Goal: Task Accomplishment & Management: Manage account settings

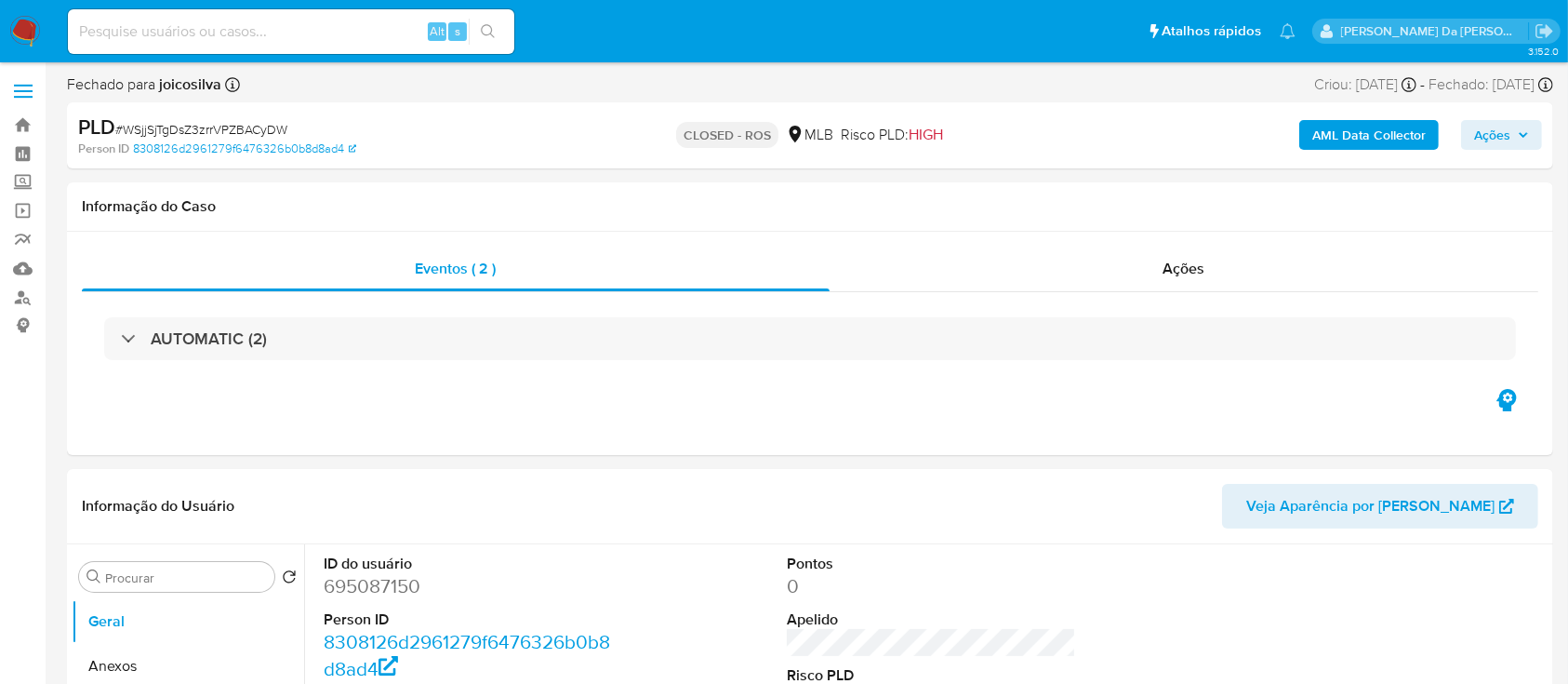
select select "10"
click at [33, 34] on img at bounding box center [25, 31] width 32 height 32
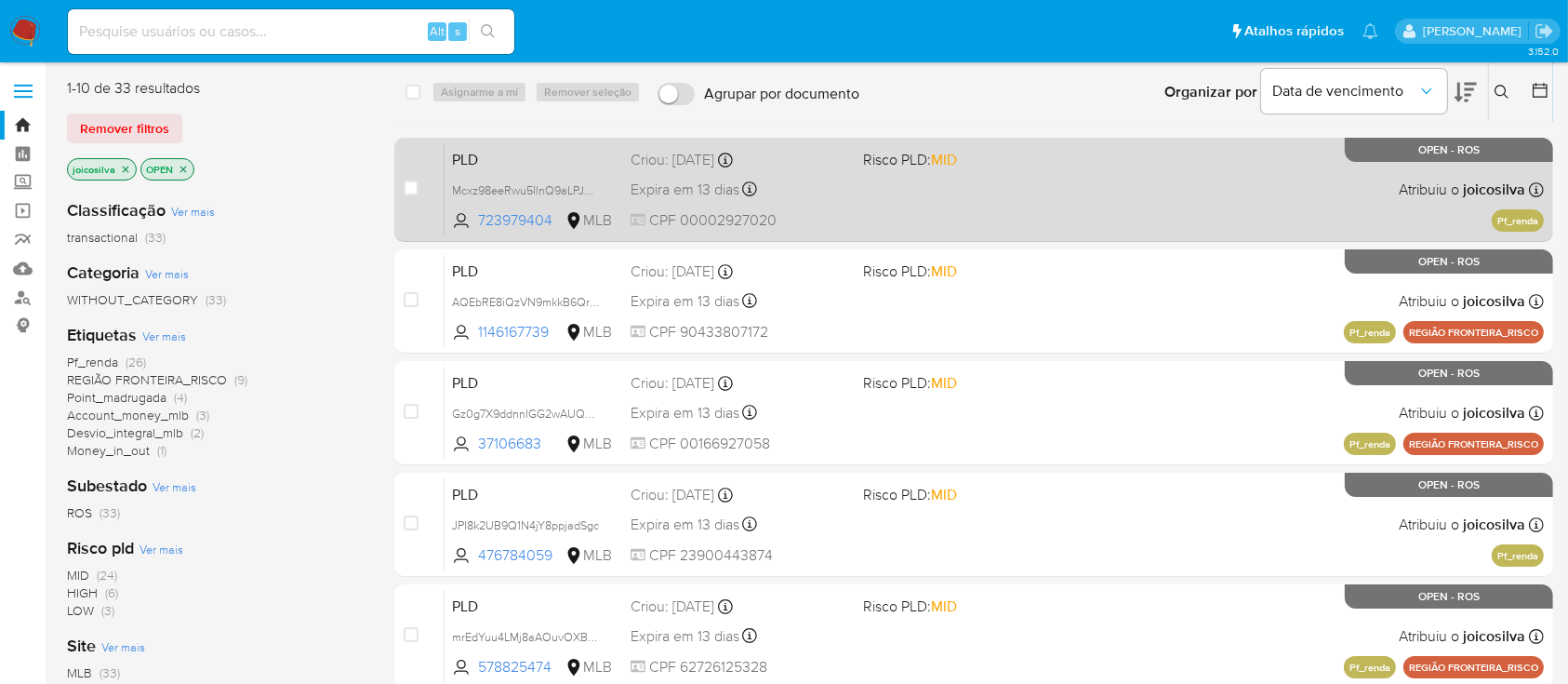
click at [1035, 215] on div "PLD Mcxz98eeRwu5IlnQ9aLPJVWd 723979404 MLB Risco PLD: MID Criou: 12/07/2025 Cri…" at bounding box center [994, 189] width 1099 height 94
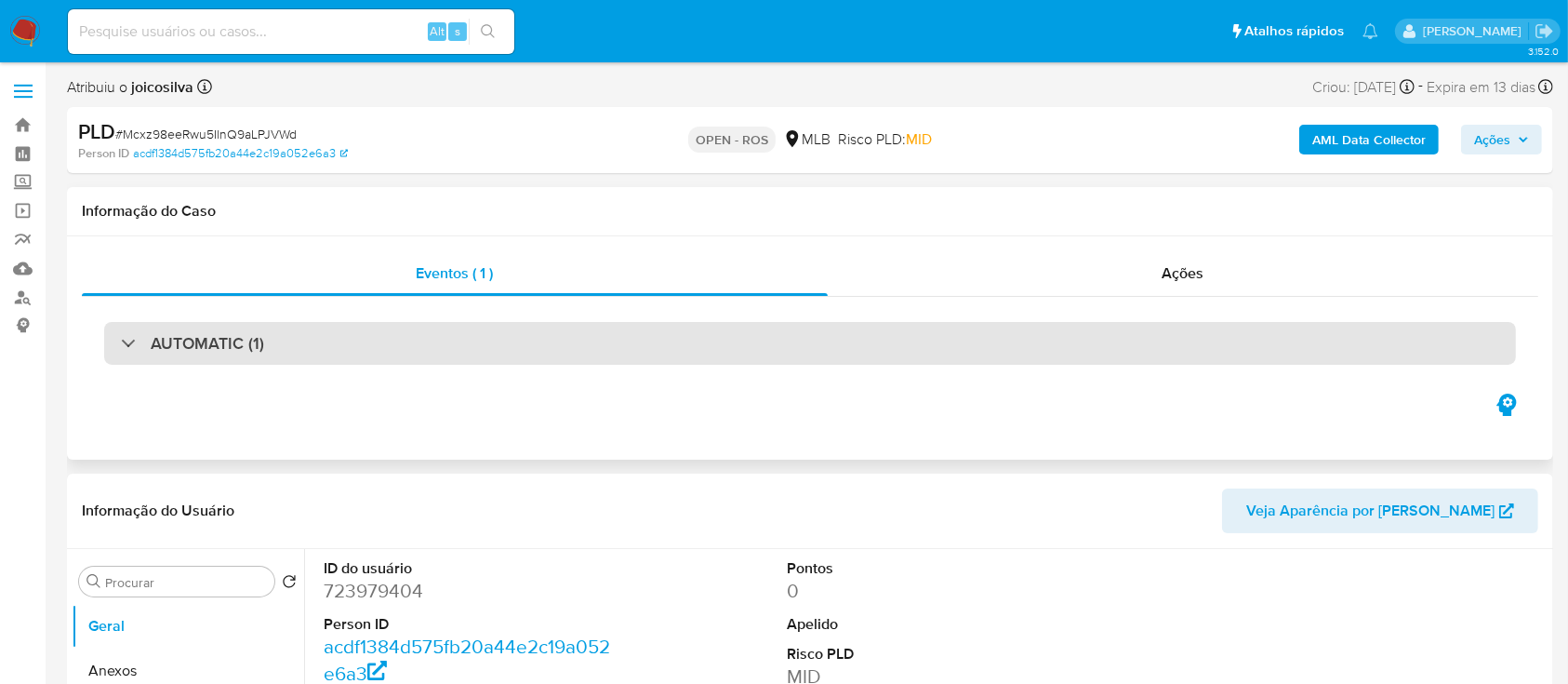
select select "10"
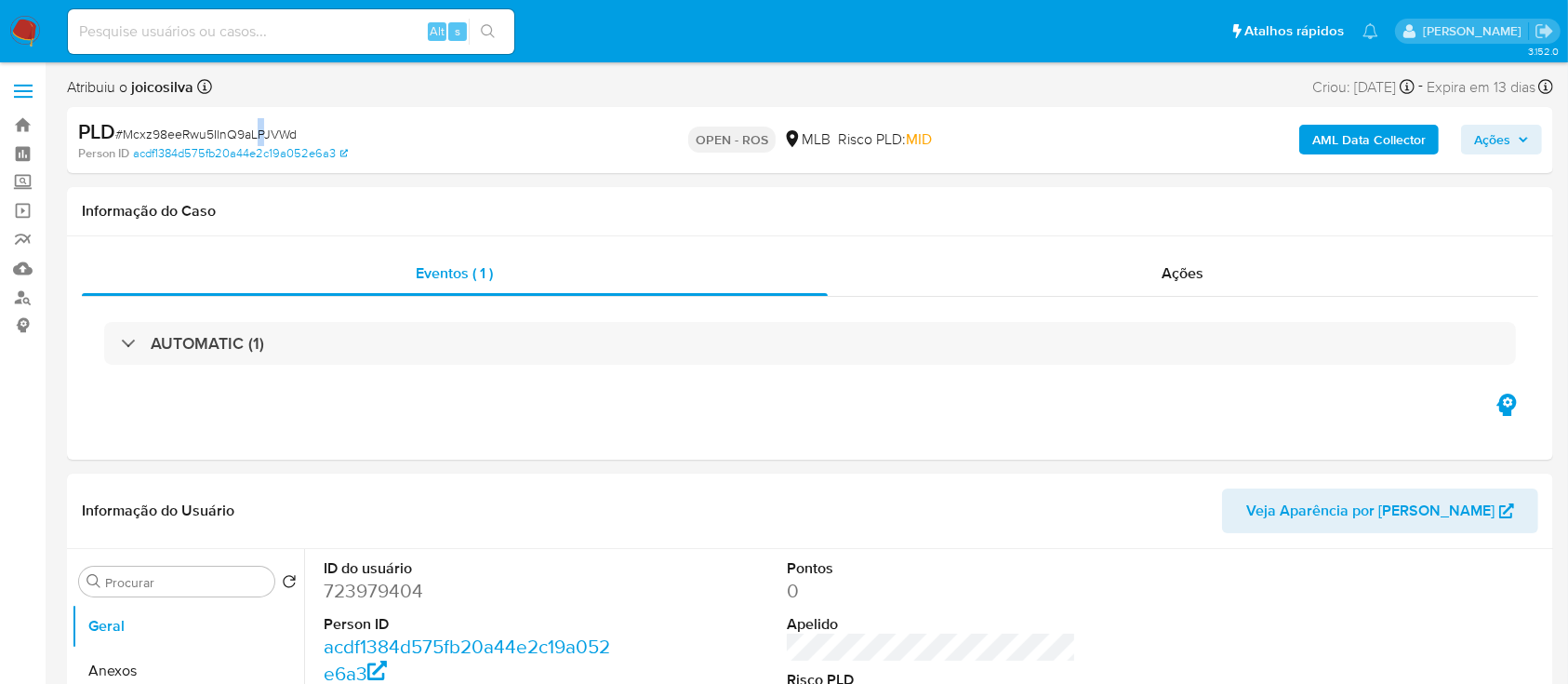
click at [257, 141] on span "# Mcxz98eeRwu5IlnQ9aLPJVWd" at bounding box center [205, 134] width 181 height 18
click at [256, 145] on link "acdf1384d575fb20a44e2c19a052e6a3" at bounding box center [240, 153] width 215 height 16
click at [271, 136] on span "# Mcxz98eeRwu5IlnQ9aLPJVWd" at bounding box center [205, 134] width 181 height 18
click at [272, 135] on span "# Mcxz98eeRwu5IlnQ9aLPJVWd" at bounding box center [205, 134] width 181 height 18
copy span "Mcxz98eeRwu5IlnQ9aLPJVWd"
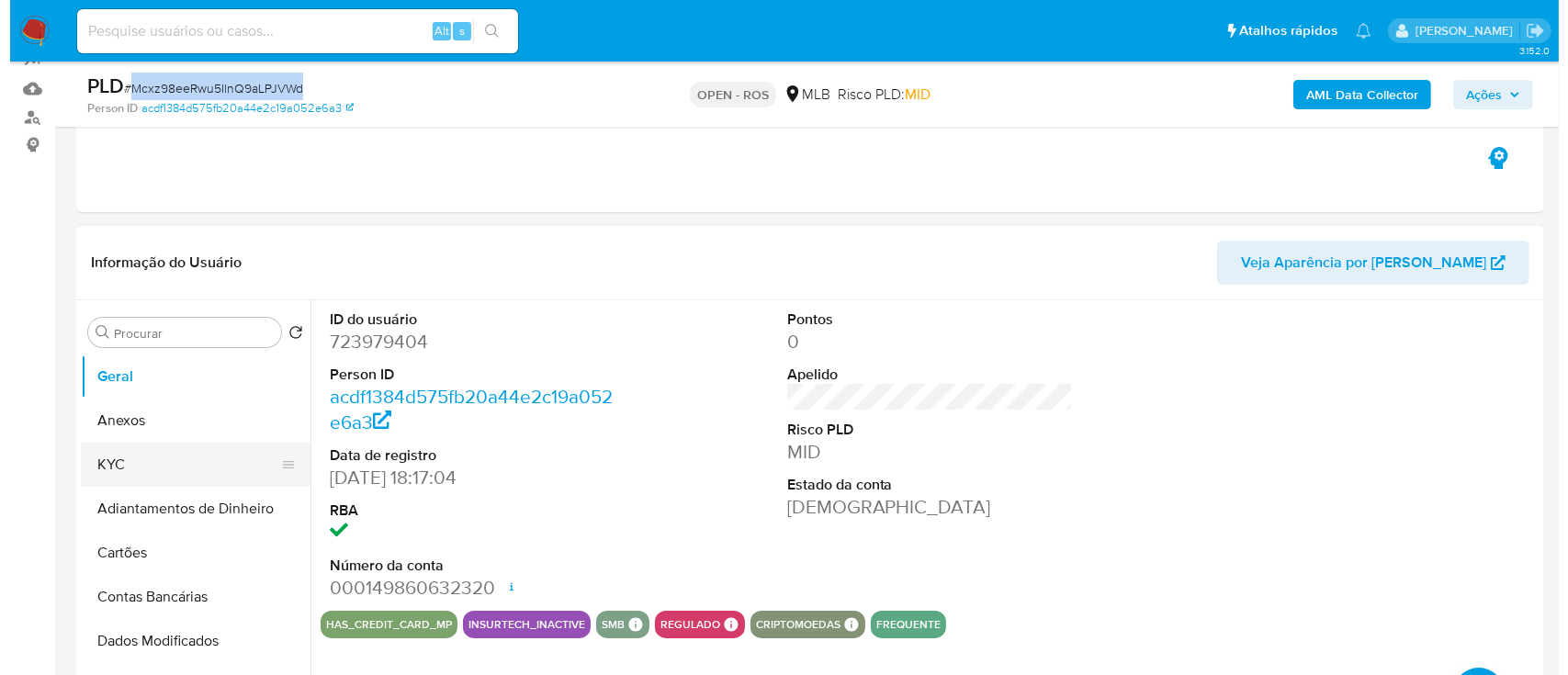
scroll to position [367, 0]
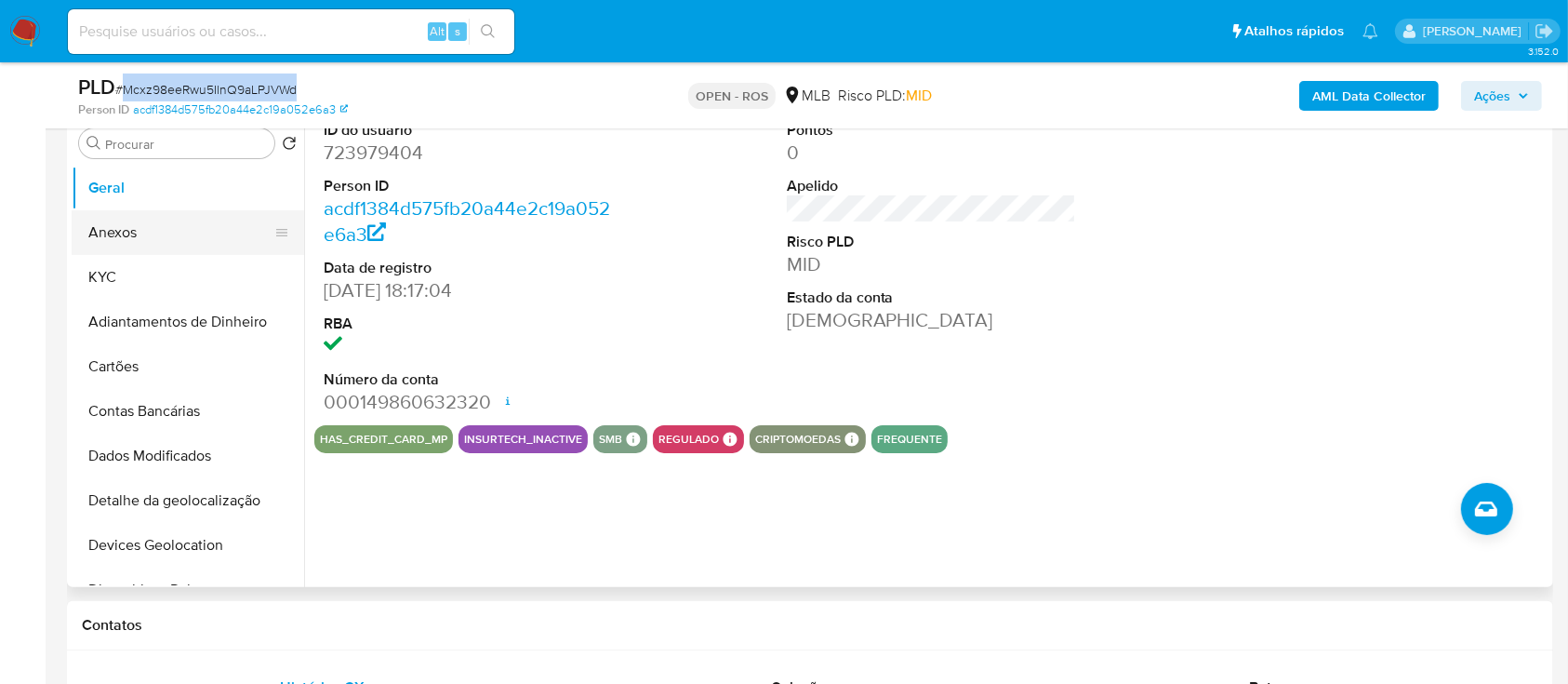
click at [137, 220] on button "Anexos" at bounding box center [181, 232] width 218 height 44
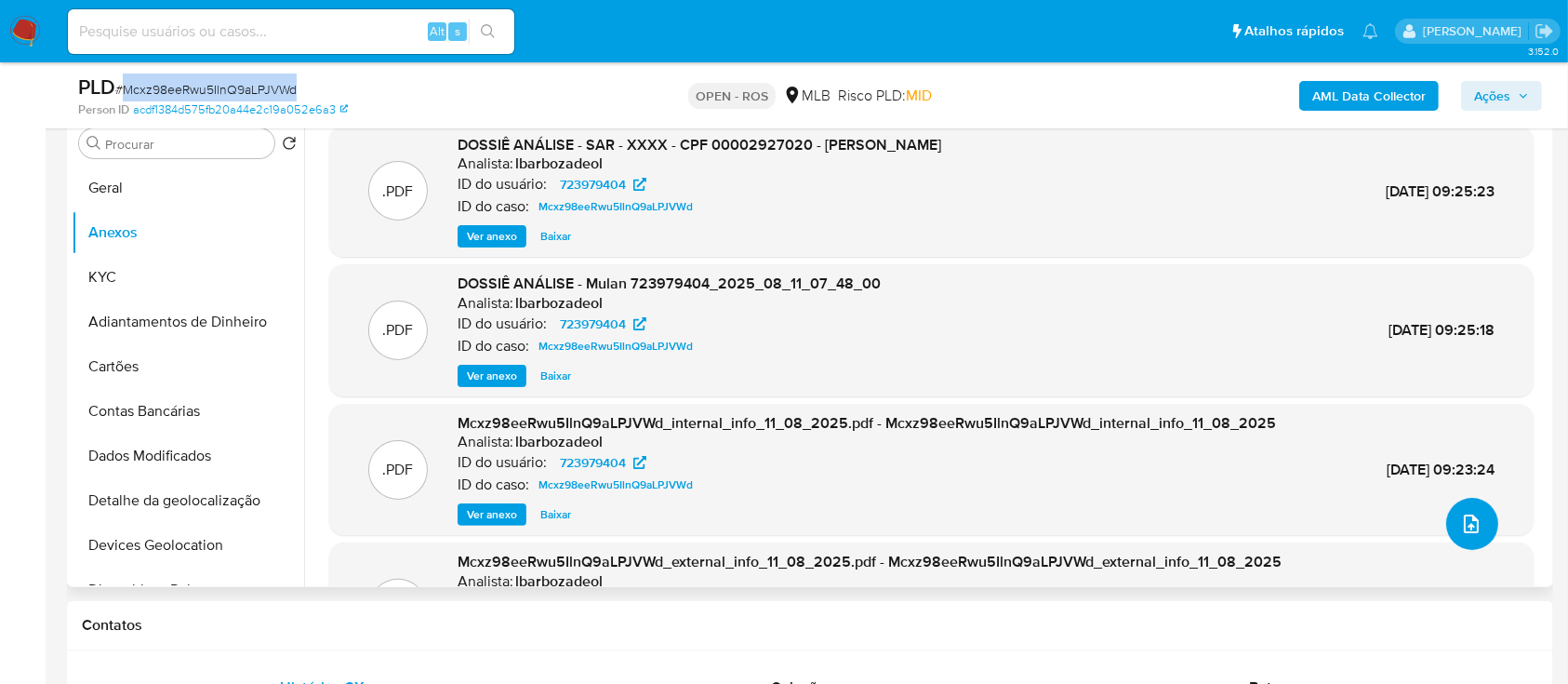
click at [1465, 534] on icon "upload-file" at bounding box center [1471, 524] width 22 height 22
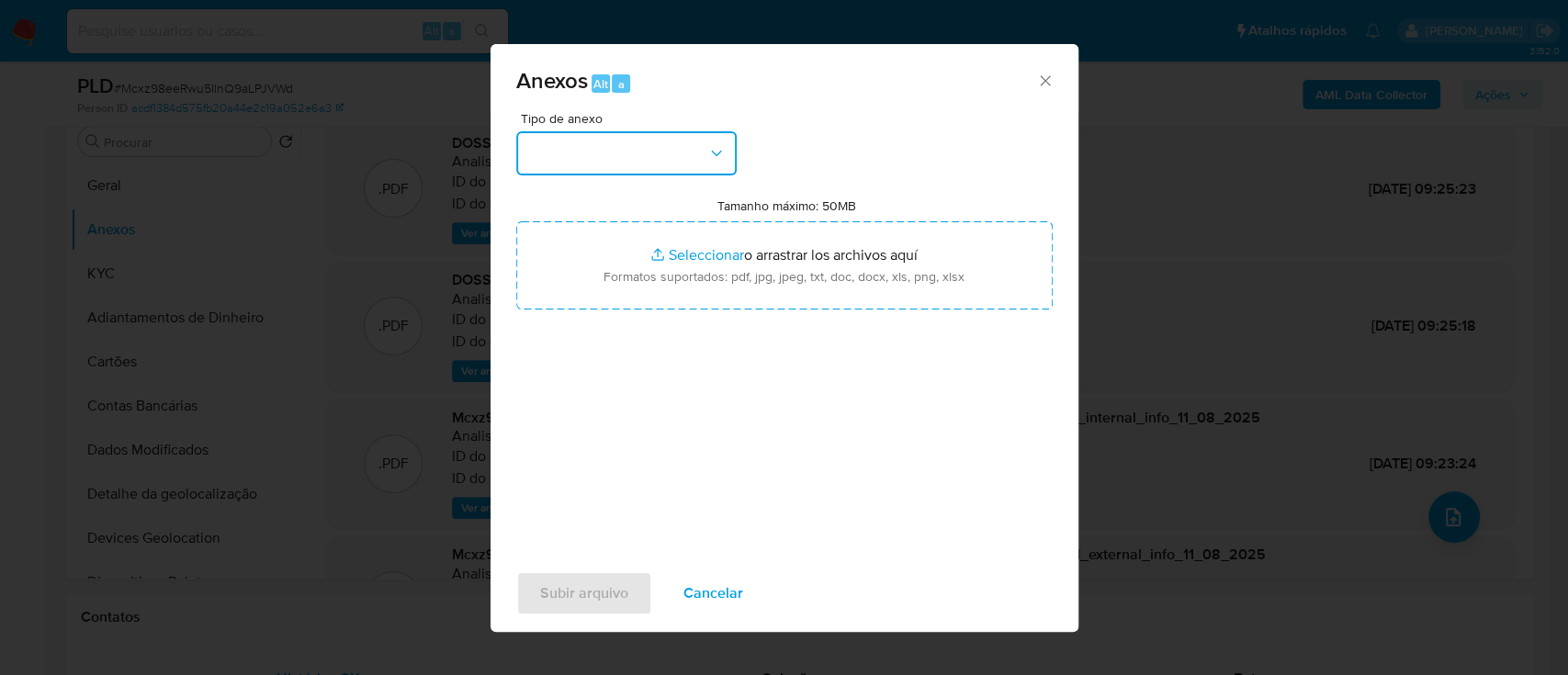
click at [732, 141] on button "button" at bounding box center [626, 153] width 220 height 44
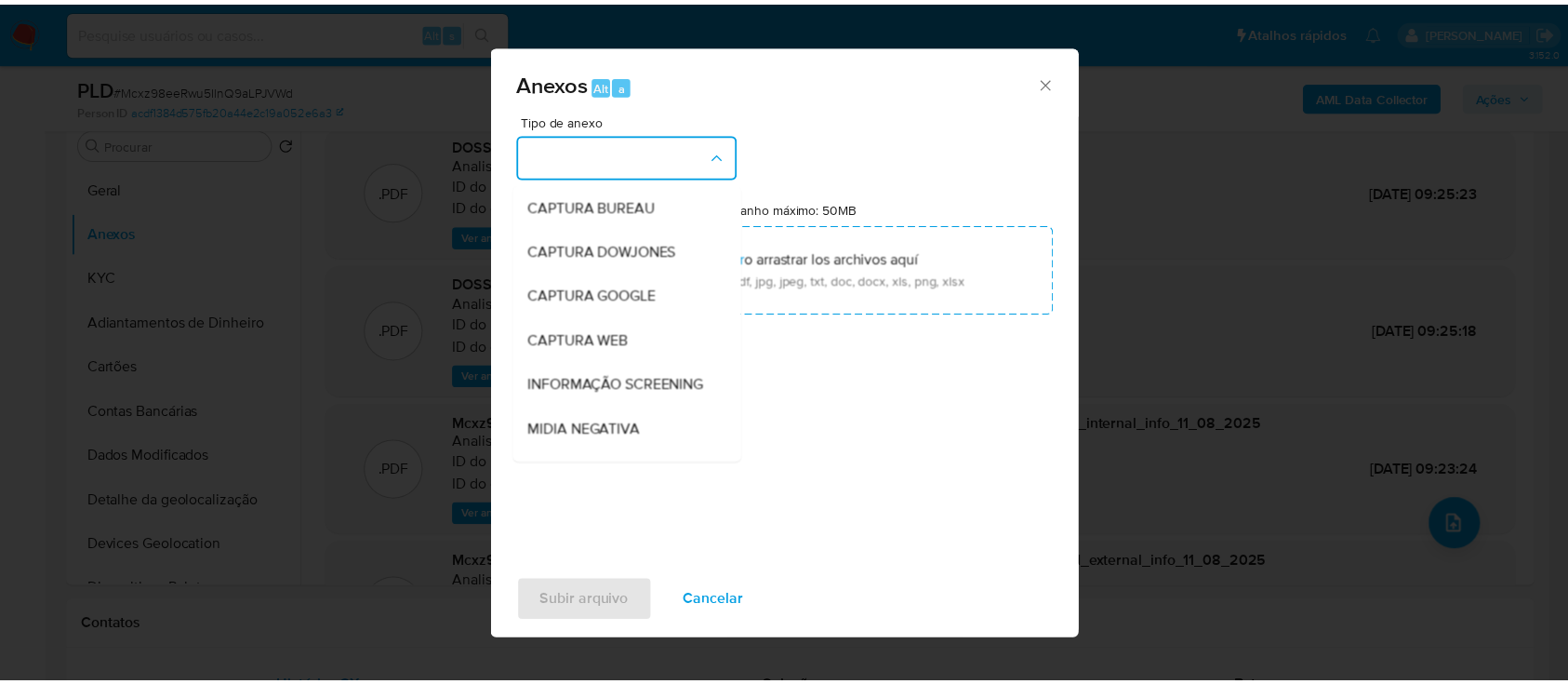
scroll to position [285, 0]
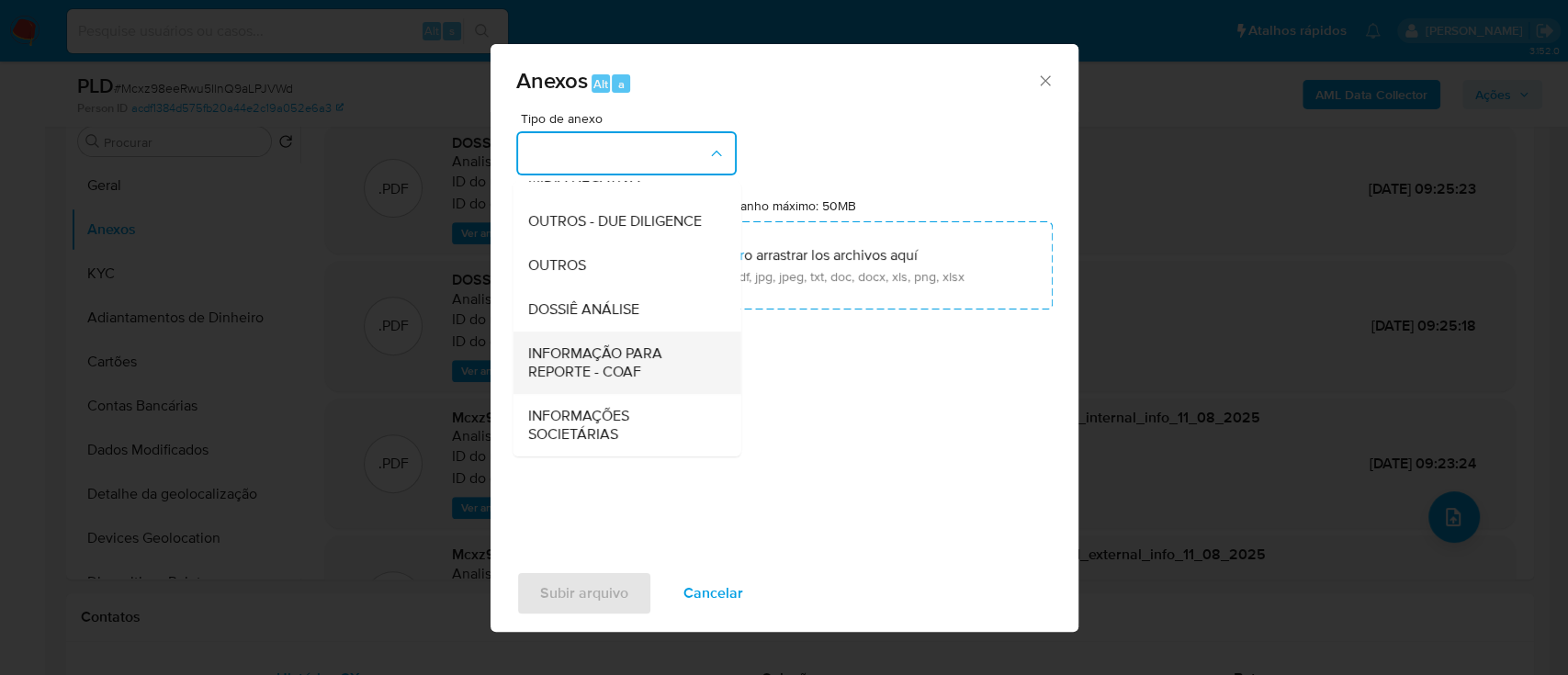
click at [639, 372] on span "INFORMAÇÃO PARA REPORTE - COAF" at bounding box center [621, 362] width 188 height 37
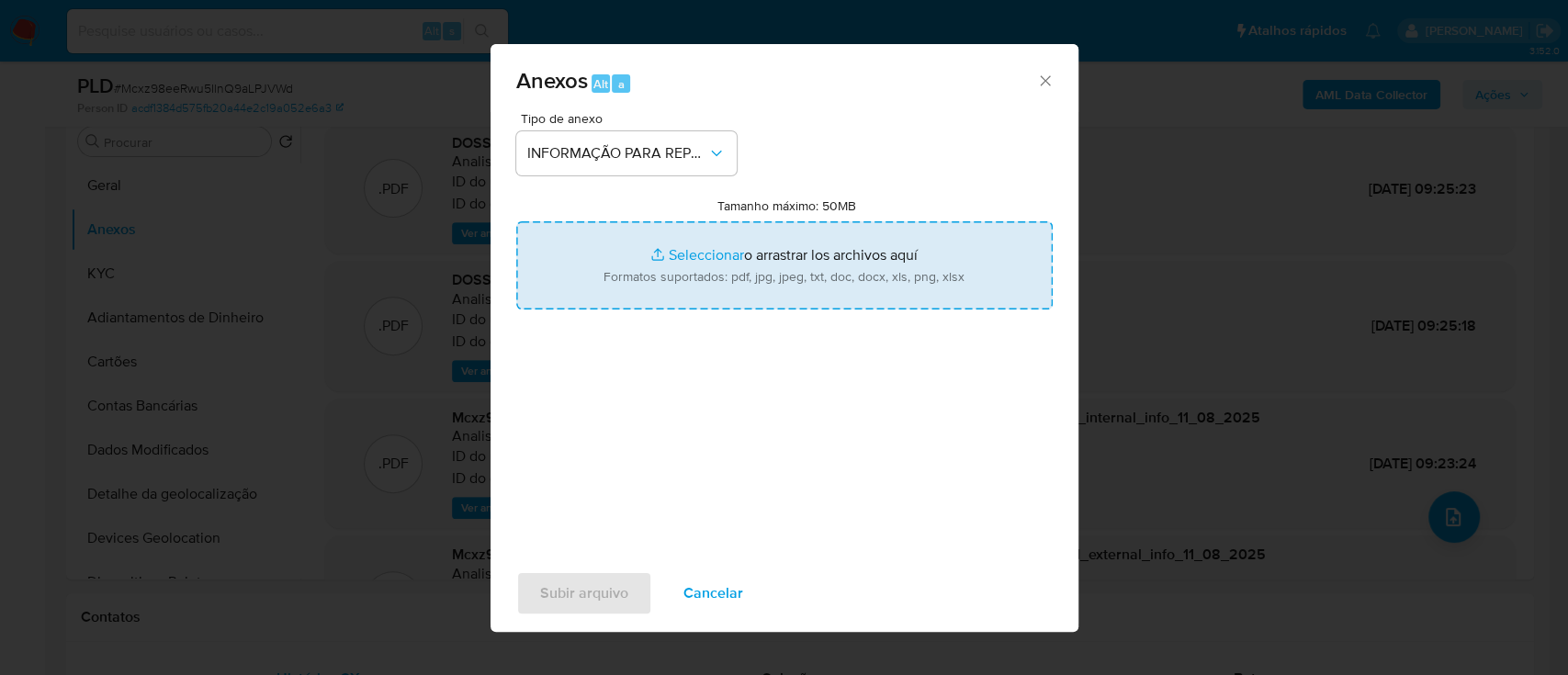
type input "C:\fakepath\SAR - Mcxz98eeRwu5IlnQ9aLPJVWd - CPF 00002927020 - JOSIANE FRAGA DE…"
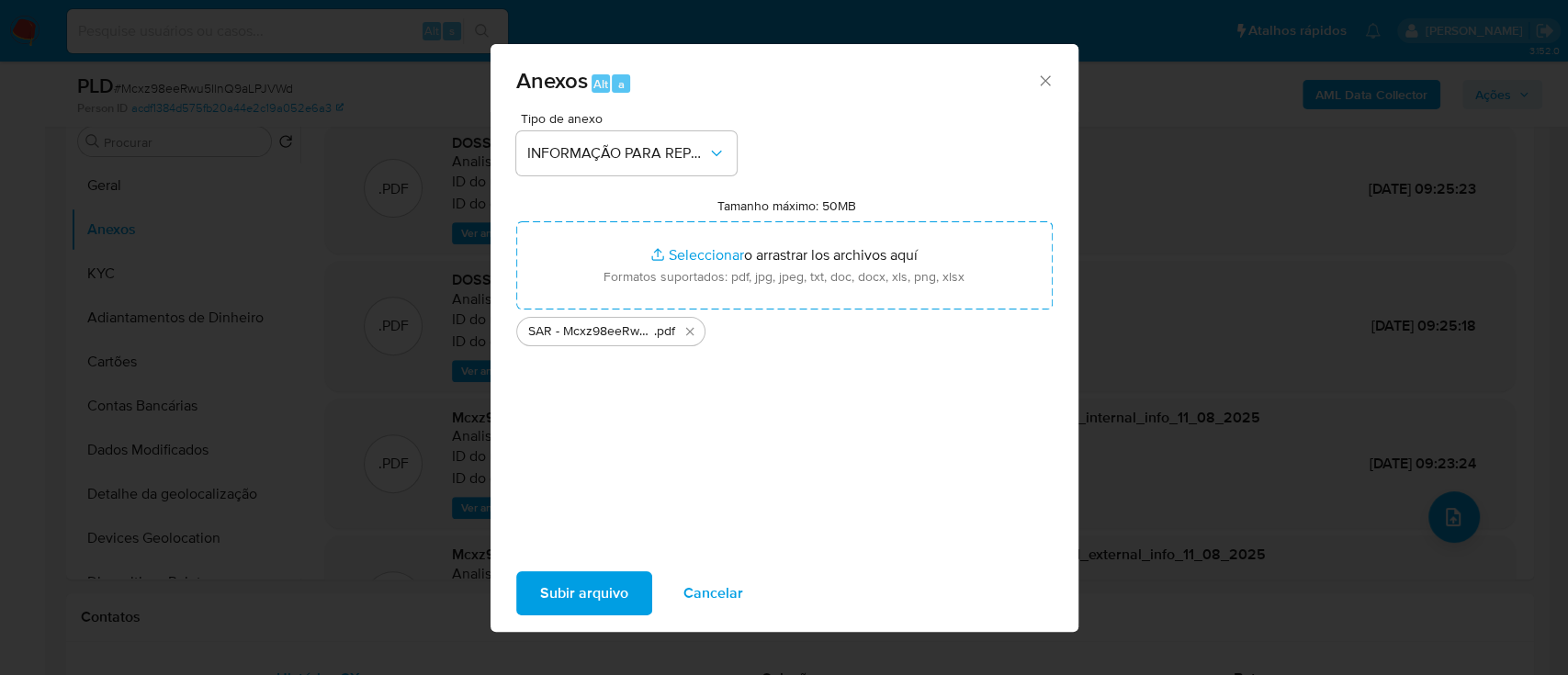
click at [602, 620] on div "Subir arquivo Cancelar" at bounding box center [784, 593] width 588 height 70
click at [615, 598] on span "Subir arquivo" at bounding box center [583, 593] width 88 height 41
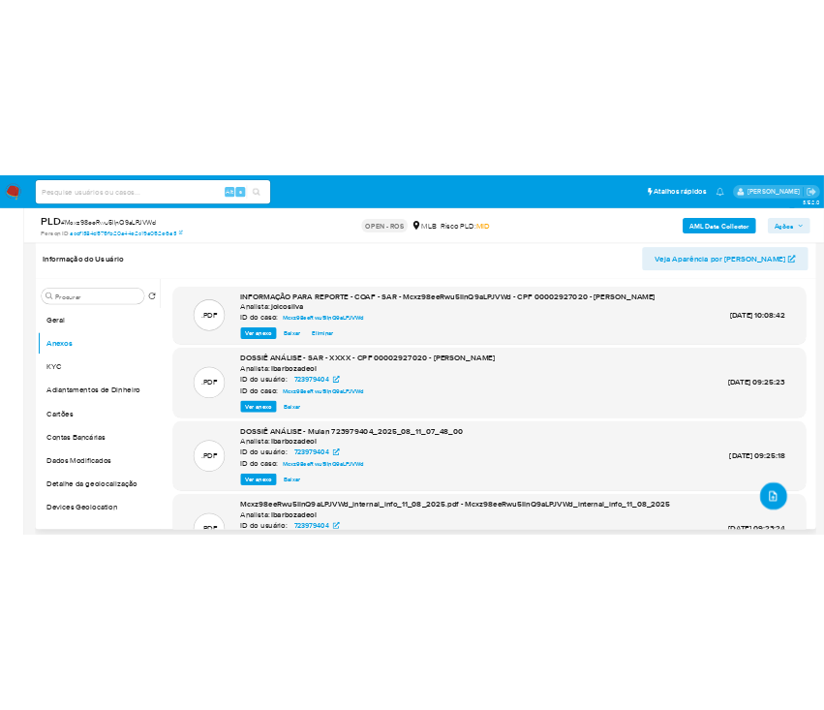
scroll to position [258, 0]
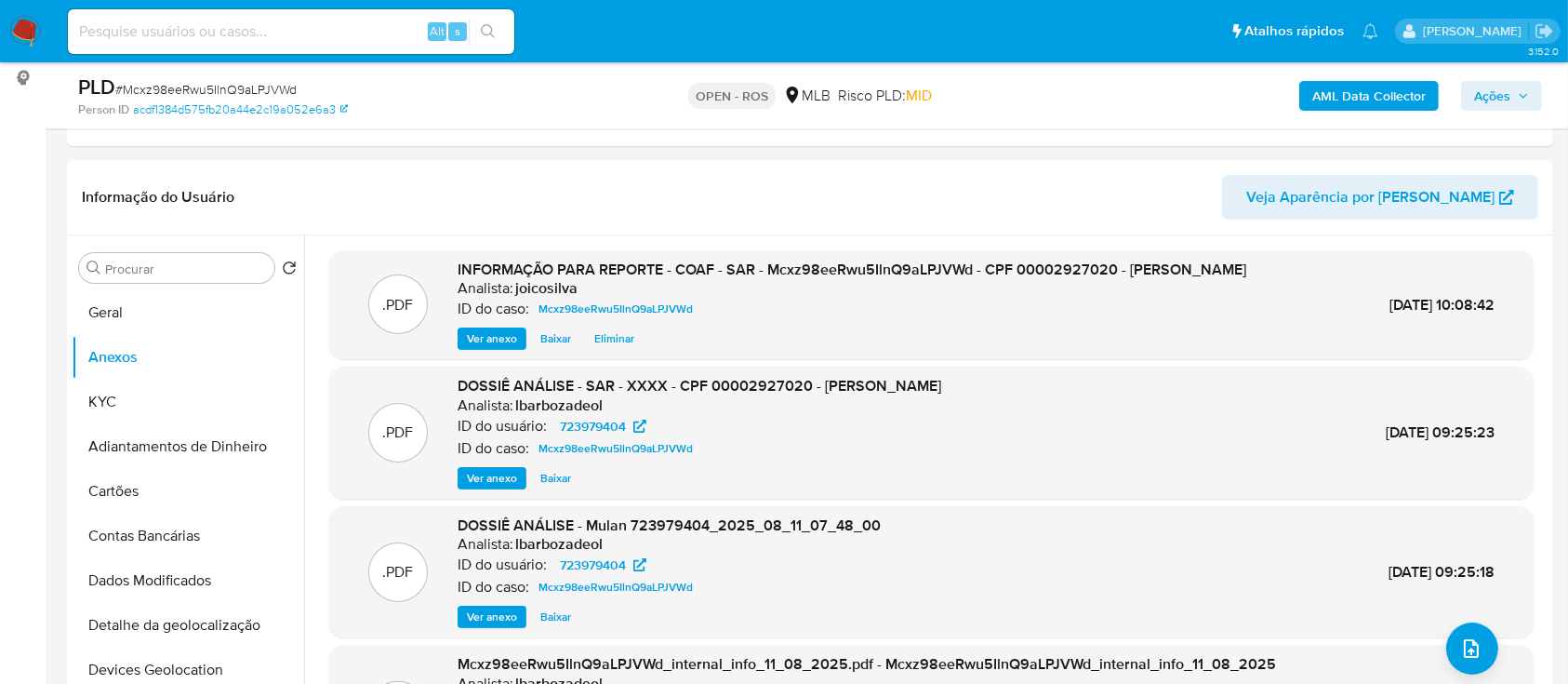
click at [1499, 96] on span "Ações" at bounding box center [1492, 95] width 36 height 30
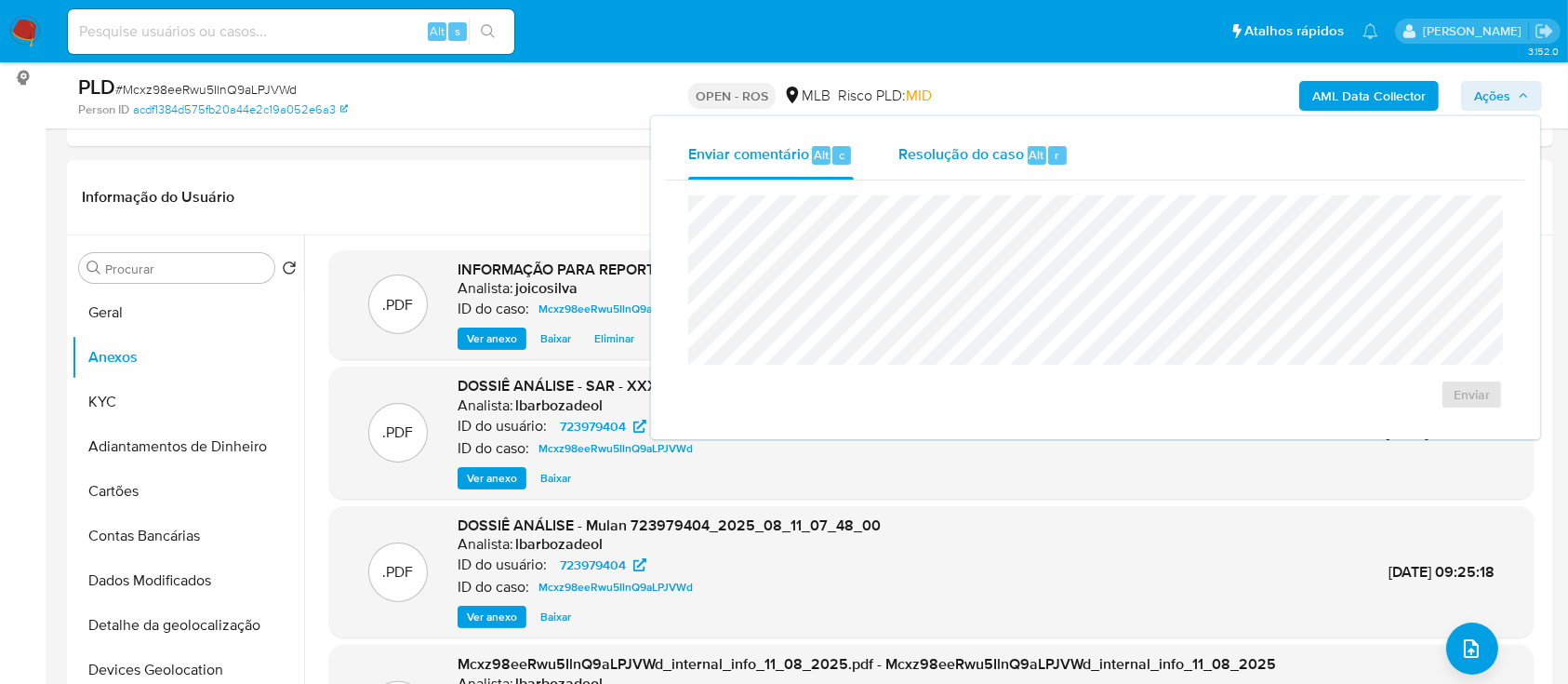
click at [970, 155] on span "Resolução do caso" at bounding box center [961, 154] width 126 height 21
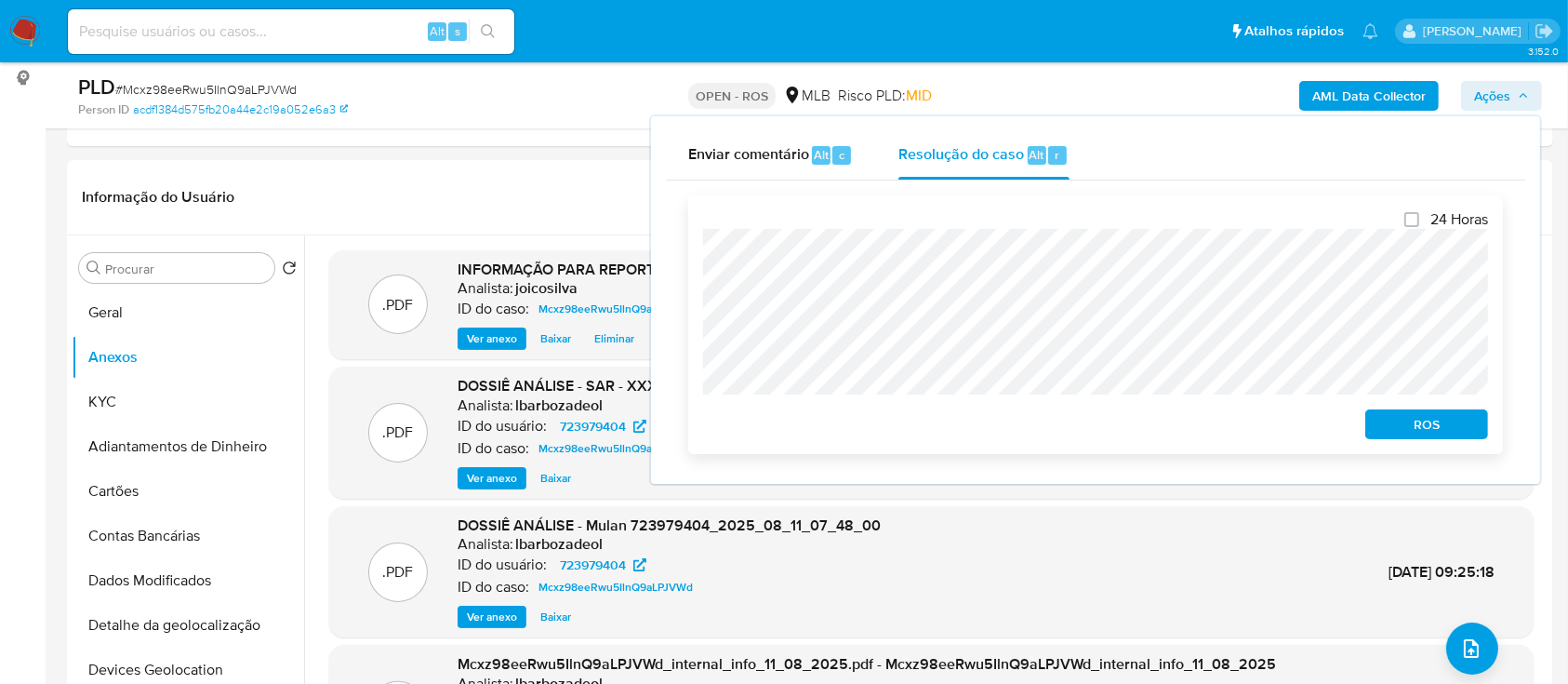
click at [1411, 422] on span "ROS" at bounding box center [1426, 424] width 97 height 26
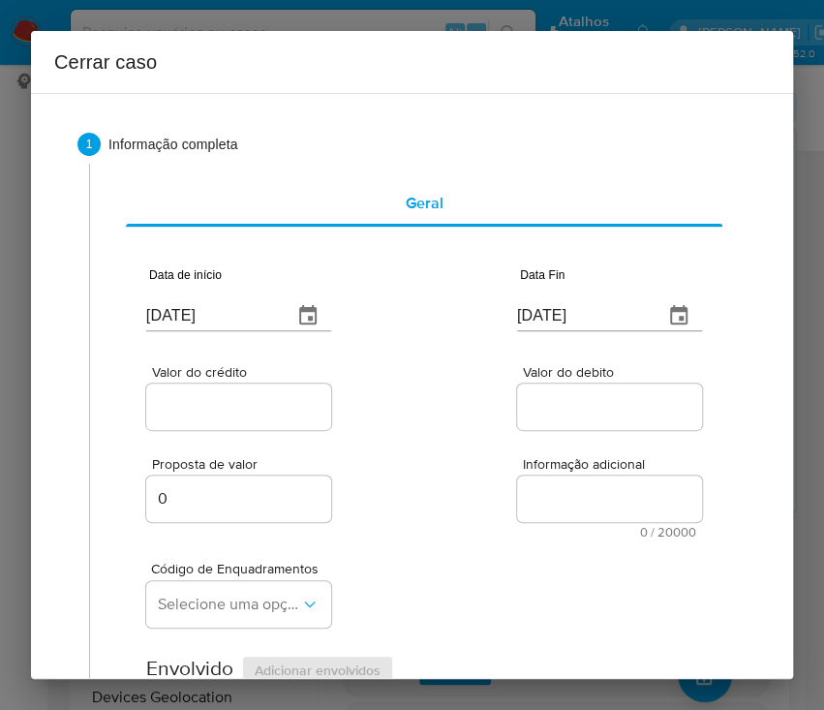
click at [177, 325] on input "[DATE]" at bounding box center [211, 315] width 131 height 31
paste input "02/06"
type input "02/06/2025"
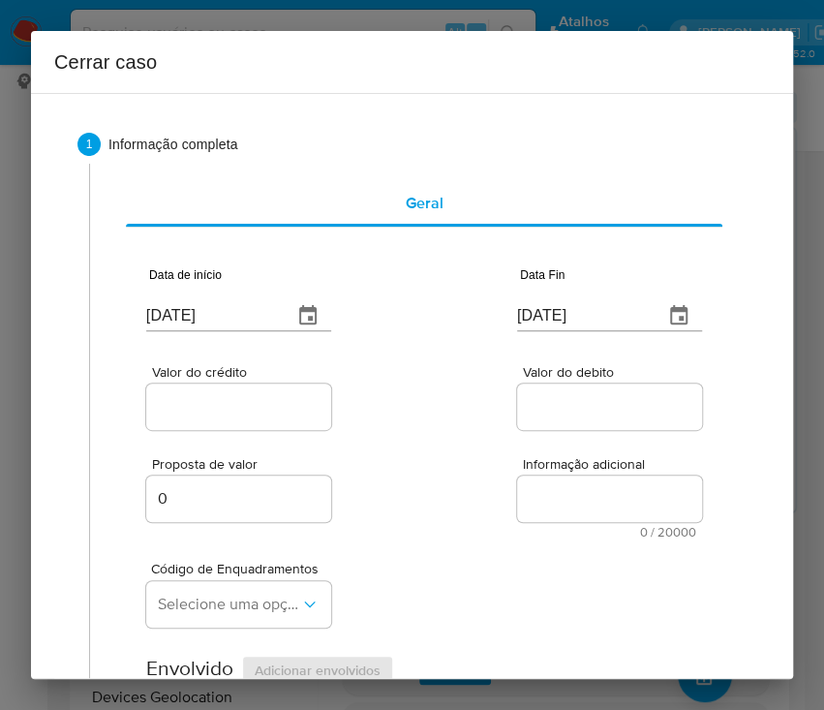
click at [426, 415] on div "Valor do crédito Valor do debito" at bounding box center [424, 388] width 556 height 92
click at [564, 309] on input "[DATE]" at bounding box center [582, 315] width 131 height 31
click at [563, 309] on input "[DATE]" at bounding box center [582, 315] width 131 height 31
paste input "0"
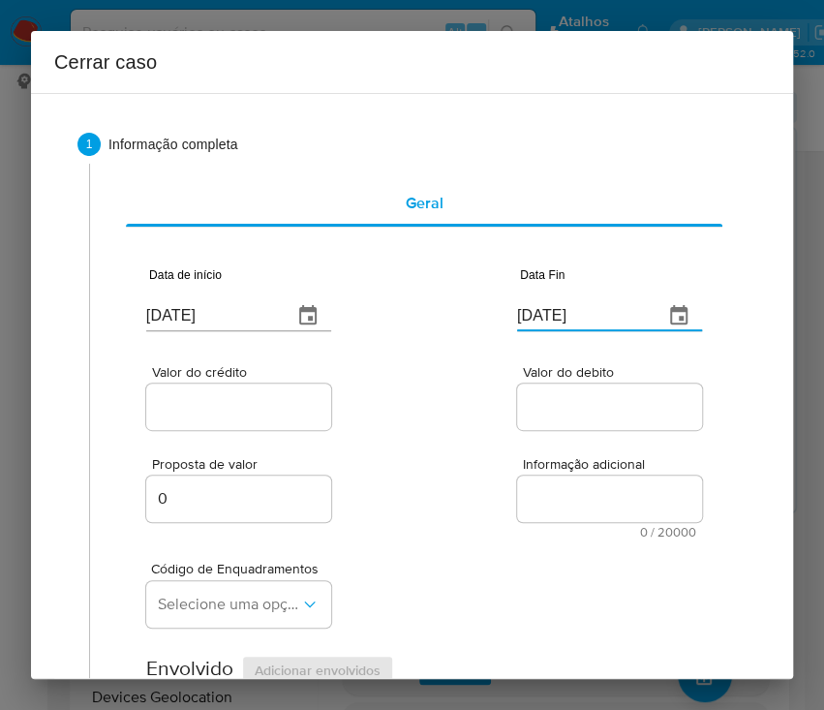
type input "10/08/2025"
click at [380, 465] on div "Proposta de valor 0 Informação adicional 0 / 20000 20000 caracteres restantes" at bounding box center [424, 486] width 556 height 105
click at [205, 317] on input "02/06/2025" at bounding box center [211, 315] width 131 height 31
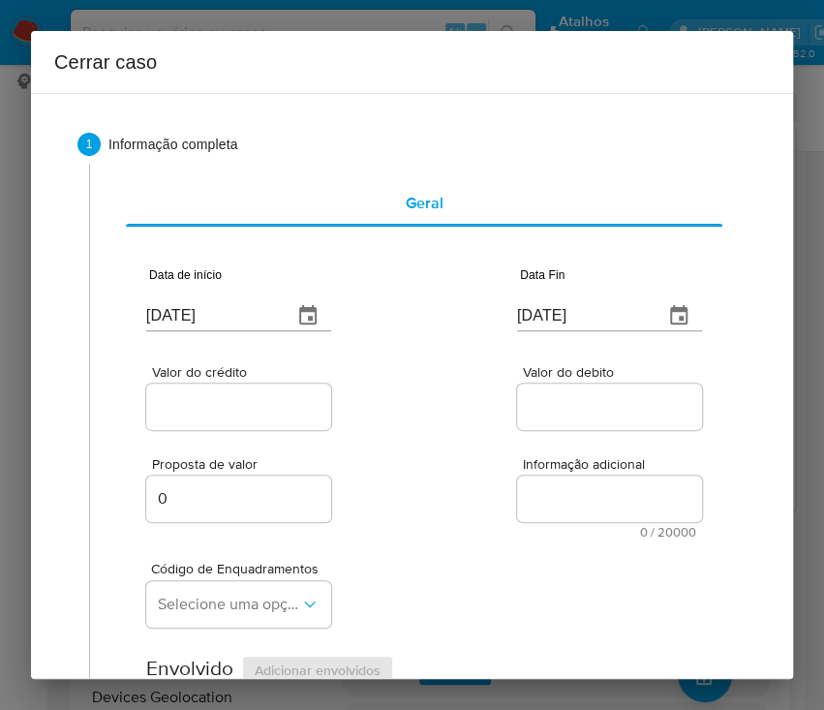
click at [537, 315] on input "10/08/2025" at bounding box center [582, 315] width 131 height 31
click at [527, 420] on div at bounding box center [609, 407] width 185 height 46
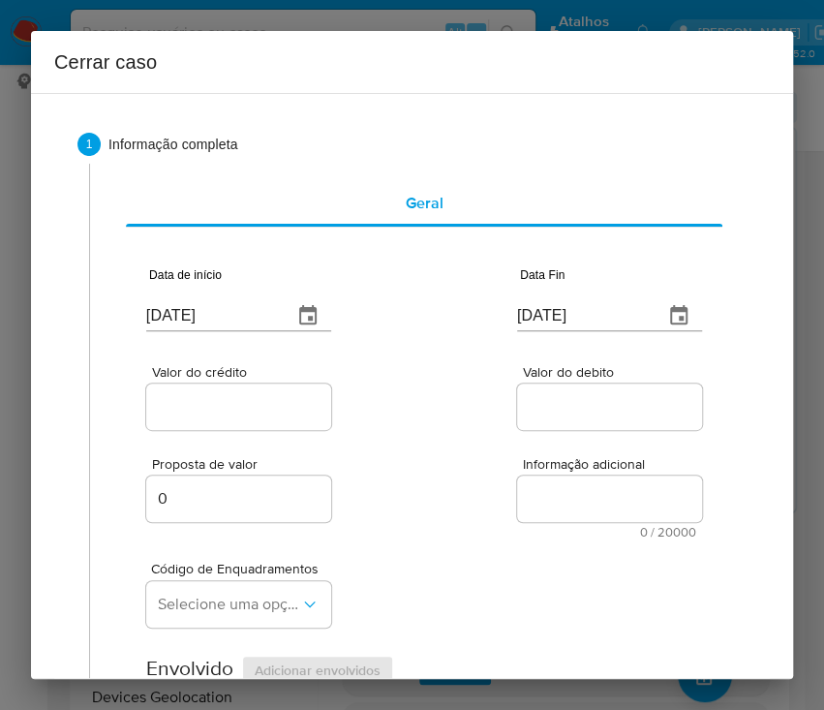
click at [201, 394] on input "Valor do crédito" at bounding box center [241, 406] width 190 height 25
click at [285, 416] on input "Valor do crédito" at bounding box center [241, 406] width 190 height 25
paste input "R$239.903"
type input "R$239.903"
click at [458, 441] on div "Proposta de valor 0 Informação adicional 0 / 20000 20000 caracteres restantes" at bounding box center [424, 486] width 556 height 105
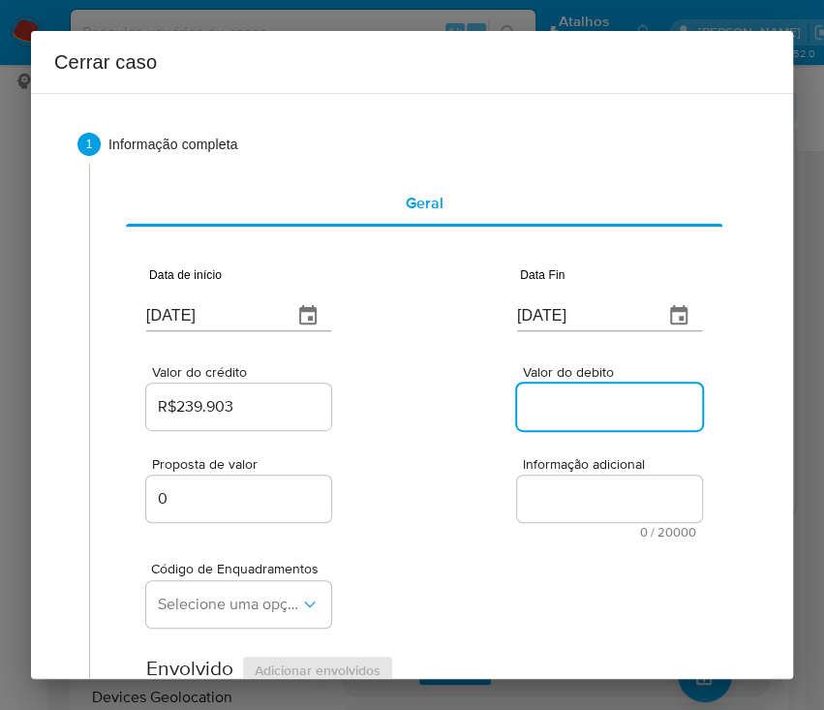
click at [553, 394] on input "Valor do debito" at bounding box center [612, 406] width 190 height 25
paste input "R$235.180"
type input "R$235.180"
click at [378, 538] on div "Código de Enquadramentos Selecione uma opção" at bounding box center [424, 586] width 556 height 97
click at [368, 460] on div "Proposta de valor 0 Informação adicional 0 / 20000 20000 caracteres restantes" at bounding box center [424, 486] width 556 height 105
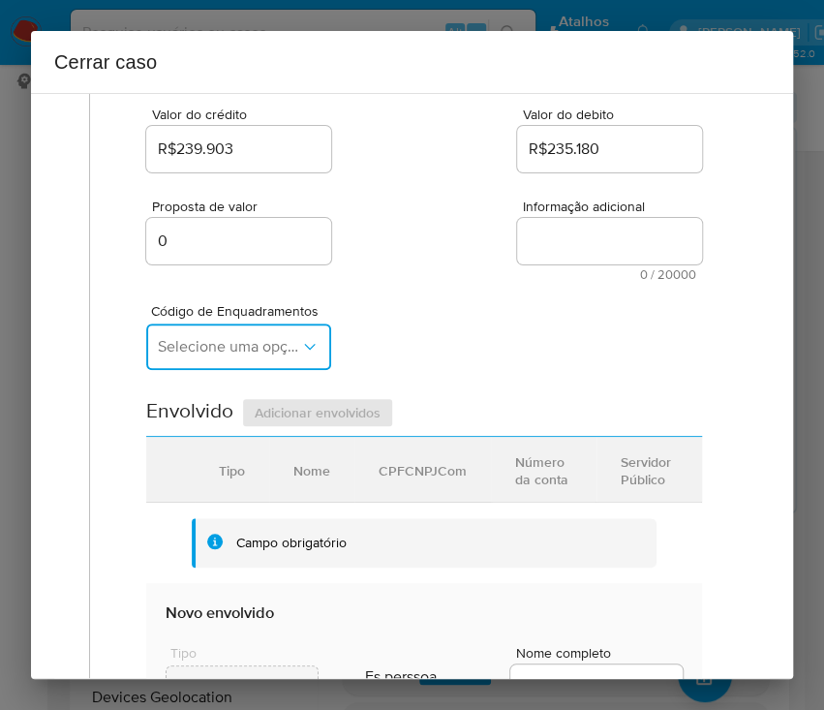
click at [210, 342] on span "Selecione uma opção" at bounding box center [229, 346] width 142 height 19
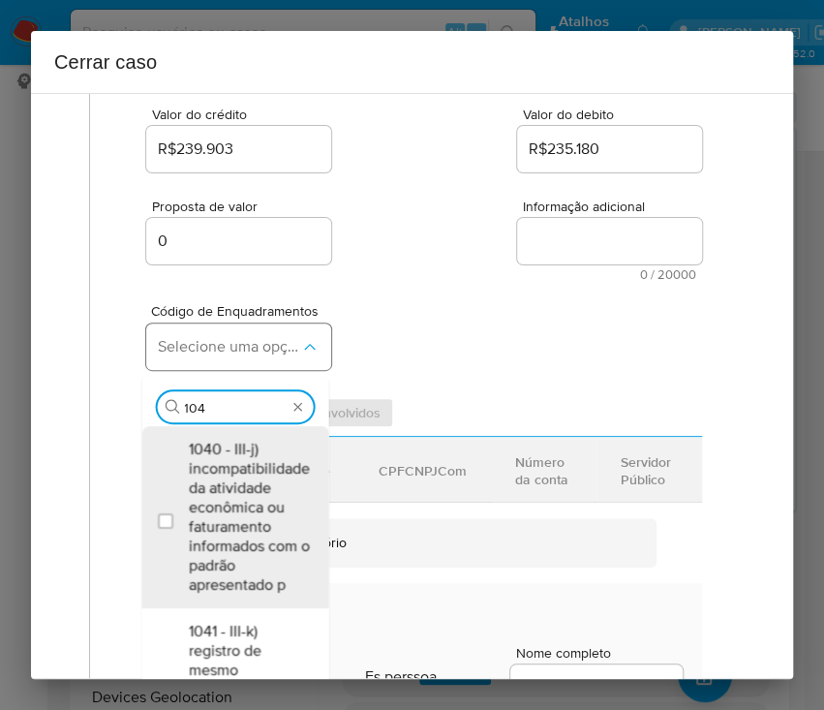
type input "1045"
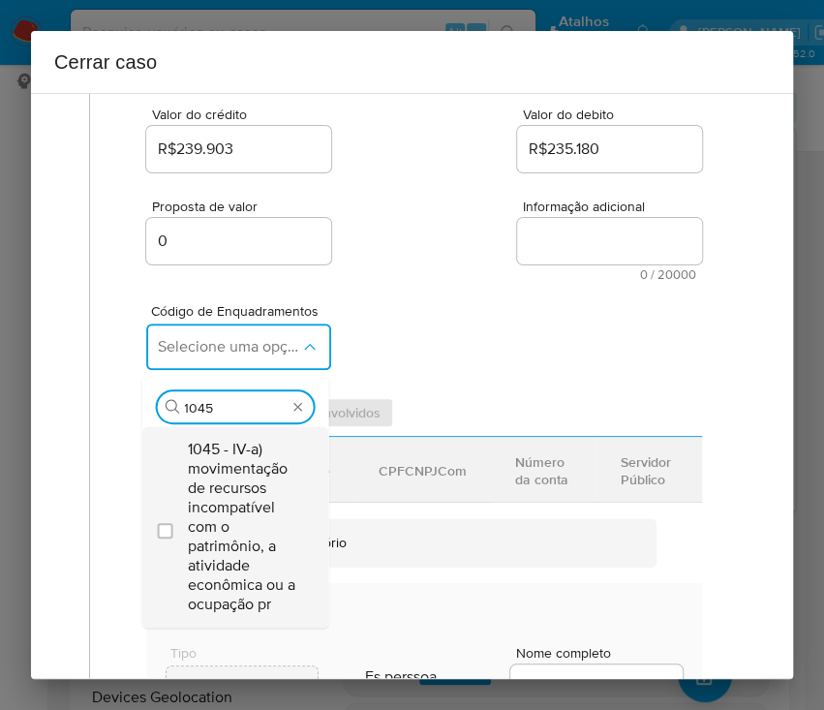
click at [248, 486] on span "1045 - IV-a) movimentação de recursos incompatível com o patrimônio, a atividad…" at bounding box center [244, 527] width 113 height 174
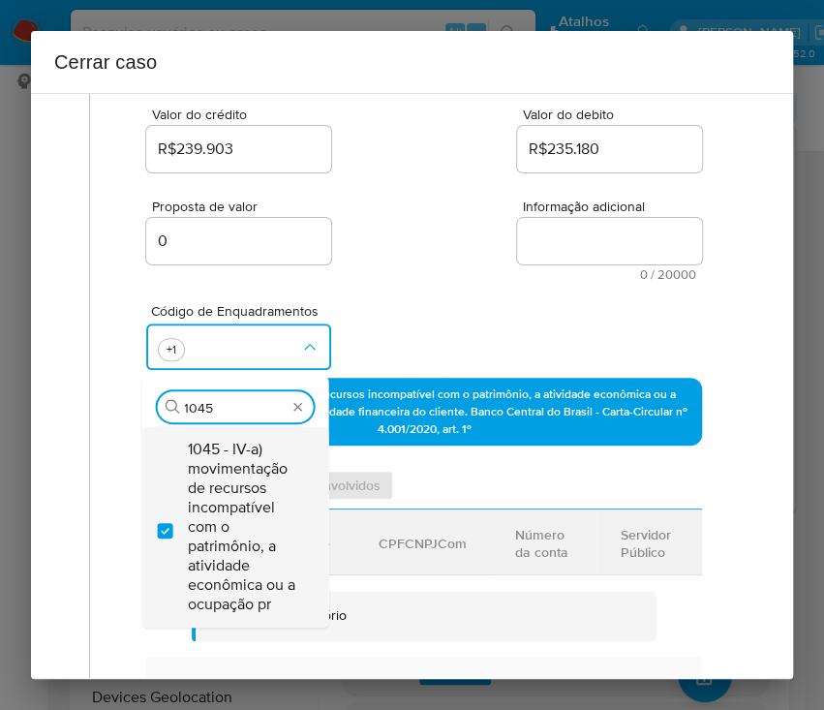
checkbox input "true"
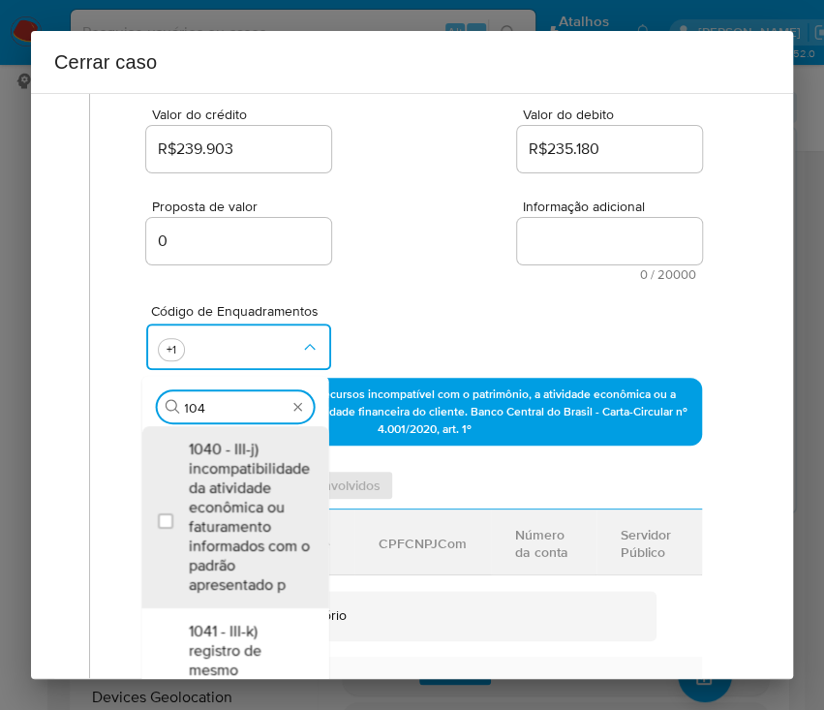
type input "1047"
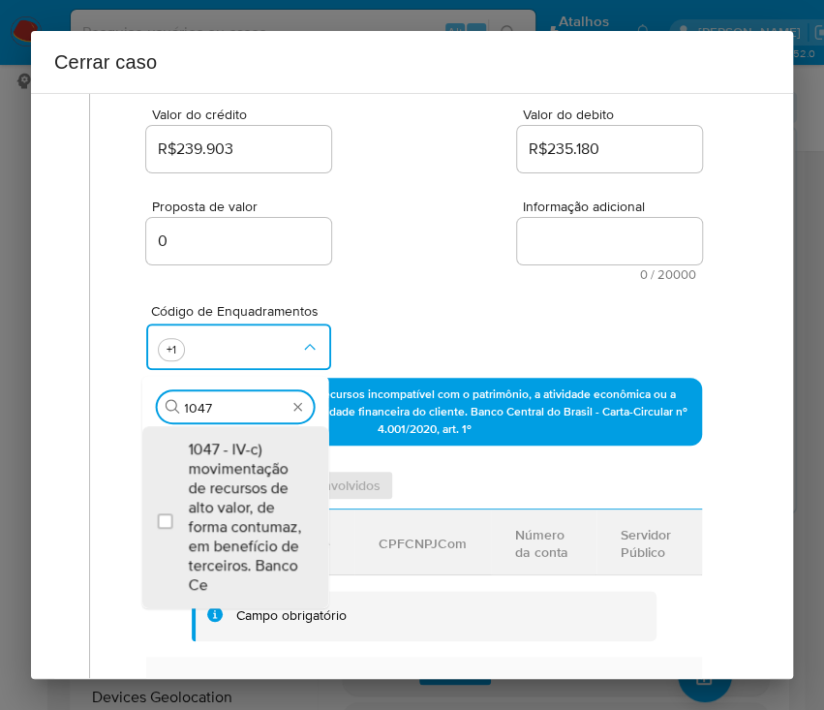
click at [249, 485] on span "1047 - IV-c) movimentação de recursos de alto valor, de forma contumaz, em bene…" at bounding box center [244, 517] width 113 height 155
checkbox input "true"
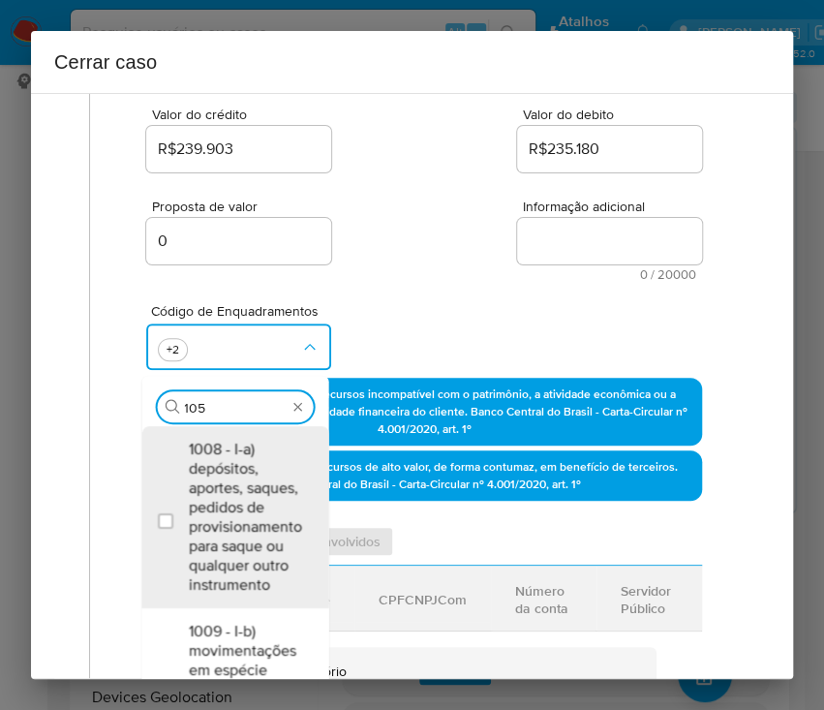
type input "1055"
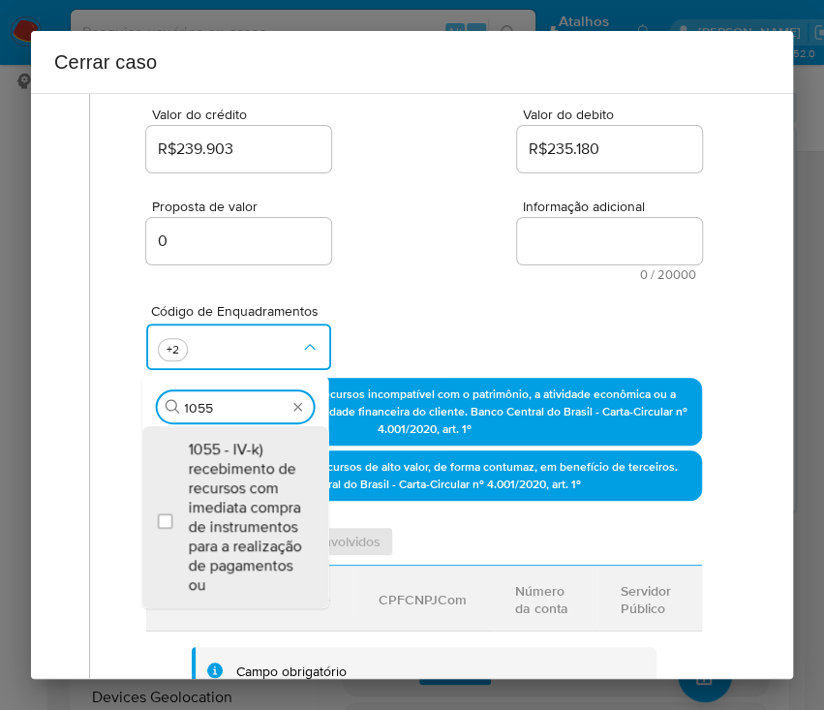
click at [249, 485] on span "1055 - IV-k) recebimento de recursos com imediata compra de instrumentos para a…" at bounding box center [244, 517] width 113 height 155
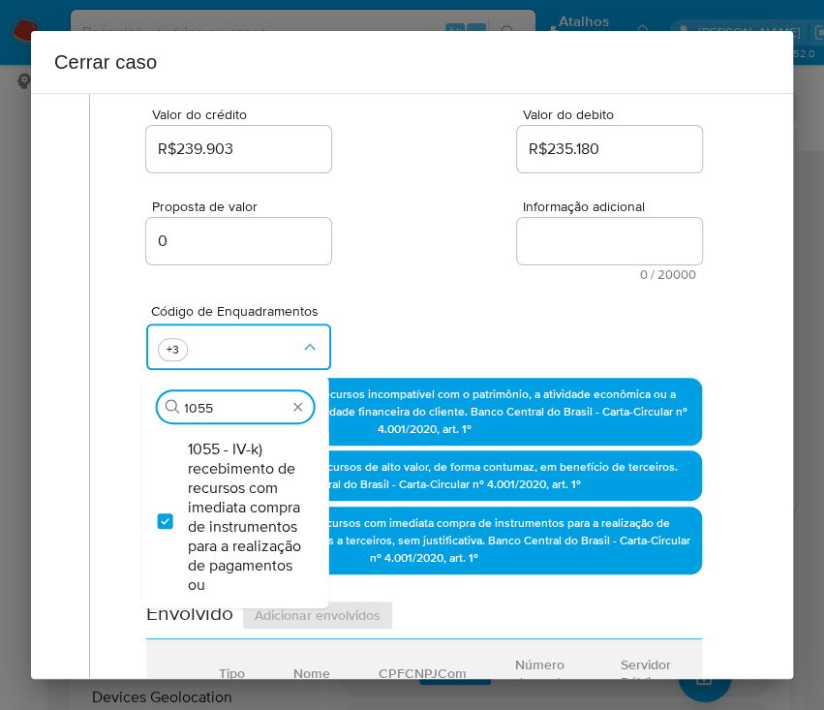
checkbox input "true"
click at [349, 329] on div "Código de Enquadramentos Procurar 1055 - IV-k) recebimento de recursos com imed…" at bounding box center [424, 329] width 556 height 97
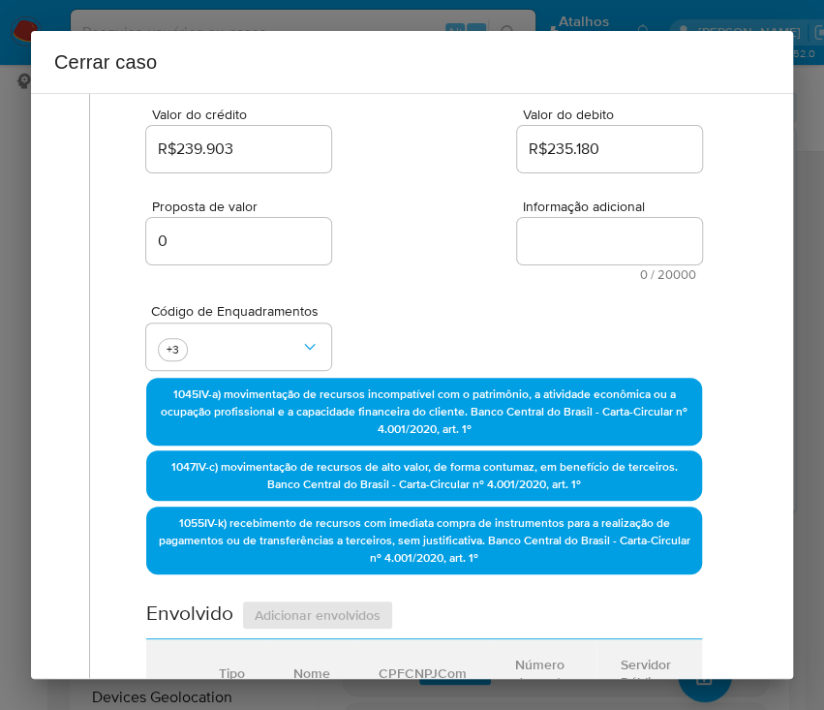
click at [400, 268] on div "Proposta de valor 0 Informação adicional 0 / 20000 20000 caracteres restantes" at bounding box center [424, 228] width 556 height 105
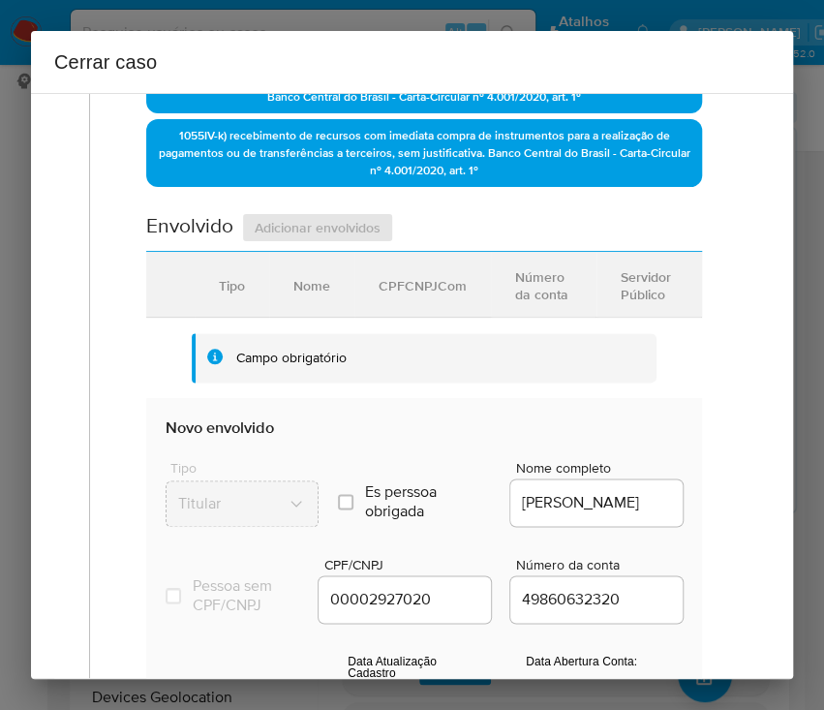
scroll to position [904, 0]
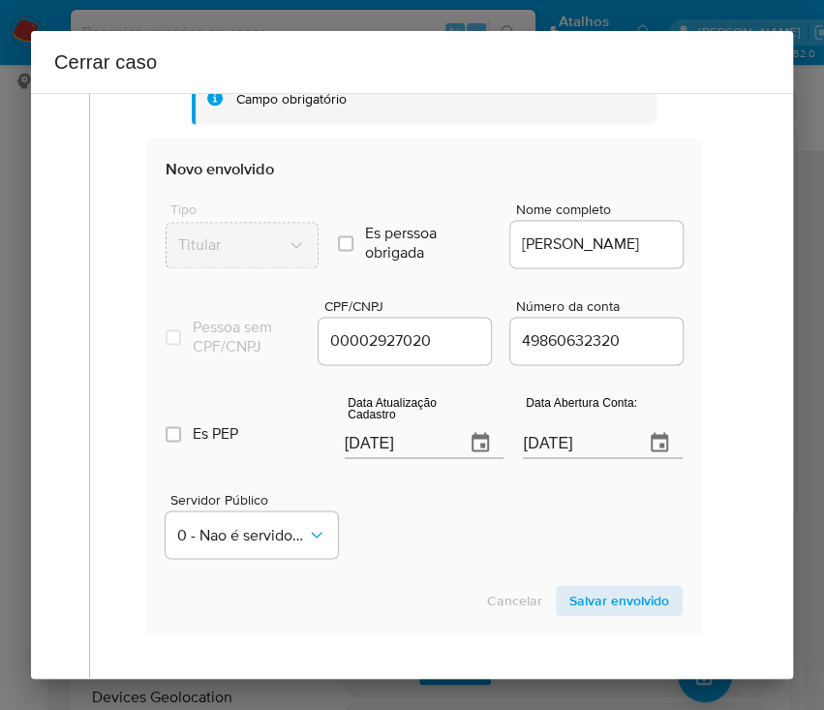
click at [411, 443] on input "[DATE]" at bounding box center [398, 442] width 106 height 31
paste input "7/07"
type input "17/07/2025"
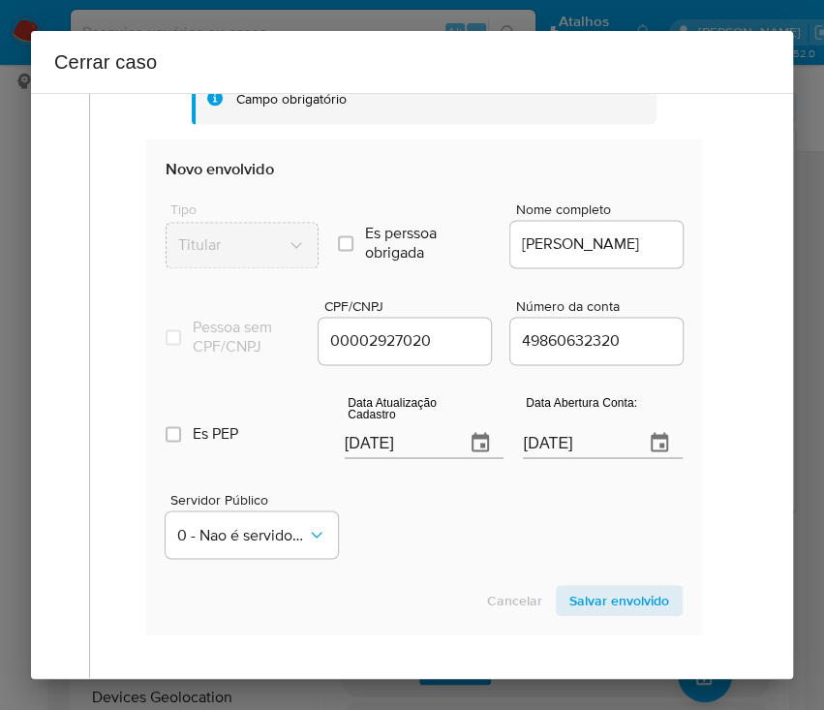
click at [410, 530] on div "Servidor Público 0 - Nao é servidor/[PERSON_NAME] possui informacao" at bounding box center [424, 517] width 517 height 97
click at [523, 458] on input "04/03/2021" at bounding box center [576, 442] width 106 height 31
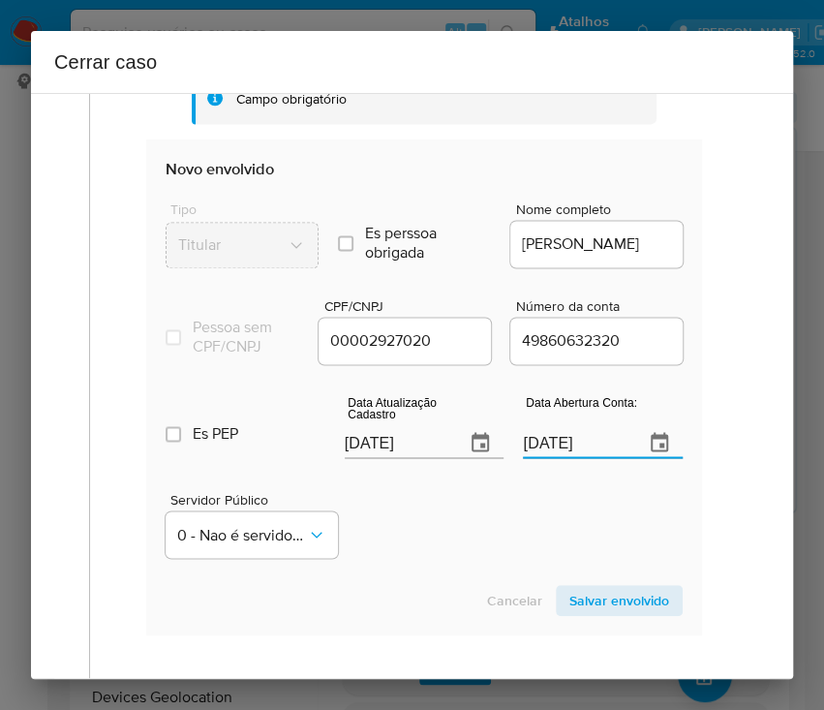
click at [420, 558] on div "Servidor Público 0 - Nao é servidor/[PERSON_NAME] possui informacao" at bounding box center [424, 517] width 517 height 97
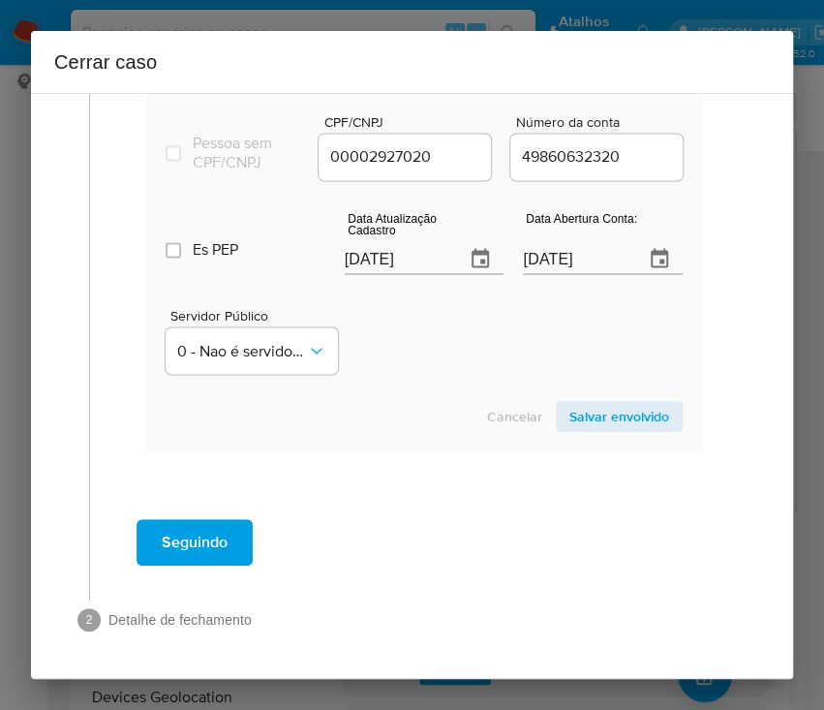
click at [593, 411] on span "Salvar envolvido" at bounding box center [619, 416] width 100 height 27
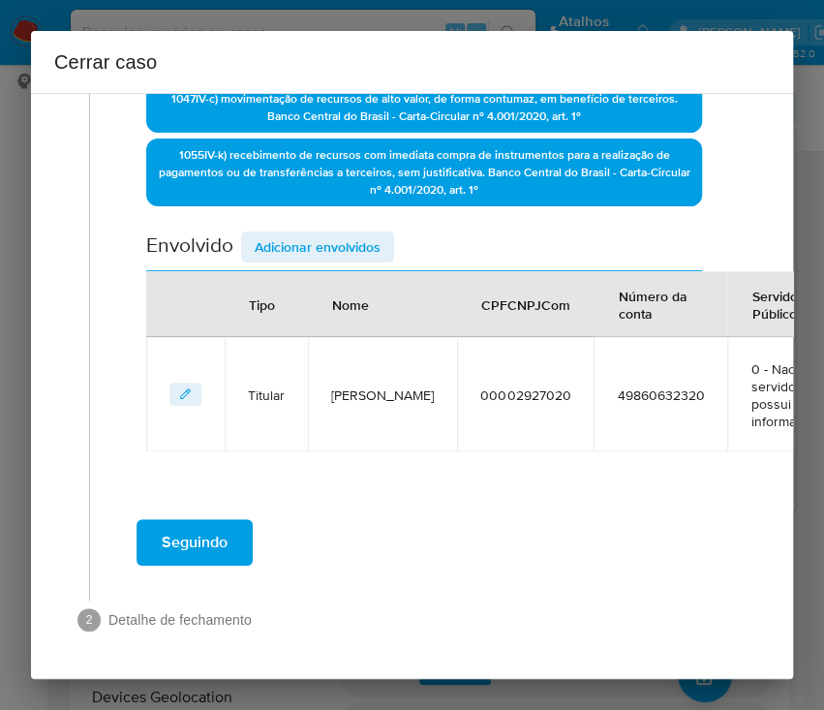
click at [323, 233] on span "Adicionar envolvidos" at bounding box center [318, 246] width 126 height 27
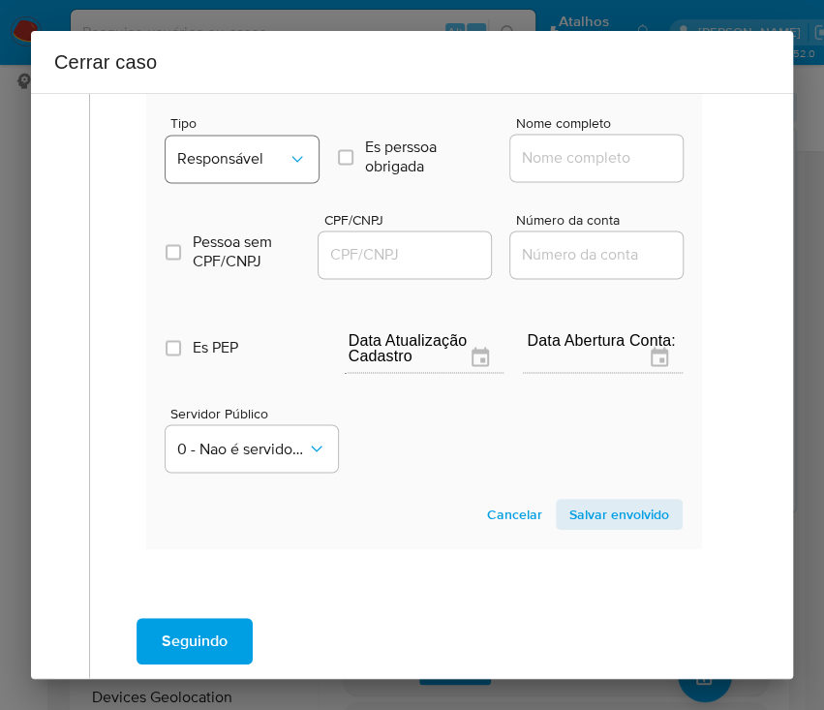
scroll to position [895, 0]
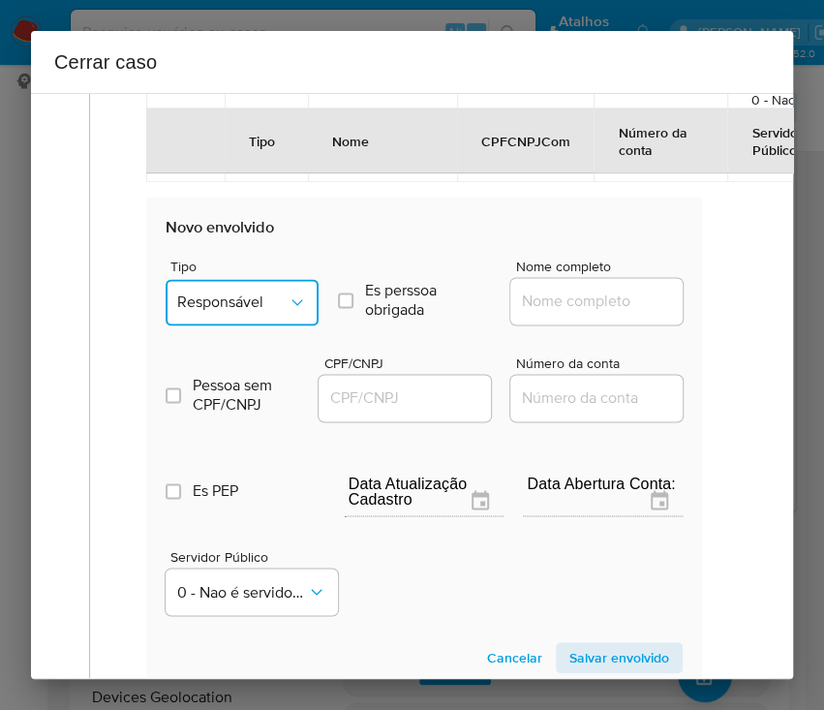
click at [276, 286] on button "Responsável" at bounding box center [242, 302] width 153 height 46
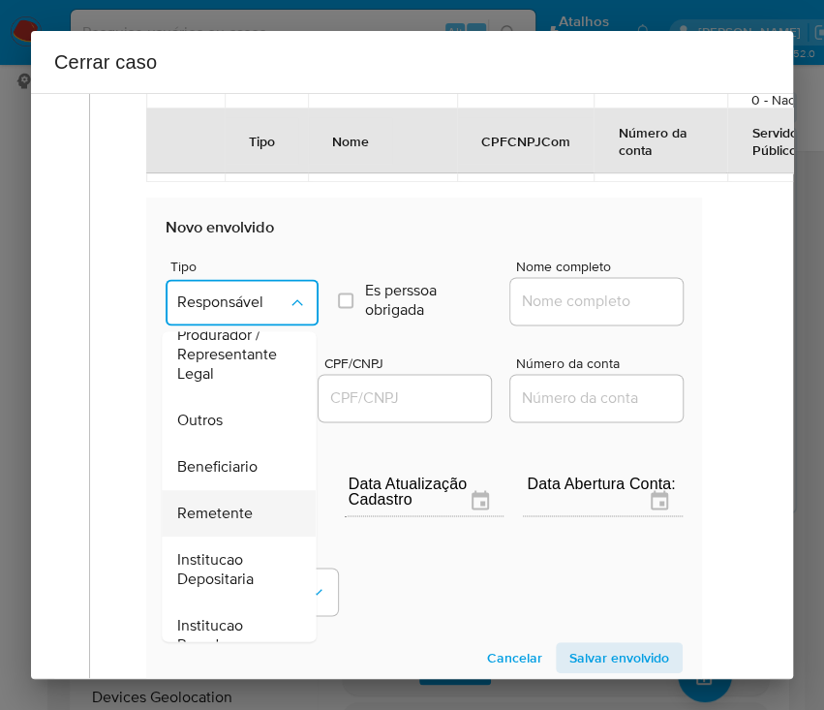
scroll to position [345, 0]
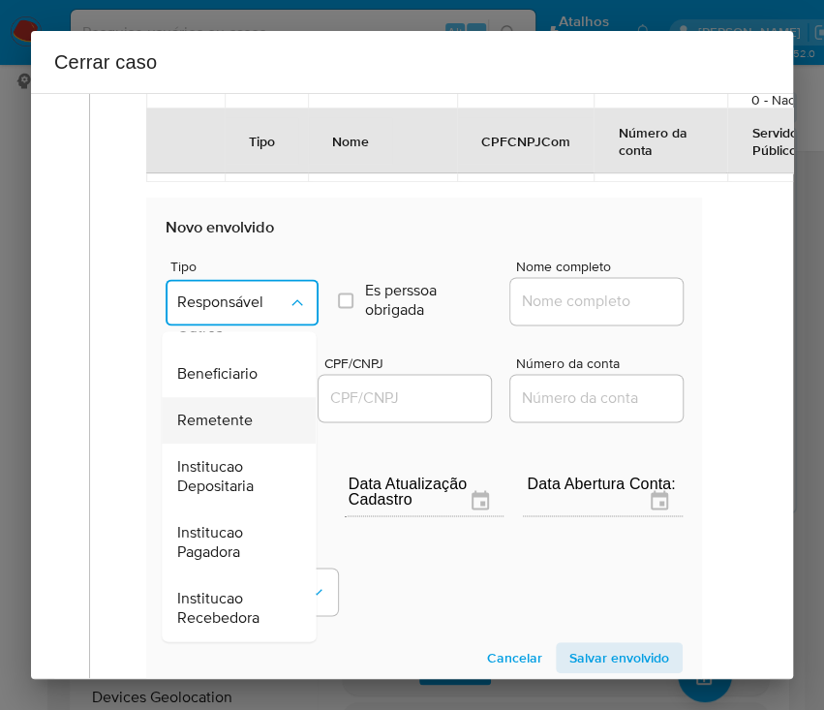
click at [250, 422] on span "Remetente" at bounding box center [215, 420] width 76 height 19
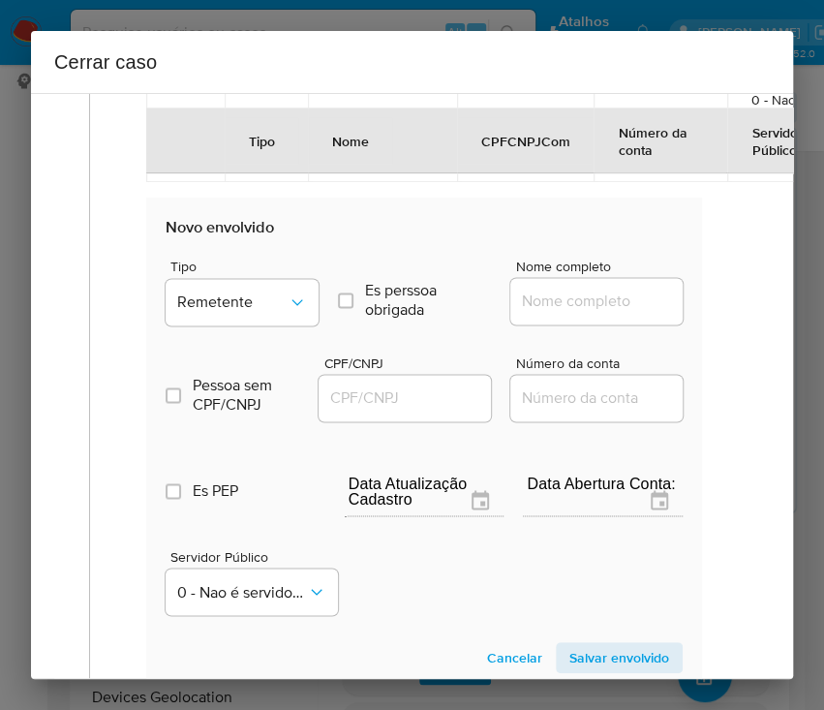
click at [556, 314] on div at bounding box center [596, 301] width 172 height 46
click at [574, 295] on input "Nome completo" at bounding box center [605, 301] width 190 height 25
paste input "Paula Fabiana Machado Da Conceicao, 02911518098"
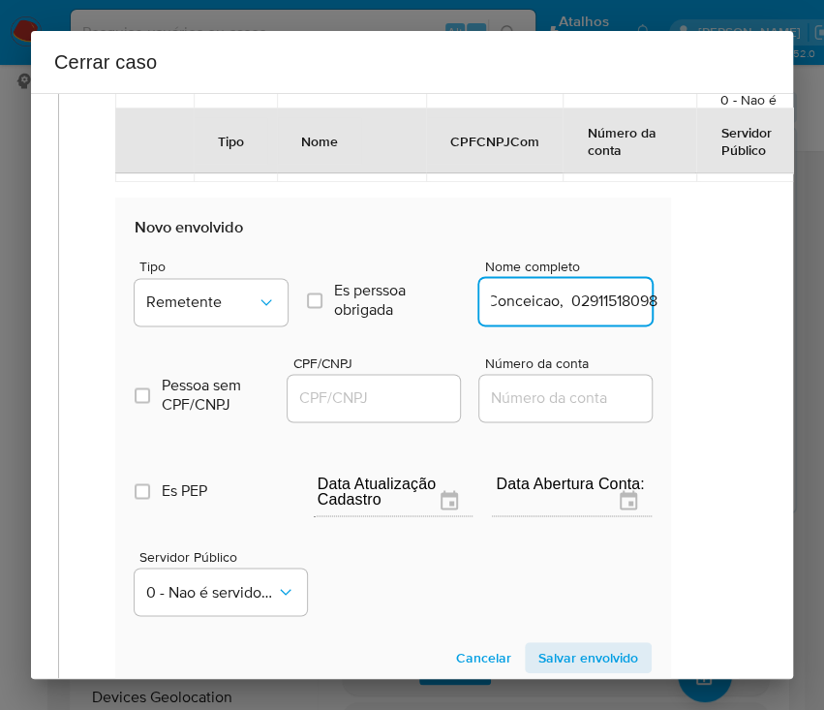
drag, startPoint x: 573, startPoint y: 309, endPoint x: 789, endPoint y: 309, distance: 216.0
click at [789, 309] on div "1 Informação completa Geral Data de início 02/06/2025 Data Fin 10/08/2025 Valor…" at bounding box center [412, 386] width 762 height 586
type input "Paula Fabiana Machado Da Conceicao"
click at [380, 399] on input "CPF/CNPJ" at bounding box center [383, 397] width 190 height 25
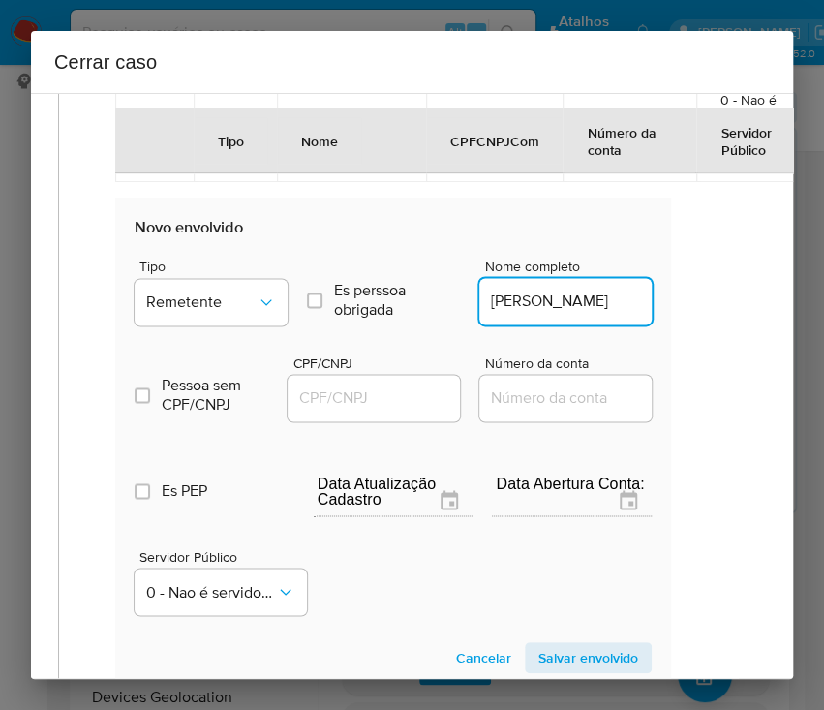
scroll to position [0, 0]
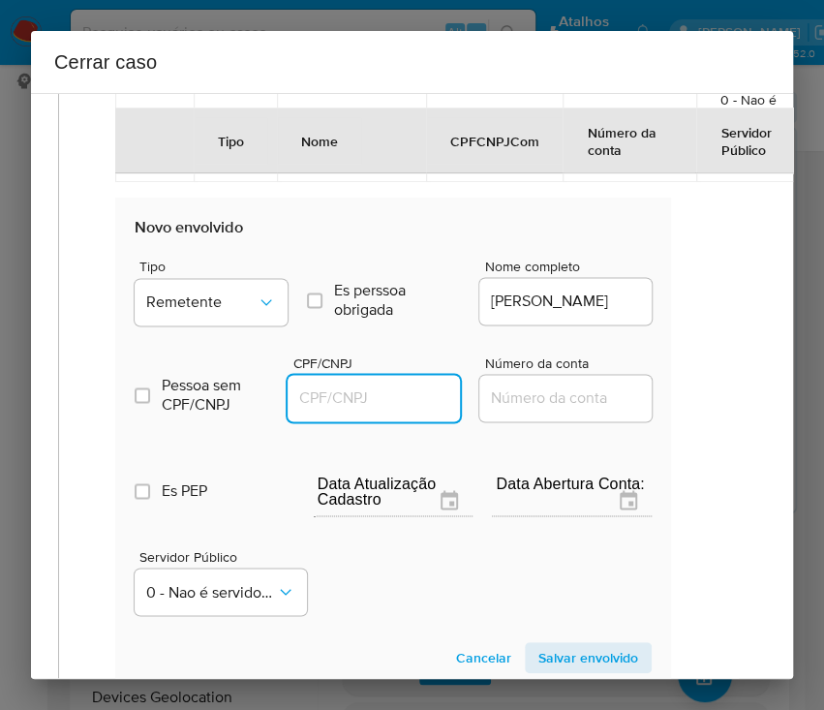
paste input "02911518098"
type input "2911518098"
click at [569, 654] on span "Salvar envolvido" at bounding box center [588, 657] width 100 height 27
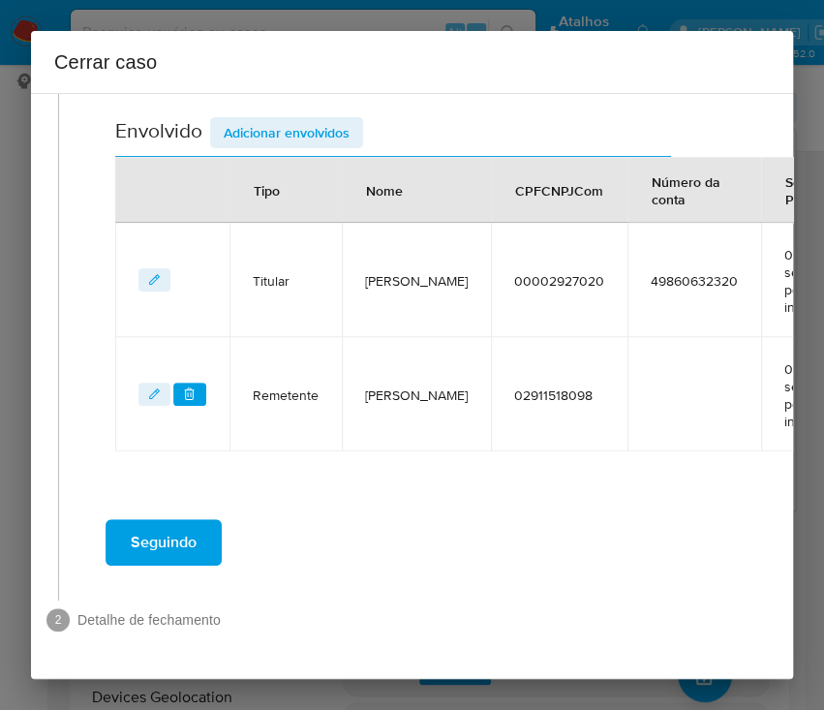
scroll to position [775, 31]
click at [312, 119] on span "Adicionar envolvidos" at bounding box center [287, 132] width 126 height 27
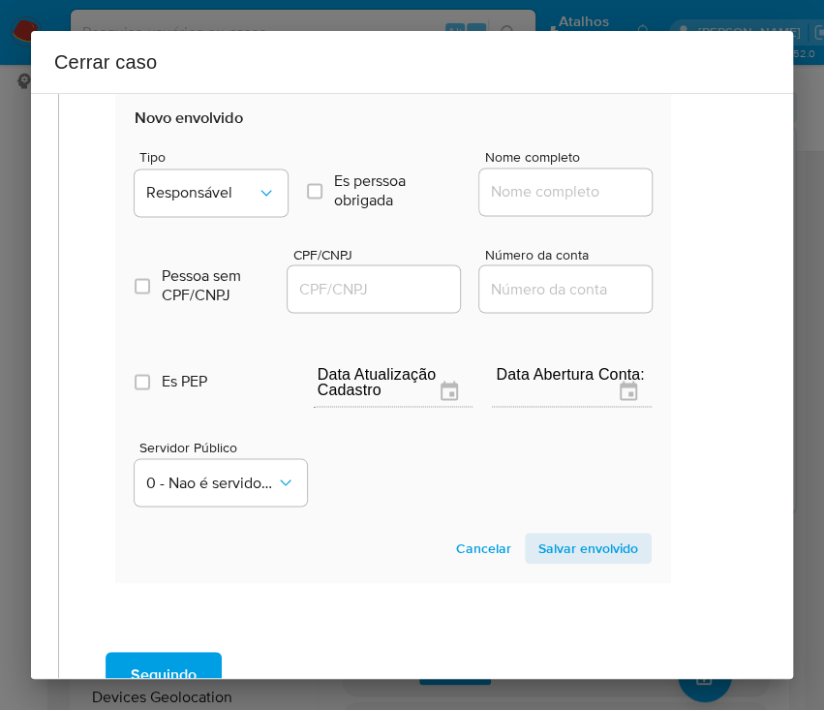
scroll to position [1162, 31]
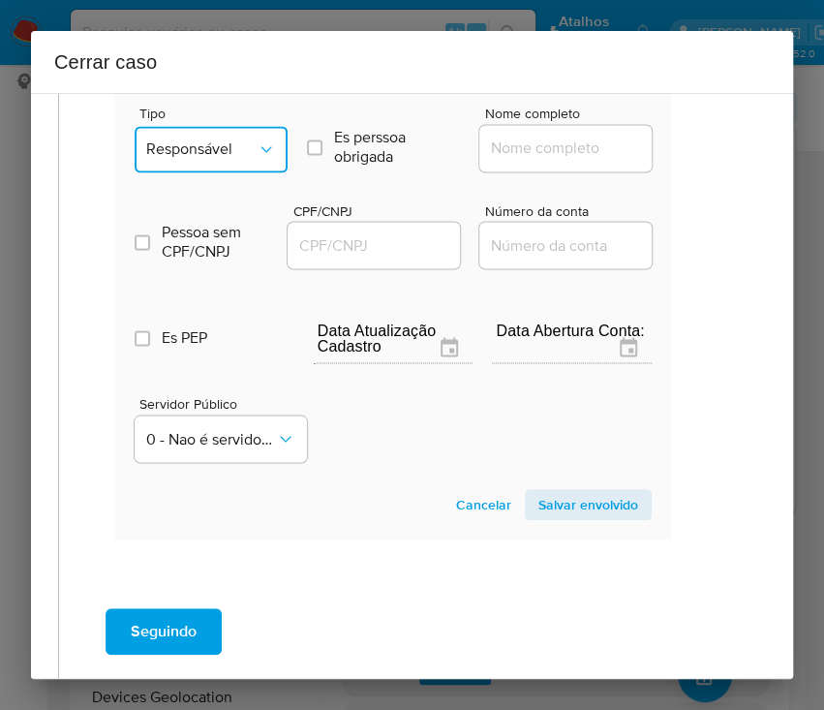
click at [227, 155] on span "Responsável" at bounding box center [201, 148] width 110 height 19
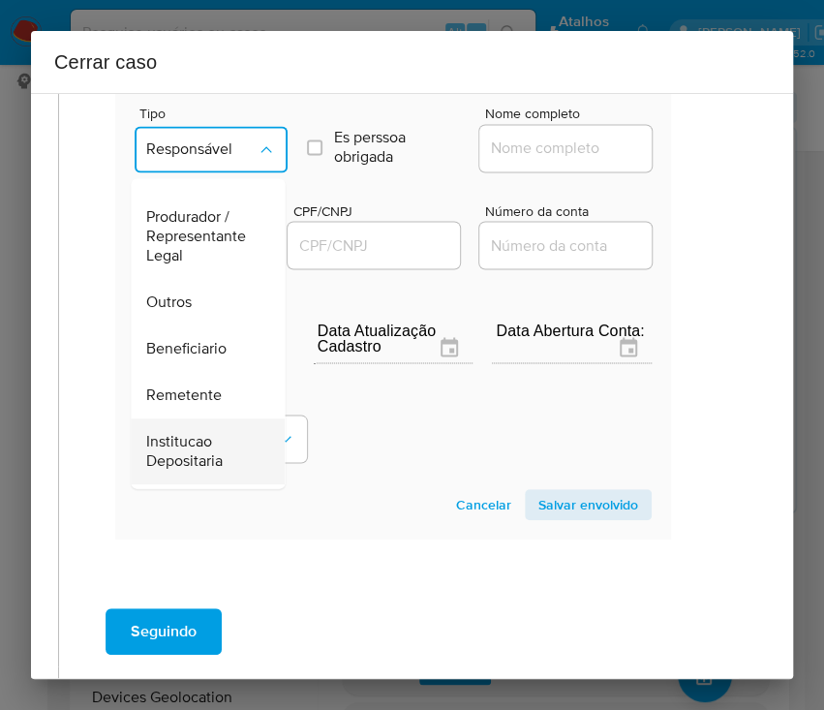
scroll to position [345, 0]
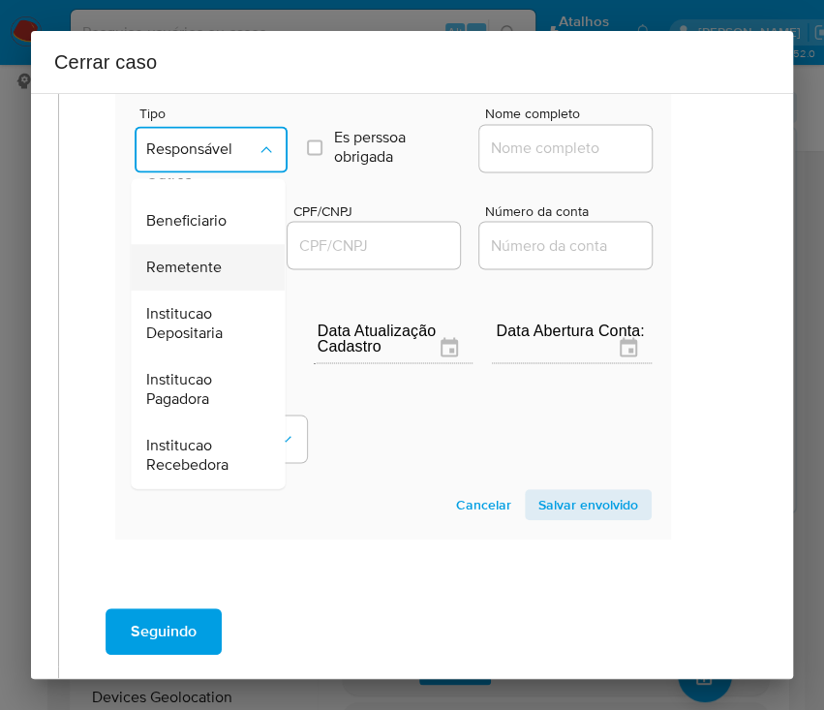
click at [220, 277] on span "Remetente" at bounding box center [184, 267] width 76 height 19
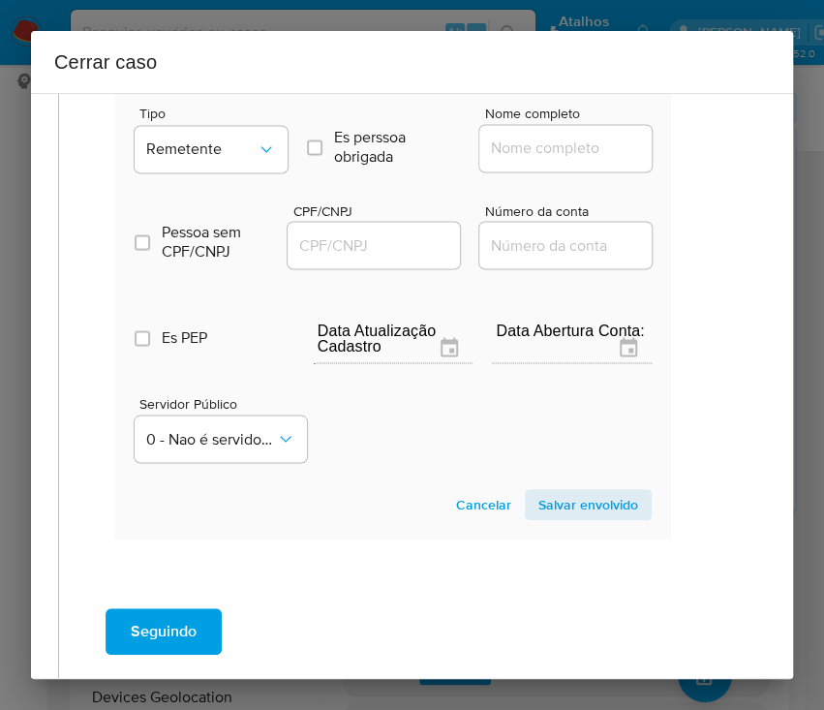
click at [503, 159] on input "Nome completo" at bounding box center [574, 148] width 190 height 25
paste input "Priscila Thayane Flores Costa, 03913438076"
drag, startPoint x: 538, startPoint y: 169, endPoint x: 692, endPoint y: 175, distance: 154.1
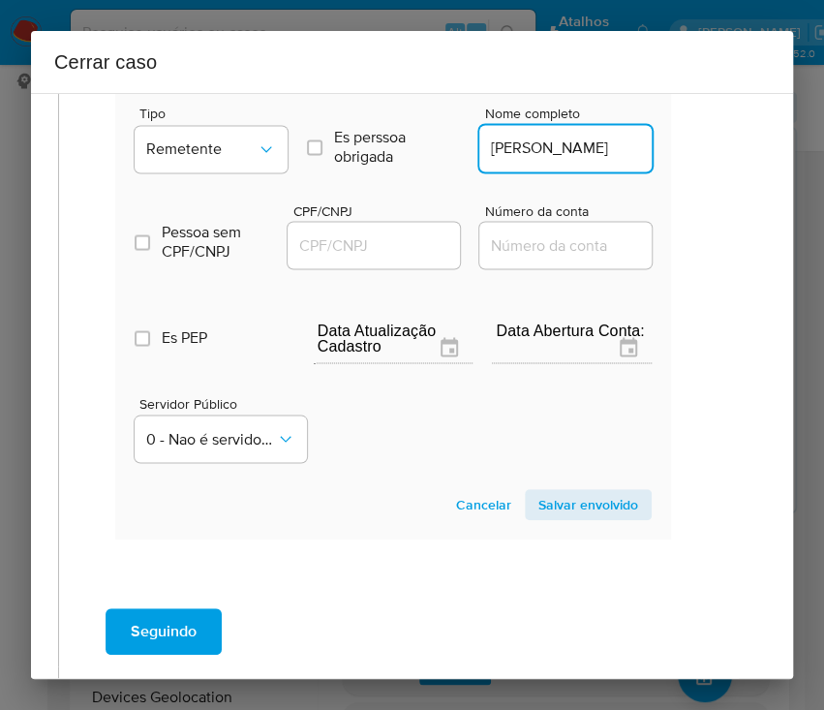
scroll to position [0, 33]
type input "Priscila Thayane Flores Costa"
click at [358, 258] on input "CPF/CNPJ" at bounding box center [383, 244] width 190 height 25
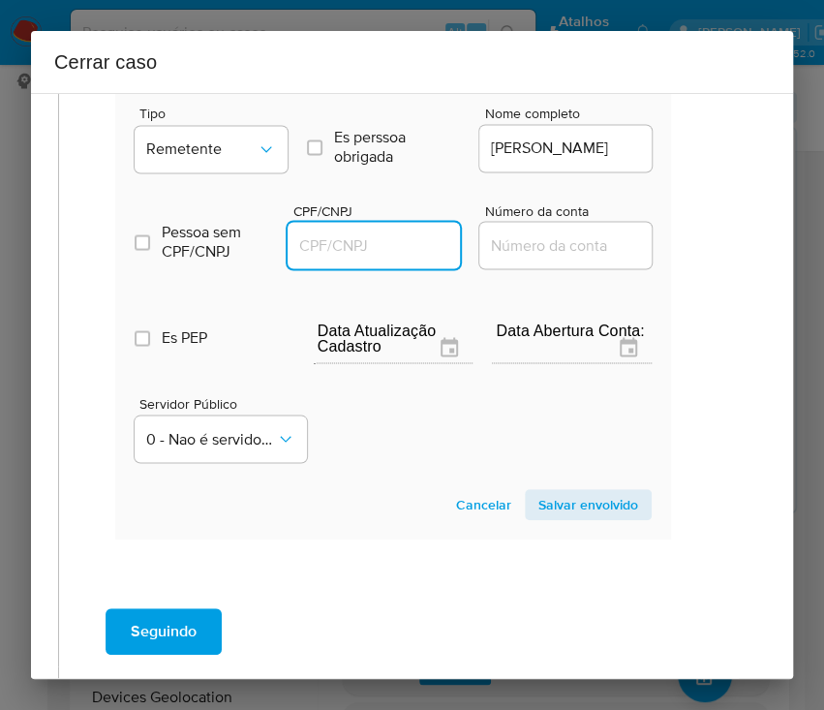
paste input "03913438076"
type input "3913438076"
click at [574, 516] on span "Salvar envolvido" at bounding box center [588, 504] width 100 height 27
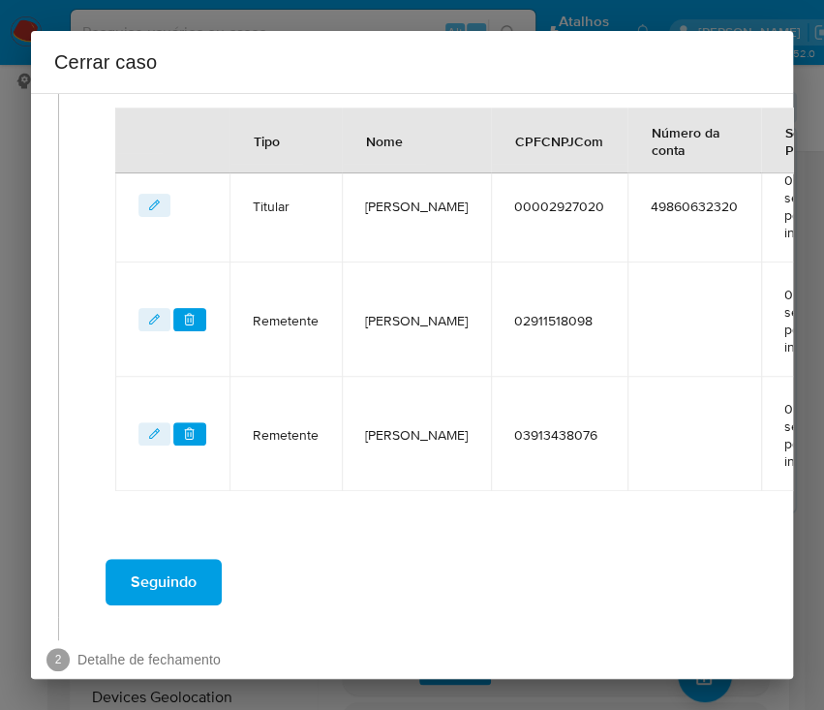
scroll to position [759, 31]
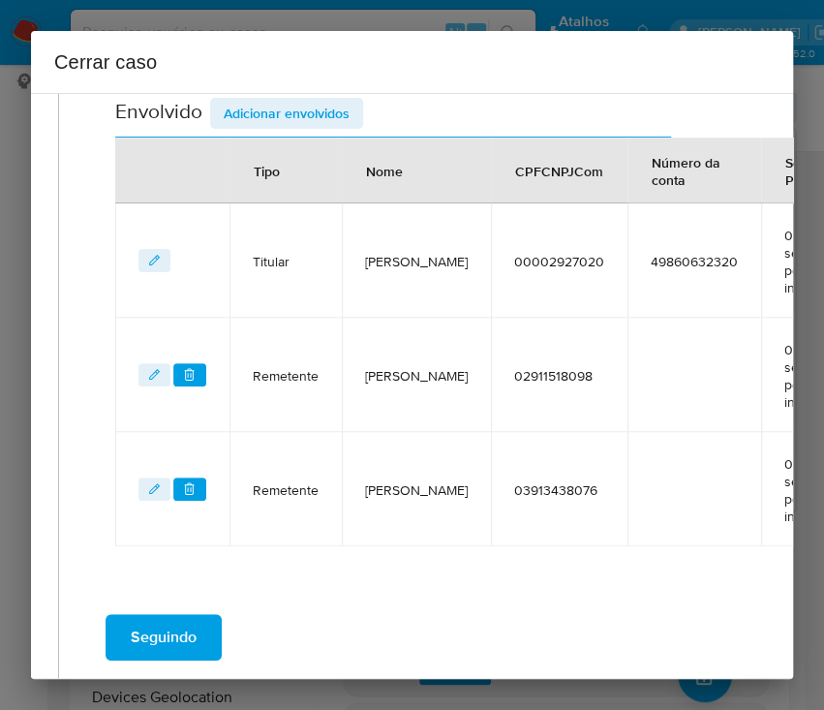
click at [287, 100] on span "Adicionar envolvidos" at bounding box center [287, 113] width 126 height 27
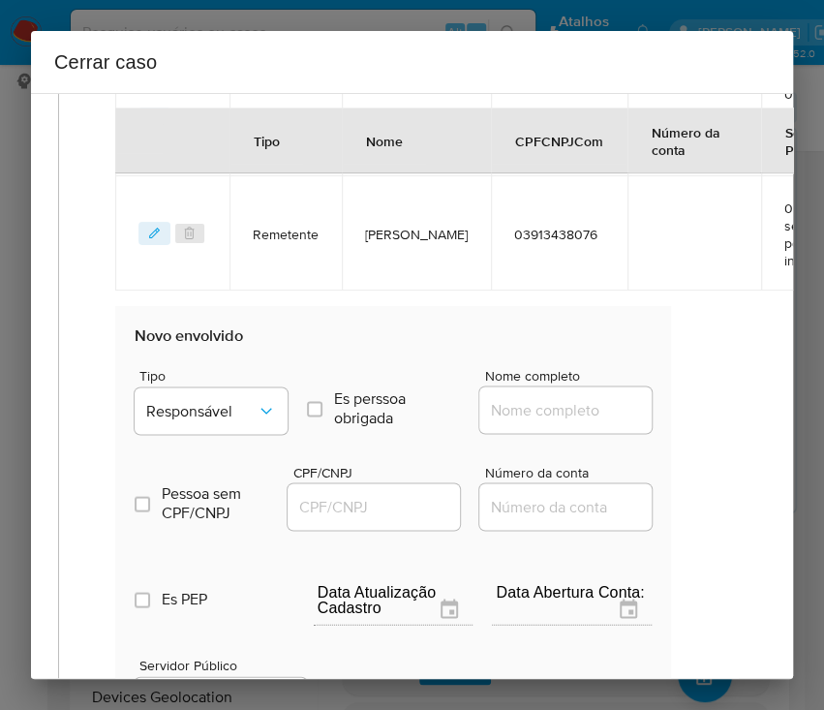
scroll to position [1017, 31]
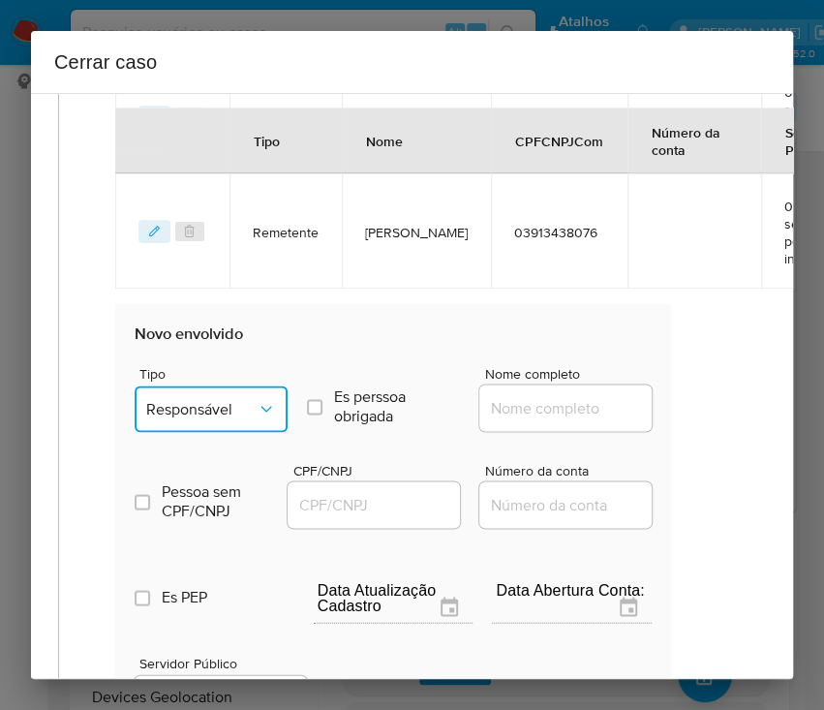
click at [203, 415] on span "Responsável" at bounding box center [201, 408] width 110 height 19
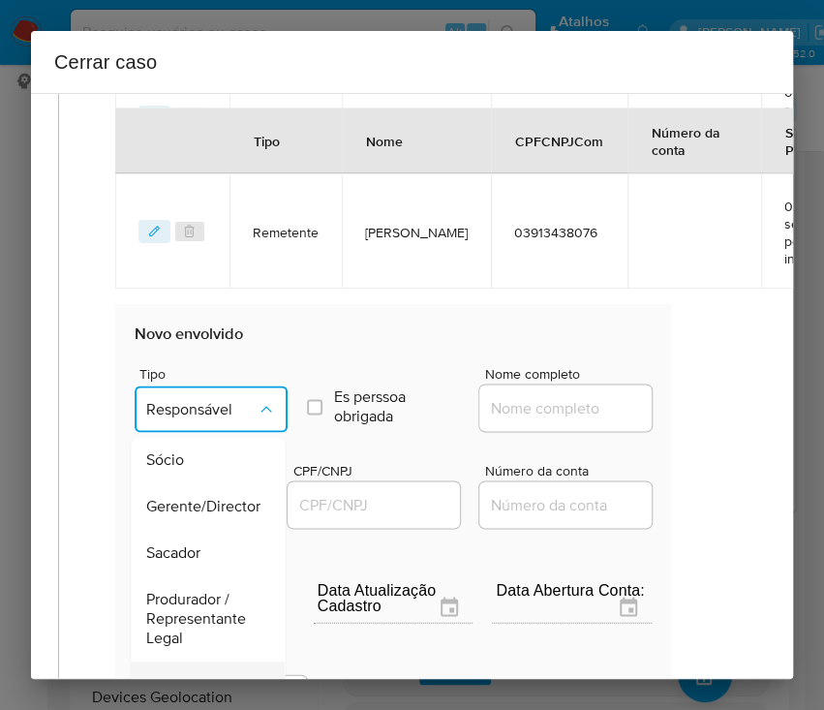
scroll to position [258, 0]
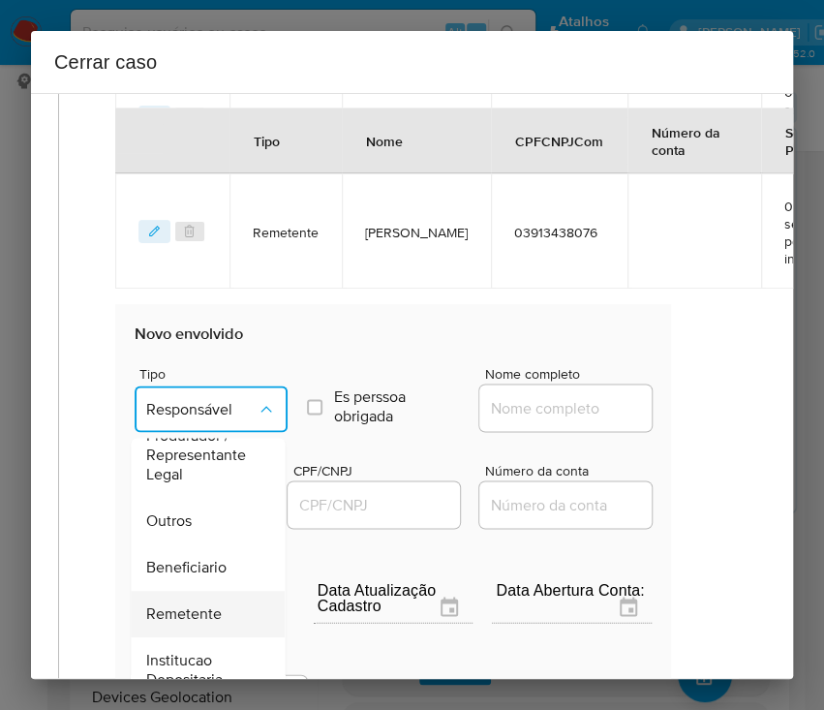
click at [208, 624] on span "Remetente" at bounding box center [184, 613] width 76 height 19
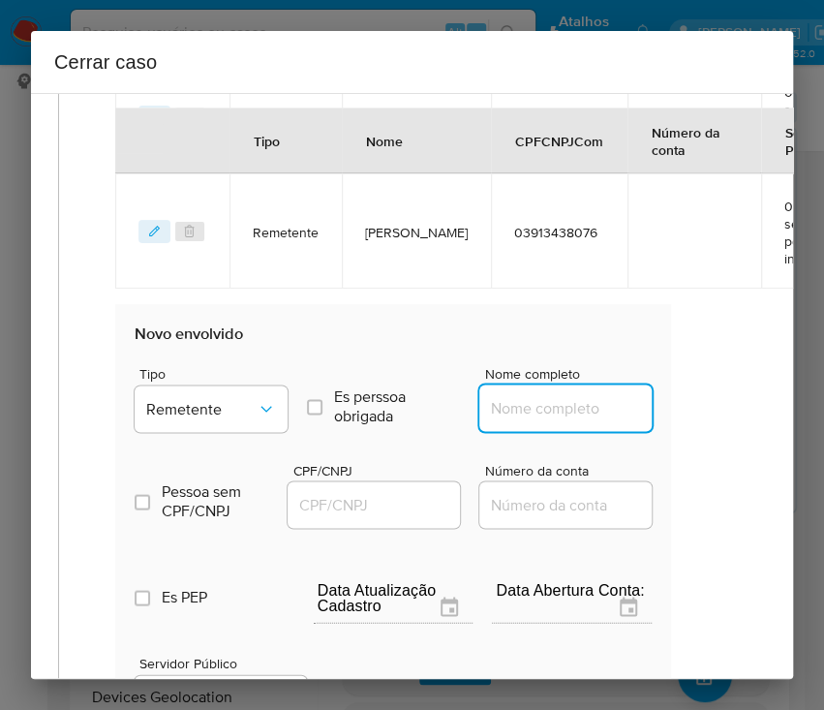
click at [524, 420] on input "Nome completo" at bounding box center [574, 407] width 190 height 25
paste input "Douglas Felipe Altenhofen, 01292836067"
drag, startPoint x: 536, startPoint y: 428, endPoint x: 699, endPoint y: 428, distance: 163.7
click at [699, 428] on div "1 Informação completa Geral Data de início 02/06/2025 Data Fin 10/08/2025 Valor…" at bounding box center [381, 52] width 716 height 1919
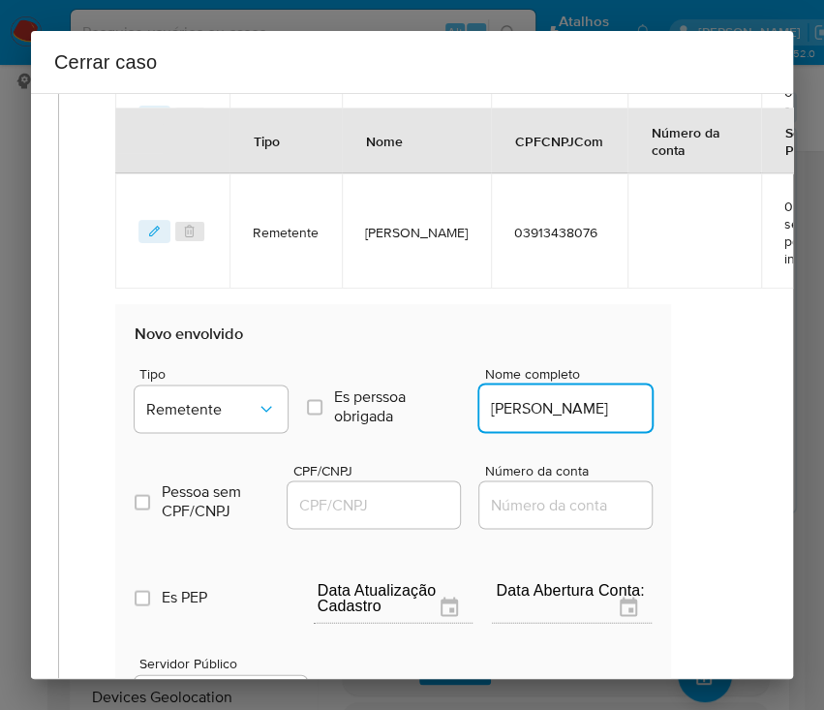
scroll to position [0, 15]
type input "Douglas Felipe Altenhofen"
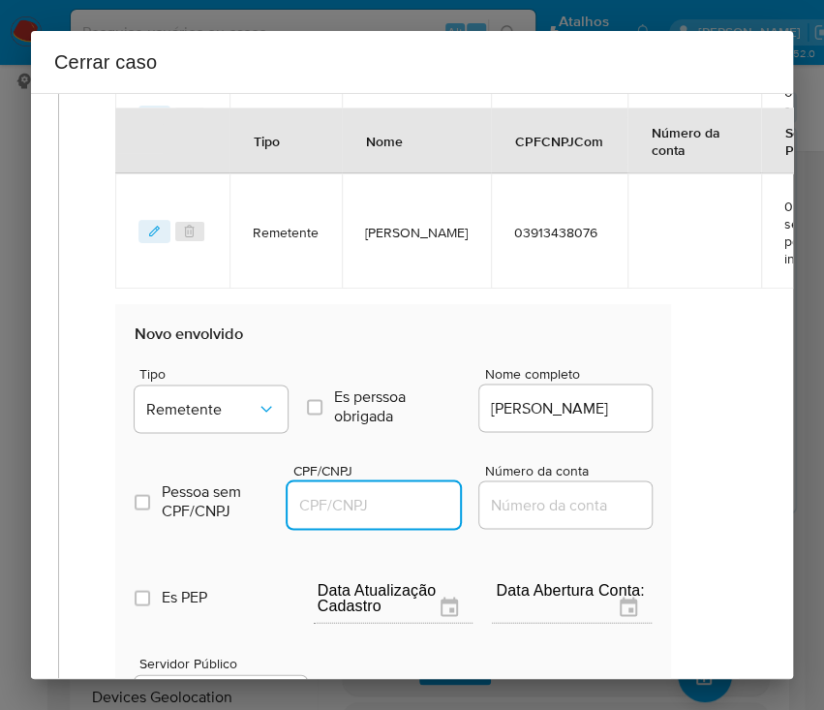
scroll to position [0, 0]
click at [360, 516] on input "CPF/CNPJ" at bounding box center [383, 504] width 190 height 25
paste input "01292836067"
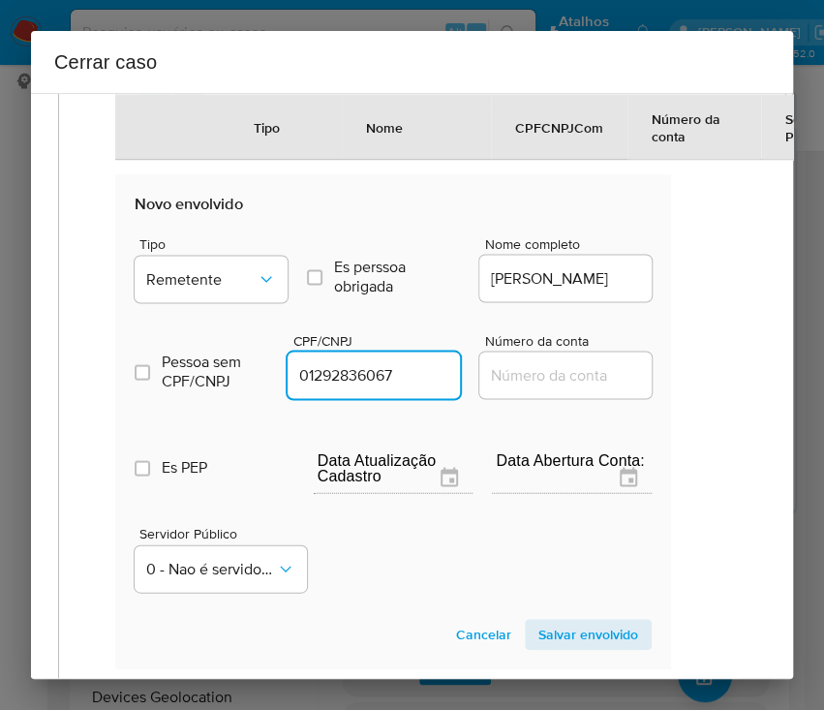
type input "1292836067"
click at [538, 647] on span "Salvar envolvido" at bounding box center [588, 634] width 100 height 27
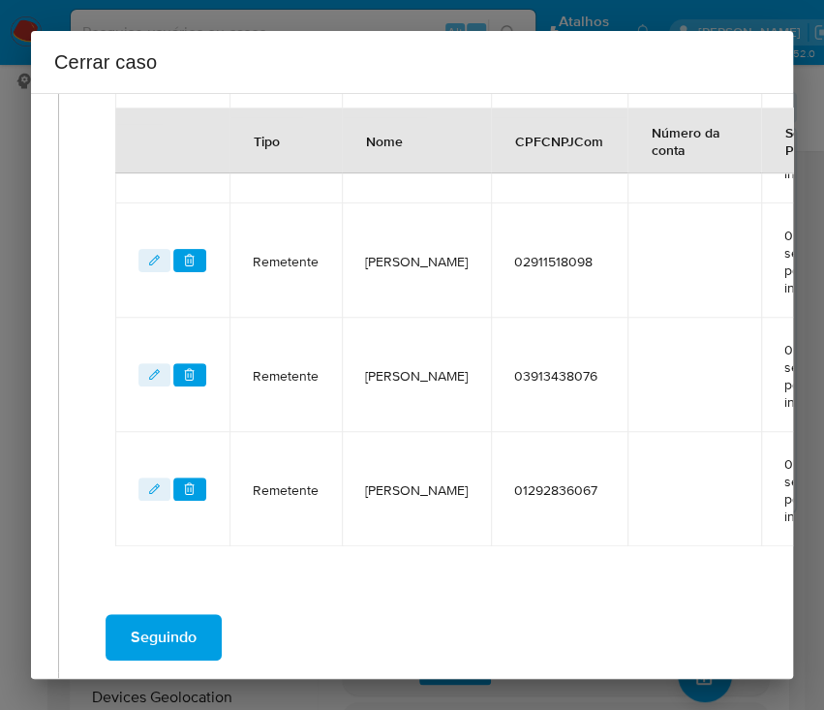
scroll to position [356, 31]
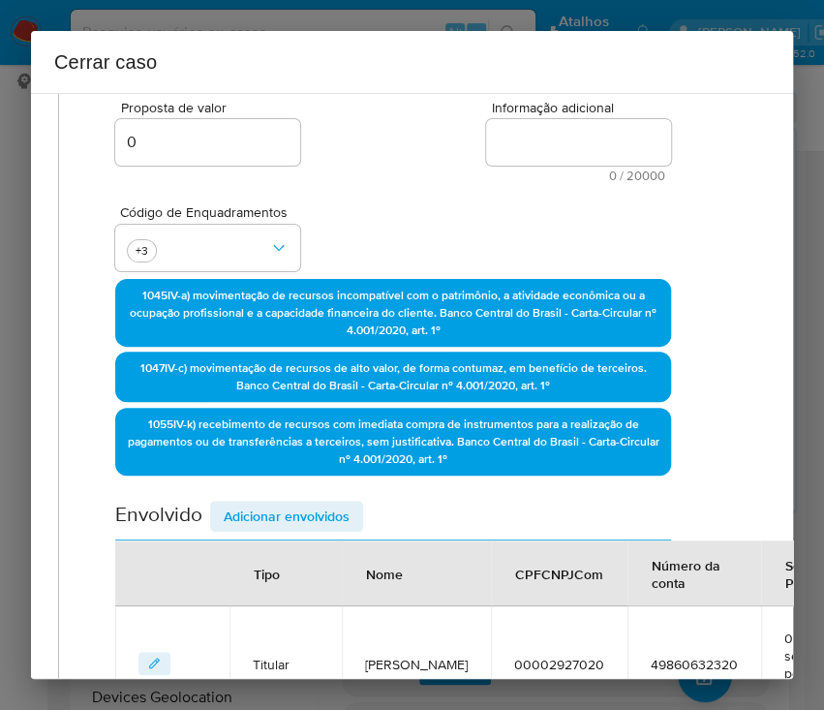
click at [299, 504] on span "Adicionar envolvidos" at bounding box center [287, 516] width 126 height 27
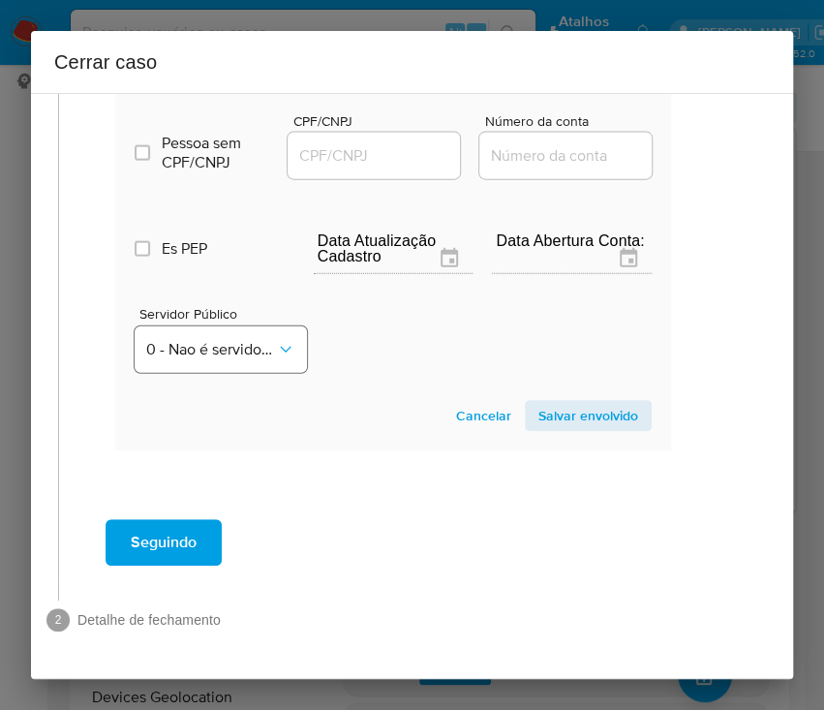
scroll to position [1255, 31]
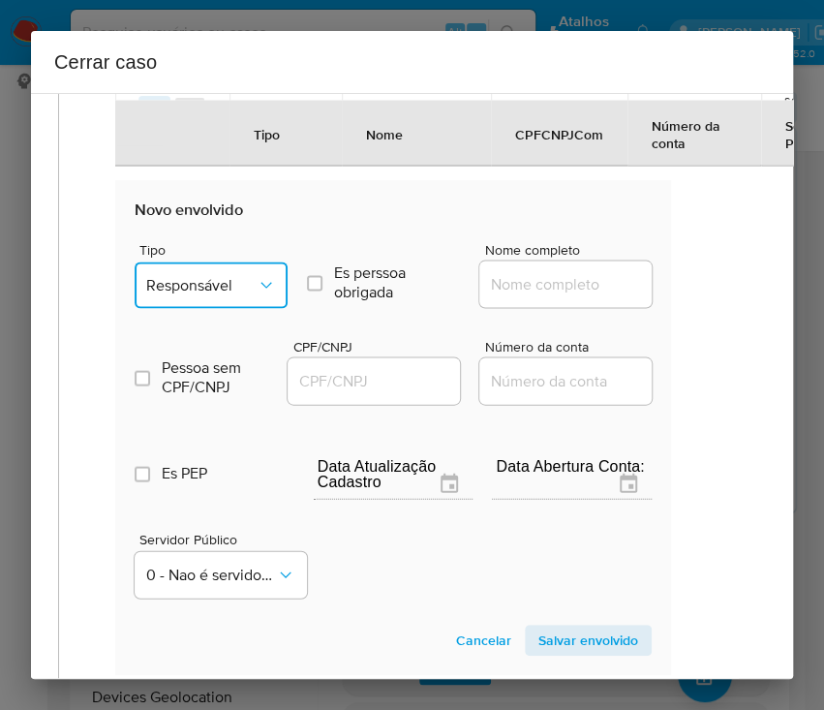
click at [225, 294] on span "Responsável" at bounding box center [201, 284] width 110 height 19
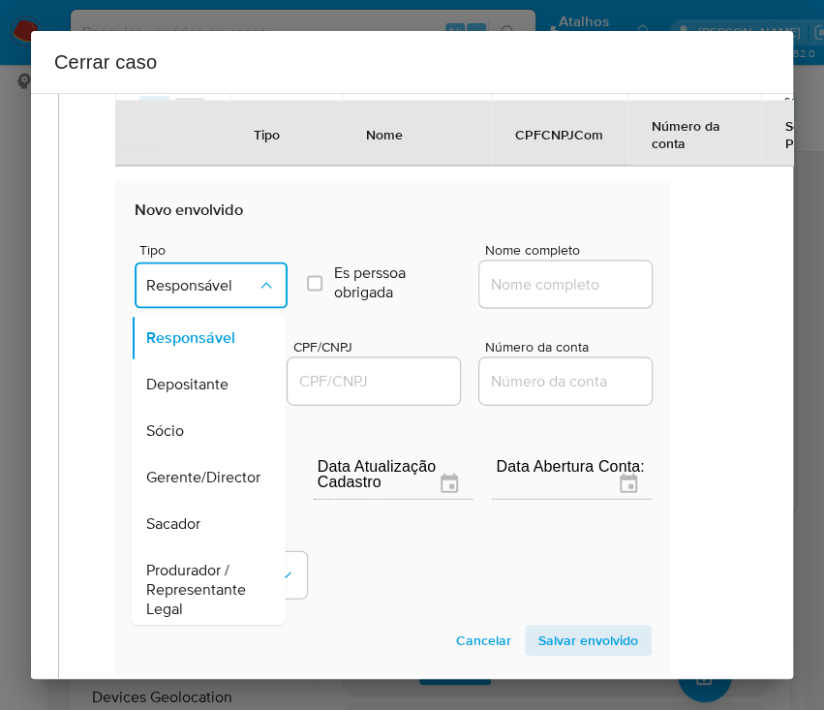
scroll to position [344, 0]
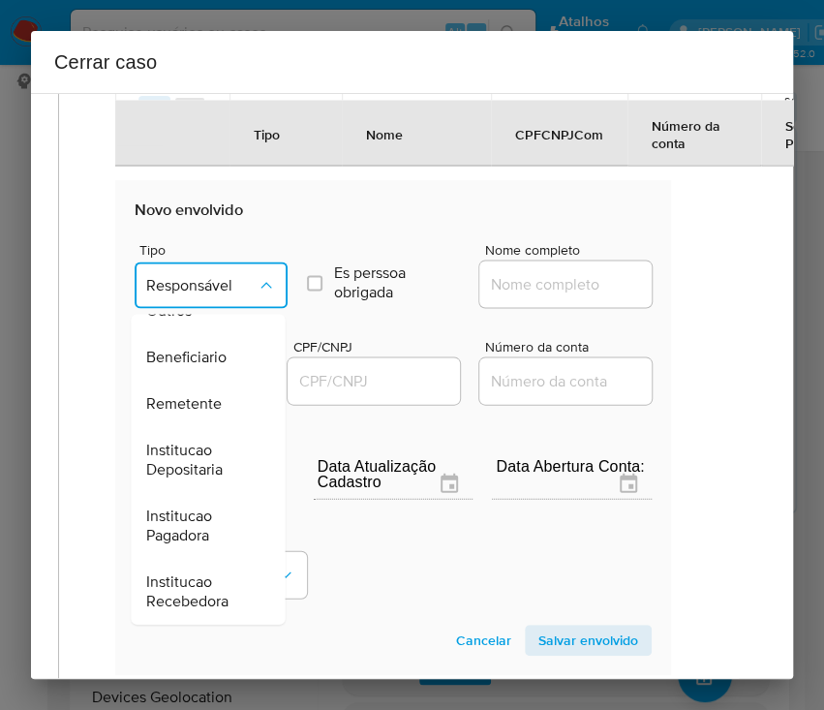
drag, startPoint x: 221, startPoint y: 371, endPoint x: 232, endPoint y: 368, distance: 12.0
click at [222, 367] on span "Beneficiario" at bounding box center [186, 357] width 80 height 19
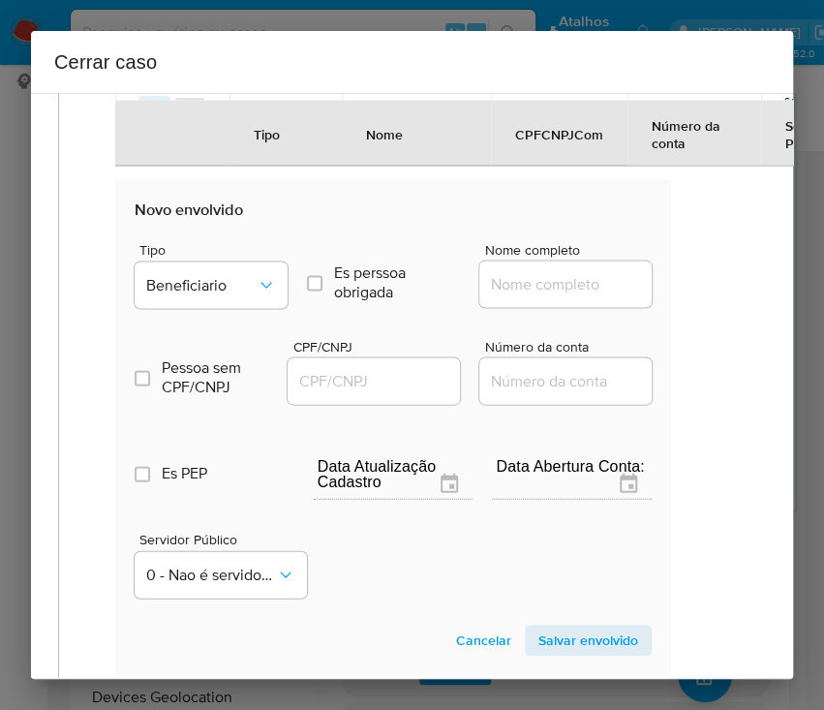
click at [507, 296] on input "Nome completo" at bounding box center [574, 283] width 190 height 25
click at [509, 296] on input "Nome completo" at bounding box center [574, 283] width 190 height 25
paste input "MAIS SABOR ALIMENTOS LTDA, 11309933000181"
drag, startPoint x: 518, startPoint y: 308, endPoint x: 699, endPoint y: 308, distance: 181.1
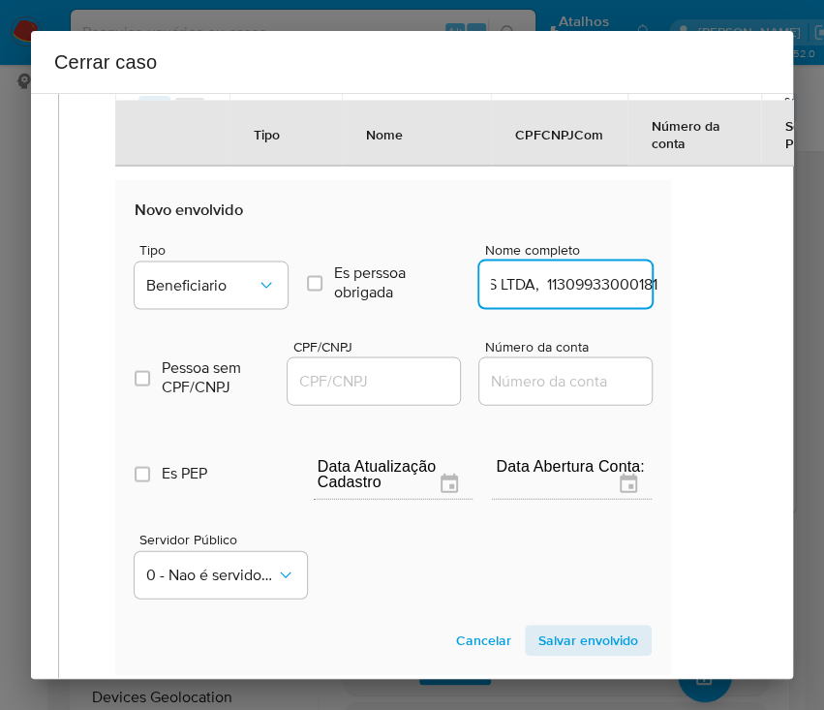
type input "MAIS SABOR ALIMENTOS LTDA"
click at [345, 384] on input "CPF/CNPJ" at bounding box center [383, 380] width 190 height 25
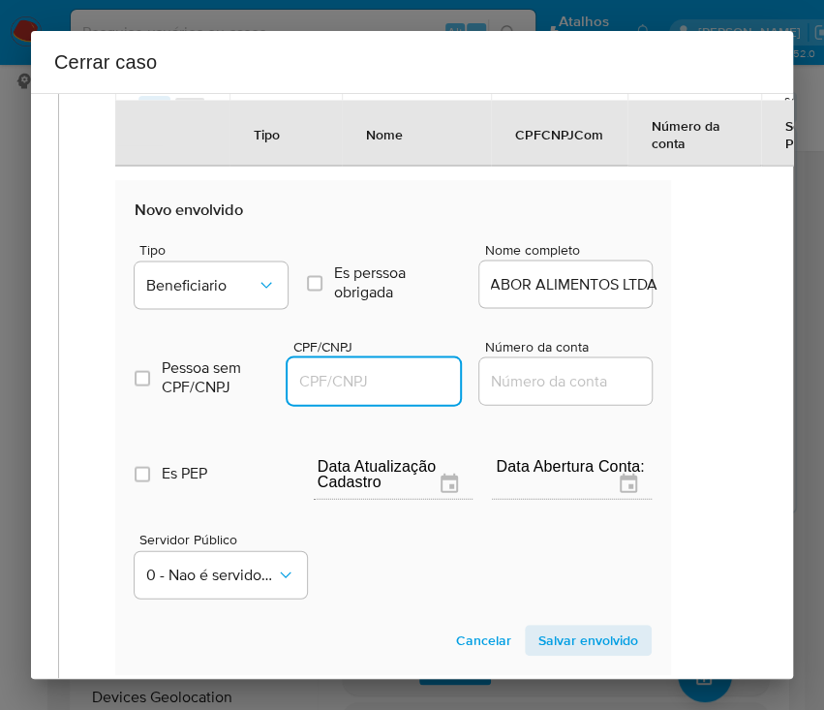
scroll to position [0, 0]
paste input "11309933000181"
type input "11309933000181"
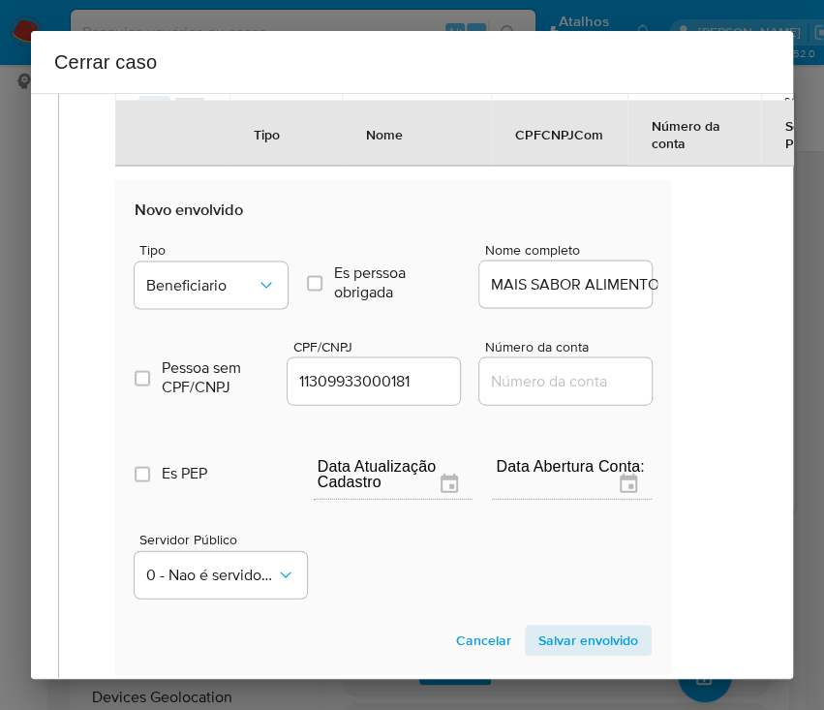
click at [540, 652] on span "Salvar envolvido" at bounding box center [588, 640] width 100 height 27
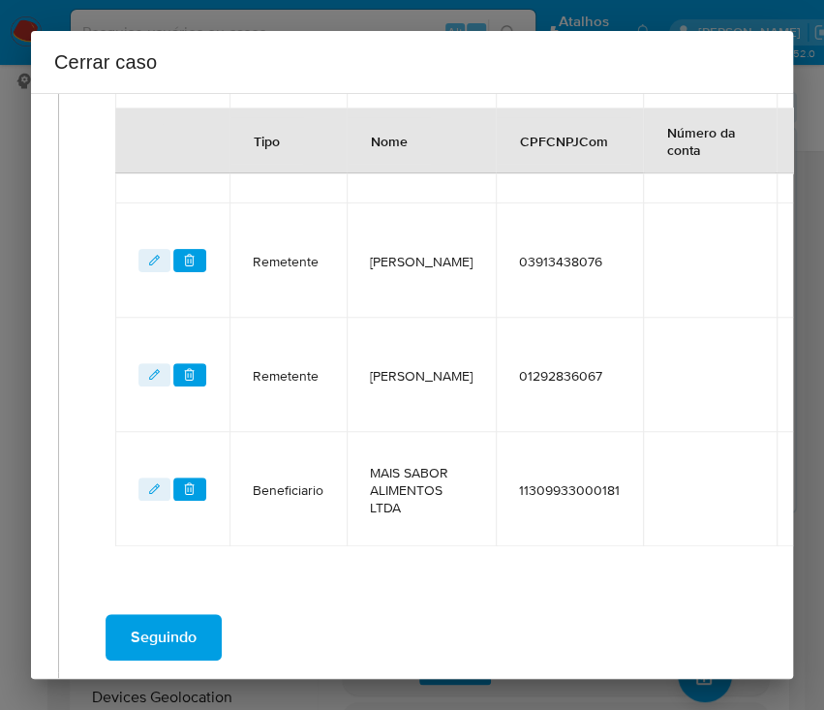
scroll to position [859, 31]
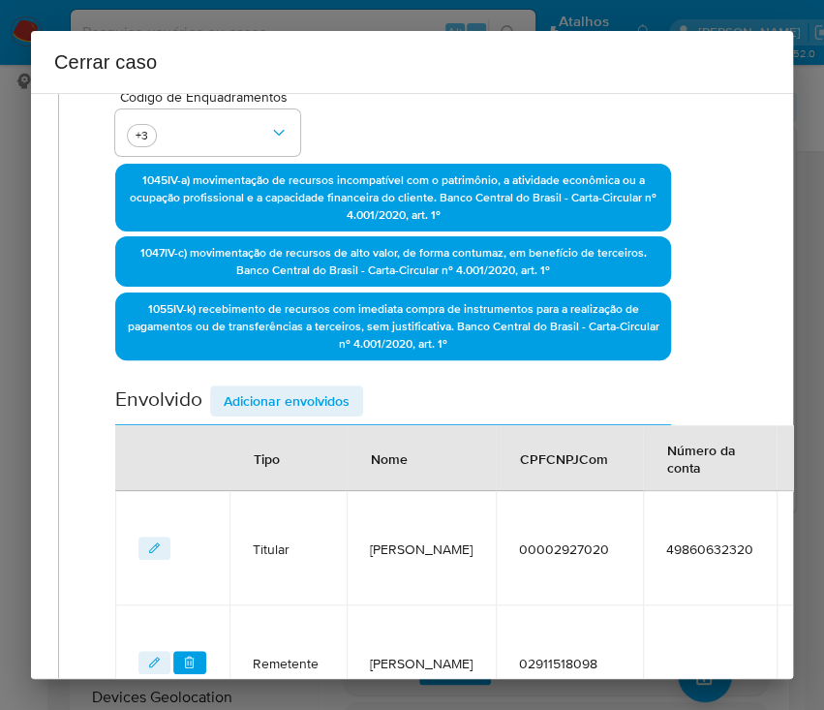
click at [270, 404] on span "Adicionar envolvidos" at bounding box center [287, 400] width 126 height 27
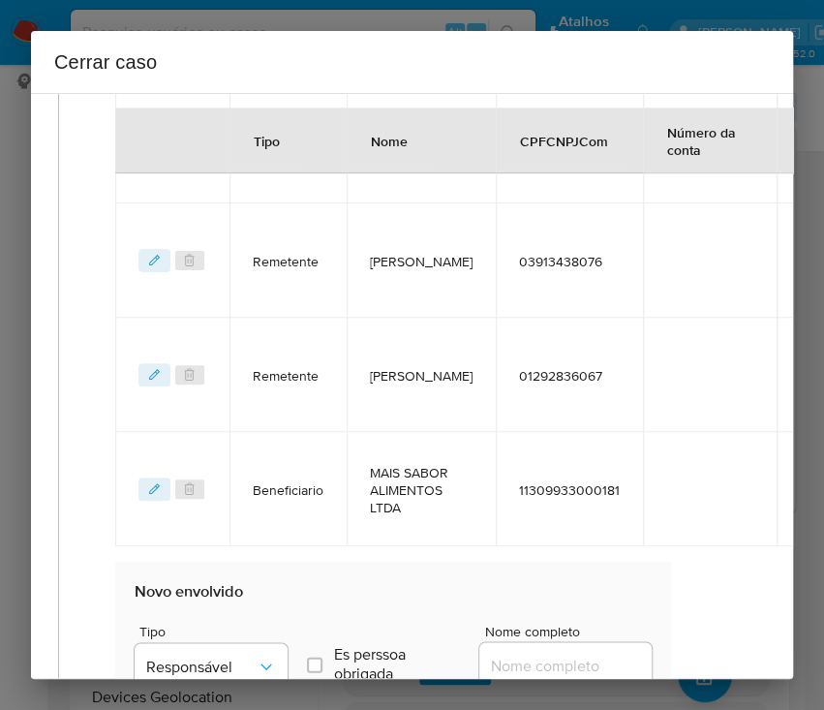
scroll to position [1246, 31]
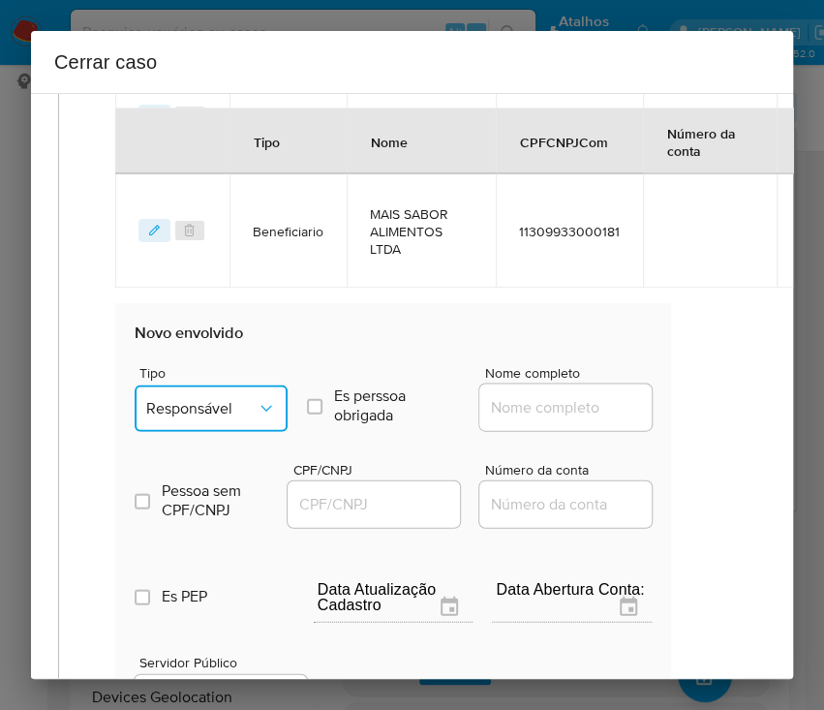
click at [181, 417] on span "Responsável" at bounding box center [201, 407] width 110 height 19
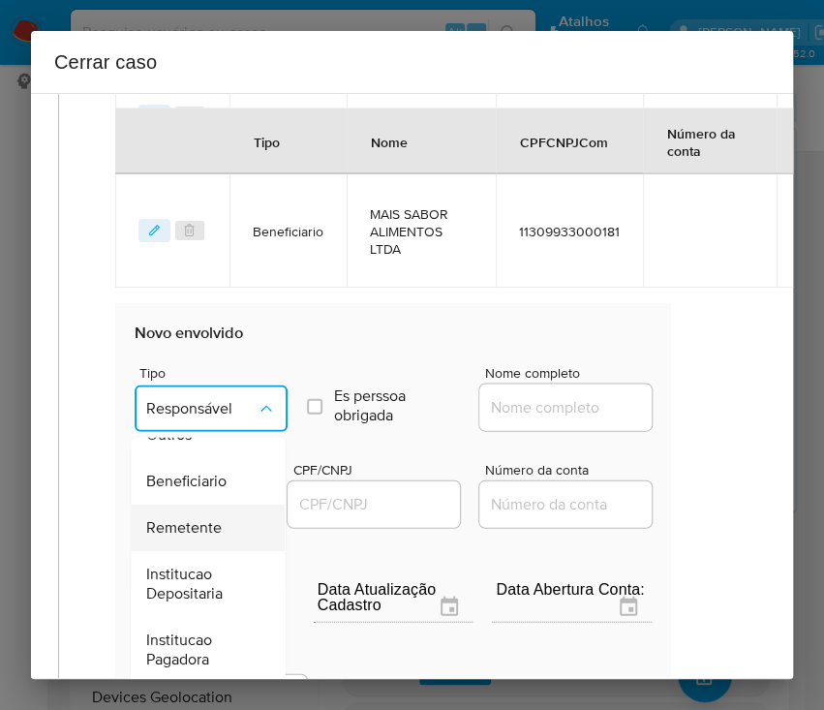
scroll to position [1375, 31]
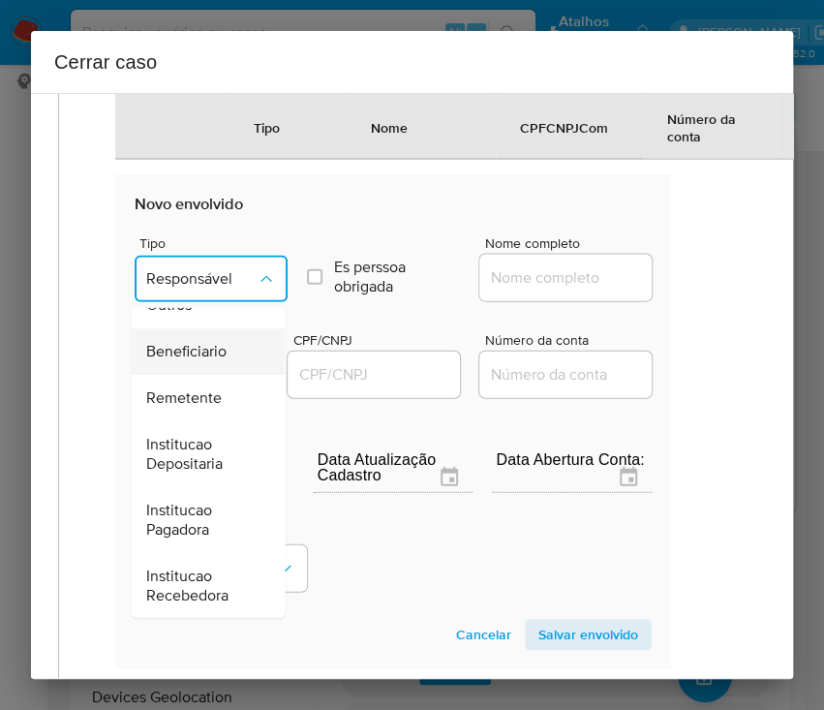
click at [183, 347] on div "Beneficiario" at bounding box center [201, 351] width 111 height 46
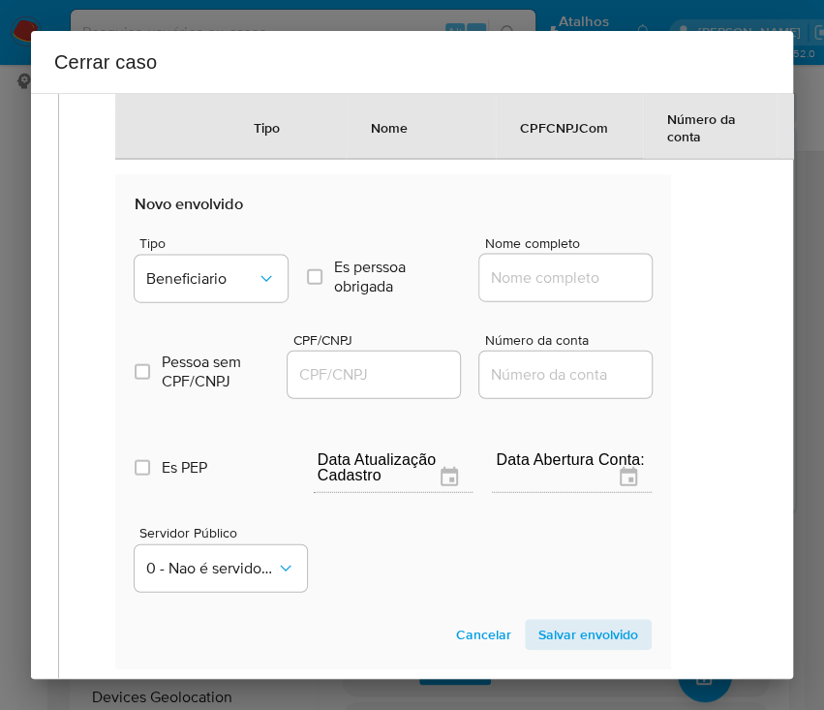
click at [487, 291] on input "Nome completo" at bounding box center [574, 277] width 190 height 25
paste input "Il Tramezzino Alimentacoes Ltda, 37967781000106"
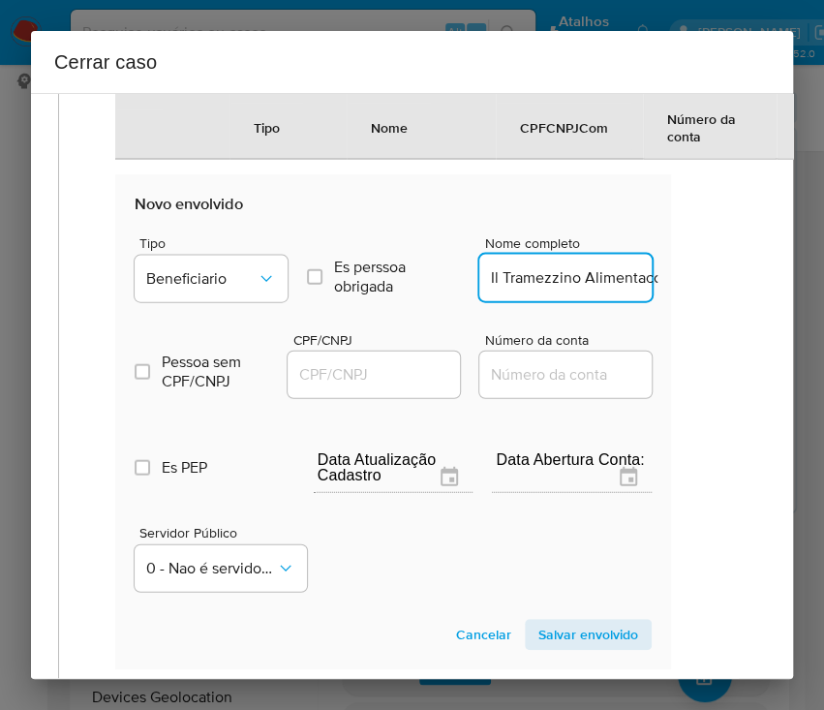
scroll to position [0, 180]
drag, startPoint x: 511, startPoint y: 304, endPoint x: 757, endPoint y: 291, distance: 246.4
click at [757, 291] on div "1 Informação completa Geral Data de início 02/06/2025 Data Fin 10/08/2025 Valor…" at bounding box center [412, 386] width 762 height 586
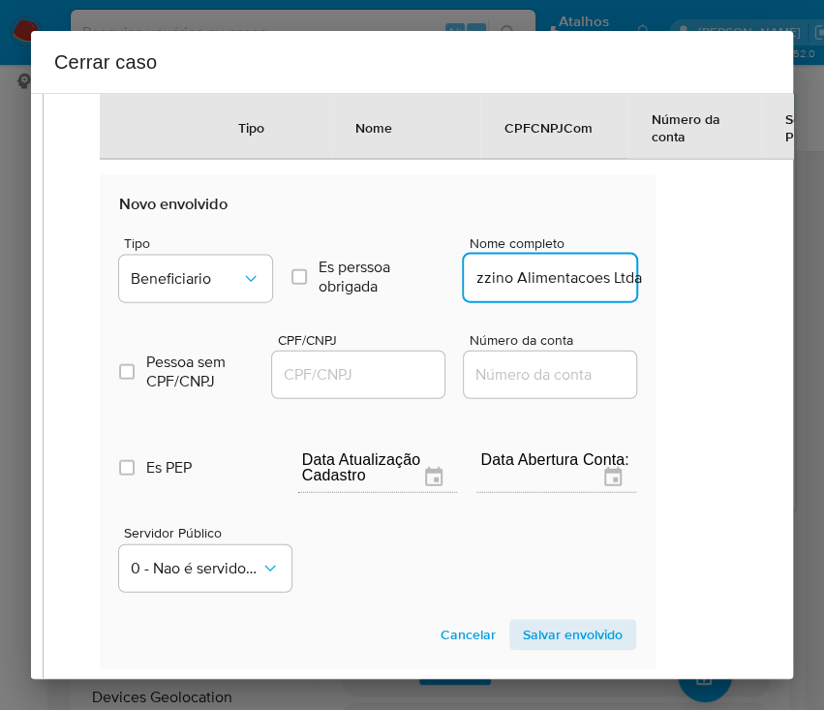
scroll to position [0, 51]
type input "Il Tramezzino Alimentacoes Ltda"
click at [374, 387] on input "CPF/CNPJ" at bounding box center [367, 374] width 190 height 25
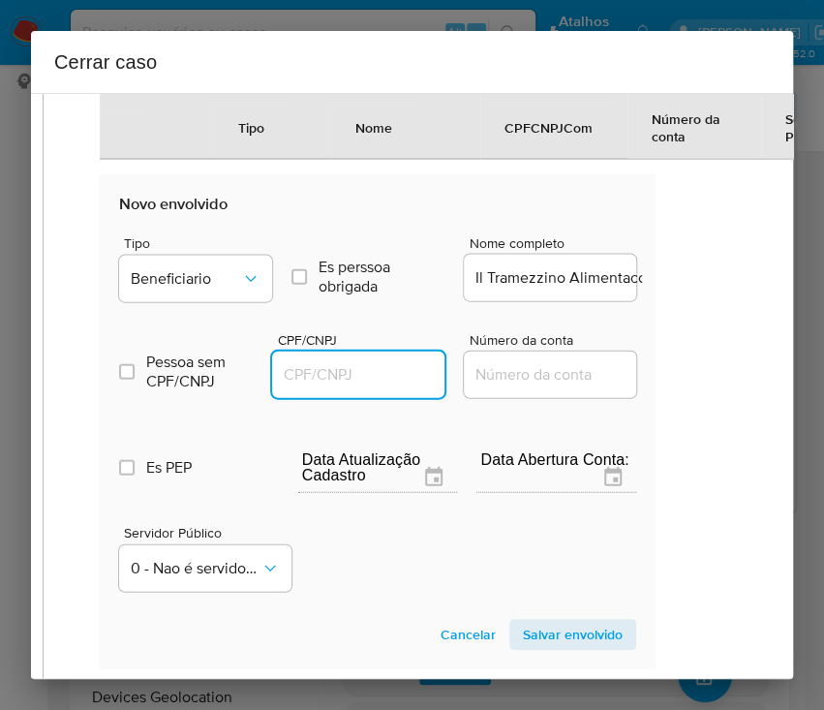
paste input "37967781000106"
type input "37967781000106"
click at [554, 648] on span "Salvar envolvido" at bounding box center [573, 634] width 100 height 27
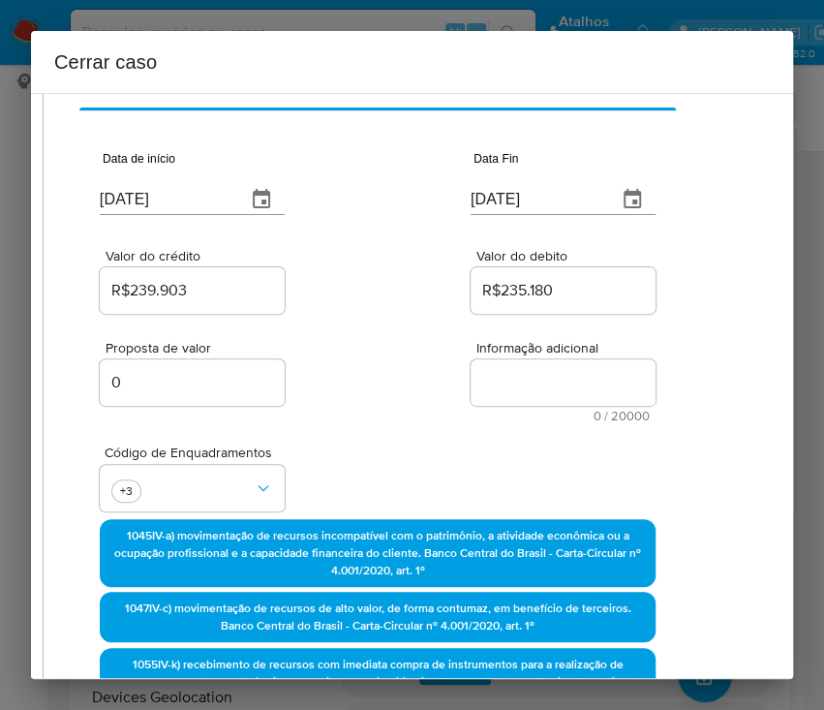
scroll to position [0, 46]
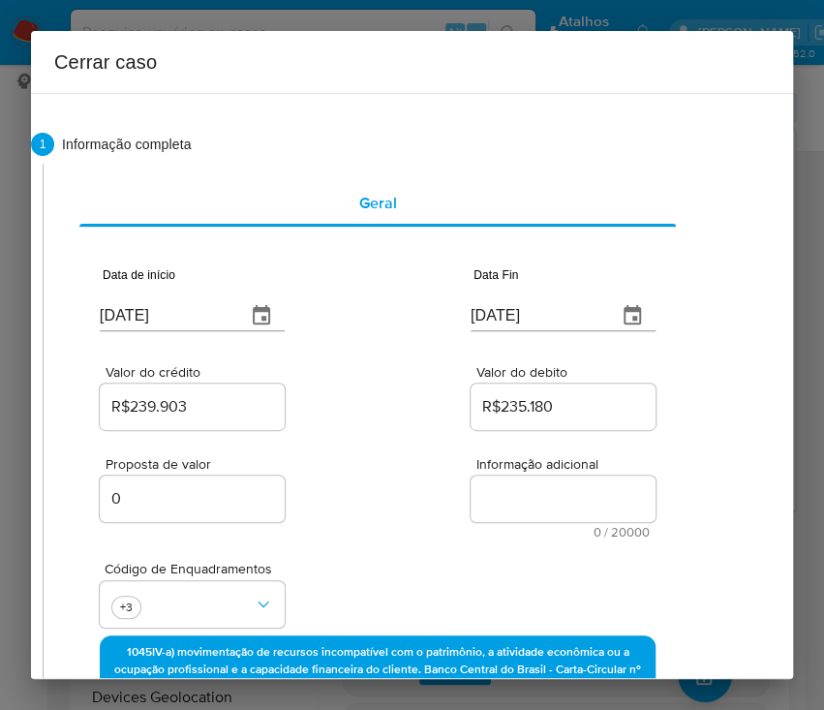
click at [503, 496] on textarea "Informação adicional" at bounding box center [563, 499] width 185 height 46
paste textarea "Informações da Cliente Josiane Fraga de Oliveira, CPF 00002927020, 44 anos, res…"
type textarea "Informações da Cliente Josiane Fraga de Oliveira, CPF 00002927020, 44 anos, res…"
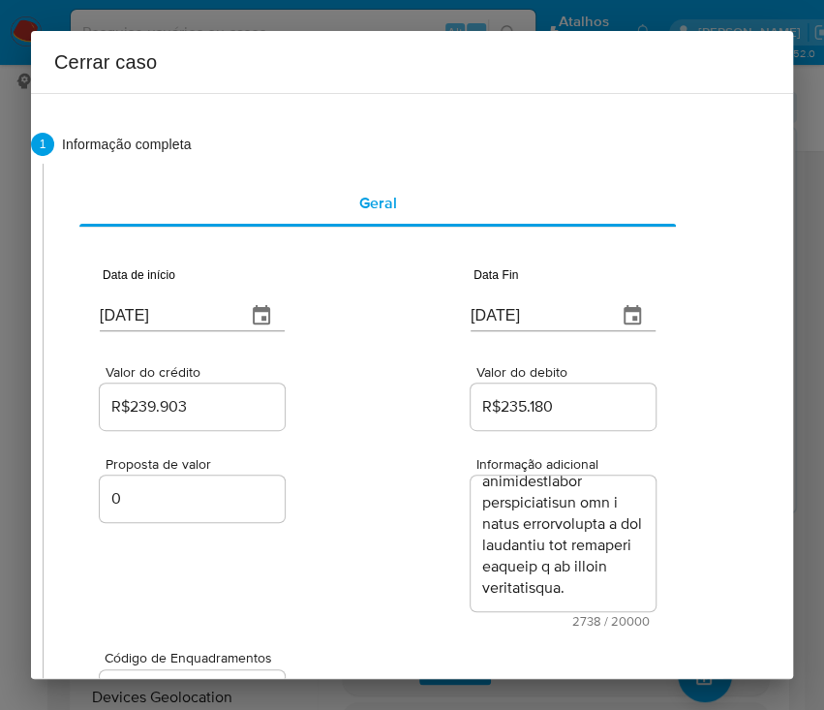
click at [406, 564] on div "Proposta de valor 0 Informação adicional 2738 / 20000 17262 caracteres restantes" at bounding box center [378, 531] width 556 height 194
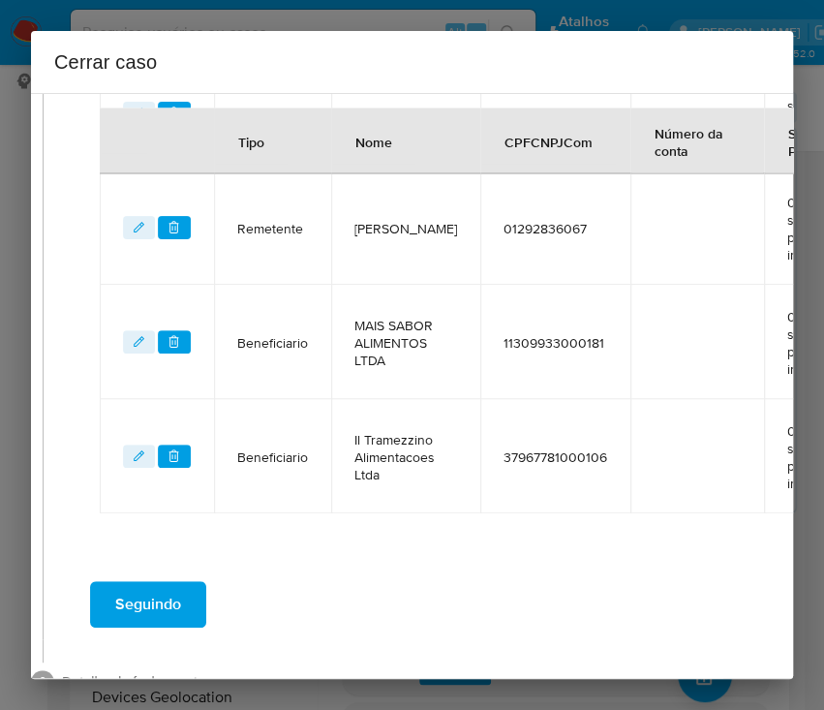
scroll to position [1303, 46]
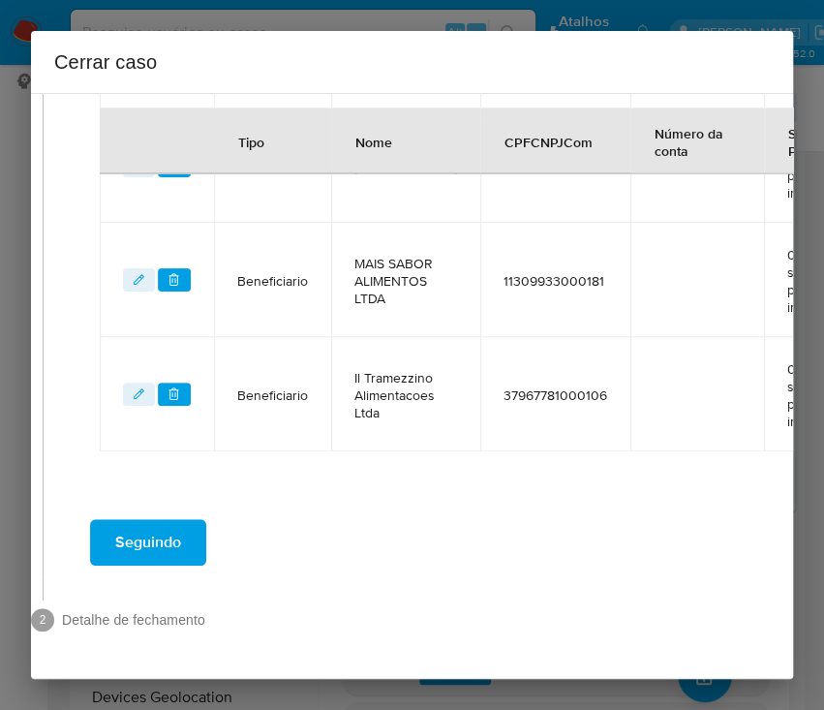
click at [157, 521] on span "Seguindo" at bounding box center [148, 542] width 66 height 43
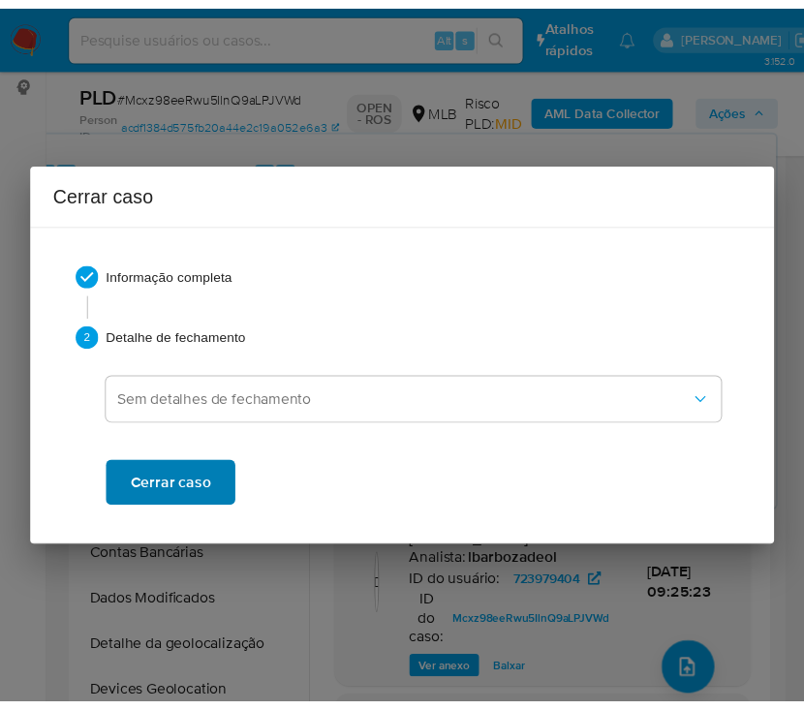
scroll to position [3894, 0]
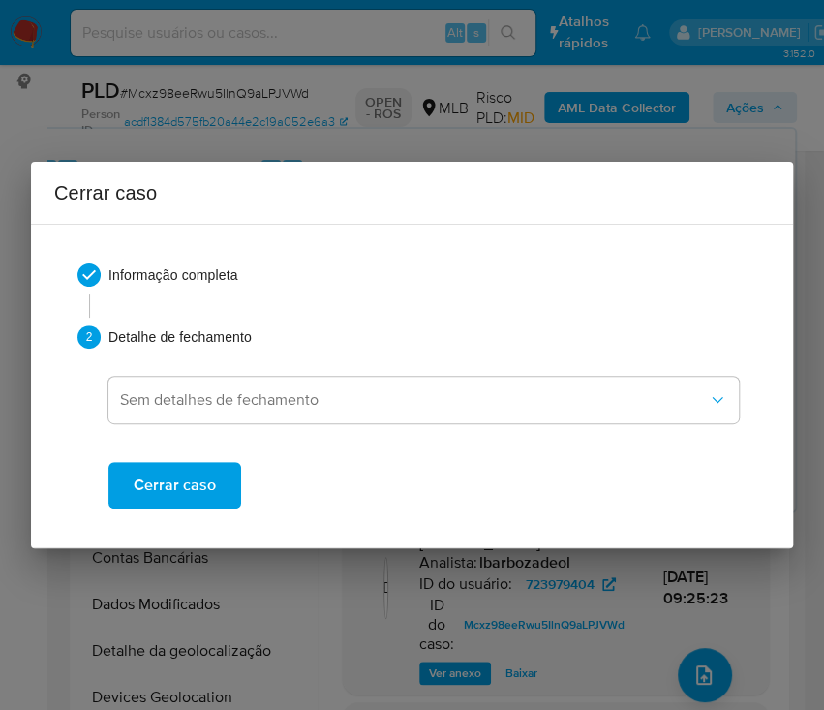
click at [178, 499] on span "Cerrar caso" at bounding box center [175, 485] width 82 height 43
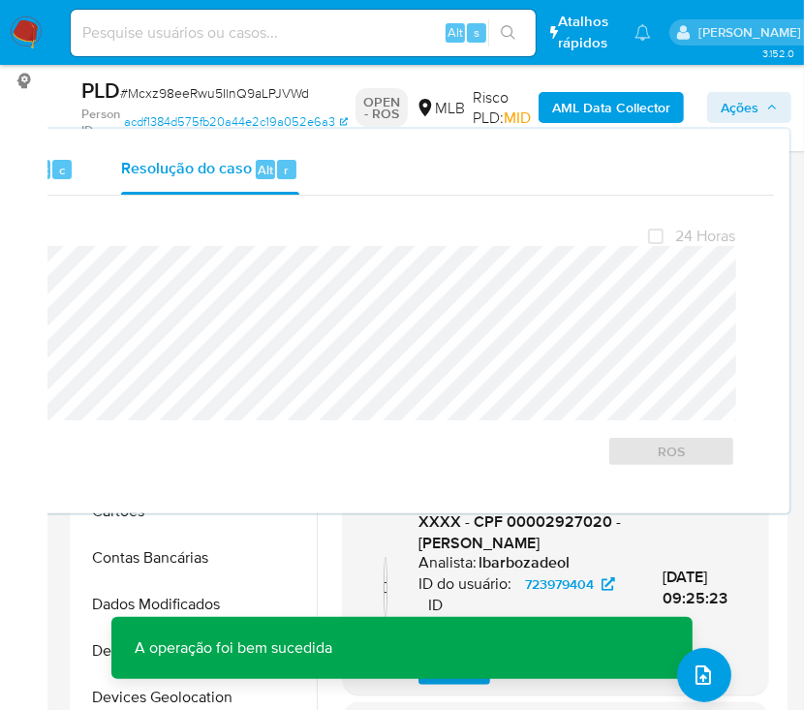
click at [168, 91] on span "# Mcxz98eeRwu5IlnQ9aLPJVWd" at bounding box center [214, 92] width 189 height 19
copy span "Mcxz98eeRwu5IlnQ9aLPJVWd"
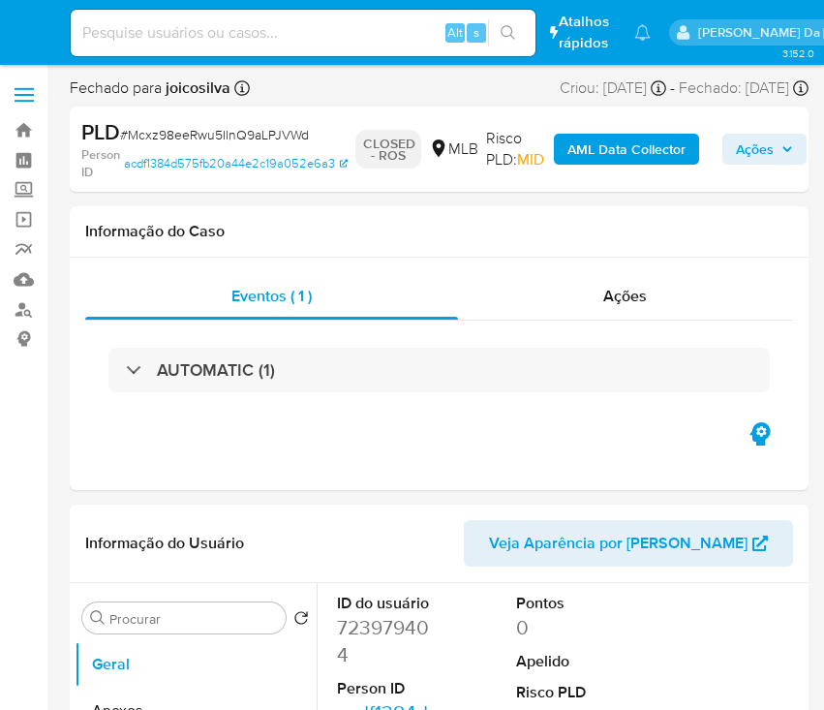
select select "10"
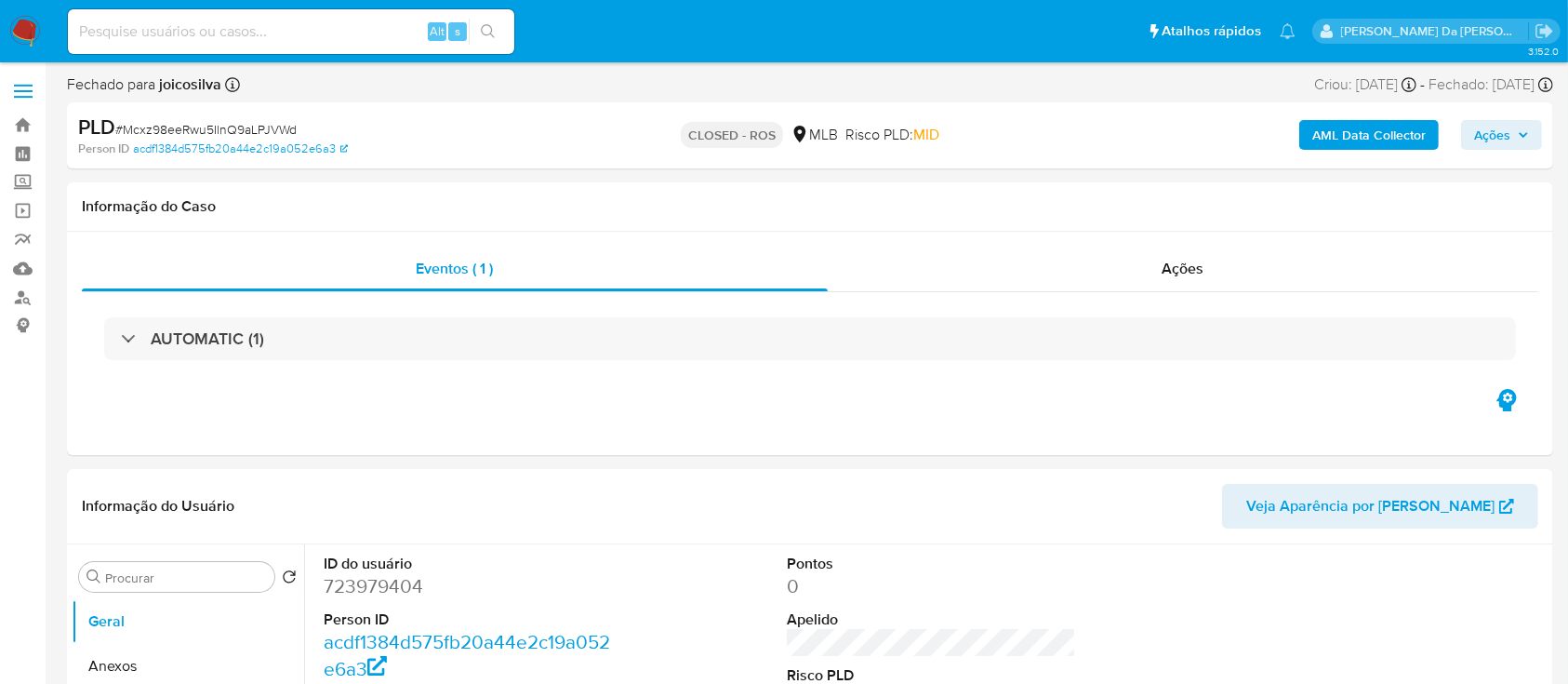
click at [790, 134] on button "Ações" at bounding box center [1502, 134] width 81 height 30
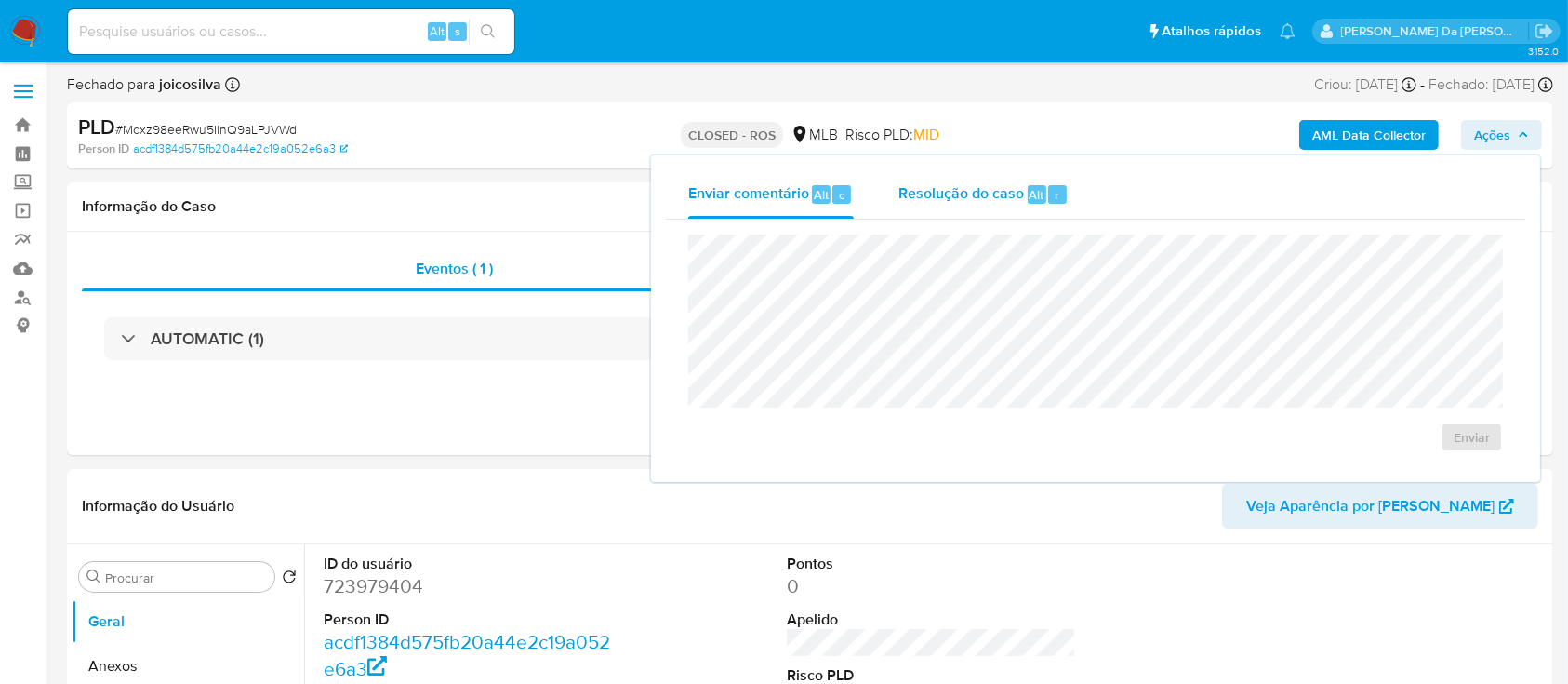
click at [790, 200] on span "Resolução do caso" at bounding box center [961, 194] width 126 height 21
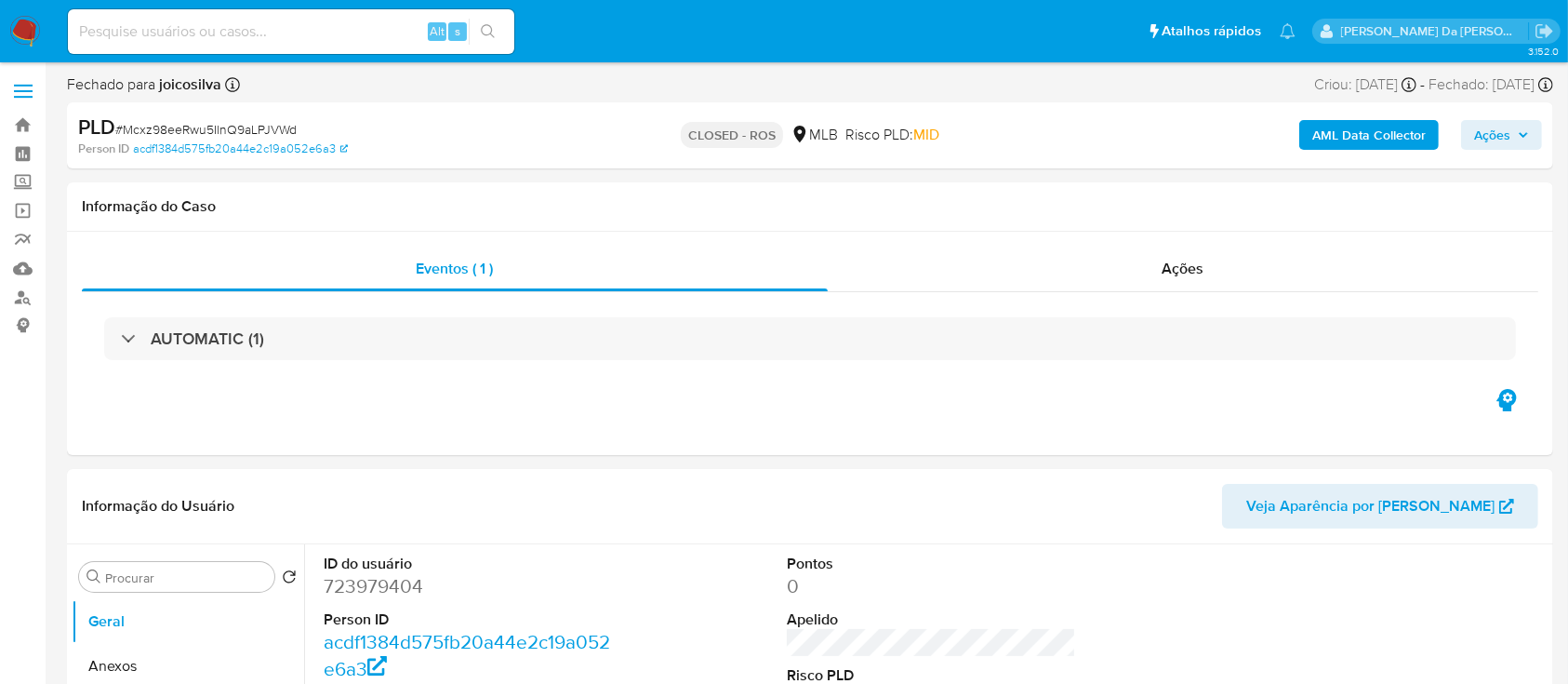
click at [38, 35] on img at bounding box center [25, 31] width 32 height 32
click at [35, 31] on img at bounding box center [25, 31] width 32 height 32
click at [30, 29] on img at bounding box center [25, 31] width 32 height 32
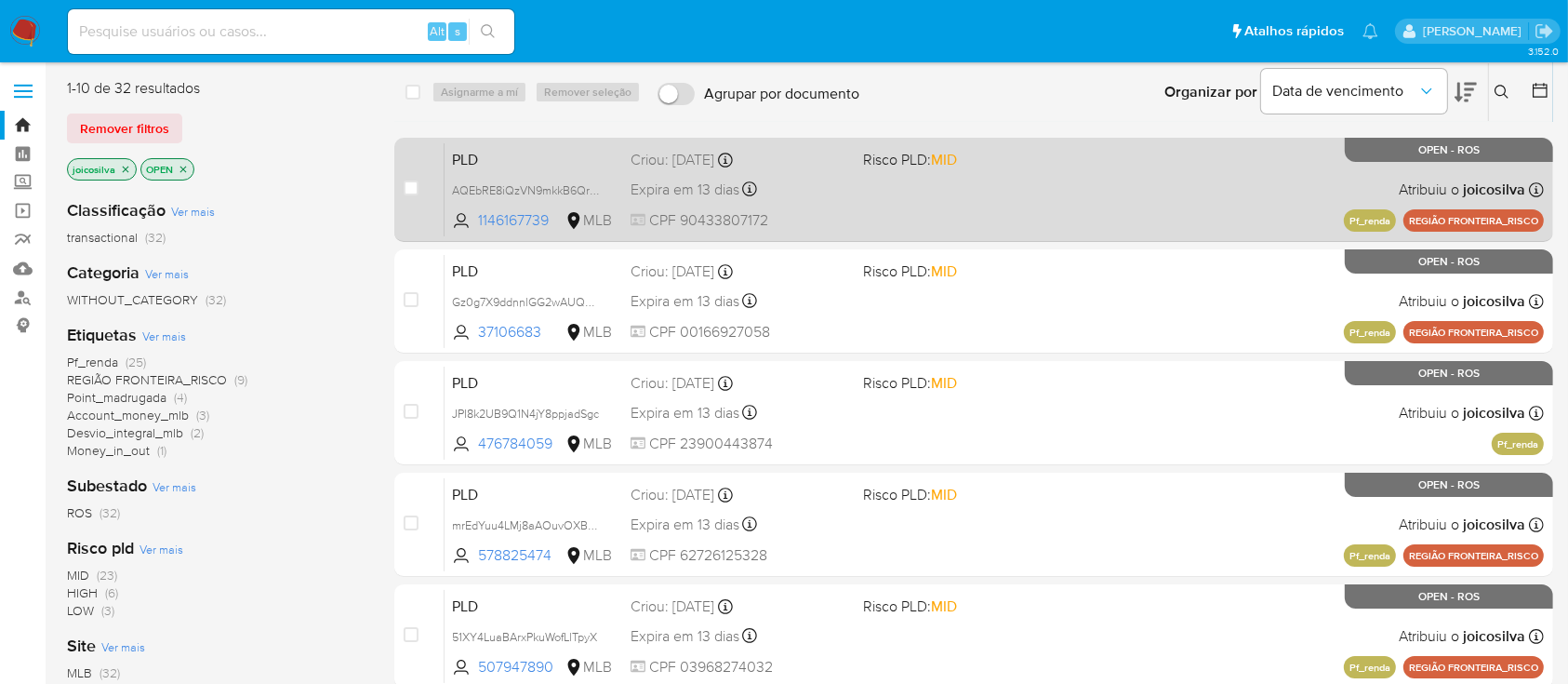
click at [1150, 175] on div "PLD AQEbRE8iQzVN9mkkB6QrPXeF 1146167739 MLB Risco PLD: MID Criou: 12/07/2025 Cr…" at bounding box center [994, 189] width 1099 height 94
click at [992, 208] on div "PLD AQEbRE8iQzVN9mkkB6QrPXeF 1146167739 MLB Risco PLD: MID Criou: 12/07/2025 Cr…" at bounding box center [994, 189] width 1099 height 94
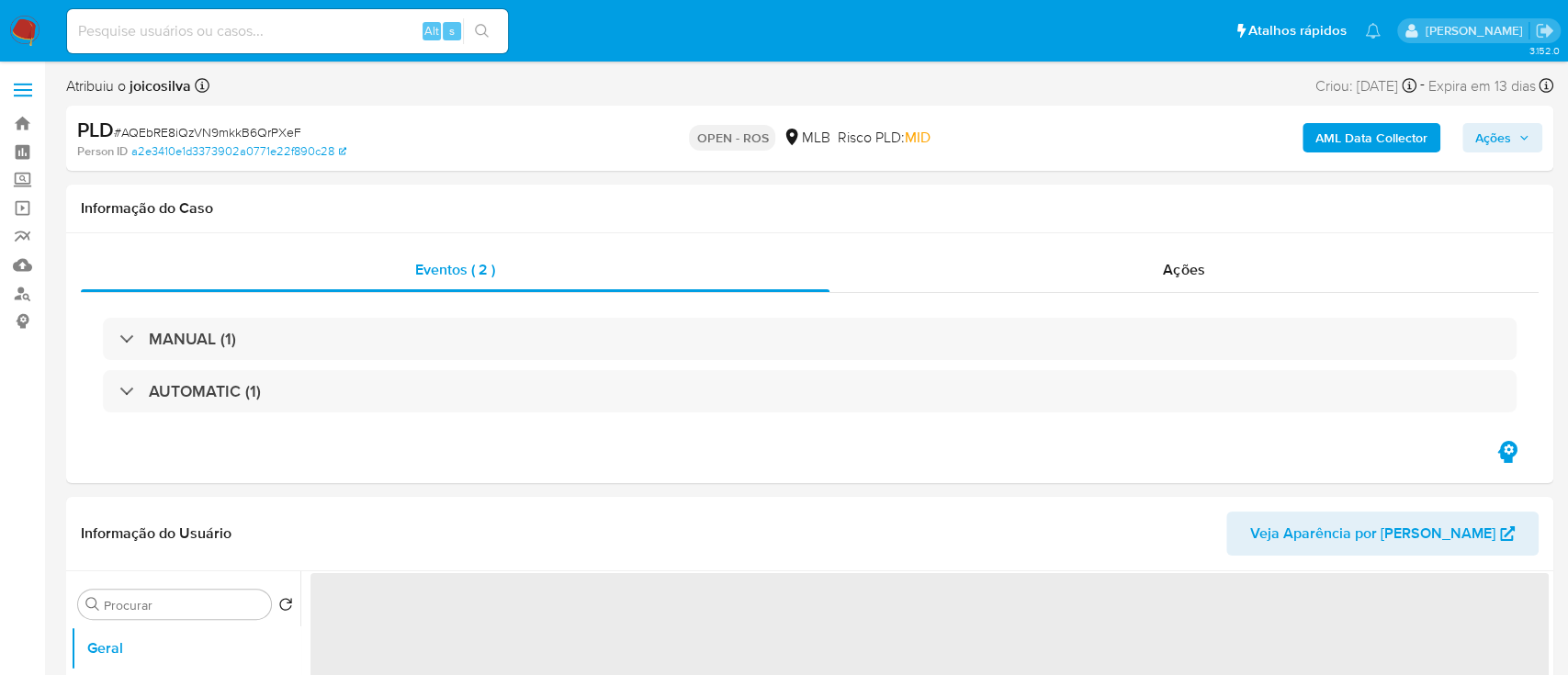
select select "10"
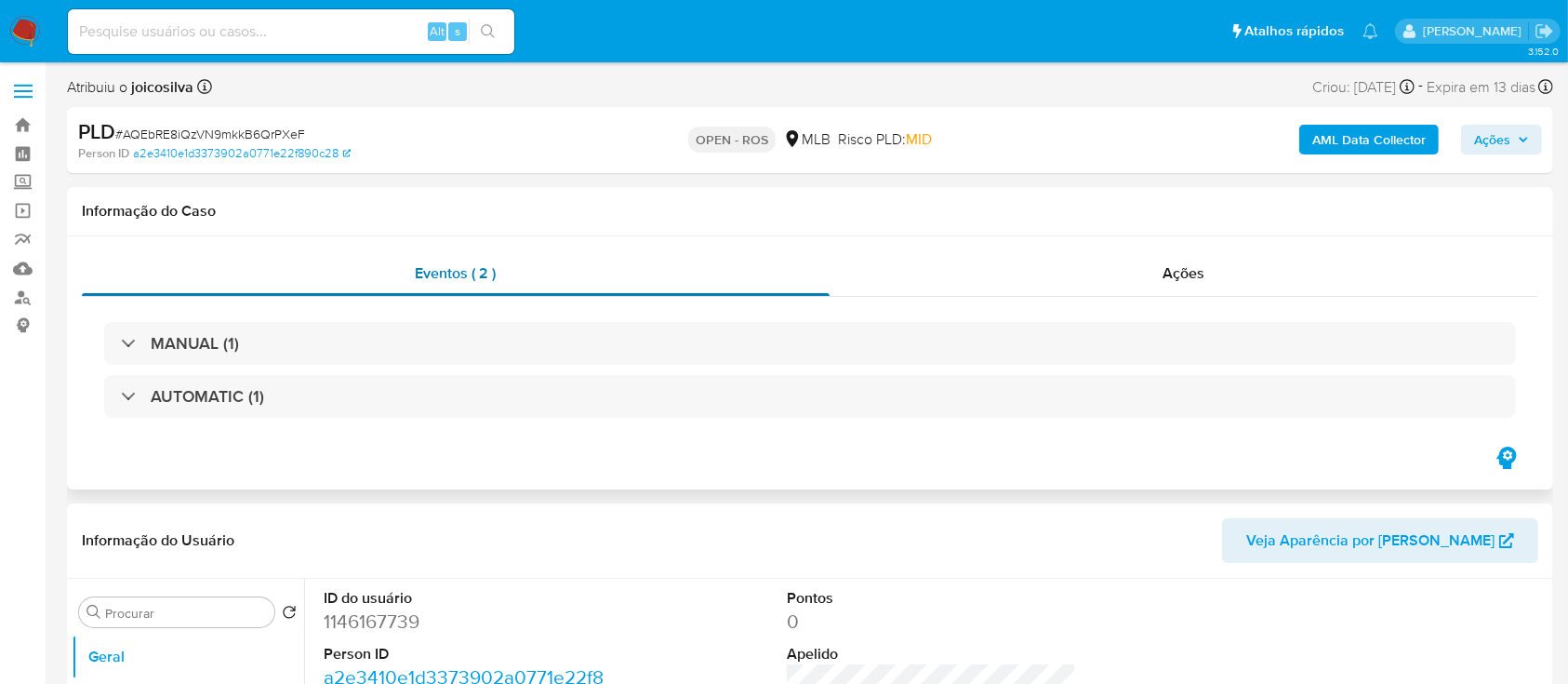
select select "10"
click at [296, 137] on span "# AQEbRE8iQzVN9mkkB6QrPXeF" at bounding box center [210, 134] width 190 height 18
copy span "AQEbRE8iQzVN9mkkB6QrPXeF"
click at [278, 129] on span "# AQEbRE8iQzVN9mkkB6QrPXeF" at bounding box center [210, 134] width 190 height 18
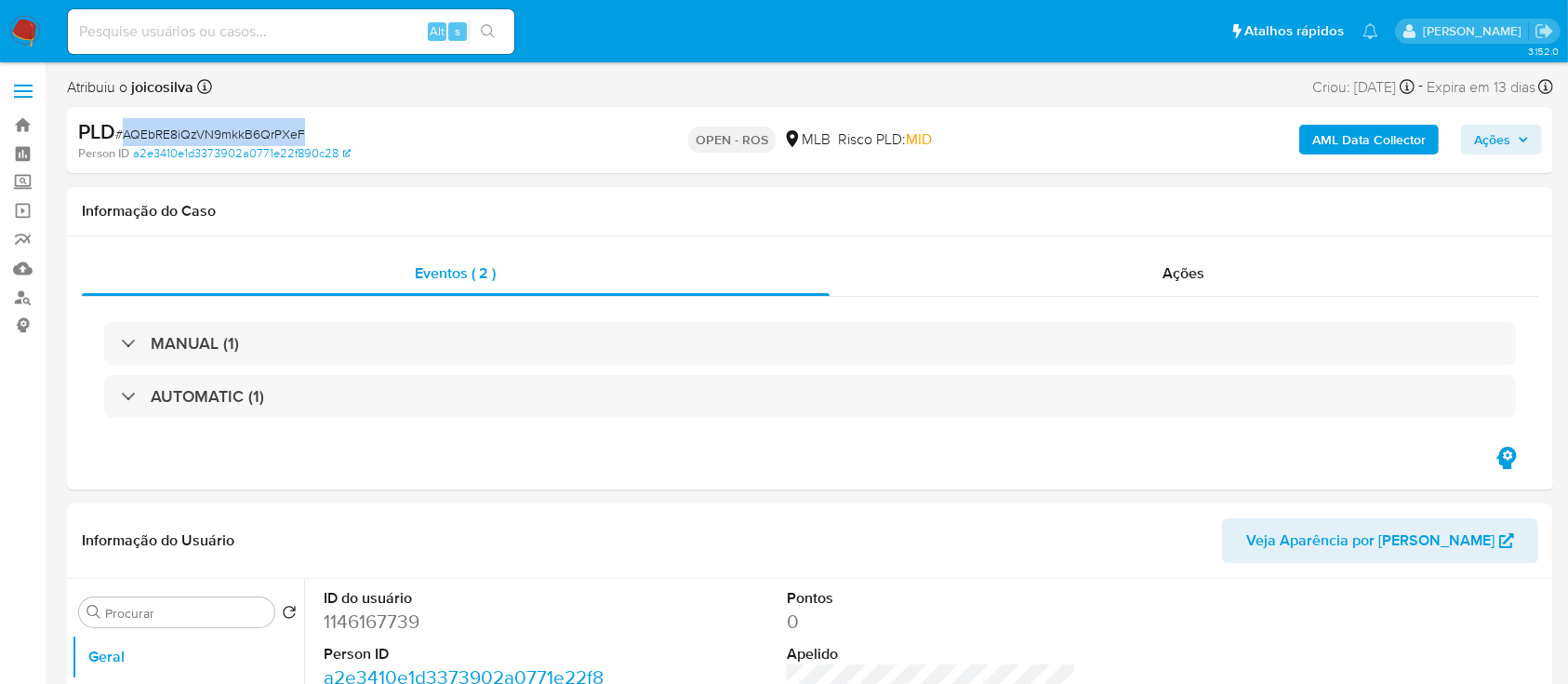
click at [278, 129] on span "# AQEbRE8iQzVN9mkkB6QrPXeF" at bounding box center [210, 134] width 190 height 18
click at [156, 132] on span "# AQEbRE8iQzVN9mkkB6QrPXeF" at bounding box center [210, 134] width 190 height 18
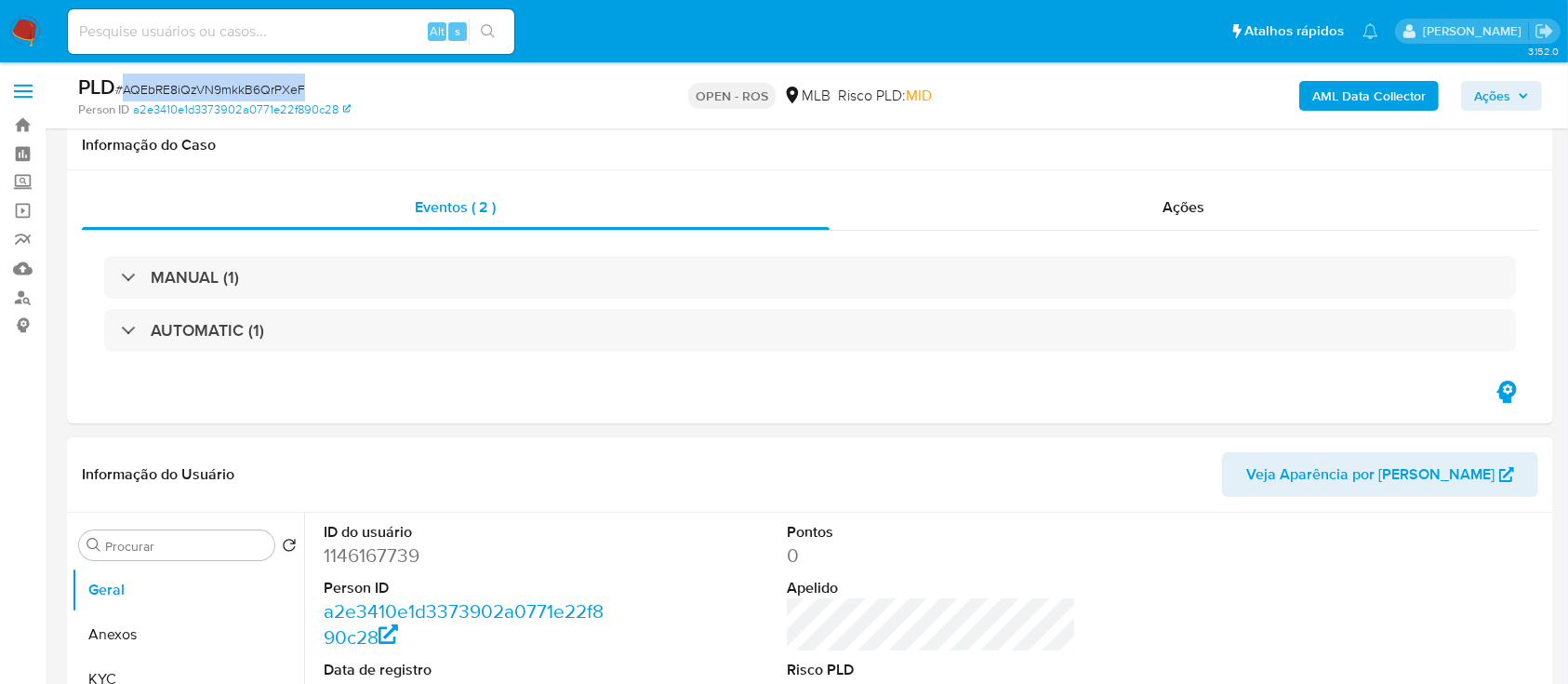
scroll to position [372, 0]
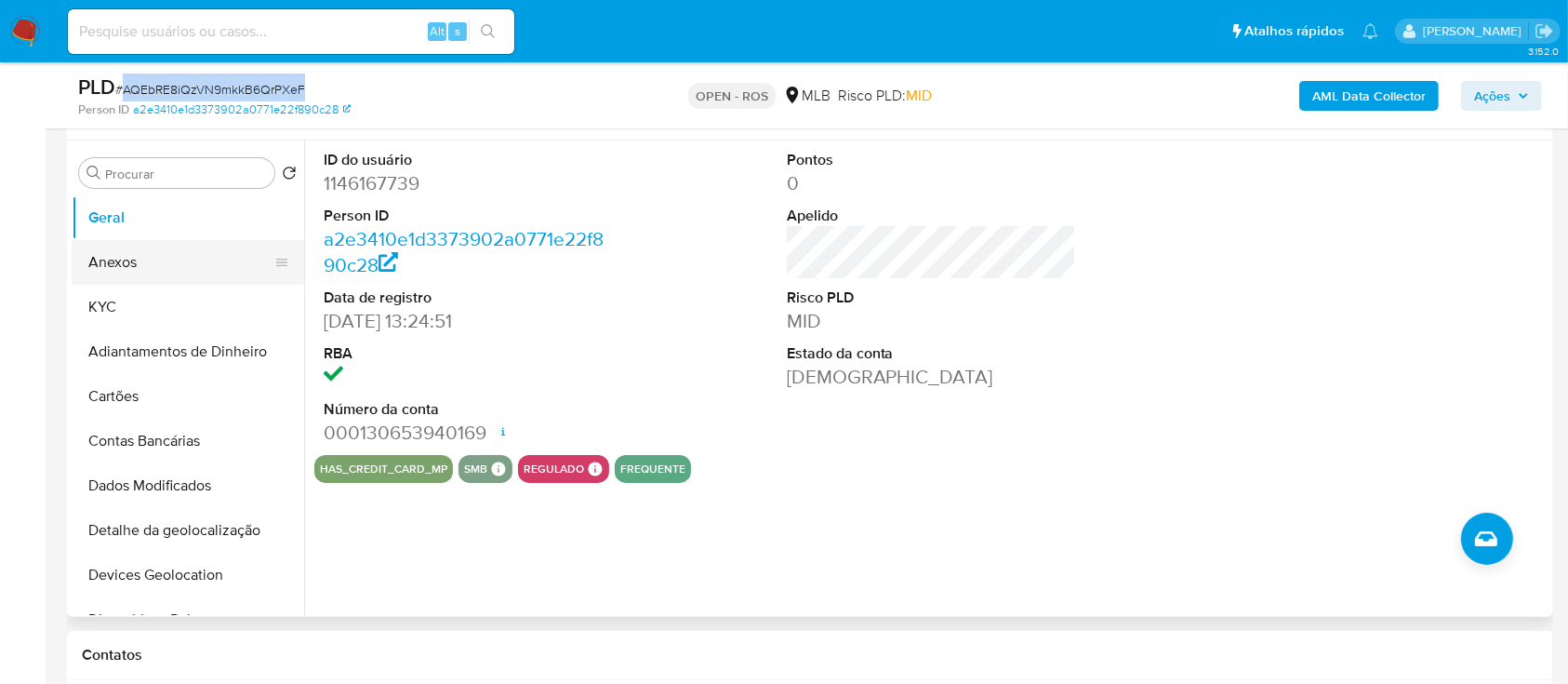
click at [133, 277] on button "Anexos" at bounding box center [181, 262] width 218 height 44
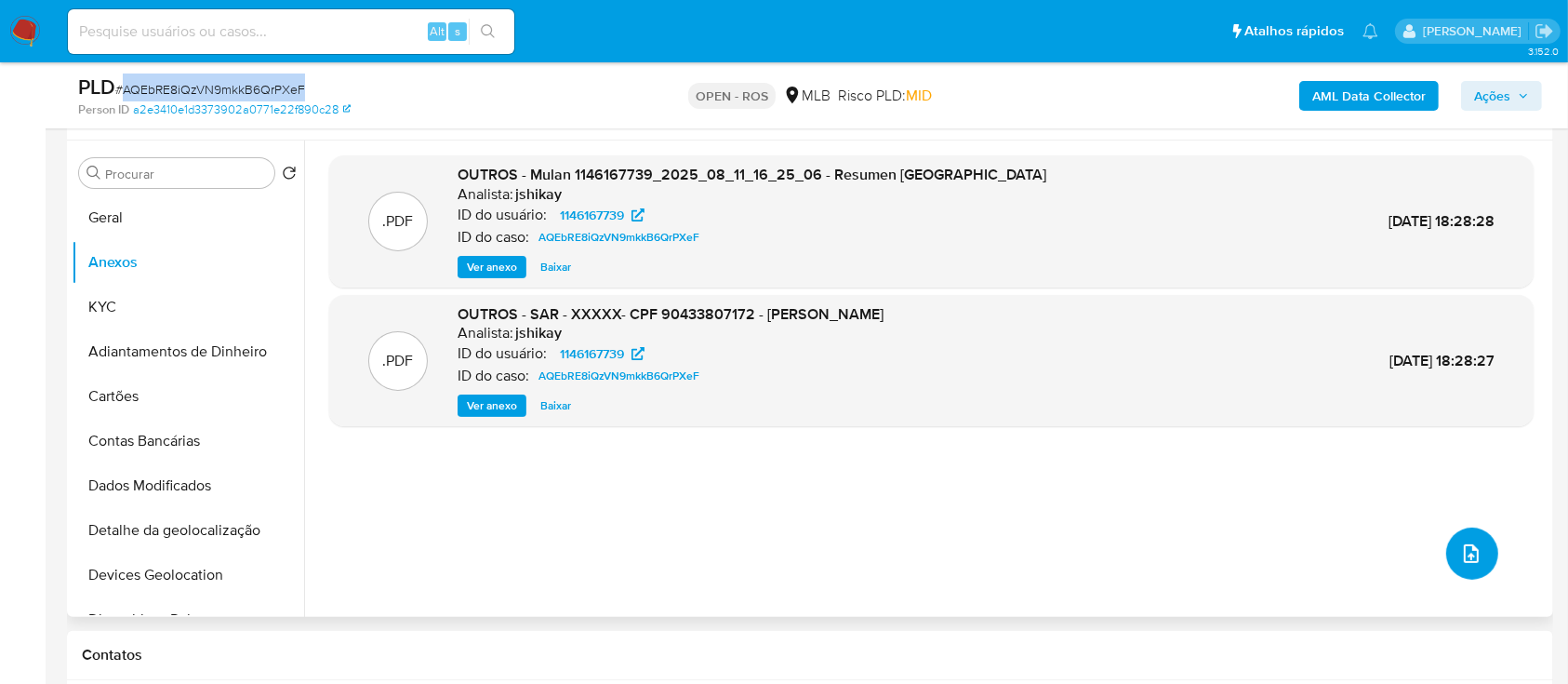
click at [1471, 547] on icon "upload-file" at bounding box center [1471, 553] width 22 height 22
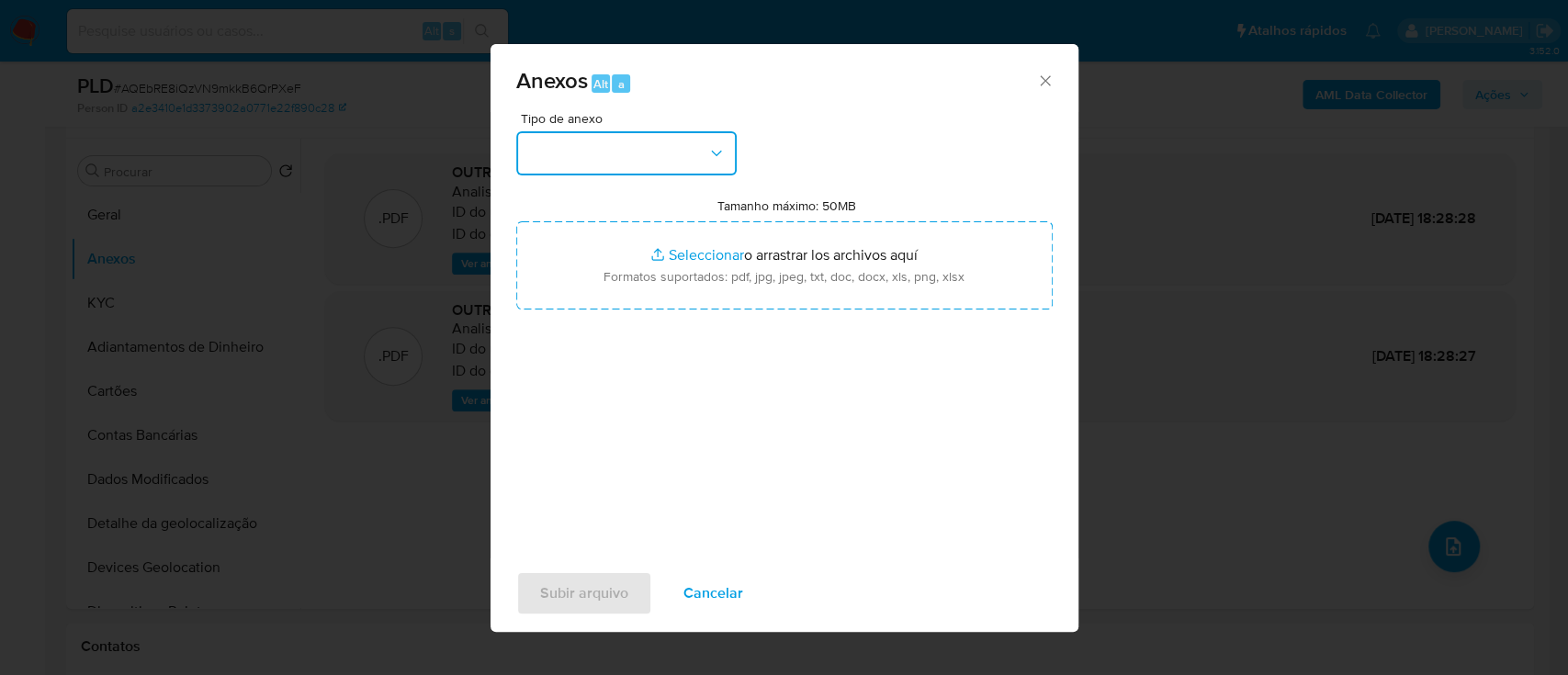
click at [699, 170] on button "button" at bounding box center [626, 153] width 220 height 44
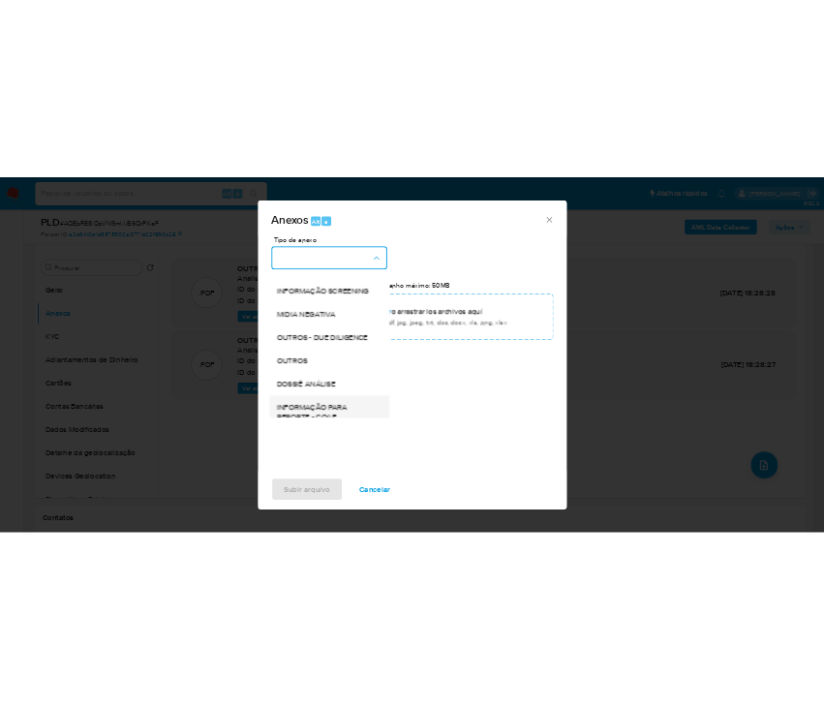
scroll to position [297, 0]
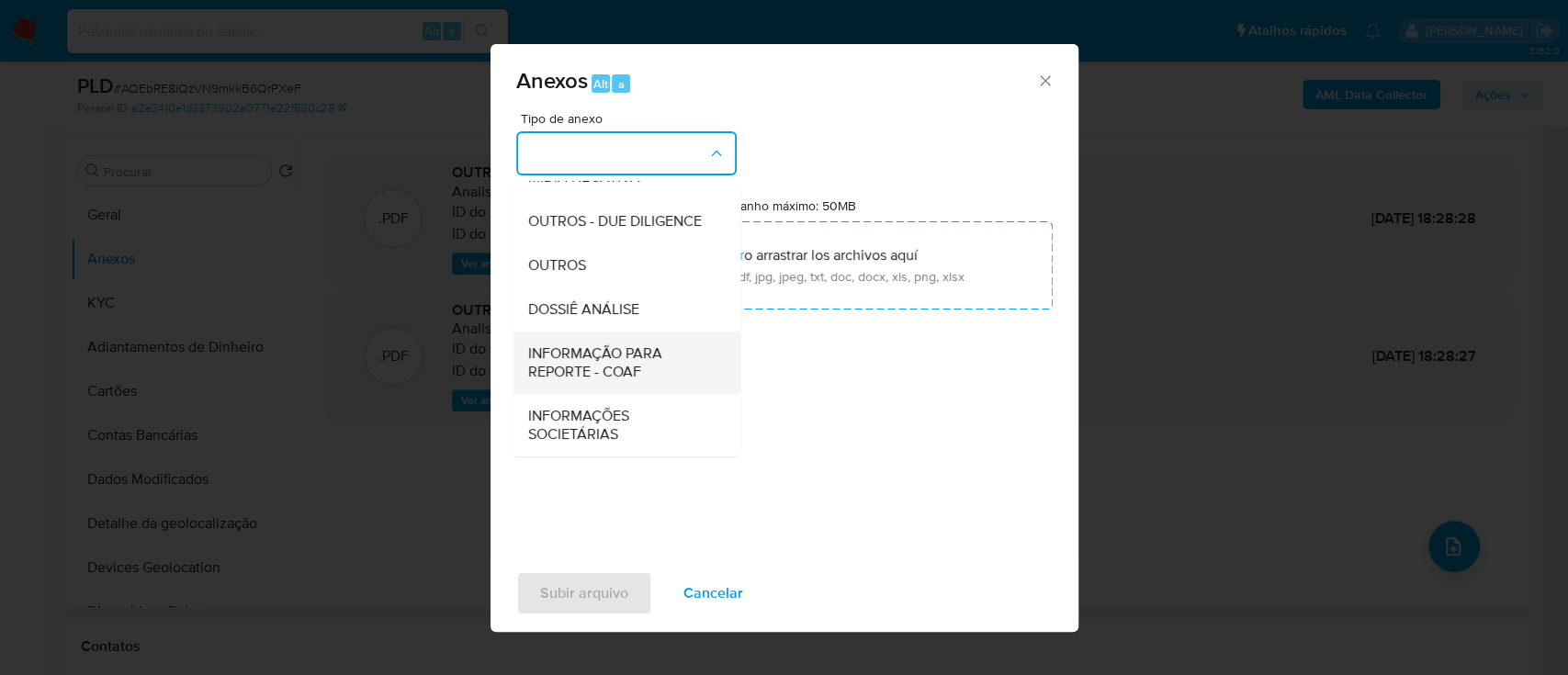
click at [632, 364] on span "INFORMAÇÃO PARA REPORTE - COAF" at bounding box center [621, 362] width 188 height 37
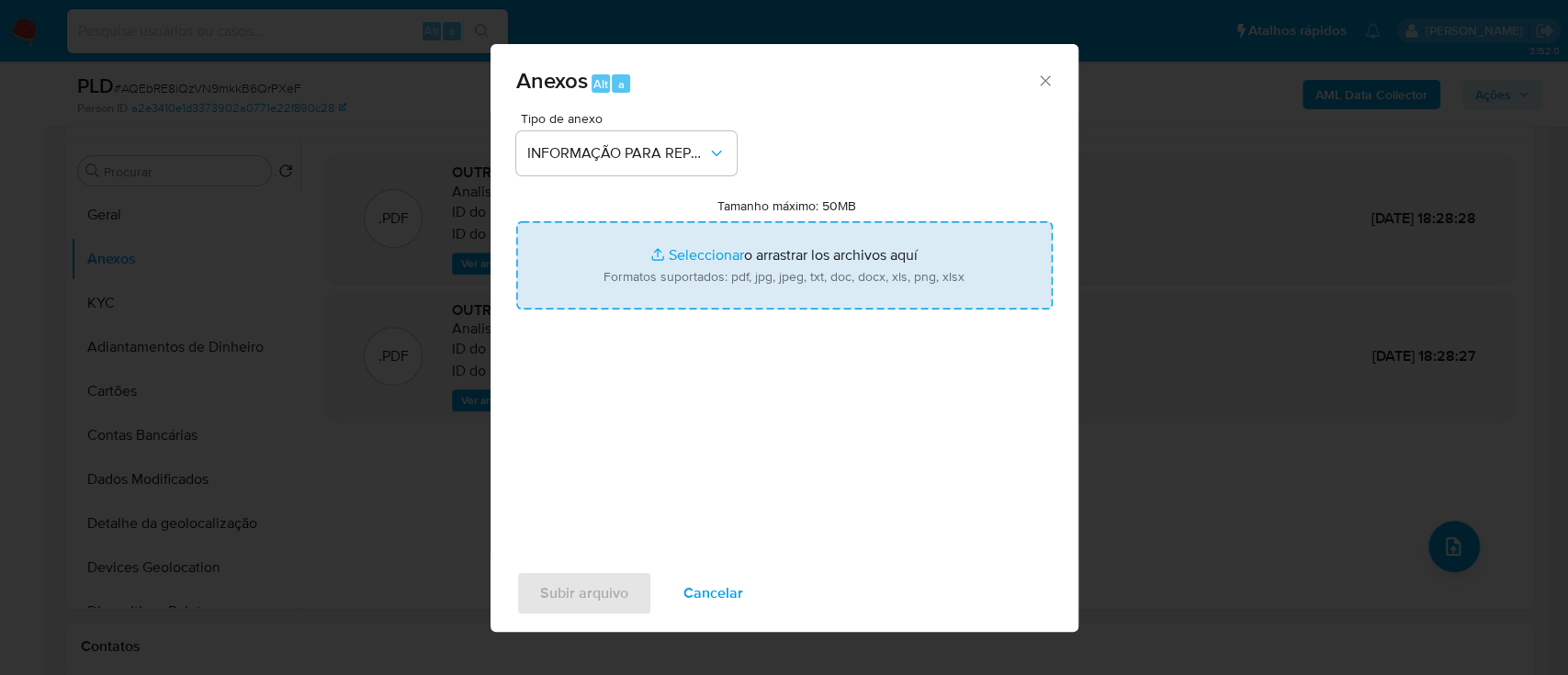
type input "C:\fakepath\SAR - AQEbRE8iQzVN9mkkB6QrPXeF - CPF 90433807172 - ROBSON CLEY GOME…"
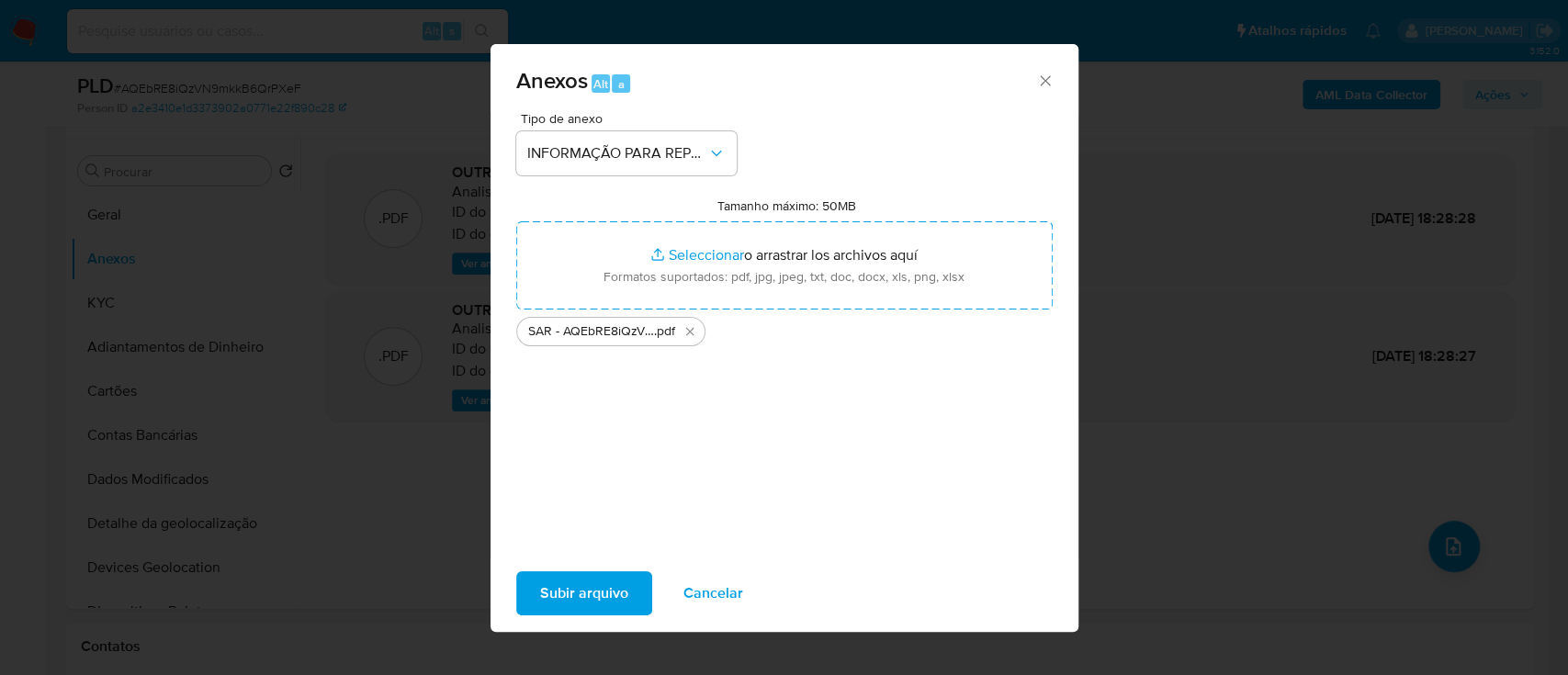
click at [616, 604] on span "Subir arquivo" at bounding box center [583, 593] width 88 height 41
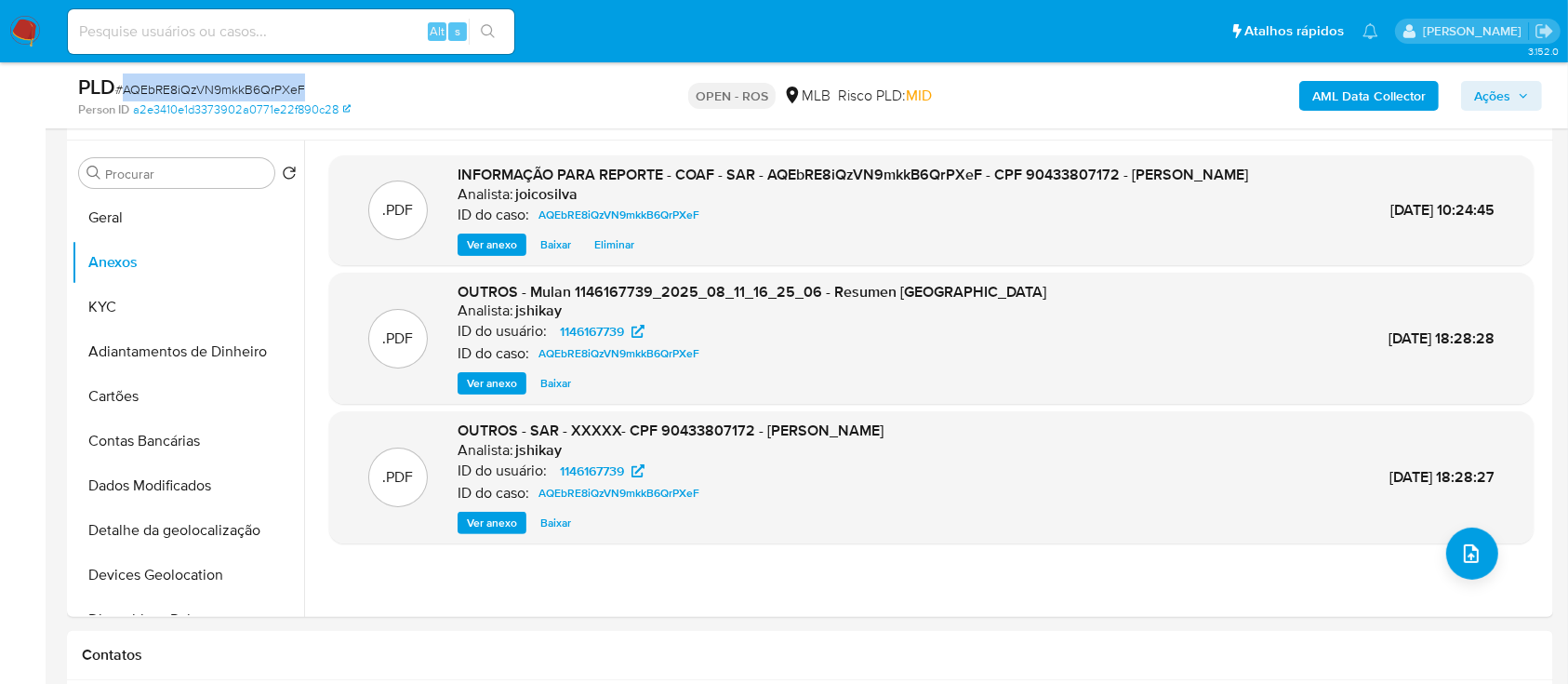
click at [1488, 91] on span "Ações" at bounding box center [1492, 95] width 36 height 30
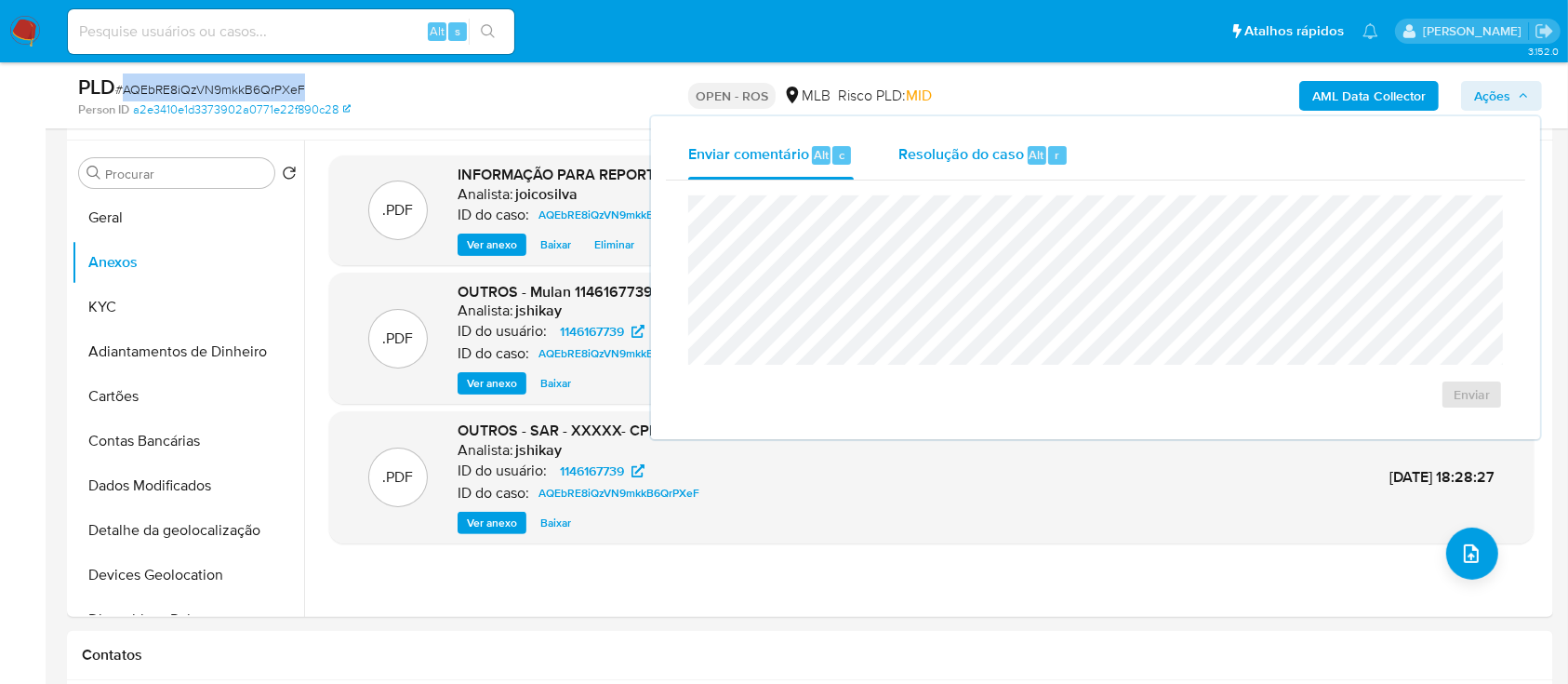
click at [994, 157] on span "Resolução do caso" at bounding box center [961, 154] width 126 height 21
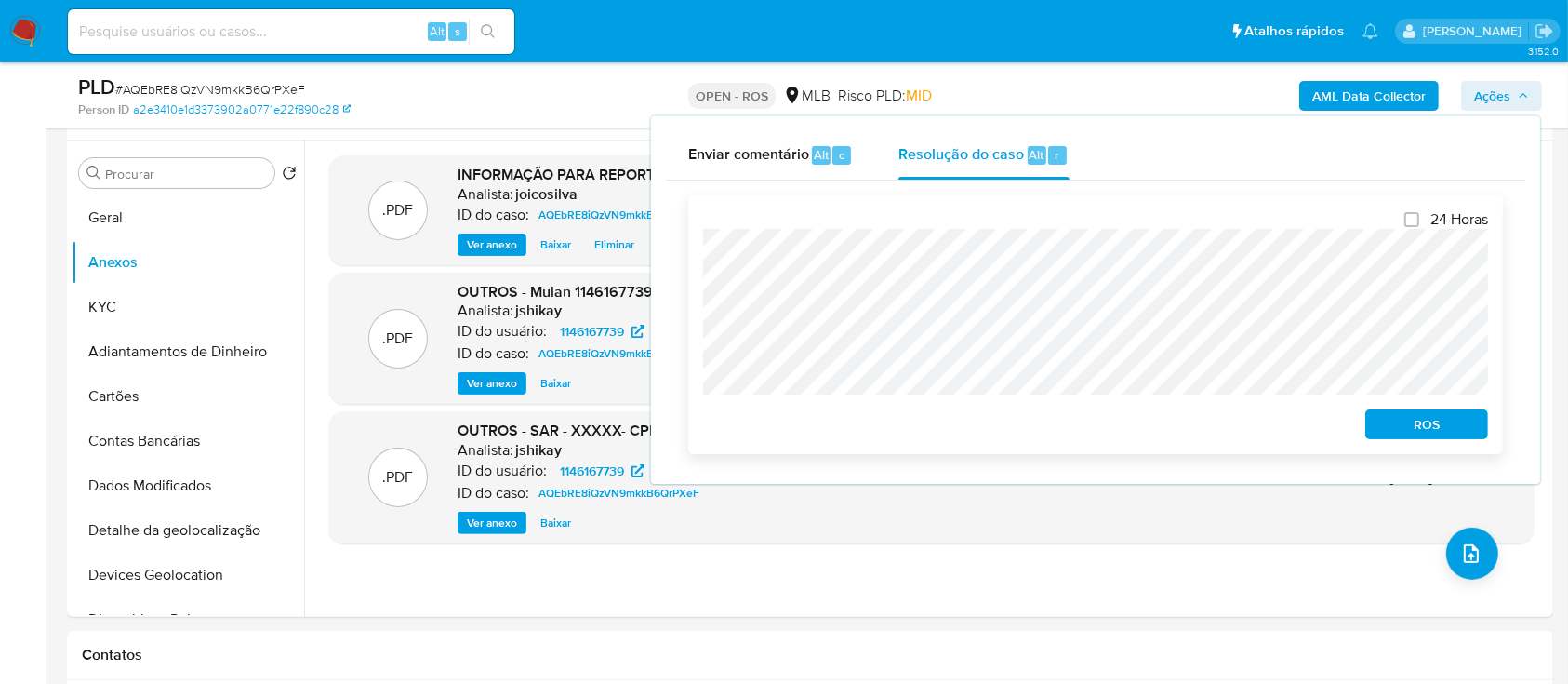
click at [1426, 434] on span "ROS" at bounding box center [1426, 424] width 97 height 26
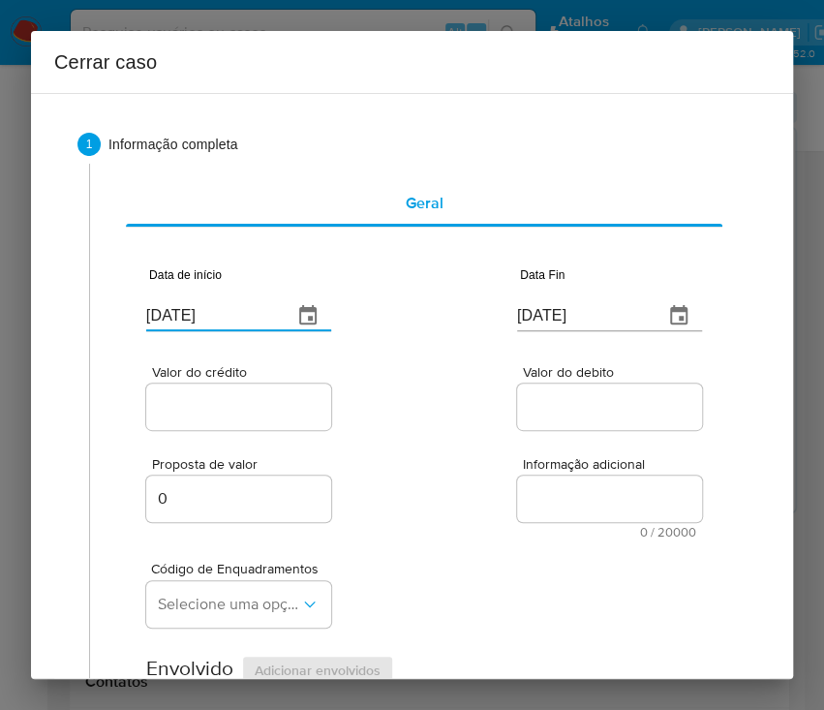
click at [186, 322] on input "[DATE]" at bounding box center [211, 315] width 131 height 31
paste input "02/06"
type input "[DATE]"
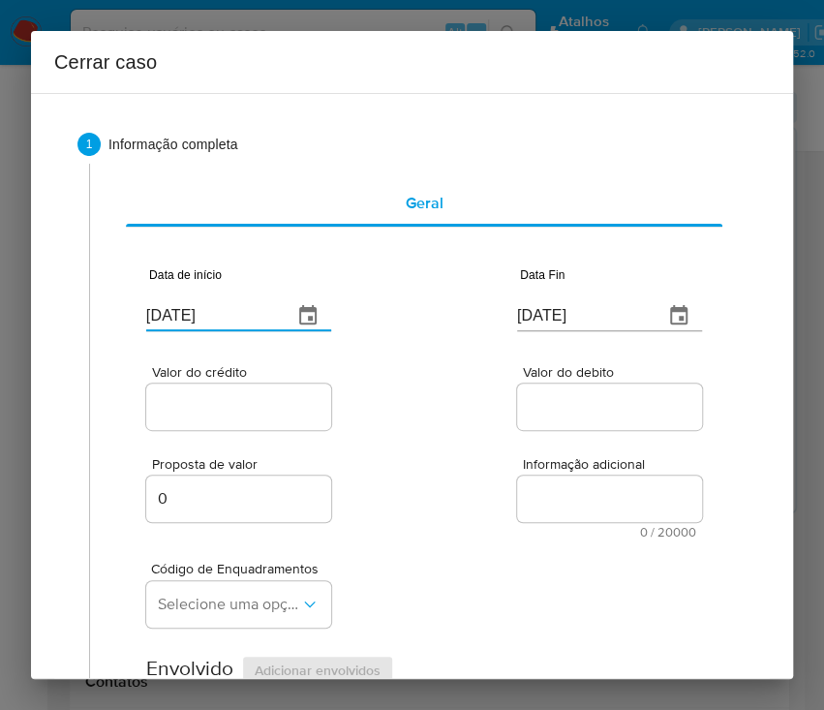
click at [448, 375] on div "Valor do crédito Valor do debito" at bounding box center [424, 388] width 556 height 92
click at [525, 311] on input "[DATE]" at bounding box center [582, 315] width 131 height 31
click at [524, 311] on input "[DATE]" at bounding box center [582, 315] width 131 height 31
click at [523, 311] on input "[DATE]" at bounding box center [582, 315] width 131 height 31
paste input "09"
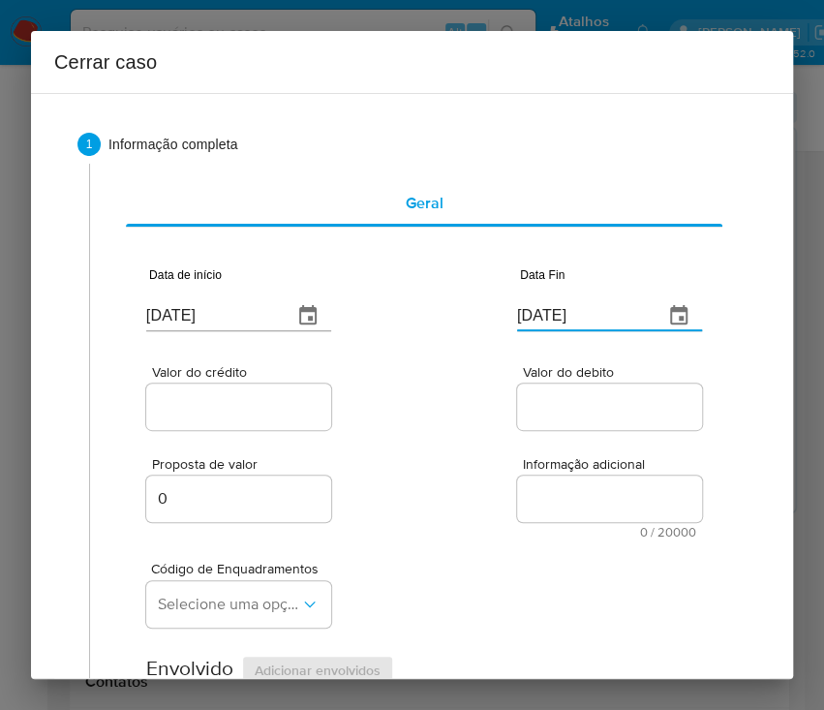
type input "09/08/2025"
drag, startPoint x: 603, startPoint y: 469, endPoint x: 591, endPoint y: 469, distance: 12.6
click at [599, 469] on span "Informação adicional" at bounding box center [615, 464] width 185 height 15
click at [240, 404] on input "Valor do crédito" at bounding box center [241, 406] width 190 height 25
click at [191, 415] on input "Valor do crédito" at bounding box center [241, 406] width 190 height 25
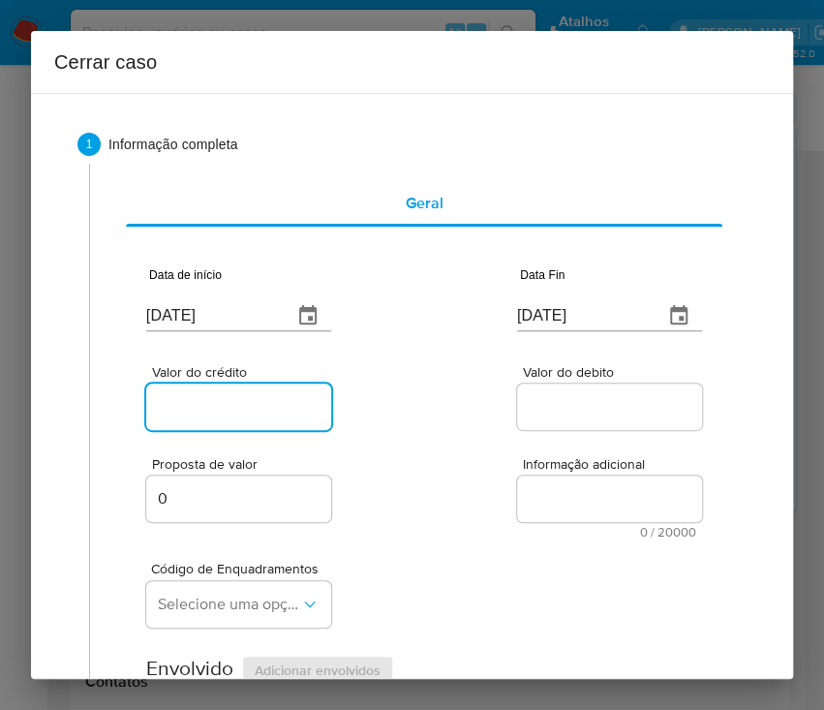
paste input "R$242.709"
type input "R$242.709"
drag, startPoint x: 515, startPoint y: 421, endPoint x: 339, endPoint y: 488, distance: 188.5
click at [517, 422] on div at bounding box center [609, 407] width 185 height 46
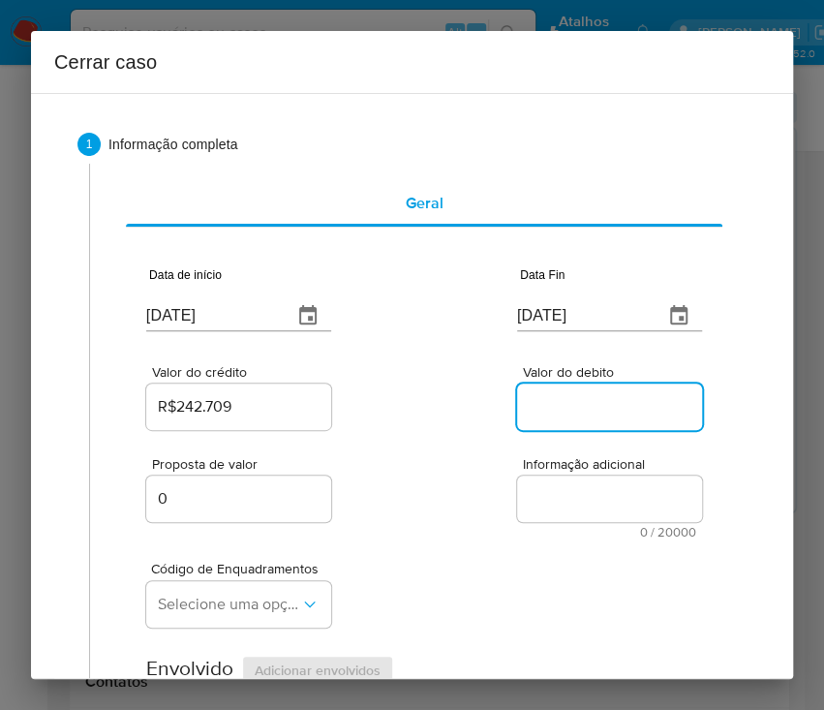
click at [539, 407] on input "Valor do debito" at bounding box center [612, 406] width 190 height 25
paste input "R$230.441"
type input "R$230.441"
click at [500, 524] on div "Proposta de valor 0 Informação adicional 0 / 20000 20000 caracteres restantes" at bounding box center [424, 486] width 556 height 105
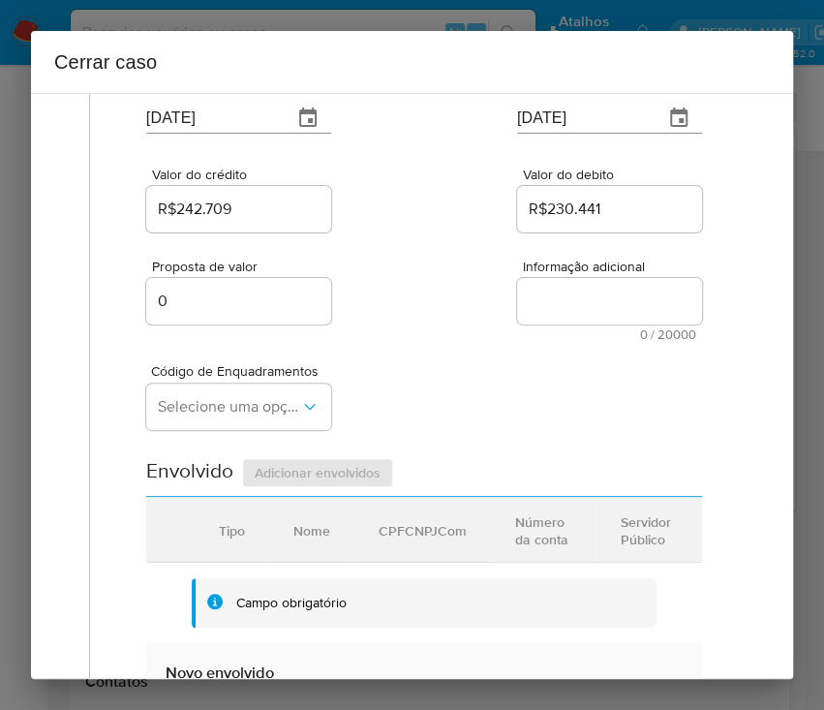
scroll to position [258, 0]
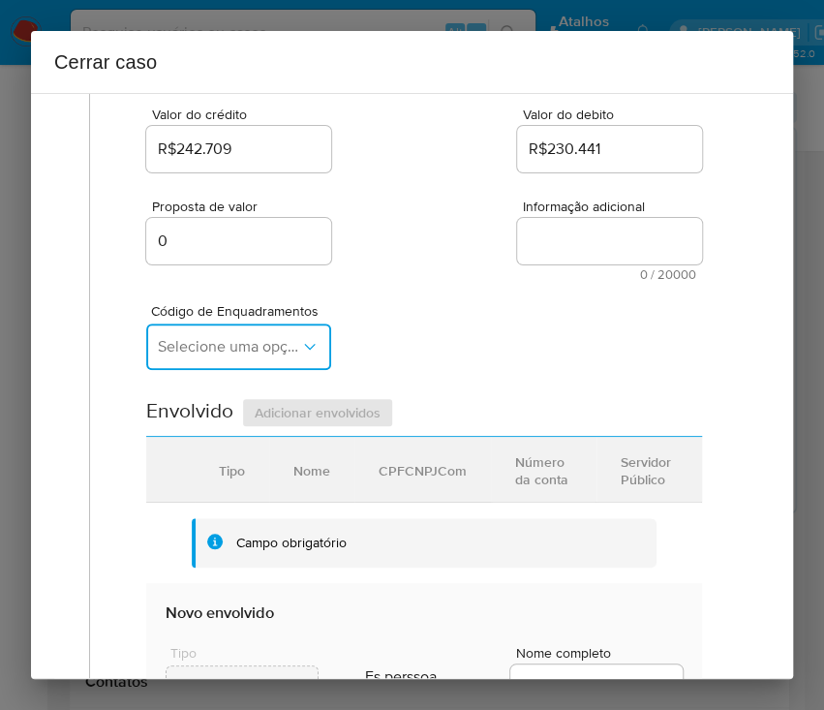
click at [236, 367] on button "Selecione uma opção" at bounding box center [238, 346] width 185 height 46
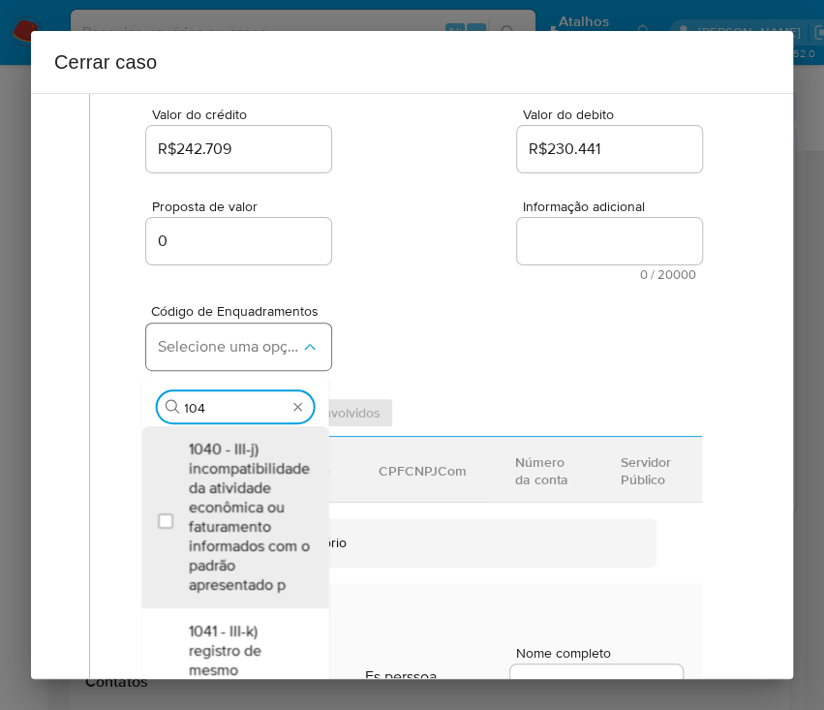
type input "1045"
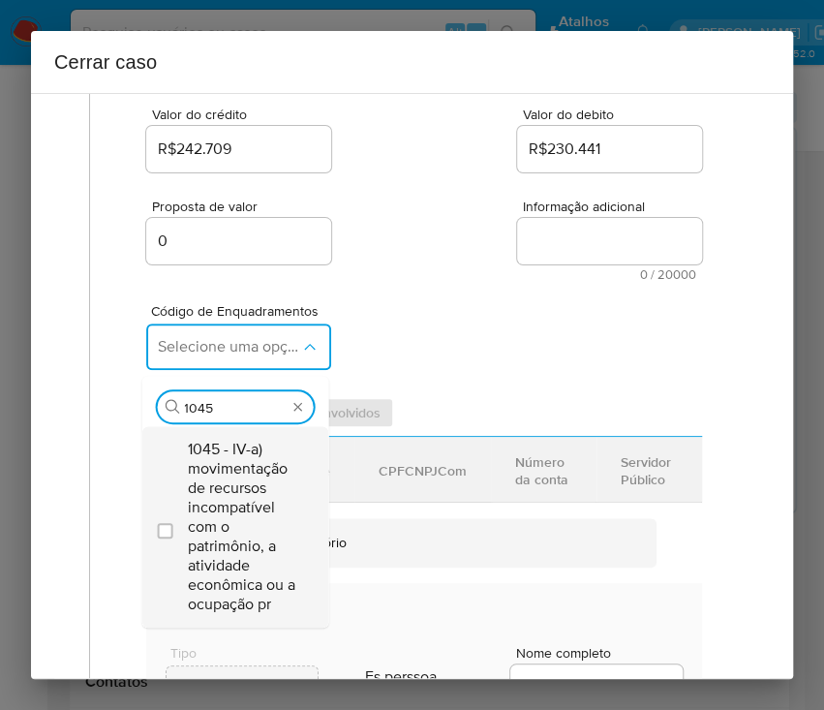
click at [242, 480] on span "1045 - IV-a) movimentação de recursos incompatível com o patrimônio, a atividad…" at bounding box center [244, 527] width 113 height 174
checkbox input "true"
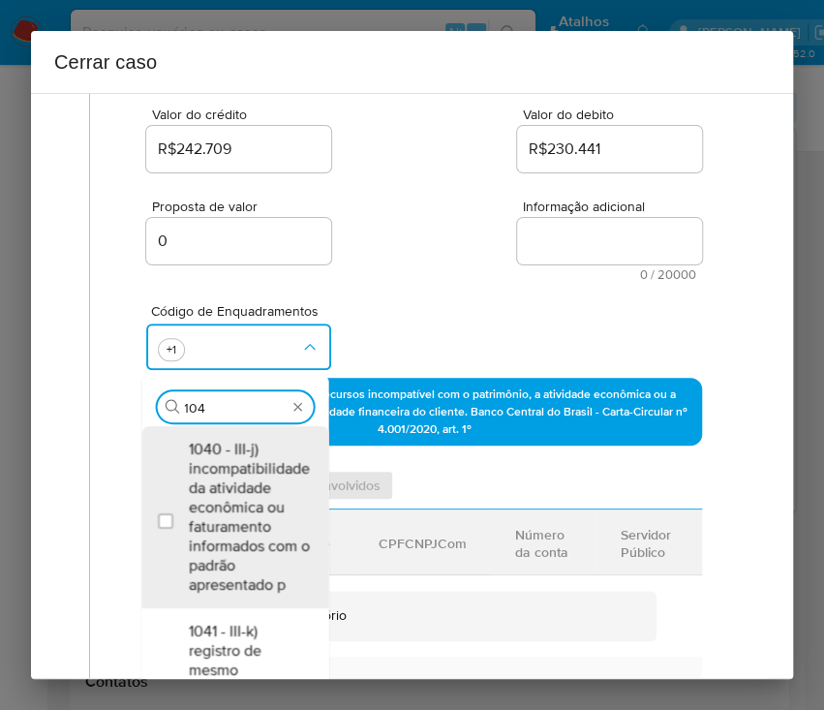
scroll to position [0, 0]
type input "1047"
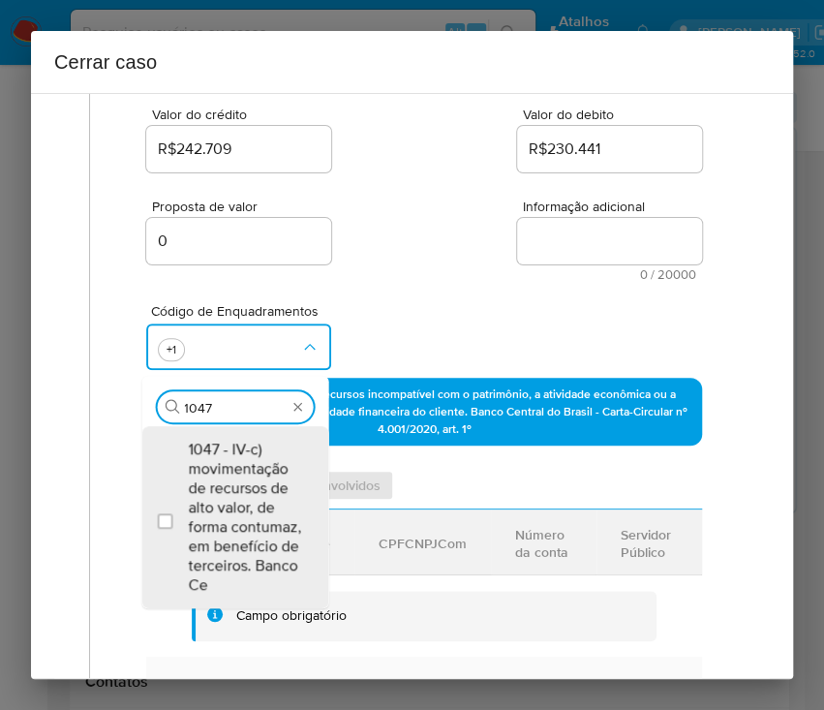
click at [249, 487] on span "1047 - IV-c) movimentação de recursos de alto valor, de forma contumaz, em bene…" at bounding box center [244, 517] width 113 height 155
checkbox input "true"
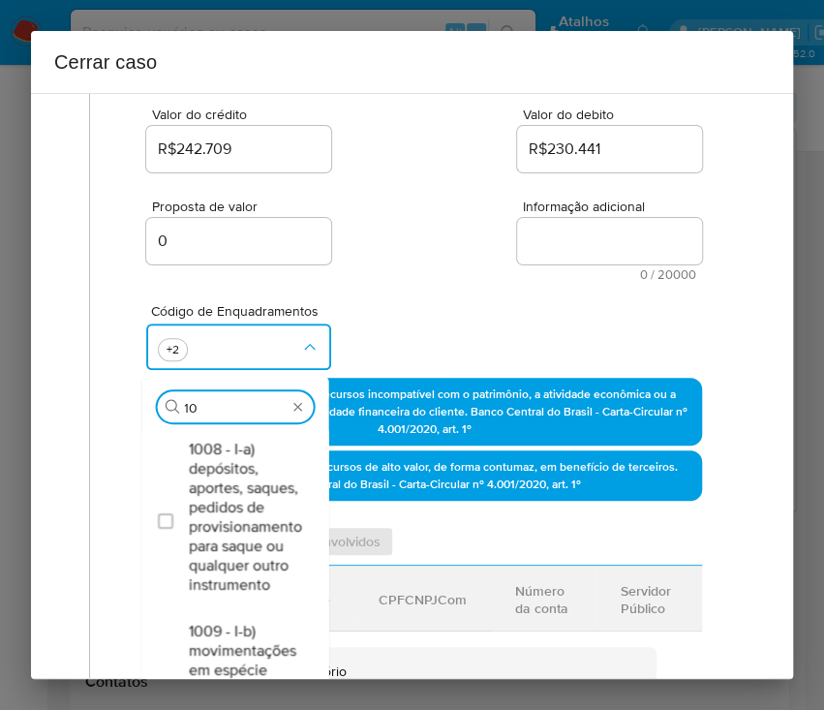
type input "1"
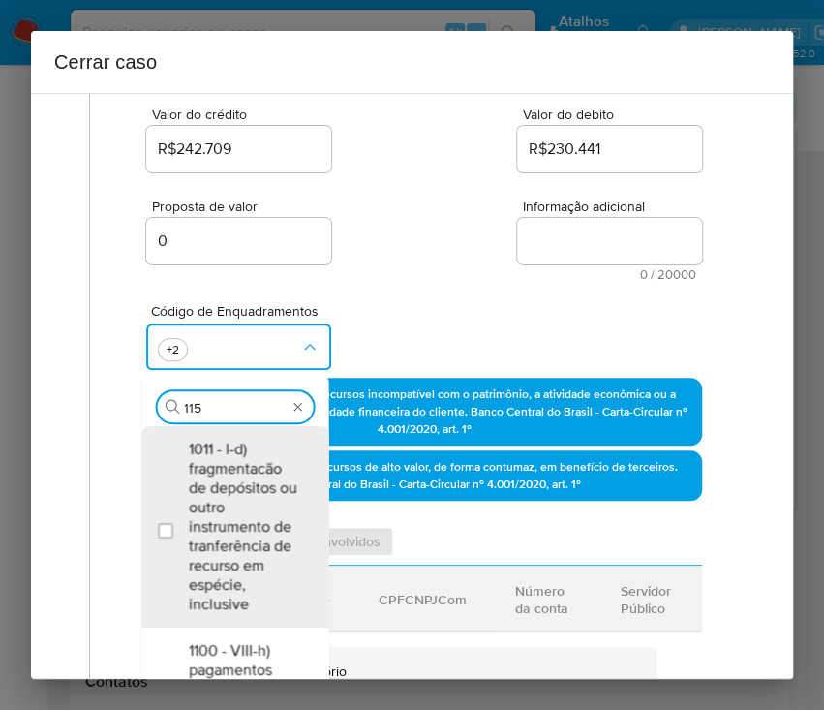
type input "1156"
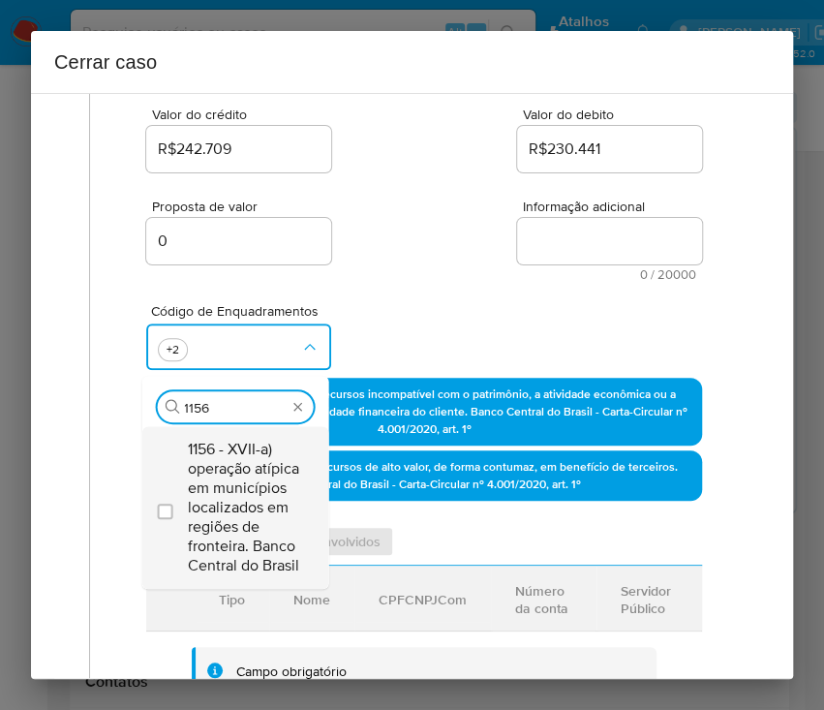
click at [249, 478] on span "1156 - XVII-a) operação atípica em municípios localizados em regiões de frontei…" at bounding box center [244, 508] width 113 height 136
checkbox input "true"
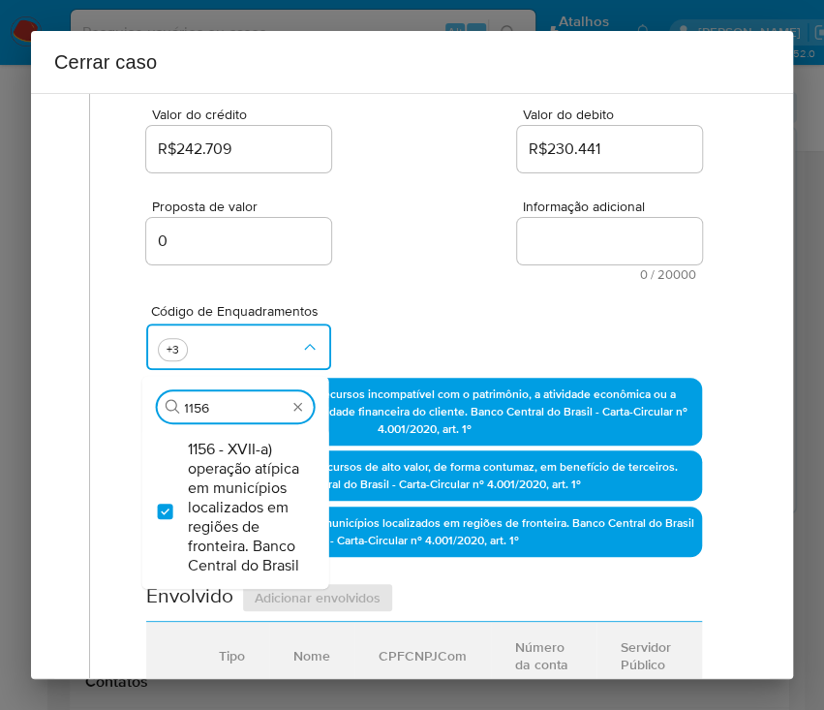
click at [435, 256] on div "Proposta de valor 0 Informação adicional 0 / 20000 20000 caracteres restantes" at bounding box center [424, 228] width 556 height 105
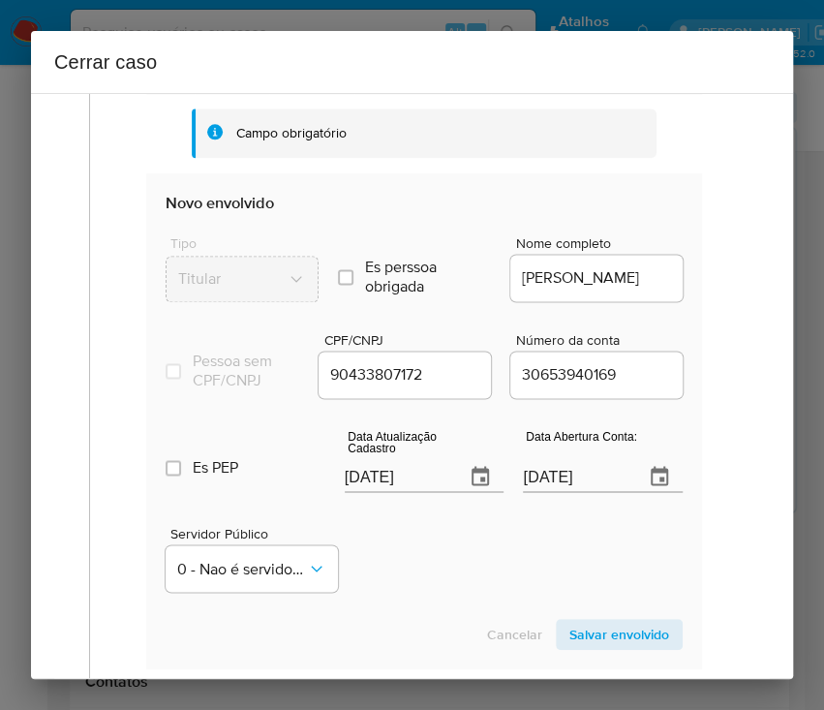
scroll to position [904, 0]
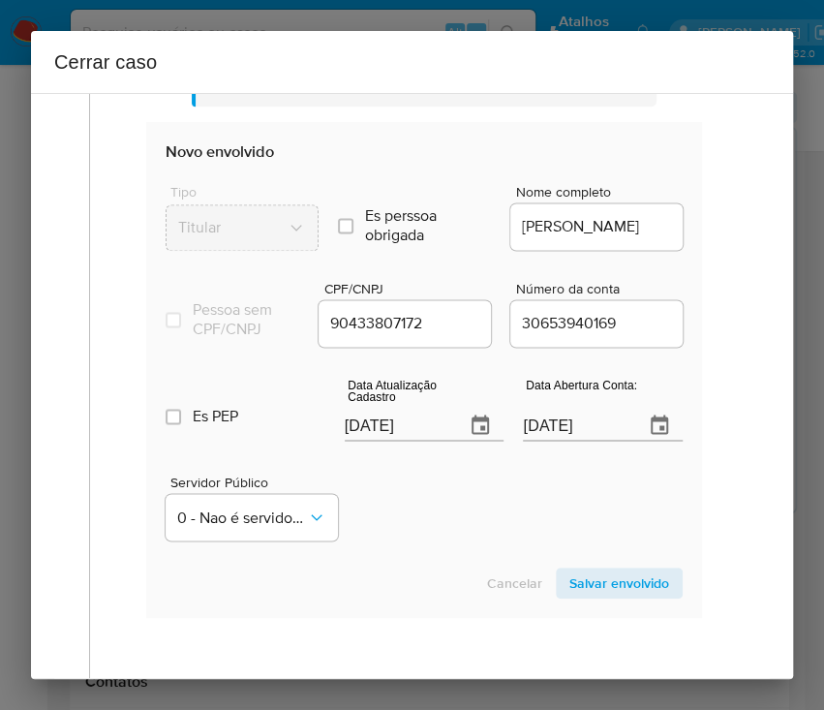
click at [371, 441] on input "[DATE]" at bounding box center [398, 425] width 106 height 31
paste input "26/07"
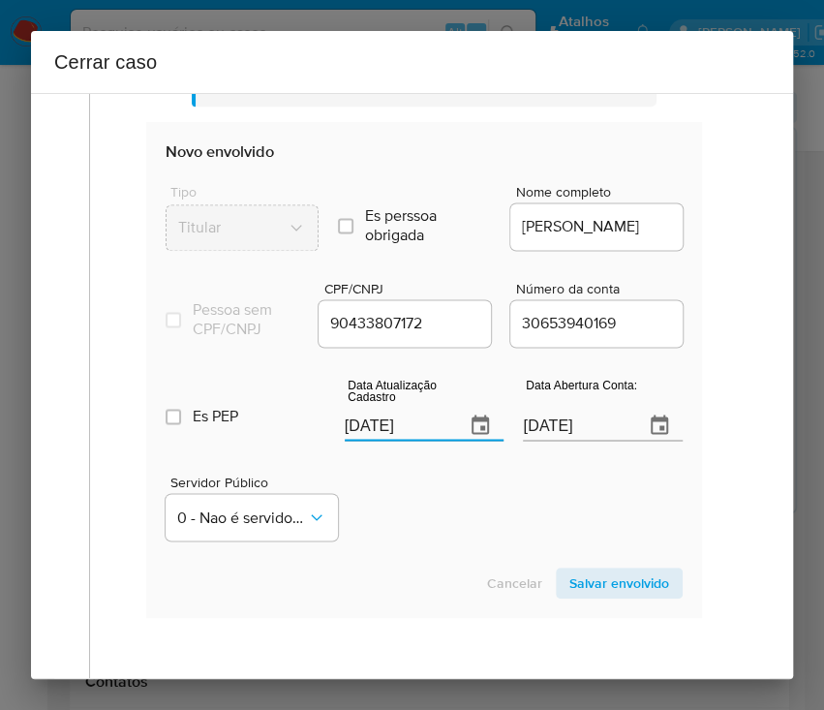
type input "26/07/2025"
click at [388, 500] on div "Servidor Público 0 - Nao é servidor/[PERSON_NAME] possui informacao" at bounding box center [424, 499] width 517 height 97
click at [375, 441] on input "26/07/2025" at bounding box center [398, 425] width 106 height 31
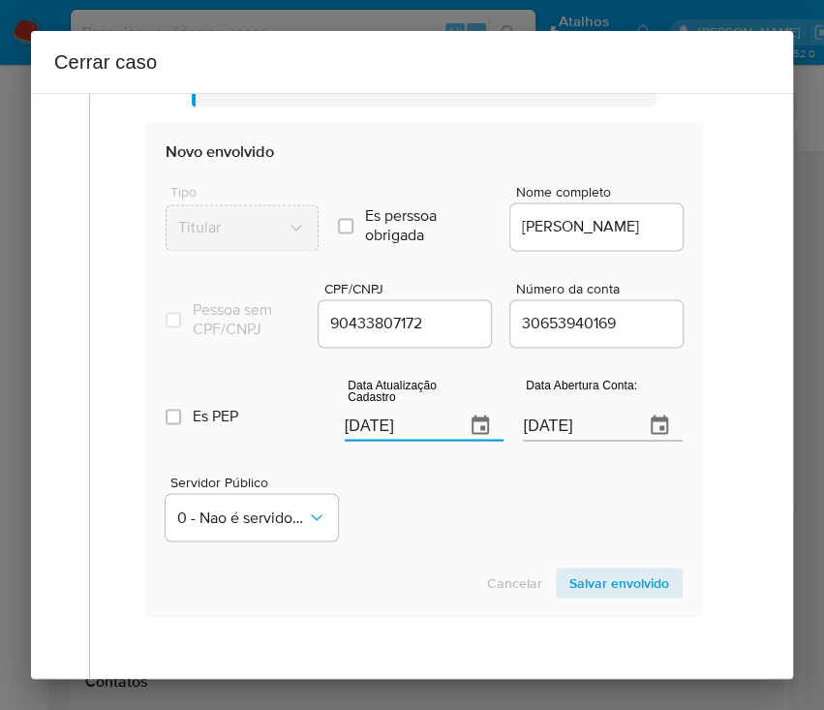
click at [385, 527] on div "Servidor Público 0 - Nao é servidor/[PERSON_NAME] possui informacao" at bounding box center [424, 499] width 517 height 97
click at [572, 441] on input "25/04/2025" at bounding box center [576, 425] width 106 height 31
click at [534, 502] on div "Servidor Público 0 - Nao é servidor/[PERSON_NAME] possui informacao" at bounding box center [424, 499] width 517 height 97
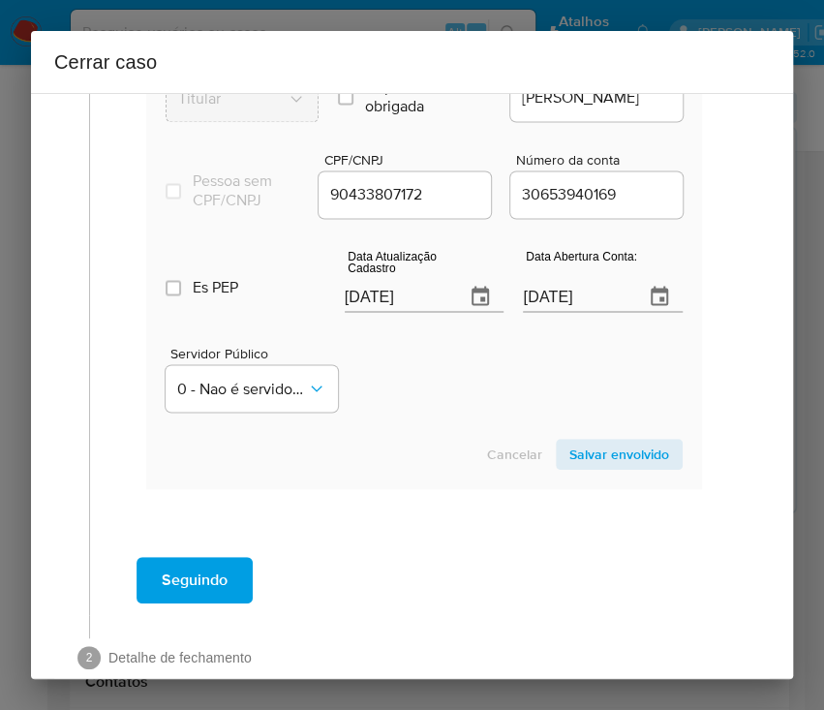
click at [569, 468] on span "Salvar envolvido" at bounding box center [619, 454] width 100 height 27
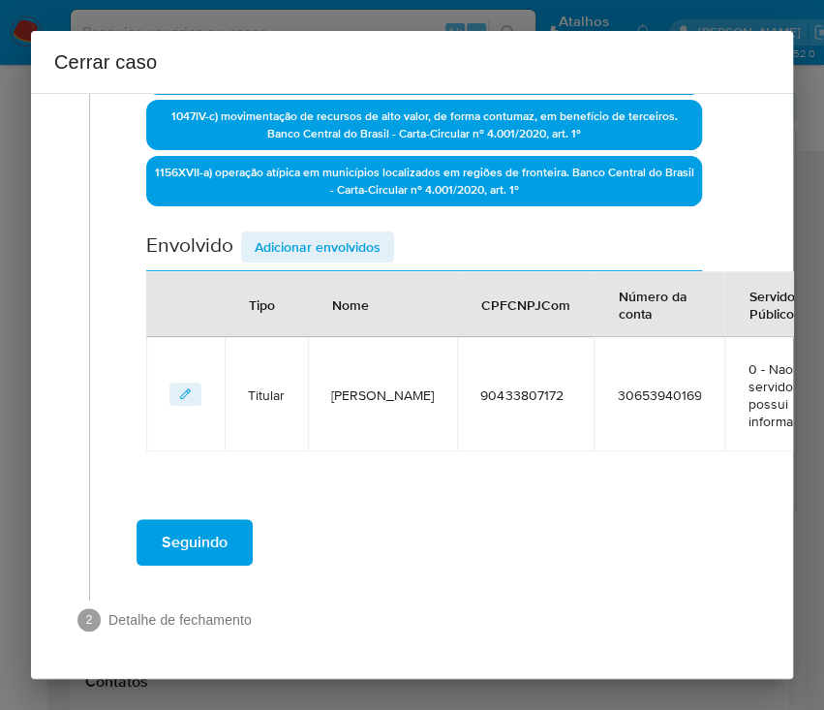
drag, startPoint x: 307, startPoint y: 195, endPoint x: 307, endPoint y: 216, distance: 21.3
click at [307, 233] on span "Adicionar envolvidos" at bounding box center [318, 246] width 126 height 27
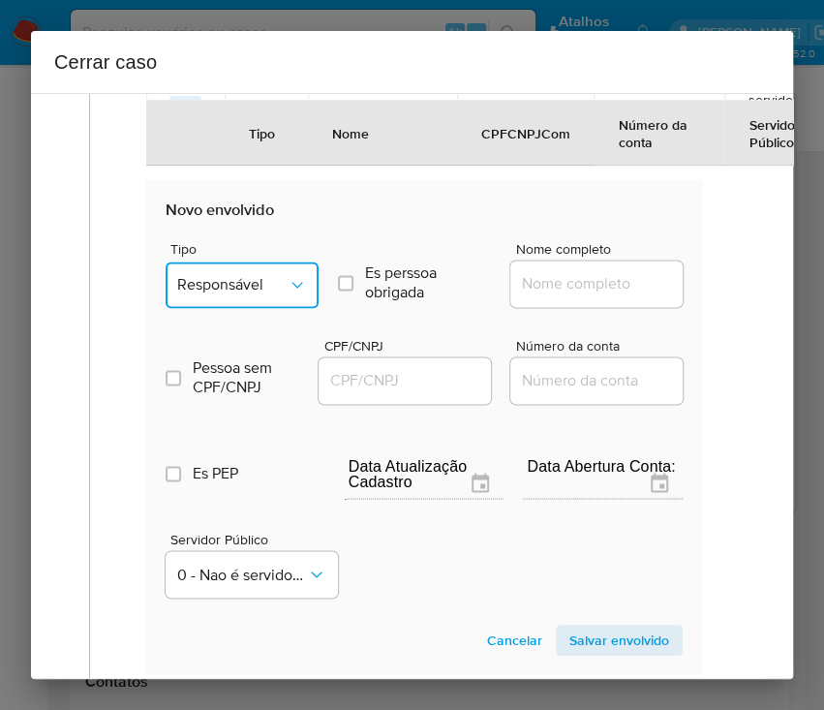
click at [240, 282] on button "Responsável" at bounding box center [242, 284] width 153 height 46
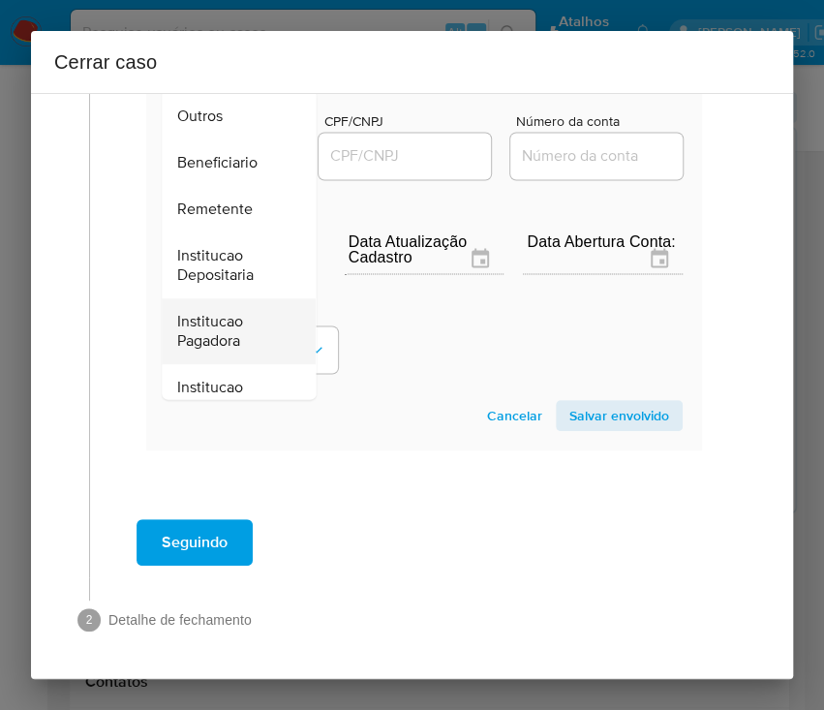
scroll to position [344, 0]
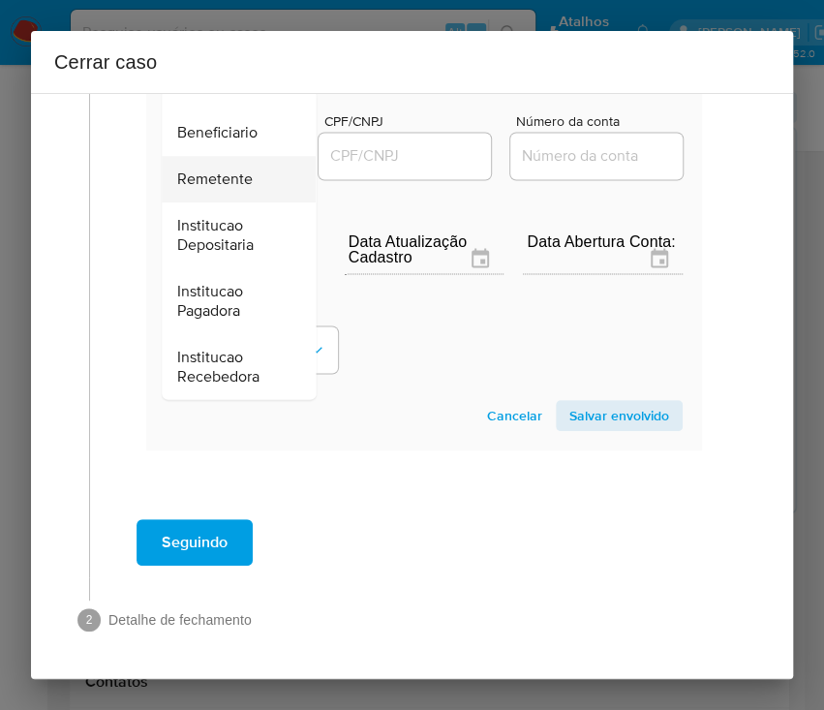
click at [219, 169] on span "Remetente" at bounding box center [215, 178] width 76 height 19
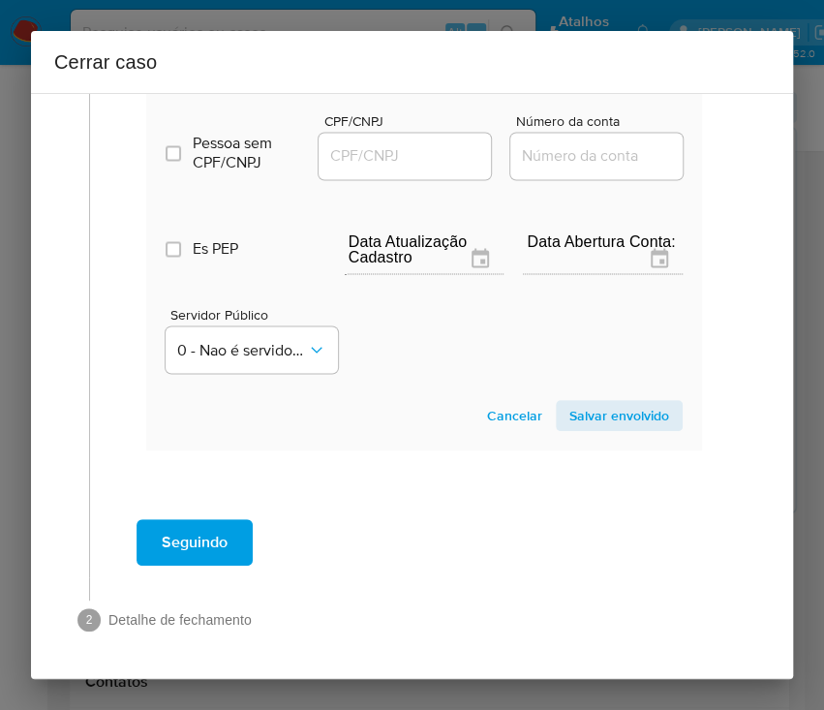
scroll to position [818, 0]
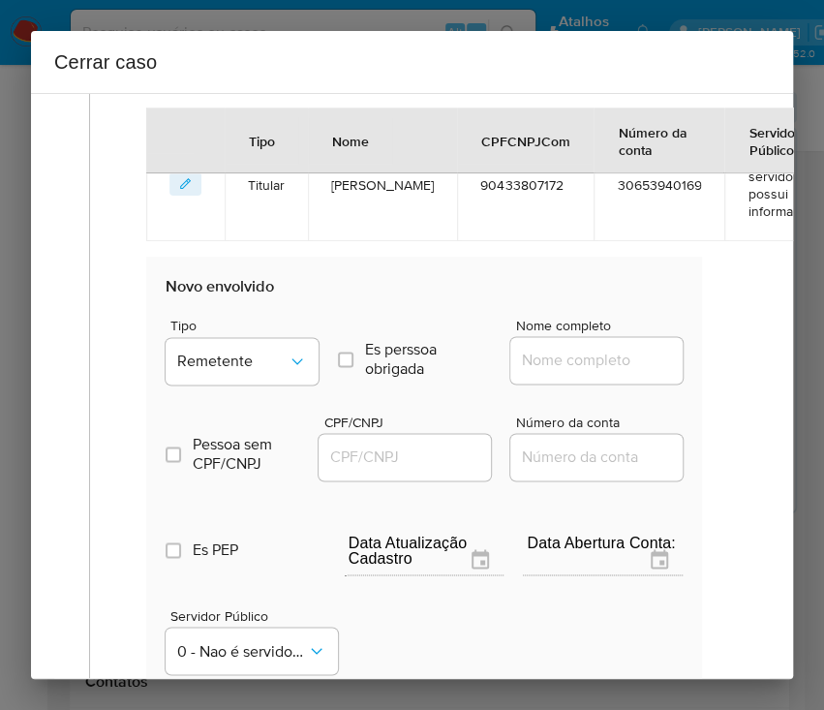
click at [518, 373] on input "Nome completo" at bounding box center [605, 360] width 190 height 25
paste input "PAYPOINT SERVICOS DE PAGAMENTO LTDA, 33143120000105"
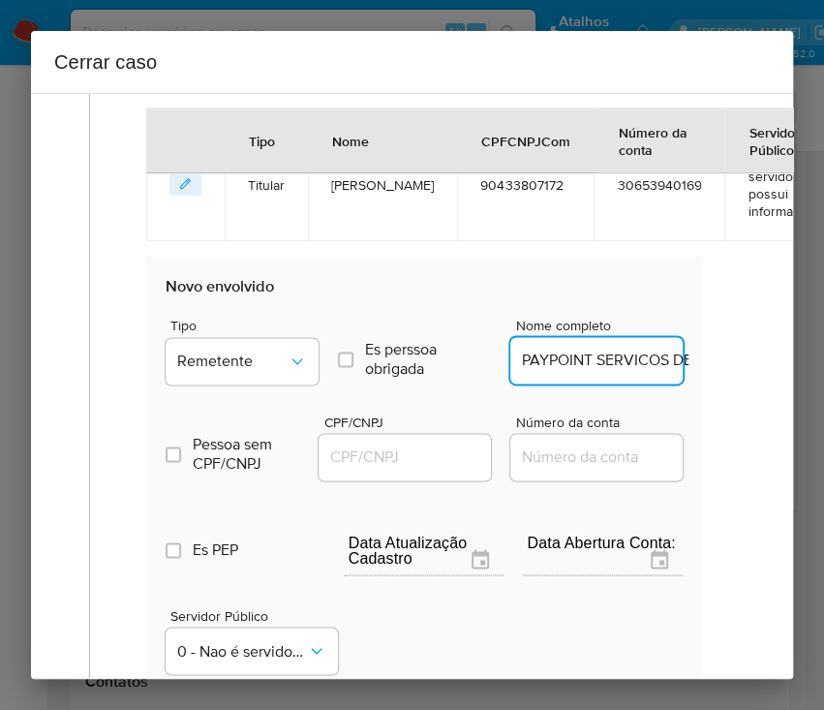
scroll to position [0, 267]
drag, startPoint x: 543, startPoint y: 380, endPoint x: 691, endPoint y: 381, distance: 147.2
click at [691, 381] on div "Data de início 02/06/2025 Data Fin 09/08/2025 Valor do crédito R$242.709 Valor …" at bounding box center [424, 100] width 597 height 1383
type input "PAYPOINT SERVICOS DE PAGAMENTO LTDA"
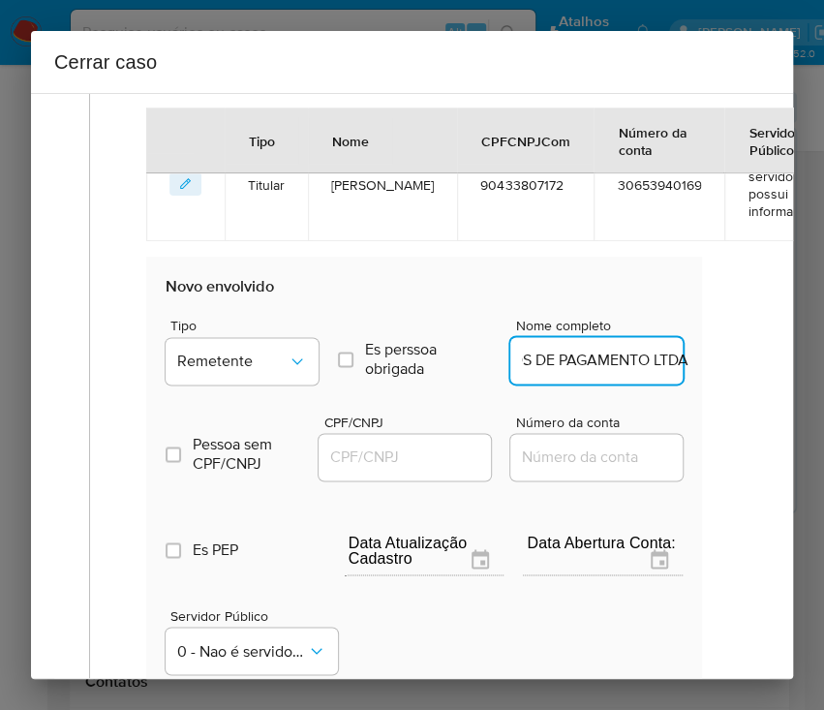
scroll to position [0, 0]
click at [421, 470] on input "CPF/CNPJ" at bounding box center [414, 457] width 190 height 25
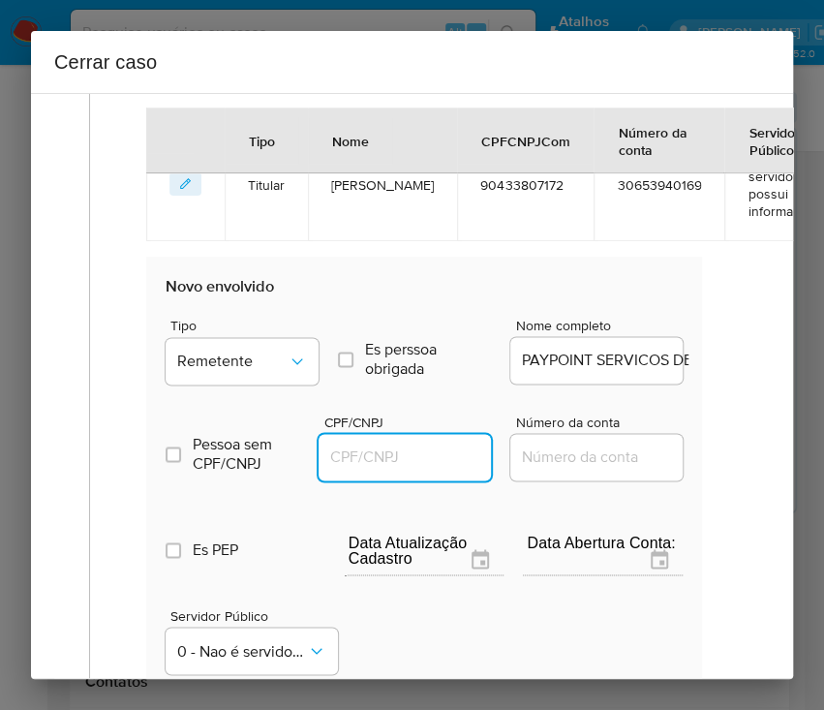
paste input "33143120000105"
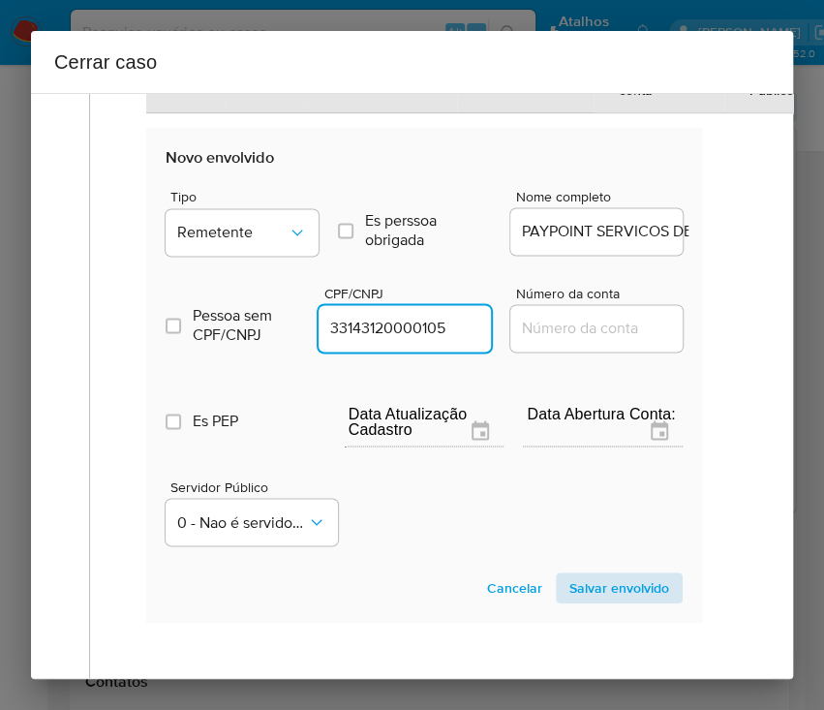
type input "33143120000105"
click at [599, 601] on span "Salvar envolvido" at bounding box center [619, 587] width 100 height 27
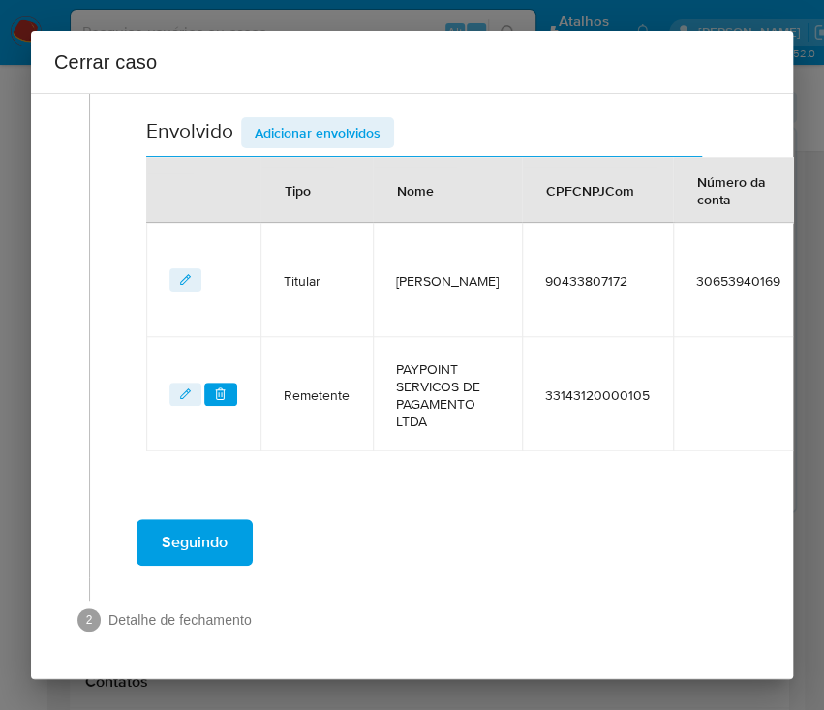
scroll to position [757, 0]
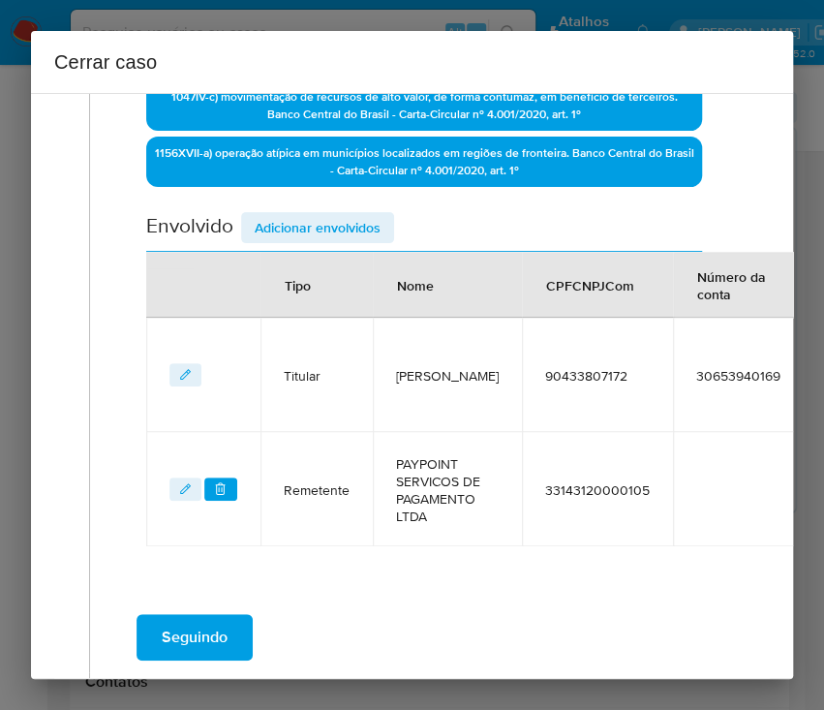
click at [279, 220] on span "Adicionar envolvidos" at bounding box center [318, 227] width 126 height 27
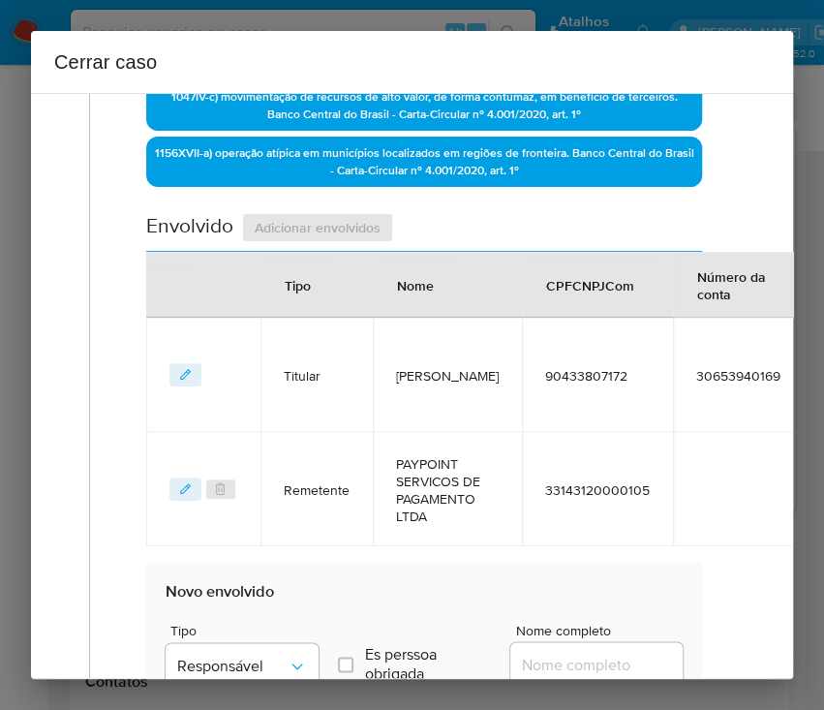
scroll to position [1015, 0]
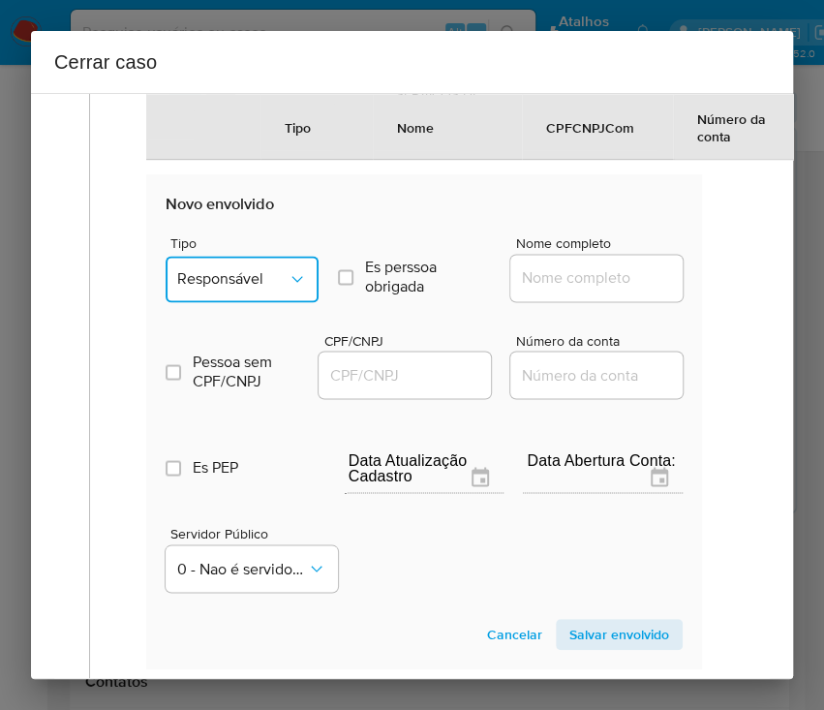
click at [225, 289] on span "Responsável" at bounding box center [232, 278] width 110 height 19
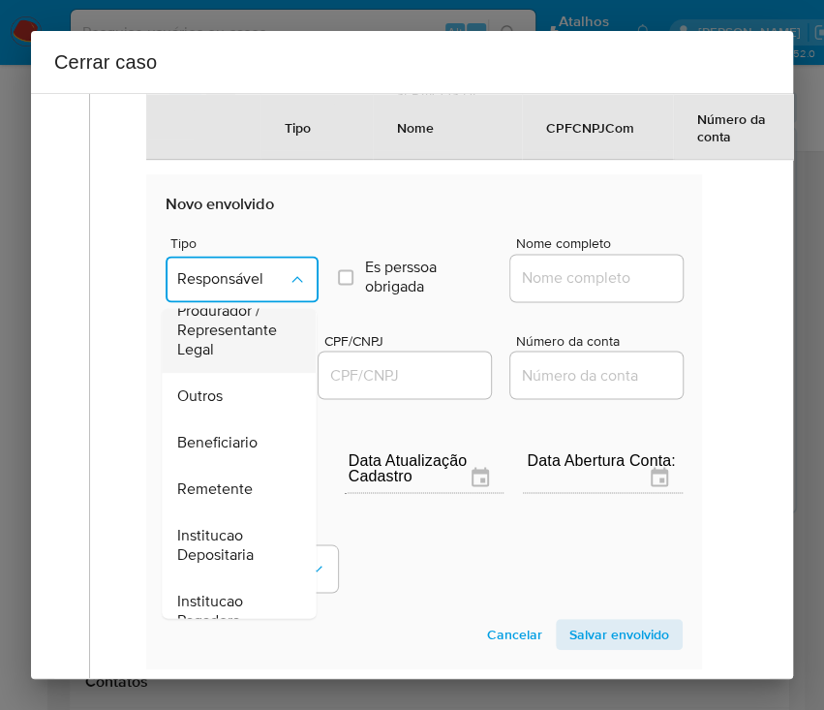
scroll to position [258, 0]
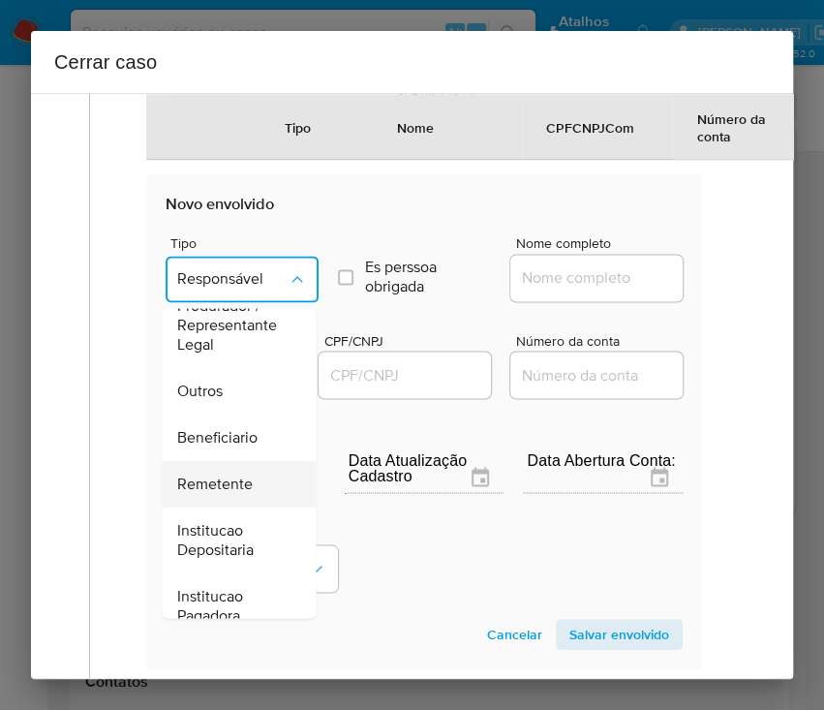
drag, startPoint x: 231, startPoint y: 494, endPoint x: 261, endPoint y: 465, distance: 42.5
click at [230, 494] on span "Remetente" at bounding box center [215, 484] width 76 height 19
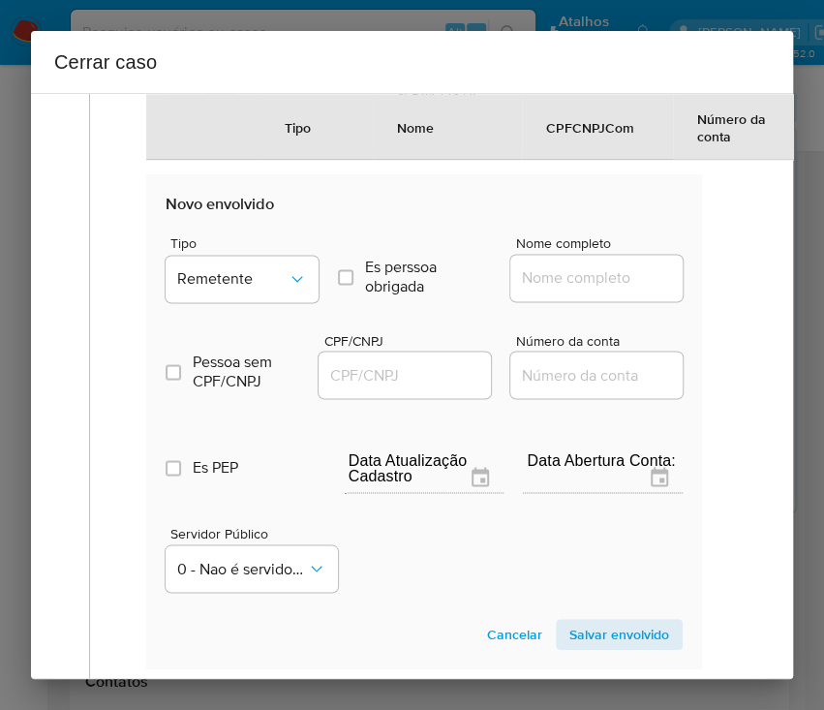
click at [550, 291] on input "Nome completo" at bounding box center [605, 277] width 190 height 25
click at [554, 289] on input "Nome completo" at bounding box center [605, 277] width 190 height 25
paste input "Adriana Amorim De Oliveira, 82163740978"
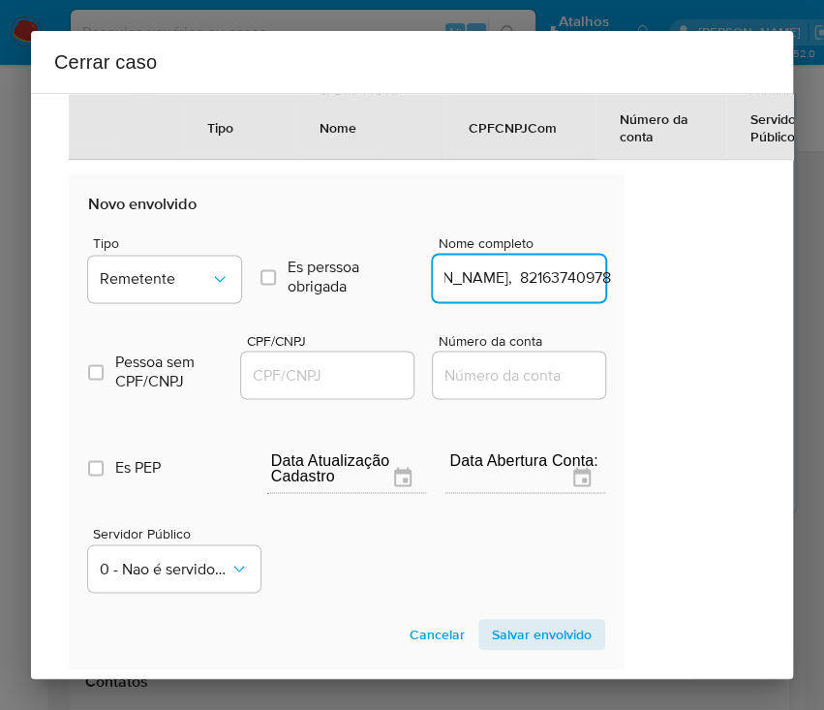
scroll to position [1015, 125]
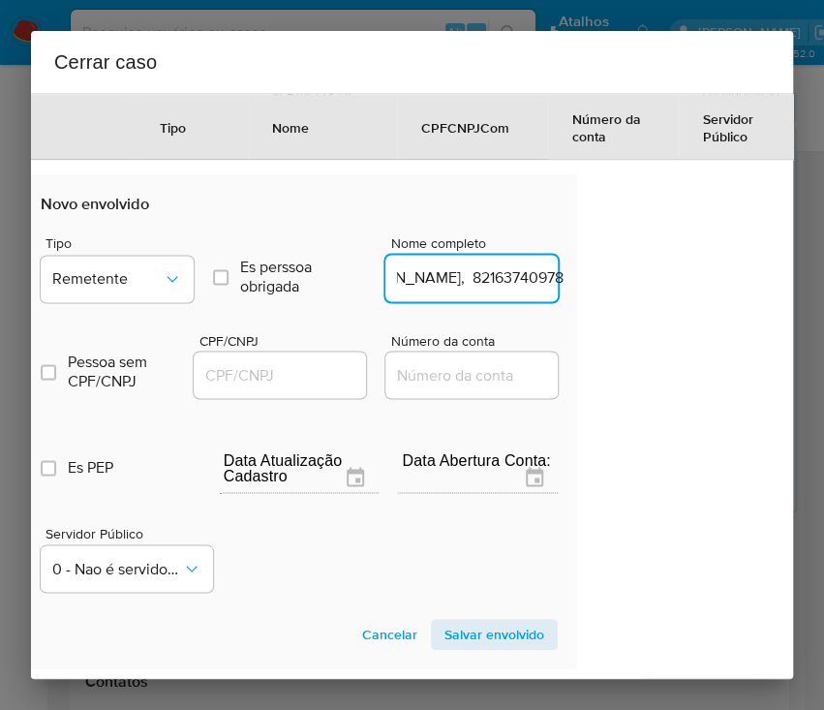
drag, startPoint x: 568, startPoint y: 299, endPoint x: 767, endPoint y: 296, distance: 199.5
click at [767, 296] on div "1 Informação completa Geral Data de início 02/06/2025 Data Fin 09/08/2025 Valor…" at bounding box center [412, 386] width 762 height 586
type input "Adriana Amorim De Oliveira"
click at [273, 387] on input "CPF/CNPJ" at bounding box center [289, 374] width 190 height 25
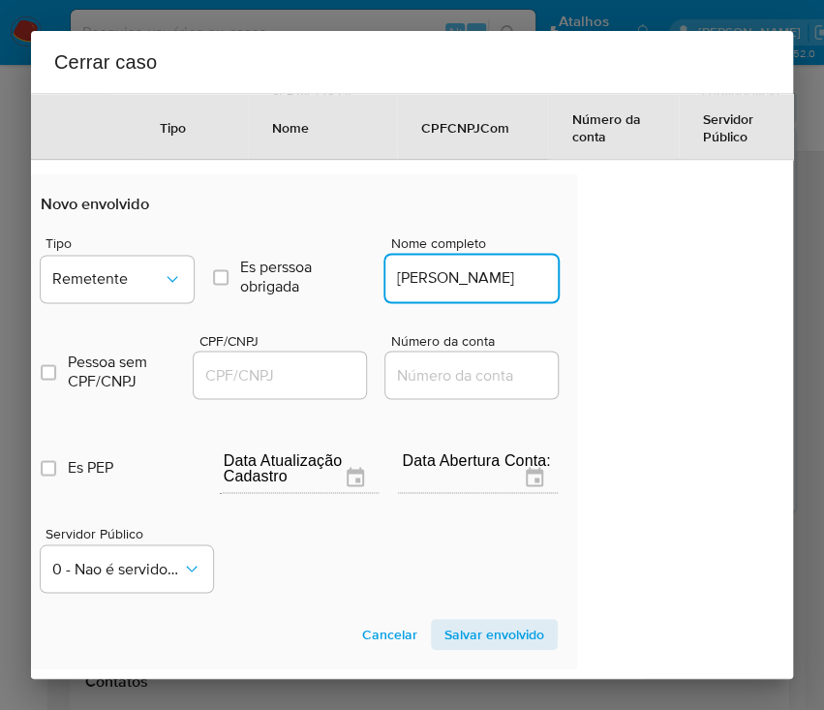
scroll to position [0, 0]
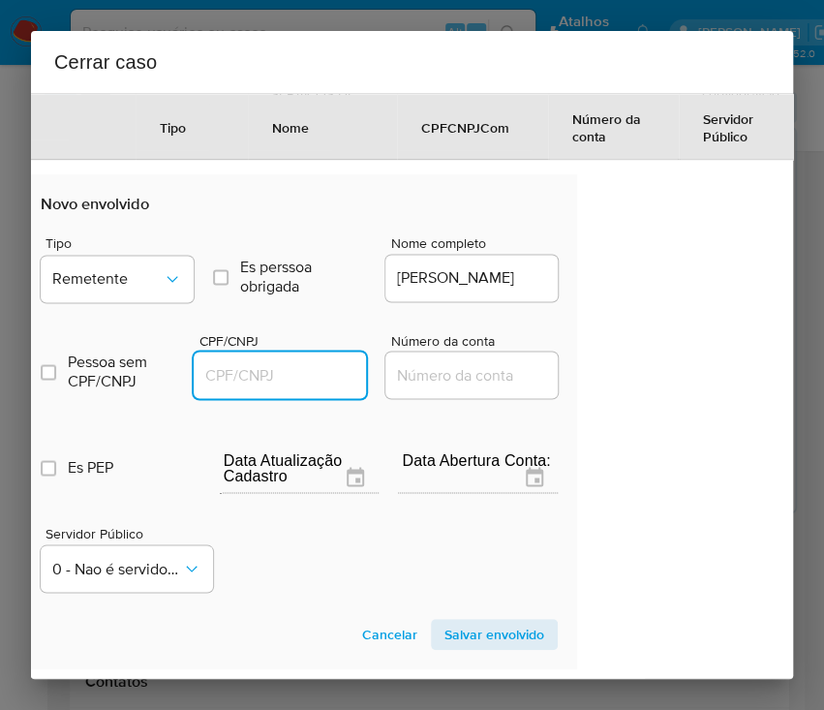
paste input "82163740978"
type input "82163740978"
click at [456, 641] on span "Salvar envolvido" at bounding box center [495, 634] width 100 height 27
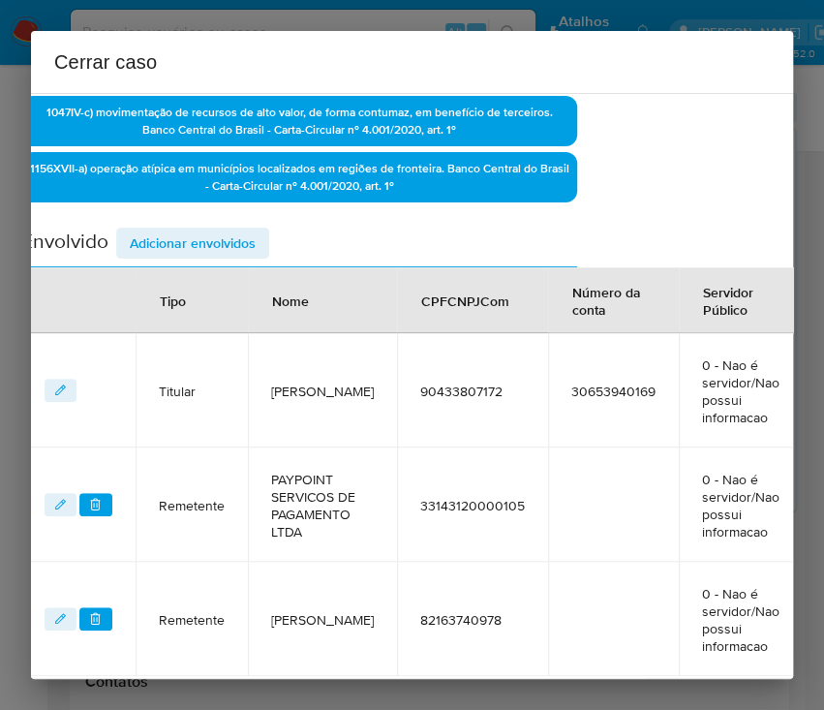
click at [227, 238] on span "Adicionar envolvidos" at bounding box center [193, 243] width 126 height 27
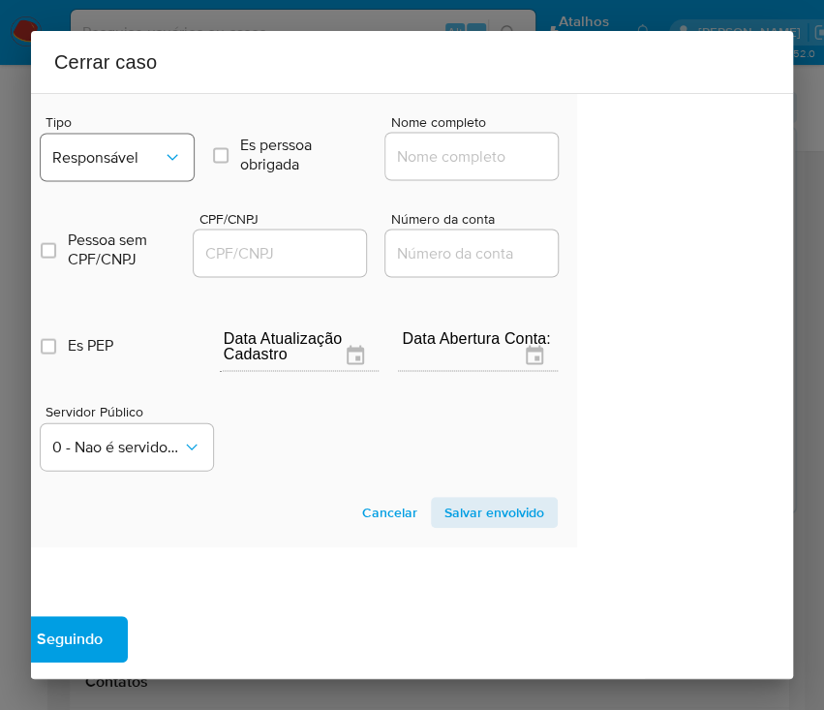
scroll to position [1123, 125]
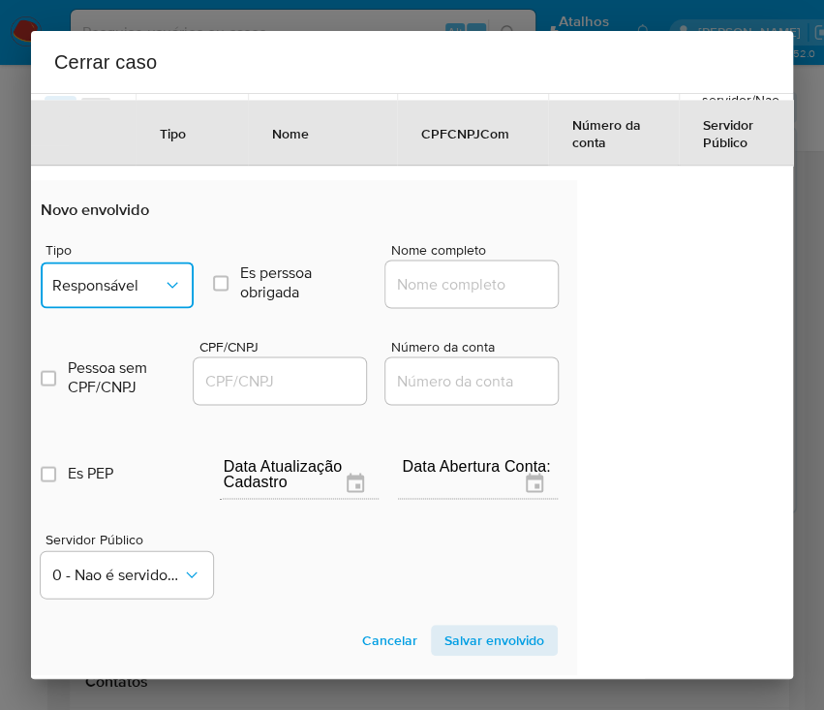
click at [127, 294] on span "Responsável" at bounding box center [107, 284] width 110 height 19
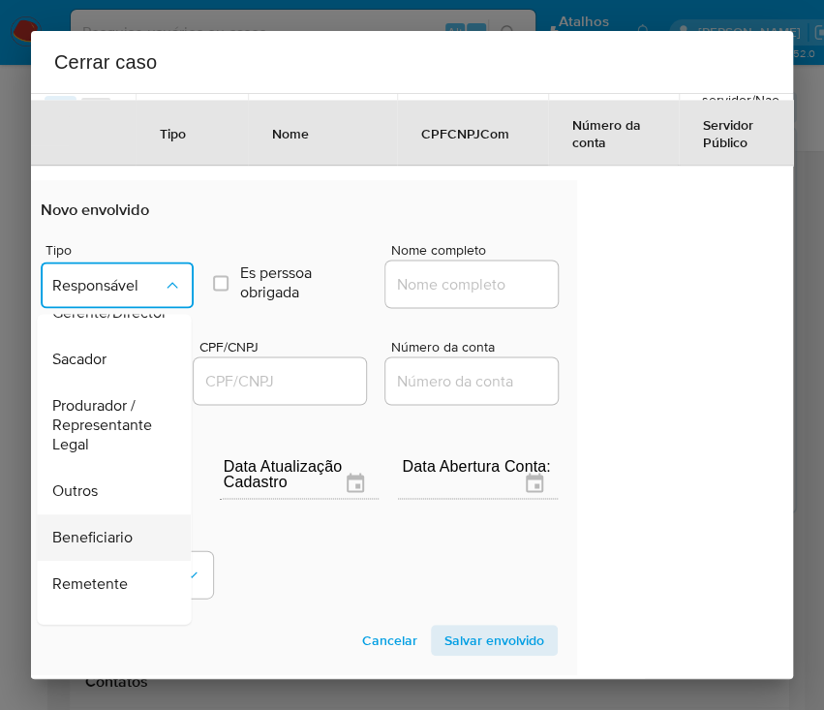
scroll to position [345, 0]
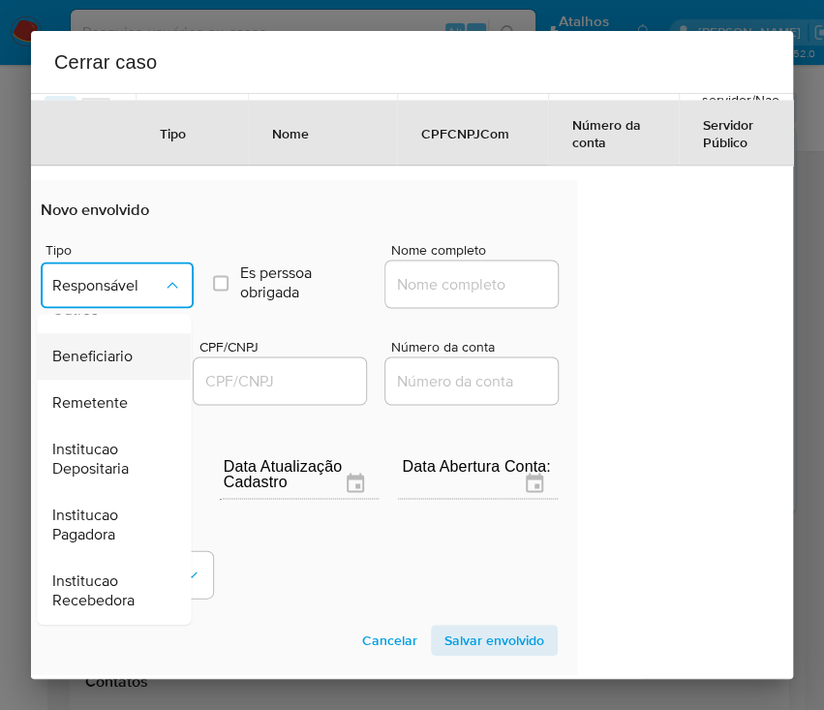
click at [98, 366] on span "Beneficiario" at bounding box center [92, 356] width 80 height 19
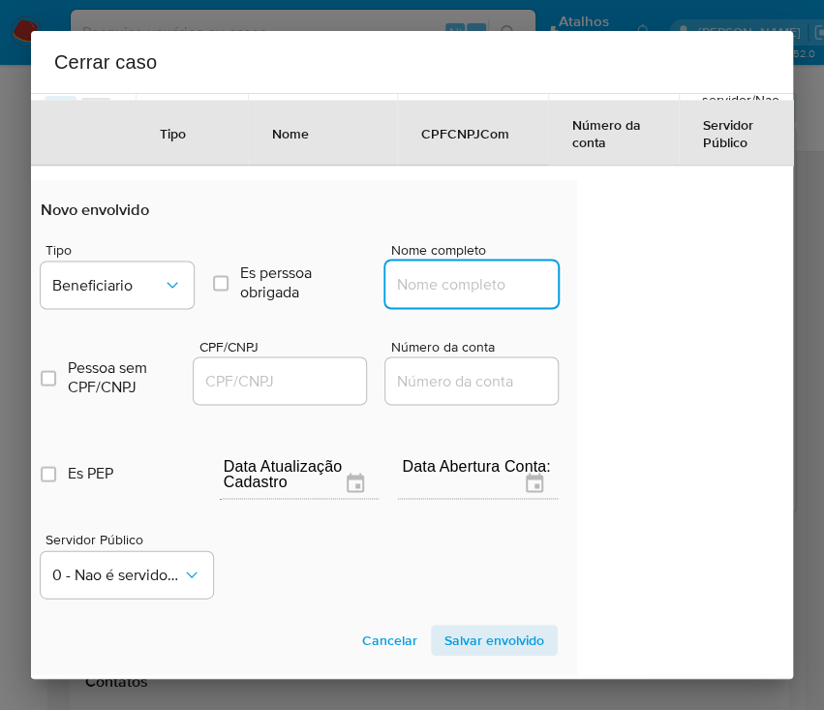
click at [433, 280] on div at bounding box center [471, 284] width 172 height 46
paste input "Dalva Das Gracas Peixoto De Paula, 67171826600"
drag, startPoint x: 446, startPoint y: 304, endPoint x: 633, endPoint y: 303, distance: 187.9
click at [633, 303] on div "1 Informação completa Geral Data de início 02/06/2025 Data Fin 09/08/2025 Valor…" at bounding box center [412, 386] width 762 height 586
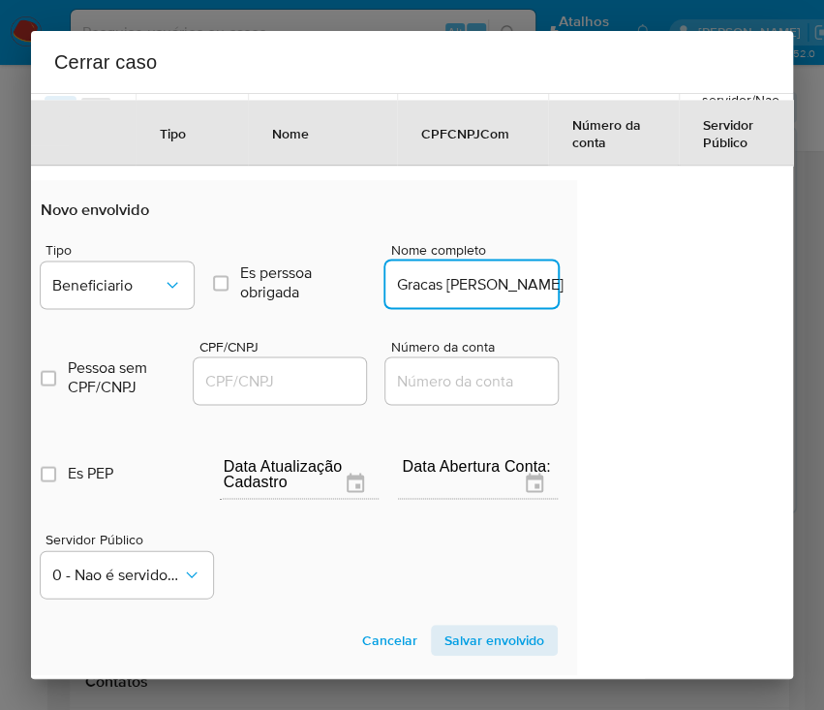
scroll to position [0, 73]
type input "Dalva Das Gracas Peixoto De Paula"
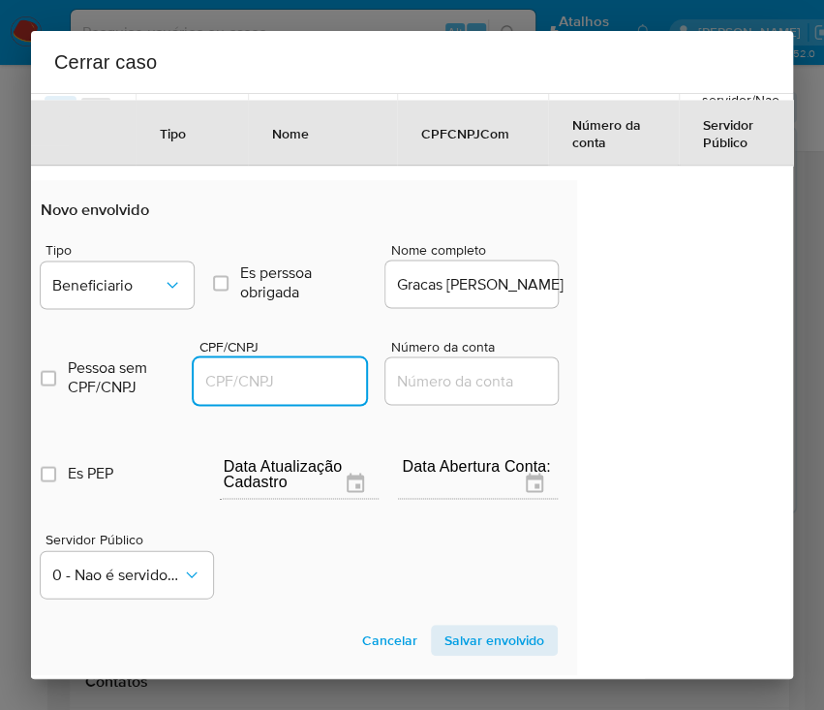
scroll to position [0, 0]
click at [279, 393] on input "CPF/CNPJ" at bounding box center [289, 380] width 190 height 25
paste input "67171826600"
type input "67171826600"
click at [473, 647] on span "Salvar envolvido" at bounding box center [495, 640] width 100 height 27
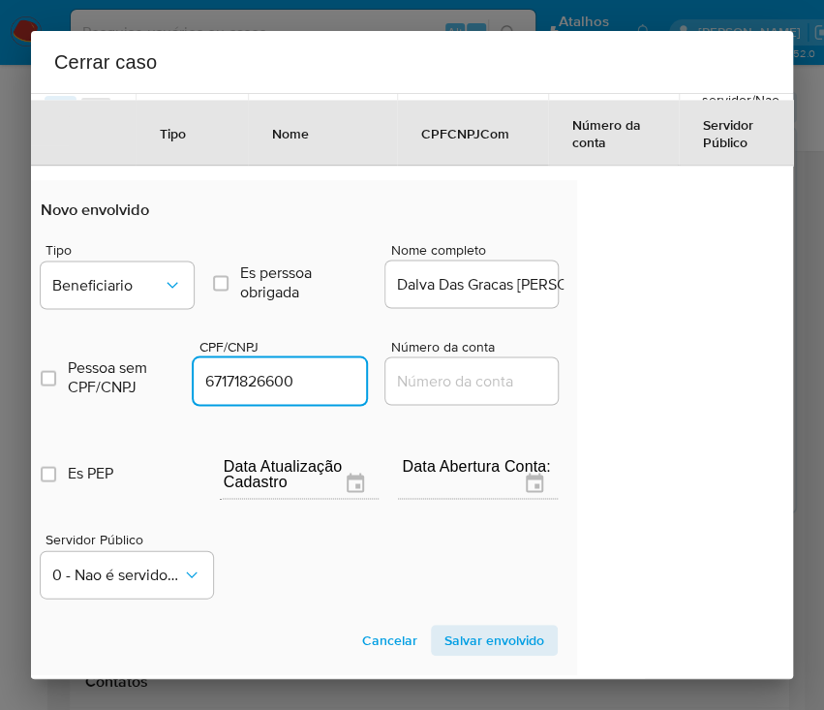
scroll to position [985, 125]
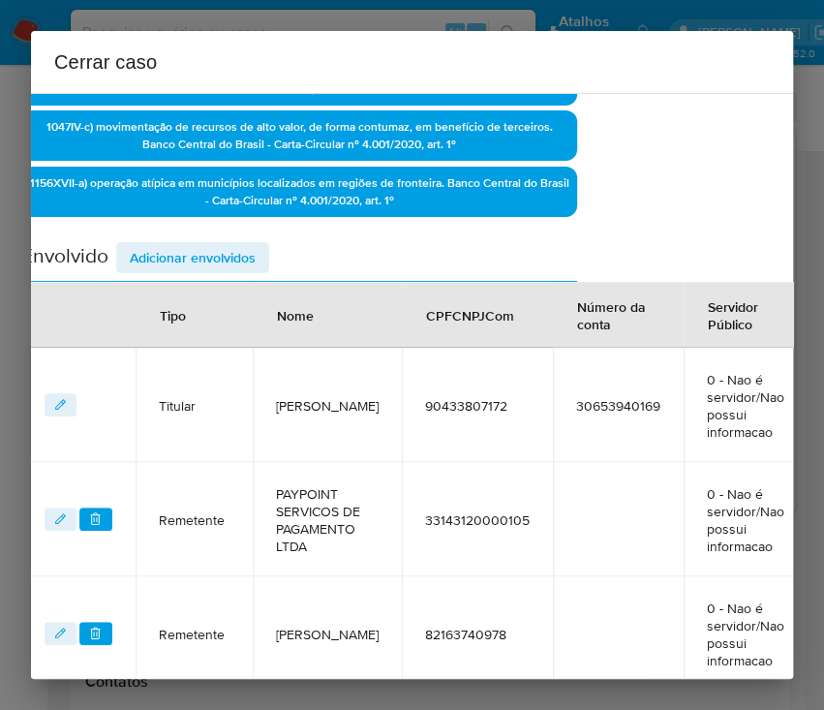
click at [201, 248] on span "Adicionar envolvidos" at bounding box center [193, 257] width 126 height 27
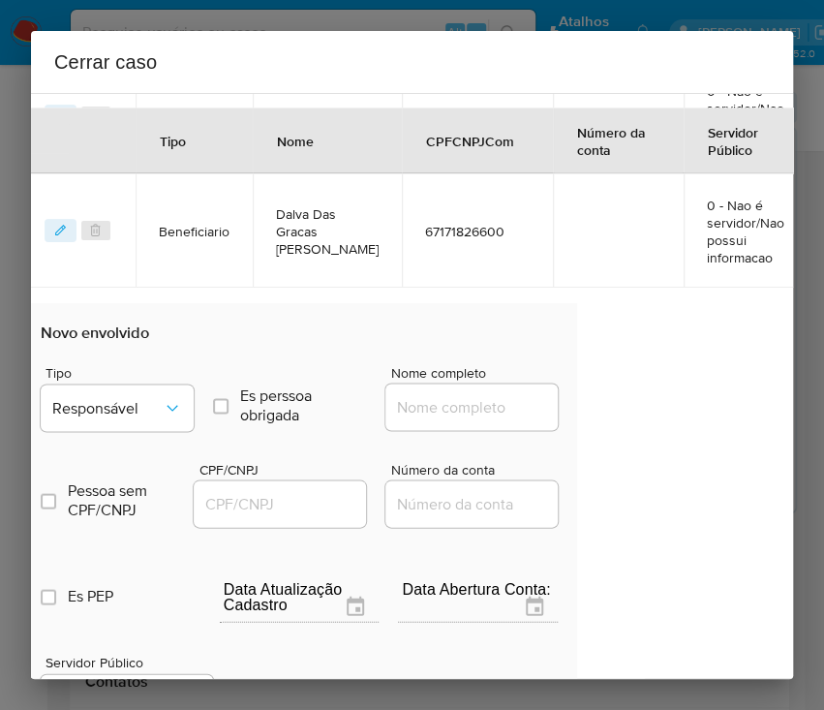
scroll to position [1244, 125]
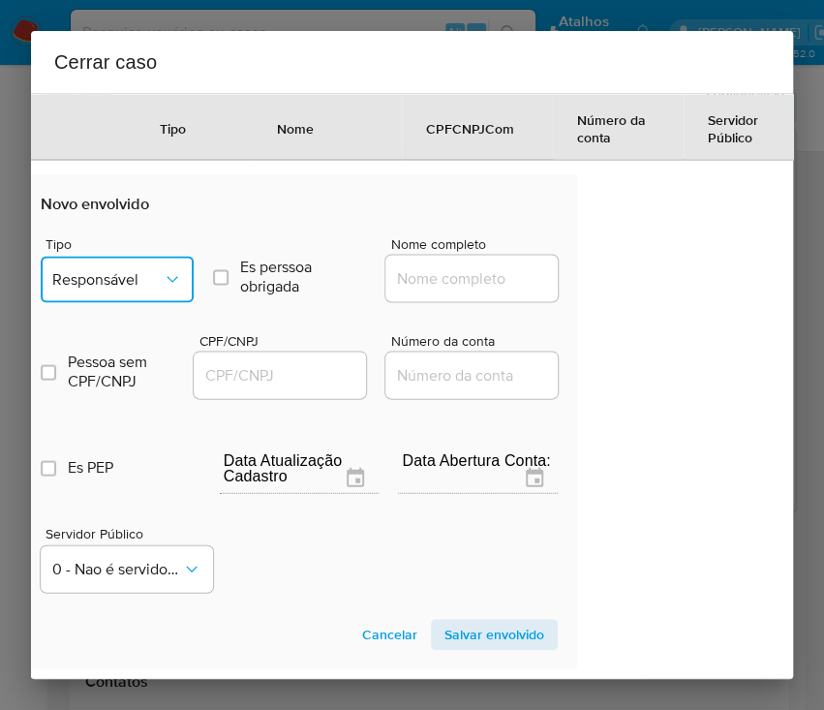
click at [147, 302] on button "Responsável" at bounding box center [117, 279] width 153 height 46
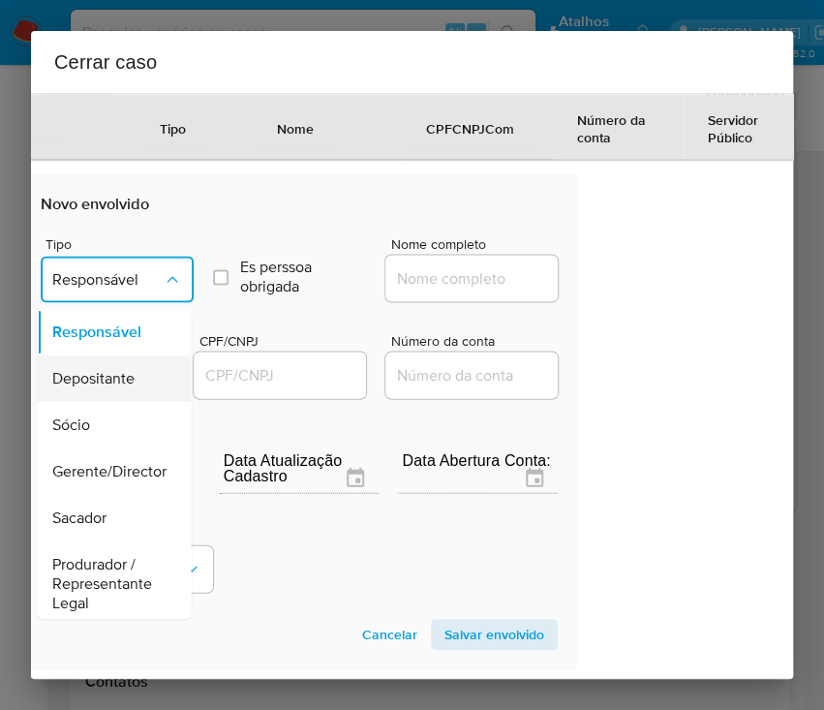
scroll to position [344, 0]
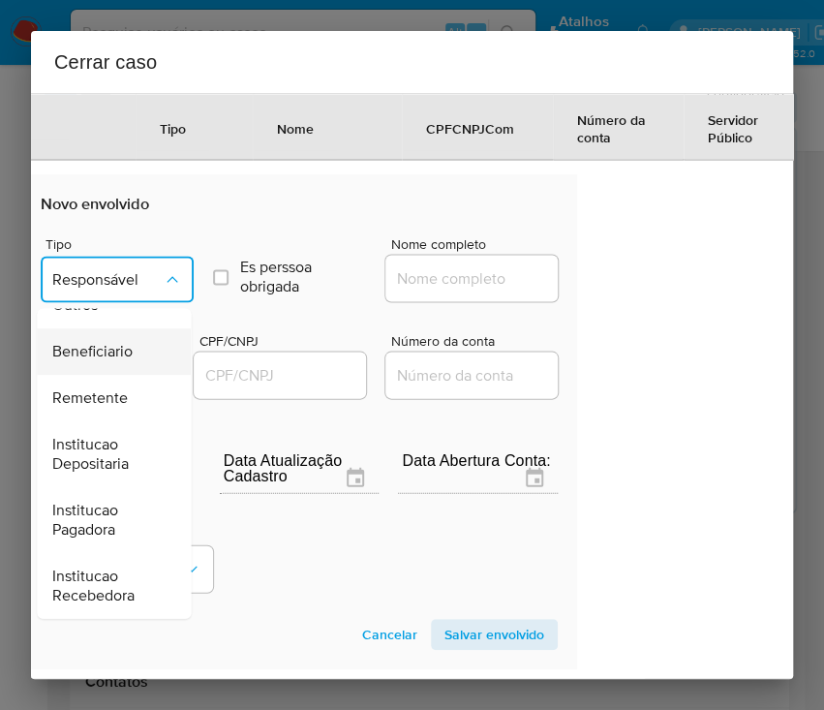
click at [118, 361] on span "Beneficiario" at bounding box center [92, 351] width 80 height 19
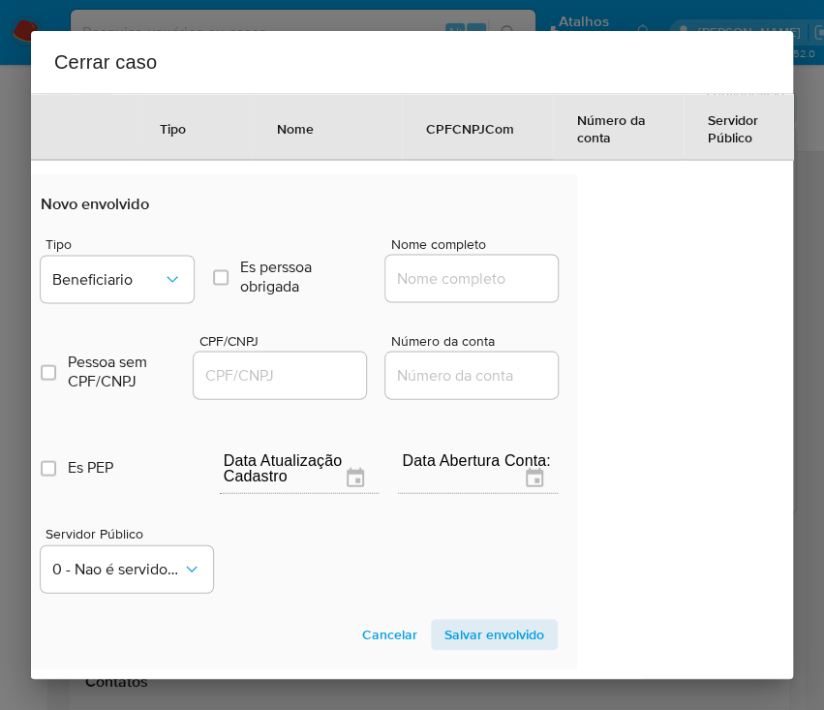
click at [397, 301] on div at bounding box center [471, 278] width 172 height 46
paste input "Sabrina Amorim De Oliveira, 11448479908"
drag, startPoint x: 446, startPoint y: 296, endPoint x: 651, endPoint y: 296, distance: 204.4
click at [651, 296] on div "1 Informação completa Geral Data de início 02/06/2025 Data Fin 09/08/2025 Valor…" at bounding box center [412, 386] width 762 height 586
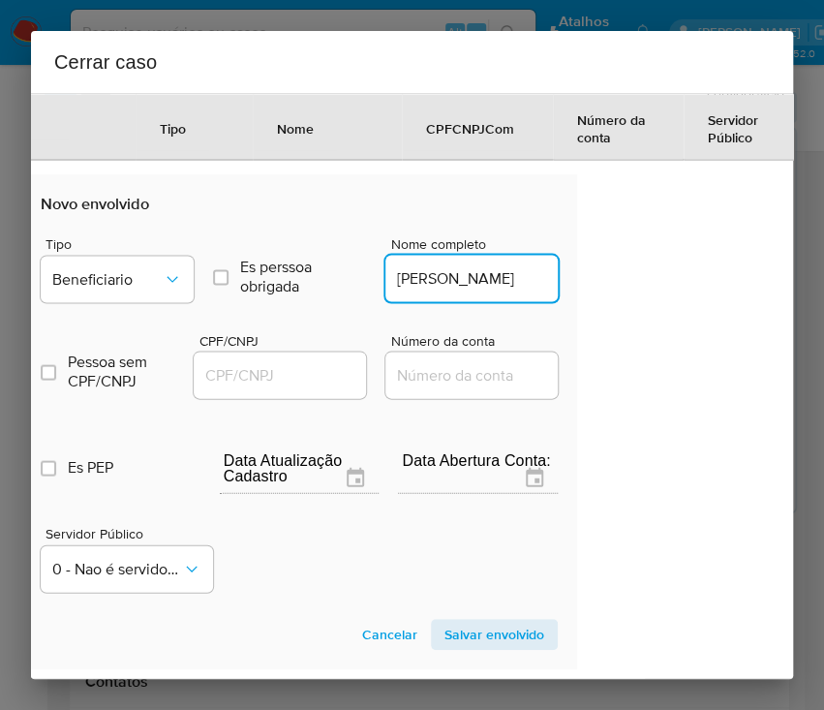
scroll to position [0, 21]
type input "Sabrina Amorim De Oliveira"
click at [287, 387] on input "CPF/CNPJ" at bounding box center [289, 374] width 190 height 25
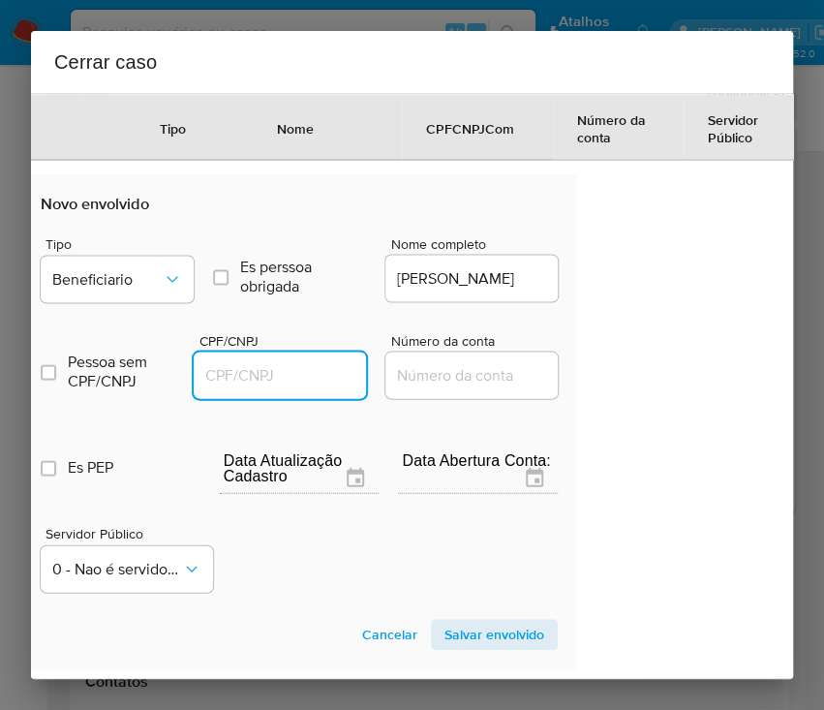
paste input "11448479908"
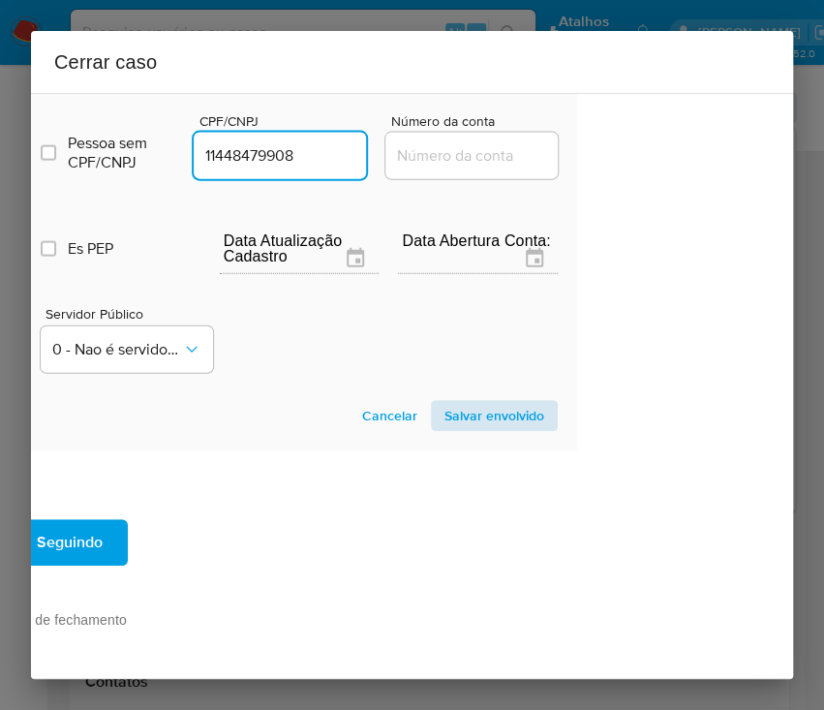
type input "11448479908"
click at [462, 402] on span "Salvar envolvido" at bounding box center [495, 415] width 100 height 27
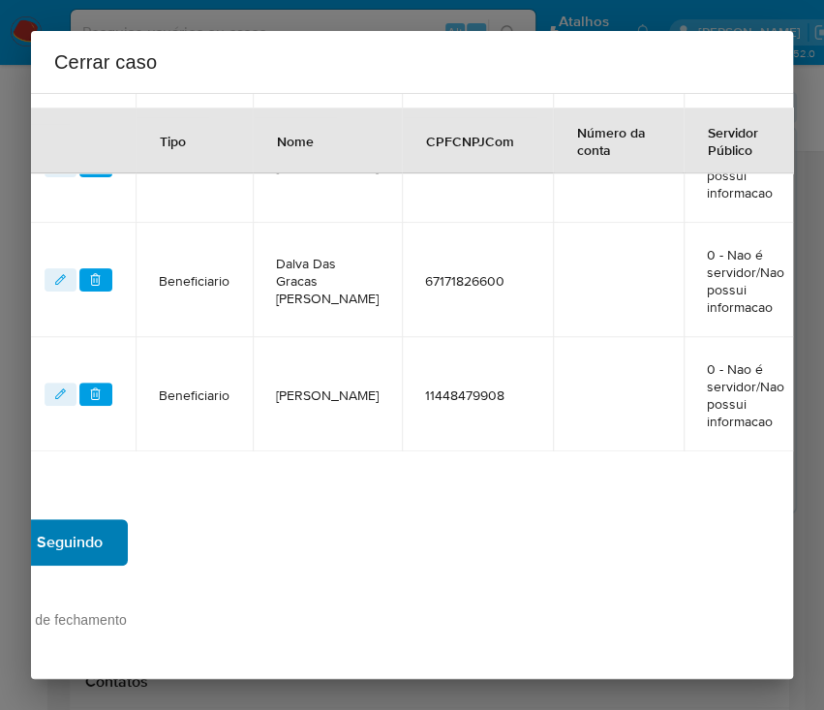
scroll to position [1100, 125]
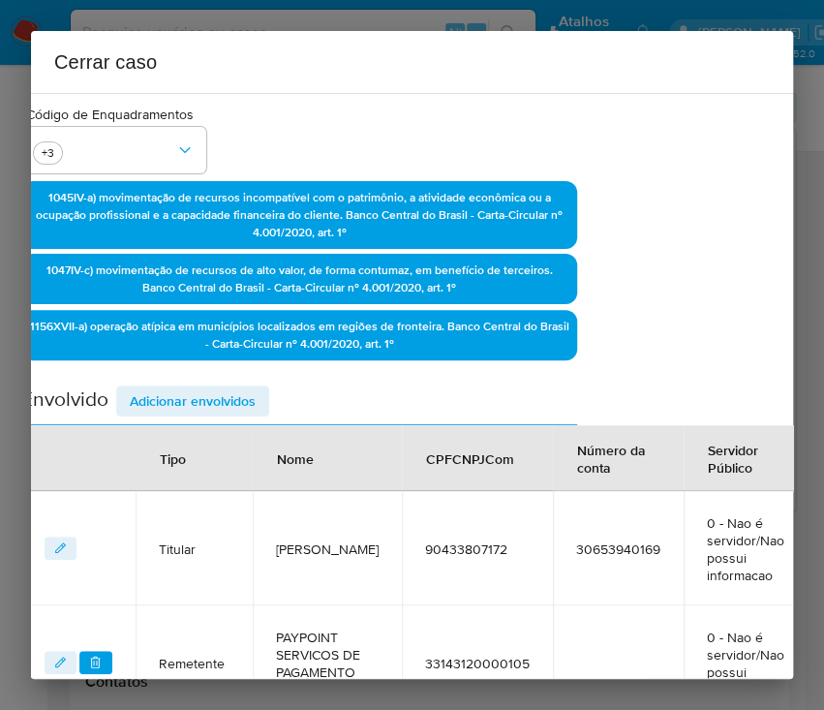
click at [214, 394] on span "Adicionar envolvidos" at bounding box center [193, 400] width 126 height 27
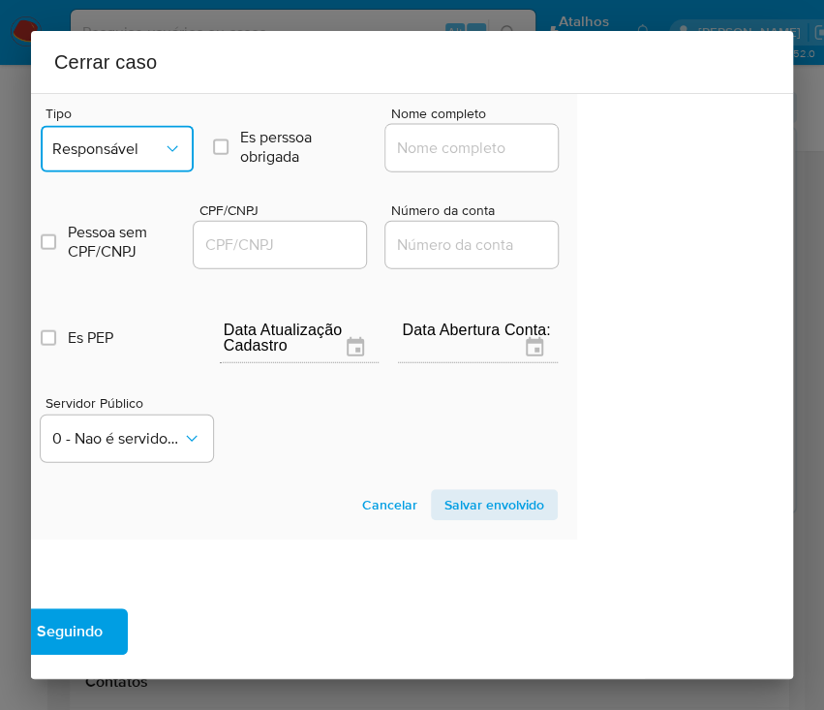
click at [138, 149] on button "Responsável" at bounding box center [117, 149] width 153 height 46
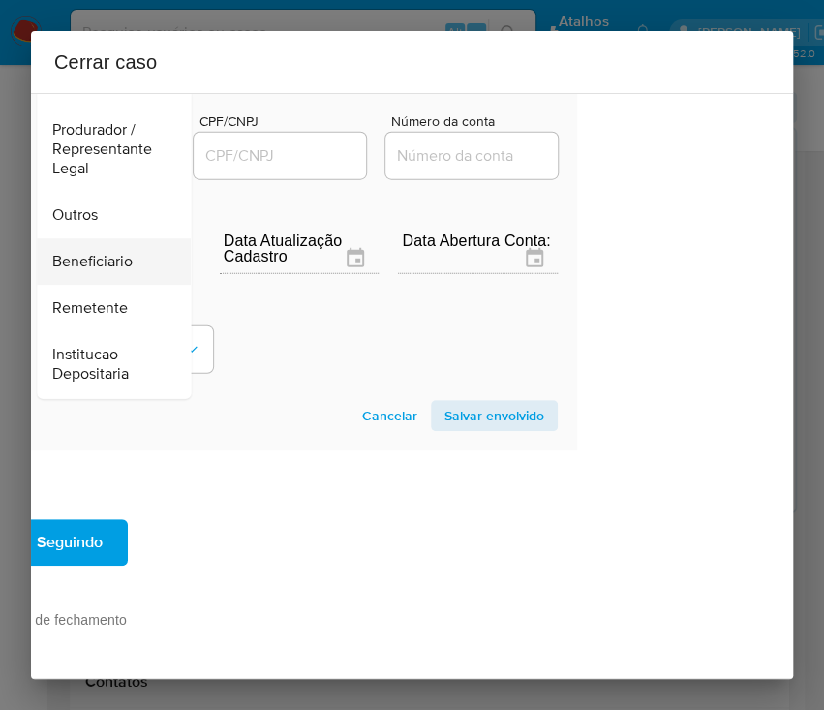
scroll to position [85, 0]
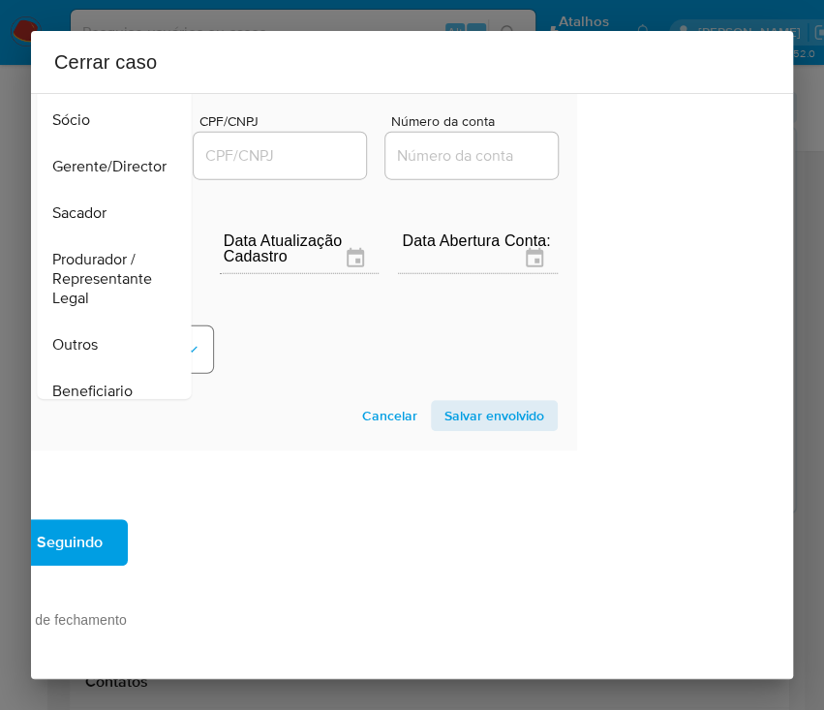
click at [103, 324] on div "Outros" at bounding box center [107, 345] width 111 height 46
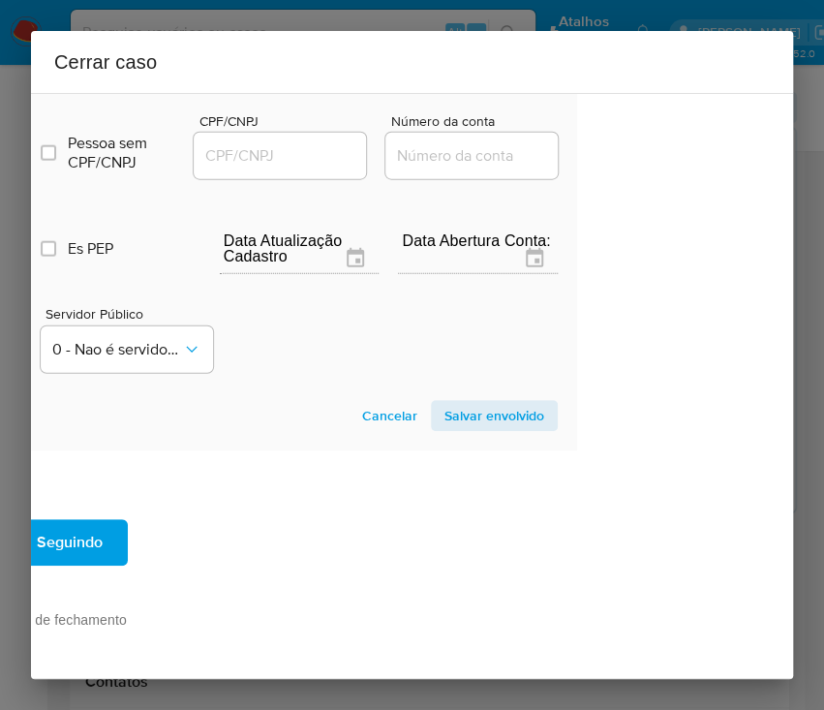
scroll to position [1276, 125]
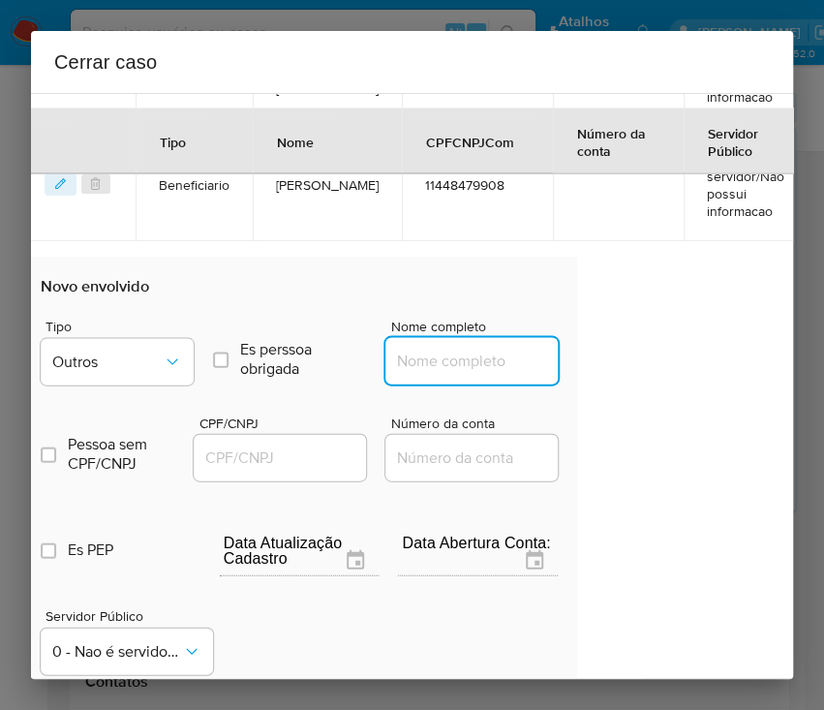
click at [411, 373] on input "Nome completo" at bounding box center [480, 360] width 190 height 25
paste input "AUDIO CENTER MS LTDA, 05159593000162"
drag, startPoint x: 419, startPoint y: 379, endPoint x: 604, endPoint y: 388, distance: 185.2
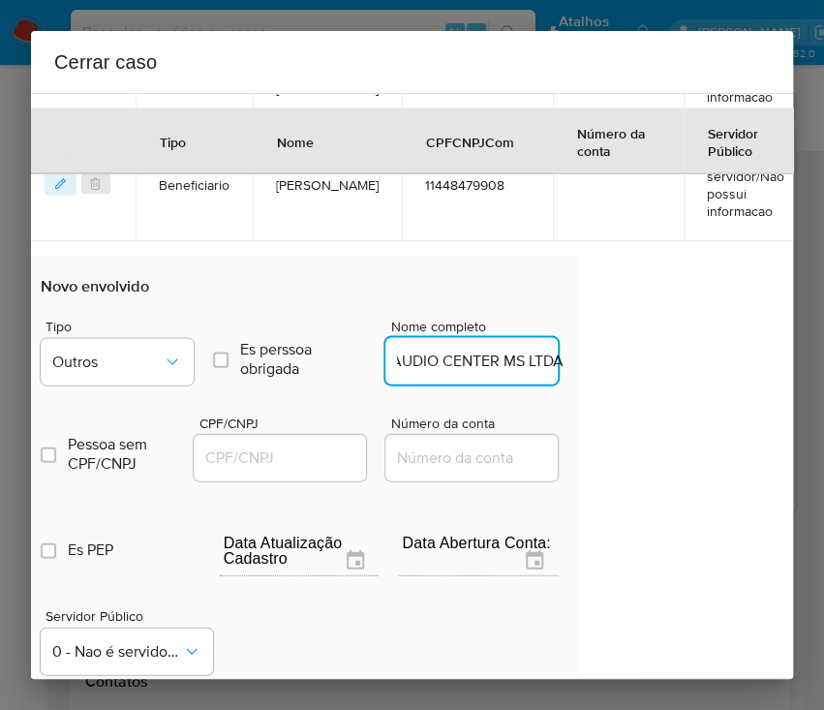
scroll to position [0, 8]
type input "AUDIO CENTER MS LTDA"
click at [287, 469] on input "CPF/CNPJ" at bounding box center [289, 457] width 190 height 25
paste input "05159593000162"
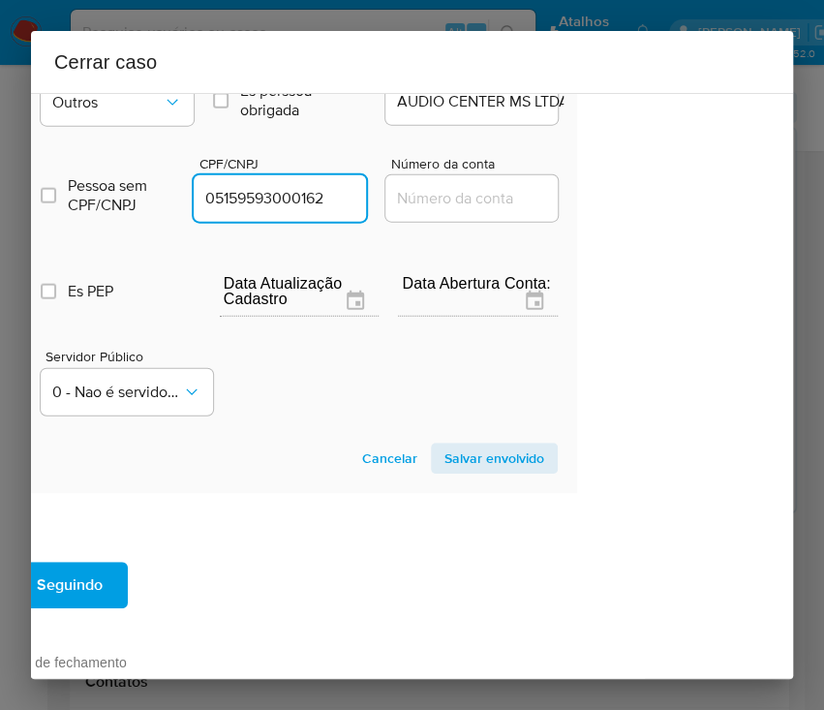
type input "5159593000162"
click at [476, 472] on span "Salvar envolvido" at bounding box center [495, 458] width 100 height 27
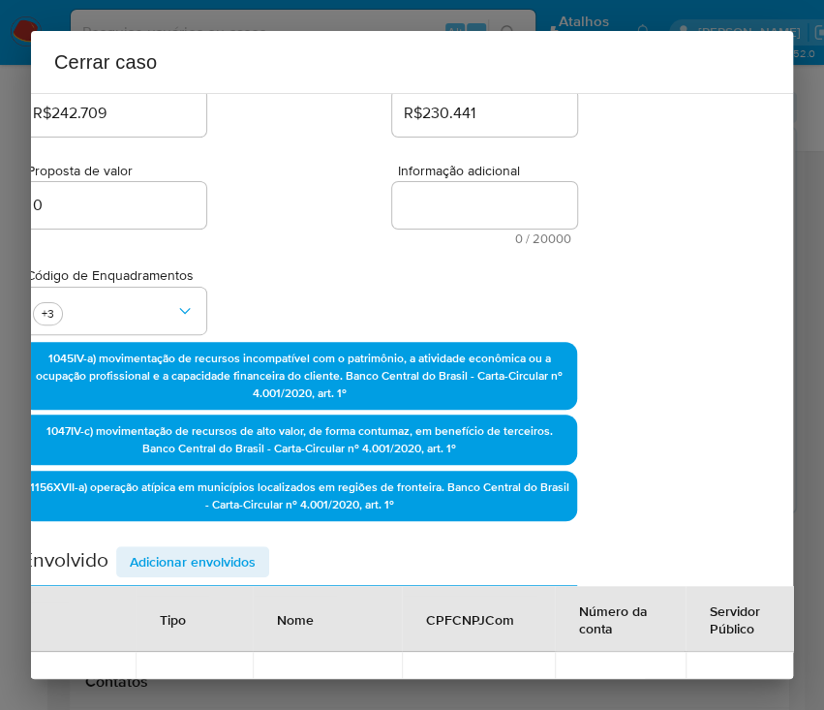
scroll to position [181, 125]
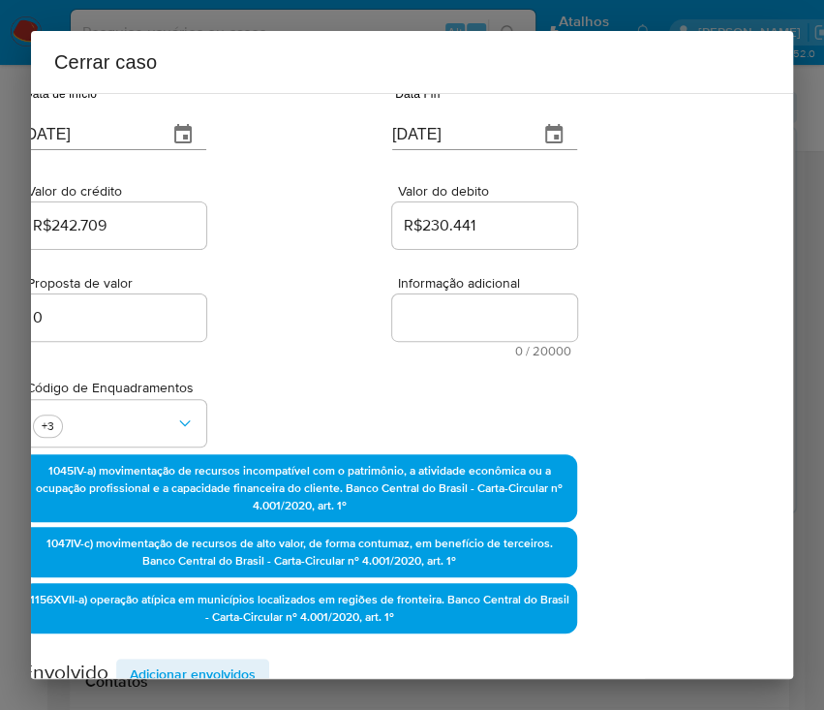
click at [407, 312] on textarea "Informação adicional" at bounding box center [484, 317] width 185 height 46
paste textarea "Informações do Cliente Robson Cley Gomes da Silva, CPF 90433807172, 45 anos, re…"
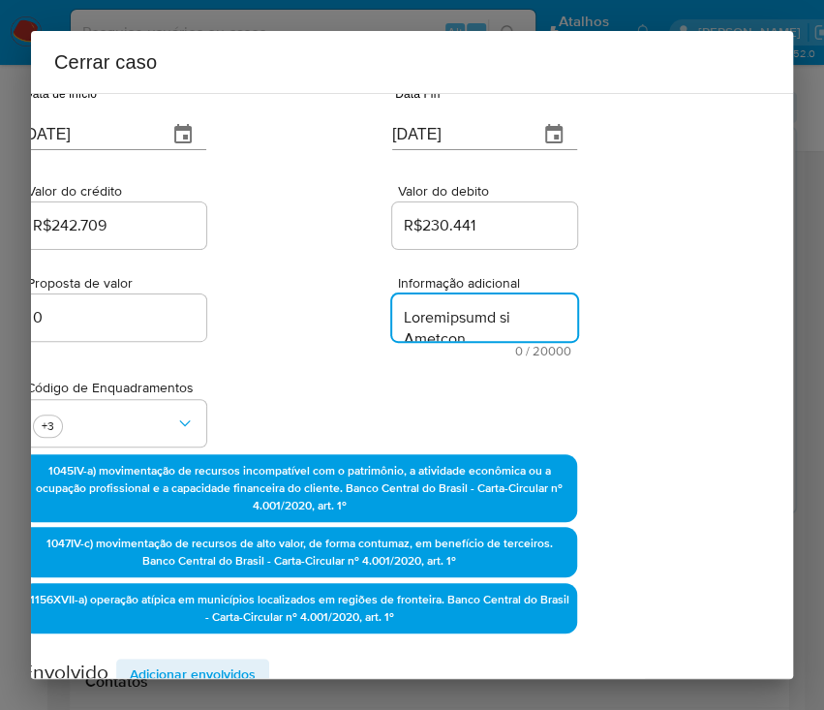
scroll to position [4606, 0]
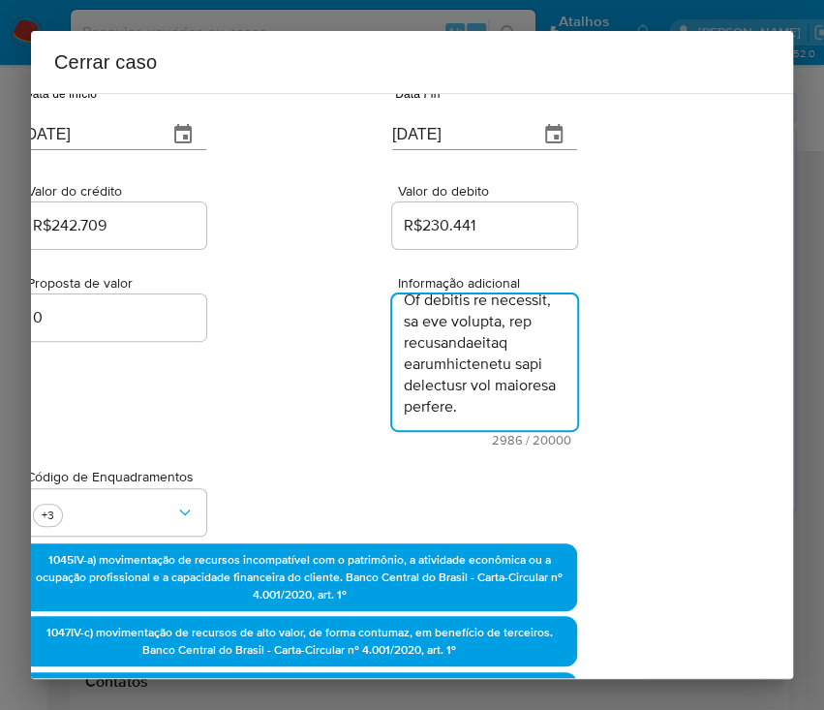
type textarea "Informações do Cliente Robson Cley Gomes da Silva, CPF 90433807172, 45 anos, re…"
click at [309, 420] on div "Proposta de valor 0 Informação adicional 2986 / 20000 17014 caracteres restantes" at bounding box center [299, 350] width 556 height 194
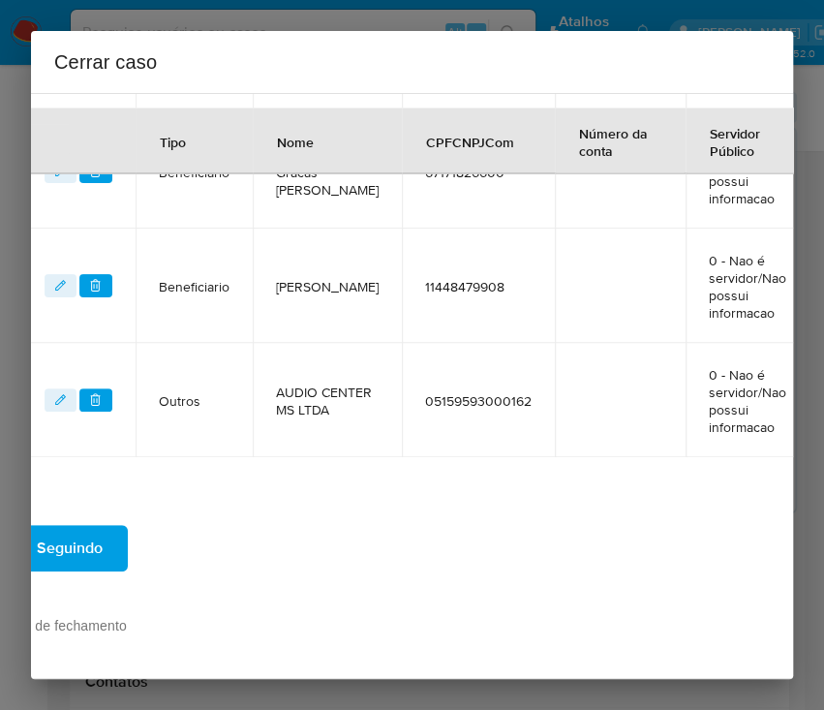
scroll to position [1303, 125]
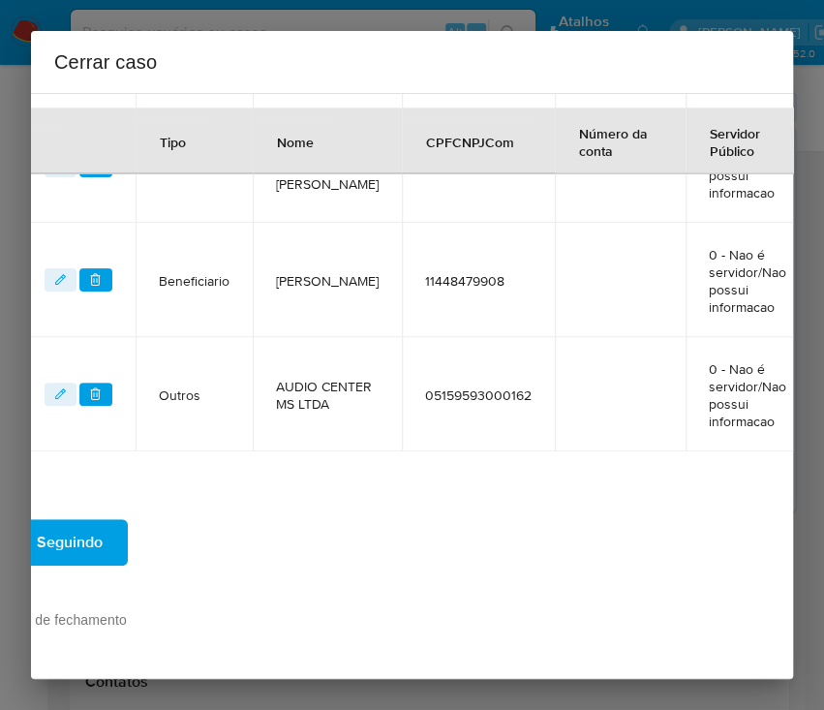
click at [89, 521] on span "Seguindo" at bounding box center [70, 542] width 66 height 43
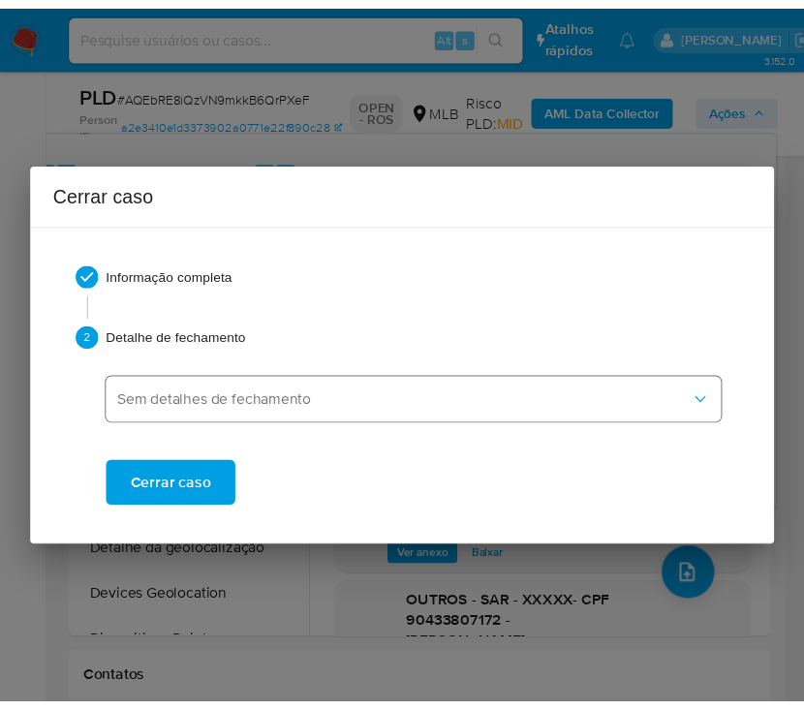
scroll to position [4436, 0]
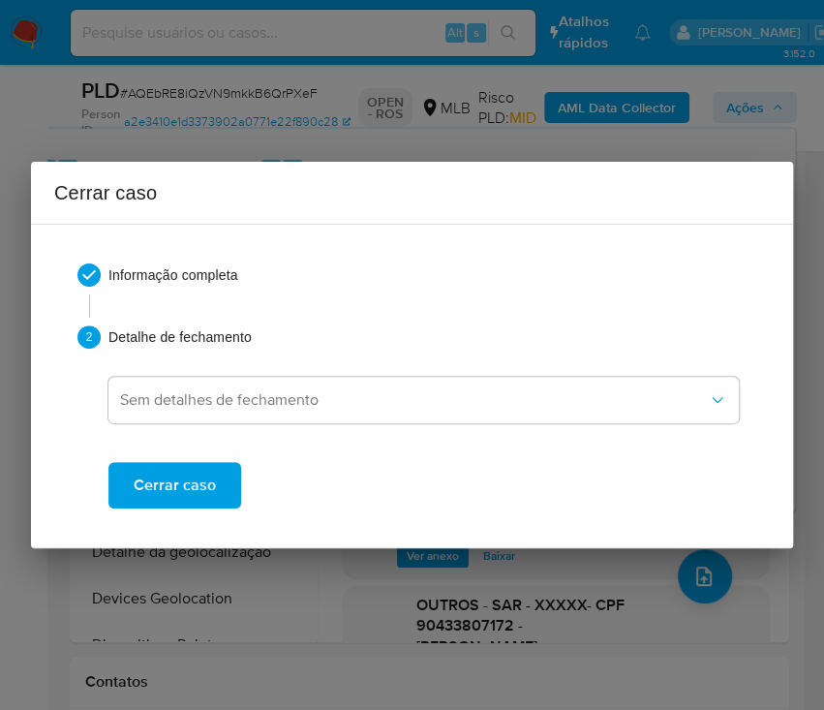
click at [169, 481] on span "Cerrar caso" at bounding box center [175, 485] width 82 height 43
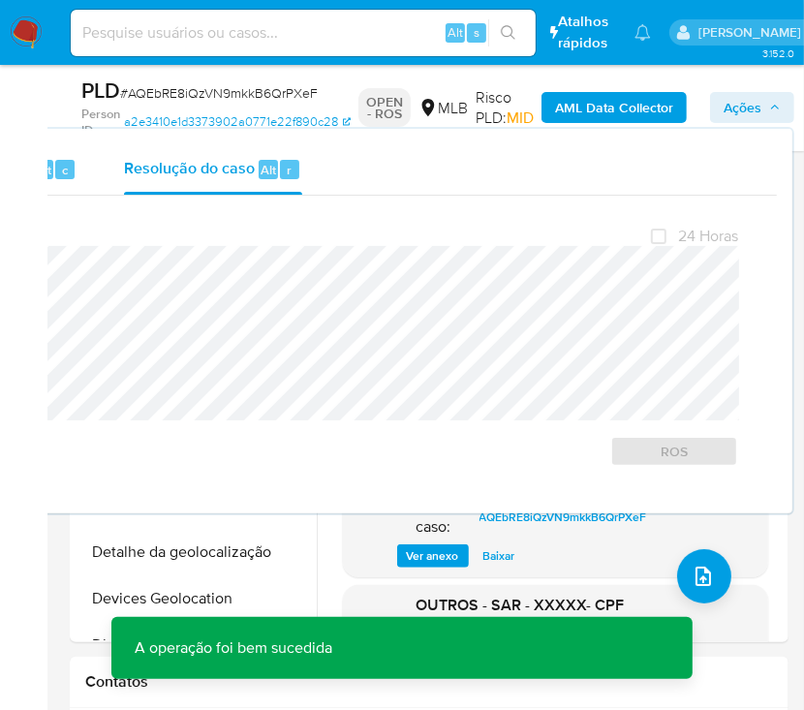
click at [193, 90] on span "# AQEbRE8iQzVN9mkkB6QrPXeF" at bounding box center [219, 92] width 198 height 19
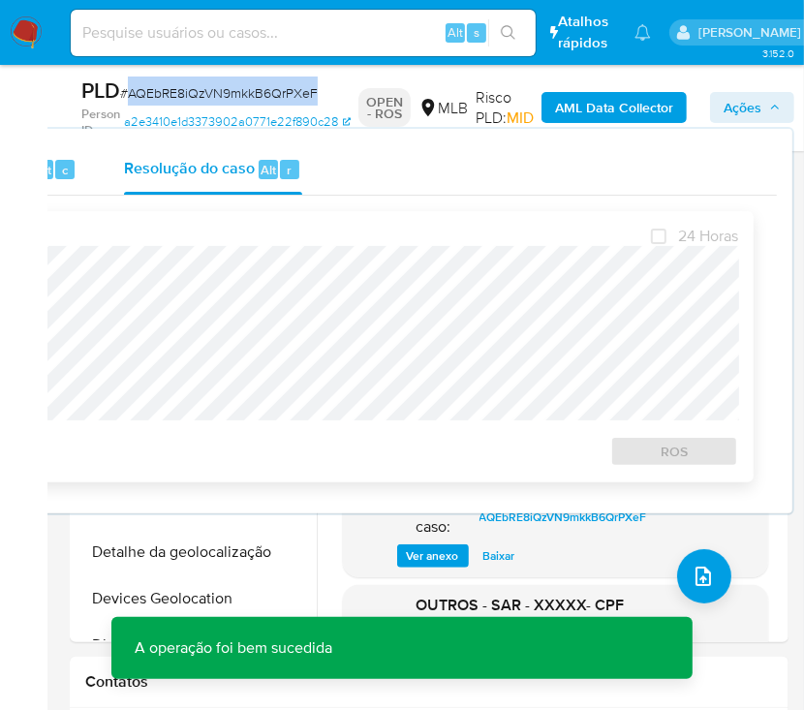
copy span "AQEbRE8iQzVN9mkkB6QrPXeF"
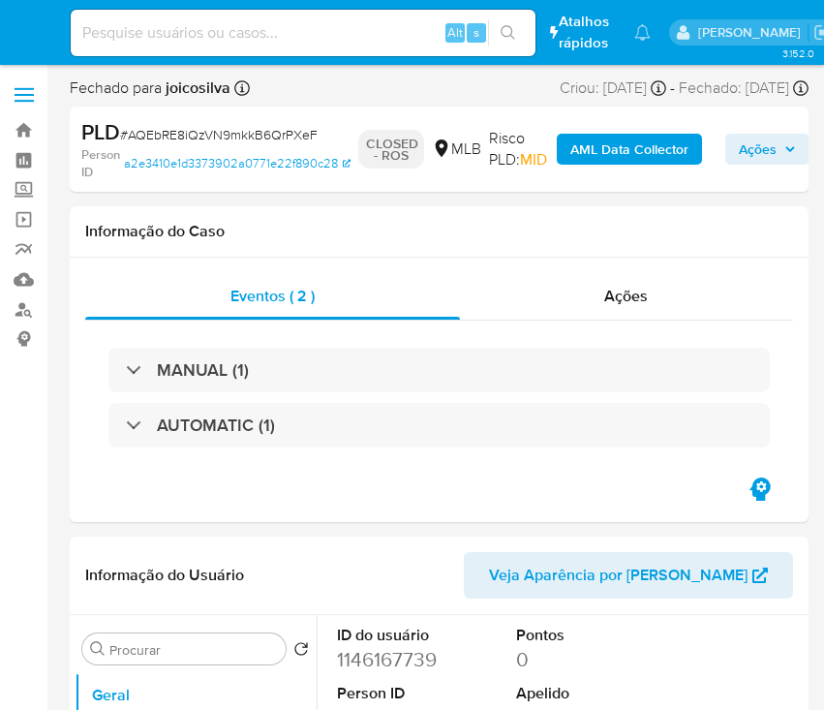
select select "10"
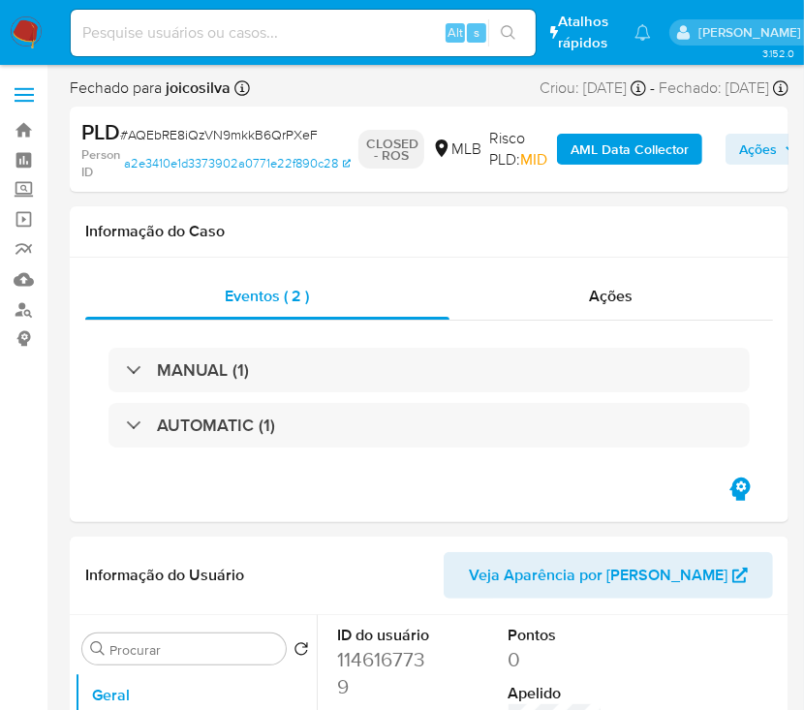
click at [31, 33] on img at bounding box center [26, 32] width 33 height 33
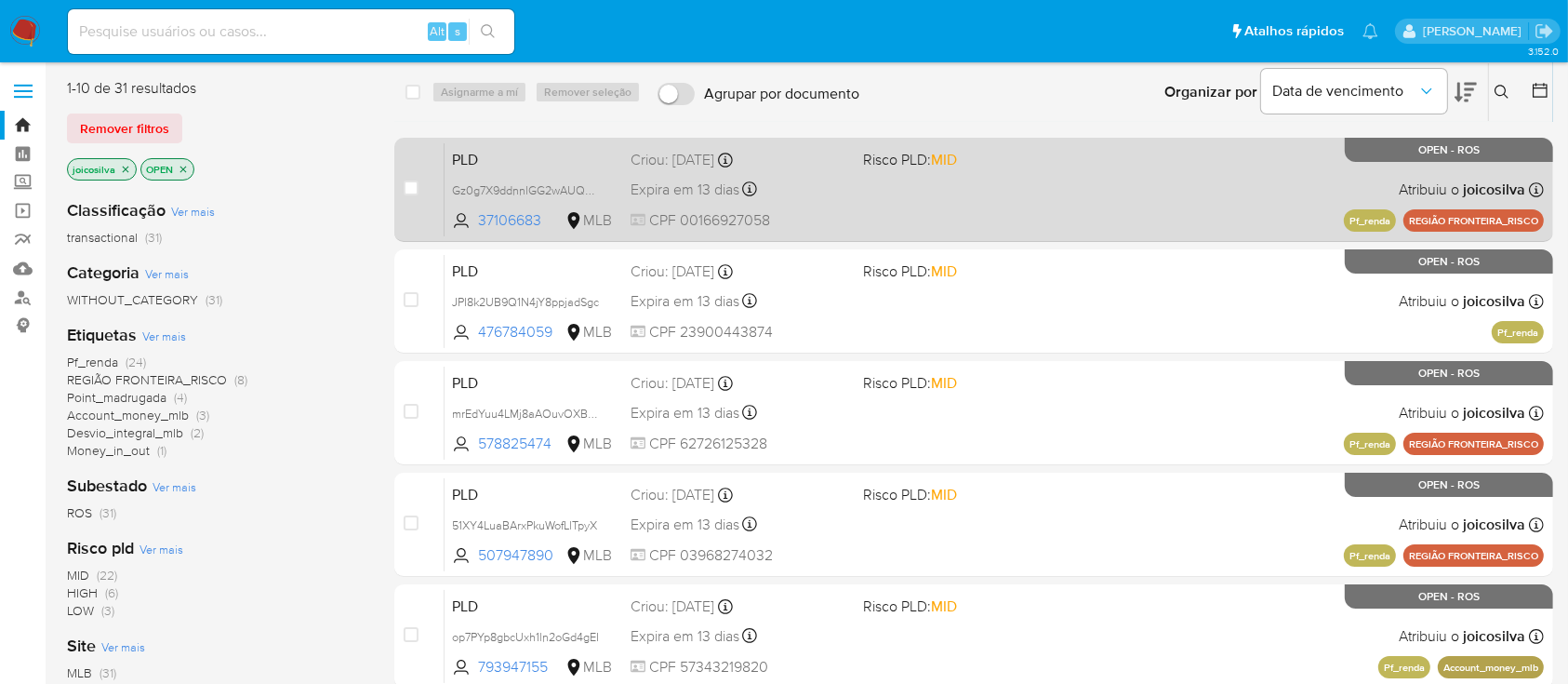
click at [1151, 190] on div "PLD Gz0g7X9ddnnlGG2wAUQ4hmUY 37106683 MLB Risco PLD: MID Criou: [DATE] Criou: […" at bounding box center [994, 189] width 1099 height 94
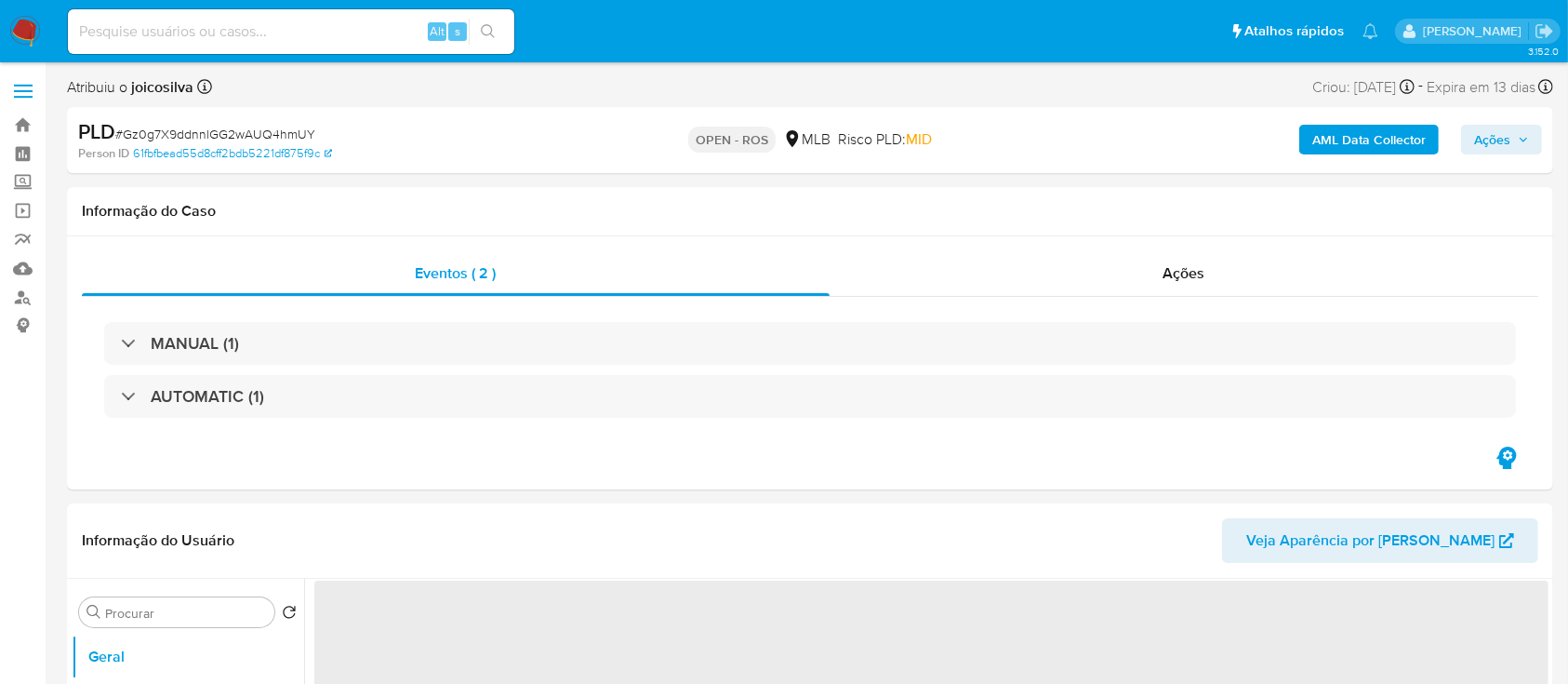
click at [305, 130] on span "# Gz0g7X9ddnnlGG2wAUQ4hmUY" at bounding box center [215, 134] width 200 height 18
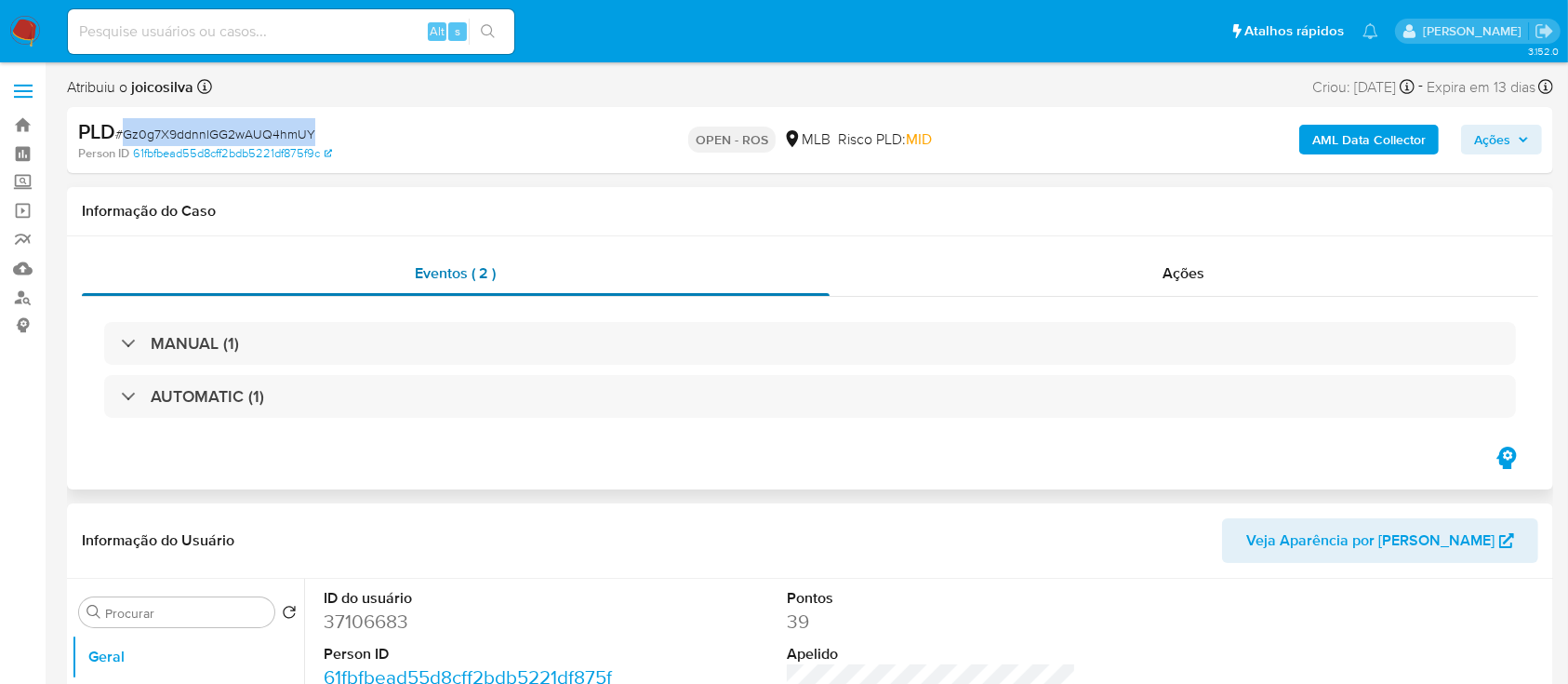
select select "10"
copy span "Gz0g7X9ddnnlGG2wAUQ4hmUY"
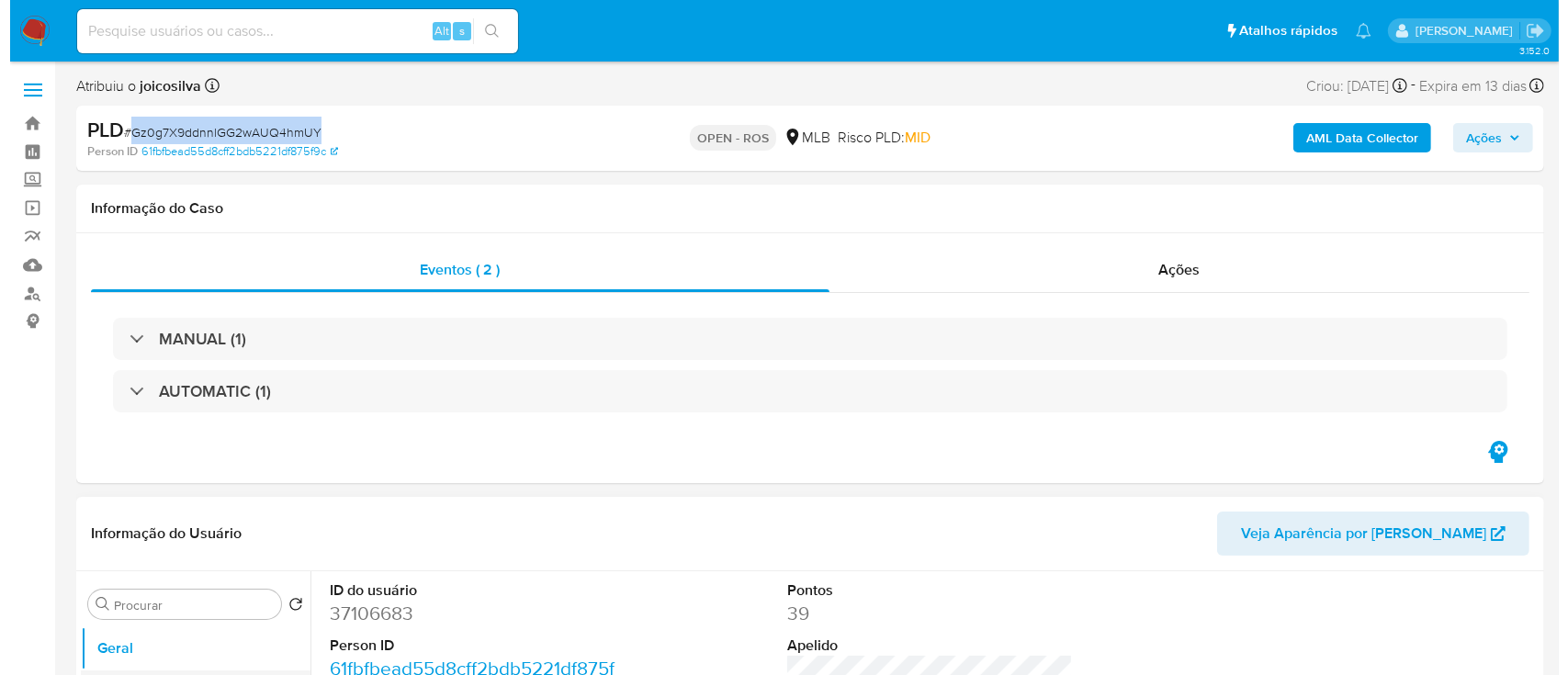
scroll to position [367, 0]
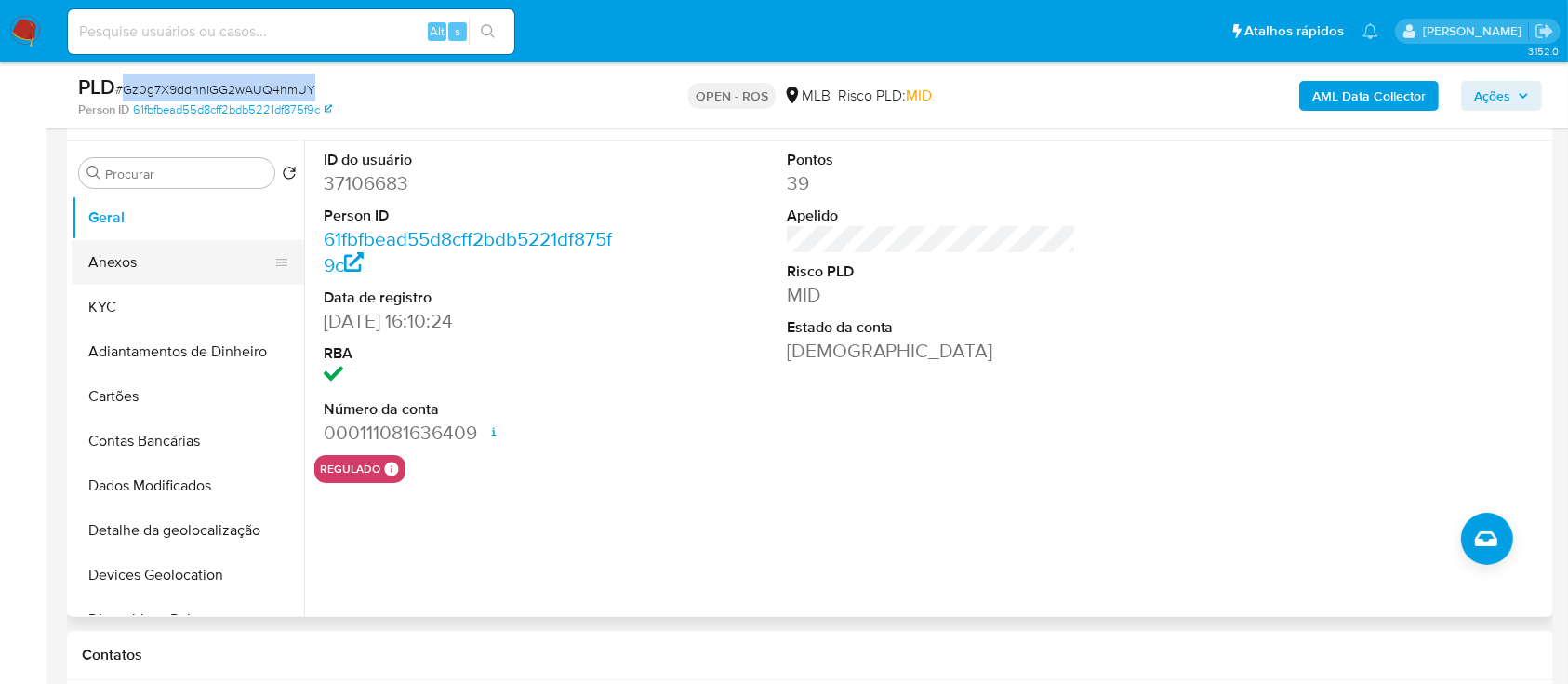
click at [157, 266] on button "Anexos" at bounding box center [181, 262] width 218 height 44
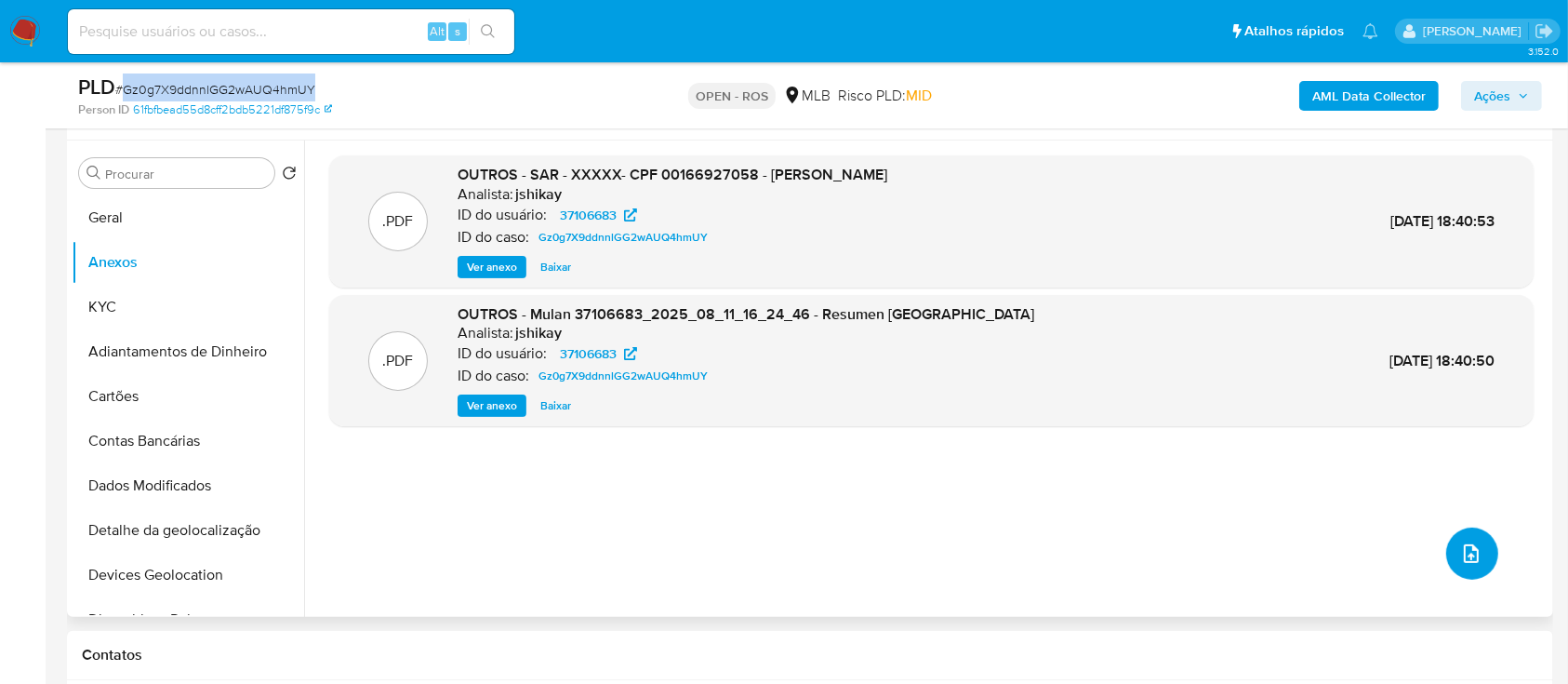
click at [1468, 550] on icon "upload-file" at bounding box center [1471, 553] width 22 height 22
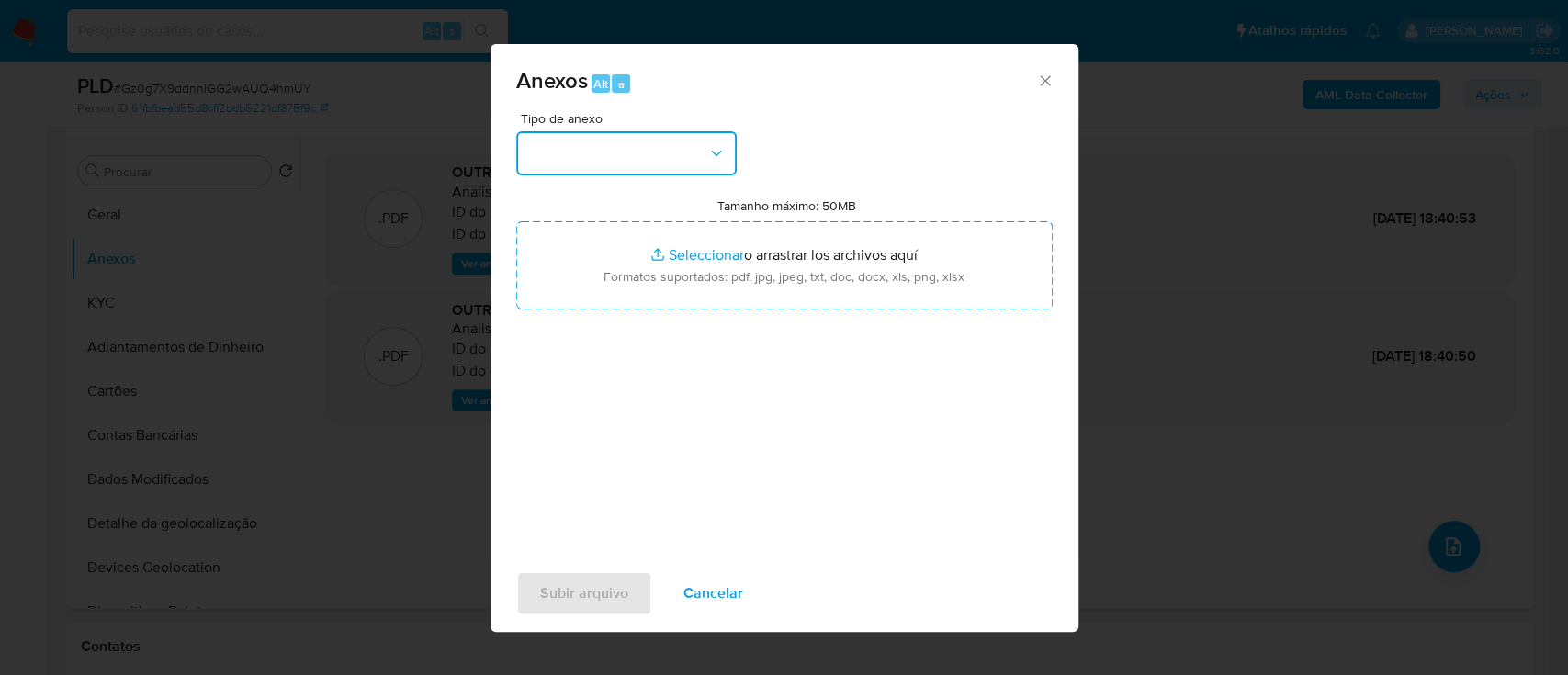
click at [699, 159] on button "button" at bounding box center [626, 153] width 220 height 44
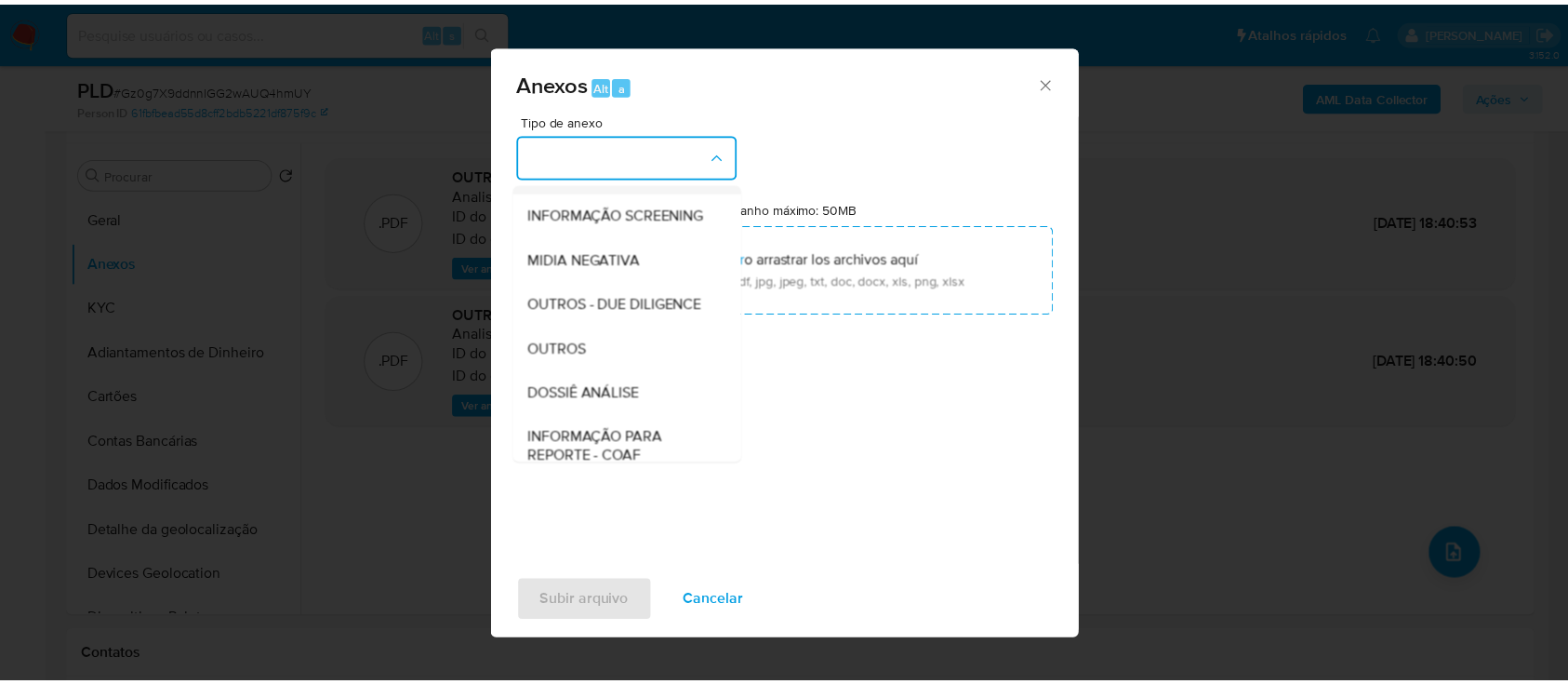
scroll to position [285, 0]
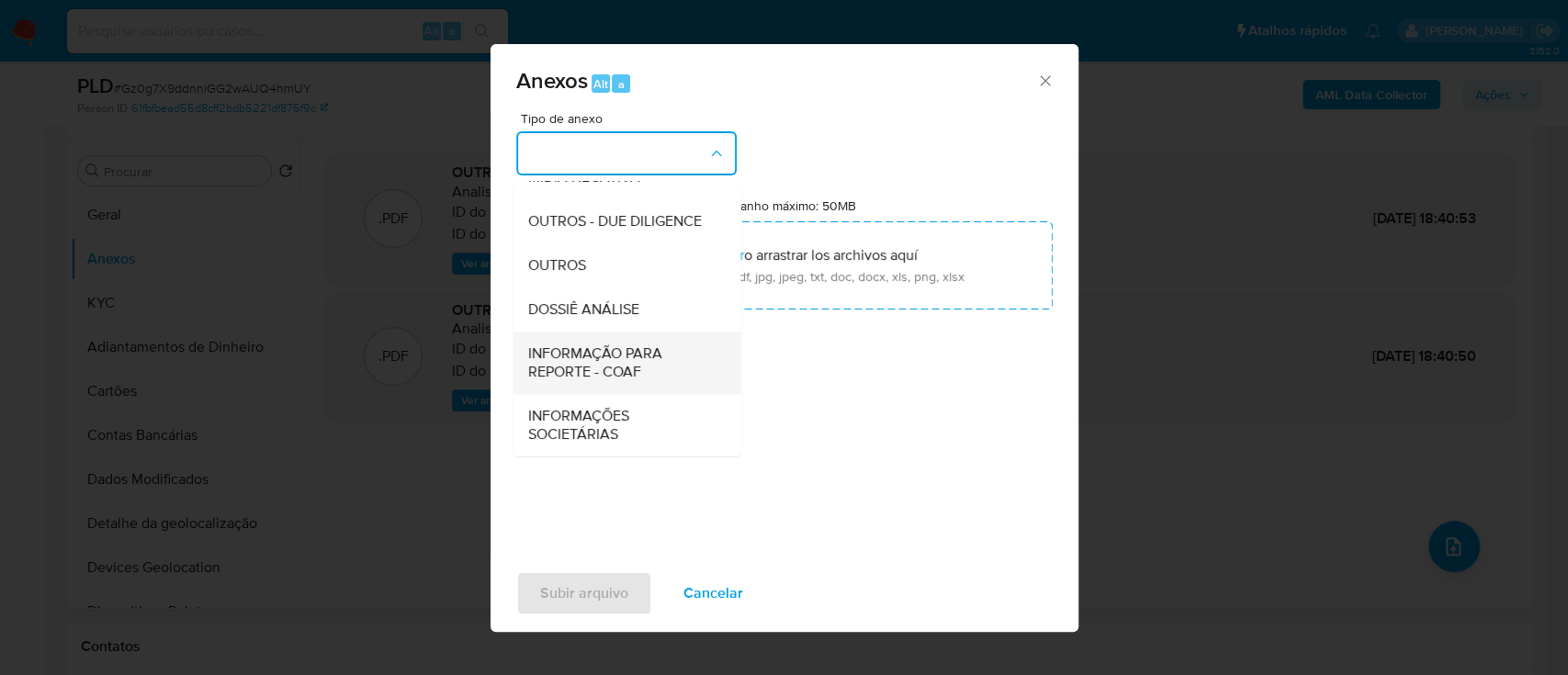
click at [639, 367] on span "INFORMAÇÃO PARA REPORTE - COAF" at bounding box center [621, 362] width 188 height 37
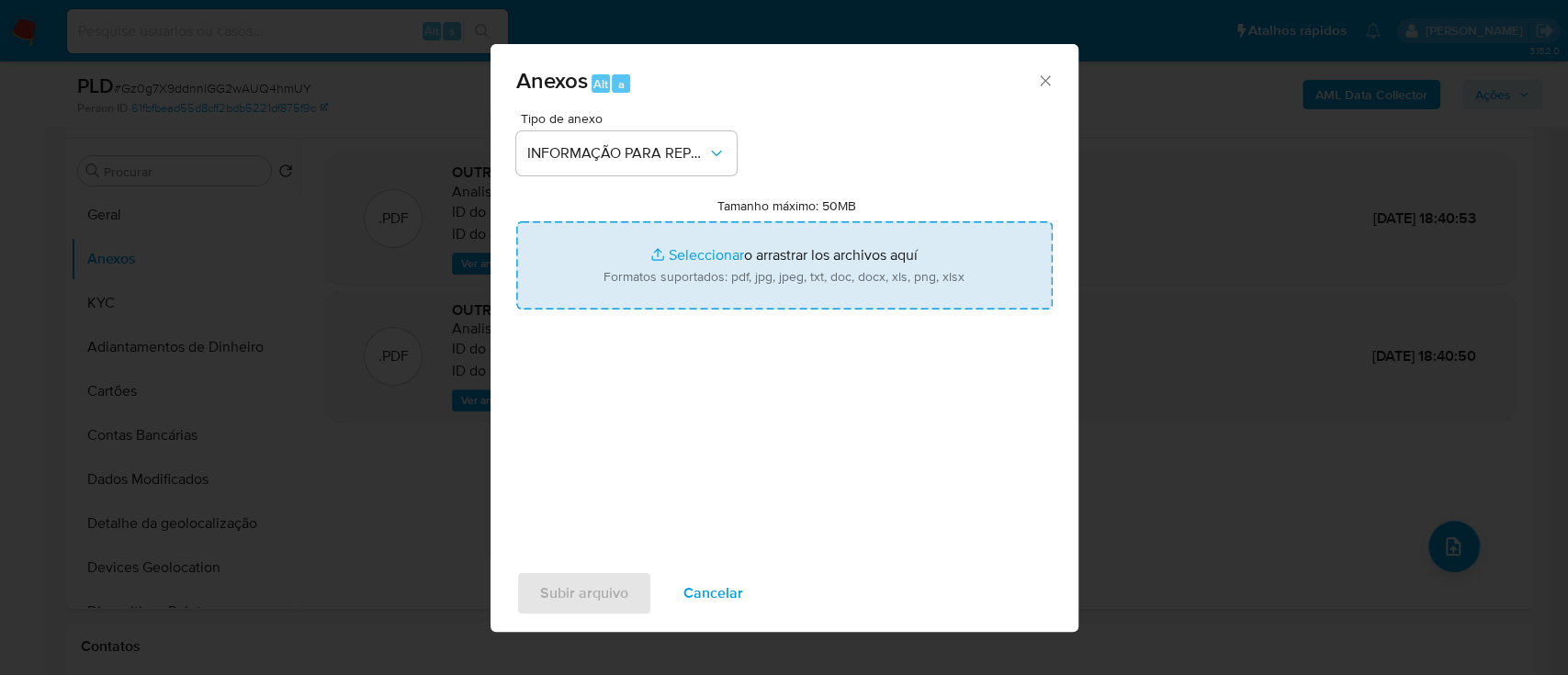
type input "C:\fakepath\SAR - Gz0g7X9ddnnlGG2wAUQ4hmUY - CPF 00166927058 - [PERSON_NAME].pdf"
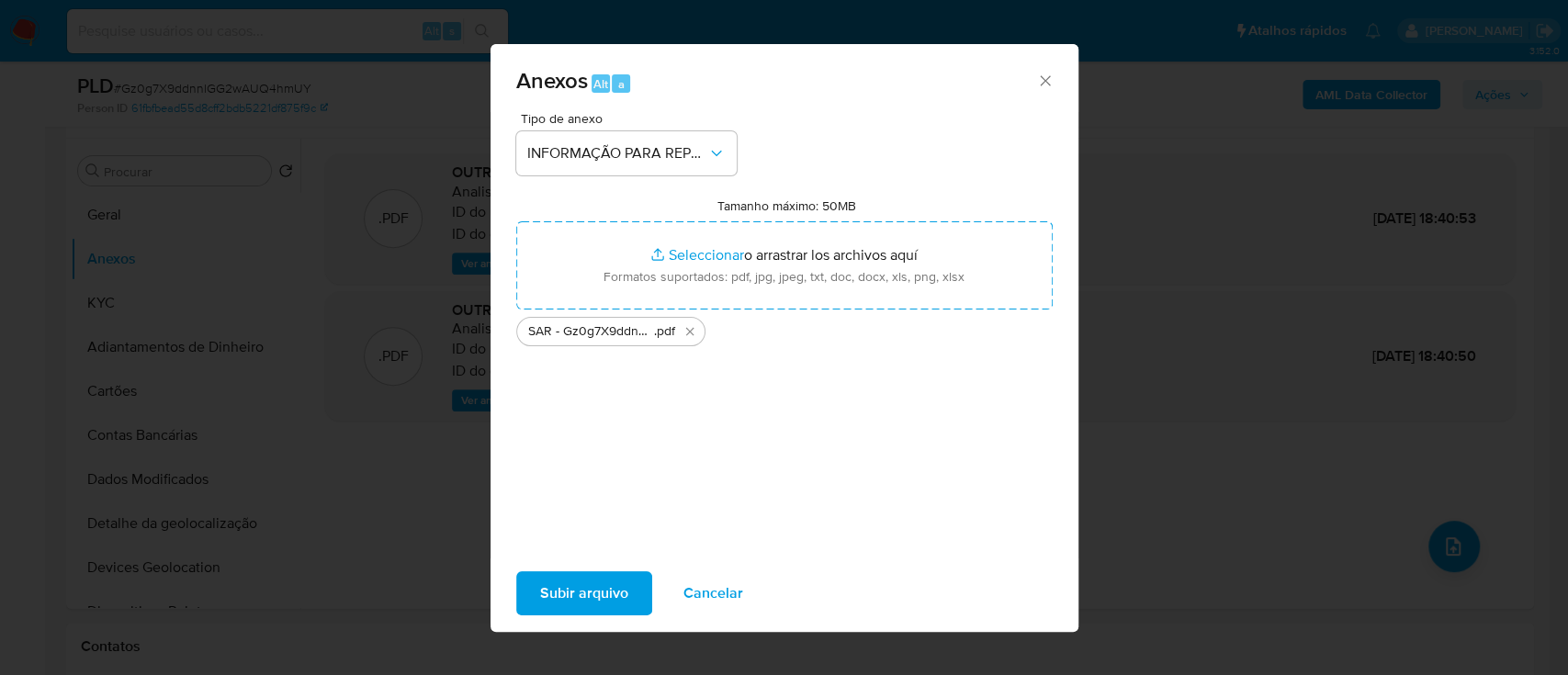
click at [637, 604] on button "Subir arquivo" at bounding box center [583, 593] width 136 height 44
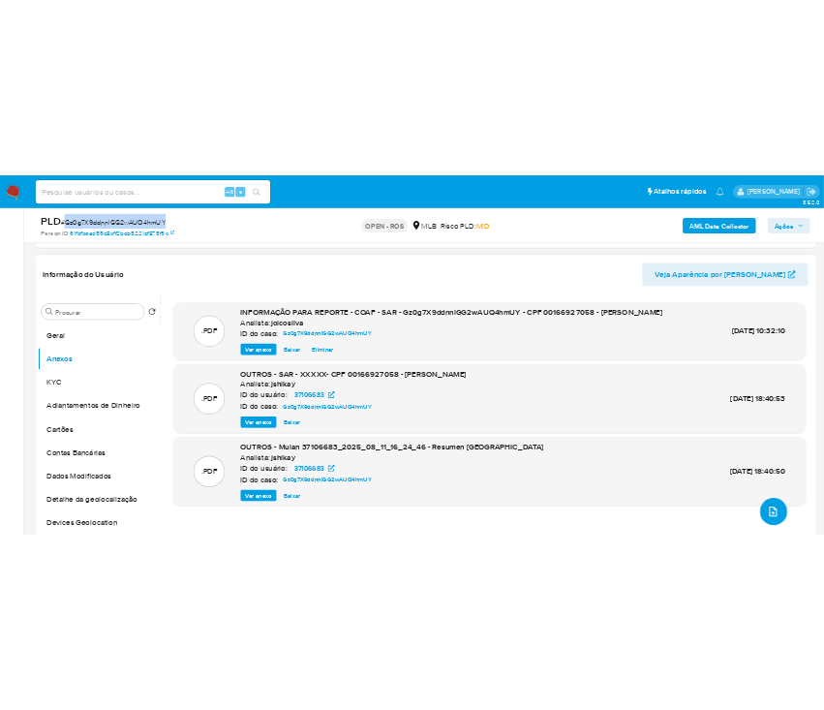
scroll to position [258, 0]
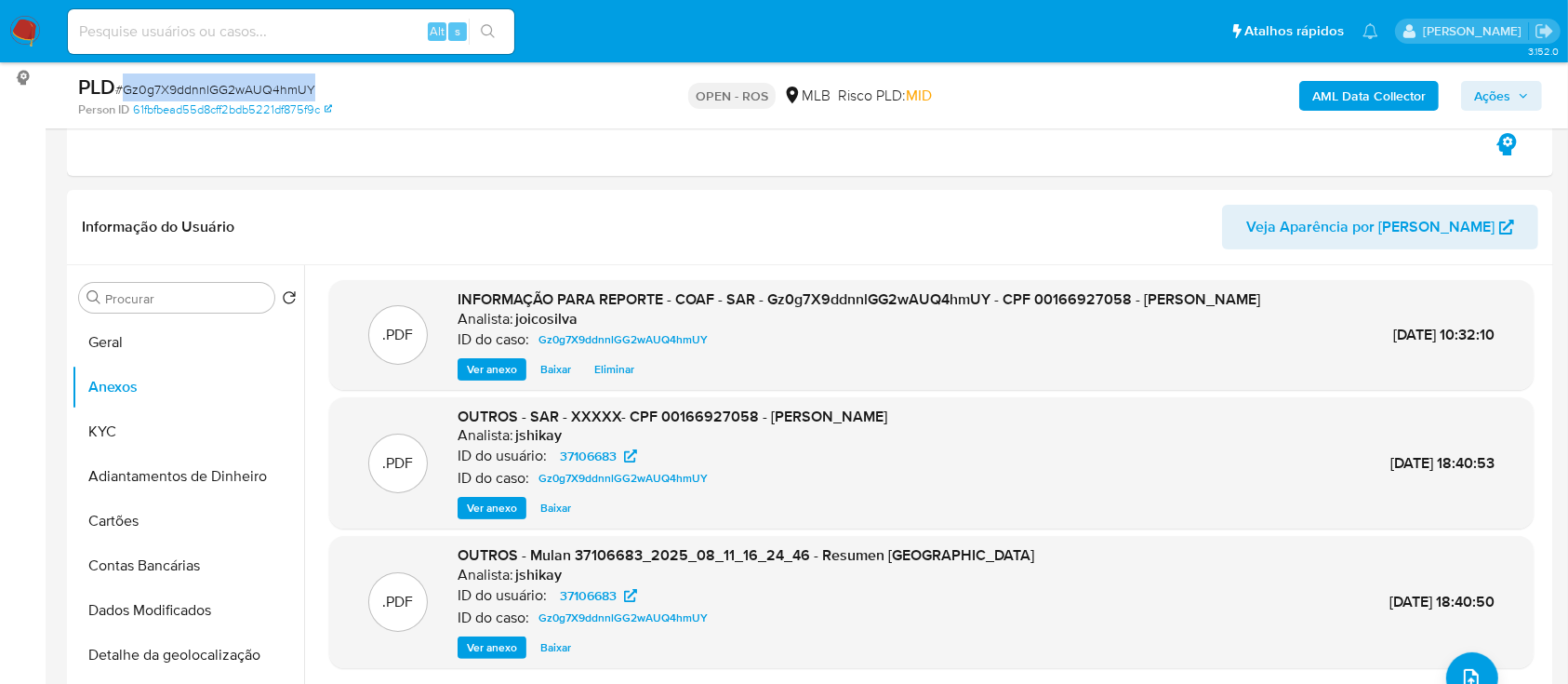
click at [1506, 90] on span "Ações" at bounding box center [1492, 95] width 36 height 30
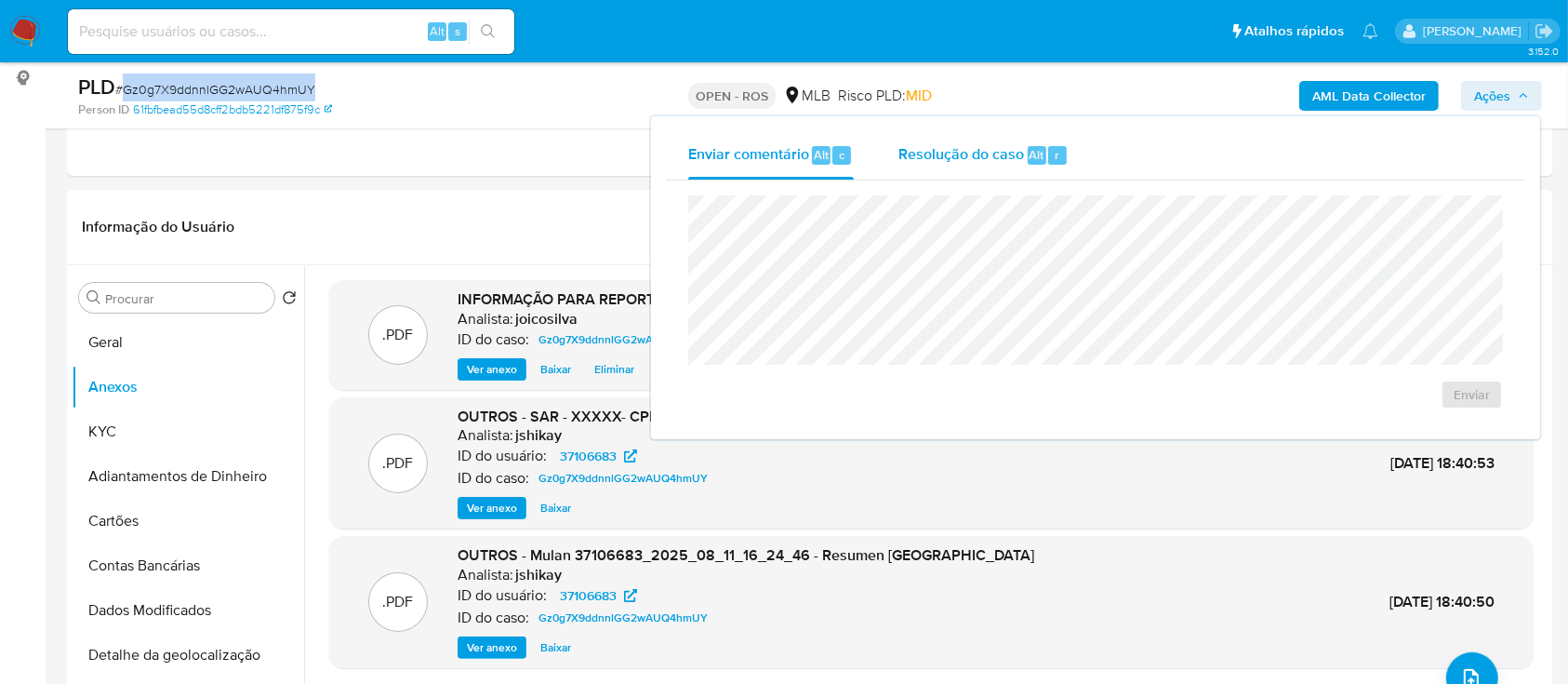
click at [987, 171] on div "Resolução do caso Alt r" at bounding box center [983, 156] width 170 height 48
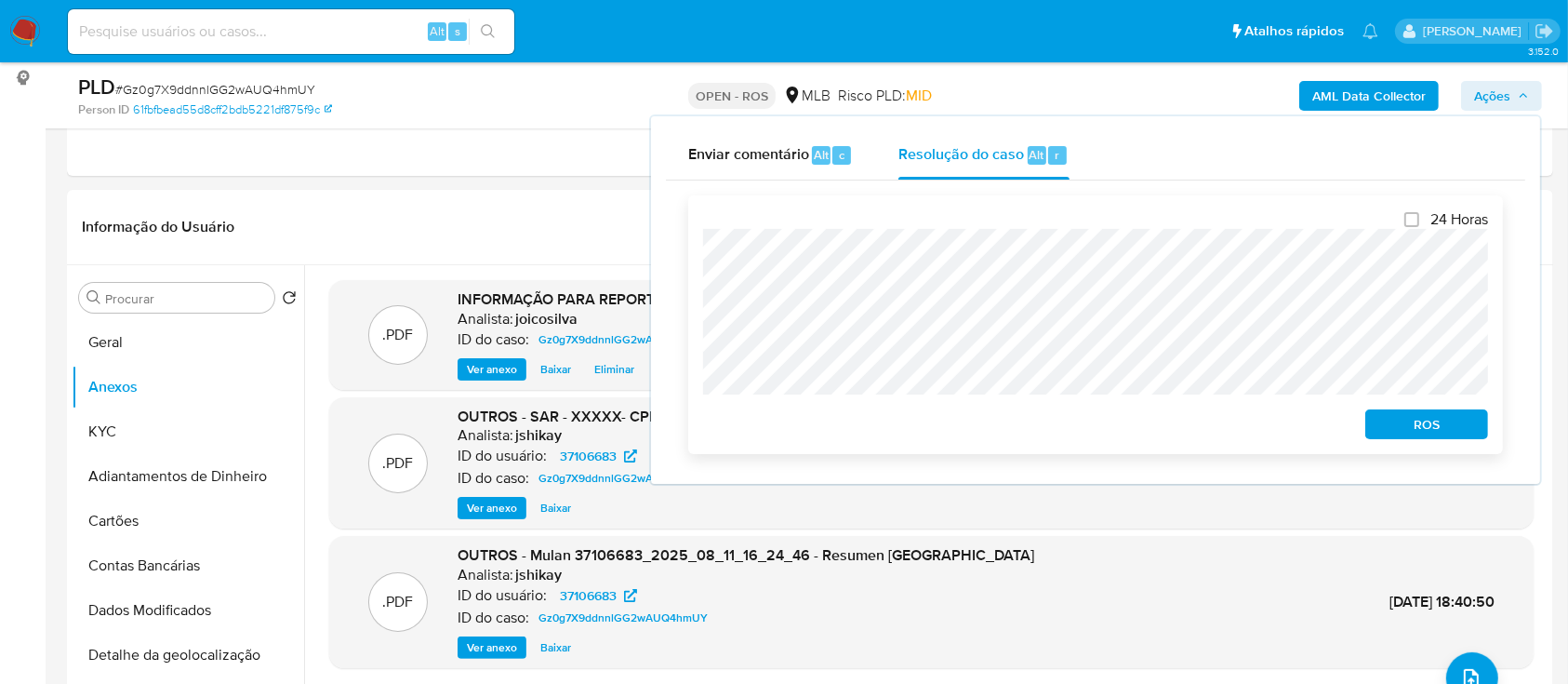
click at [1408, 460] on div "Fechamento do caso 24 Horas ROS" at bounding box center [1095, 325] width 859 height 288
click at [1416, 434] on span "ROS" at bounding box center [1426, 424] width 97 height 26
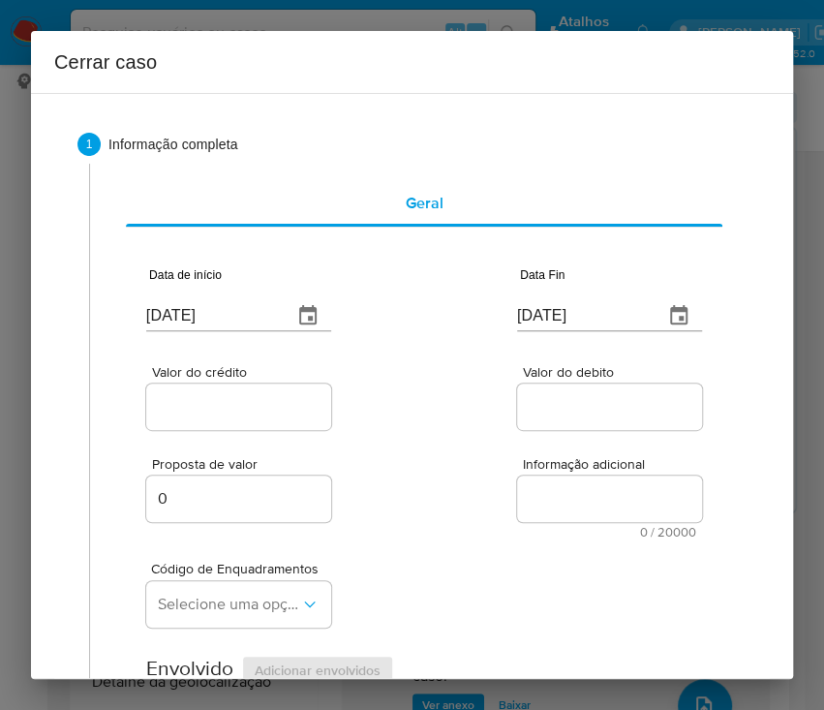
click at [231, 320] on input "[DATE]" at bounding box center [211, 315] width 131 height 31
click at [231, 322] on input "[DATE]" at bounding box center [211, 315] width 131 height 31
paste input "02/06"
type input "[DATE]"
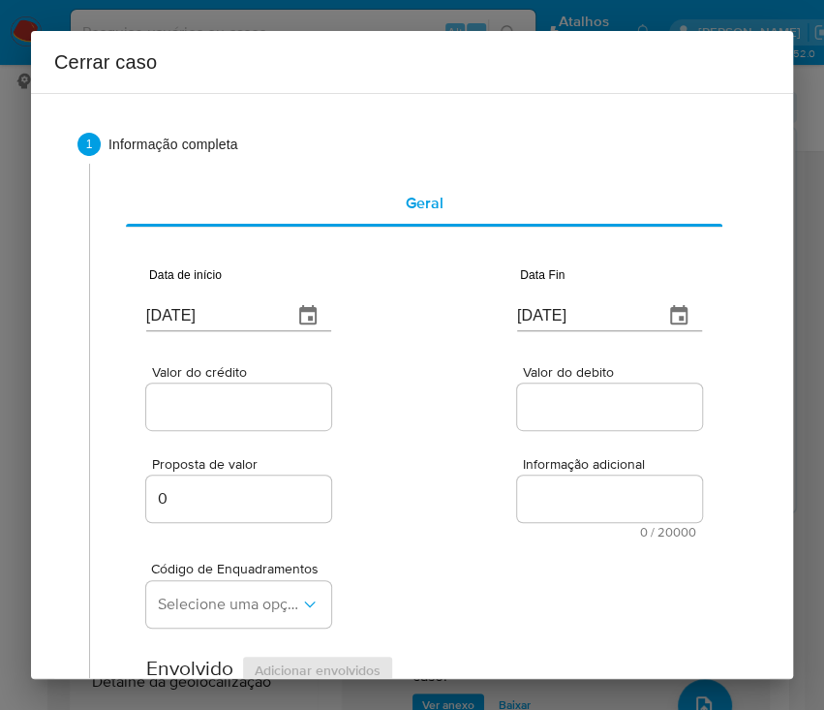
click at [449, 462] on div "Proposta de valor 0 Informação adicional 0 / 20000 20000 caracteres restantes" at bounding box center [424, 486] width 556 height 105
click at [537, 312] on input "[DATE]" at bounding box center [582, 315] width 131 height 31
click at [537, 313] on input "[DATE]" at bounding box center [582, 315] width 131 height 31
click at [537, 314] on input "[DATE]" at bounding box center [582, 315] width 131 height 31
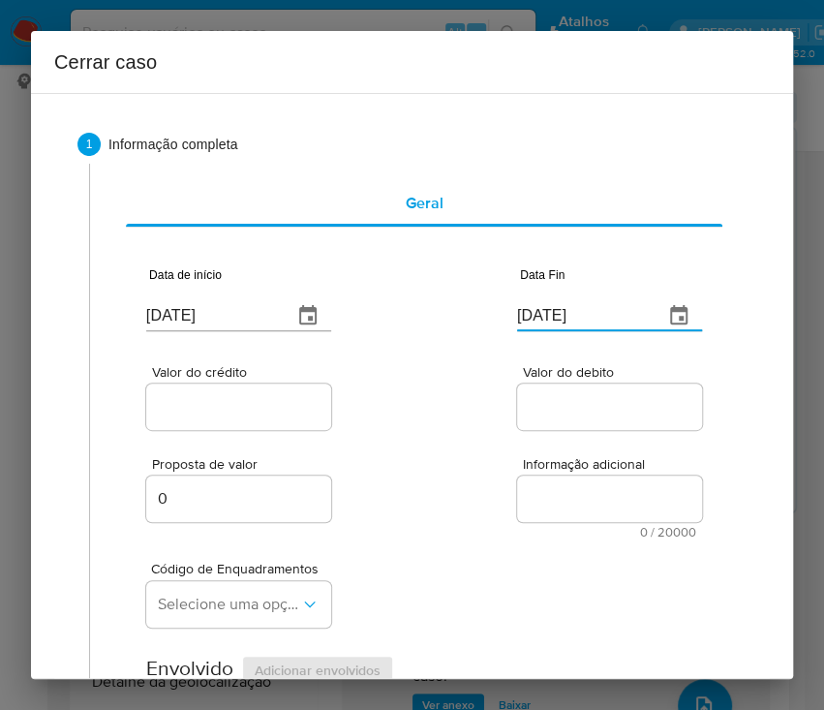
paste input "08"
type input "[DATE]"
click at [539, 435] on div "Proposta de valor 0 Informação adicional 0 / 20000 20000 caracteres restantes" at bounding box center [424, 486] width 556 height 105
click at [293, 419] on div at bounding box center [238, 407] width 185 height 46
click at [284, 410] on input "Valor do crédito" at bounding box center [241, 406] width 190 height 25
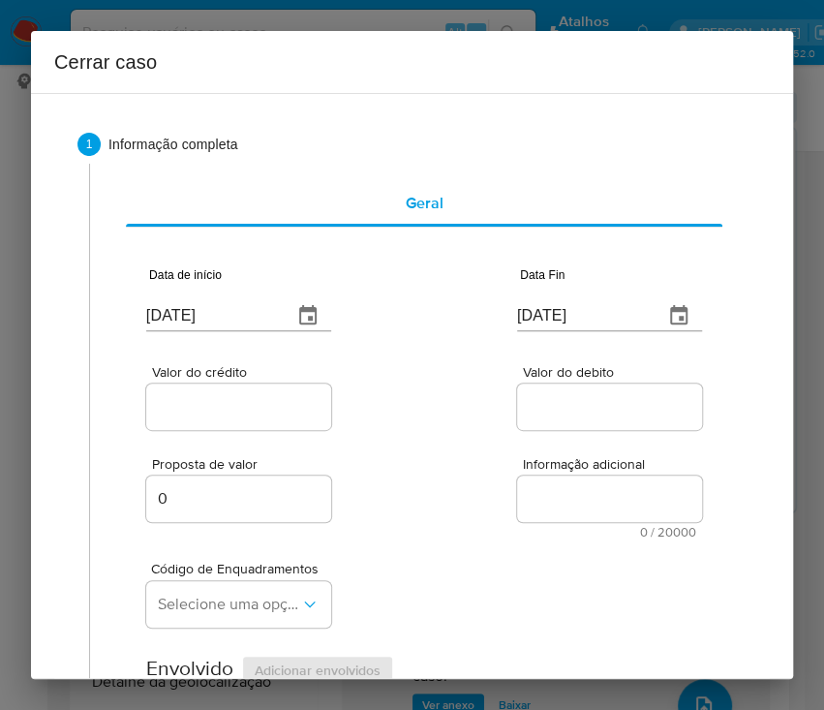
click at [169, 407] on input "Valor do crédito" at bounding box center [241, 406] width 190 height 25
paste input "R$239.185"
type input "R$239.185"
click at [521, 432] on div "Valor do debito" at bounding box center [609, 399] width 185 height 69
click at [581, 405] on input "Valor do debito" at bounding box center [612, 406] width 190 height 25
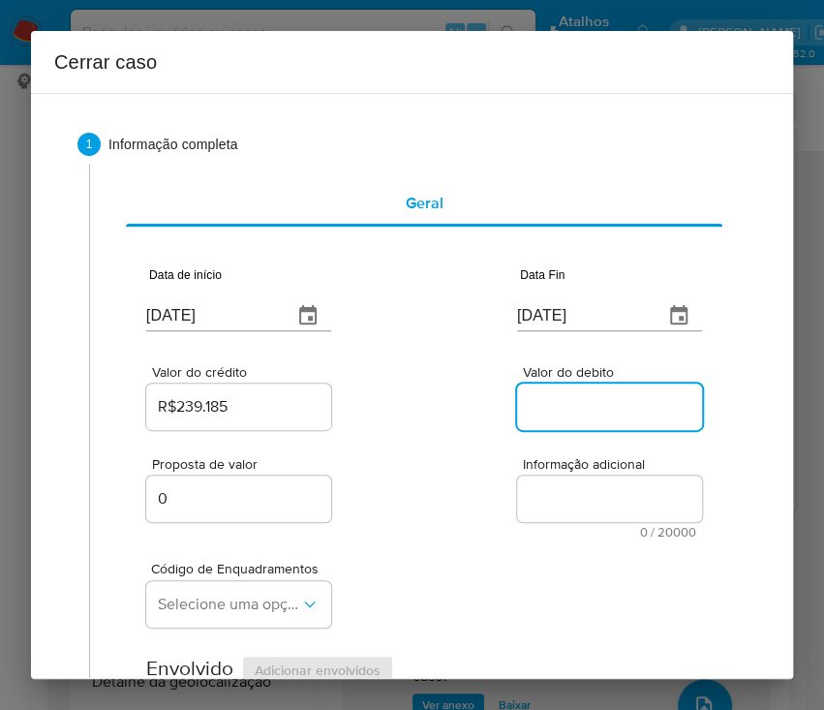
paste input "R$239.066"
type input "R$239.066"
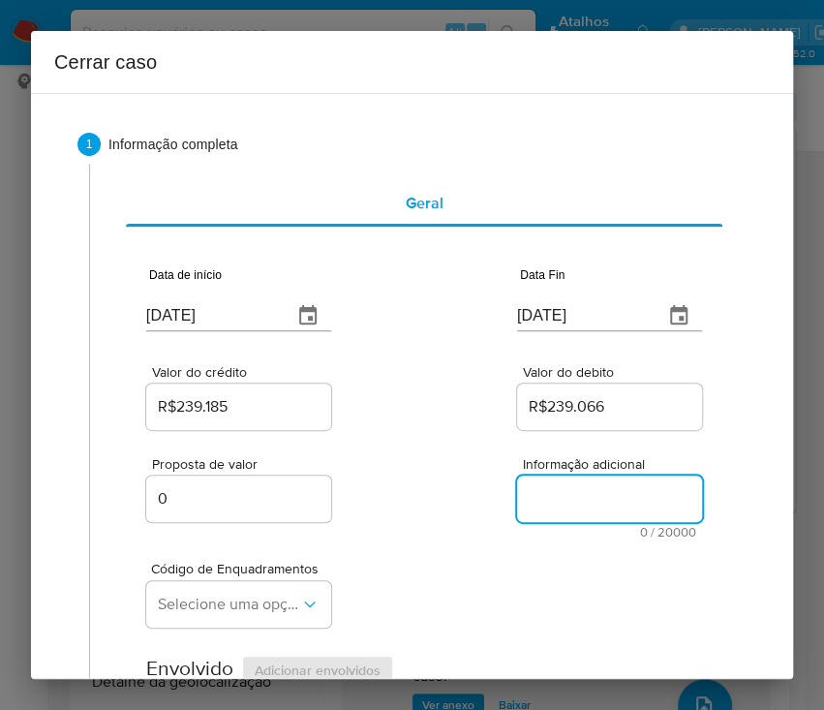
drag, startPoint x: 511, startPoint y: 485, endPoint x: 33, endPoint y: 554, distance: 483.4
click at [517, 489] on textarea "Informação adicional" at bounding box center [609, 499] width 185 height 46
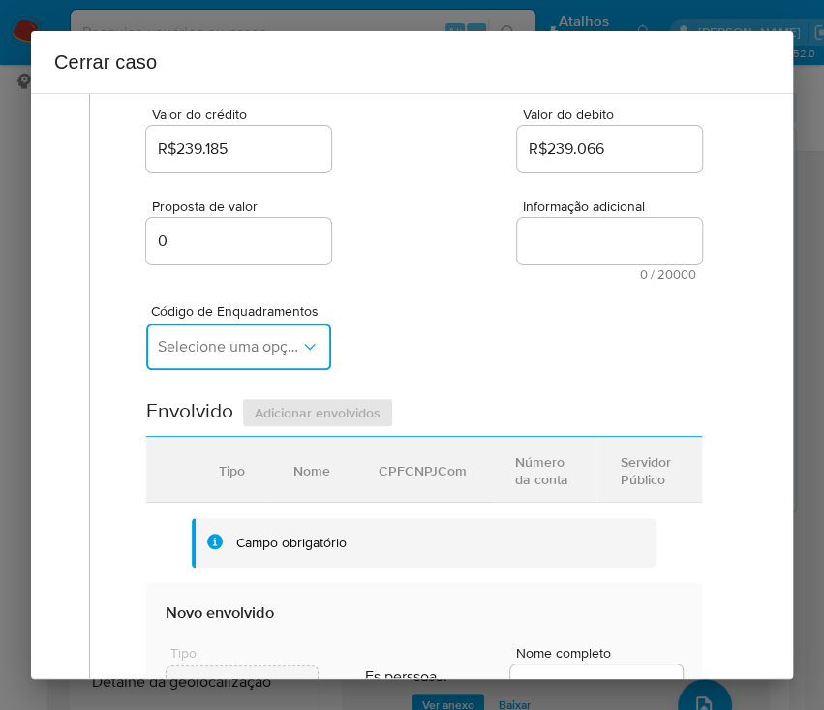
click at [203, 342] on span "Selecione uma opção" at bounding box center [229, 346] width 142 height 19
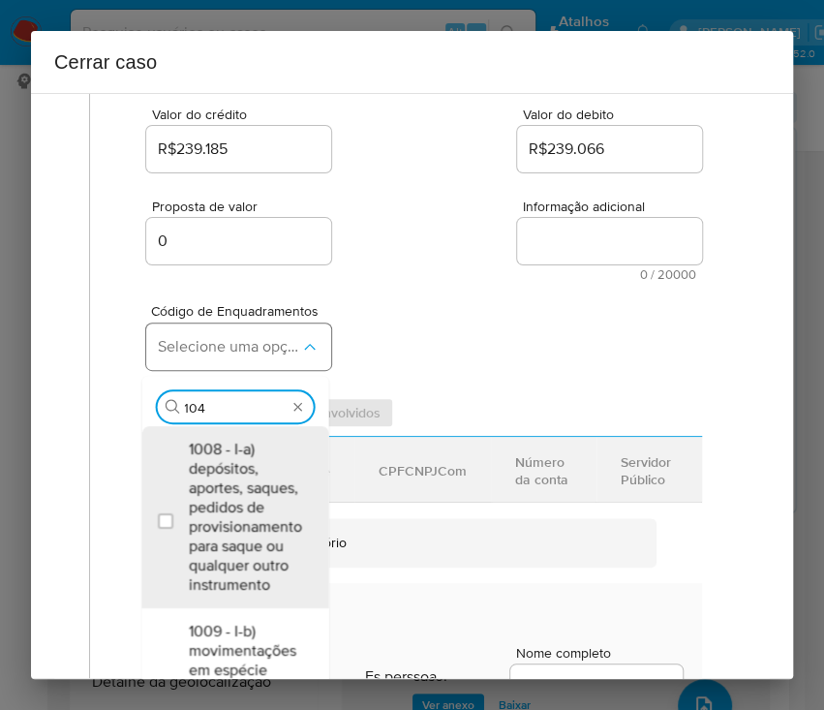
type input "1045"
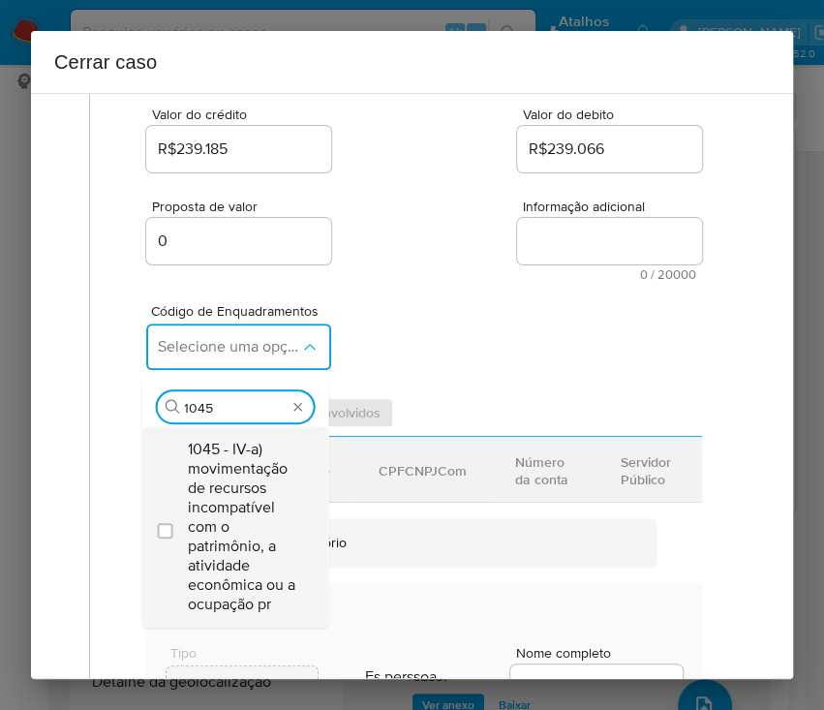
click at [215, 506] on span "1045 - IV-a) movimentação de recursos incompatível com o patrimônio, a atividad…" at bounding box center [244, 527] width 113 height 174
checkbox input "true"
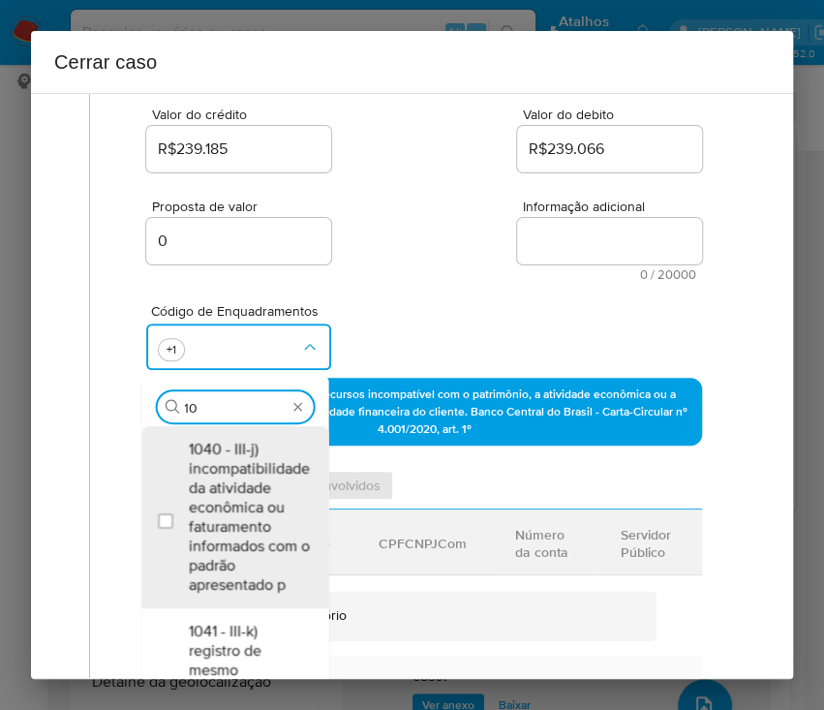
scroll to position [0, 0]
type input "1"
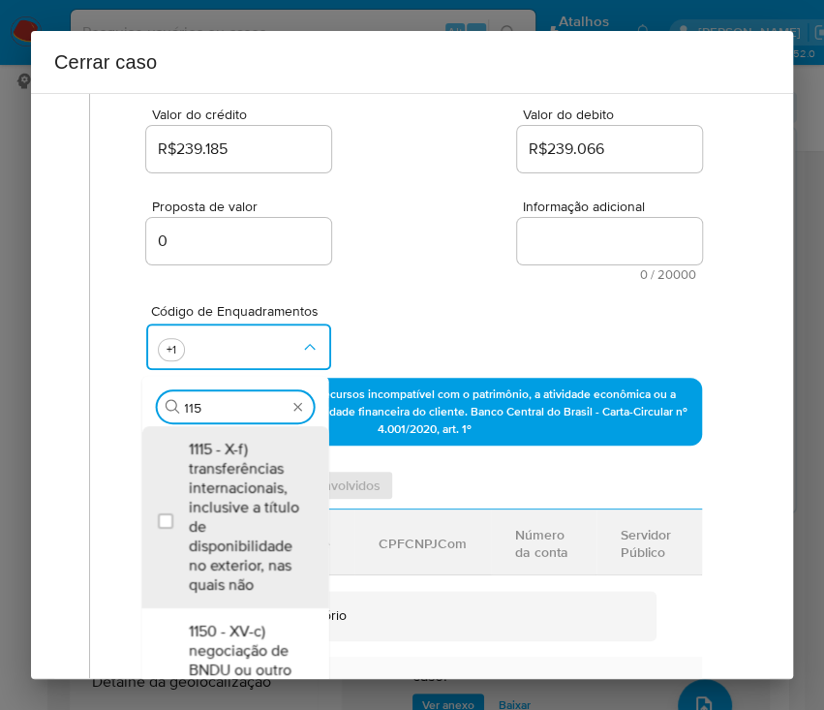
type input "1156"
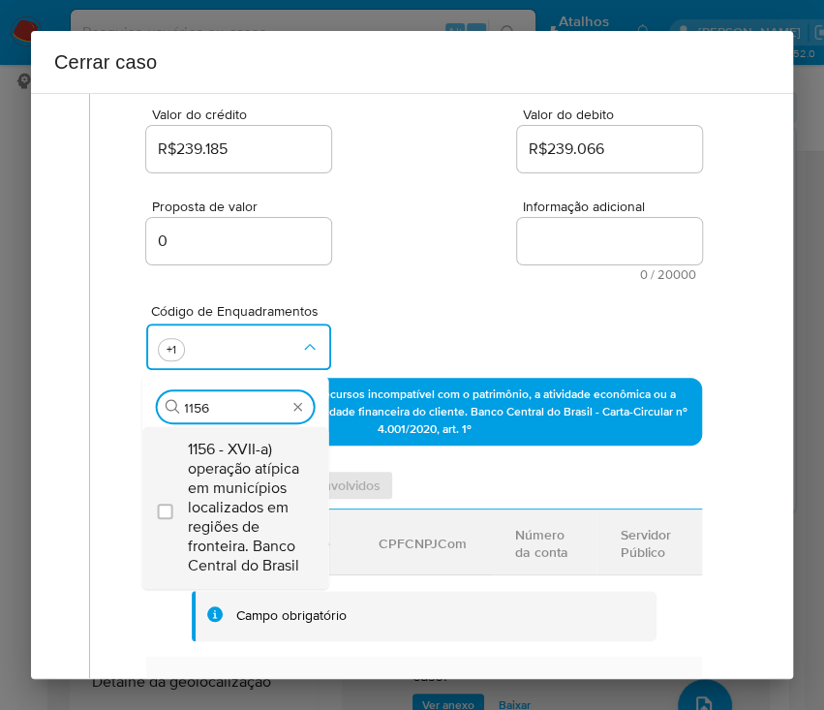
click at [229, 495] on span "1156 - XVII-a) operação atípica em municípios localizados em regiões de frontei…" at bounding box center [244, 508] width 113 height 136
checkbox input "true"
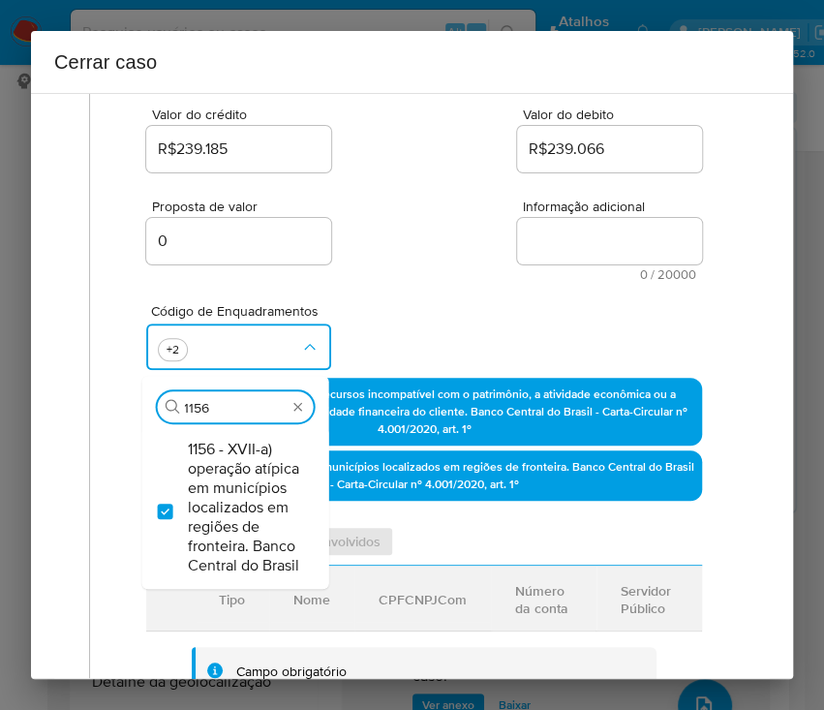
click at [415, 270] on div "Proposta de valor 0 Informação adicional 0 / 20000 20000 caracteres restantes" at bounding box center [424, 228] width 556 height 105
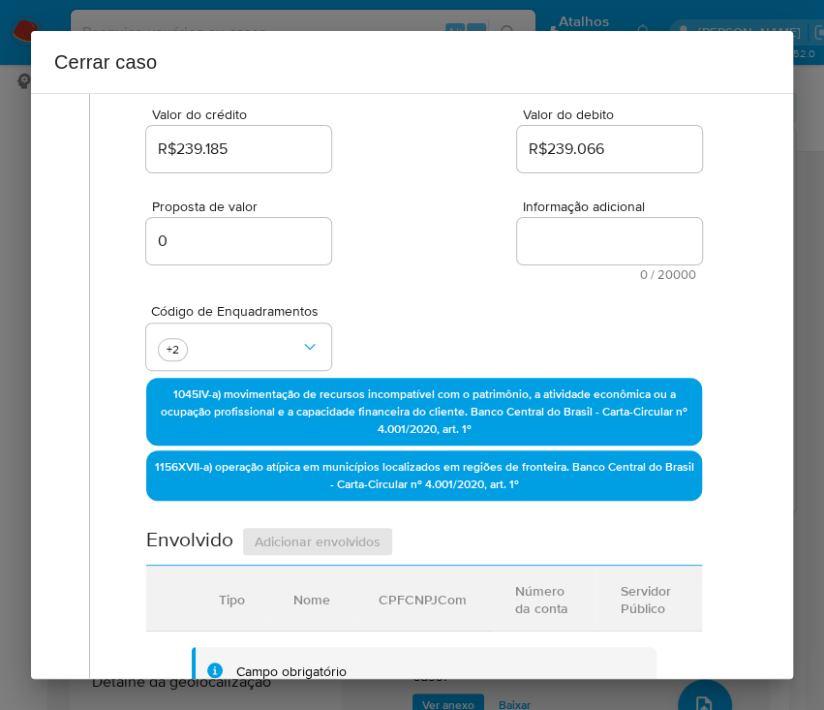
scroll to position [904, 0]
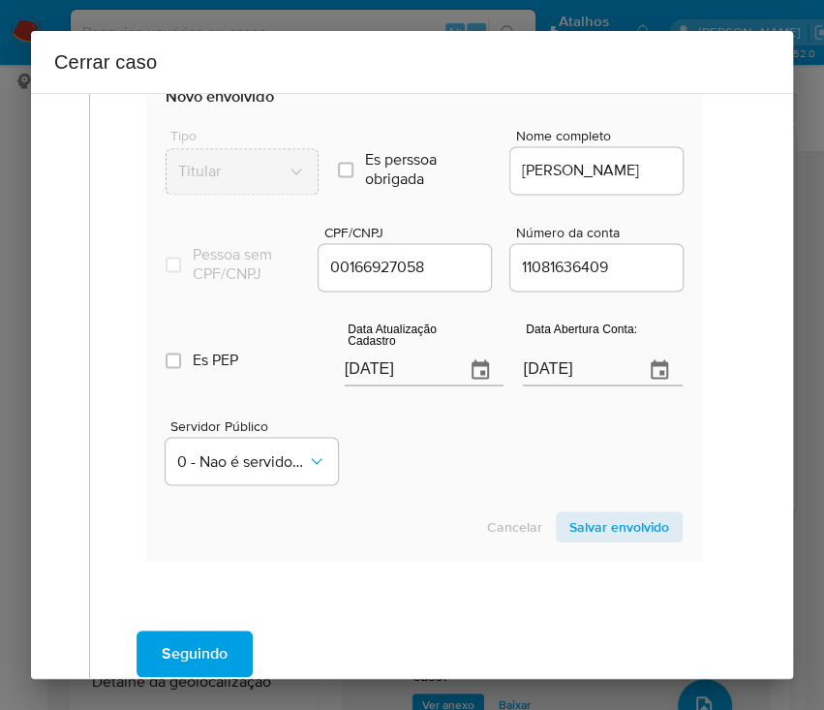
click at [371, 382] on input "13/08/2025" at bounding box center [398, 369] width 106 height 31
click at [372, 382] on input "13/08/2025" at bounding box center [398, 369] width 106 height 31
drag, startPoint x: 372, startPoint y: 382, endPoint x: 387, endPoint y: 385, distance: 16.0
click at [387, 385] on input "[DATE]" at bounding box center [398, 369] width 106 height 31
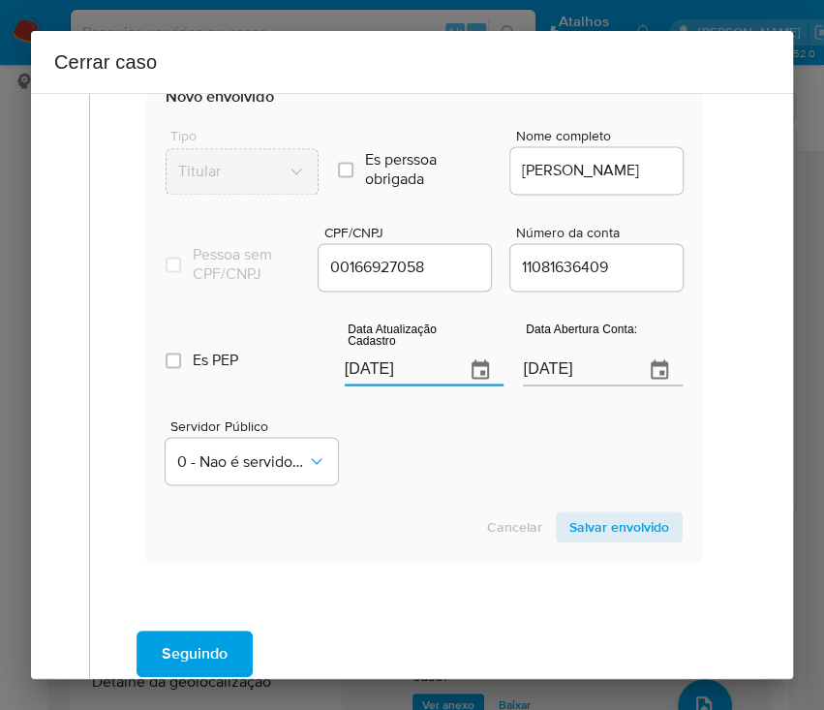
click at [387, 395] on div "Data Atualização Cadastro 13/08/2025" at bounding box center [425, 356] width 160 height 77
click at [391, 385] on input "13/08/2025" at bounding box center [398, 369] width 106 height 31
paste input "05"
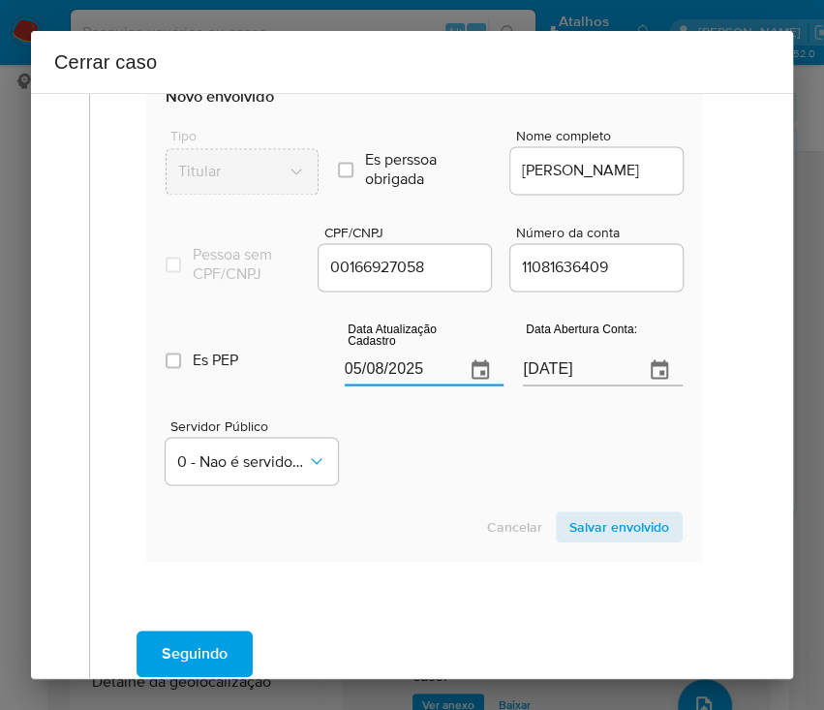
type input "05/08/2025"
click at [434, 492] on div "Servidor Público 0 - Nao é servidor/Nao possui informacao" at bounding box center [424, 443] width 517 height 97
click at [566, 385] on input "30/05/2021" at bounding box center [576, 369] width 106 height 31
click at [565, 385] on input "30/05/2021" at bounding box center [576, 369] width 106 height 31
click at [566, 385] on input "30/05/2021" at bounding box center [576, 369] width 106 height 31
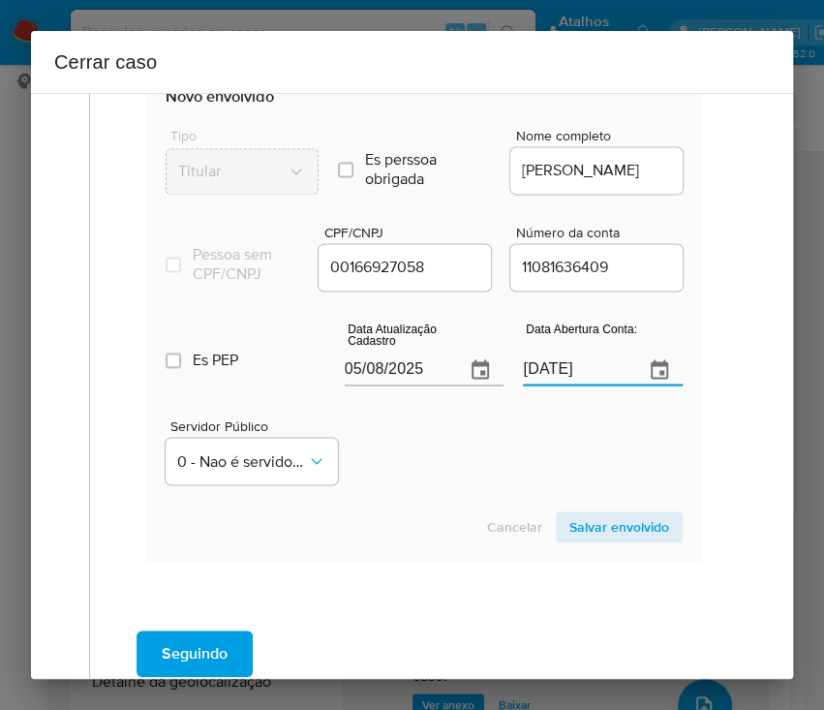
click at [567, 385] on input "30/05/2021" at bounding box center [576, 369] width 106 height 31
click at [554, 471] on div "Servidor Público 0 - Nao é servidor/Nao possui informacao" at bounding box center [424, 443] width 517 height 97
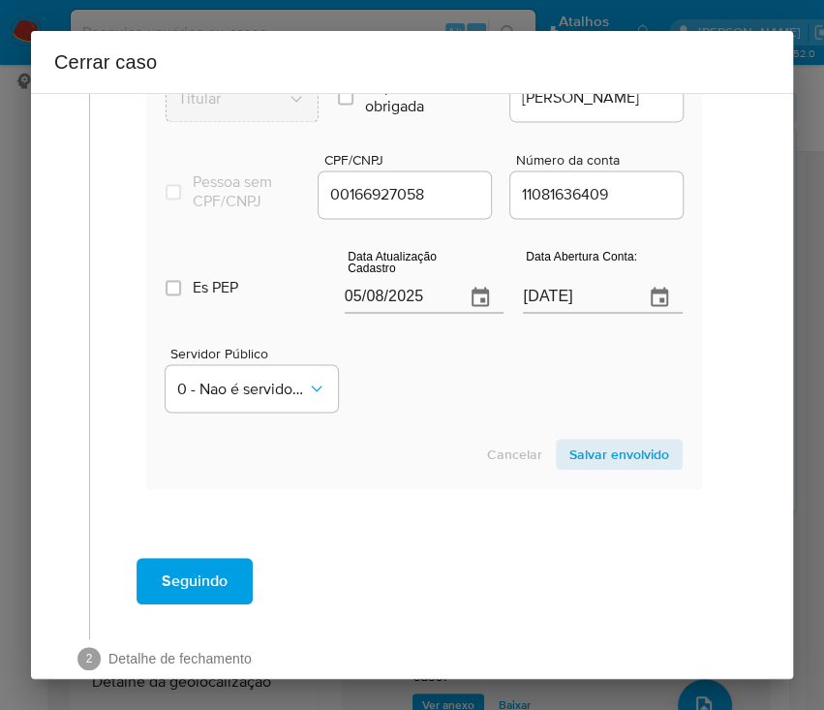
scroll to position [1030, 0]
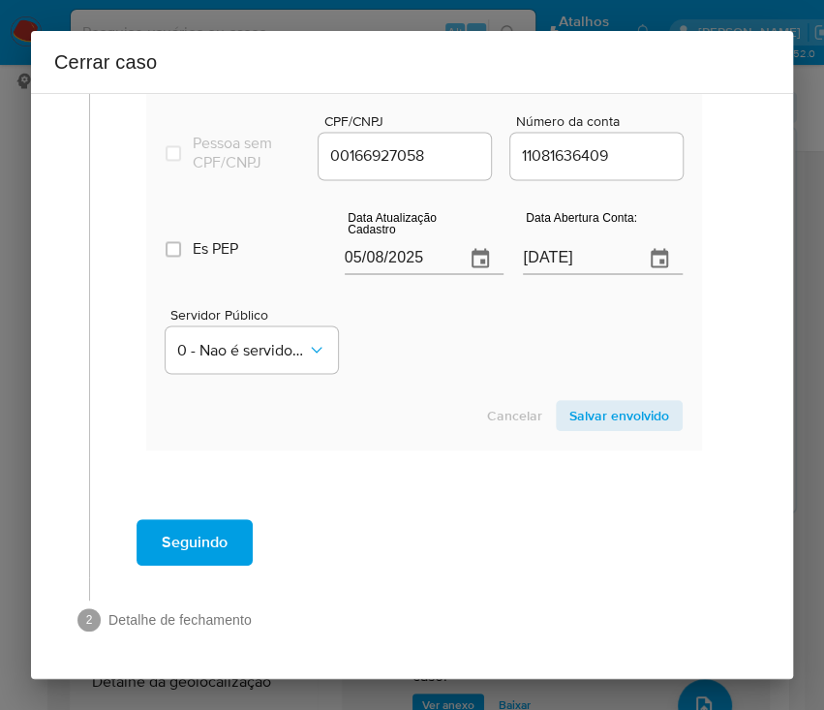
click at [597, 433] on section "Novo envolvido Tipo Titular Es perssoa obrigada Is PObrigada Nome completo ANDR…" at bounding box center [424, 202] width 556 height 495
click at [604, 421] on span "Salvar envolvido" at bounding box center [619, 415] width 100 height 27
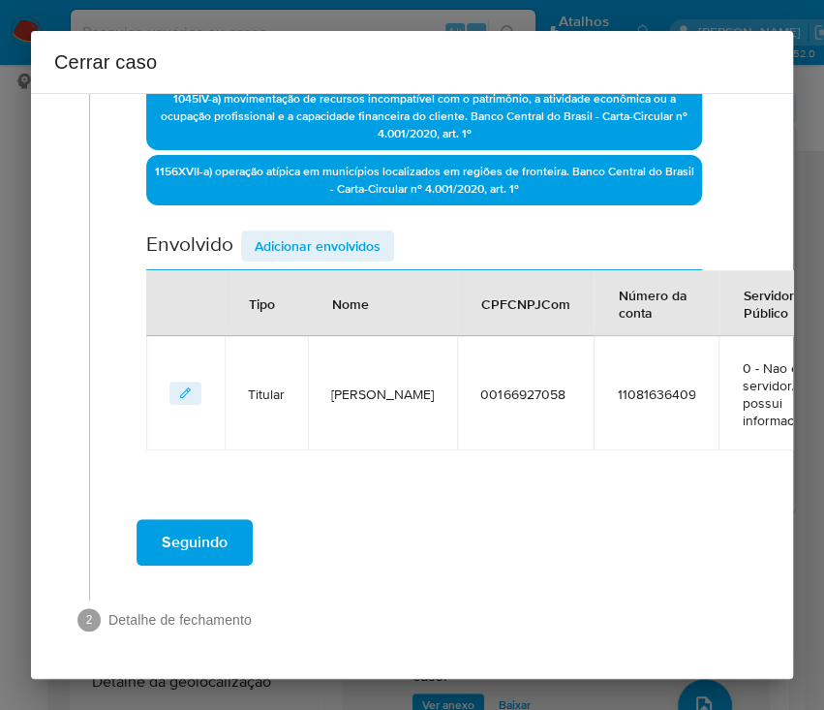
scroll to position [312, 0]
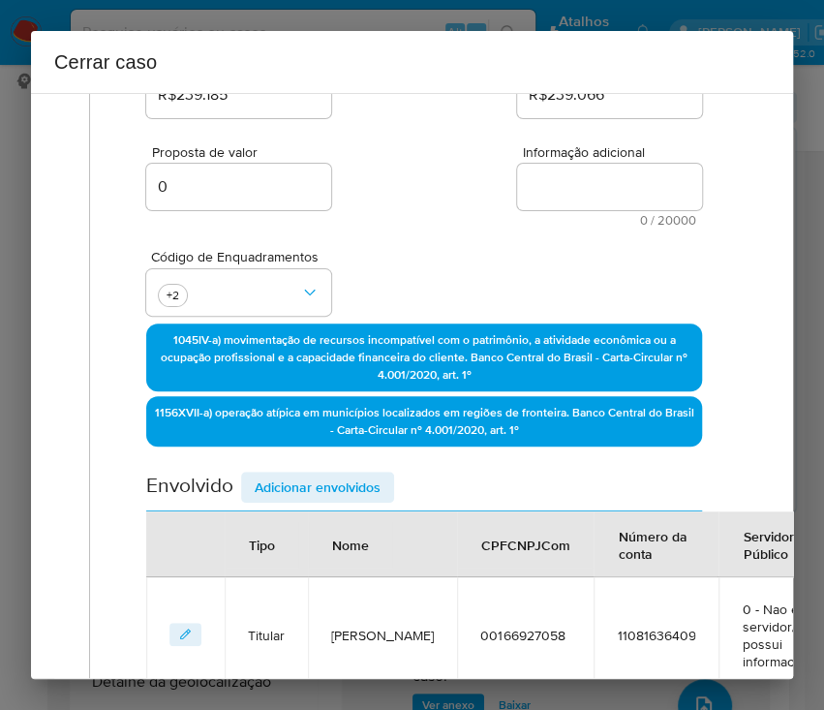
click at [550, 186] on textarea "Informação adicional" at bounding box center [609, 187] width 185 height 46
paste textarea "Informações do Cliente Andre Pinho Gomes, CPF 00166927058, 43 anos, residente n…"
type textarea "Informações do Cliente Andre Pinho Gomes, CPF 00166927058, 43 anos, residente n…"
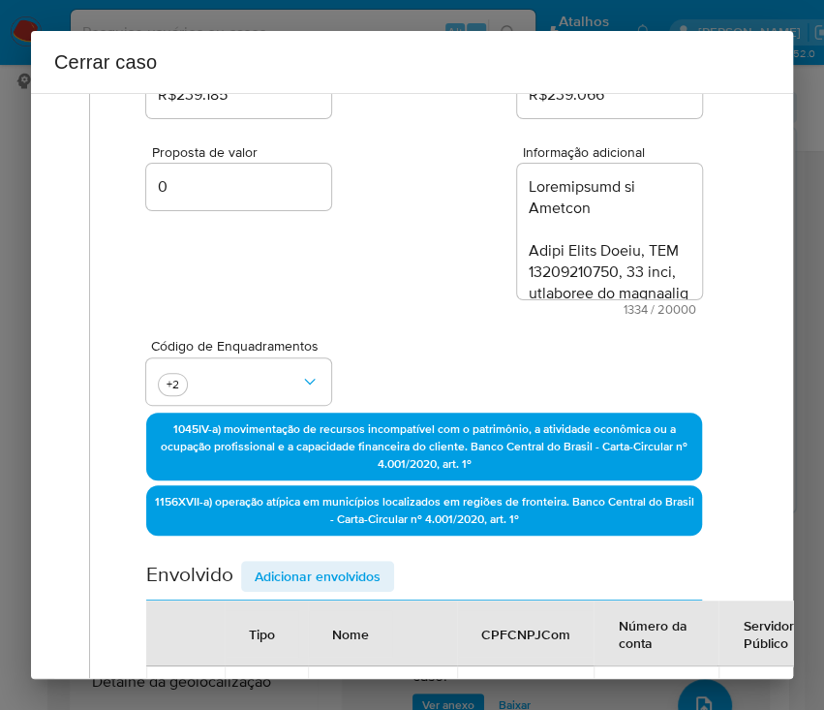
scroll to position [2156, 0]
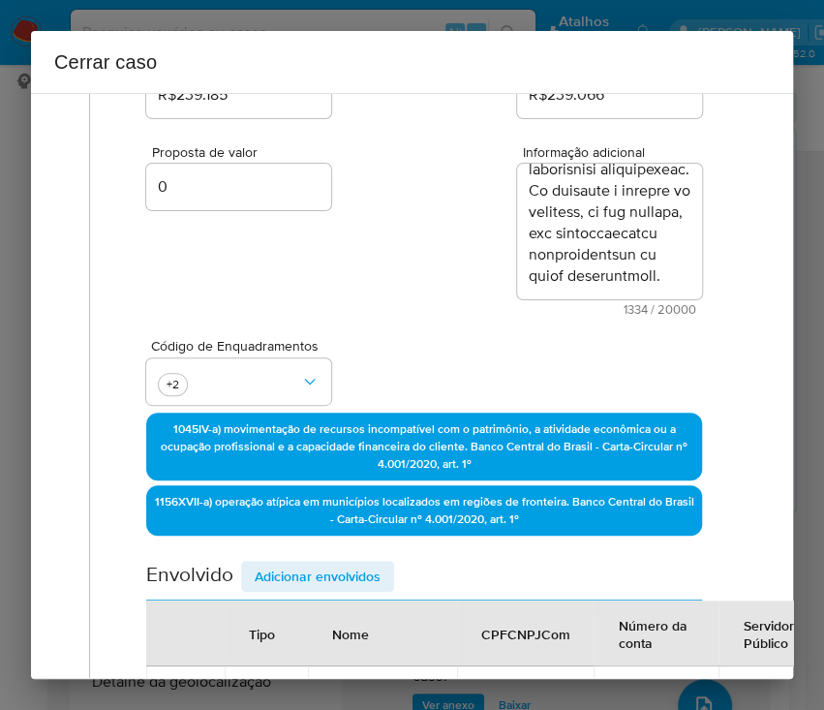
click at [483, 366] on div "Código de Enquadramentos +2" at bounding box center [424, 364] width 556 height 97
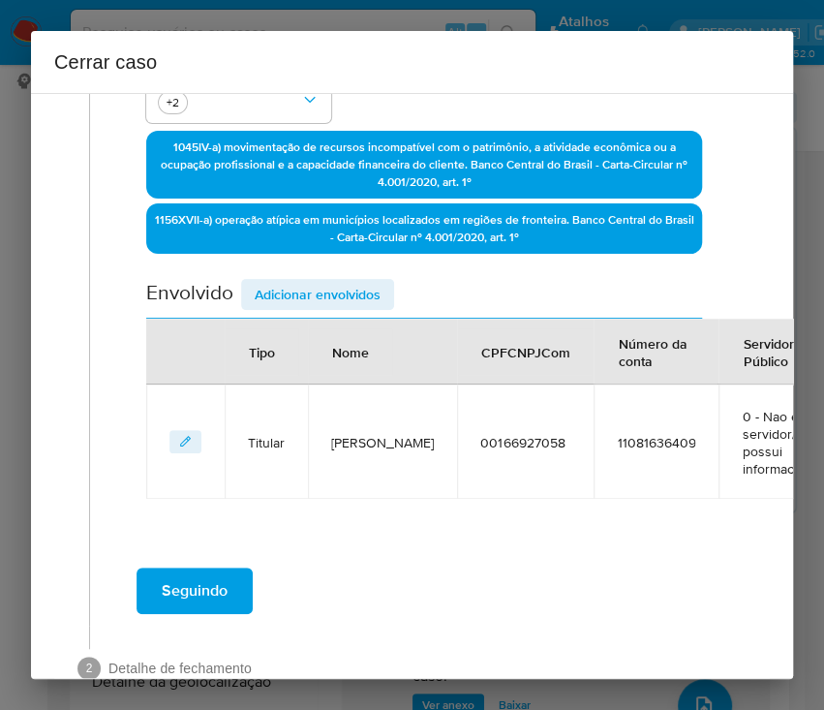
scroll to position [659, 0]
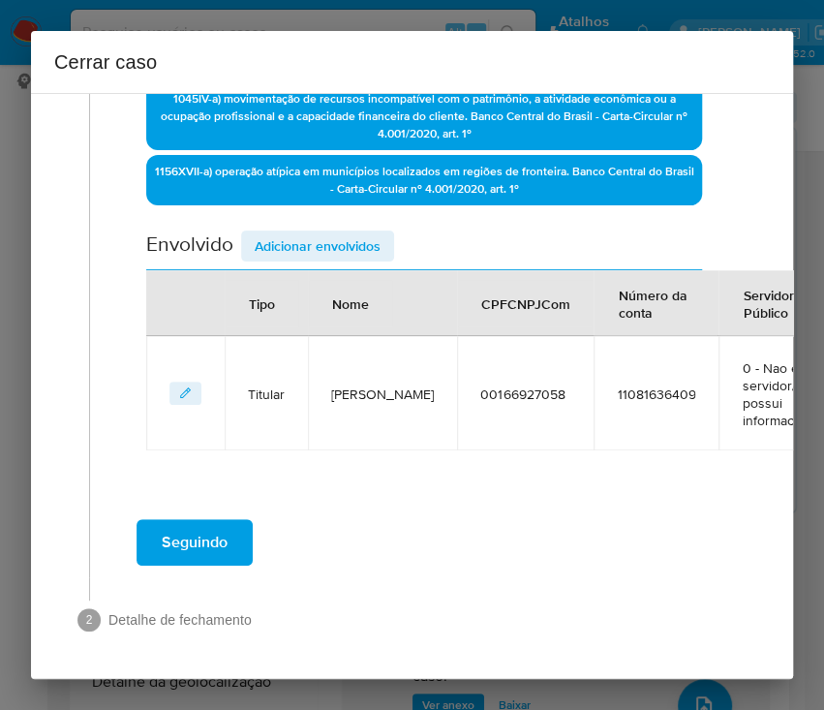
click at [229, 546] on button "Seguindo" at bounding box center [195, 542] width 116 height 46
click at [232, 535] on button "Seguindo" at bounding box center [195, 542] width 116 height 46
drag, startPoint x: 200, startPoint y: 522, endPoint x: 200, endPoint y: 500, distance: 22.3
click at [200, 521] on span "Seguindo" at bounding box center [195, 542] width 66 height 43
click at [200, 523] on span "Seguindo" at bounding box center [195, 542] width 66 height 43
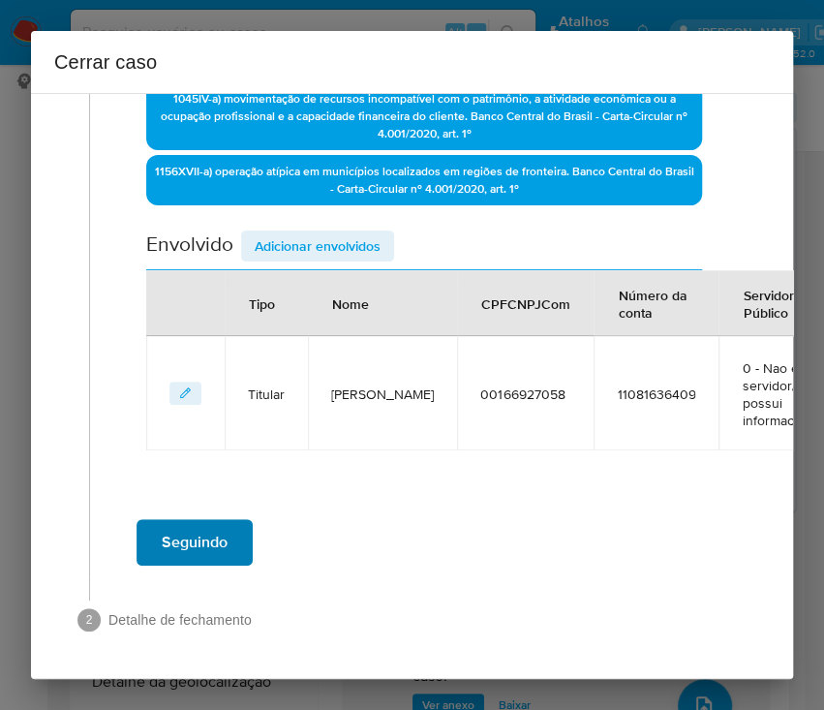
scroll to position [2156, 0]
click at [217, 531] on div "Seguindo" at bounding box center [424, 542] width 630 height 70
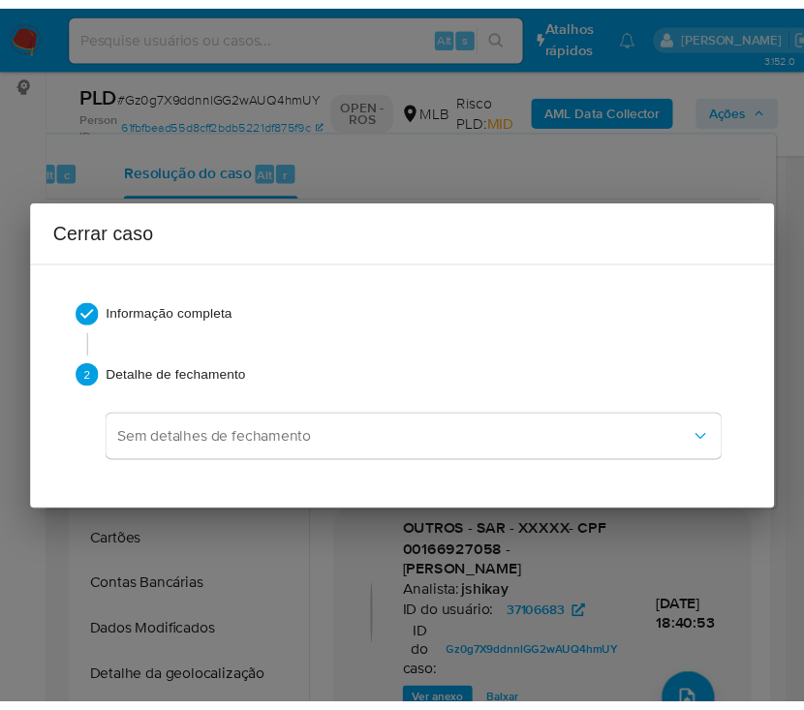
scroll to position [2041, 0]
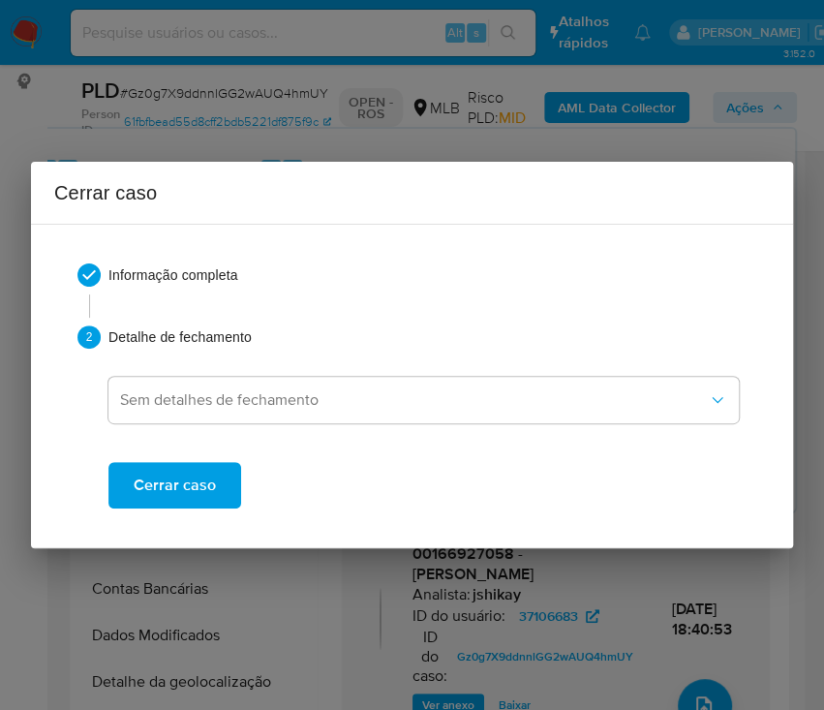
click at [193, 514] on div "Informação completa 2 Detalhe de fechamento Sem detalhes de fechamento Cerrar c…" at bounding box center [412, 386] width 716 height 292
click at [211, 490] on span "Cerrar caso" at bounding box center [175, 485] width 82 height 43
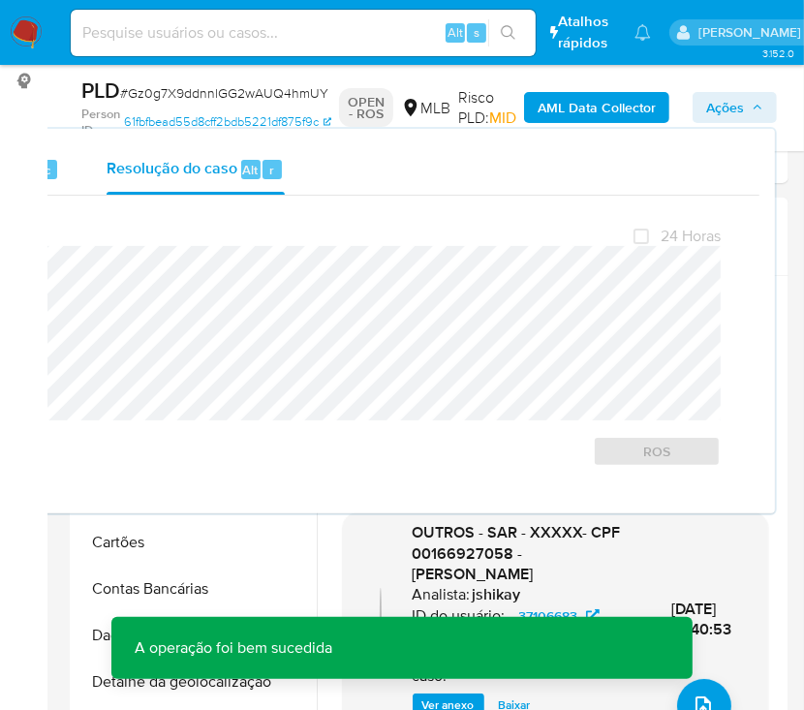
click at [191, 99] on span "# Gz0g7X9ddnnlGG2wAUQ4hmUY" at bounding box center [224, 92] width 208 height 19
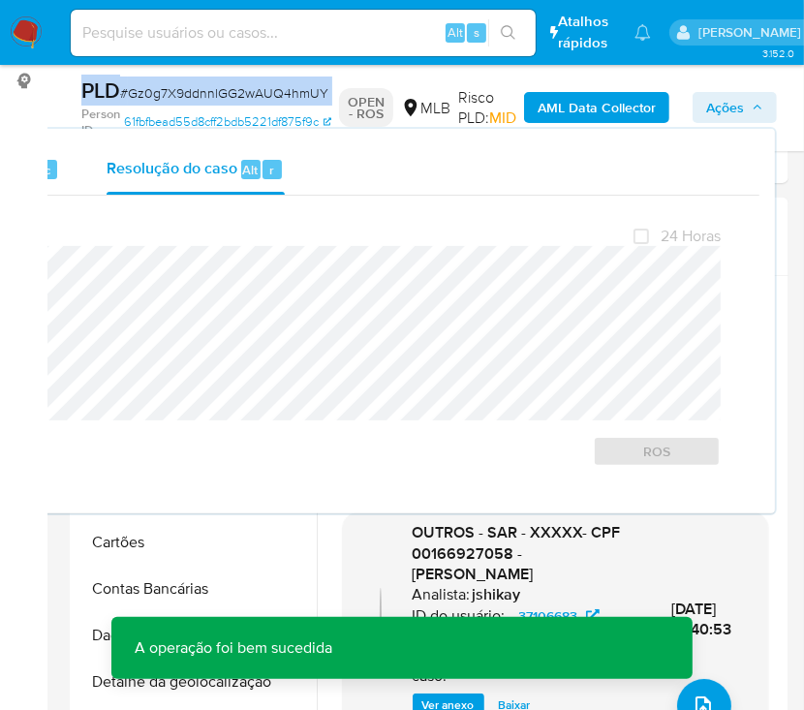
click at [191, 99] on span "# Gz0g7X9ddnnlGG2wAUQ4hmUY" at bounding box center [224, 92] width 208 height 19
click at [192, 99] on span "# Gz0g7X9ddnnlGG2wAUQ4hmUY" at bounding box center [224, 92] width 208 height 19
click at [148, 93] on span "# Gz0g7X9ddnnlGG2wAUQ4hmUY" at bounding box center [224, 92] width 208 height 19
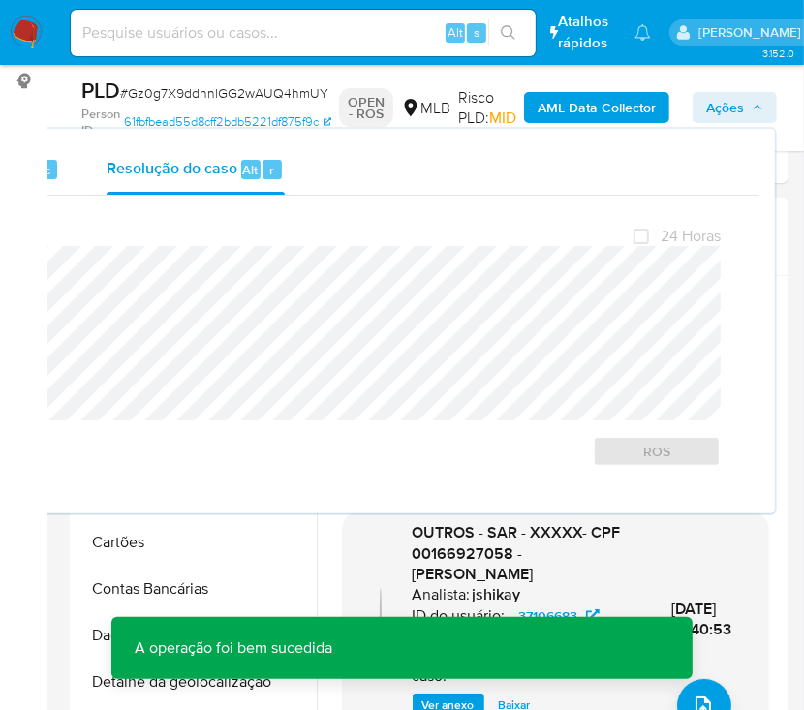
click at [155, 93] on span "# Gz0g7X9ddnnlGG2wAUQ4hmUY" at bounding box center [224, 92] width 208 height 19
click at [155, 89] on span "# Gz0g7X9ddnnlGG2wAUQ4hmUY" at bounding box center [224, 92] width 208 height 19
click at [157, 88] on span "# Gz0g7X9ddnnlGG2wAUQ4hmUY" at bounding box center [224, 92] width 208 height 19
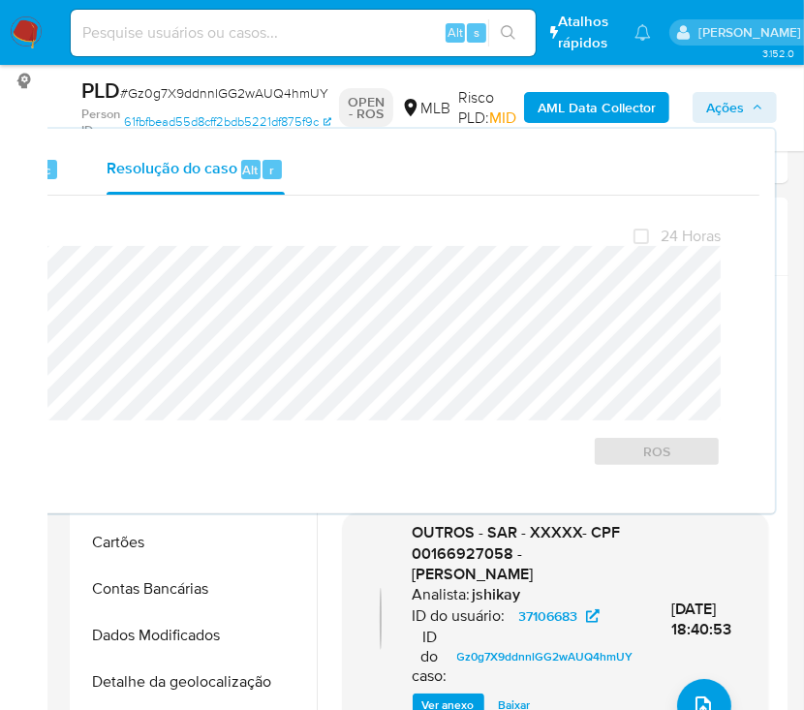
click at [158, 87] on span "# Gz0g7X9ddnnlGG2wAUQ4hmUY" at bounding box center [224, 92] width 208 height 19
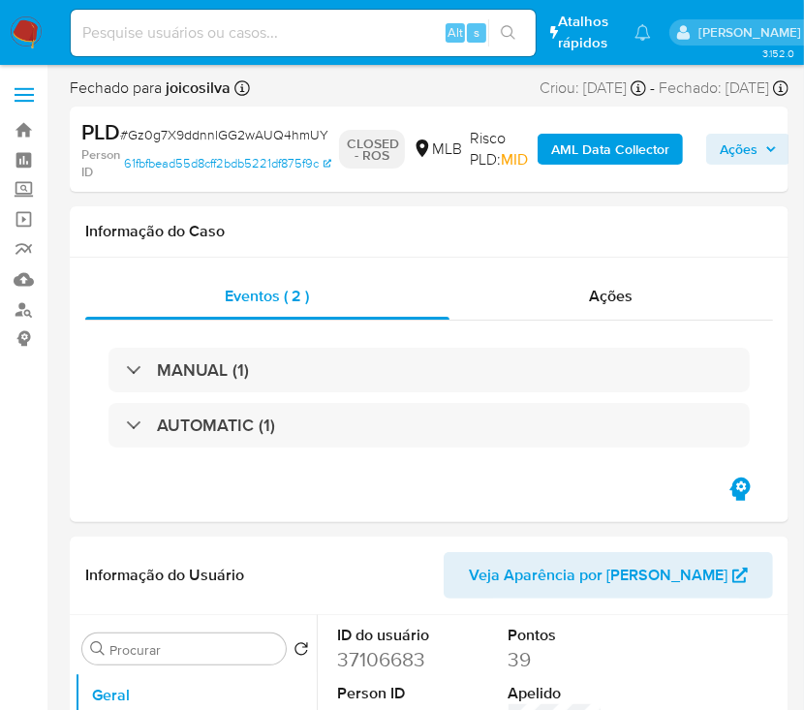
click at [200, 138] on span "# Gz0g7X9ddnnlGG2wAUQ4hmUY" at bounding box center [224, 134] width 208 height 19
select select "10"
click at [200, 138] on span "# Gz0g7X9ddnnlGG2wAUQ4hmUY" at bounding box center [224, 134] width 208 height 19
copy span "Gz0g7X9ddnnlGG2wAUQ4hmUY"
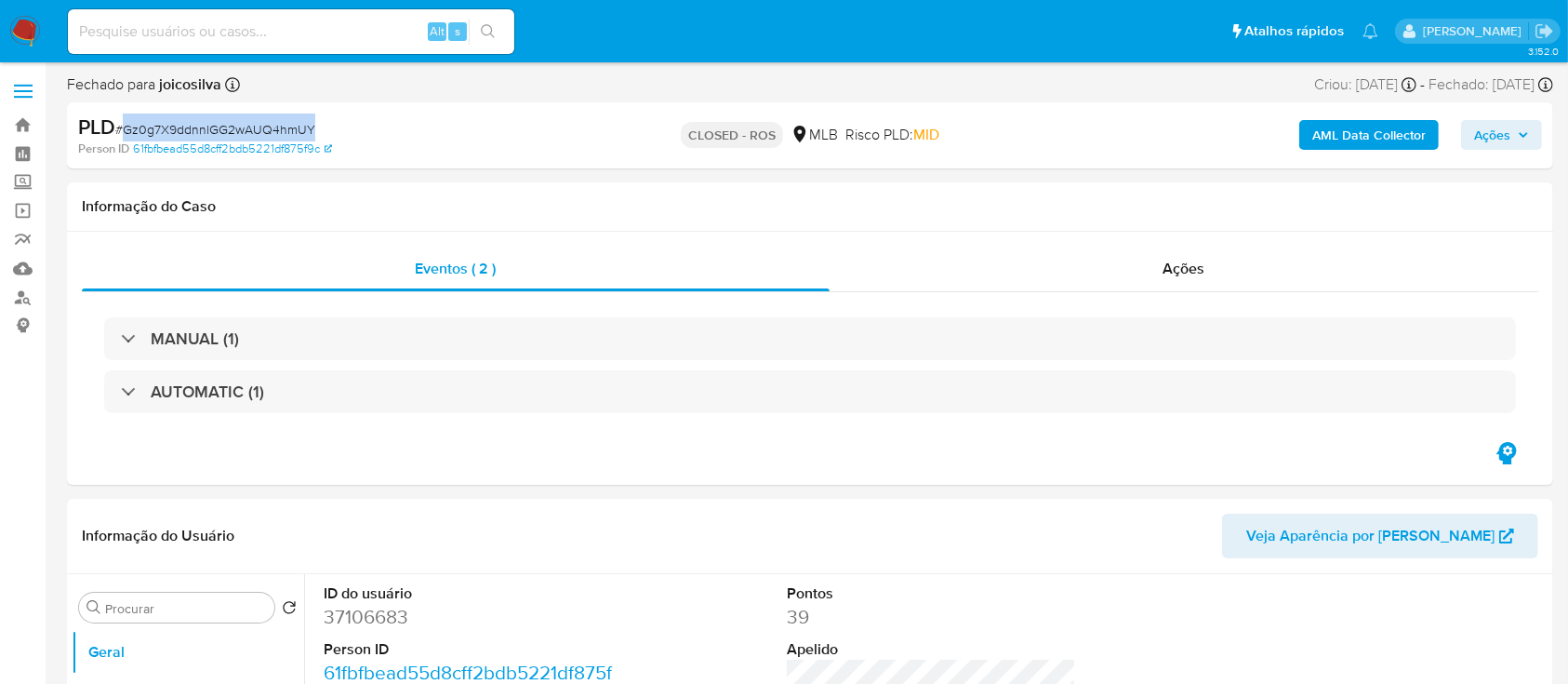
click at [790, 130] on span "Ações" at bounding box center [1492, 134] width 36 height 30
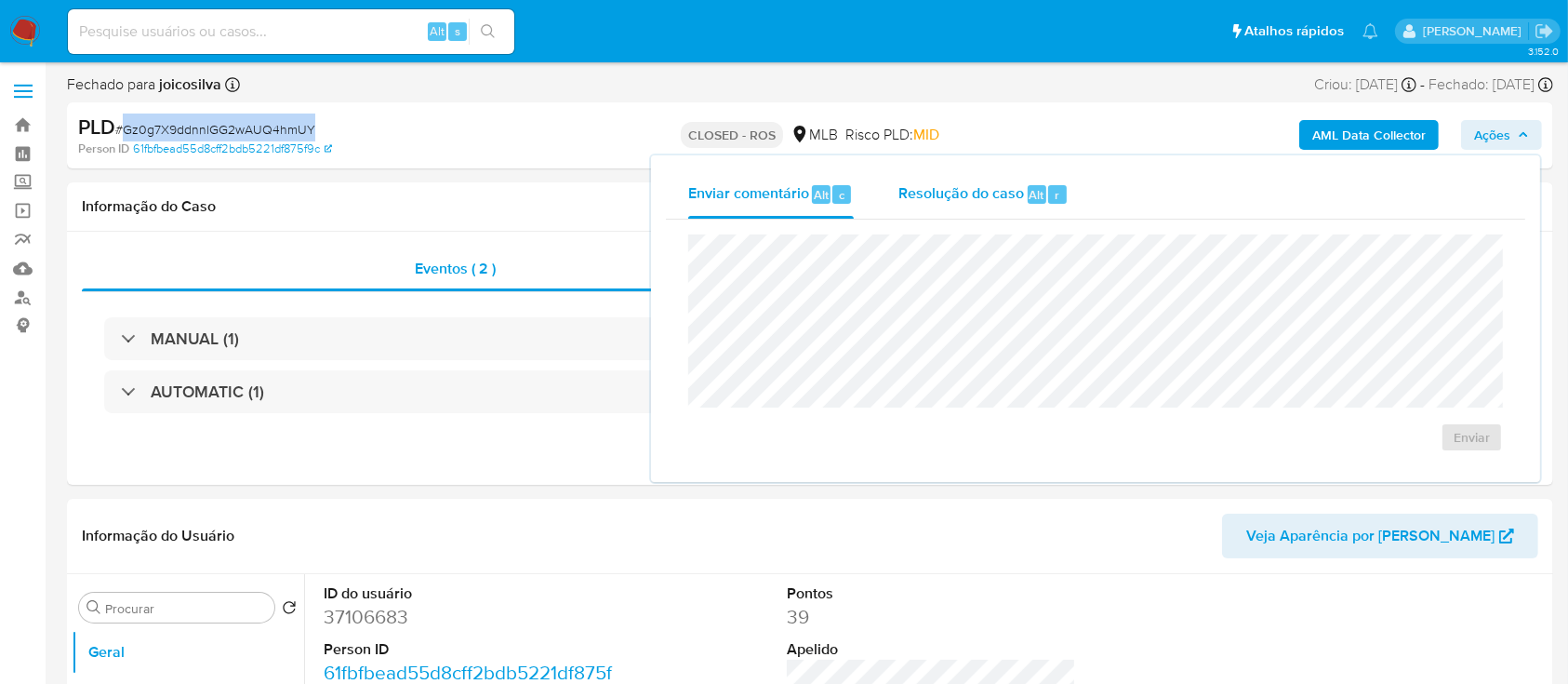
click at [790, 196] on span "Resolução do caso" at bounding box center [961, 194] width 126 height 21
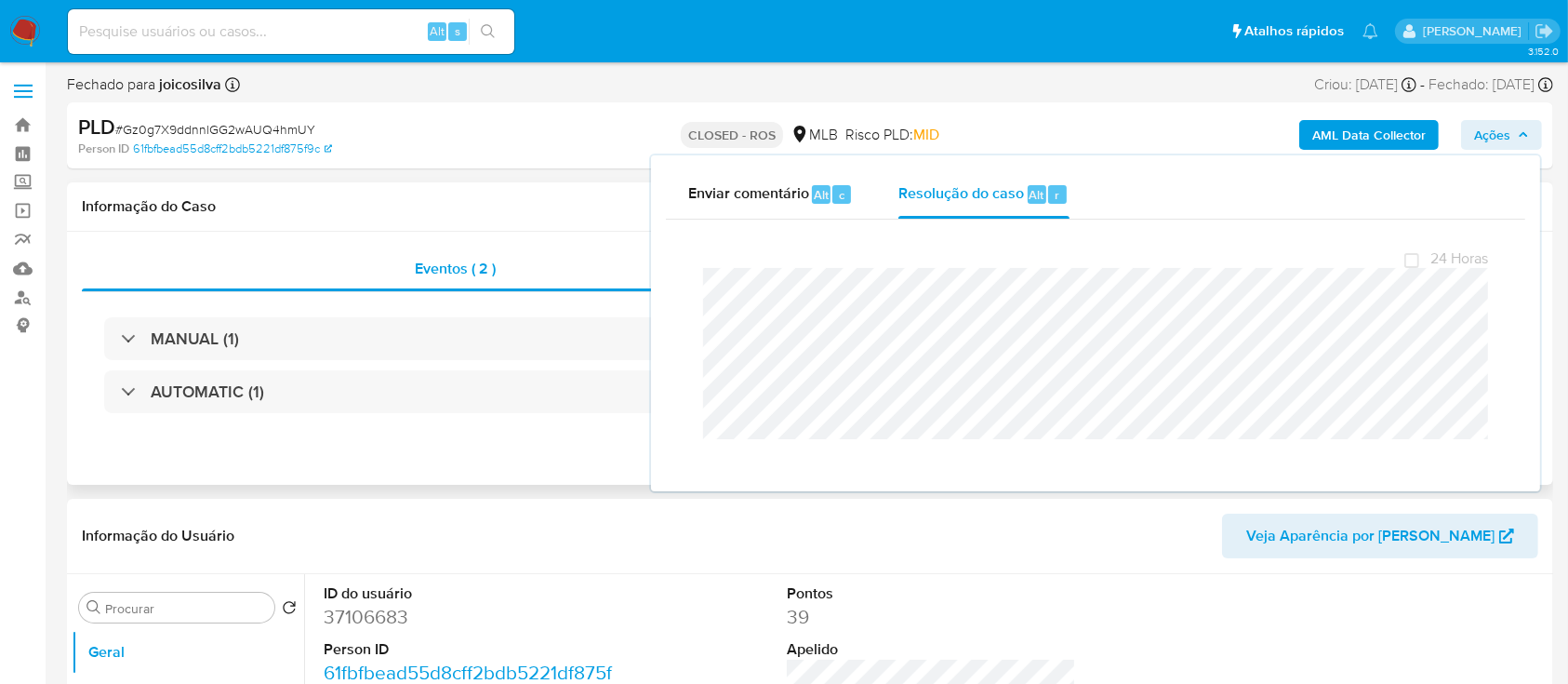
click at [443, 192] on div "Informação do Caso" at bounding box center [810, 207] width 1486 height 49
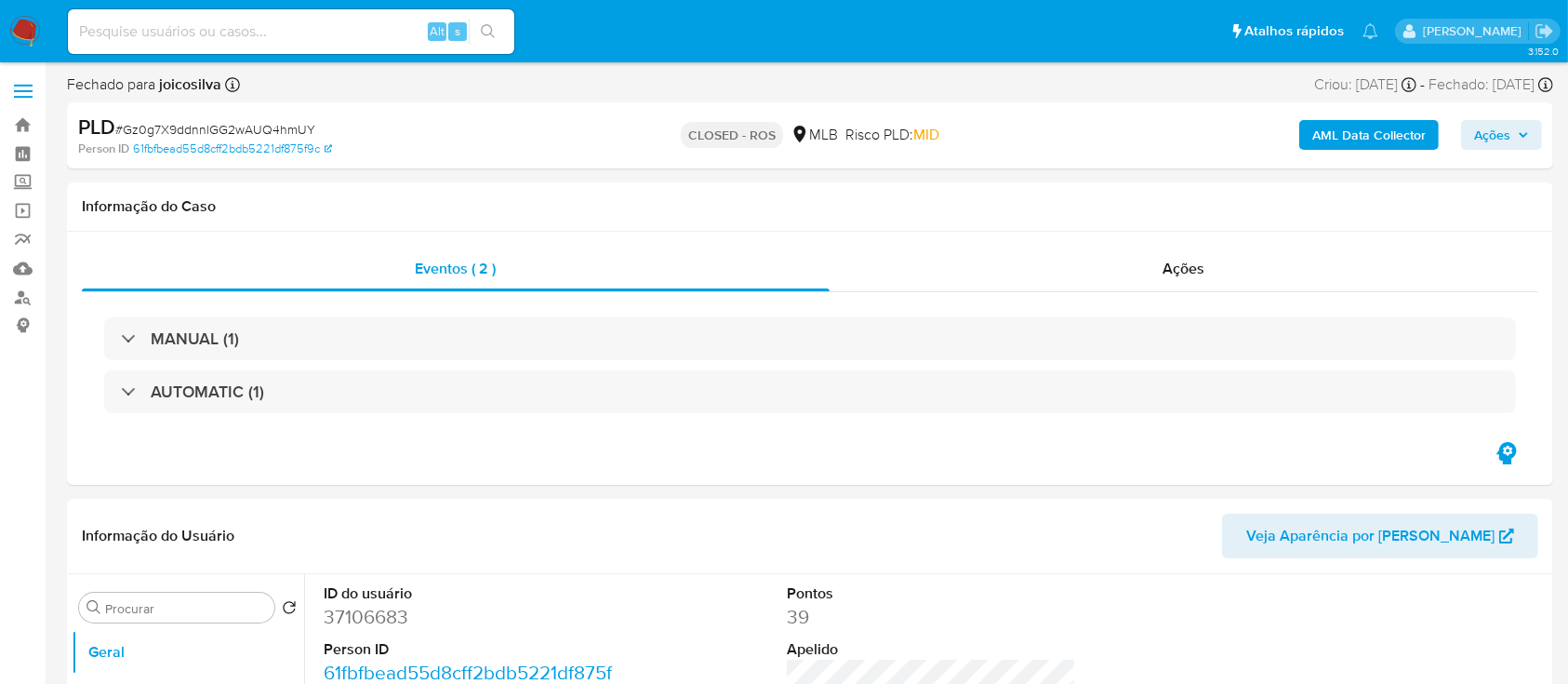
click at [14, 28] on img at bounding box center [25, 31] width 32 height 32
click at [28, 41] on img at bounding box center [25, 31] width 32 height 32
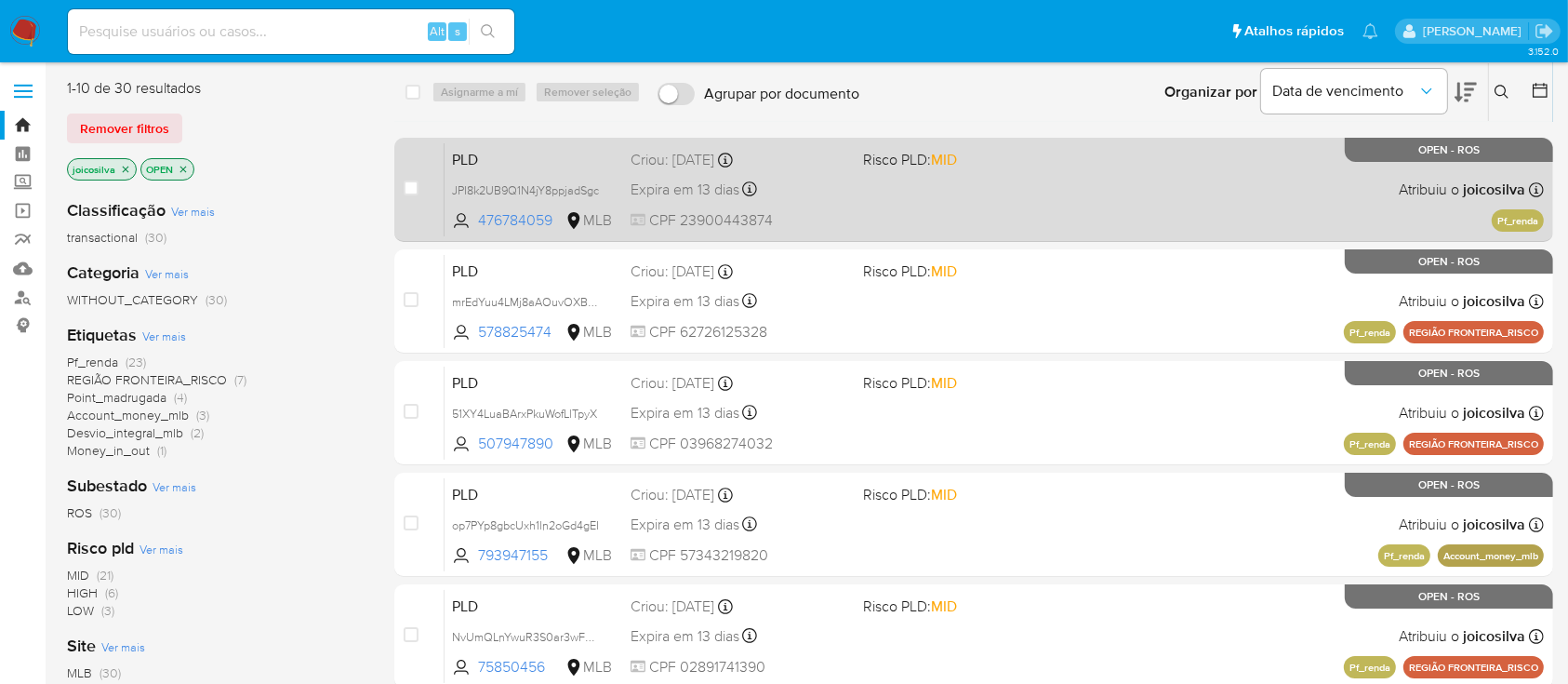
click at [1078, 194] on div "PLD JPI8k2UB9Q1N4jY8ppjadSgc 476784059 MLB Risco PLD: MID Criou: 12/07/2025 Cri…" at bounding box center [994, 189] width 1099 height 94
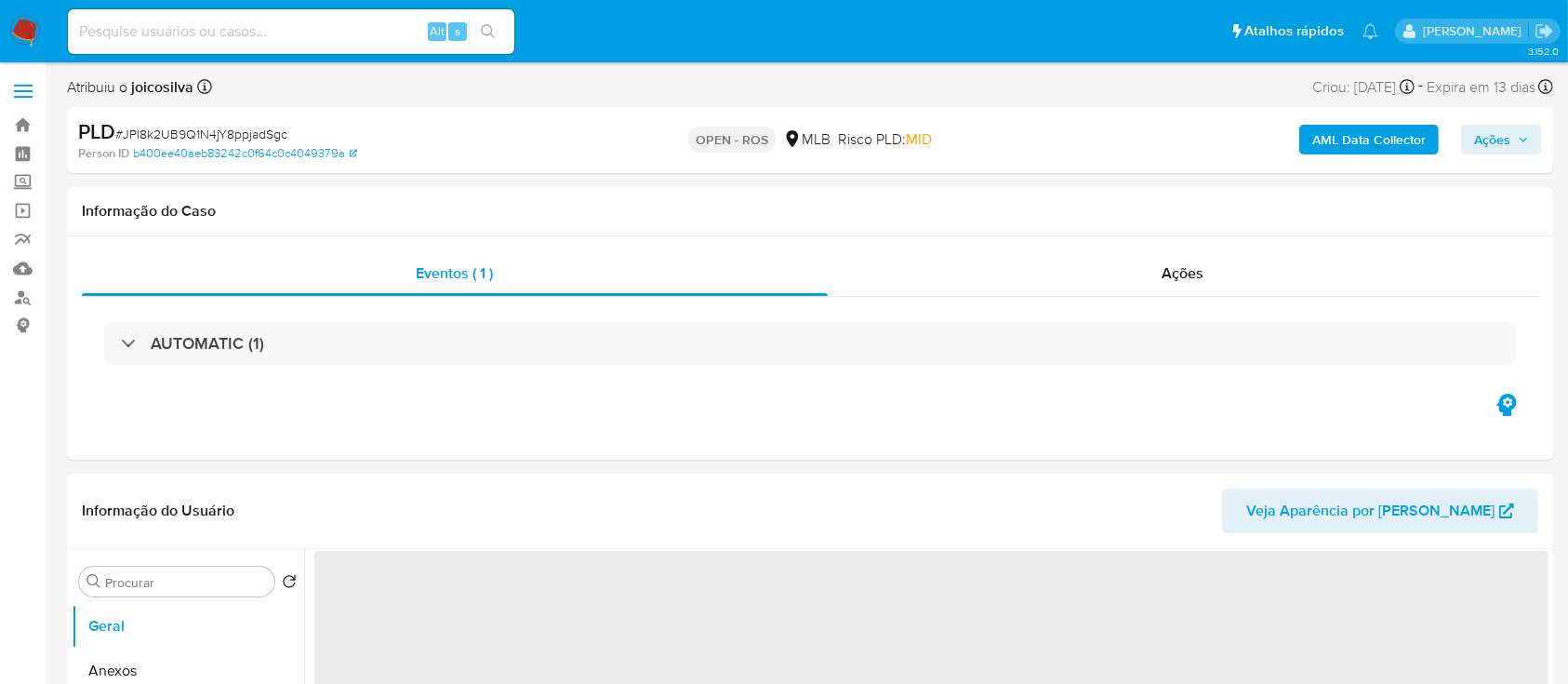
click at [253, 132] on span "# JPI8k2UB9Q1N4jY8ppjadSgc" at bounding box center [201, 134] width 172 height 18
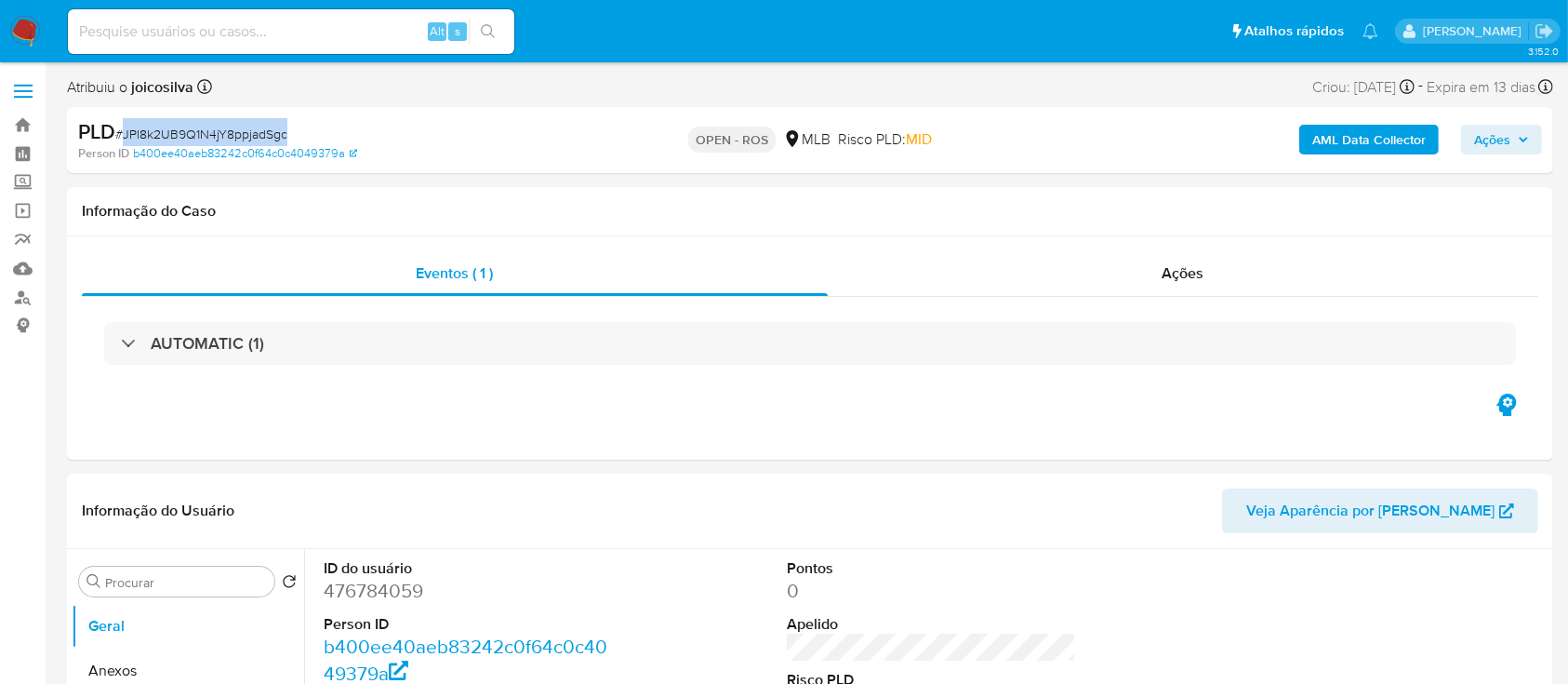
copy span "JPI8k2UB9Q1N4jY8ppjadSgc"
select select "10"
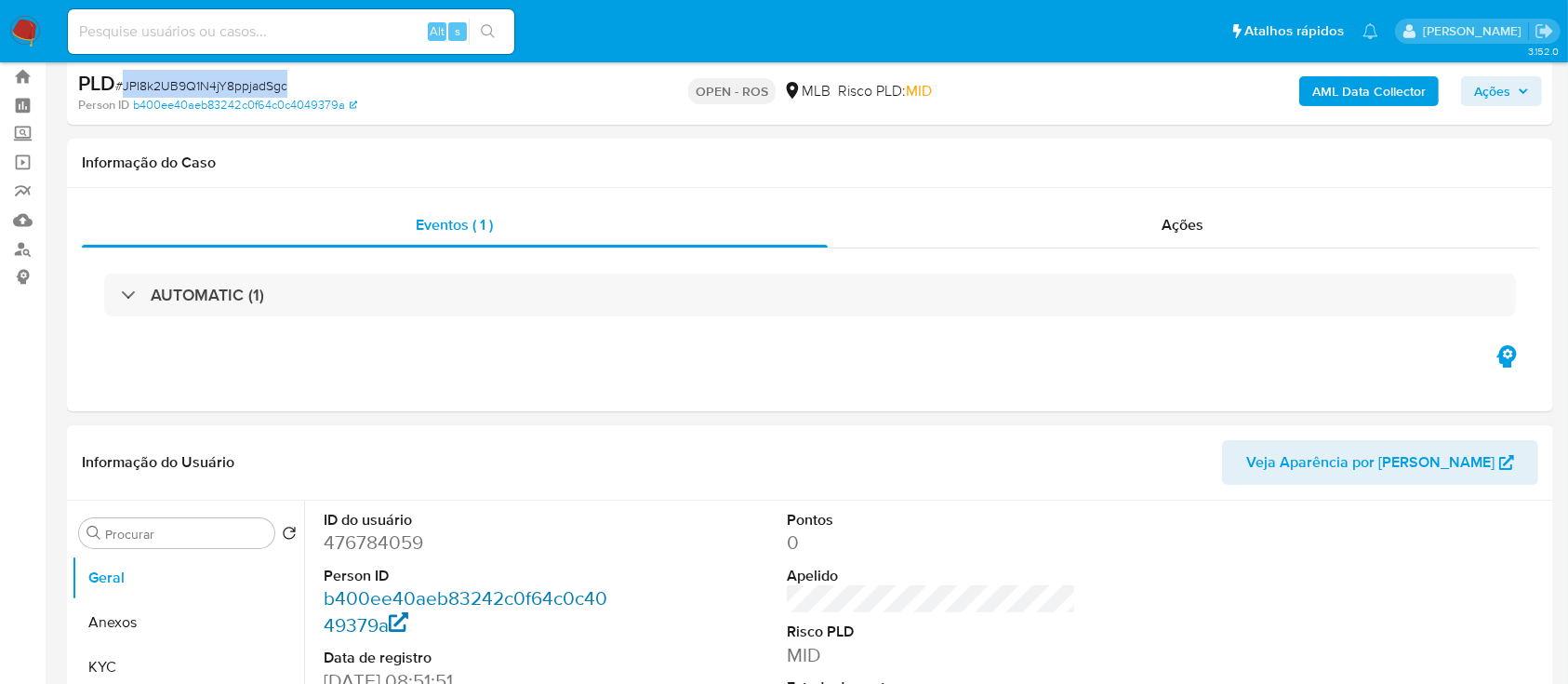
scroll to position [124, 0]
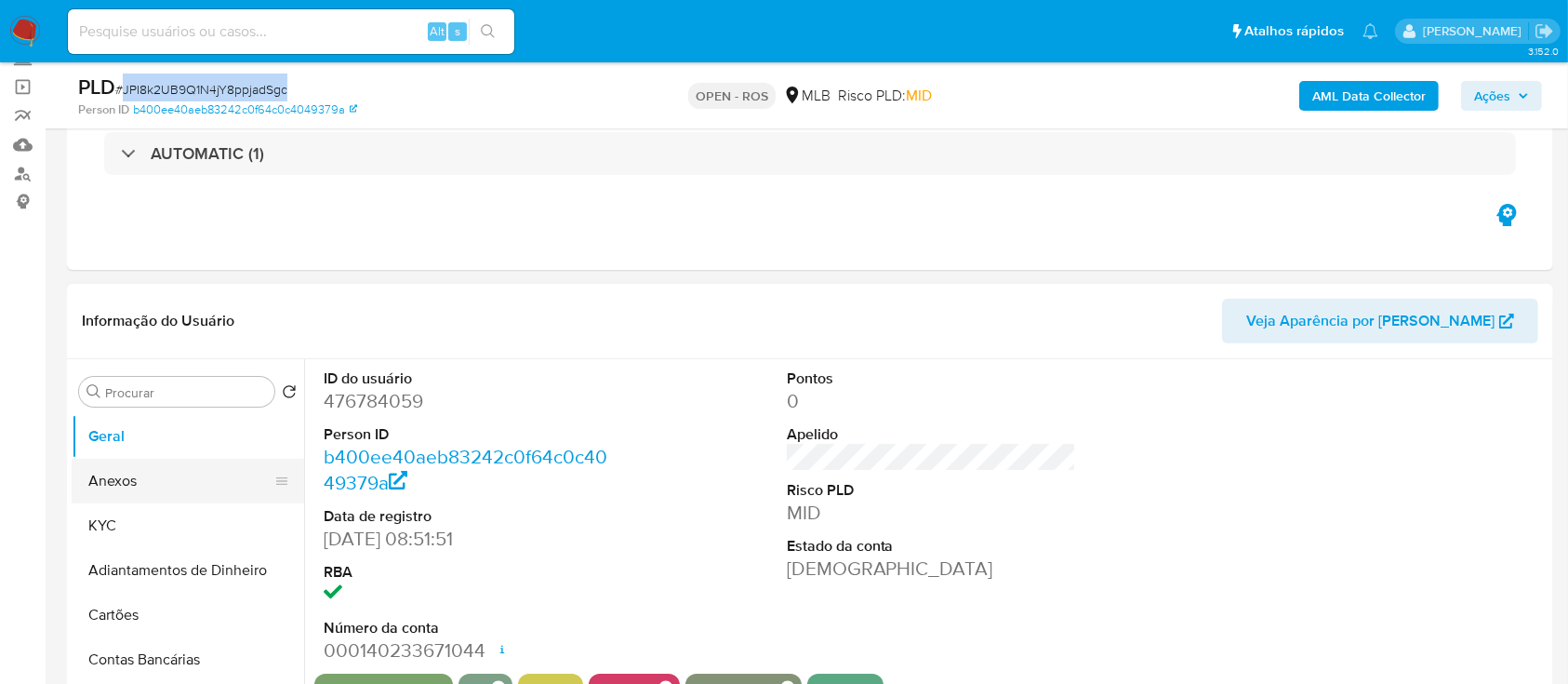
click at [136, 494] on button "Anexos" at bounding box center [181, 480] width 218 height 44
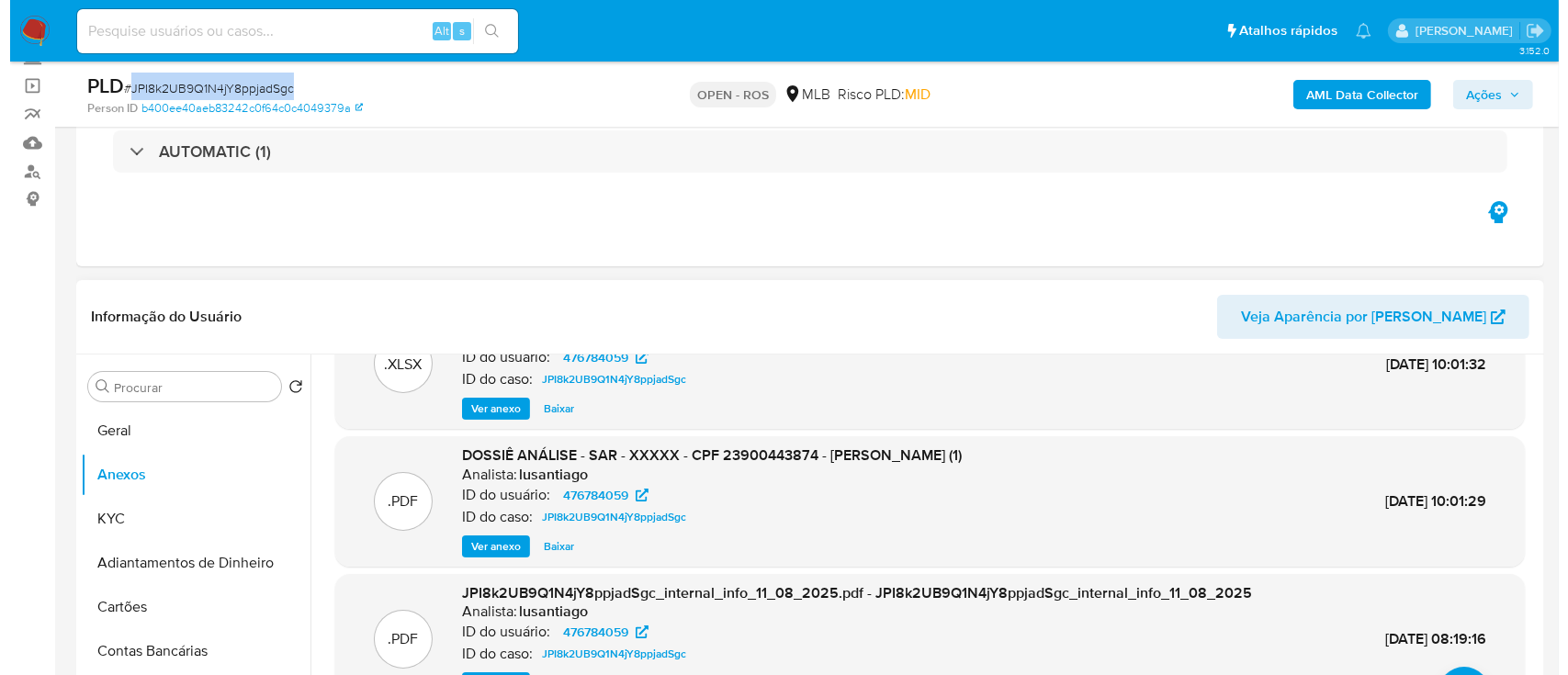
scroll to position [102, 0]
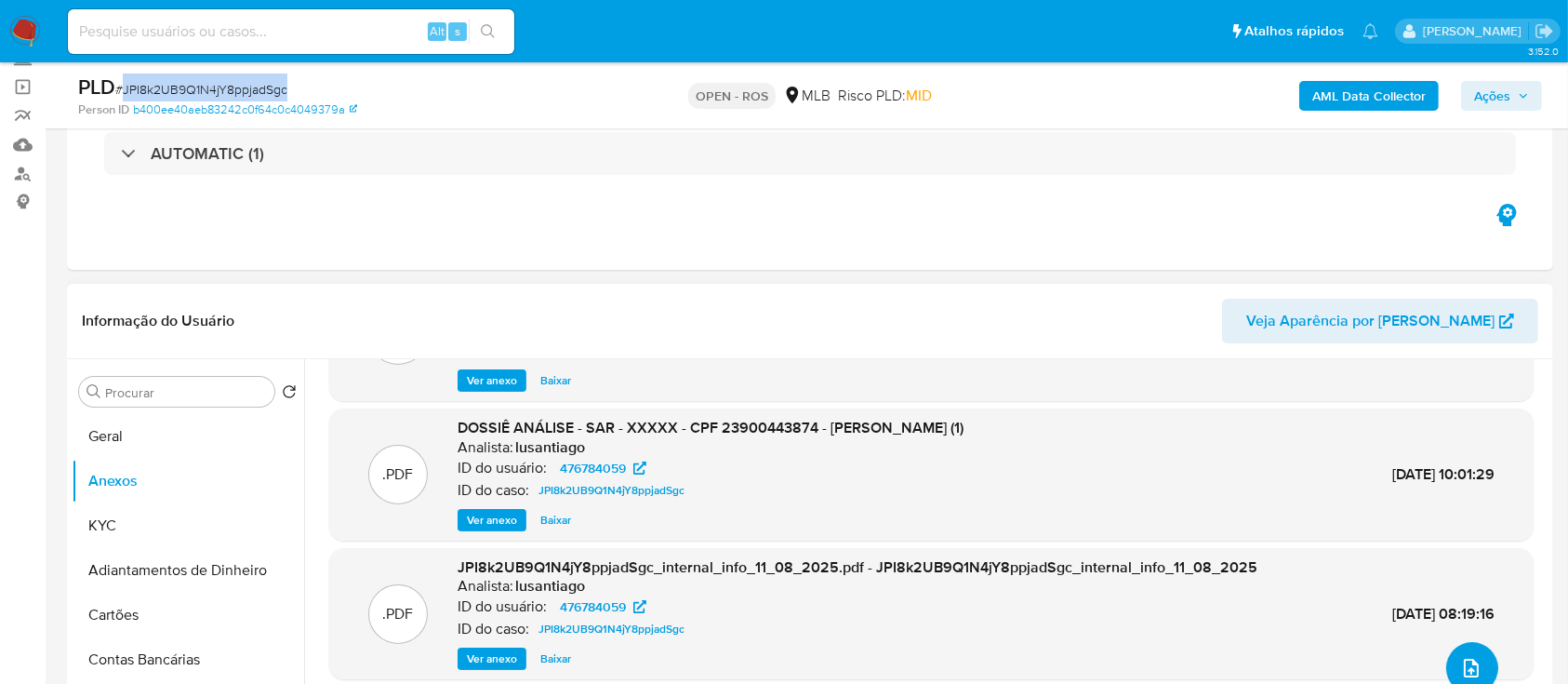
click at [1460, 662] on span "upload-file" at bounding box center [1471, 668] width 22 height 22
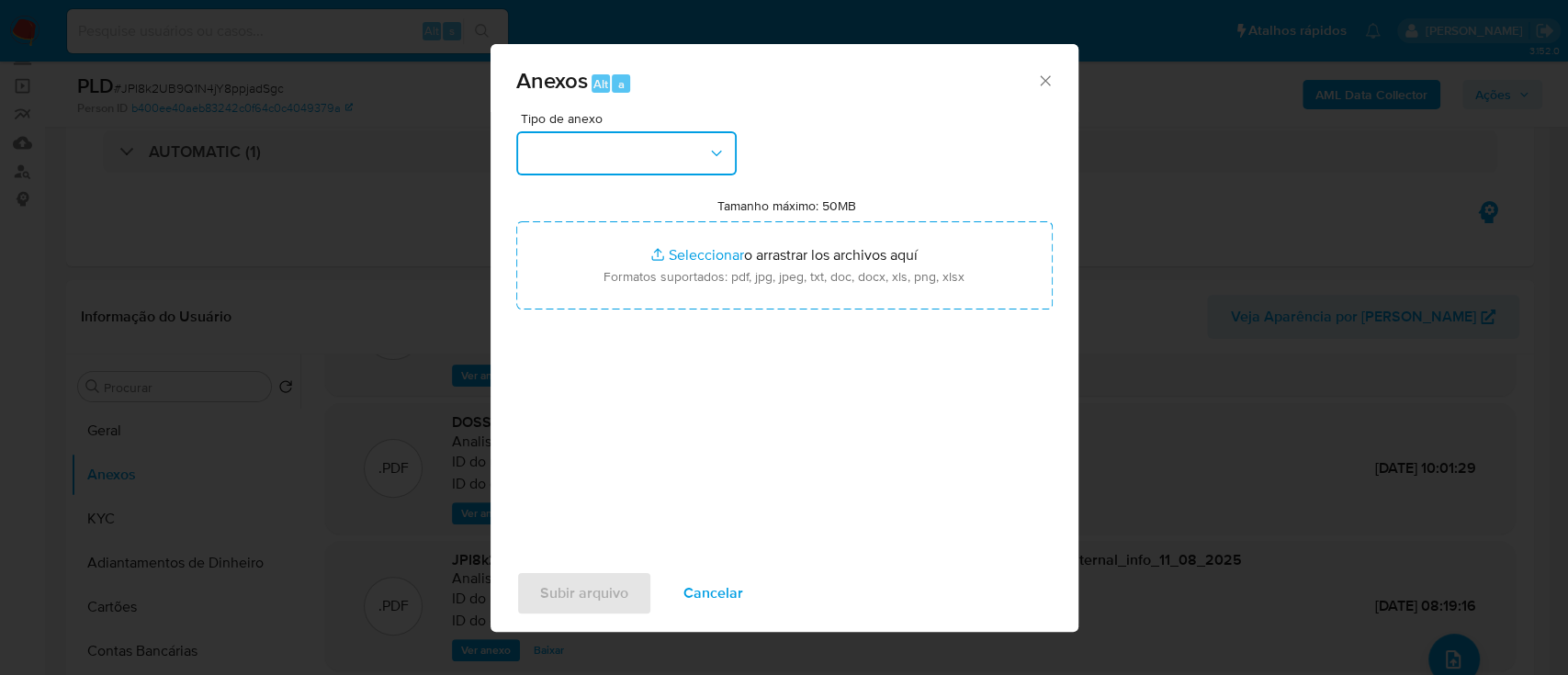
click at [661, 151] on button "button" at bounding box center [626, 153] width 220 height 44
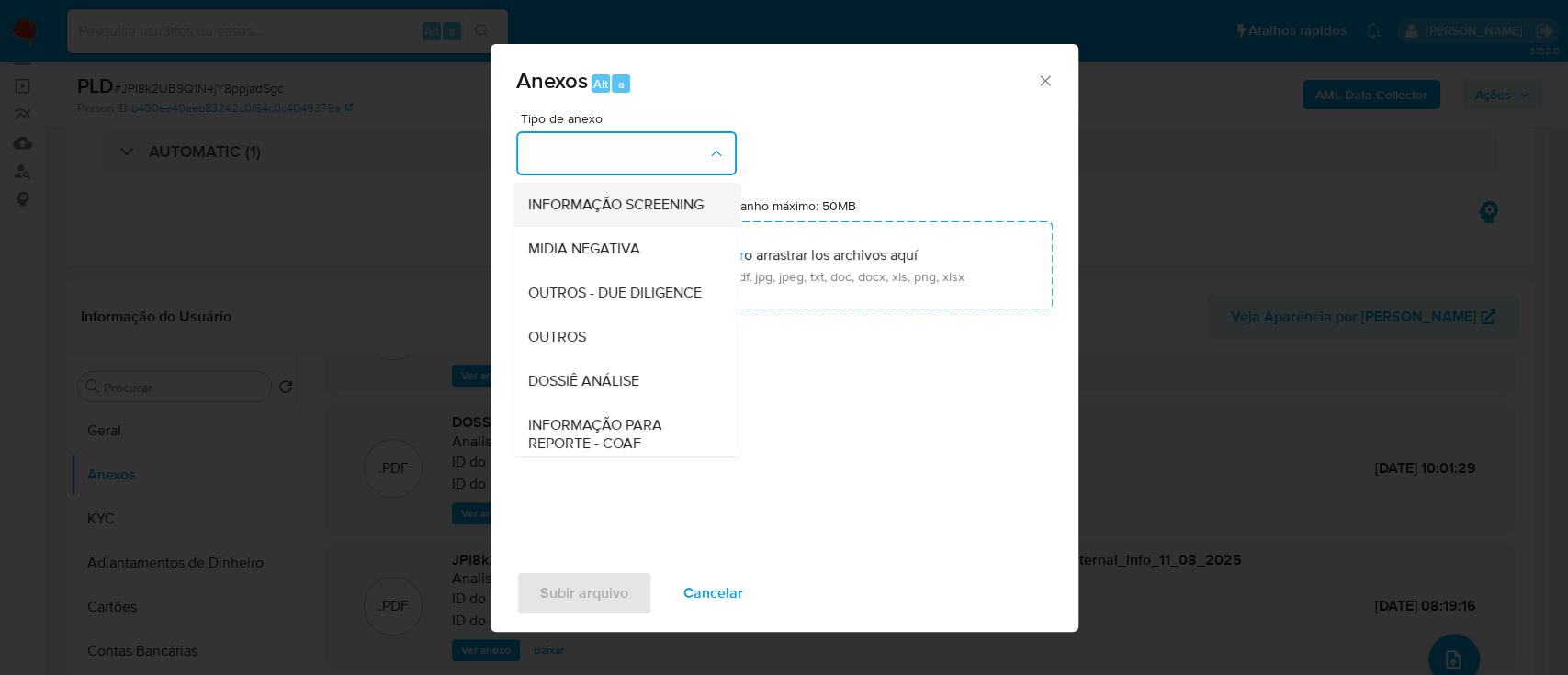
scroll to position [282, 0]
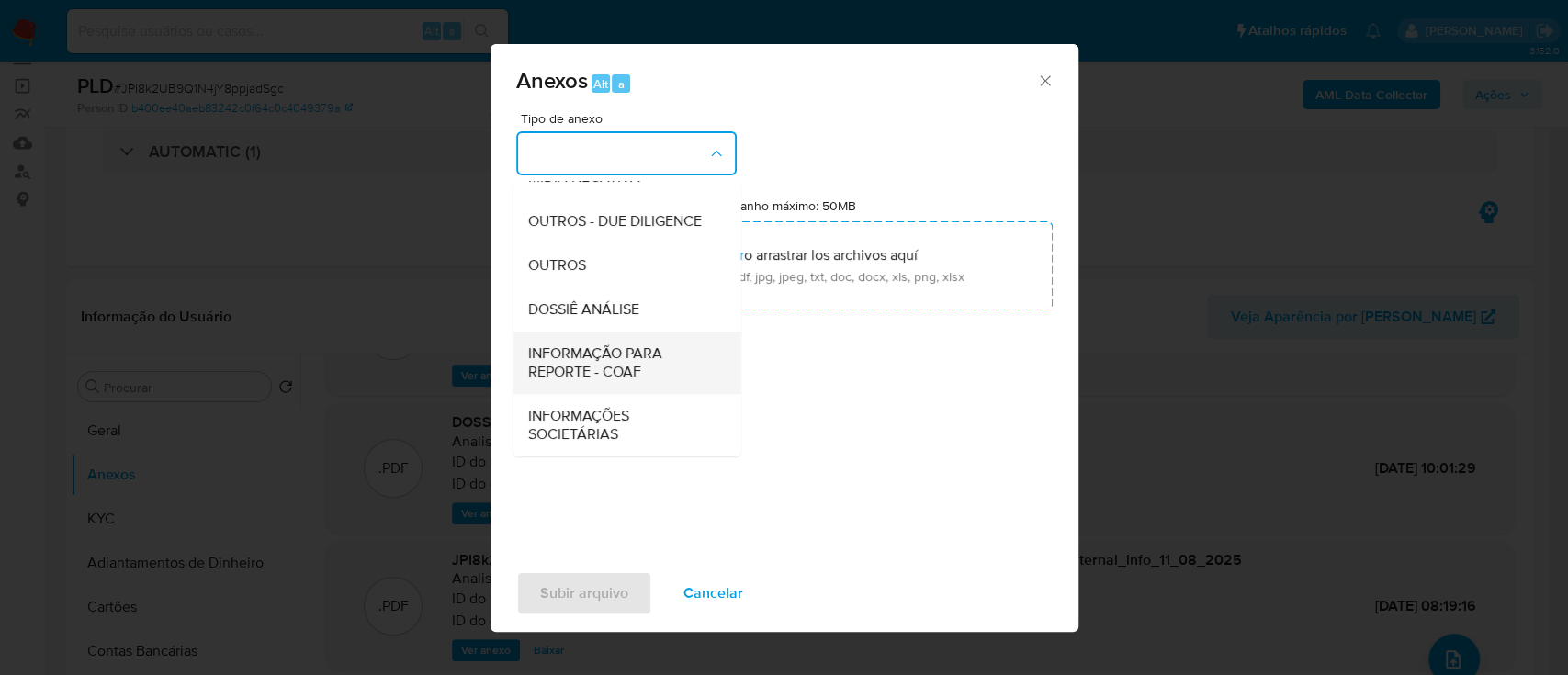
click at [620, 368] on span "INFORMAÇÃO PARA REPORTE - COAF" at bounding box center [621, 362] width 188 height 37
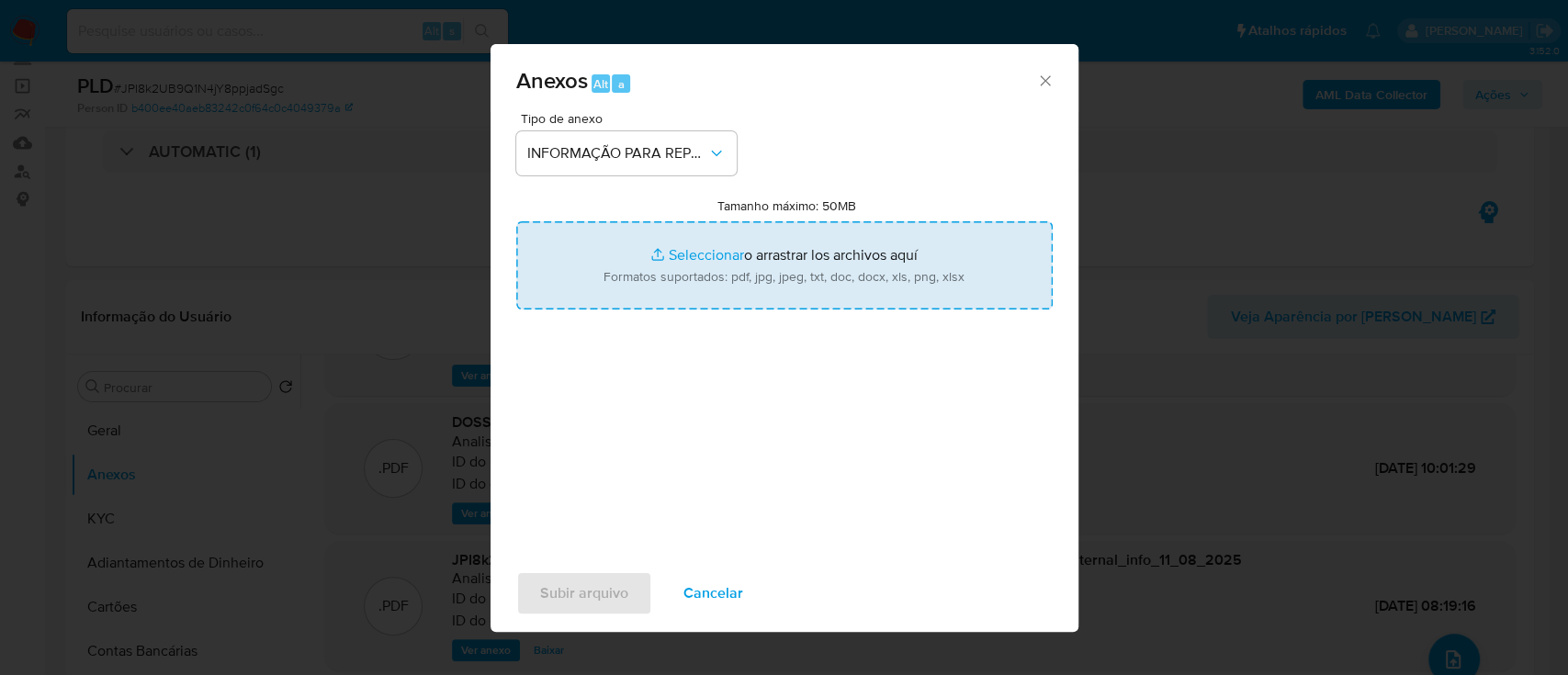
type input "C:\fakepath\SAR - JPI8k2UB9Q1N4jY8ppjadSgc - CPF 23900443874 - LIZETH LIMA PACH…"
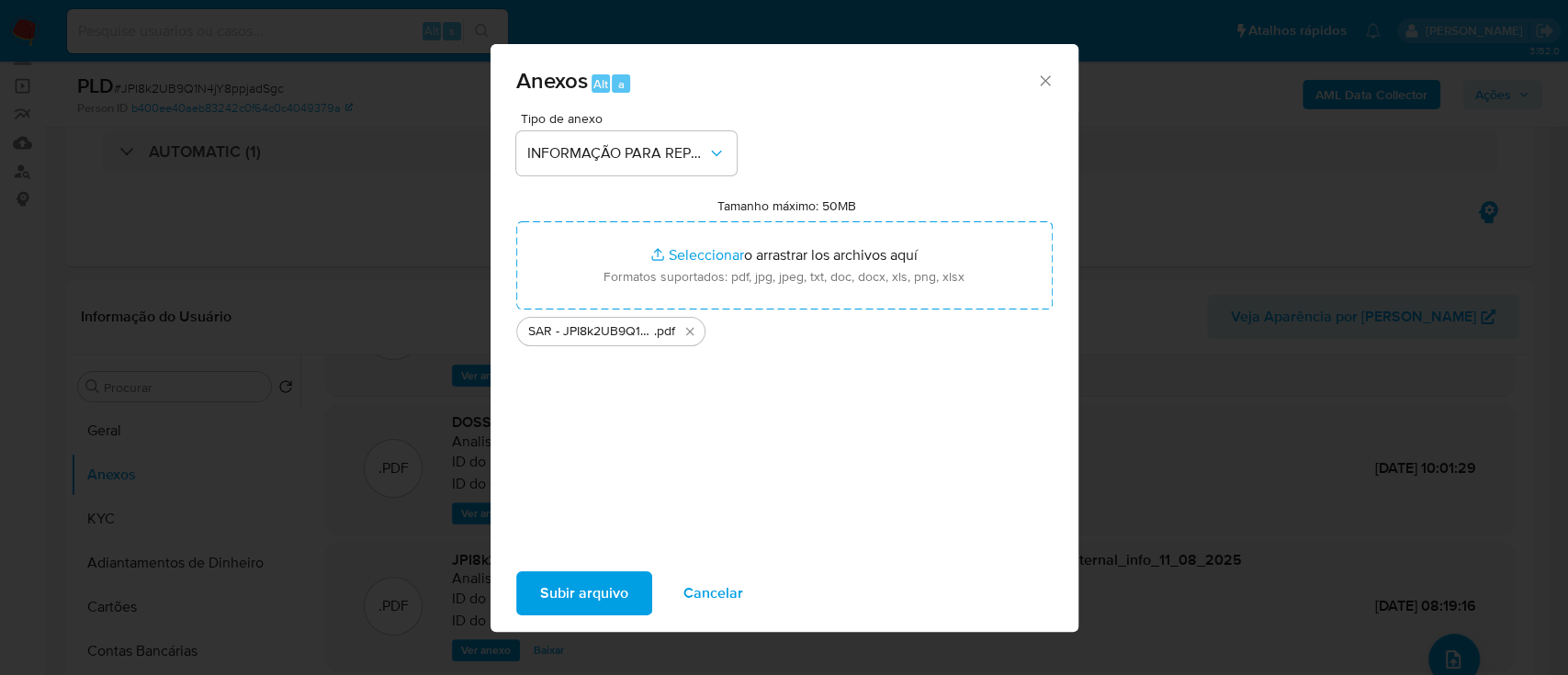
click at [596, 591] on span "Subir arquivo" at bounding box center [583, 593] width 88 height 41
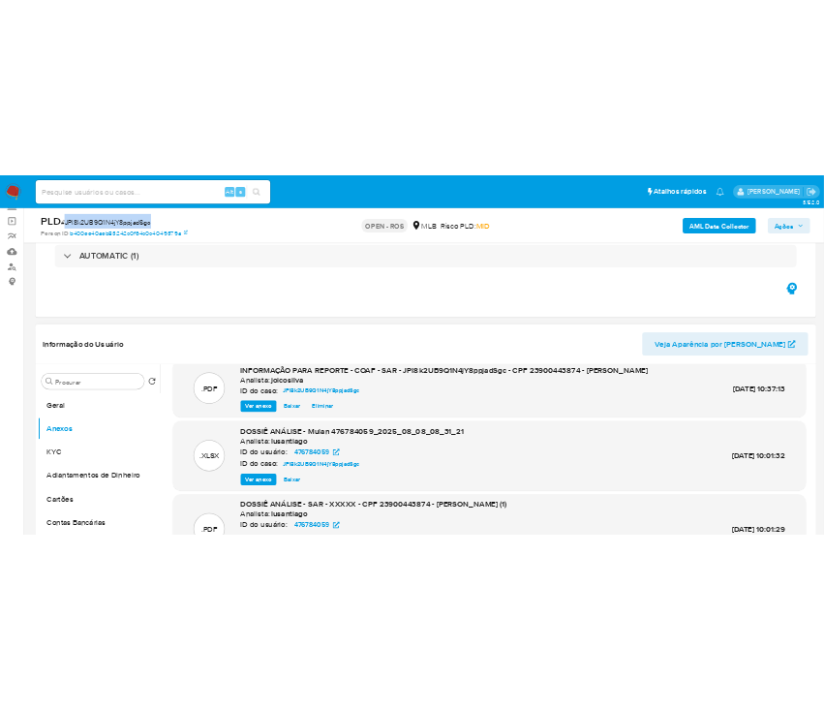
scroll to position [0, 0]
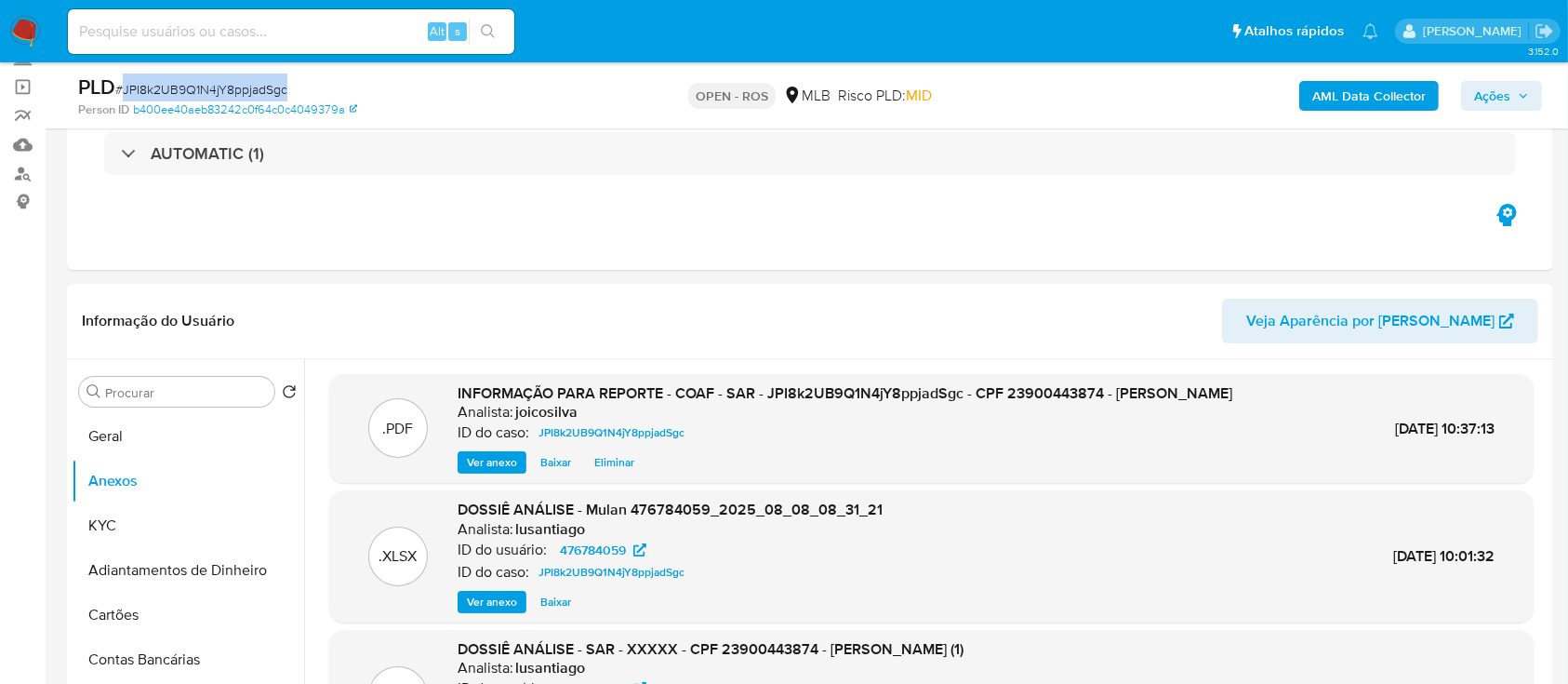
click at [1489, 95] on span "Ações" at bounding box center [1492, 95] width 36 height 30
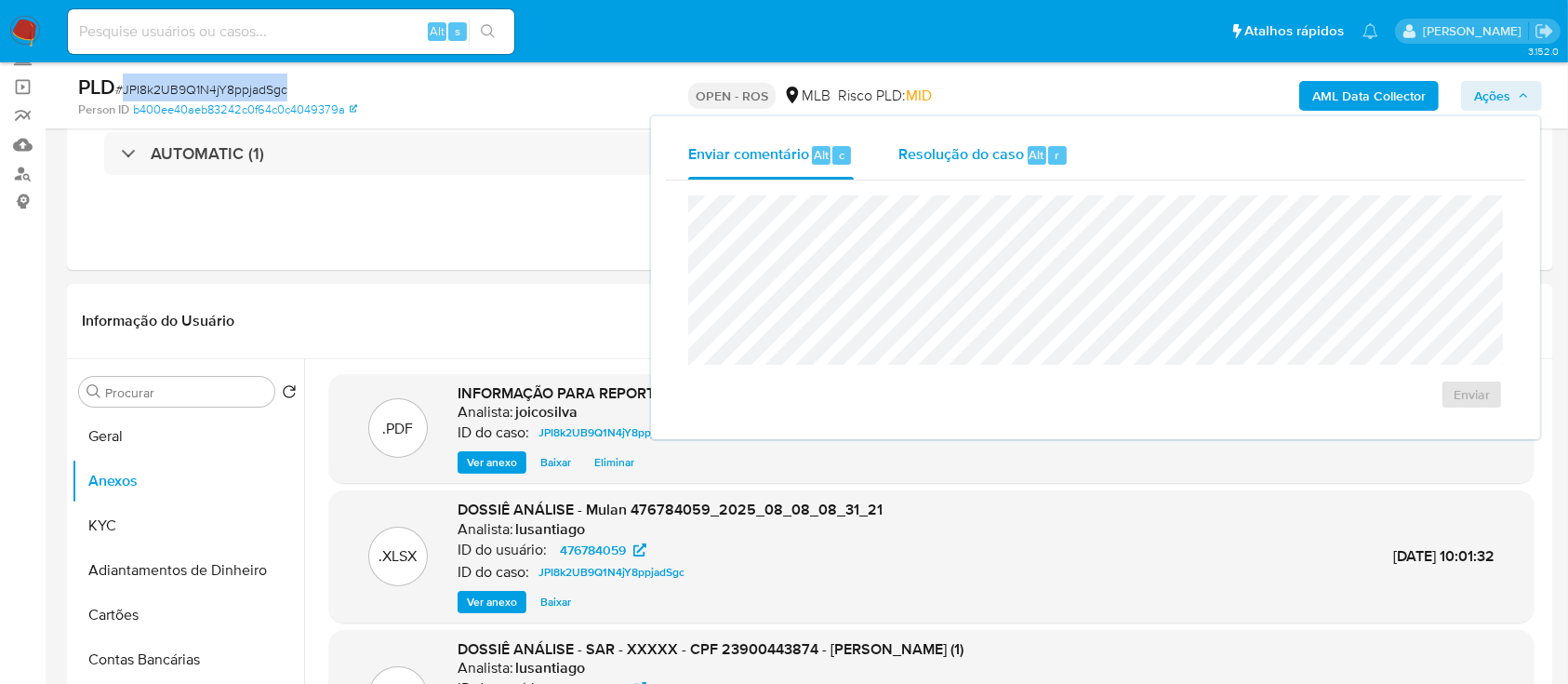
click at [959, 143] on span "Resolução do caso" at bounding box center [961, 154] width 126 height 21
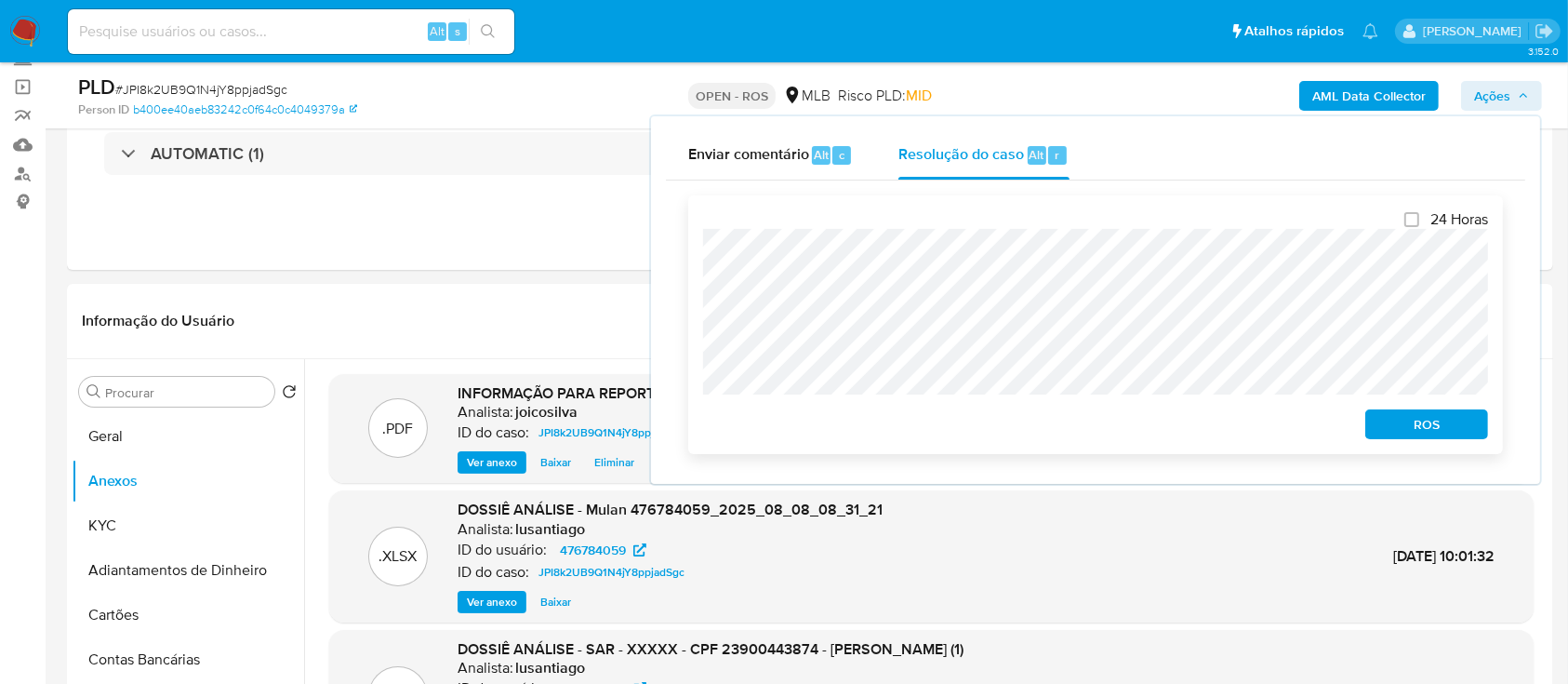
click at [1404, 423] on span "ROS" at bounding box center [1426, 424] width 97 height 26
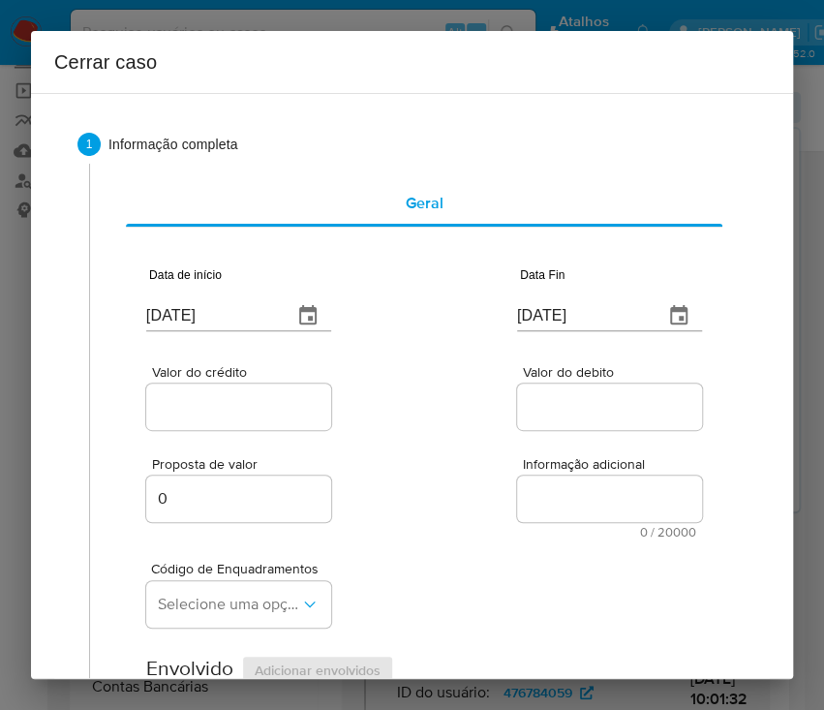
click at [218, 310] on input "13/08/2025" at bounding box center [211, 315] width 131 height 31
click at [219, 310] on input "13/08/2025" at bounding box center [211, 315] width 131 height 31
paste input "01/06"
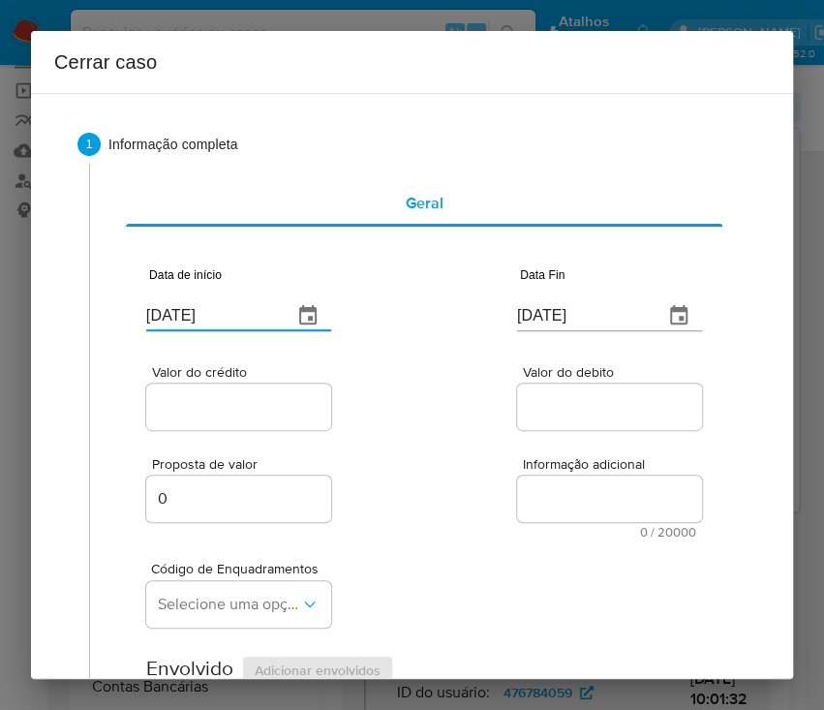
type input "01/06/2025"
click at [548, 326] on input "13/08/2025" at bounding box center [582, 315] width 131 height 31
click at [554, 322] on input "13/08/2025" at bounding box center [582, 315] width 131 height 31
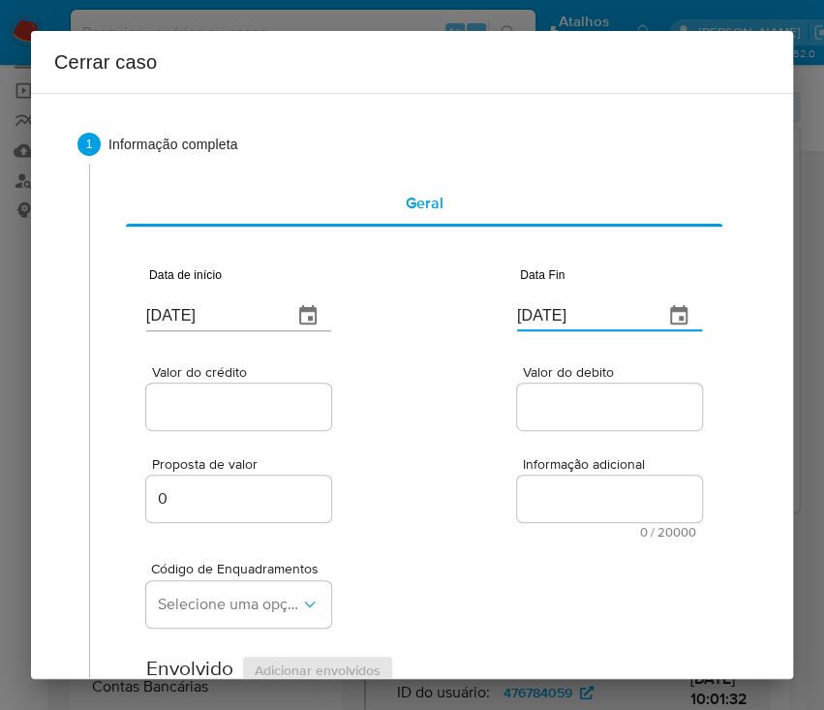
paste input "07"
type input "07/08/2025"
click at [517, 430] on div "Valor do debito" at bounding box center [609, 399] width 185 height 69
click at [236, 399] on input "Valor do crédito" at bounding box center [241, 406] width 190 height 25
click at [194, 415] on input "Valor do crédito" at bounding box center [241, 406] width 190 height 25
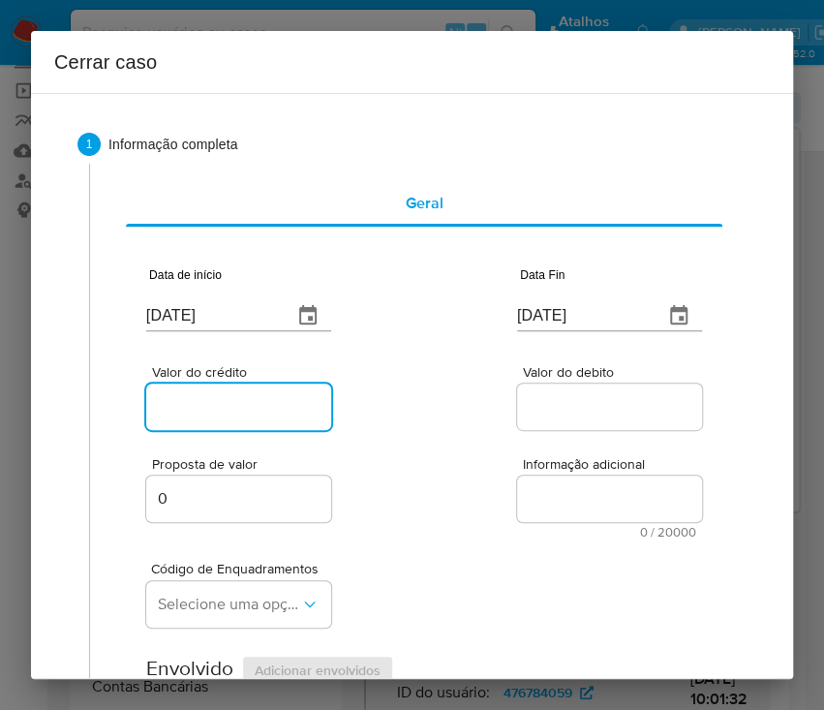
paste input "R$287.000"
type input "R$287.000"
click at [453, 422] on div "Valor do crédito R$287.000 Valor do debito" at bounding box center [424, 388] width 556 height 92
click at [543, 410] on input "Valor do debito" at bounding box center [612, 406] width 190 height 25
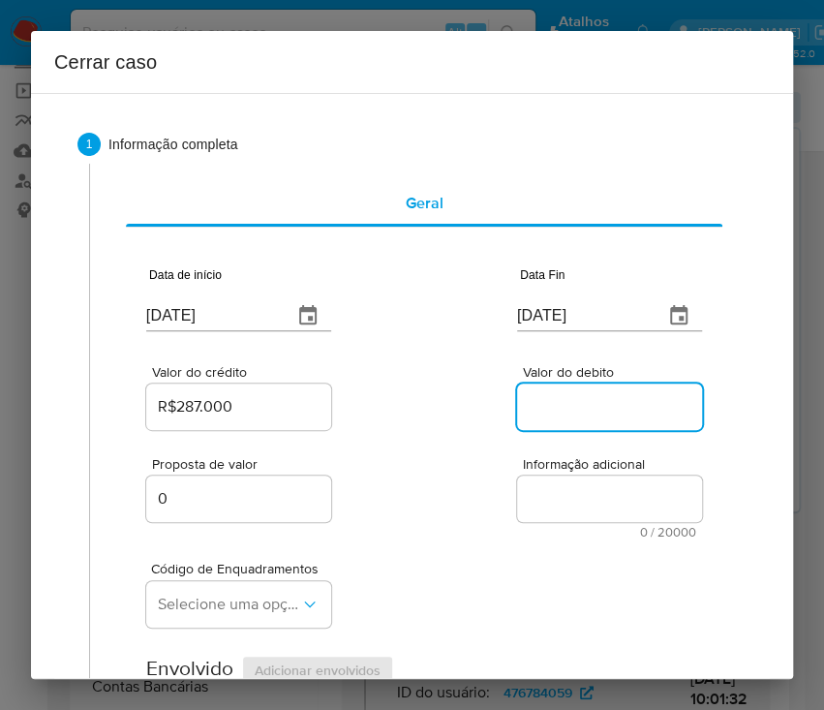
paste input "R$283.483"
type input "R$283.483"
click at [490, 526] on div "Proposta de valor 0 Informação adicional 0 / 20000 20000 caracteres restantes" at bounding box center [424, 486] width 556 height 105
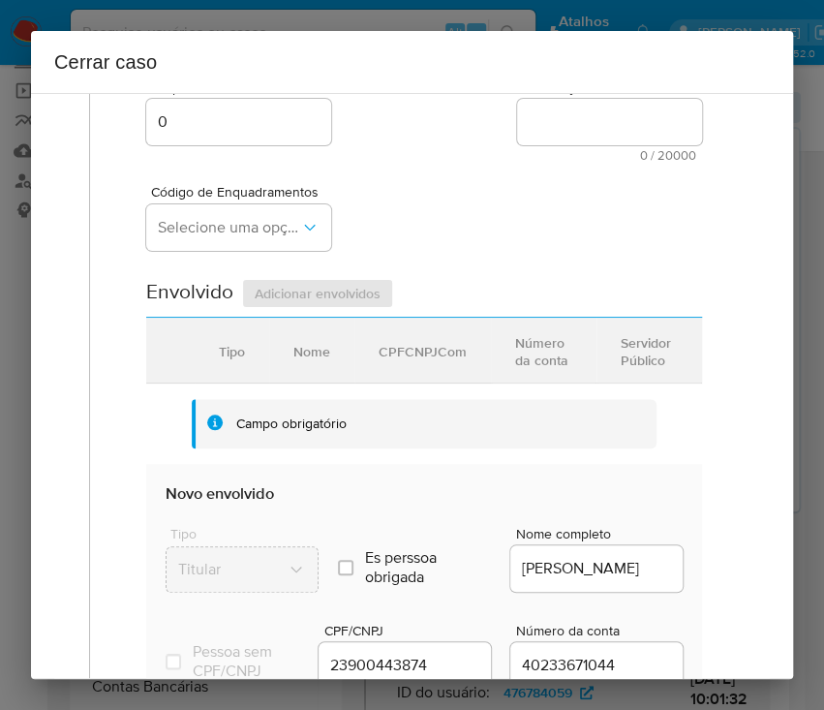
scroll to position [387, 0]
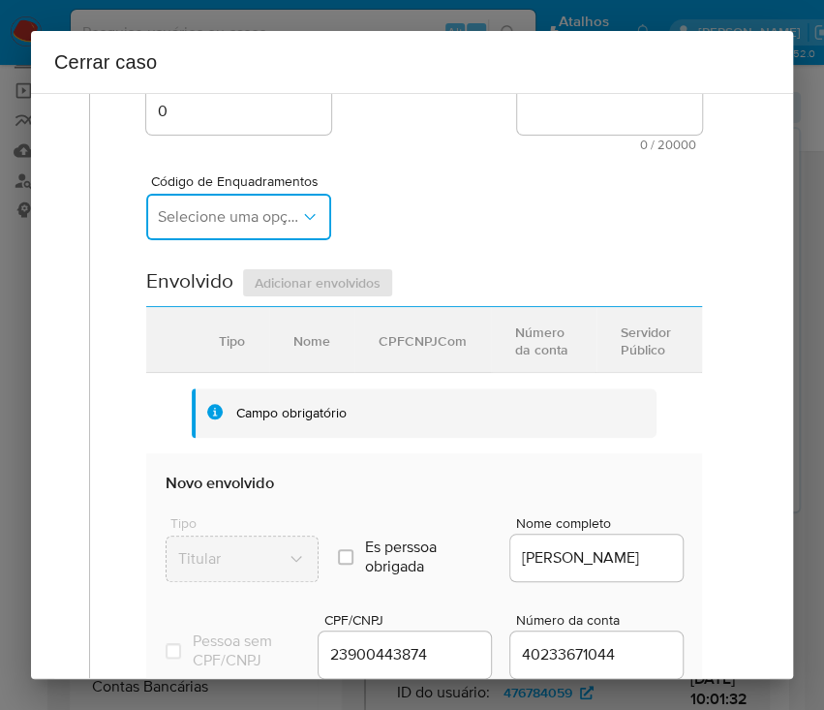
click at [231, 220] on span "Selecione uma opção" at bounding box center [229, 216] width 142 height 19
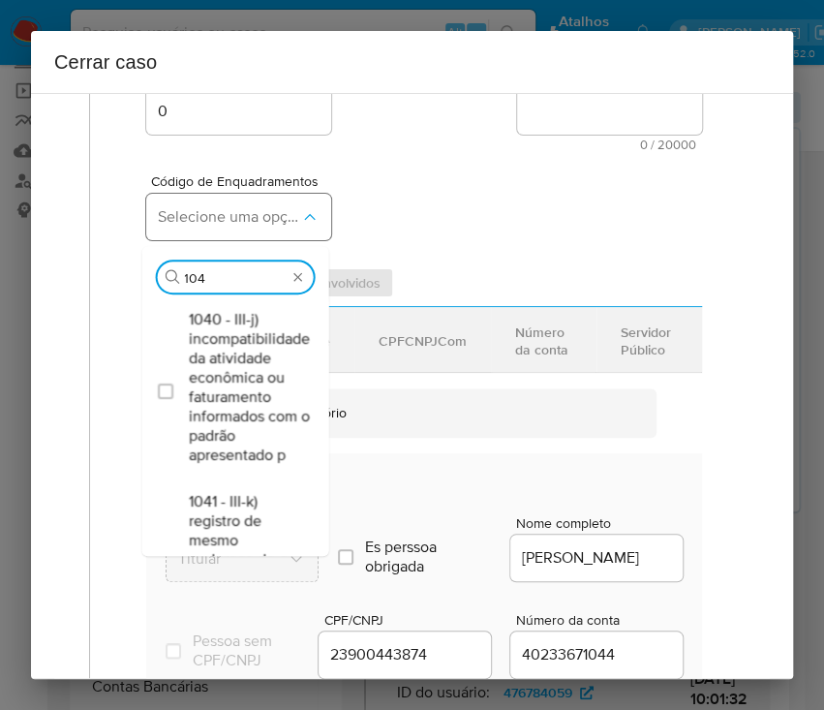
type input "1045"
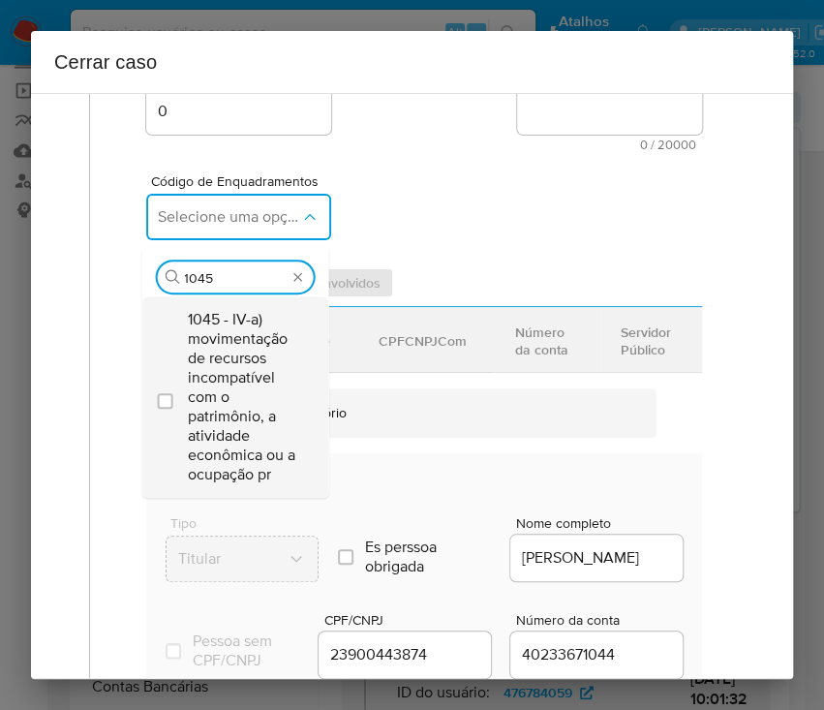
click at [261, 373] on span "1045 - IV-a) movimentação de recursos incompatível com o patrimônio, a atividad…" at bounding box center [244, 397] width 113 height 174
checkbox input "true"
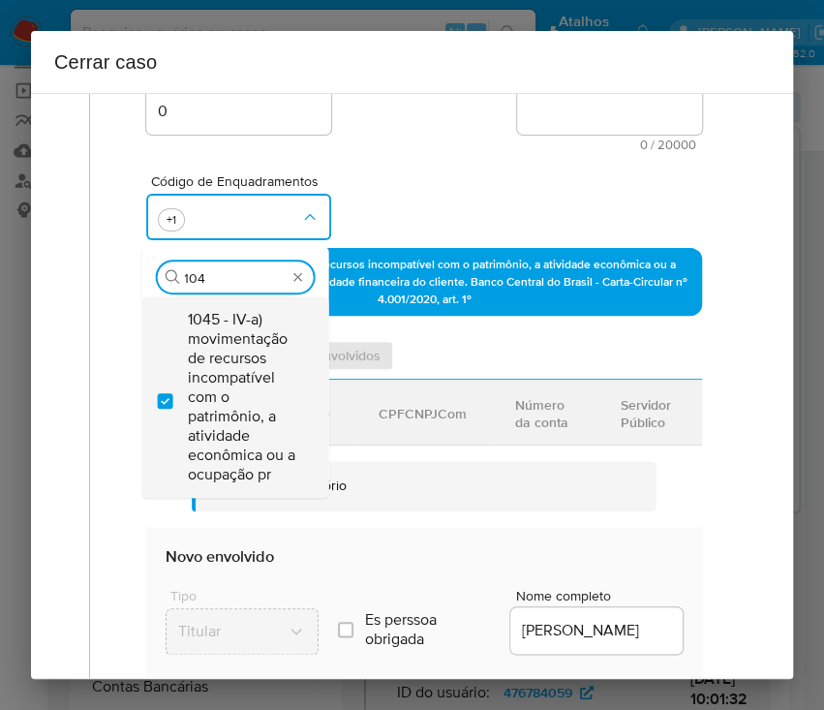
scroll to position [0, 0]
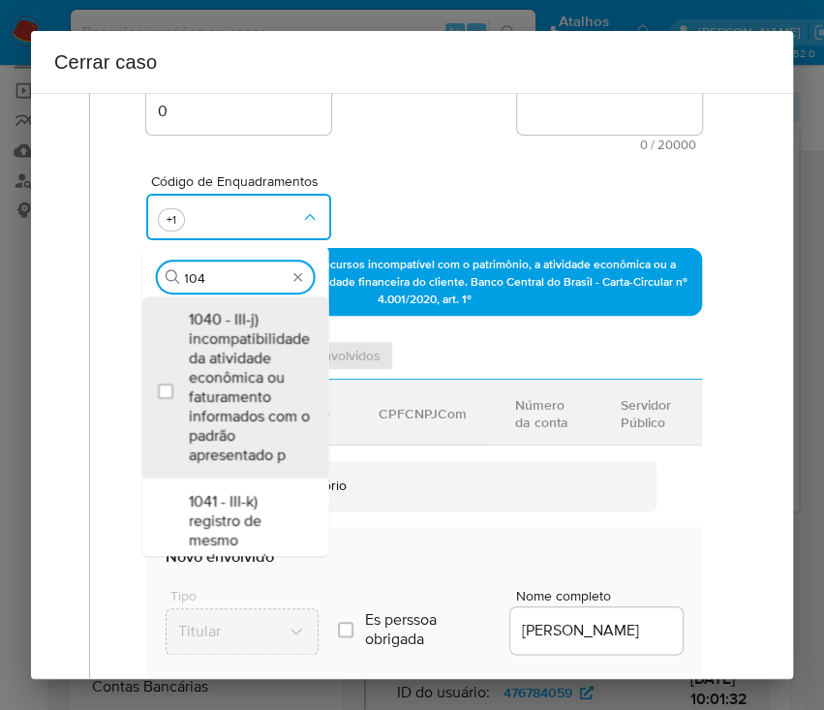
type input "1047"
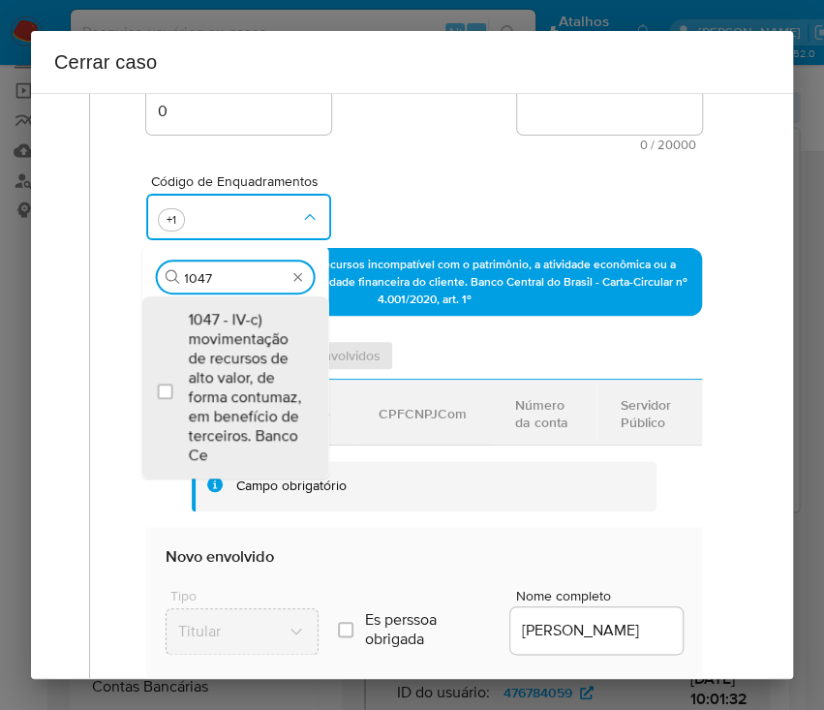
click at [262, 373] on span "1047 - IV-c) movimentação de recursos de alto valor, de forma contumaz, em bene…" at bounding box center [244, 387] width 113 height 155
checkbox input "true"
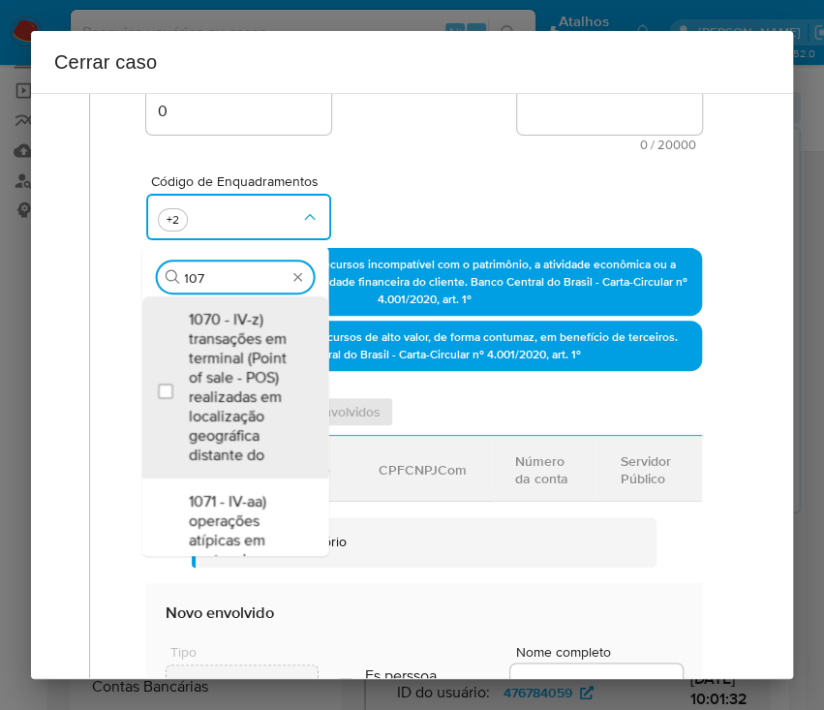
type input "1074"
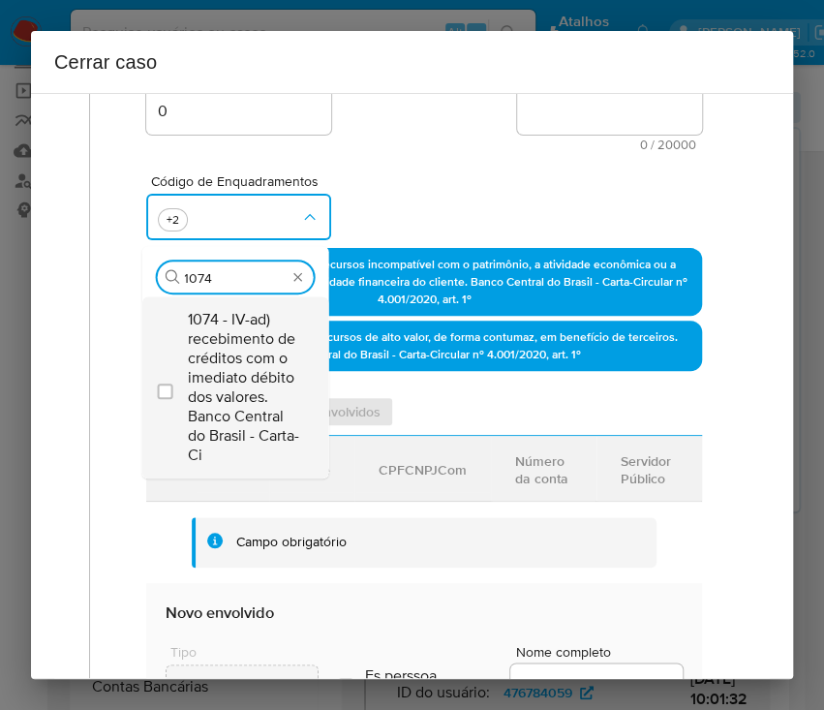
click at [217, 399] on span "1074 - IV-ad) recebimento de créditos com o imediato débito dos valores. Banco …" at bounding box center [244, 387] width 113 height 155
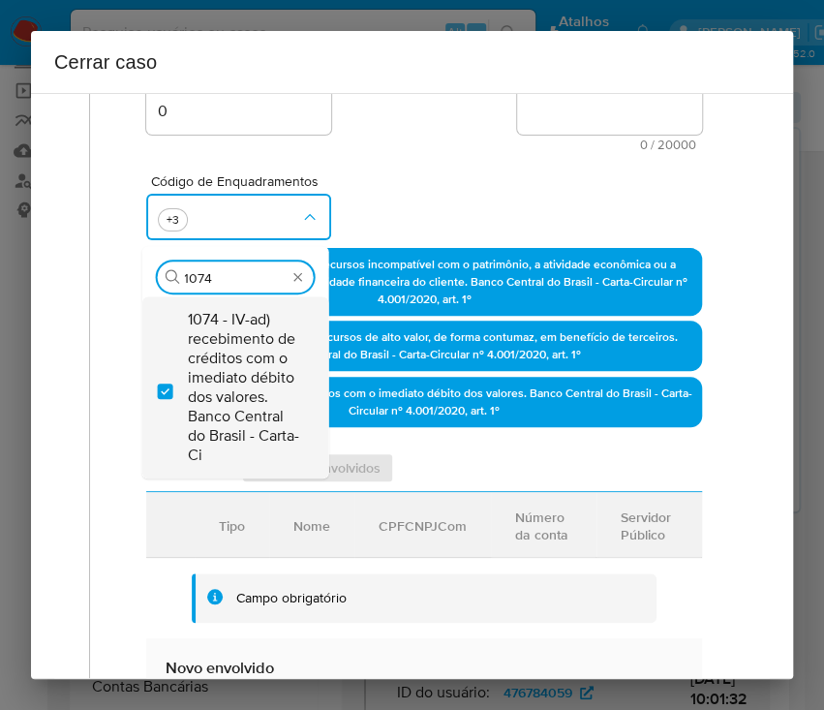
checkbox input "true"
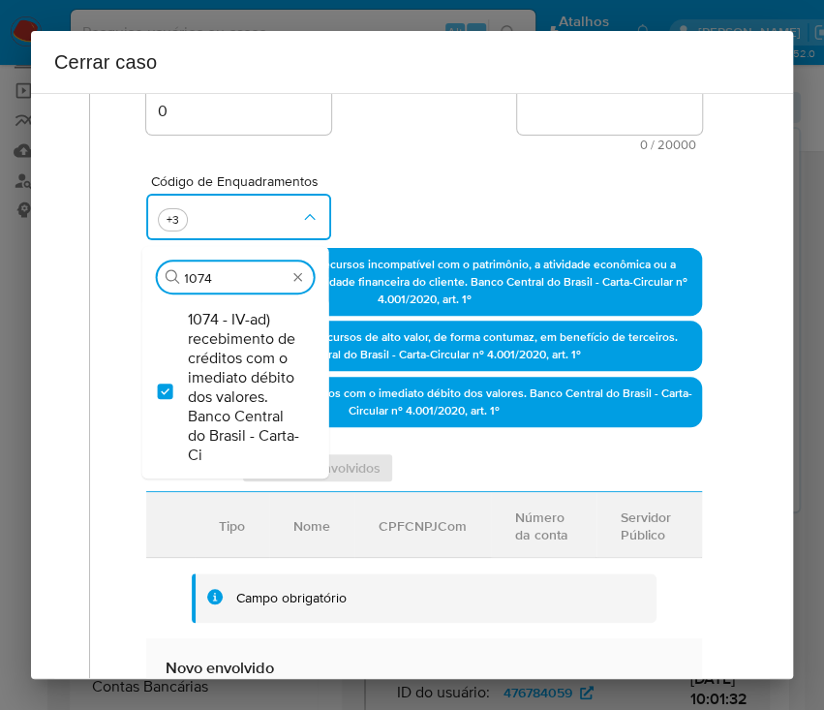
click at [379, 169] on div "Código de Enquadramentos Procurar 1074 1074 - IV-ad) recebimento de créditos co…" at bounding box center [424, 199] width 556 height 97
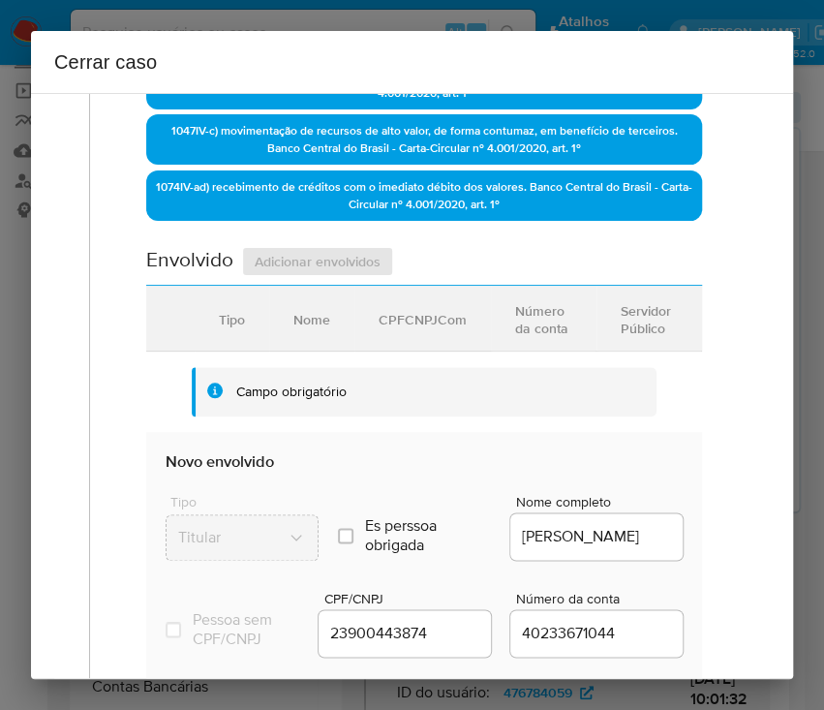
scroll to position [775, 0]
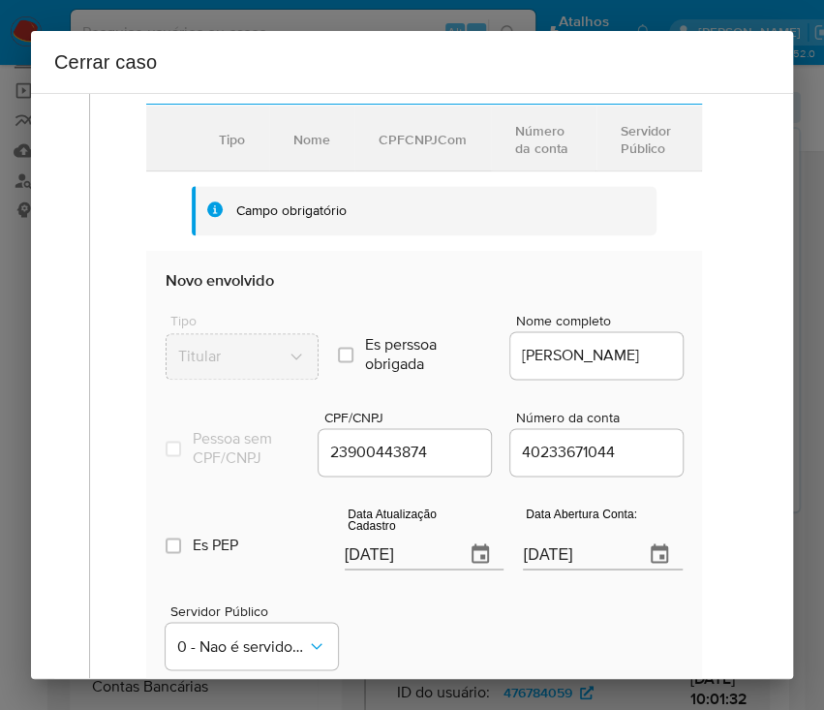
click at [390, 569] on input "[DATE]" at bounding box center [398, 553] width 106 height 31
paste input "31/07"
type input "31/07/2025"
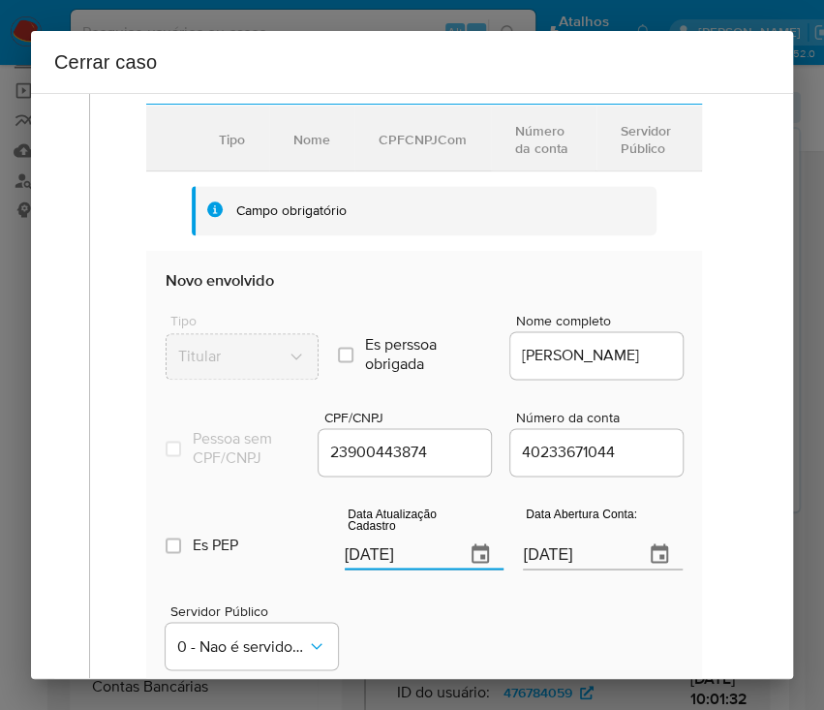
click at [401, 644] on div "Servidor Público 0 - Nao é servidor/[PERSON_NAME] possui informacao" at bounding box center [424, 628] width 517 height 97
click at [523, 569] on input "24/08/2021" at bounding box center [576, 553] width 106 height 31
click at [496, 631] on div "Servidor Público 0 - Nao é servidor/[PERSON_NAME] possui informacao" at bounding box center [424, 628] width 517 height 97
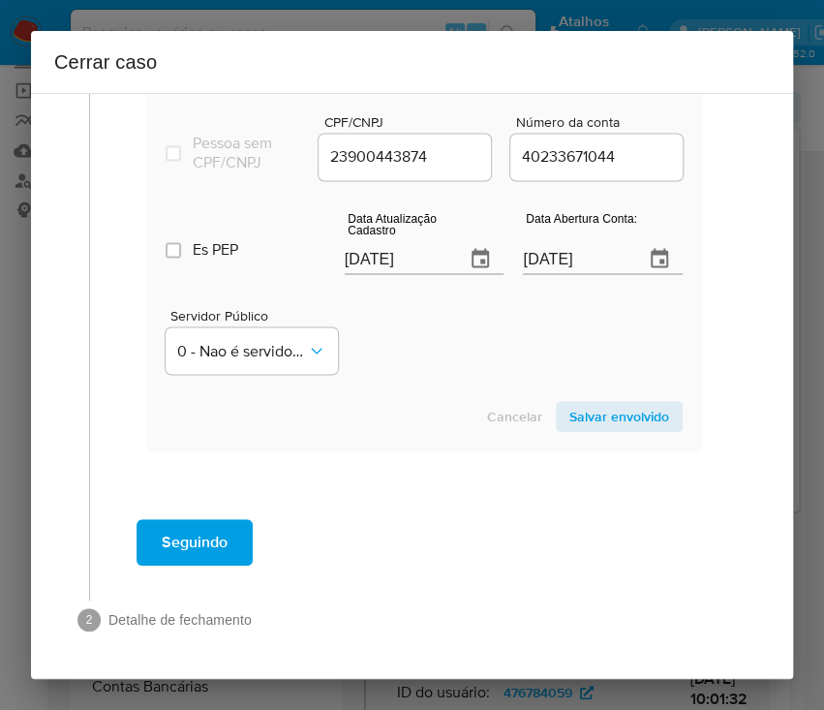
click at [576, 412] on span "Salvar envolvido" at bounding box center [619, 416] width 100 height 27
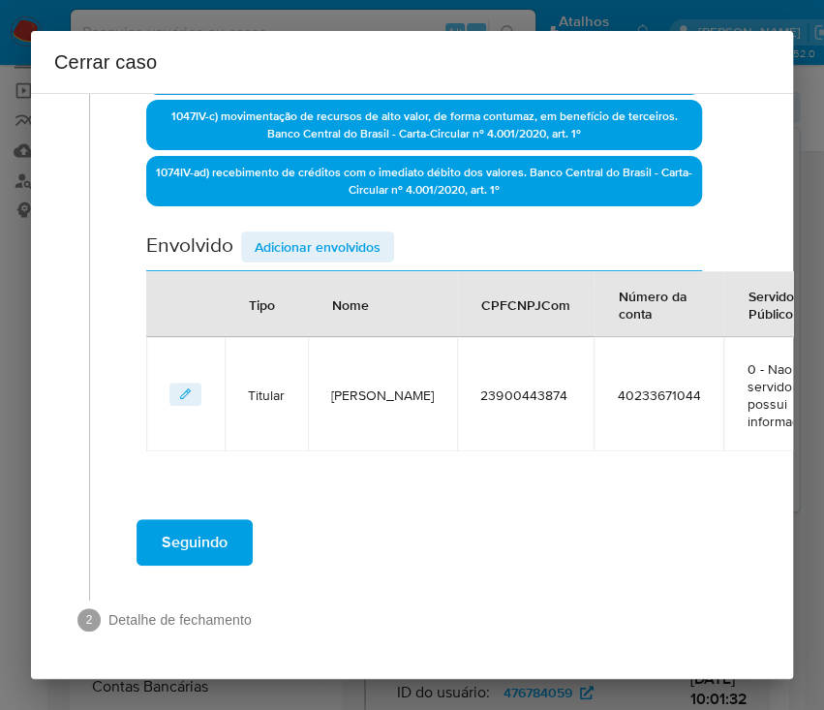
scroll to position [626, 0]
click at [363, 233] on span "Adicionar envolvidos" at bounding box center [318, 246] width 126 height 27
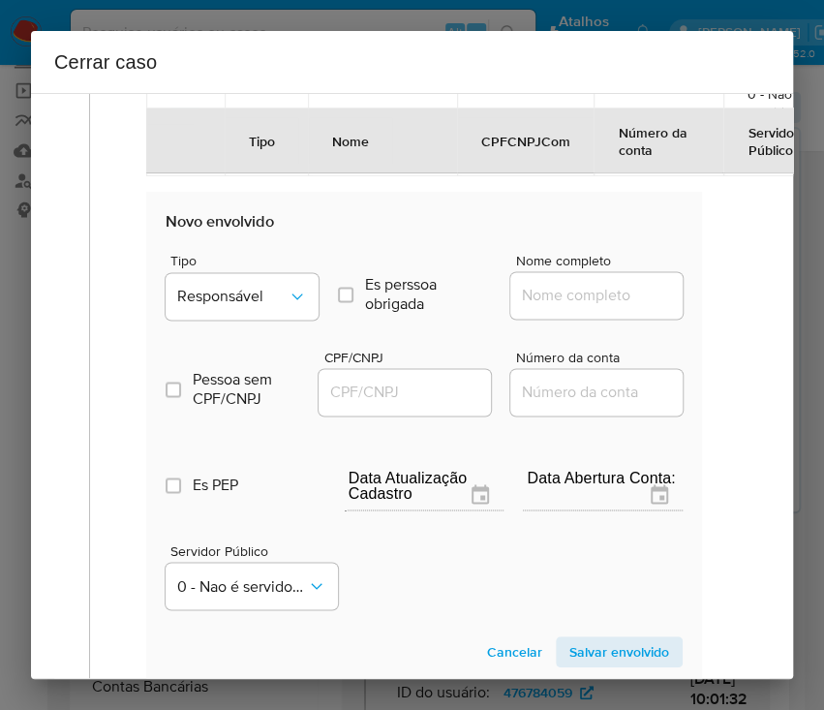
scroll to position [877, 0]
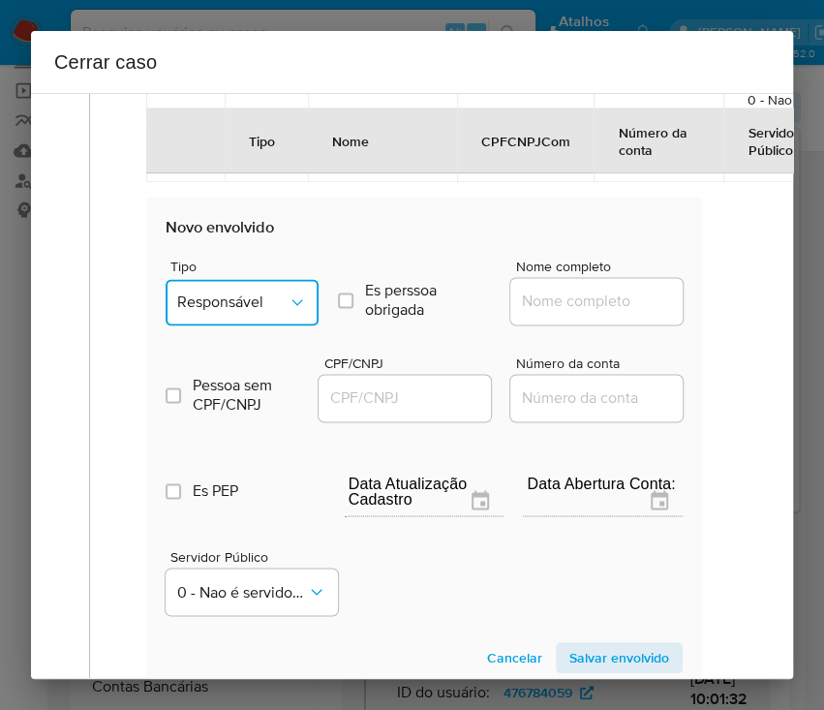
click at [261, 292] on span "Responsável" at bounding box center [232, 301] width 110 height 19
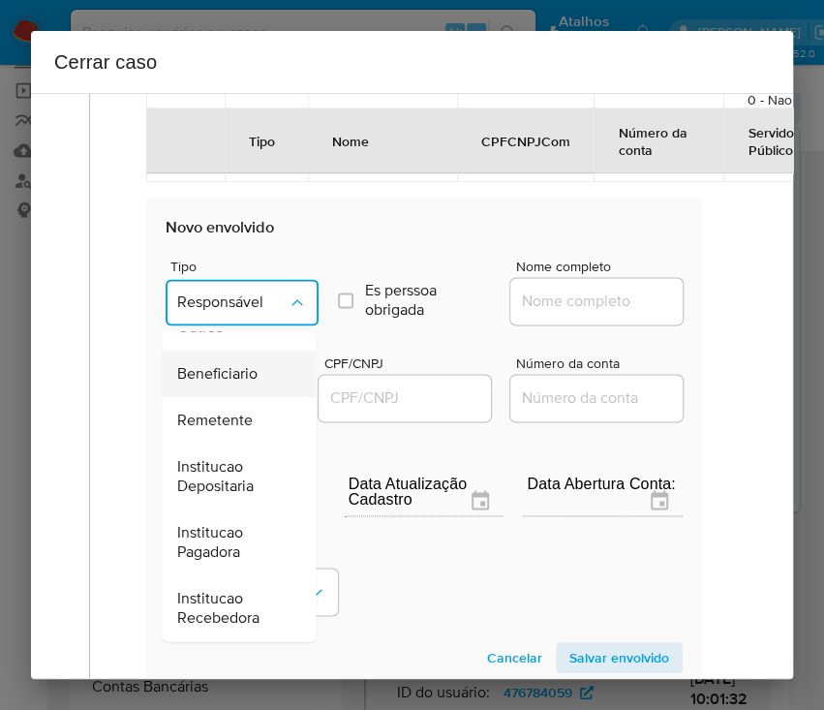
scroll to position [1007, 0]
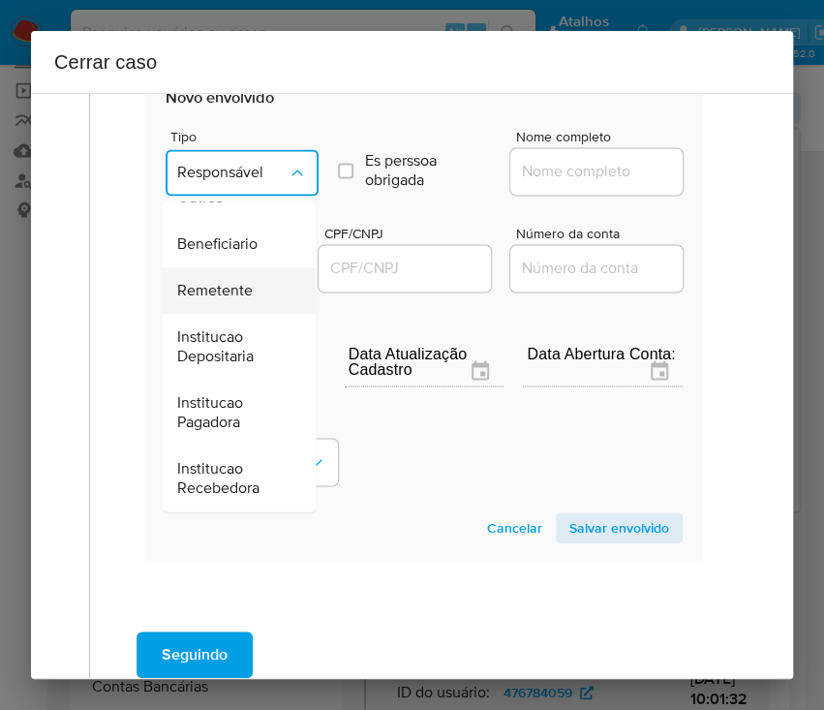
click at [243, 281] on span "Remetente" at bounding box center [215, 290] width 76 height 19
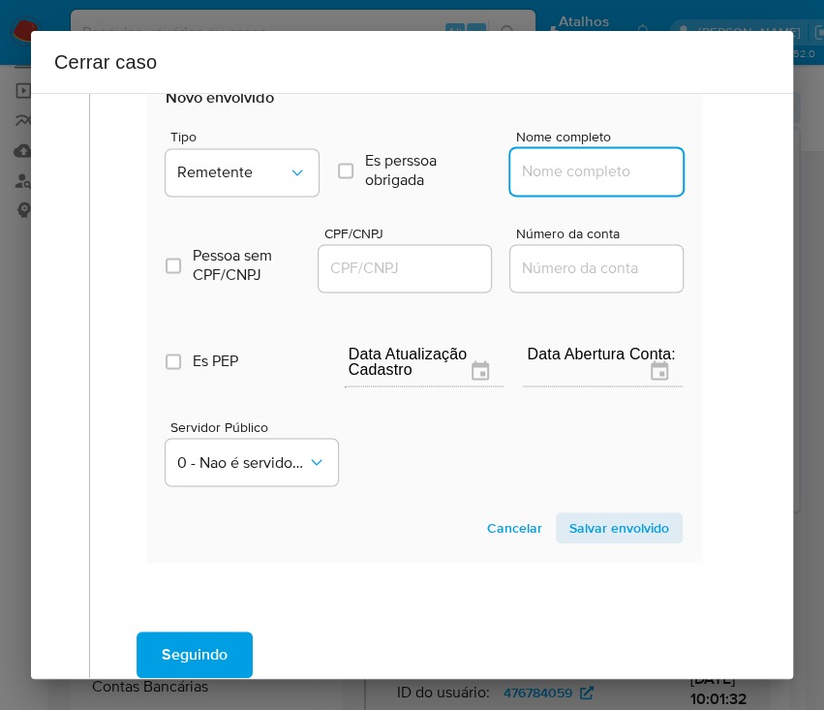
drag, startPoint x: 589, startPoint y: 167, endPoint x: 618, endPoint y: 182, distance: 32.9
click at [589, 167] on input "Nome completo" at bounding box center [605, 171] width 190 height 25
paste input "Flor De Jade Moda Ltda, 37668244000157"
drag, startPoint x: 539, startPoint y: 180, endPoint x: 755, endPoint y: 185, distance: 216.0
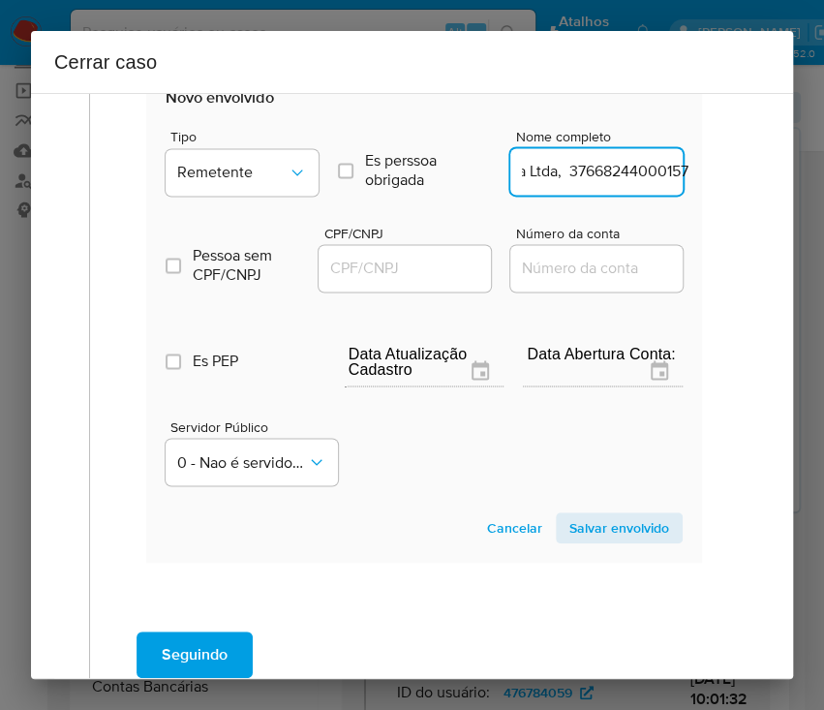
click at [755, 185] on div "1 Informação completa Geral Data de início 01/06/2025 Data Fin 07/08/2025 Valor…" at bounding box center [412, 386] width 762 height 586
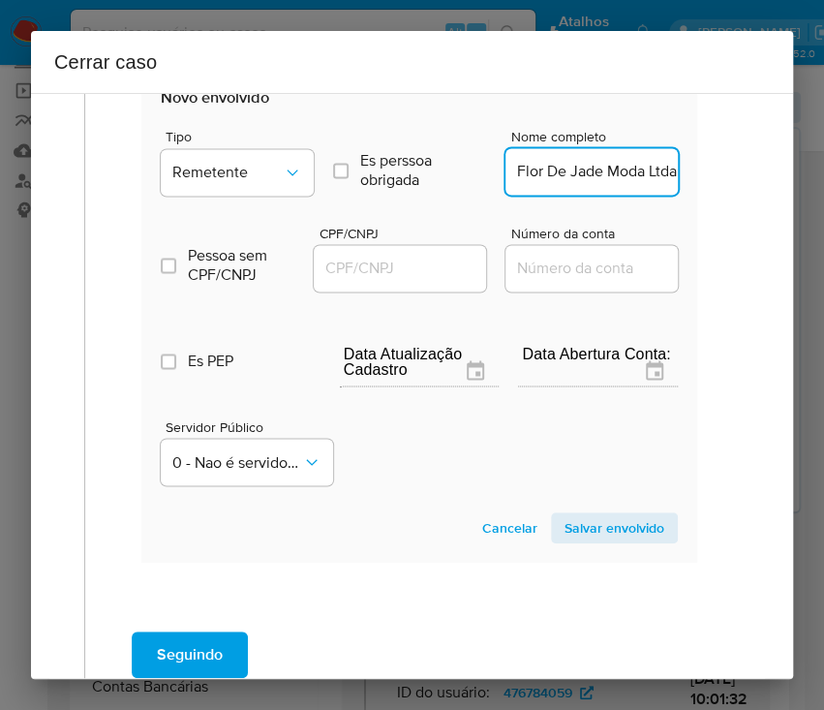
scroll to position [0, 0]
type input "Flor De Jade Moda Ltda"
click at [386, 275] on input "CPF/CNPJ" at bounding box center [409, 268] width 190 height 25
paste input "37668244000157"
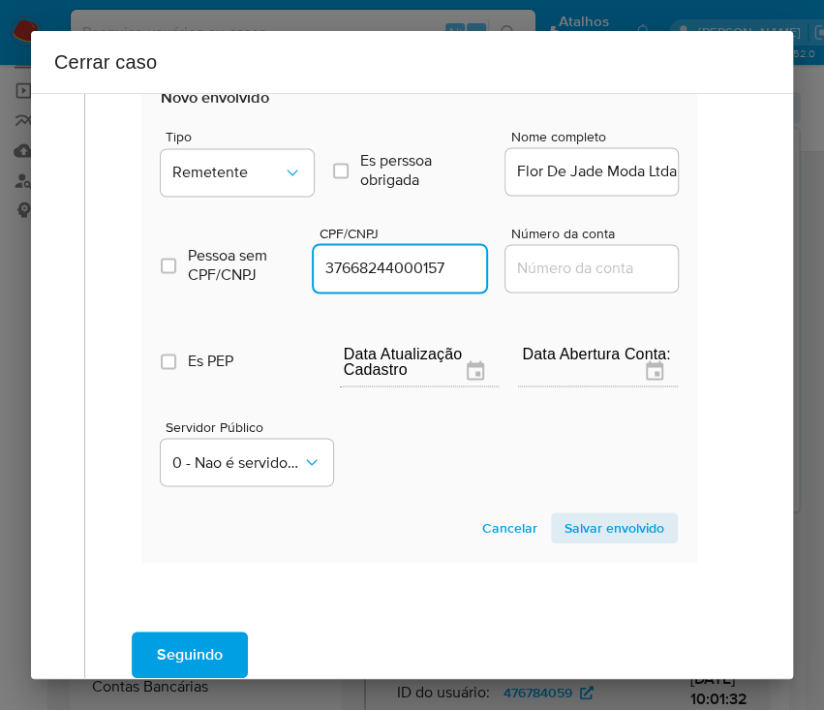
type input "37668244000157"
click at [593, 525] on span "Salvar envolvido" at bounding box center [615, 527] width 100 height 27
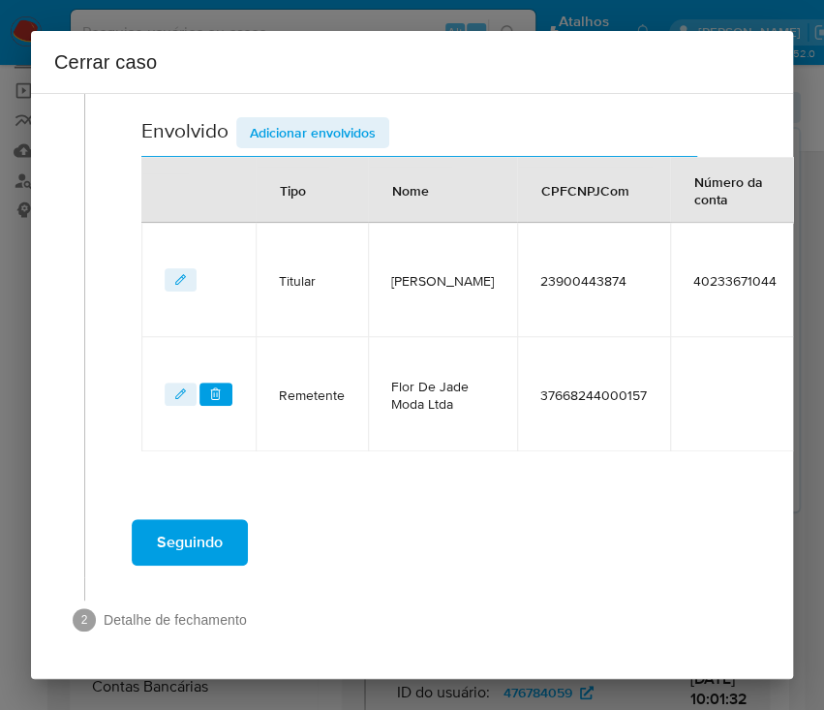
scroll to position [739, 5]
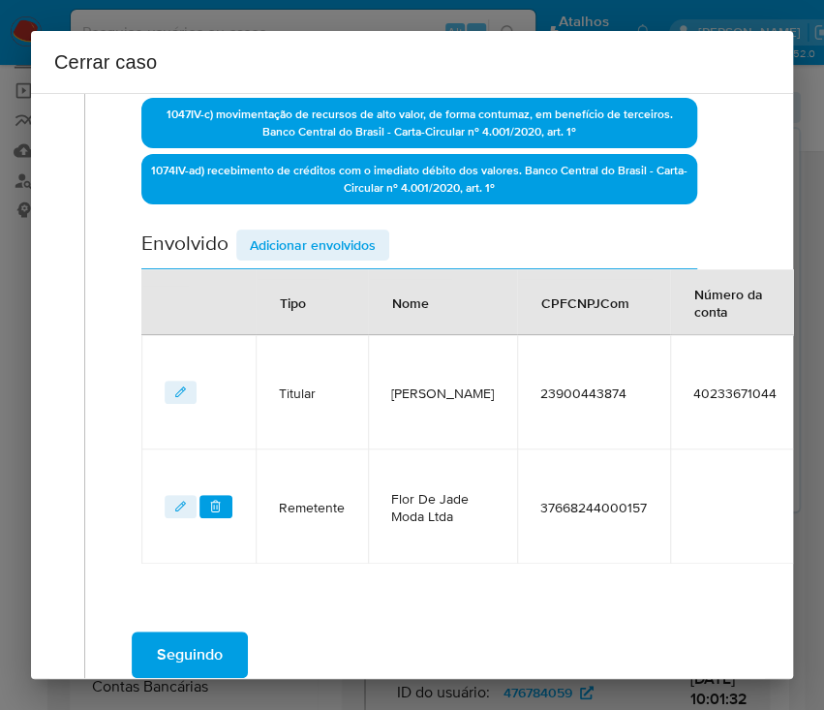
click at [294, 250] on span "Adicionar envolvidos" at bounding box center [313, 244] width 126 height 27
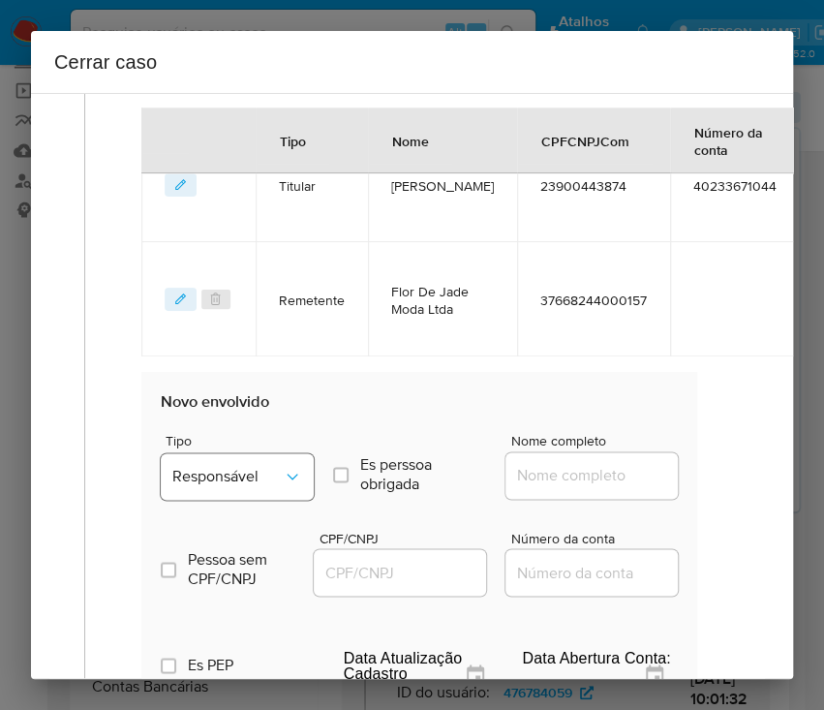
scroll to position [998, 5]
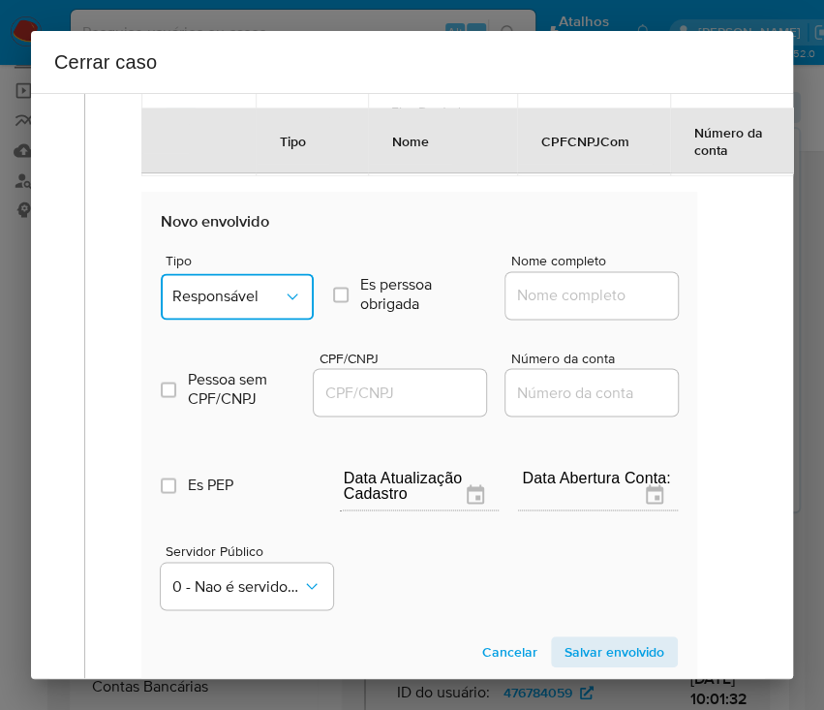
click at [249, 288] on span "Responsável" at bounding box center [227, 296] width 110 height 19
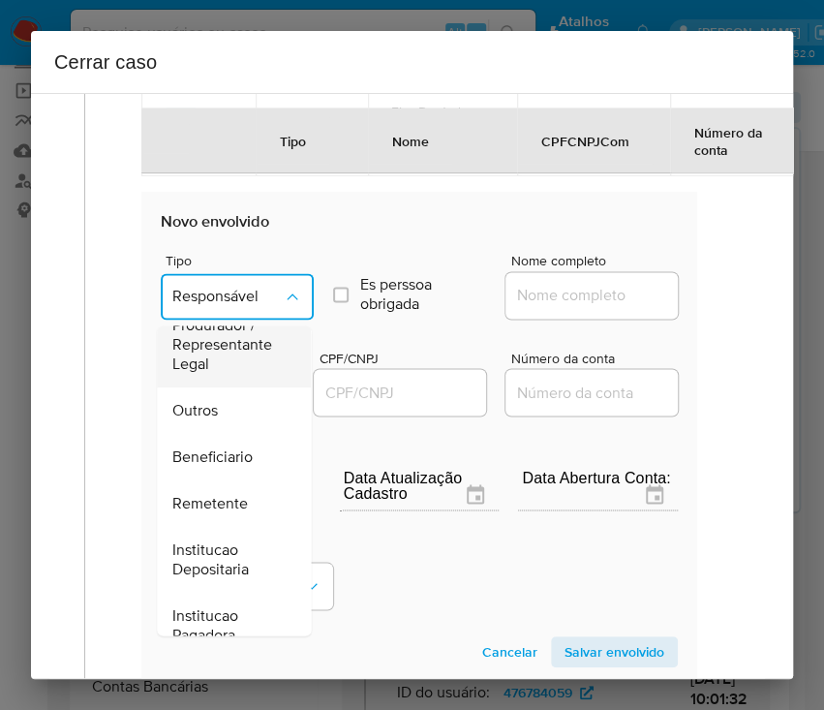
scroll to position [258, 0]
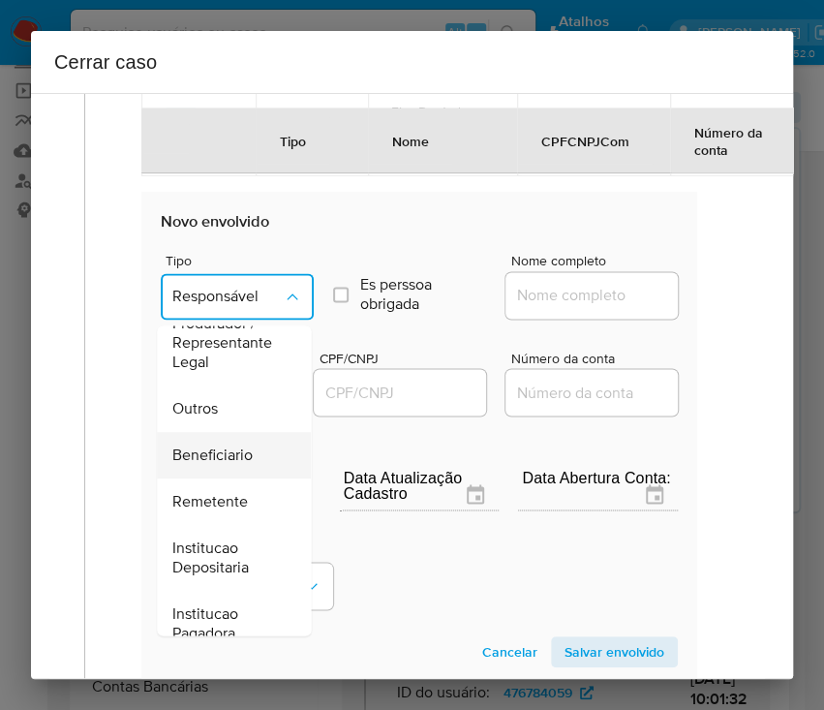
click at [194, 453] on span "Beneficiario" at bounding box center [212, 455] width 80 height 19
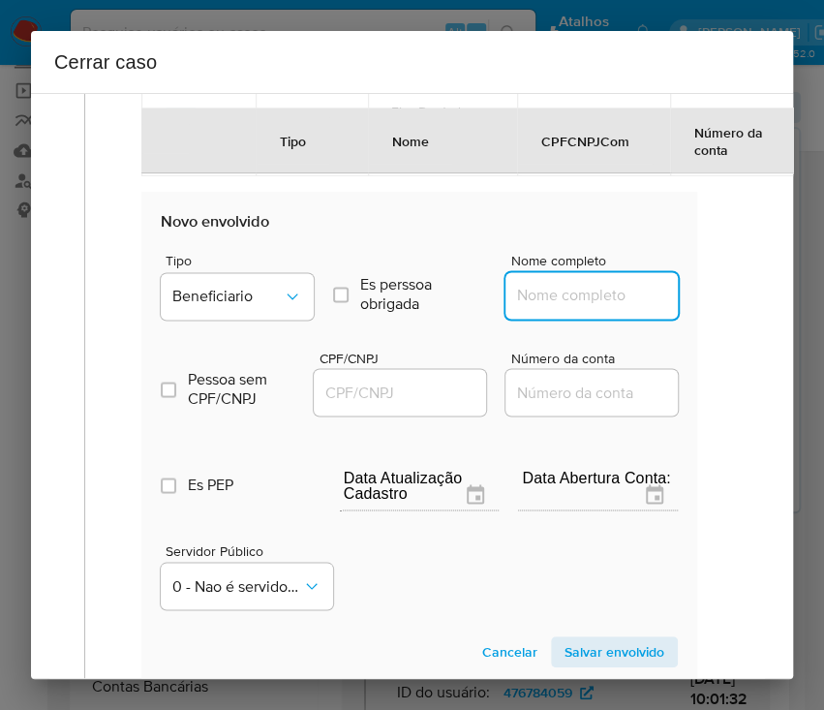
click at [533, 309] on div at bounding box center [592, 295] width 172 height 46
paste input "MARTINEZ TEXTIL INDUSTRIA E COMERCIO DE CONFECCAO LTDA, 30019009000105"
drag, startPoint x: 532, startPoint y: 301, endPoint x: 695, endPoint y: 298, distance: 163.7
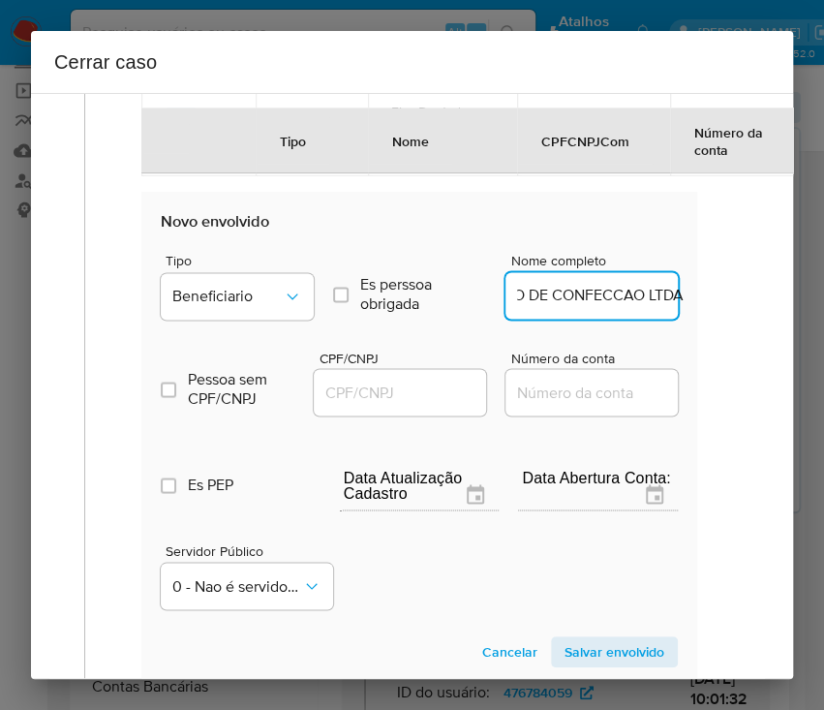
scroll to position [0, 296]
type input "MARTINEZ TEXTIL INDUSTRIA E COMERCIO DE CONFECCAO LTDA"
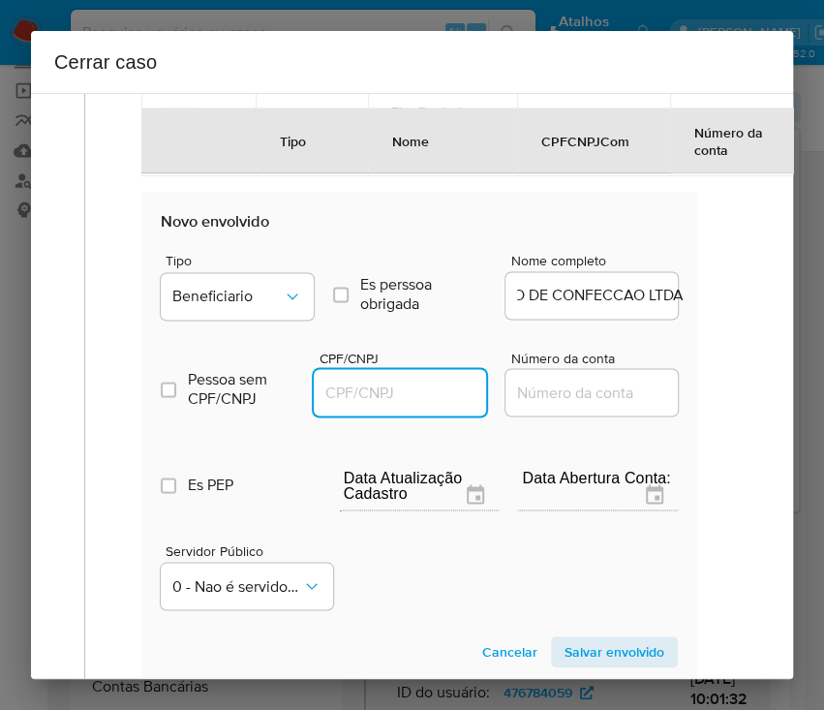
scroll to position [0, 0]
click at [405, 383] on input "CPF/CNPJ" at bounding box center [409, 392] width 190 height 25
paste input "30019009000105"
type input "30019009000105"
click at [565, 648] on span "Salvar envolvido" at bounding box center [615, 651] width 100 height 27
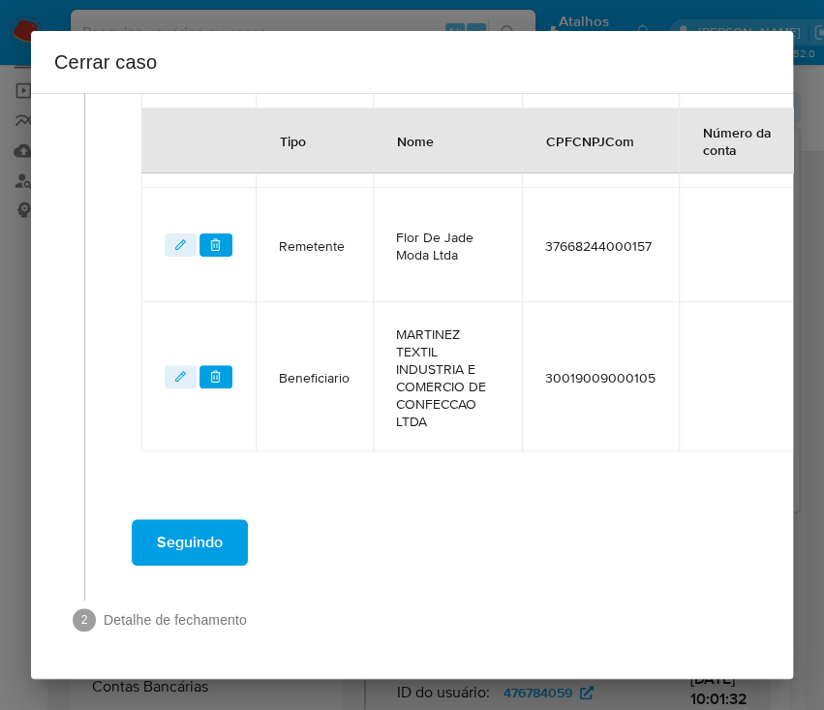
scroll to position [907, 5]
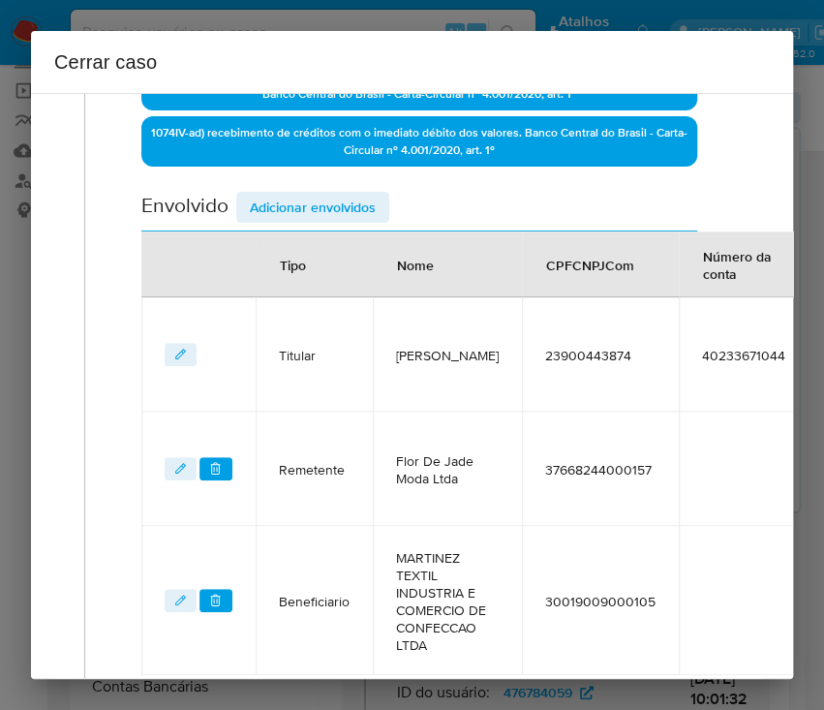
click at [307, 198] on span "Adicionar envolvidos" at bounding box center [313, 207] width 126 height 27
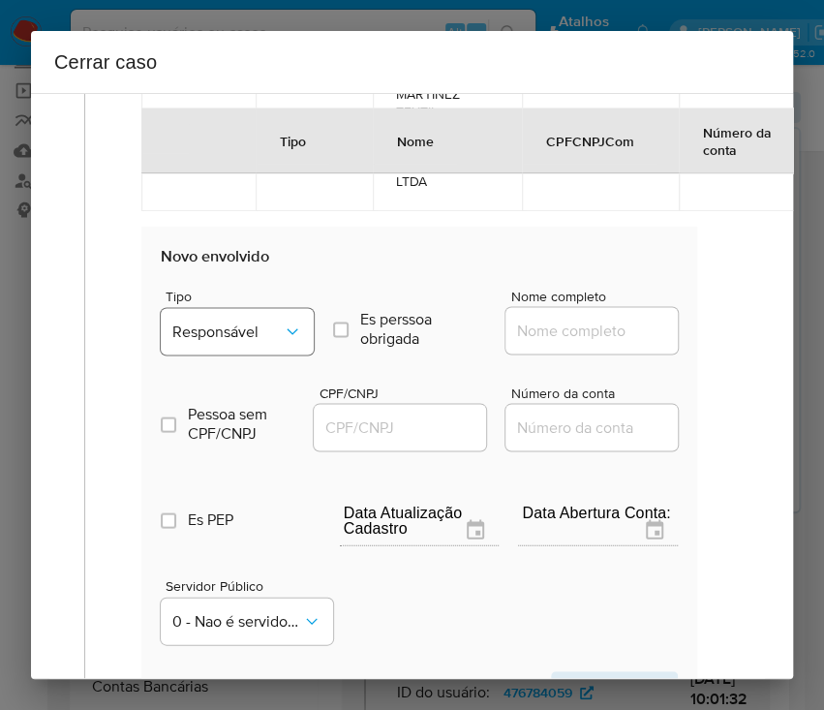
scroll to position [1164, 5]
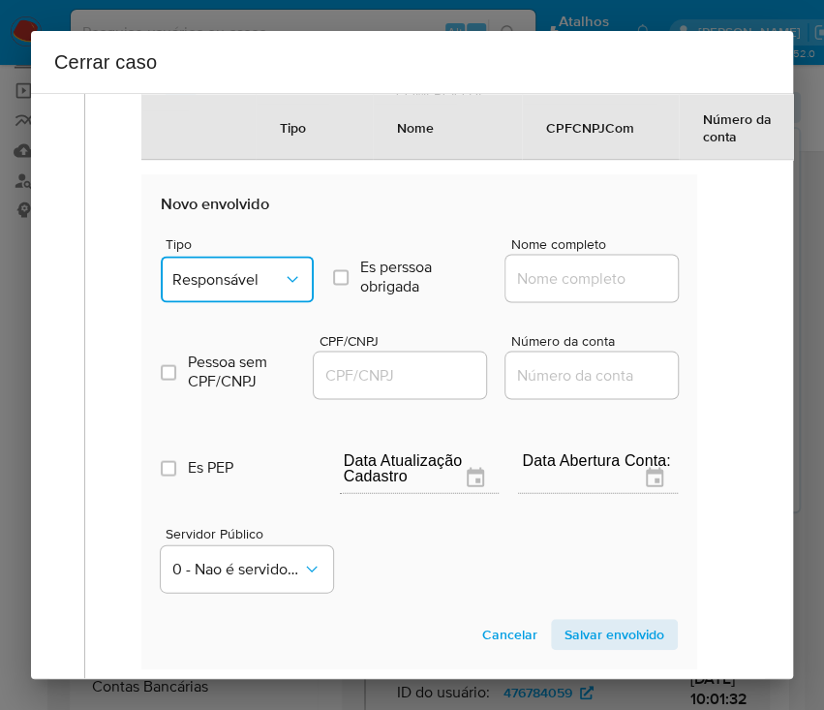
click at [256, 289] on span "Responsável" at bounding box center [227, 278] width 110 height 19
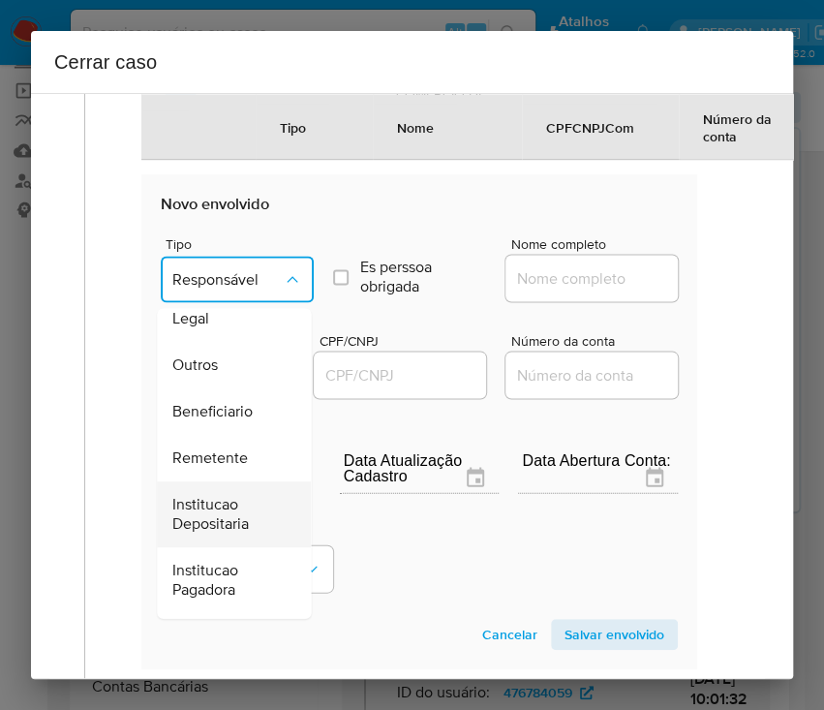
scroll to position [344, 0]
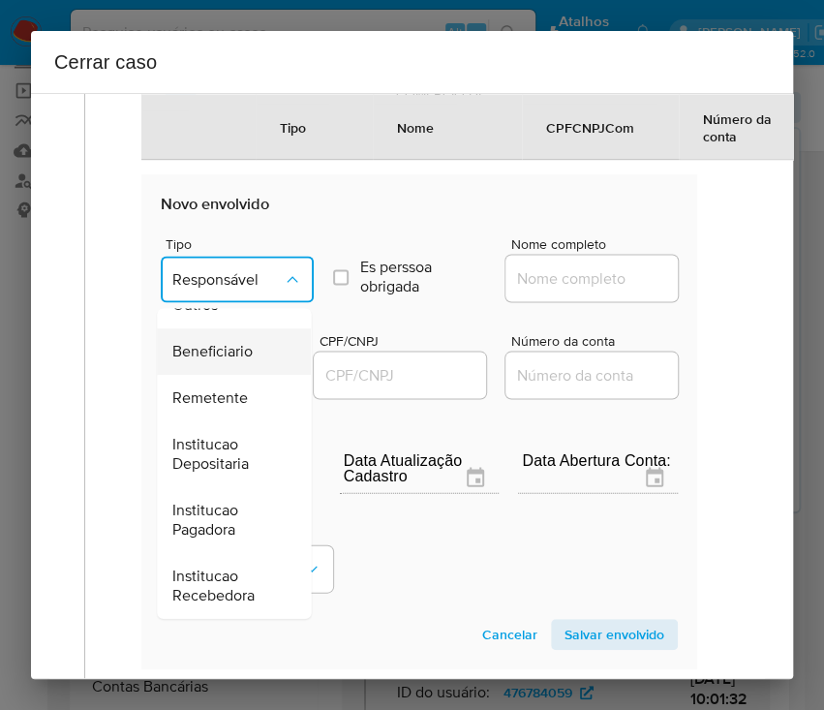
click at [226, 360] on span "Beneficiario" at bounding box center [212, 351] width 80 height 19
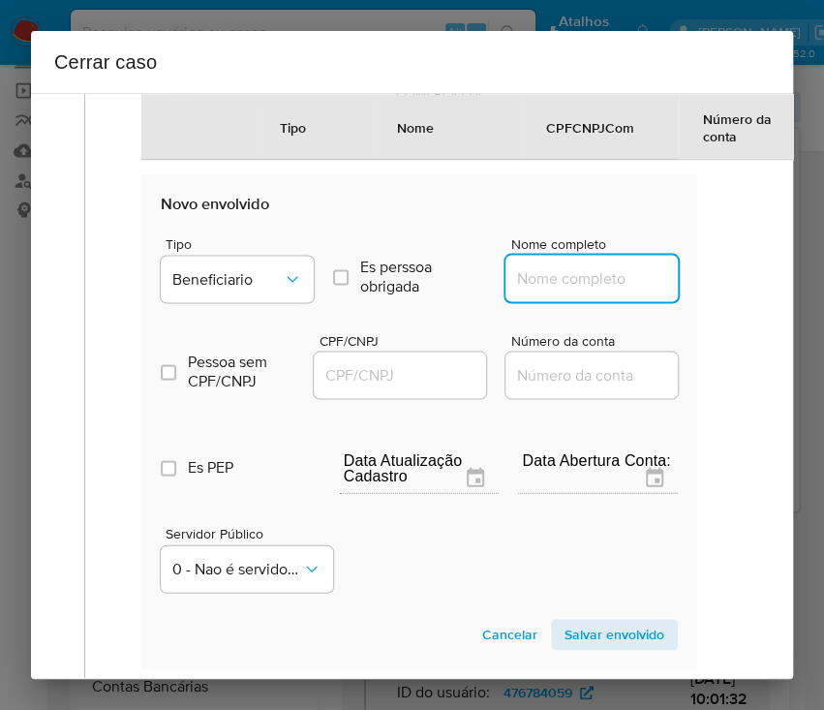
drag, startPoint x: 517, startPoint y: 298, endPoint x: 554, endPoint y: 301, distance: 36.9
click at [519, 291] on input "Nome completo" at bounding box center [601, 277] width 190 height 25
paste input "Supernova Textil Ltda, 28387448000129"
drag, startPoint x: 550, startPoint y: 294, endPoint x: 686, endPoint y: 294, distance: 135.6
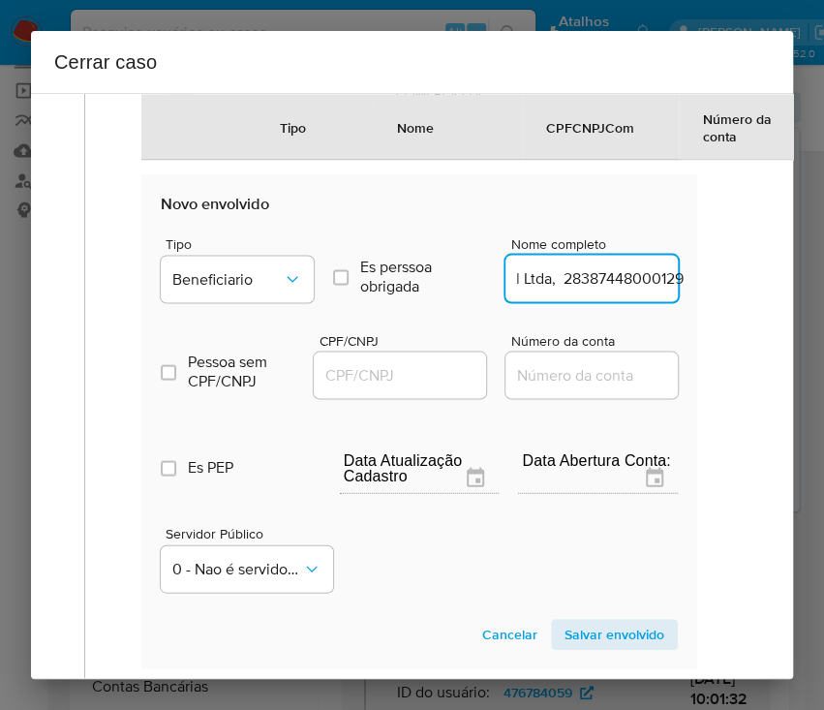
type input "Supernova Textil Ltda"
click at [411, 387] on input "CPF/CNPJ" at bounding box center [409, 374] width 190 height 25
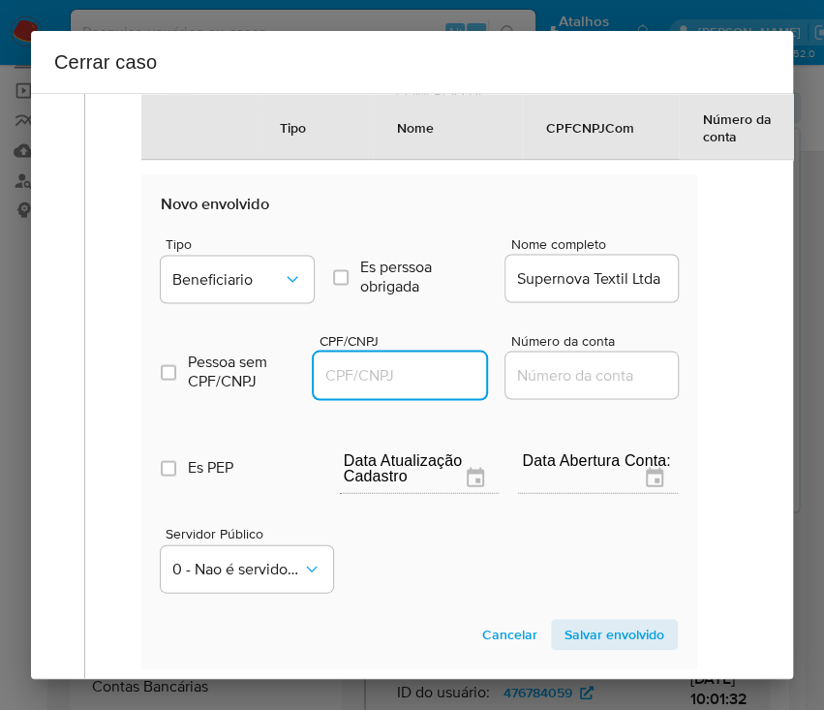
paste input "28387448000129"
type input "28387448000129"
click at [582, 648] on span "Salvar envolvido" at bounding box center [615, 634] width 100 height 27
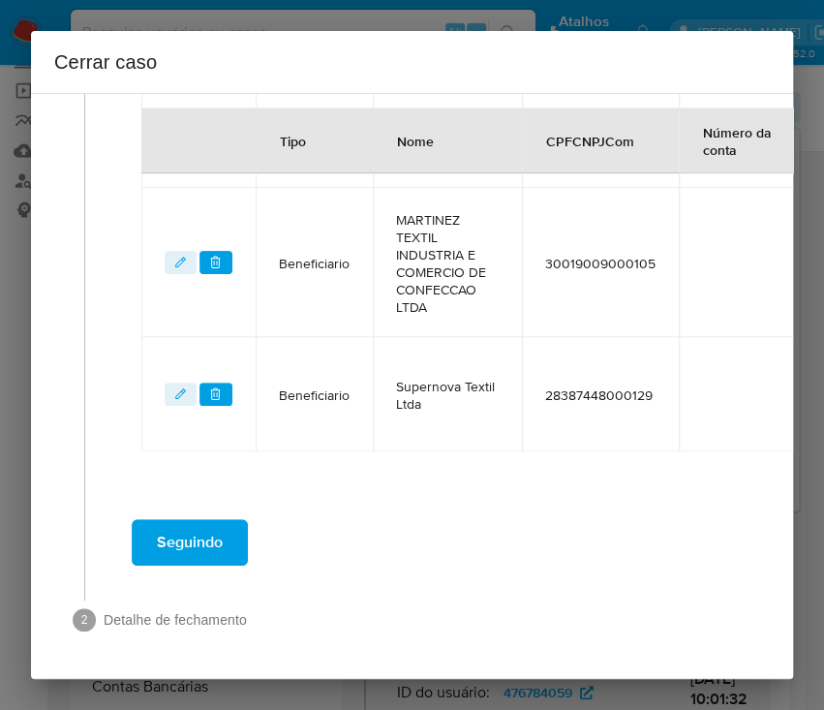
scroll to position [1021, 5]
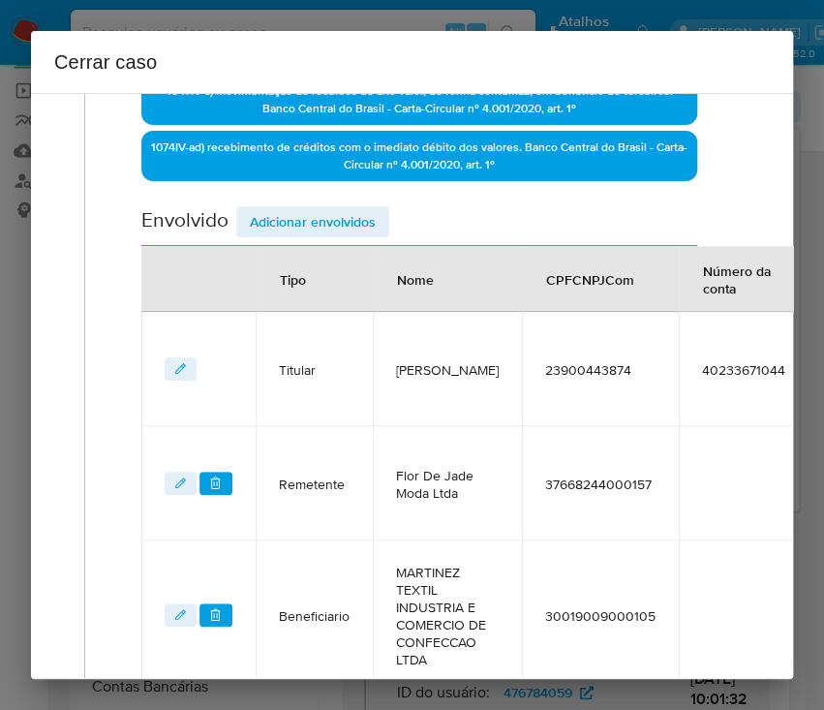
click at [271, 227] on span "Adicionar envolvidos" at bounding box center [313, 221] width 126 height 27
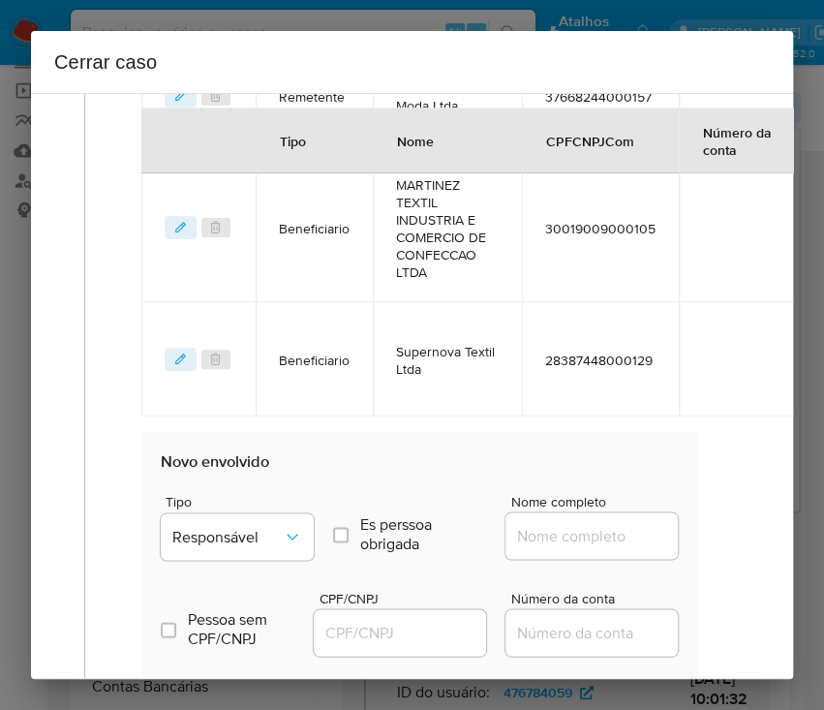
scroll to position [1408, 5]
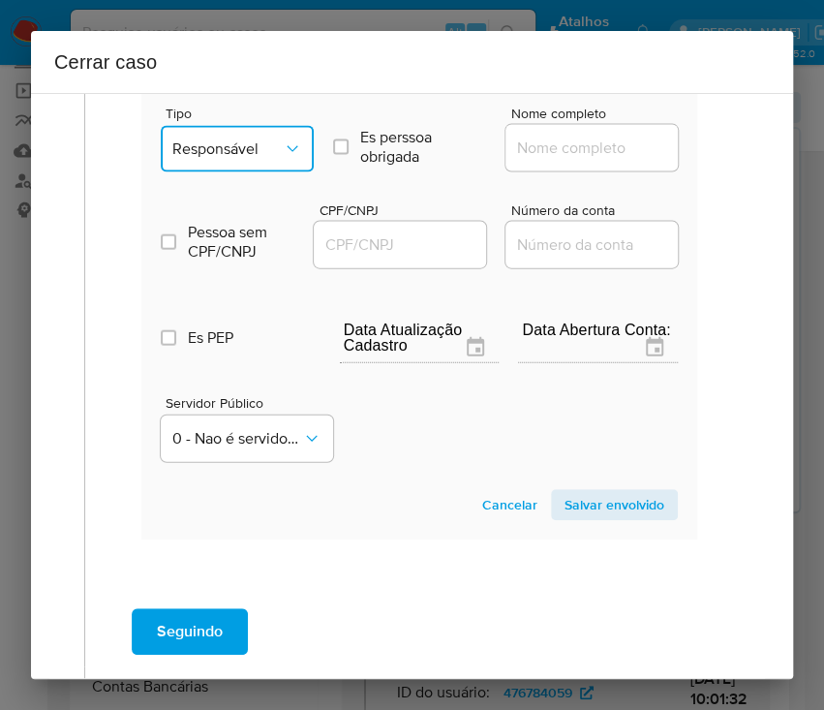
click at [232, 172] on button "Responsável" at bounding box center [237, 149] width 153 height 46
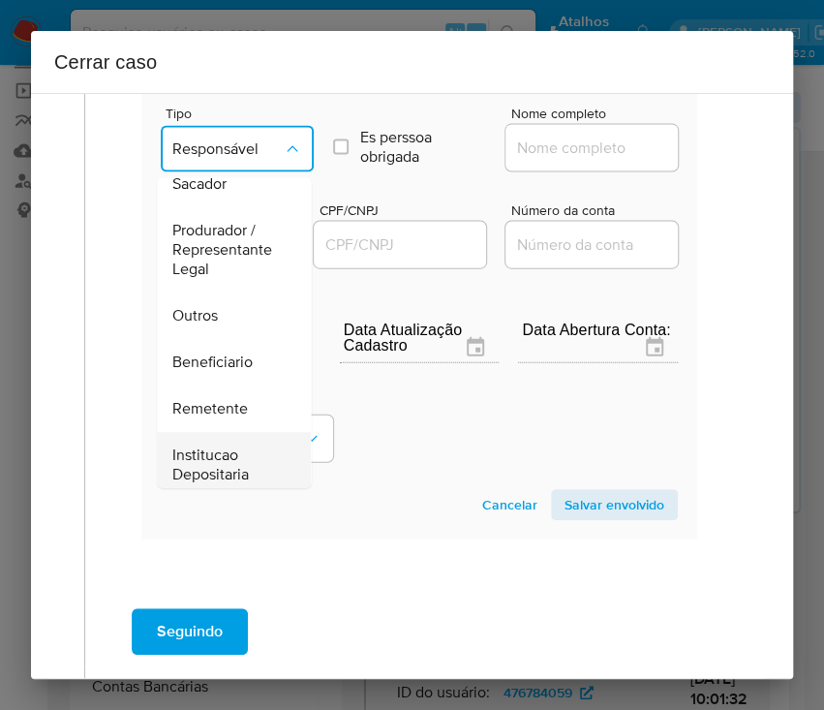
scroll to position [345, 0]
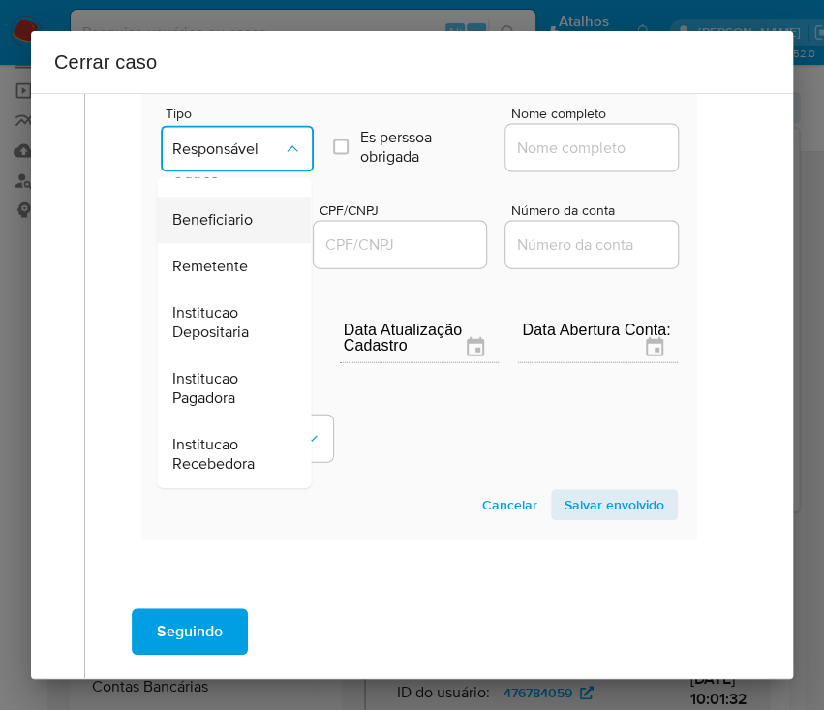
click at [226, 231] on span "Beneficiario" at bounding box center [212, 220] width 80 height 19
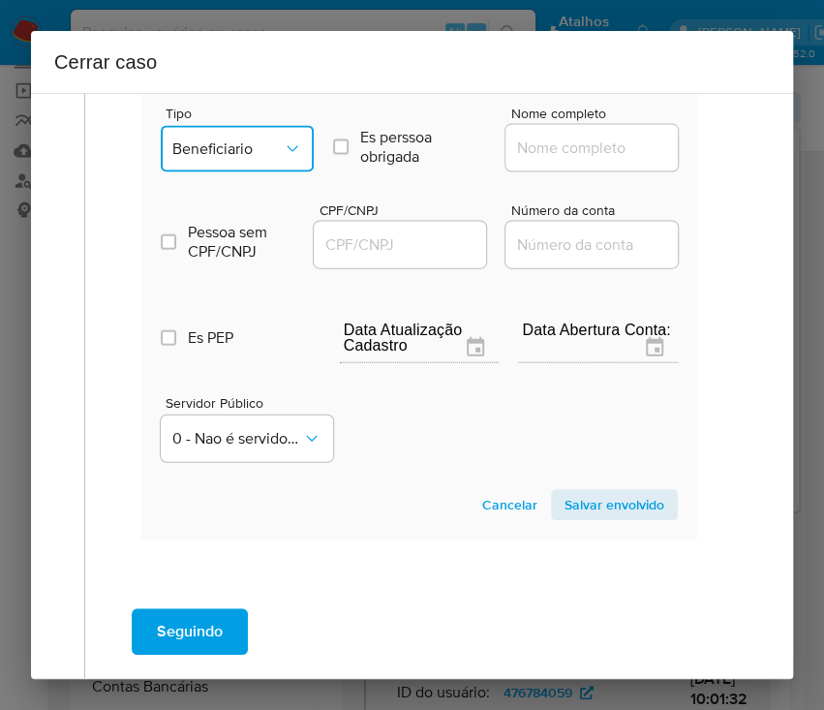
click at [248, 172] on button "Beneficiario" at bounding box center [237, 149] width 153 height 46
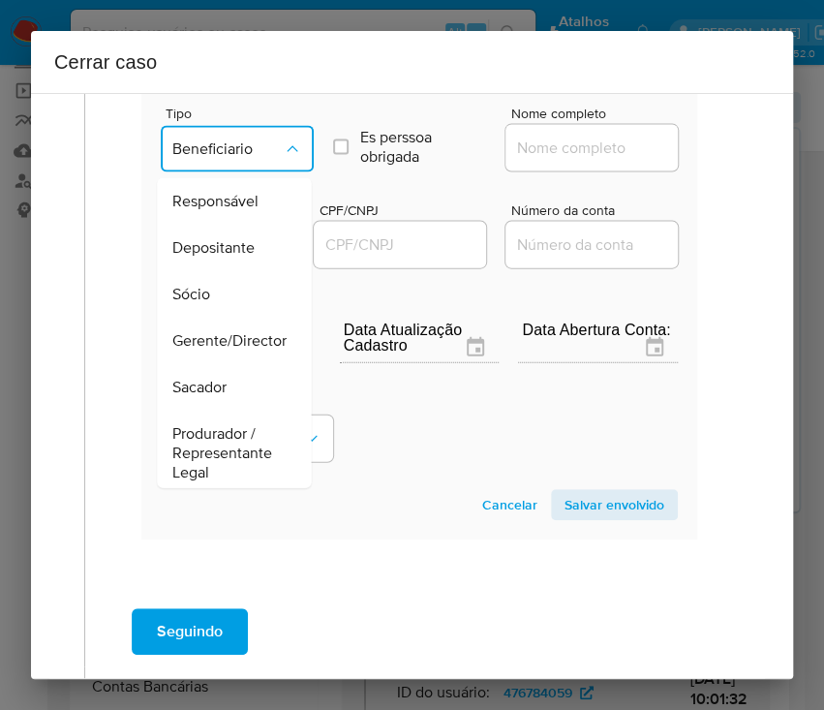
scroll to position [232, 0]
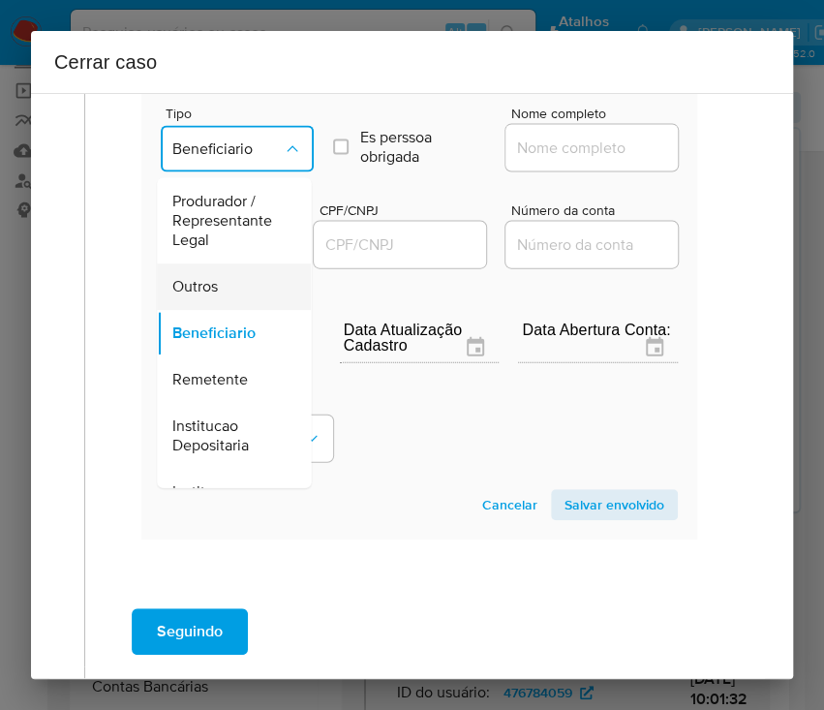
click at [226, 303] on div "Outros" at bounding box center [227, 286] width 111 height 46
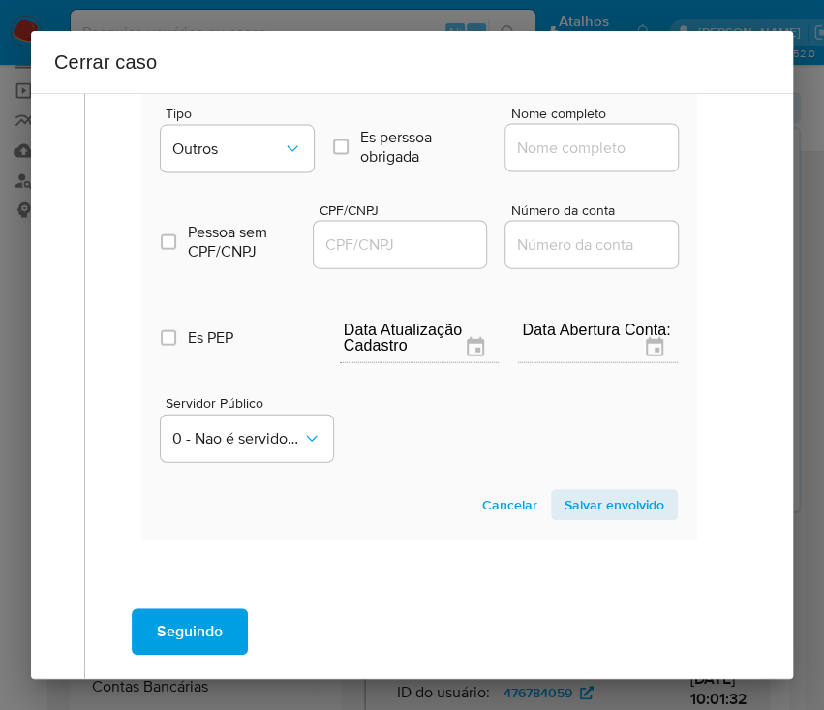
click at [517, 171] on div at bounding box center [592, 148] width 172 height 46
click at [543, 161] on input "Nome completo" at bounding box center [601, 148] width 190 height 25
paste input "BELLA GAROTA MF LTDA, 61430578000172"
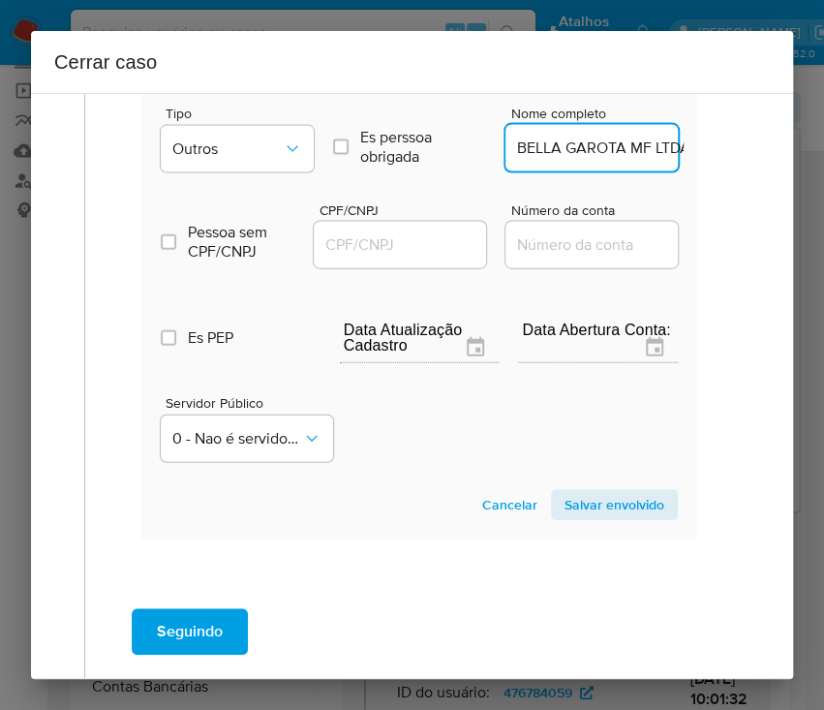
scroll to position [0, 132]
drag, startPoint x: 541, startPoint y: 169, endPoint x: 744, endPoint y: 171, distance: 202.4
click at [744, 171] on div "1 Informação completa Geral Data de início 01/06/2025 Data Fin 07/08/2025 Valor…" at bounding box center [412, 386] width 762 height 586
type input "BELLA GAROTA MF LTDA"
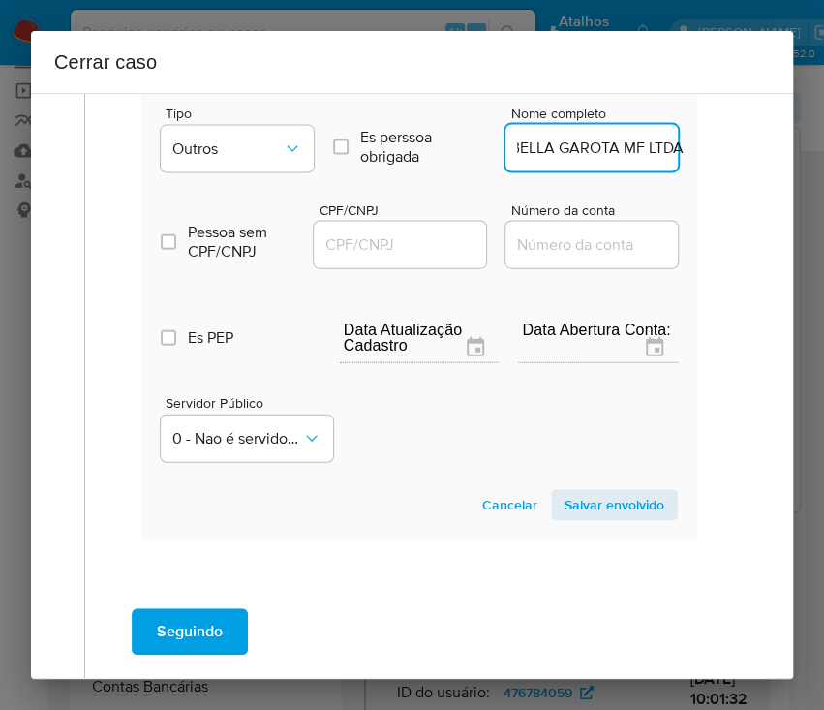
click at [428, 258] on input "CPF/CNPJ" at bounding box center [409, 244] width 190 height 25
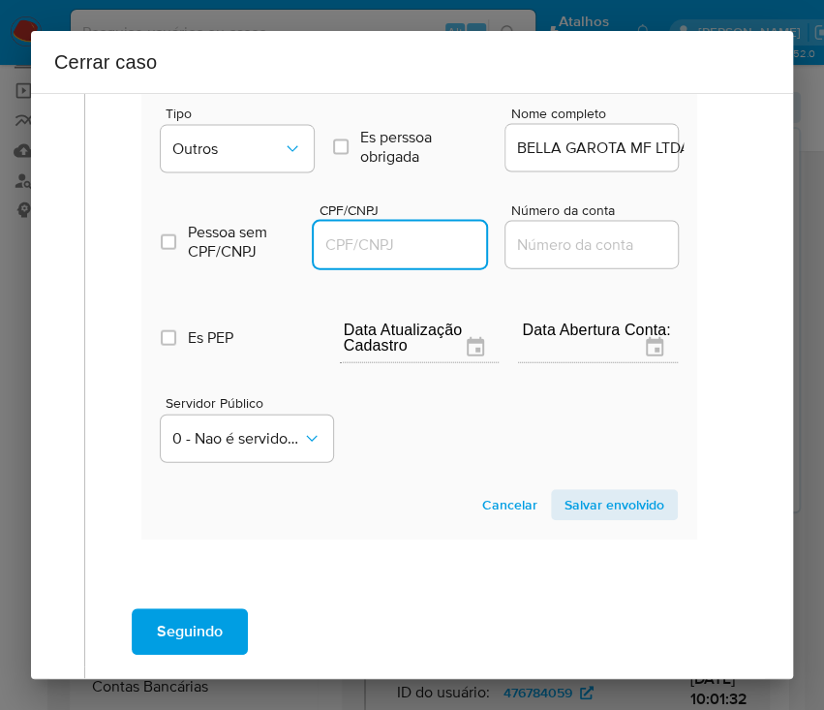
paste input "61430578000172"
type input "61430578000172"
drag, startPoint x: 750, startPoint y: 345, endPoint x: 759, endPoint y: 390, distance: 46.5
click at [750, 345] on div "1 Informação completa Geral Data de início 01/06/2025 Data Fin 07/08/2025 Valor…" at bounding box center [412, 386] width 762 height 586
click at [582, 518] on span "Salvar envolvido" at bounding box center [615, 504] width 100 height 27
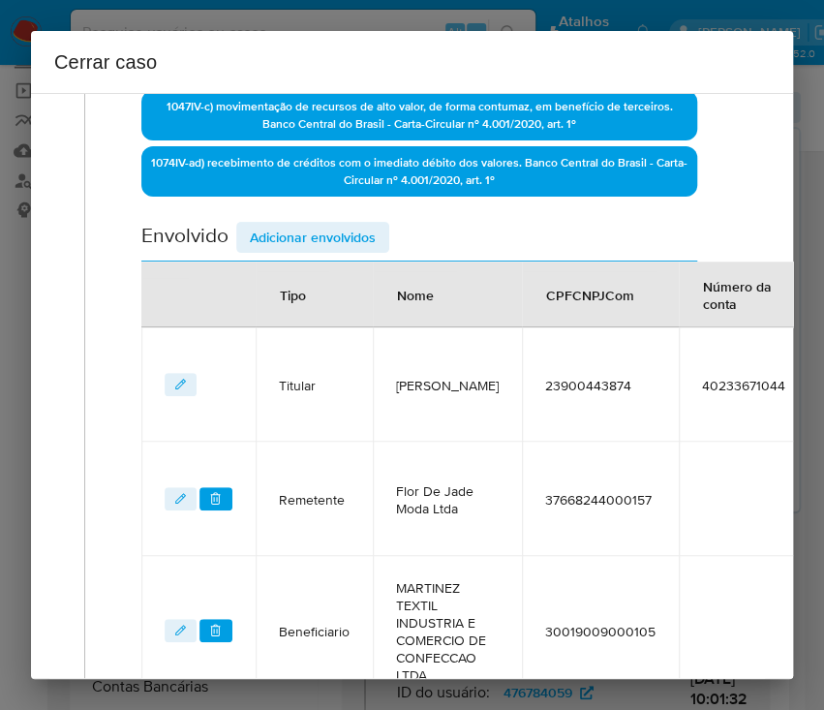
scroll to position [359, 5]
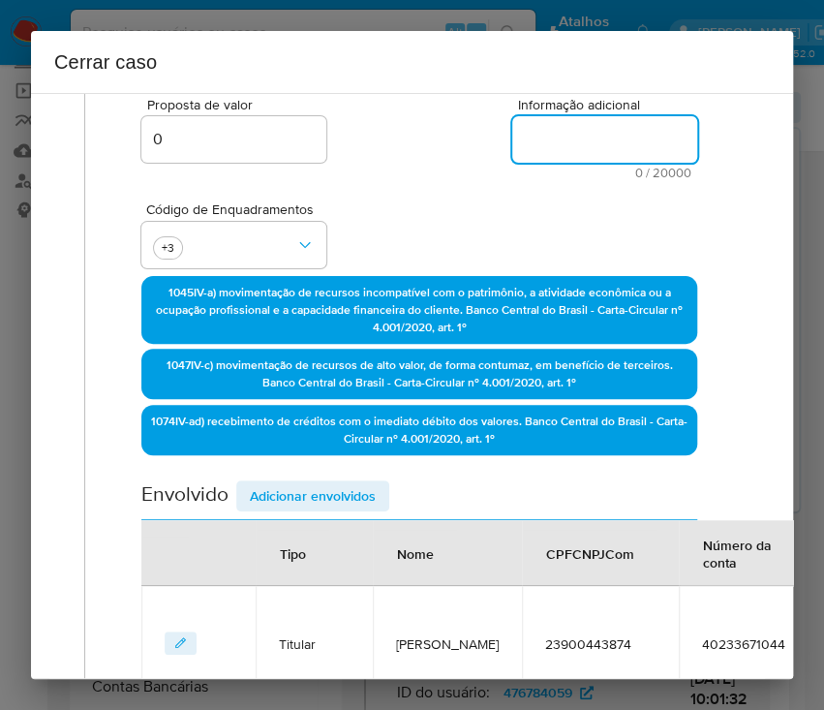
drag, startPoint x: 550, startPoint y: 136, endPoint x: 495, endPoint y: 266, distance: 141.9
click at [550, 136] on textarea "Informação adicional" at bounding box center [604, 139] width 185 height 46
paste textarea "Informações do Cliente Lizeth Lima Pacheco, CPF 23900443874, 29 anos, residente…"
type textarea "Informações do Cliente Lizeth Lima Pacheco, CPF 23900443874, 29 anos, residente…"
click at [495, 179] on div "Proposta de valor 0 Informação adicional 0 / 20000 20000 caracteres restantes" at bounding box center [419, 127] width 556 height 105
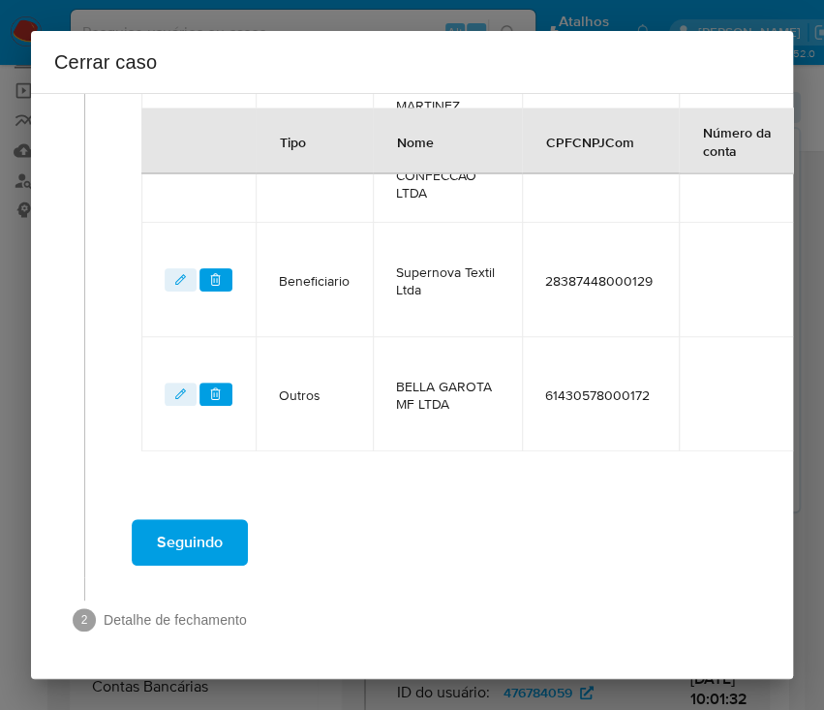
scroll to position [1224, 5]
click at [200, 525] on span "Seguindo" at bounding box center [190, 542] width 66 height 43
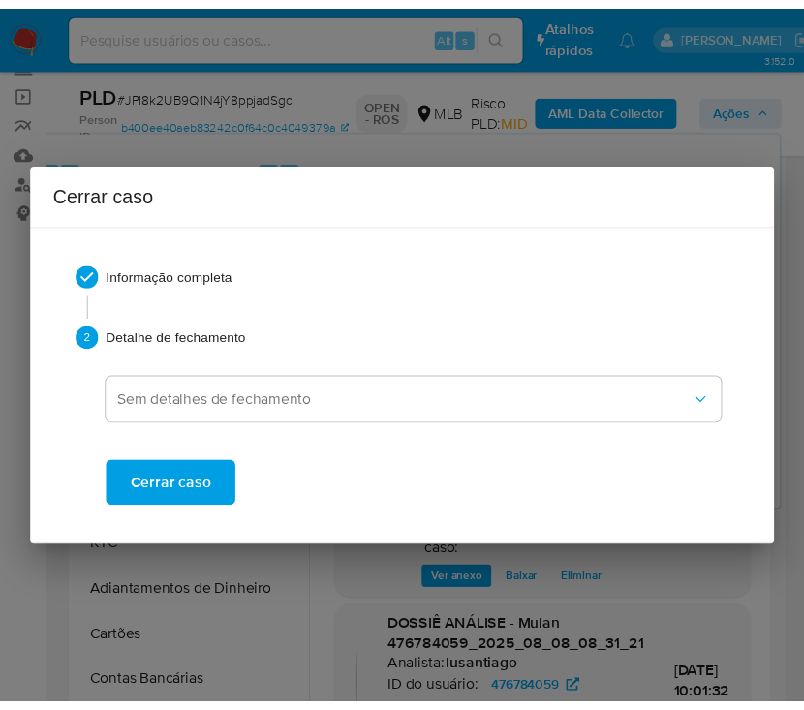
scroll to position [3874, 0]
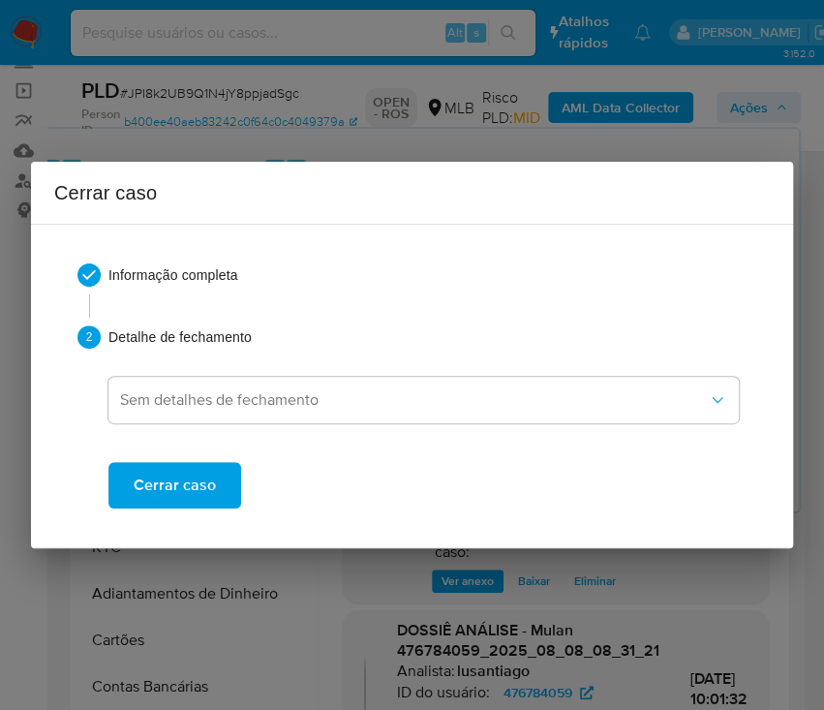
click at [217, 488] on button "Cerrar caso" at bounding box center [174, 485] width 133 height 46
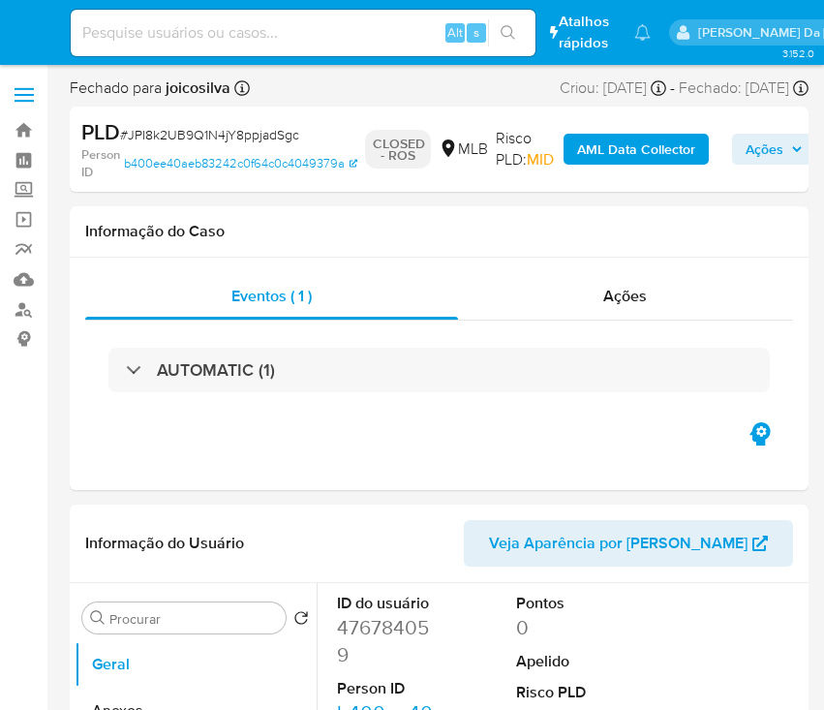
select select "10"
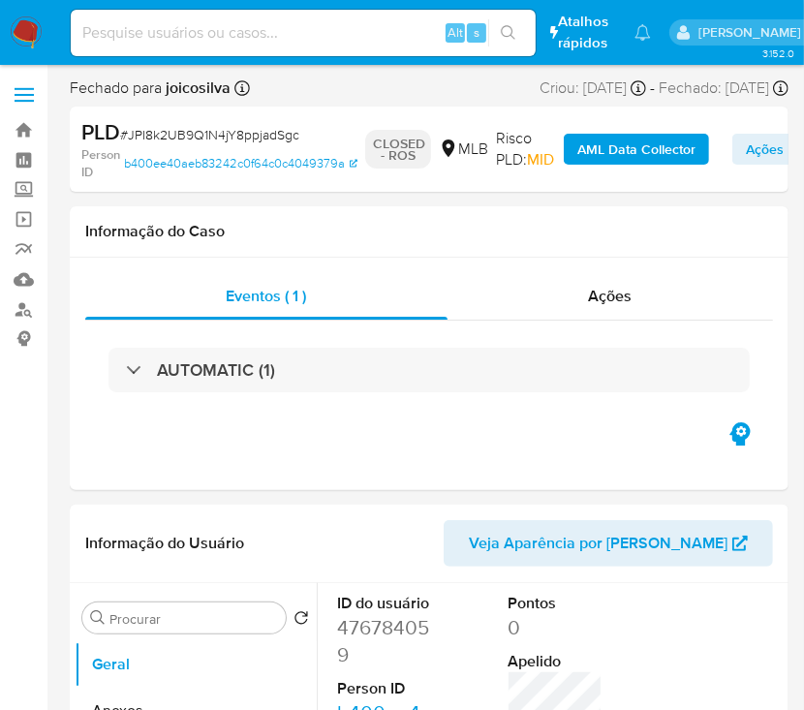
click at [774, 138] on span "Ações" at bounding box center [774, 149] width 57 height 27
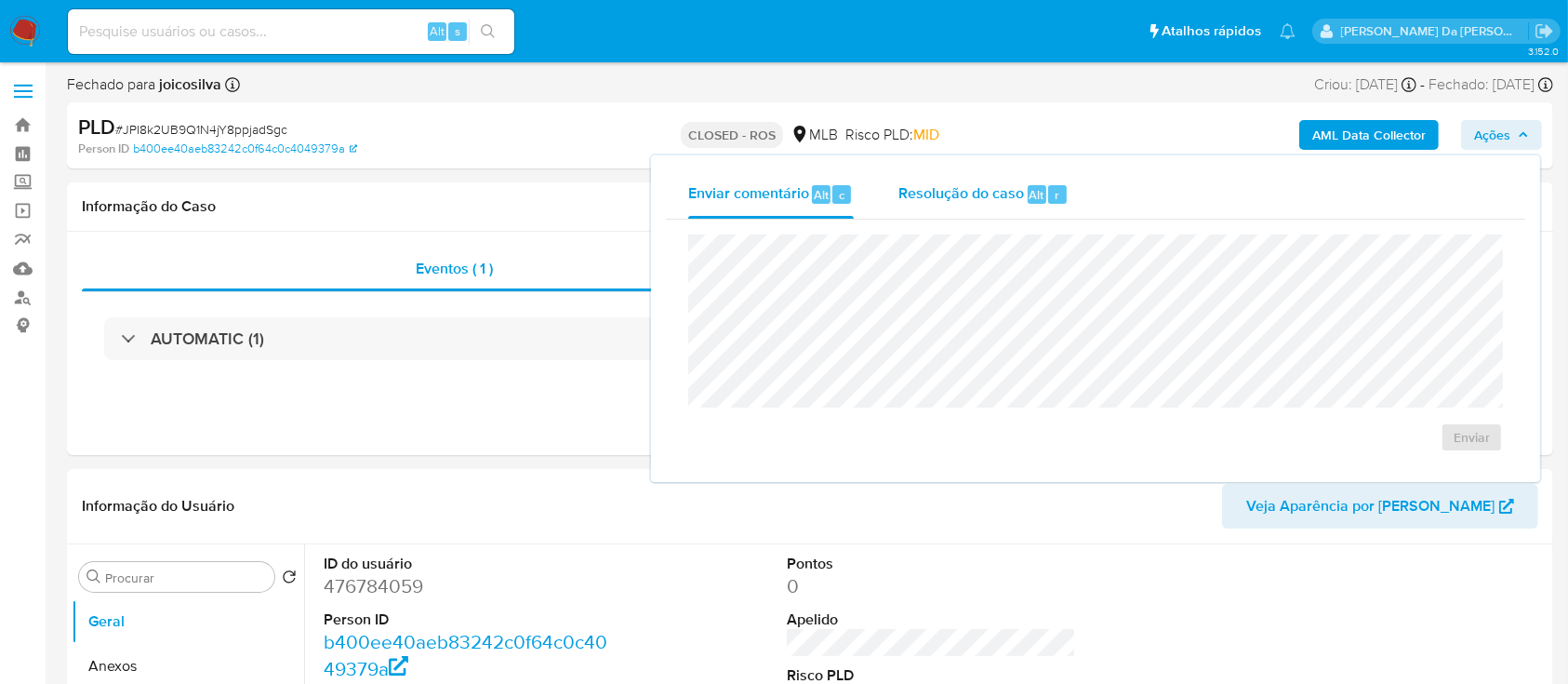
click at [790, 186] on span "Resolução do caso" at bounding box center [961, 194] width 126 height 21
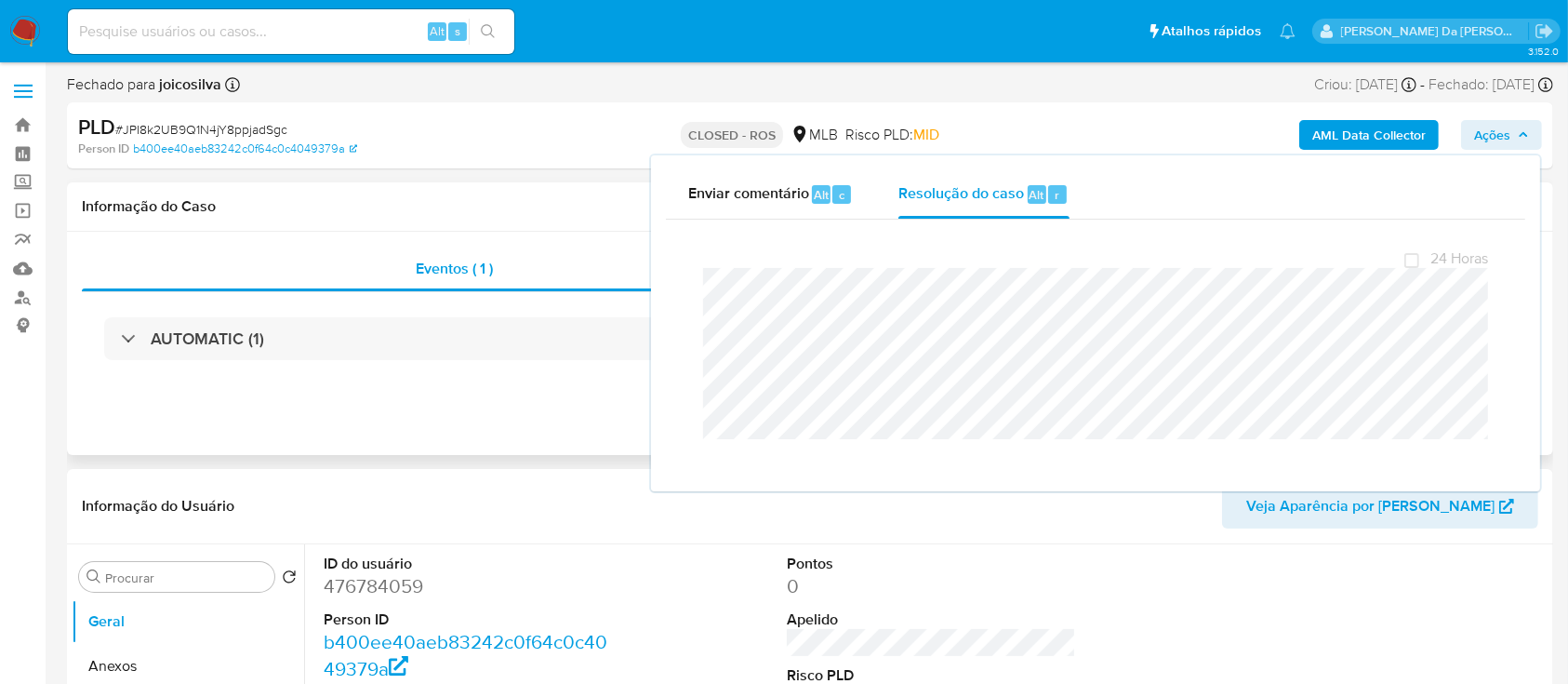
click at [442, 217] on div "Informação do Caso" at bounding box center [810, 207] width 1486 height 49
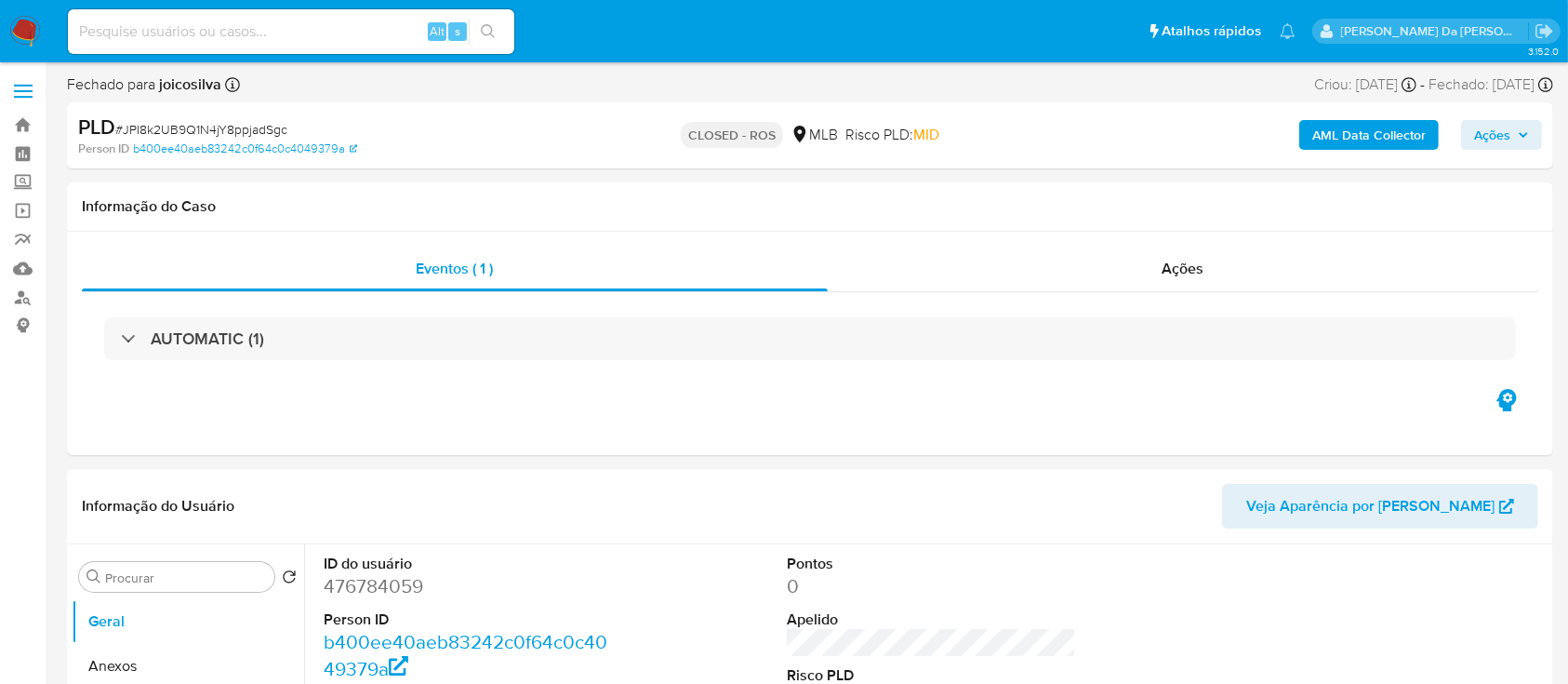
click at [253, 125] on span "# JPI8k2UB9Q1N4jY8ppjadSgc" at bounding box center [201, 129] width 172 height 18
copy span "JPI8k2UB9Q1N4jY8ppjadSgc"
click at [10, 35] on img at bounding box center [25, 31] width 32 height 32
click at [32, 34] on img at bounding box center [25, 31] width 32 height 32
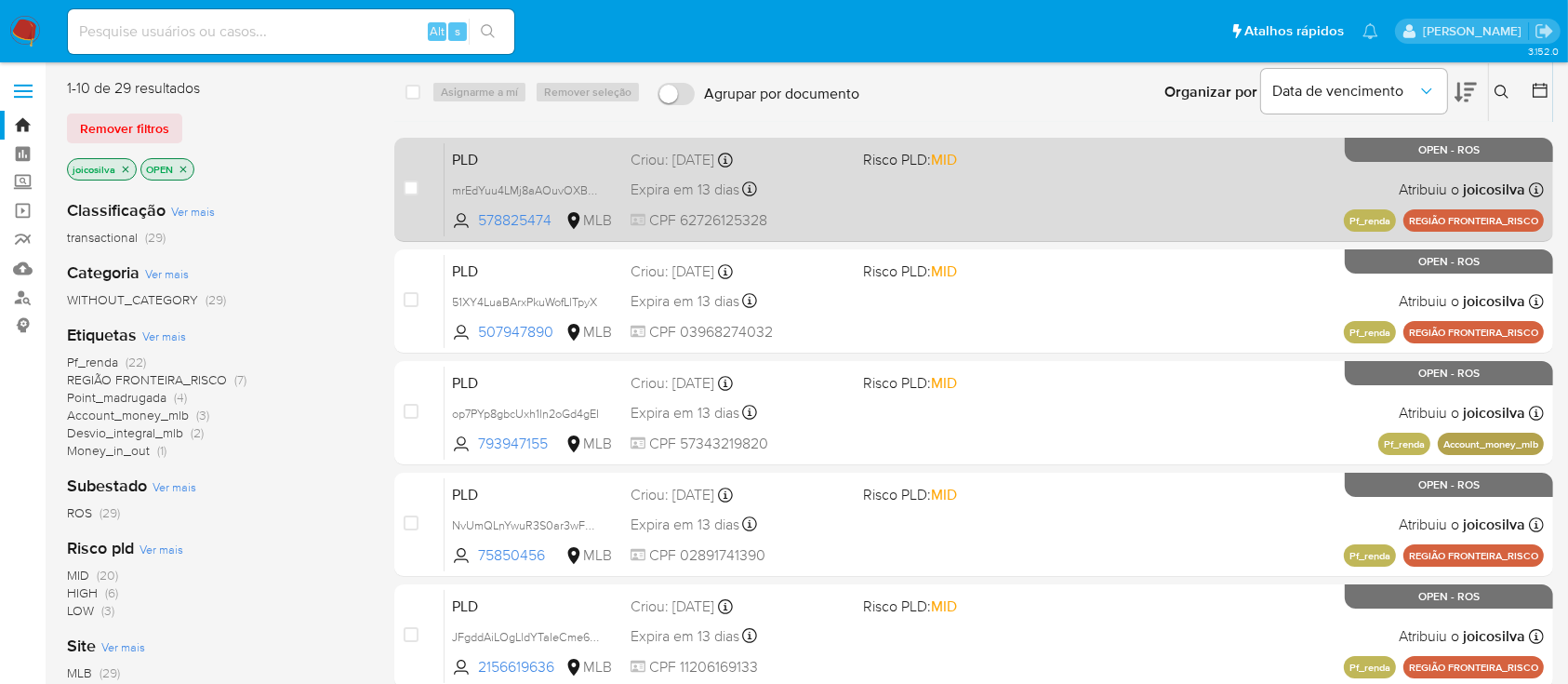
click at [1001, 193] on div "PLD mrEdYuu4LMj8aAOuvOXBBc0J 578825474 MLB Risco PLD: MID Criou: [DATE] Criou: …" at bounding box center [994, 189] width 1099 height 94
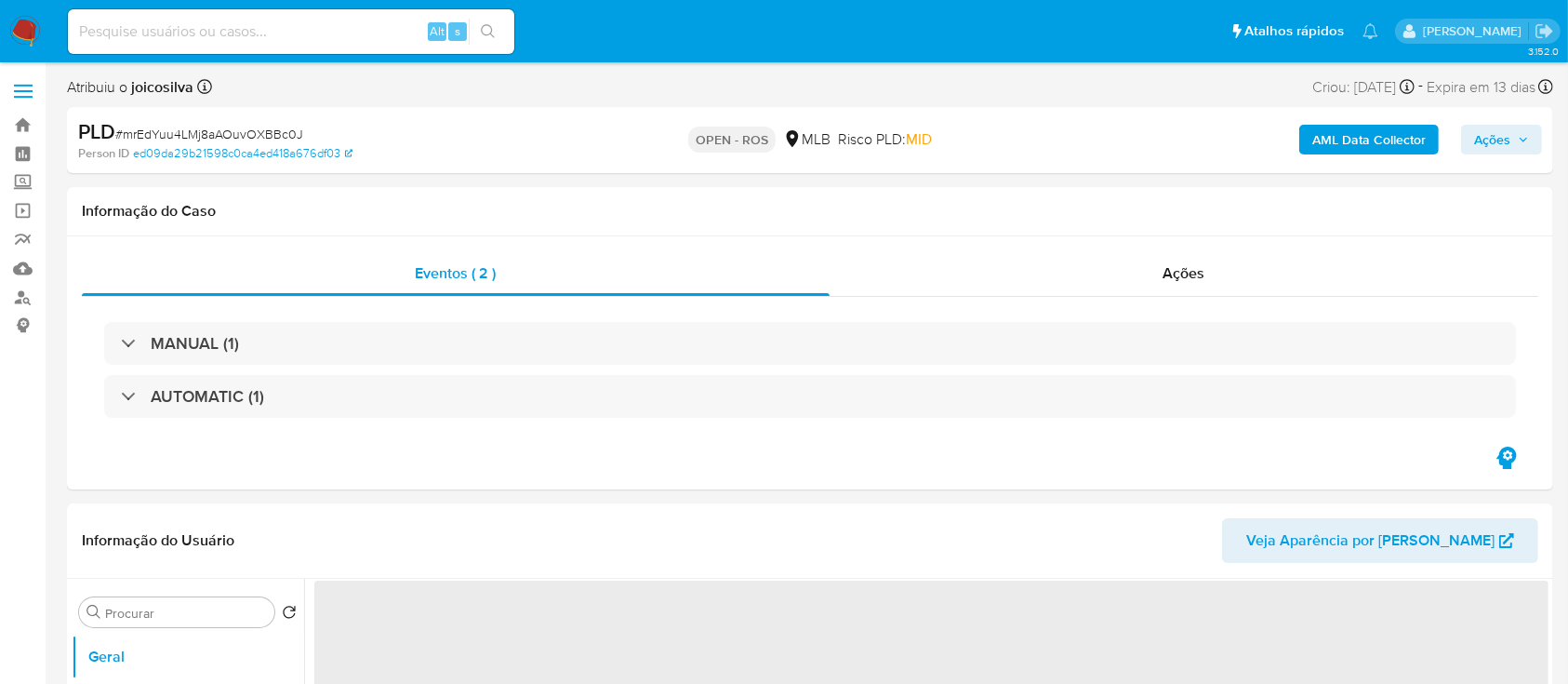
click at [267, 128] on span "# mrEdYuu4LMj8aAOuvOXBBc0J" at bounding box center [209, 134] width 188 height 18
click at [274, 127] on span "# mrEdYuu4LMj8aAOuvOXBBc0J" at bounding box center [209, 134] width 188 height 18
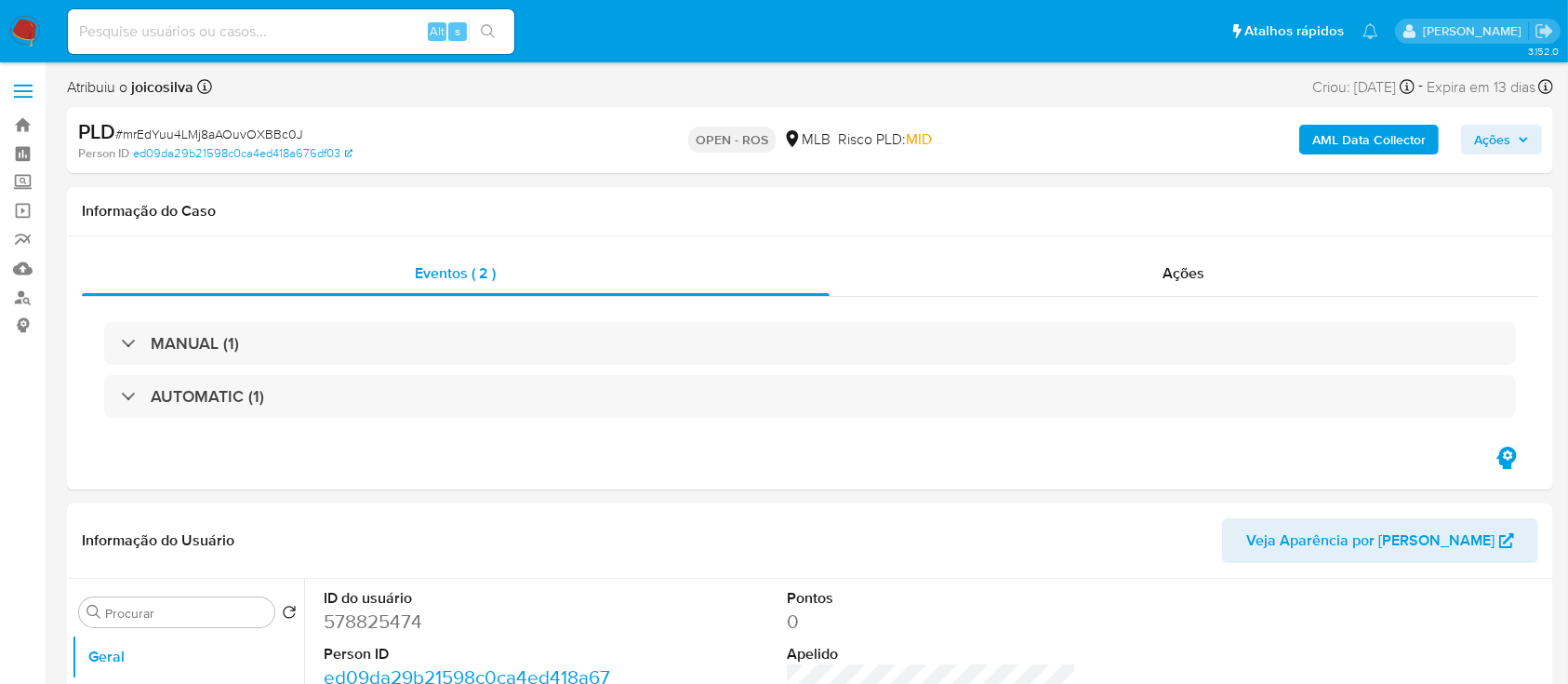
drag, startPoint x: 276, startPoint y: 128, endPoint x: 221, endPoint y: 136, distance: 55.6
click at [221, 136] on span "# mrEdYuu4LMj8aAOuvOXBBc0J" at bounding box center [209, 134] width 188 height 18
select select "10"
click at [223, 137] on span "# mrEdYuu4LMj8aAOuvOXBBc0J" at bounding box center [209, 134] width 188 height 18
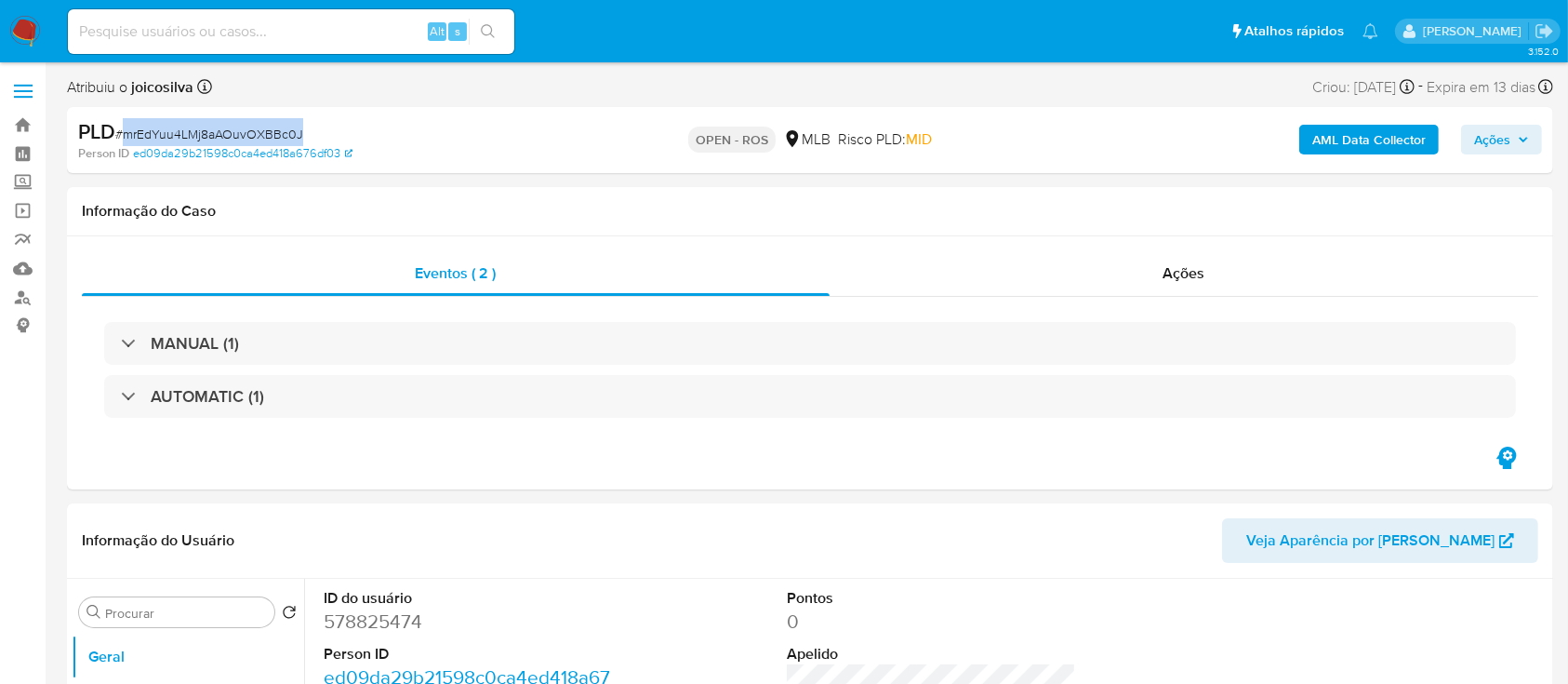
click at [223, 137] on span "# mrEdYuu4LMj8aAOuvOXBBc0J" at bounding box center [209, 134] width 188 height 18
copy span "mrEdYuu4LMj8aAOuvOXBBc0J"
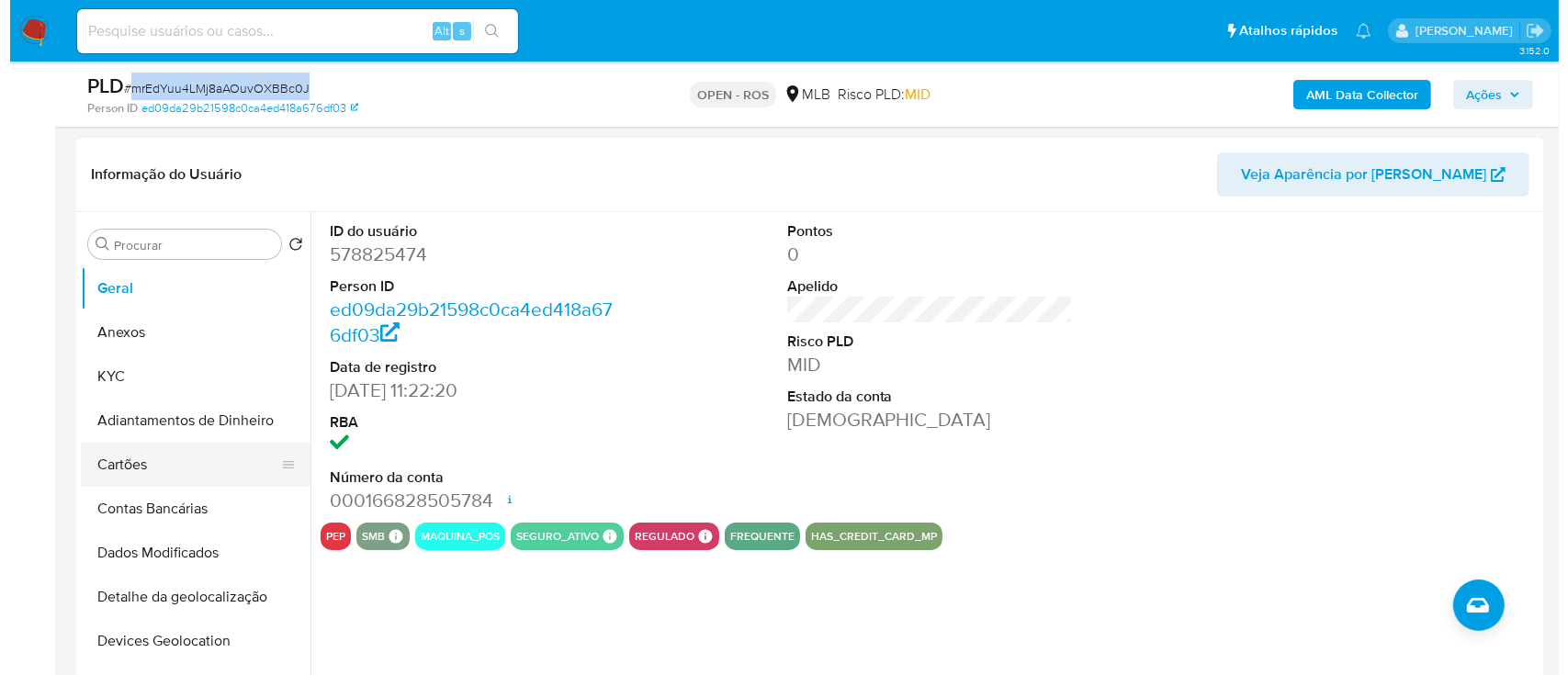
scroll to position [367, 0]
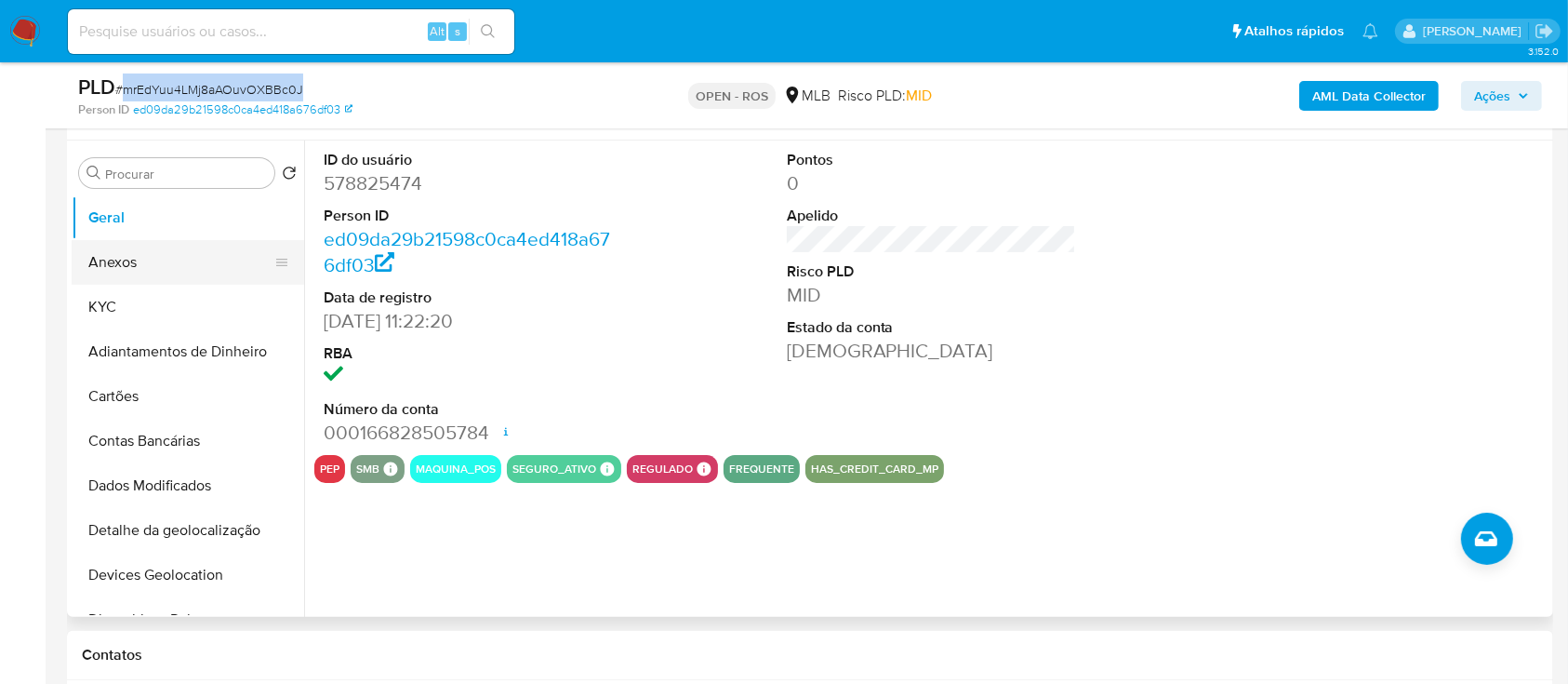
click at [195, 269] on button "Anexos" at bounding box center [181, 262] width 218 height 44
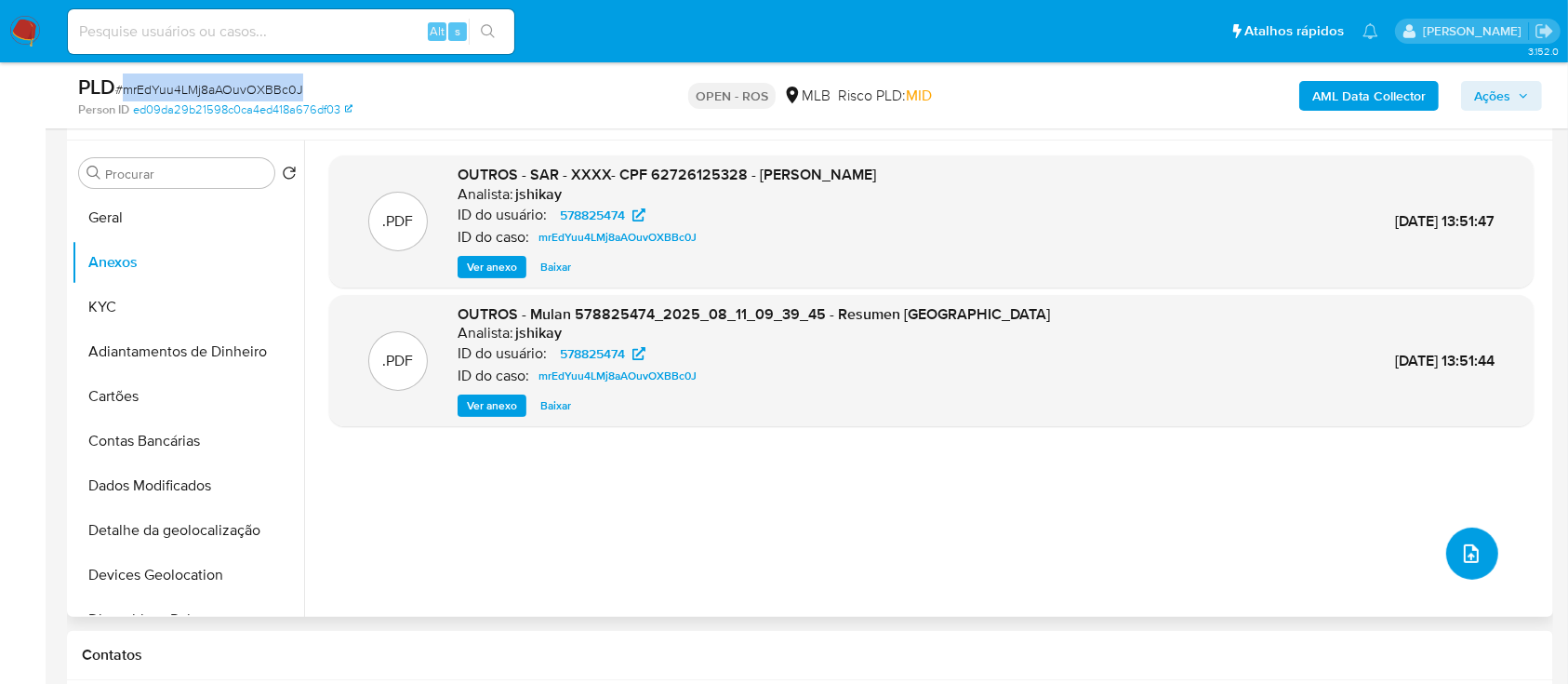
click at [1460, 556] on icon "upload-file" at bounding box center [1471, 553] width 22 height 22
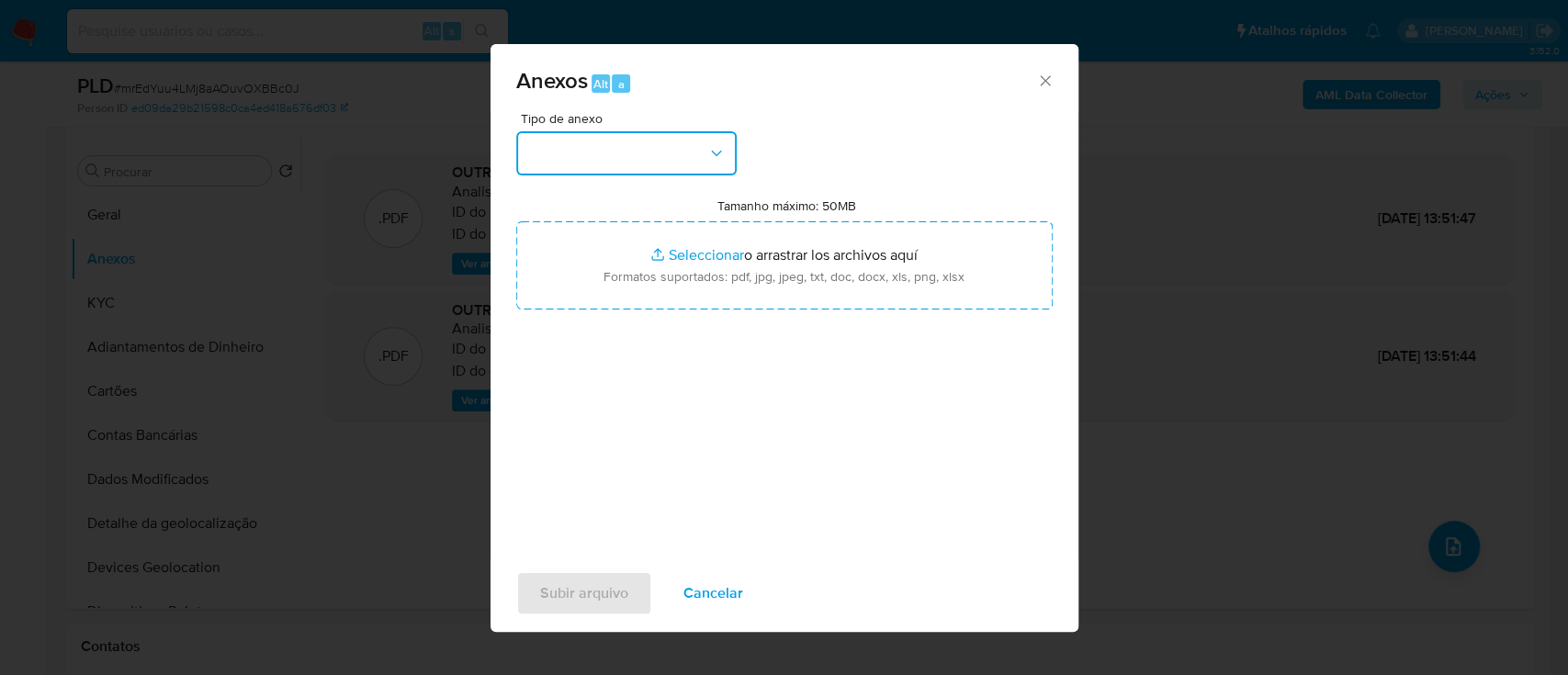
drag, startPoint x: 702, startPoint y: 171, endPoint x: 712, endPoint y: 173, distance: 10.2
click at [702, 170] on button "button" at bounding box center [626, 153] width 220 height 44
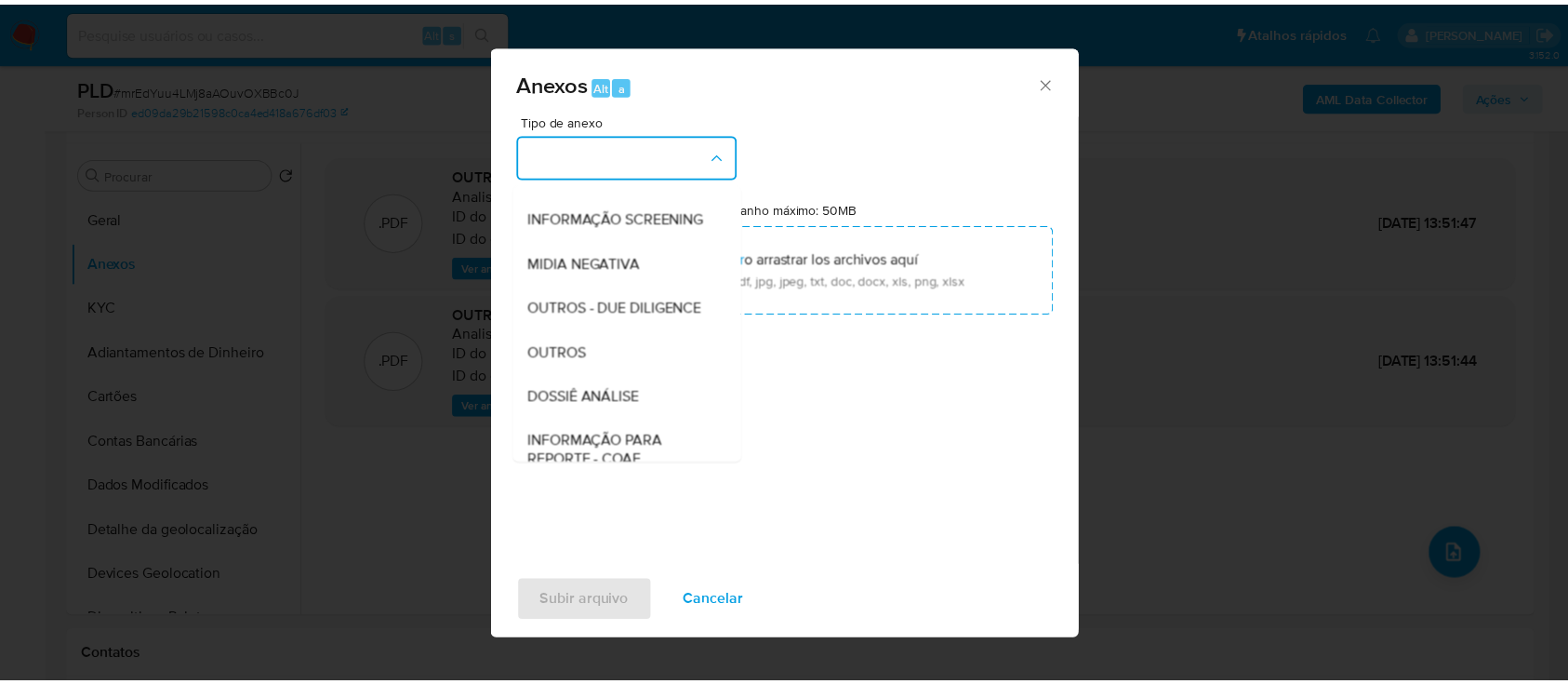
scroll to position [285, 0]
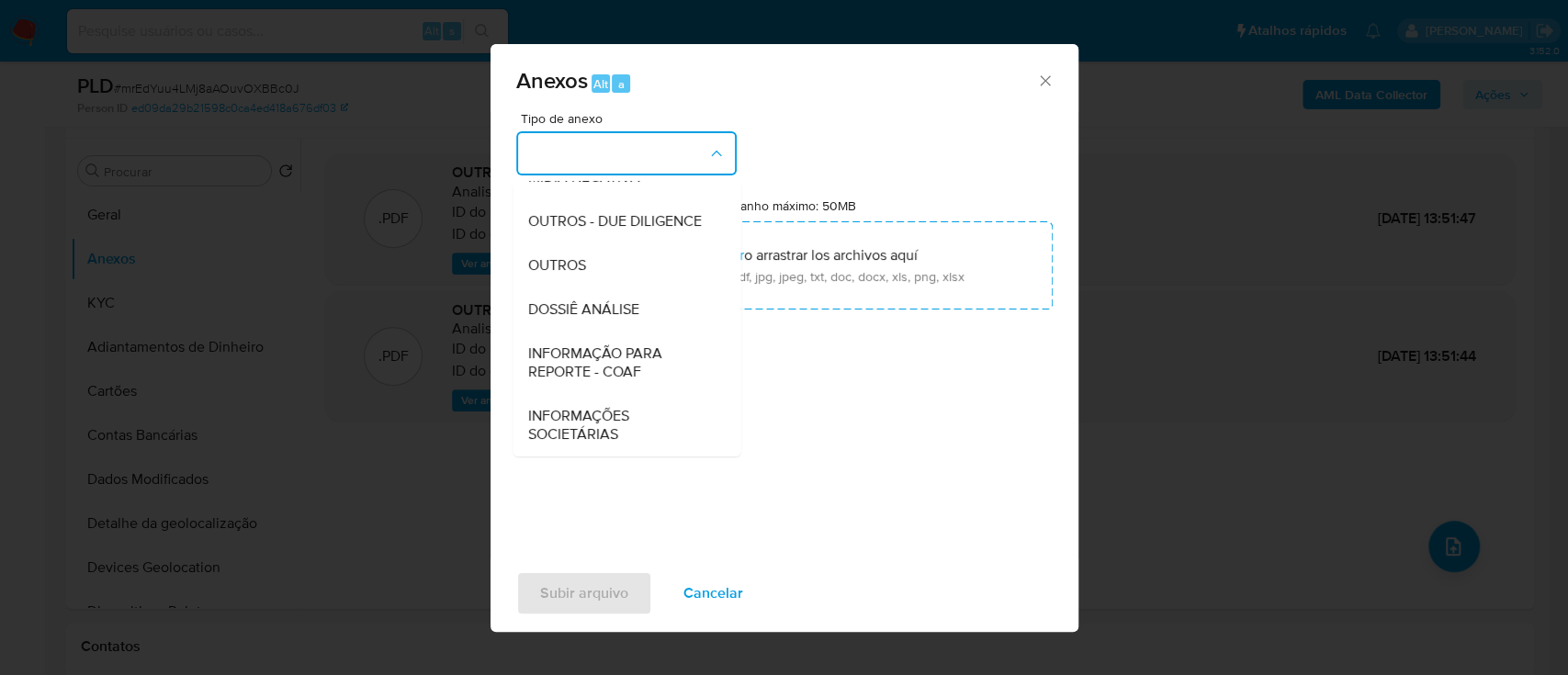
click at [656, 360] on span "INFORMAÇÃO PARA REPORTE - COAF" at bounding box center [621, 362] width 188 height 37
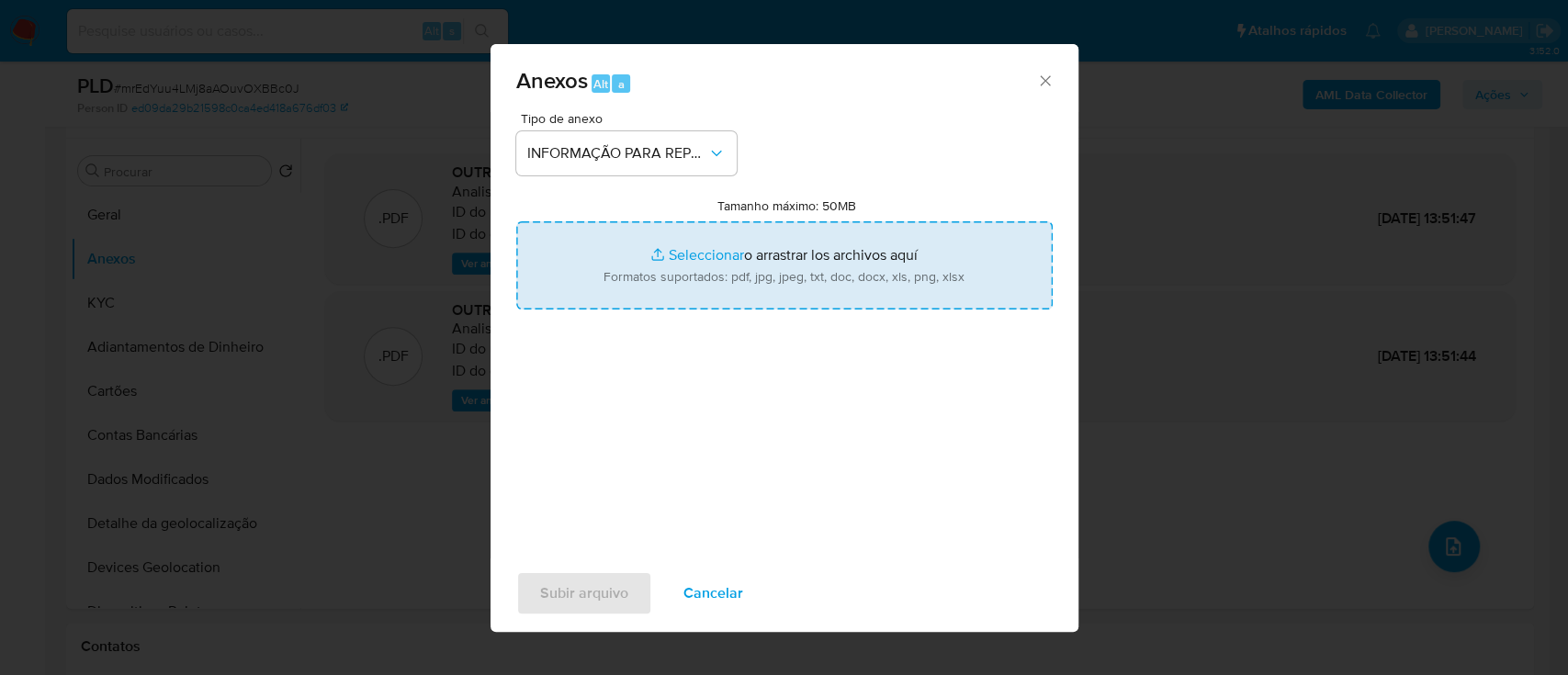
type input "C:\fakepath\SAR - mrEdYuu4LMj8aAOuvOXBBc0J - CPF 62726125328 - ANNA SOPHIA COST…"
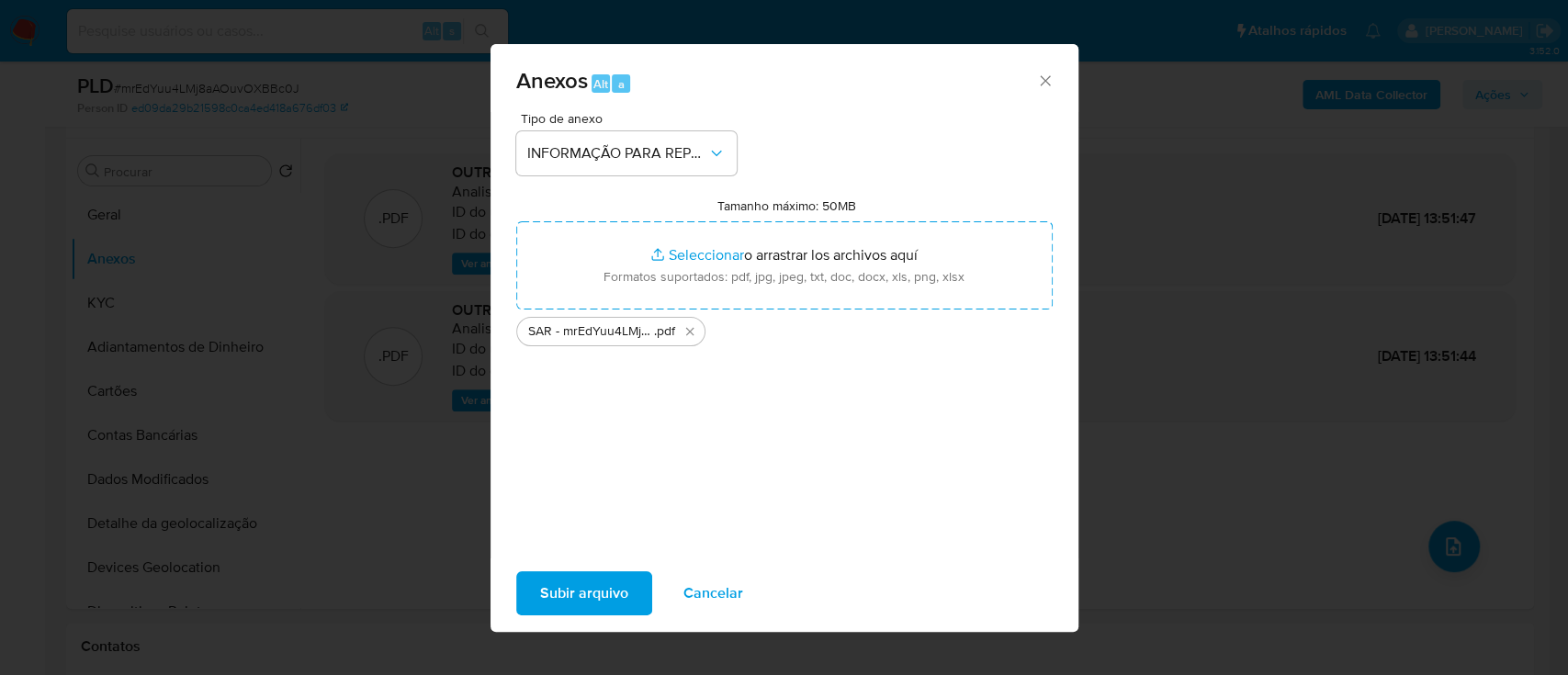
click at [618, 586] on span "Subir arquivo" at bounding box center [583, 593] width 88 height 41
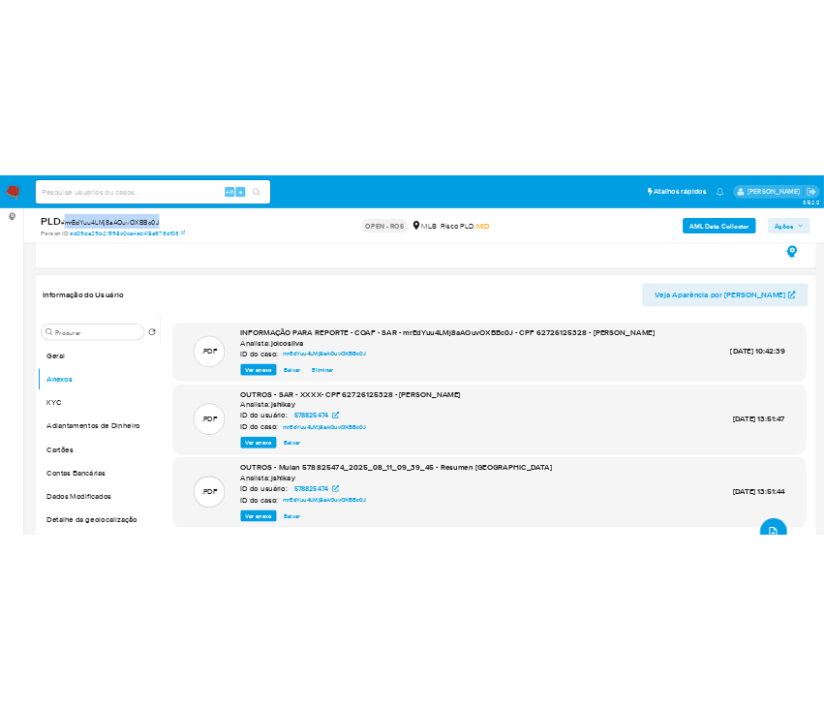
scroll to position [387, 0]
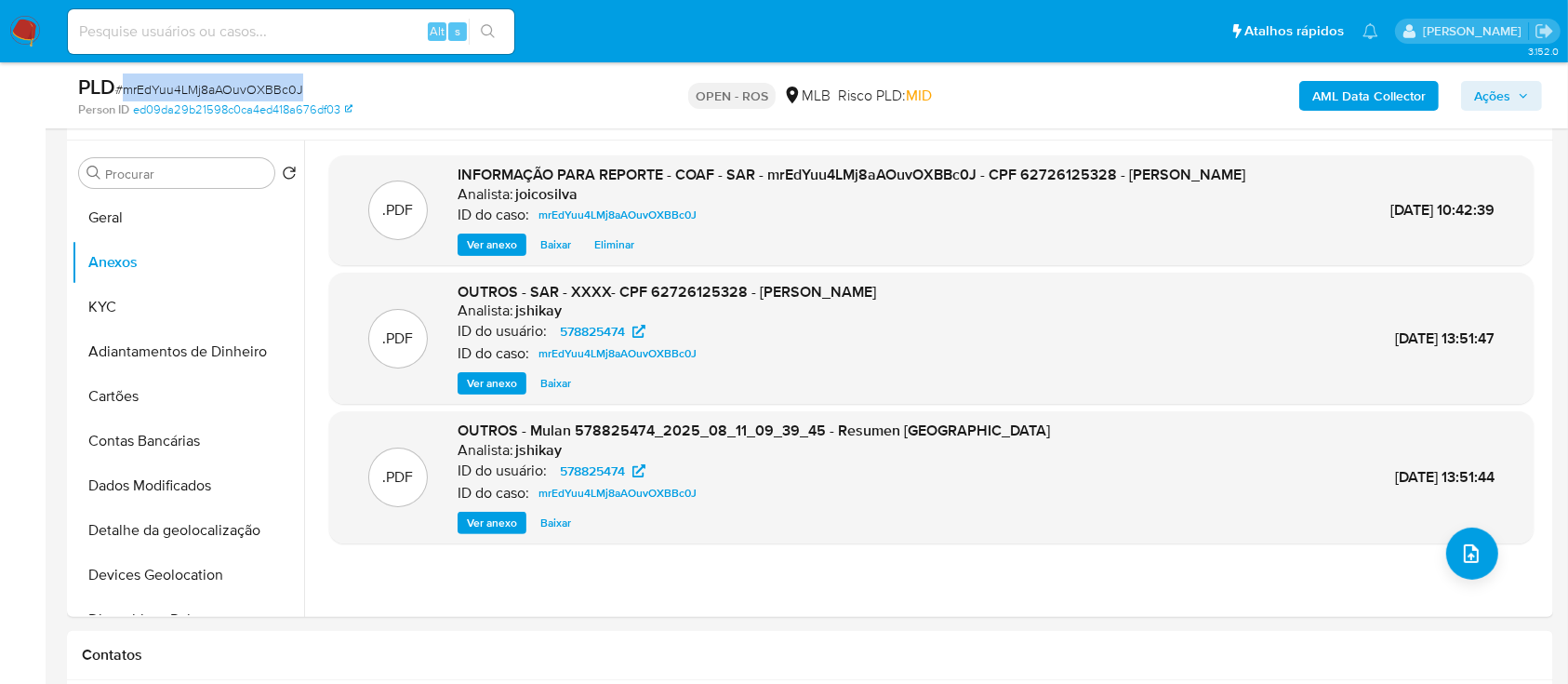
click at [1481, 86] on span "Ações" at bounding box center [1492, 95] width 36 height 30
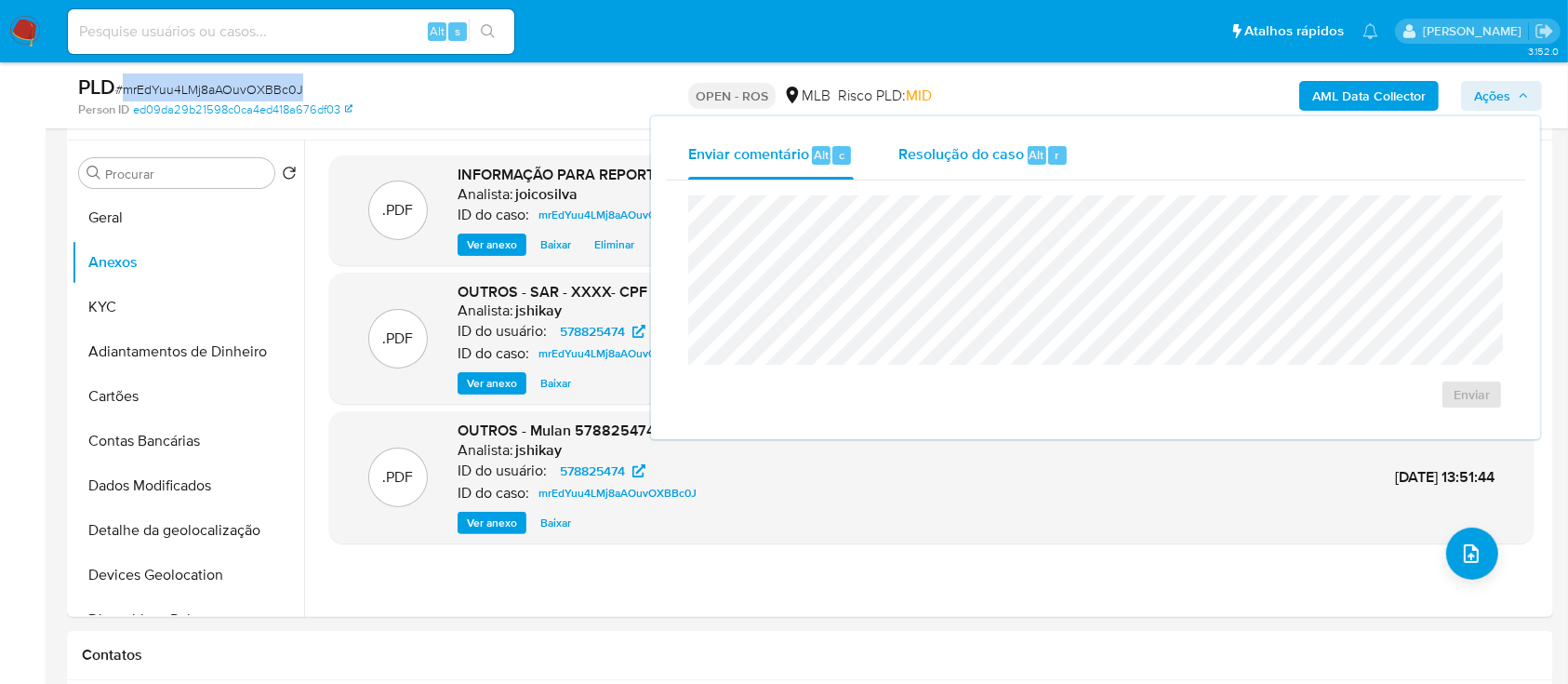
click at [953, 171] on div "Resolução do caso Alt r" at bounding box center [983, 156] width 170 height 48
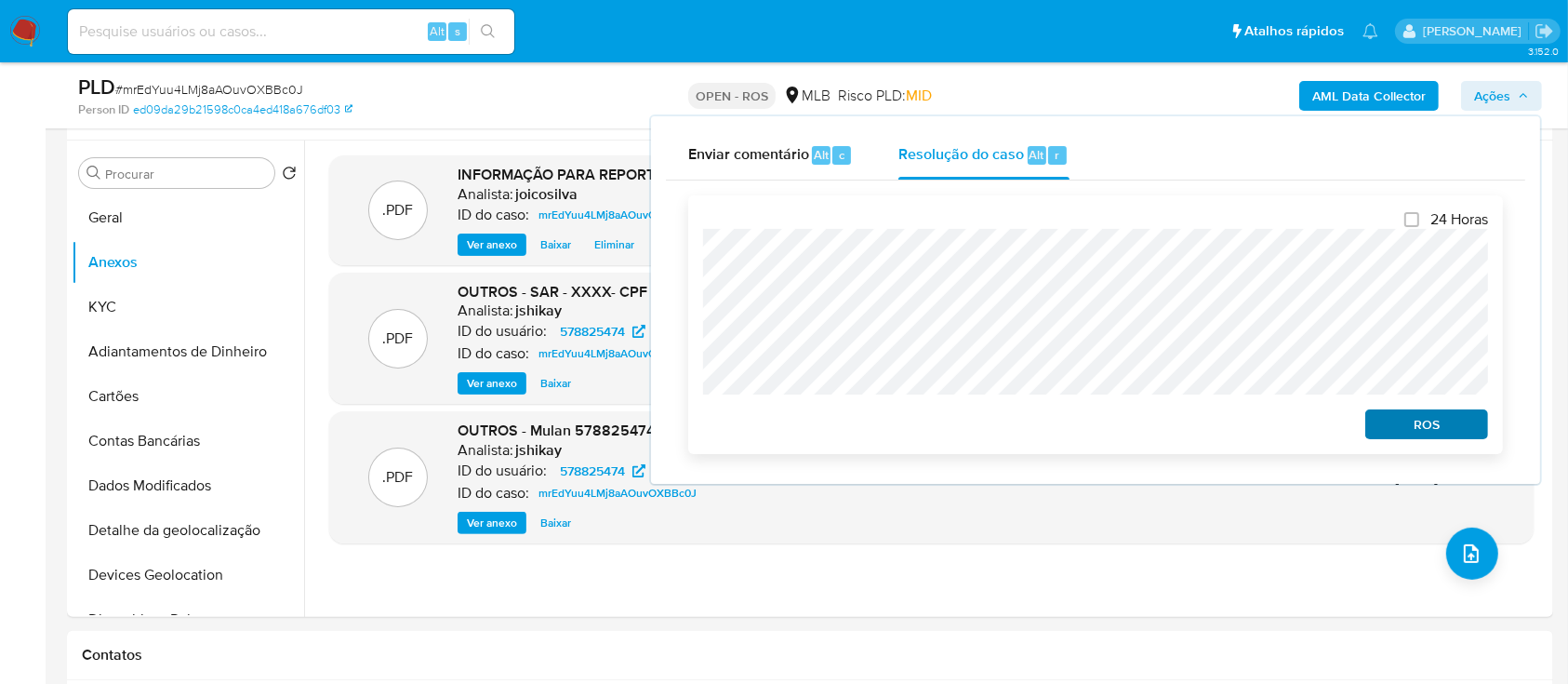
drag, startPoint x: 1408, startPoint y: 409, endPoint x: 1407, endPoint y: 425, distance: 16.0
click at [1408, 414] on div "ROS" at bounding box center [1423, 420] width 131 height 37
click at [1407, 427] on span "ROS" at bounding box center [1426, 424] width 97 height 26
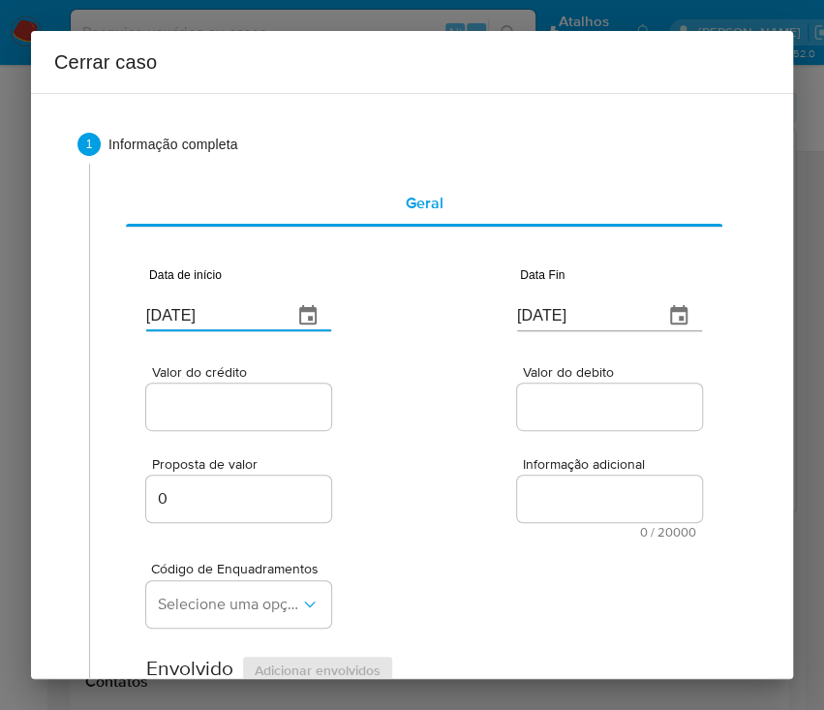
click at [209, 322] on input "[DATE]" at bounding box center [211, 315] width 131 height 31
paste input "02/06"
type input "02/06/2025"
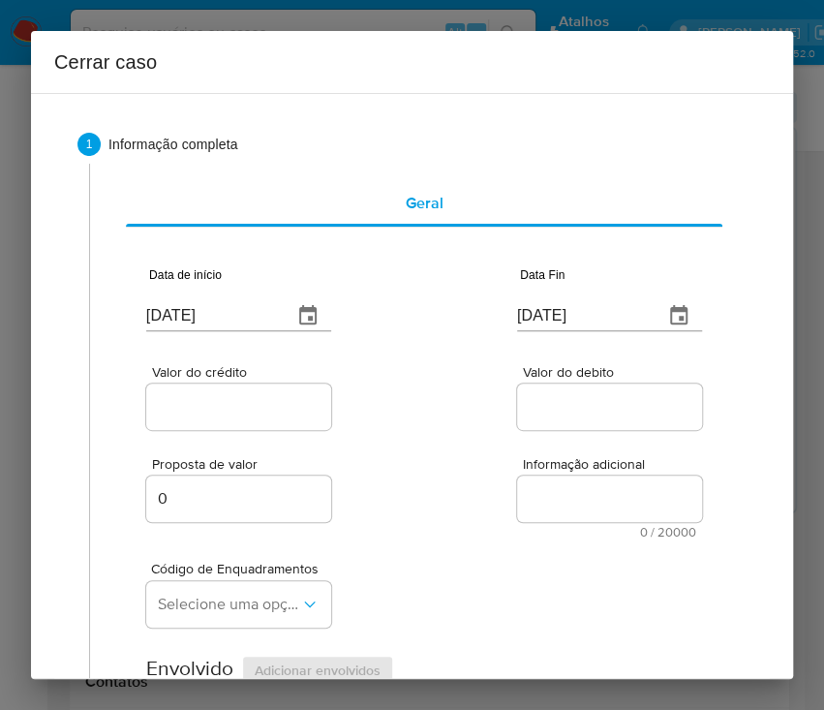
drag, startPoint x: 396, startPoint y: 421, endPoint x: 386, endPoint y: 441, distance: 21.7
click at [396, 424] on div "Valor do crédito Valor do debito" at bounding box center [424, 388] width 556 height 92
click at [532, 321] on input "[DATE]" at bounding box center [582, 315] width 131 height 31
click at [527, 324] on input "[DATE]" at bounding box center [582, 315] width 131 height 31
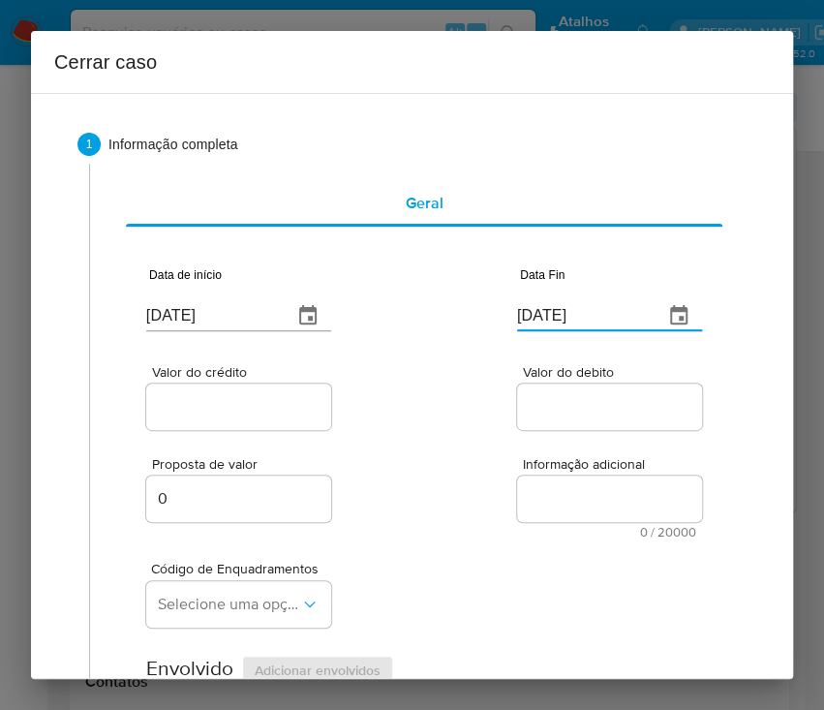
click at [527, 324] on input "[DATE]" at bounding box center [582, 315] width 131 height 31
paste input "09"
type input "[DATE]"
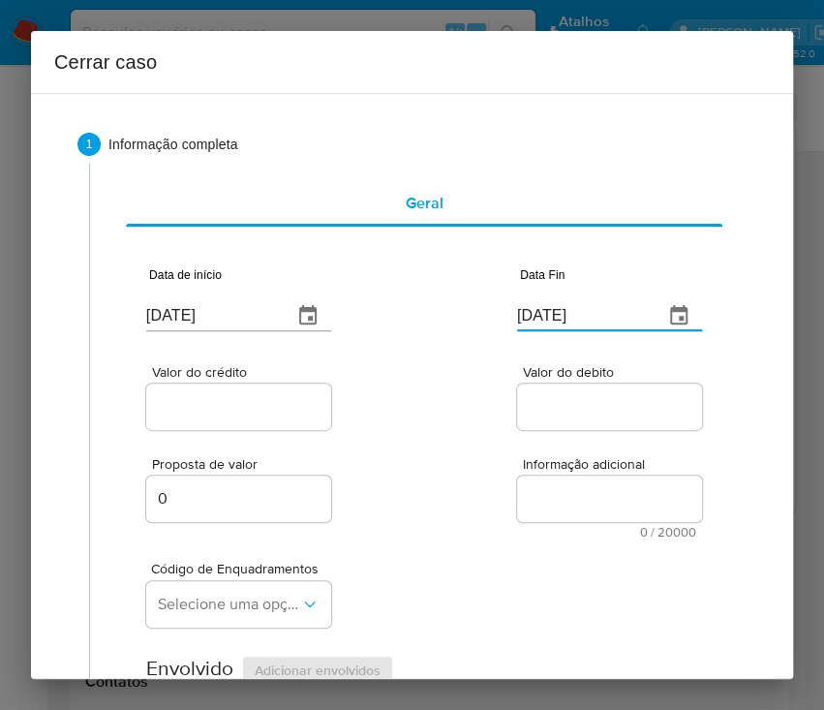
click at [517, 460] on label "Informação adicional" at bounding box center [609, 464] width 185 height 15
click at [517, 476] on textarea "Informação adicional" at bounding box center [609, 499] width 185 height 46
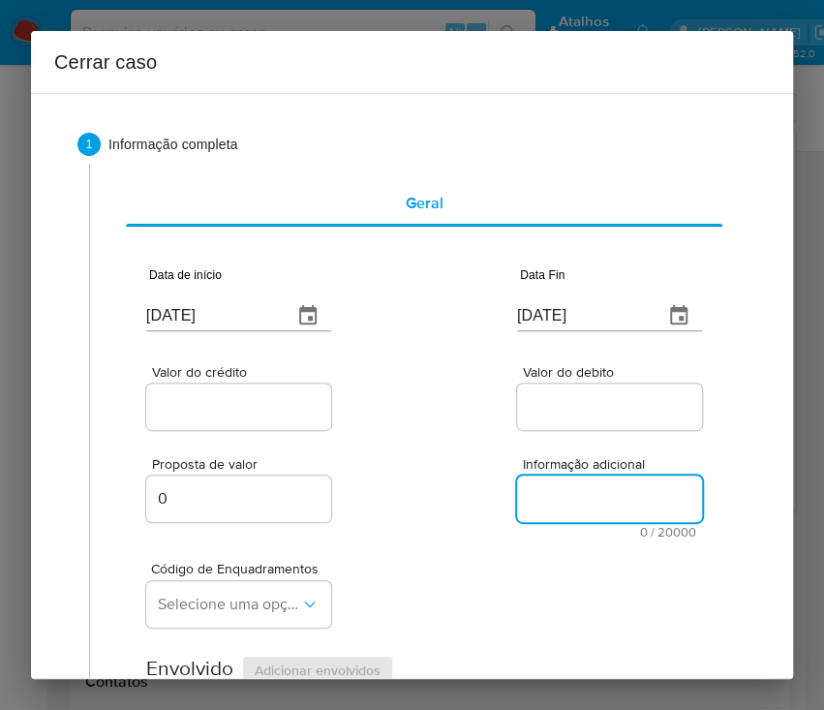
click at [337, 406] on div "Valor do crédito Valor do debito" at bounding box center [424, 388] width 556 height 92
drag, startPoint x: 269, startPoint y: 406, endPoint x: 251, endPoint y: 430, distance: 30.4
click at [268, 406] on input "Valor do crédito" at bounding box center [241, 406] width 190 height 25
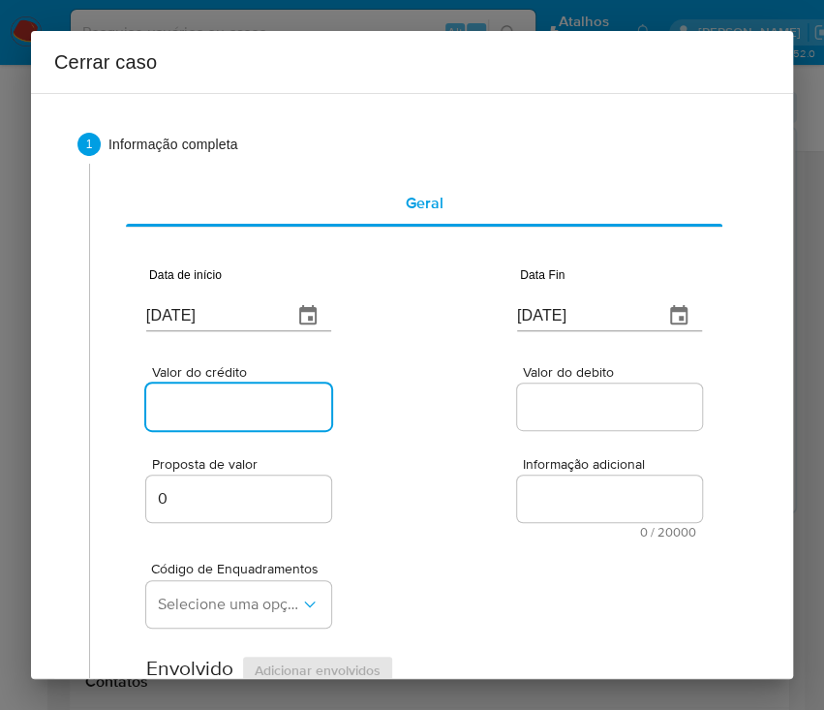
click at [228, 414] on input "Valor do crédito" at bounding box center [241, 406] width 190 height 25
click at [232, 406] on input "Valor do crédito" at bounding box center [241, 406] width 190 height 25
paste input "R$617.508"
type input "R$617.508"
click at [562, 390] on div at bounding box center [609, 407] width 185 height 46
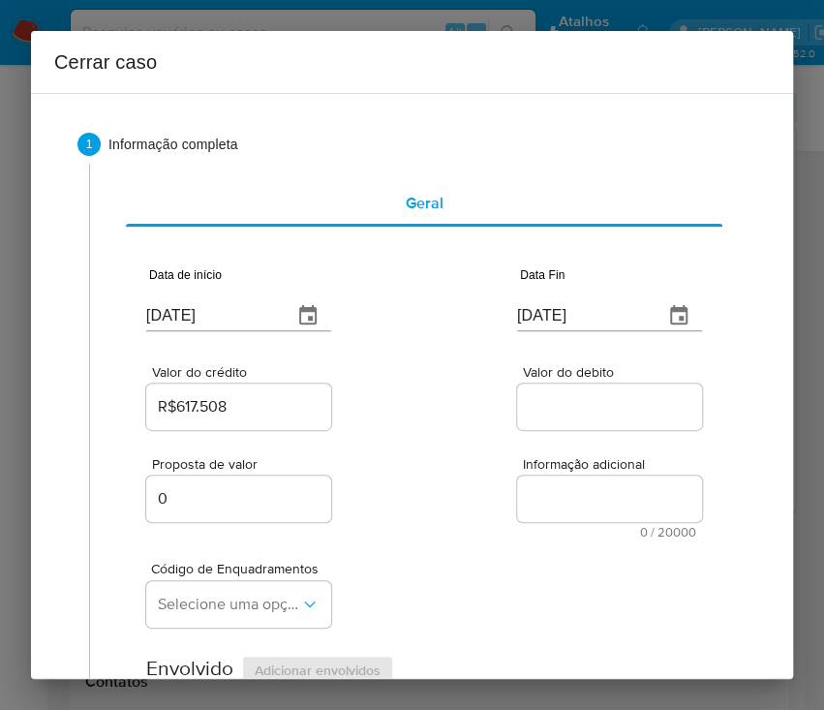
click at [565, 410] on input "Valor do debito" at bounding box center [612, 406] width 190 height 25
paste input "R$610.874"
type input "R$610.874"
click at [470, 548] on div "Código de Enquadramentos Selecione uma opção" at bounding box center [424, 586] width 556 height 97
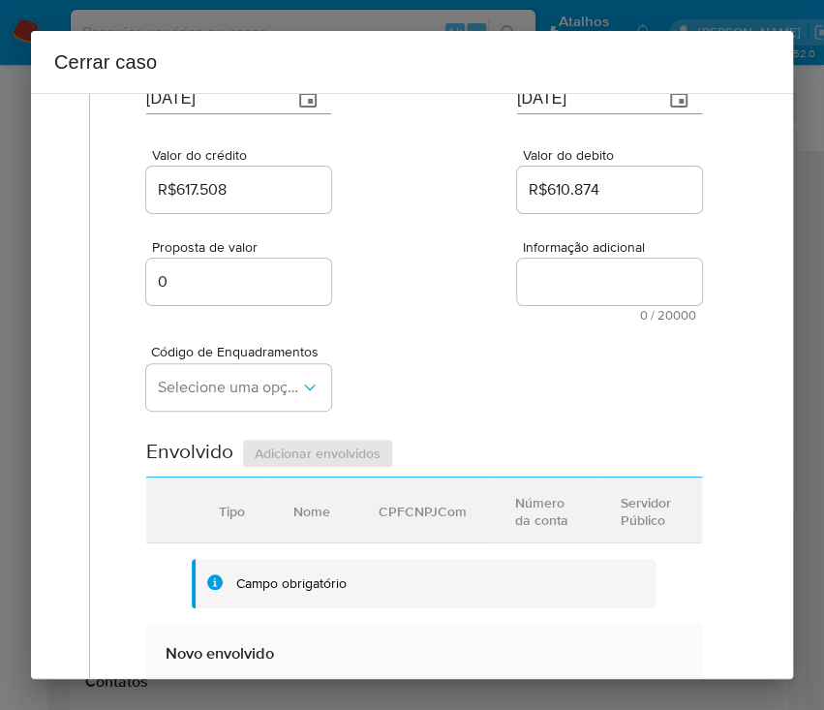
scroll to position [258, 0]
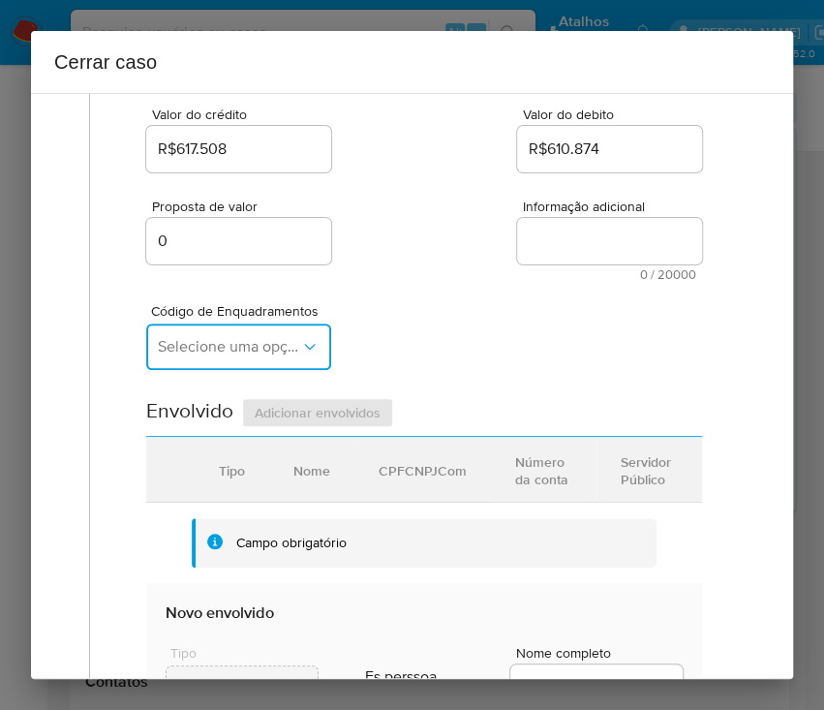
click at [281, 342] on span "Selecione uma opção" at bounding box center [229, 346] width 142 height 19
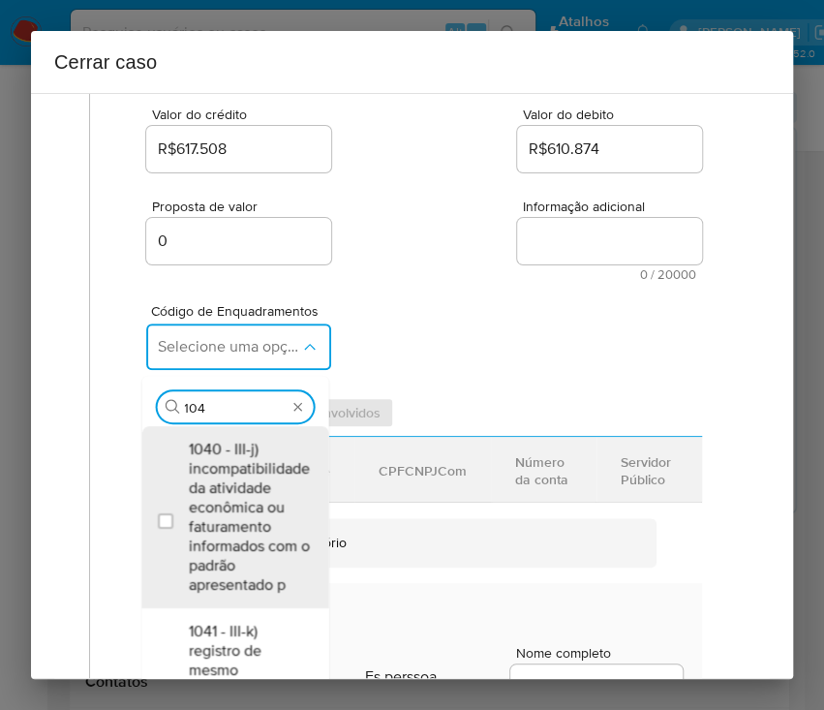
type input "1045"
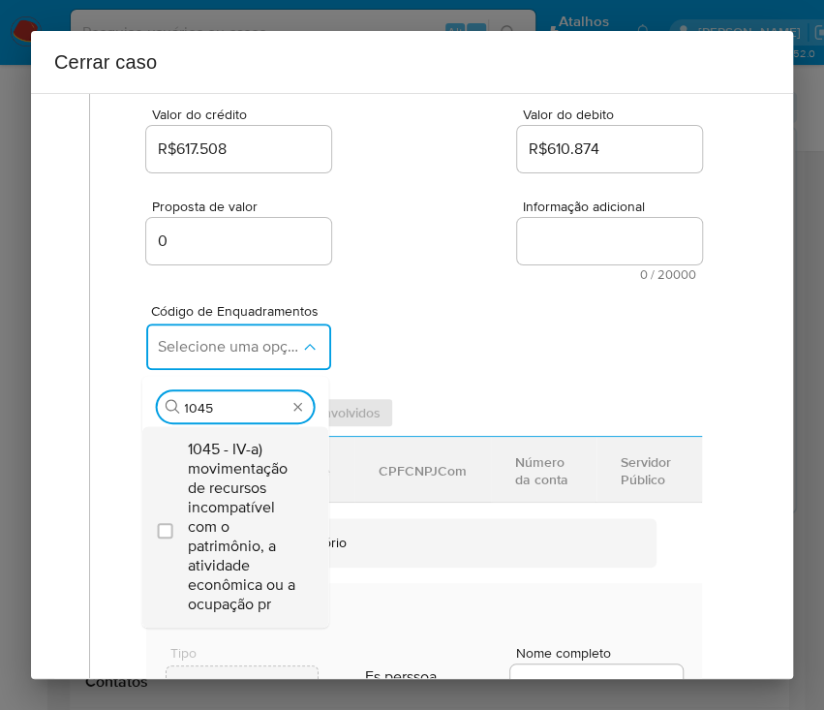
click at [235, 511] on span "1045 - IV-a) movimentação de recursos incompatível com o patrimônio, a atividad…" at bounding box center [244, 527] width 113 height 174
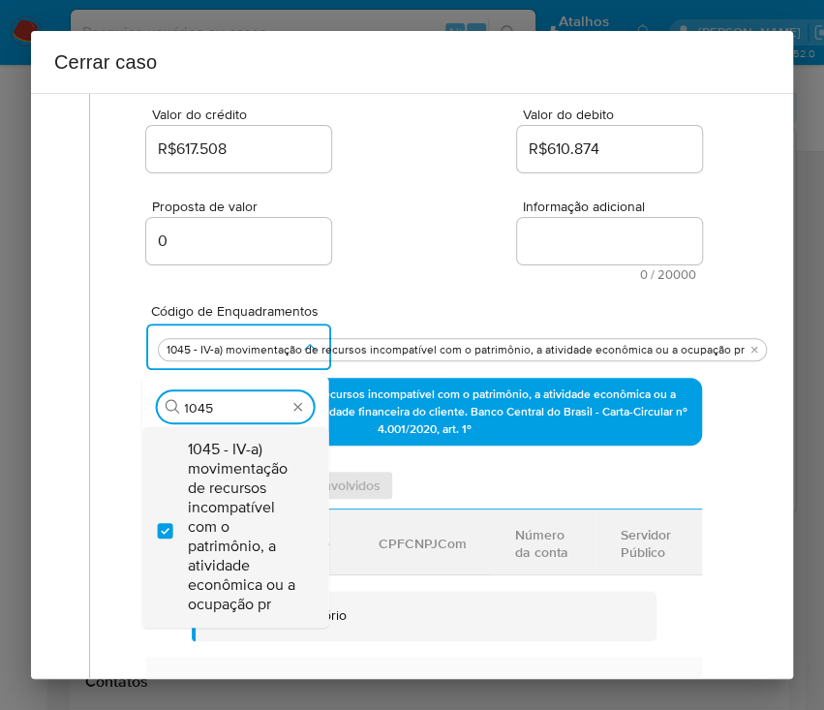
checkbox input "true"
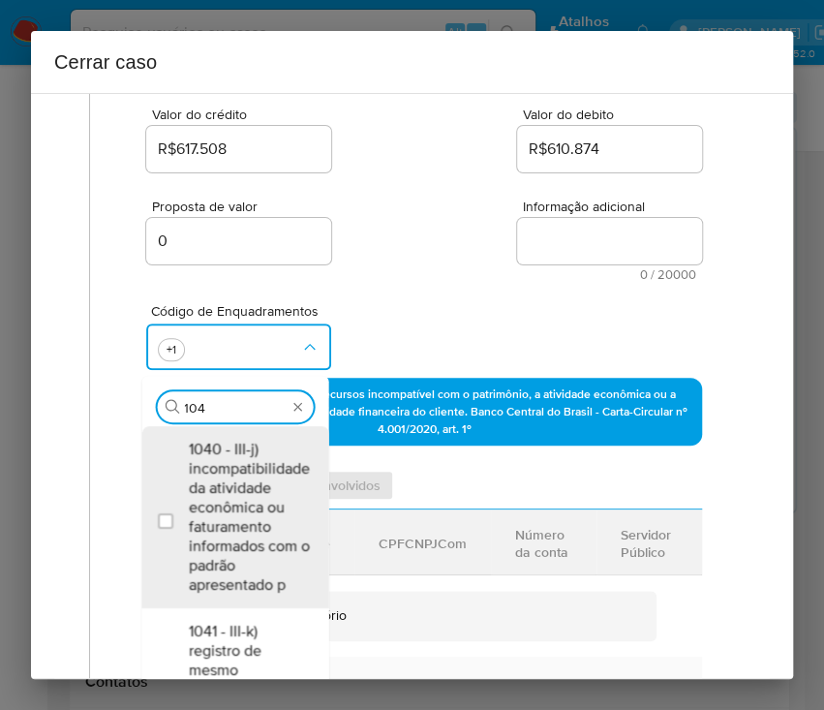
scroll to position [0, 0]
type input "1047"
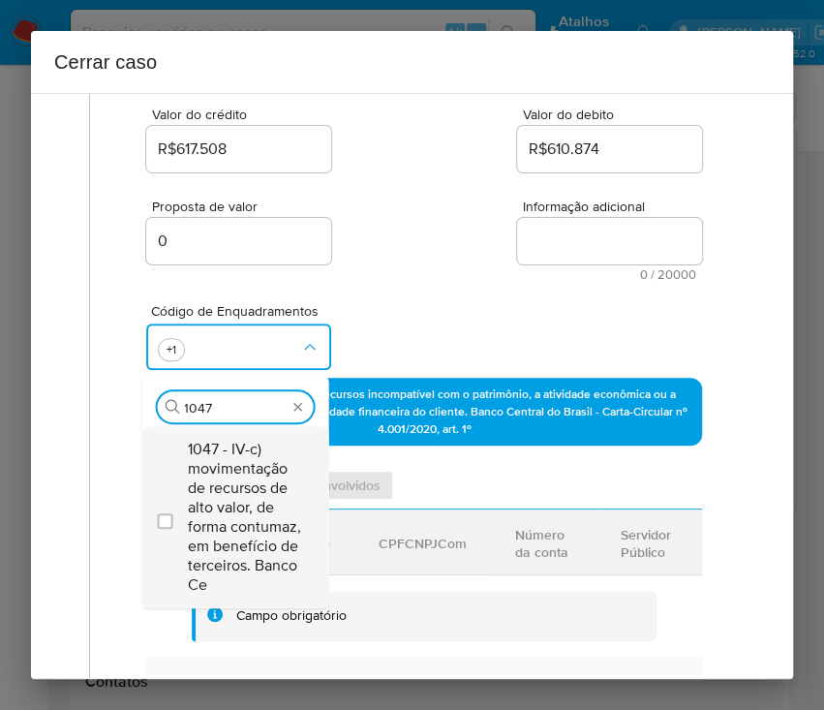
click at [227, 512] on span "1047 - IV-c) movimentação de recursos de alto valor, de forma contumaz, em bene…" at bounding box center [244, 517] width 113 height 155
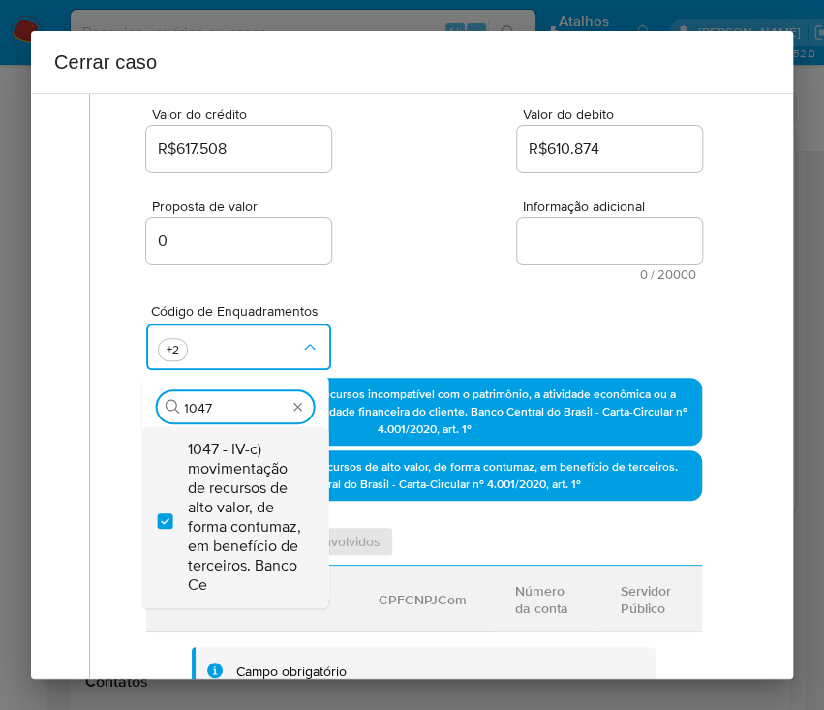
checkbox input "true"
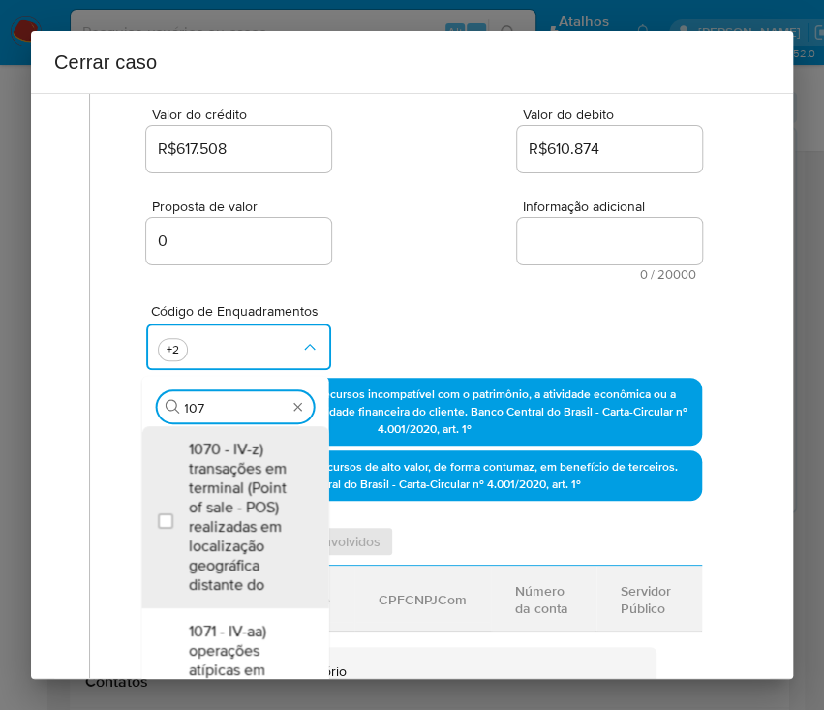
type input "1074"
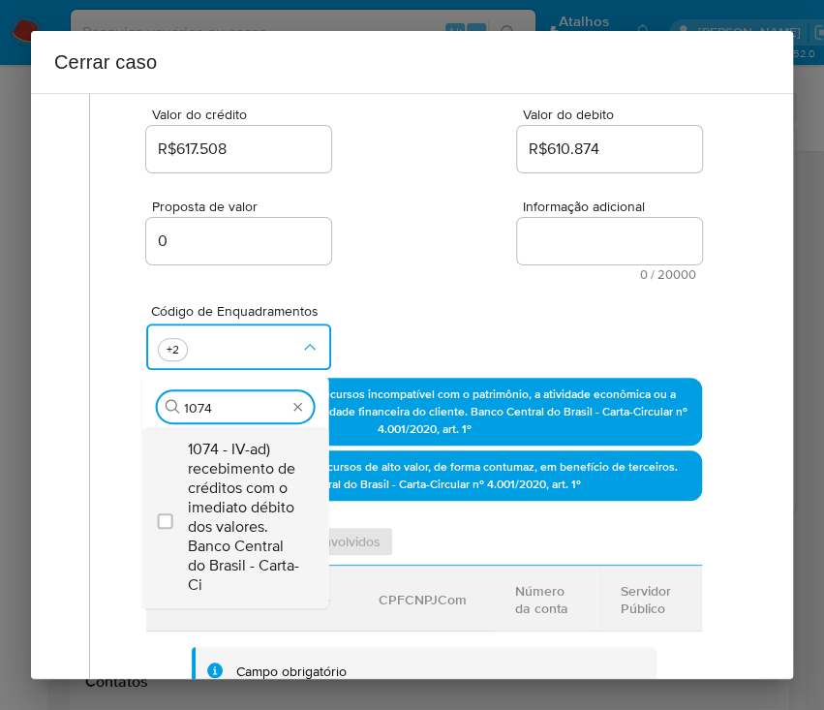
click at [249, 512] on span "1074 - IV-ad) recebimento de créditos com o imediato débito dos valores. Banco …" at bounding box center [244, 517] width 113 height 155
checkbox input "true"
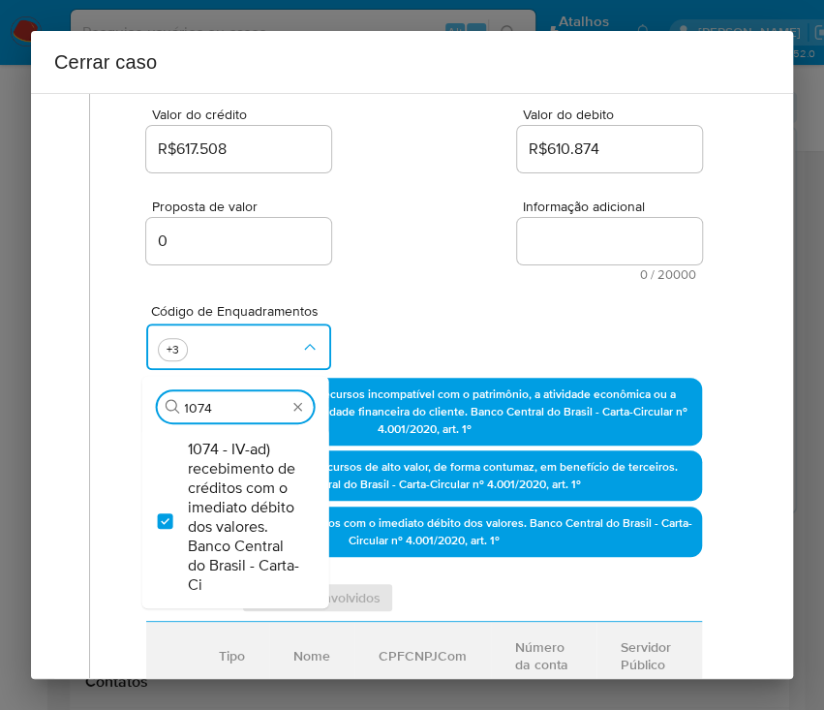
click at [381, 287] on div "Código de Enquadramentos Procurar 1074 1074 - IV-ad) recebimento de créditos co…" at bounding box center [424, 329] width 556 height 97
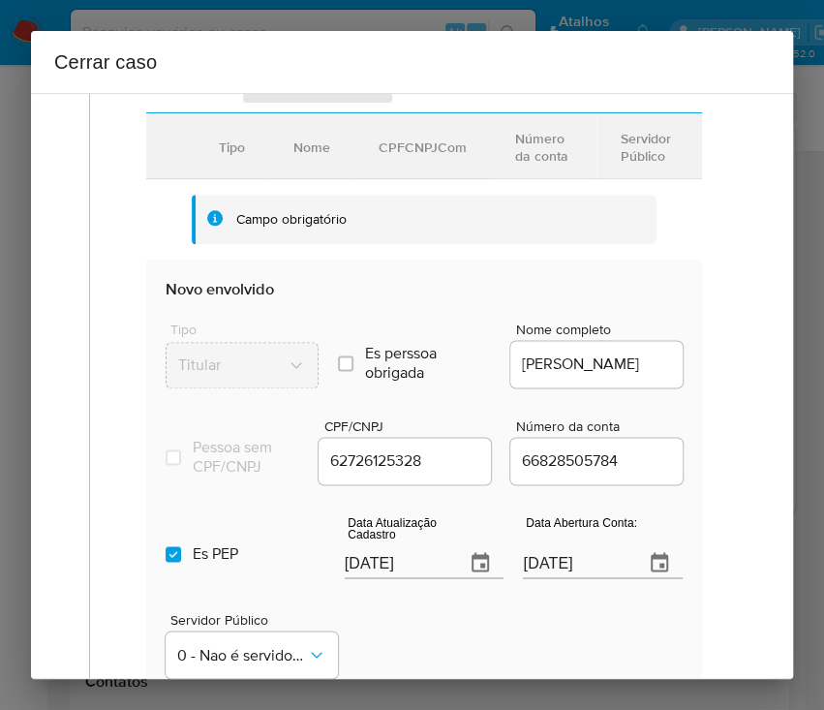
scroll to position [775, 0]
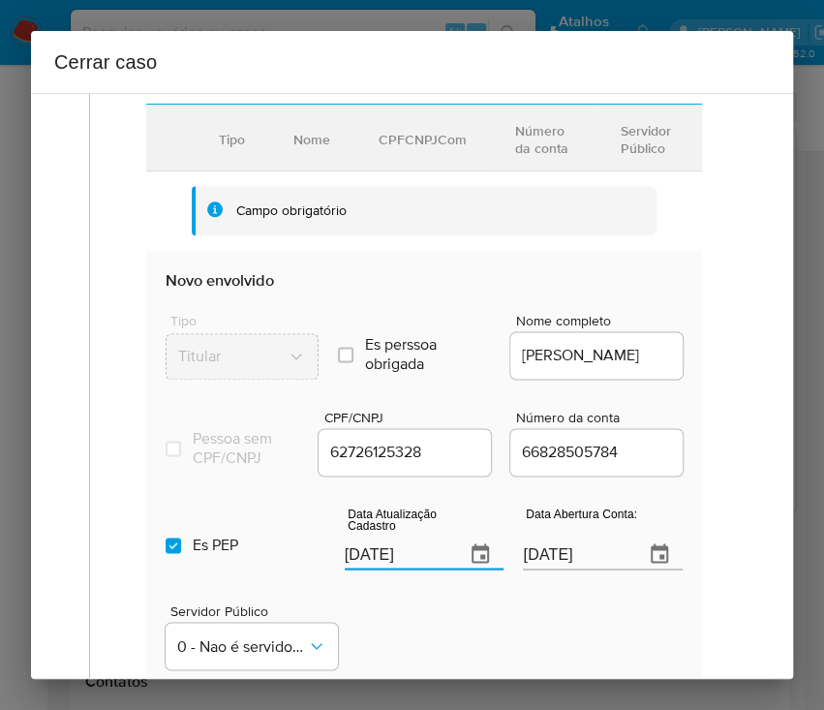
click at [384, 569] on input "[DATE]" at bounding box center [398, 553] width 106 height 31
paste input "31/07"
type input "31/07/2025"
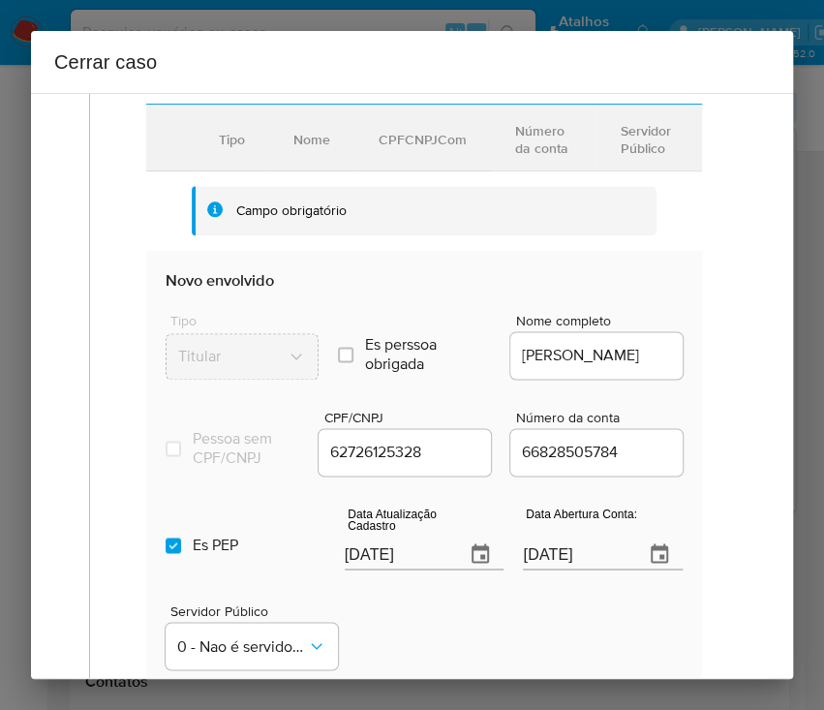
click at [409, 633] on div "Servidor Público 0 - Nao é servidor/Nao possui informacao" at bounding box center [424, 628] width 517 height 97
click at [170, 553] on input "Es PEP isPEP" at bounding box center [173, 545] width 15 height 15
checkbox input "false"
click at [565, 569] on input "16/01/2025" at bounding box center [576, 553] width 106 height 31
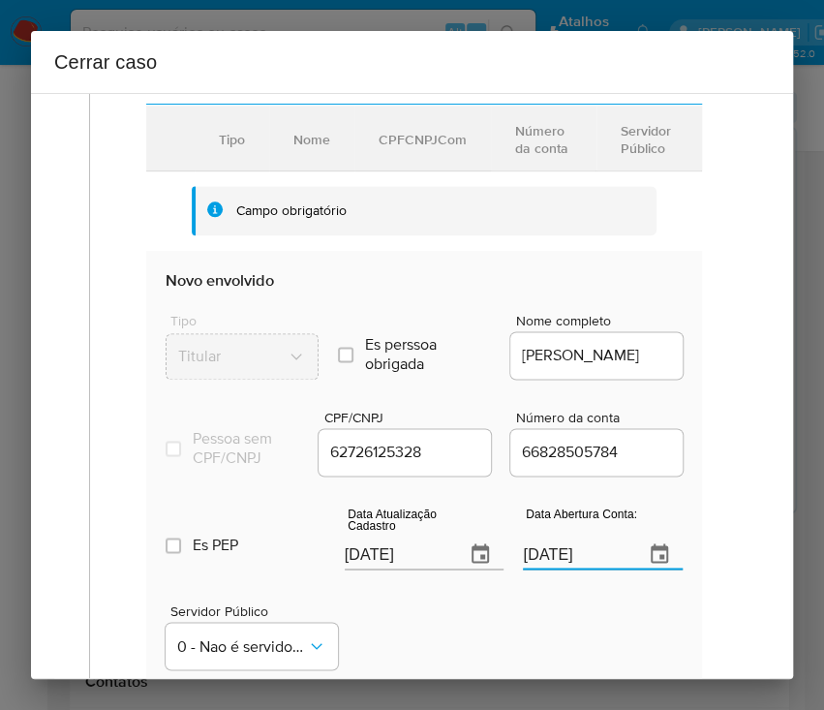
click at [565, 569] on input "16/01/2025" at bounding box center [576, 553] width 106 height 31
click at [564, 609] on div "Servidor Público 0 - Nao é servidor/Nao possui informacao" at bounding box center [424, 628] width 517 height 97
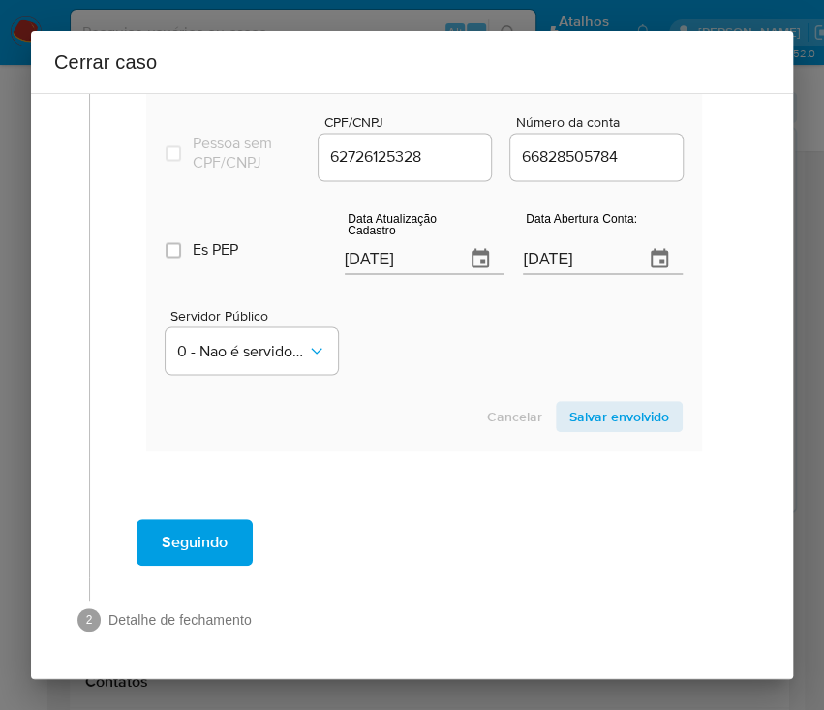
click at [600, 419] on span "Salvar envolvido" at bounding box center [619, 416] width 100 height 27
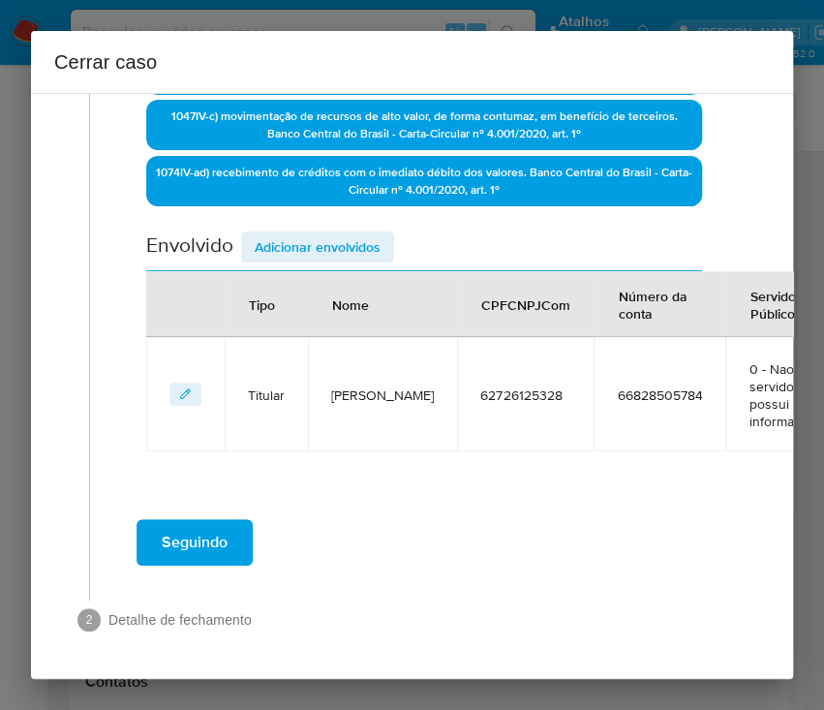
click at [321, 233] on span "Adicionar envolvidos" at bounding box center [318, 246] width 126 height 27
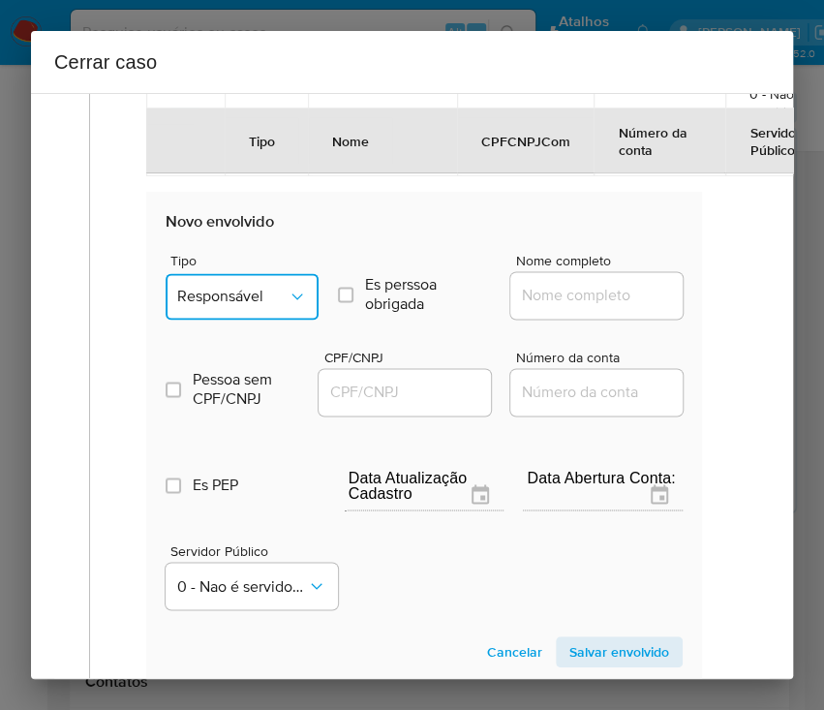
click at [277, 289] on span "Responsável" at bounding box center [232, 296] width 110 height 19
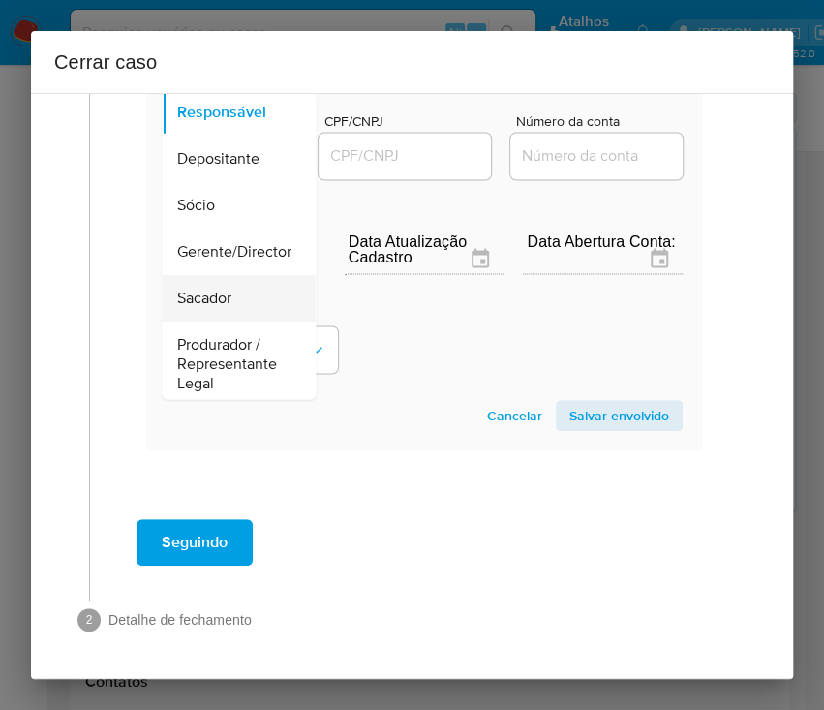
scroll to position [345, 0]
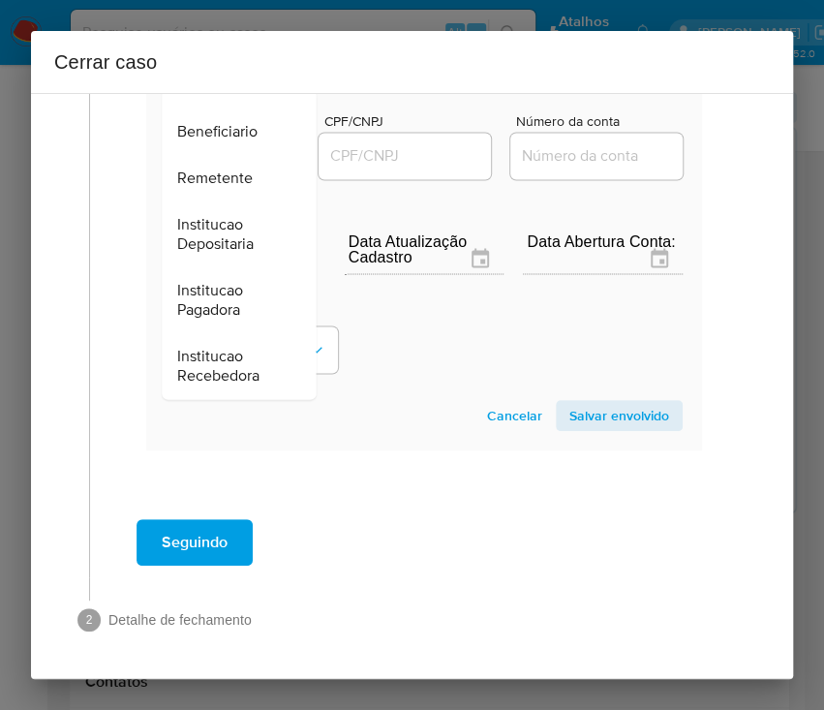
drag, startPoint x: 226, startPoint y: 159, endPoint x: 250, endPoint y: 172, distance: 27.8
click at [226, 169] on span "Remetente" at bounding box center [215, 178] width 76 height 19
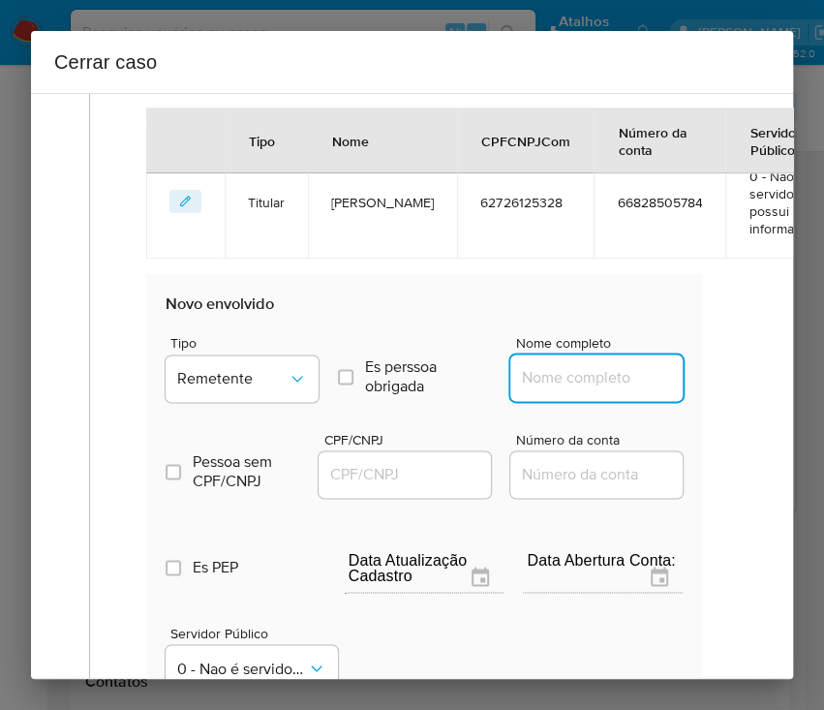
drag, startPoint x: 538, startPoint y: 384, endPoint x: 554, endPoint y: 379, distance: 17.5
click at [539, 384] on input "Nome completo" at bounding box center [605, 377] width 190 height 25
paste input "Edvandro Luis Ferraz Pereira, 60283478330"
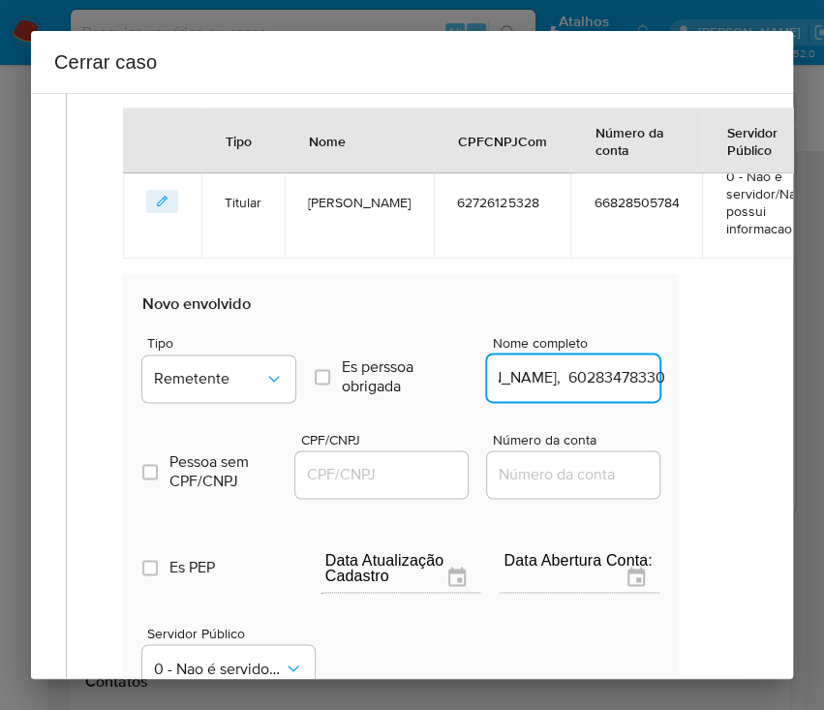
drag, startPoint x: 564, startPoint y: 381, endPoint x: 762, endPoint y: 418, distance: 202.1
click at [773, 384] on div "1 Informação completa Geral Data de início 02/06/2025 Data Fin 09/08/2025 Valor…" at bounding box center [412, 386] width 762 height 586
type input "Edvandro Luis Ferraz Pereira"
click at [378, 476] on input "CPF/CNPJ" at bounding box center [390, 474] width 190 height 25
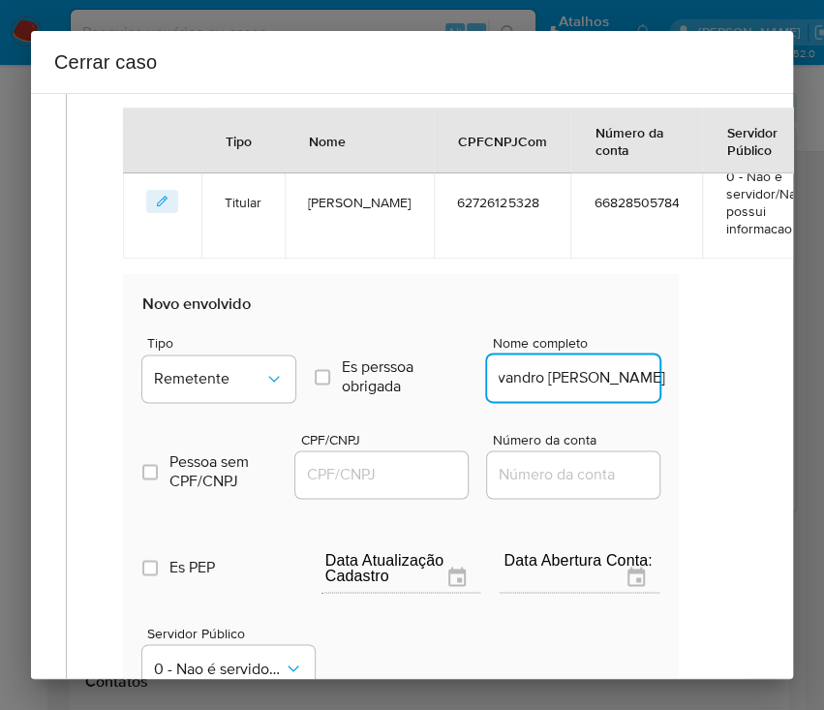
scroll to position [0, 0]
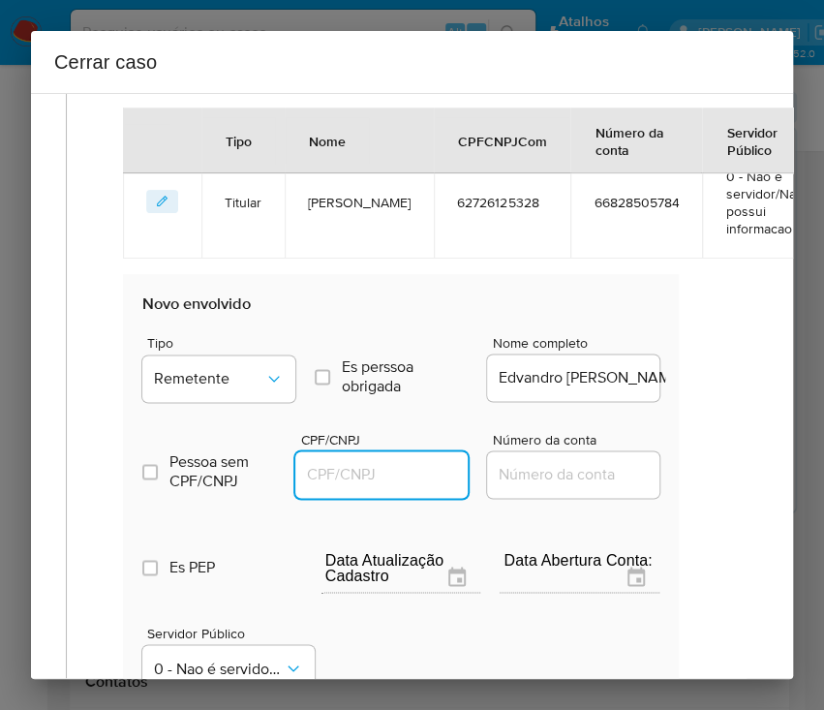
paste input "60283478330"
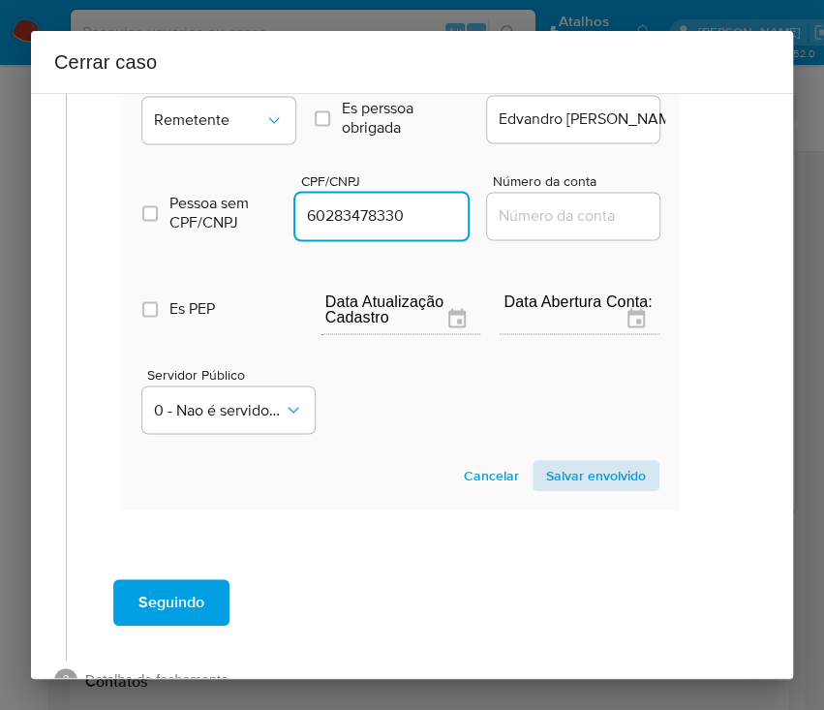
type input "60283478330"
click at [586, 472] on span "Salvar envolvido" at bounding box center [596, 475] width 100 height 27
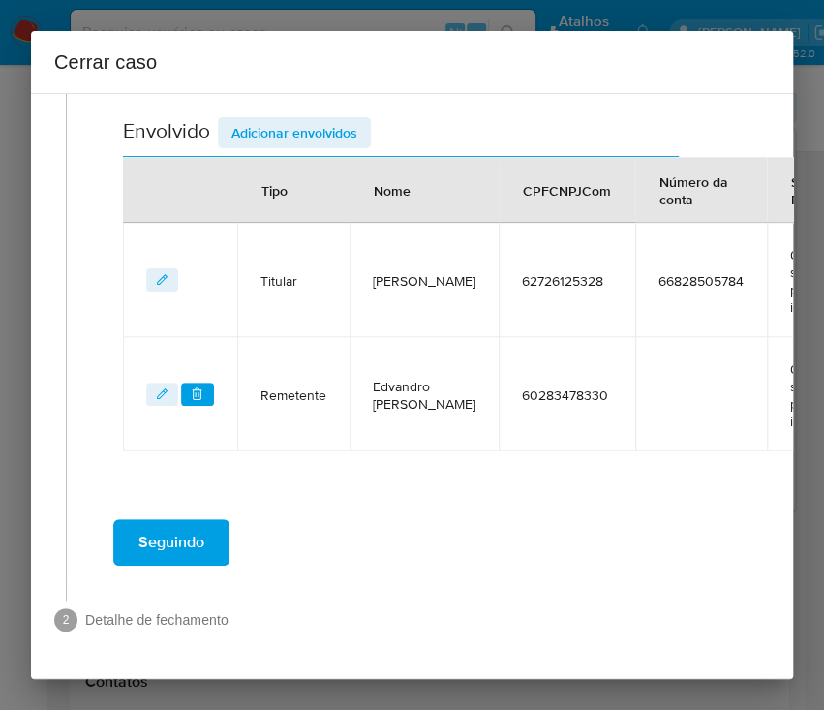
scroll to position [739, 23]
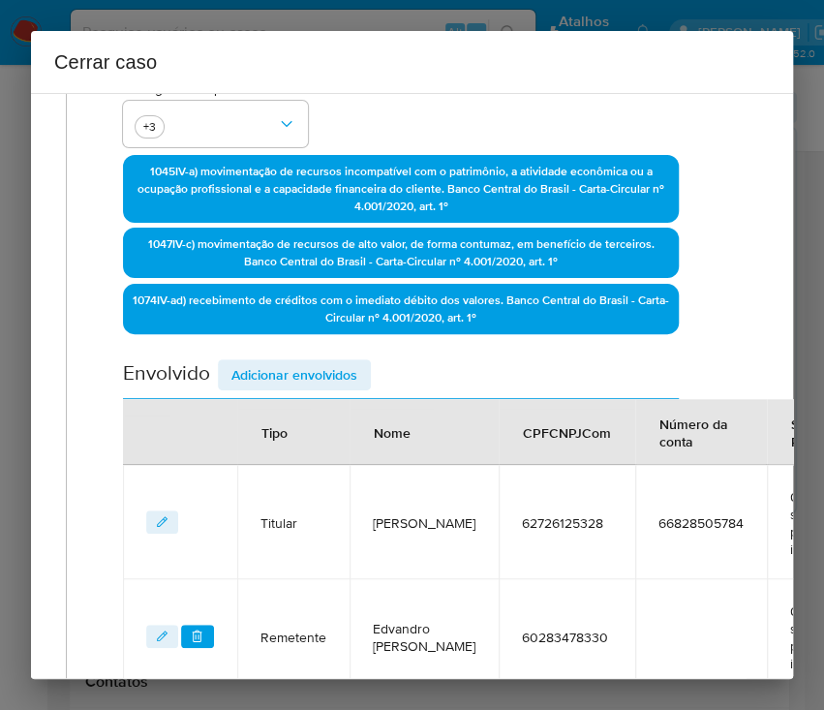
click at [292, 361] on span "Adicionar envolvidos" at bounding box center [294, 374] width 126 height 27
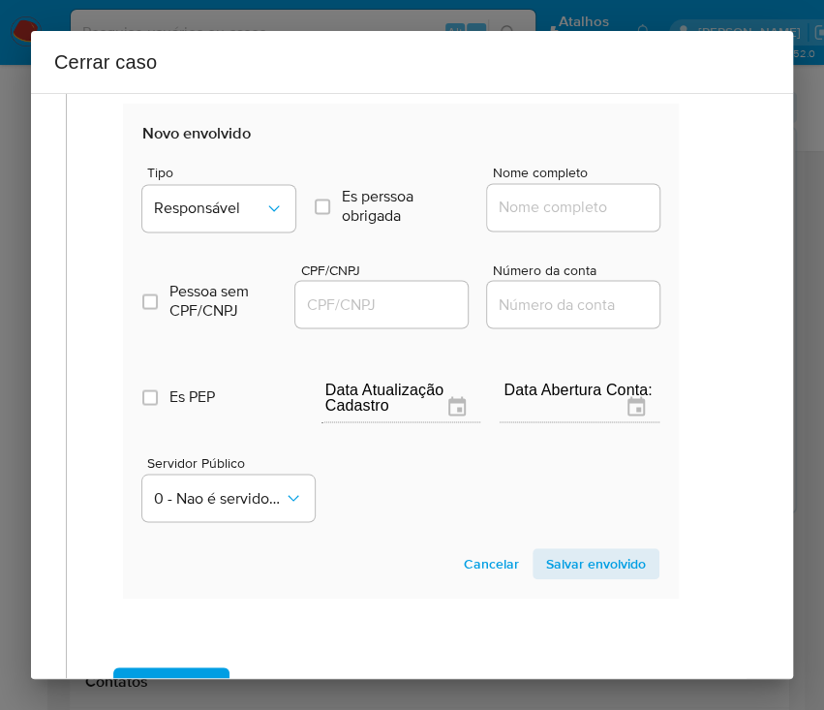
scroll to position [1126, 23]
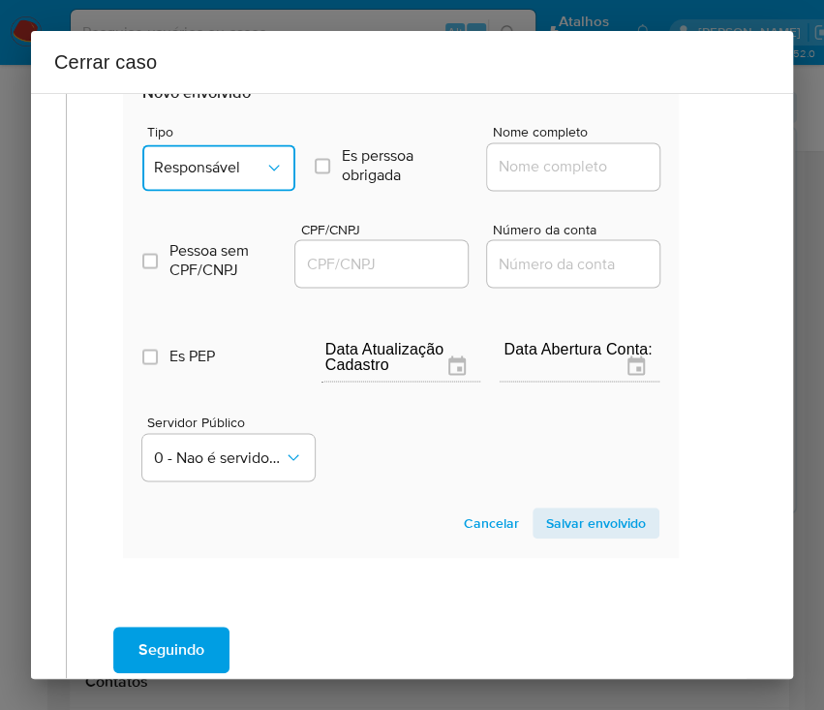
click at [243, 167] on span "Responsável" at bounding box center [209, 167] width 110 height 19
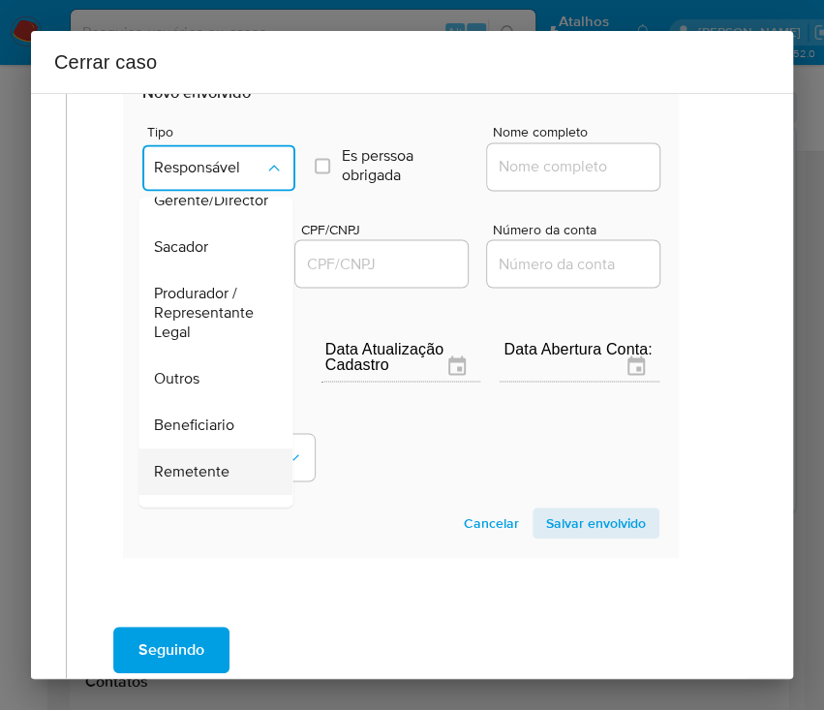
scroll to position [345, 0]
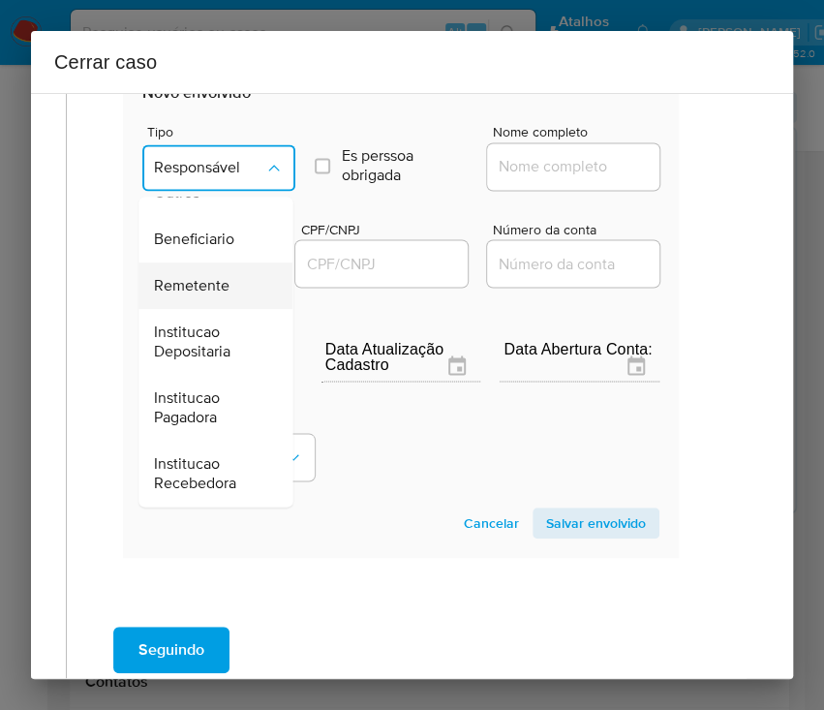
click at [211, 283] on span "Remetente" at bounding box center [192, 285] width 76 height 19
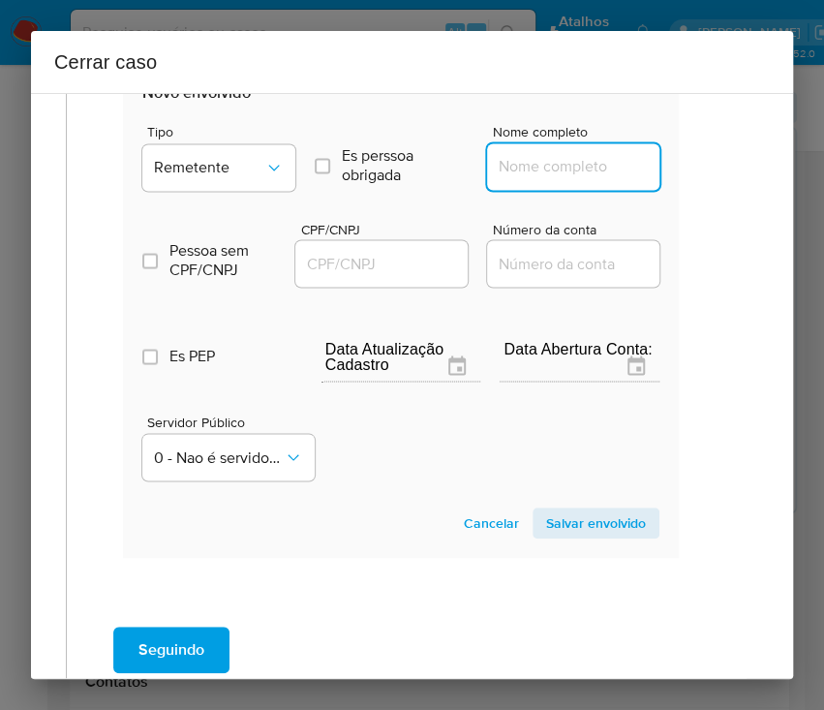
drag, startPoint x: 511, startPoint y: 167, endPoint x: 536, endPoint y: 166, distance: 24.2
click at [511, 167] on input "Nome completo" at bounding box center [582, 166] width 190 height 25
paste input "Israel Costa Rodrigues, 61319587348"
drag, startPoint x: 549, startPoint y: 167, endPoint x: 752, endPoint y: 167, distance: 202.4
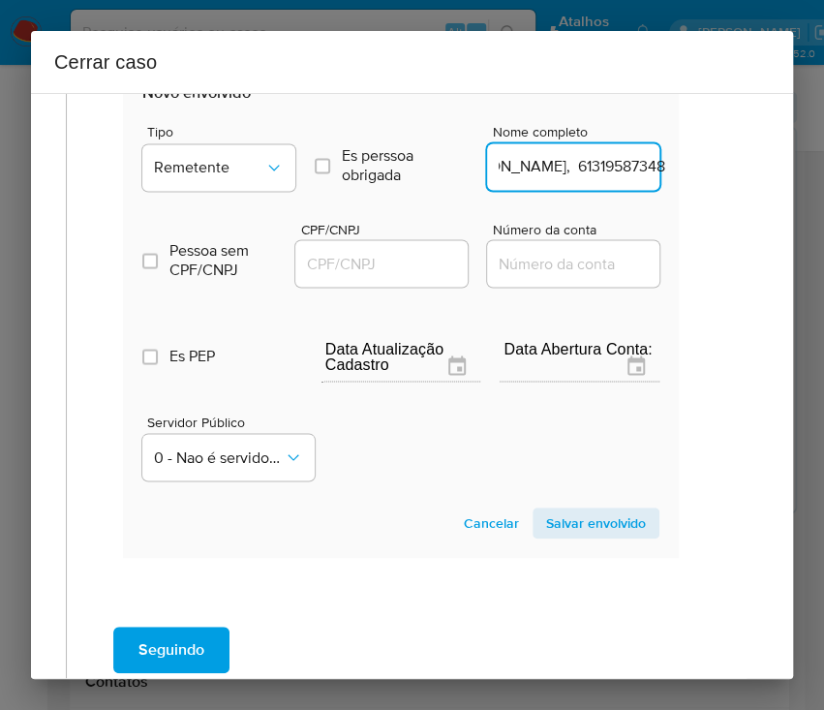
click at [752, 167] on div "1 Informação completa Geral Data de início 02/06/2025 Data Fin 09/08/2025 Valor…" at bounding box center [412, 386] width 762 height 586
type input "Israel Costa Rodrigues"
click at [364, 259] on input "CPF/CNPJ" at bounding box center [390, 263] width 190 height 25
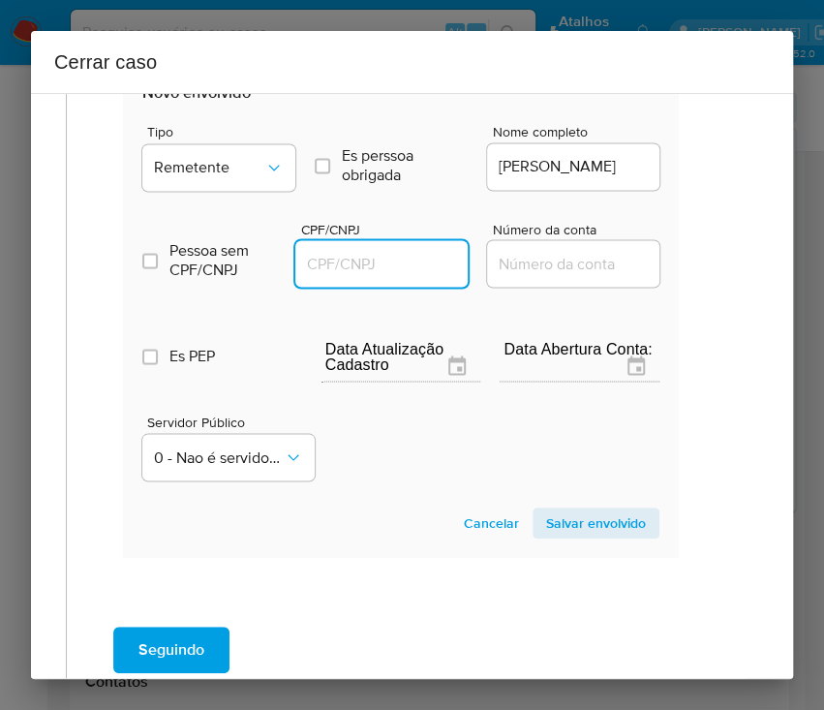
paste input "61319587348"
type input "61319587348"
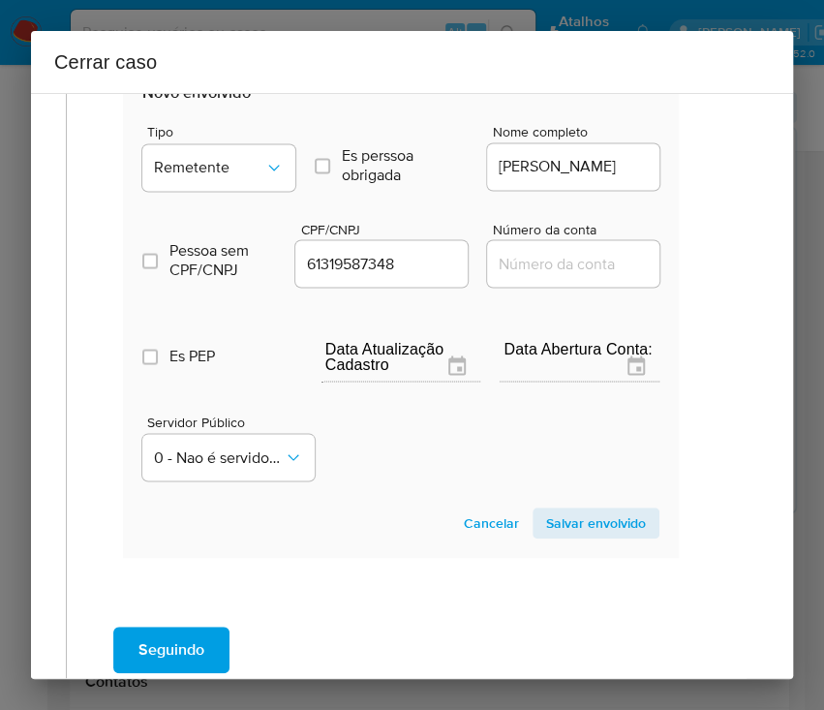
drag, startPoint x: 580, startPoint y: 506, endPoint x: 545, endPoint y: 533, distance: 44.2
click at [582, 509] on span "Salvar envolvido" at bounding box center [596, 522] width 100 height 27
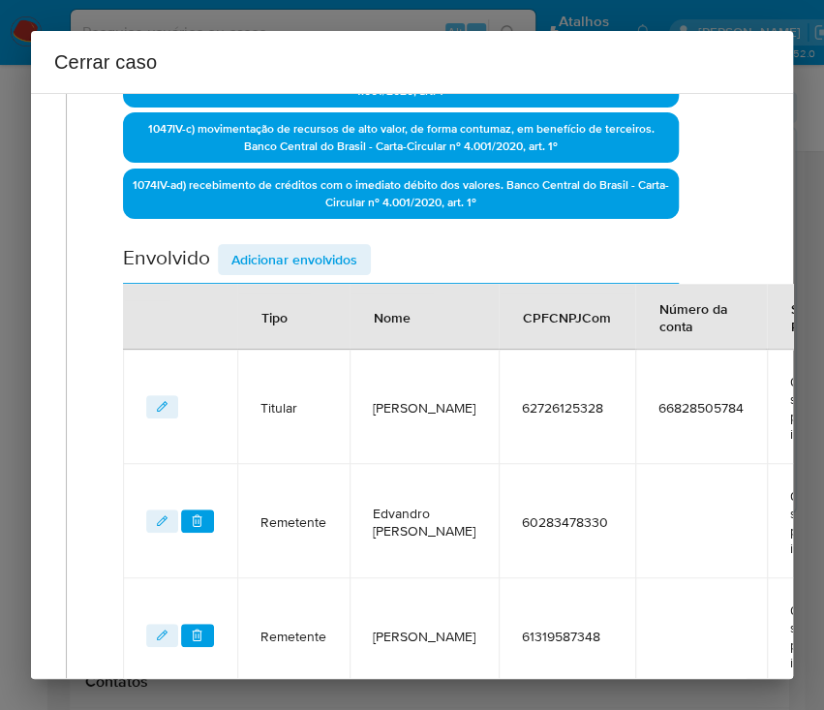
click at [307, 258] on span "Adicionar envolvidos" at bounding box center [294, 259] width 126 height 27
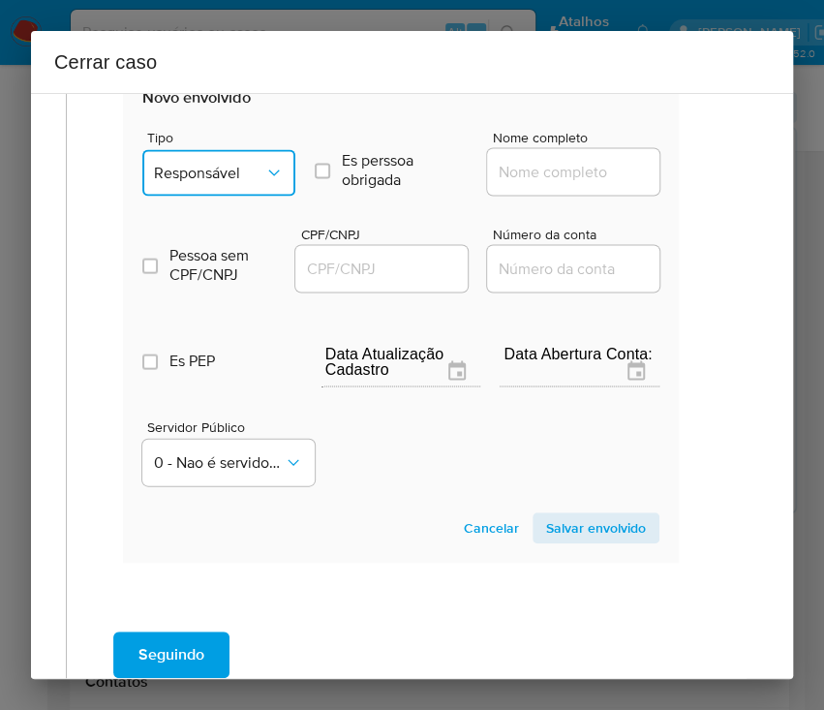
click at [248, 163] on span "Responsável" at bounding box center [209, 172] width 110 height 19
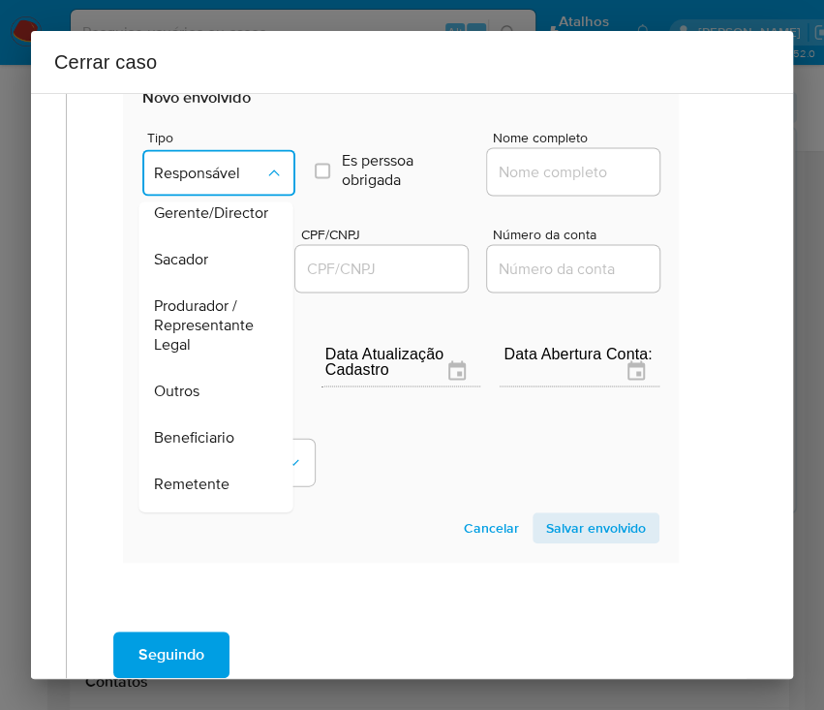
scroll to position [344, 0]
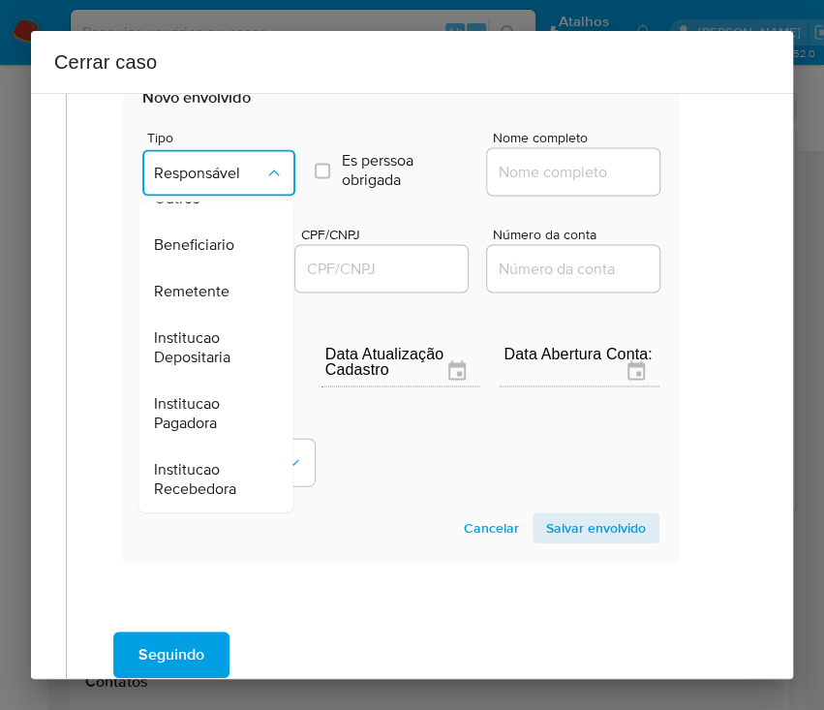
click at [201, 288] on span "Remetente" at bounding box center [192, 291] width 76 height 19
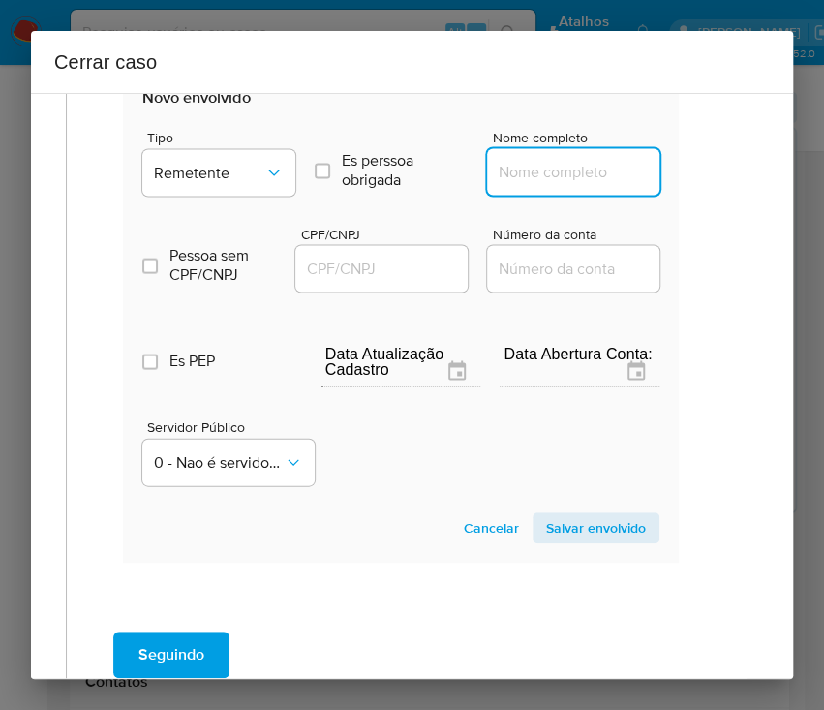
drag, startPoint x: 508, startPoint y: 172, endPoint x: 538, endPoint y: 174, distance: 30.1
click at [509, 172] on input "Nome completo" at bounding box center [582, 171] width 190 height 25
paste input "Paulo Ricardo Privado E Privado, 60864718357"
drag, startPoint x: 546, startPoint y: 169, endPoint x: 740, endPoint y: 215, distance: 199.2
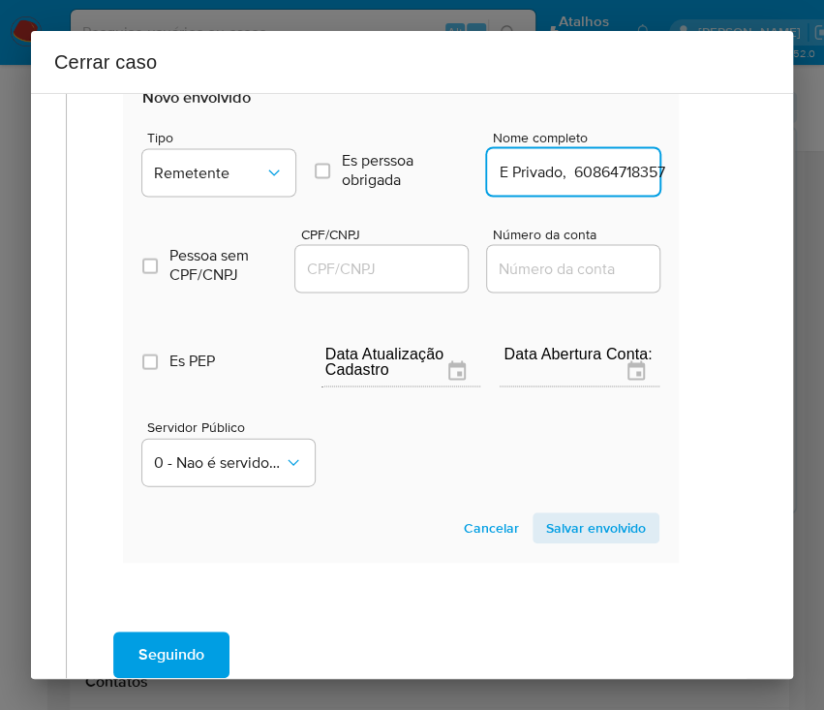
click at [736, 171] on div "1 Informação completa Geral Data de início 02/06/2025 Data Fin 09/08/2025 Valor…" at bounding box center [412, 386] width 762 height 586
type input "Paulo Ricardo Privado E Privado"
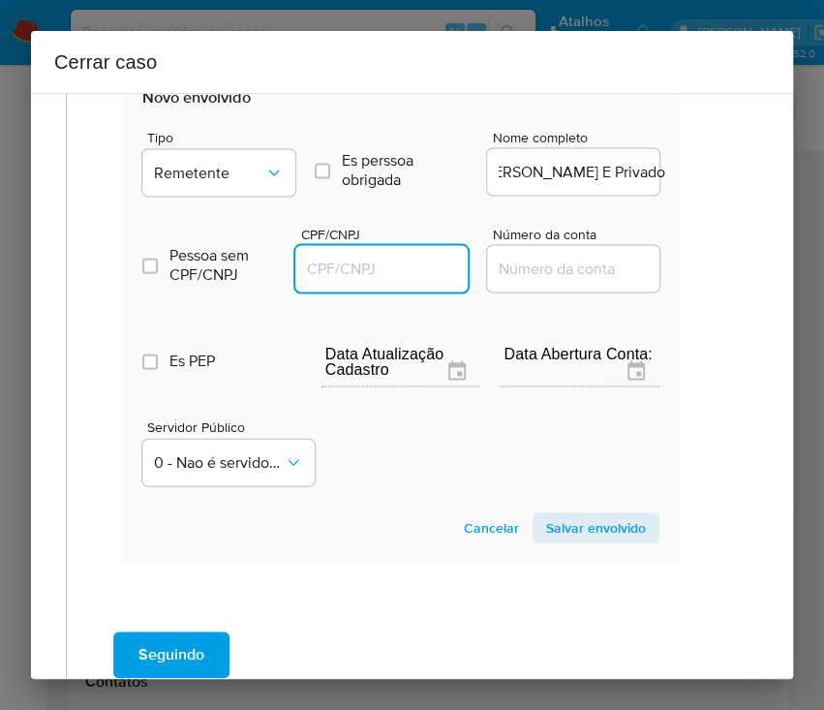
drag, startPoint x: 356, startPoint y: 267, endPoint x: 432, endPoint y: 269, distance: 75.6
click at [356, 267] on input "CPF/CNPJ" at bounding box center [390, 268] width 190 height 25
paste input "60864718357"
type input "60864718357"
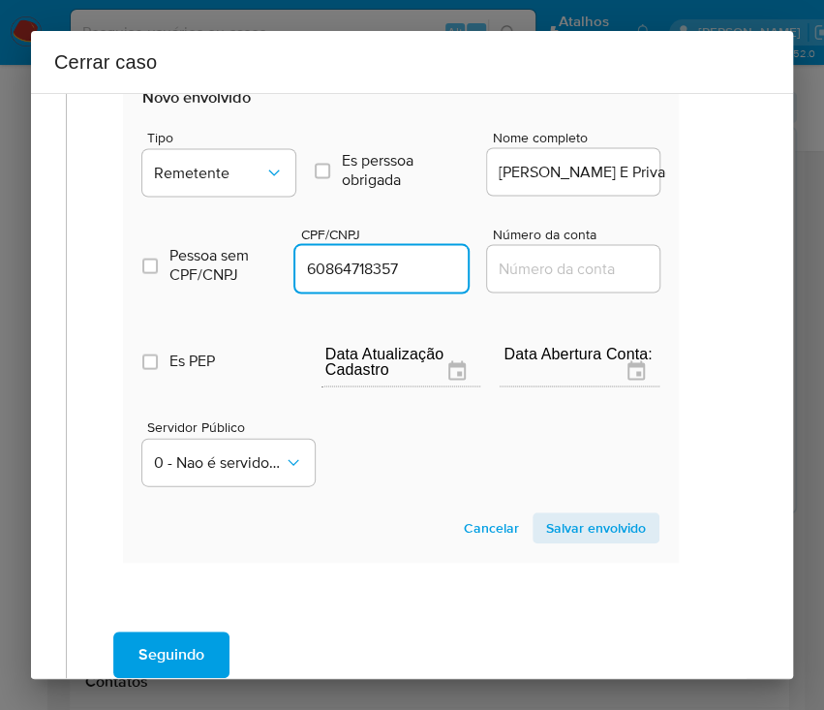
click at [561, 535] on span "Salvar envolvido" at bounding box center [596, 527] width 100 height 27
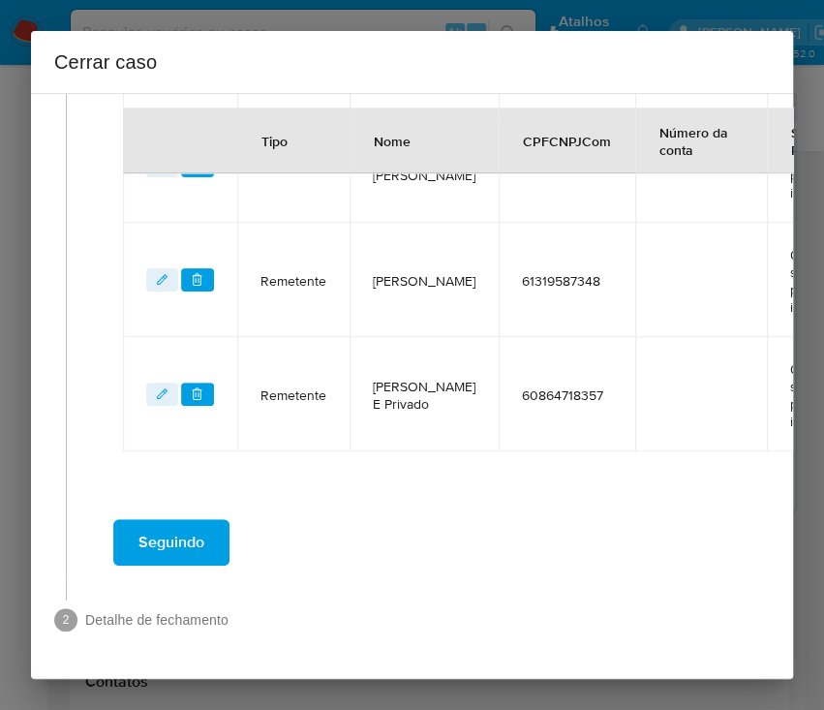
scroll to position [968, 23]
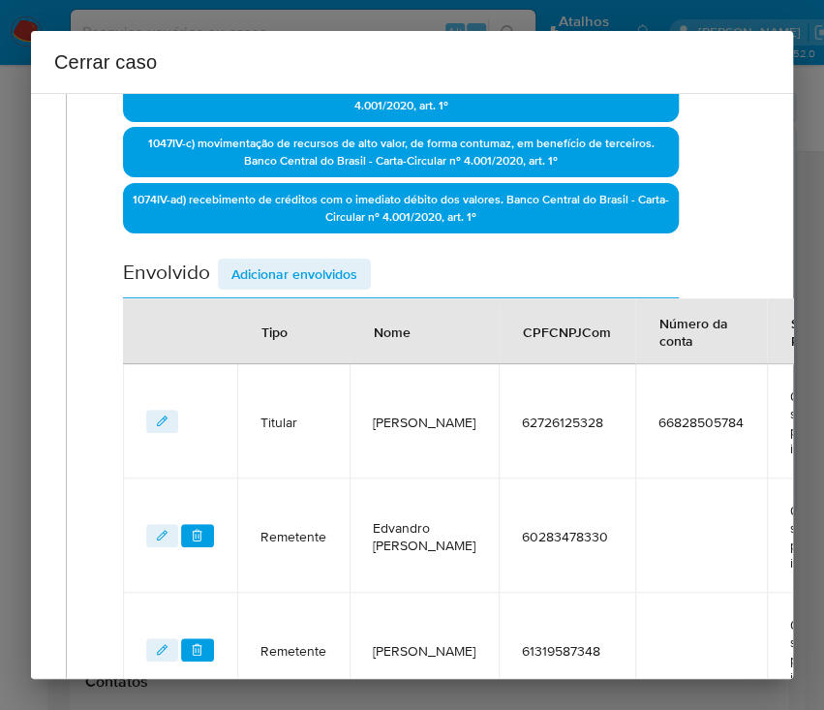
click at [304, 269] on span "Adicionar envolvidos" at bounding box center [294, 274] width 126 height 27
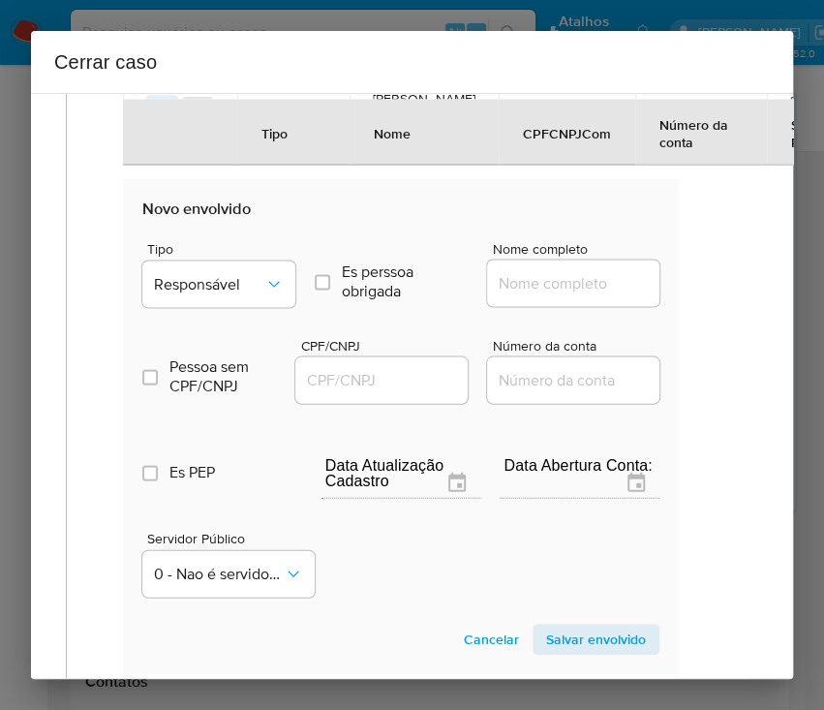
scroll to position [1356, 23]
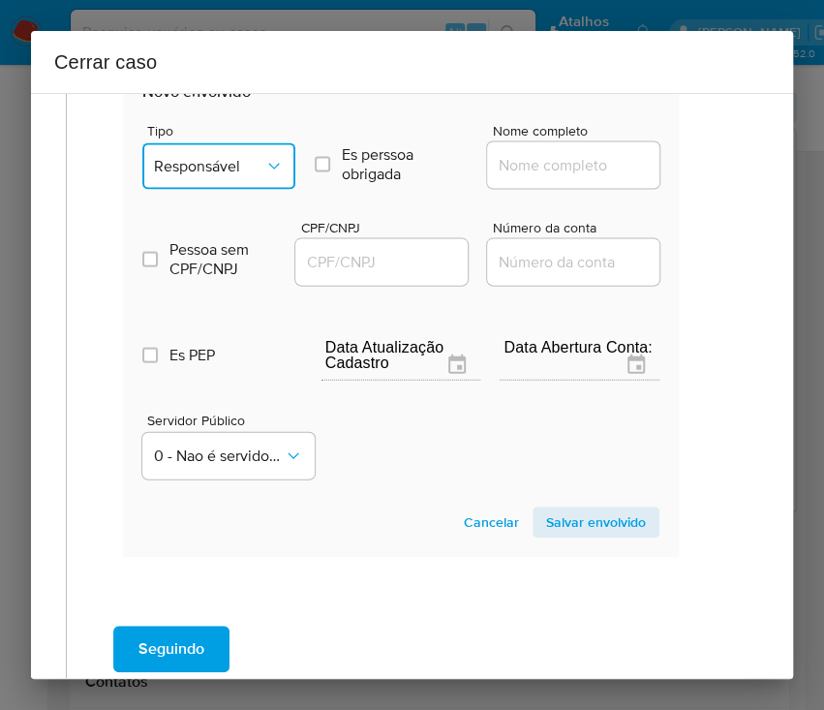
click at [247, 174] on button "Responsável" at bounding box center [218, 166] width 153 height 46
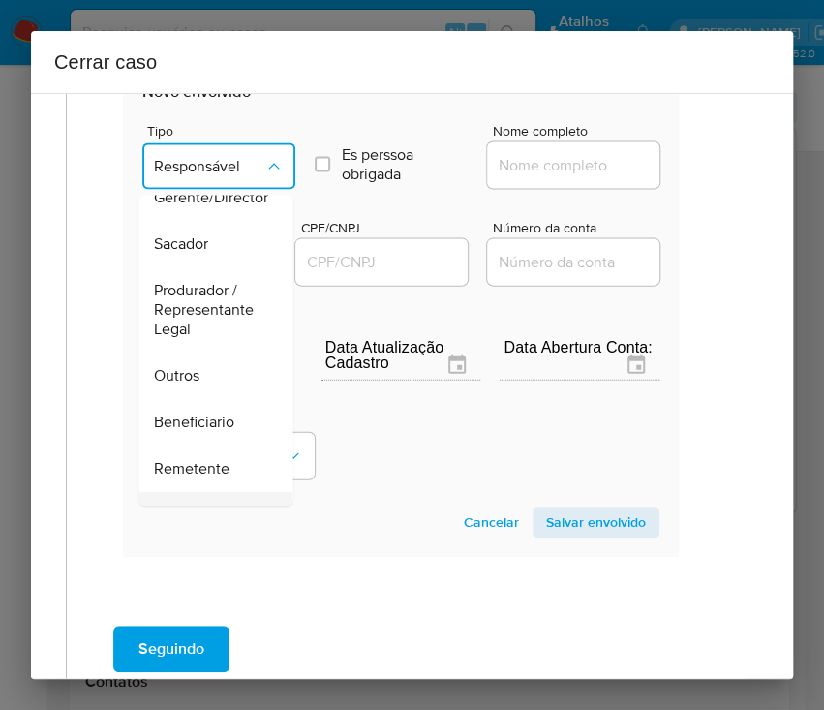
scroll to position [344, 0]
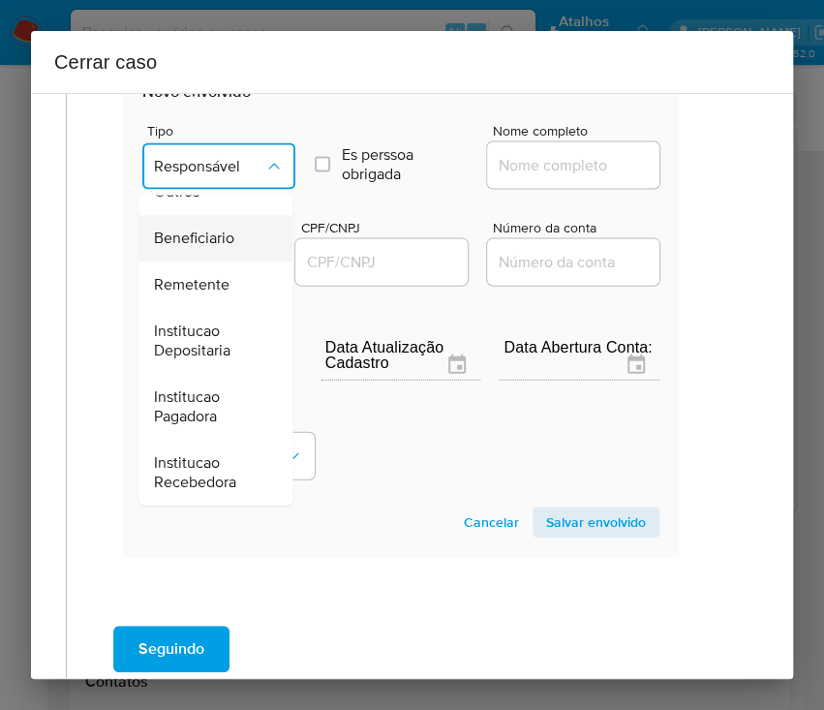
click at [206, 236] on span "Beneficiario" at bounding box center [194, 239] width 80 height 19
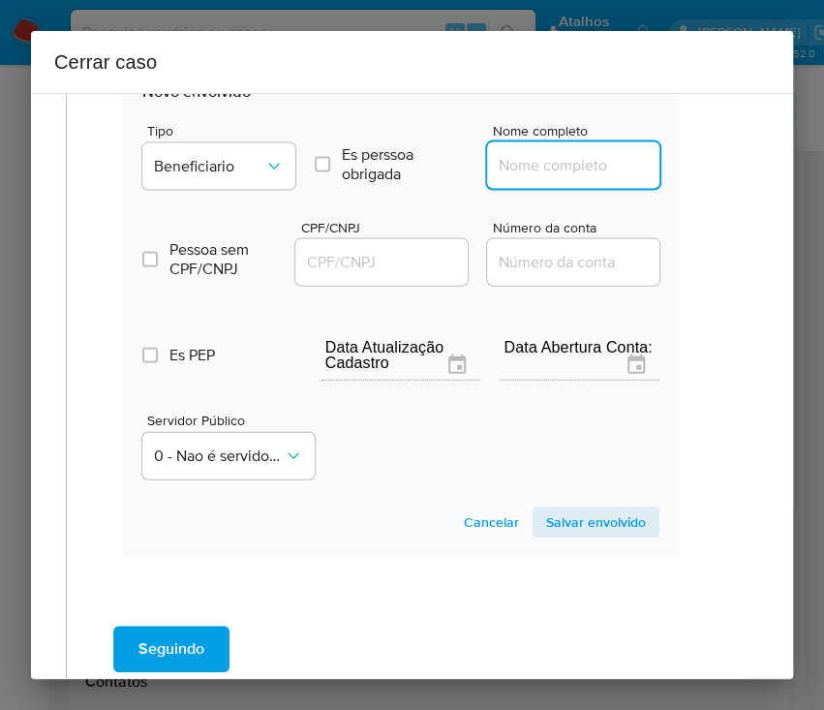
drag, startPoint x: 536, startPoint y: 165, endPoint x: 550, endPoint y: 171, distance: 16.0
click at [536, 165] on input "Nome completo" at bounding box center [582, 165] width 190 height 25
paste input "L. De Souza Lopes Ltda, 56186105000131"
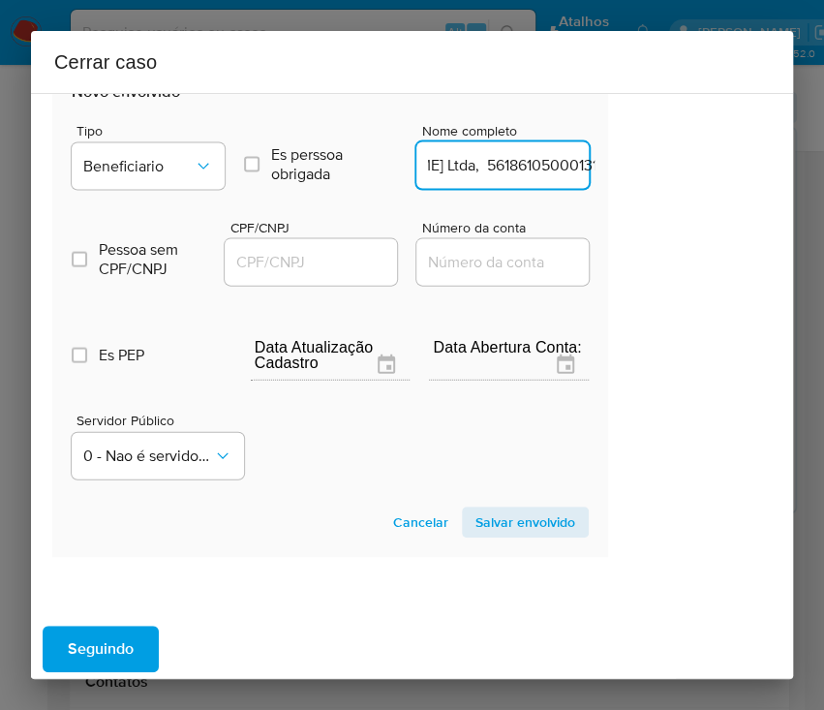
drag, startPoint x: 524, startPoint y: 167, endPoint x: 811, endPoint y: 157, distance: 286.8
click at [811, 157] on div "Cerrar caso 1 Informação completa Geral Data de início 02/06/2025 Data Fin 09/0…" at bounding box center [412, 355] width 824 height 710
type input "L. De Souza Lopes Ltda"
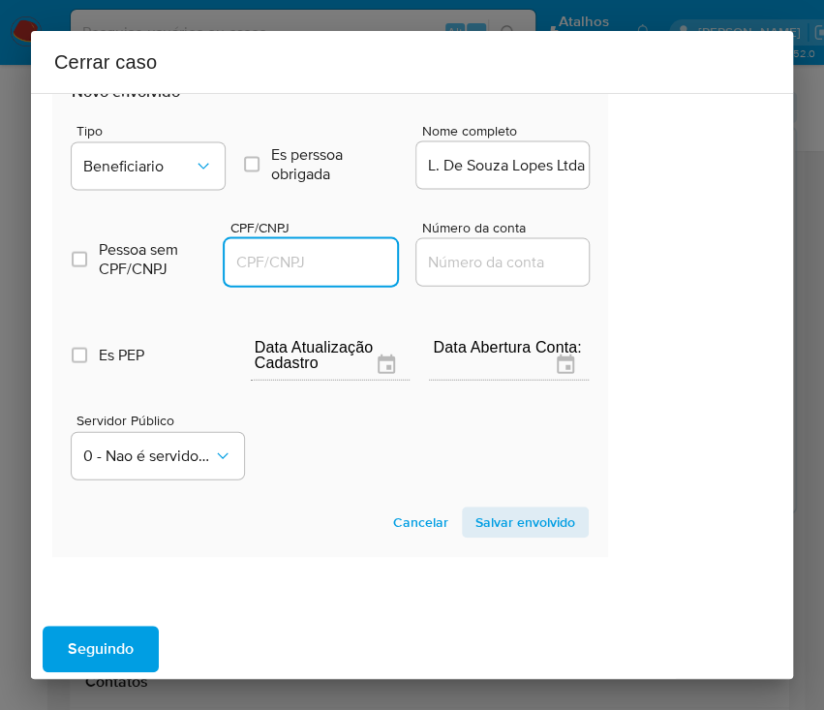
click at [324, 266] on input "CPF/CNPJ" at bounding box center [320, 262] width 190 height 25
paste input "56186105000131"
type input "56186105000131"
click at [496, 517] on span "Salvar envolvido" at bounding box center [526, 521] width 100 height 27
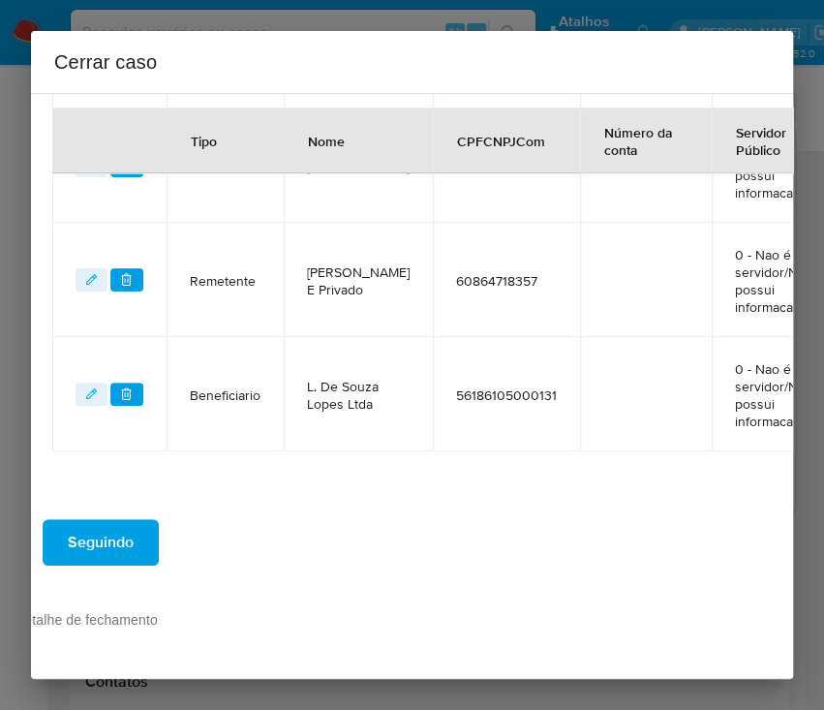
scroll to position [1083, 94]
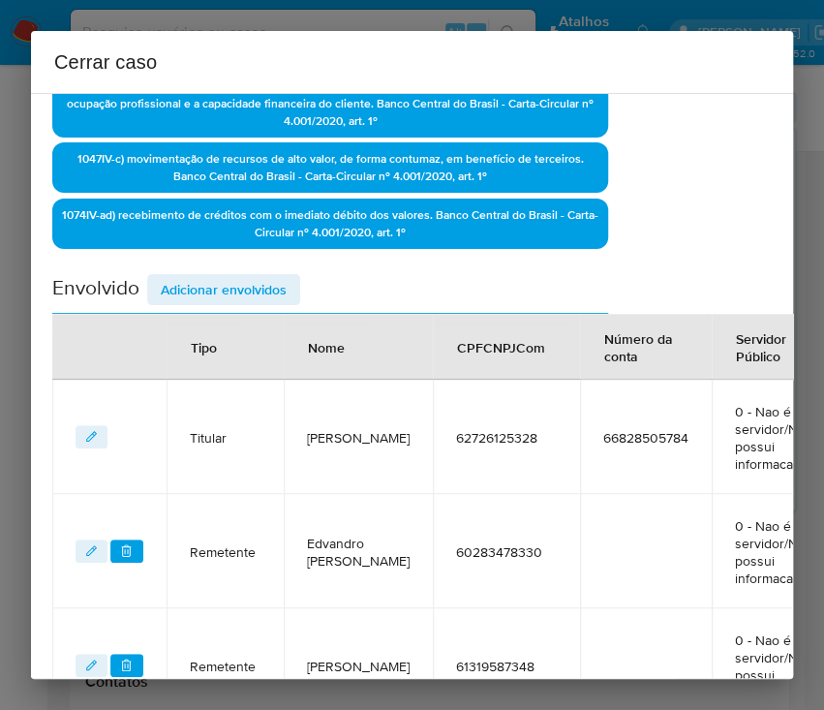
click at [263, 286] on span "Adicionar envolvidos" at bounding box center [224, 289] width 126 height 27
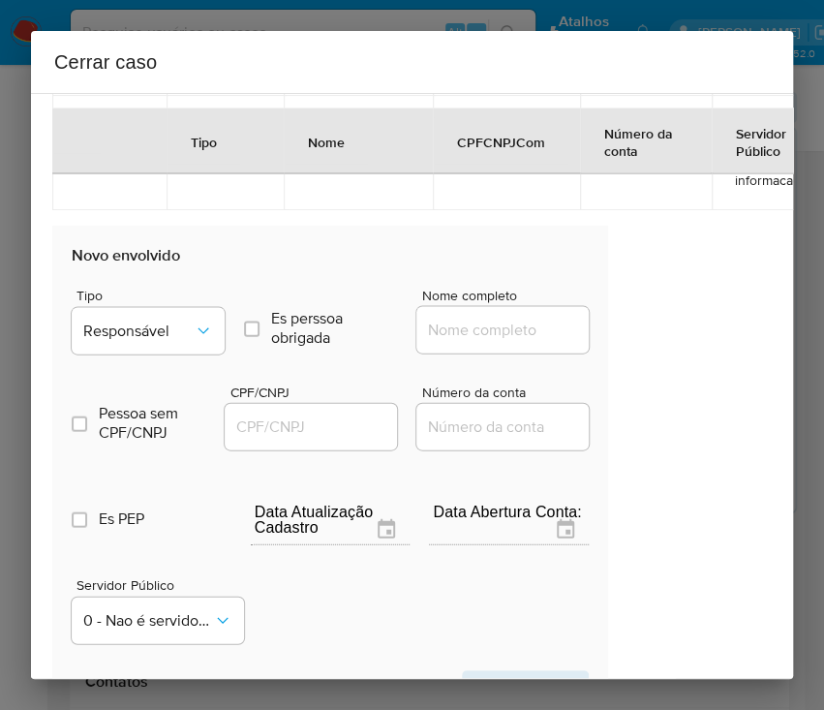
scroll to position [1470, 94]
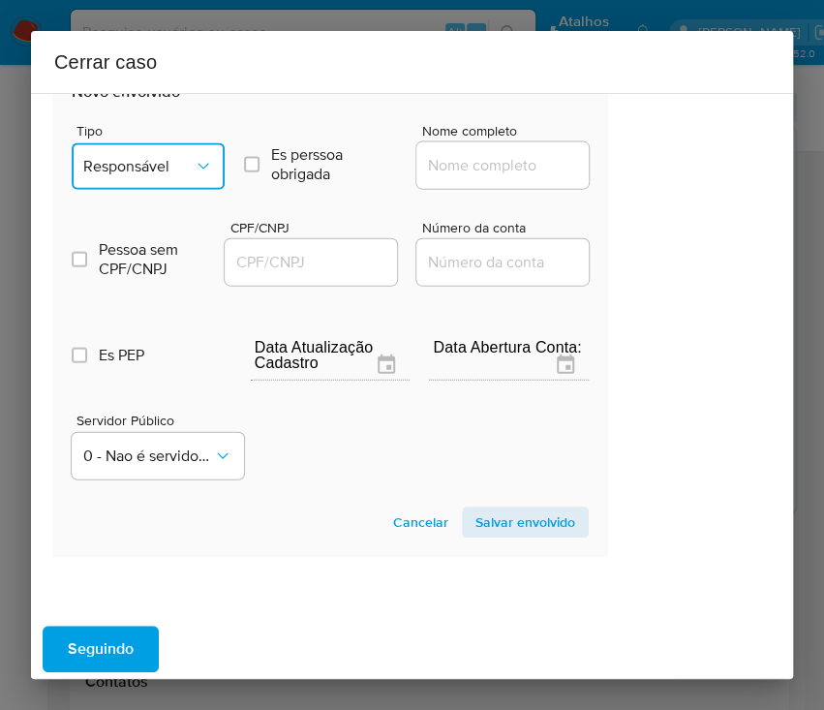
click at [180, 167] on span "Responsável" at bounding box center [138, 166] width 110 height 19
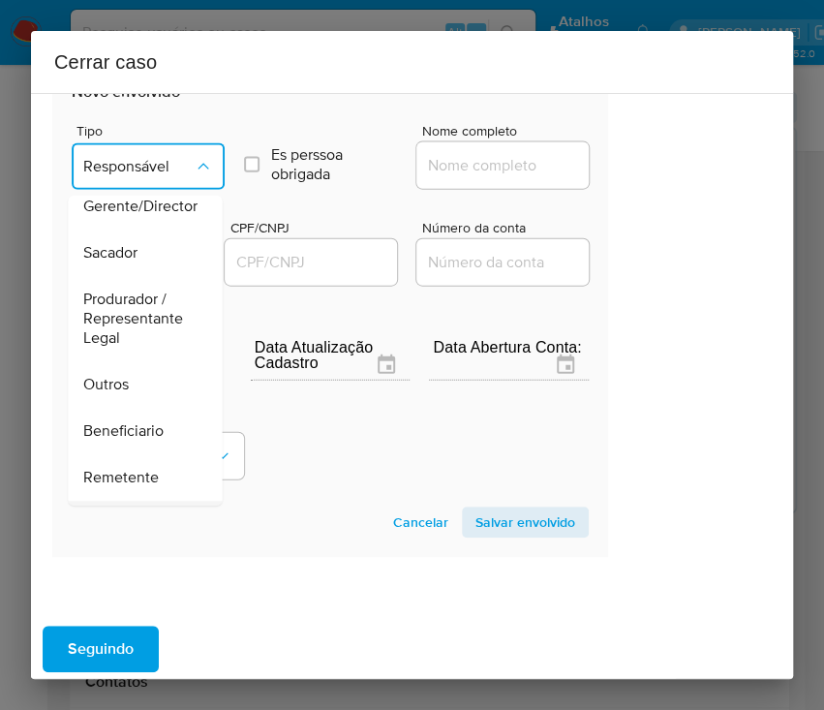
scroll to position [345, 0]
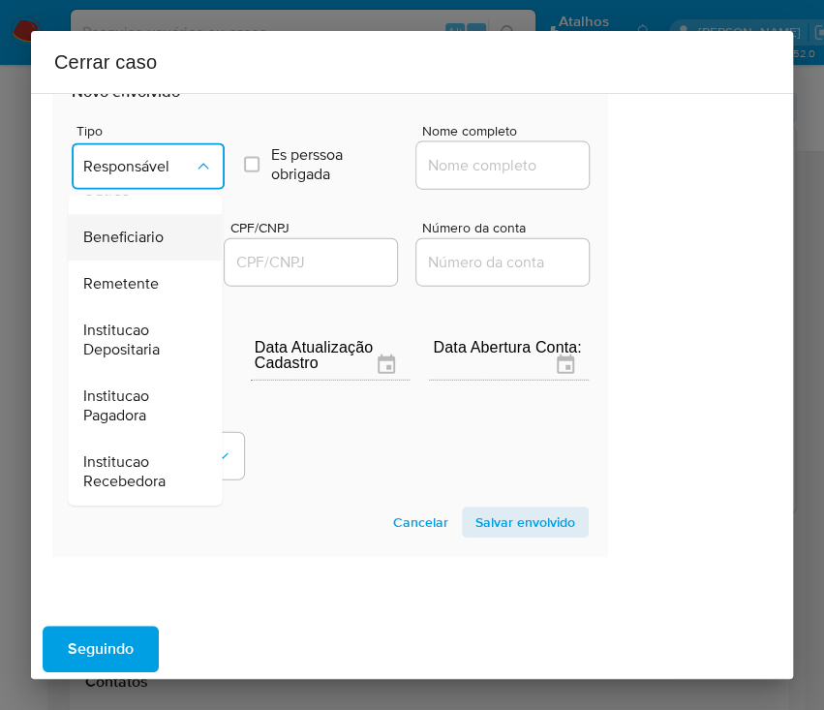
click at [138, 239] on span "Beneficiario" at bounding box center [123, 238] width 80 height 19
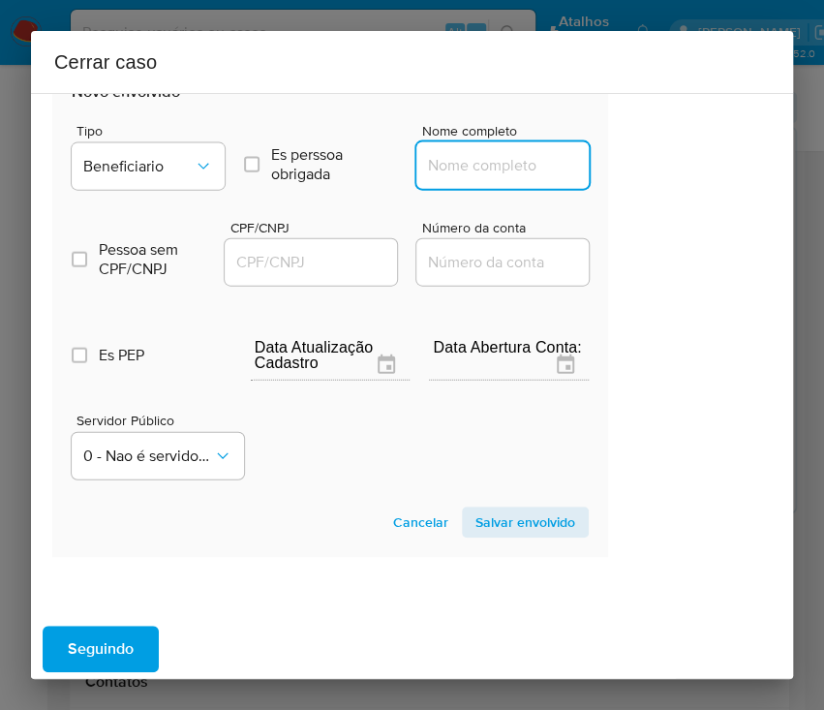
drag, startPoint x: 446, startPoint y: 160, endPoint x: 464, endPoint y: 169, distance: 20.4
click at [446, 160] on input "Nome completo" at bounding box center [511, 165] width 190 height 25
paste input "M Mercedes Garcia Medina Ltda, 56160217000113"
drag, startPoint x: 453, startPoint y: 167, endPoint x: 656, endPoint y: 171, distance: 202.5
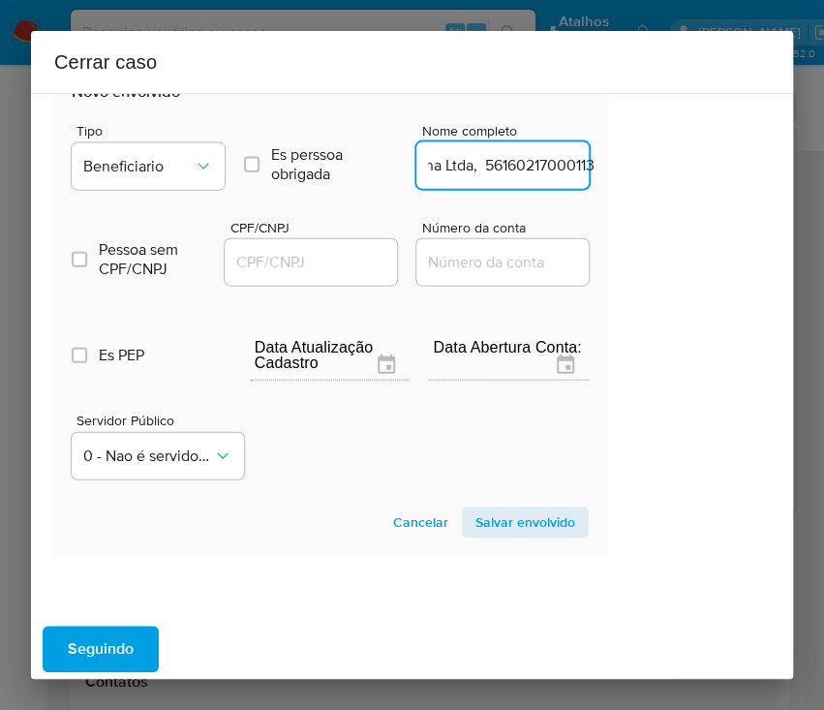
click at [656, 171] on div "1 Informação completa Geral Data de início 02/06/2025 Data Fin 09/08/2025 Valor…" at bounding box center [412, 386] width 762 height 586
type input "M Mercedes Garcia Medina Ltda"
click at [269, 264] on input "CPF/CNPJ" at bounding box center [320, 262] width 190 height 25
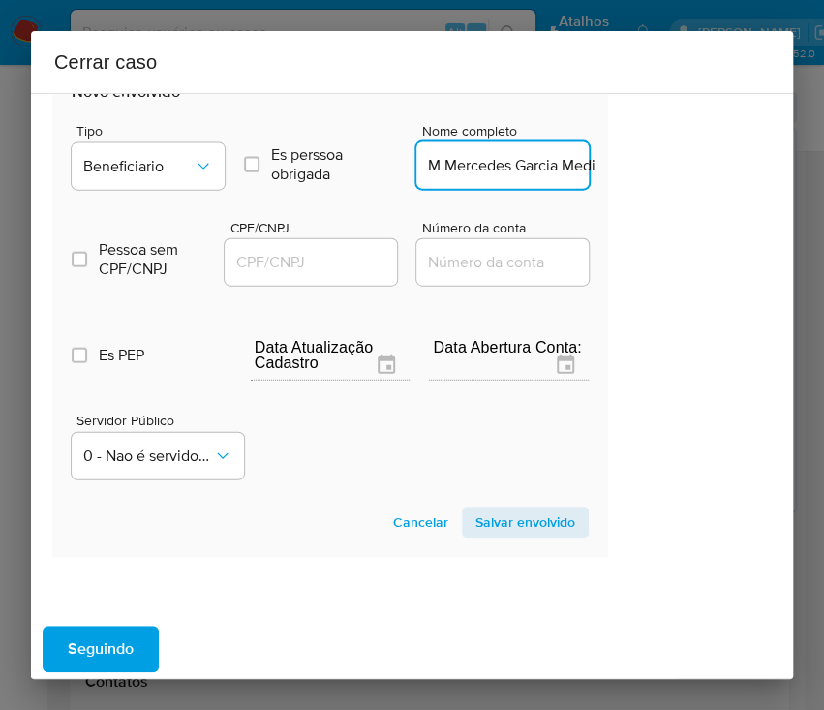
paste input "56160217000113"
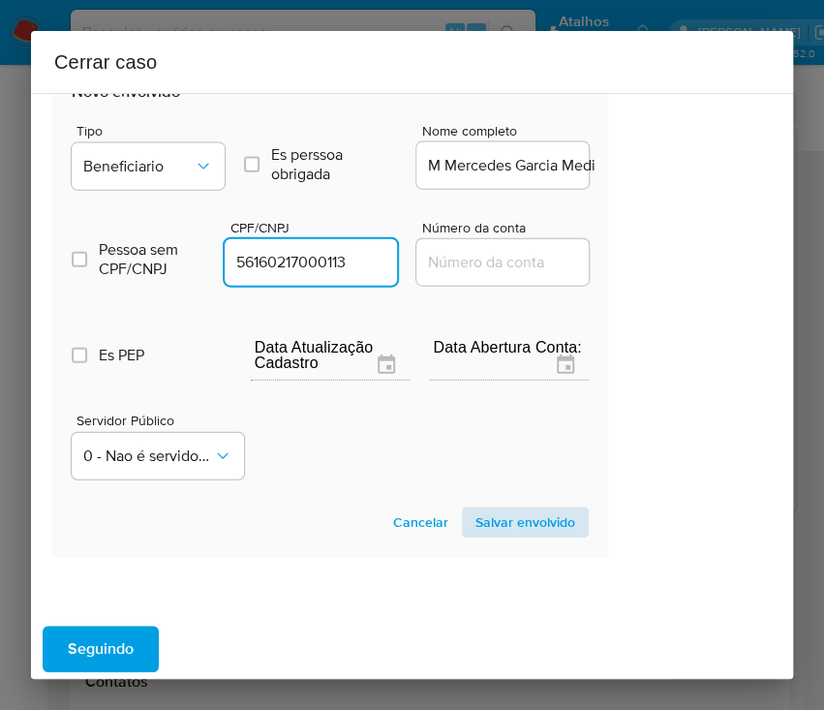
type input "56160217000113"
click at [496, 535] on section "Novo envolvido Tipo Beneficiario Es perssoa obrigada Is PObrigada Nome completo…" at bounding box center [330, 309] width 556 height 495
click at [485, 517] on span "Salvar envolvido" at bounding box center [526, 521] width 100 height 27
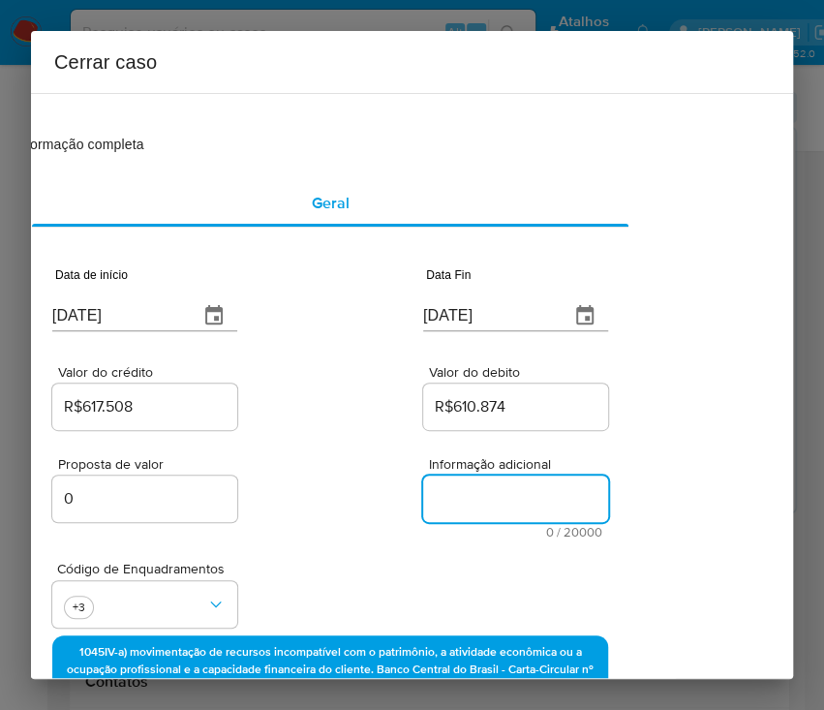
click at [462, 515] on textarea "Informação adicional" at bounding box center [515, 499] width 185 height 46
paste textarea "Informações da Cliente Anna Sophia Costa Amorim, CPF 62726125328, 20 anos, resi…"
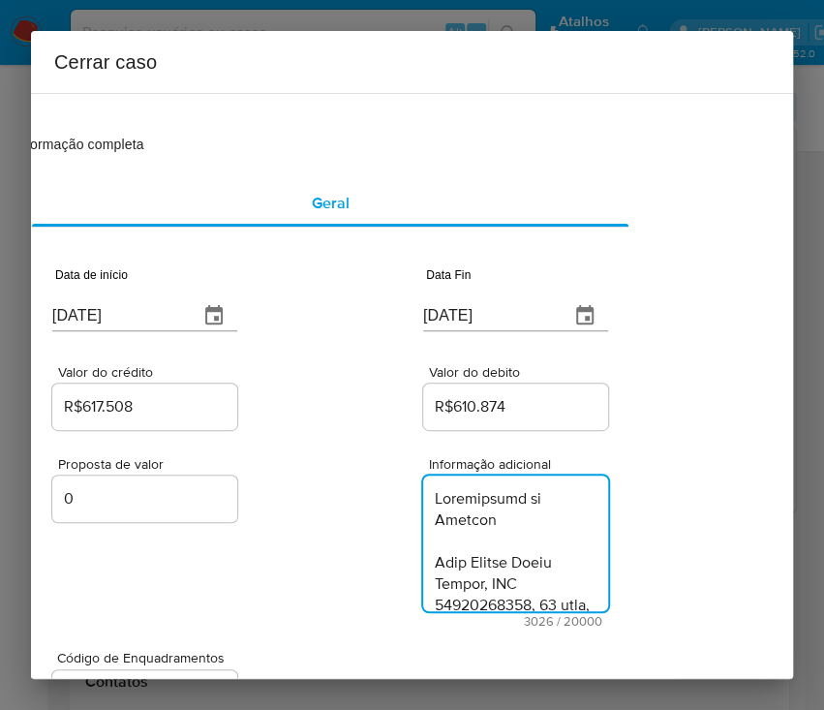
type textarea "Informações da Cliente Anna Sophia Costa Amorim, CPF 62726125328, 20 anos, resi…"
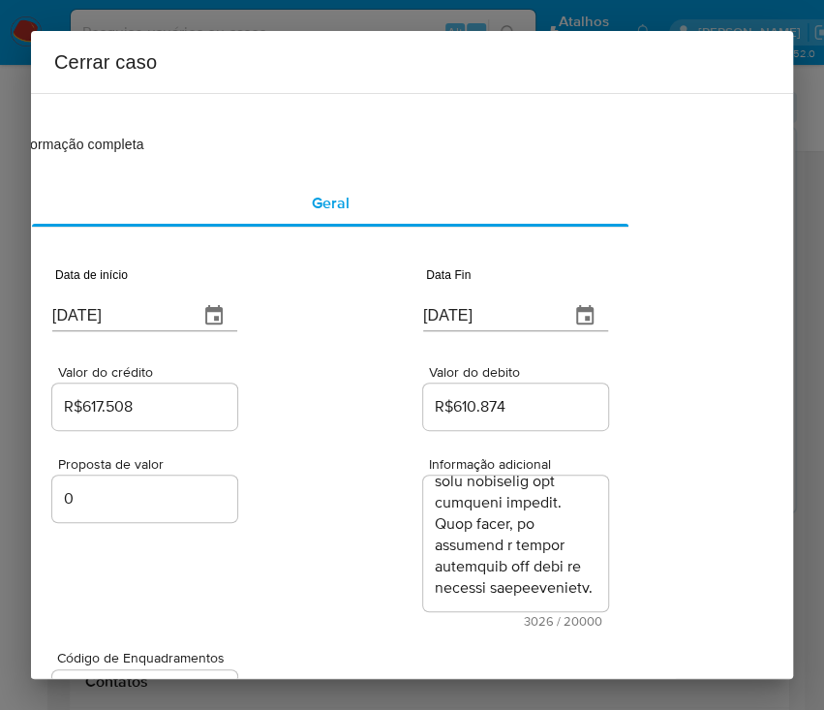
click at [334, 572] on div "Proposta de valor 0 Informação adicional 3026 / 20000 16974 caracteres restantes" at bounding box center [330, 531] width 556 height 194
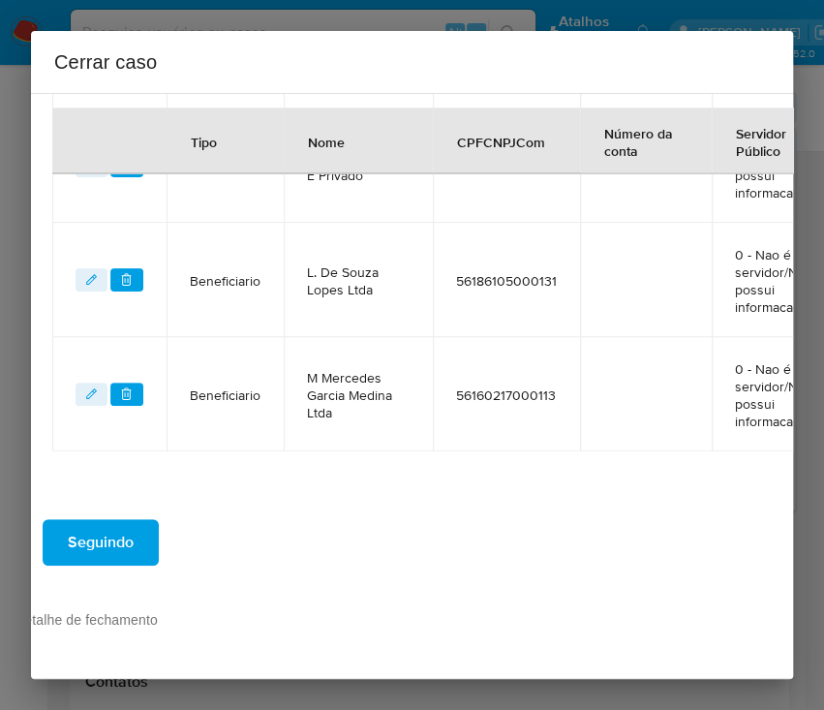
click at [115, 521] on span "Seguindo" at bounding box center [101, 542] width 66 height 43
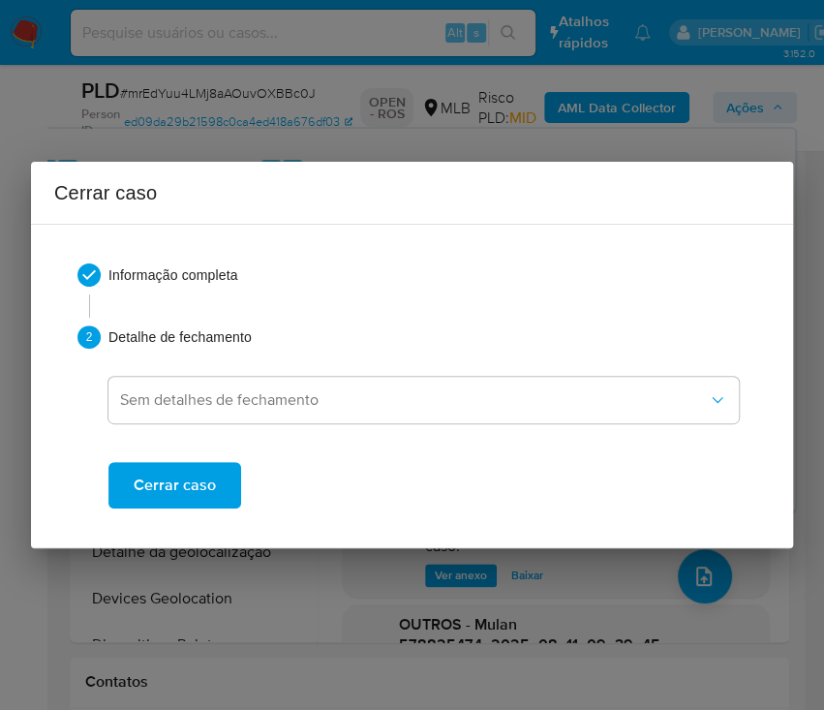
click at [178, 485] on span "Cerrar caso" at bounding box center [175, 485] width 82 height 43
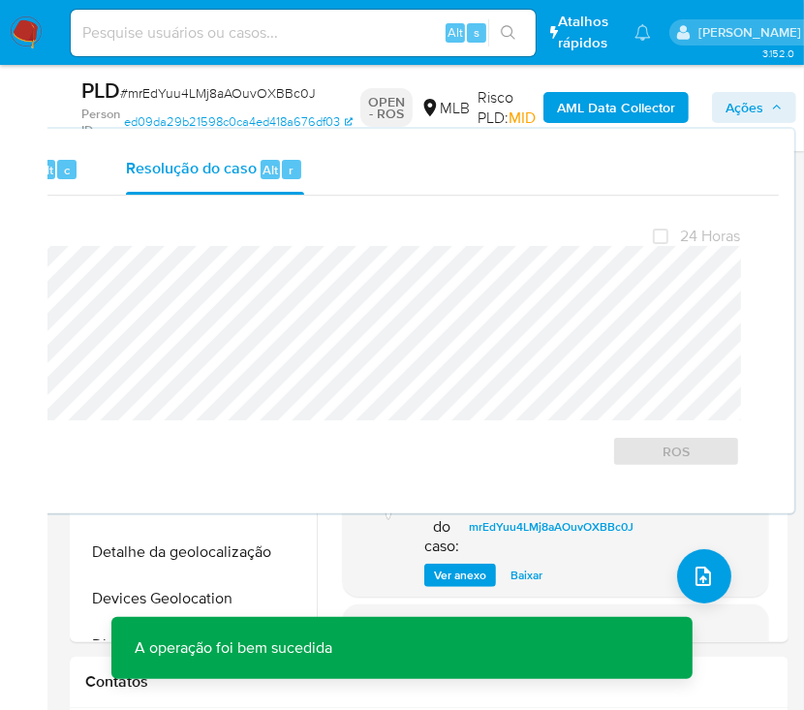
click at [181, 98] on span "# mrEdYuu4LMj8aAOuvOXBBc0J" at bounding box center [218, 92] width 196 height 19
click at [184, 89] on span "# mrEdYuu4LMj8aAOuvOXBBc0J" at bounding box center [218, 92] width 196 height 19
copy span "mrEdYuu4LMj8aAOuvOXBBc0J"
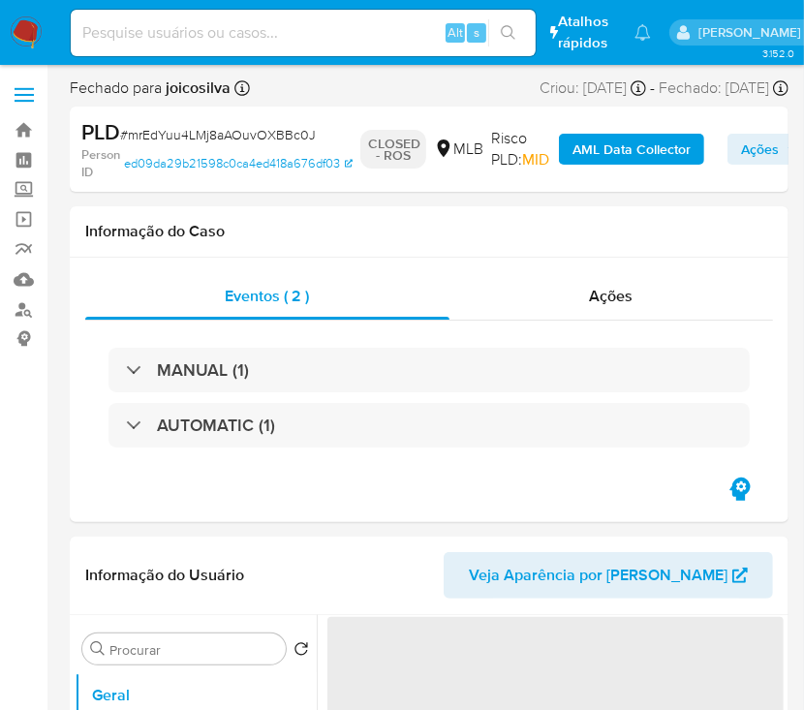
click at [31, 28] on img at bounding box center [26, 32] width 33 height 33
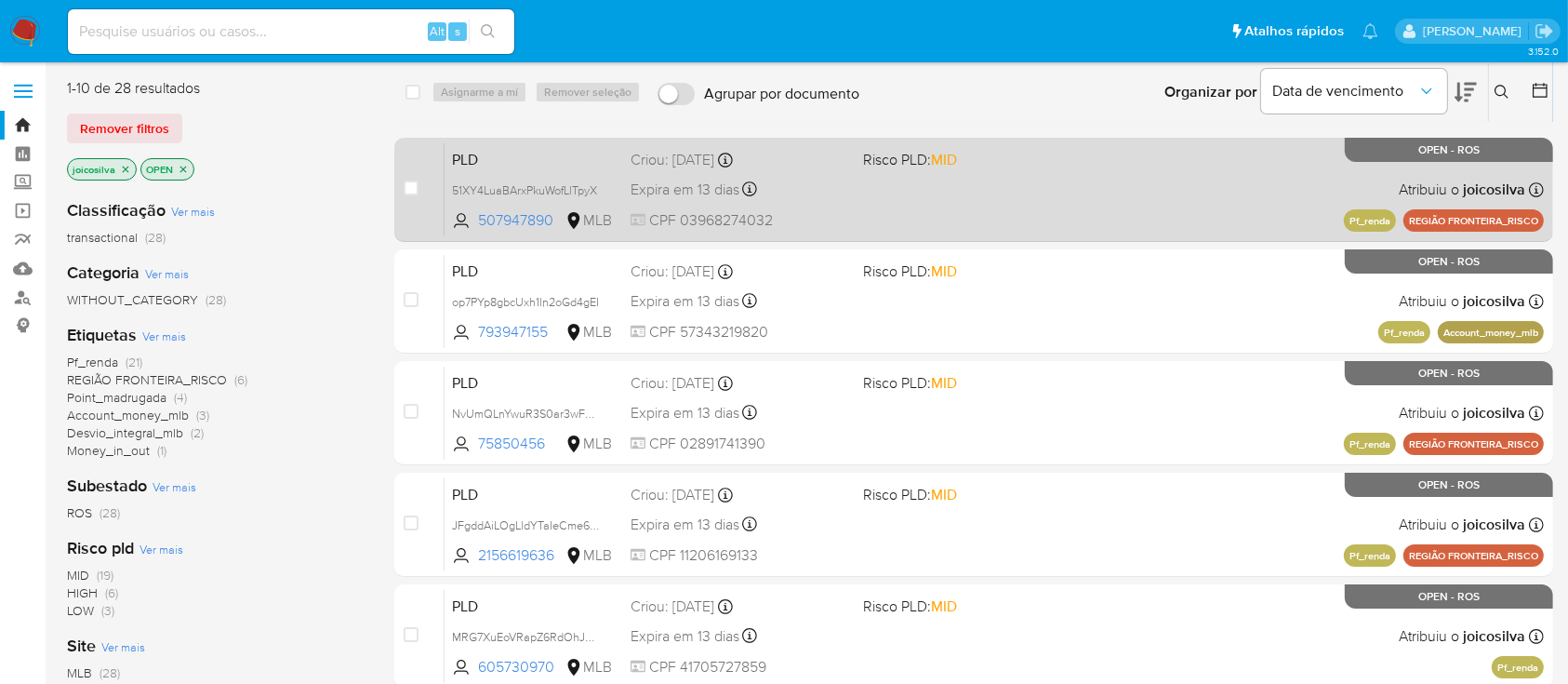
click at [790, 205] on div "PLD 51XY4LuaBArxPkuWofLlTpyX 507947890 MLB Risco PLD: MID Criou: [DATE] Criou: …" at bounding box center [994, 189] width 1099 height 94
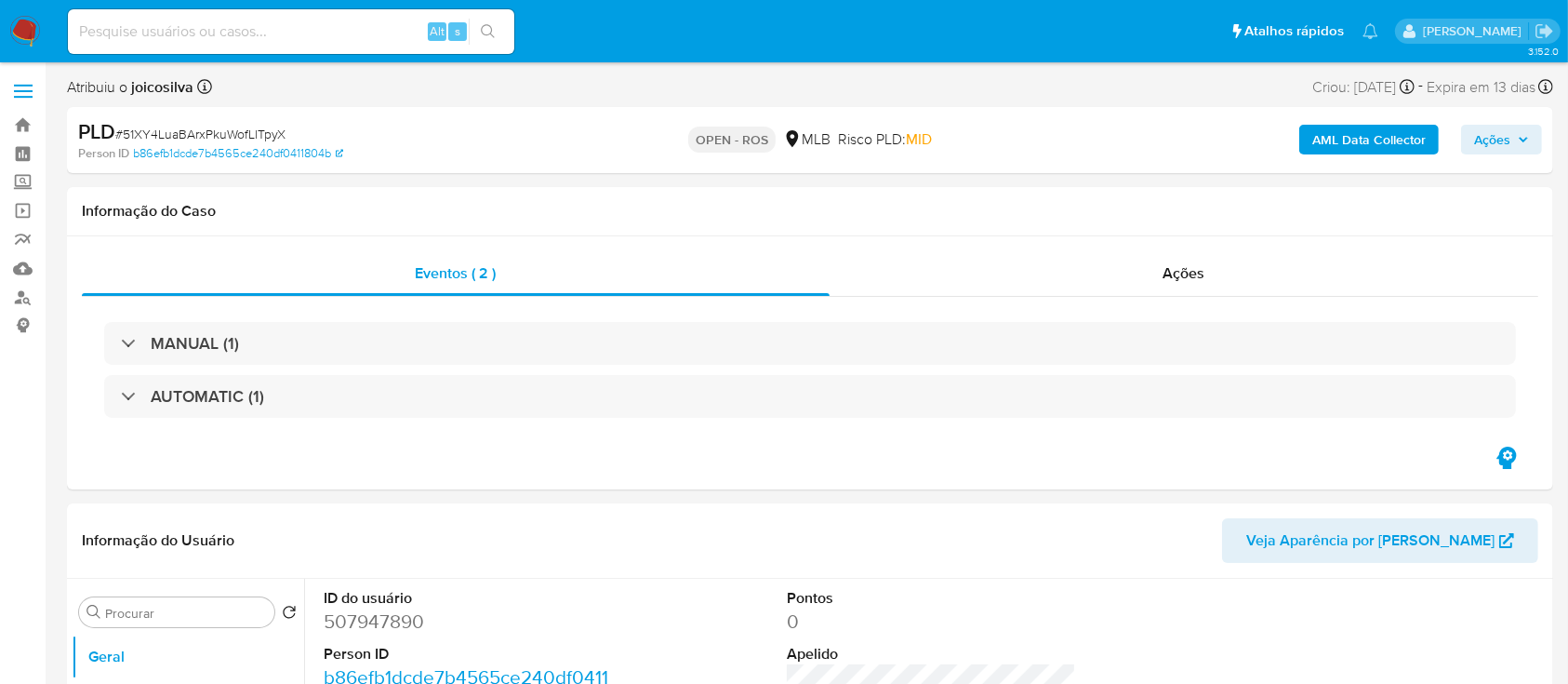
select select "10"
click at [264, 131] on span "# 51XY4LuaBArxPkuWofLlTpyX" at bounding box center [200, 134] width 170 height 18
copy span "51XY4LuaBArxPkuWofLlTpyX"
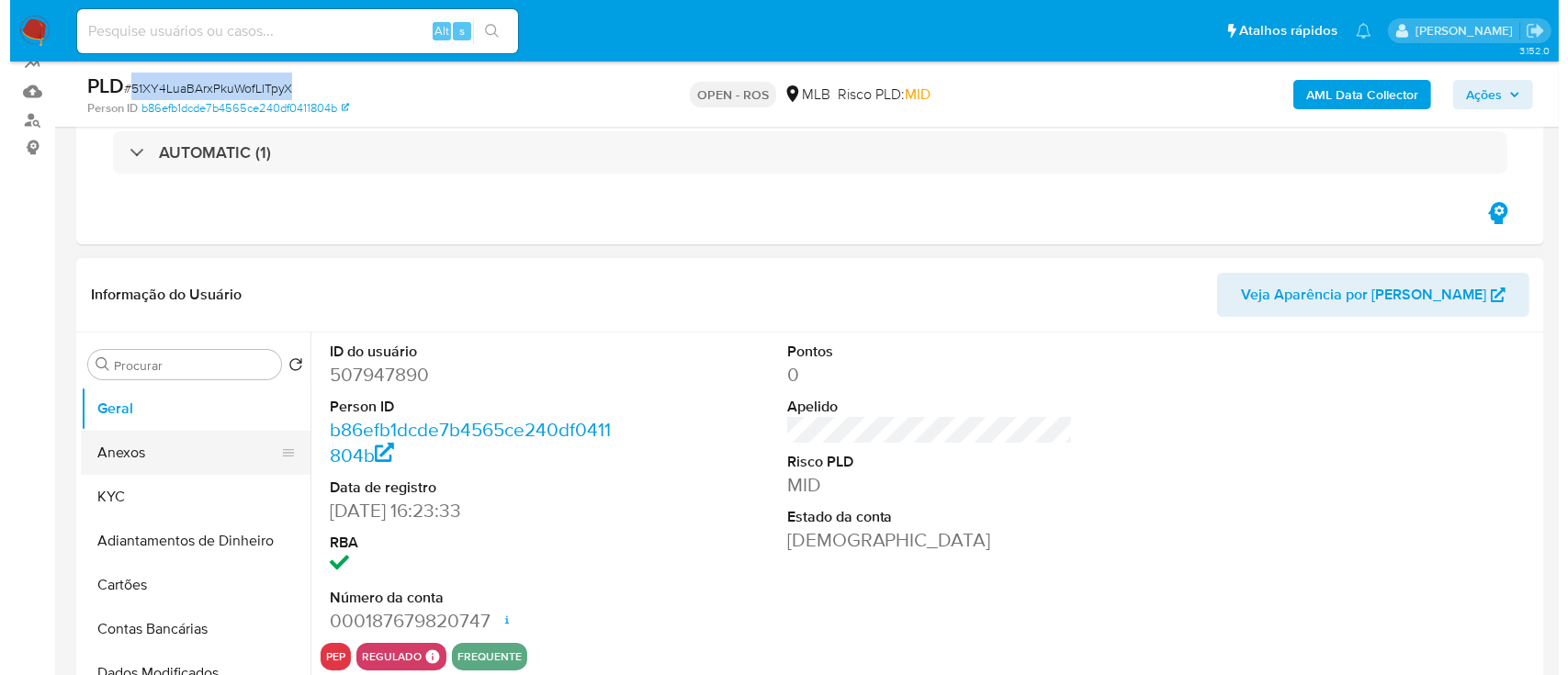
scroll to position [245, 0]
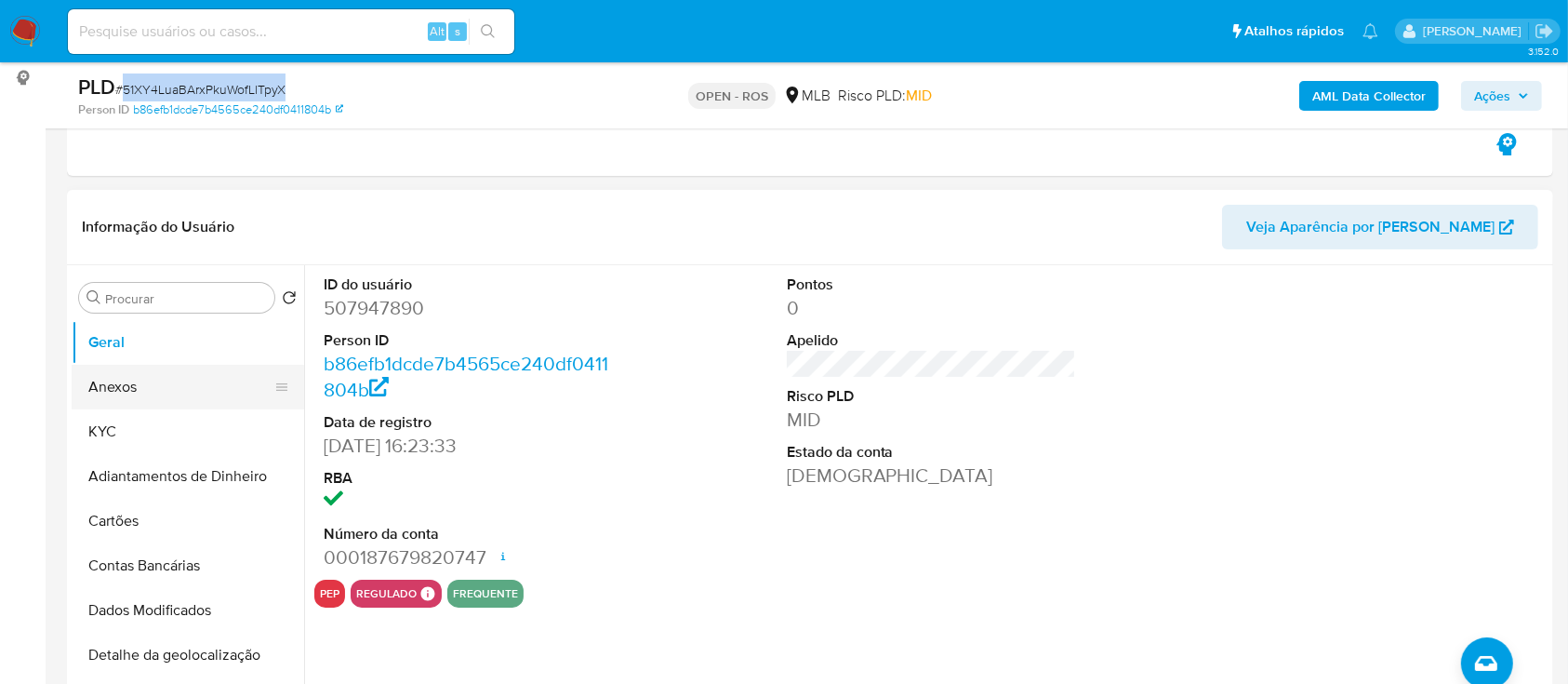
click at [162, 399] on button "Anexos" at bounding box center [181, 387] width 218 height 44
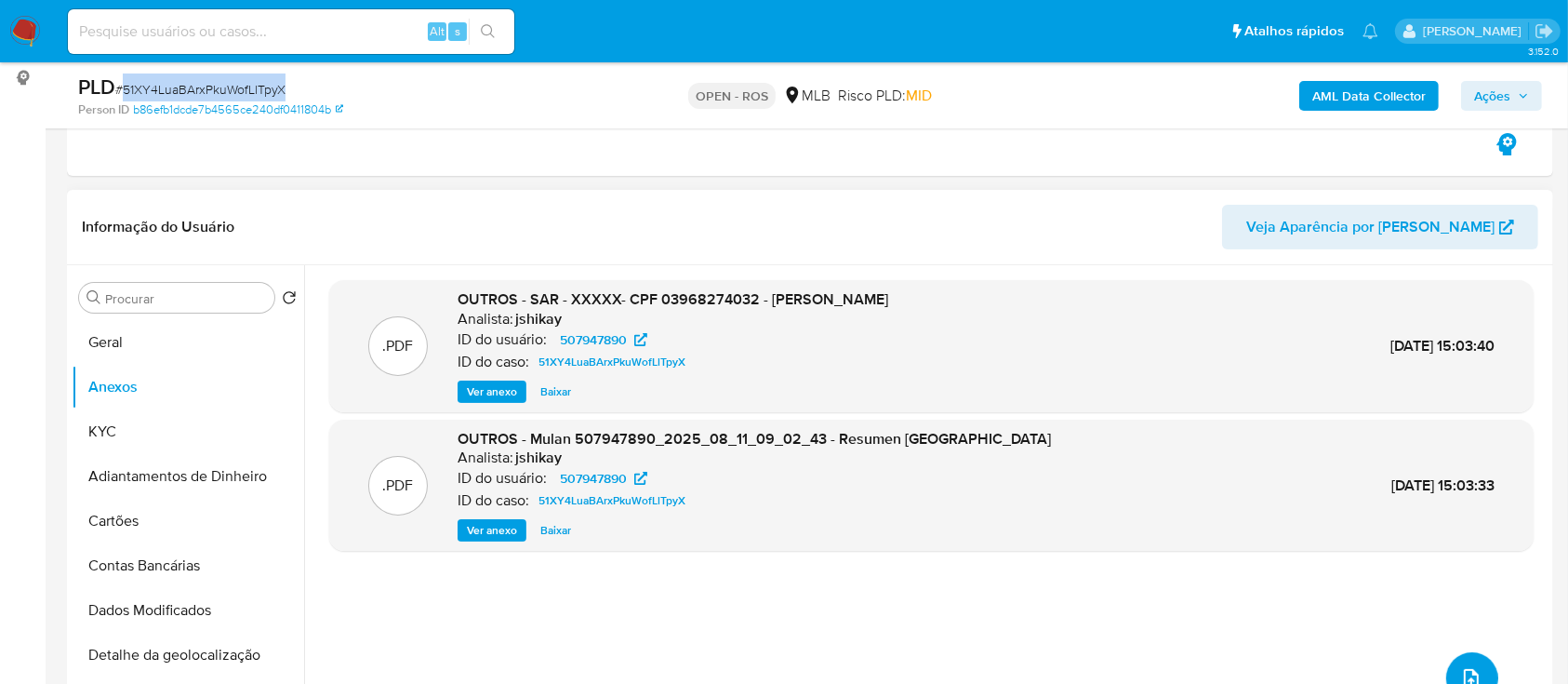
click at [1463, 673] on icon "upload-file" at bounding box center [1470, 677] width 14 height 18
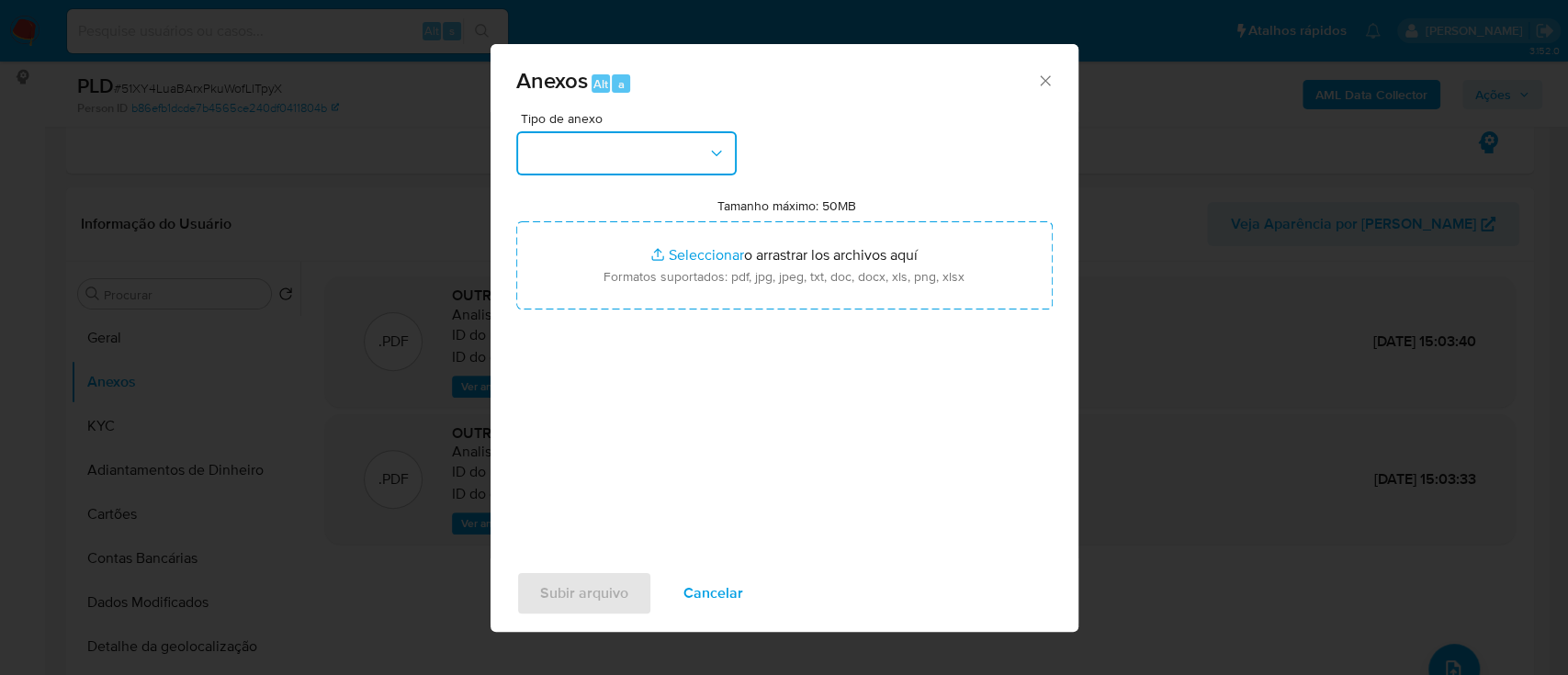
click at [677, 153] on button "button" at bounding box center [626, 153] width 220 height 44
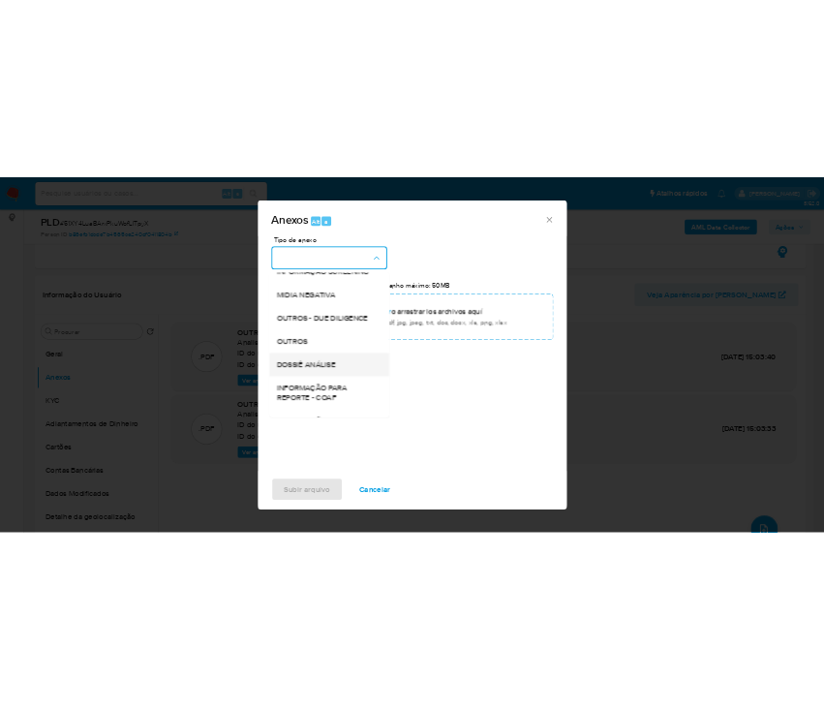
scroll to position [297, 0]
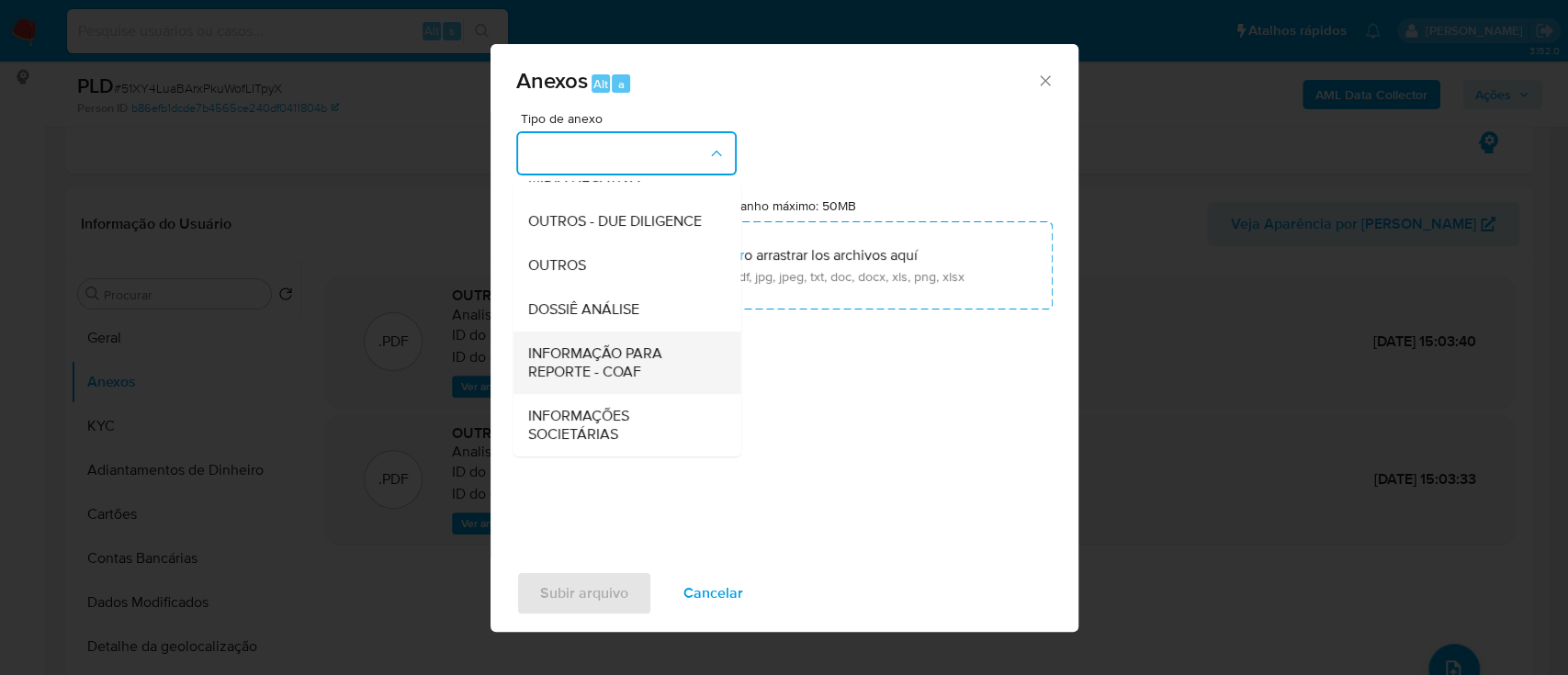
click at [624, 364] on span "INFORMAÇÃO PARA REPORTE - COAF" at bounding box center [621, 362] width 188 height 37
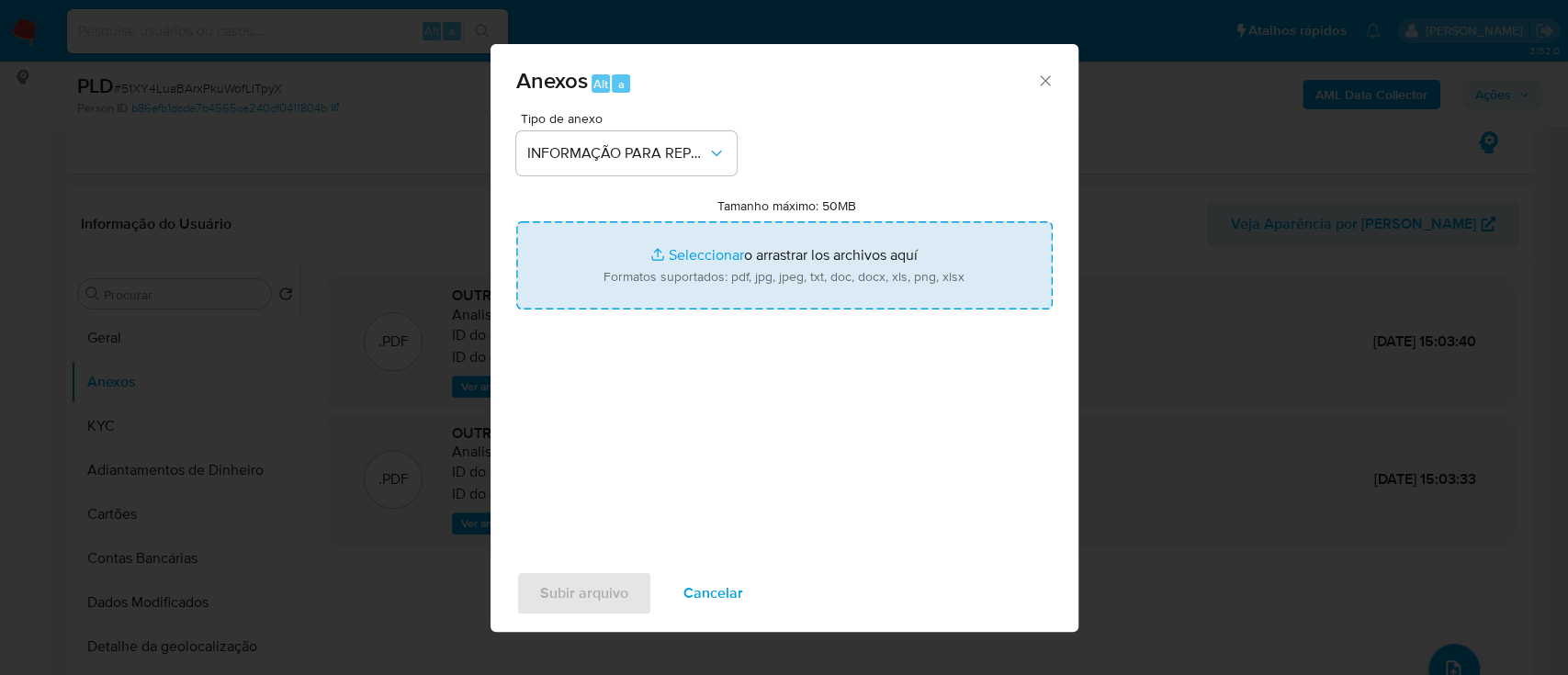
type input "C:\fakepath\SAR - 51XY4LuaBArxPkuWofLlTpyX - CPF 03968274032 - JOSE ARTHUR PAIM…"
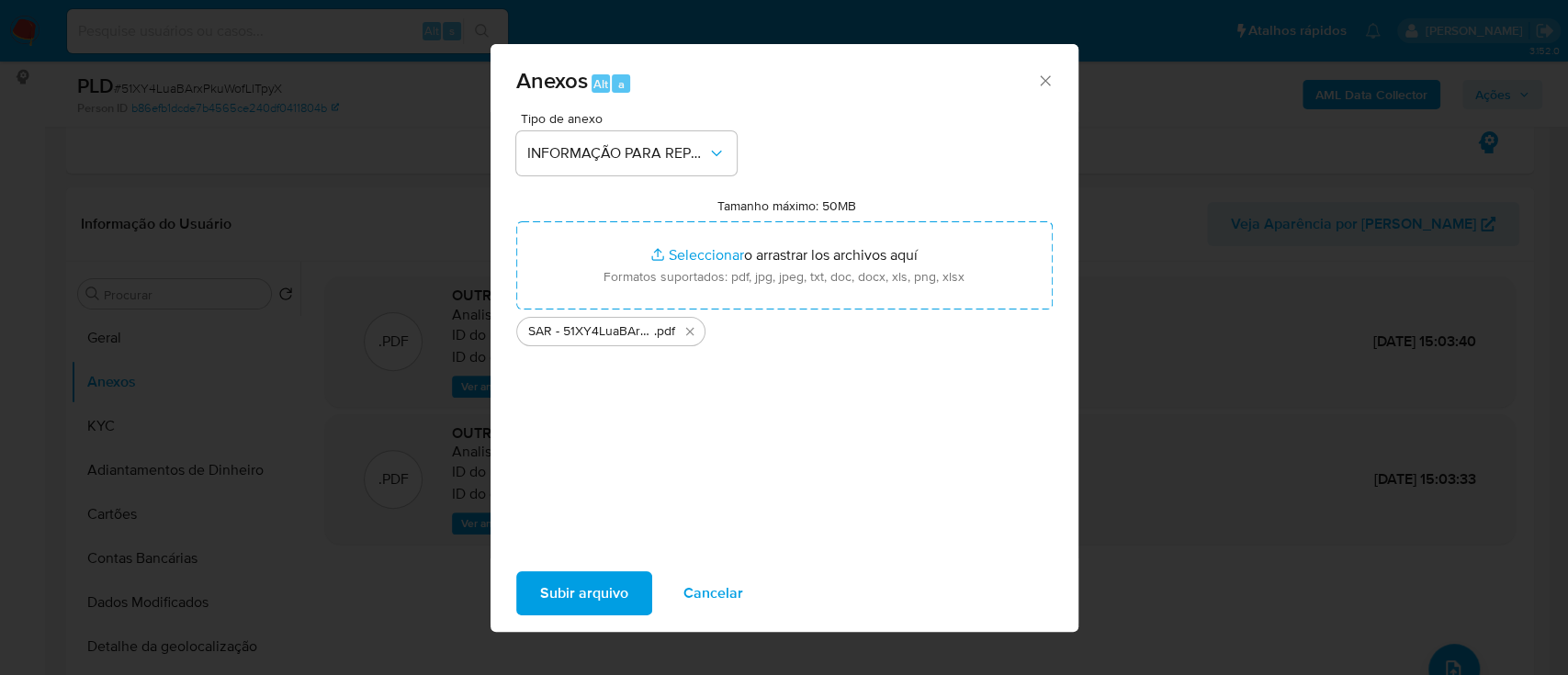
click at [620, 593] on span "Subir arquivo" at bounding box center [583, 593] width 88 height 41
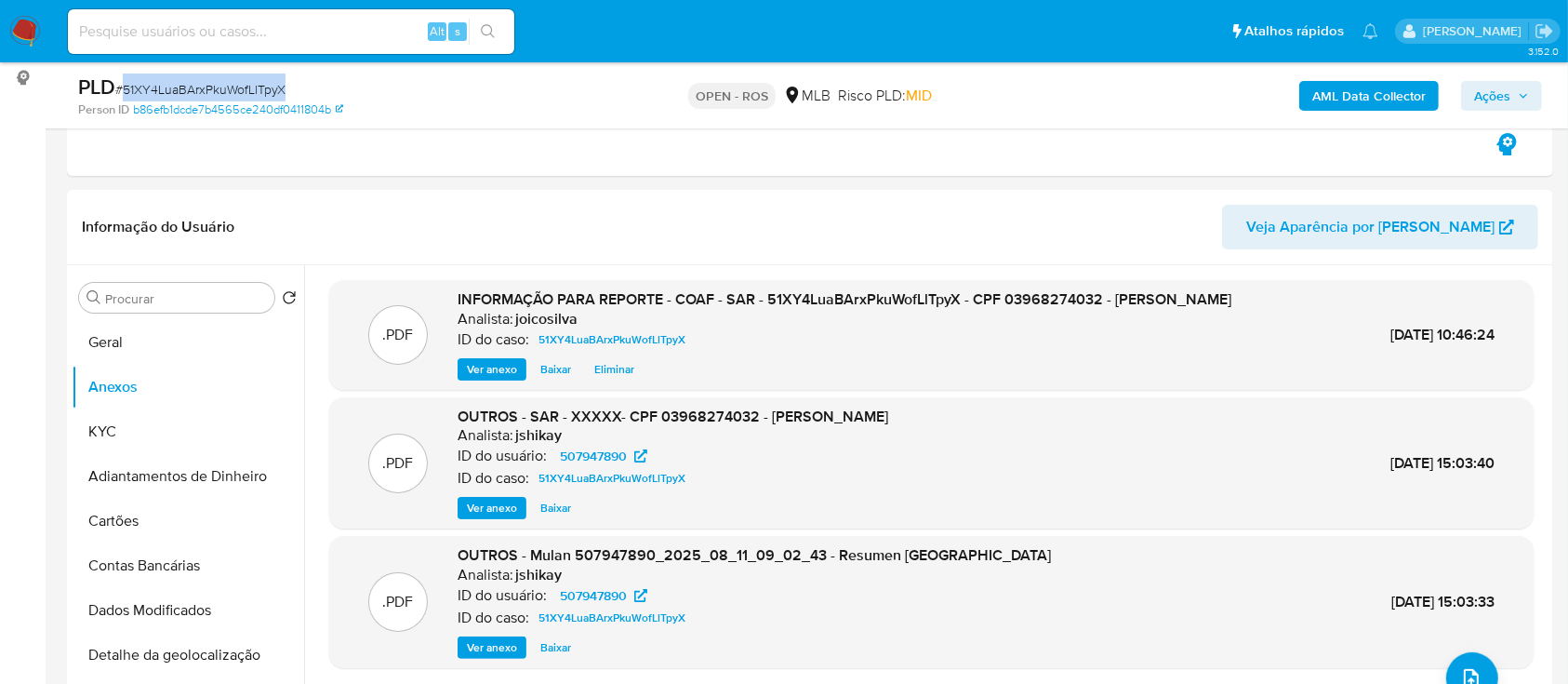
click at [1503, 101] on span "Ações" at bounding box center [1492, 95] width 36 height 30
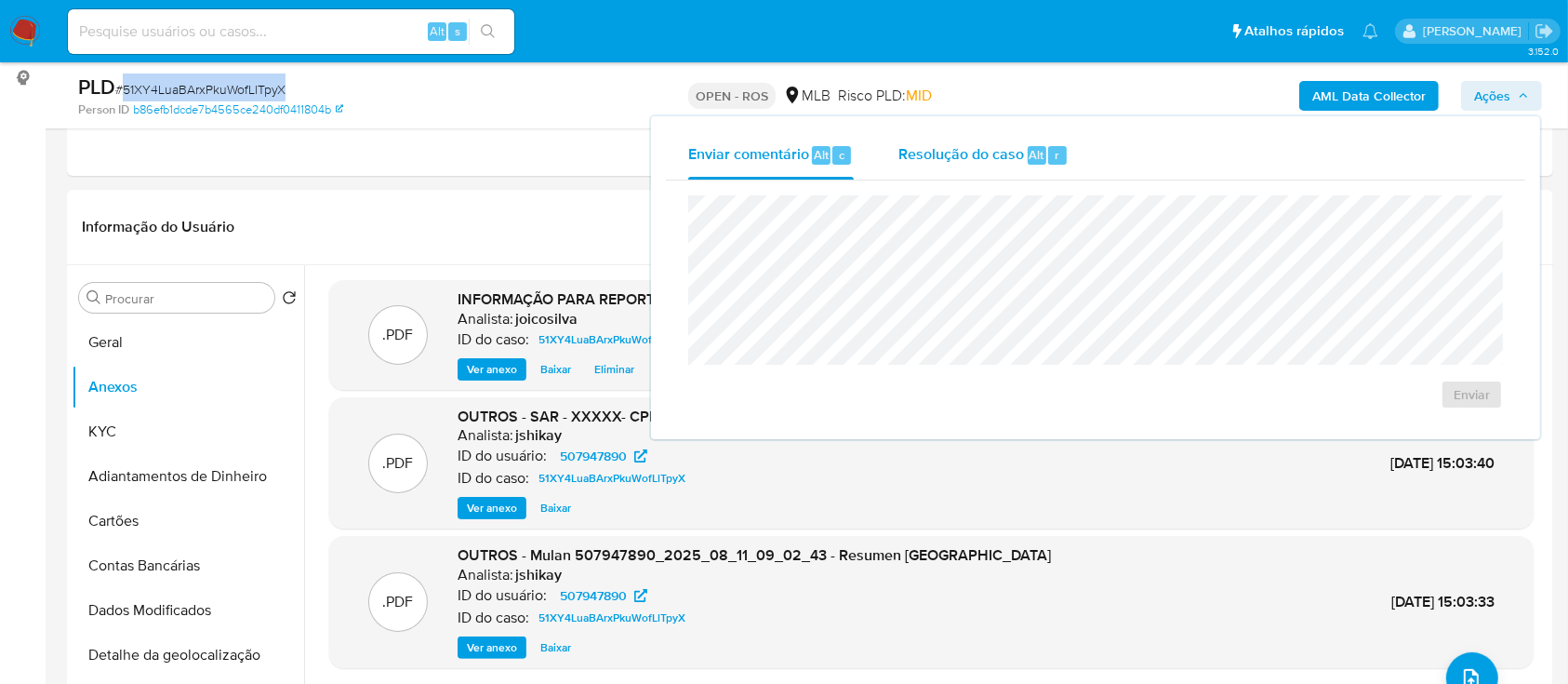
click at [936, 161] on span "Resolução do caso" at bounding box center [961, 154] width 126 height 21
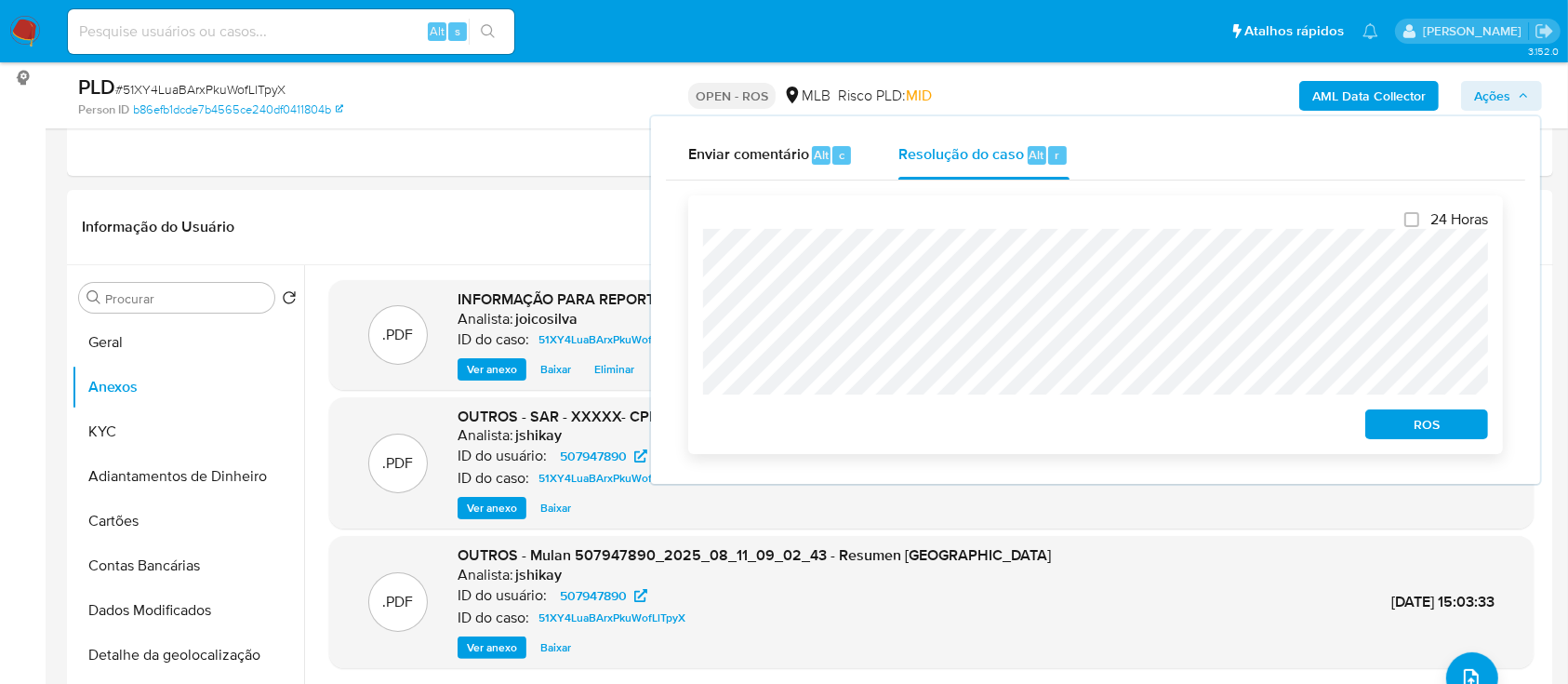
click at [1450, 435] on span "ROS" at bounding box center [1426, 424] width 97 height 26
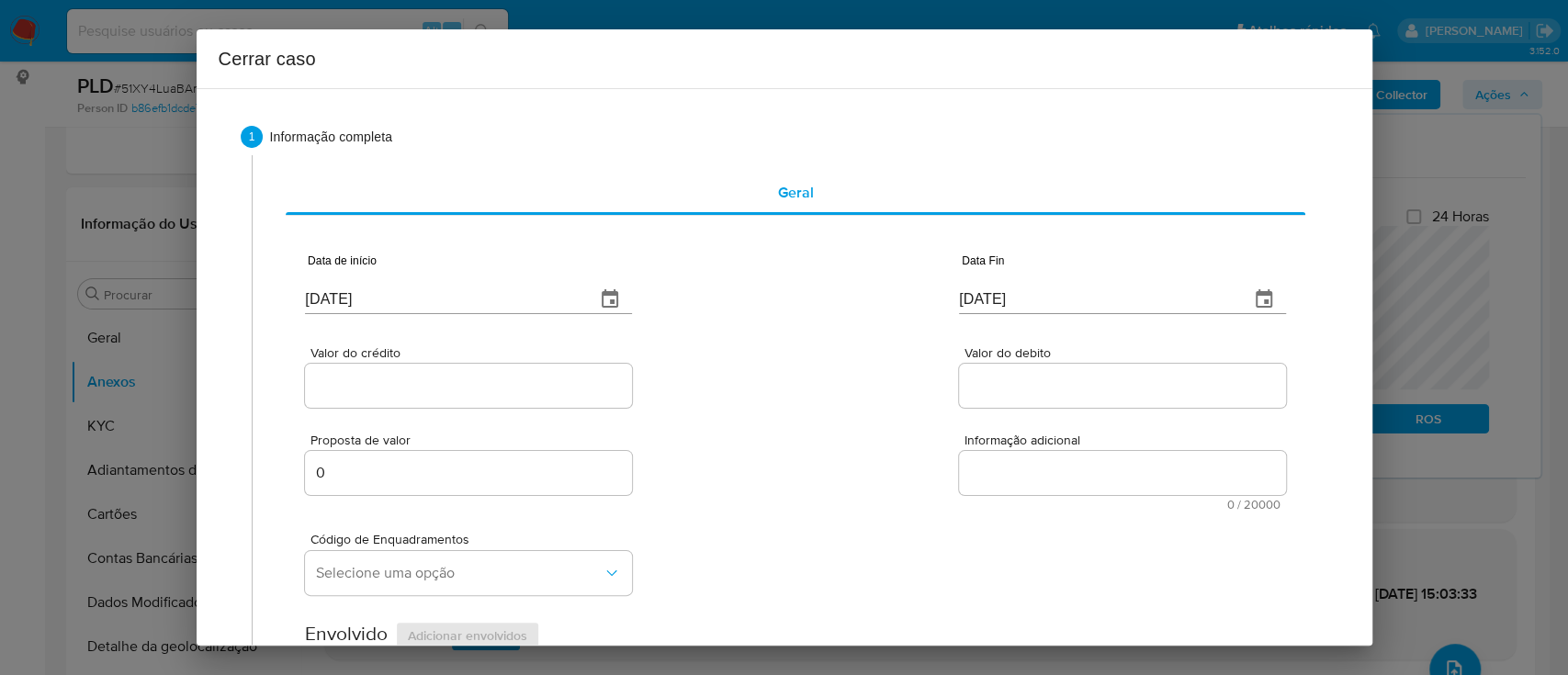
type input "20/04/2025"
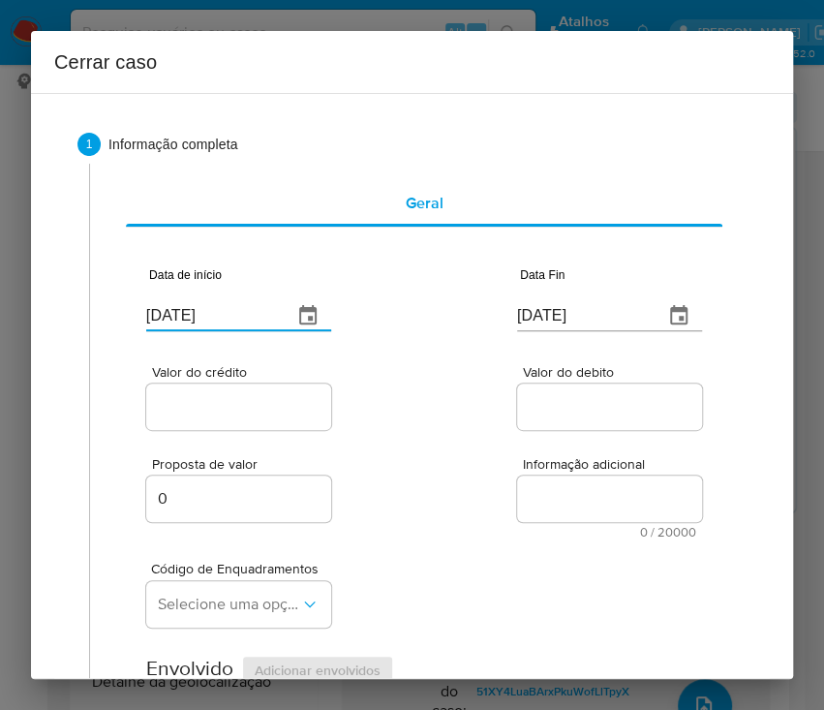
click at [217, 307] on input "[DATE]" at bounding box center [211, 315] width 131 height 31
paste input "01/06"
type input "[DATE]"
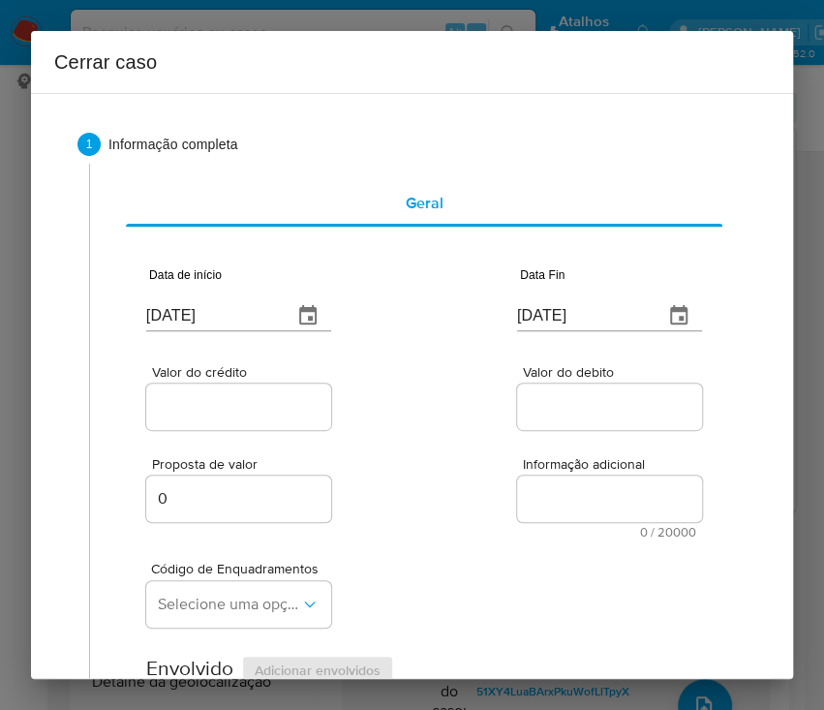
drag, startPoint x: 351, startPoint y: 412, endPoint x: 62, endPoint y: 571, distance: 329.9
click at [352, 418] on div "Valor do crédito Valor do debito" at bounding box center [424, 388] width 556 height 92
click at [542, 314] on input "13/08/2025" at bounding box center [582, 315] width 131 height 31
click at [542, 314] on input "[DATE]" at bounding box center [582, 315] width 131 height 31
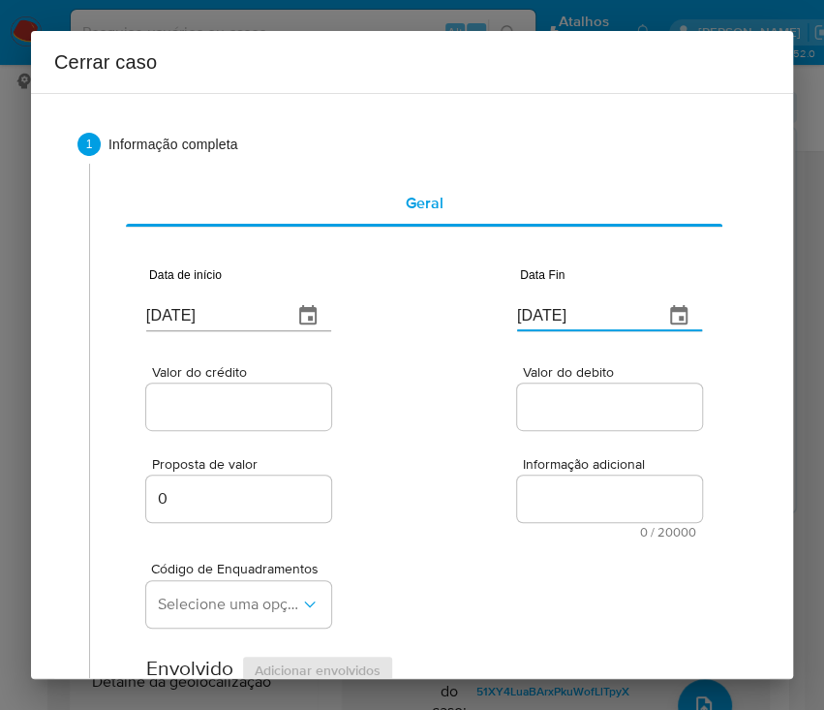
paste input "09"
type input "09/08/2025"
drag, startPoint x: 597, startPoint y: 434, endPoint x: 318, endPoint y: 403, distance: 280.6
click at [280, 384] on div at bounding box center [238, 407] width 185 height 46
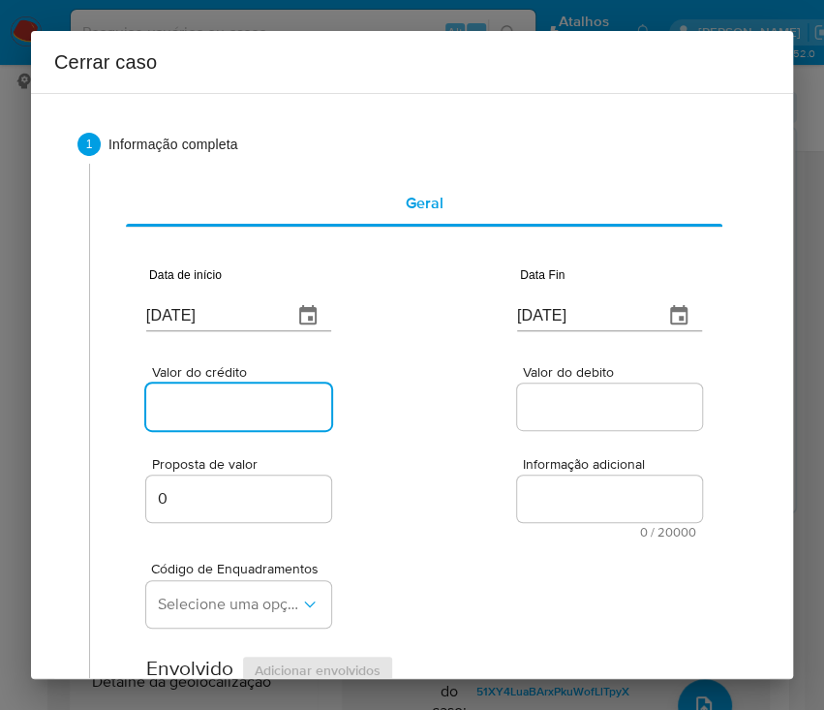
click at [271, 407] on input "Valor do crédito" at bounding box center [241, 406] width 190 height 25
drag, startPoint x: 183, startPoint y: 413, endPoint x: 419, endPoint y: 507, distance: 254.3
click at [183, 412] on input "Valor do crédito" at bounding box center [241, 406] width 190 height 25
paste input "R$94.804"
type input "R$94.804"
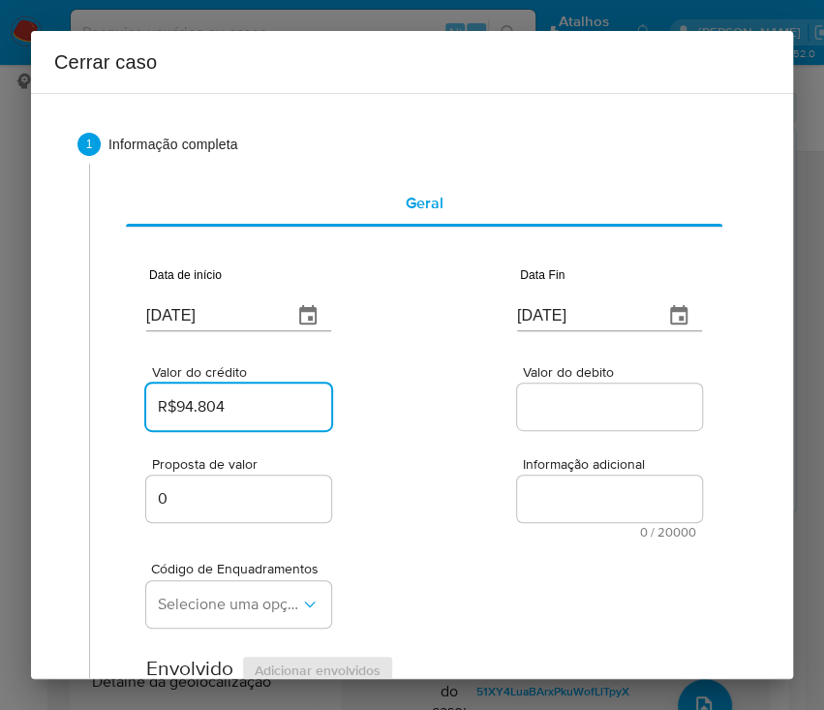
click at [430, 521] on div "Proposta de valor 0 Informação adicional 0 / 20000 20000 caracteres restantes" at bounding box center [424, 486] width 556 height 105
click at [527, 418] on div at bounding box center [609, 407] width 185 height 46
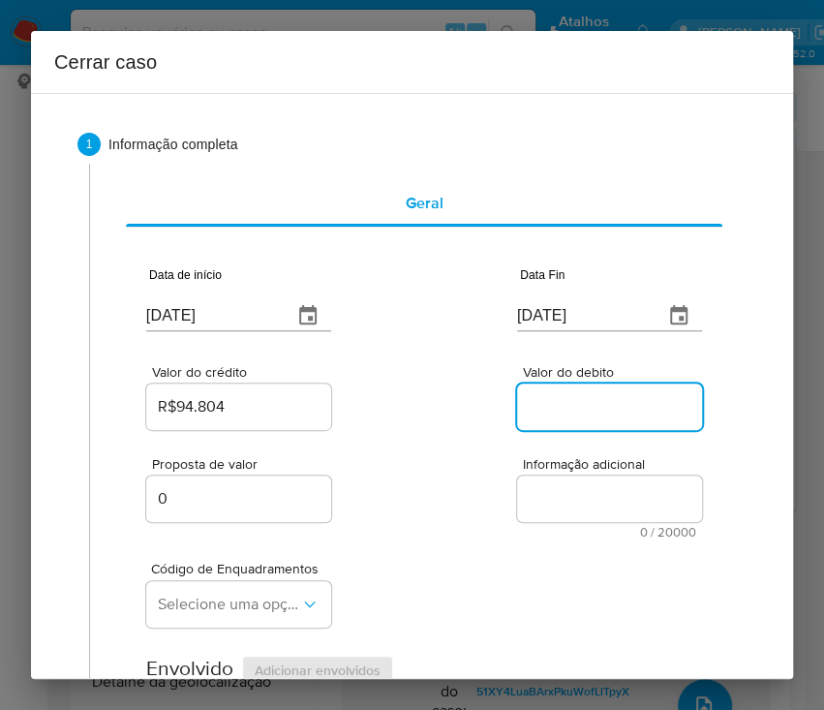
click at [549, 406] on input "Valor do debito" at bounding box center [612, 406] width 190 height 25
paste input "R$90.252"
type input "R$90.252"
drag, startPoint x: 549, startPoint y: 538, endPoint x: 528, endPoint y: 543, distance: 21.9
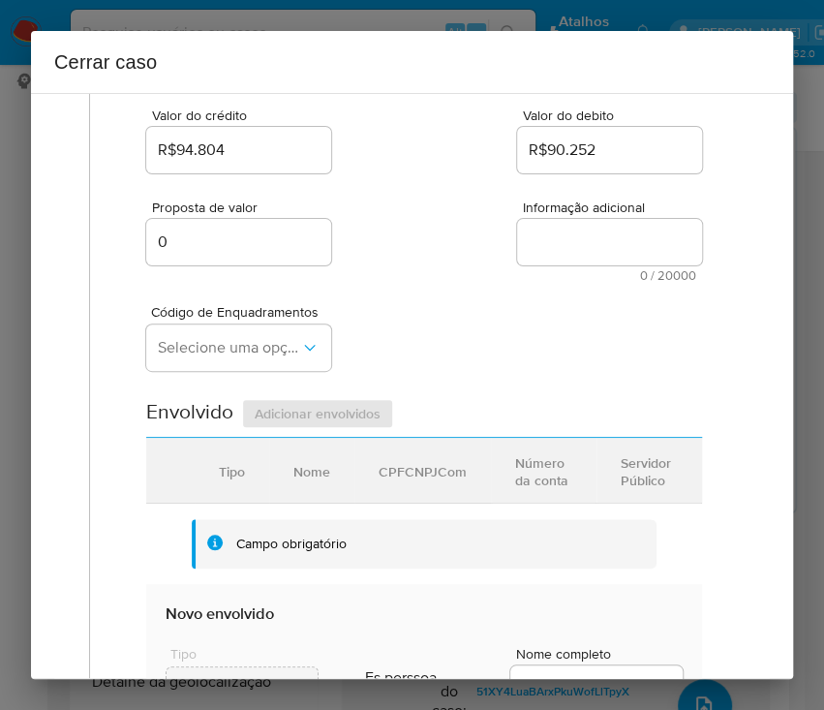
scroll to position [258, 0]
click at [253, 349] on span "Selecione uma opção" at bounding box center [229, 346] width 142 height 19
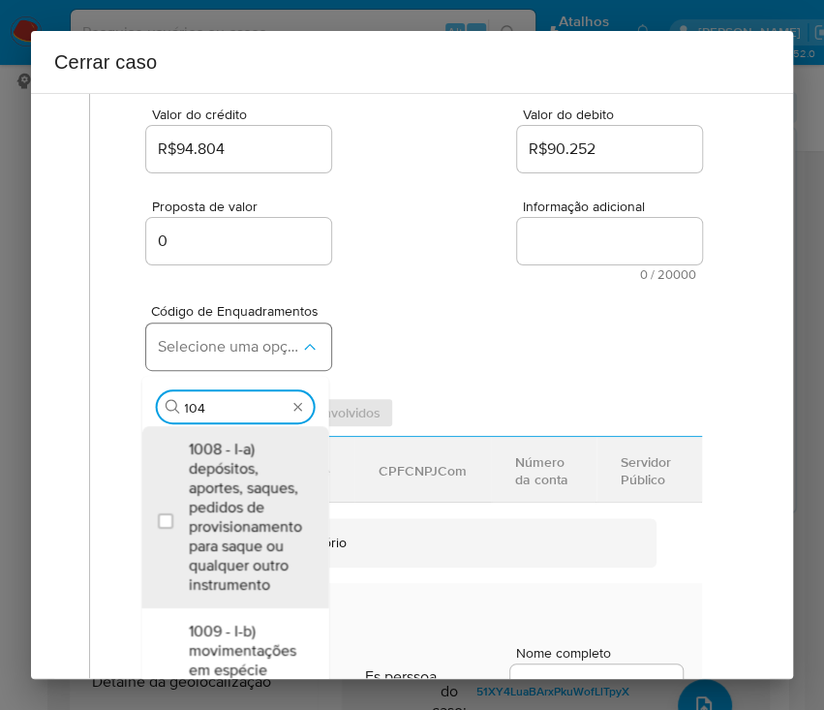
type input "1045"
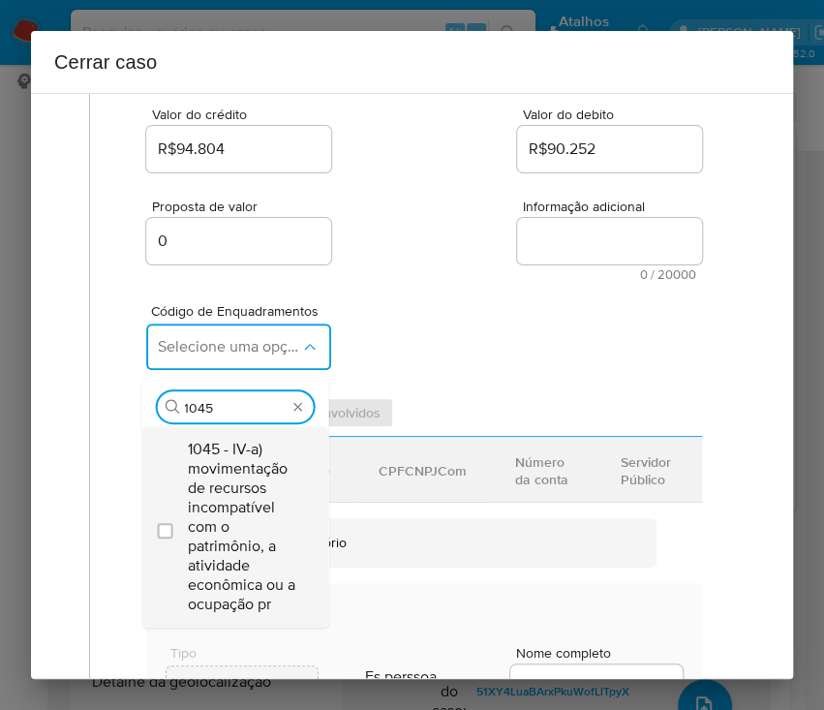
click at [231, 503] on span "1045 - IV-a) movimentação de recursos incompatível com o patrimônio, a atividad…" at bounding box center [244, 527] width 113 height 174
checkbox input "true"
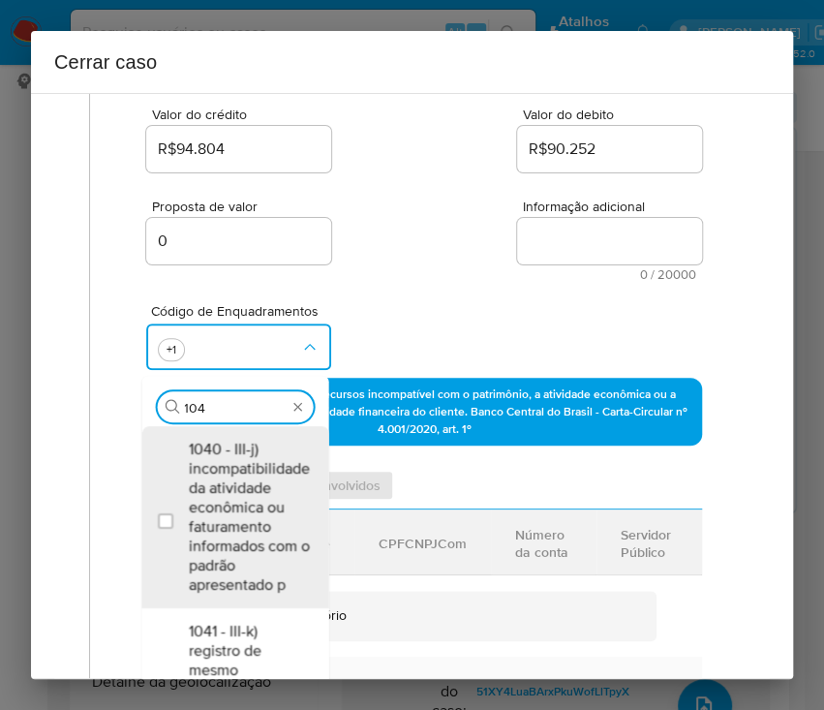
scroll to position [0, 0]
type input "1047"
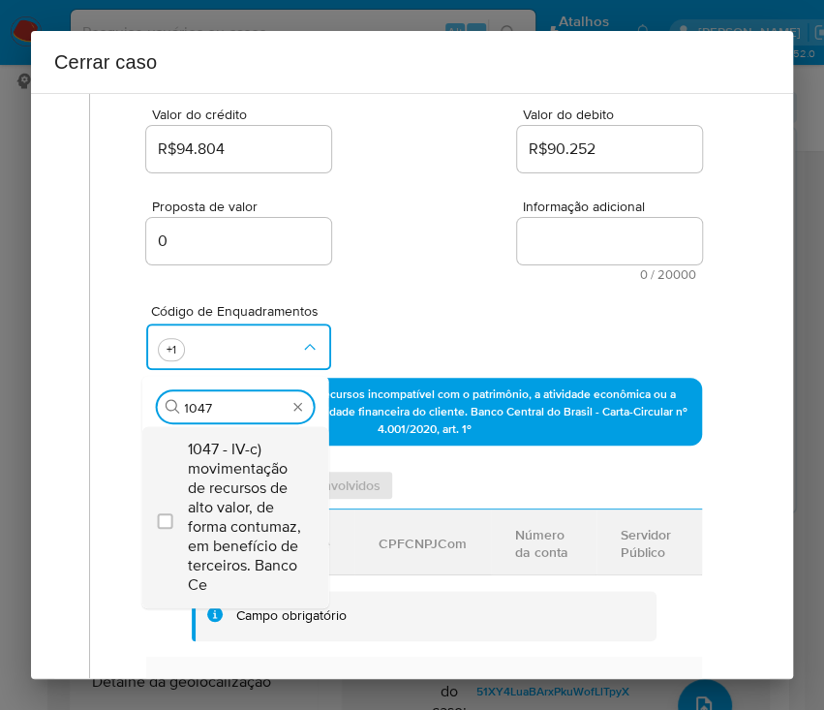
click at [246, 506] on span "1047 - IV-c) movimentação de recursos de alto valor, de forma contumaz, em bene…" at bounding box center [244, 517] width 113 height 155
checkbox input "true"
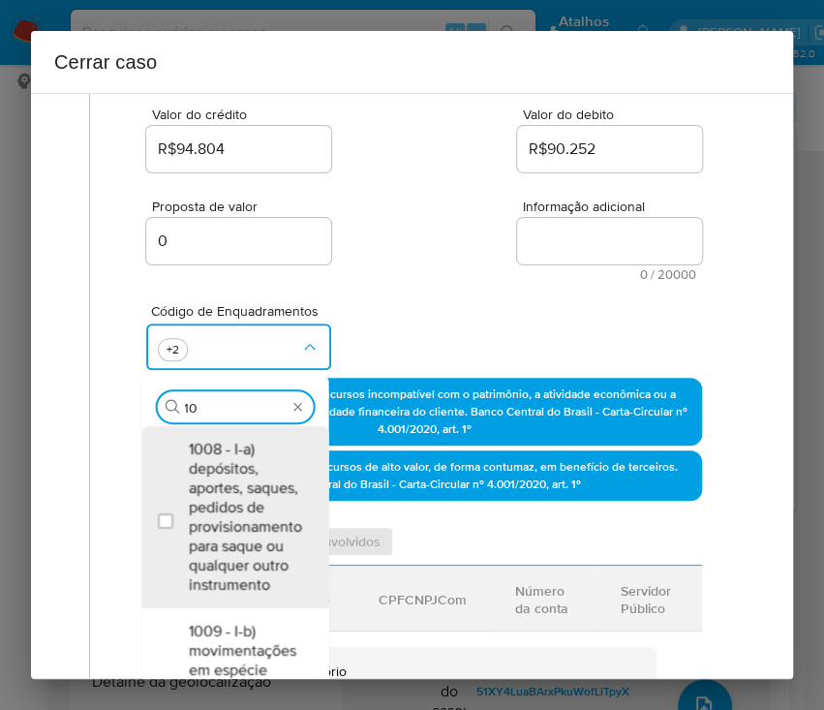
type input "1"
type input "1156"
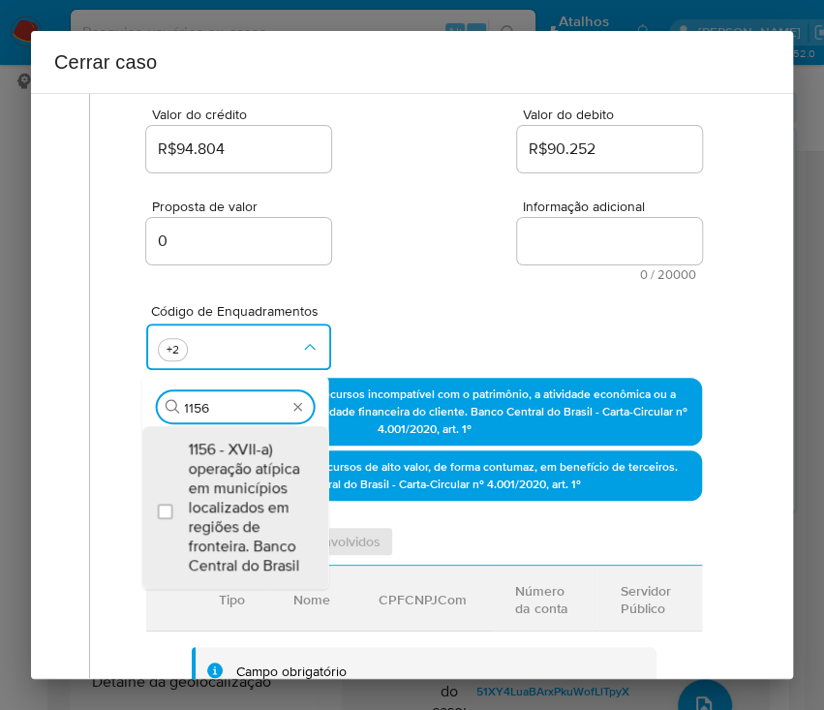
click at [247, 506] on span "1156 - XVII-a) operação atípica em municípios localizados em regiões de frontei…" at bounding box center [244, 508] width 113 height 136
checkbox input "true"
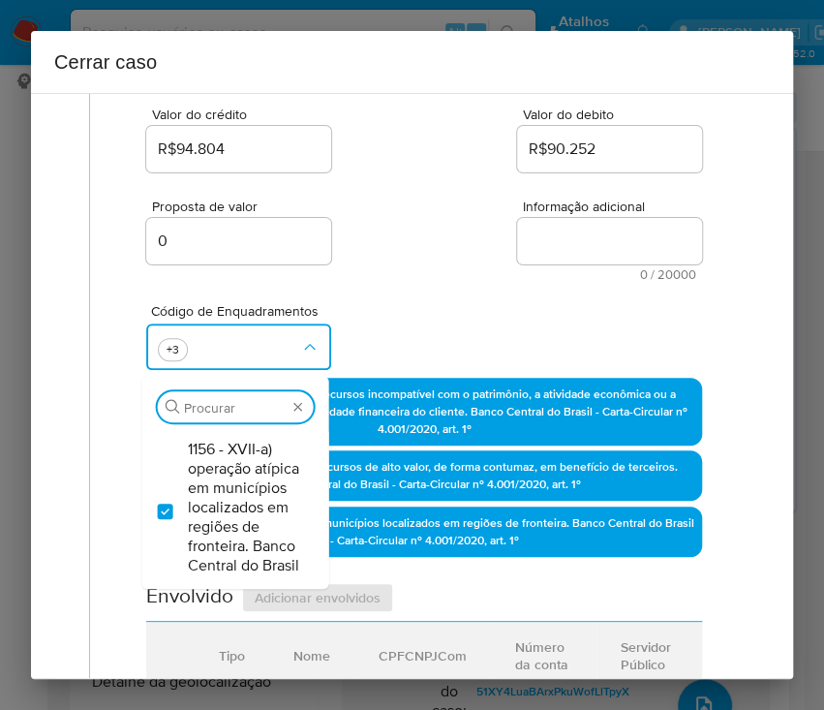
click at [411, 286] on div "Código de Enquadramentos Procurar 1156 - XVII-a) operação atípica em municípios…" at bounding box center [424, 329] width 556 height 97
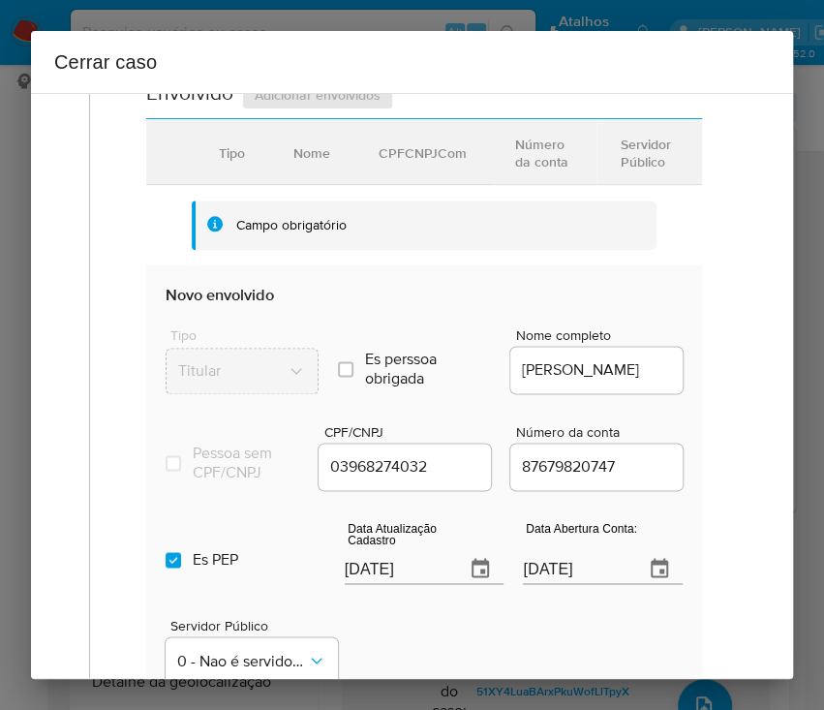
scroll to position [904, 0]
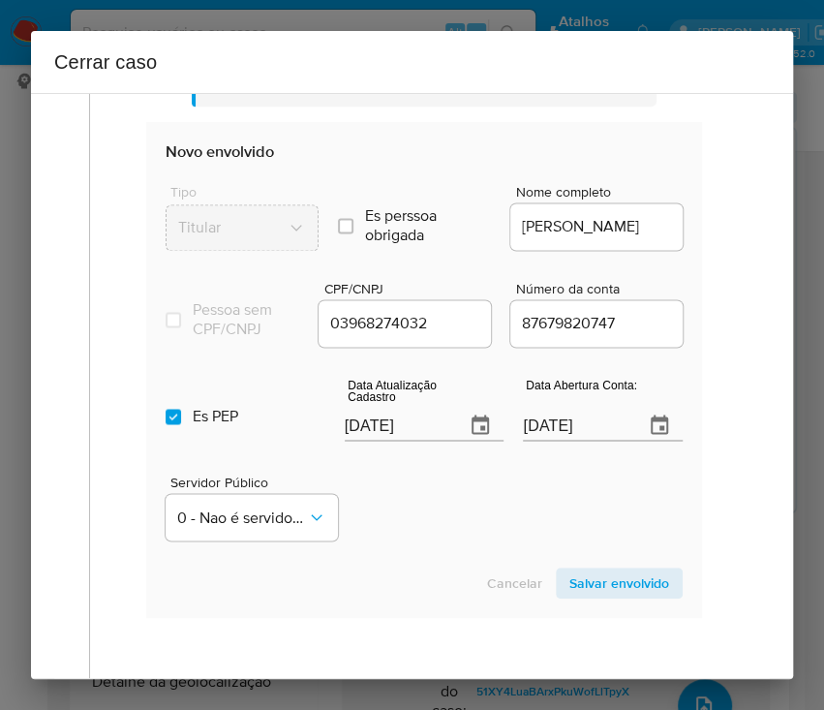
click at [405, 441] on input "13/08/2025" at bounding box center [398, 425] width 106 height 31
paste input "26/07"
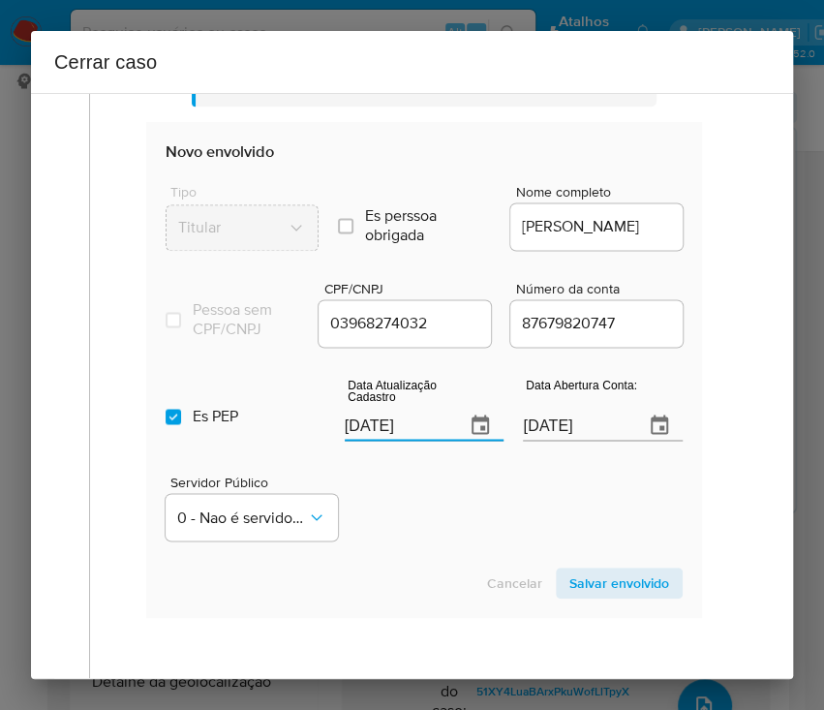
type input "26/07/2025"
click at [407, 524] on div "Servidor Público 0 - Nao é servidor/Nao possui informacao" at bounding box center [424, 499] width 517 height 97
click at [523, 433] on input "20/04/2025" at bounding box center [576, 425] width 106 height 31
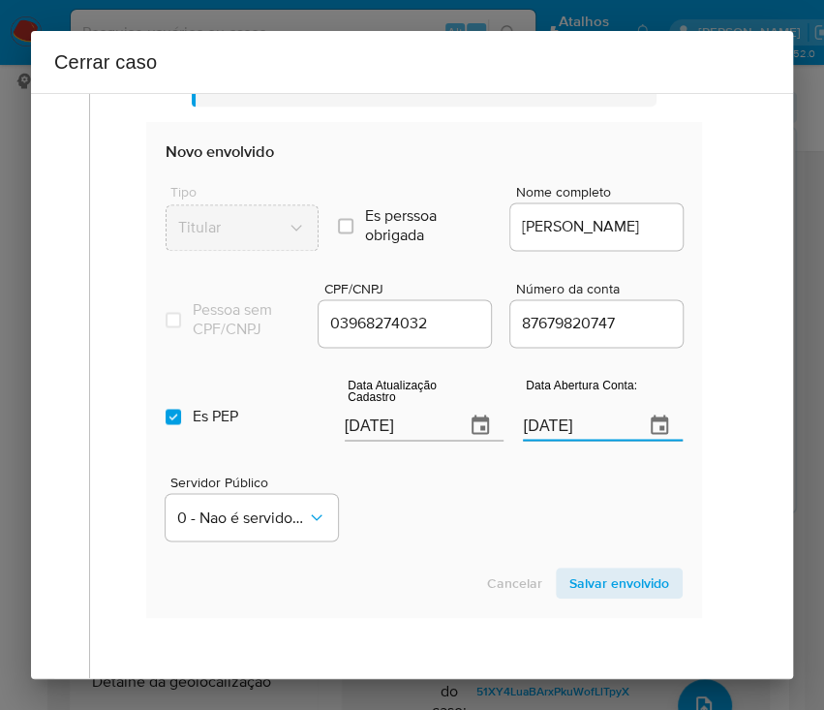
click at [499, 519] on div "Servidor Público 0 - Nao é servidor/Nao possui informacao" at bounding box center [424, 499] width 517 height 97
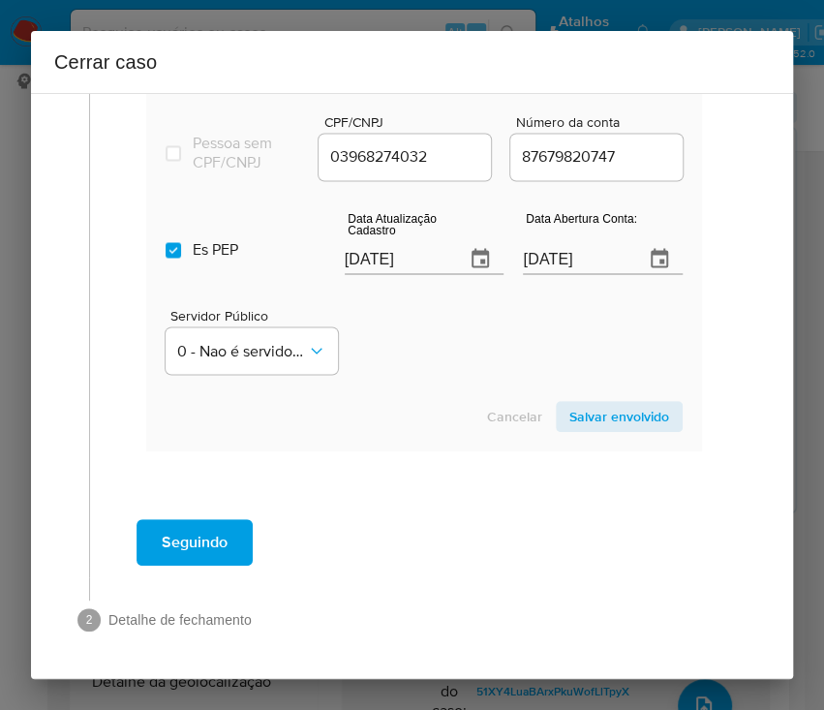
click at [619, 412] on span "Salvar envolvido" at bounding box center [619, 416] width 100 height 27
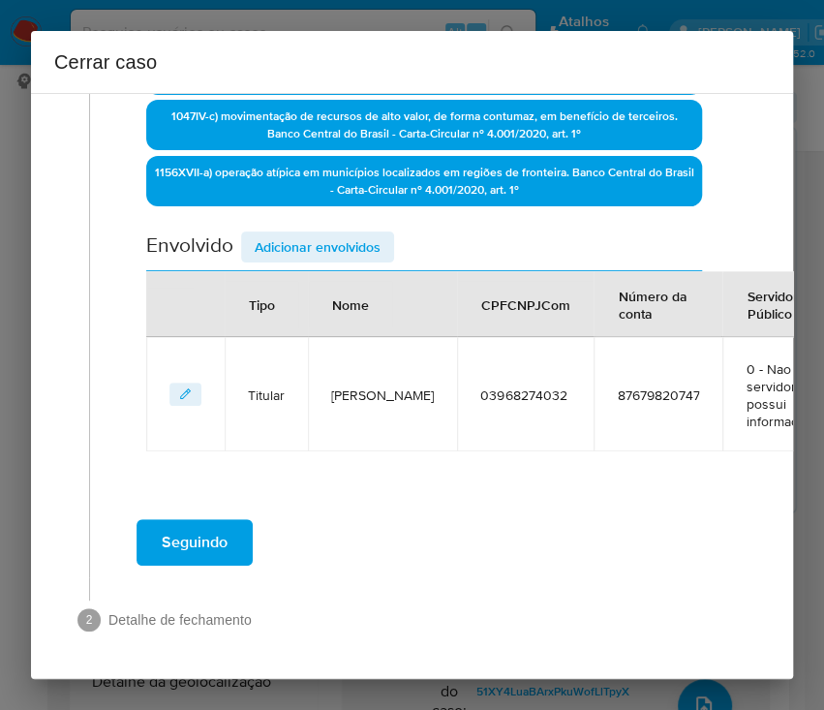
click at [321, 209] on div "Data de início 01/06/2025 Data Fin 09/08/2025 Valor do crédito R$94.804 Valor d…" at bounding box center [424, 42] width 556 height 818
click at [315, 239] on span "Adicionar envolvidos" at bounding box center [318, 246] width 126 height 27
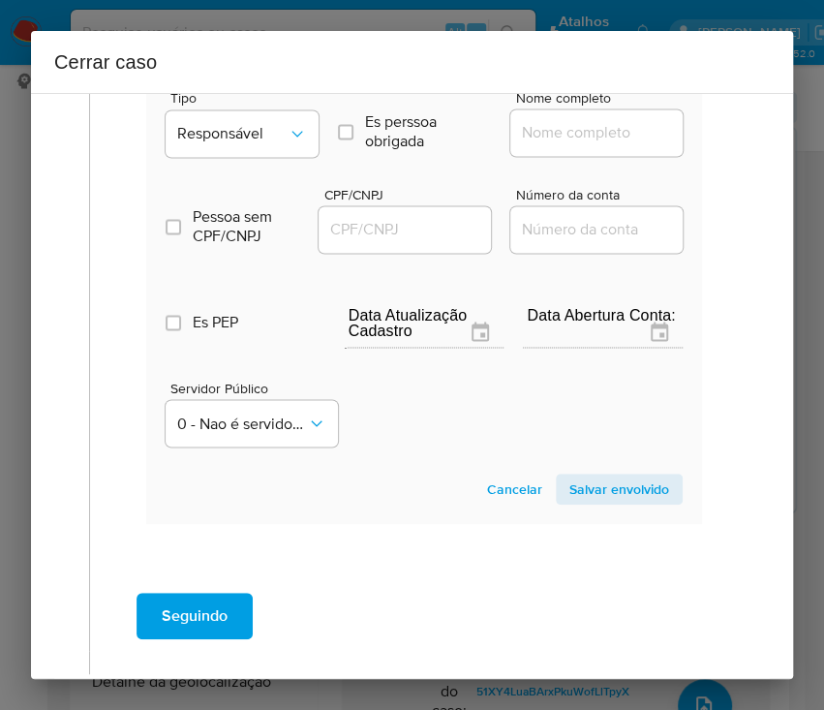
scroll to position [1007, 0]
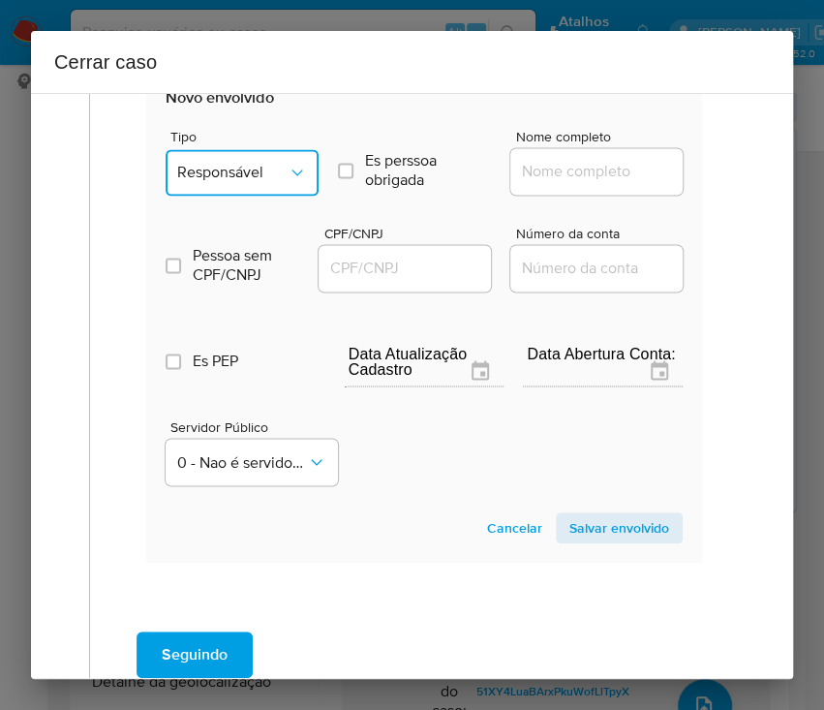
click at [254, 169] on span "Responsável" at bounding box center [232, 172] width 110 height 19
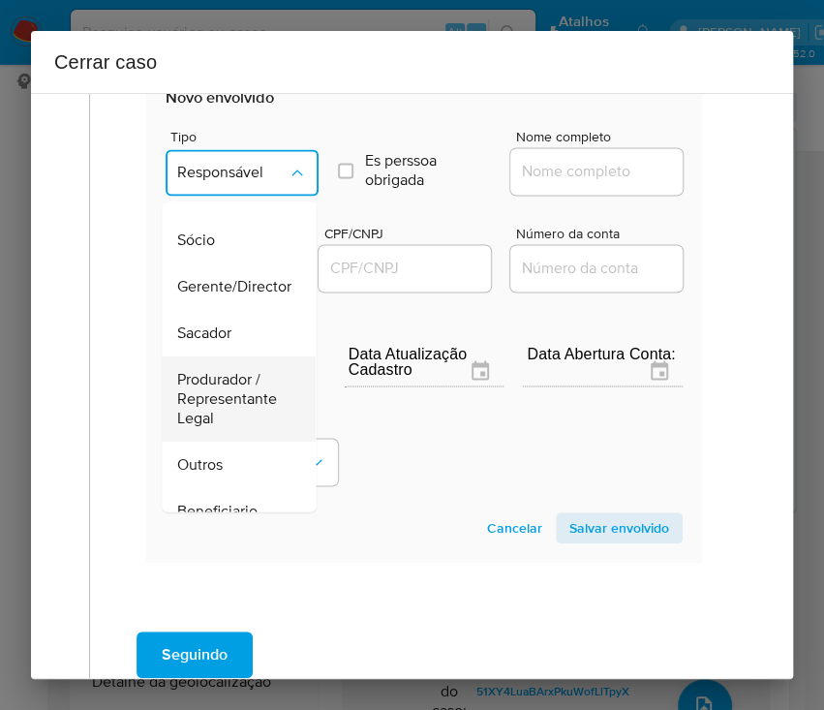
scroll to position [129, 0]
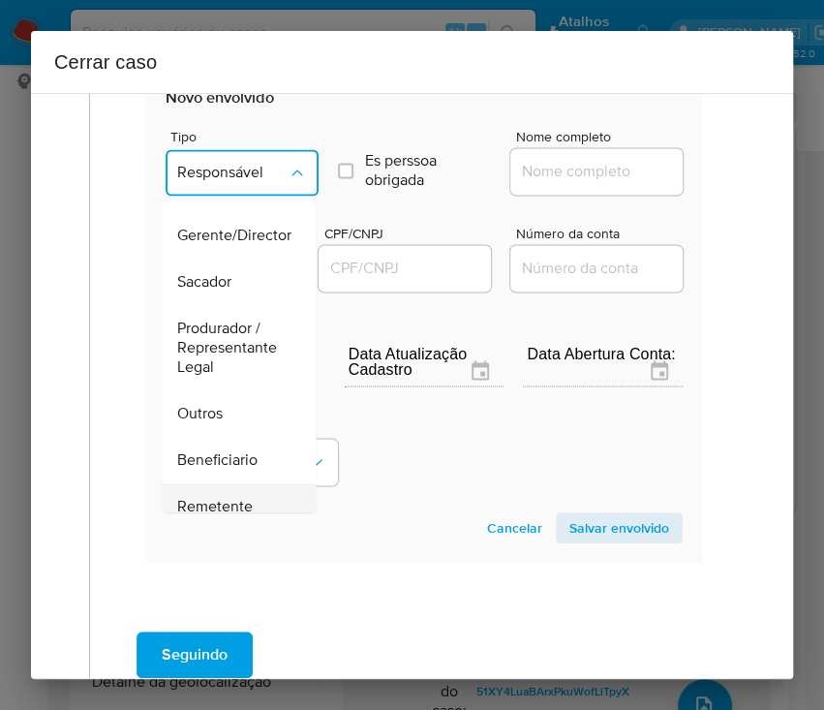
click at [232, 501] on span "Remetente" at bounding box center [215, 506] width 76 height 19
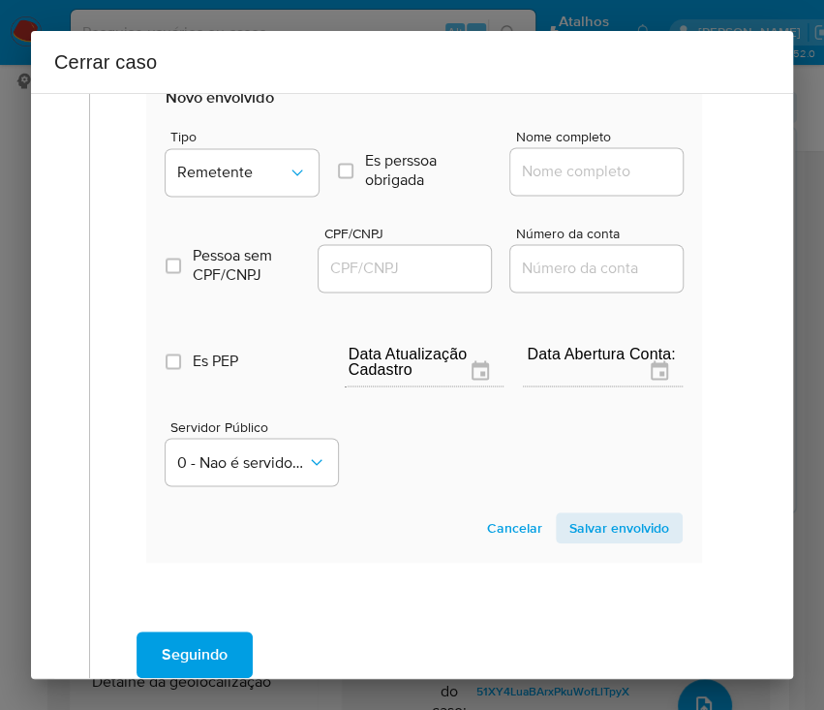
click at [569, 156] on div at bounding box center [596, 171] width 172 height 46
drag, startPoint x: 573, startPoint y: 170, endPoint x: 582, endPoint y: 176, distance: 10.5
click at [573, 169] on input "Nome completo" at bounding box center [605, 171] width 190 height 25
click at [551, 169] on input "Nome completo" at bounding box center [605, 171] width 190 height 25
click at [554, 169] on input "Nome completo" at bounding box center [605, 171] width 190 height 25
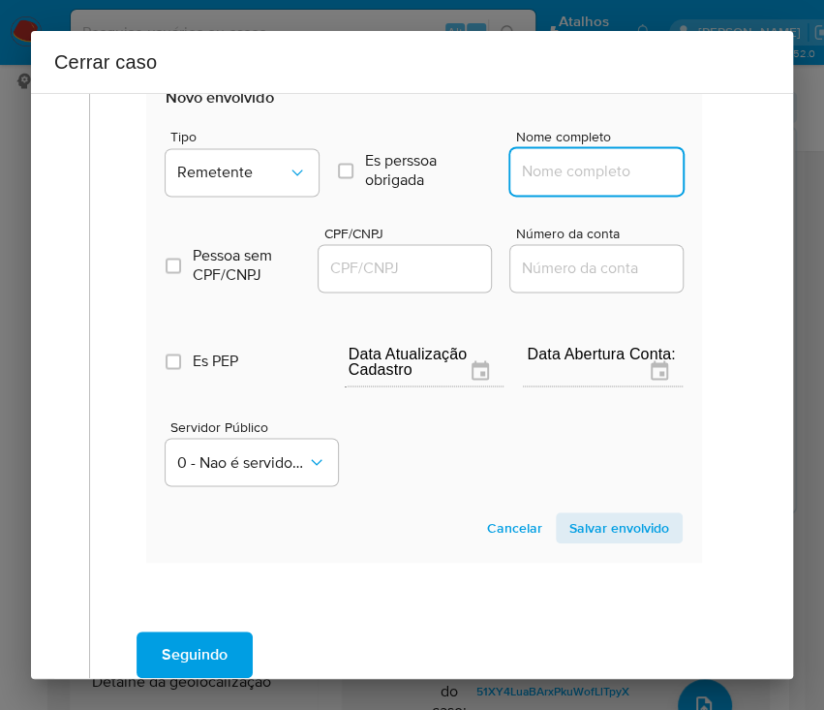
paste input "Oig Gaming Brazil Ltda, 55459453000172"
drag, startPoint x: 540, startPoint y: 174, endPoint x: 744, endPoint y: 198, distance: 204.7
click at [750, 167] on div "1 Informação completa Geral Data de início 01/06/2025 Data Fin 09/08/2025 Valor…" at bounding box center [412, 386] width 762 height 586
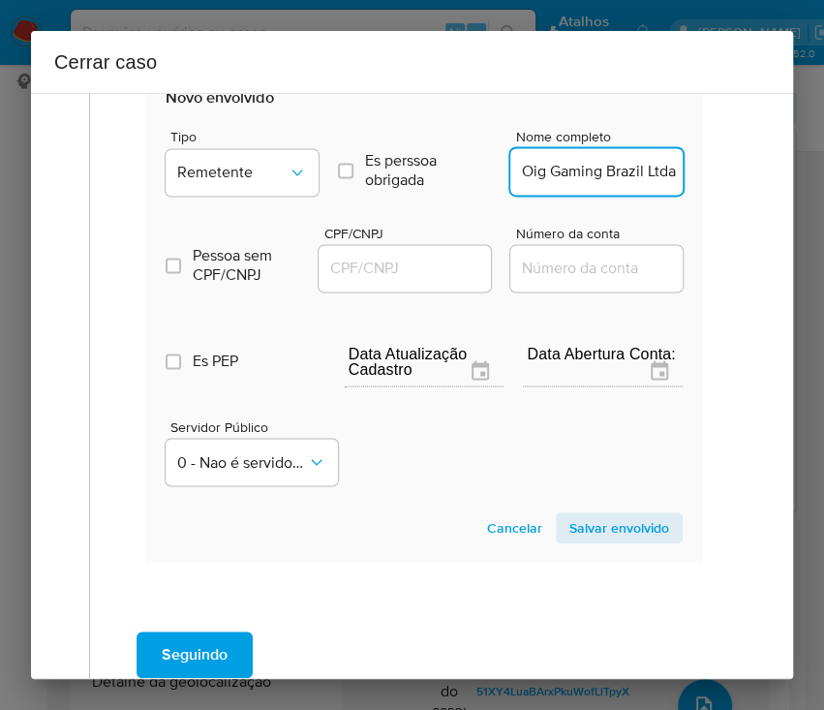
type input "Oig Gaming Brazil Ltda"
click at [411, 261] on input "CPF/CNPJ" at bounding box center [414, 268] width 190 height 25
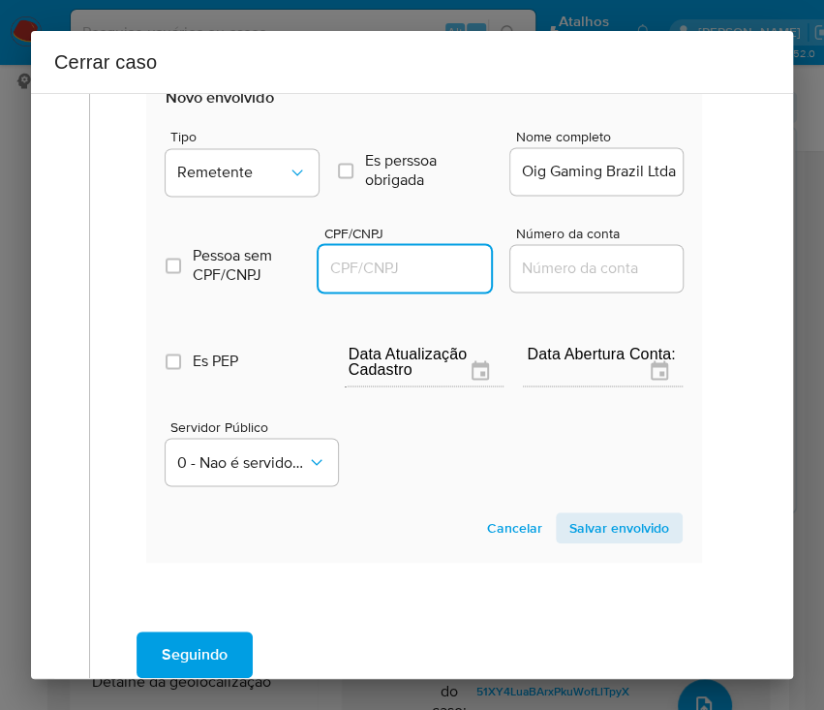
paste input "55459453000172"
type input "55459453000172"
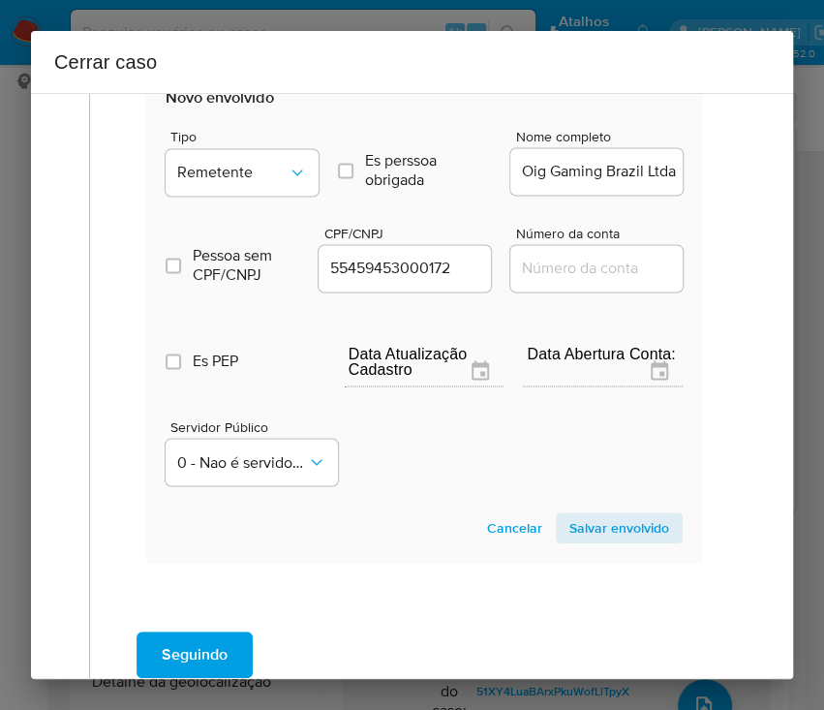
click at [621, 517] on span "Salvar envolvido" at bounding box center [619, 527] width 100 height 27
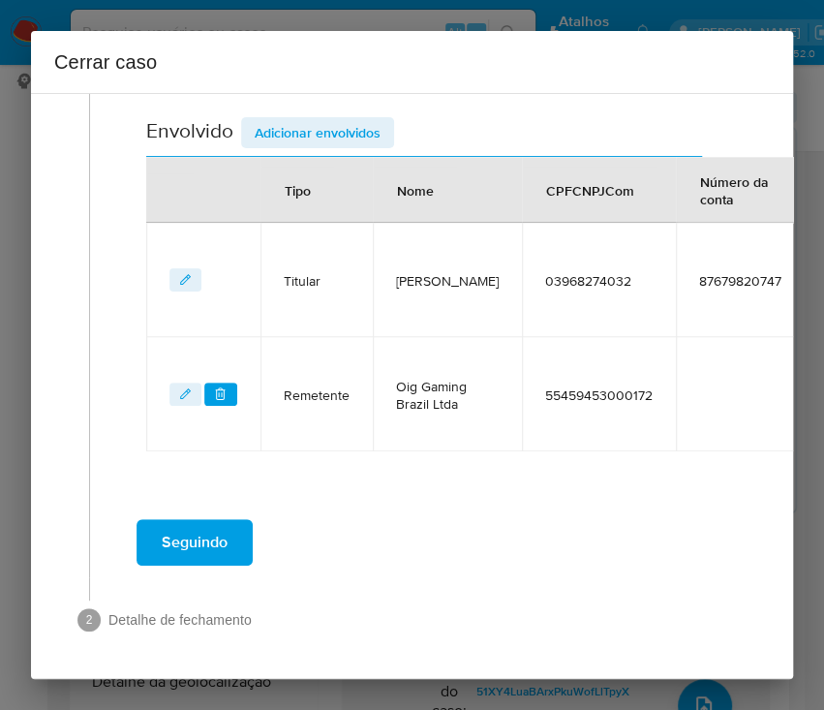
click at [287, 121] on span "Adicionar envolvidos" at bounding box center [318, 132] width 126 height 27
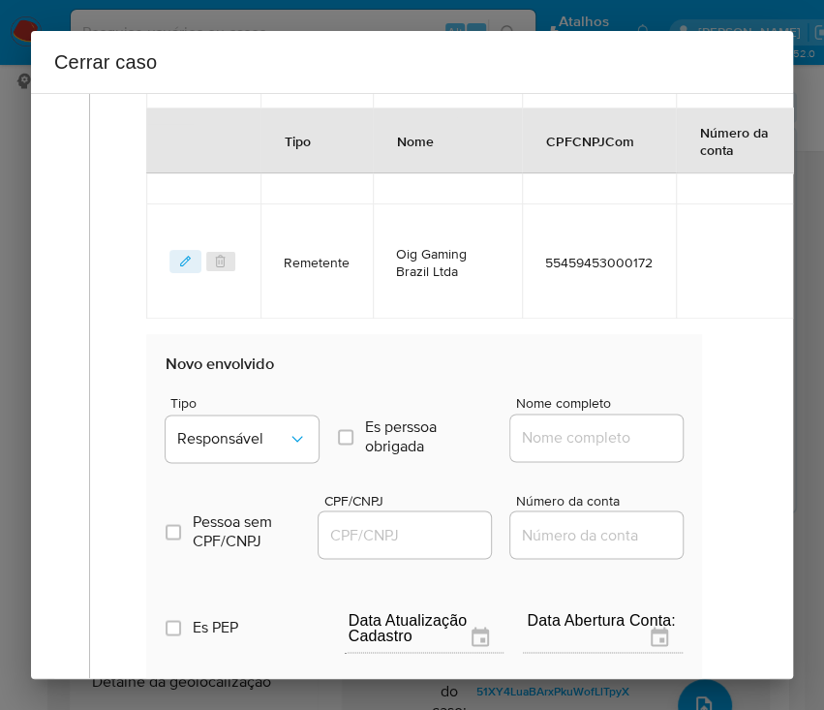
scroll to position [998, 0]
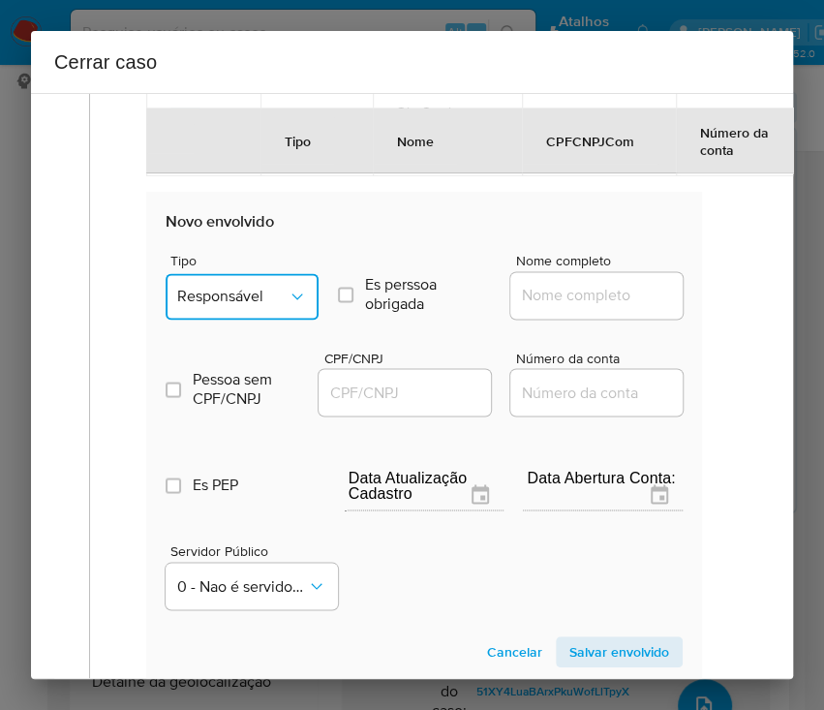
drag, startPoint x: 238, startPoint y: 285, endPoint x: 241, endPoint y: 298, distance: 13.9
click at [237, 292] on span "Responsável" at bounding box center [232, 296] width 110 height 19
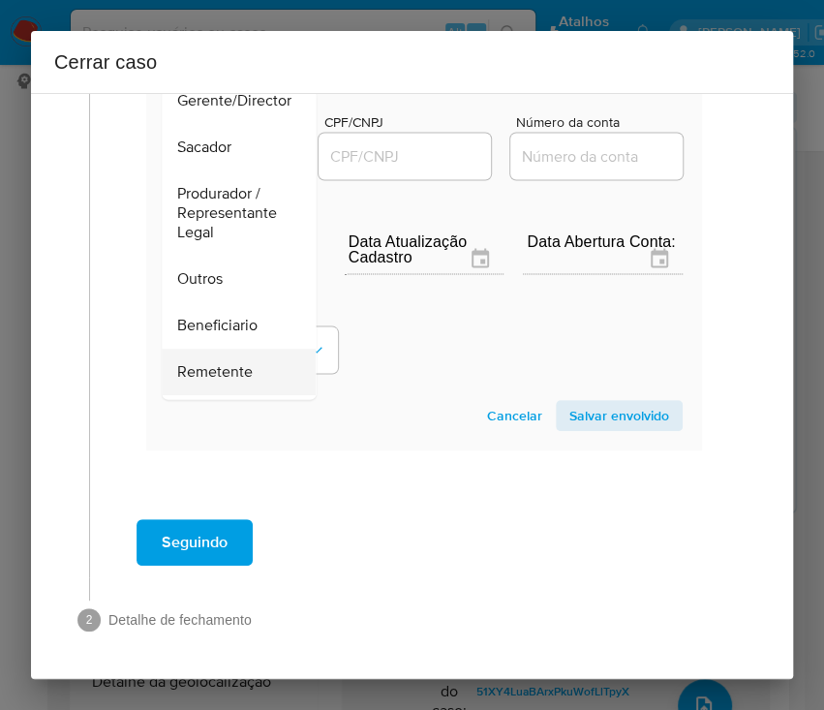
scroll to position [258, 0]
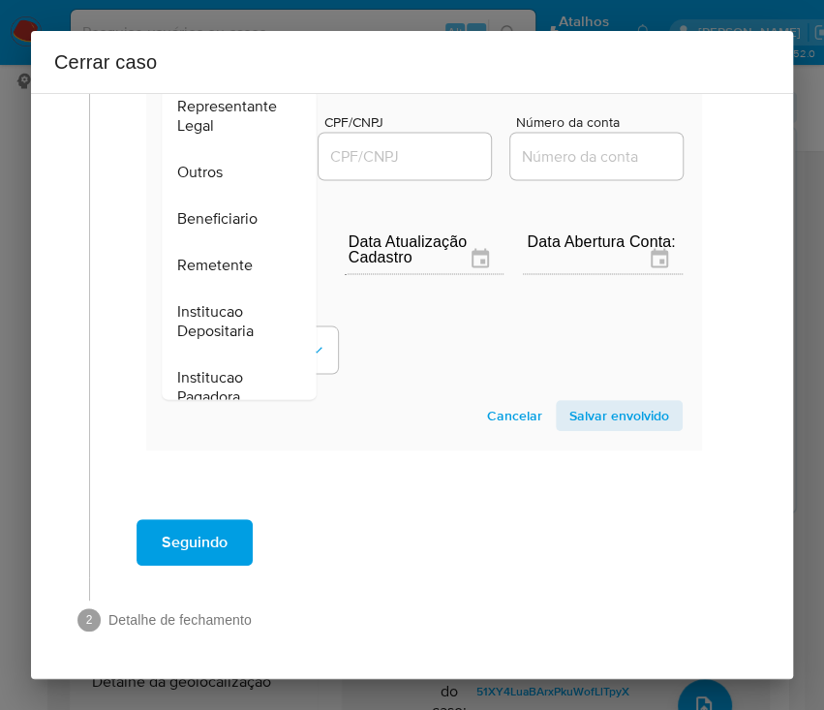
click at [229, 256] on span "Remetente" at bounding box center [215, 265] width 76 height 19
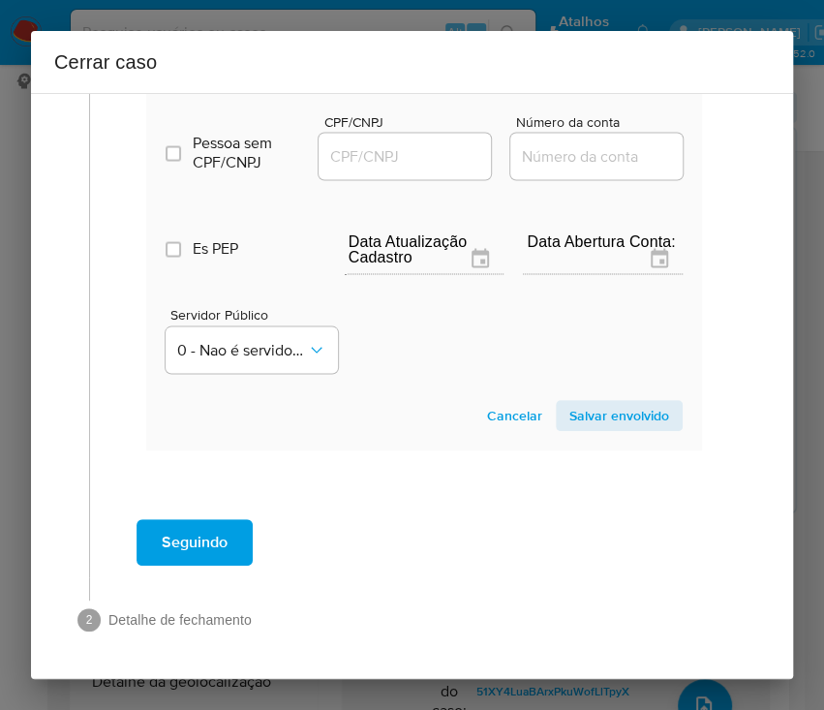
scroll to position [914, 0]
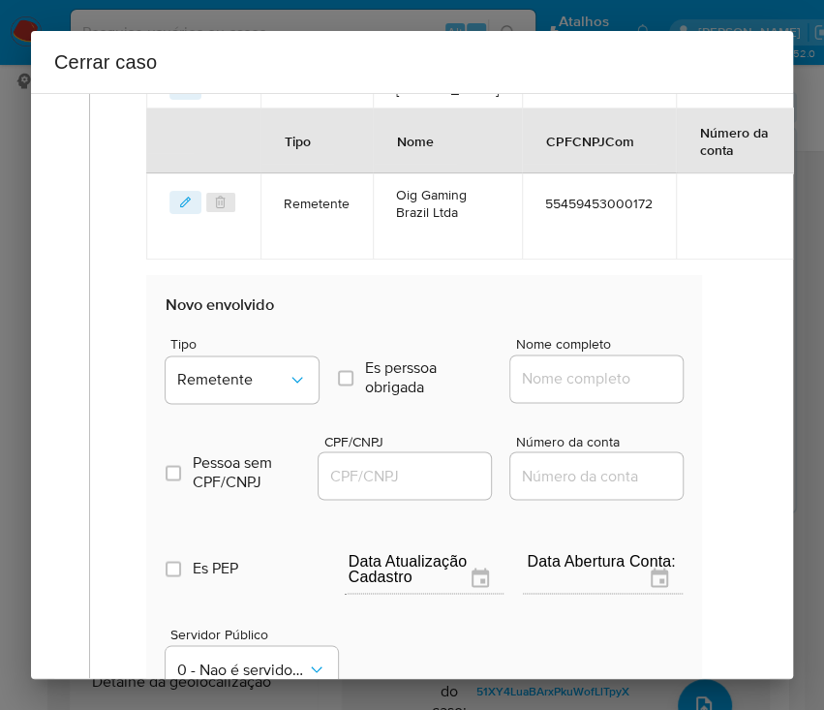
click at [521, 371] on input "Nome completo" at bounding box center [605, 378] width 190 height 25
paste input "PIXBET SOLUCOES TECNOLOGICAS LTDA, 40633348000130"
drag, startPoint x: 538, startPoint y: 380, endPoint x: 753, endPoint y: 402, distance: 216.2
click at [746, 381] on div "1 Informação completa Geral Data de início 01/06/2025 Data Fin 09/08/2025 Valor…" at bounding box center [412, 88] width 716 height 1787
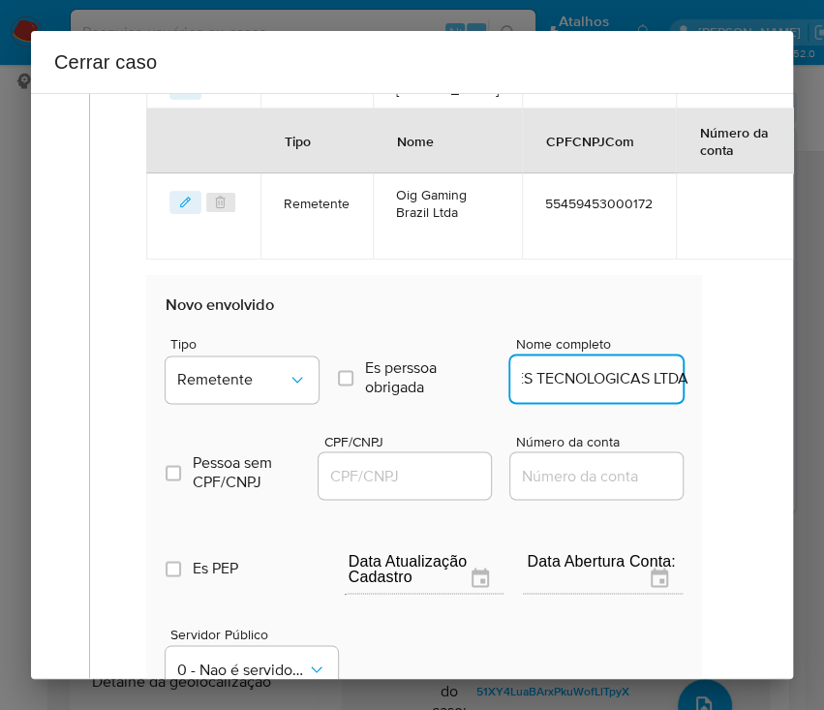
scroll to position [0, 125]
type input "PIXBET SOLUCOES TECNOLOGICAS LTDA"
click at [419, 463] on input "CPF/CNPJ" at bounding box center [414, 475] width 190 height 25
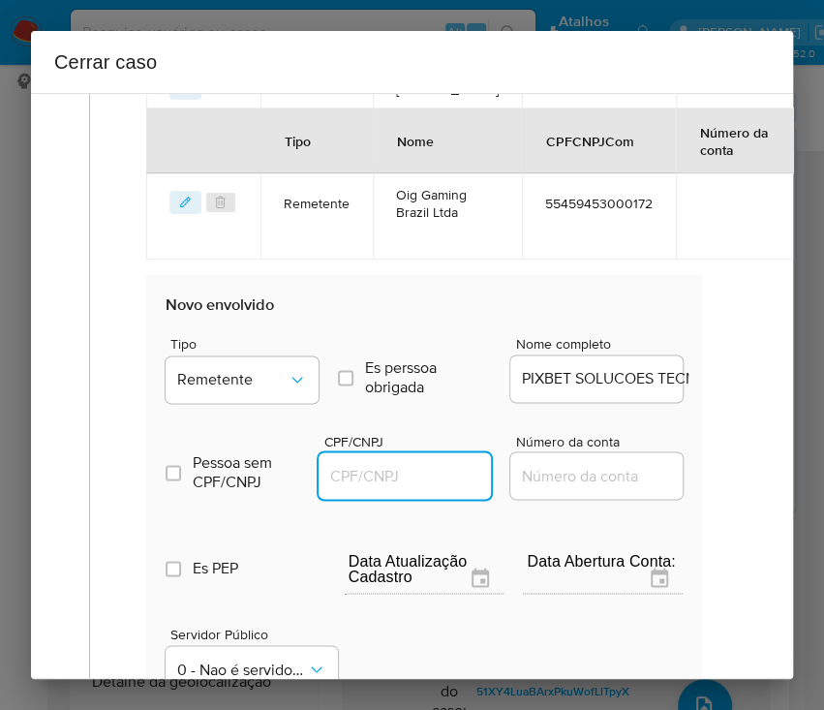
paste input "40633348000130"
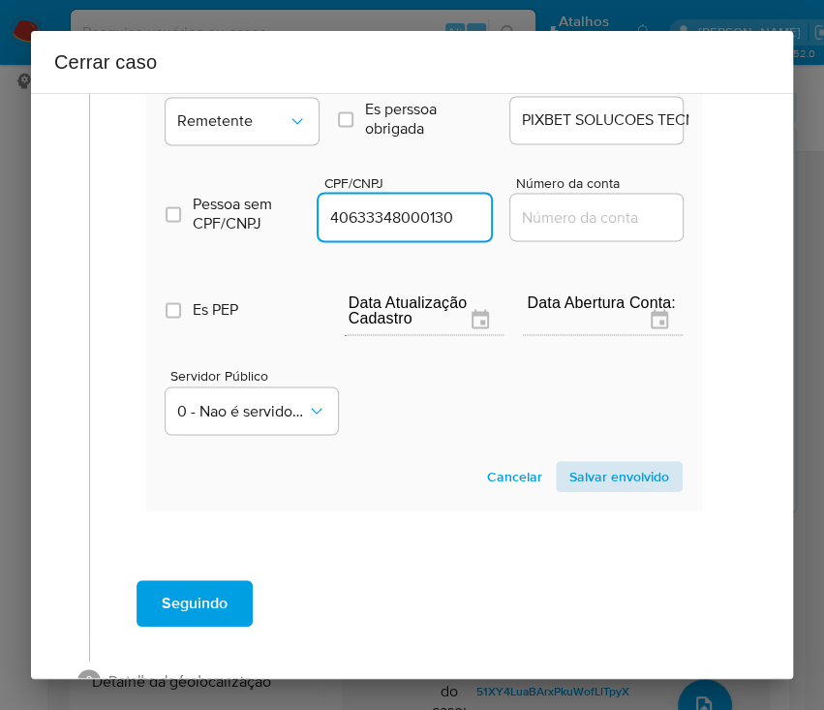
type input "40633348000130"
click at [569, 476] on span "Salvar envolvido" at bounding box center [619, 476] width 100 height 27
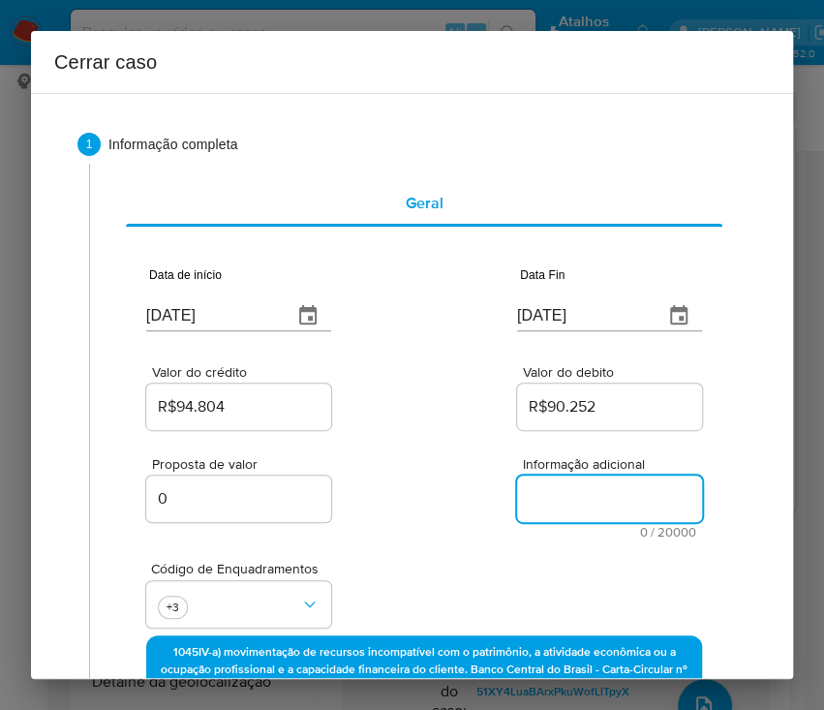
click at [567, 510] on textarea "Informação adicional" at bounding box center [609, 499] width 185 height 46
paste textarea "Informações do Cliente José Arthur Paim Perius, CPF 03968274032, 20 anos, resid…"
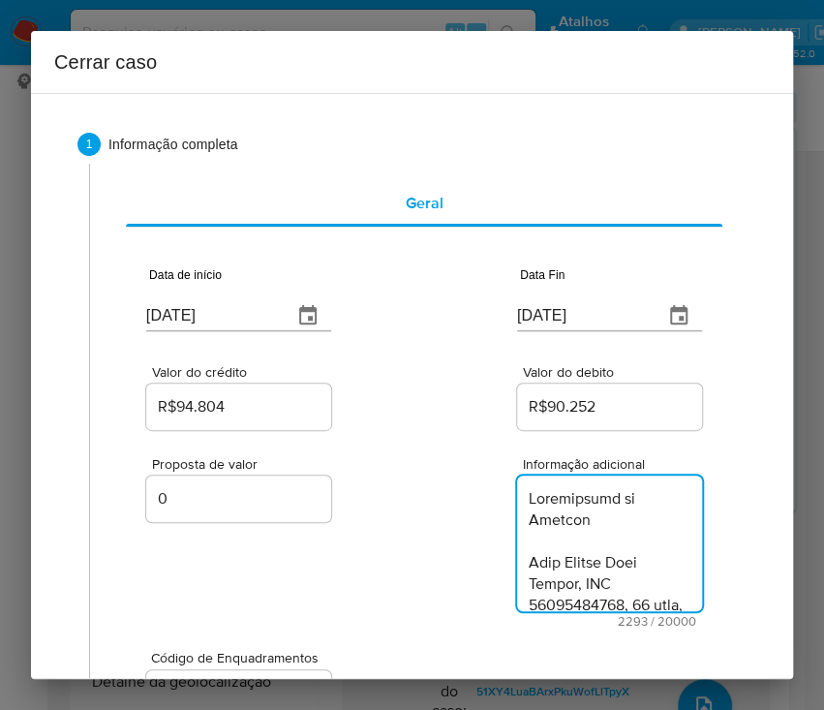
type textarea "Informações do Cliente José Arthur Paim Perius, CPF 03968274032, 20 anos, resid…"
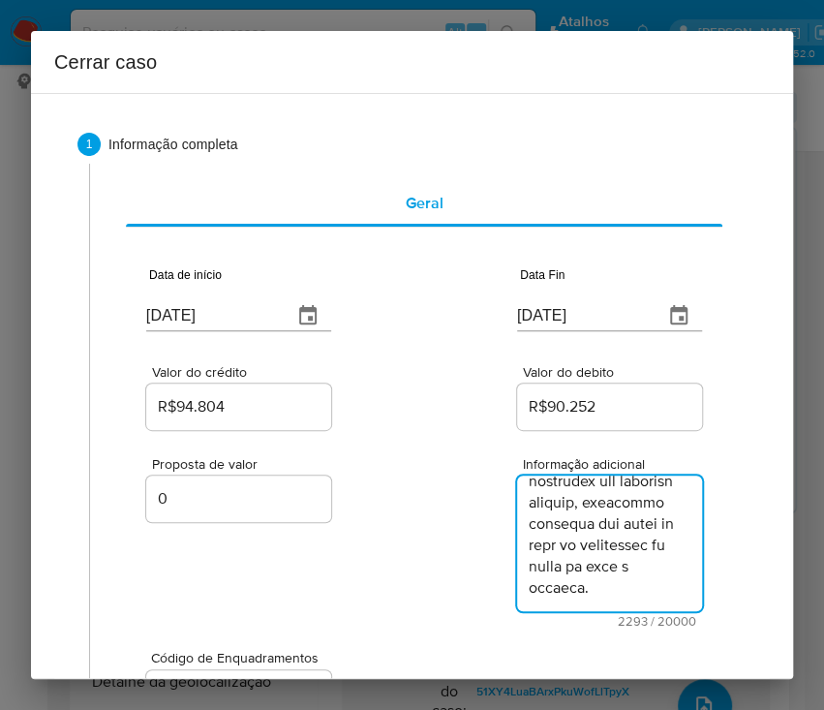
drag, startPoint x: 466, startPoint y: 593, endPoint x: 440, endPoint y: 610, distance: 31.4
click at [449, 584] on div "Proposta de valor 0 Informação adicional 2293 / 20000 17707 caracteres restantes" at bounding box center [424, 531] width 556 height 194
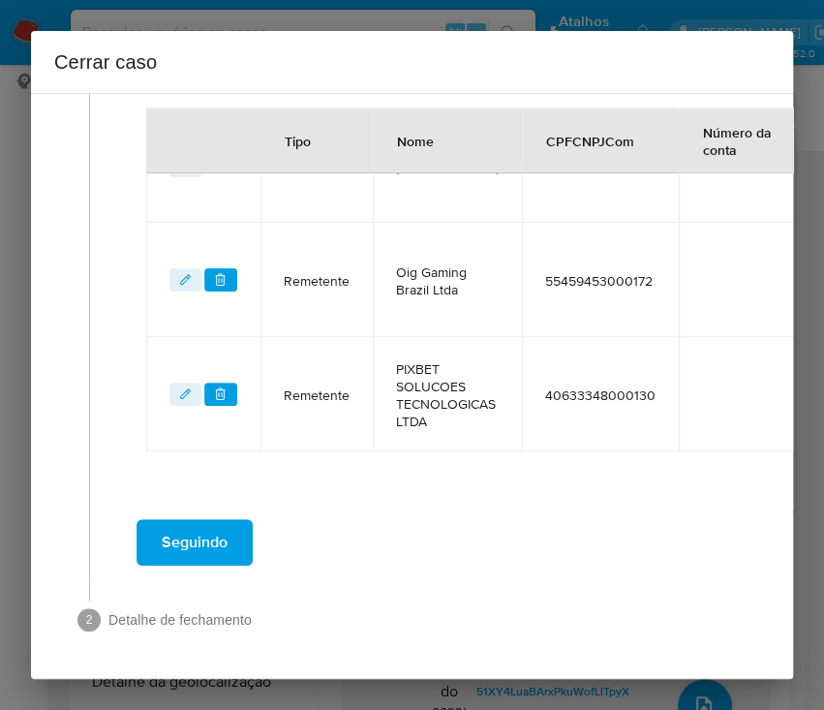
click at [223, 536] on span "Seguindo" at bounding box center [195, 542] width 66 height 43
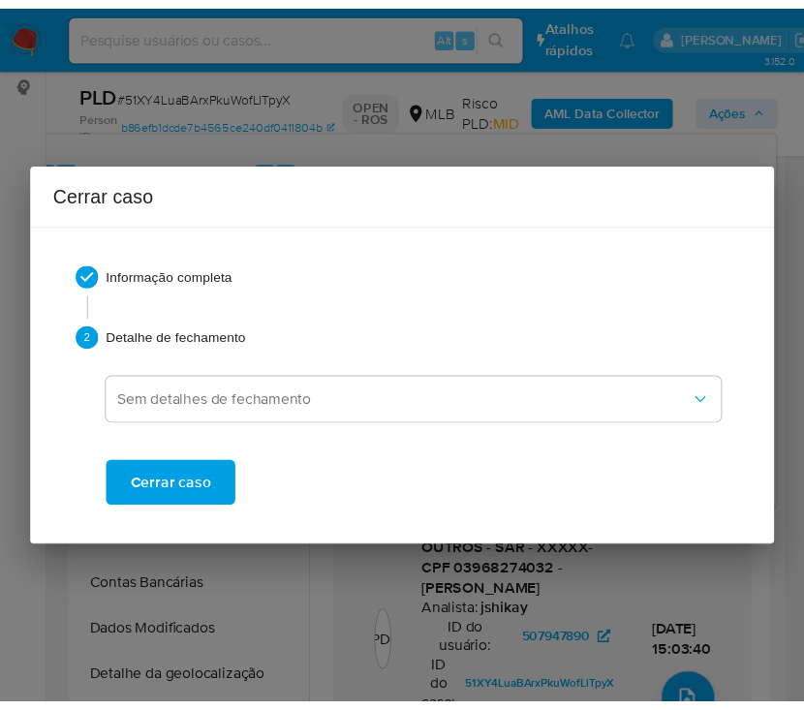
scroll to position [3498, 0]
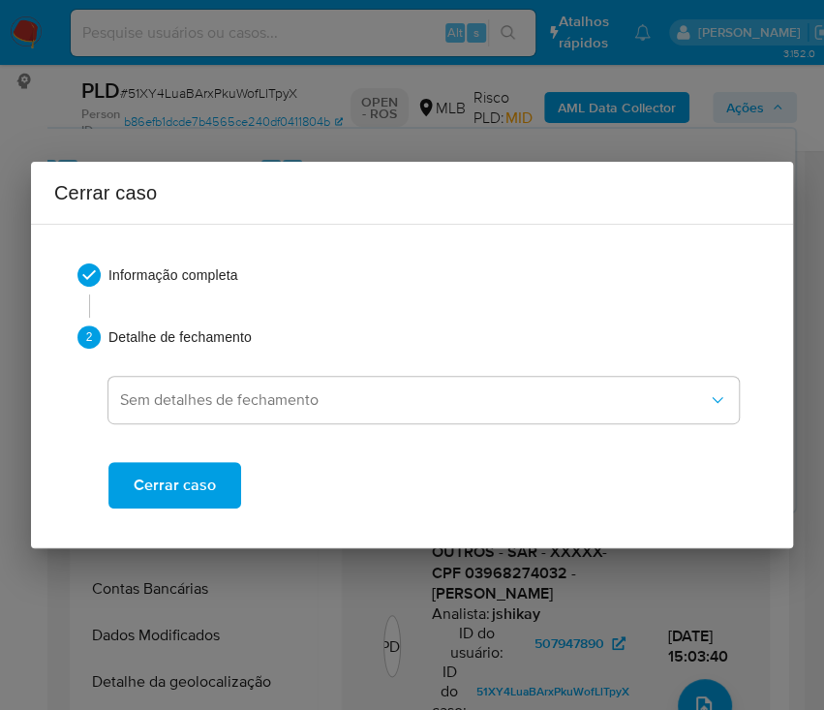
click at [217, 501] on button "Cerrar caso" at bounding box center [174, 485] width 133 height 46
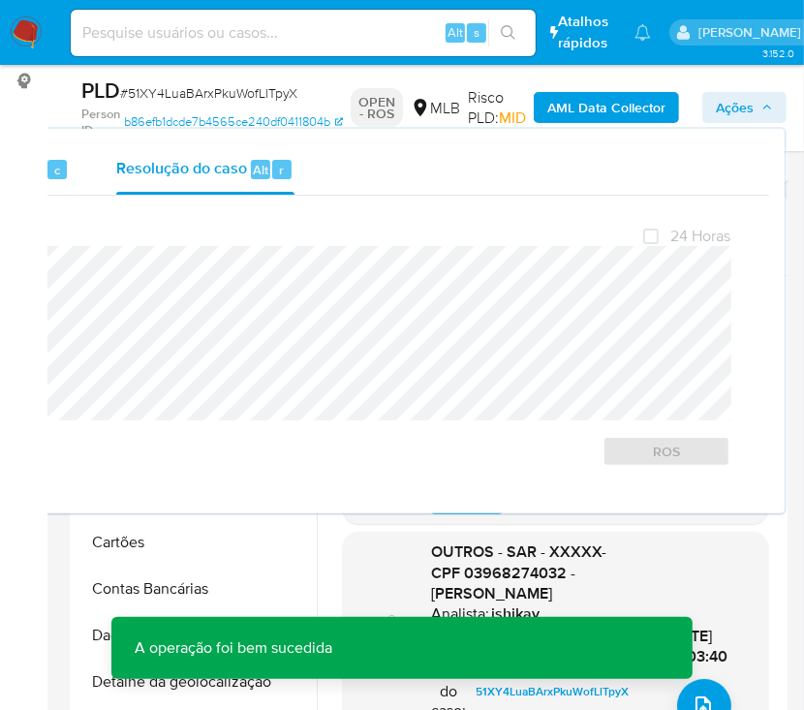
click at [224, 101] on span "# 51XY4LuaBArxPkuWofLlTpyX" at bounding box center [208, 92] width 177 height 19
copy span "51XY4LuaBArxPkuWofLlTpyX"
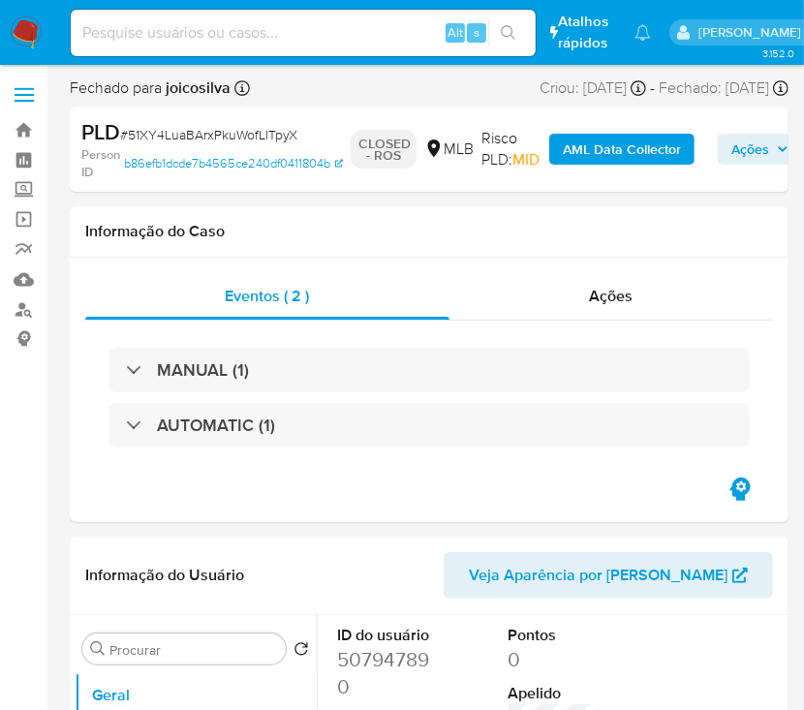
select select "10"
click at [23, 33] on img at bounding box center [26, 32] width 33 height 33
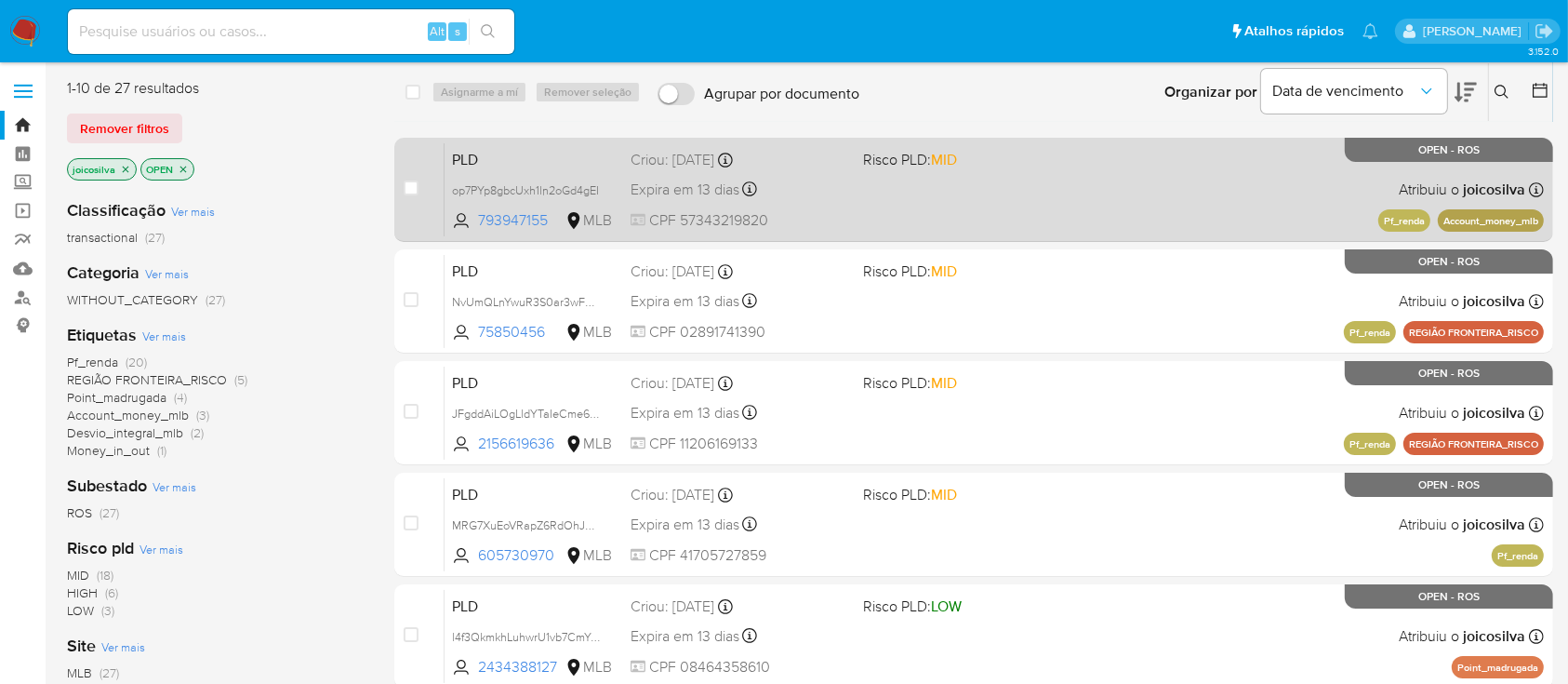
click at [790, 184] on div "PLD op7PYp8gbcUxh1ln2oGd4gEI 793947155 MLB Risco PLD: MID Criou: [DATE] Criou: …" at bounding box center [994, 189] width 1099 height 94
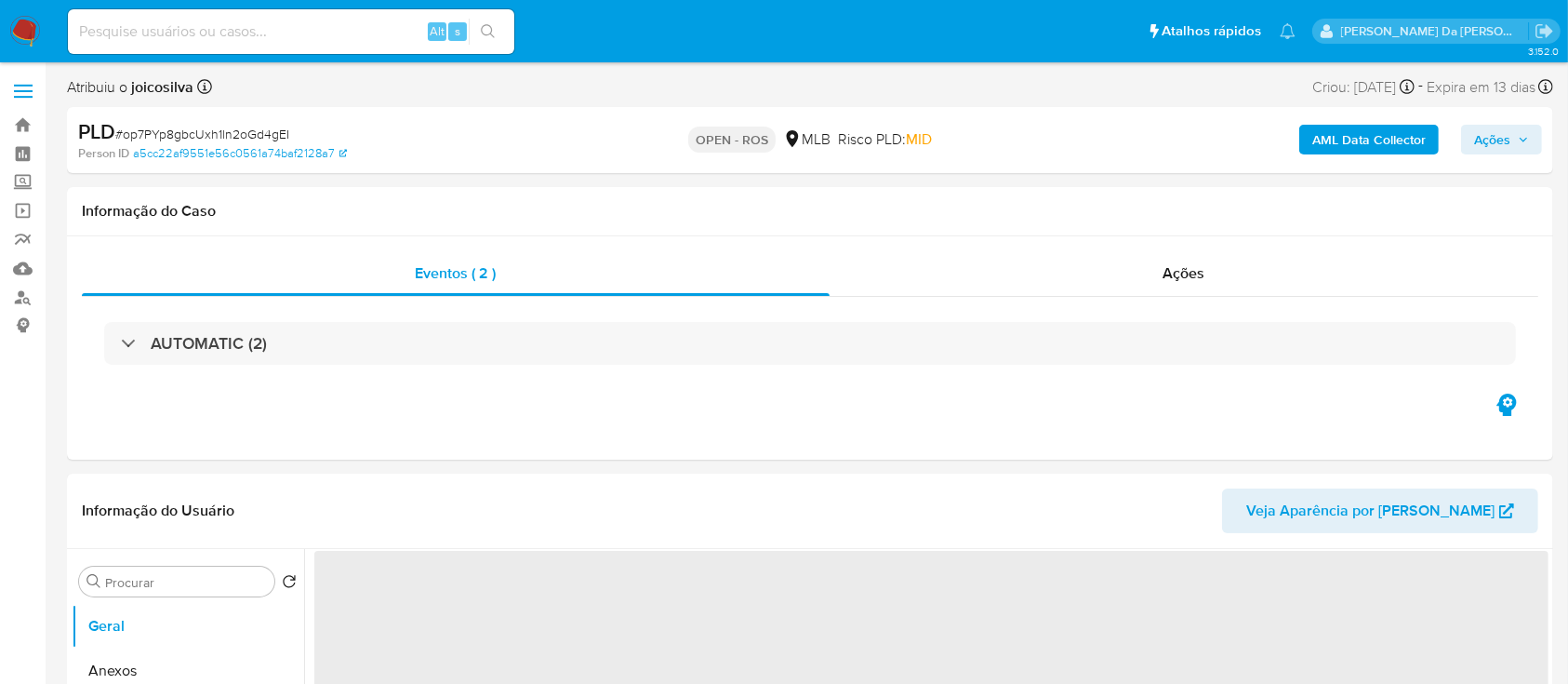
click at [259, 134] on span "# op7PYp8gbcUxh1ln2oGd4gEI" at bounding box center [202, 134] width 174 height 18
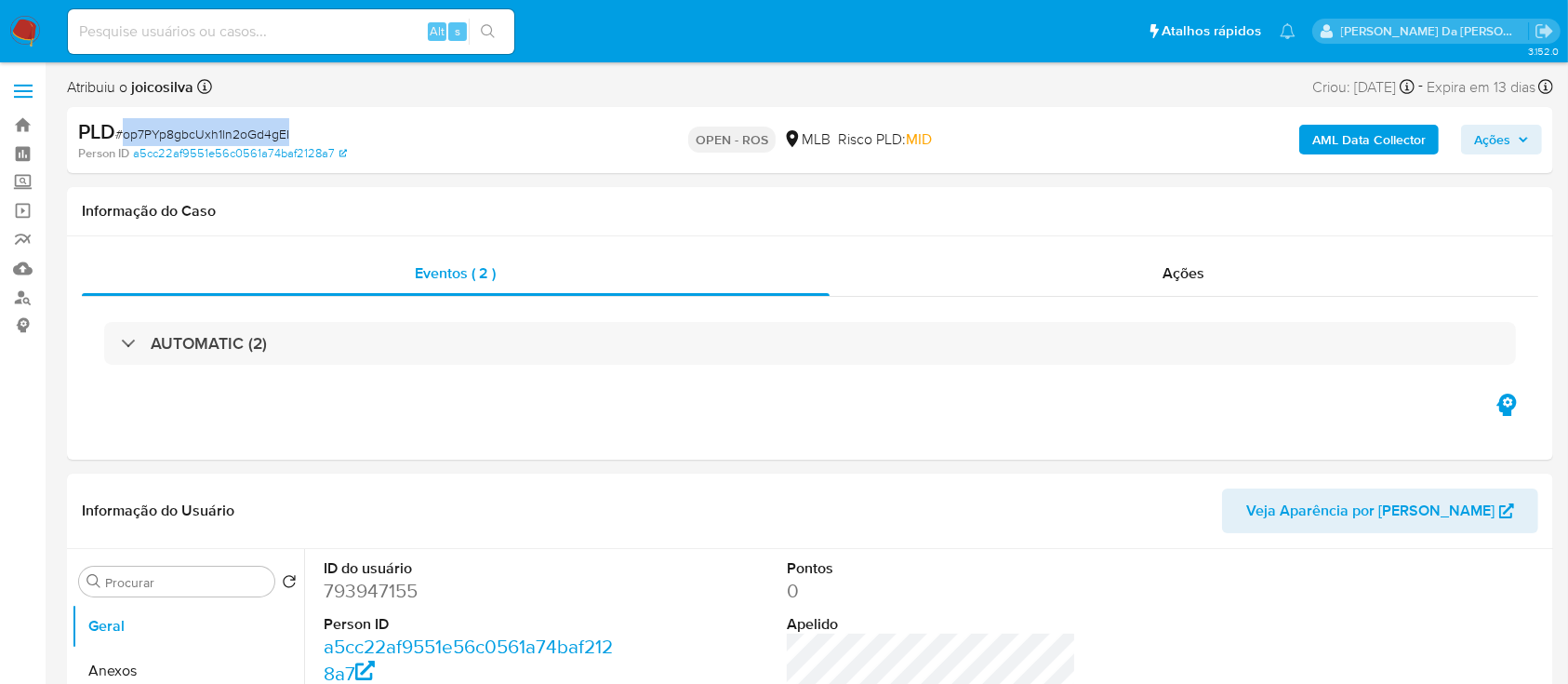
copy span "op7PYp8gbcUxh1ln2oGd4gEI"
select select "10"
click at [33, 24] on img at bounding box center [25, 31] width 32 height 32
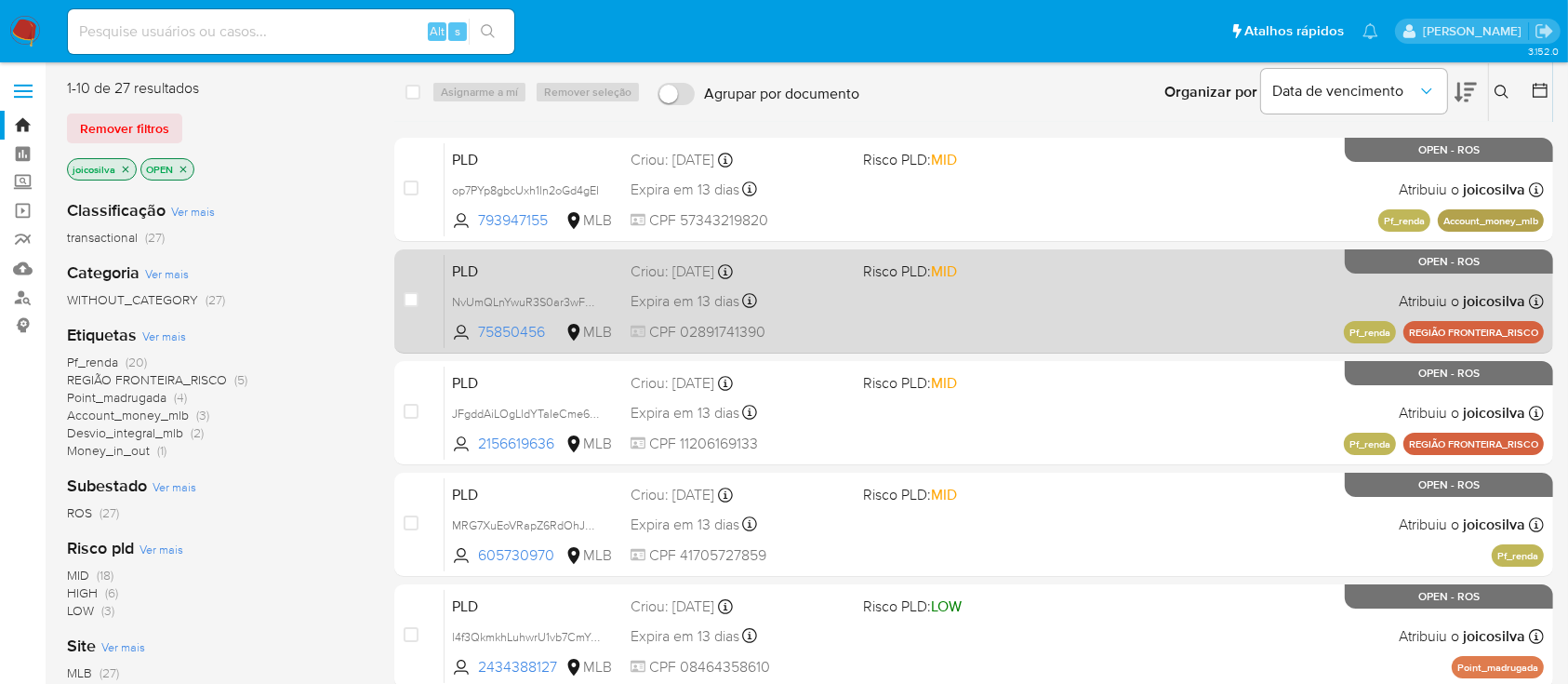
click at [998, 317] on div "PLD NvUmQLnYwuR3S0ar3wFdRfRI 75850456 MLB Risco PLD: MID Criou: [DATE] Criou: […" at bounding box center [994, 301] width 1099 height 94
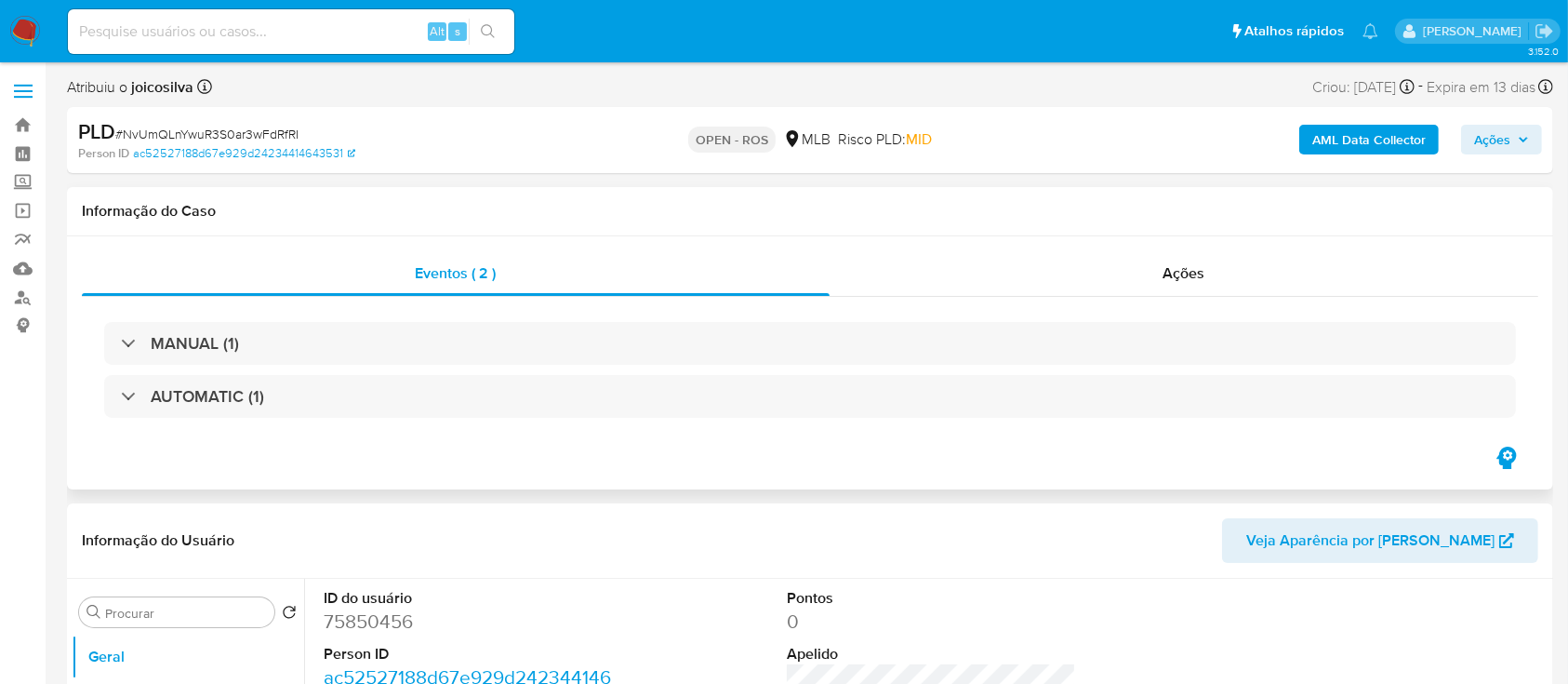
select select "10"
click at [250, 119] on div "PLD # NvUmQLnYwuR3S0ar3wFdRfRI" at bounding box center [318, 132] width 481 height 28
click at [250, 126] on span "# NvUmQLnYwuR3S0ar3wFdRfRI" at bounding box center [206, 134] width 183 height 18
copy span "NvUmQLnYwuR3S0ar3wFdRfRI"
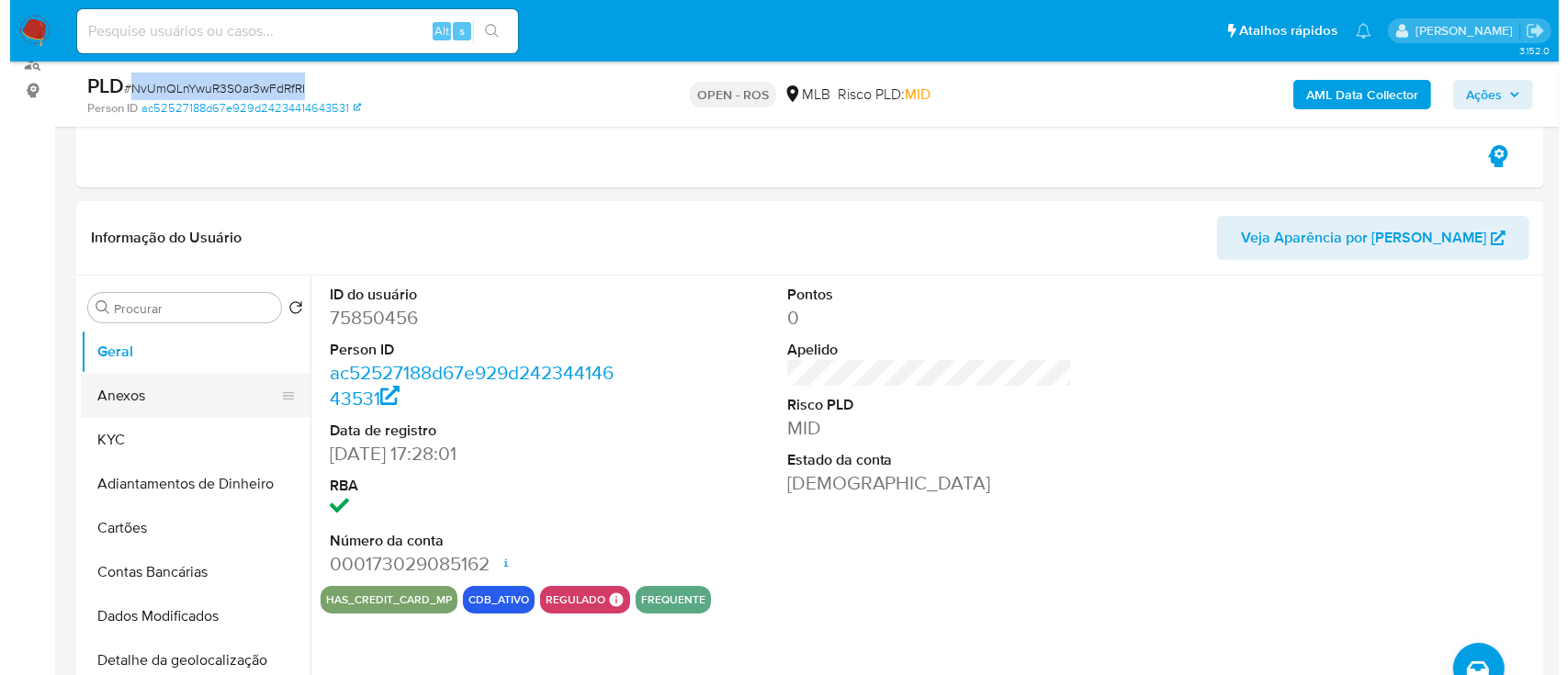
scroll to position [245, 0]
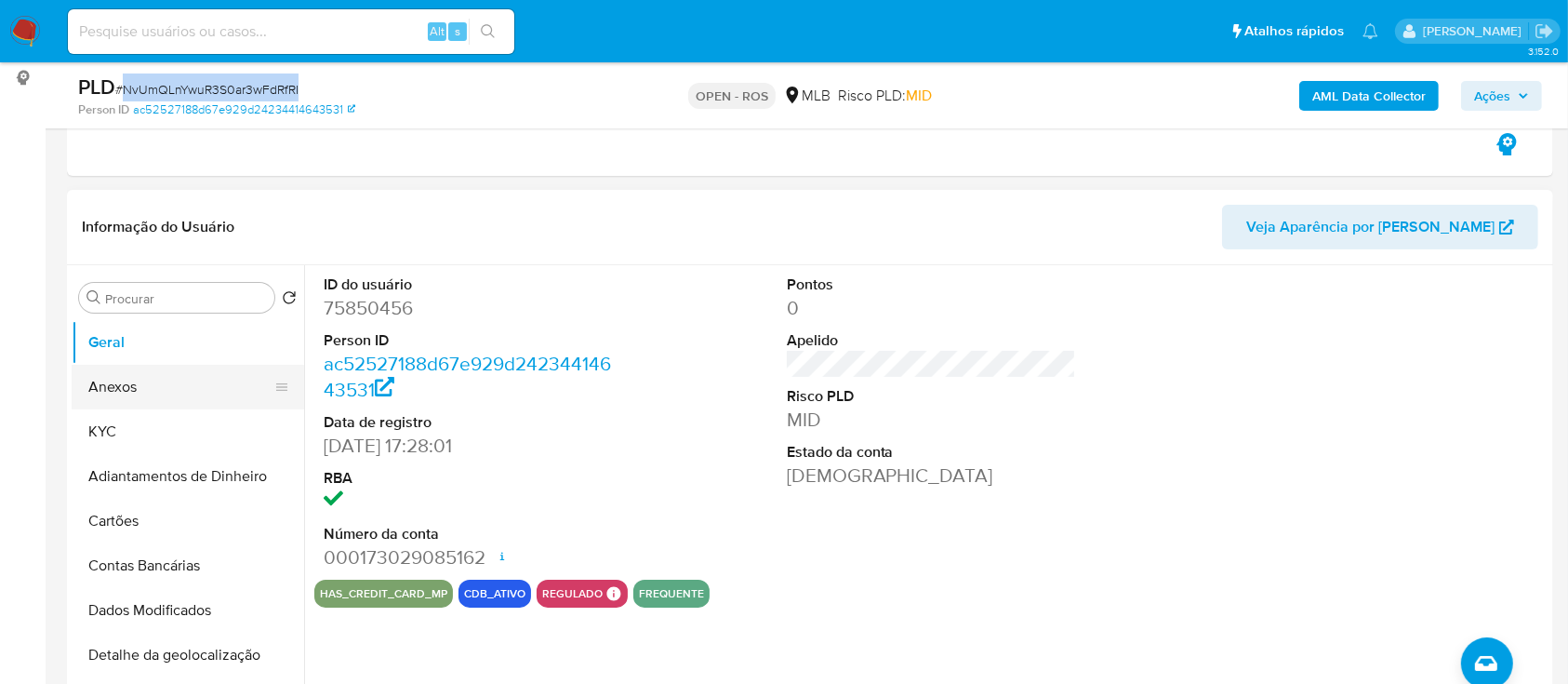
click at [125, 376] on button "Anexos" at bounding box center [181, 387] width 218 height 44
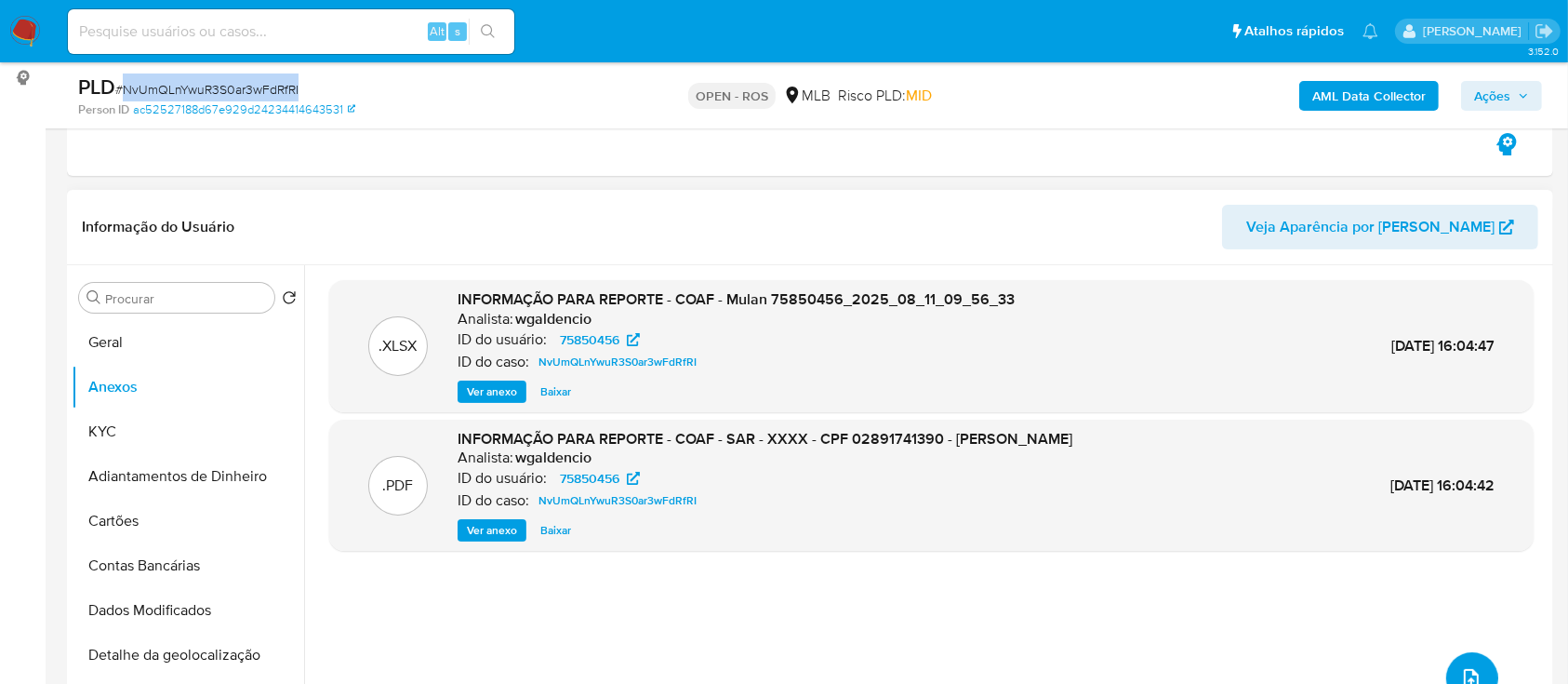
click at [1461, 657] on button "upload-file" at bounding box center [1472, 678] width 52 height 52
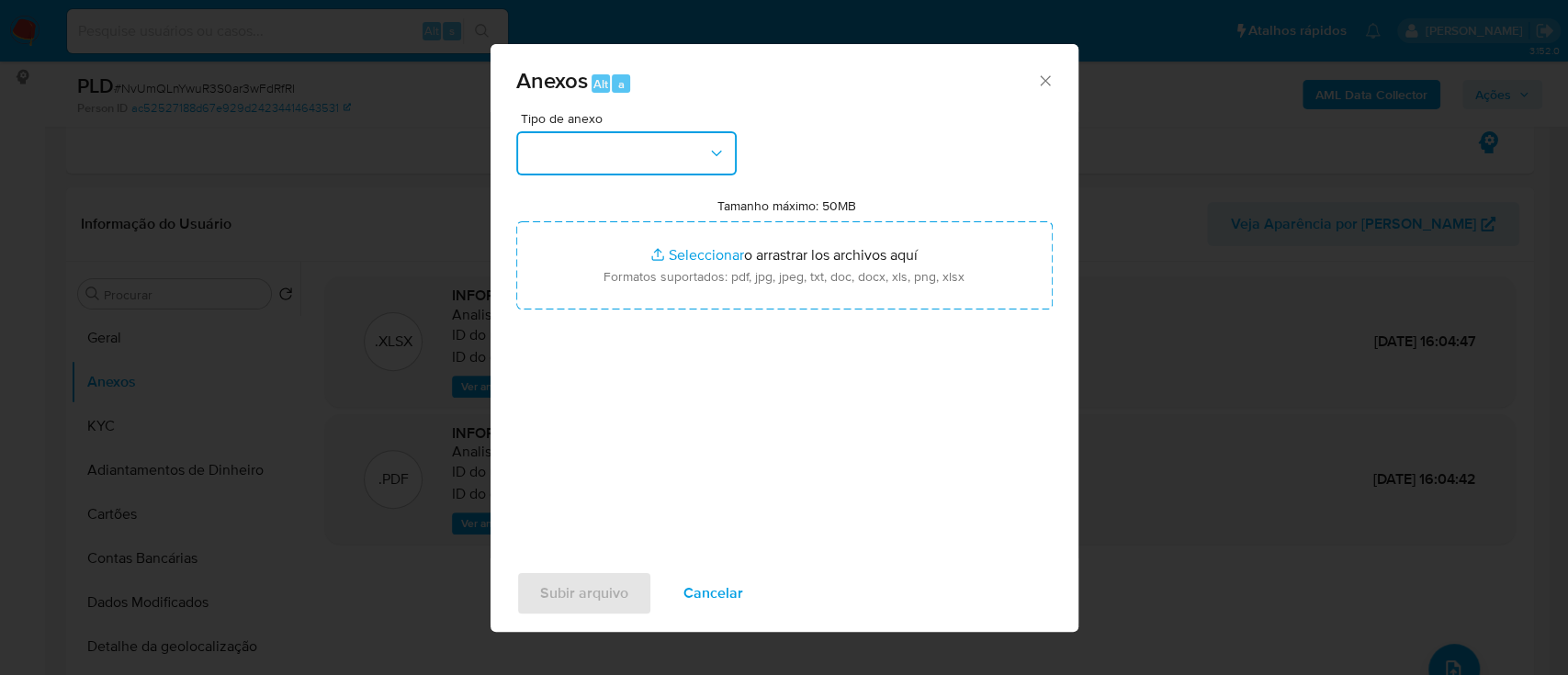
click at [661, 140] on button "button" at bounding box center [626, 153] width 220 height 44
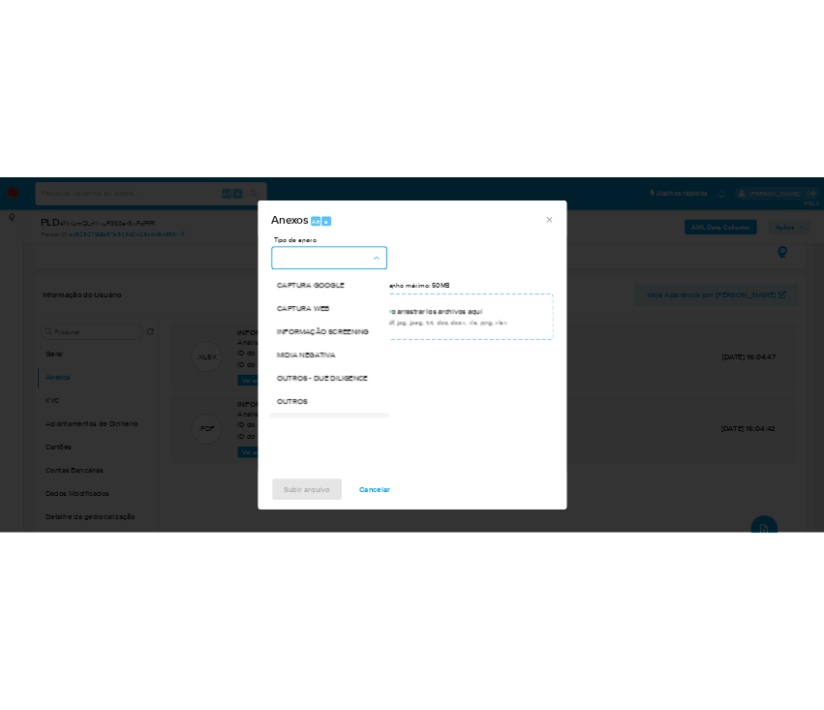
scroll to position [297, 0]
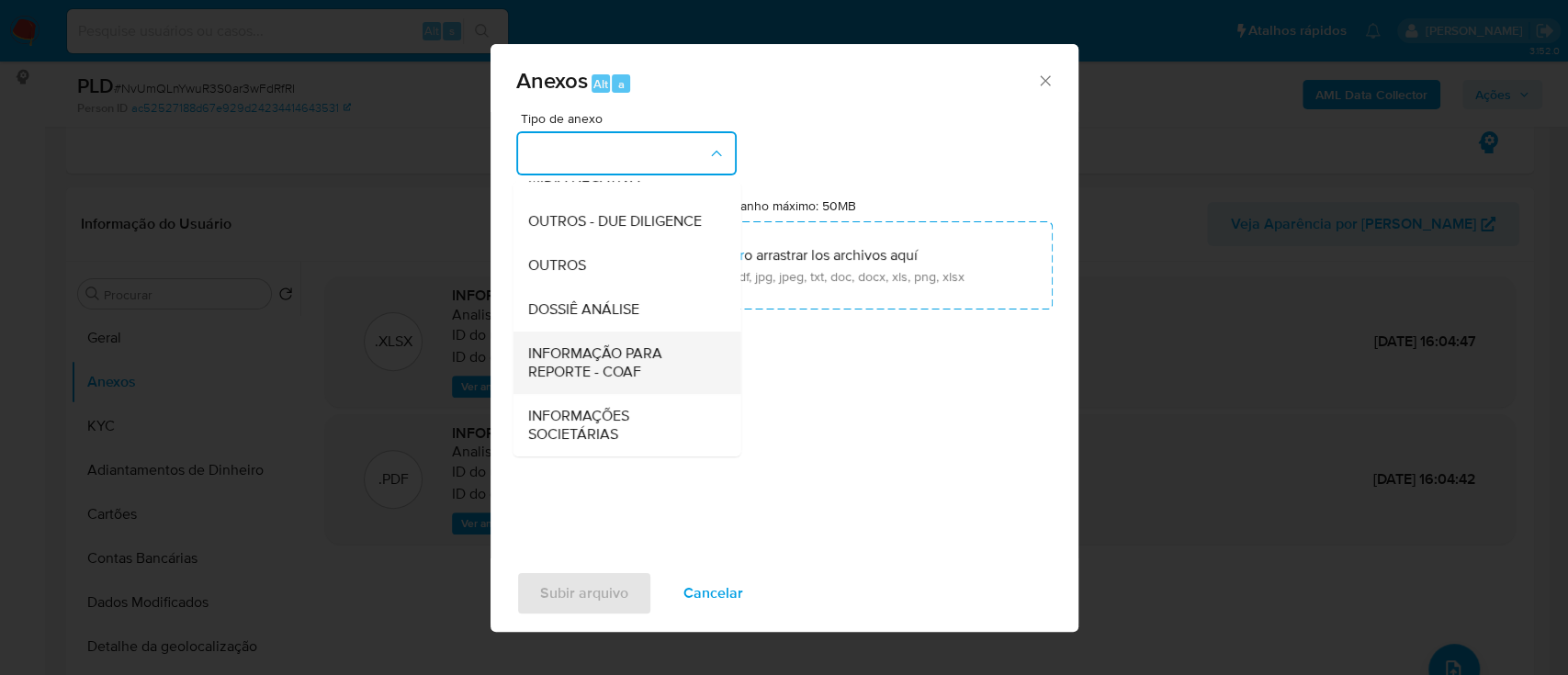
click at [633, 363] on span "INFORMAÇÃO PARA REPORTE - COAF" at bounding box center [621, 362] width 188 height 37
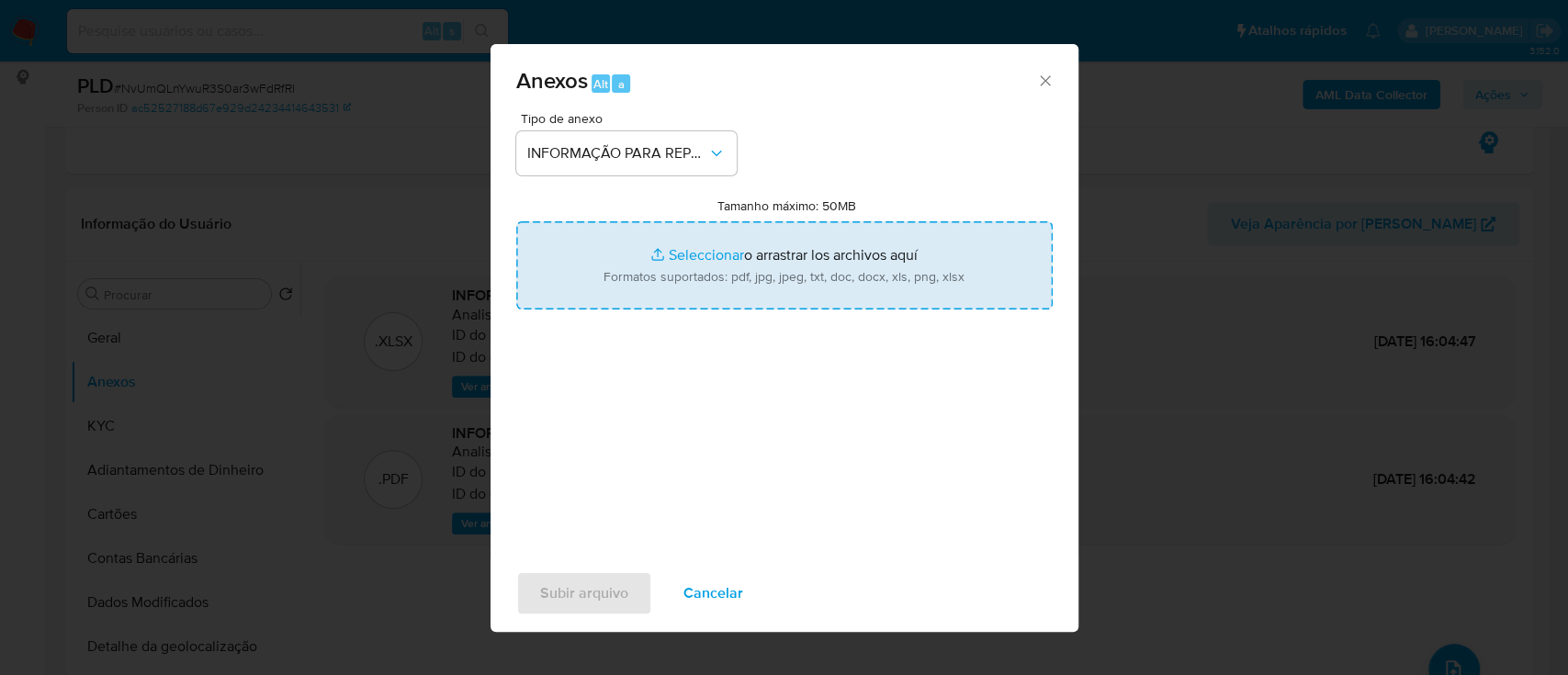
type input "C:\fakepath\SAR - NvUmQLnYwuR3S0ar3wFdRfRI - CPF 02891741390 - JOSE HENRIQUE DE…"
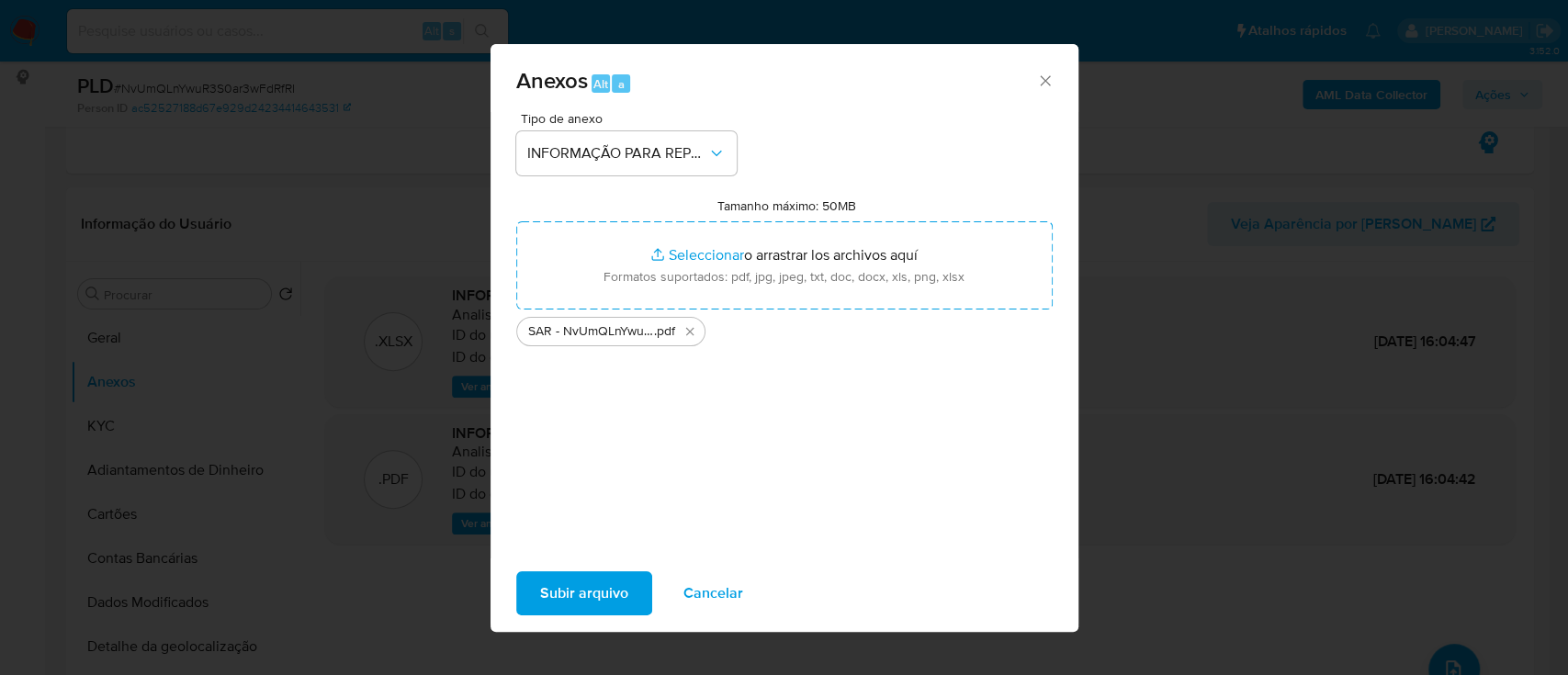
click at [566, 606] on span "Subir arquivo" at bounding box center [583, 593] width 88 height 41
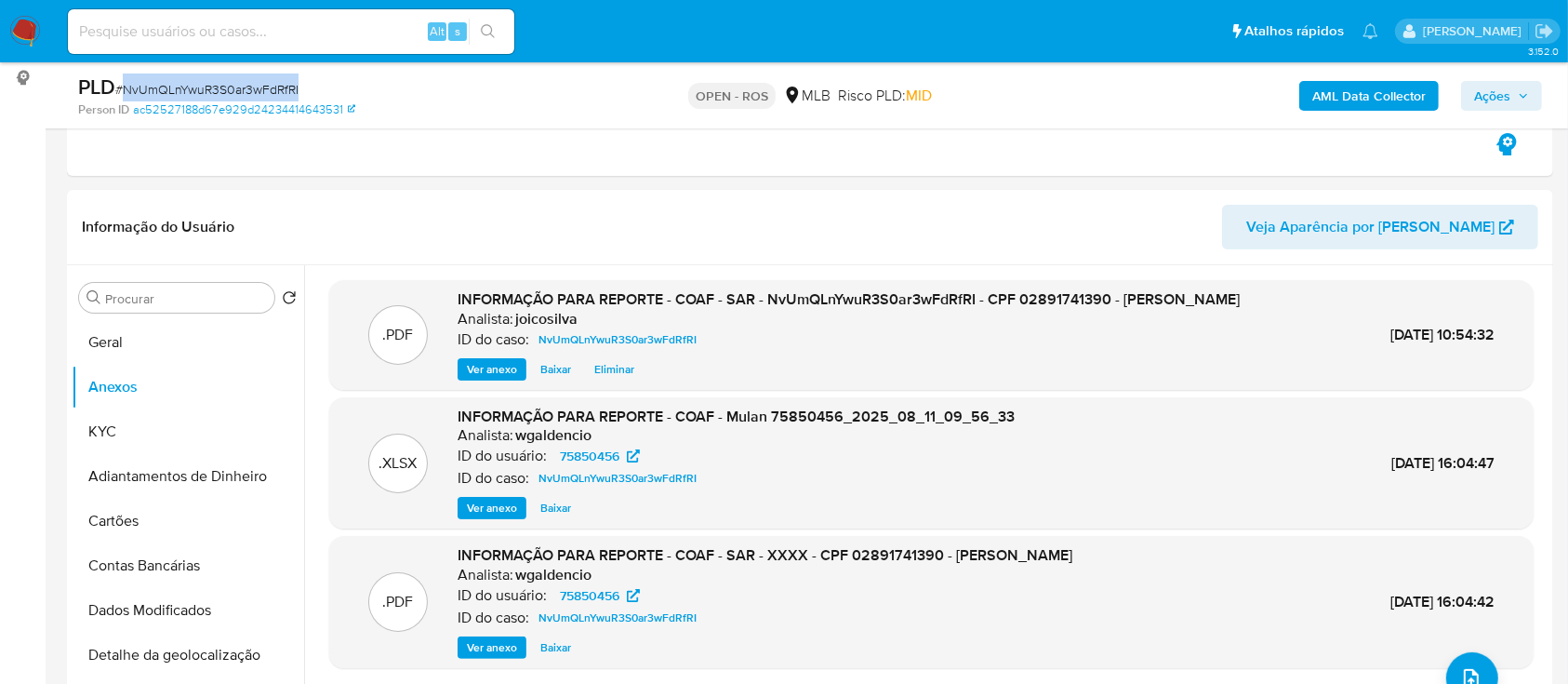
click at [1494, 83] on span "Ações" at bounding box center [1492, 95] width 36 height 30
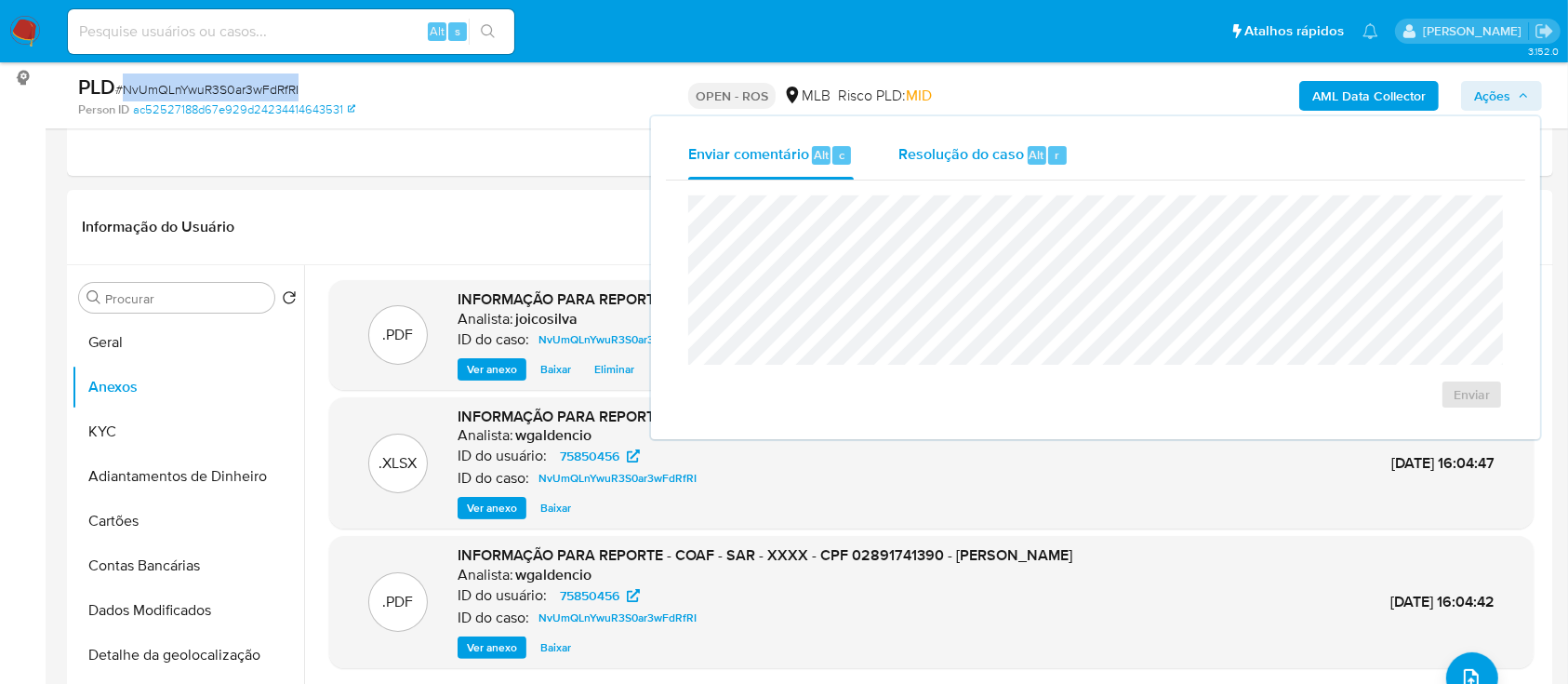
click at [932, 142] on div "Resolução do caso Alt r" at bounding box center [983, 156] width 170 height 48
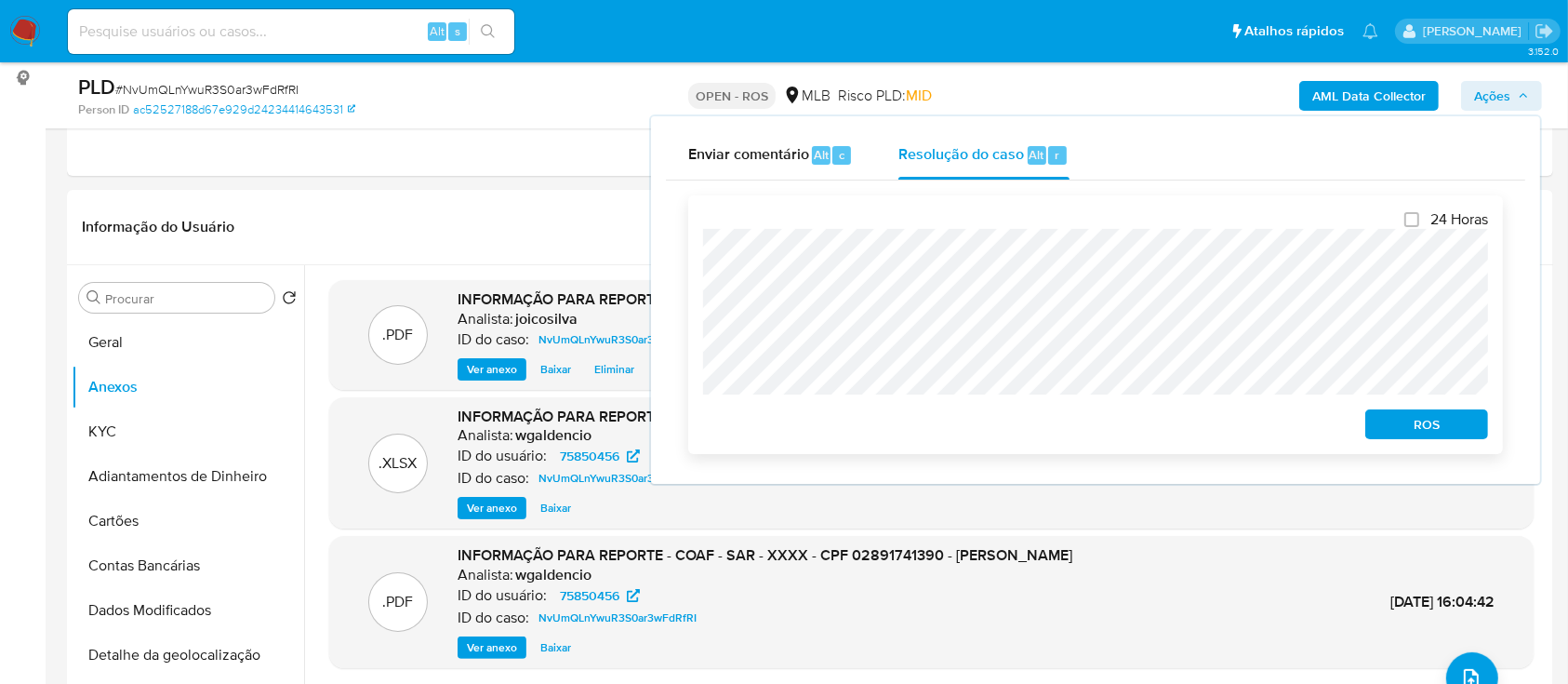
click at [1457, 431] on span "ROS" at bounding box center [1426, 424] width 97 height 26
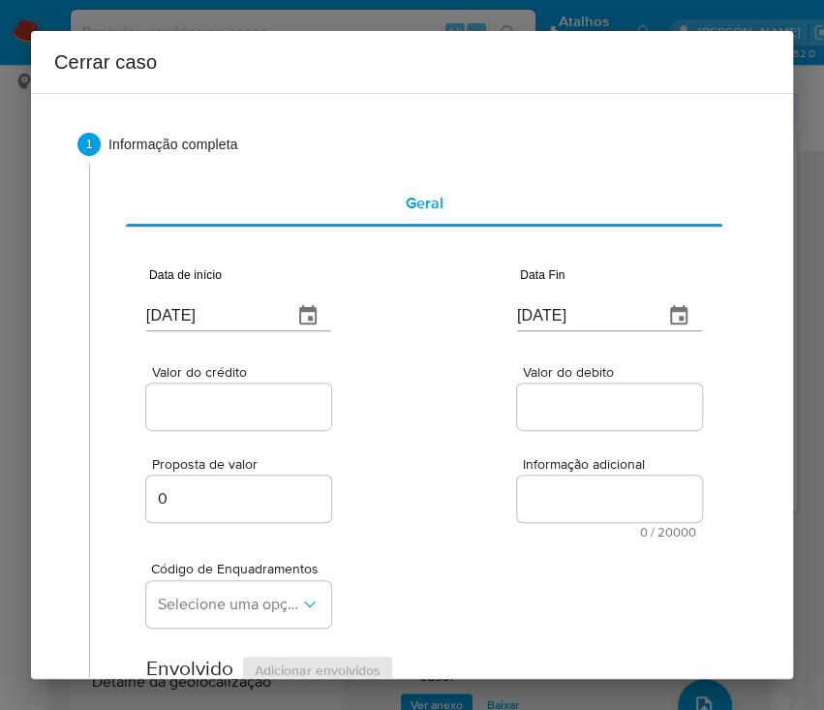
click at [208, 312] on input "[DATE]" at bounding box center [211, 315] width 131 height 31
paste input "02/06"
type input "[DATE]"
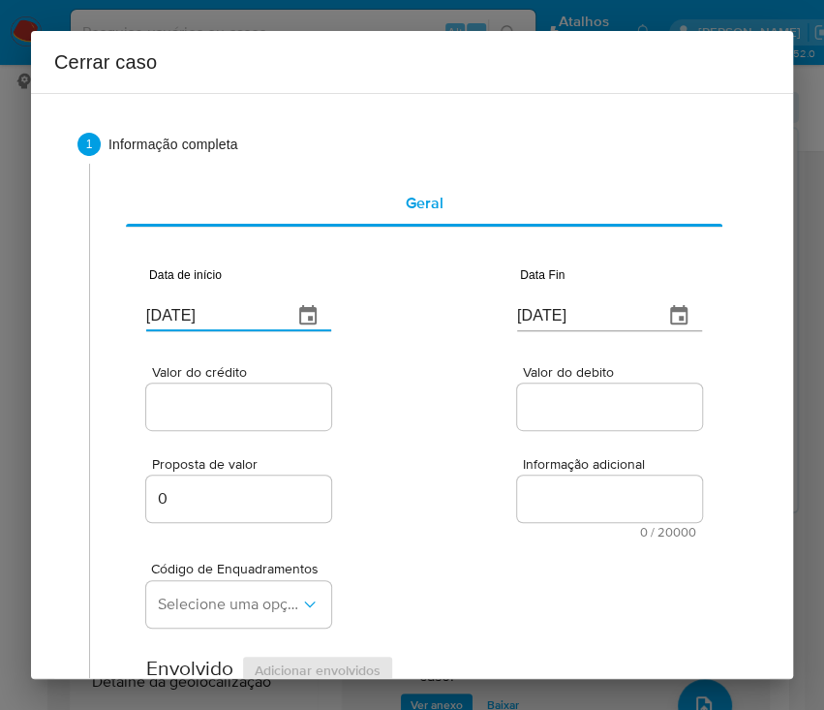
click at [380, 389] on div "Valor do crédito Valor do debito" at bounding box center [424, 388] width 556 height 92
click at [588, 307] on input "[DATE]" at bounding box center [582, 315] width 131 height 31
click at [588, 307] on input "13/08/2025" at bounding box center [582, 315] width 131 height 31
paste input "08"
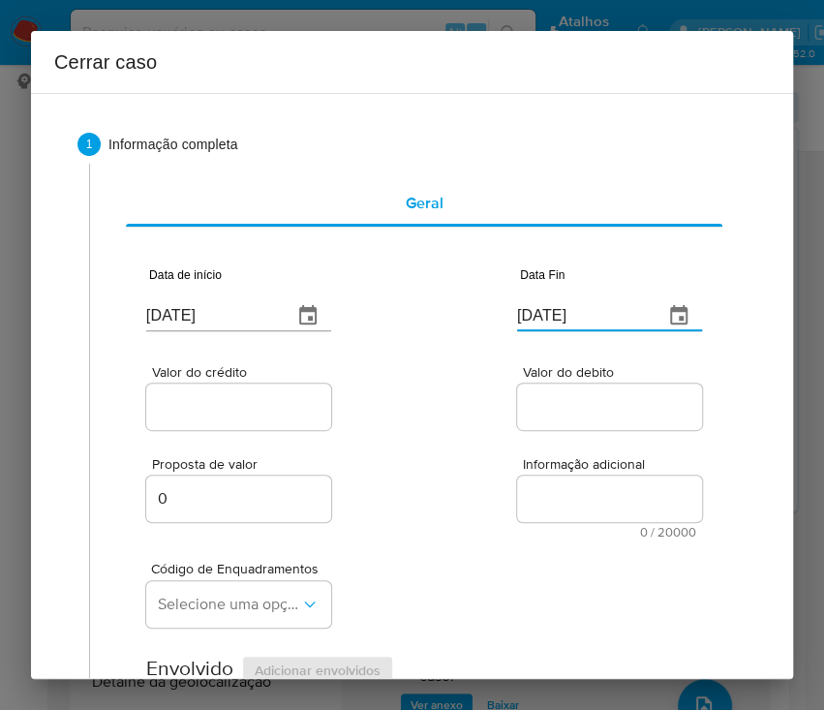
type input "08/08/2025"
click at [620, 424] on div at bounding box center [609, 407] width 185 height 46
click at [249, 408] on input "Valor do crédito" at bounding box center [241, 406] width 190 height 25
click at [263, 384] on div at bounding box center [238, 407] width 185 height 46
click at [261, 398] on input "Valor do crédito" at bounding box center [241, 406] width 190 height 25
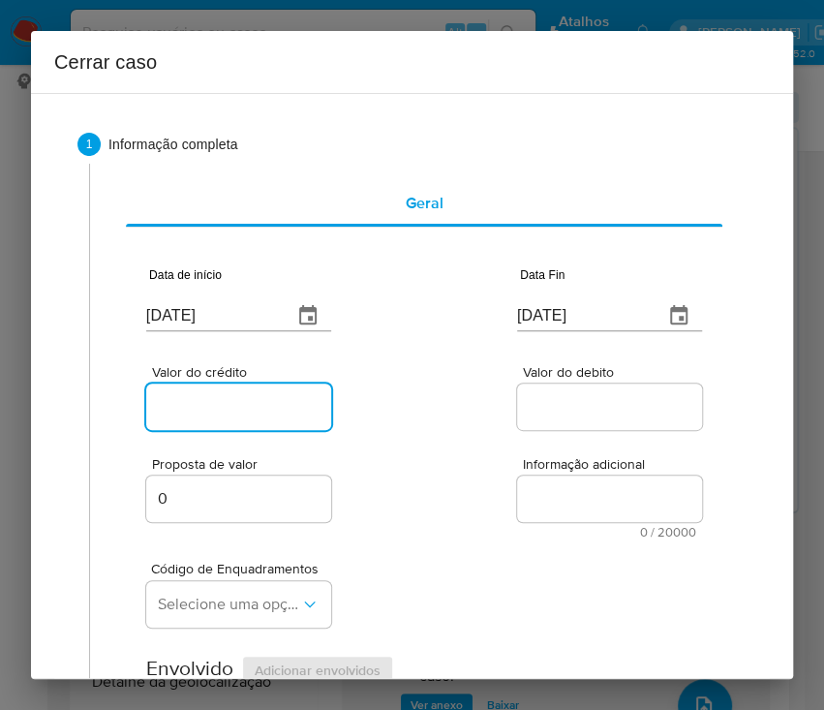
paste input "R$377.848"
type input "R$377.848"
click at [517, 476] on div "Informação adicional 0 / 20000 20000 caracteres restantes" at bounding box center [609, 497] width 185 height 81
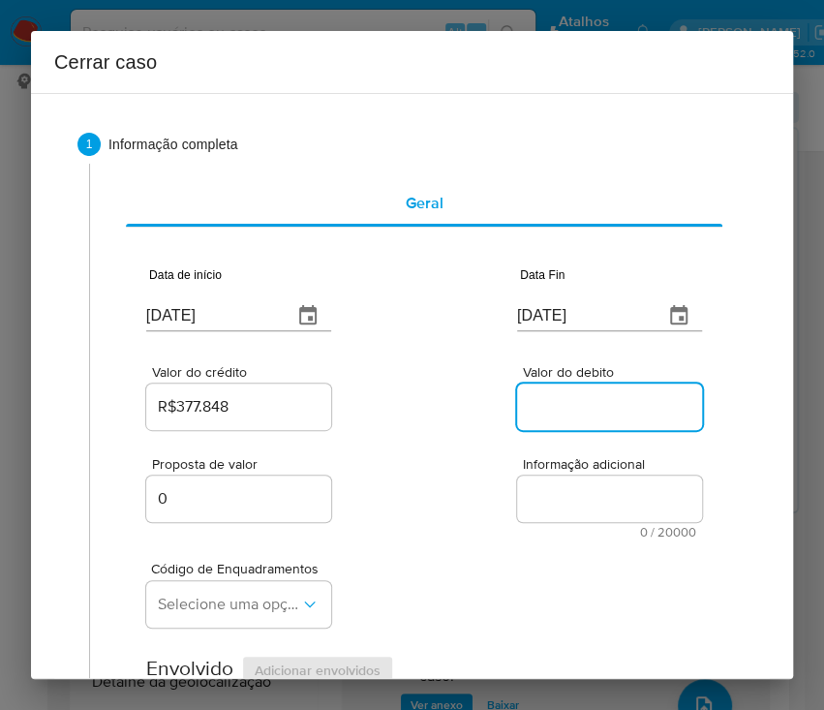
drag, startPoint x: 537, startPoint y: 414, endPoint x: 473, endPoint y: 530, distance: 132.6
click at [537, 415] on input "Valor do debito" at bounding box center [612, 406] width 190 height 25
paste input "R$545.204"
type input "R$545.204"
drag, startPoint x: 473, startPoint y: 530, endPoint x: 380, endPoint y: 529, distance: 93.0
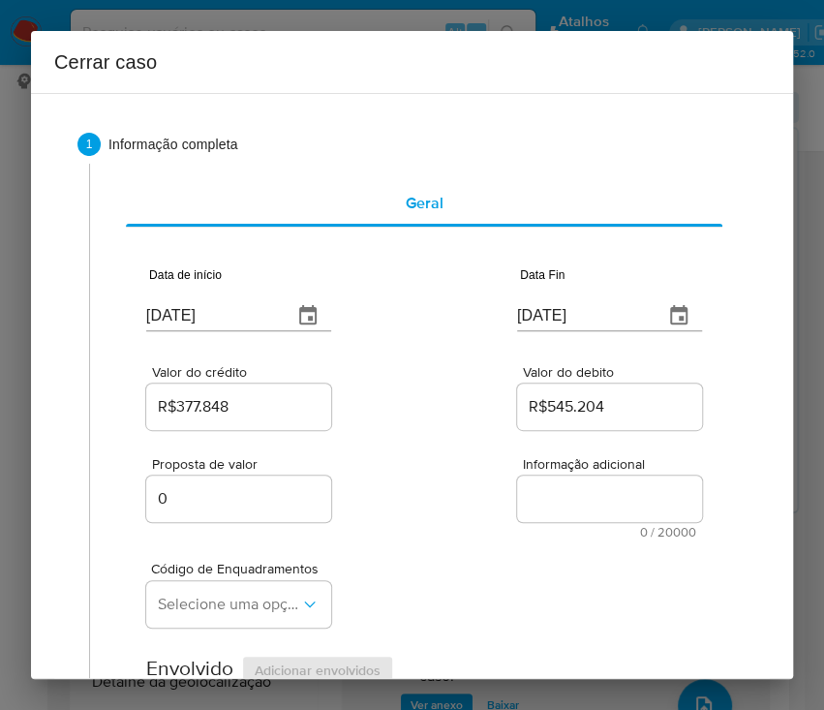
click at [473, 528] on div "Proposta de valor 0 Informação adicional 0 / 20000 20000 caracteres restantes" at bounding box center [424, 486] width 556 height 105
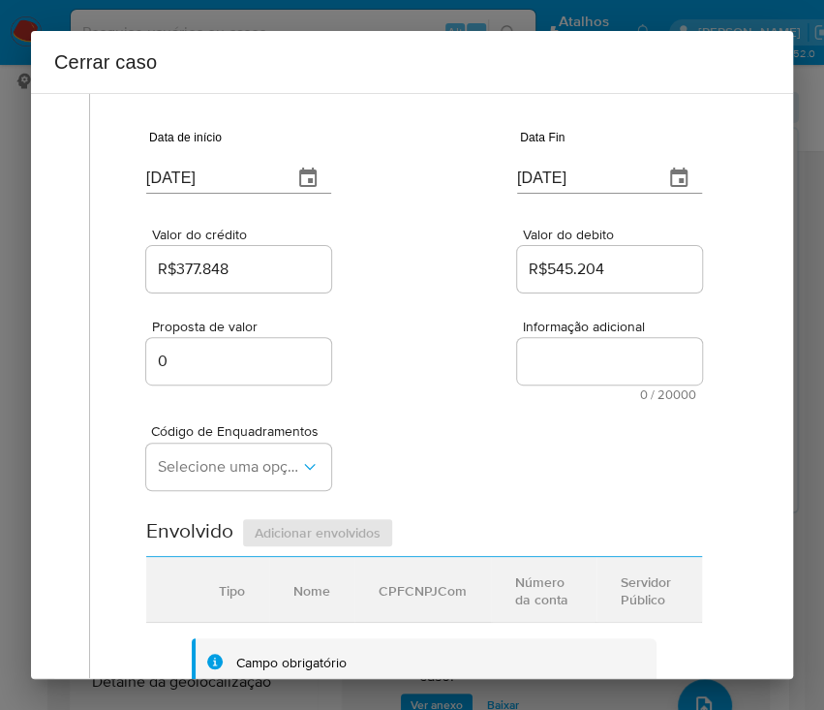
scroll to position [258, 0]
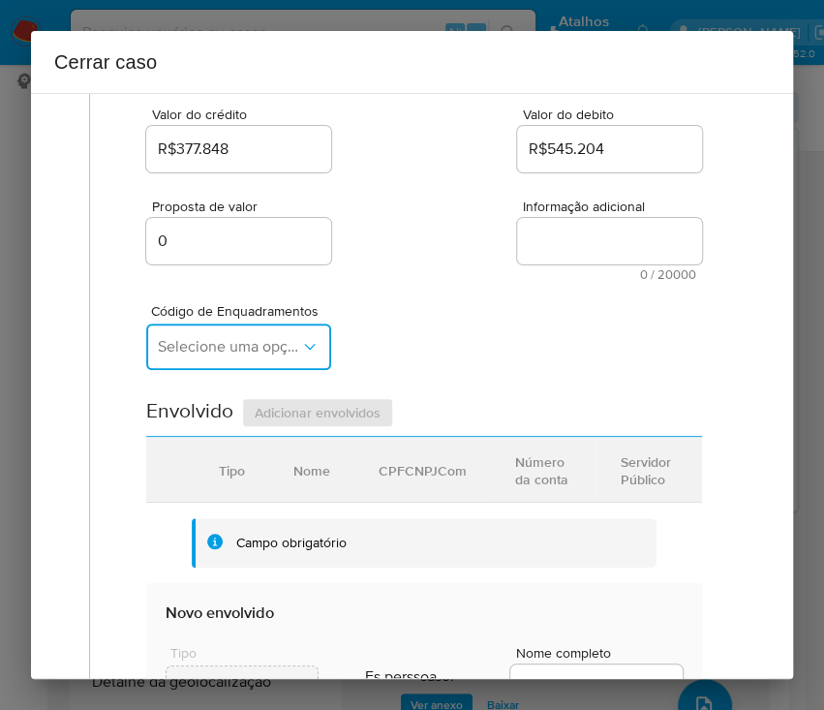
click at [240, 354] on span "Selecione uma opção" at bounding box center [229, 346] width 142 height 19
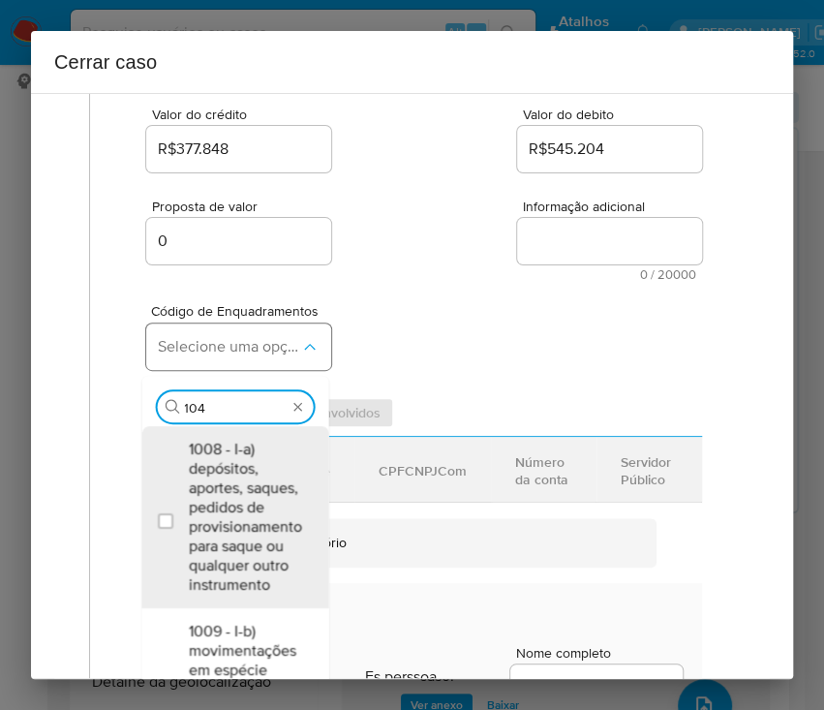
type input "1045"
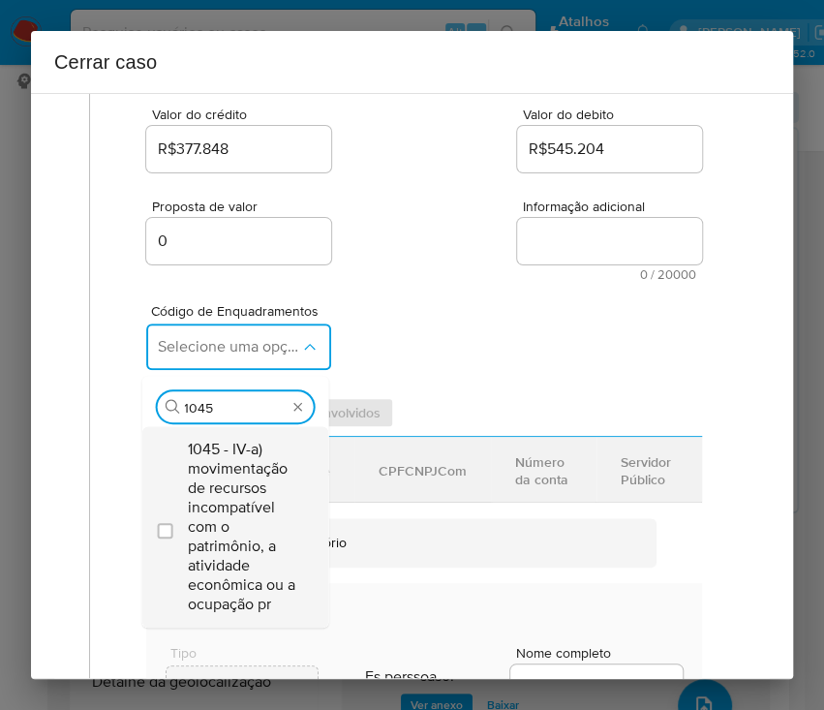
click at [248, 515] on span "1045 - IV-a) movimentação de recursos incompatível com o patrimônio, a atividad…" at bounding box center [244, 527] width 113 height 174
checkbox input "true"
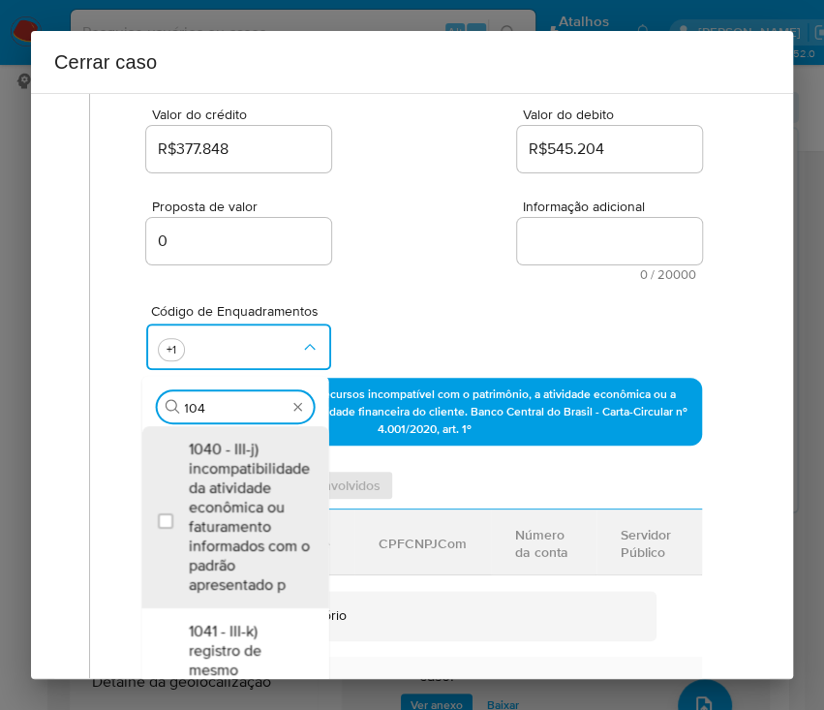
scroll to position [0, 0]
type input "1047"
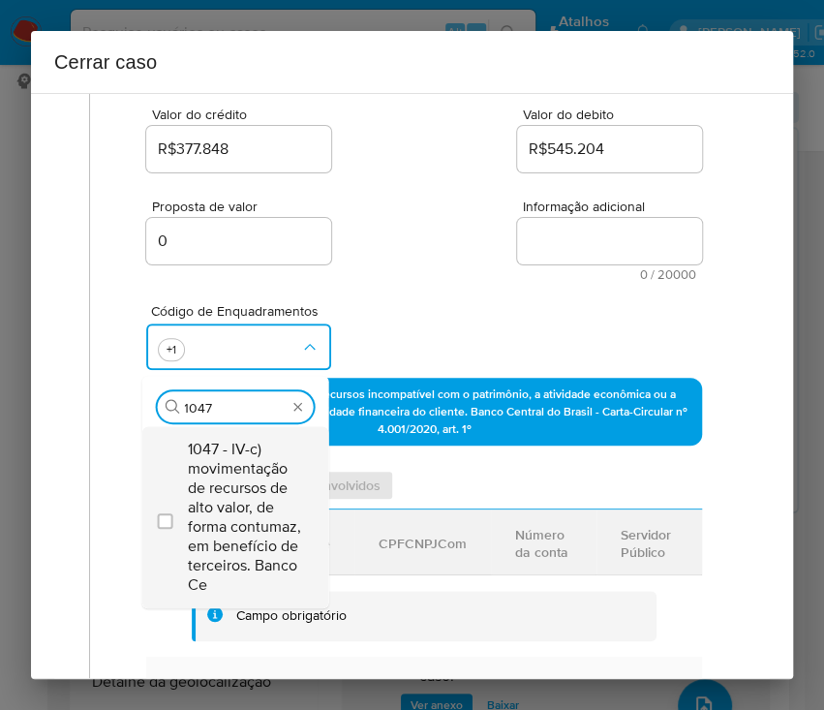
click at [273, 477] on span "1047 - IV-c) movimentação de recursos de alto valor, de forma contumaz, em bene…" at bounding box center [244, 517] width 113 height 155
checkbox input "true"
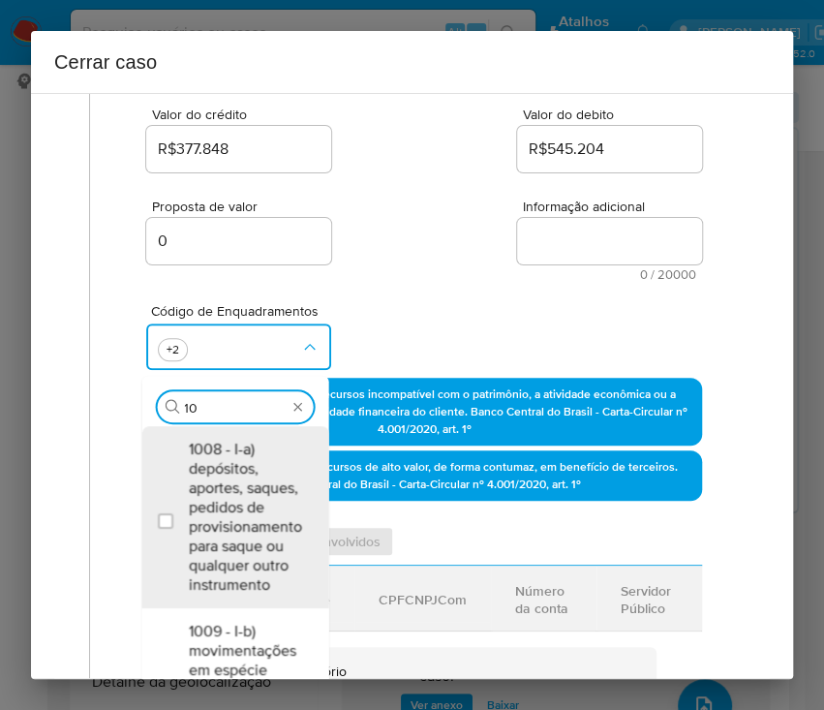
type input "1"
type input "1157"
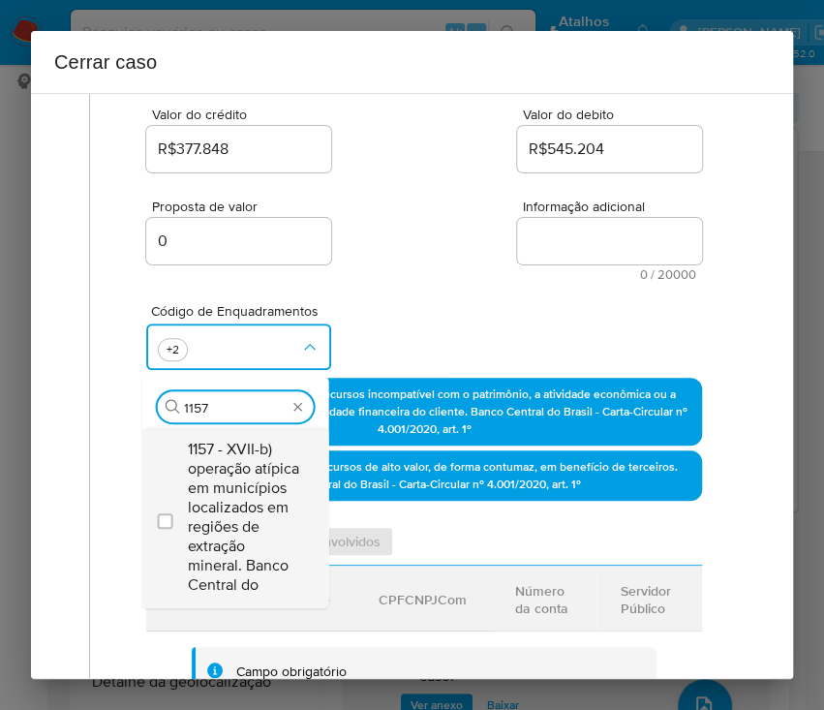
click at [274, 493] on span "1157 - XVII-b) operação atípica em municípios localizados em regiões de extraçã…" at bounding box center [244, 517] width 113 height 155
checkbox input "true"
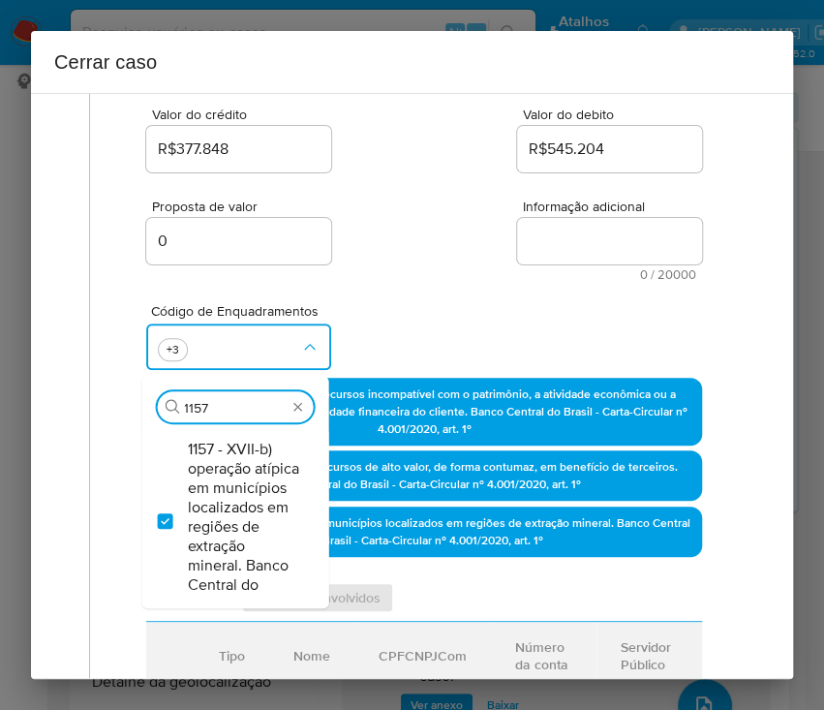
click at [383, 289] on div "Código de Enquadramentos Procurar 1157 1157 - XVII-b) operação atípica em munic…" at bounding box center [424, 329] width 556 height 97
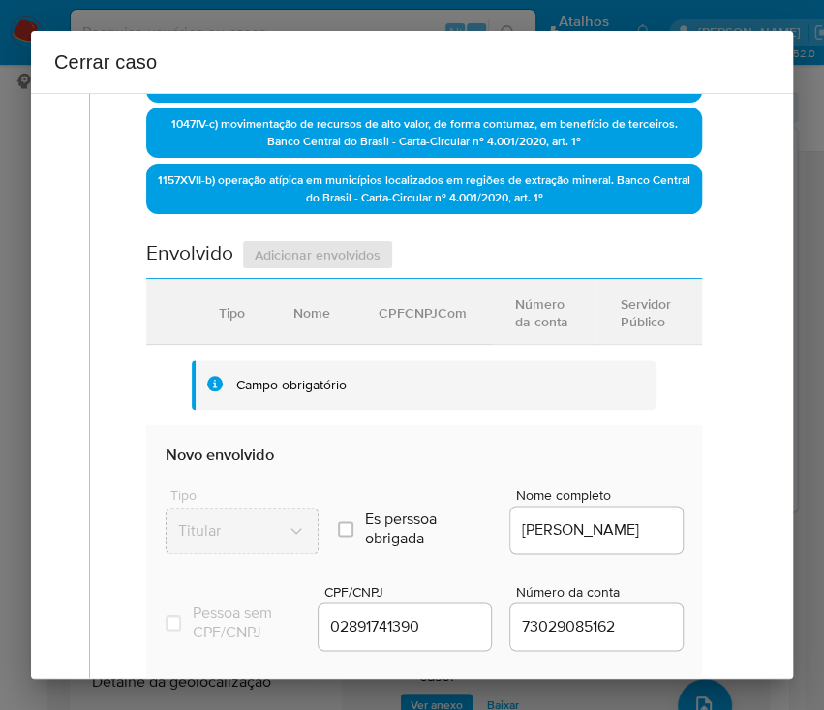
scroll to position [775, 0]
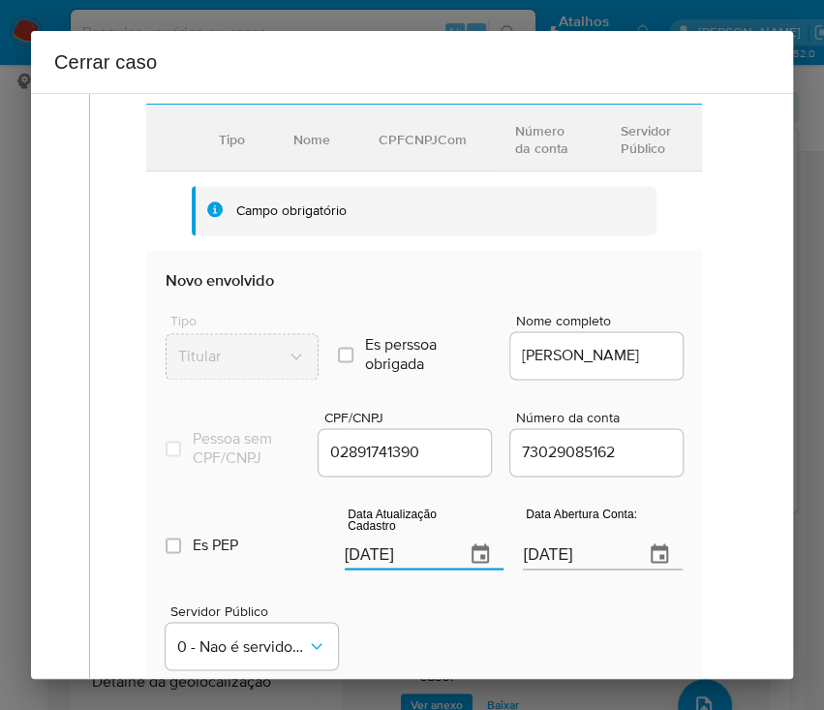
click at [375, 567] on input "[DATE]" at bounding box center [398, 553] width 106 height 31
paste input "5/07"
type input "15/07/2025"
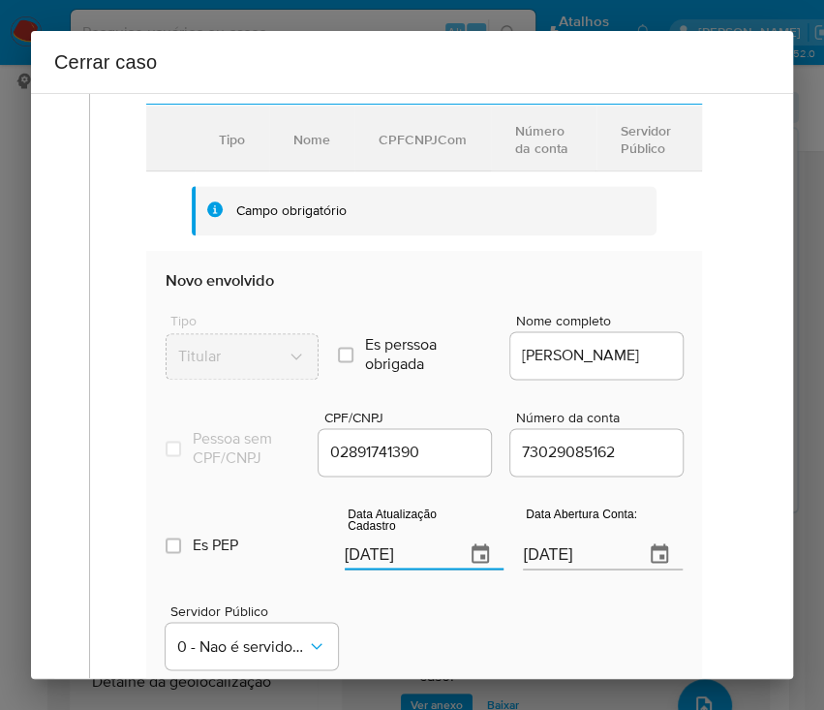
click at [377, 646] on div "Servidor Público 0 - Nao é servidor/[PERSON_NAME] possui informacao" at bounding box center [424, 628] width 517 height 97
click at [534, 569] on input "12/10/2021" at bounding box center [576, 553] width 106 height 31
drag, startPoint x: 519, startPoint y: 637, endPoint x: 550, endPoint y: 544, distance: 98.0
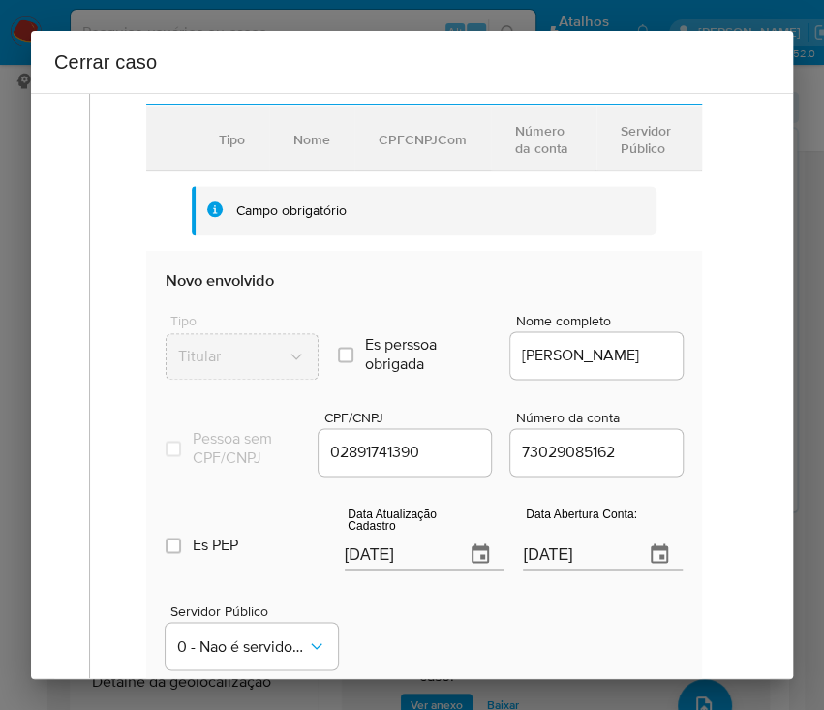
click at [519, 637] on div "Servidor Público 0 - Nao é servidor/[PERSON_NAME] possui informacao" at bounding box center [424, 628] width 517 height 97
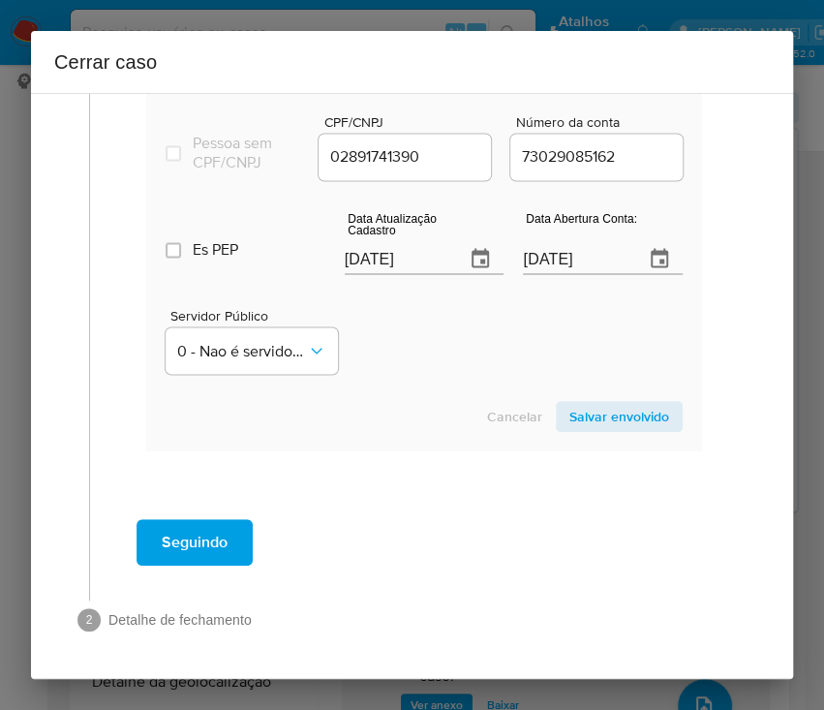
click at [576, 407] on span "Salvar envolvido" at bounding box center [619, 416] width 100 height 27
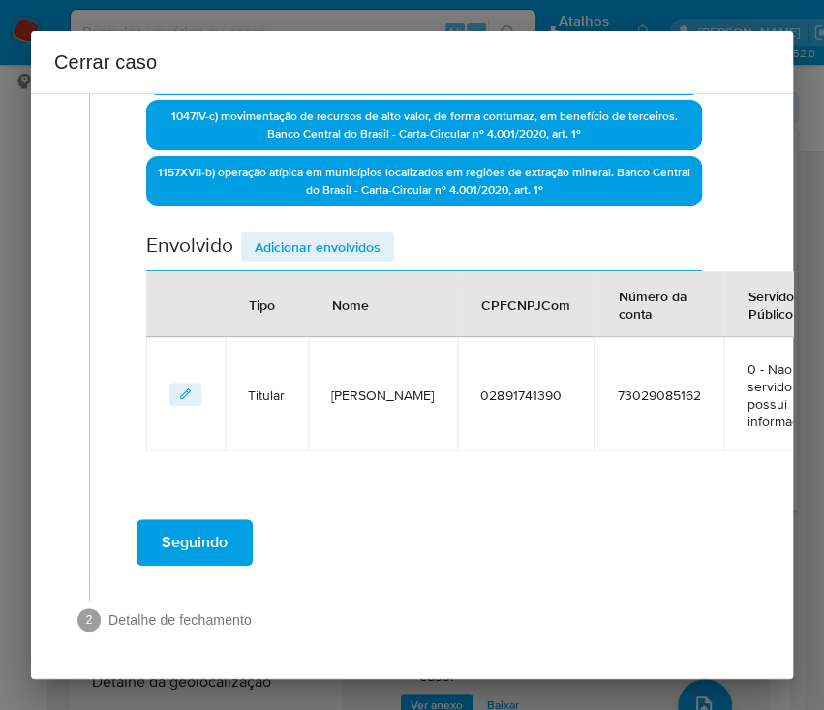
scroll to position [643, 0]
click at [312, 233] on span "Adicionar envolvidos" at bounding box center [318, 246] width 126 height 27
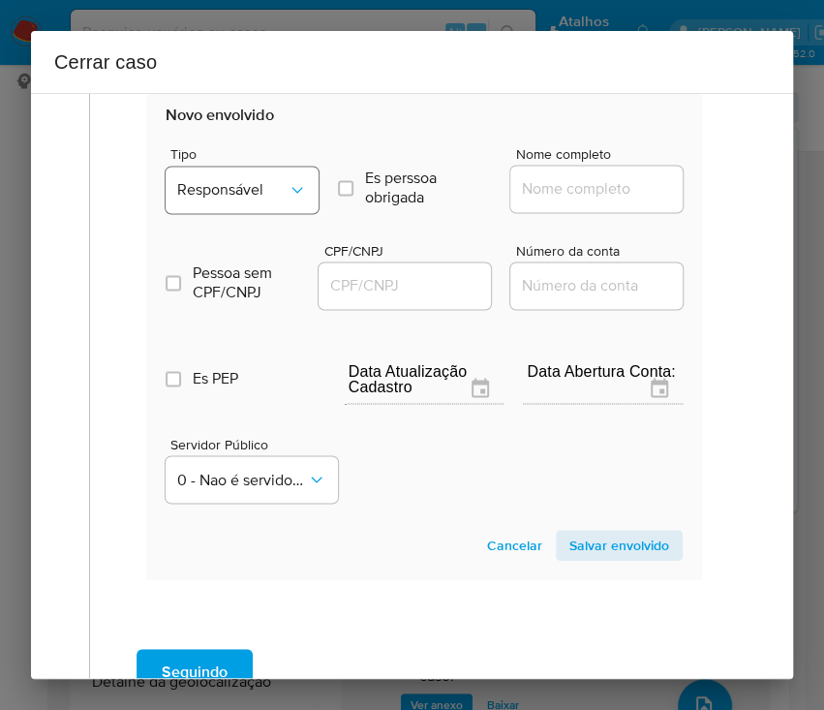
scroll to position [895, 0]
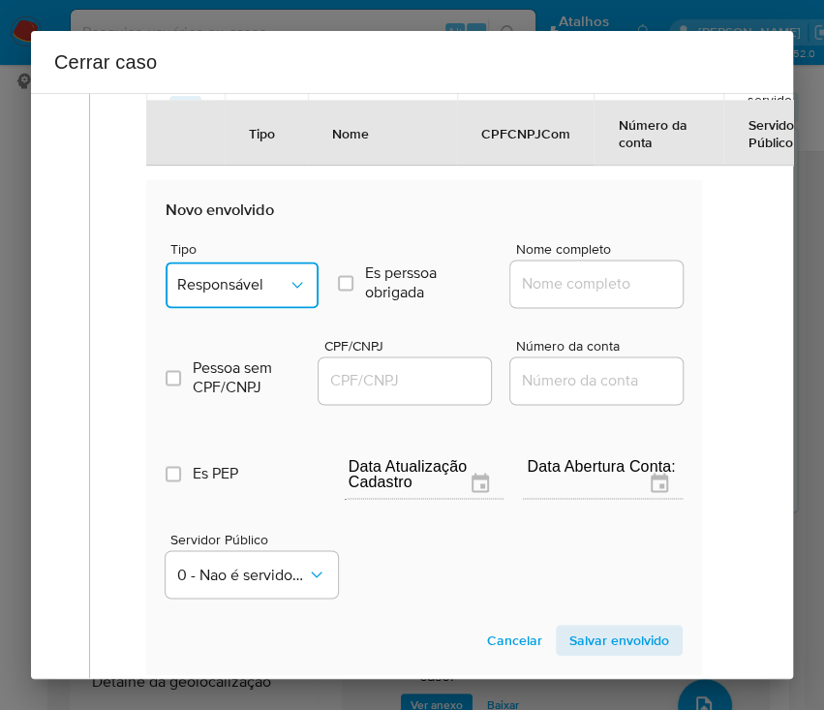
click at [235, 308] on button "Responsável" at bounding box center [242, 284] width 153 height 46
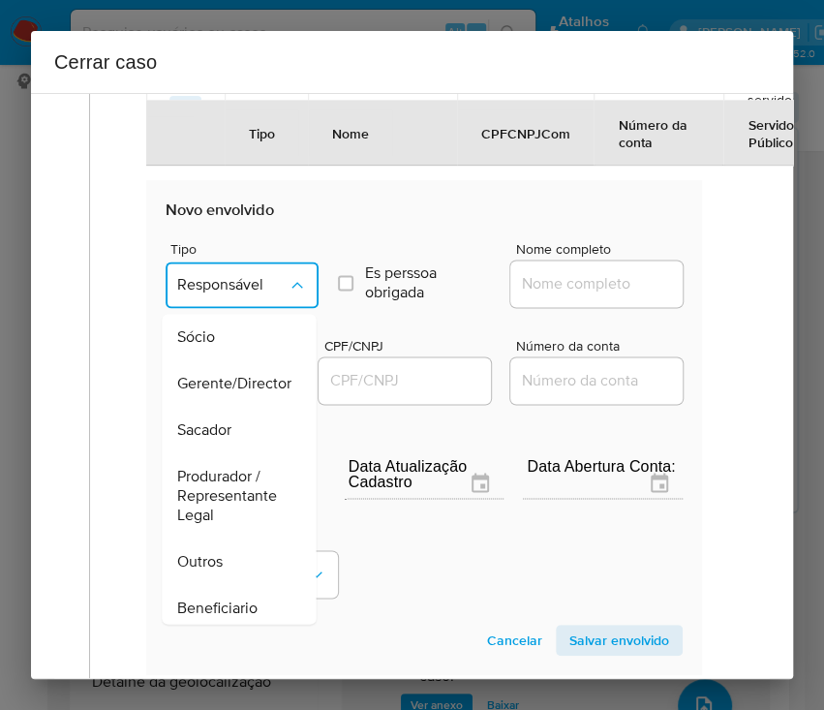
scroll to position [344, 0]
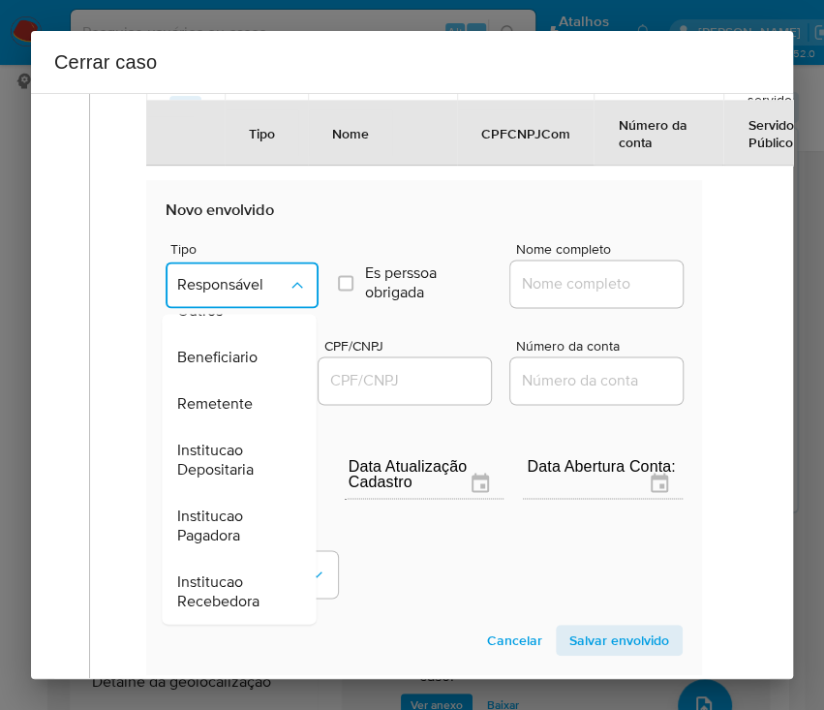
drag, startPoint x: 231, startPoint y: 424, endPoint x: 325, endPoint y: 389, distance: 101.1
click at [230, 414] on span "Remetente" at bounding box center [215, 403] width 76 height 19
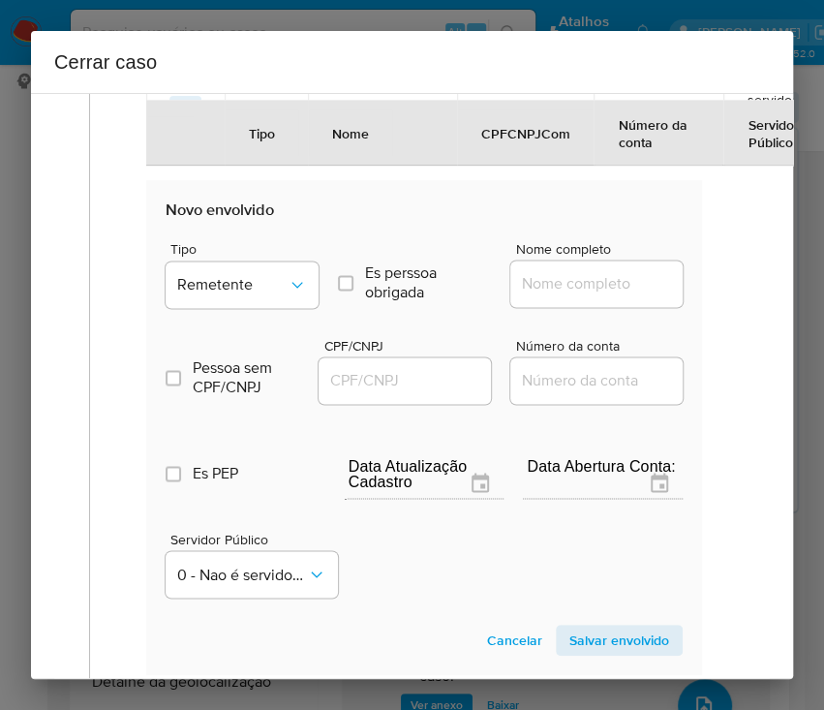
drag, startPoint x: 553, startPoint y: 316, endPoint x: 562, endPoint y: 298, distance: 19.5
click at [553, 307] on div at bounding box center [596, 284] width 172 height 46
click at [566, 290] on input "Nome completo" at bounding box center [605, 283] width 190 height 25
paste input "Raquel Sena Moura, 01165998203"
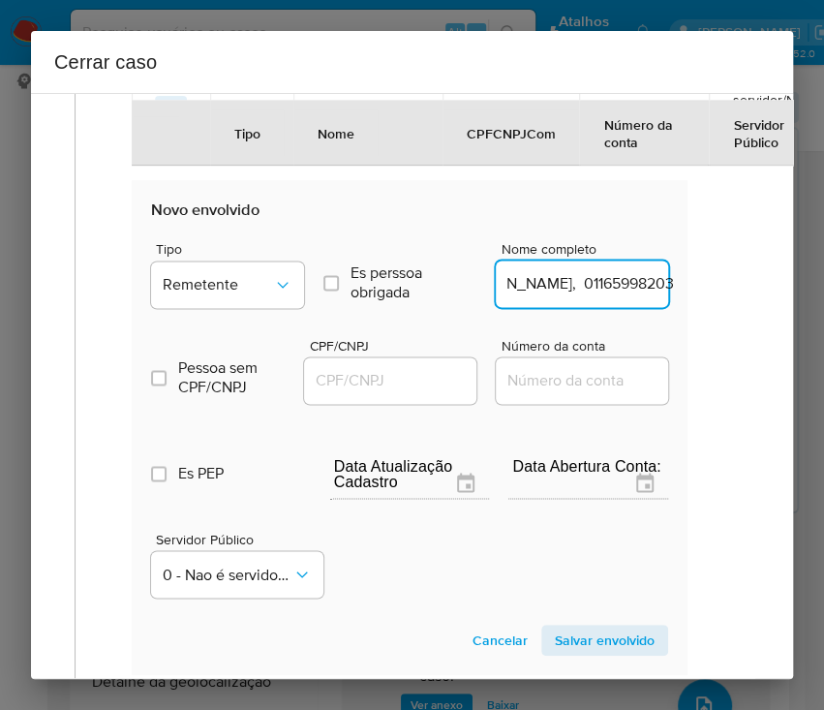
drag, startPoint x: 569, startPoint y: 305, endPoint x: 757, endPoint y: 300, distance: 188.9
click at [758, 300] on div "1 Informação completa Geral Data de início 02/06/2025 Data Fin 08/08/2025 Valor…" at bounding box center [412, 386] width 762 height 586
type input "Raquel Sena Moura"
click at [333, 404] on div at bounding box center [388, 380] width 172 height 46
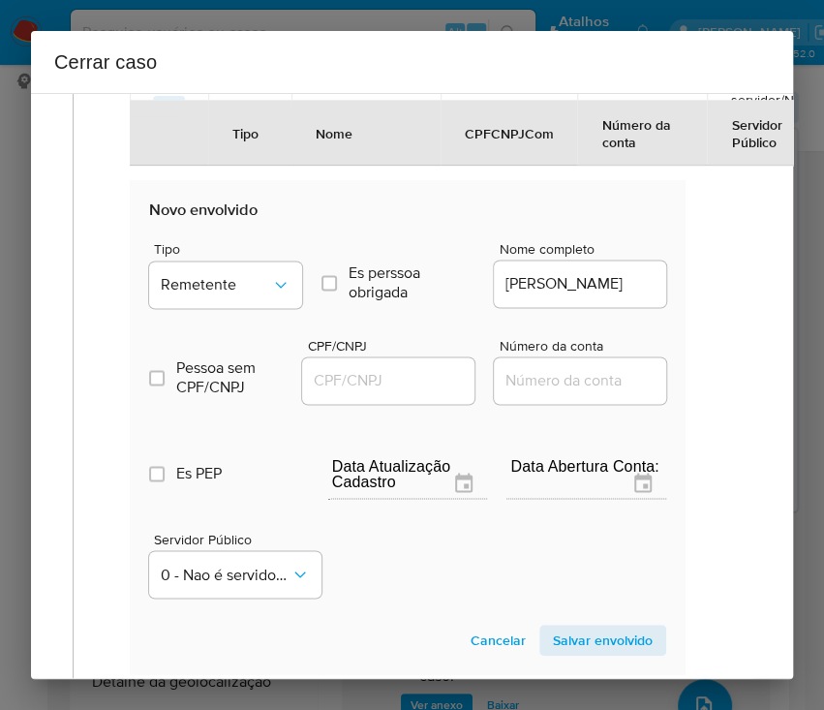
click at [345, 393] on input "CPF/CNPJ" at bounding box center [397, 380] width 190 height 25
paste input "01165998203"
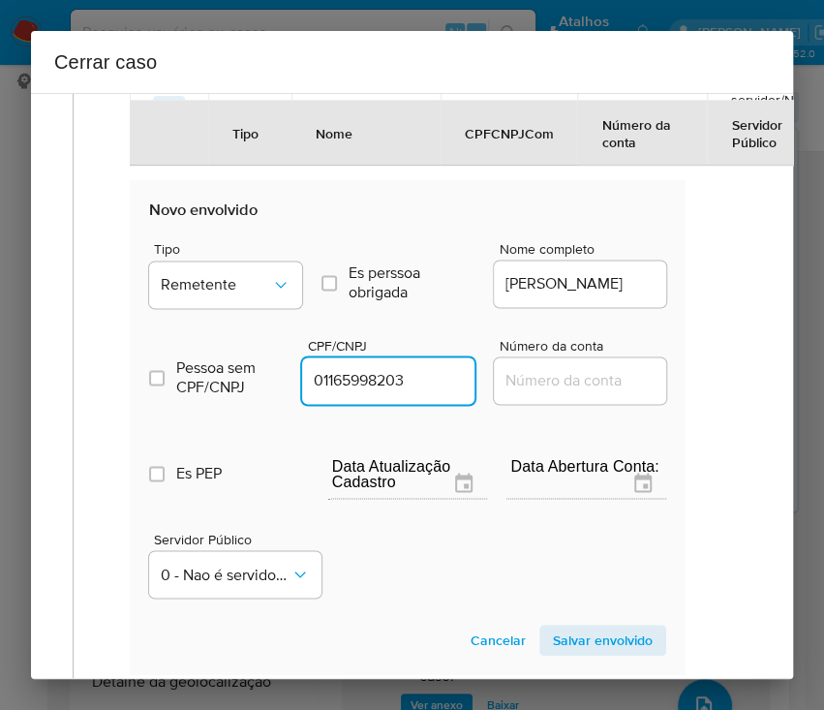
type input "1165998203"
click at [575, 647] on span "Salvar envolvido" at bounding box center [603, 640] width 100 height 27
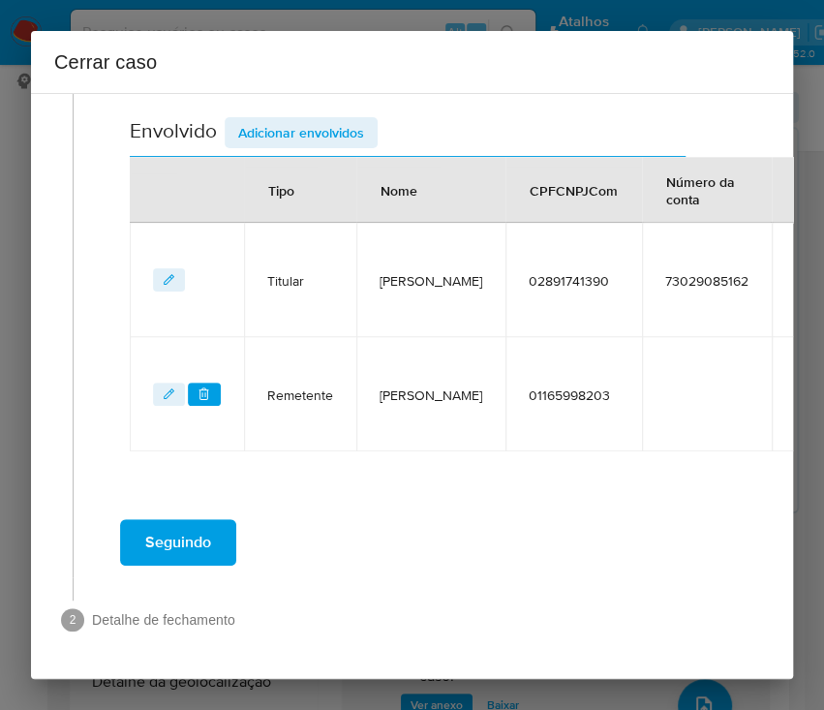
scroll to position [757, 16]
click at [339, 119] on span "Adicionar envolvidos" at bounding box center [301, 132] width 126 height 27
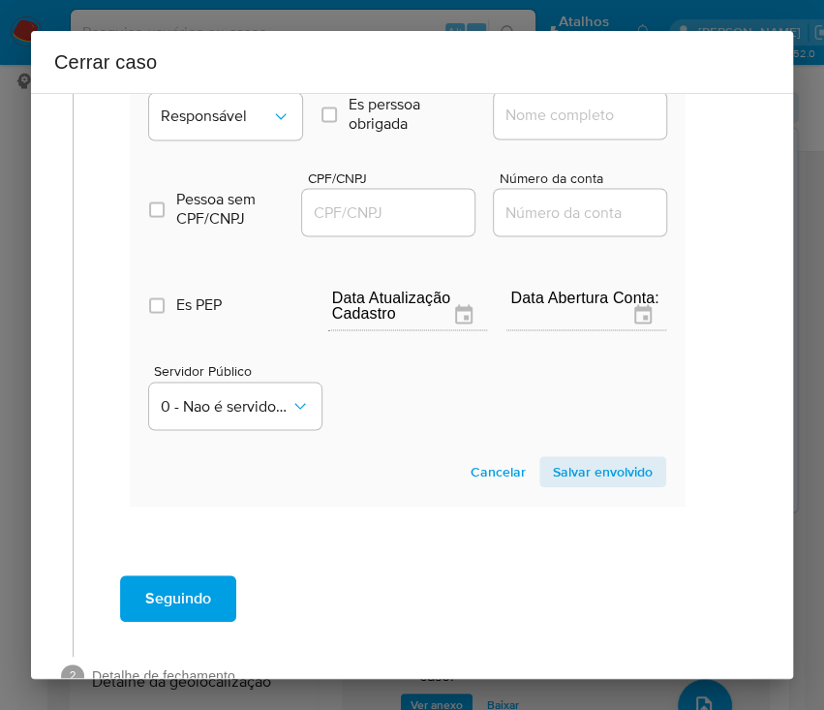
scroll to position [1139, 16]
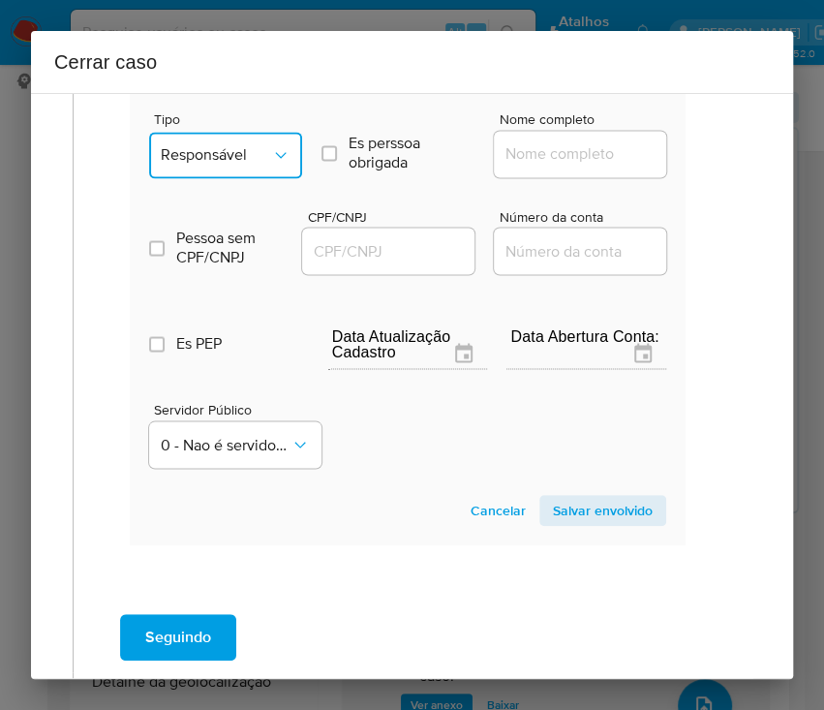
click at [221, 165] on span "Responsável" at bounding box center [216, 154] width 110 height 19
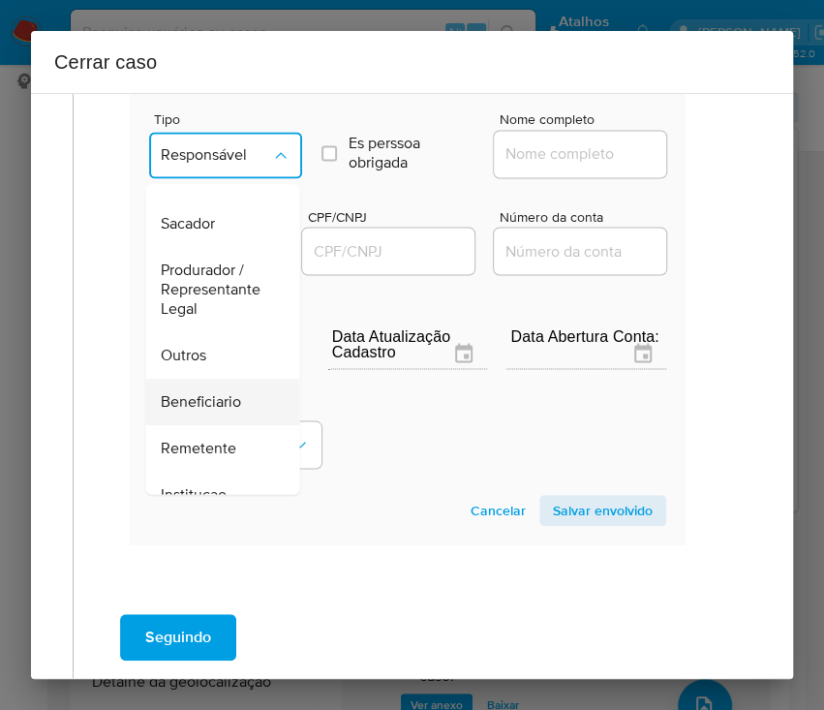
scroll to position [258, 0]
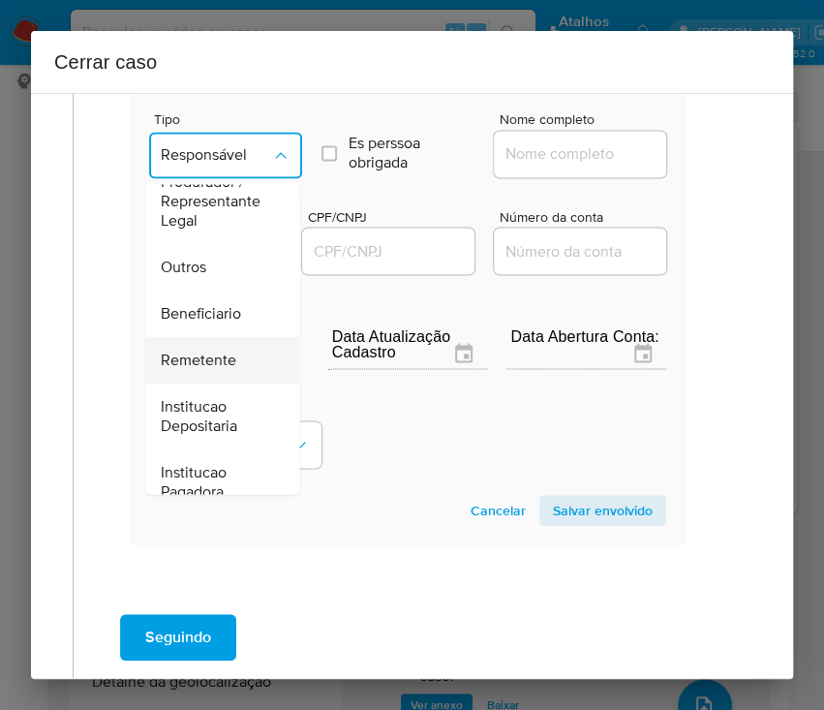
click at [197, 370] on span "Remetente" at bounding box center [199, 360] width 76 height 19
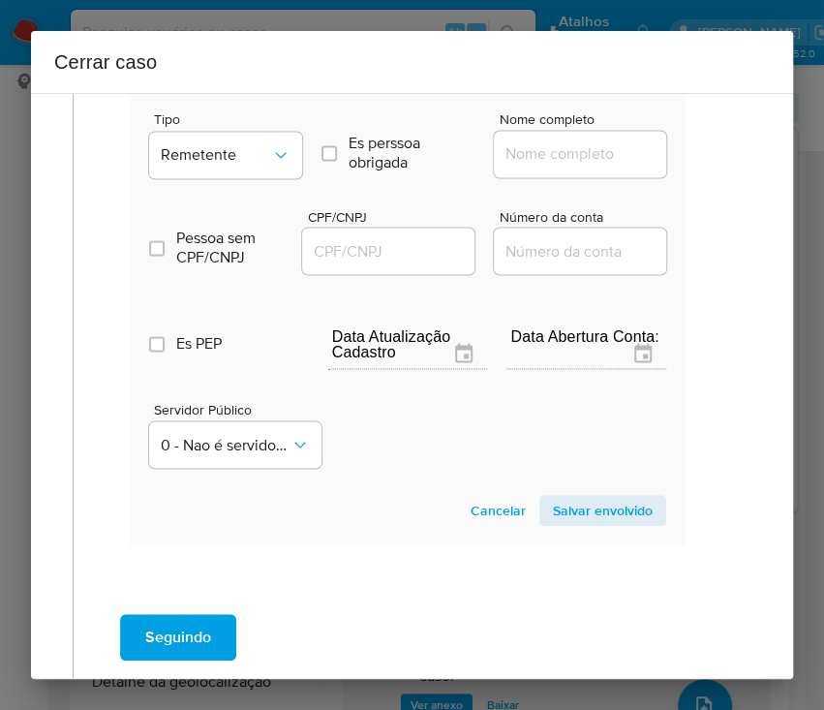
click at [521, 167] on input "Nome completo" at bounding box center [589, 153] width 190 height 25
paste input "Romerito De Oliveira Portela, 85846058272"
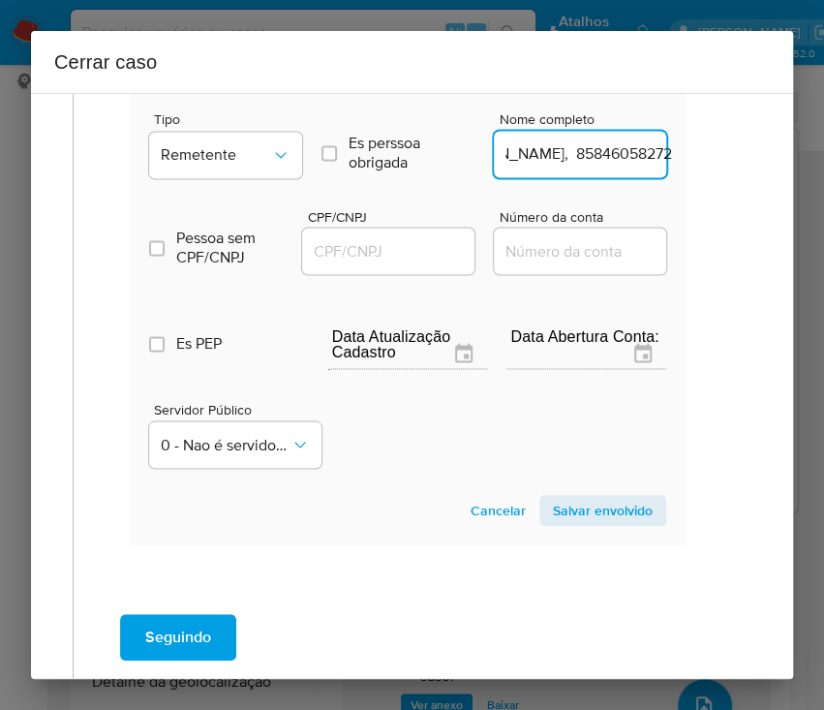
scroll to position [1139, 97]
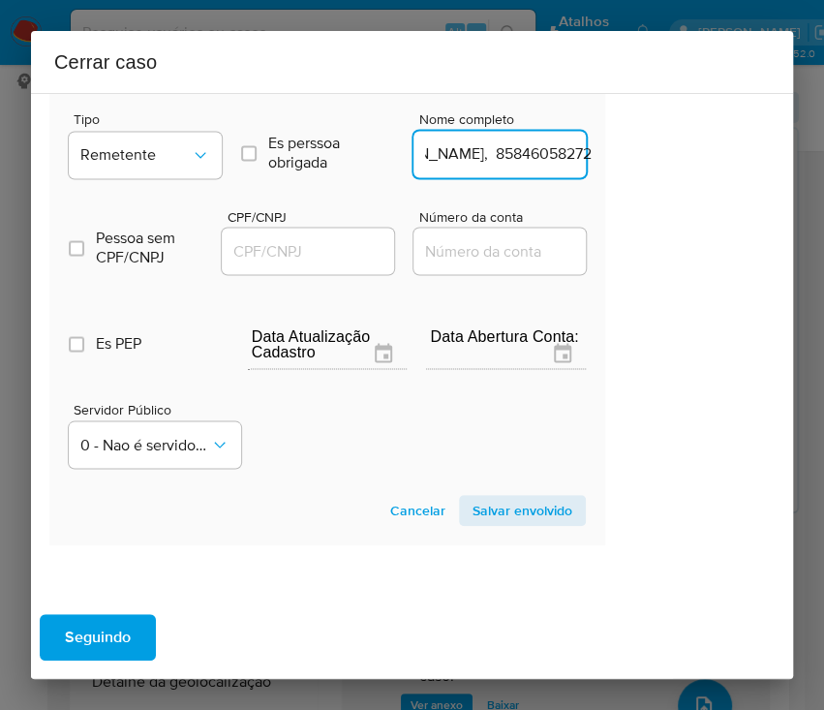
drag, startPoint x: 548, startPoint y: 172, endPoint x: 790, endPoint y: 169, distance: 242.2
click at [790, 169] on div "1 Informação completa Geral Data de início 02/06/2025 Data Fin 08/08/2025 Valor…" at bounding box center [412, 386] width 762 height 586
type input "Romerito De Oliveira Portela"
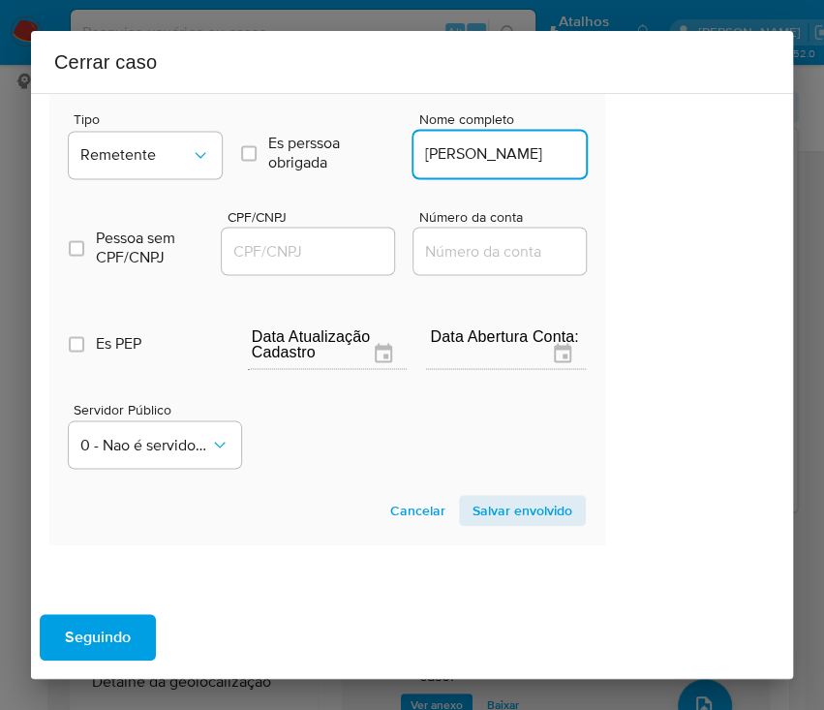
click at [313, 255] on input "CPF/CNPJ" at bounding box center [317, 250] width 190 height 25
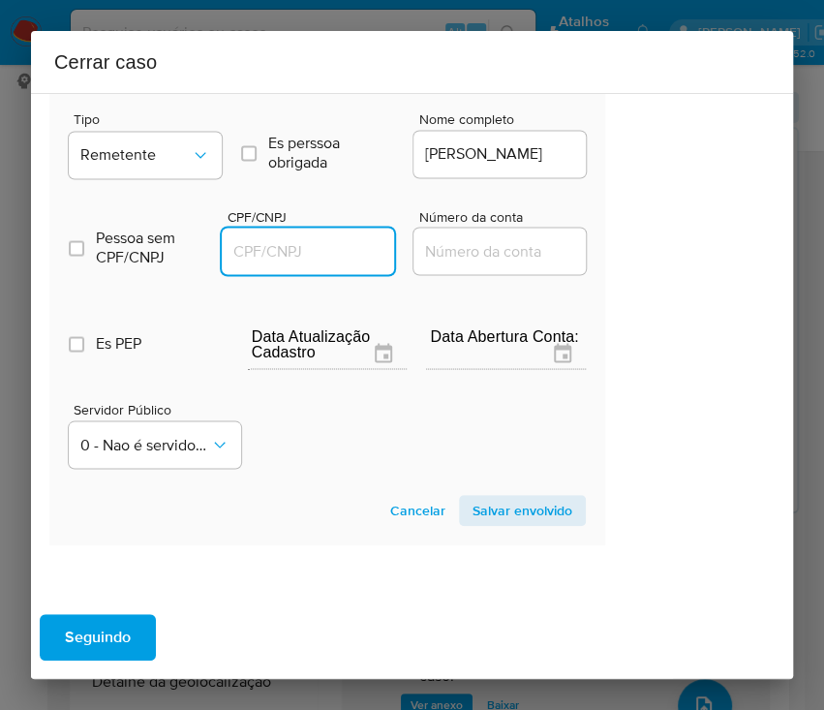
paste input "85846058272"
type input "85846058272"
click at [502, 524] on span "Salvar envolvido" at bounding box center [523, 510] width 100 height 27
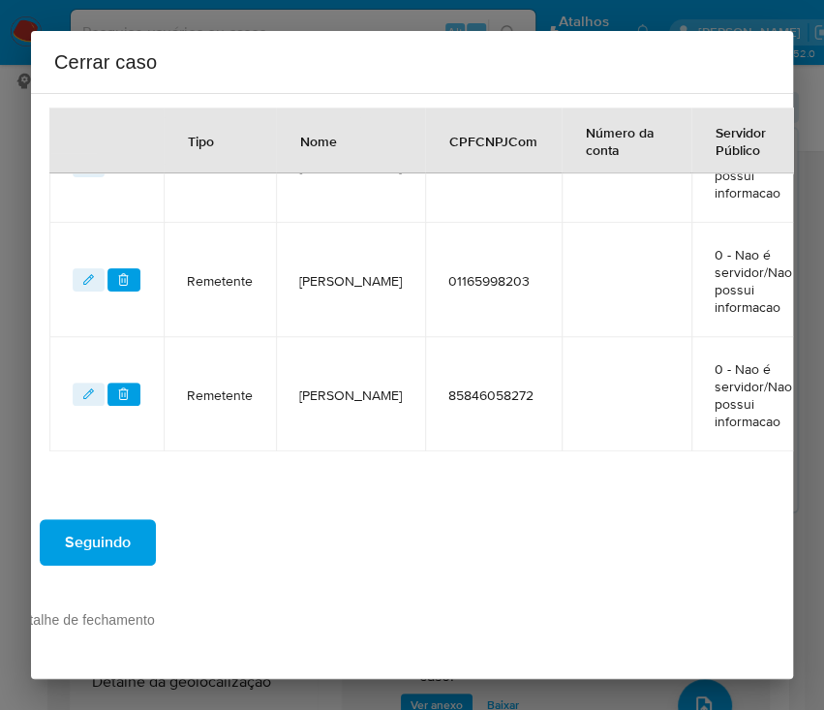
scroll to position [871, 97]
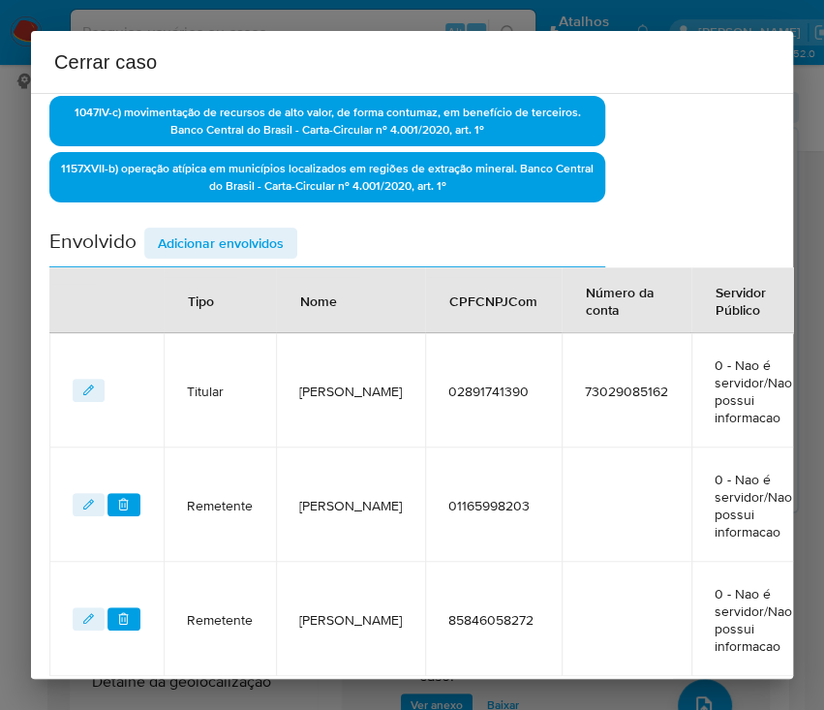
click at [252, 240] on span "Adicionar envolvidos" at bounding box center [221, 243] width 126 height 27
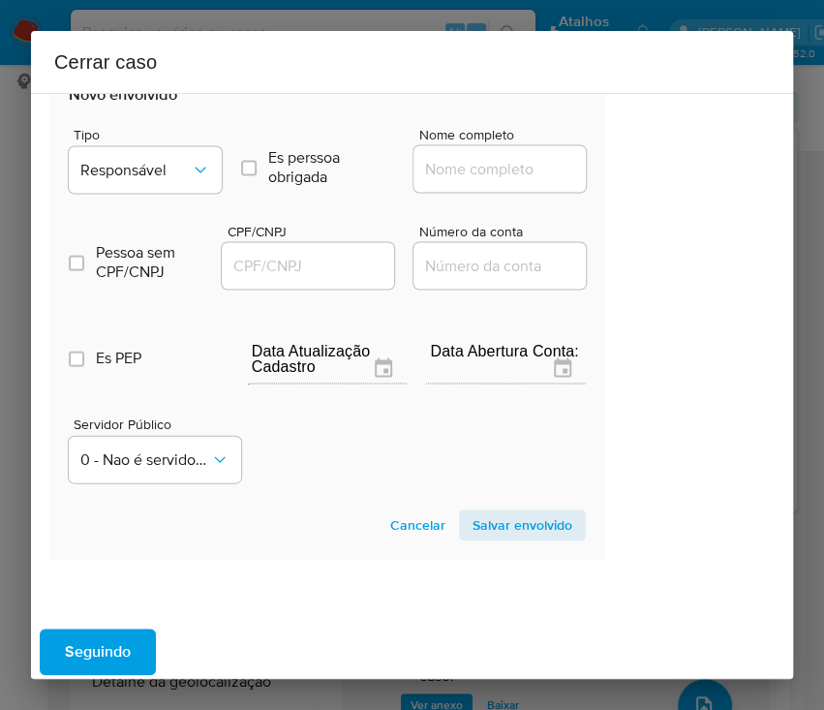
scroll to position [1258, 97]
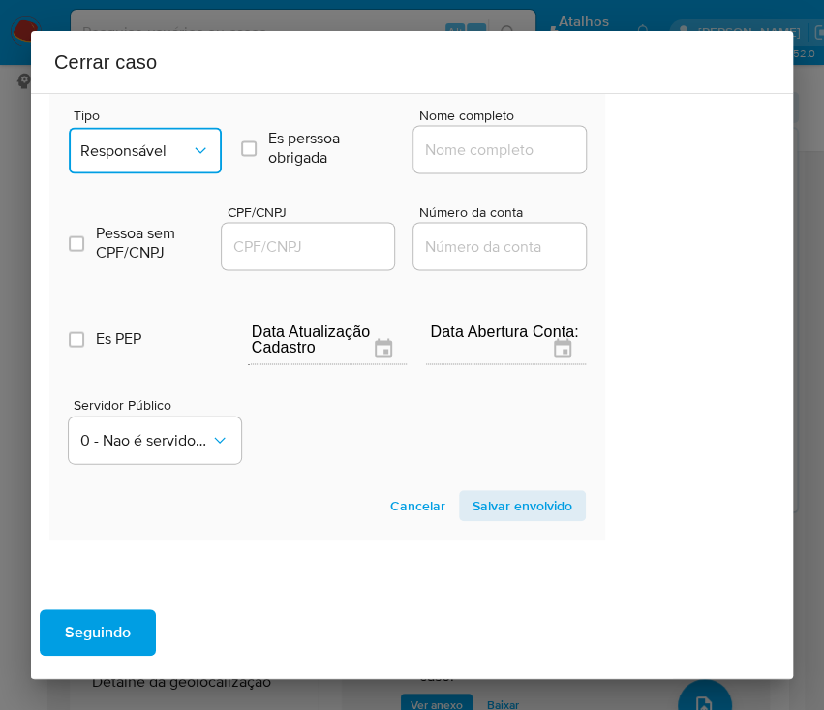
click at [191, 156] on icon "Tipo de envolvimento" at bounding box center [200, 149] width 19 height 19
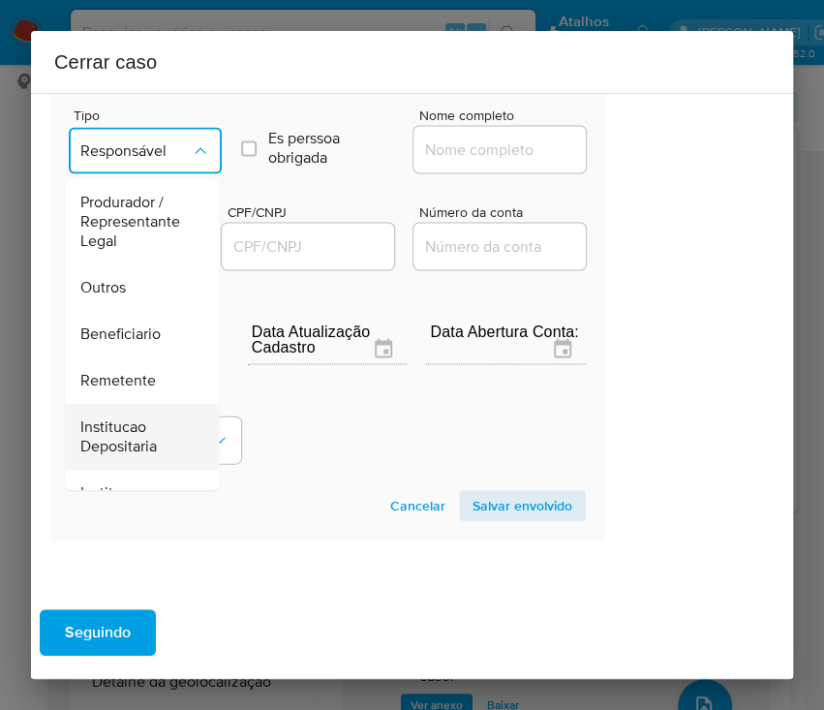
scroll to position [258, 0]
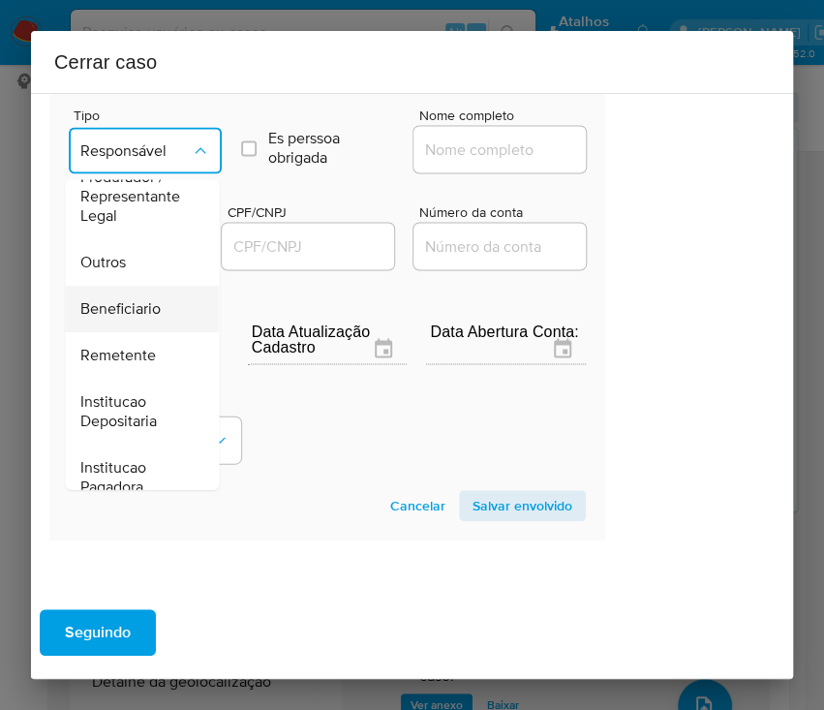
click at [124, 319] on span "Beneficiario" at bounding box center [120, 308] width 80 height 19
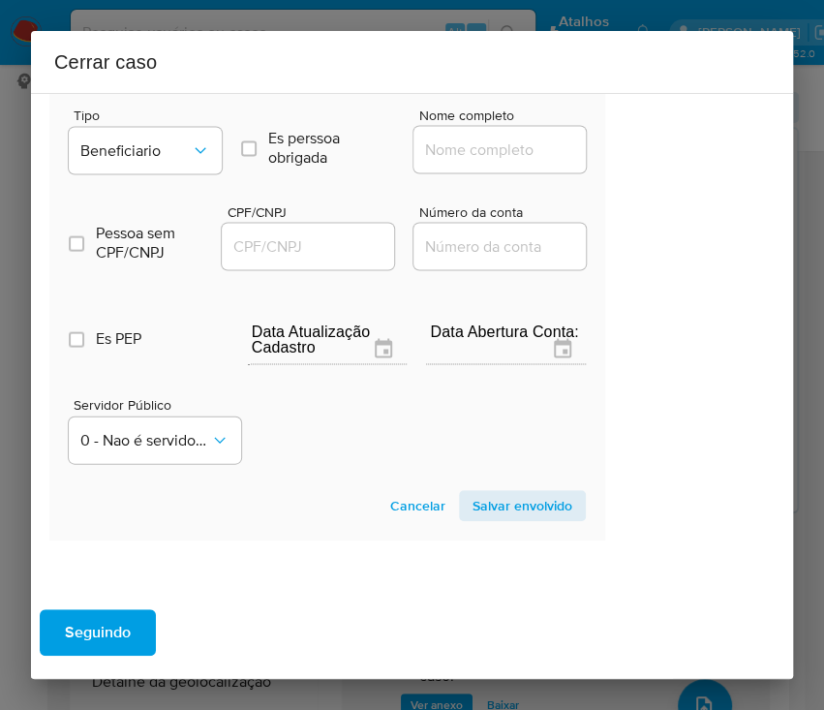
click at [494, 162] on input "Nome completo" at bounding box center [509, 149] width 190 height 25
paste input "Hj Empreendimentos Ltda, 42239077000169"
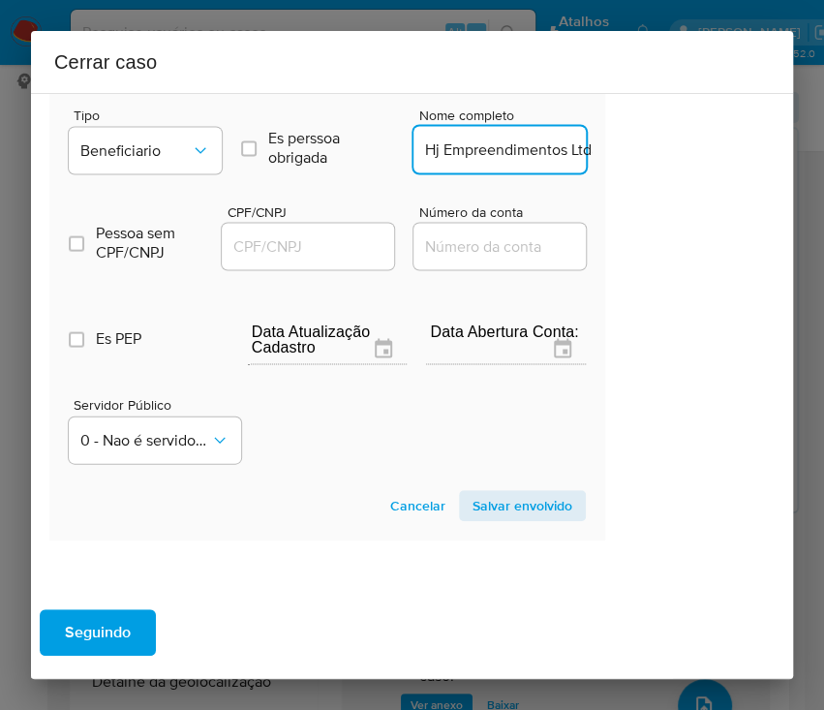
scroll to position [0, 142]
drag, startPoint x: 442, startPoint y: 170, endPoint x: 635, endPoint y: 170, distance: 193.7
type input "Hj Empreendimentos Ltda"
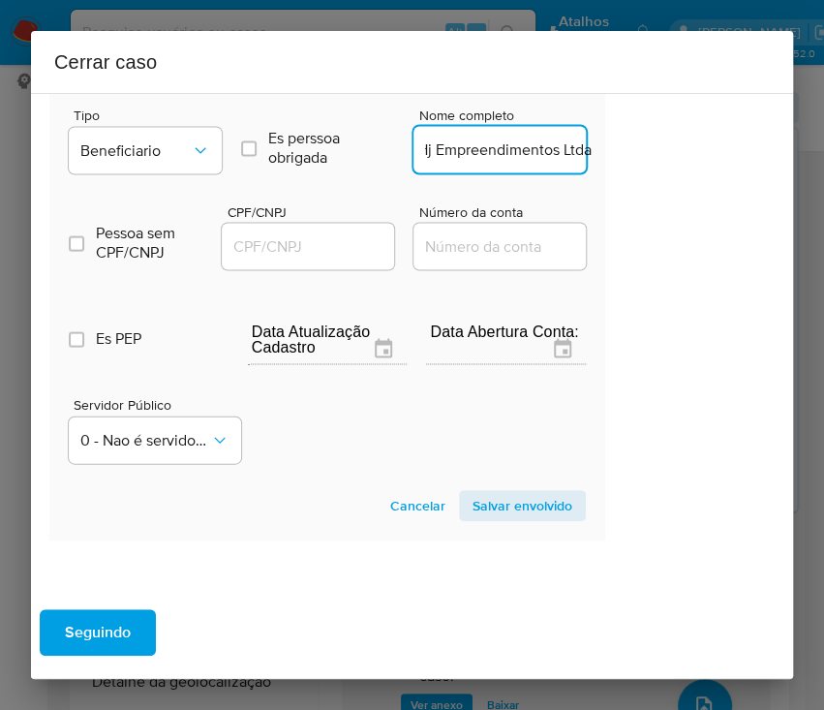
click at [308, 258] on input "CPF/CNPJ" at bounding box center [317, 245] width 190 height 25
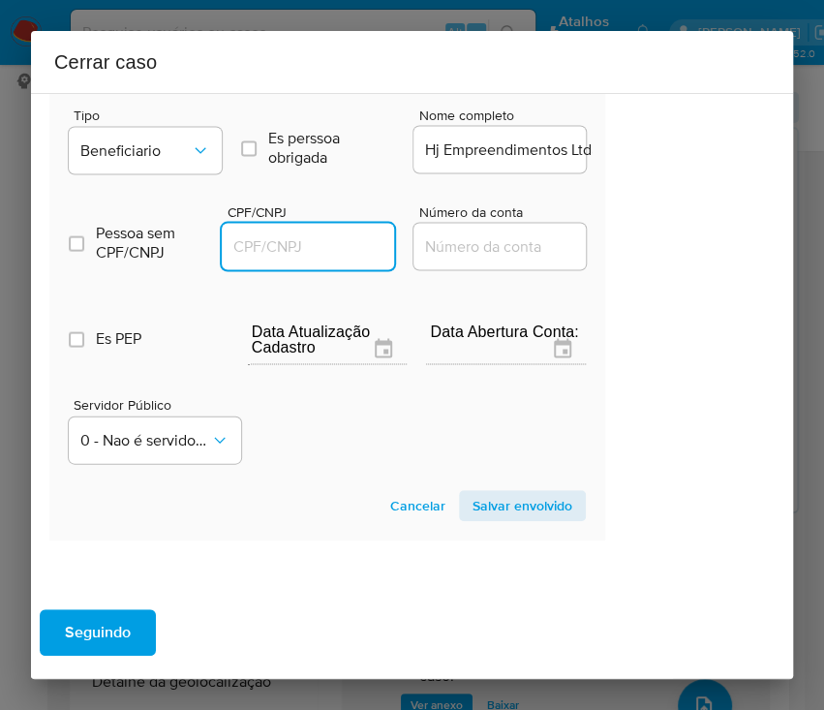
paste input "42239077000169"
type input "42239077000169"
click at [485, 519] on span "Salvar envolvido" at bounding box center [523, 505] width 100 height 27
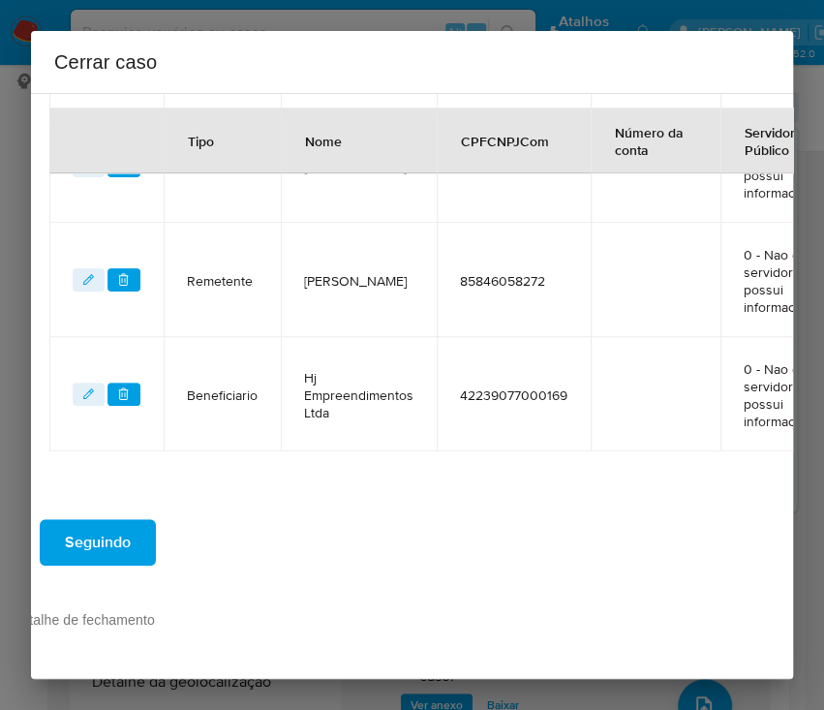
scroll to position [581, 97]
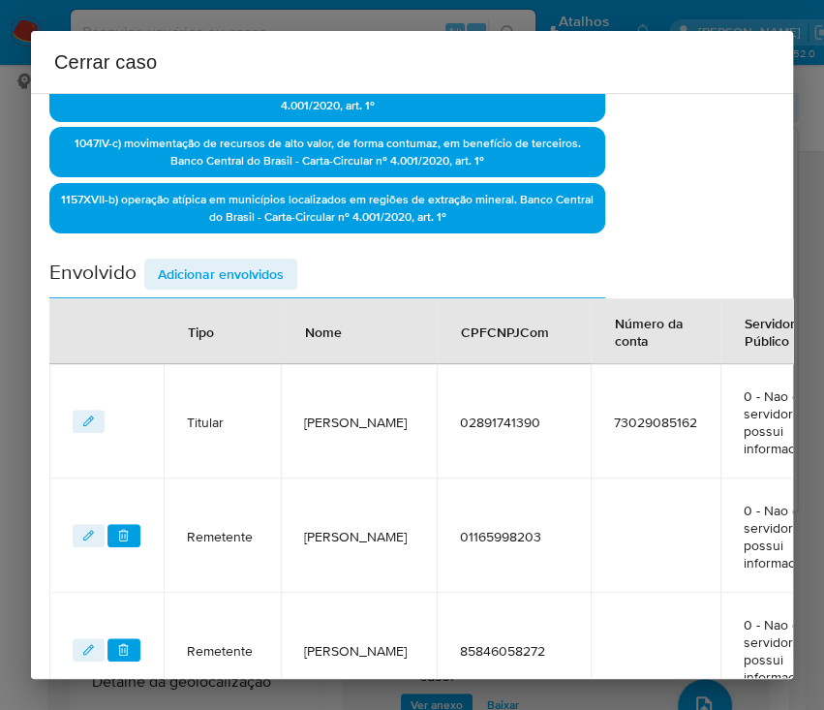
click at [243, 261] on span "Adicionar envolvidos" at bounding box center [221, 274] width 126 height 27
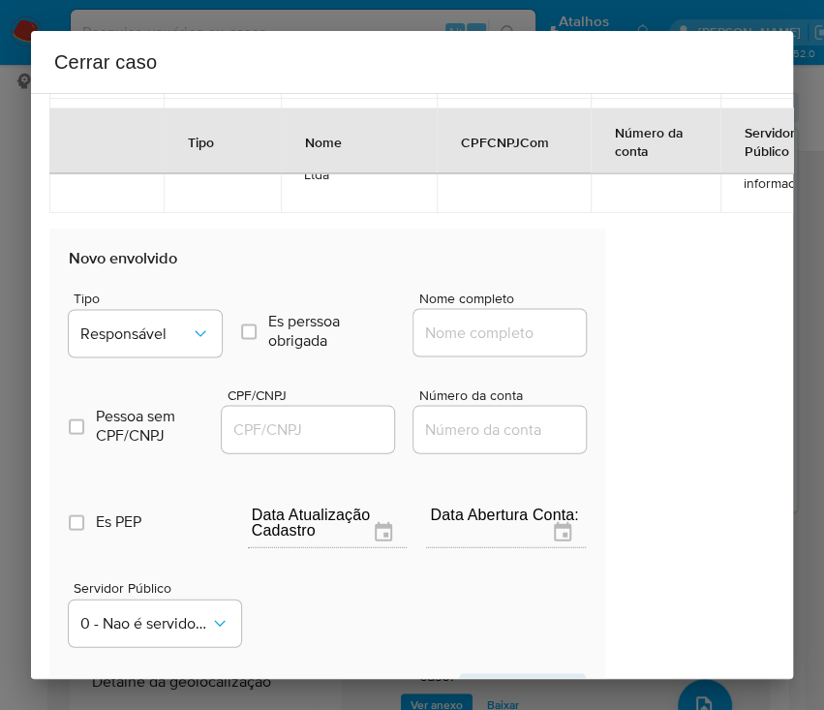
scroll to position [1356, 97]
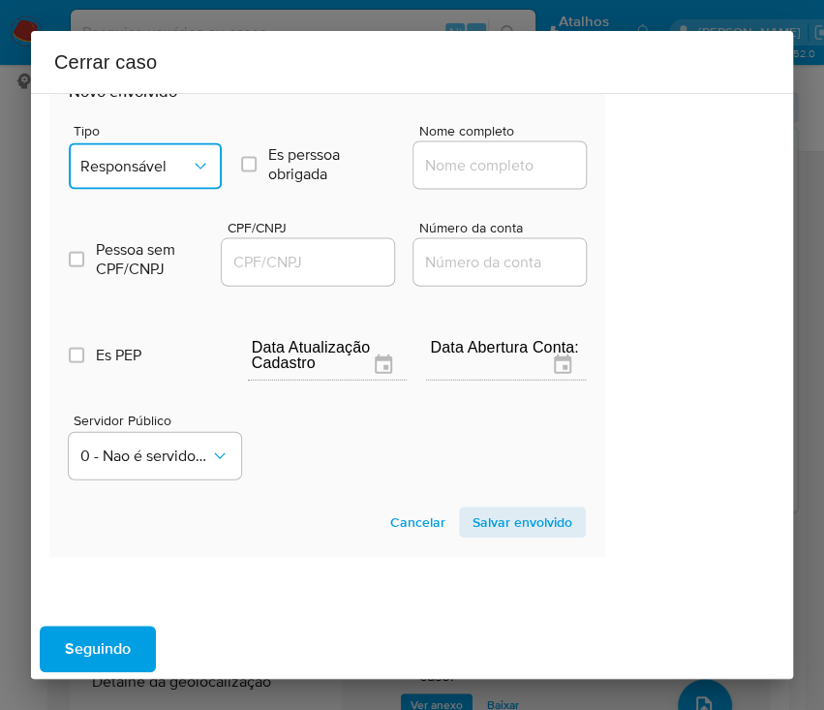
click at [162, 153] on button "Responsável" at bounding box center [145, 166] width 153 height 46
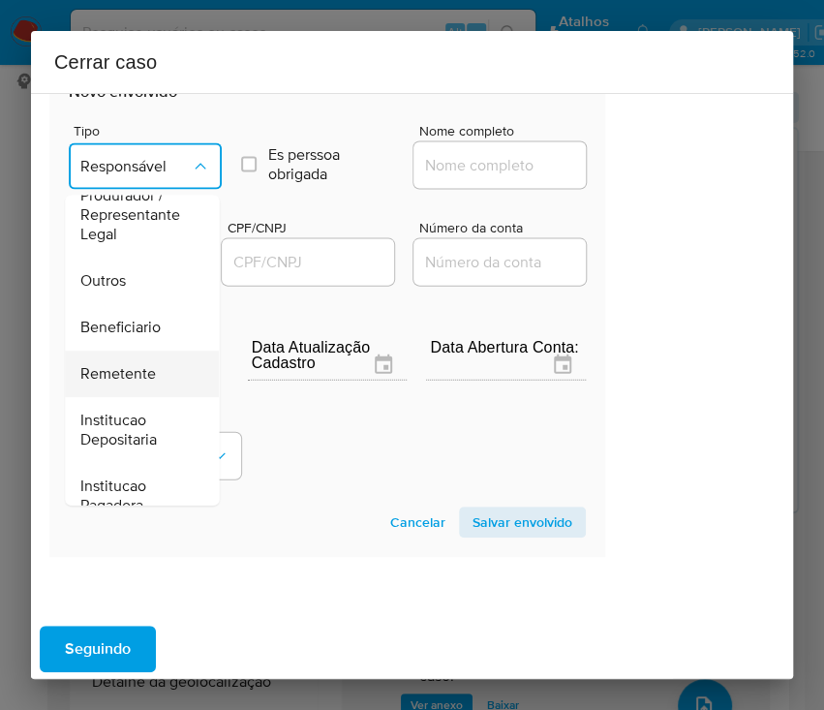
scroll to position [344, 0]
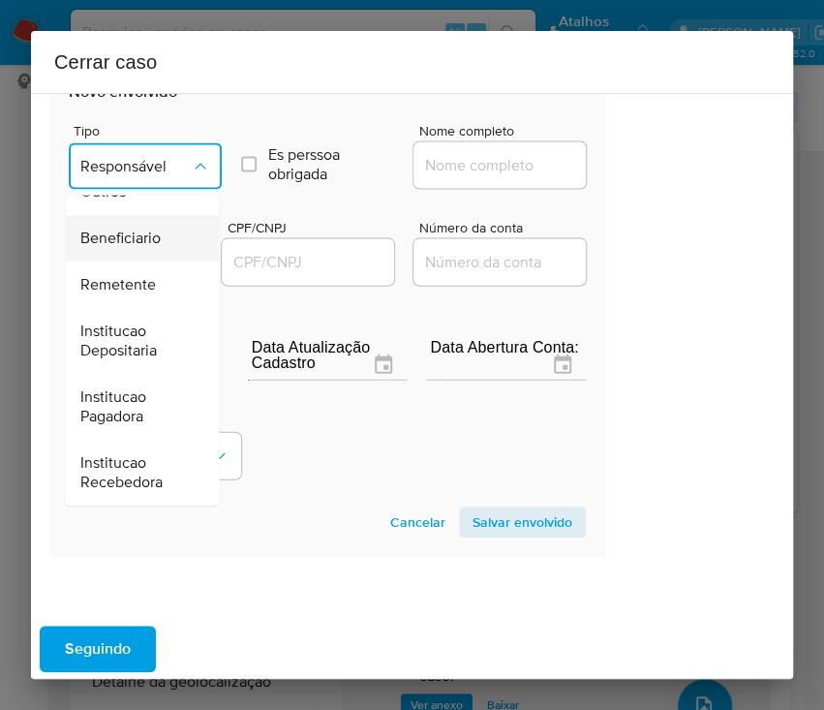
click at [139, 238] on span "Beneficiario" at bounding box center [120, 239] width 80 height 19
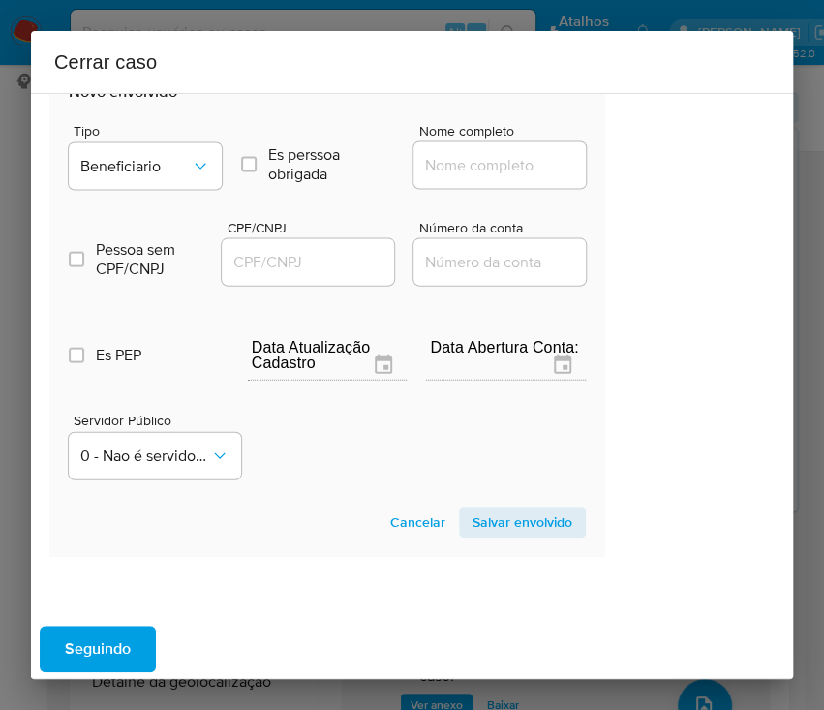
click at [488, 166] on input "Nome completo" at bounding box center [509, 165] width 190 height 25
paste input "Helio Mesquita Gomes, 24041335353"
click at [476, 168] on input "Helio Mesquita Gomes, 24041335353" at bounding box center [509, 165] width 190 height 25
drag, startPoint x: 470, startPoint y: 167, endPoint x: 727, endPoint y: 167, distance: 257.6
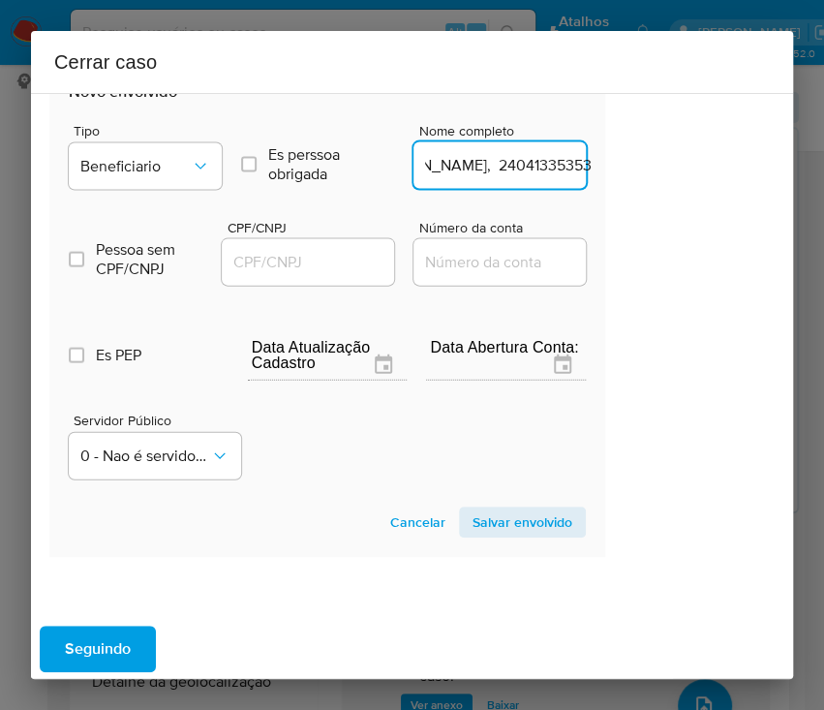
click at [727, 167] on div "1 Informação completa Geral Data de início 02/06/2025 Data Fin 08/08/2025 Valor…" at bounding box center [412, 386] width 762 height 586
type input "Helio Mesquita Gomes"
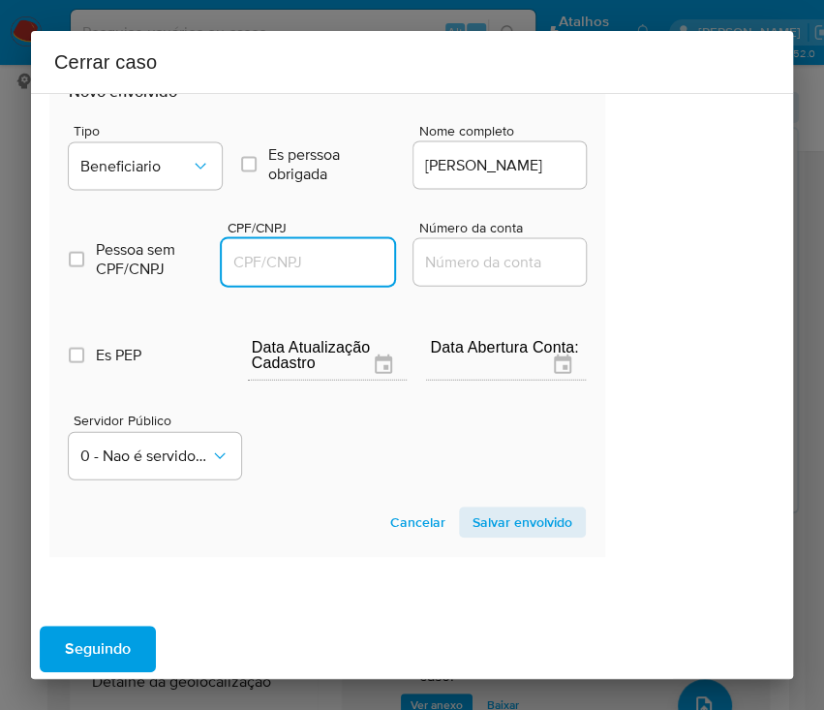
click at [342, 256] on input "CPF/CNPJ" at bounding box center [317, 262] width 190 height 25
paste input "24041335353"
type input "24041335353"
click at [494, 513] on span "Salvar envolvido" at bounding box center [523, 521] width 100 height 27
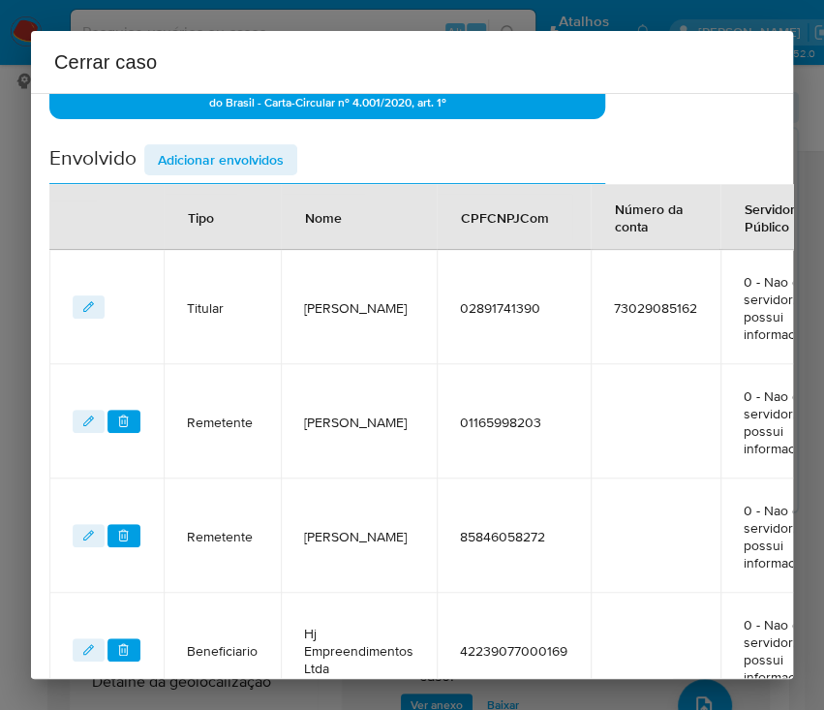
click at [241, 149] on span "Adicionar envolvidos" at bounding box center [221, 159] width 126 height 27
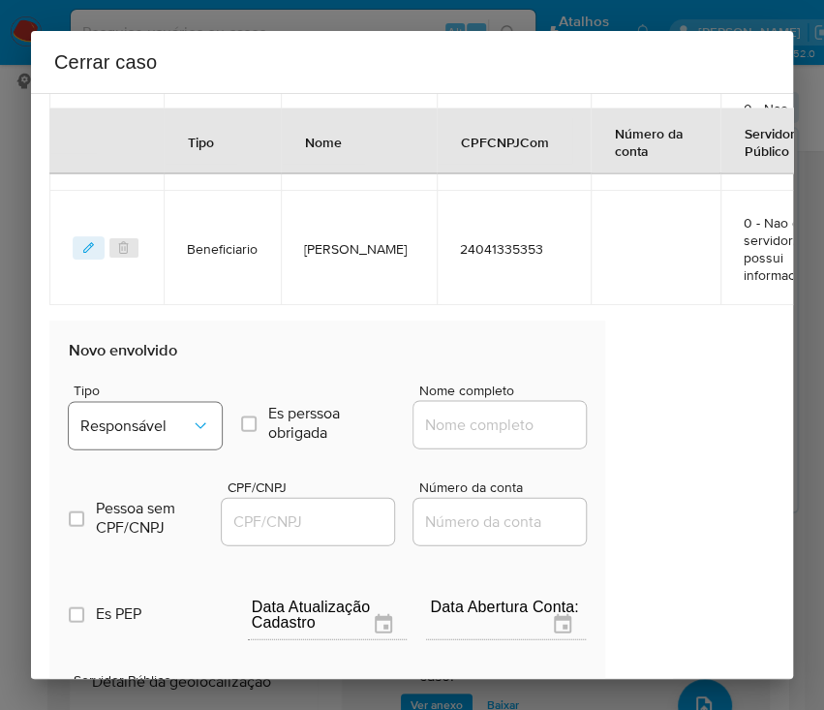
scroll to position [1340, 97]
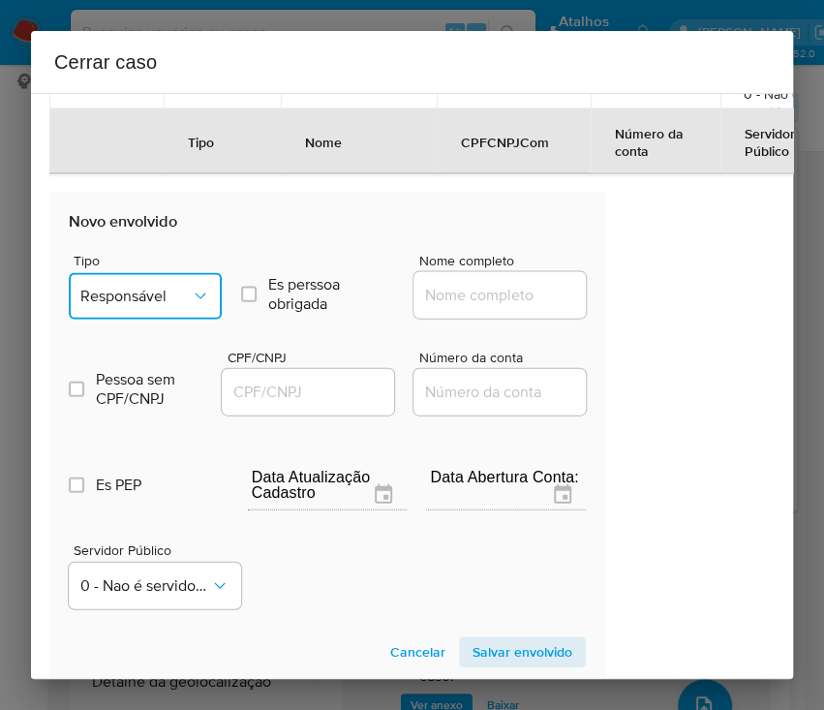
click at [183, 285] on button "Responsável" at bounding box center [145, 296] width 153 height 46
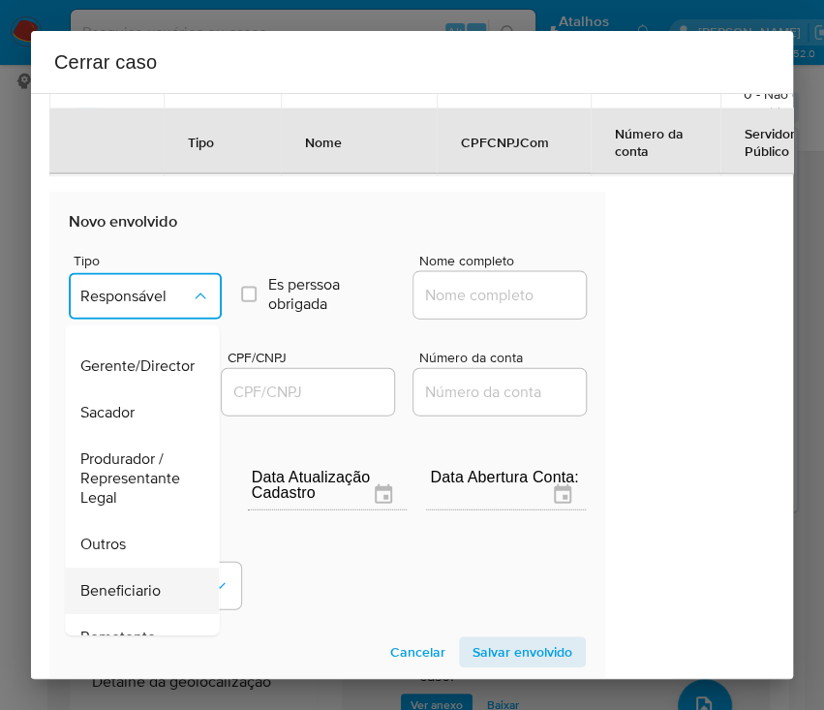
scroll to position [258, 0]
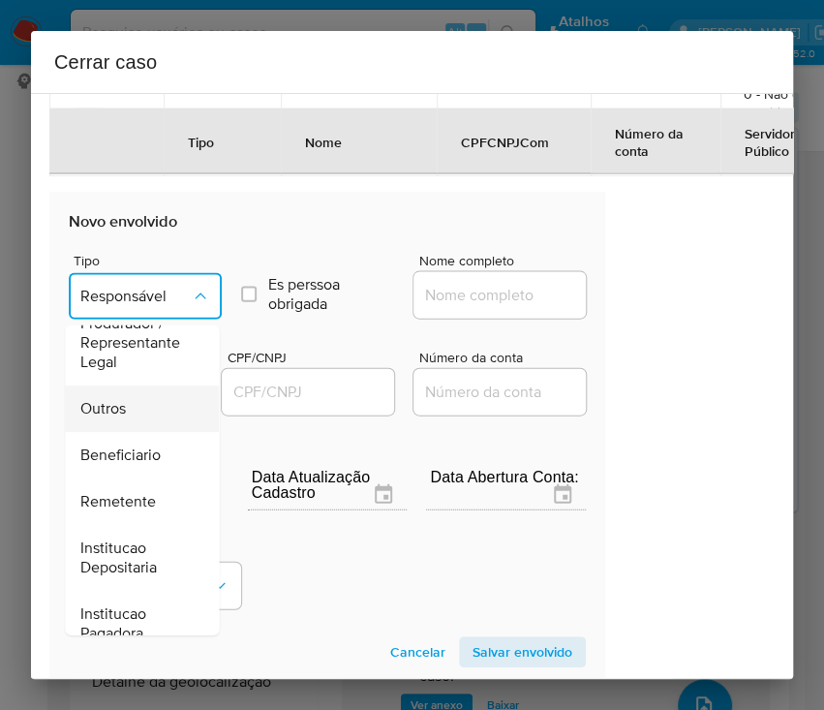
click at [138, 412] on div "Outros" at bounding box center [135, 408] width 111 height 46
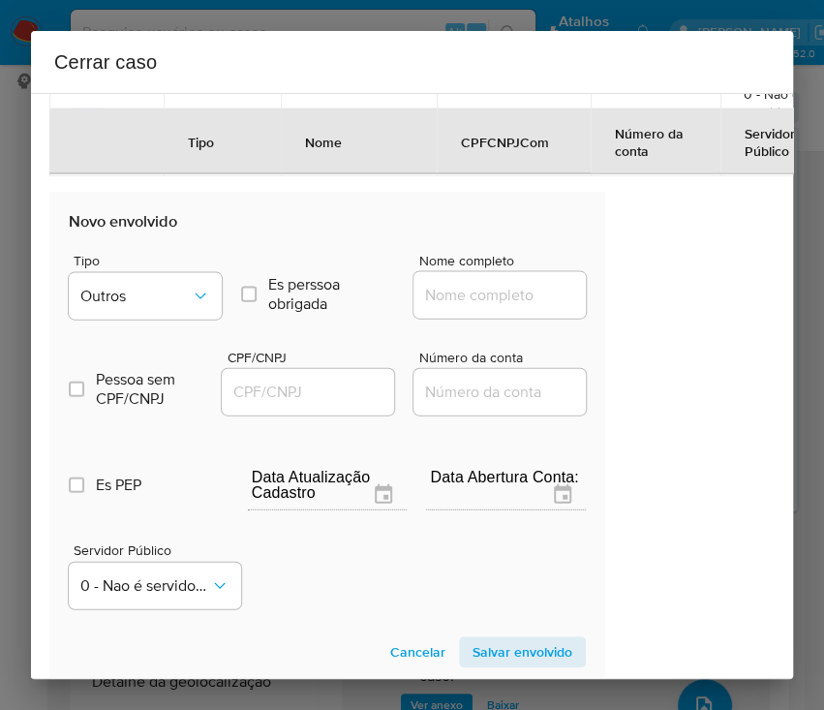
click at [465, 293] on input "Nome completo" at bounding box center [509, 295] width 190 height 25
paste input "LOTÉRICA CLUBE DA SORTE LTDA, 10887090000138"
drag, startPoint x: 442, startPoint y: 301, endPoint x: 653, endPoint y: 299, distance: 211.1
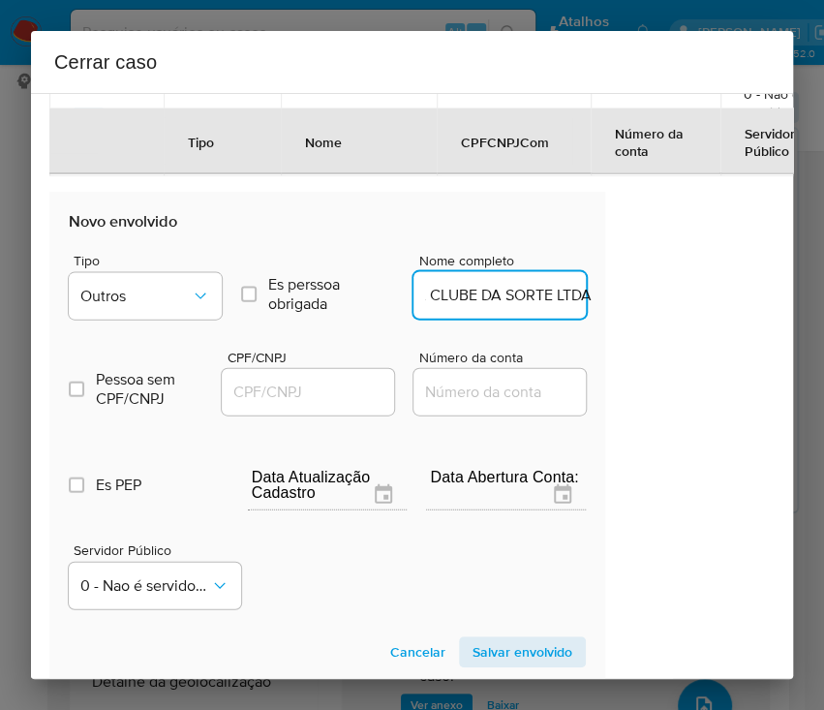
scroll to position [0, 71]
type input "LOTÉRICA CLUBE DA SORTE LTDA"
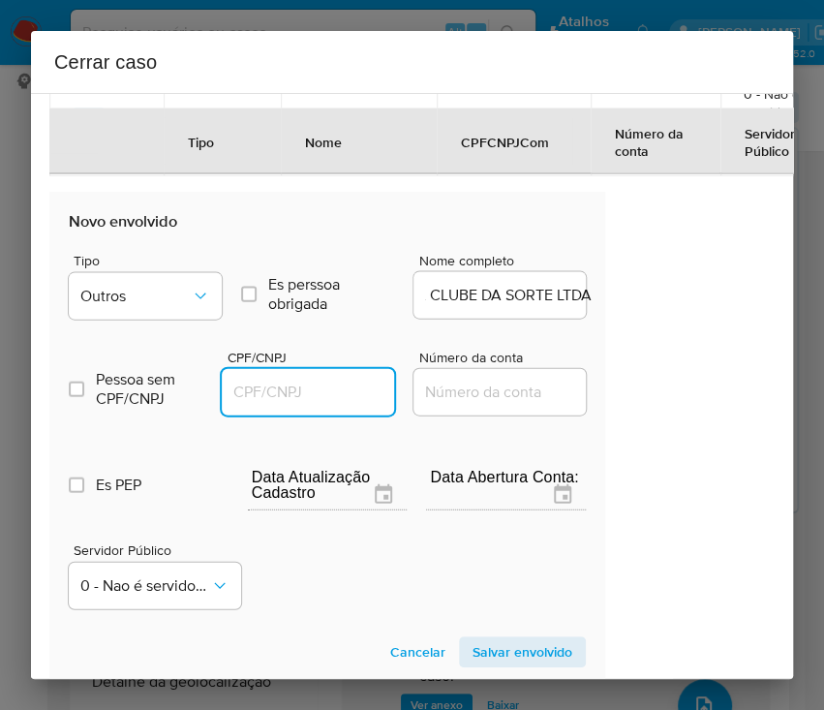
drag, startPoint x: 302, startPoint y: 401, endPoint x: 318, endPoint y: 388, distance: 20.0
click at [302, 399] on input "CPF/CNPJ" at bounding box center [317, 392] width 190 height 25
click at [319, 388] on input "CPF/CNPJ" at bounding box center [317, 392] width 190 height 25
paste input "10887090000138"
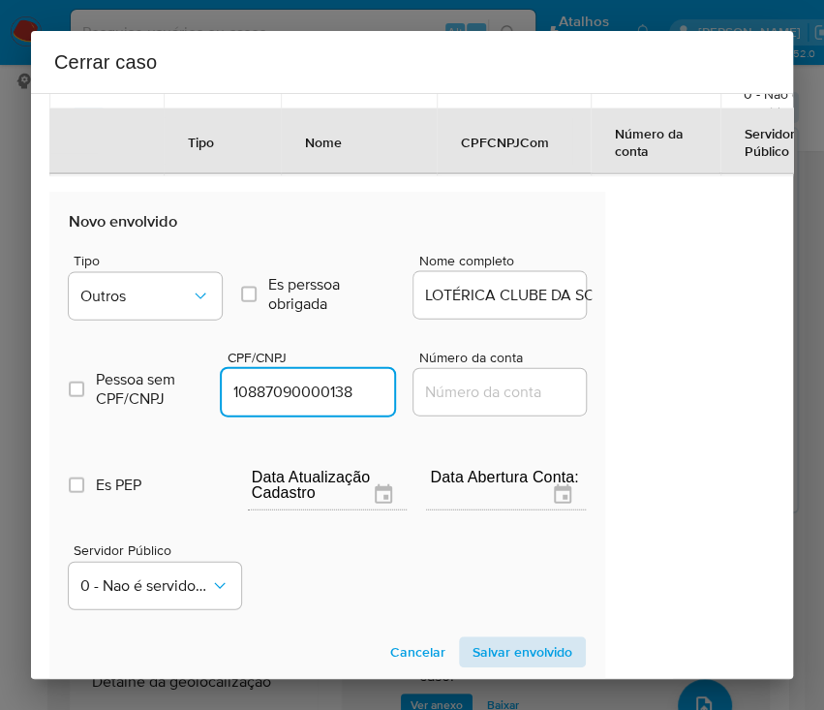
type input "10887090000138"
click at [502, 650] on span "Salvar envolvido" at bounding box center [523, 651] width 100 height 27
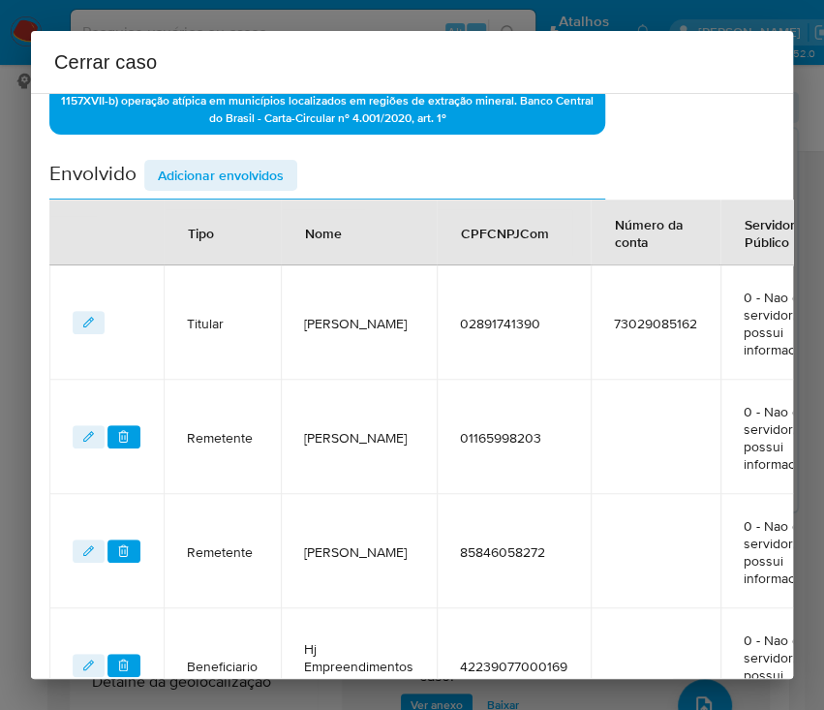
click at [238, 167] on span "Adicionar envolvidos" at bounding box center [221, 175] width 126 height 27
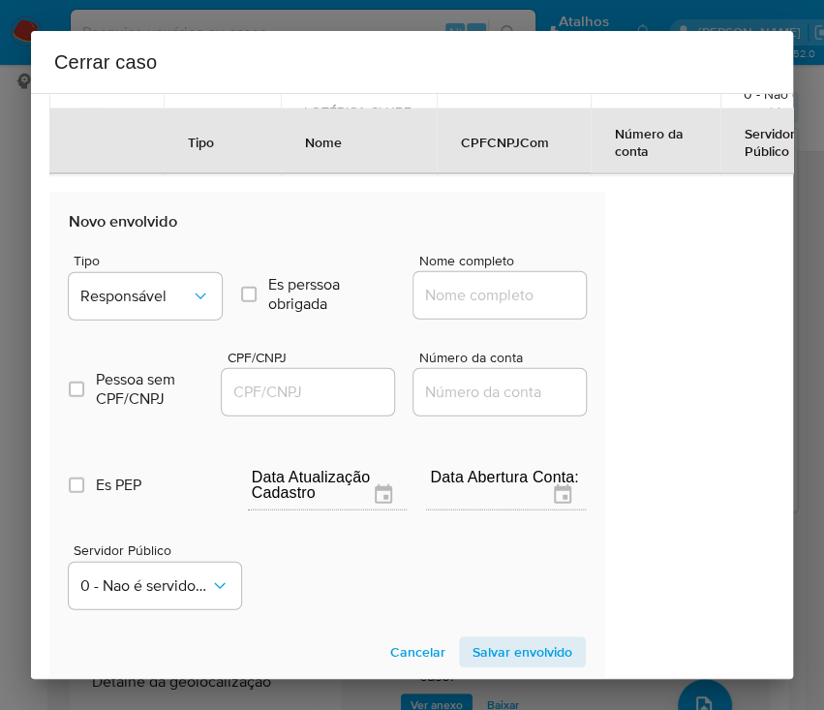
click at [129, 264] on span "Tipo" at bounding box center [150, 261] width 153 height 14
click at [128, 279] on button "Responsável" at bounding box center [145, 296] width 153 height 46
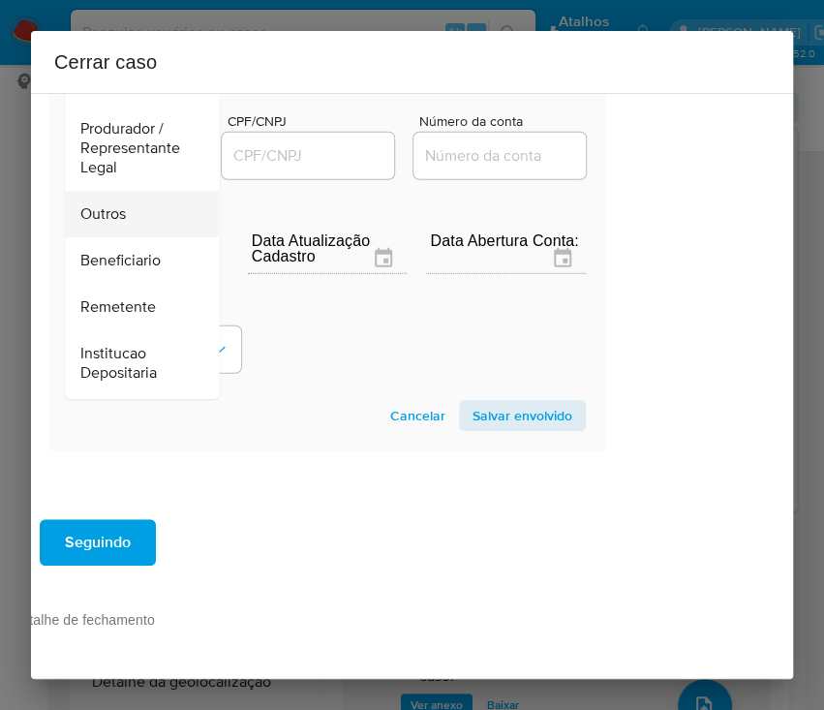
click at [136, 196] on div "Outros" at bounding box center [135, 214] width 111 height 46
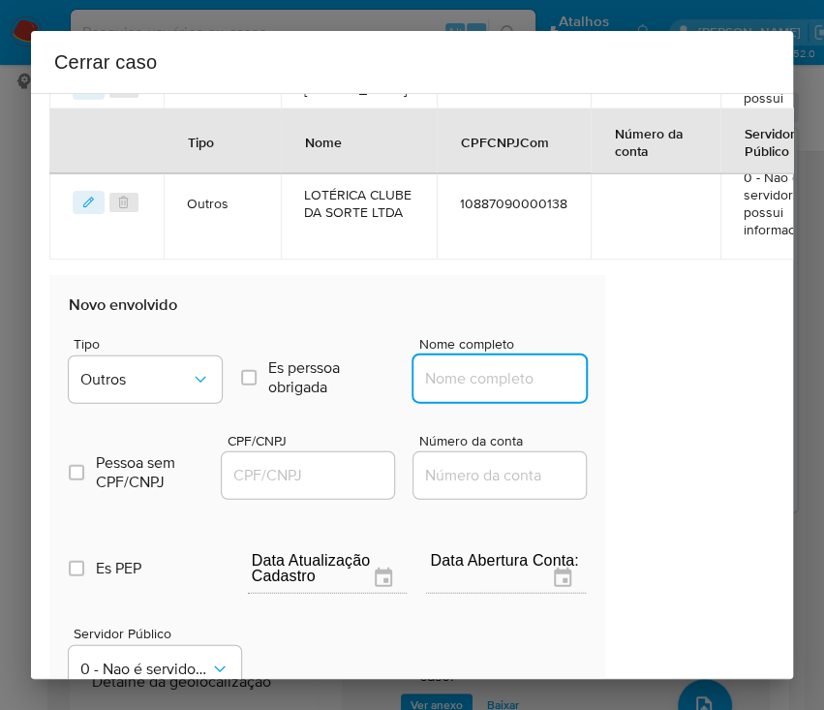
click at [434, 379] on input "Nome completo" at bounding box center [509, 378] width 190 height 25
paste input "HG CONSTRUCAO E LOCACAO LTDA, 53064381000139"
click at [473, 373] on input "HG CONSTRUCAO E LOCACAO LTDA, 53064381000139" at bounding box center [509, 378] width 190 height 25
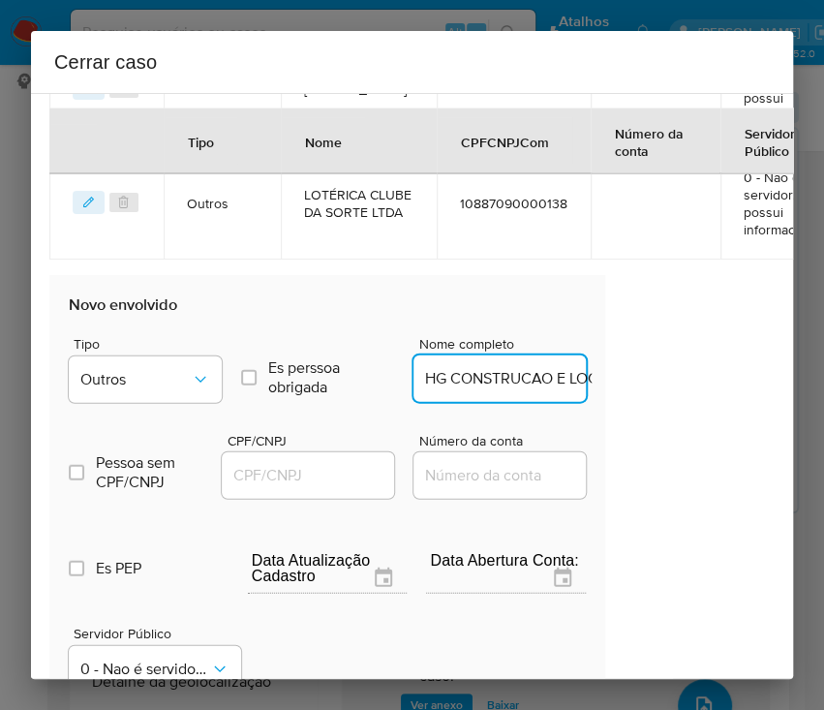
paste input "Nome do envolvido"
drag, startPoint x: 446, startPoint y: 377, endPoint x: 635, endPoint y: 375, distance: 189.8
type input "HG CONSTRUCAO E LOCACAO LTDA"
click at [244, 486] on div at bounding box center [308, 475] width 172 height 46
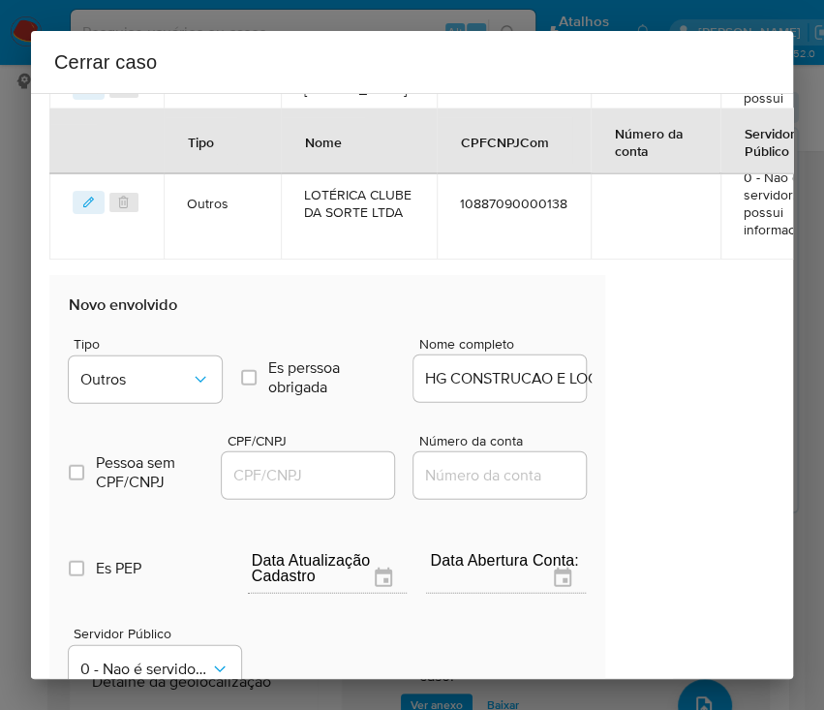
drag, startPoint x: 249, startPoint y: 484, endPoint x: 256, endPoint y: 472, distance: 14.3
click at [249, 483] on input "CPF/CNPJ" at bounding box center [317, 475] width 190 height 25
click at [257, 469] on input "CPF/CNPJ" at bounding box center [317, 475] width 190 height 25
paste input "53064381000139"
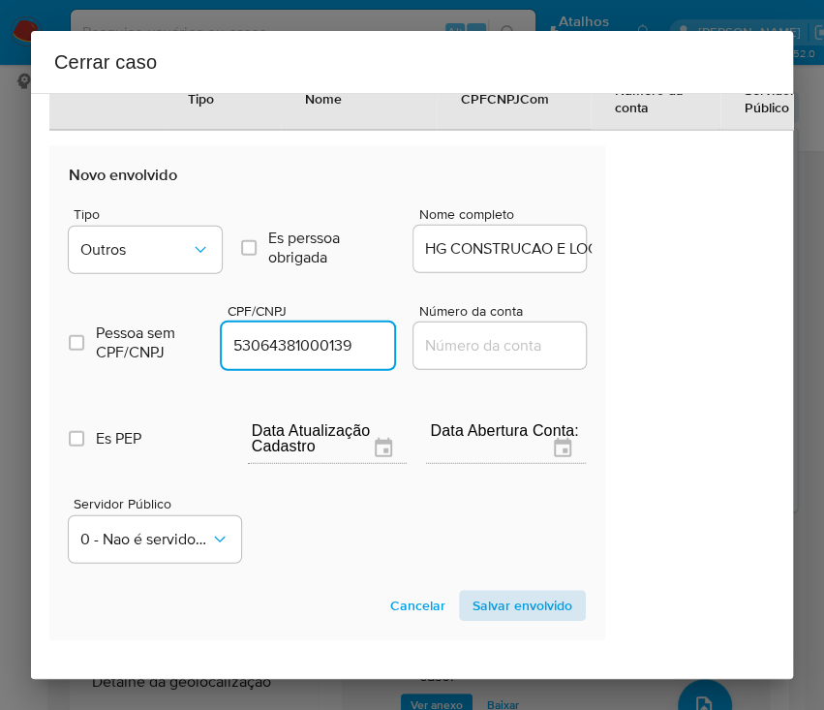
type input "53064381000139"
click at [513, 597] on span "Salvar envolvido" at bounding box center [523, 605] width 100 height 27
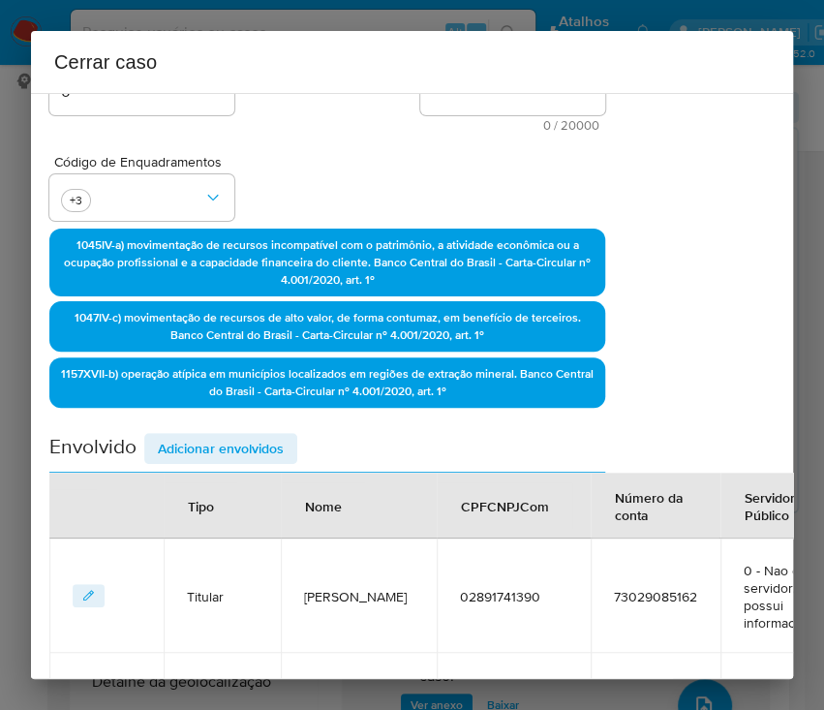
click at [206, 457] on span "Adicionar envolvidos" at bounding box center [221, 448] width 126 height 27
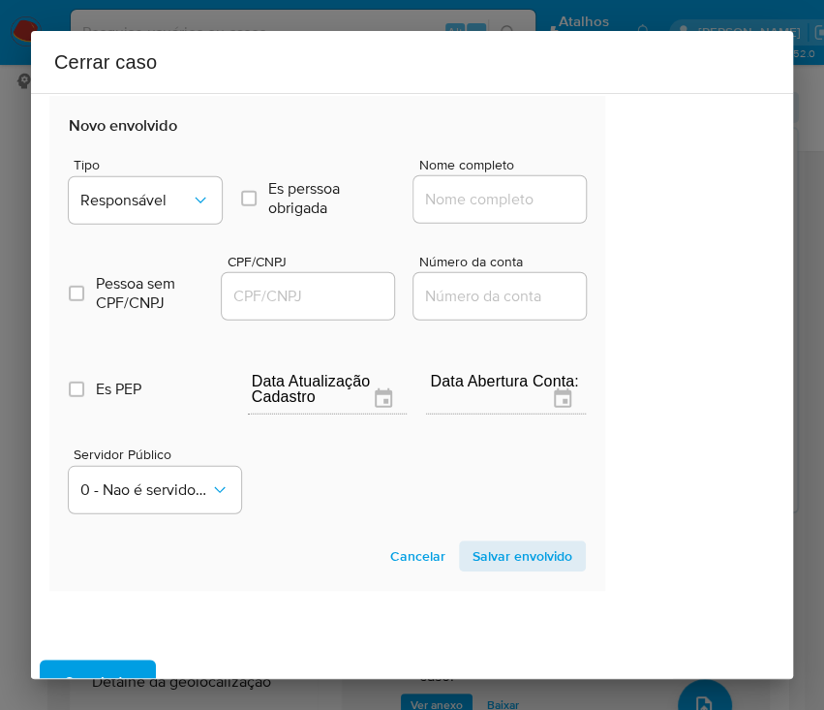
scroll to position [1698, 97]
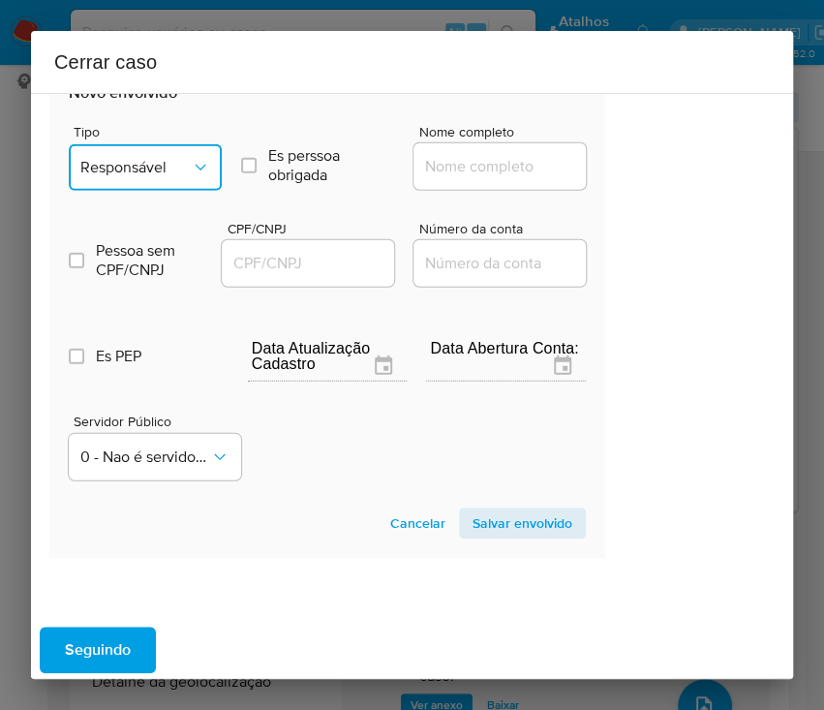
click at [169, 144] on button "Responsável" at bounding box center [145, 167] width 153 height 46
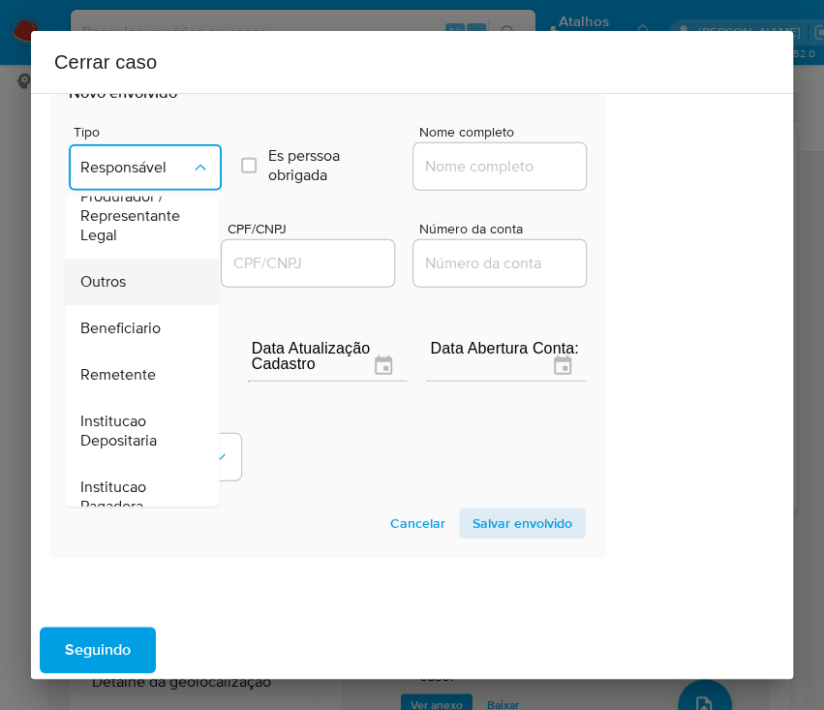
scroll to position [258, 0]
click at [120, 275] on span "Outros" at bounding box center [103, 279] width 46 height 19
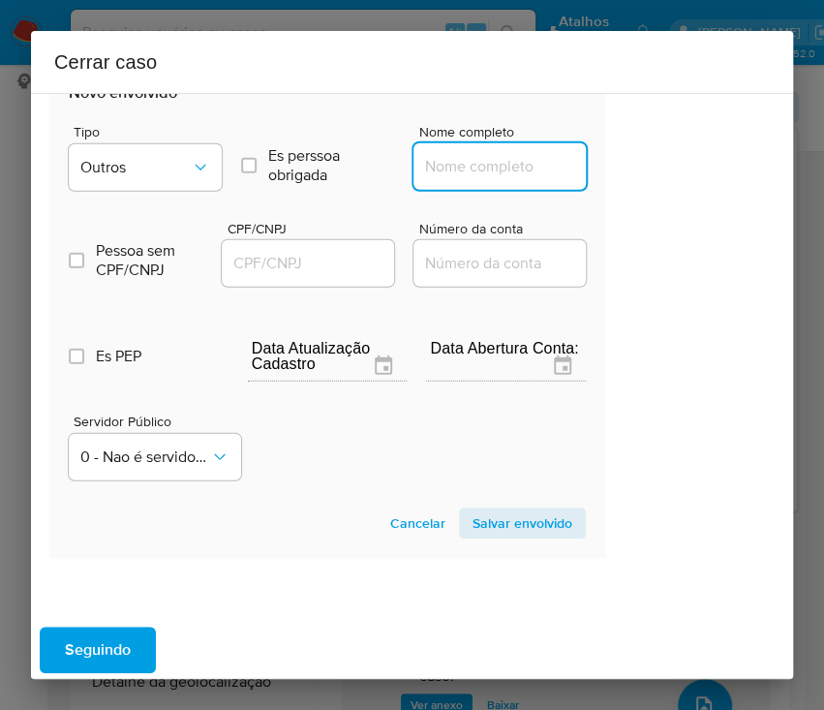
click at [452, 160] on input "Nome completo" at bounding box center [509, 166] width 190 height 25
paste input "TJ MOTOPECAS LTDA, 57348818000117"
drag, startPoint x: 453, startPoint y: 172, endPoint x: 641, endPoint y: 173, distance: 187.9
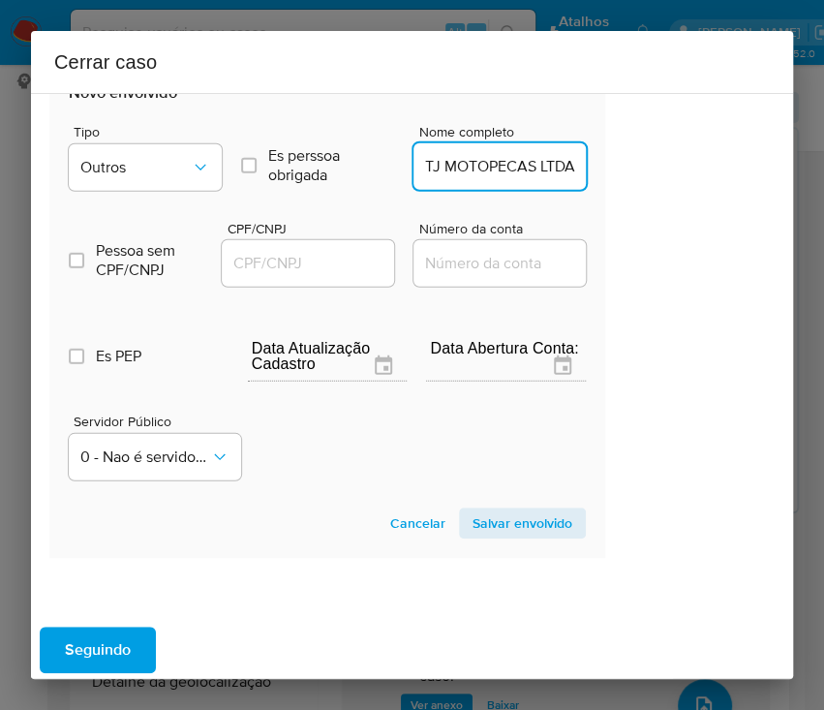
scroll to position [0, 0]
type input "TJ MOTOPECAS LTDA"
click at [298, 276] on div at bounding box center [308, 263] width 172 height 46
click at [306, 264] on input "CPF/CNPJ" at bounding box center [317, 263] width 190 height 25
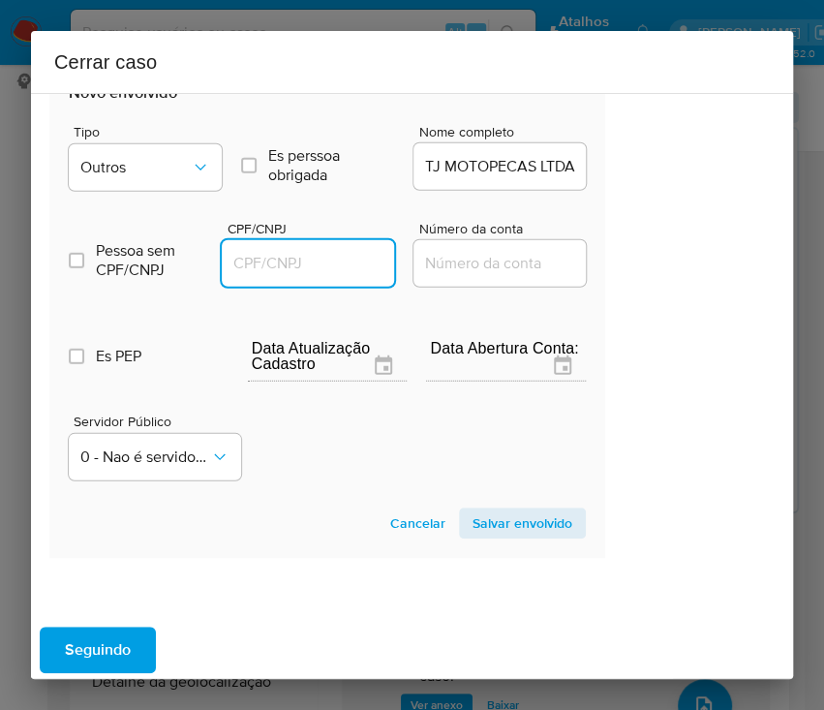
paste input "57348818000117"
type input "57348818000117"
click at [473, 520] on span "Salvar envolvido" at bounding box center [523, 522] width 100 height 27
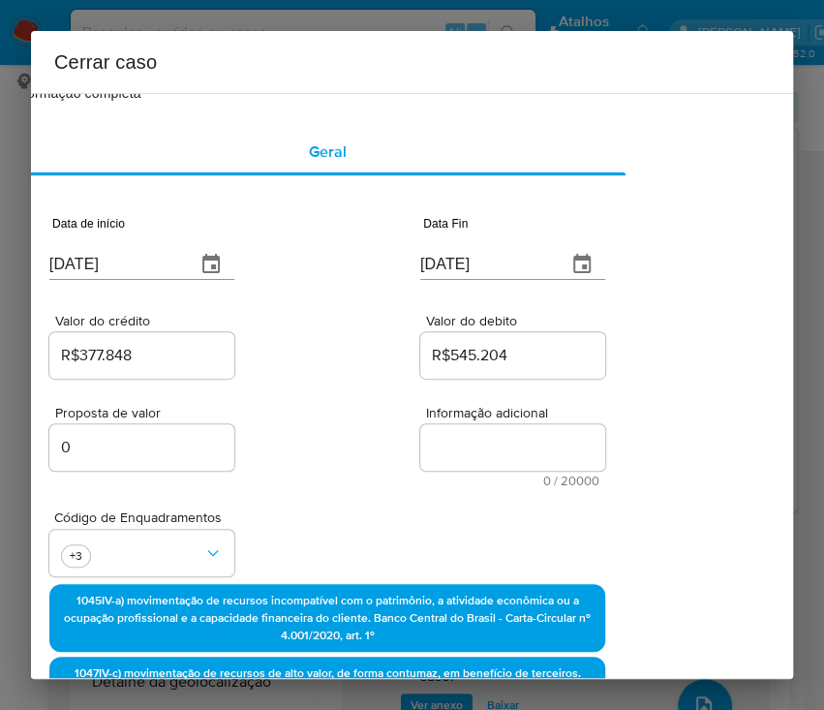
scroll to position [5, 97]
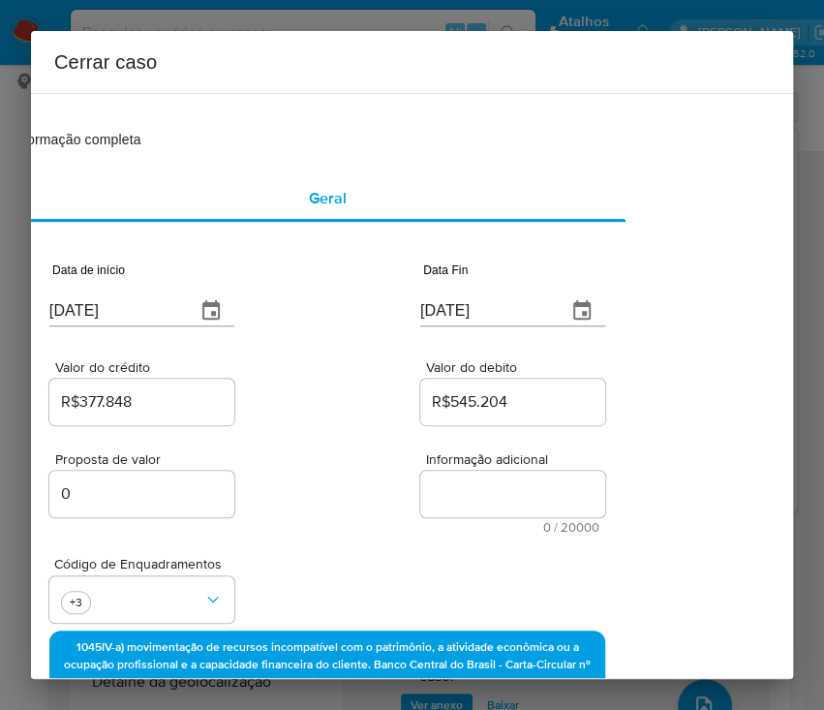
drag, startPoint x: 440, startPoint y: 521, endPoint x: 459, endPoint y: 492, distance: 34.9
click at [448, 516] on div "Informação adicional 0 / 20000 20000 caracteres restantes" at bounding box center [512, 492] width 185 height 81
click at [461, 491] on textarea "Informação adicional" at bounding box center [512, 494] width 185 height 46
paste textarea "Informações do Cliente Jose Henrique de Andrade Junior, CPF 02891741390, 37 ano…"
type textarea "Informações do Cliente Jose Henrique de Andrade Junior, CPF 02891741390, 37 ano…"
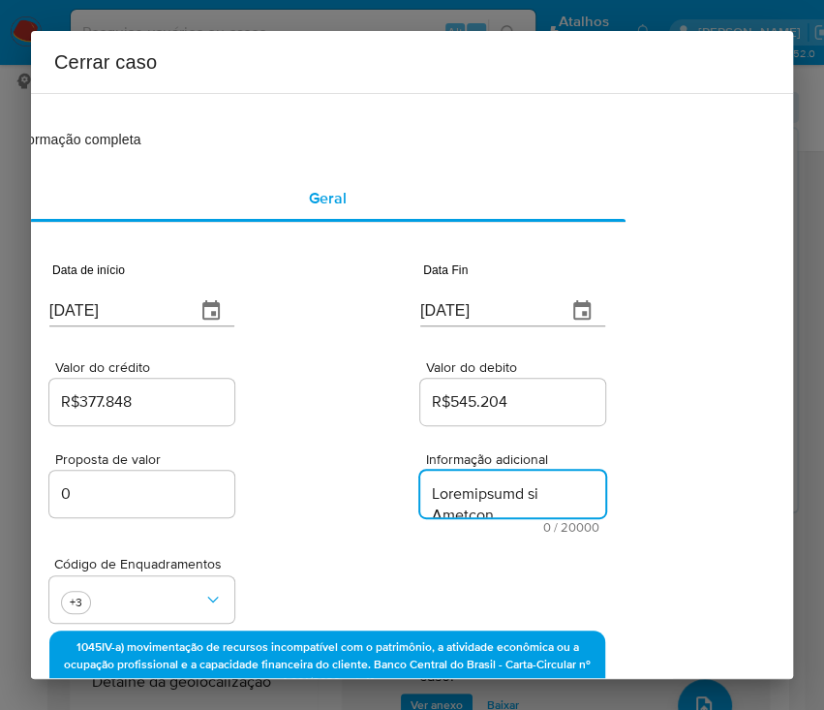
scroll to position [5821, 0]
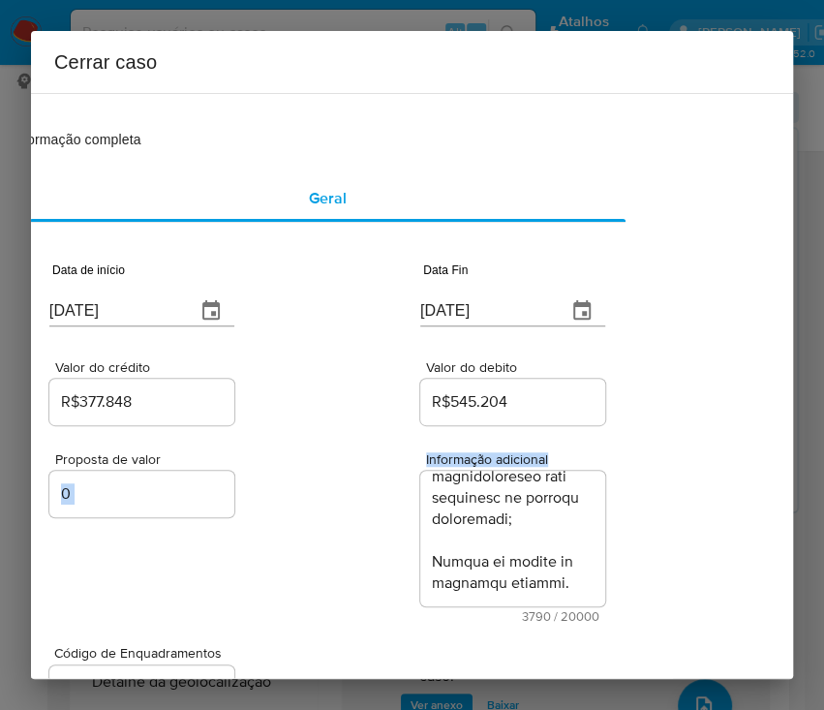
click at [310, 585] on div "Proposta de valor 0 Informação adicional 3790 / 20000 16210 caracteres restantes" at bounding box center [327, 526] width 556 height 194
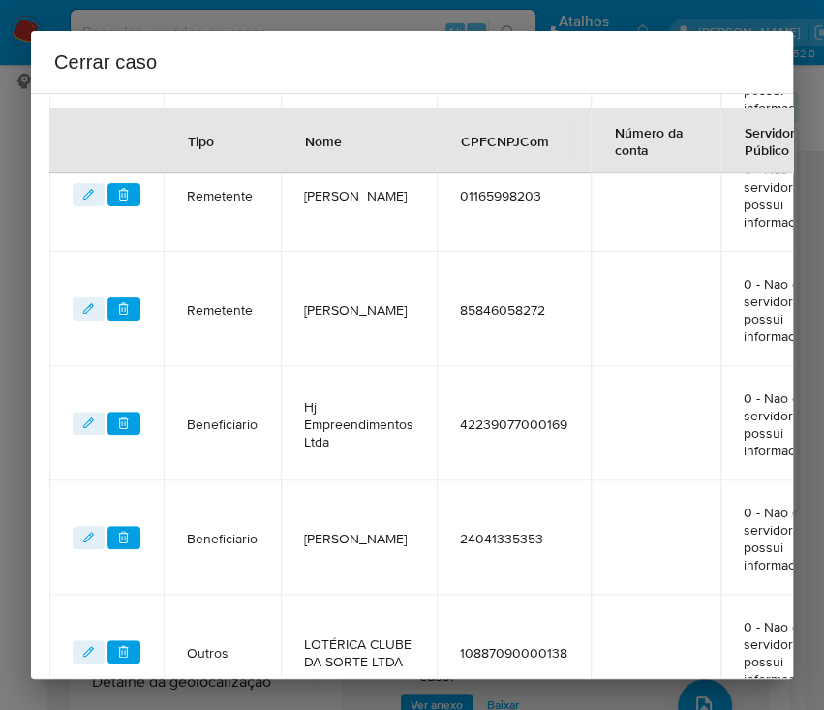
scroll to position [1514, 97]
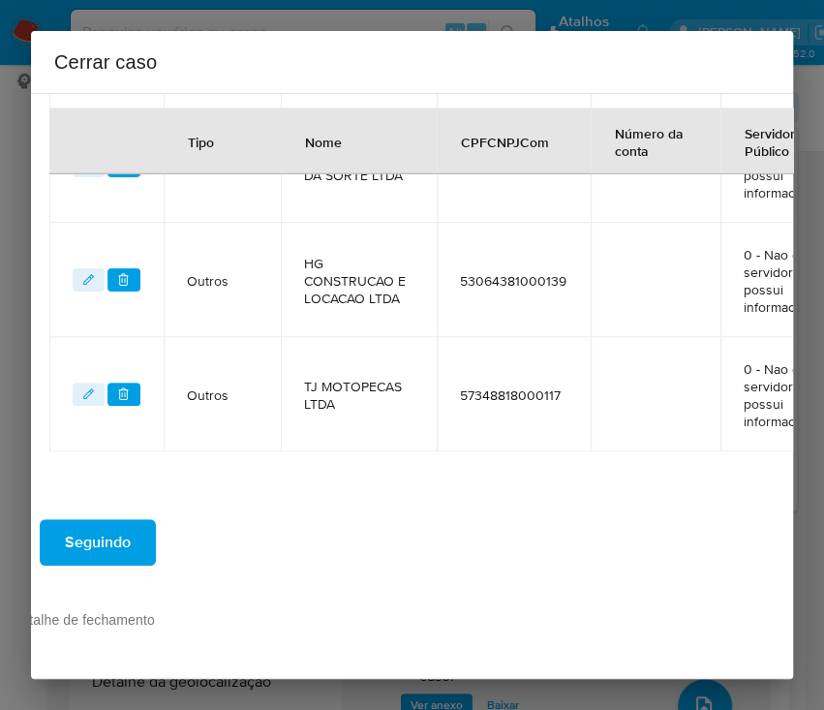
click at [130, 531] on span "Seguindo" at bounding box center [98, 542] width 66 height 43
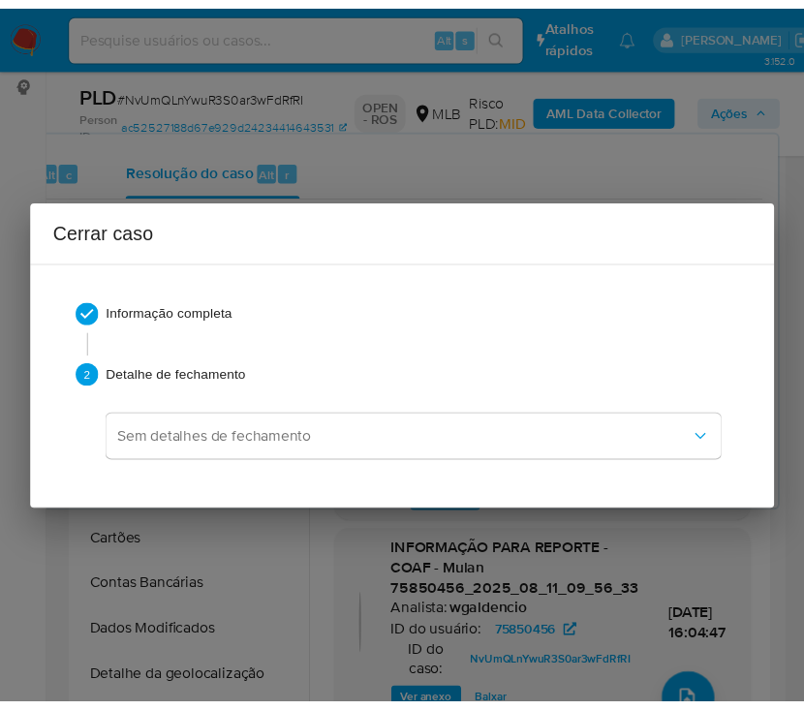
scroll to position [5428, 0]
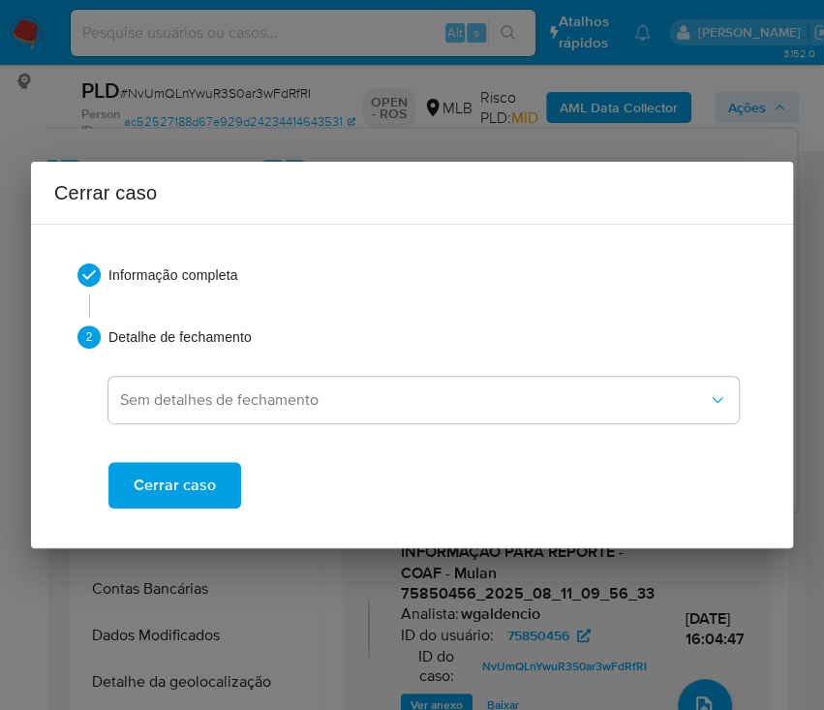
click at [180, 491] on span "Cerrar caso" at bounding box center [175, 485] width 82 height 43
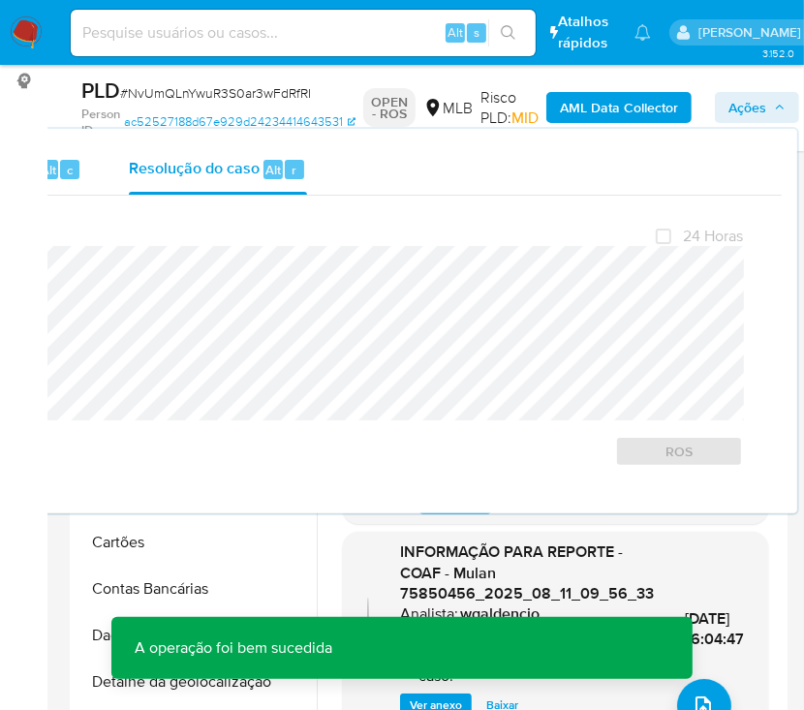
click at [291, 90] on span "# NvUmQLnYwuR3S0ar3wFdRfRI" at bounding box center [215, 92] width 191 height 19
copy span "NvUmQLnYwuR3S0ar3wFdRfRI"
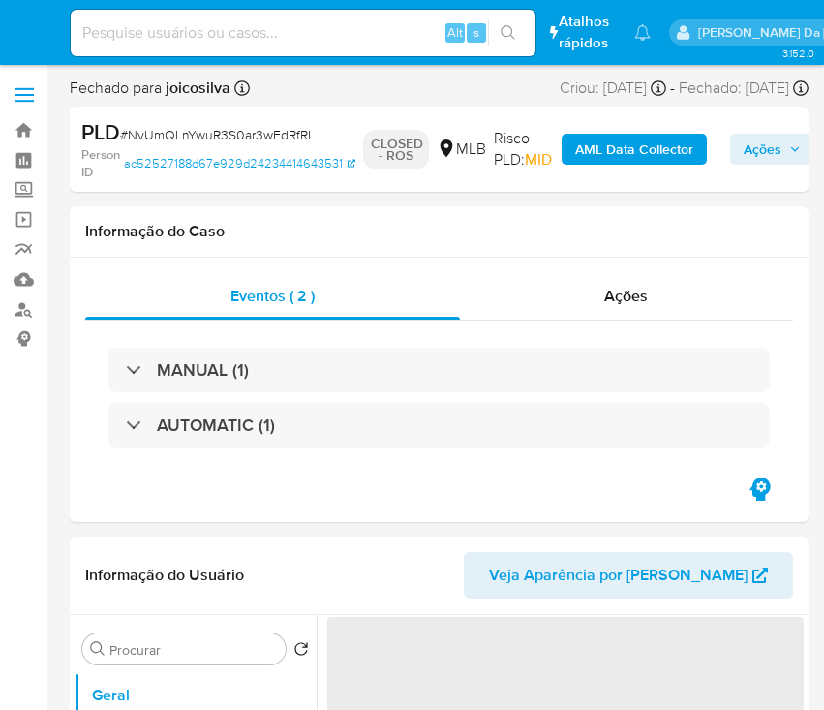
select select "10"
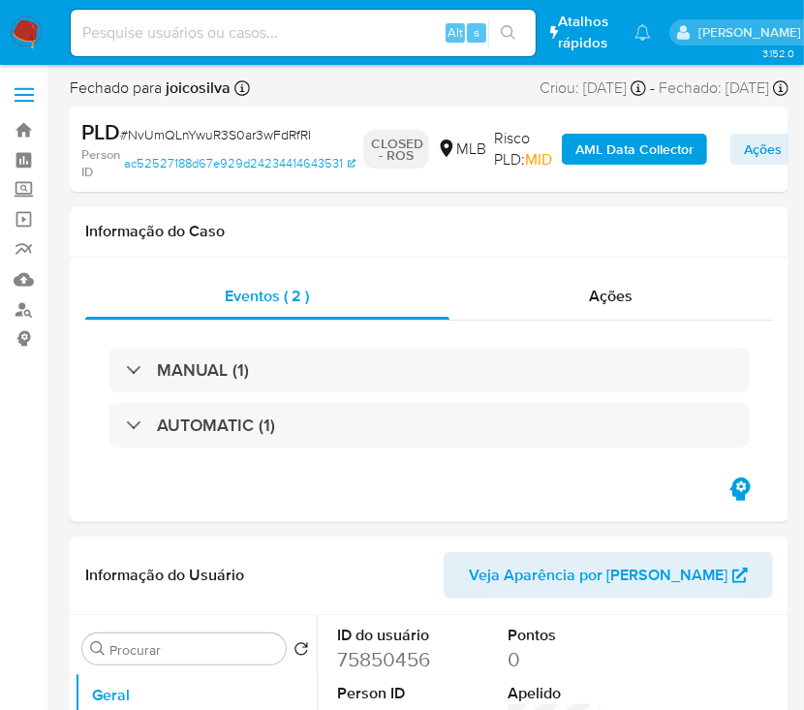
click at [26, 41] on img at bounding box center [26, 32] width 33 height 33
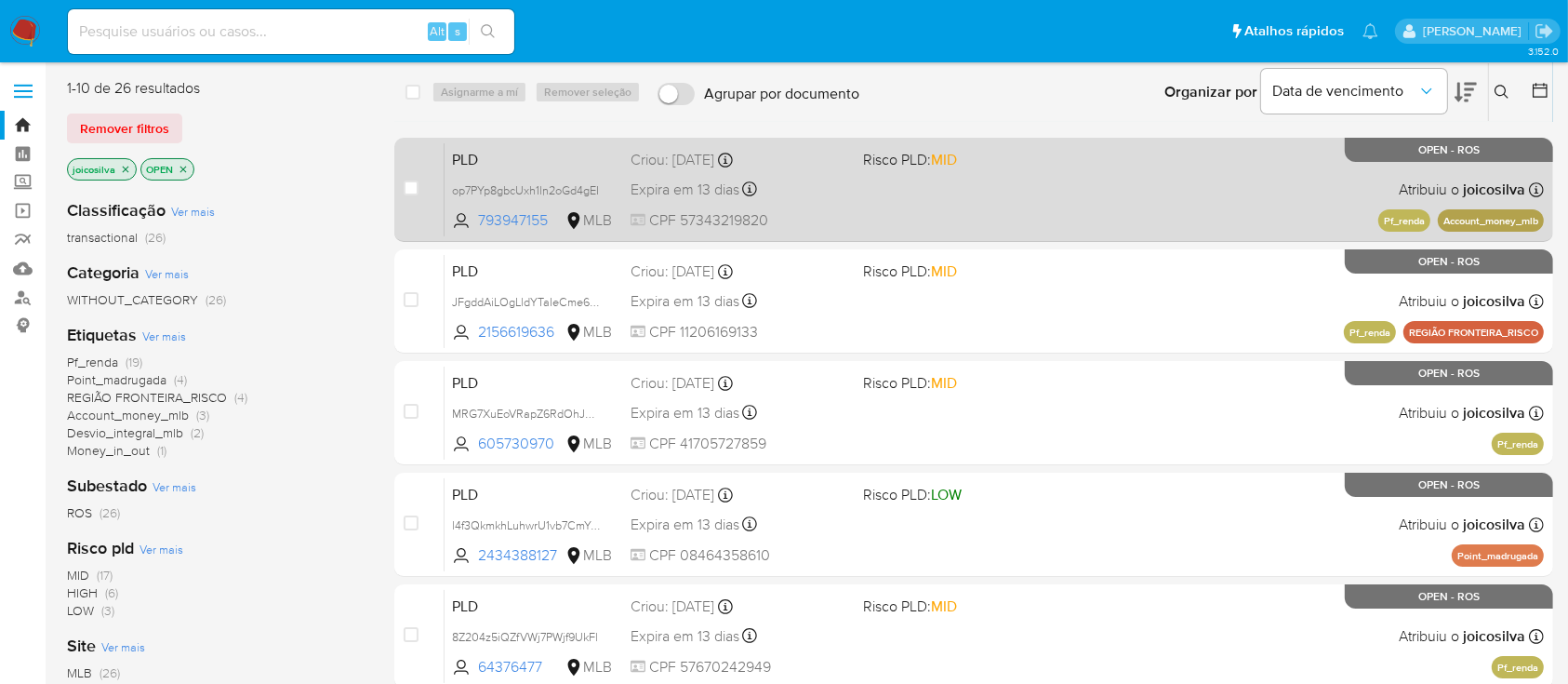
click at [790, 204] on div "PLD op7PYp8gbcUxh1ln2oGd4gEI 793947155 MLB Risco PLD: MID Criou: [DATE] Criou: …" at bounding box center [994, 189] width 1099 height 94
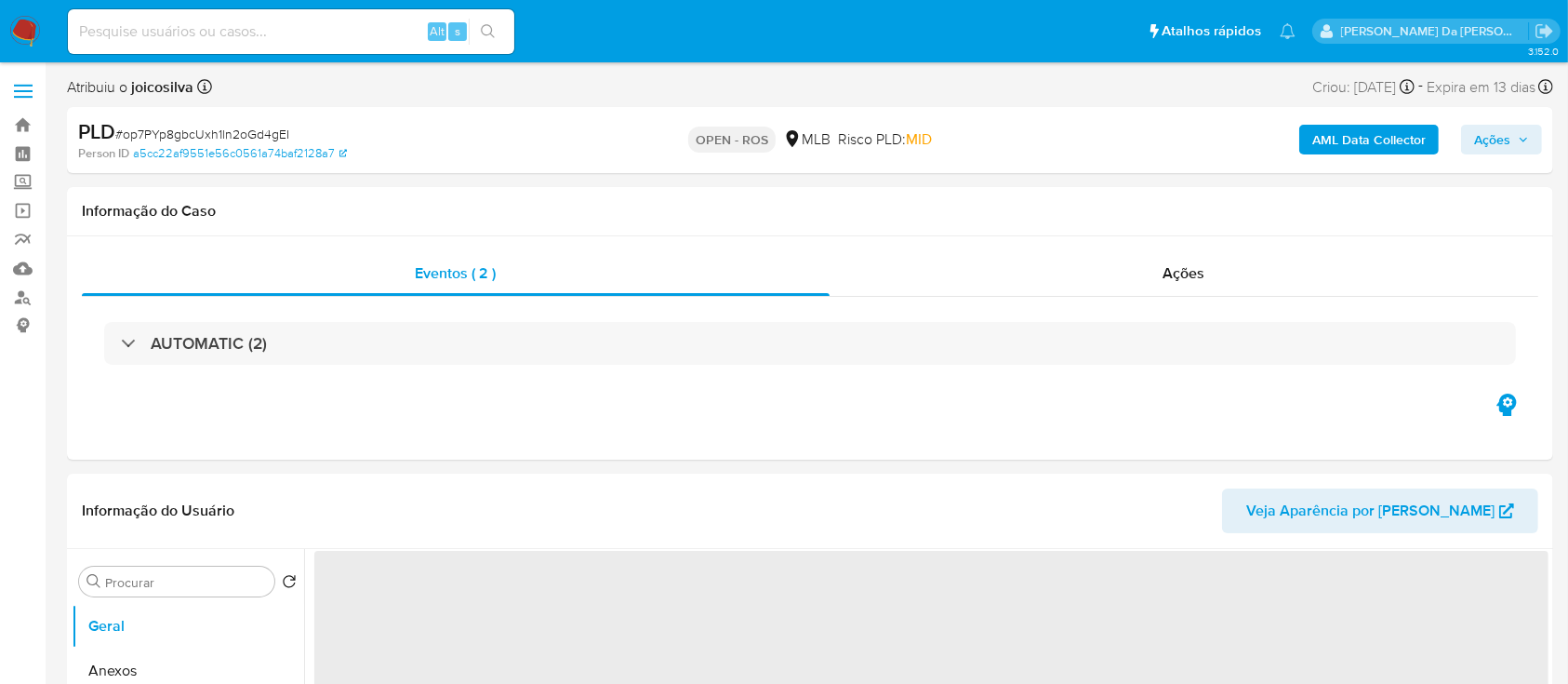
click at [260, 136] on span "# op7PYp8gbcUxh1ln2oGd4gEI" at bounding box center [202, 134] width 174 height 18
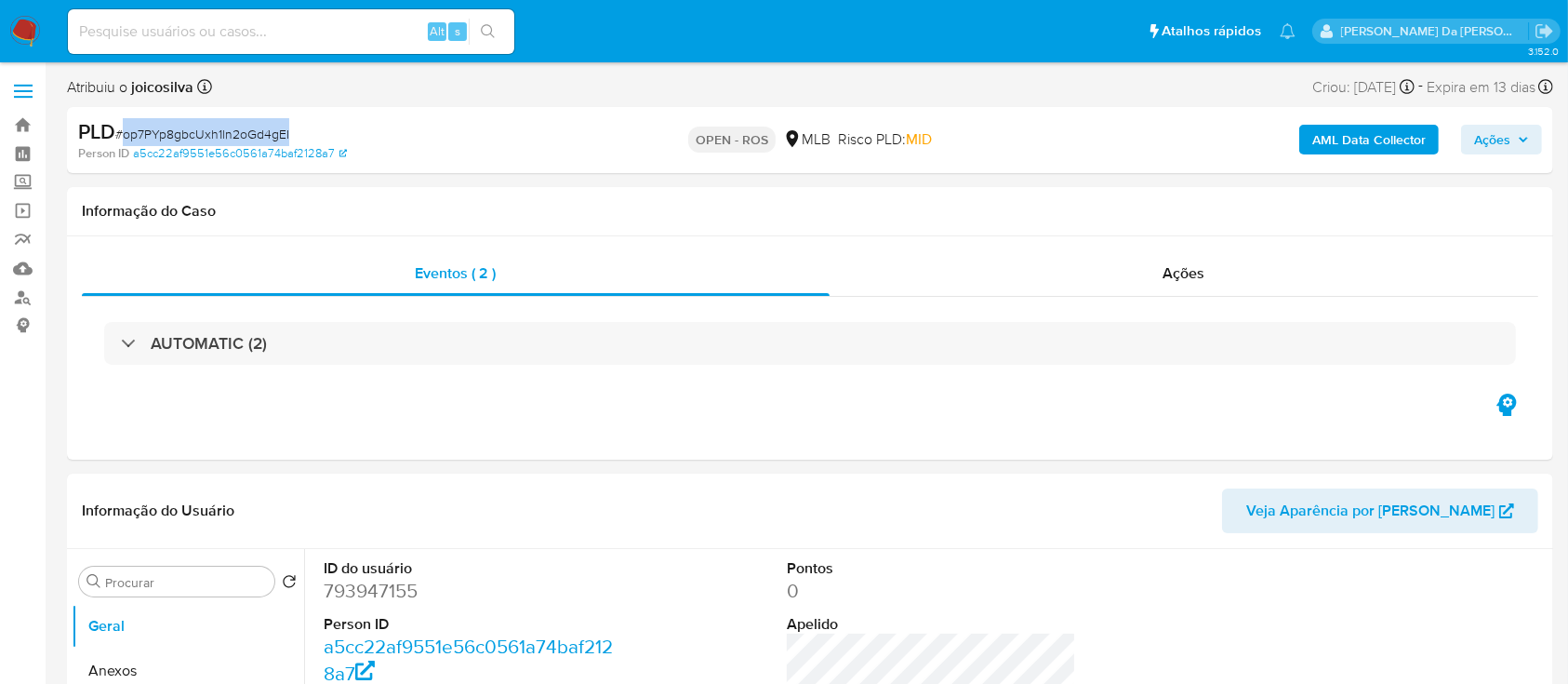
copy span "op7PYp8gbcUxh1ln2oGd4gEI"
select select "10"
click at [35, 26] on img at bounding box center [25, 31] width 32 height 32
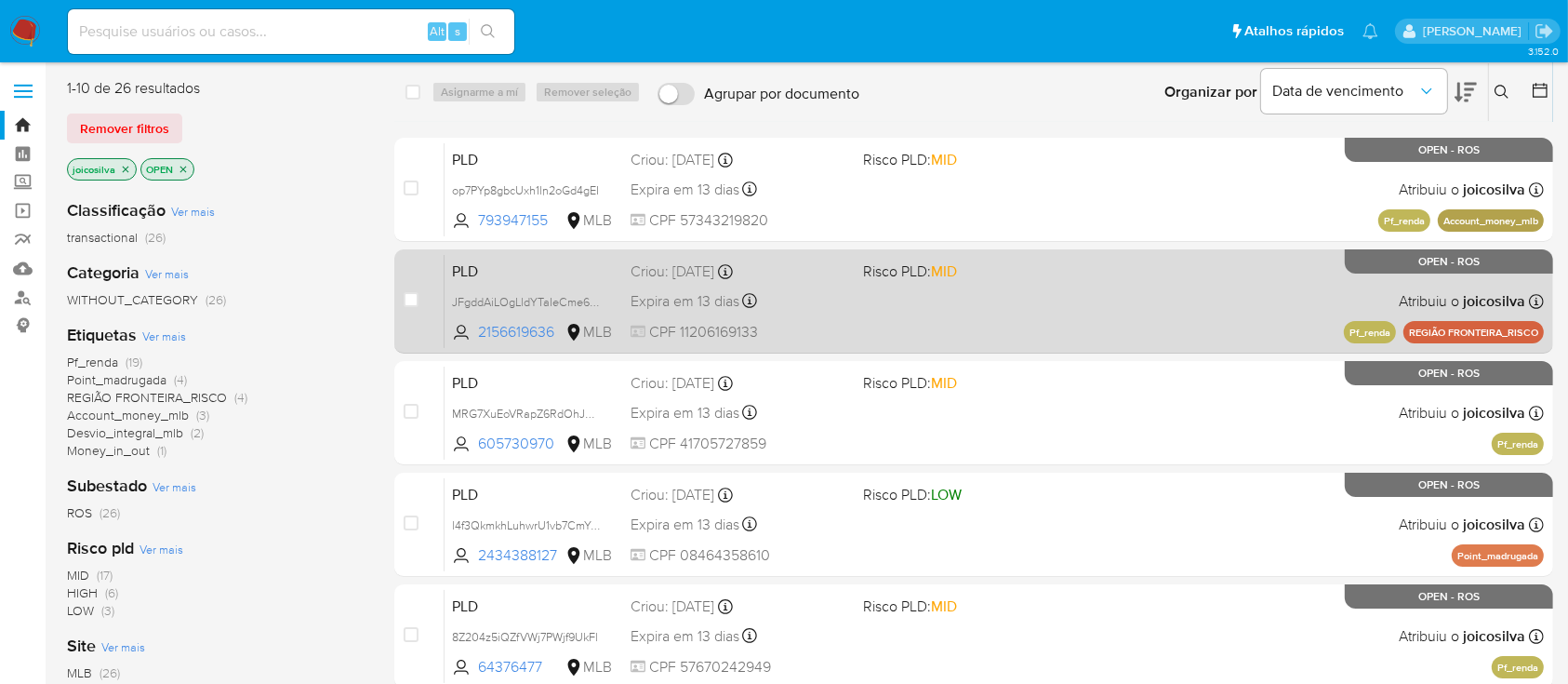
click at [937, 301] on div "PLD JFgddAiLOgLldYTaIeCme6HS 2156619636 MLB Risco PLD: MID Criou: [DATE] Criou:…" at bounding box center [994, 301] width 1099 height 94
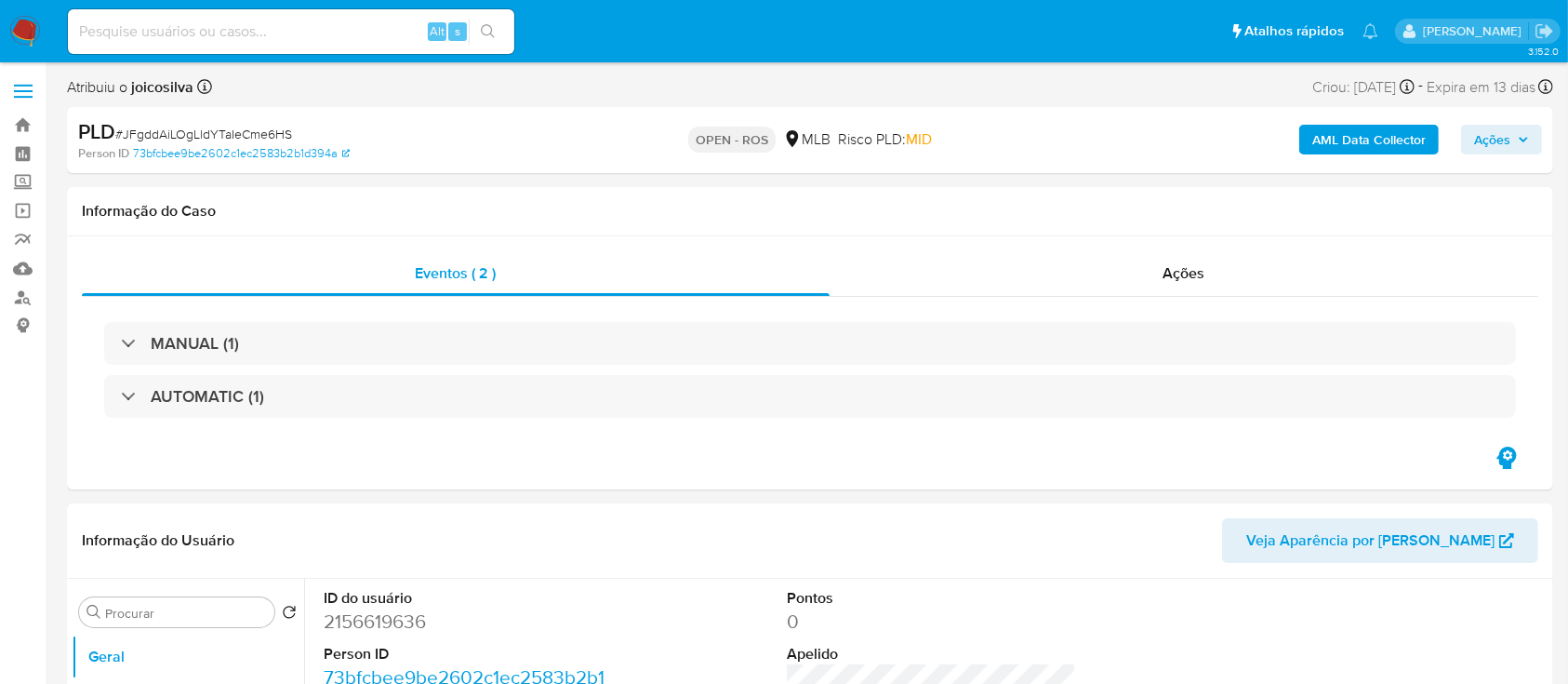
select select "10"
click at [725, 464] on div "Eventos ( 2 ) Ações MANUAL (1) AUTOMATIC (1)" at bounding box center [810, 363] width 1486 height 254
click at [264, 134] on span "# JFgddAiLOgLldYTaIeCme6HS" at bounding box center [204, 134] width 177 height 18
copy span "JFgddAiLOgLldYTaIeCme6HS"
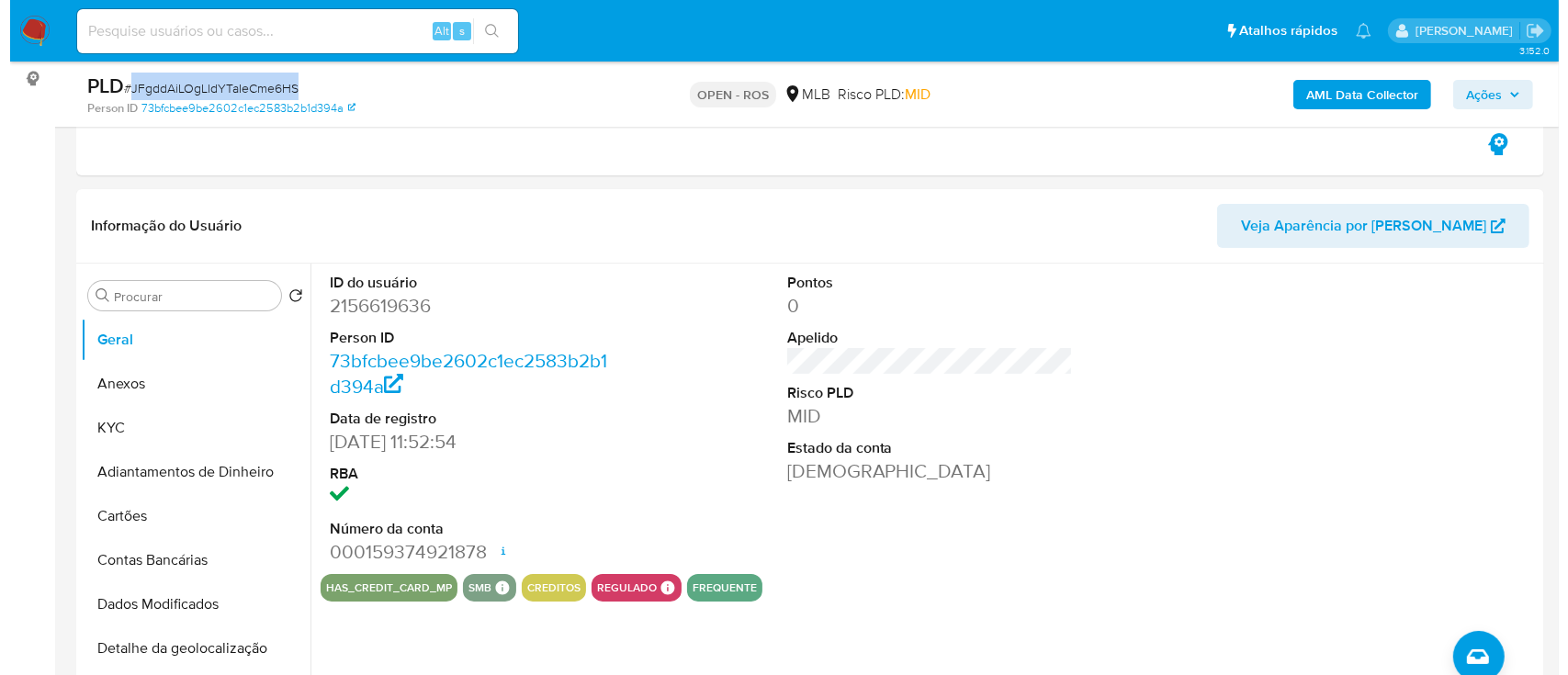
scroll to position [245, 0]
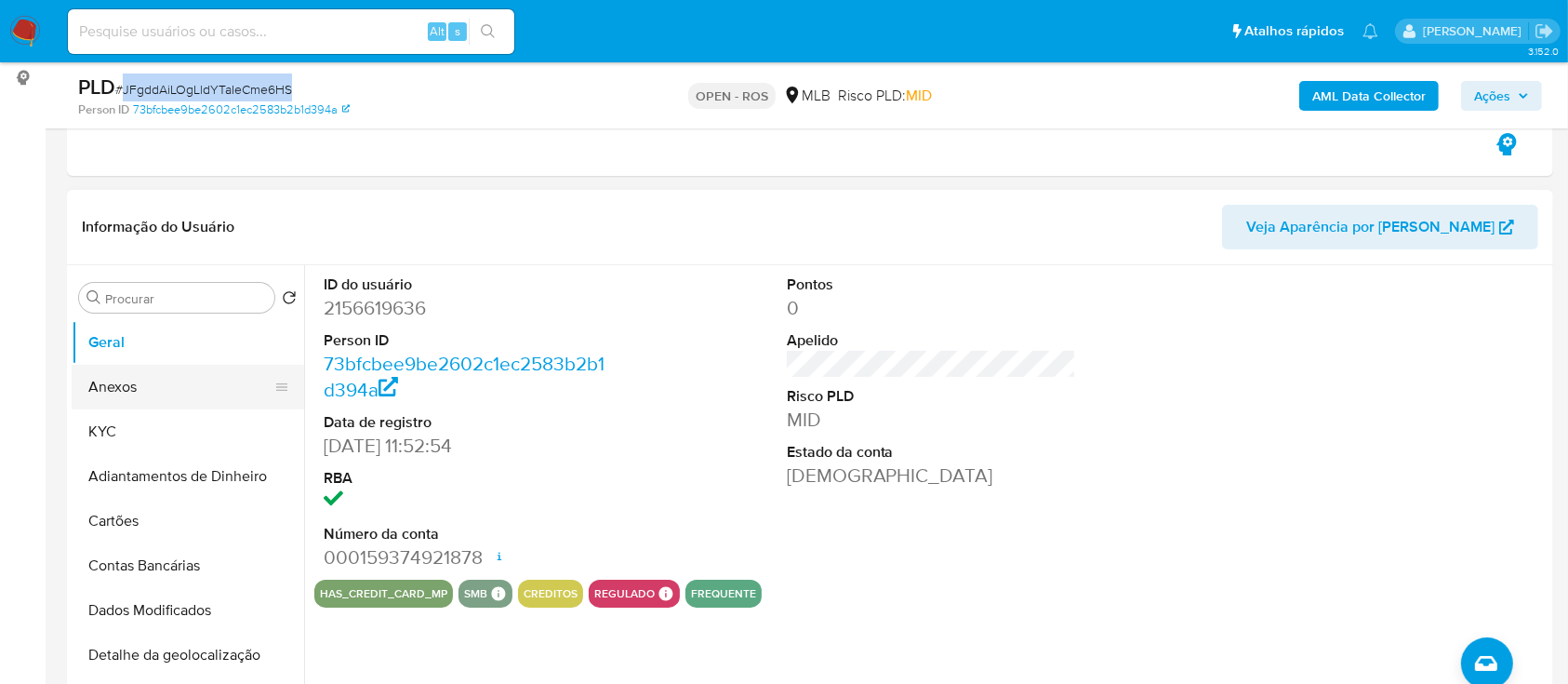
click at [139, 376] on button "Anexos" at bounding box center [181, 387] width 218 height 44
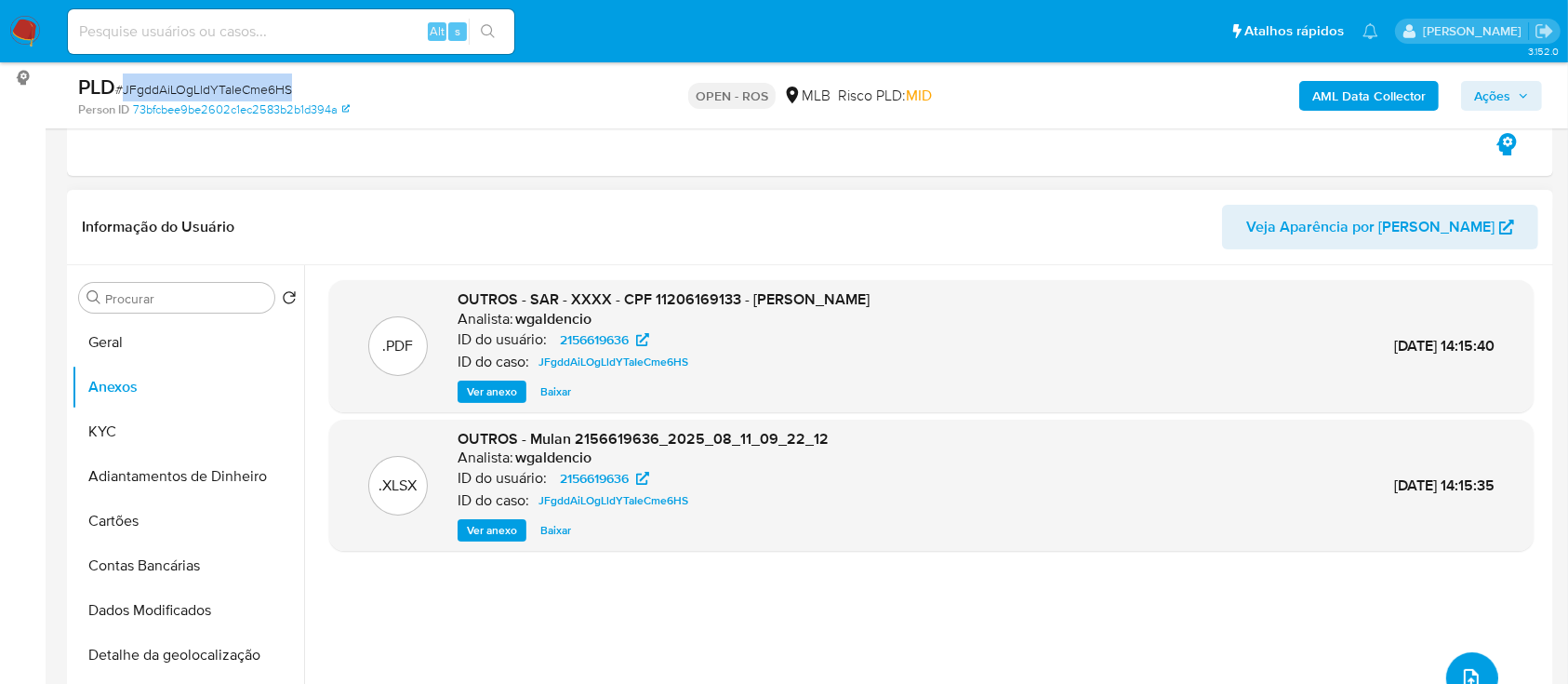
click at [1466, 667] on icon "upload-file" at bounding box center [1471, 677] width 22 height 22
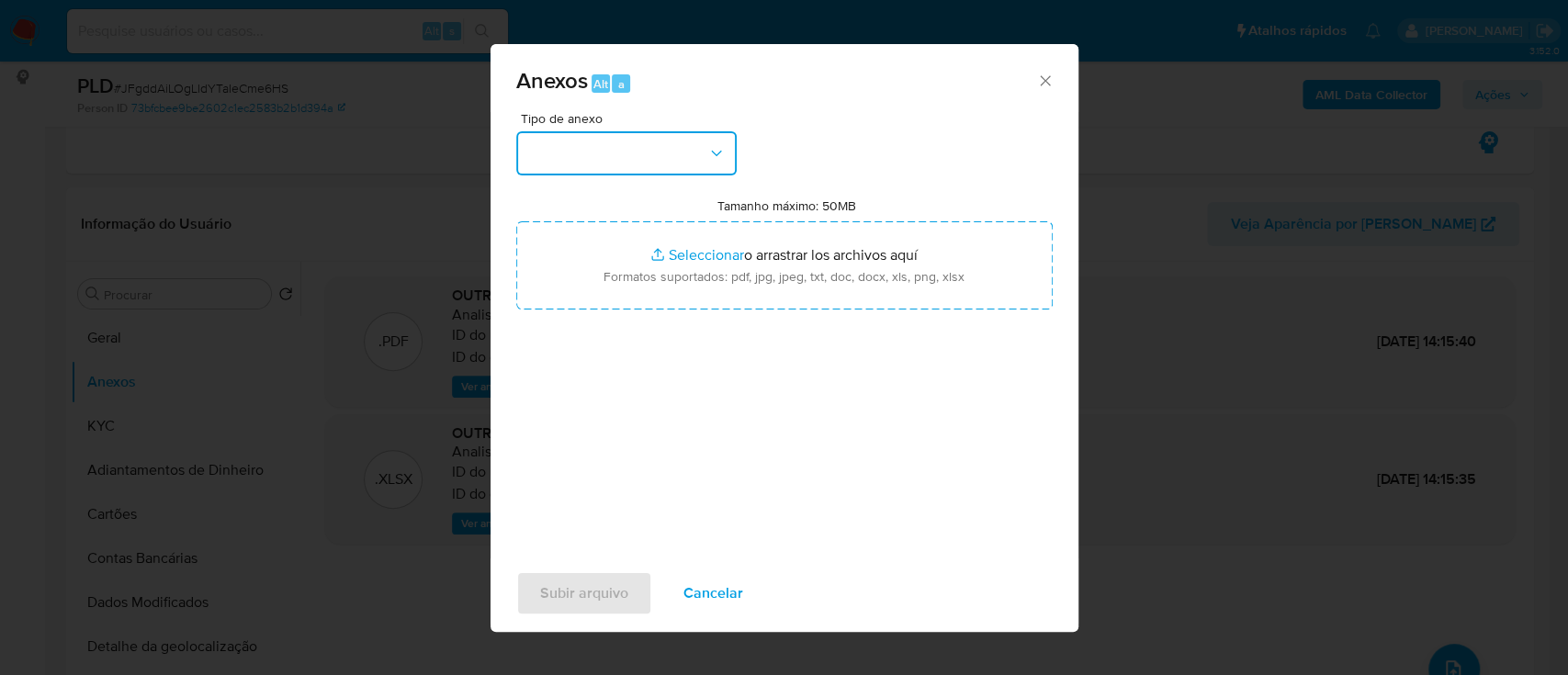
click at [672, 156] on button "button" at bounding box center [626, 153] width 220 height 44
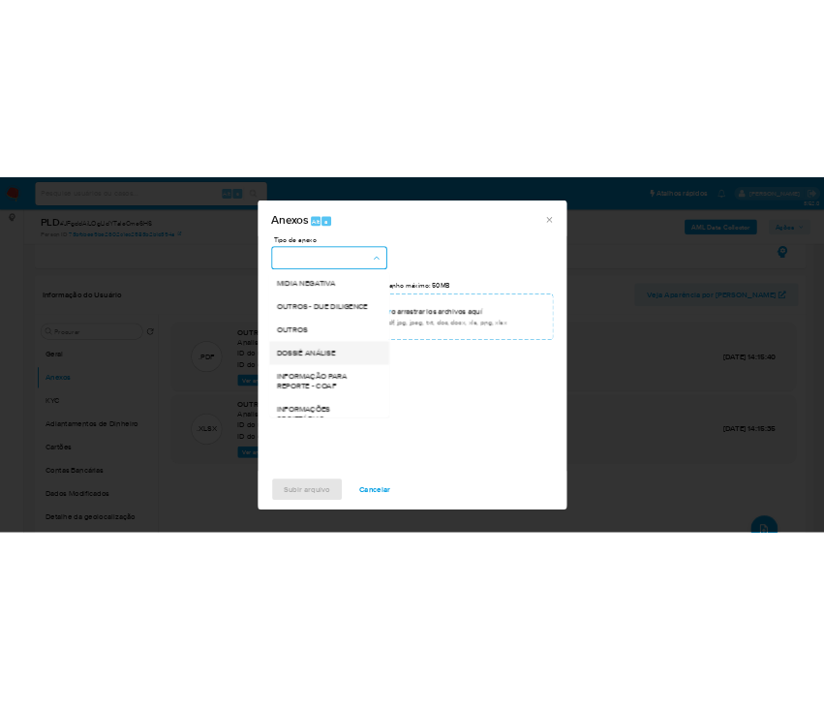
scroll to position [297, 0]
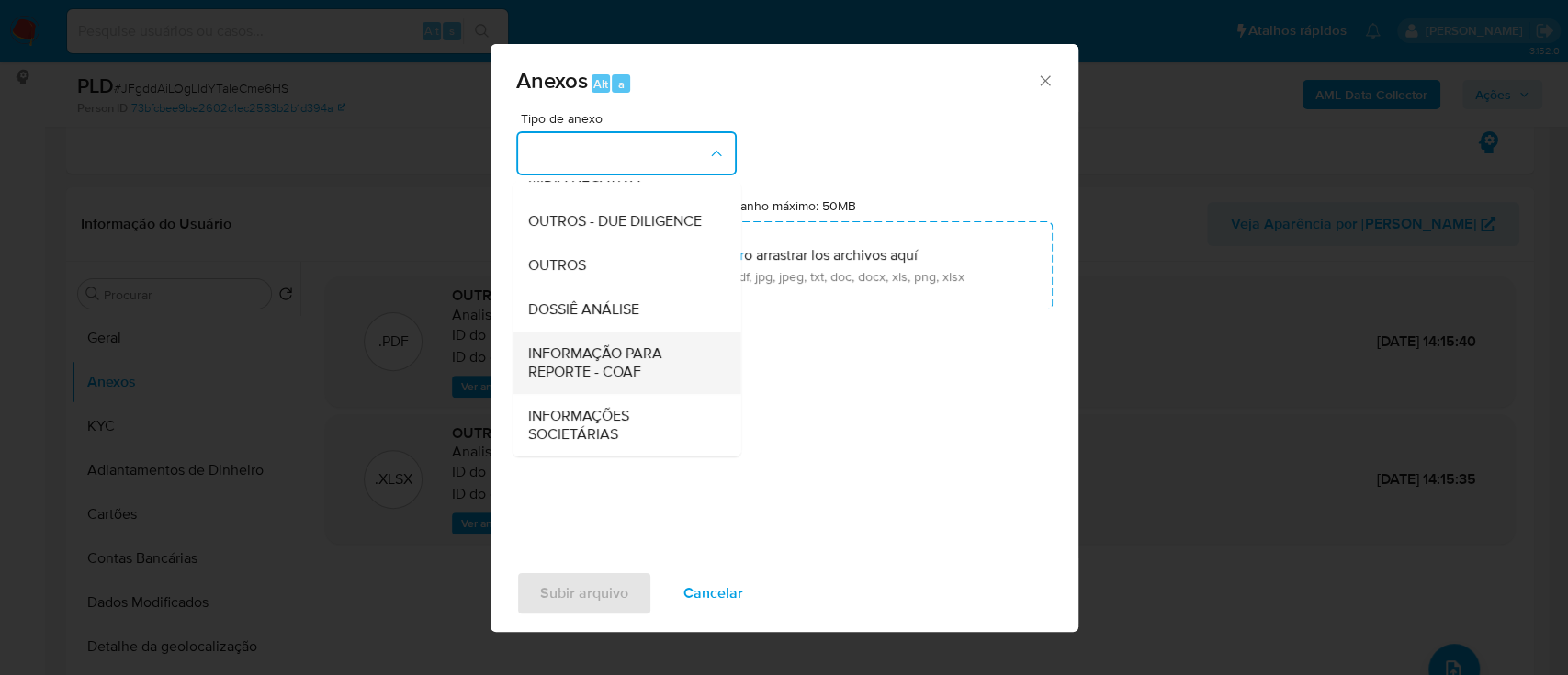
click at [633, 358] on span "INFORMAÇÃO PARA REPORTE - COAF" at bounding box center [621, 362] width 188 height 37
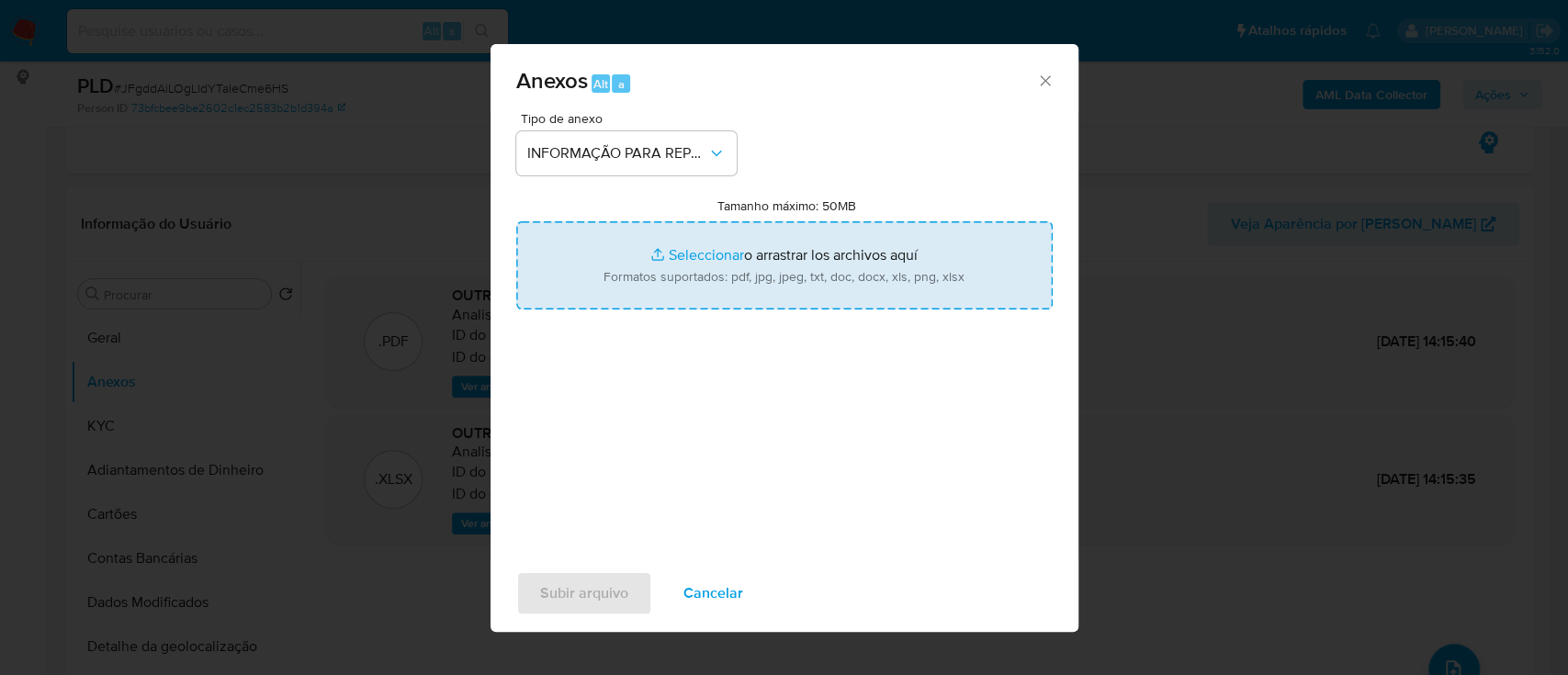
type input "C:\fakepath\SAR - JFgddAiLOgLldYTaIeCme6HS - CPF 11206169133 - ODETE KAREN ALME…"
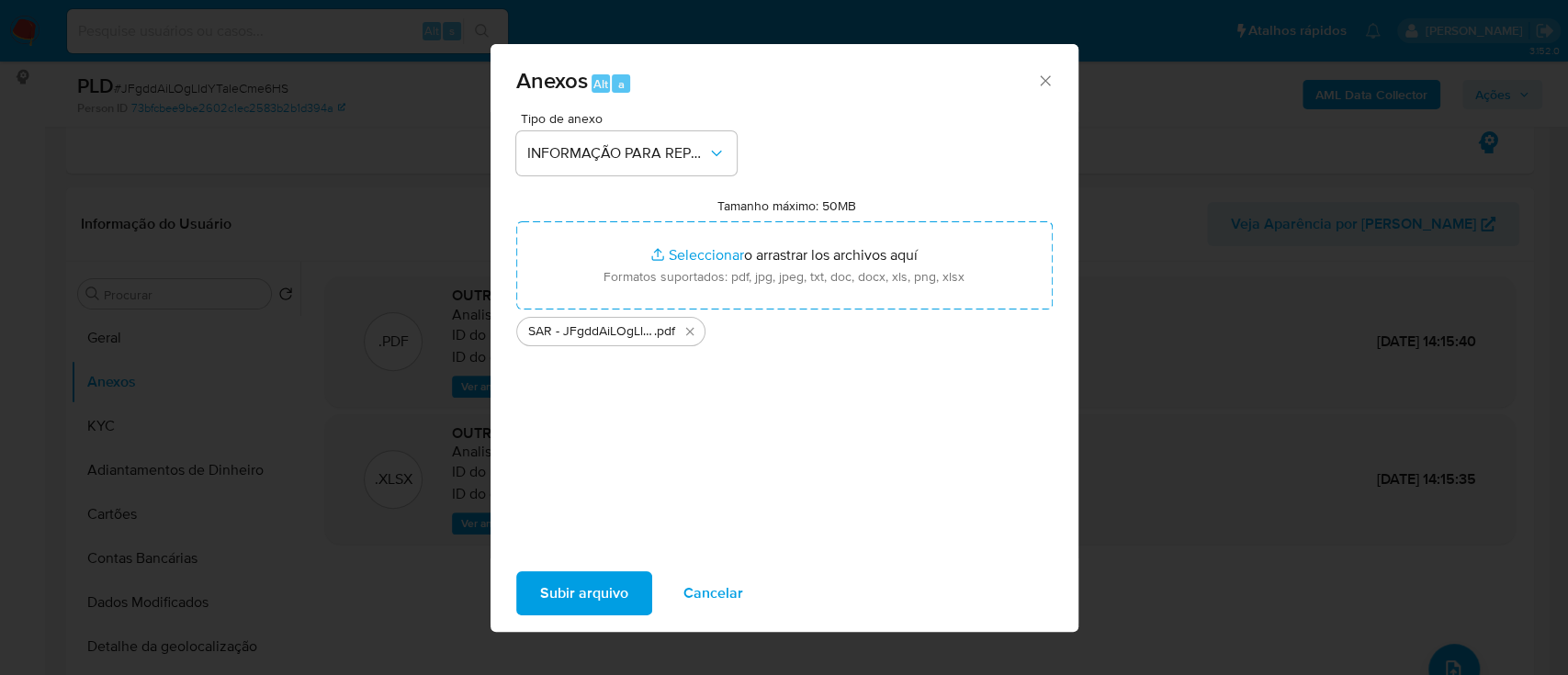
click at [623, 592] on span "Subir arquivo" at bounding box center [583, 593] width 88 height 41
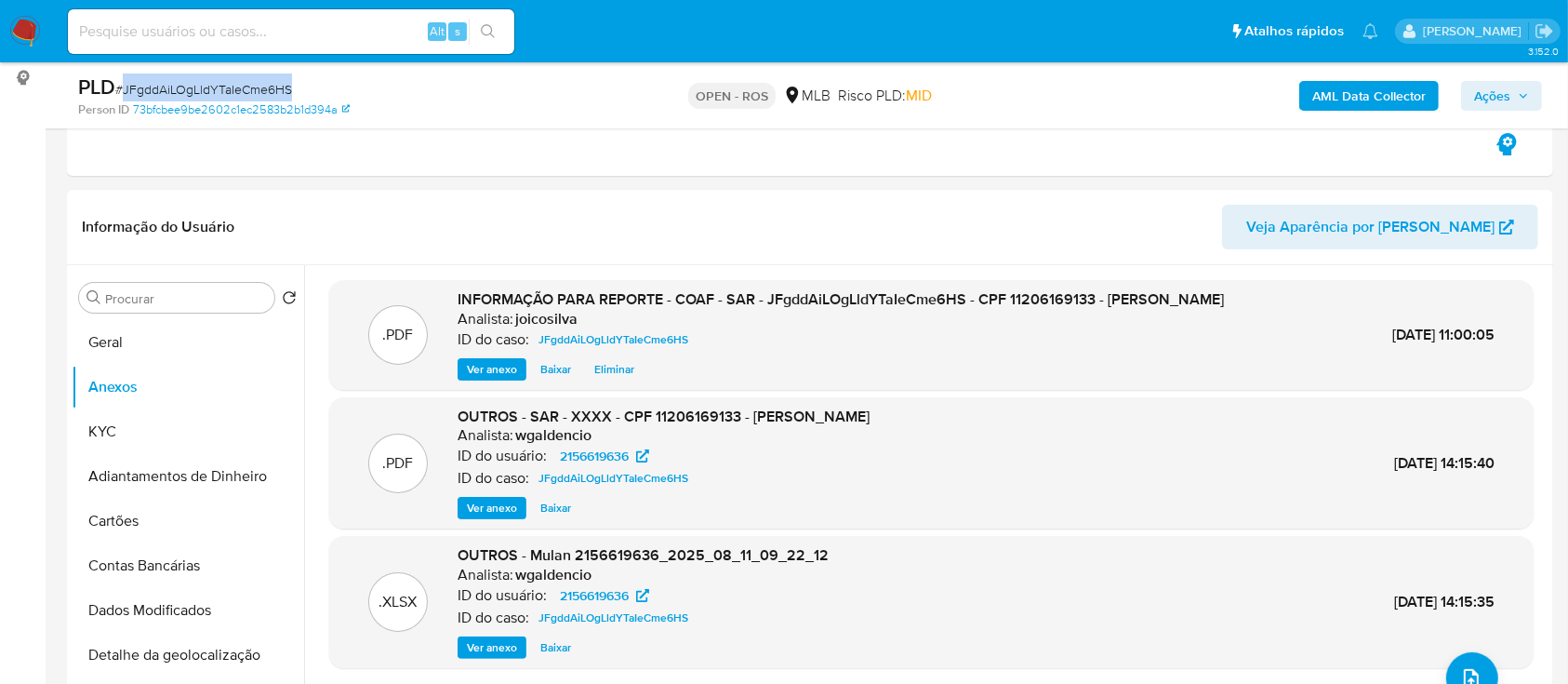
click at [1488, 91] on span "Ações" at bounding box center [1492, 95] width 36 height 30
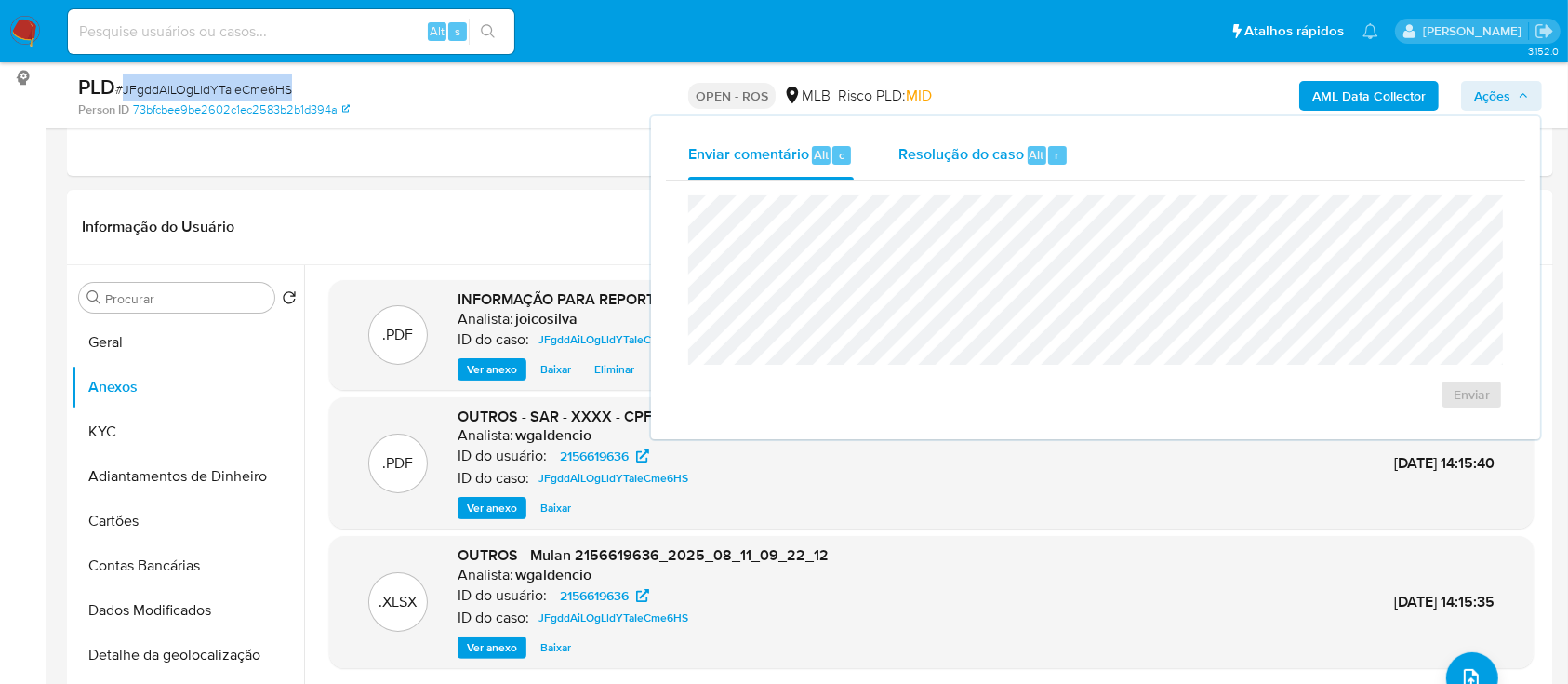
click at [967, 171] on div "Resolução do caso Alt r" at bounding box center [983, 156] width 170 height 48
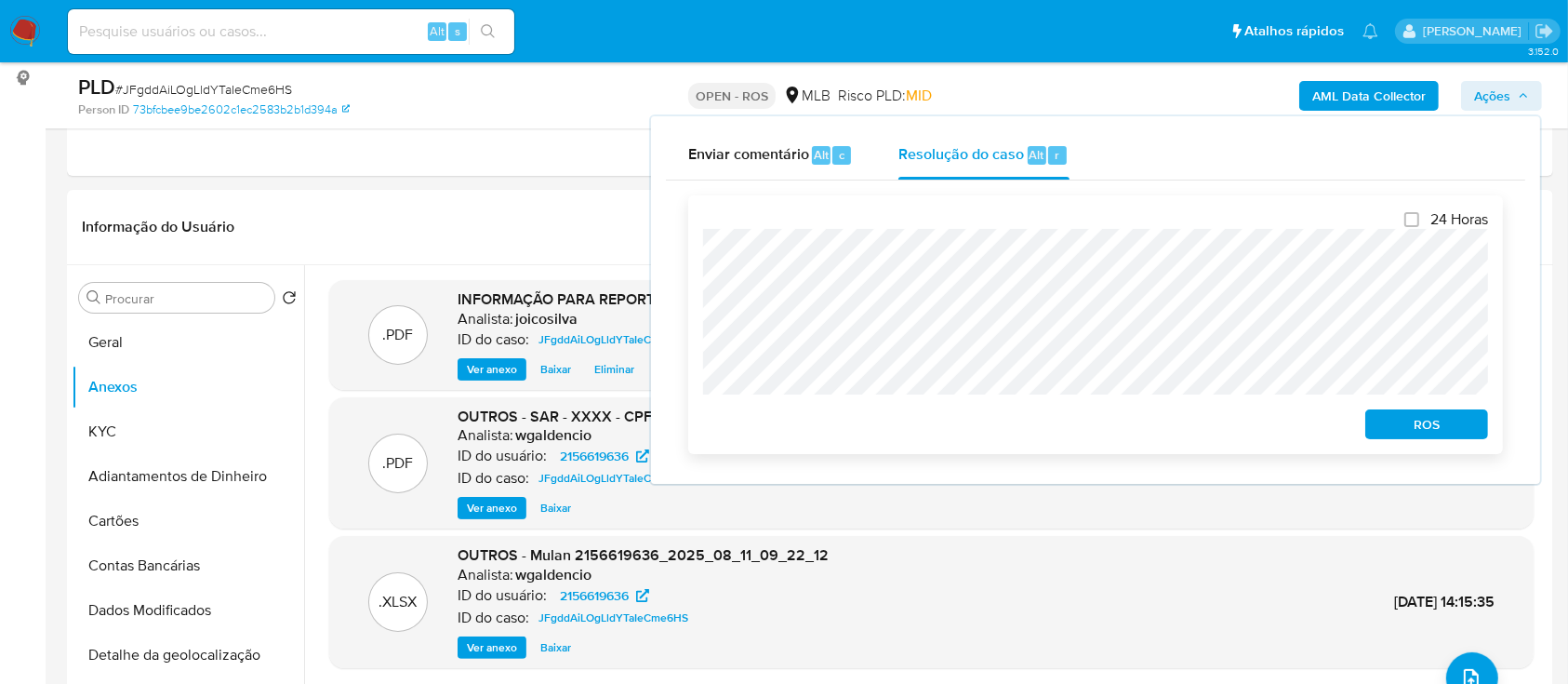
click at [1413, 437] on span "ROS" at bounding box center [1426, 424] width 97 height 26
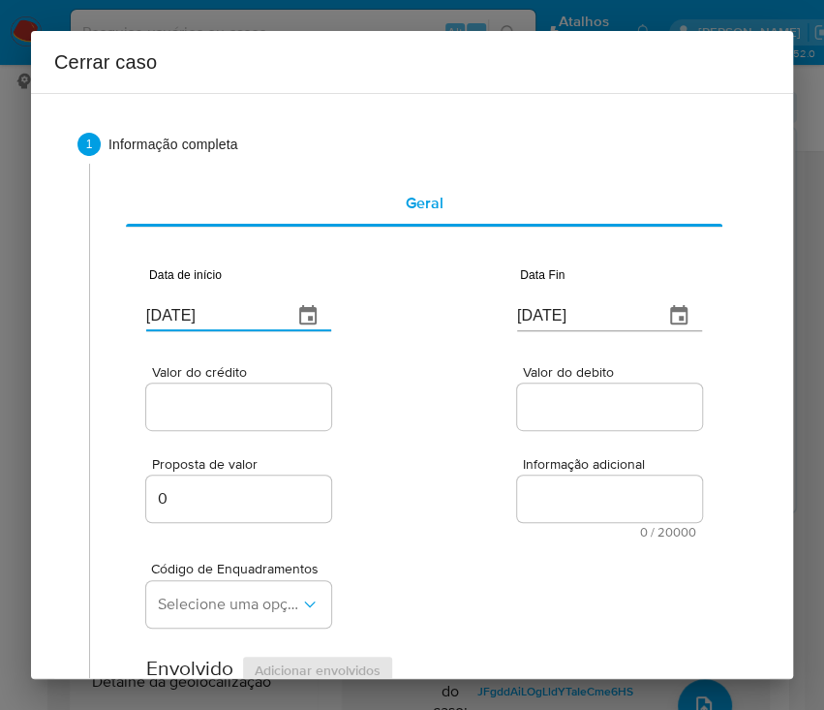
click at [245, 318] on input "[DATE]" at bounding box center [211, 315] width 131 height 31
paste input "01/06"
type input "01/06/2025"
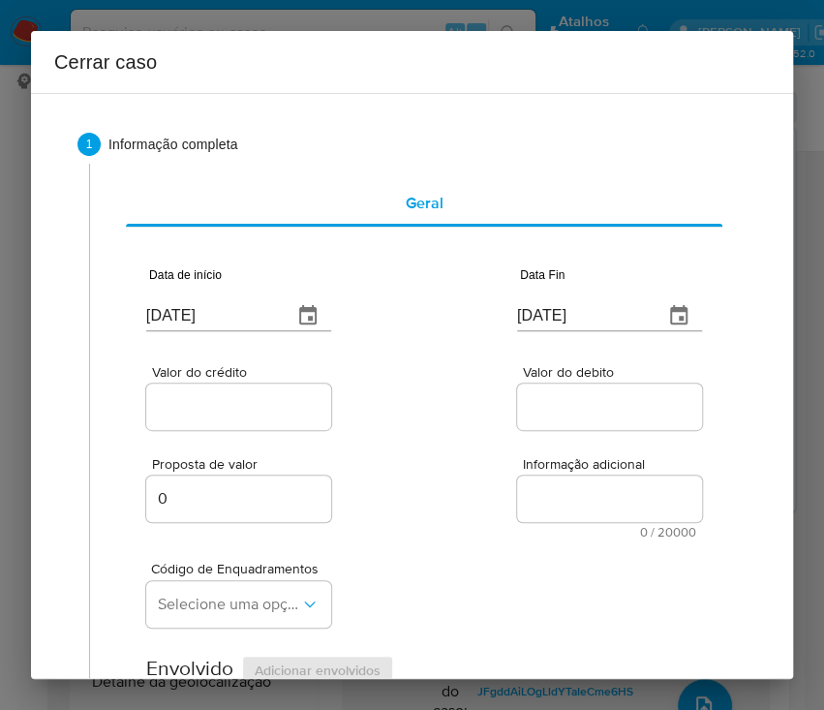
drag, startPoint x: 428, startPoint y: 288, endPoint x: 11, endPoint y: 505, distance: 470.4
click at [427, 290] on div "Data de início 01/06/2025 Data Fin 13/08/2025" at bounding box center [424, 291] width 556 height 101
click at [573, 311] on input "[DATE]" at bounding box center [582, 315] width 131 height 31
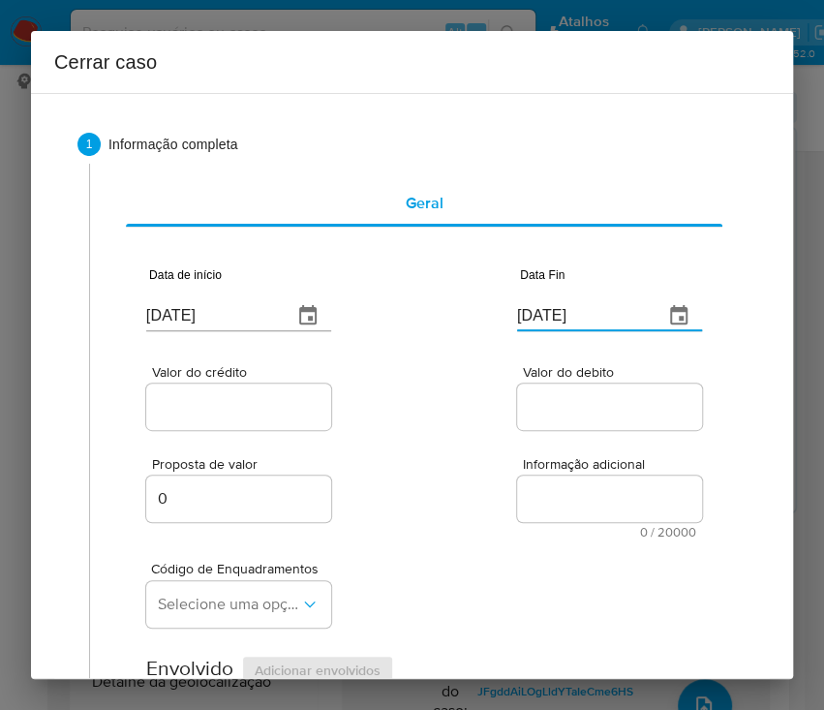
paste input "0"
type input "10/08/2025"
click at [564, 396] on input "Valor do debito" at bounding box center [612, 406] width 190 height 25
drag, startPoint x: 240, startPoint y: 419, endPoint x: 256, endPoint y: 401, distance: 24.1
click at [240, 416] on div at bounding box center [238, 407] width 185 height 46
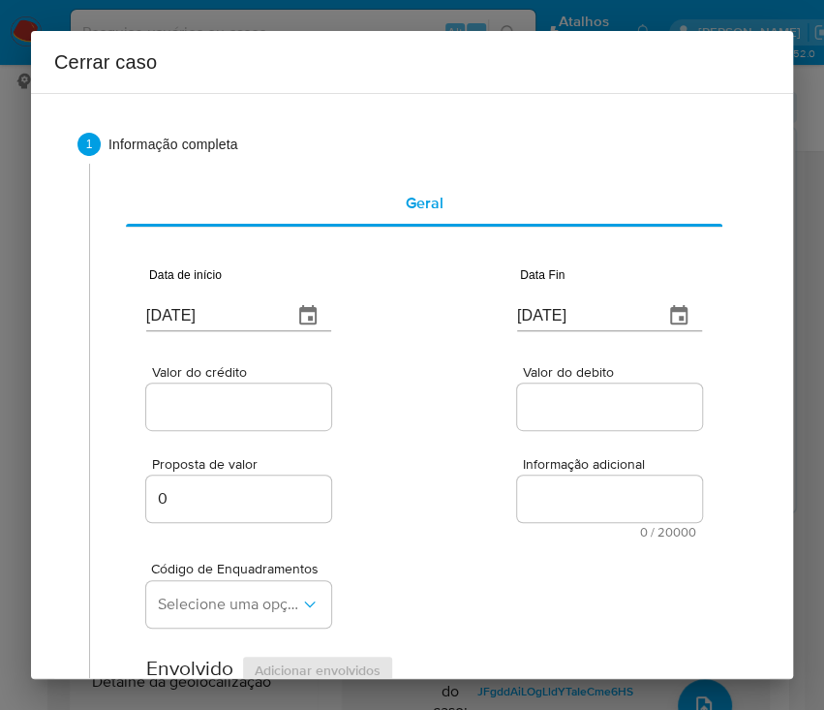
drag, startPoint x: 256, startPoint y: 401, endPoint x: 227, endPoint y: 445, distance: 52.4
click at [256, 401] on input "Valor do crédito" at bounding box center [241, 406] width 190 height 25
click at [200, 415] on input "Valor do crédito" at bounding box center [241, 406] width 190 height 25
paste input "R$781.989"
type input "R$781.989"
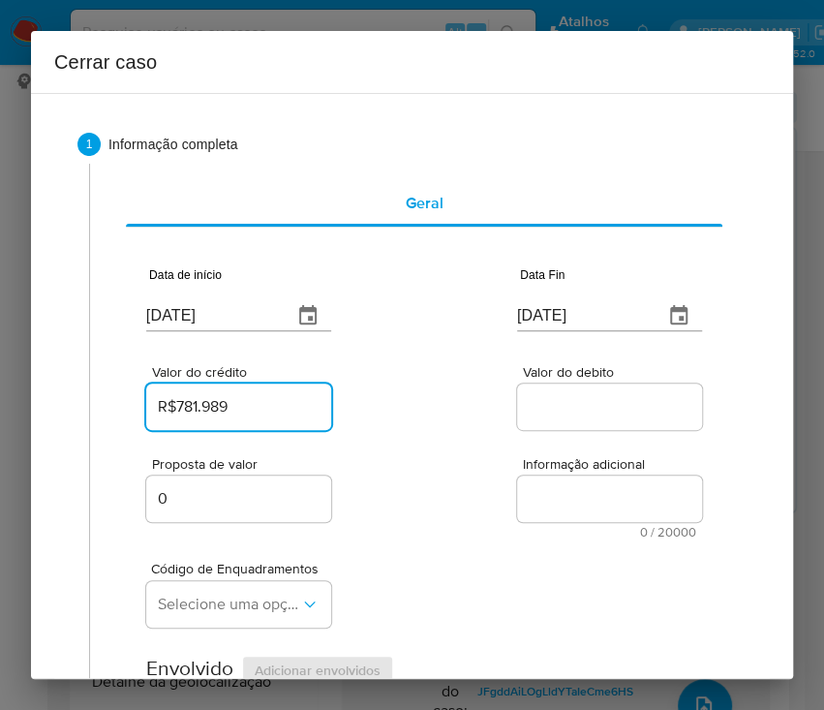
click at [431, 434] on div "Proposta de valor 0 Informação adicional 0 / 20000 20000 caracteres restantes" at bounding box center [424, 486] width 556 height 105
click at [552, 492] on textarea "Informação adicional" at bounding box center [609, 499] width 185 height 46
paste textarea "R$781.113,25"
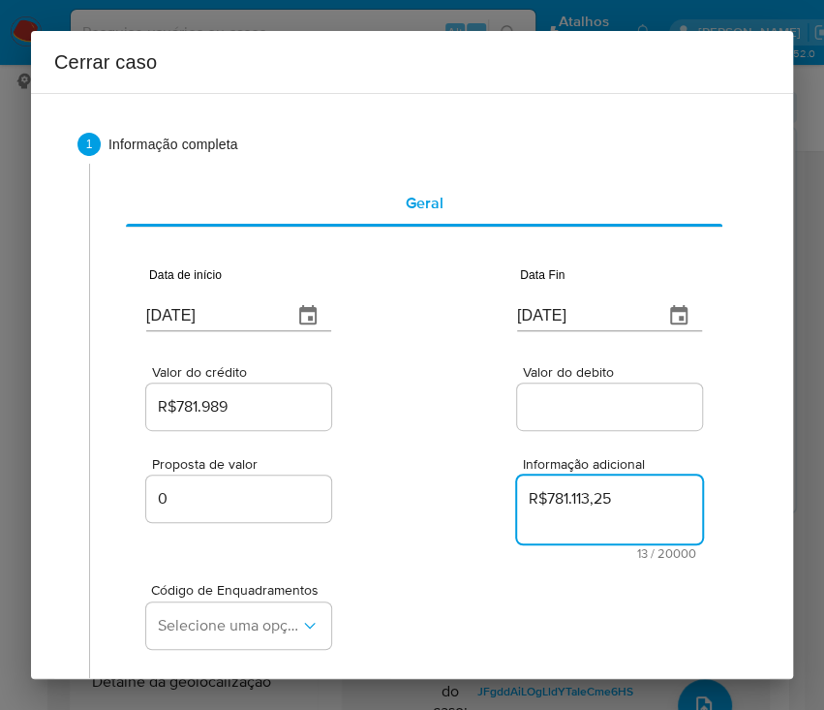
type textarea "R$781.113,25"
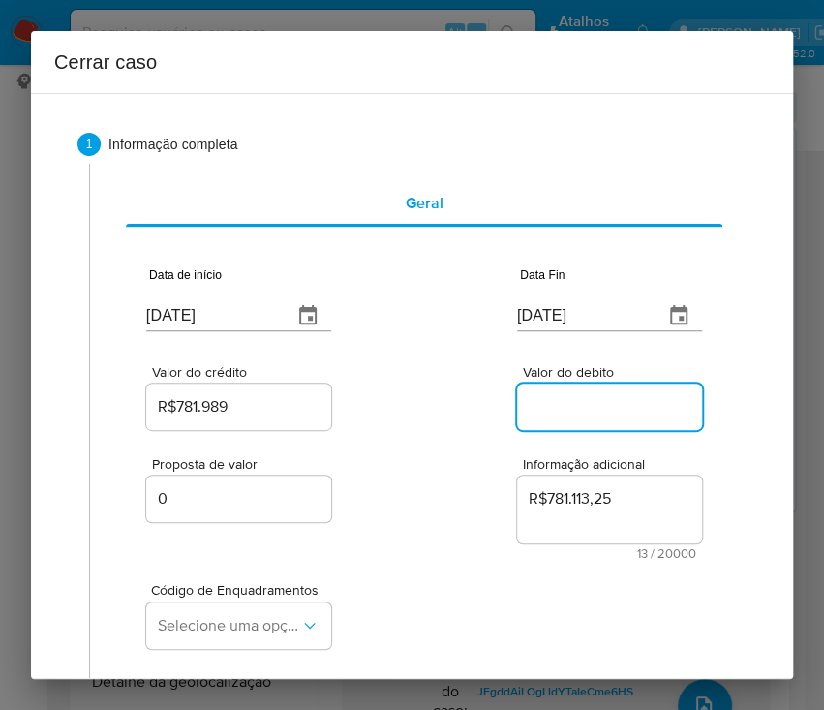
click at [551, 413] on input "Valor do debito" at bounding box center [612, 406] width 190 height 25
paste input "R$781.113"
type input "R$781.113"
click at [517, 523] on textarea "R$781.113,25" at bounding box center [609, 510] width 185 height 68
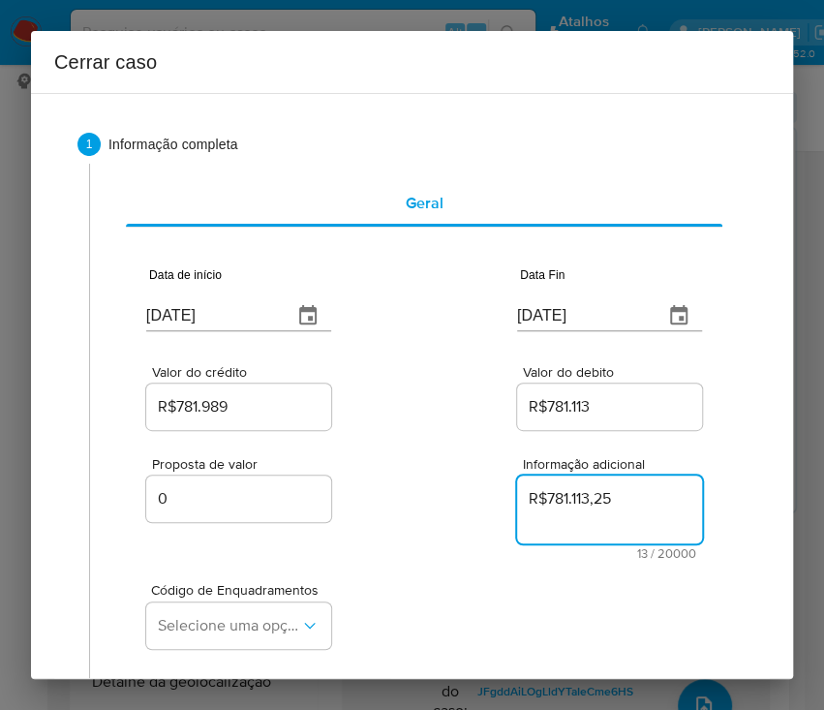
drag, startPoint x: 592, startPoint y: 514, endPoint x: 411, endPoint y: 482, distance: 183.9
click at [411, 482] on div "Proposta de valor 0 Informação adicional R$781.113,25 13 / 20000 19987 caracter…" at bounding box center [424, 497] width 556 height 126
drag, startPoint x: 517, startPoint y: 570, endPoint x: 506, endPoint y: 576, distance: 13.0
click at [516, 569] on div "Código de Enquadramentos Selecione uma opção" at bounding box center [424, 608] width 556 height 97
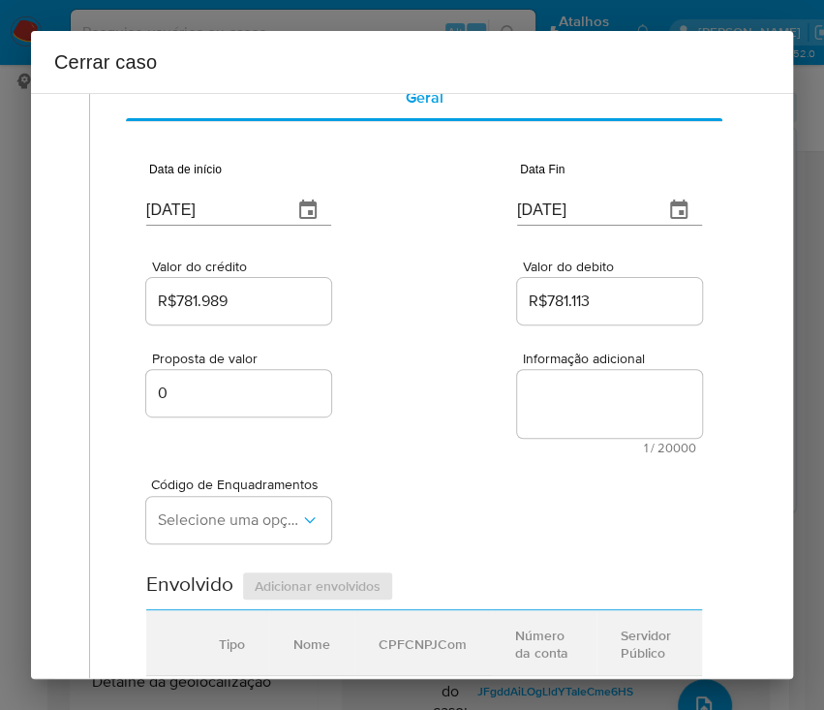
scroll to position [258, 0]
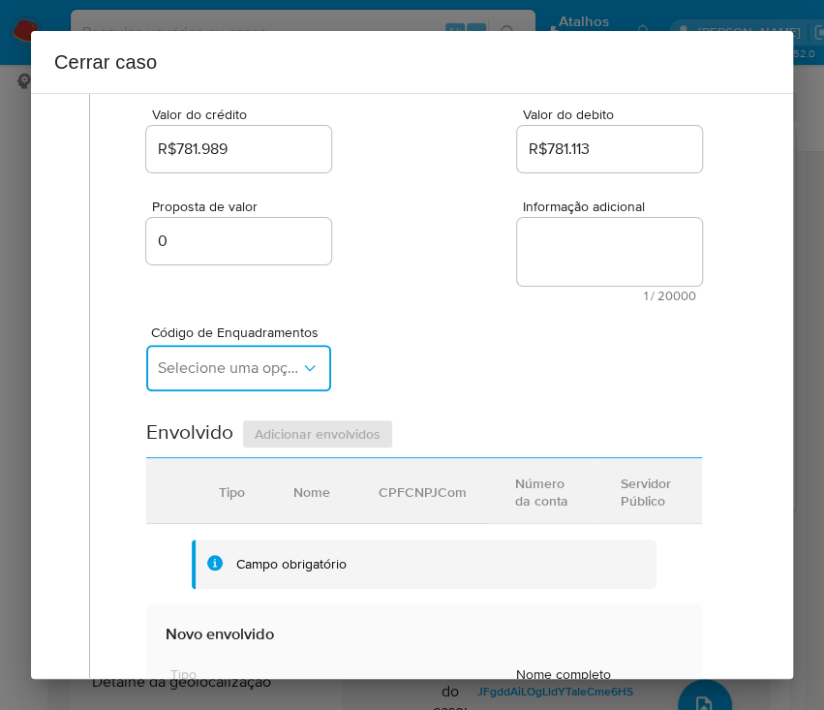
click at [215, 378] on button "Selecione uma opção" at bounding box center [238, 368] width 185 height 46
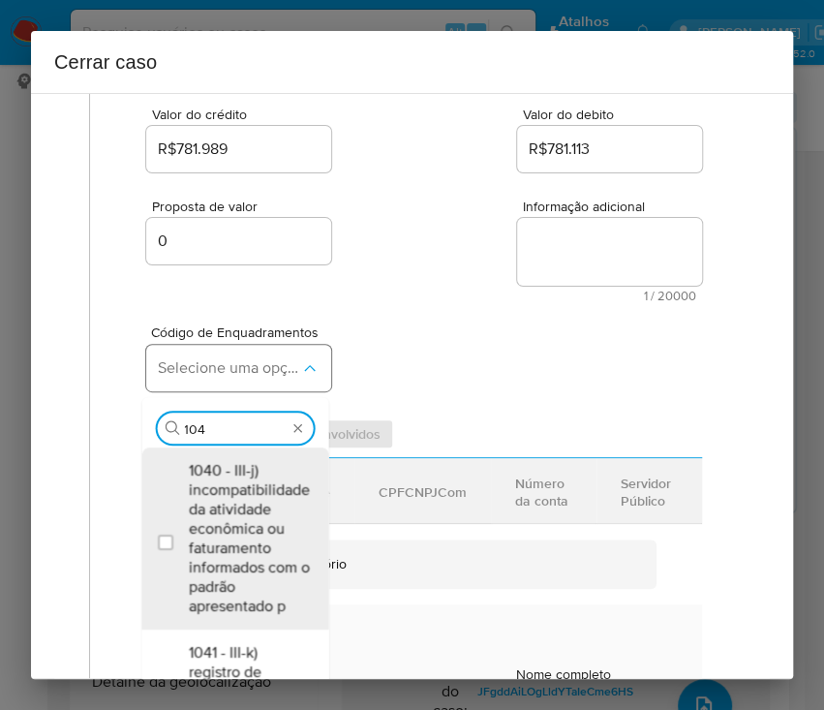
type input "1045"
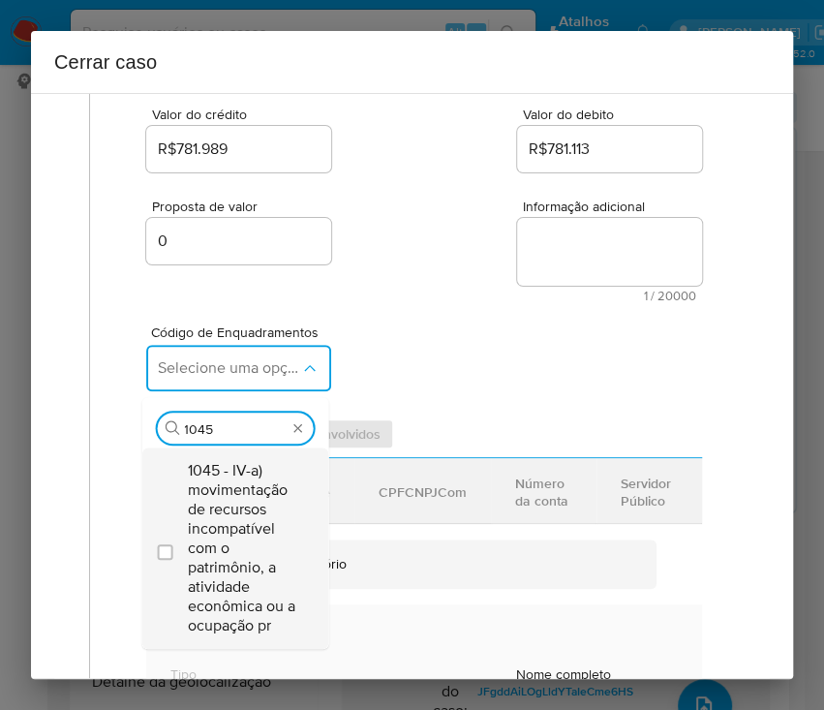
click at [249, 484] on span "1045 - IV-a) movimentação de recursos incompatível com o patrimônio, a atividad…" at bounding box center [244, 548] width 113 height 174
checkbox input "true"
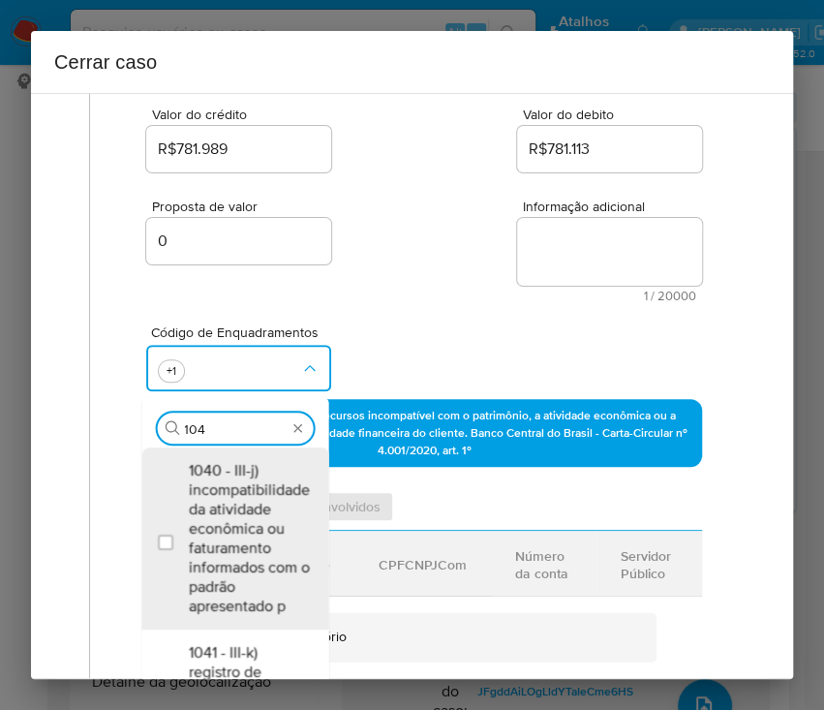
scroll to position [0, 0]
type input "1047"
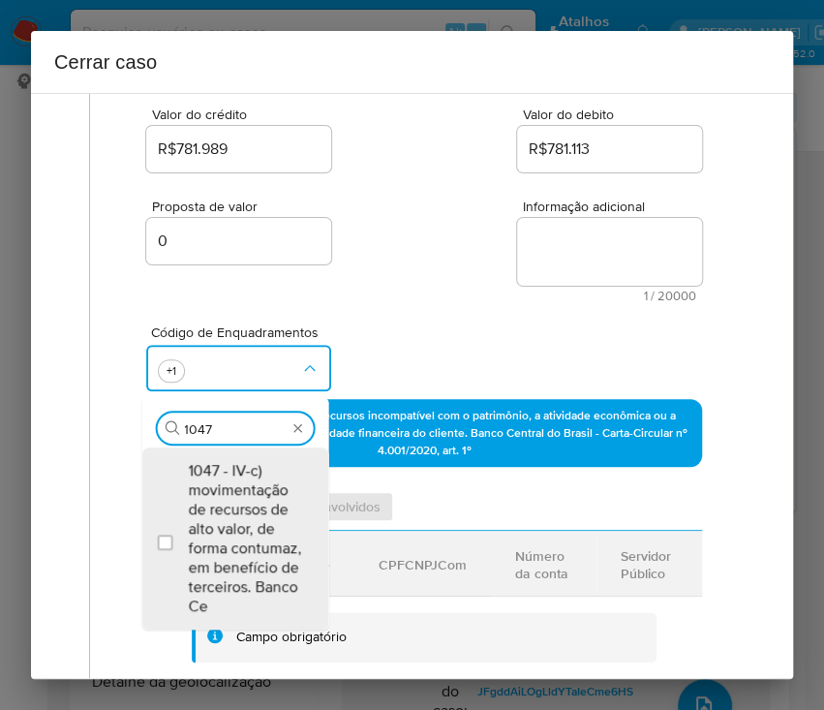
click at [248, 463] on span "1047 - IV-c) movimentação de recursos de alto valor, de forma contumaz, em bene…" at bounding box center [244, 538] width 113 height 155
checkbox input "true"
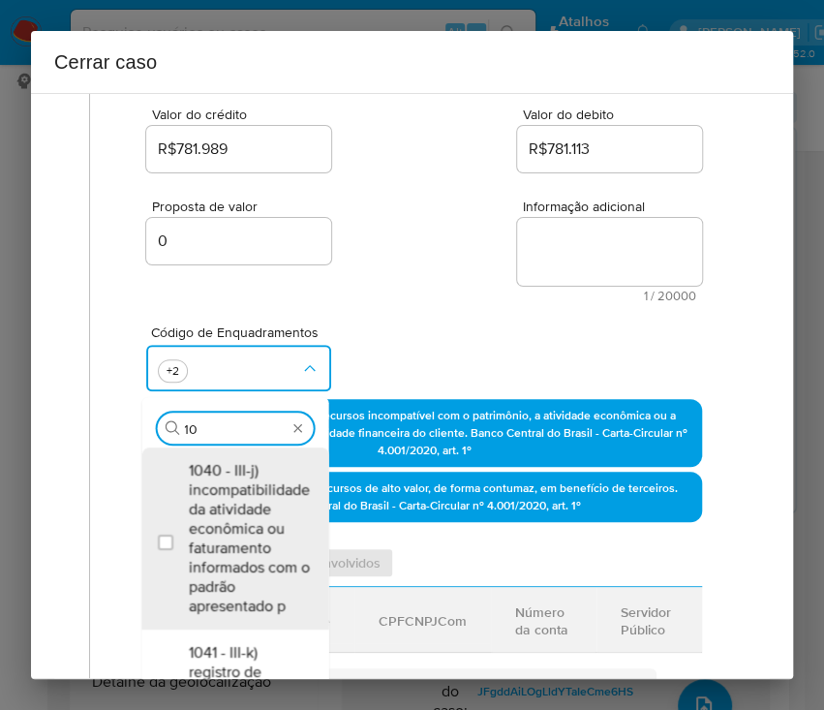
type input "1"
type input "1157"
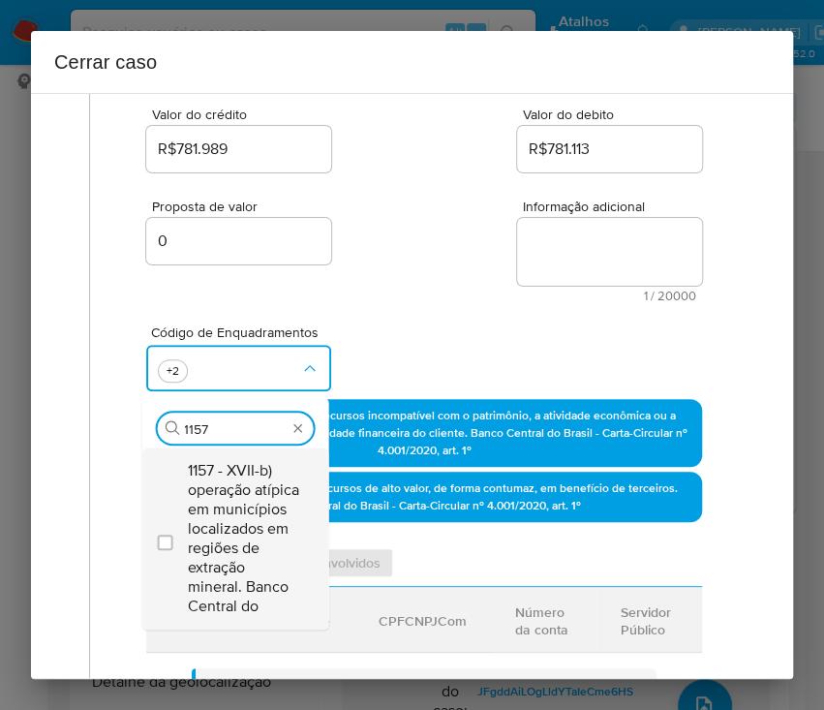
click at [269, 514] on span "1157 - XVII-b) operação atípica em municípios localizados em regiões de extraçã…" at bounding box center [244, 538] width 113 height 155
checkbox input "true"
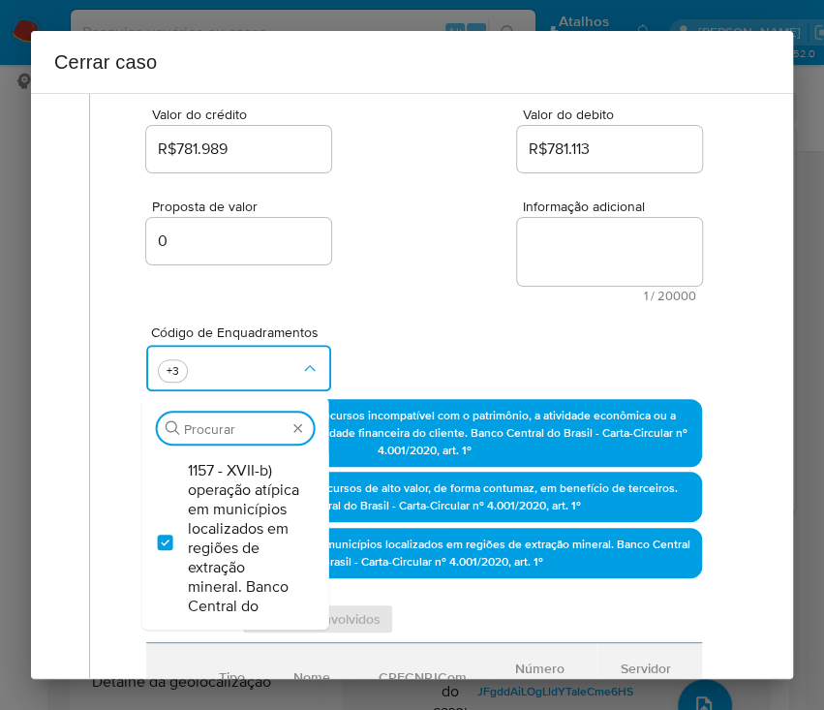
drag, startPoint x: 497, startPoint y: 248, endPoint x: 447, endPoint y: 348, distance: 111.3
click at [497, 245] on div "Proposta de valor 0 Informação adicional 1 / 20000 19999 caracteres restantes" at bounding box center [424, 239] width 556 height 126
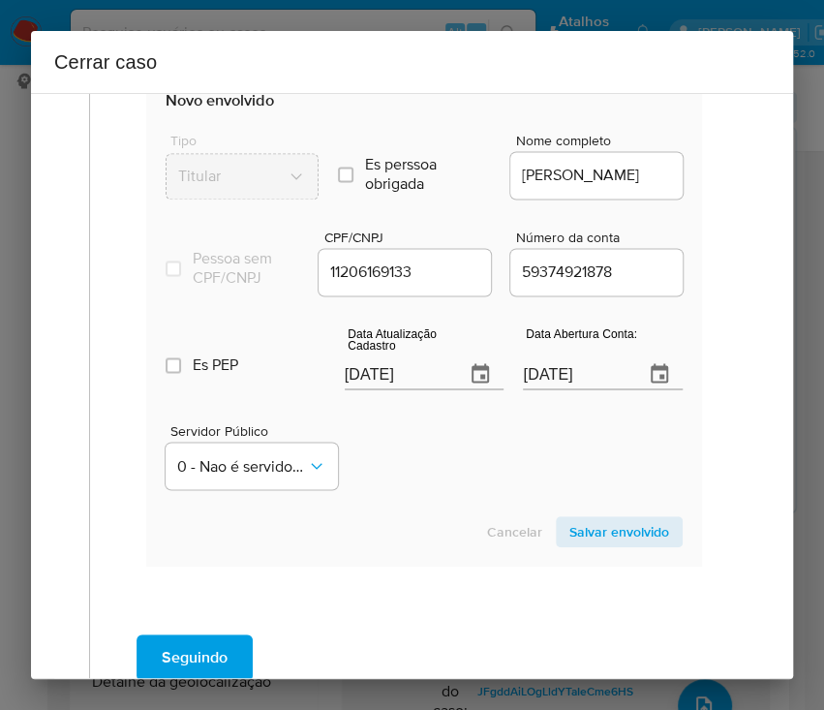
scroll to position [1032, 0]
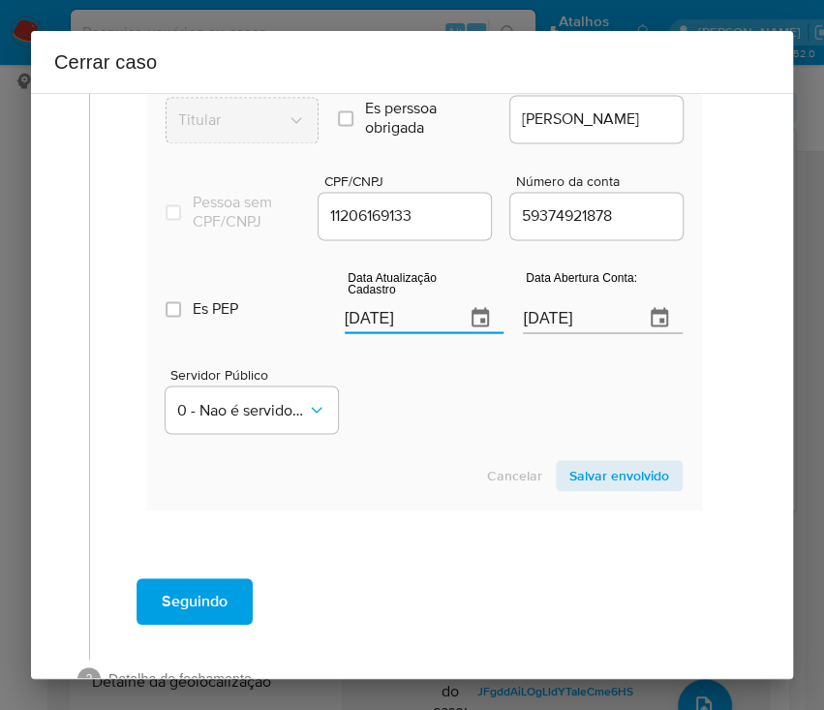
click at [406, 331] on input "[DATE]" at bounding box center [398, 317] width 106 height 31
paste input "6/07"
type input "16/07/2025"
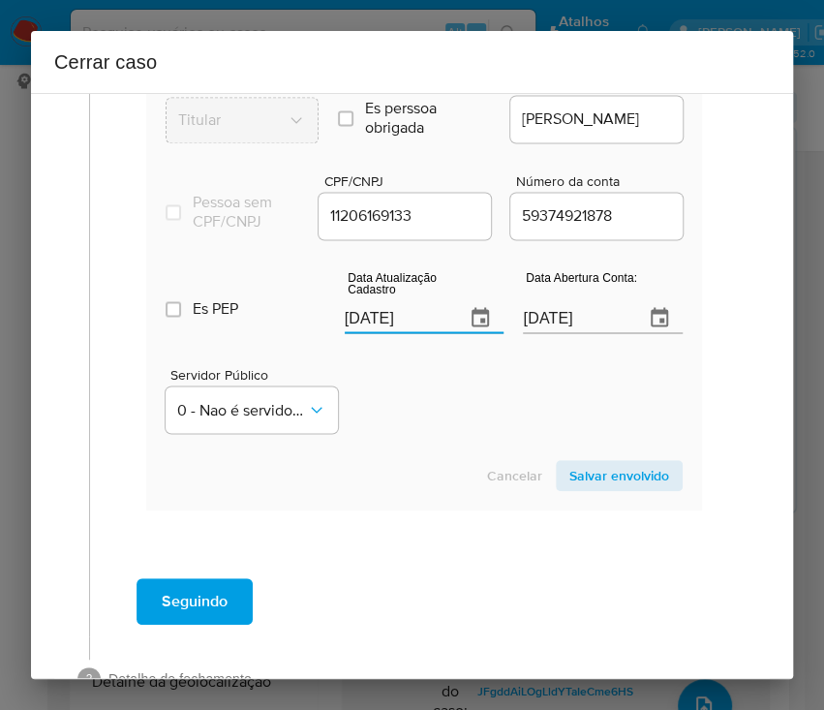
click at [434, 441] on div "Servidor Público 0 - Nao é servidor/[PERSON_NAME] possui informacao" at bounding box center [424, 392] width 517 height 97
click at [565, 328] on input "30/04/2025" at bounding box center [576, 317] width 106 height 31
click at [470, 483] on div "Cancelar Salvar envolvido" at bounding box center [424, 475] width 517 height 31
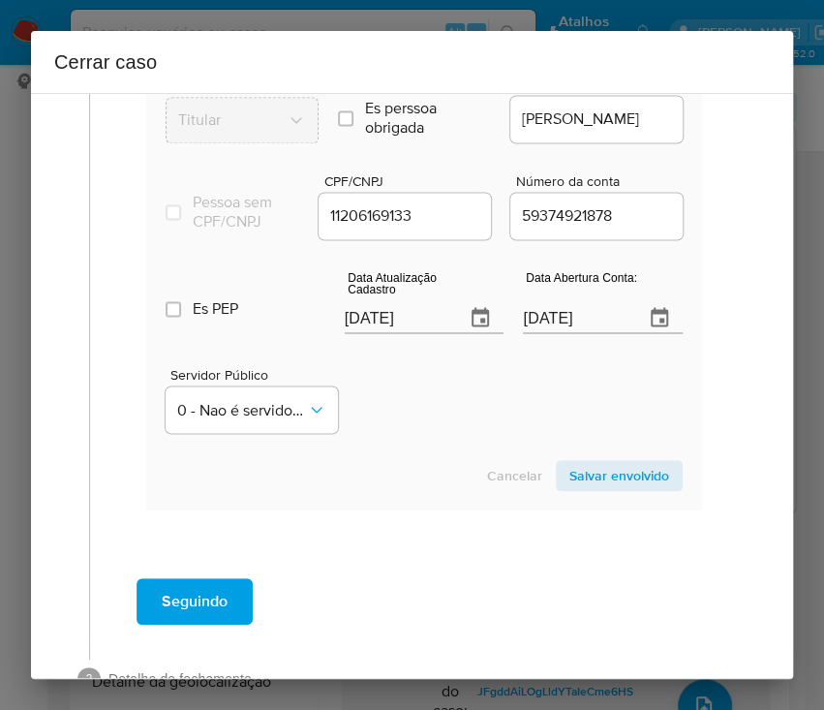
click at [385, 312] on div "16/07/2025" at bounding box center [425, 304] width 160 height 57
click at [382, 330] on input "16/07/2025" at bounding box center [398, 317] width 106 height 31
drag, startPoint x: 477, startPoint y: 469, endPoint x: 420, endPoint y: 508, distance: 69.6
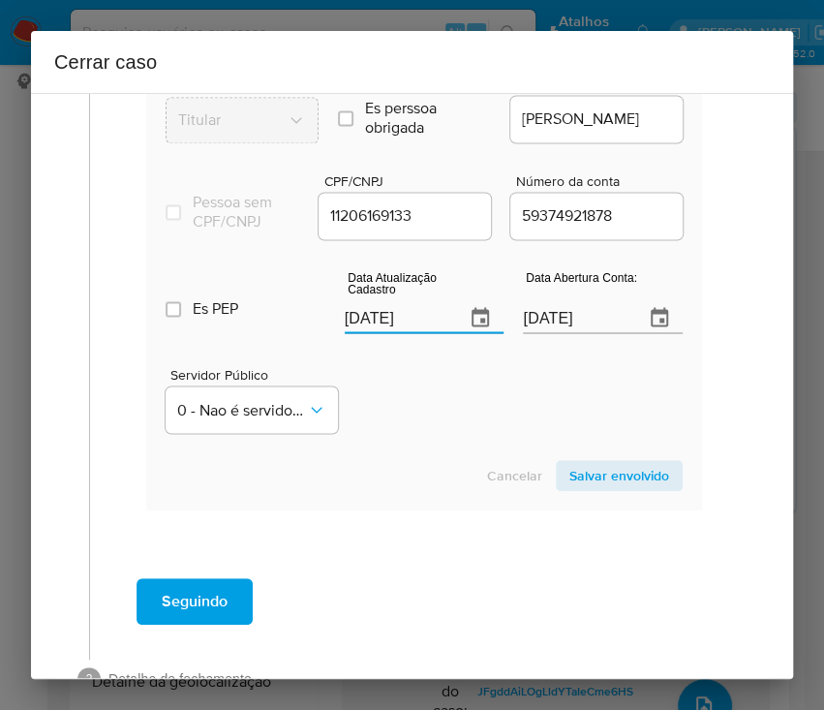
click at [476, 472] on section "Novo envolvido Tipo Titular Es perssoa obrigada Is PObrigada Nome completo ODET…" at bounding box center [424, 262] width 556 height 495
click at [530, 333] on input "30/04/2025" at bounding box center [576, 317] width 106 height 31
click at [533, 333] on input "30/04/2025" at bounding box center [576, 317] width 106 height 31
click at [536, 333] on input "30/04/2025" at bounding box center [576, 317] width 106 height 31
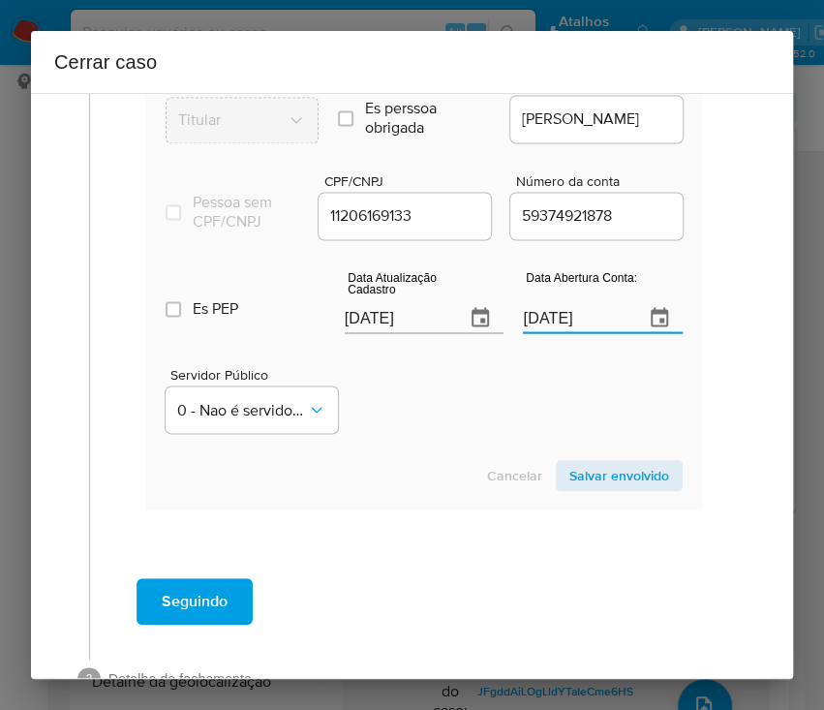
click at [536, 333] on input "30/04/2025" at bounding box center [576, 317] width 106 height 31
click at [495, 441] on div "Servidor Público 0 - Nao é servidor/[PERSON_NAME] possui informacao" at bounding box center [424, 392] width 517 height 97
click at [585, 489] on span "Salvar envolvido" at bounding box center [619, 475] width 100 height 27
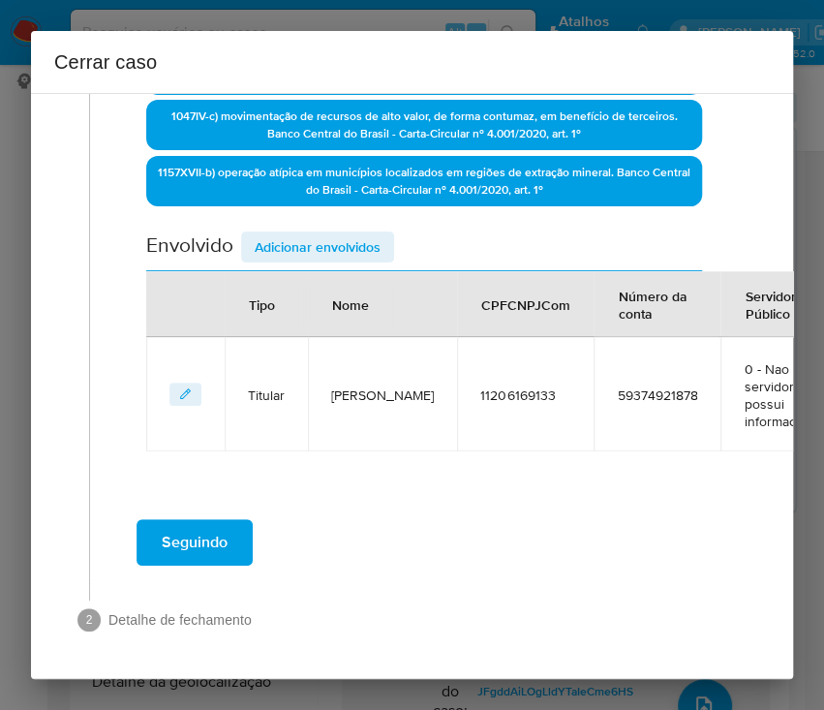
scroll to position [646, 0]
click at [272, 271] on th "Tipo" at bounding box center [266, 304] width 83 height 66
click at [299, 233] on span "Adicionar envolvidos" at bounding box center [318, 246] width 126 height 27
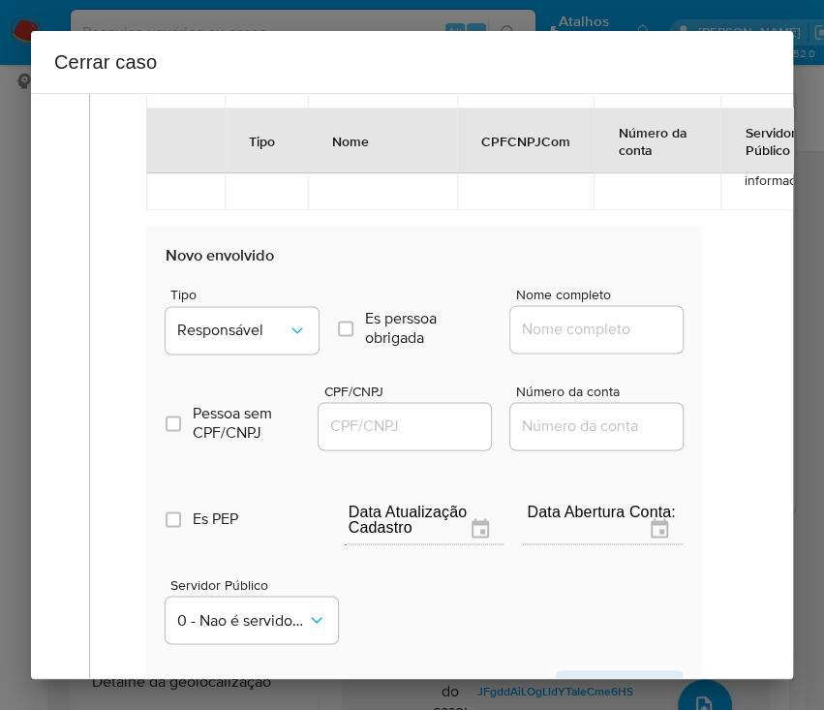
scroll to position [1033, 0]
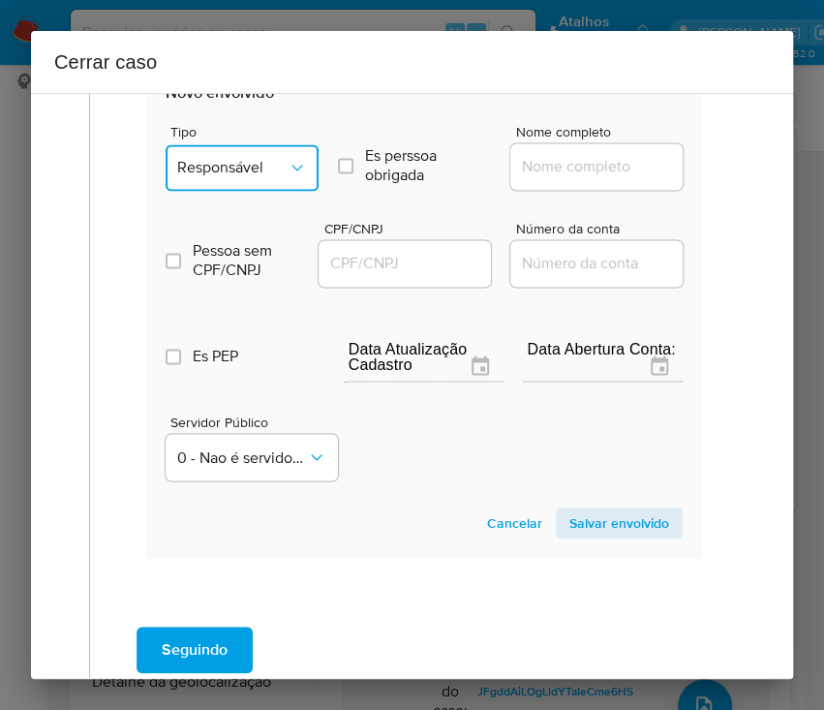
click at [258, 159] on span "Responsável" at bounding box center [232, 167] width 110 height 19
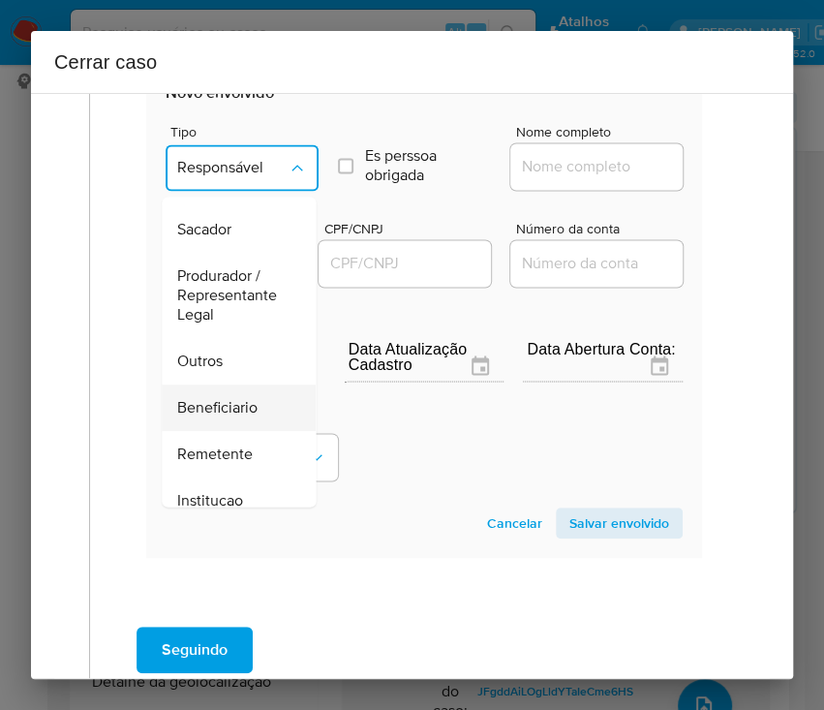
scroll to position [345, 0]
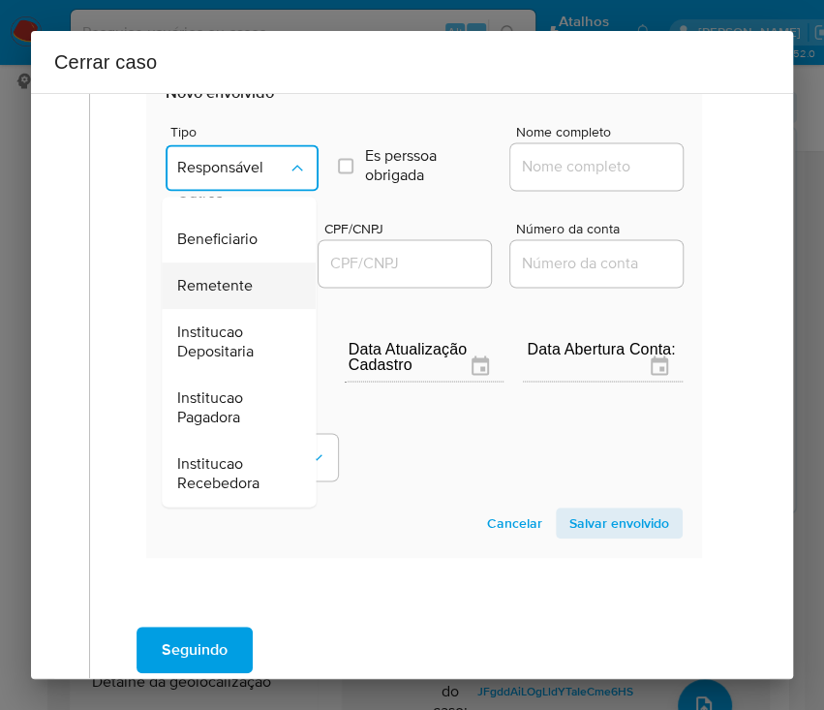
click at [228, 285] on span "Remetente" at bounding box center [215, 285] width 76 height 19
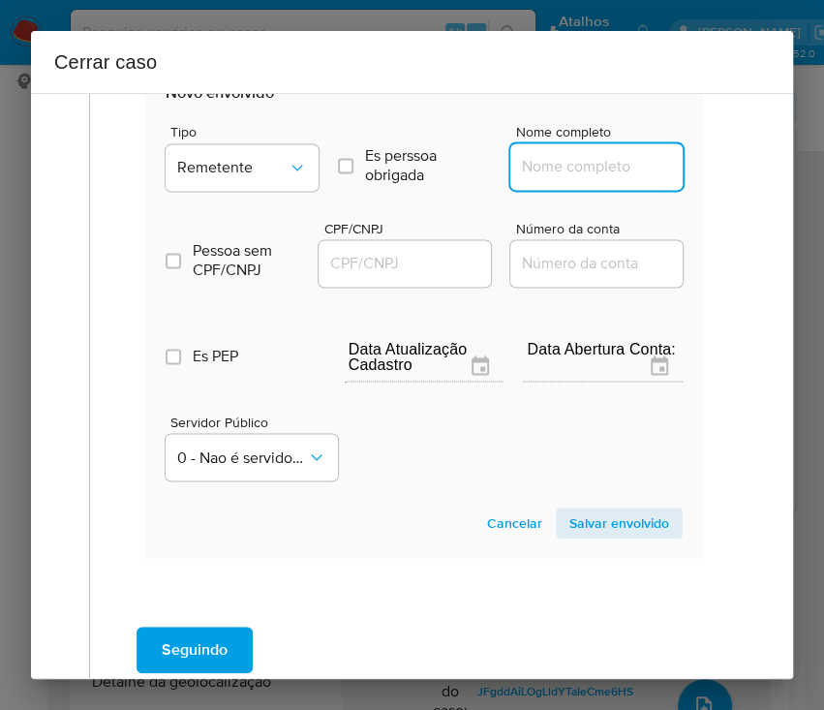
click at [566, 169] on input "Nome completo" at bounding box center [605, 166] width 190 height 25
paste input "Itaniel Dias Barros, 05651345159"
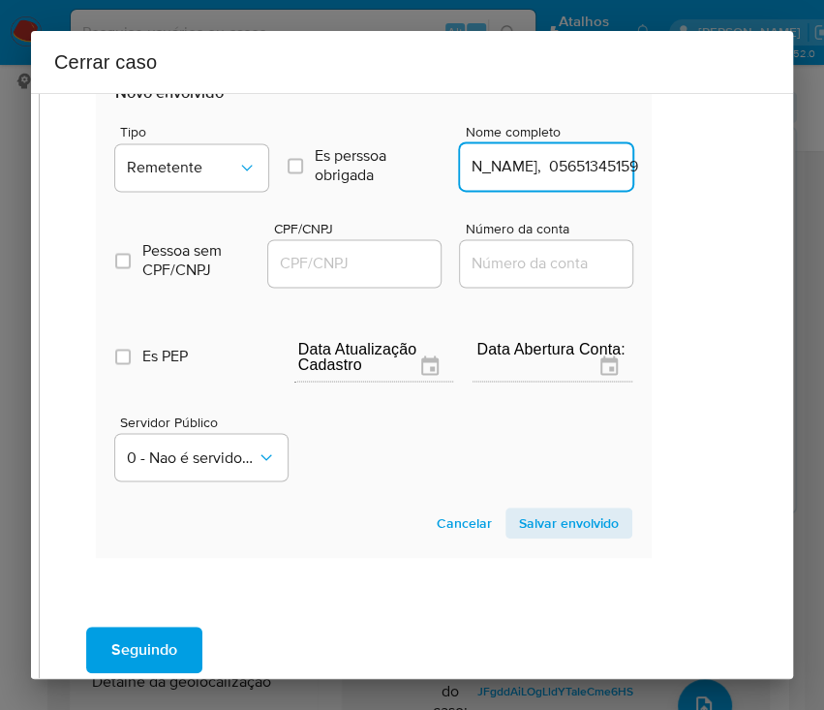
drag, startPoint x: 570, startPoint y: 169, endPoint x: 794, endPoint y: 171, distance: 223.7
click at [794, 171] on div "Cerrar caso 1 Informação completa Geral Data de início 01/06/2025 Data Fin 10/0…" at bounding box center [412, 355] width 824 height 710
type input "Itaniel Dias Barros"
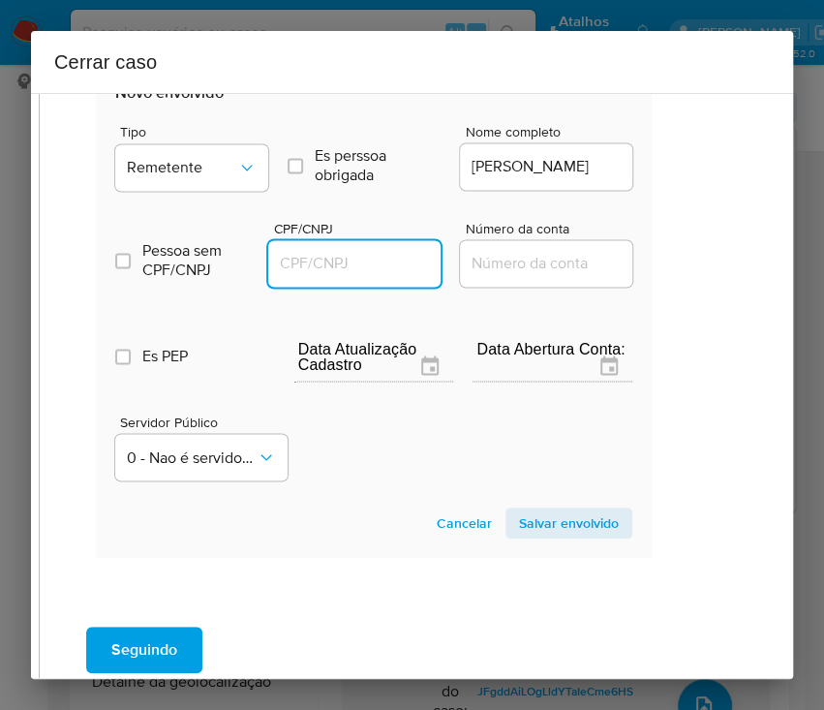
drag, startPoint x: 358, startPoint y: 267, endPoint x: 378, endPoint y: 271, distance: 19.8
click at [359, 267] on input "CPF/CNPJ" at bounding box center [363, 263] width 190 height 25
paste input "05651345159"
type input "5651345159"
click at [519, 518] on span "Salvar envolvido" at bounding box center [569, 522] width 100 height 27
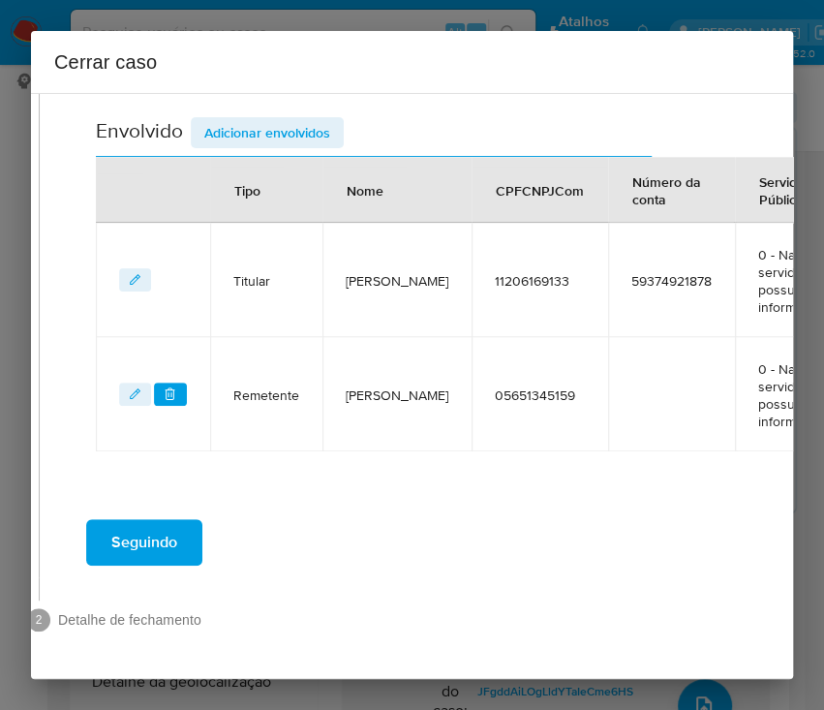
scroll to position [760, 50]
click at [300, 119] on span "Adicionar envolvidos" at bounding box center [267, 132] width 126 height 27
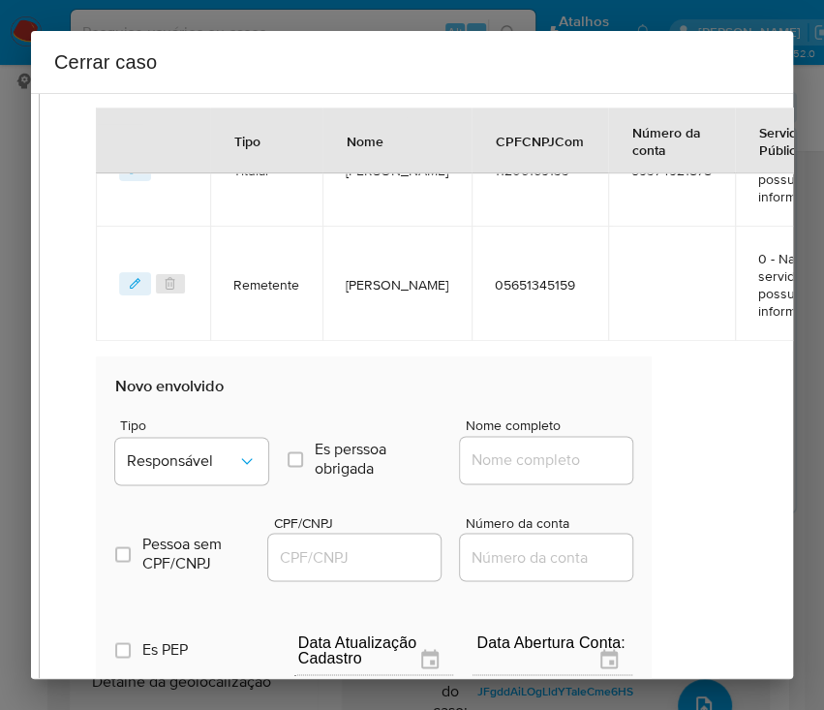
scroll to position [1019, 50]
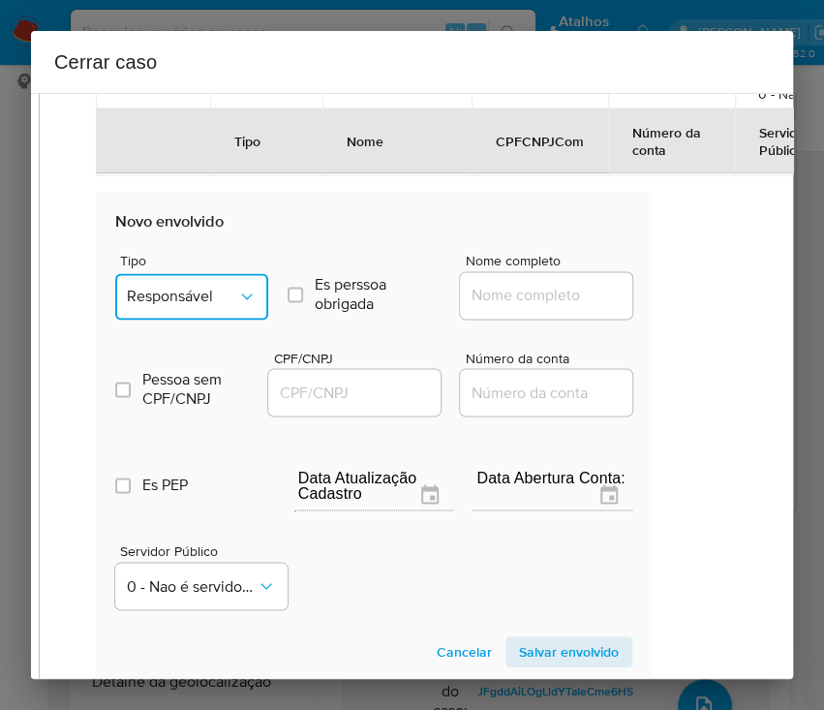
click at [225, 298] on span "Responsável" at bounding box center [182, 296] width 110 height 19
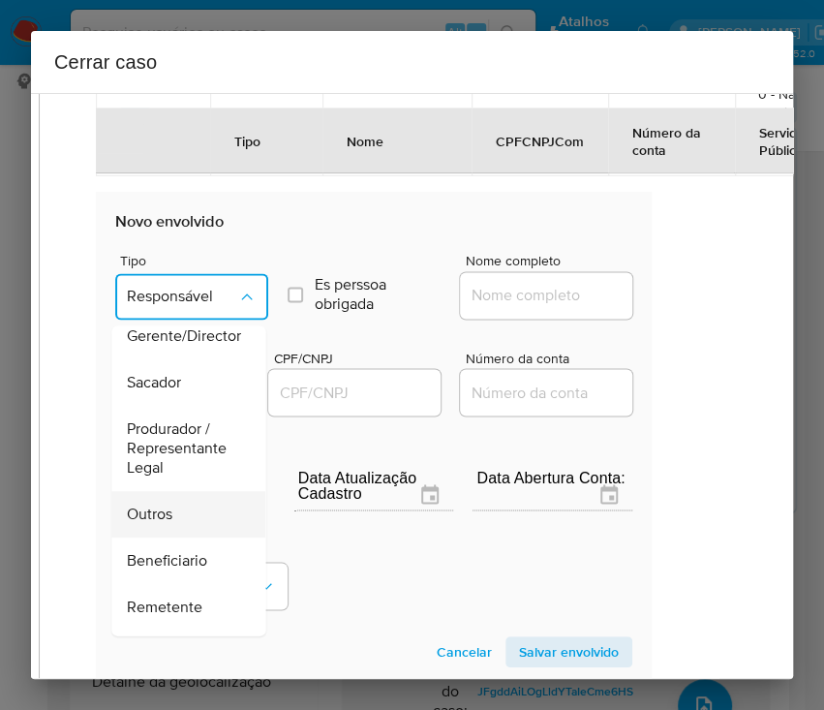
scroll to position [258, 0]
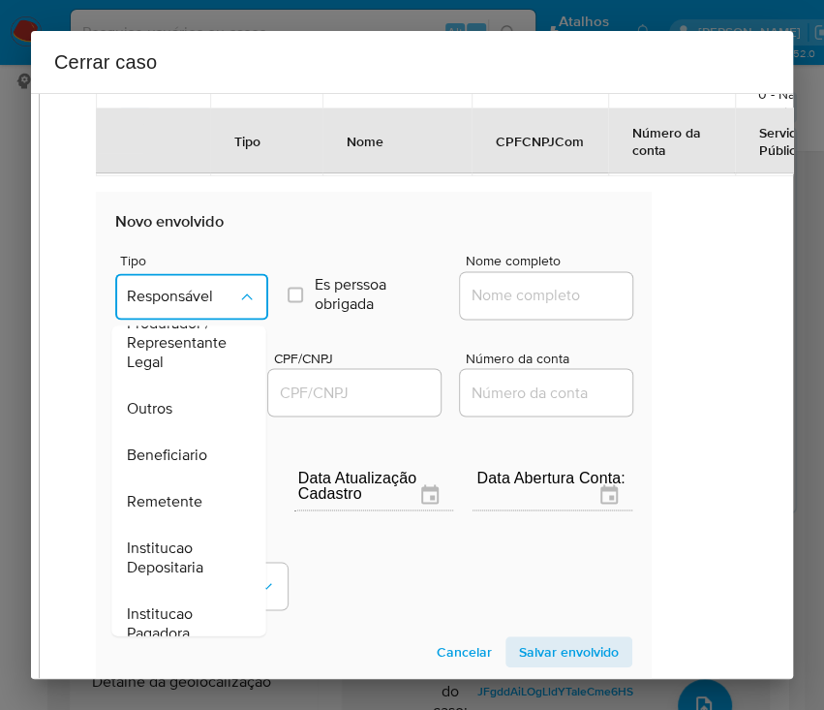
drag, startPoint x: 163, startPoint y: 502, endPoint x: 246, endPoint y: 464, distance: 91.5
click at [163, 505] on span "Remetente" at bounding box center [165, 501] width 76 height 19
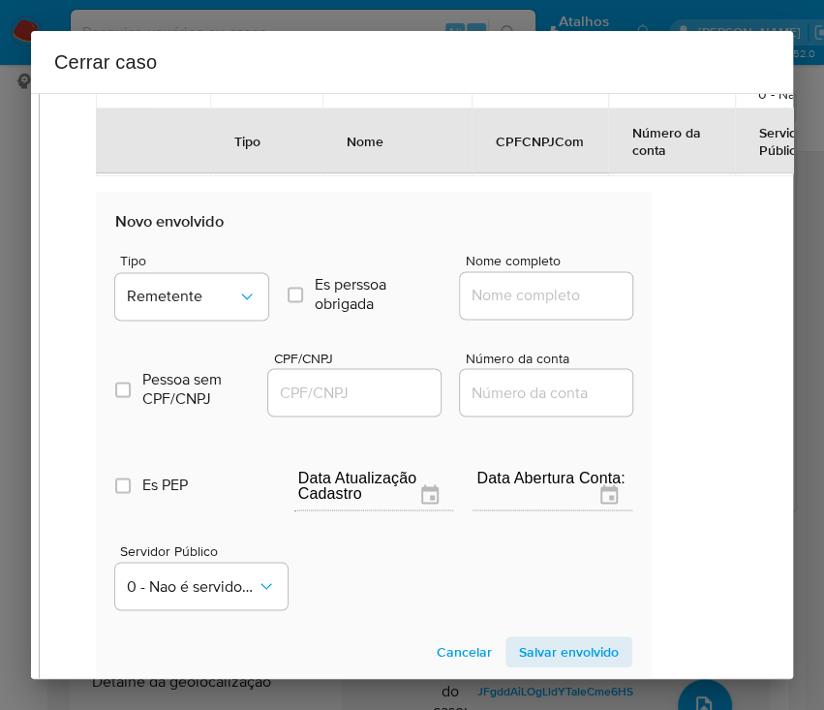
click at [506, 296] on input "Nome completo" at bounding box center [555, 295] width 190 height 25
paste input "Moeda Smart Ltda, 60475673000120"
drag, startPoint x: 489, startPoint y: 295, endPoint x: 687, endPoint y: 296, distance: 197.6
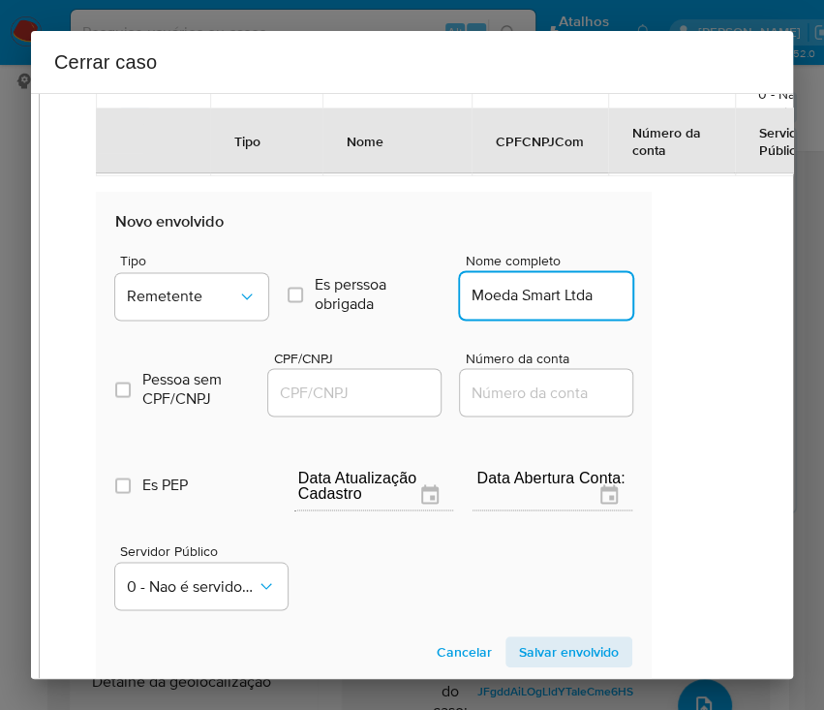
scroll to position [0, 0]
type input "Moeda Smart Ltda"
click at [356, 380] on input "CPF/CNPJ" at bounding box center [363, 392] width 190 height 25
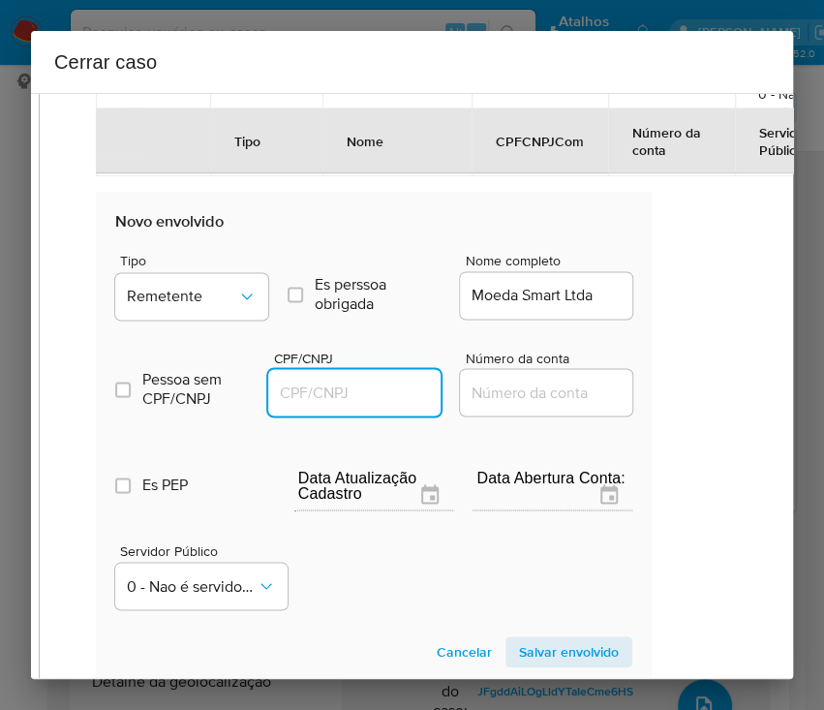
paste input "60475673000120"
type input "60475673000120"
click at [523, 645] on span "Salvar envolvido" at bounding box center [569, 651] width 100 height 27
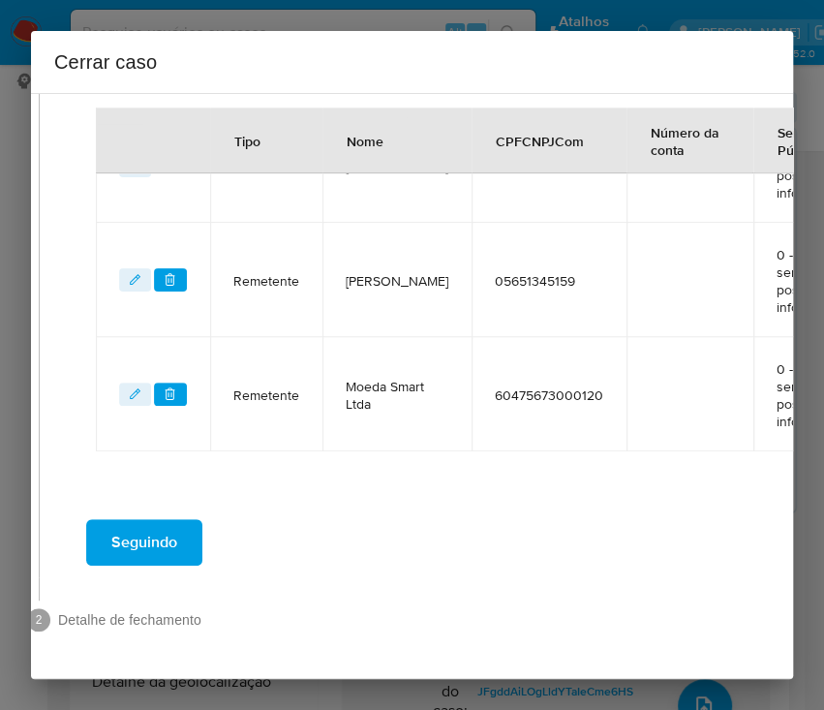
scroll to position [876, 50]
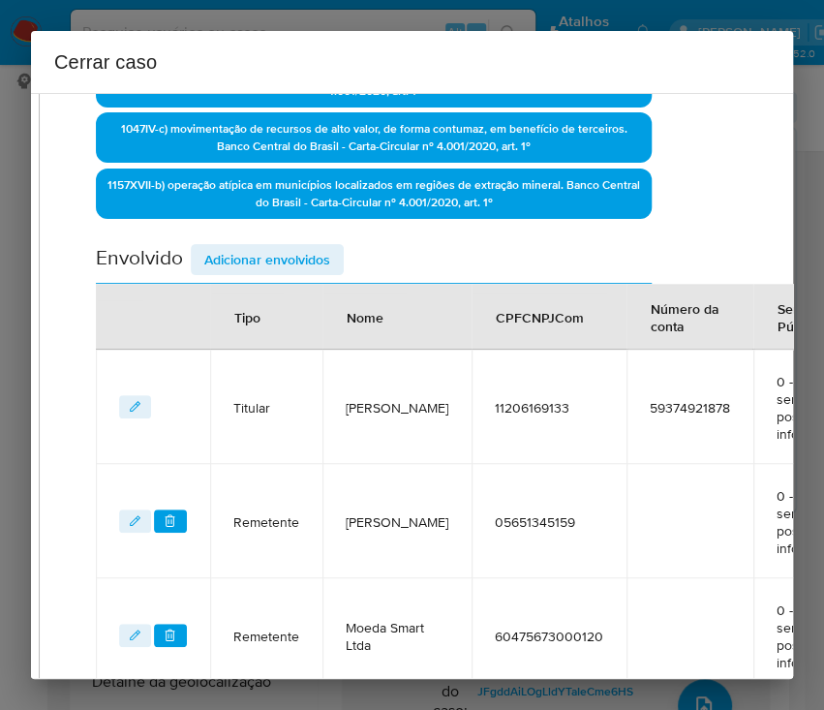
click at [252, 259] on span "Adicionar envolvidos" at bounding box center [267, 259] width 126 height 27
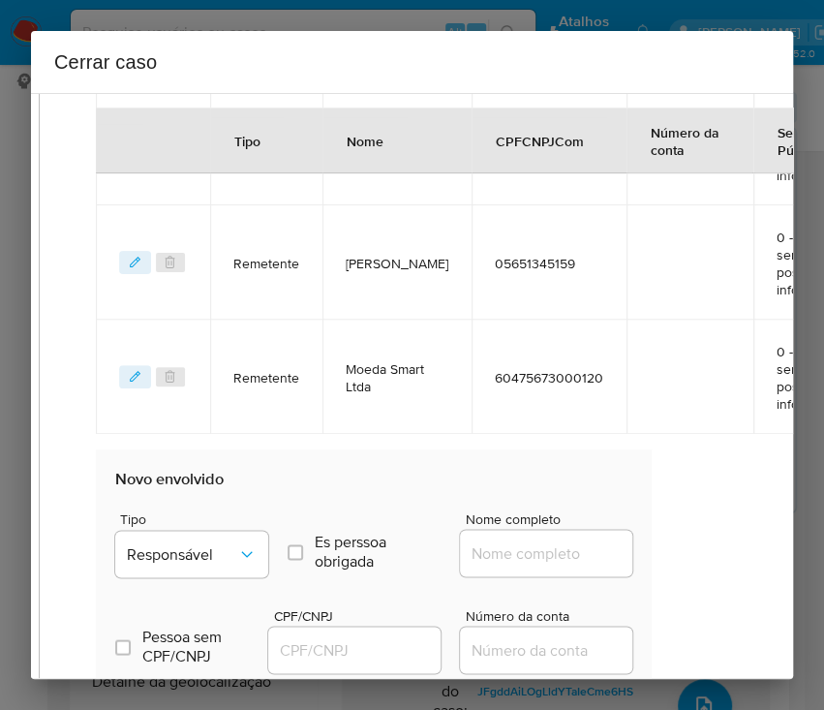
scroll to position [1263, 50]
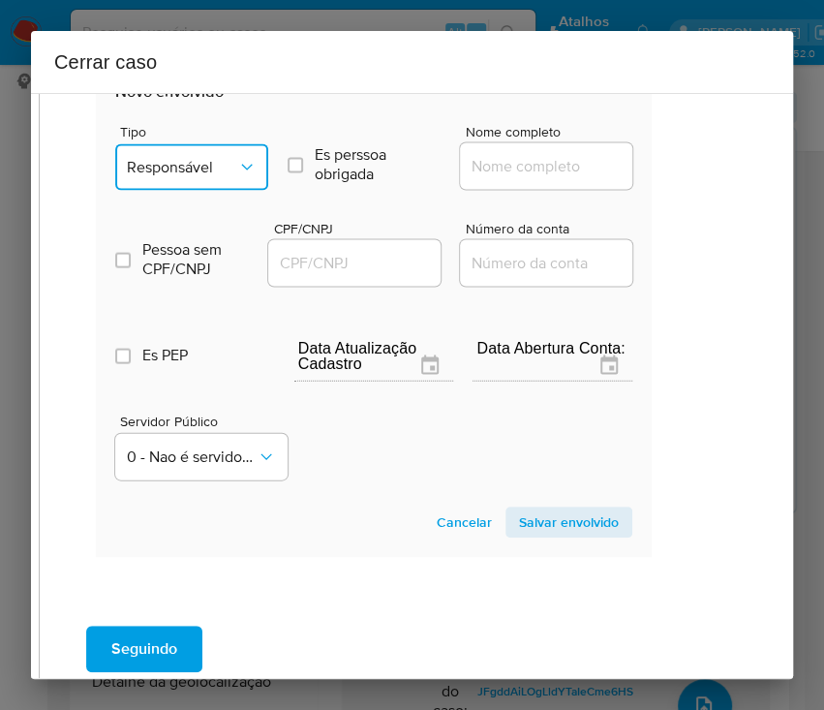
click at [194, 171] on span "Responsável" at bounding box center [182, 166] width 110 height 19
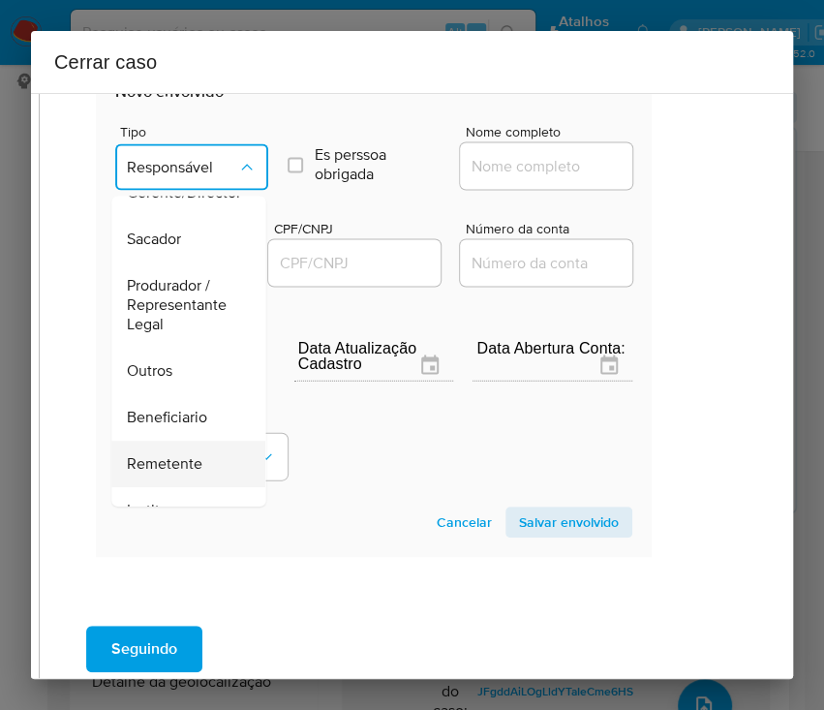
scroll to position [344, 0]
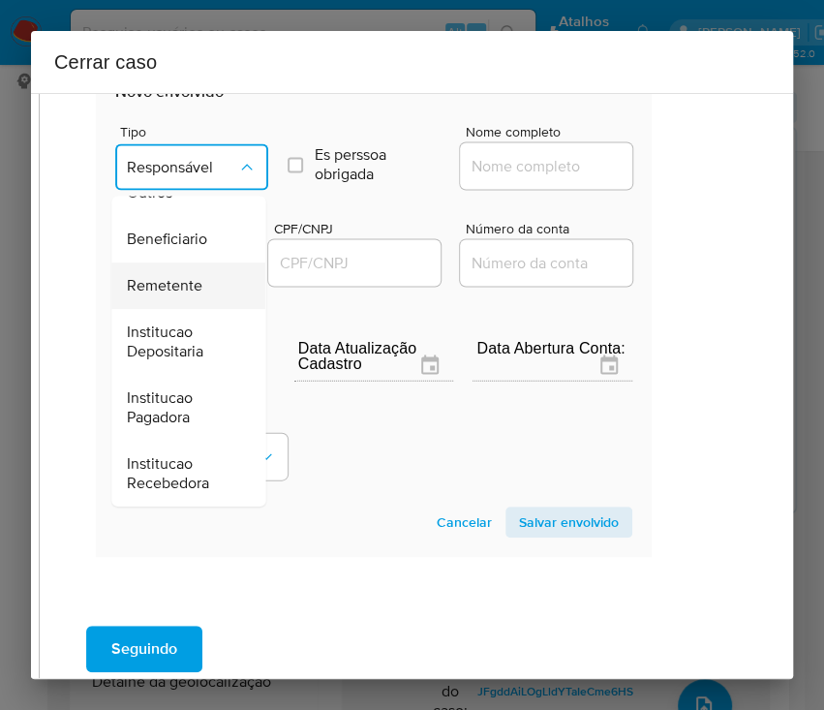
click at [195, 281] on span "Remetente" at bounding box center [165, 285] width 76 height 19
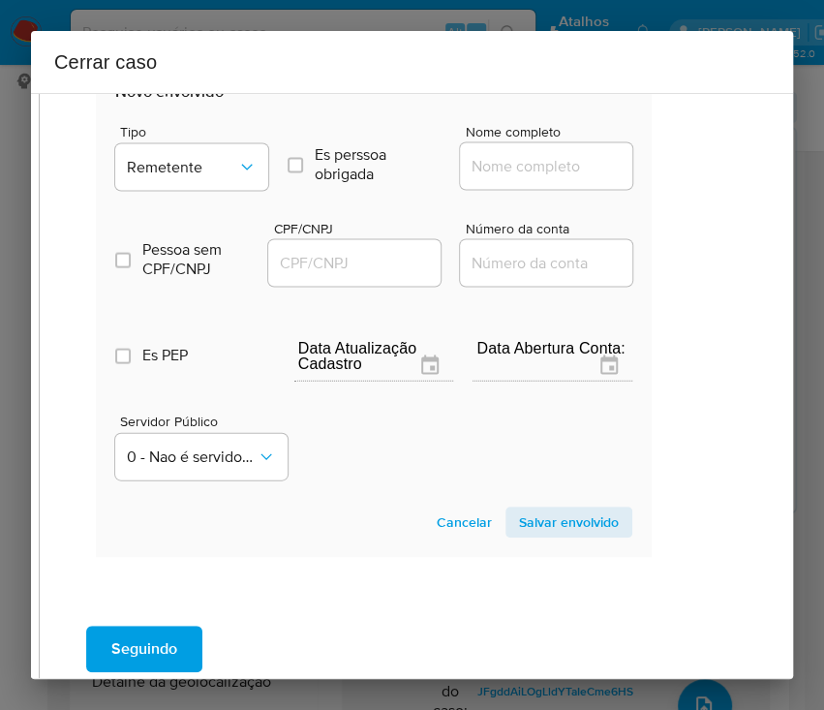
click at [504, 154] on input "Nome completo" at bounding box center [555, 165] width 190 height 25
paste input "R GASPAROTO INVESTIMENTO LTDA 58532618000182"
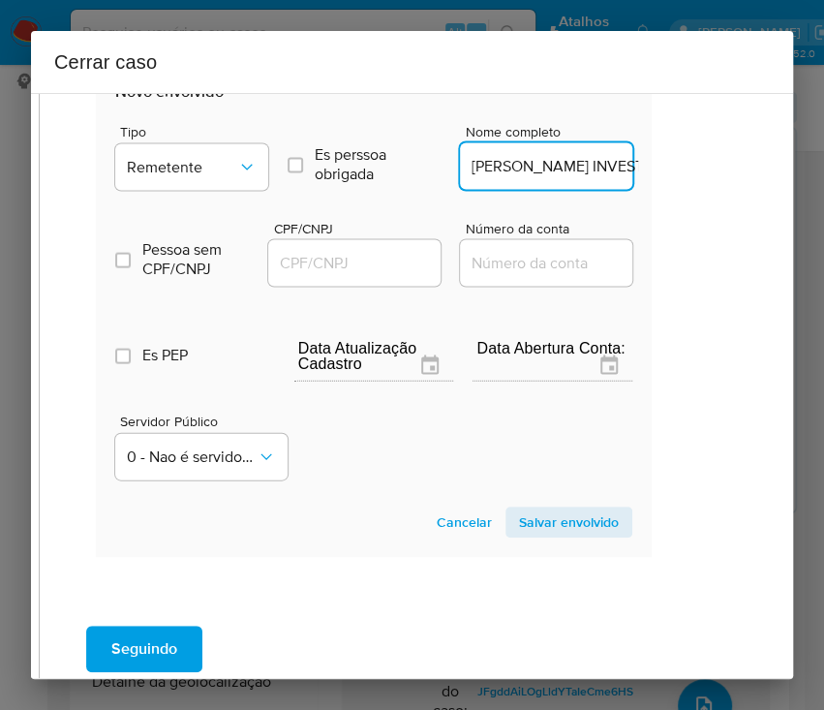
scroll to position [0, 216]
drag, startPoint x: 498, startPoint y: 162, endPoint x: 666, endPoint y: 174, distance: 169.0
type input "R GASPAROTO INVESTIMENTO LTDA"
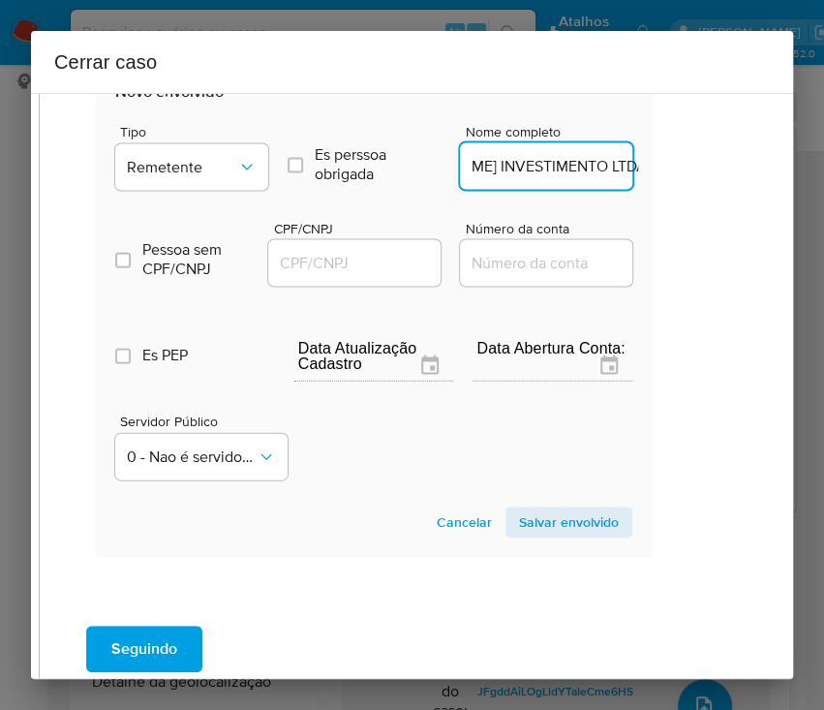
click at [318, 268] on input "CPF/CNPJ" at bounding box center [363, 262] width 190 height 25
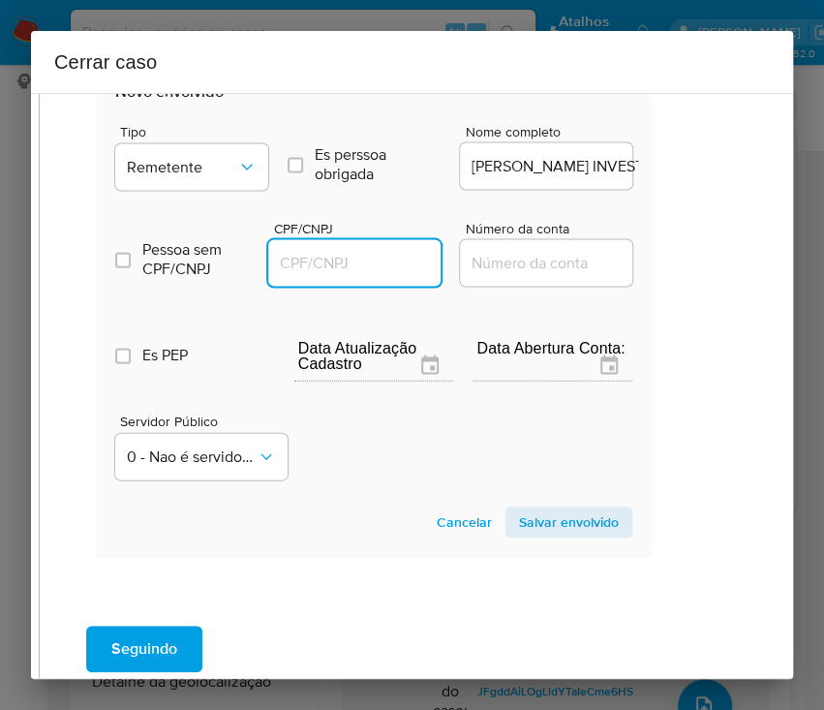
paste input "58532618000182"
type input "58532618000182"
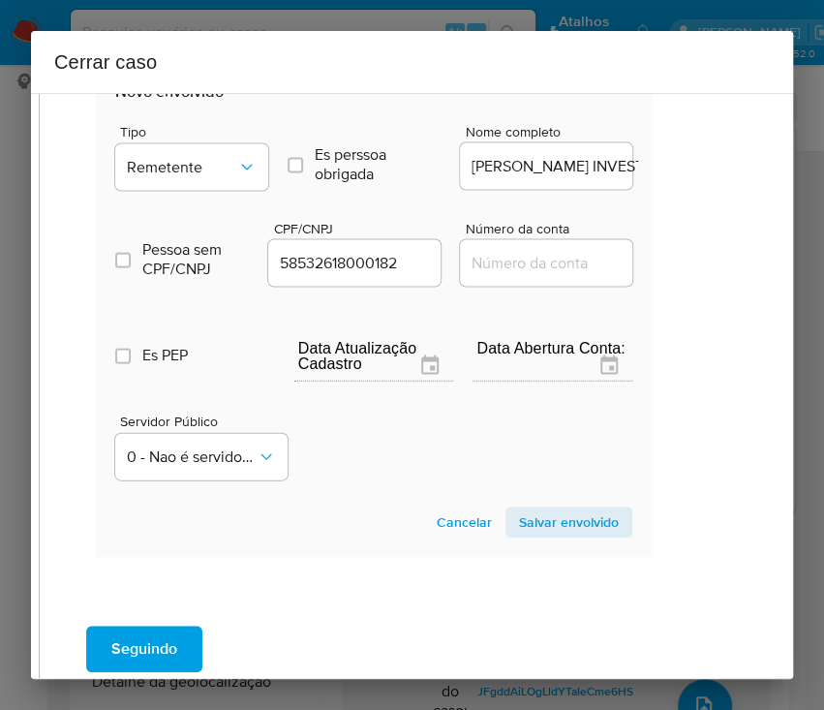
click at [519, 515] on span "Salvar envolvido" at bounding box center [569, 521] width 100 height 27
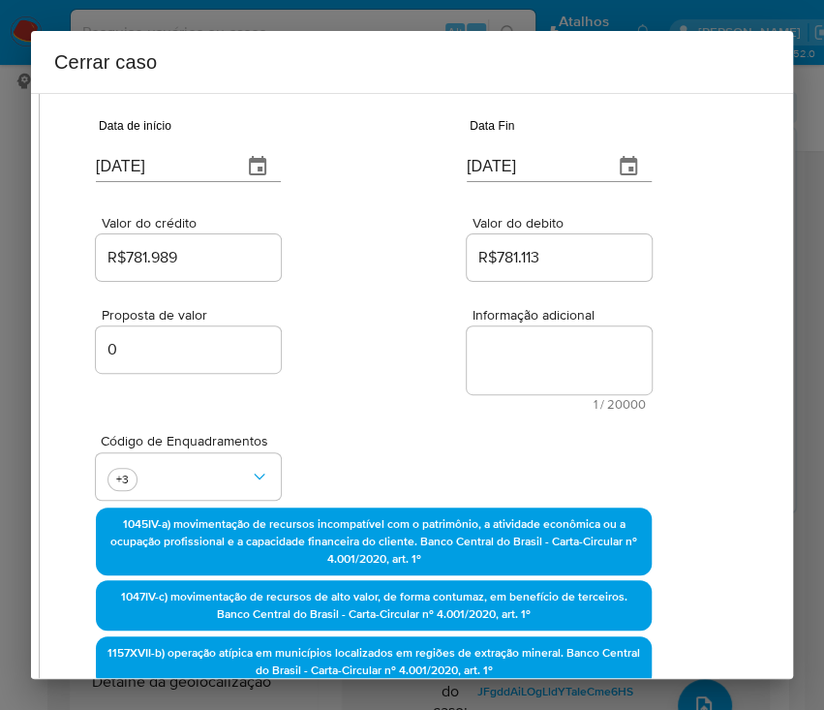
scroll to position [0, 50]
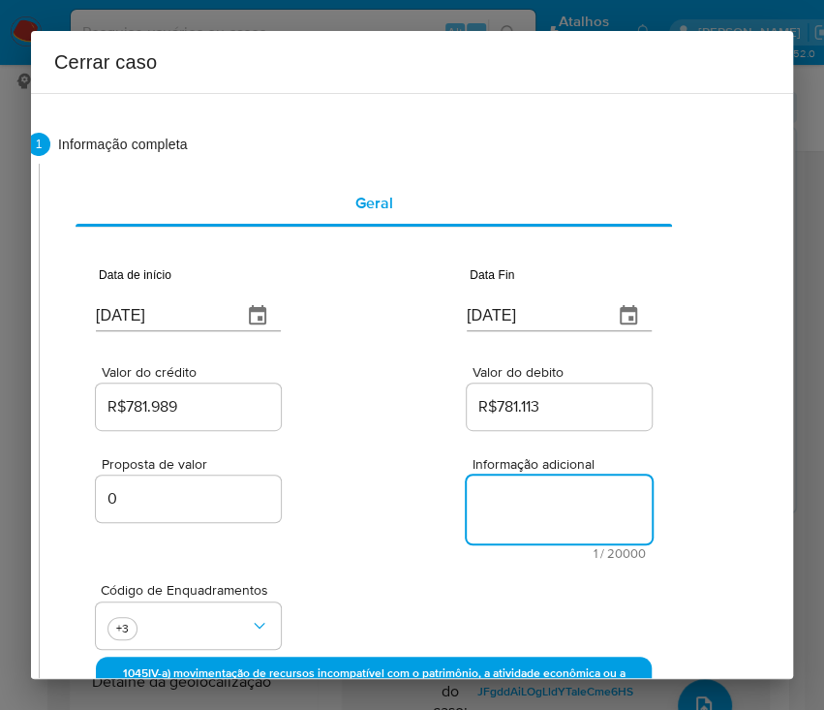
click at [511, 516] on textarea "Informação adicional" at bounding box center [559, 510] width 185 height 68
paste textarea "Informações do Cliente Odete Karen Almeida Do Nascimento, CPF 11206169133, 20 a…"
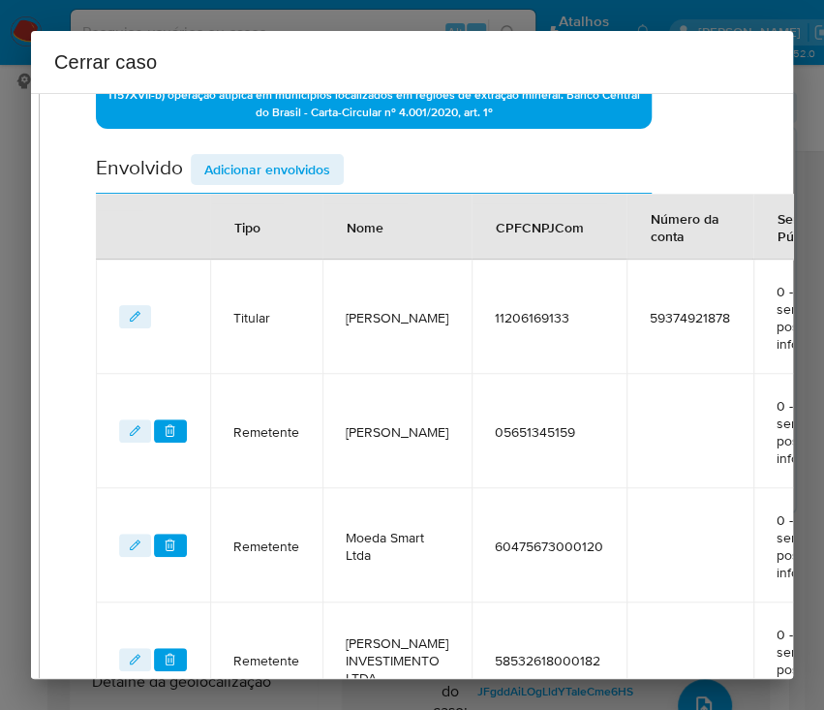
scroll to position [1057, 50]
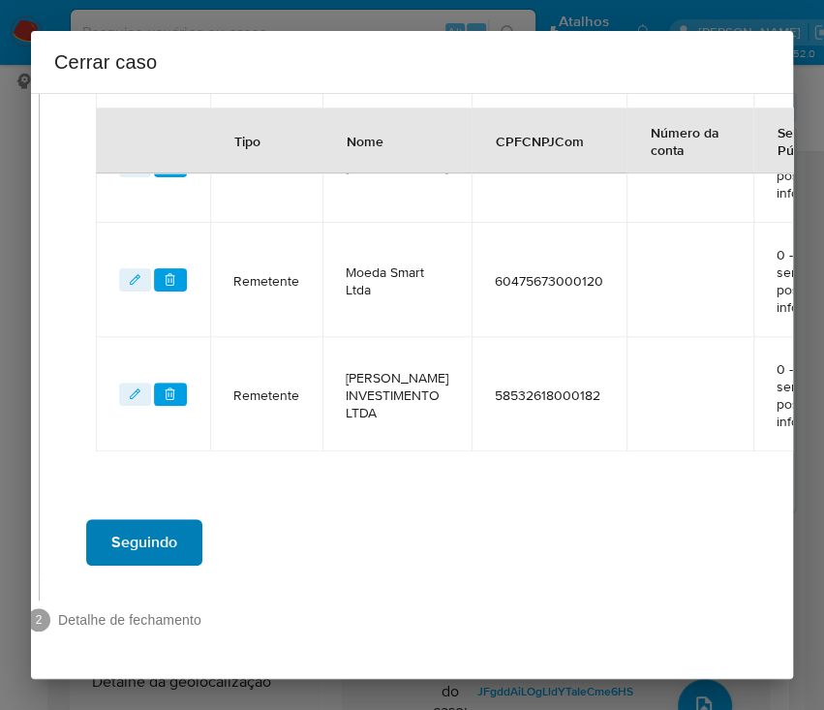
type textarea "Informações do Cliente Odete Karen Almeida Do Nascimento, CPF 11206169133, 20 a…"
click at [141, 531] on span "Seguindo" at bounding box center [144, 542] width 66 height 43
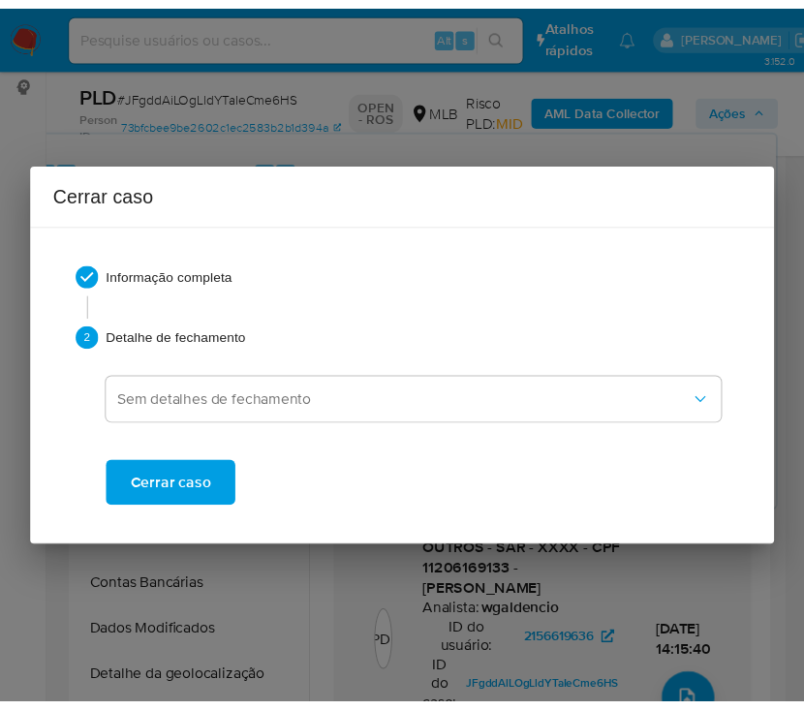
scroll to position [4107, 0]
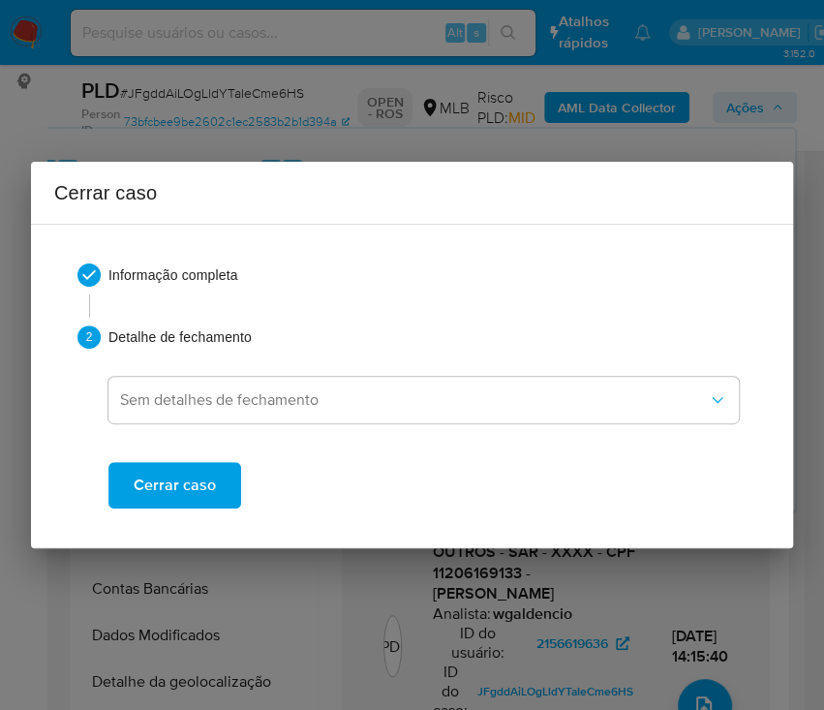
click at [156, 479] on span "Cerrar caso" at bounding box center [175, 485] width 82 height 43
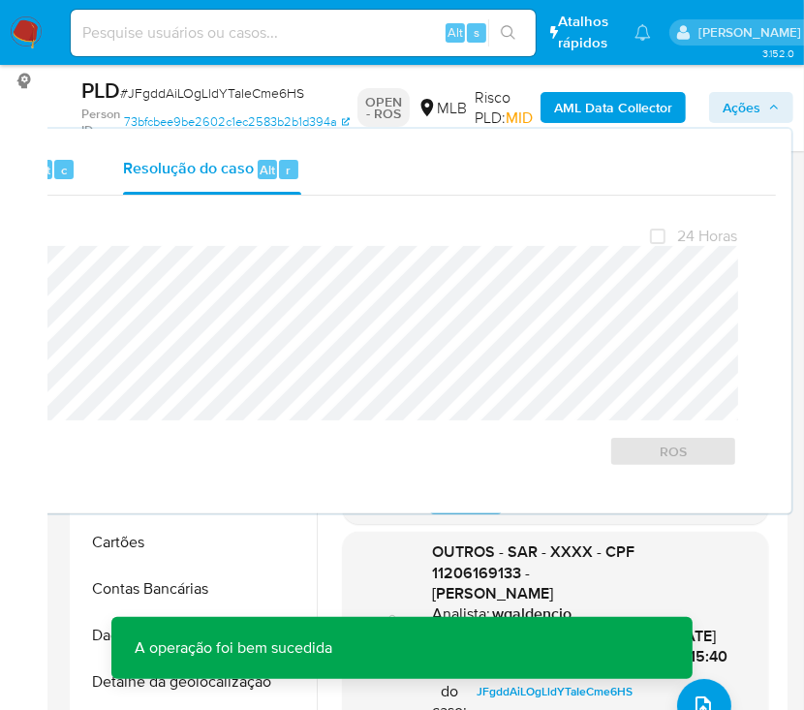
click at [191, 93] on span "# JFgddAiLOgLldYTaIeCme6HS" at bounding box center [212, 92] width 184 height 19
click at [192, 93] on span "# JFgddAiLOgLldYTaIeCme6HS" at bounding box center [212, 92] width 184 height 19
copy span "JFgddAiLOgLldYTaIeCme6HS"
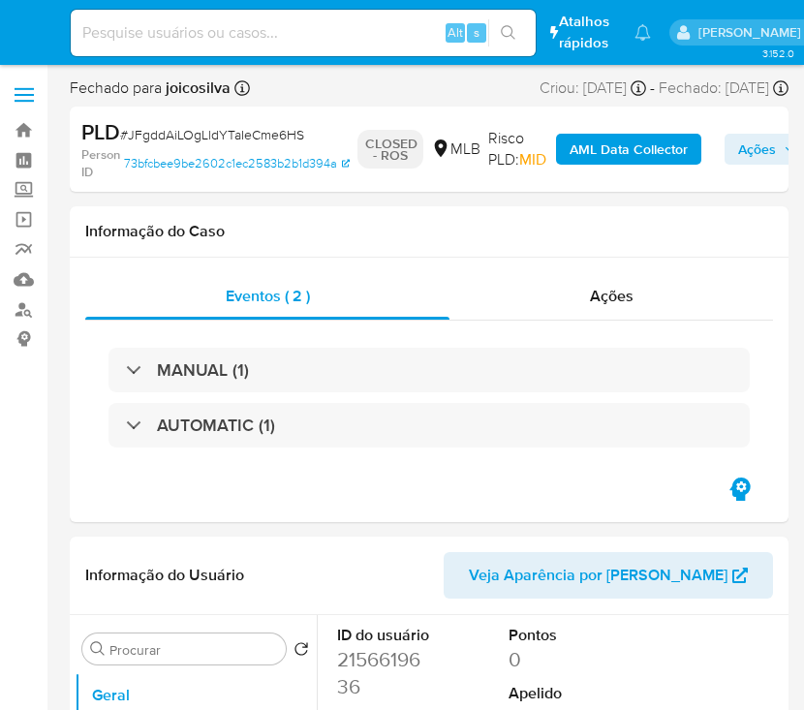
select select "10"
click at [35, 32] on img at bounding box center [26, 32] width 33 height 33
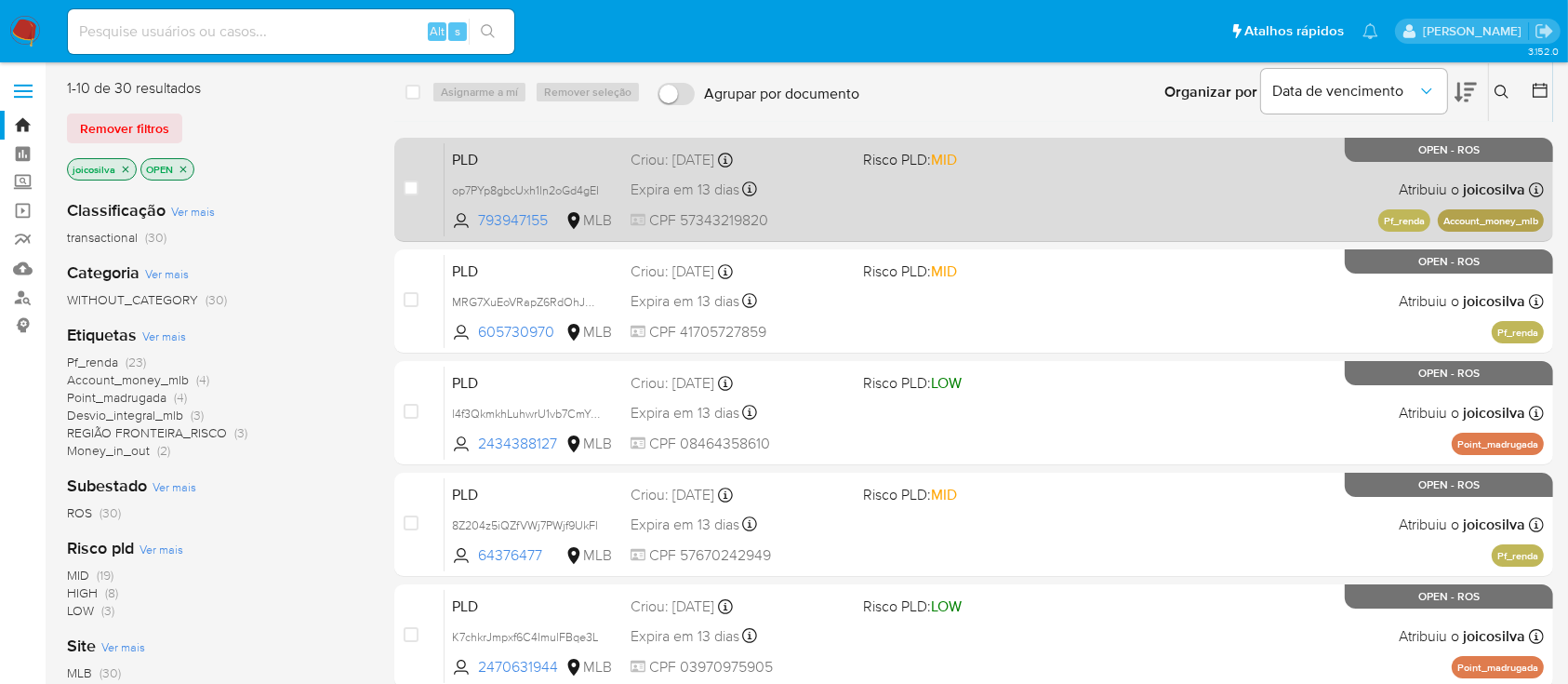
click at [1088, 203] on div "PLD op7PYp8gbcUxh1ln2oGd4gEI 793947155 MLB Risco PLD: MID Criou: [DATE] Criou: …" at bounding box center [994, 189] width 1099 height 94
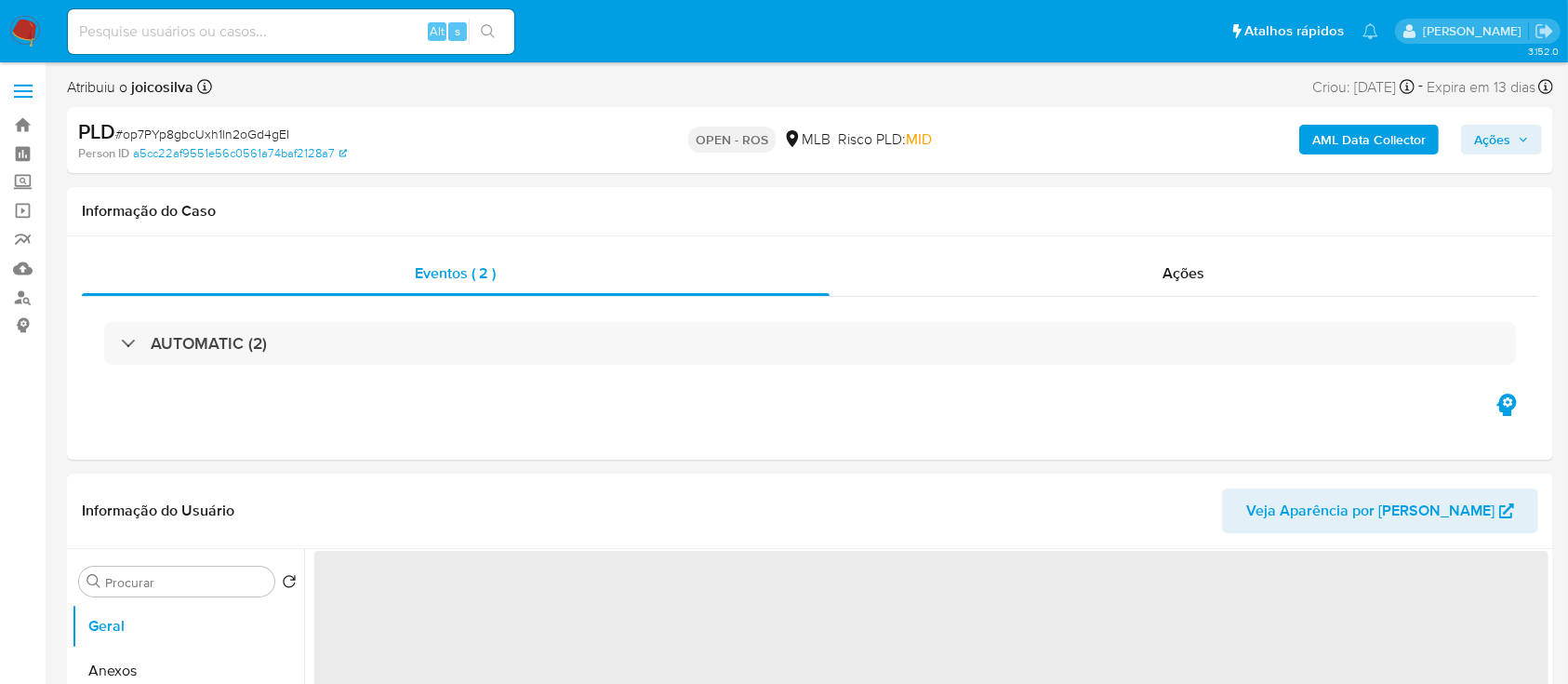
click at [269, 139] on span "# op7PYp8gbcUxh1ln2oGd4gEI" at bounding box center [202, 134] width 174 height 18
click at [270, 139] on span "# op7PYp8gbcUxh1ln2oGd4gEI" at bounding box center [202, 134] width 174 height 18
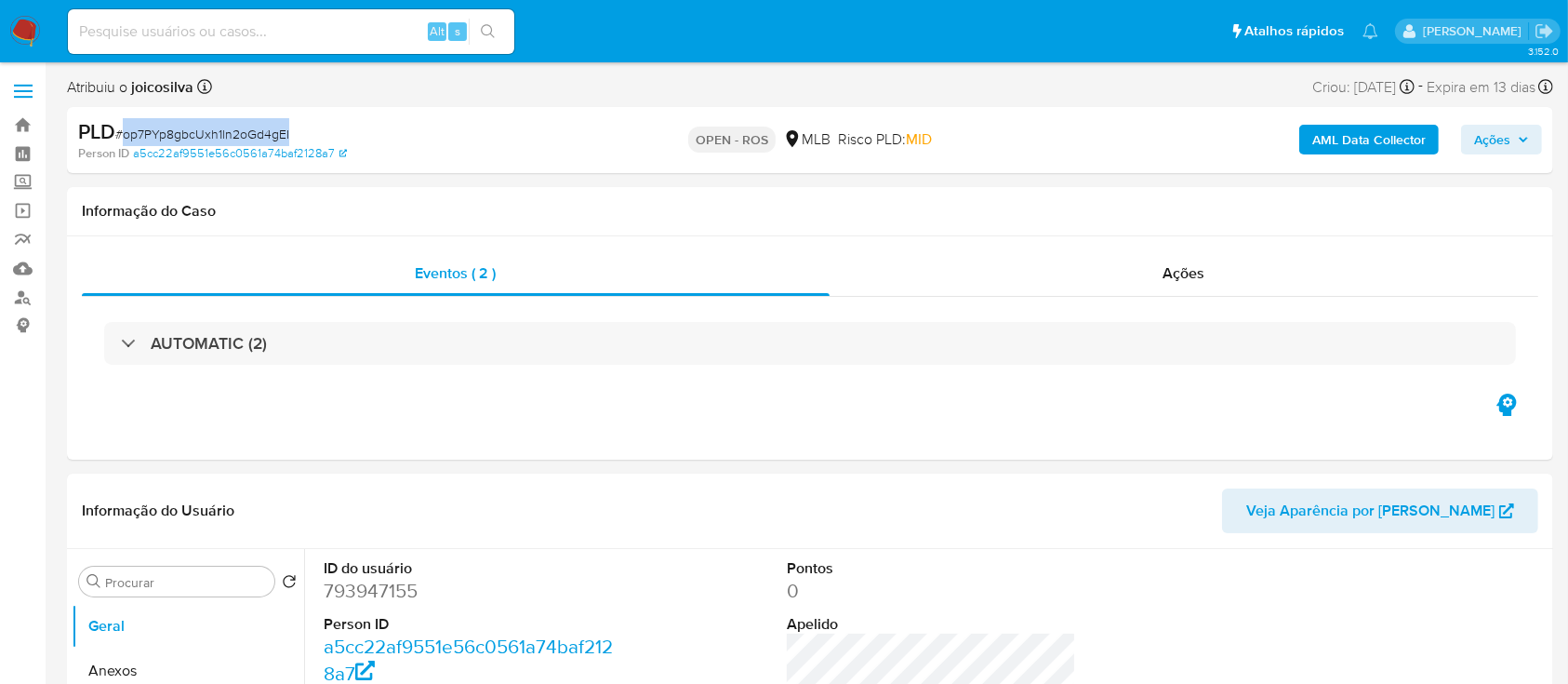
copy span "op7PYp8gbcUxh1ln2oGd4gEI"
select select "10"
click at [255, 119] on div "PLD # op7PYp8gbcUxh1ln2oGd4gEI" at bounding box center [318, 132] width 481 height 28
click at [246, 132] on span "# op7PYp8gbcUxh1ln2oGd4gEI" at bounding box center [202, 134] width 174 height 18
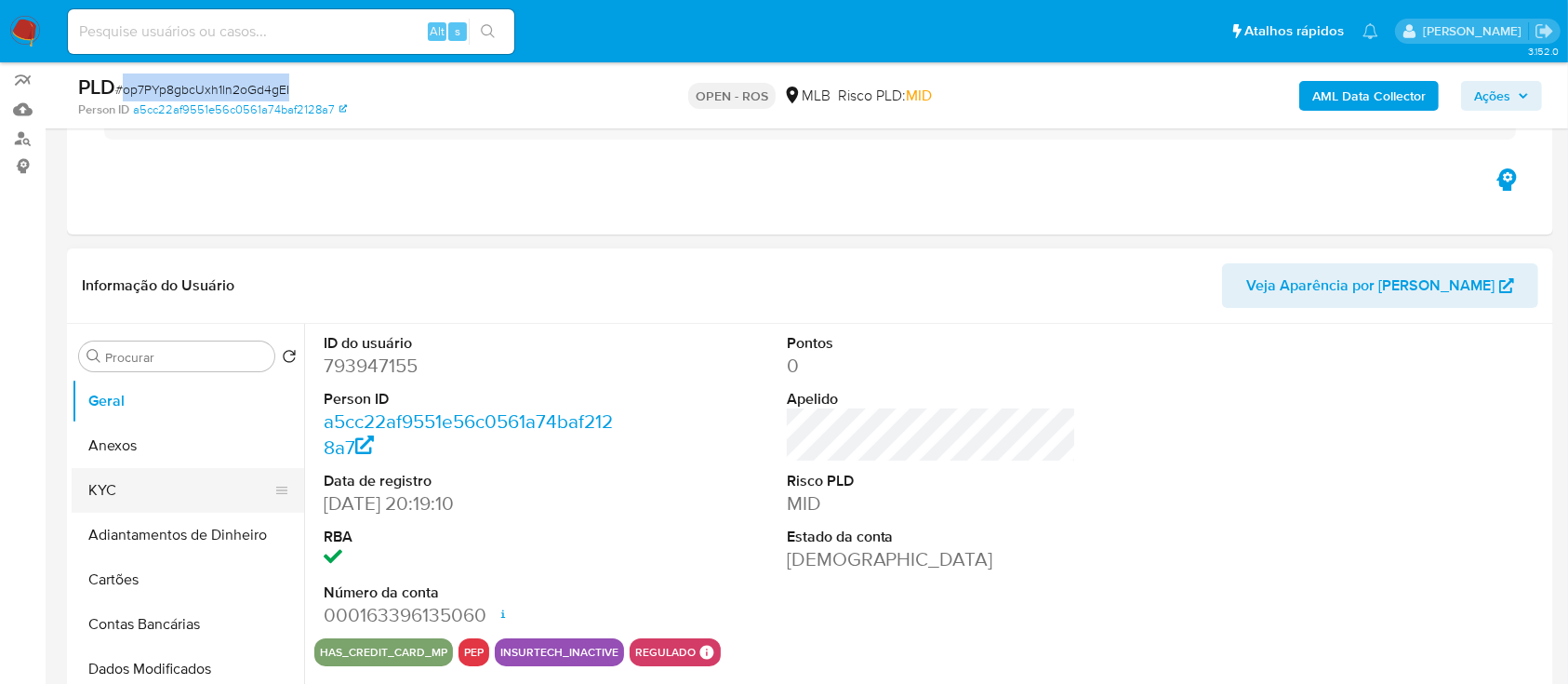
scroll to position [248, 0]
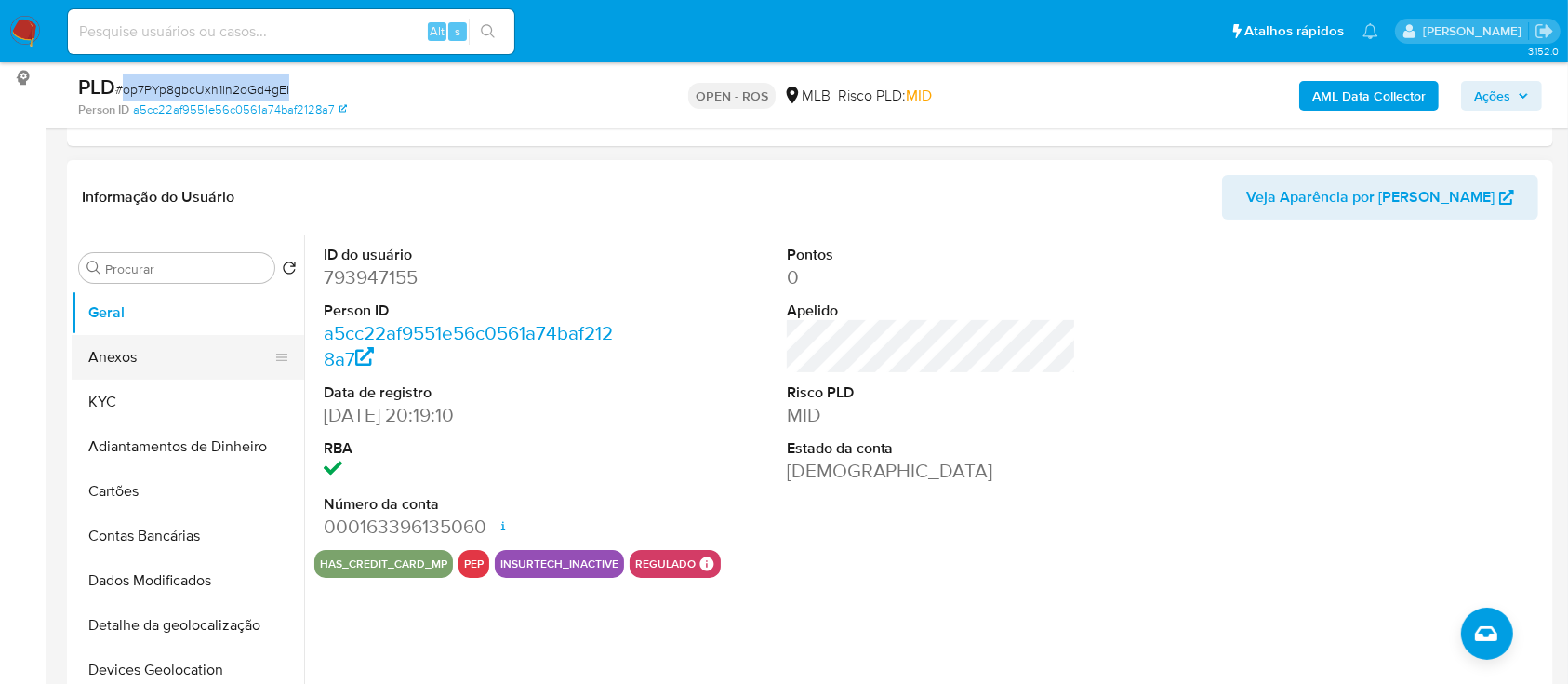
click at [132, 360] on button "Anexos" at bounding box center [181, 357] width 218 height 44
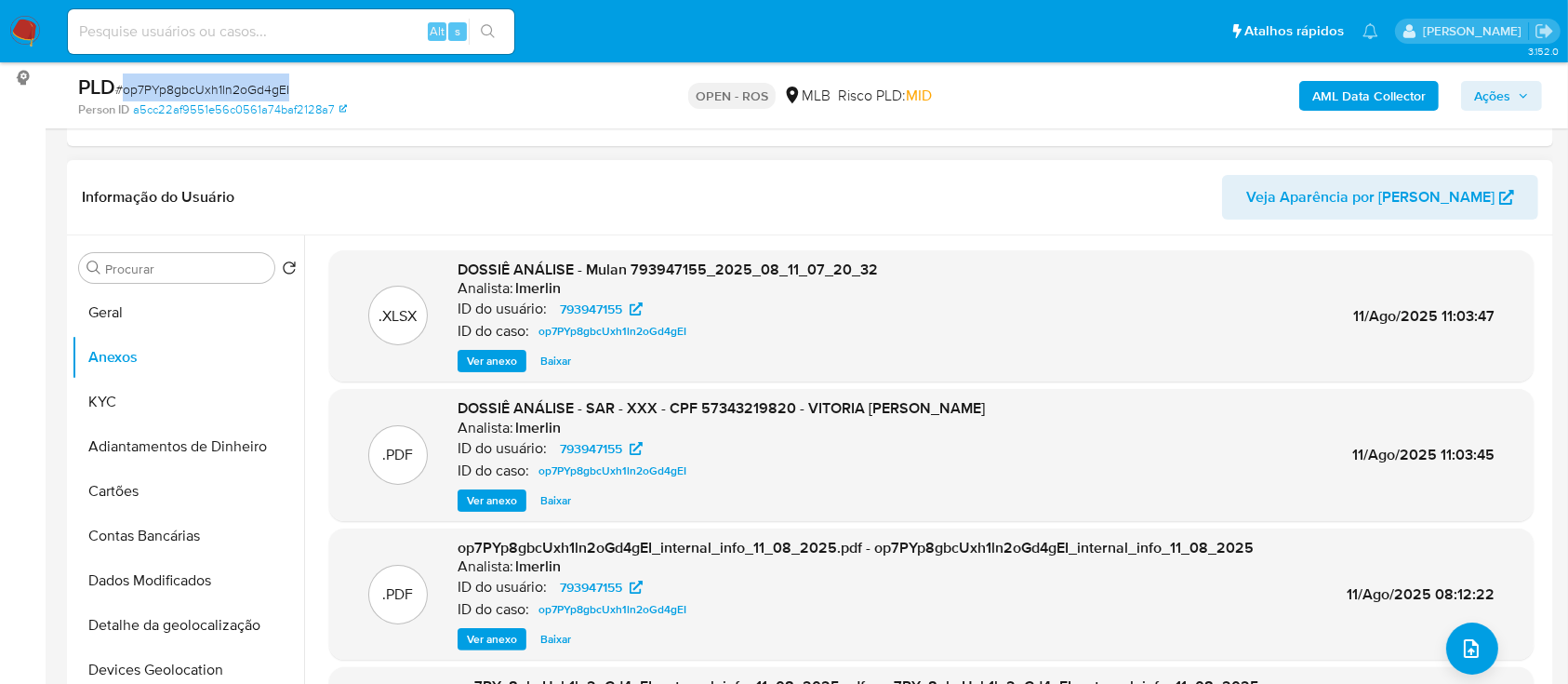
drag, startPoint x: 704, startPoint y: 407, endPoint x: 864, endPoint y: 675, distance: 312.1
click at [804, 581] on div ".XLSX DOSSIÊ ANÁLISE - Mulan 793947155_2025_08_11_07_20_32 Analista: lmerlin ID…" at bounding box center [931, 525] width 1204 height 549
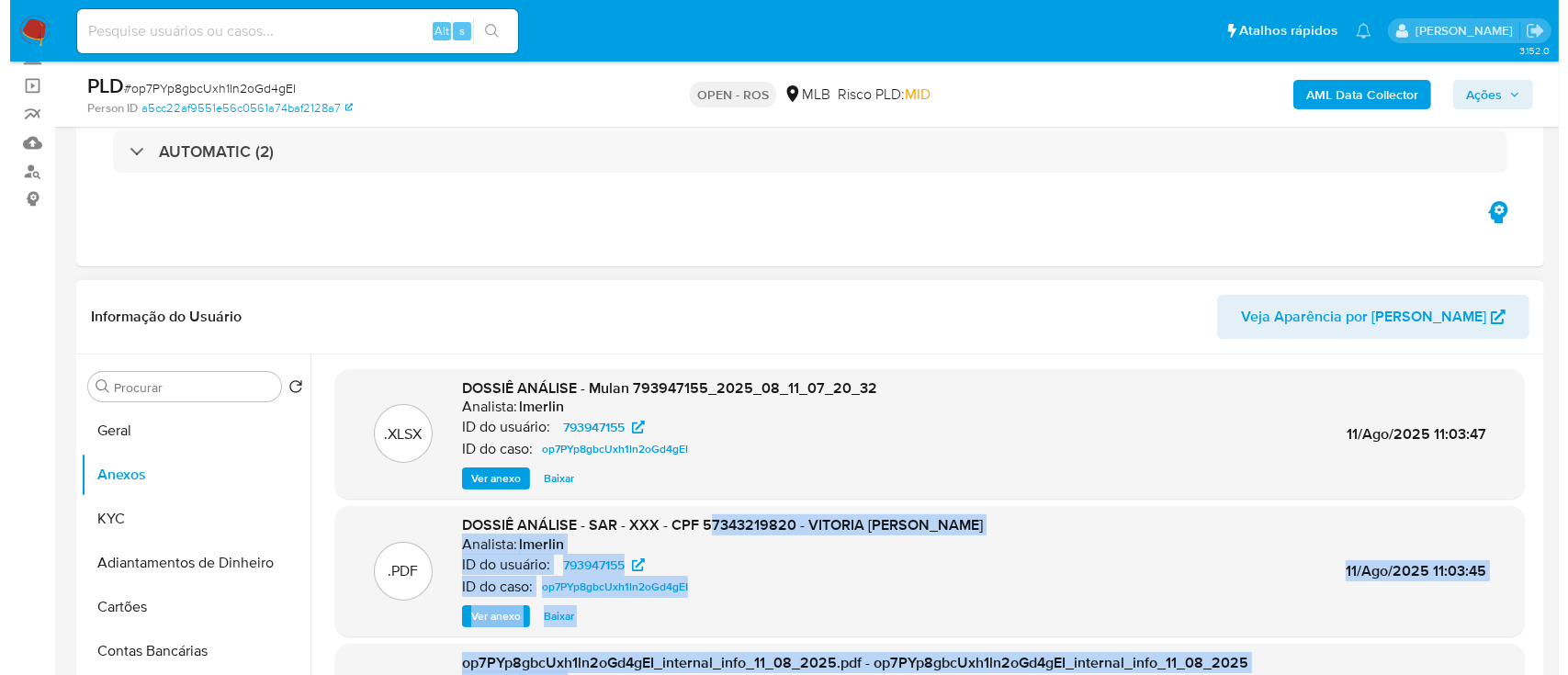
scroll to position [102, 0]
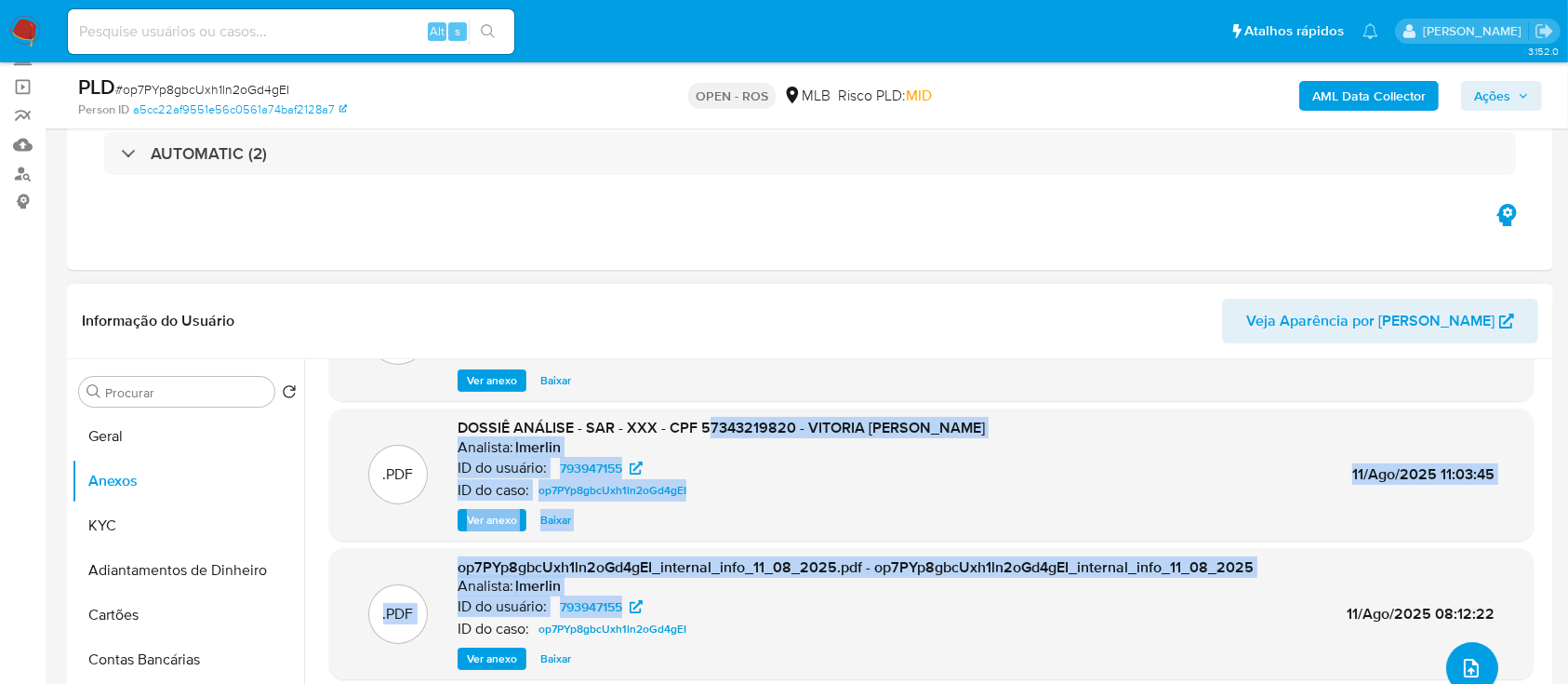
click at [1468, 666] on icon "upload-file" at bounding box center [1471, 668] width 22 height 22
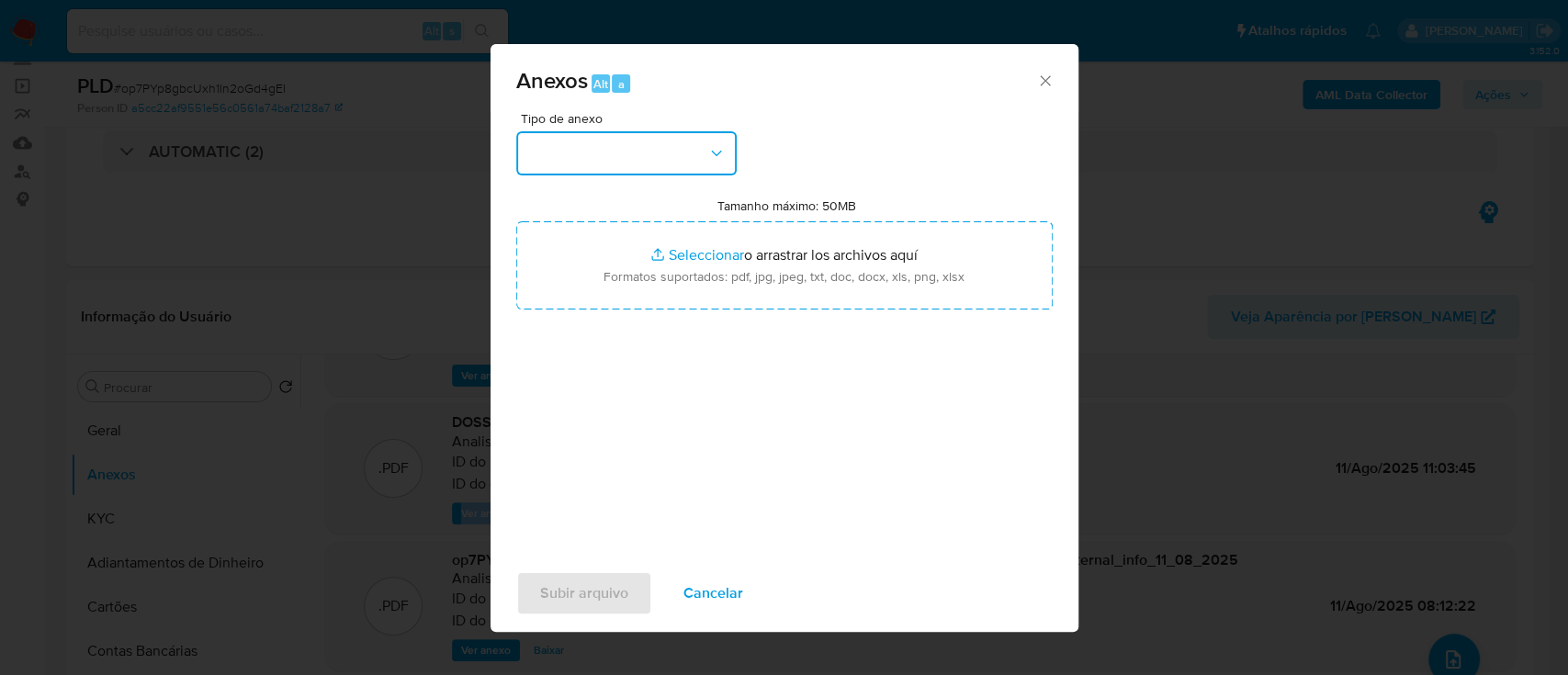
click at [658, 137] on button "button" at bounding box center [626, 153] width 220 height 44
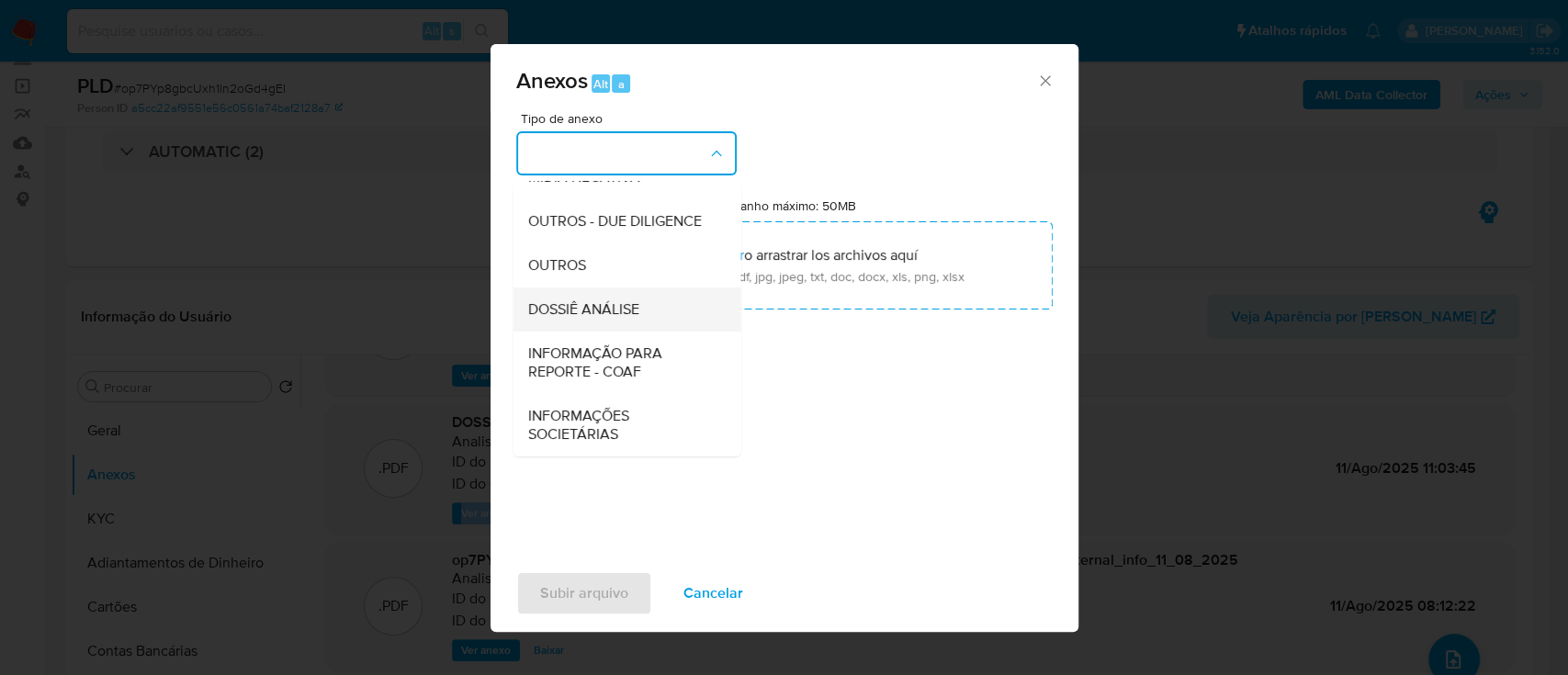
scroll to position [282, 0]
click at [618, 358] on span "INFORMAÇÃO PARA REPORTE - COAF" at bounding box center [621, 362] width 188 height 37
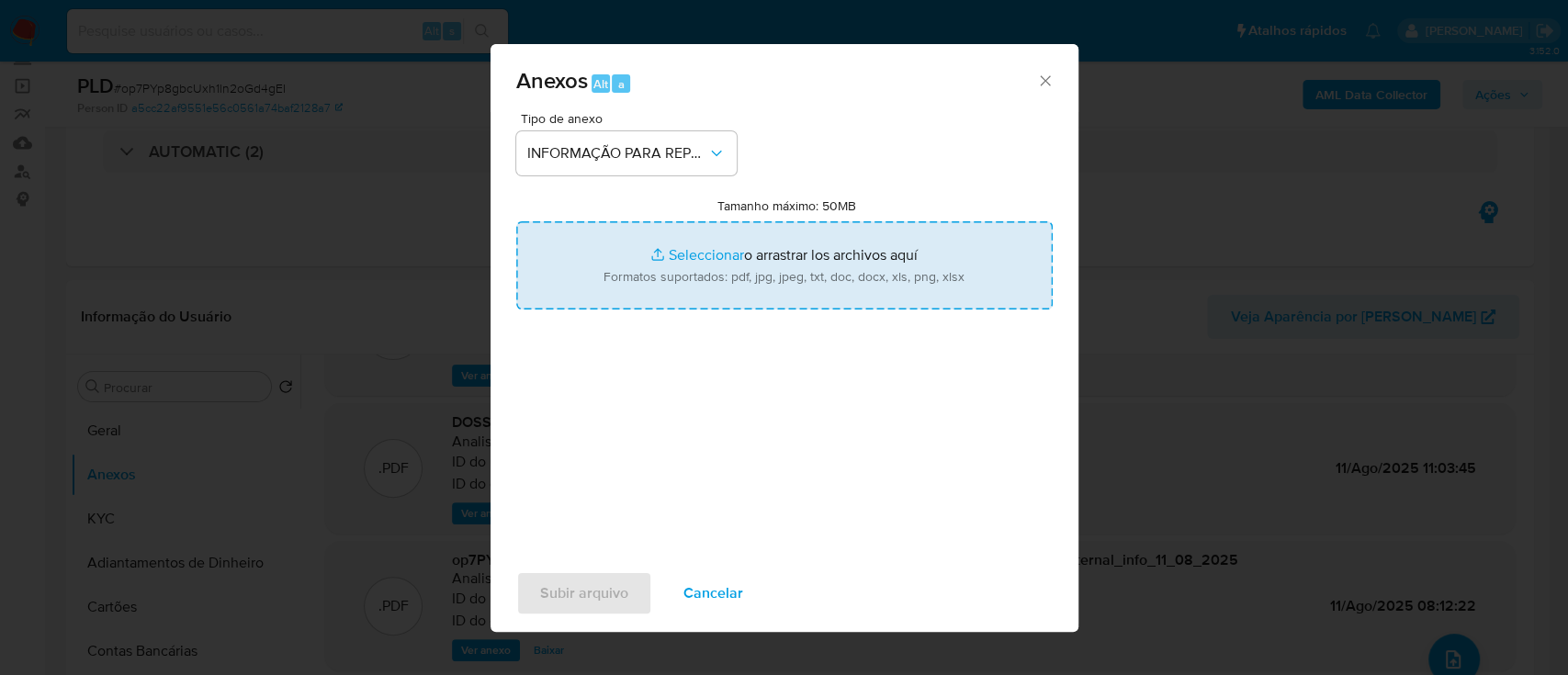
type input "C:\fakepath\SAR - op7PYp8gbcUxh1ln2oGd4gEI - CPF 57343219820 - VITORIA [PERSON_…"
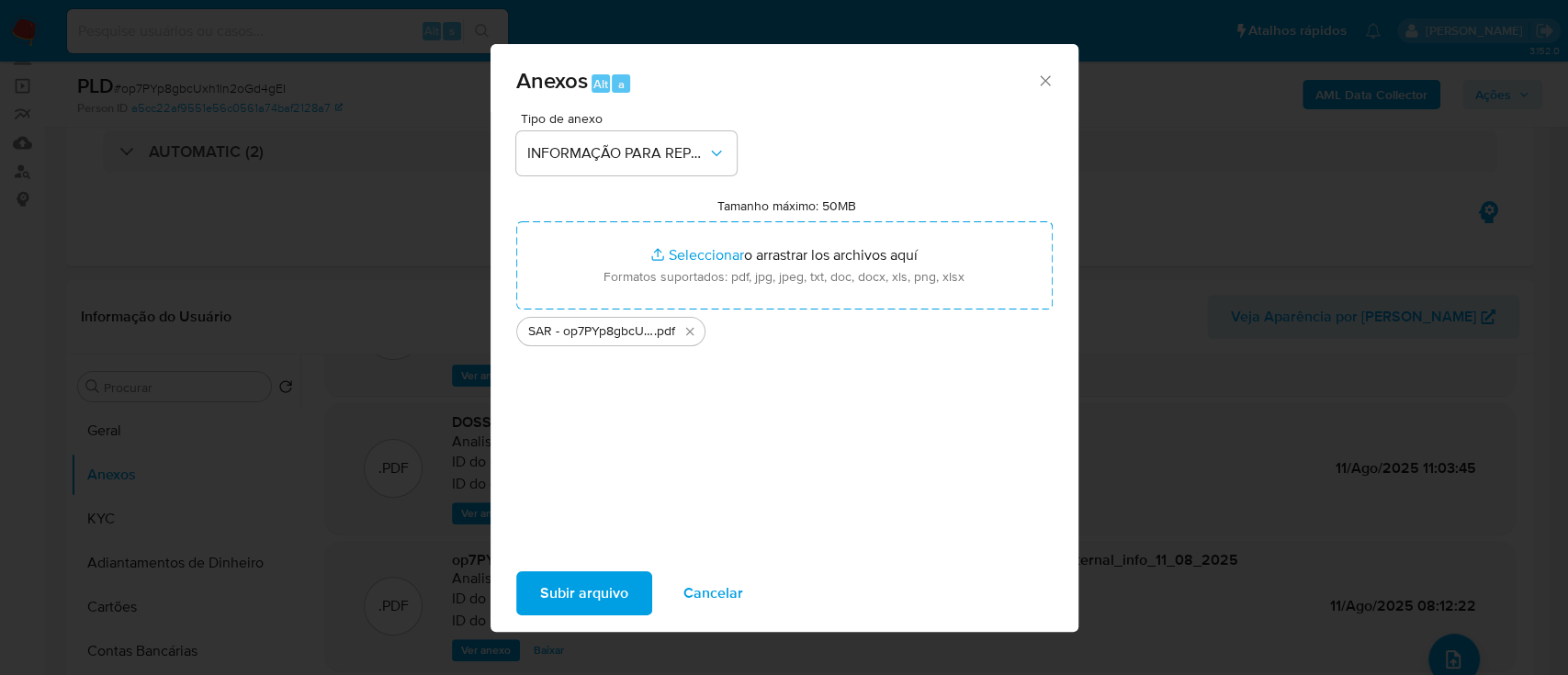
click at [587, 592] on span "Subir arquivo" at bounding box center [583, 593] width 88 height 41
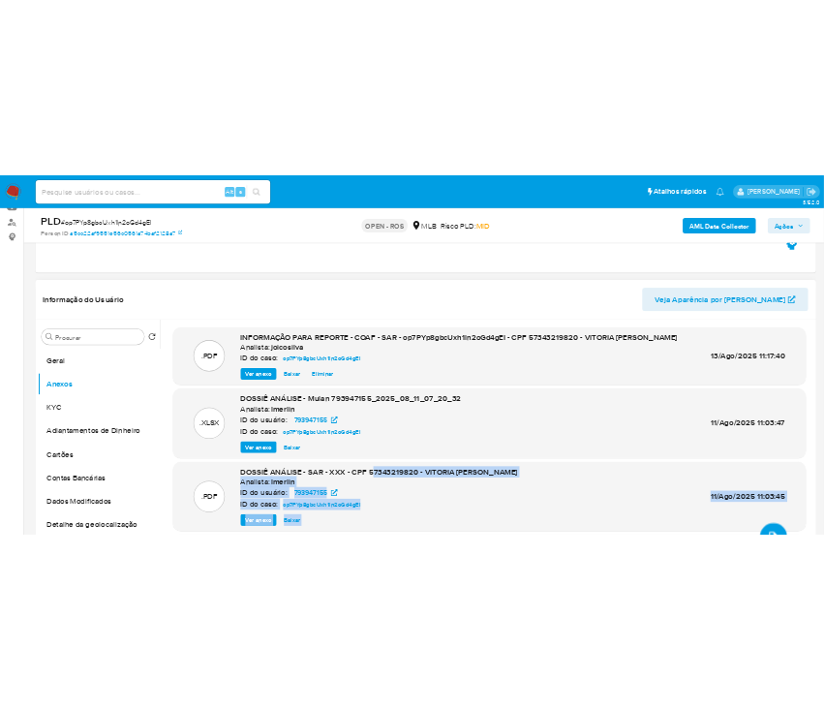
scroll to position [258, 0]
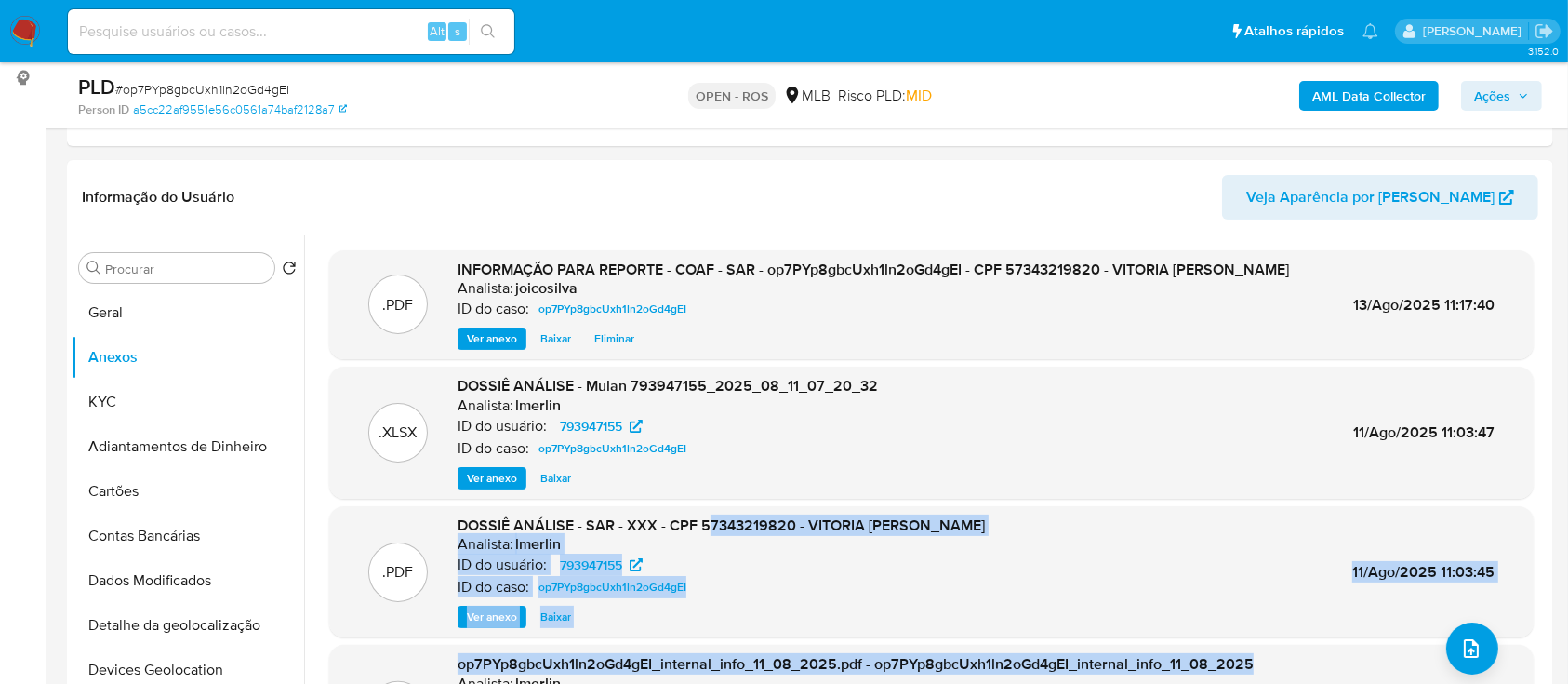
click at [1496, 90] on span "Ações" at bounding box center [1492, 95] width 36 height 30
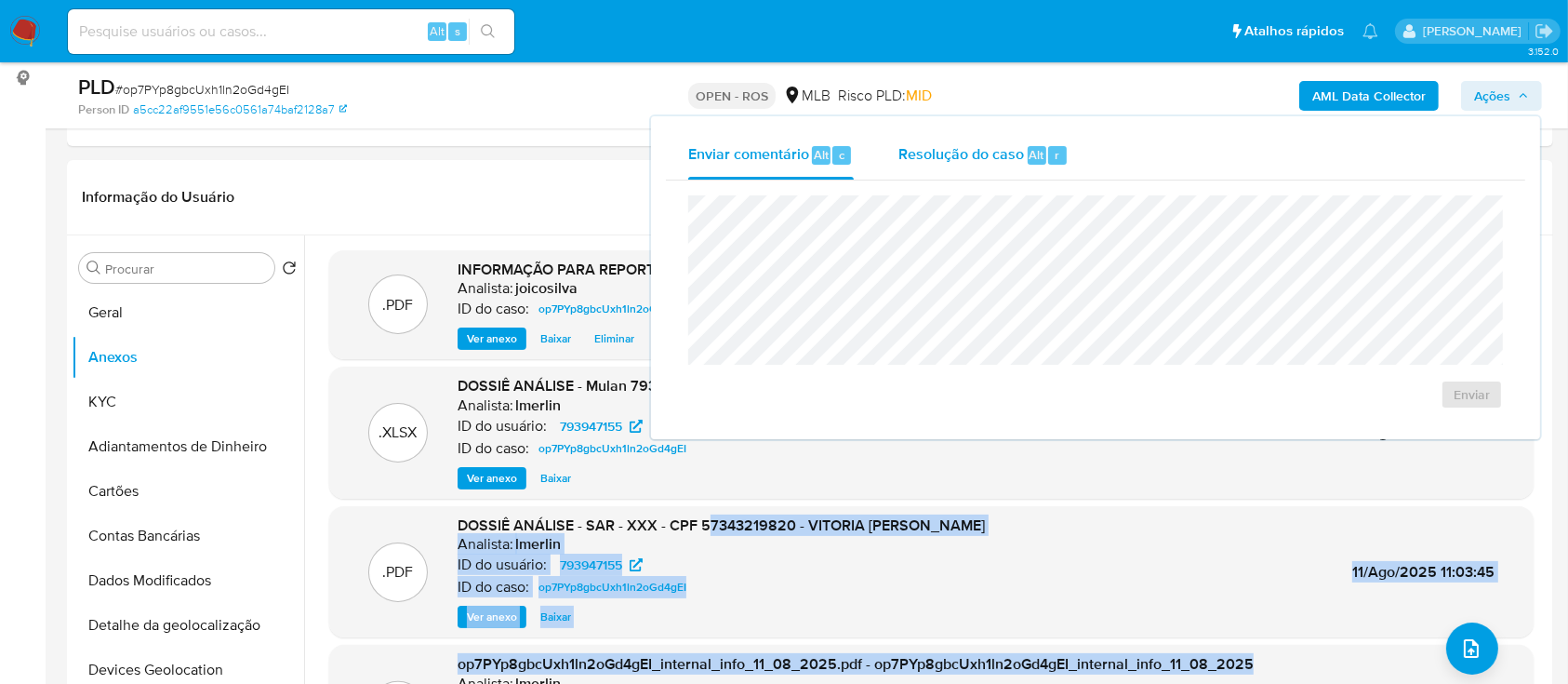
click at [976, 156] on span "Resolução do caso" at bounding box center [961, 154] width 126 height 21
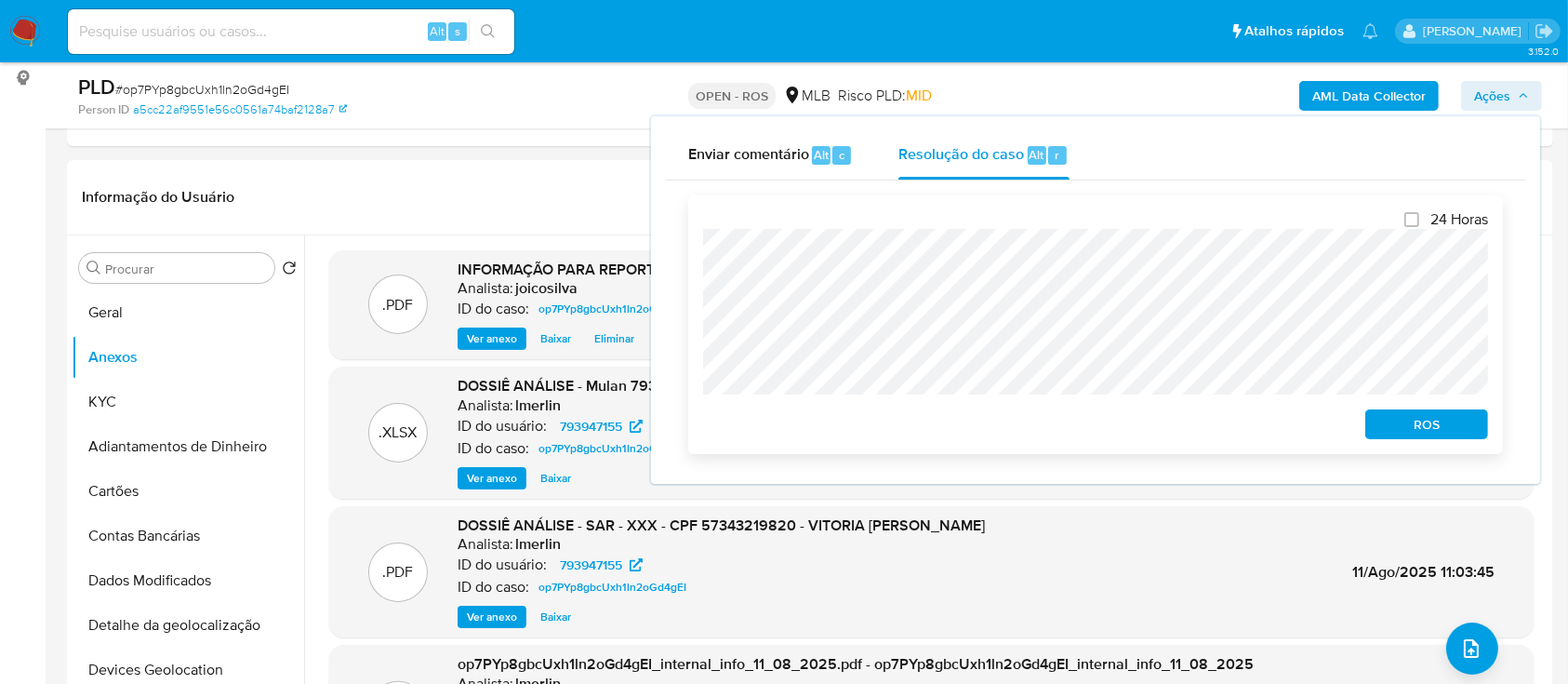
click at [1408, 428] on span "ROS" at bounding box center [1426, 424] width 97 height 26
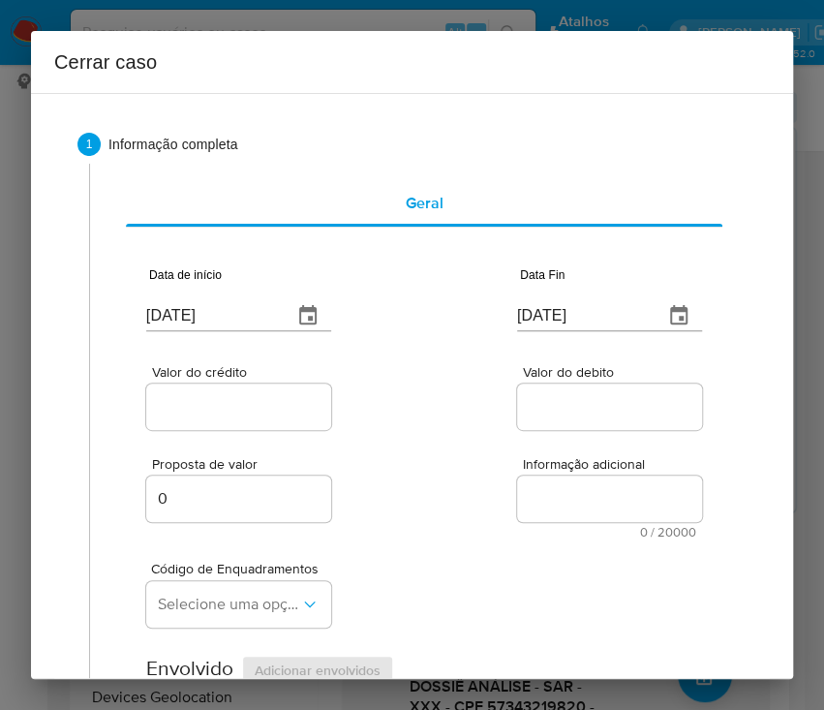
click at [170, 304] on input "[DATE]" at bounding box center [211, 315] width 131 height 31
paste input "02/06"
type input "[DATE]"
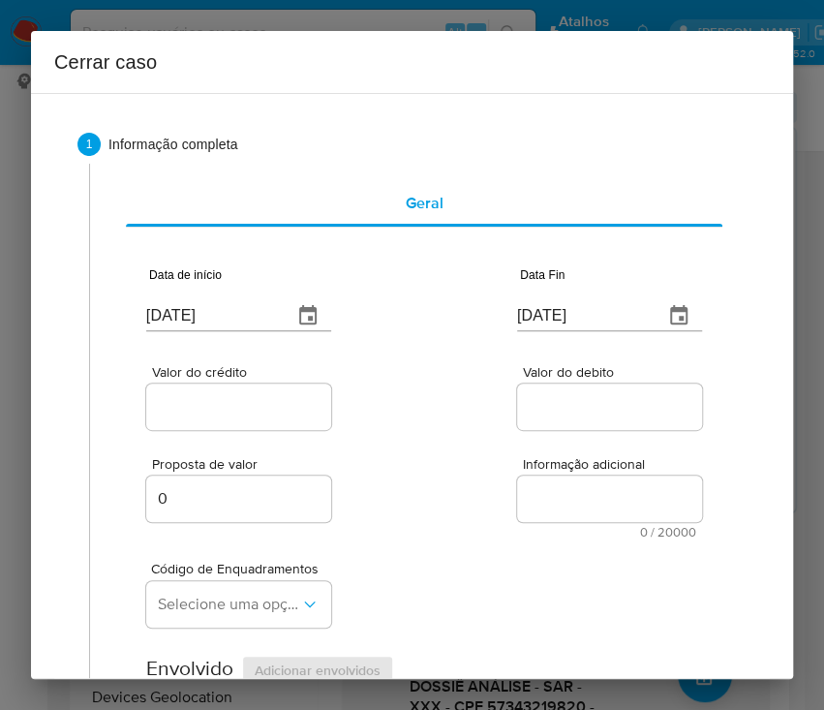
click at [518, 312] on input "[DATE]" at bounding box center [582, 315] width 131 height 31
paste input "08"
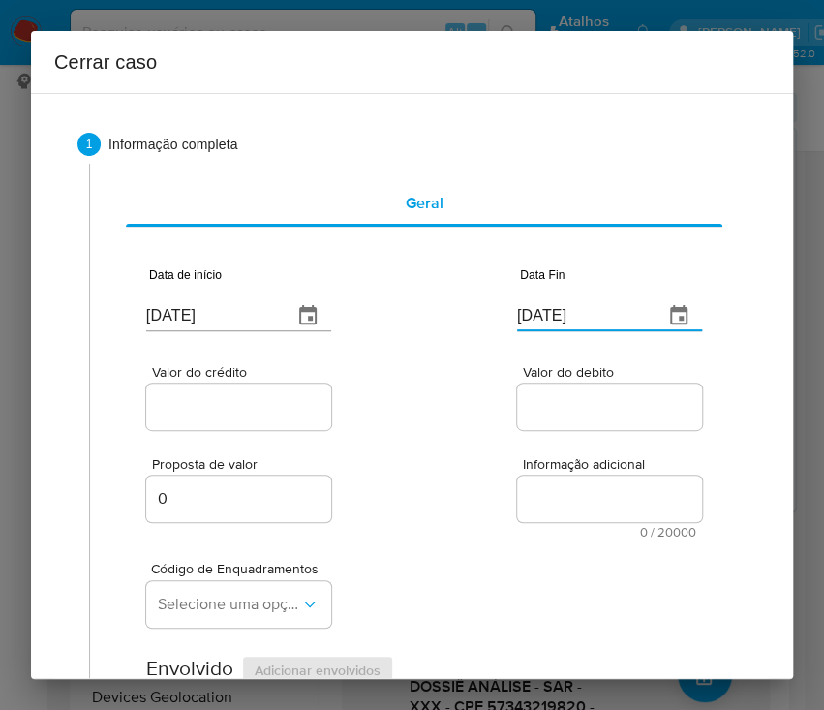
type input "[DATE]"
drag, startPoint x: 547, startPoint y: 422, endPoint x: 195, endPoint y: 459, distance: 354.4
click at [531, 429] on div at bounding box center [609, 407] width 185 height 46
click at [206, 411] on input "Valor do crédito" at bounding box center [241, 406] width 190 height 25
click at [256, 415] on input "Valor do crédito" at bounding box center [241, 406] width 190 height 25
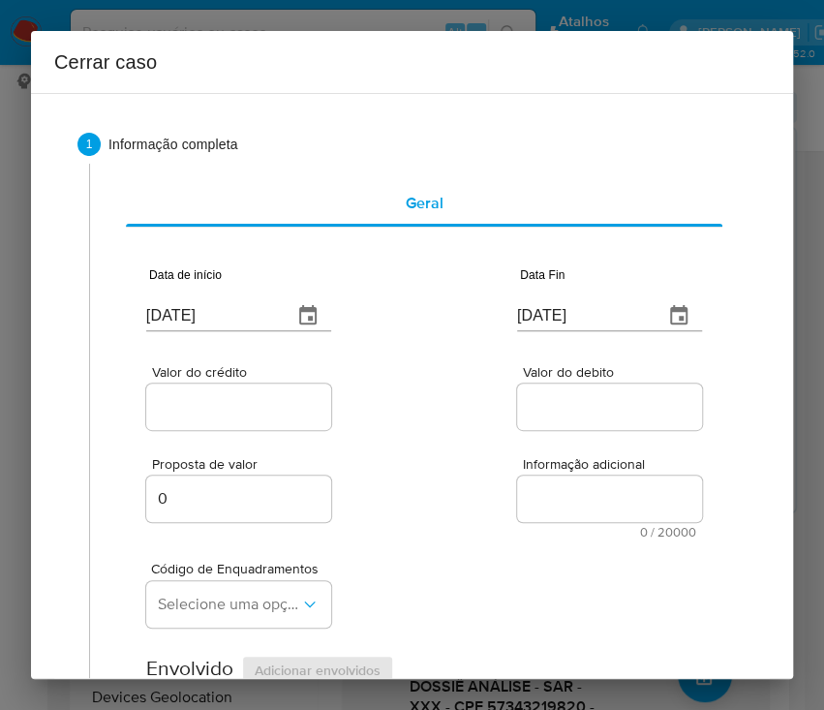
paste input "R$195.930"
type input "R$195.930"
click at [418, 415] on div "Valor do crédito R$195.930 Valor do debito" at bounding box center [424, 388] width 556 height 92
click at [555, 407] on input "Valor do debito" at bounding box center [612, 406] width 190 height 25
paste input "R$196.540"
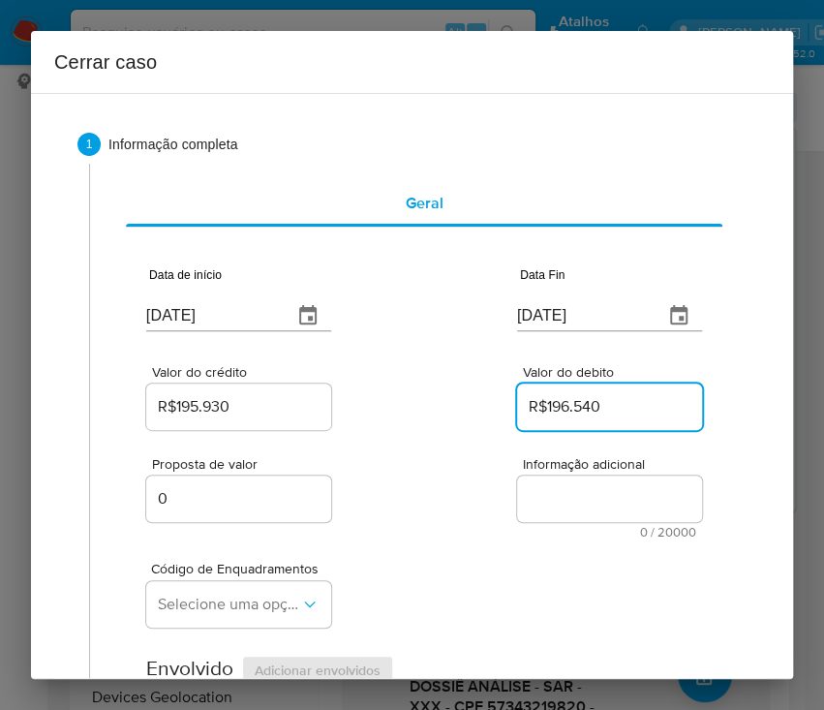
type input "R$196.540"
click at [517, 518] on textarea "Informação adicional" at bounding box center [609, 499] width 185 height 46
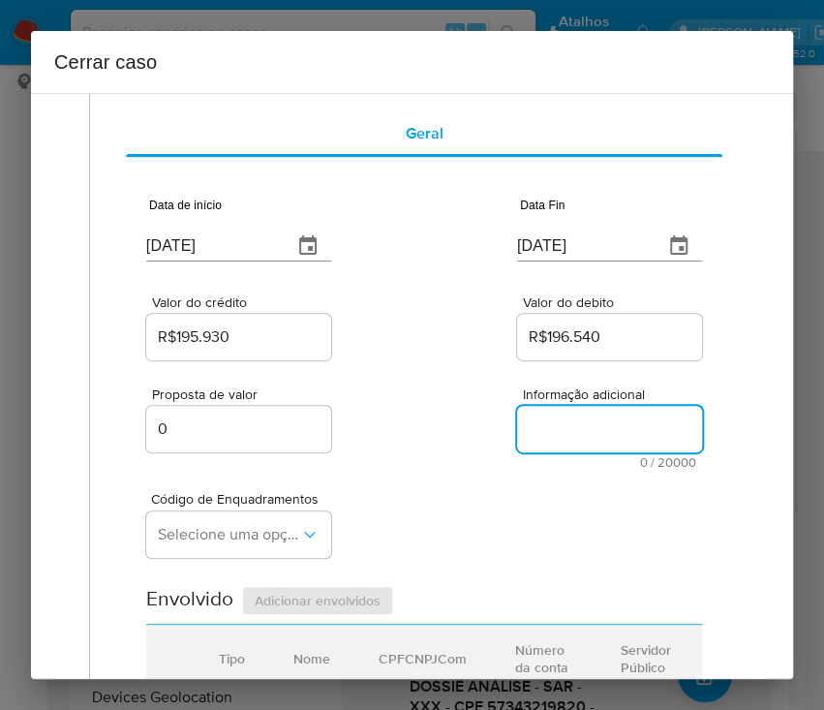
scroll to position [129, 0]
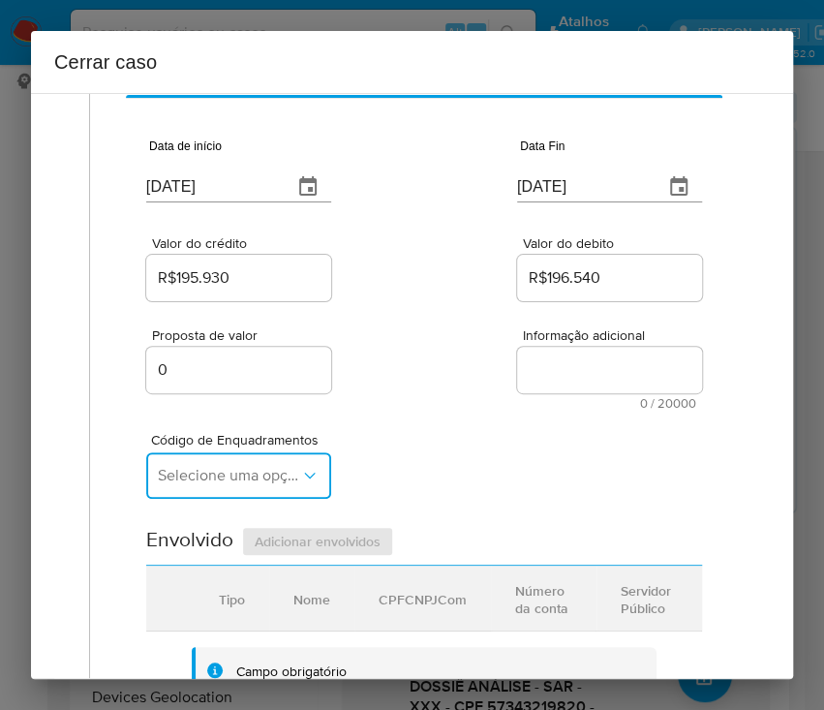
click at [220, 476] on span "Selecione uma opção" at bounding box center [229, 475] width 142 height 19
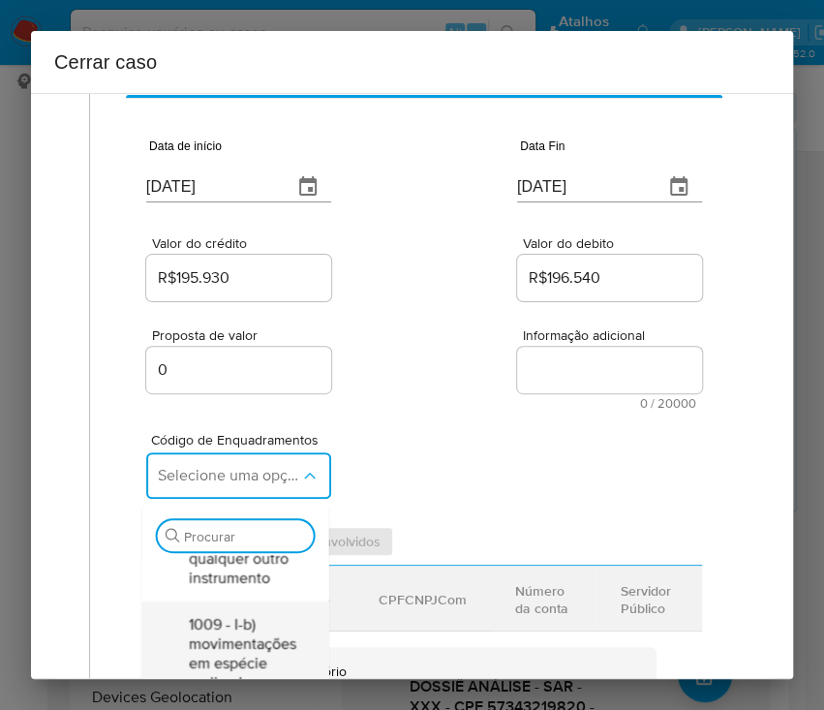
scroll to position [0, 0]
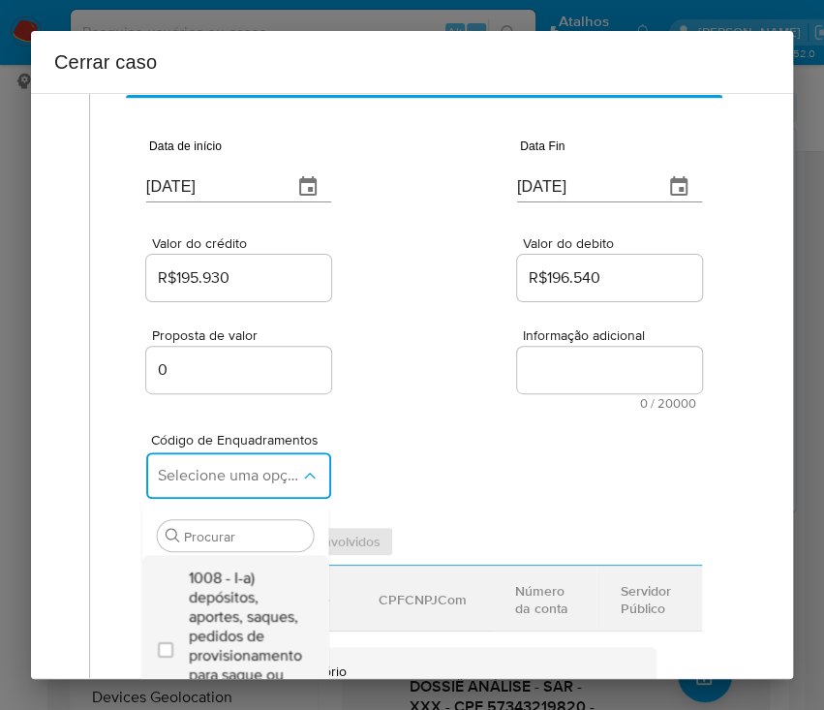
click at [226, 602] on span "1008 - I-a) depósitos, aportes, saques, pedidos de provisionamento para saque o…" at bounding box center [244, 646] width 113 height 155
checkbox input "true"
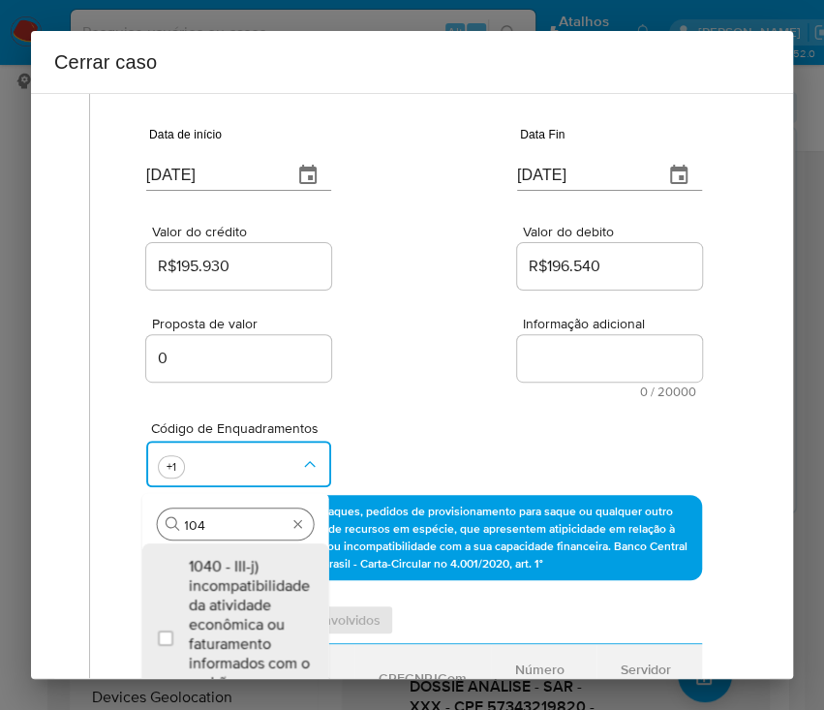
type input "1045"
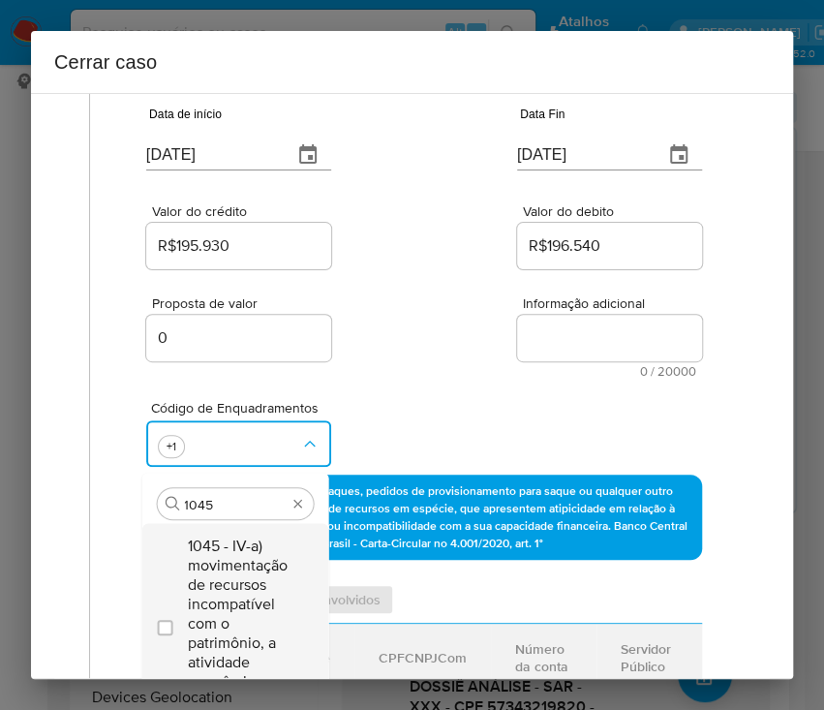
click at [240, 569] on span "1045 - IV-a) movimentação de recursos incompatível com o patrimônio, a atividad…" at bounding box center [244, 624] width 113 height 174
checkbox input "true"
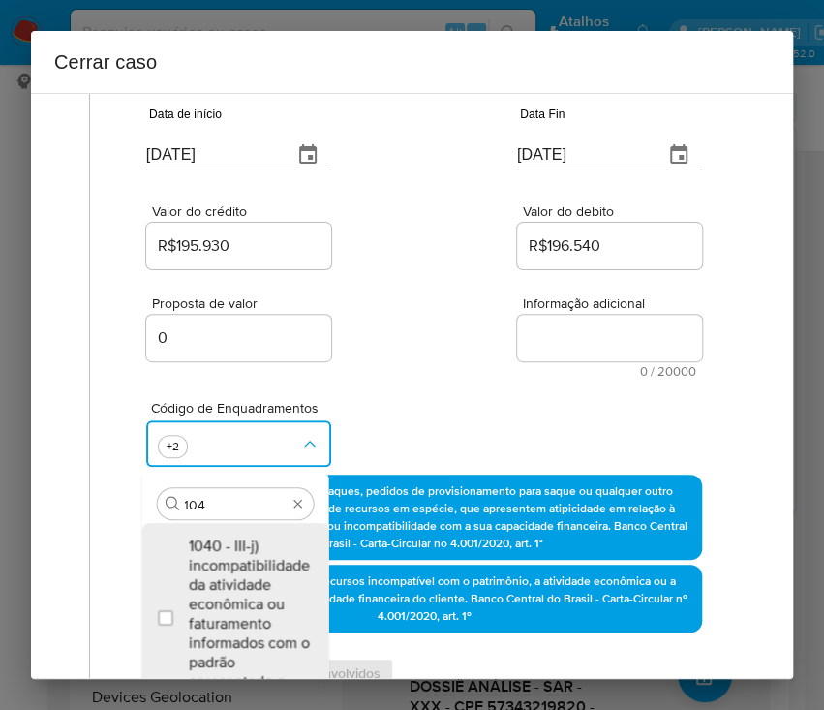
scroll to position [0, 0]
type input "1047"
click at [246, 573] on span "1047 - IV-c) movimentação de recursos de alto valor, de forma contumaz, em bene…" at bounding box center [244, 614] width 113 height 155
checkbox input "true"
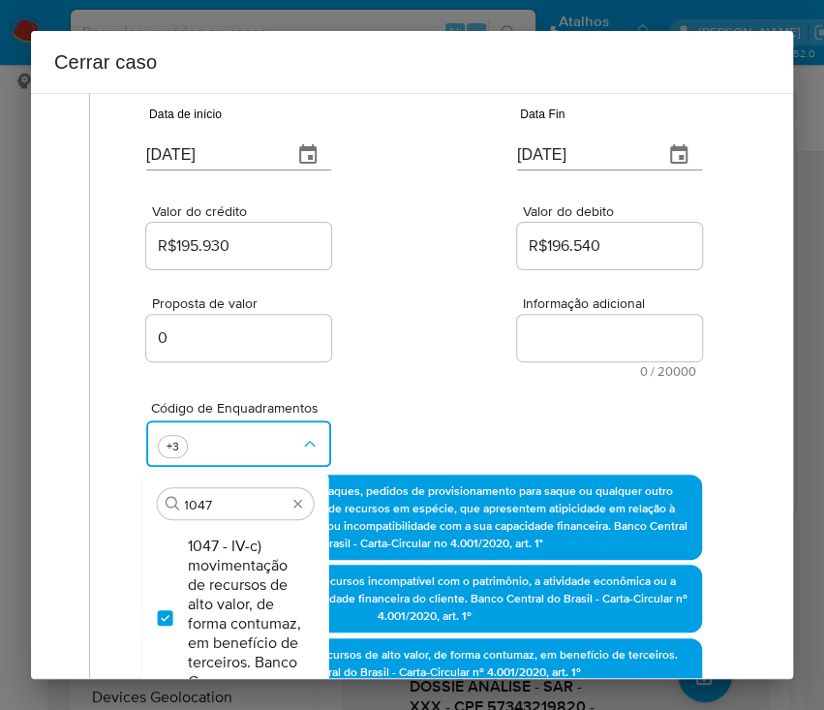
click at [410, 395] on div "Código de Enquadramentos Procurar 1047 1047 - IV-c) movimentação de recursos de…" at bounding box center [424, 426] width 556 height 97
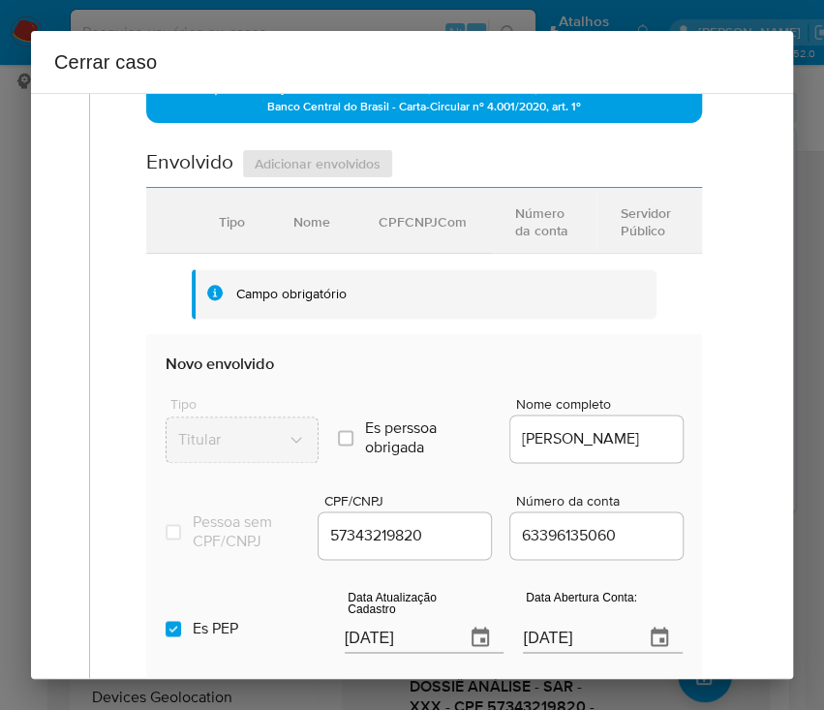
scroll to position [806, 0]
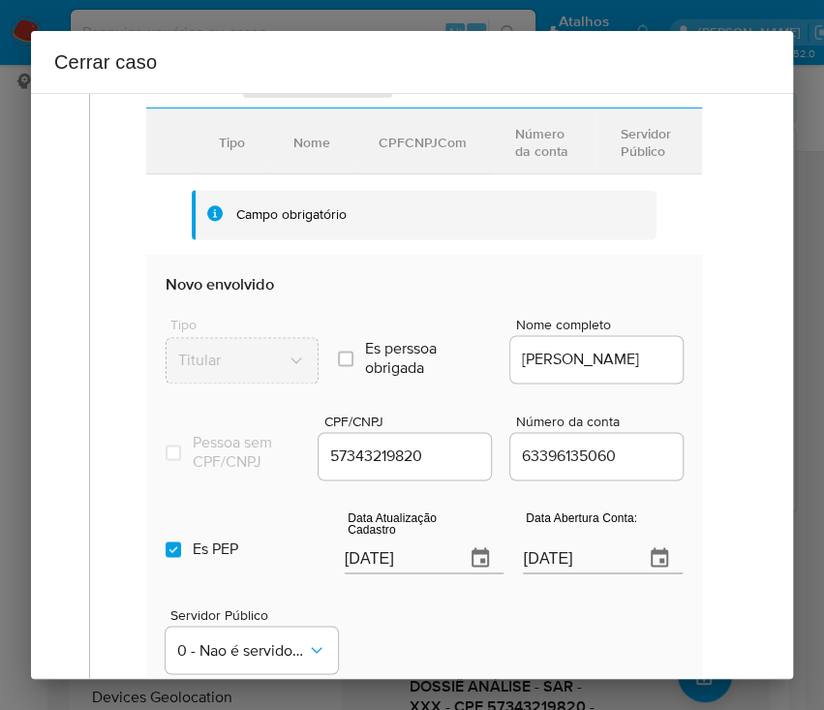
click at [383, 569] on input "[DATE]" at bounding box center [398, 557] width 106 height 31
paste input "5"
type input "[DATE]"
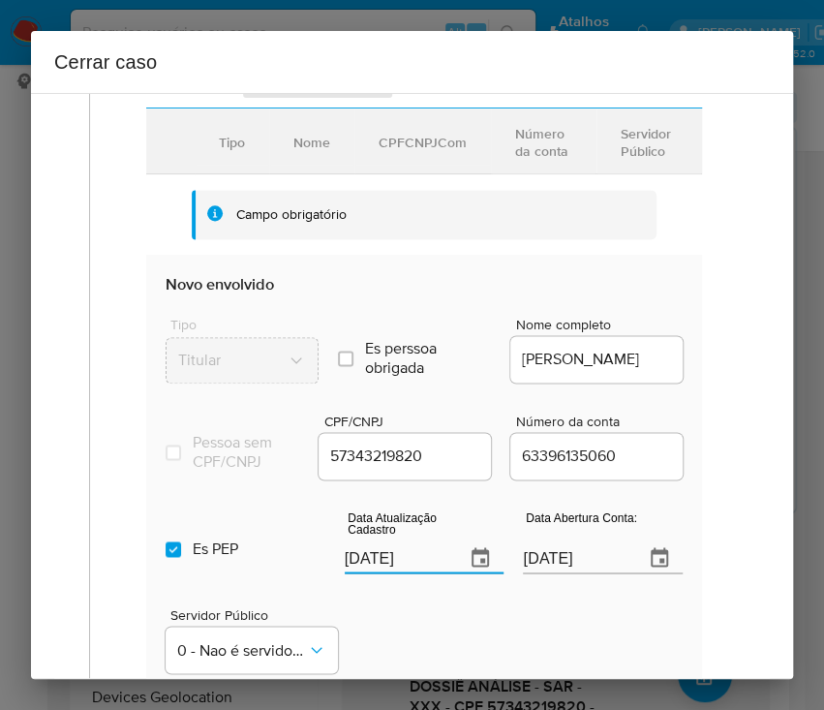
click at [425, 630] on div "Servidor Público 0 - Nao é servidor/[PERSON_NAME] possui informacao" at bounding box center [424, 632] width 517 height 97
click at [168, 557] on input "Es PEP isPEP" at bounding box center [173, 548] width 15 height 15
checkbox input "false"
click at [537, 573] on input "[DATE]" at bounding box center [576, 557] width 106 height 31
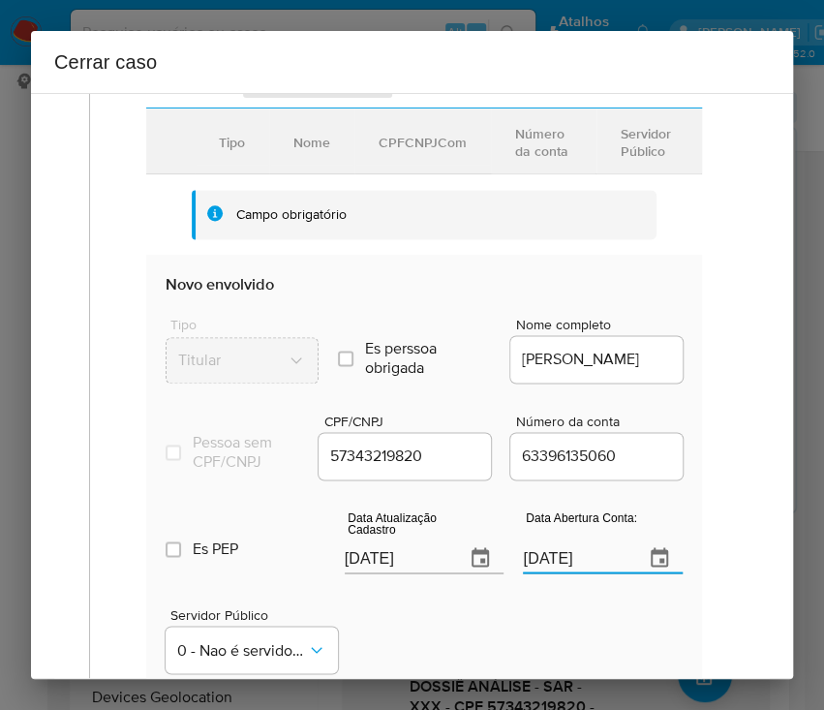
click at [537, 573] on input "[DATE]" at bounding box center [576, 557] width 106 height 31
click at [529, 603] on div "Servidor Público 0 - Nao é servidor/[PERSON_NAME] possui informacao" at bounding box center [424, 632] width 517 height 97
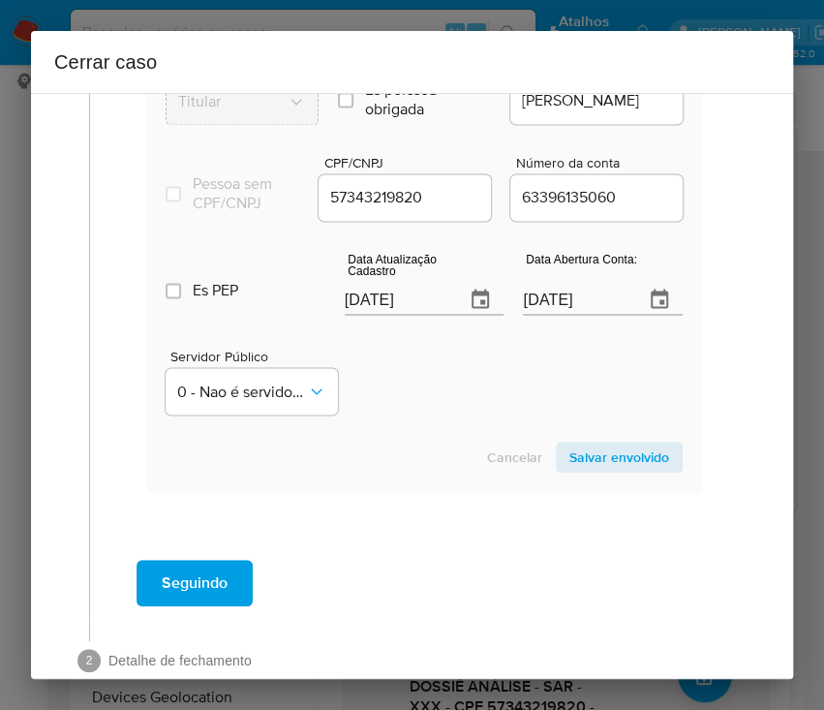
click at [608, 469] on span "Salvar envolvido" at bounding box center [619, 457] width 100 height 27
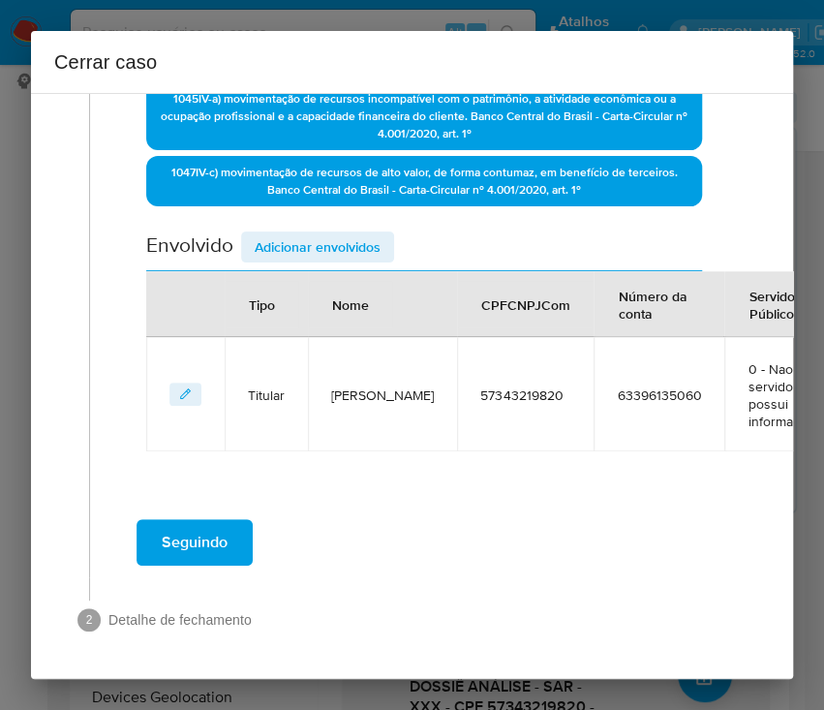
click at [380, 231] on button "Adicionar envolvidos" at bounding box center [317, 246] width 153 height 31
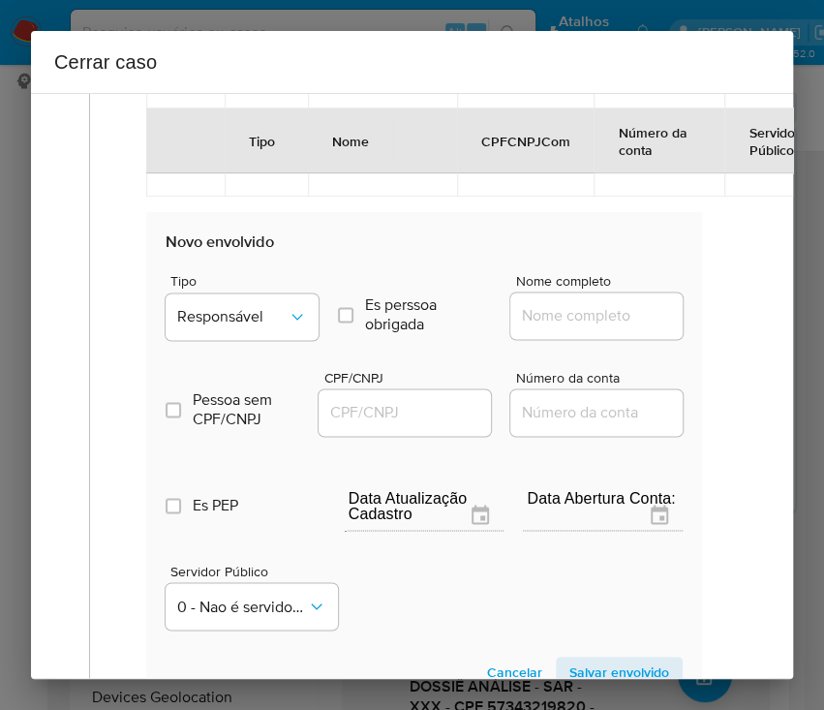
scroll to position [1047, 0]
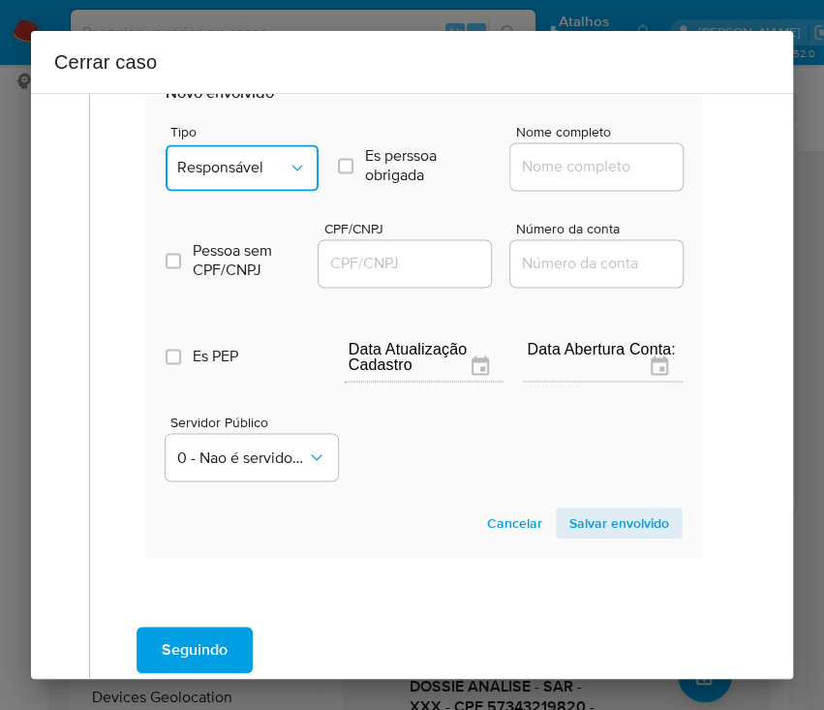
drag, startPoint x: 273, startPoint y: 167, endPoint x: 291, endPoint y: 186, distance: 26.1
click at [275, 167] on span "Responsável" at bounding box center [232, 167] width 110 height 19
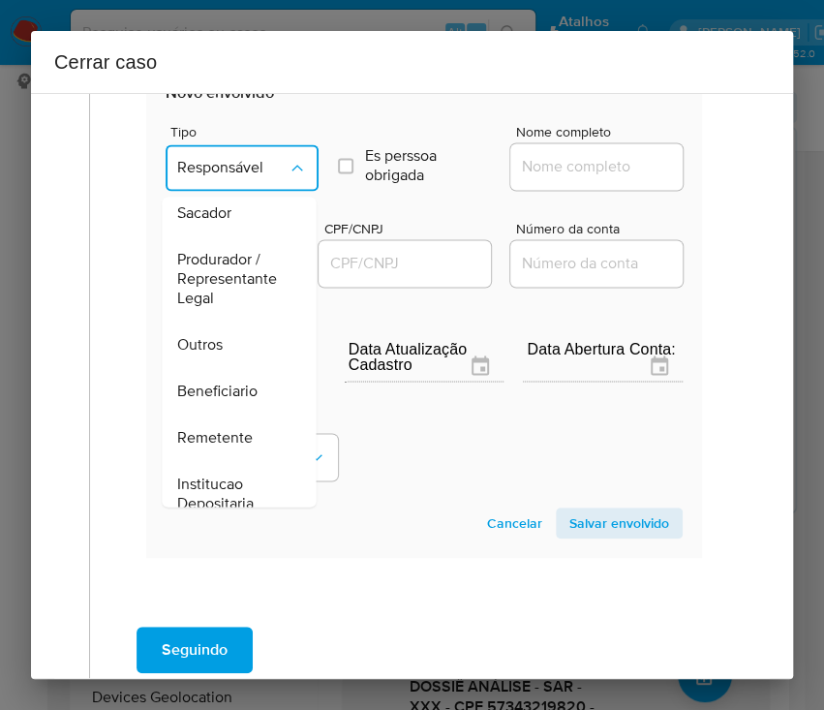
scroll to position [345, 0]
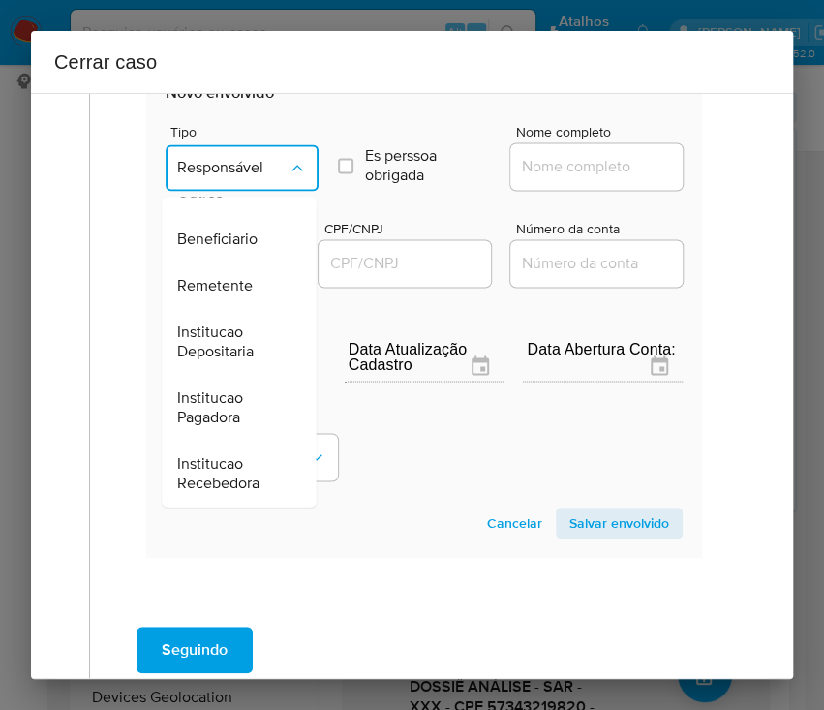
click at [243, 268] on div "Remetente" at bounding box center [232, 285] width 111 height 46
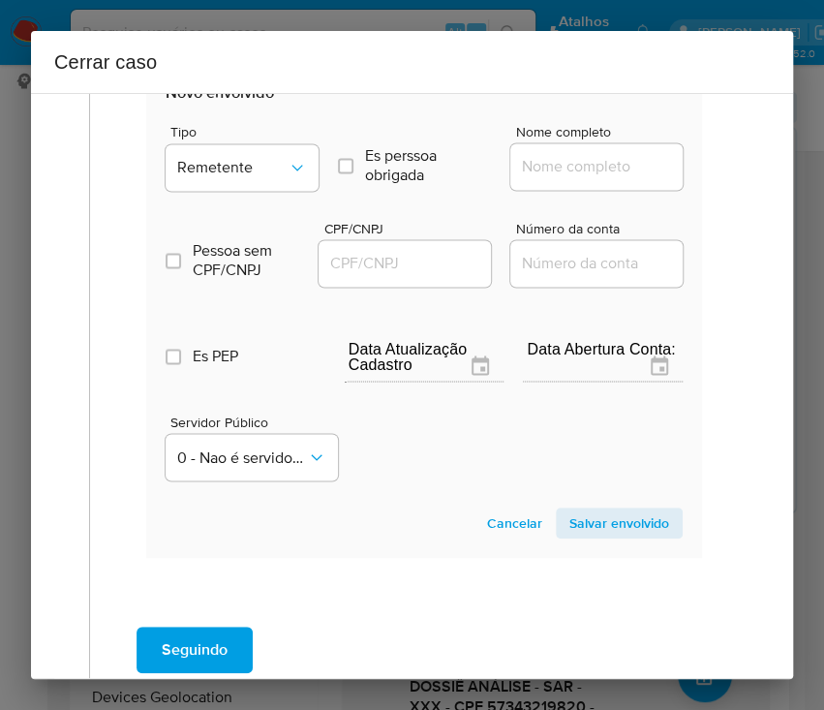
click at [552, 169] on input "Nome completo" at bounding box center [605, 166] width 190 height 25
paste input "[PERSON_NAME], 48837643896"
click at [562, 169] on input "[PERSON_NAME], 48837643896" at bounding box center [605, 166] width 190 height 25
drag, startPoint x: 569, startPoint y: 166, endPoint x: 691, endPoint y: 166, distance: 122.0
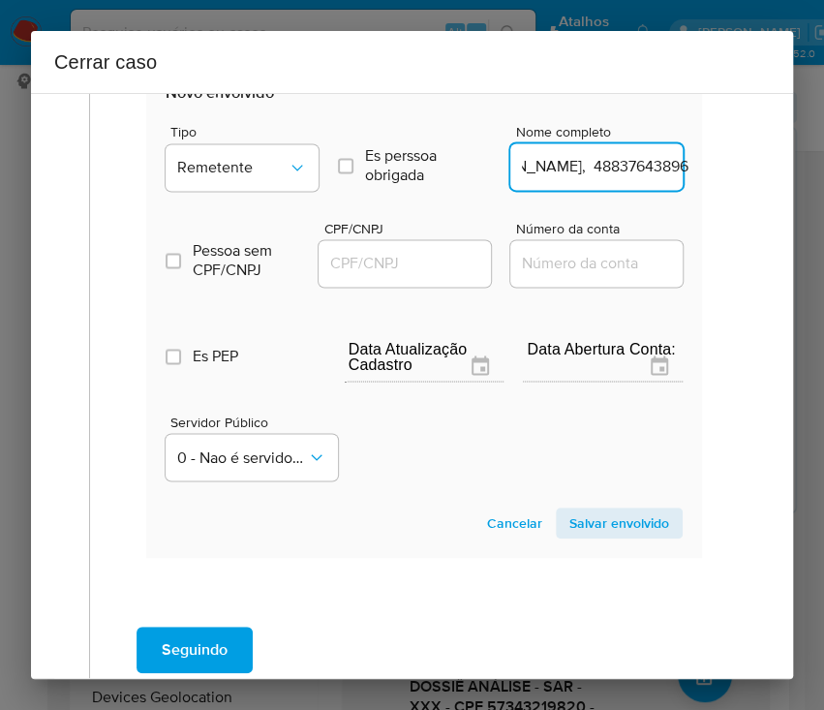
drag, startPoint x: 567, startPoint y: 170, endPoint x: 730, endPoint y: 170, distance: 163.7
type input "[PERSON_NAME]"
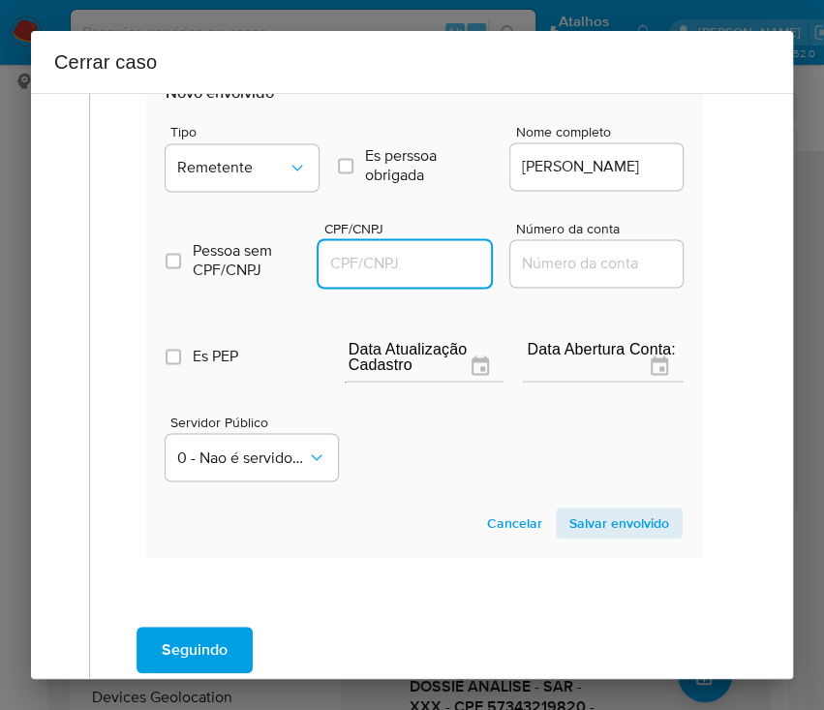
scroll to position [0, 0]
drag, startPoint x: 425, startPoint y: 257, endPoint x: 448, endPoint y: 265, distance: 24.8
click at [425, 257] on input "CPF/CNPJ" at bounding box center [414, 263] width 190 height 25
paste input "48837643896"
type input "48837643896"
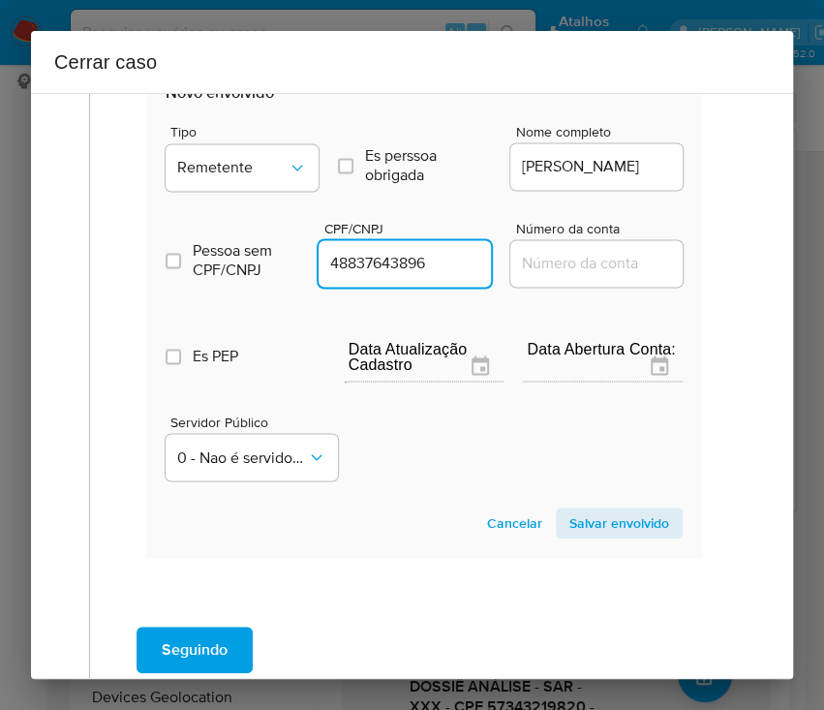
click at [569, 521] on span "Salvar envolvido" at bounding box center [619, 522] width 100 height 27
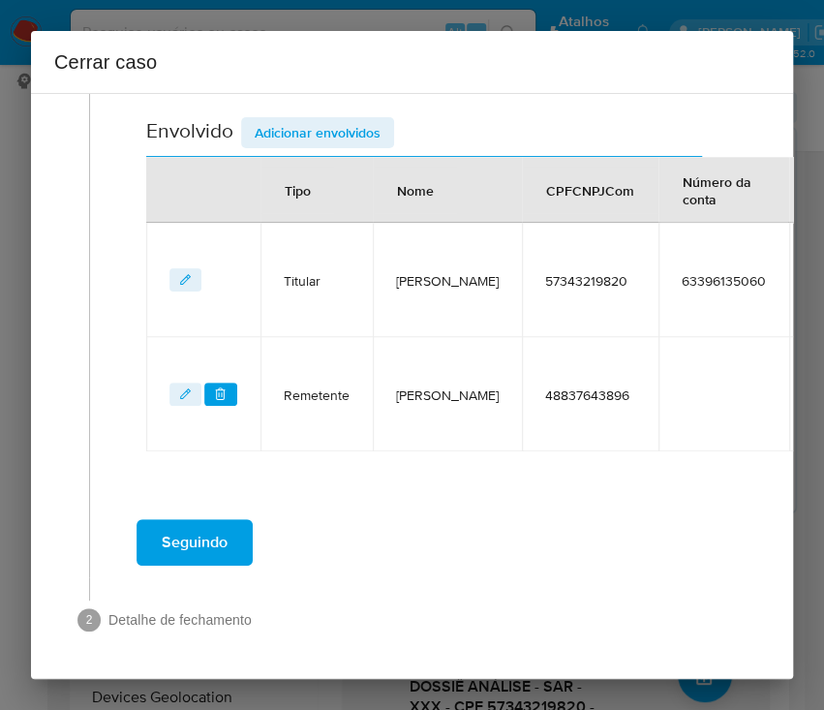
scroll to position [774, 0]
click at [322, 119] on span "Adicionar envolvidos" at bounding box center [318, 132] width 126 height 27
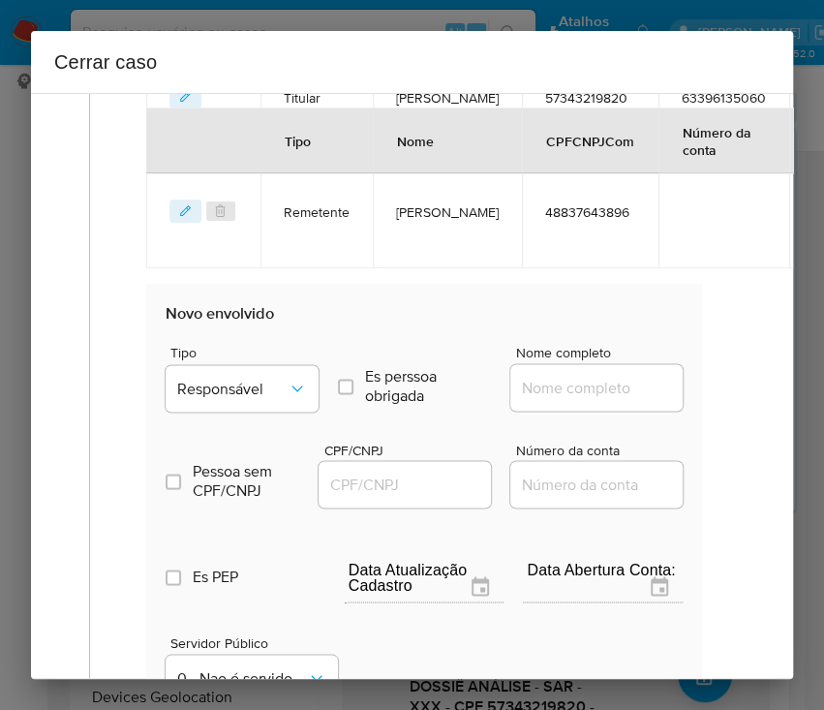
scroll to position [1031, 0]
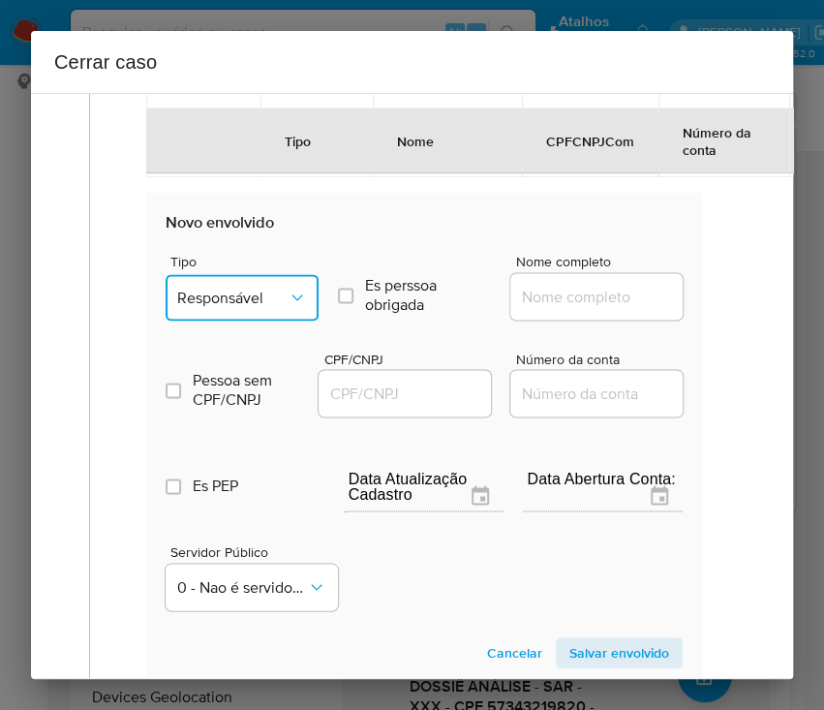
click at [232, 292] on span "Responsável" at bounding box center [232, 297] width 110 height 19
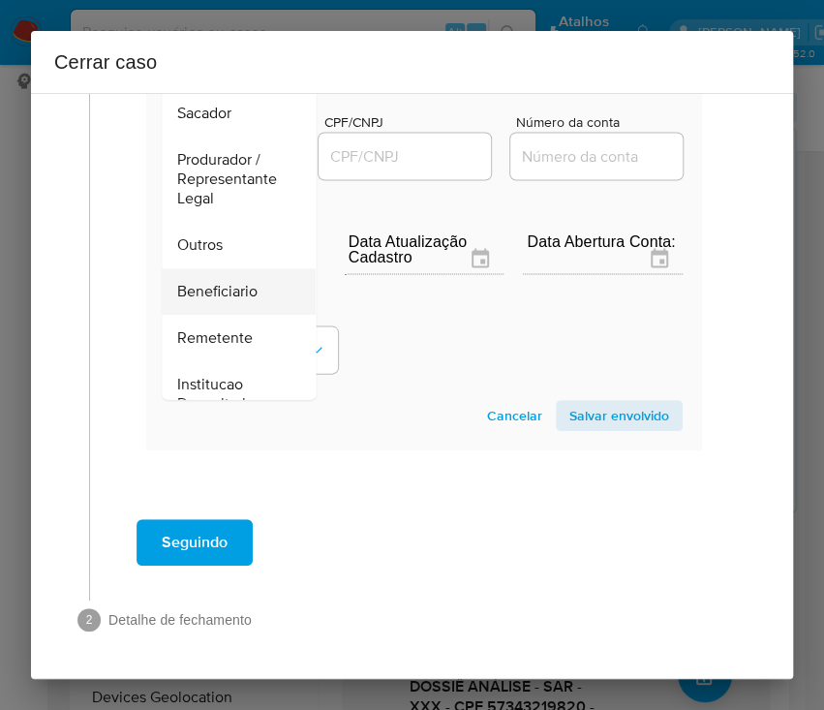
scroll to position [345, 0]
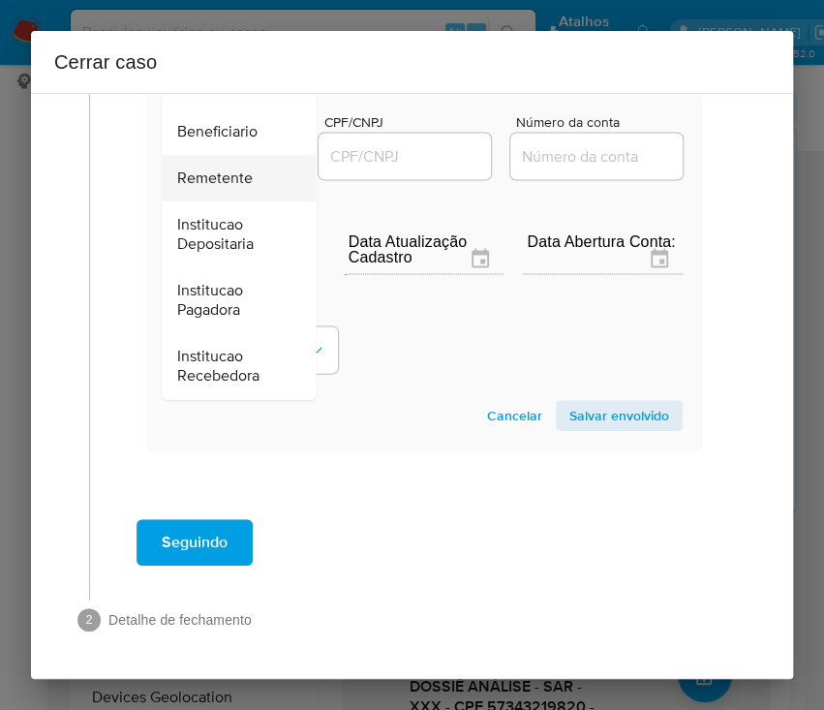
click at [250, 169] on span "Remetente" at bounding box center [215, 178] width 76 height 19
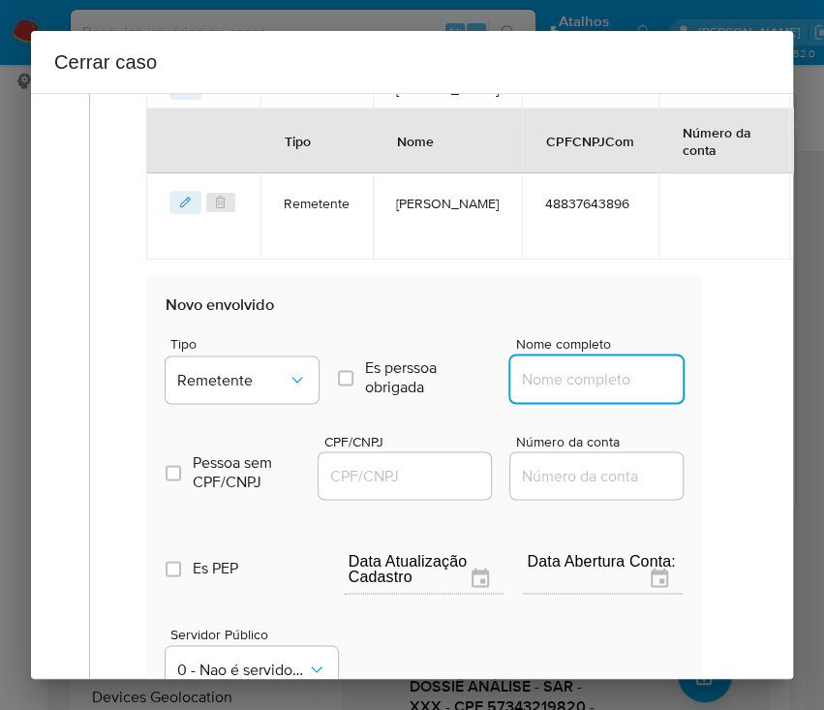
drag, startPoint x: 508, startPoint y: 368, endPoint x: 540, endPoint y: 387, distance: 37.4
click at [512, 369] on input "Nome completo" at bounding box center [605, 378] width 190 height 25
click at [550, 380] on input "Nome completo" at bounding box center [605, 378] width 190 height 25
click at [550, 378] on input "Nome completo" at bounding box center [605, 378] width 190 height 25
paste input "[PERSON_NAME], 47680643881"
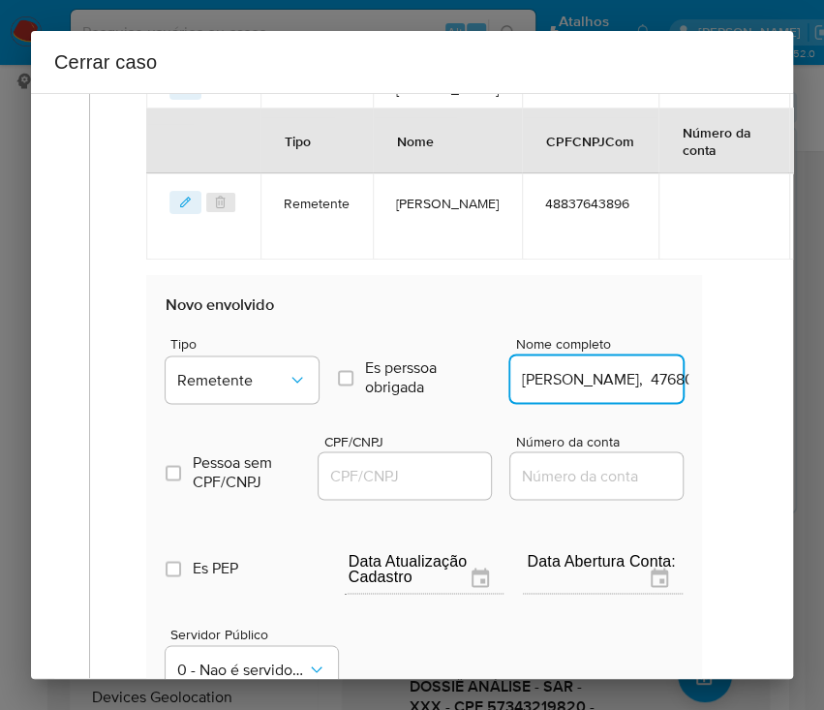
scroll to position [0, 102]
drag, startPoint x: 569, startPoint y: 383, endPoint x: 728, endPoint y: 384, distance: 158.8
click at [728, 382] on div "1 Informação completa Geral Data de início [DATE] Data Fin [DATE] Valor do créd…" at bounding box center [412, 71] width 716 height 1822
type input "[PERSON_NAME]"
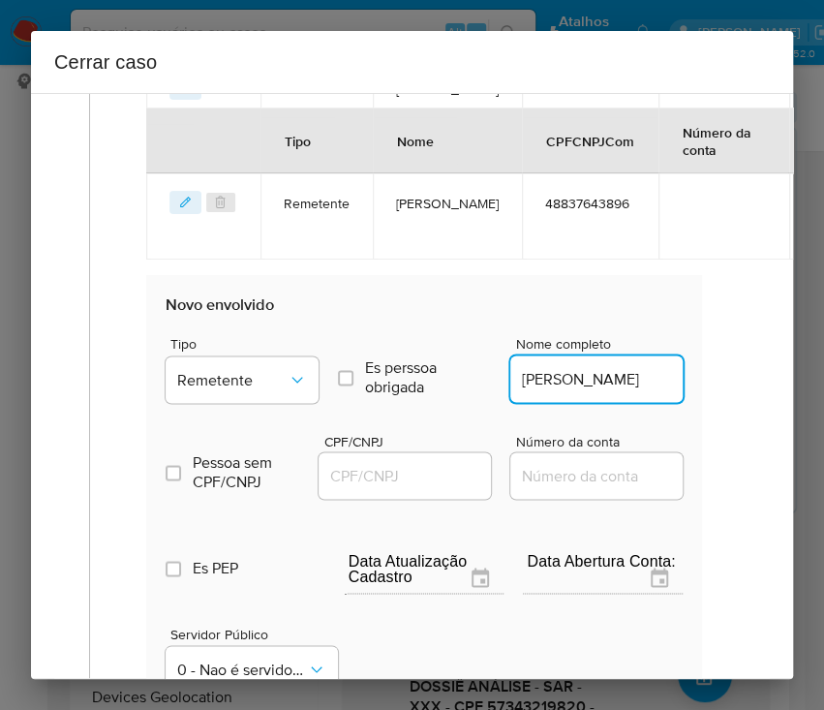
click at [387, 476] on input "CPF/CNPJ" at bounding box center [414, 475] width 190 height 25
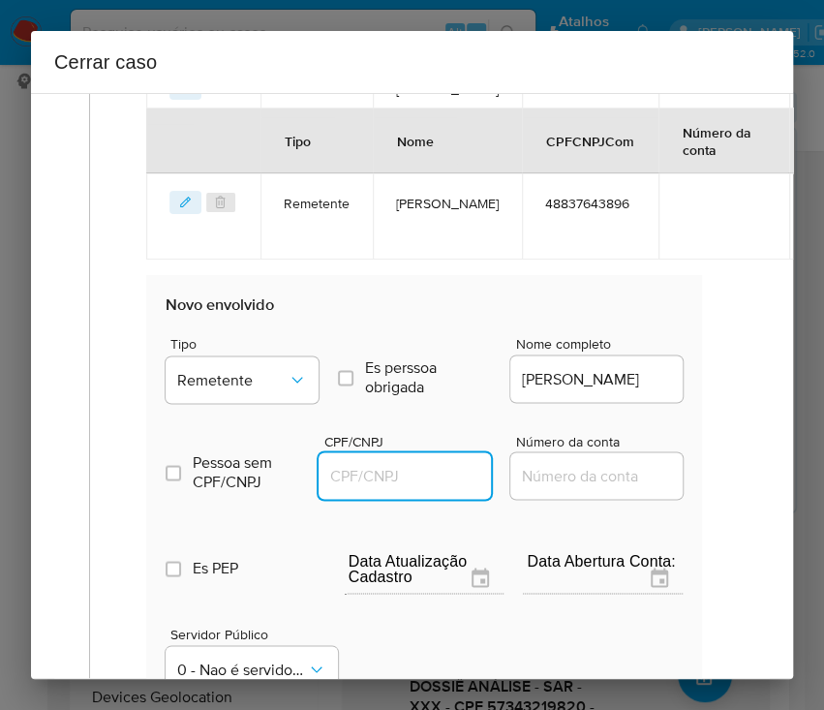
paste input "47680643881"
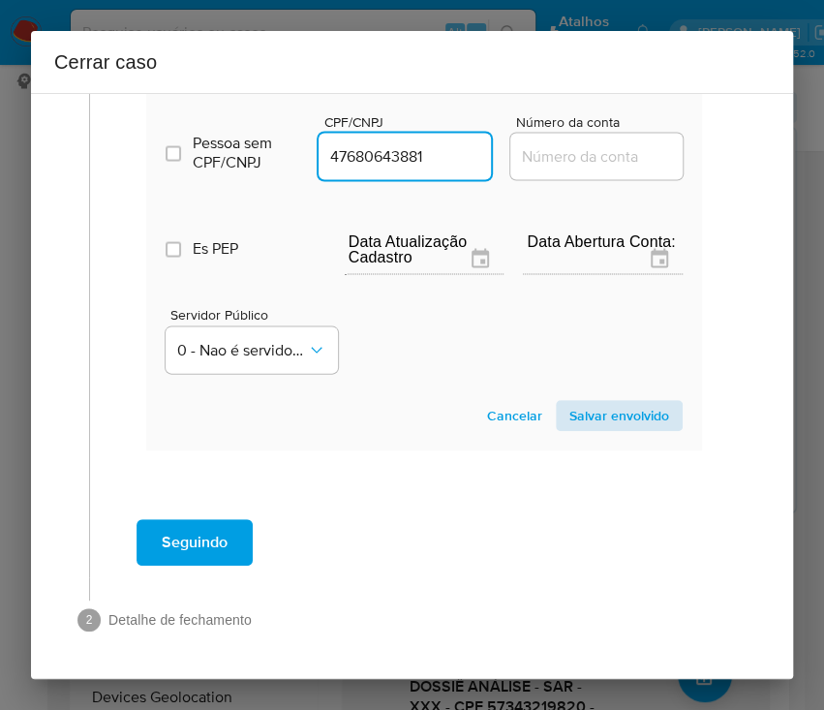
type input "47680643881"
click at [569, 402] on span "Salvar envolvido" at bounding box center [619, 415] width 100 height 27
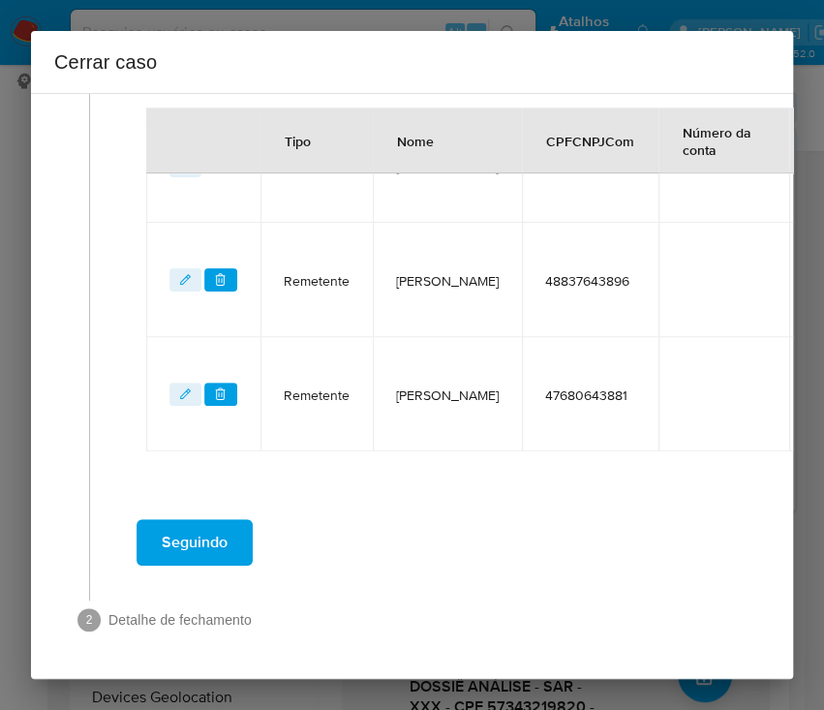
scroll to position [888, 0]
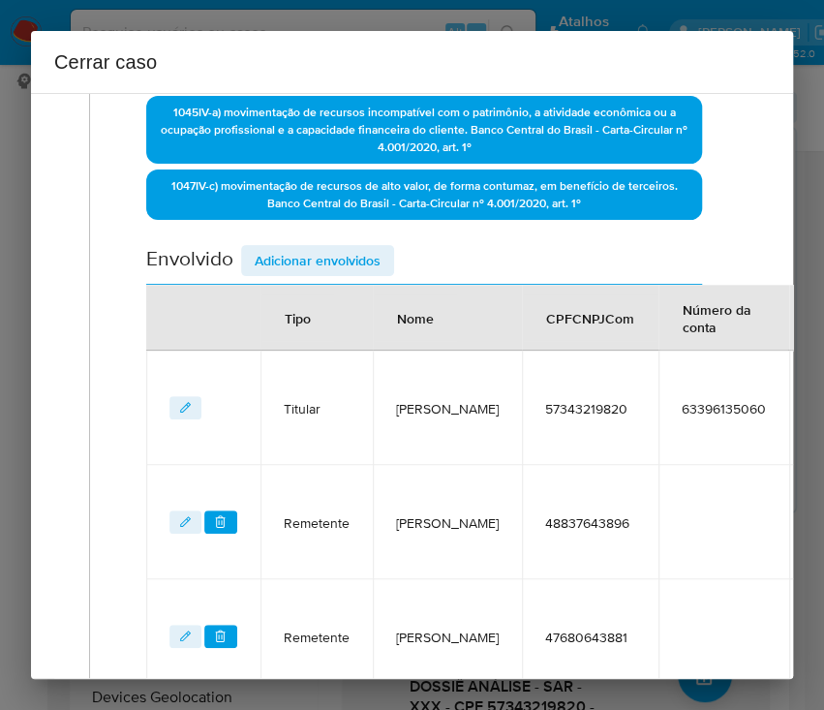
click at [310, 253] on span "Adicionar envolvidos" at bounding box center [318, 260] width 126 height 27
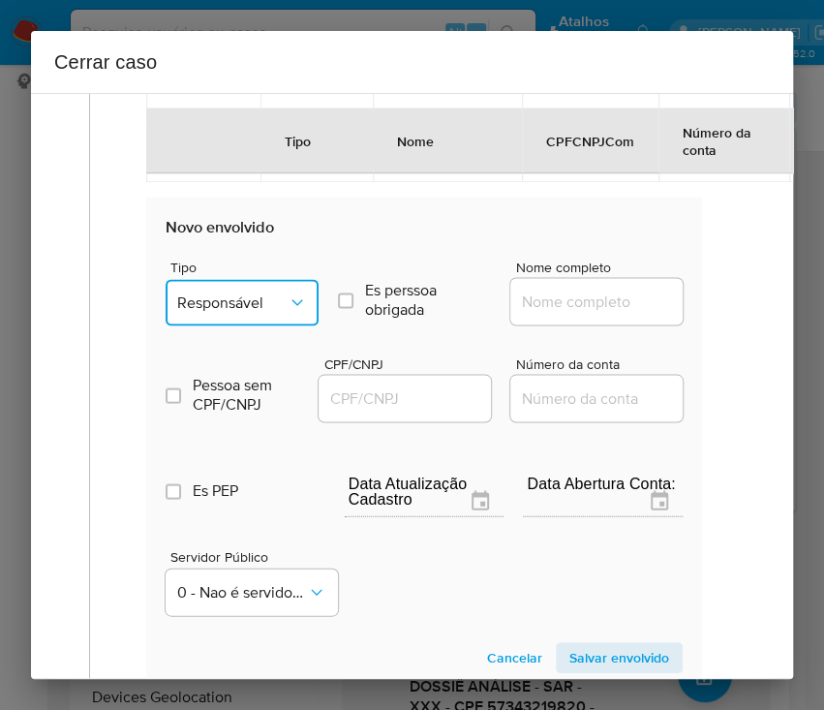
click at [248, 297] on span "Responsável" at bounding box center [232, 301] width 110 height 19
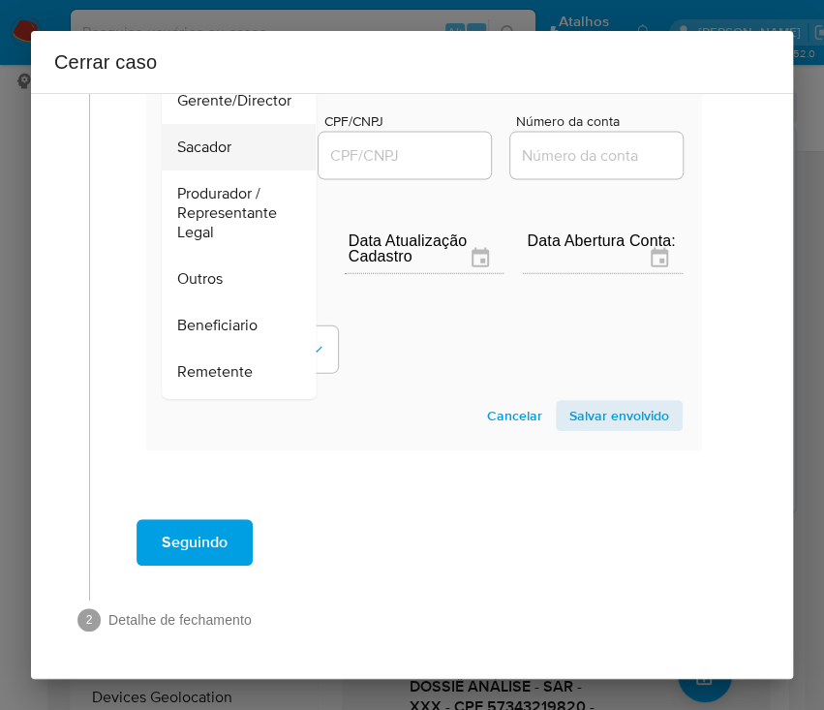
scroll to position [344, 0]
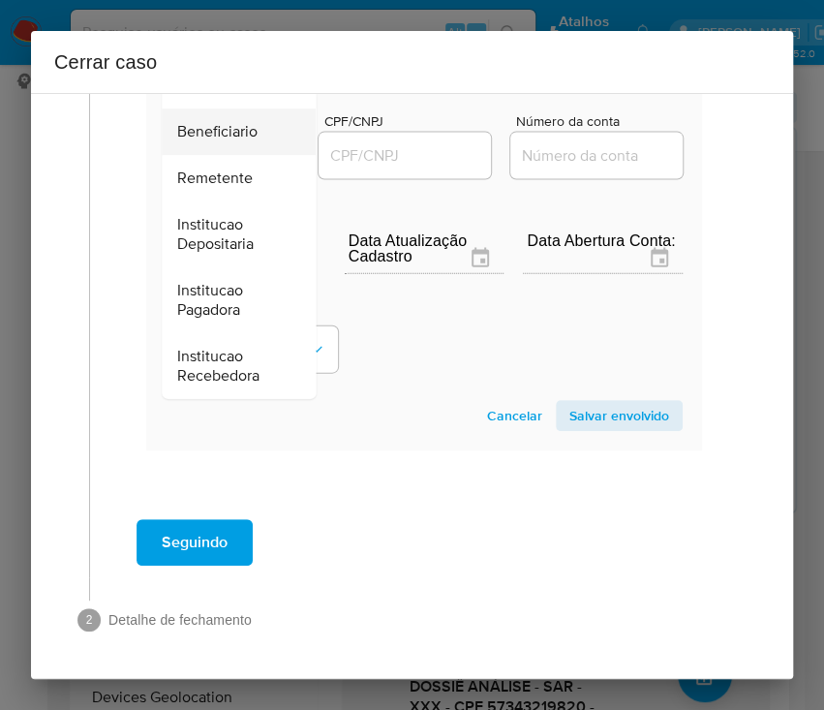
click at [228, 123] on span "Beneficiario" at bounding box center [217, 132] width 80 height 19
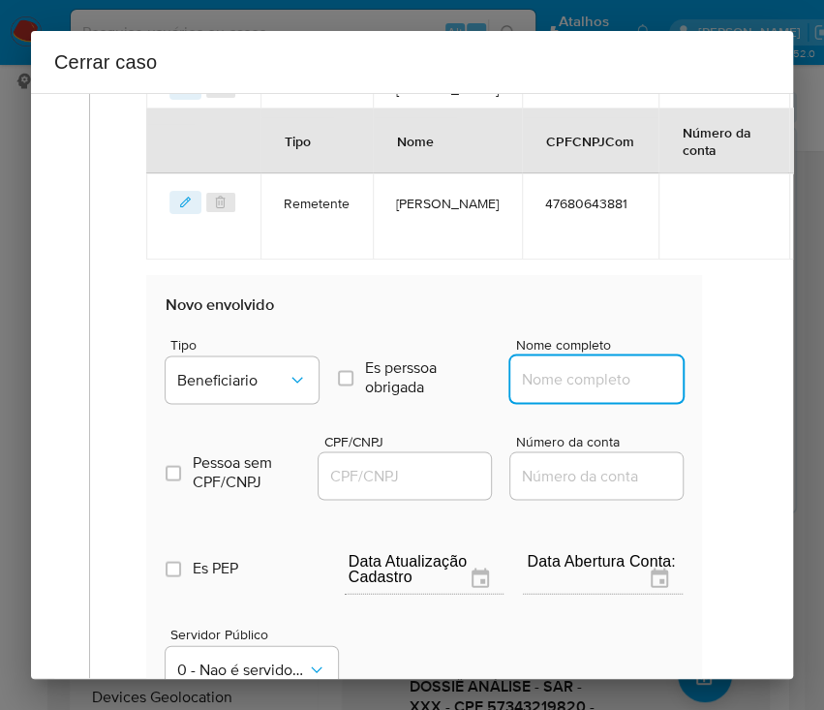
drag, startPoint x: 514, startPoint y: 381, endPoint x: 543, endPoint y: 374, distance: 29.8
click at [516, 381] on input "Nome completo" at bounding box center [605, 378] width 190 height 25
click at [544, 374] on input "Nome completo" at bounding box center [605, 378] width 190 height 25
paste input "Google Brasil Internet Ltda, 06990590000123"
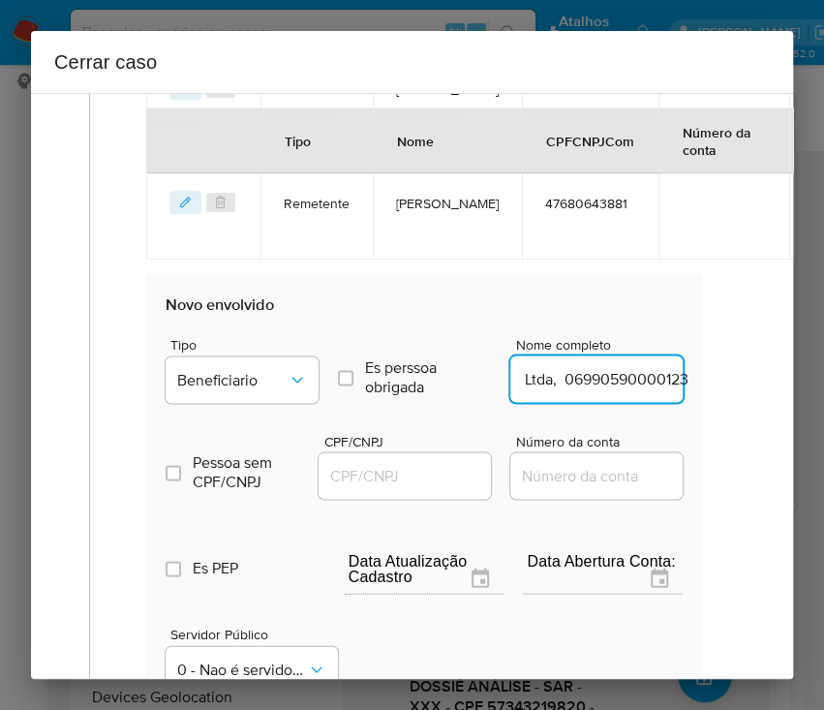
drag, startPoint x: 535, startPoint y: 382, endPoint x: 713, endPoint y: 382, distance: 178.2
type input "Google Brasil Internet Ltda"
click at [405, 464] on input "CPF/CNPJ" at bounding box center [414, 475] width 190 height 25
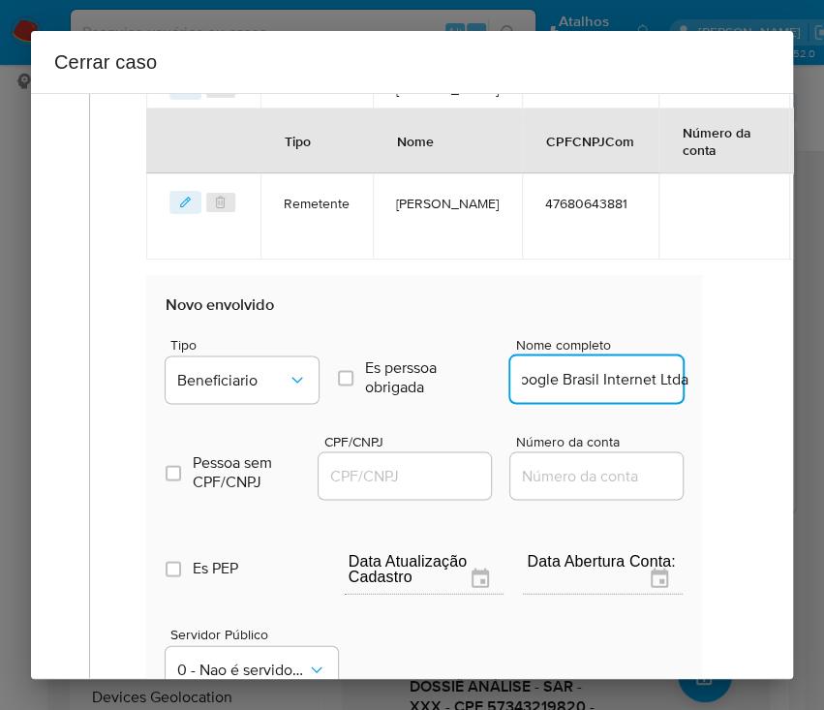
scroll to position [0, 0]
paste input "06990590000123"
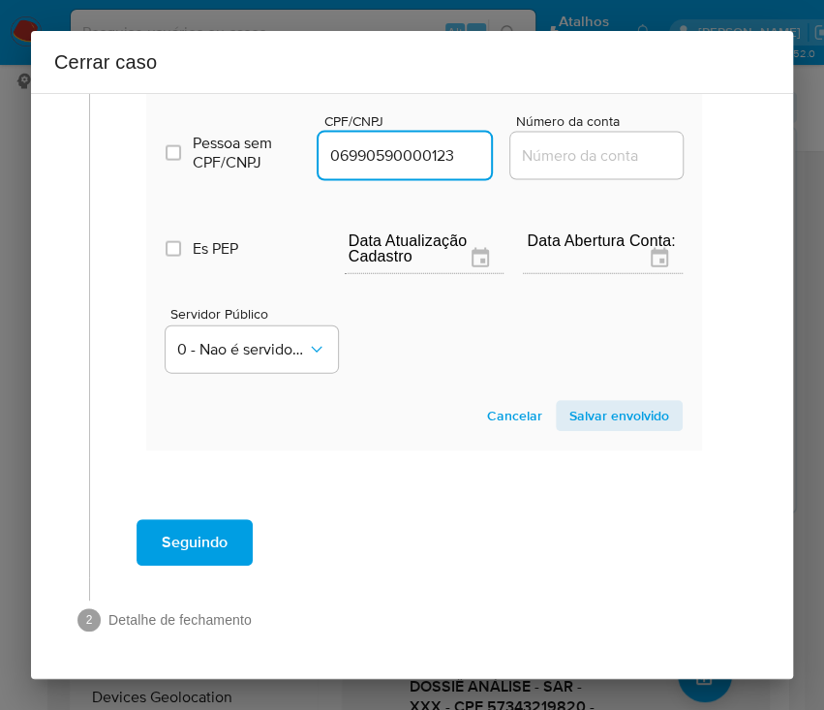
type input "6990590000123"
click at [581, 407] on span "Salvar envolvido" at bounding box center [619, 415] width 100 height 27
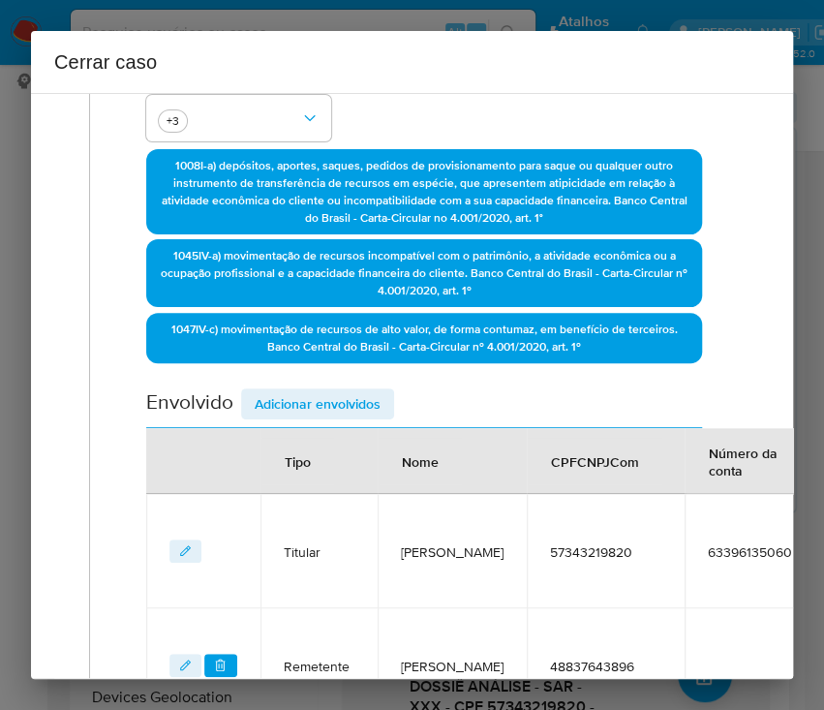
scroll to position [99, 0]
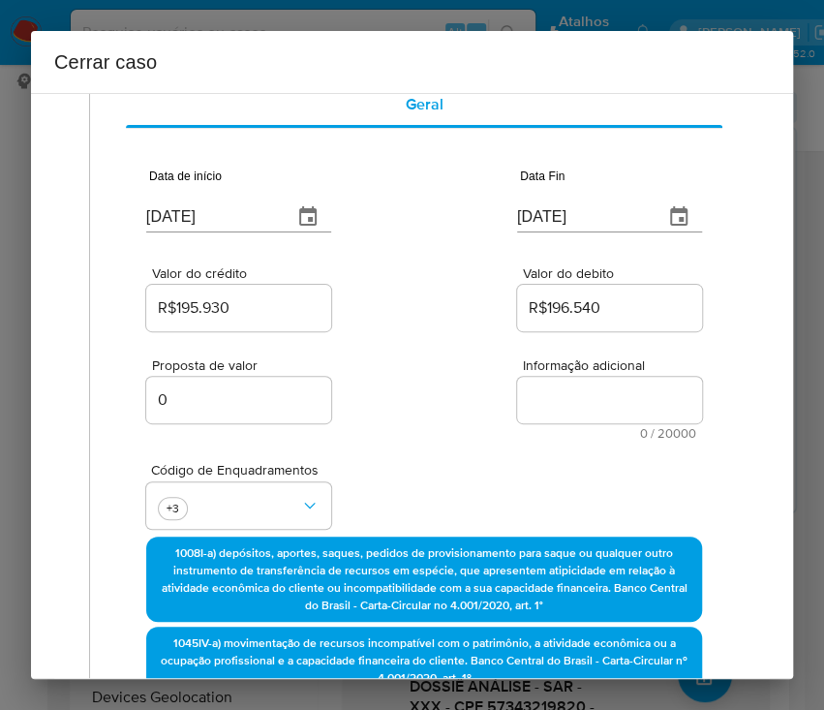
click at [552, 403] on textarea "Informação adicional" at bounding box center [609, 400] width 185 height 46
paste textarea "Loremipsumd si Ametcon Adipisc Elits Doeiusmod te Incid, UTL 56697075575, 04 et…"
type textarea "Loremipsumd si Ametcon Adipisc Elits Doeiusmod te Incid, UTL 56697075575, 04 et…"
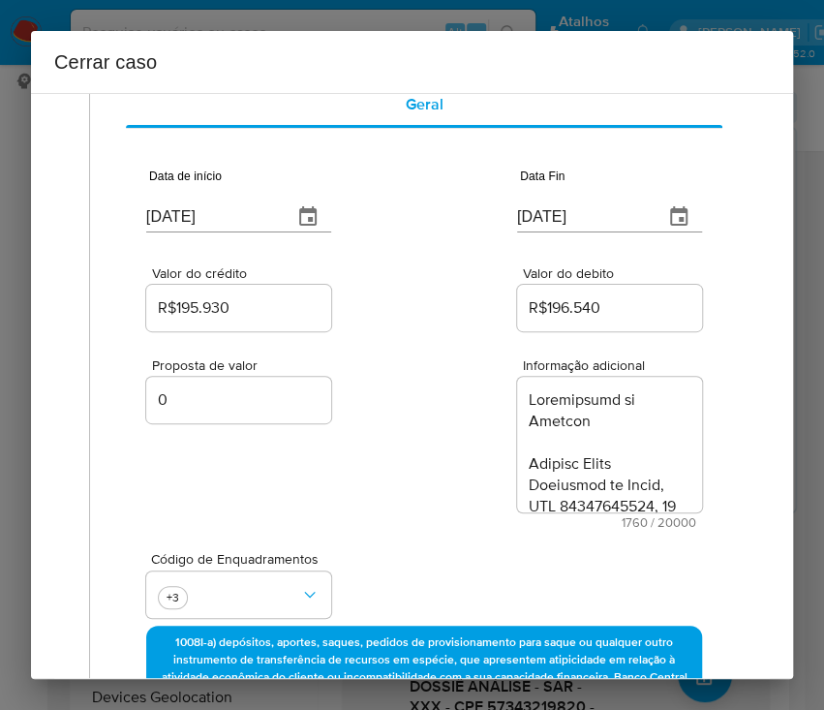
scroll to position [2667, 0]
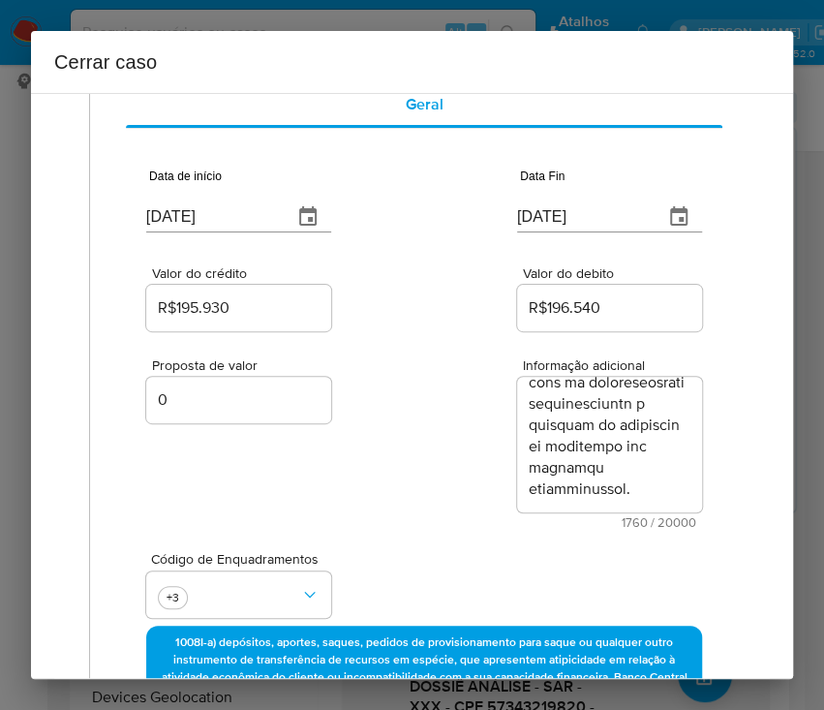
click at [465, 464] on div "Proposta de valor 0 Informação adicional 1760 / 20000 18240 caracteres restantes" at bounding box center [424, 432] width 556 height 194
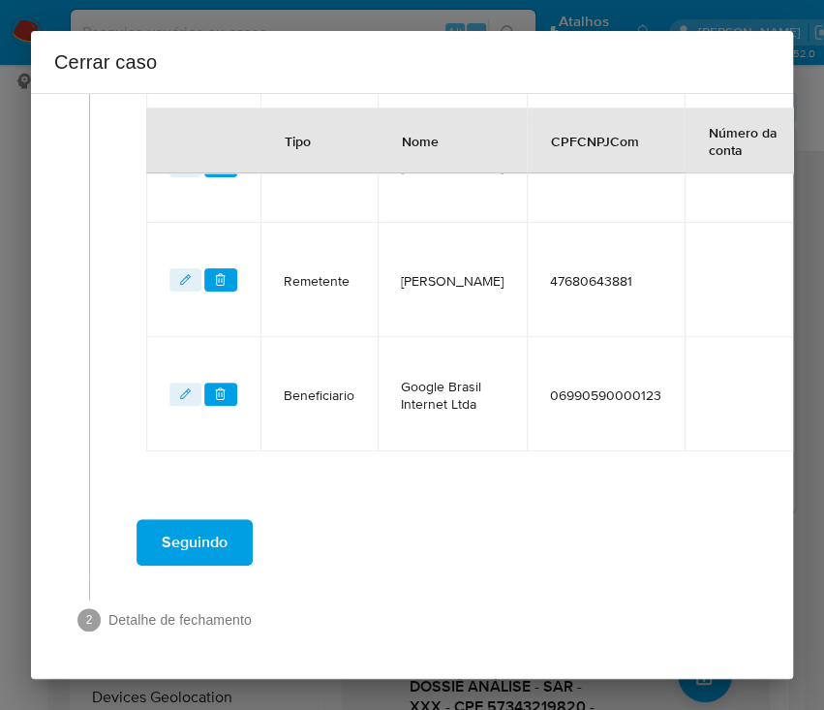
click at [214, 521] on span "Seguindo" at bounding box center [195, 542] width 66 height 43
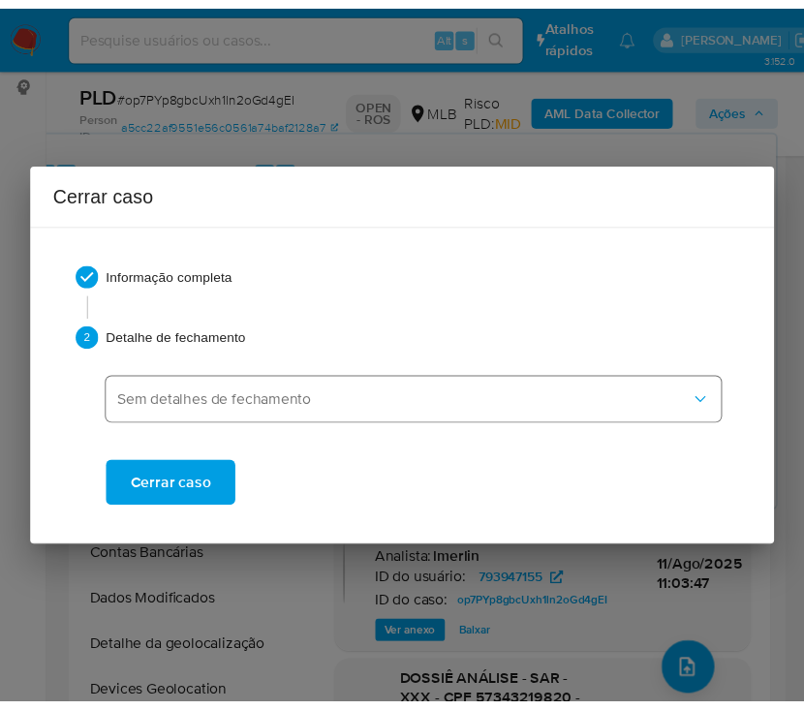
scroll to position [2616, 0]
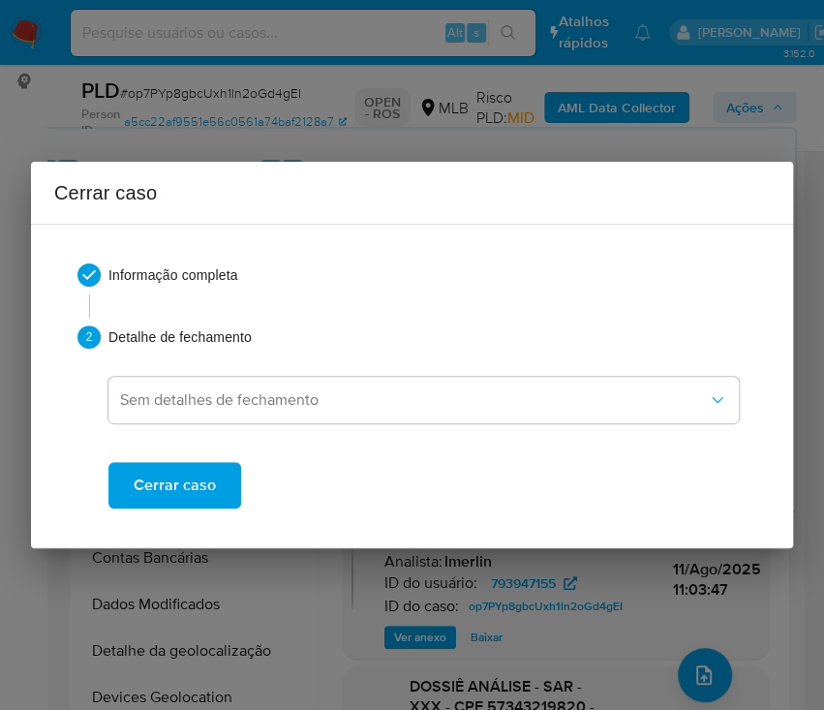
click at [150, 500] on span "Cerrar caso" at bounding box center [175, 485] width 82 height 43
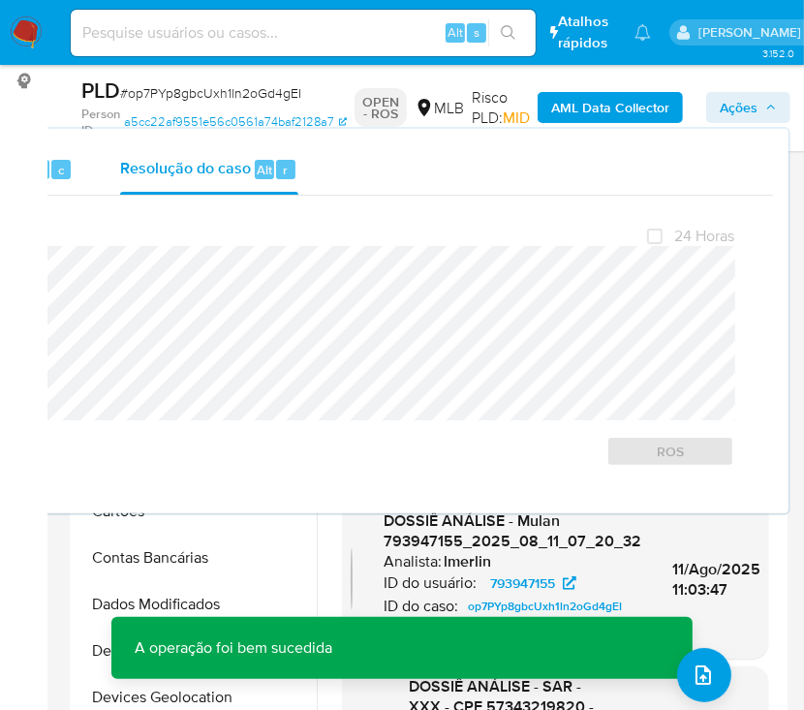
click at [170, 85] on span "# op7PYp8gbcUxh1ln2oGd4gEI" at bounding box center [210, 92] width 181 height 19
click at [169, 92] on span "# op7PYp8gbcUxh1ln2oGd4gEI" at bounding box center [210, 92] width 181 height 19
copy span "op7PYp8gbcUxh1ln2oGd4gEI"
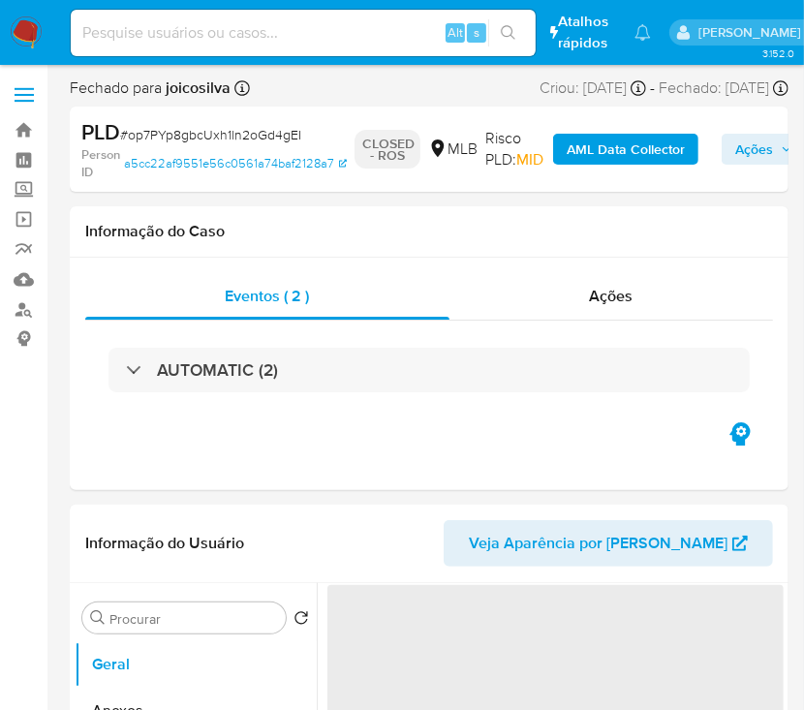
click at [33, 36] on img at bounding box center [26, 32] width 33 height 33
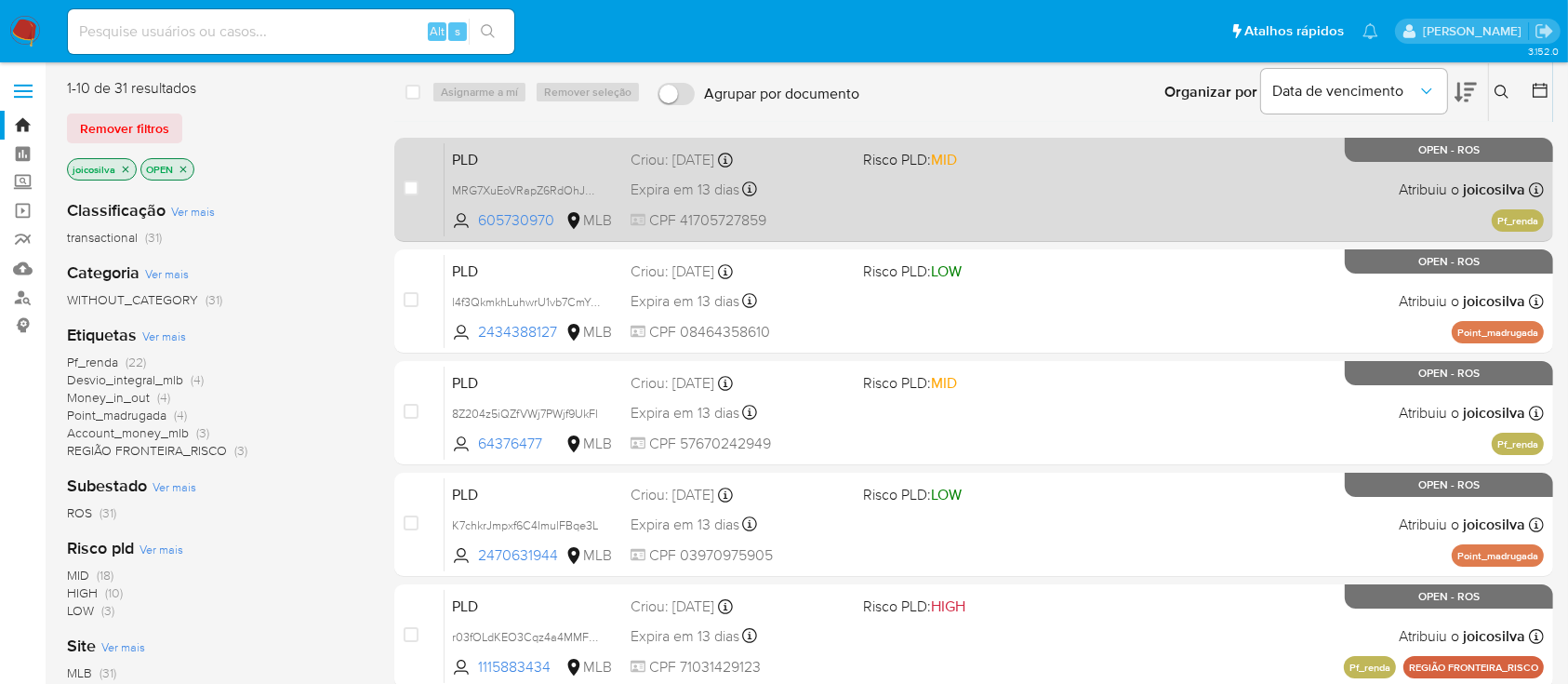
click at [790, 191] on div "PLD MRG7XuEoVRapZ6RdOhJS9lif 605730970 MLB Risco PLD: MID Criou: [DATE] Criou: …" at bounding box center [994, 189] width 1099 height 94
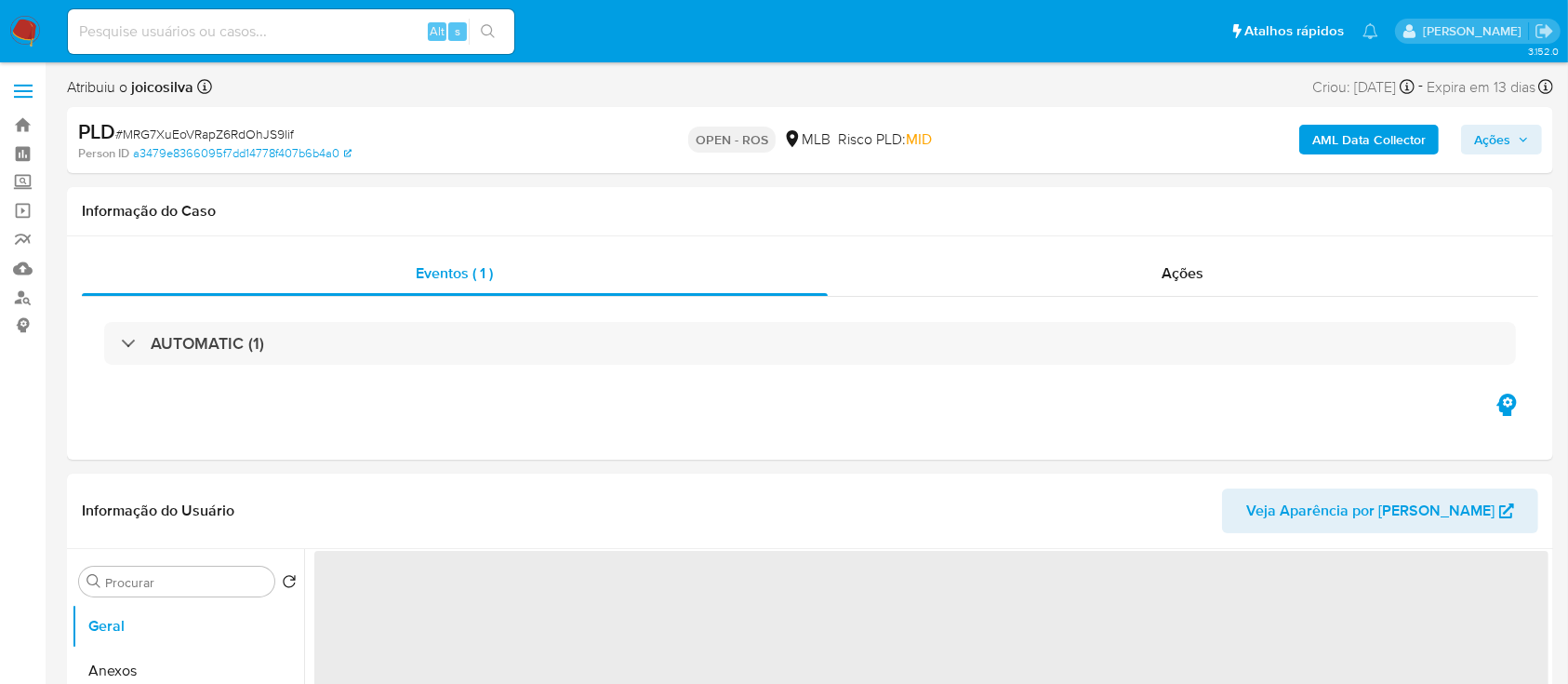
click at [267, 135] on span "# MRG7XuEoVRapZ6RdOhJS9lif" at bounding box center [205, 134] width 179 height 18
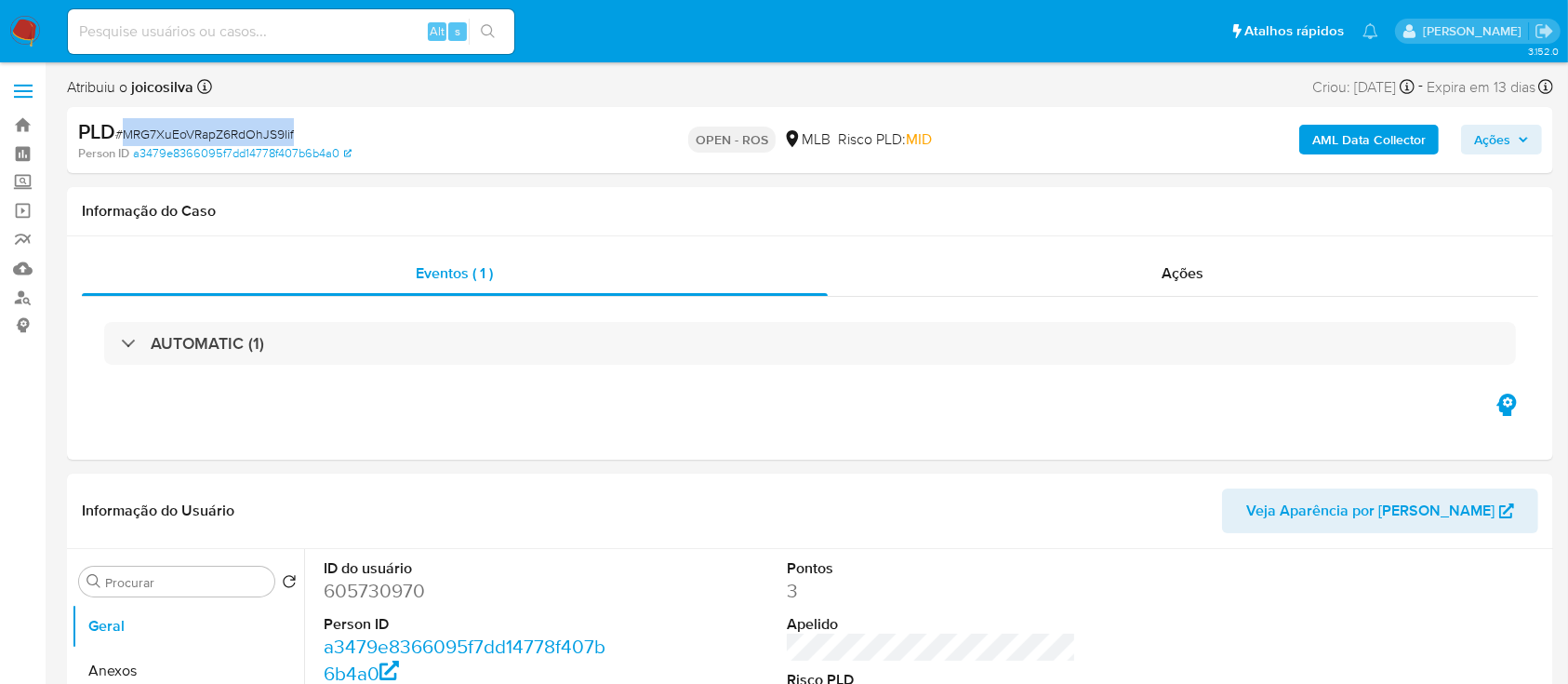
copy span "MRG7XuEoVRapZ6RdOhJS9lif"
select select "10"
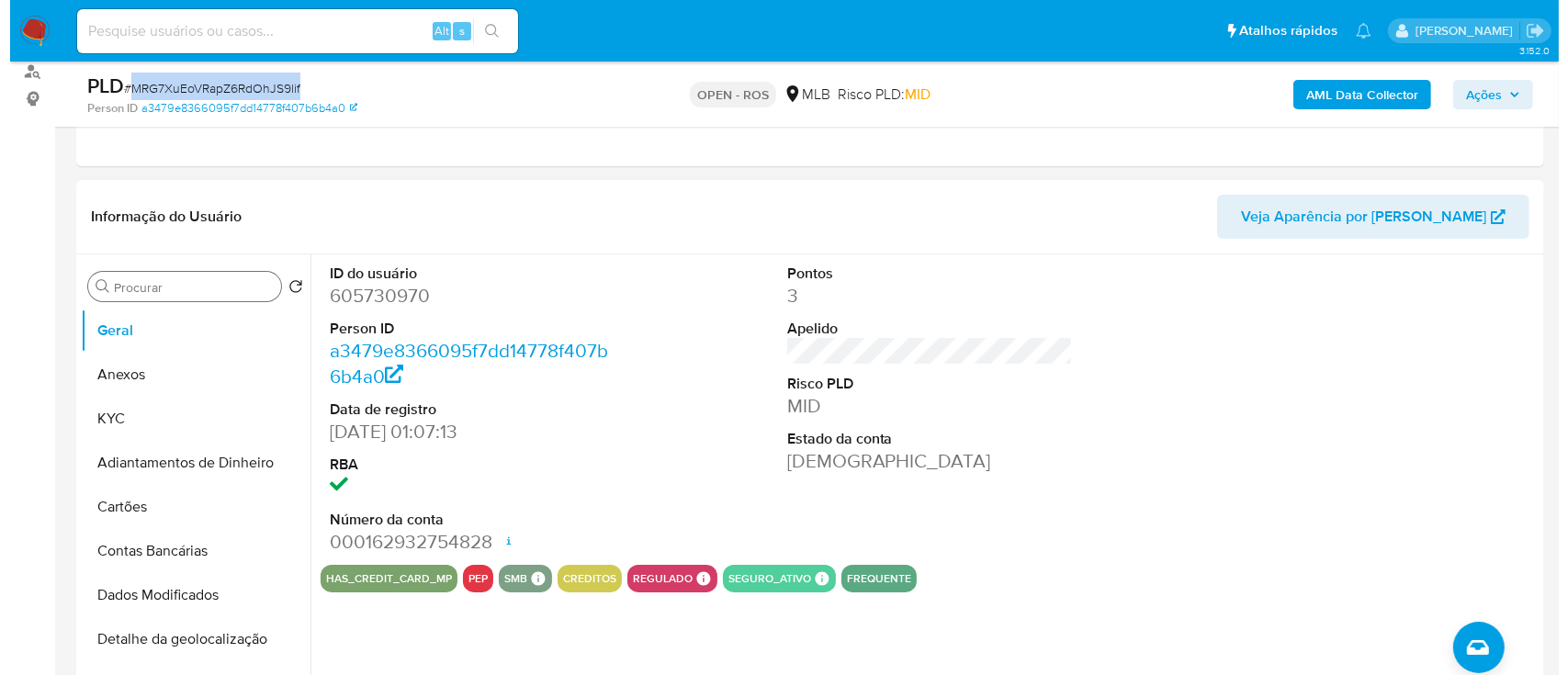
scroll to position [245, 0]
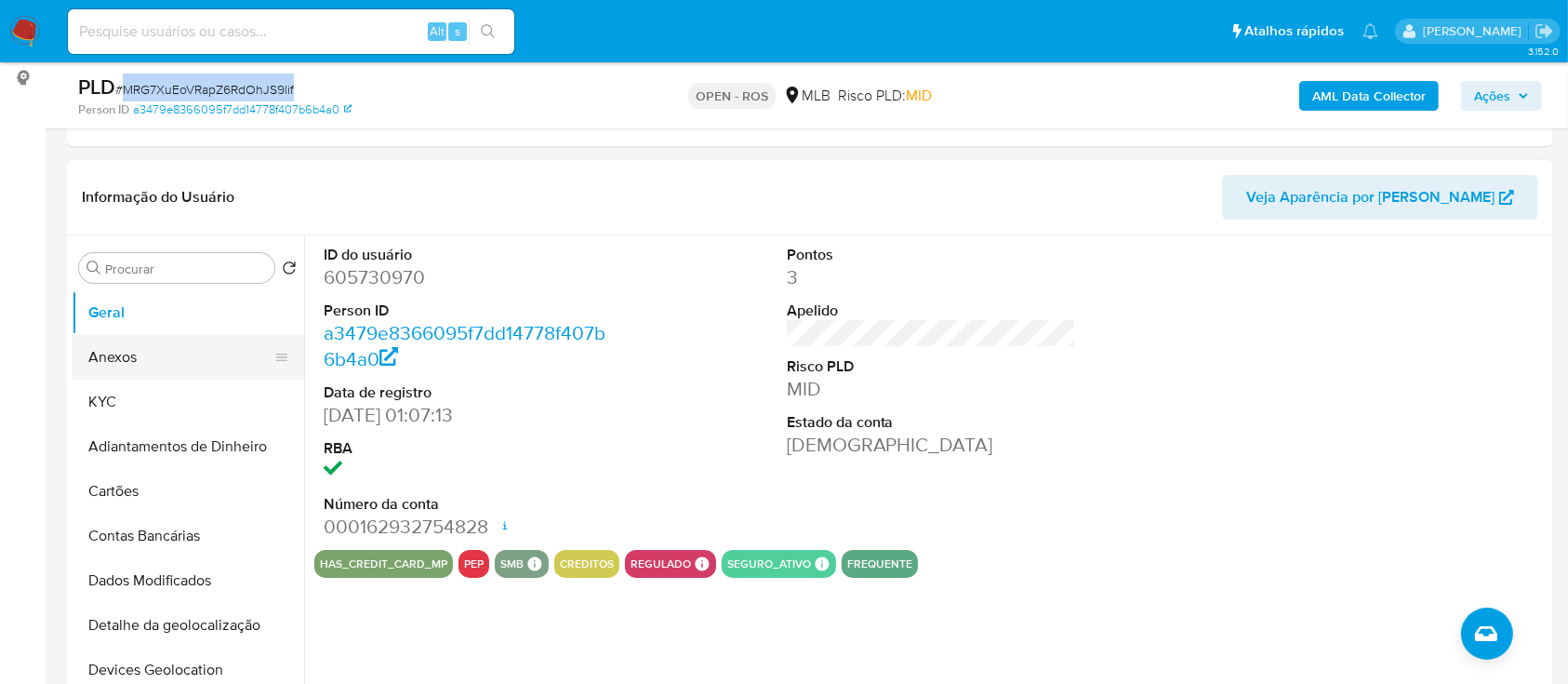
drag, startPoint x: 133, startPoint y: 364, endPoint x: 150, endPoint y: 366, distance: 17.1
click at [133, 365] on button "Anexos" at bounding box center [181, 357] width 218 height 44
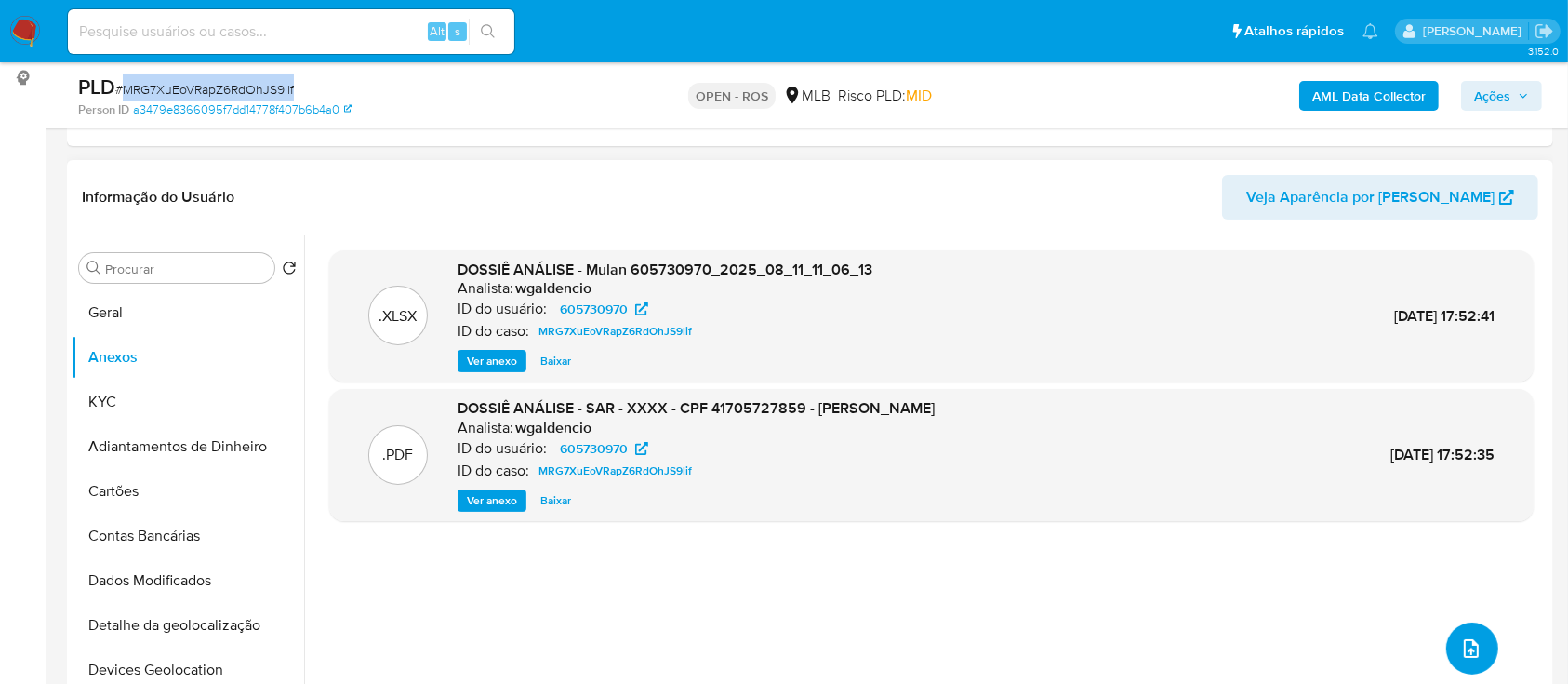
click at [1462, 660] on icon "upload-file" at bounding box center [1471, 647] width 22 height 22
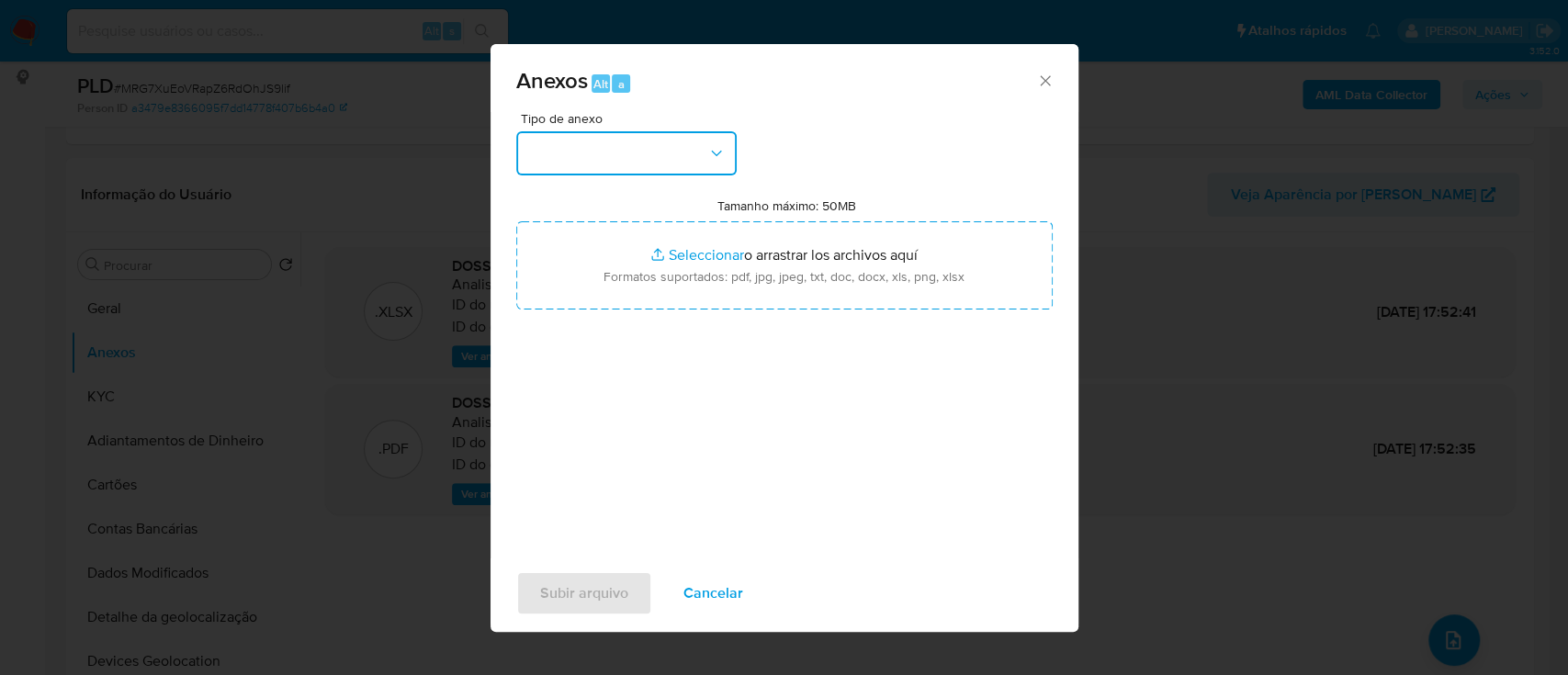
click at [692, 150] on button "button" at bounding box center [626, 153] width 220 height 44
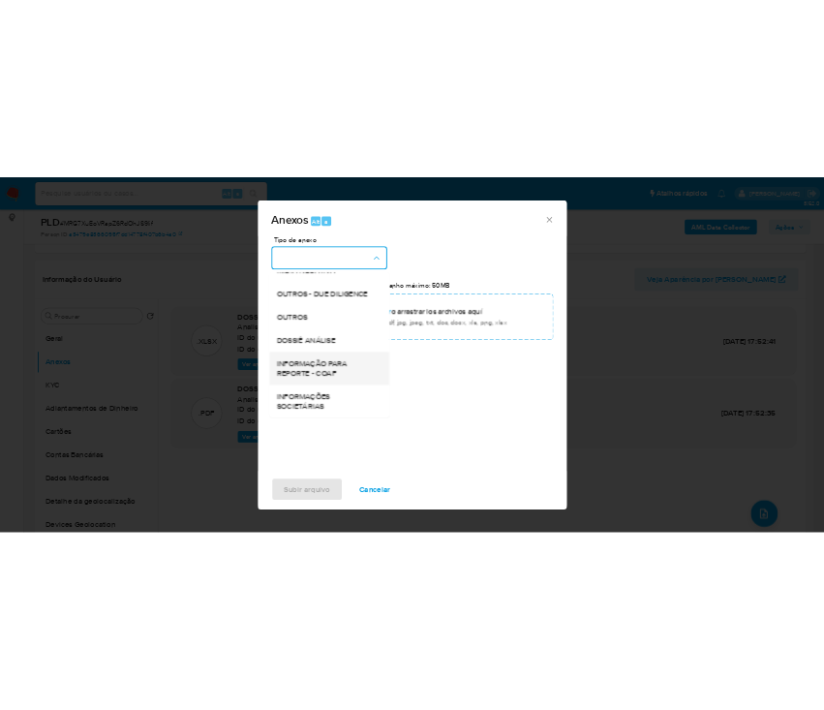
scroll to position [297, 0]
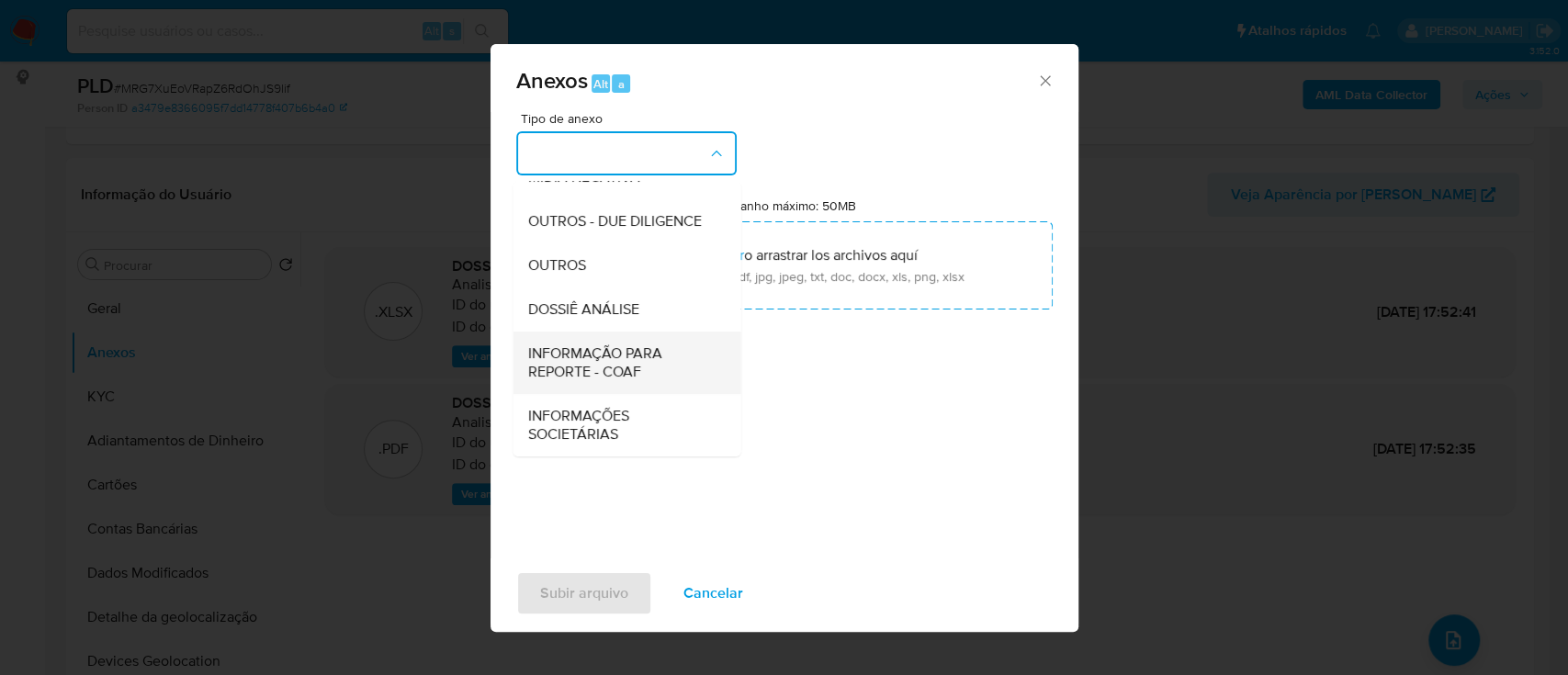
click at [632, 368] on span "INFORMAÇÃO PARA REPORTE - COAF" at bounding box center [621, 362] width 188 height 37
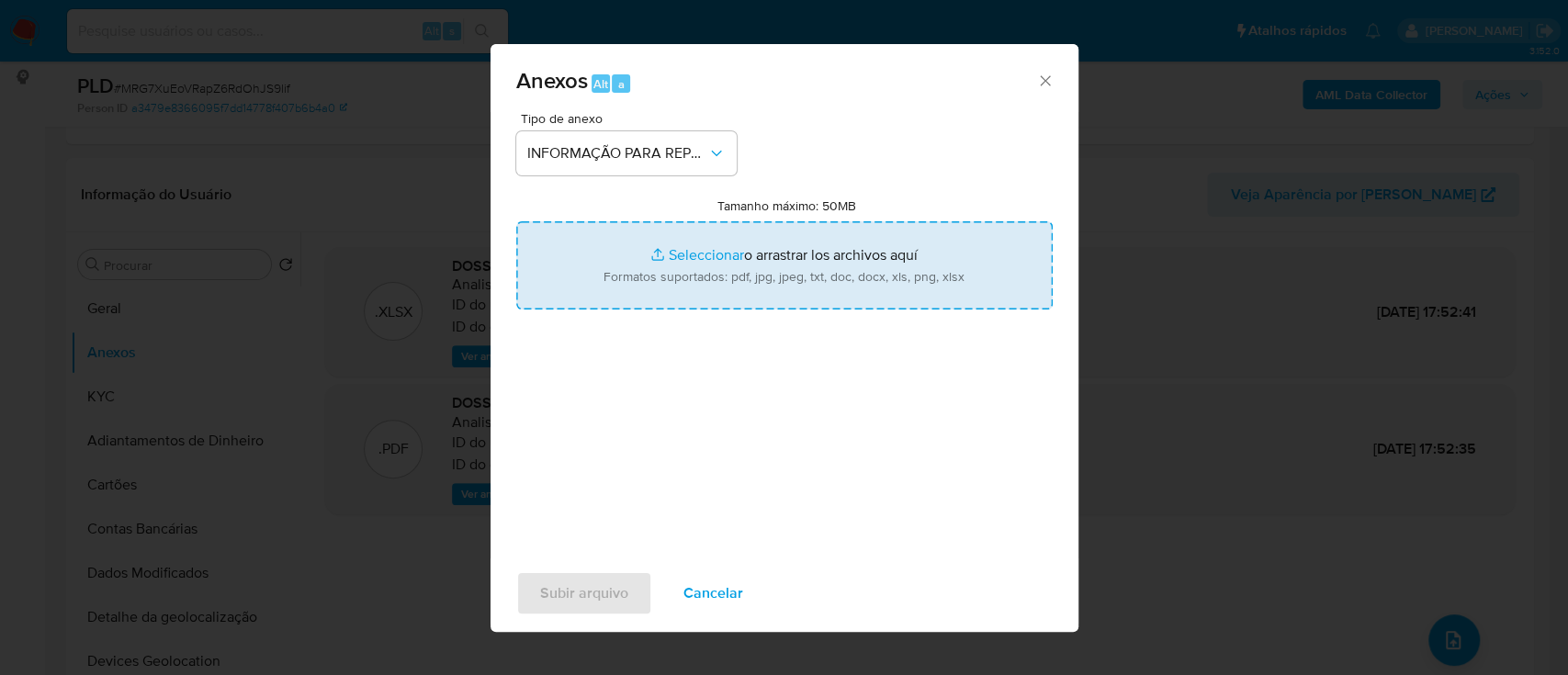
type input "C:\fakepath\SAR - MRG7XuEoVRapZ6RdOhJS9lif - CPF 41705727859 - [PERSON_NAME].pdf"
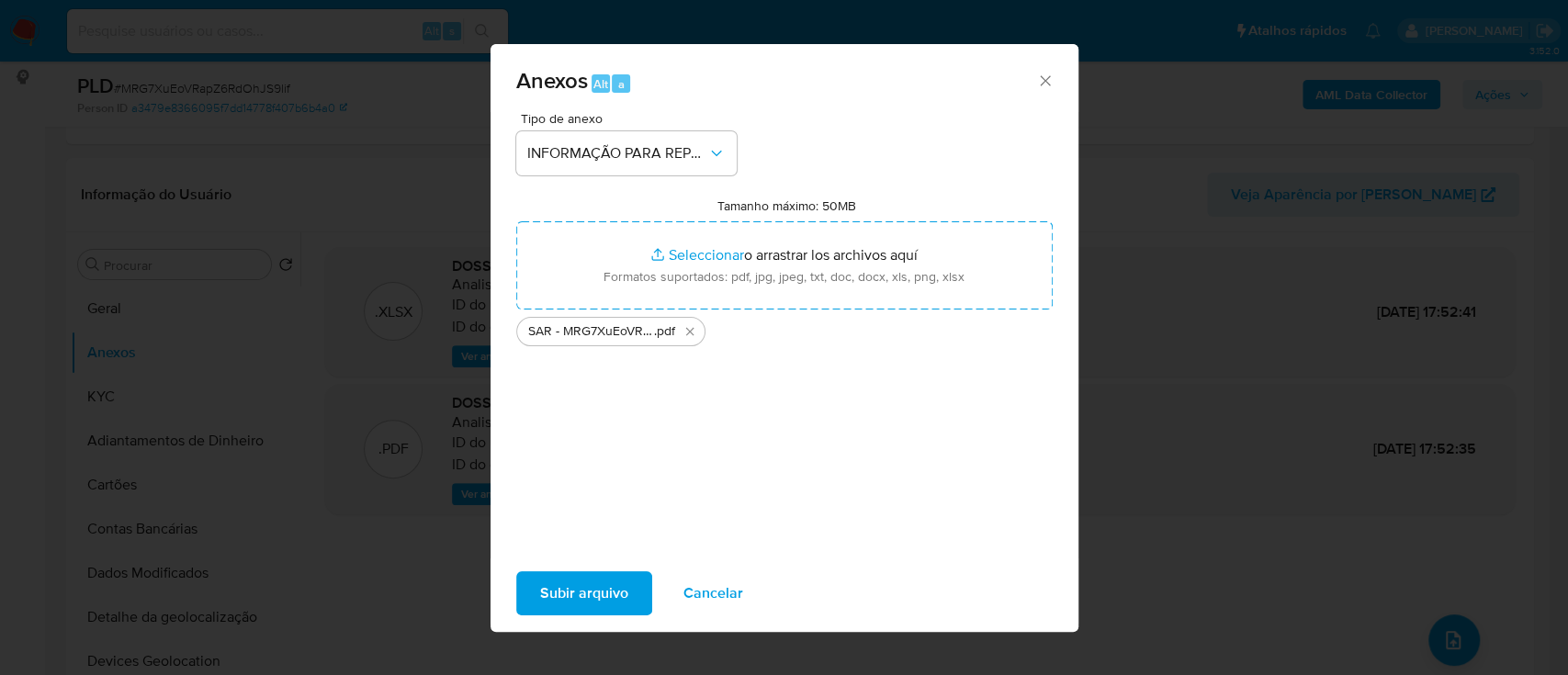
click at [609, 598] on span "Subir arquivo" at bounding box center [583, 593] width 88 height 41
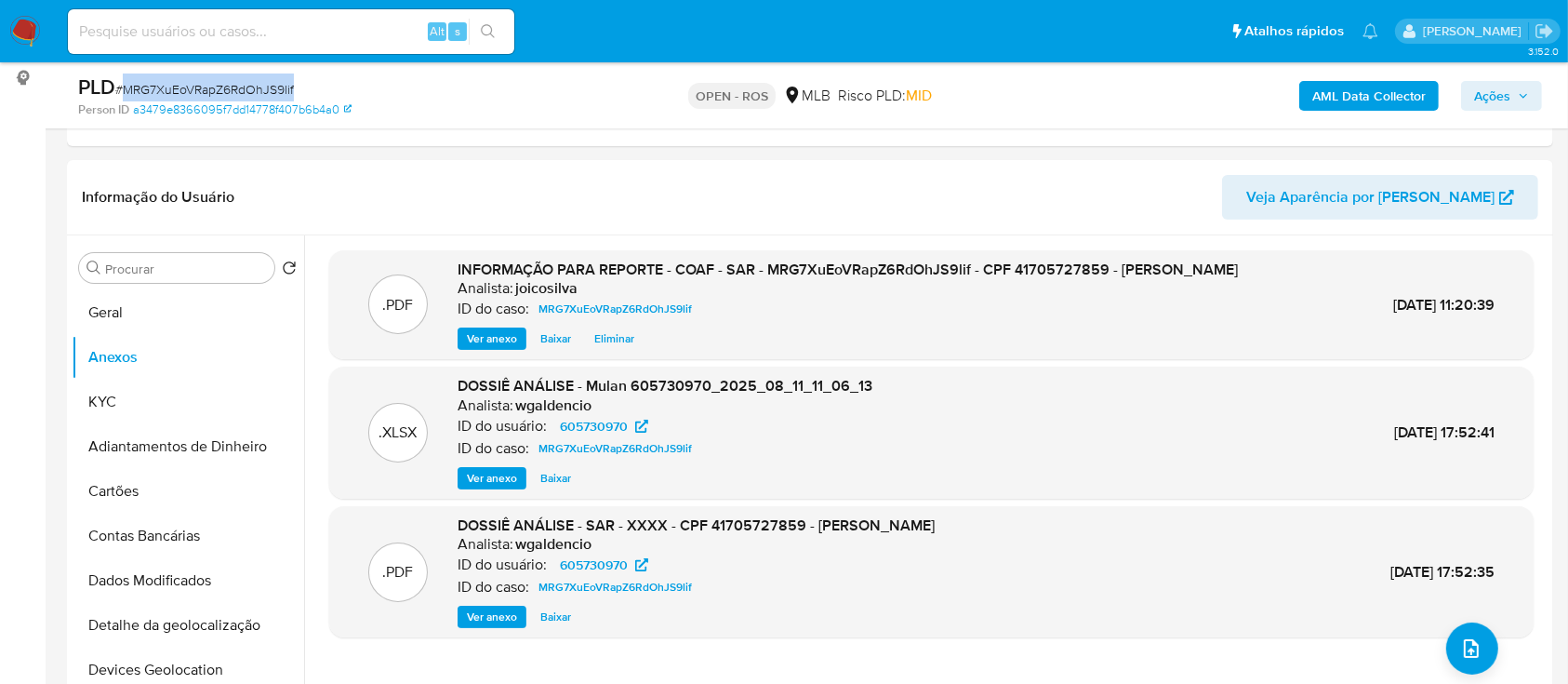
click at [1527, 87] on span "Ações" at bounding box center [1501, 95] width 55 height 26
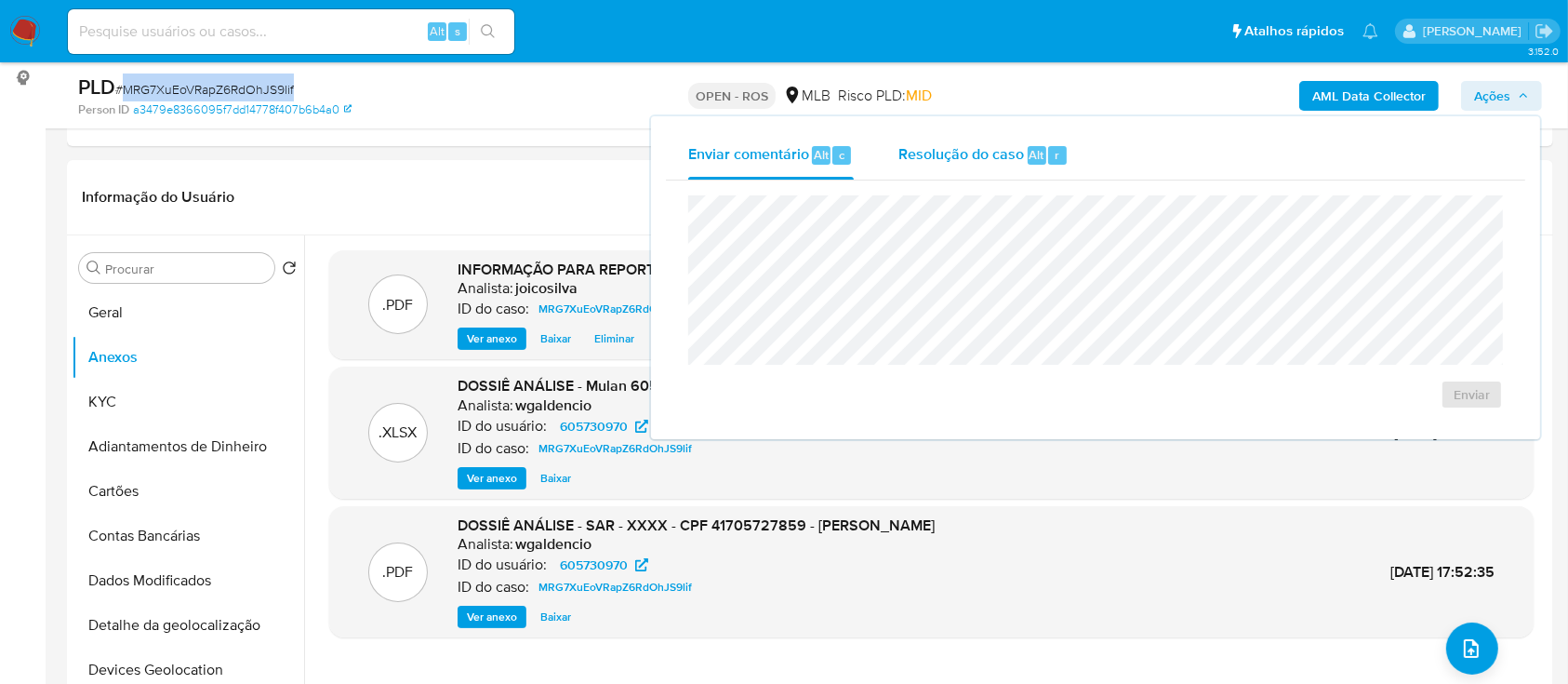
click at [930, 146] on span "Resolução do caso" at bounding box center [961, 154] width 126 height 21
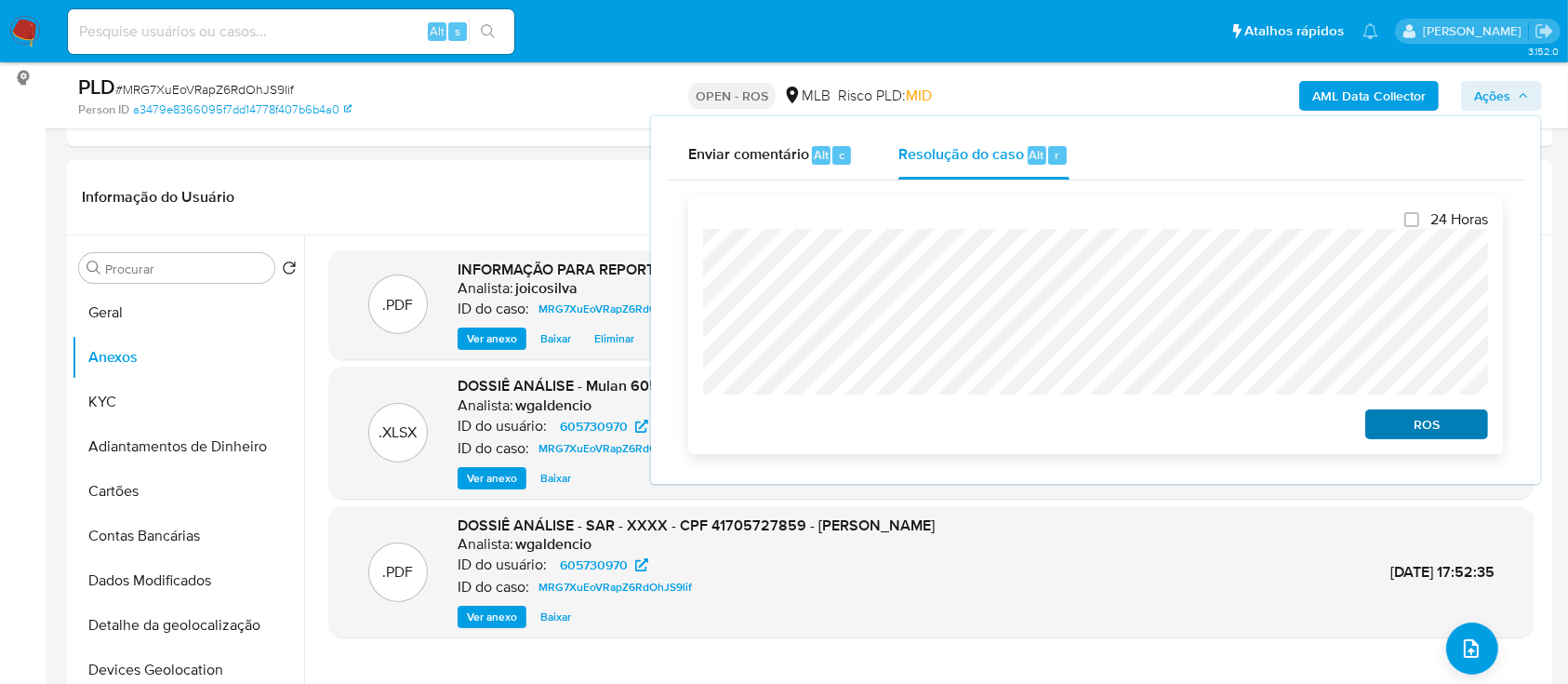
drag, startPoint x: 1445, startPoint y: 443, endPoint x: 1447, endPoint y: 428, distance: 15.1
click at [1445, 441] on div "24 Horas ROS" at bounding box center [1096, 324] width 814 height 258
click at [1447, 427] on span "ROS" at bounding box center [1426, 424] width 97 height 26
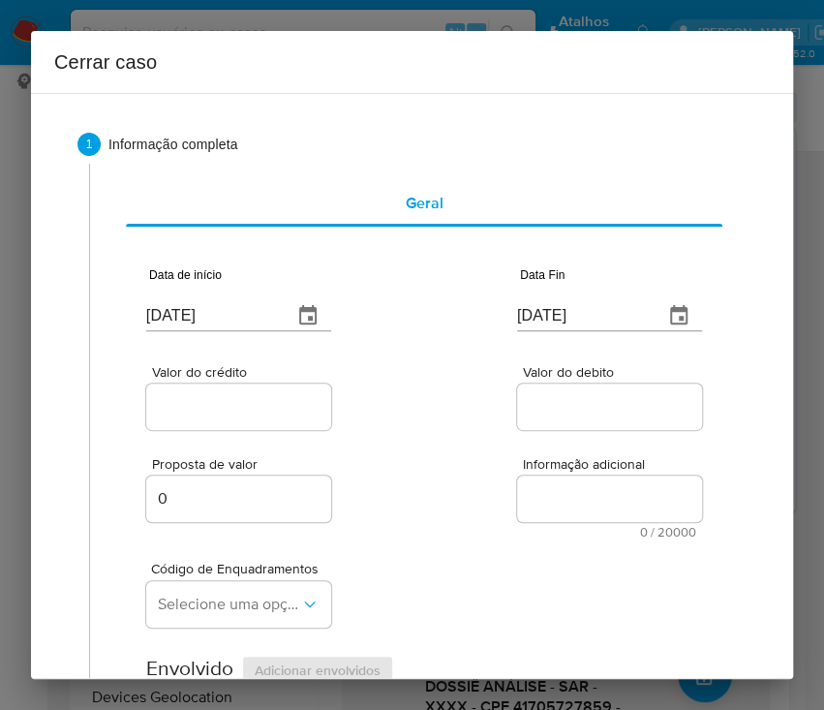
click at [178, 314] on input "[DATE]" at bounding box center [211, 315] width 131 height 31
paste input "01/06"
type input "[DATE]"
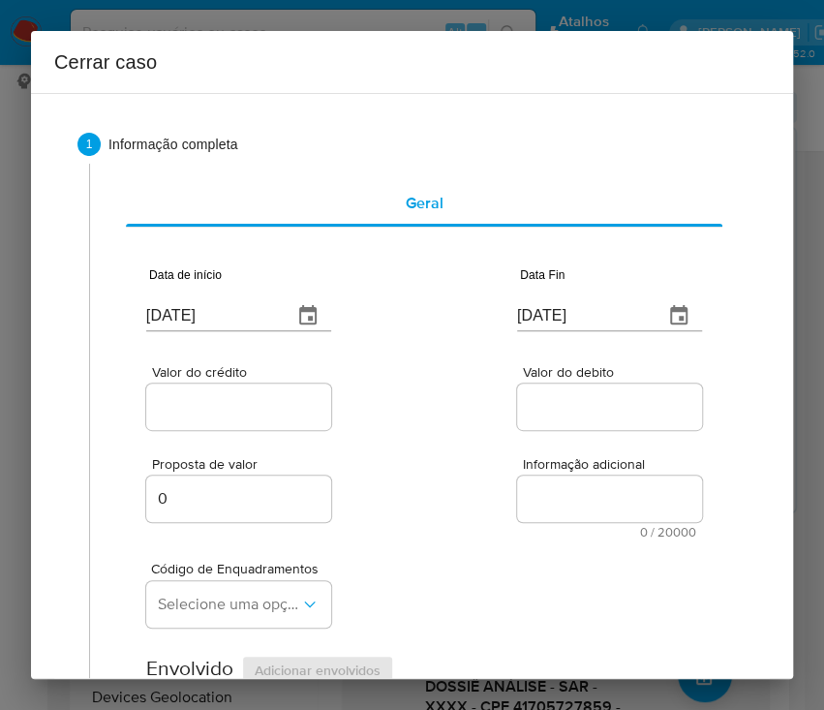
click at [569, 309] on input "[DATE]" at bounding box center [582, 315] width 131 height 31
paste input "0"
type input "[DATE]"
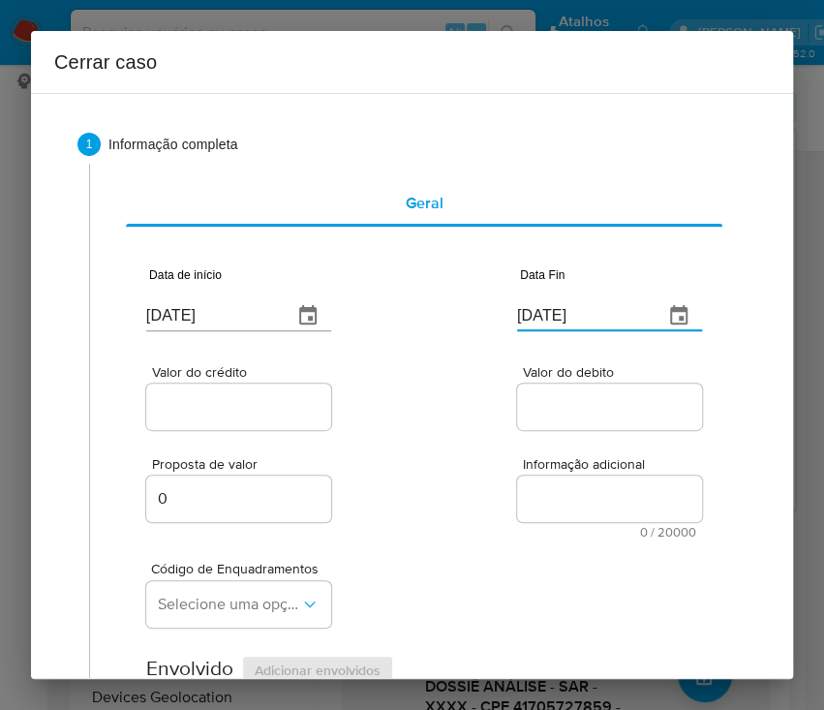
click at [544, 440] on div "Proposta de valor 0 Informação adicional 0 / 20000 20000 caracteres restantes" at bounding box center [424, 486] width 556 height 105
click at [287, 417] on input "Valor do crédito" at bounding box center [241, 406] width 190 height 25
click at [245, 384] on div at bounding box center [238, 407] width 185 height 46
click at [240, 396] on input "Valor do crédito" at bounding box center [241, 406] width 190 height 25
paste input "R$236.656"
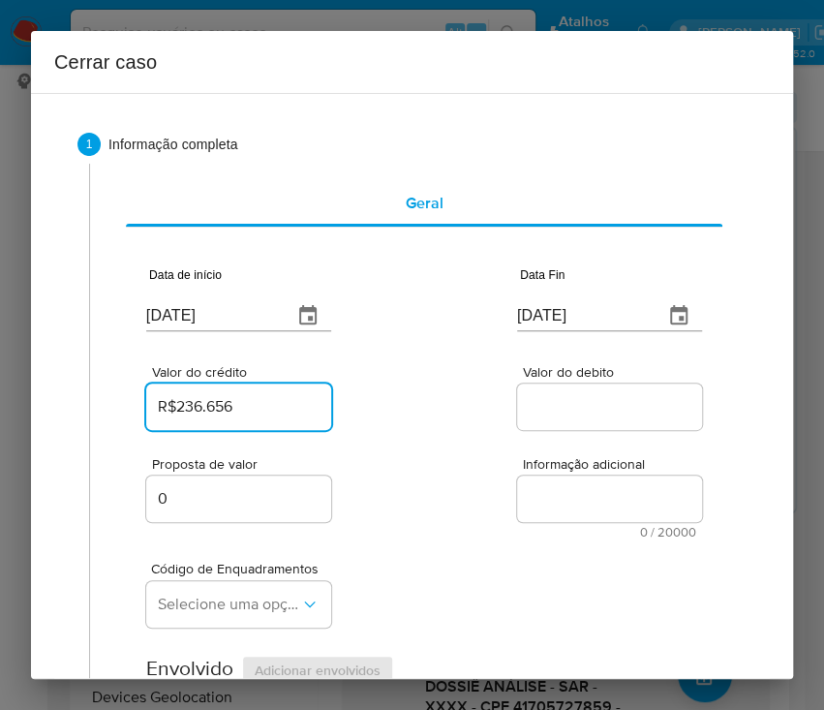
type input "R$236.656"
click at [579, 391] on div at bounding box center [609, 407] width 185 height 46
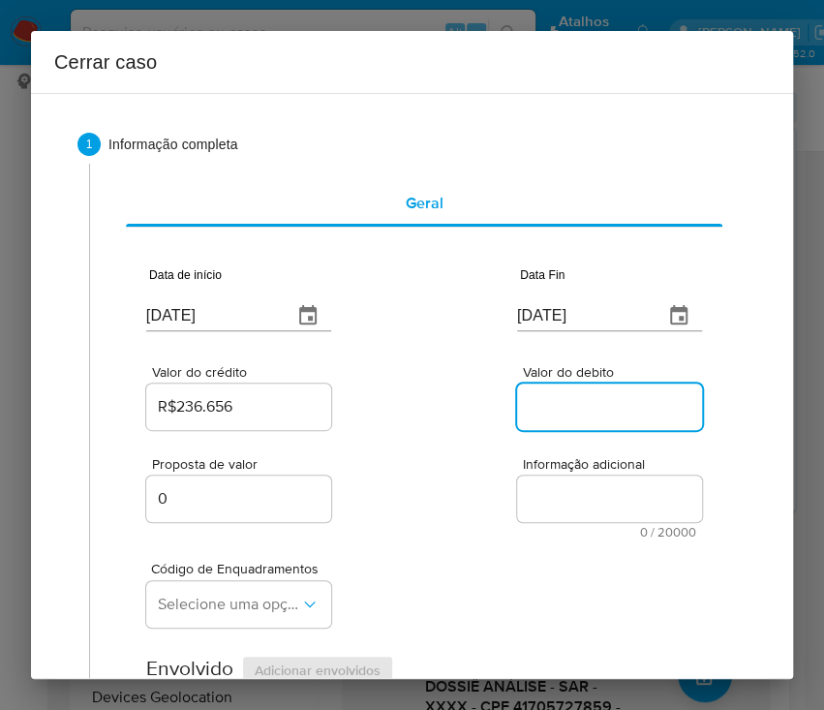
click at [553, 403] on input "Valor do debito" at bounding box center [612, 406] width 190 height 25
paste input "R$235.472"
type input "R$235.472"
click at [564, 563] on div "Código de Enquadramentos Selecione uma opção" at bounding box center [424, 586] width 556 height 97
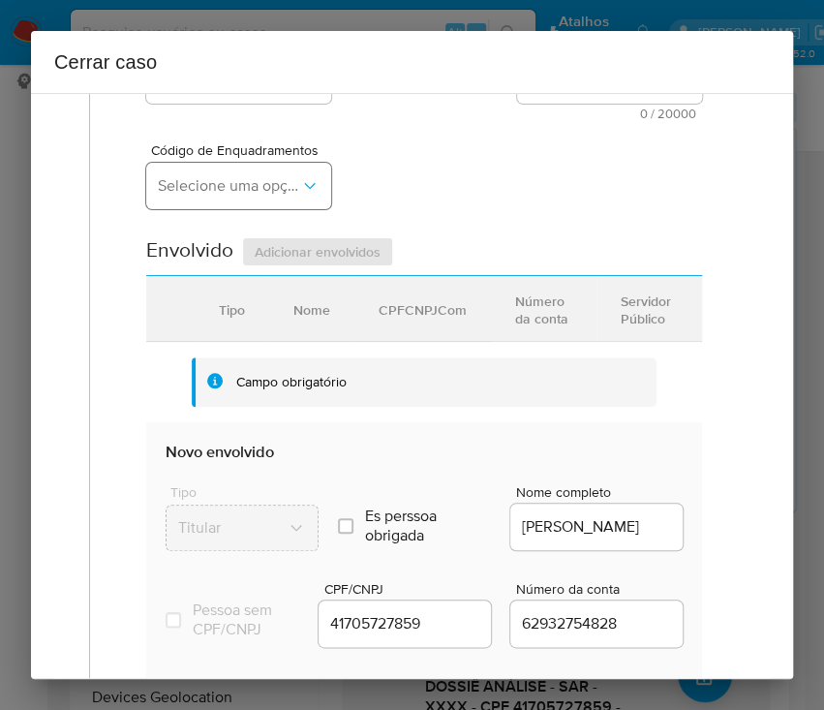
scroll to position [258, 0]
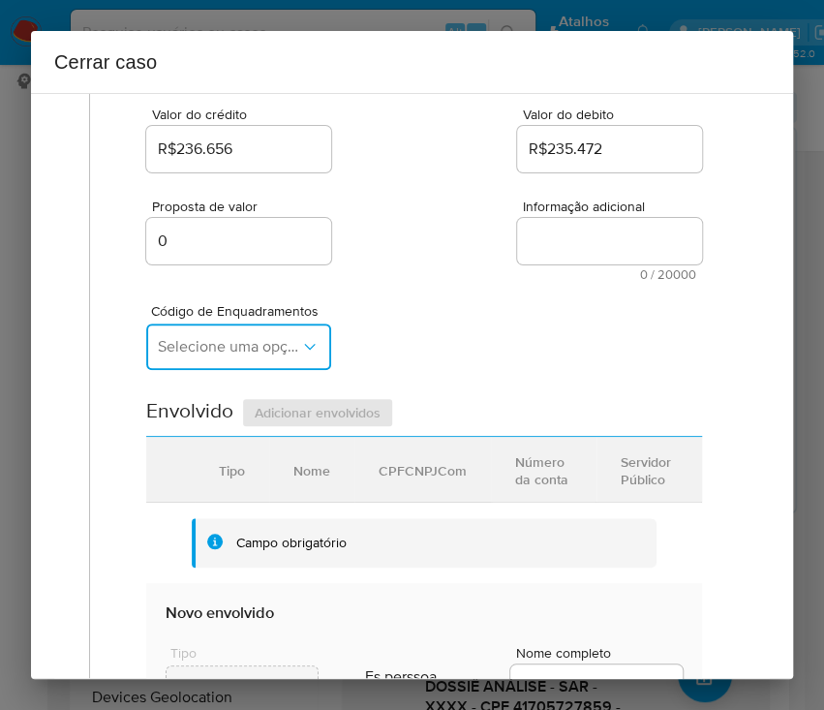
click at [197, 339] on span "Selecione uma opção" at bounding box center [229, 346] width 142 height 19
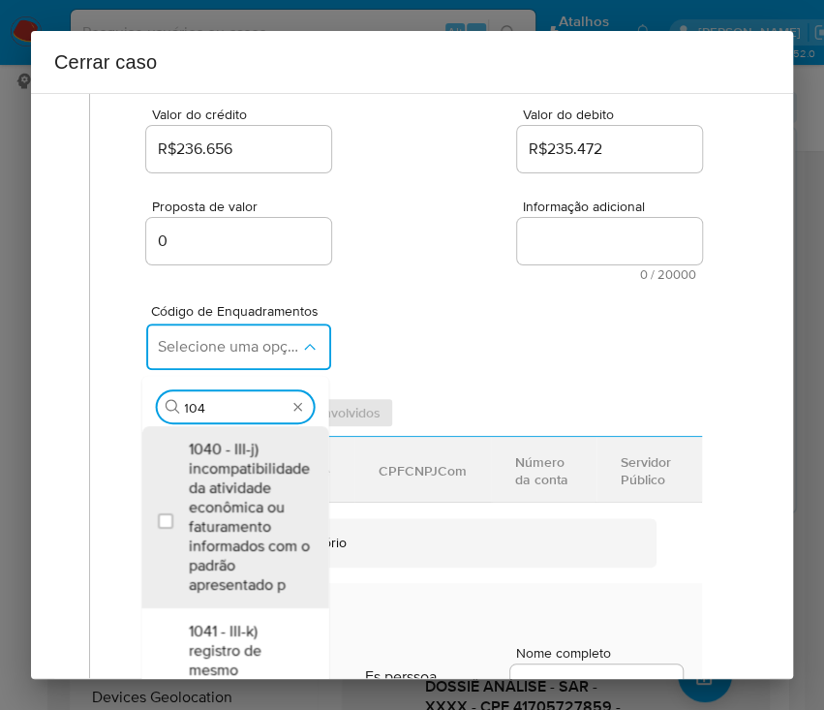
type input "1045"
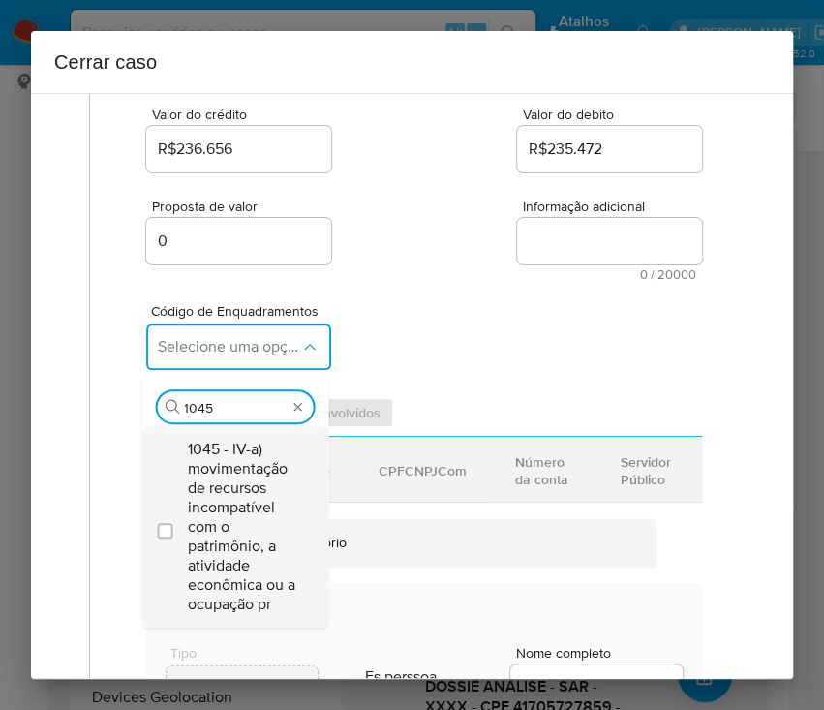
click at [225, 528] on span "1045 - IV-a) movimentação de recursos incompatível com o patrimônio, a atividad…" at bounding box center [244, 527] width 113 height 174
checkbox input "true"
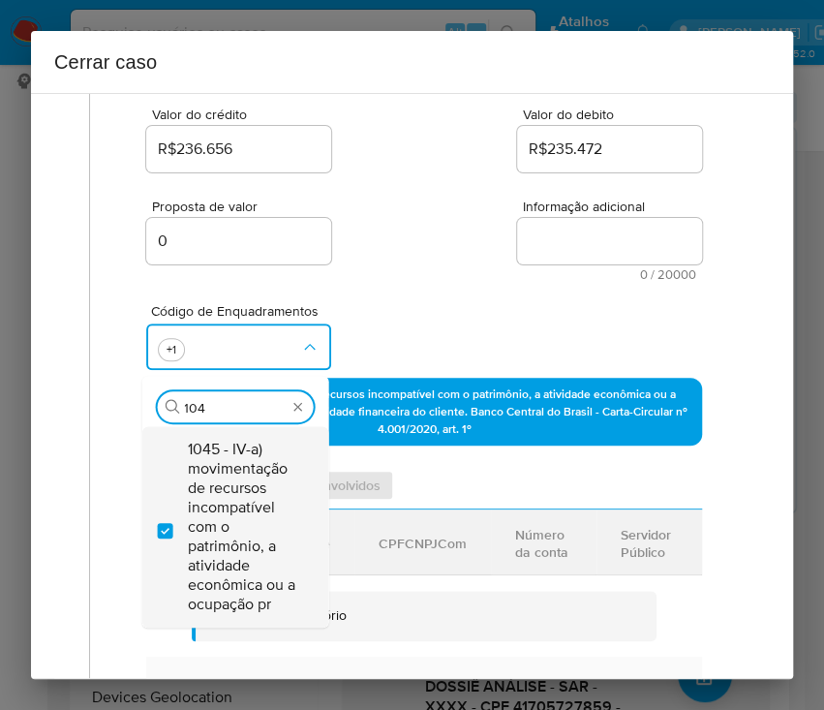
scroll to position [0, 0]
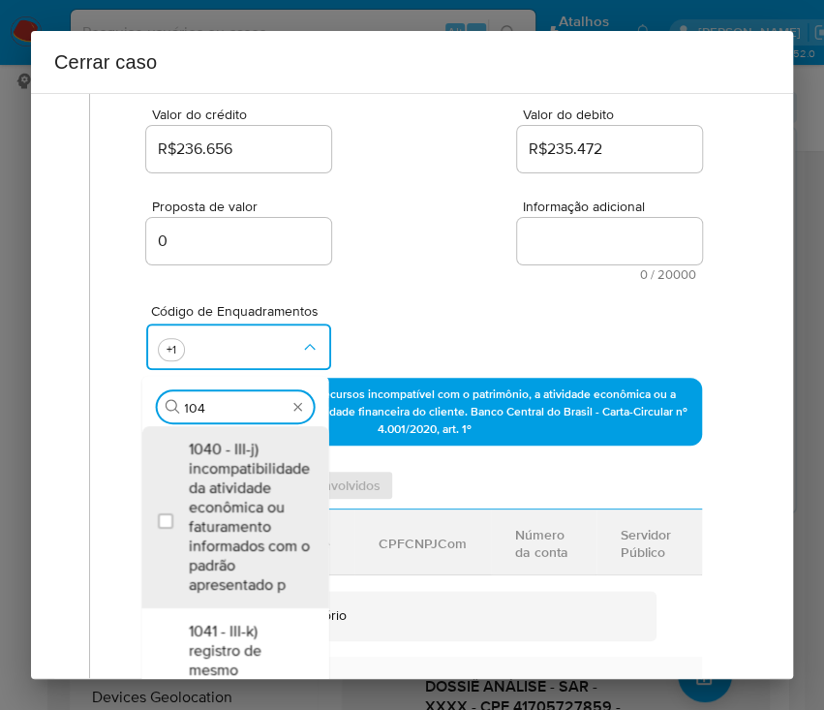
type input "1047"
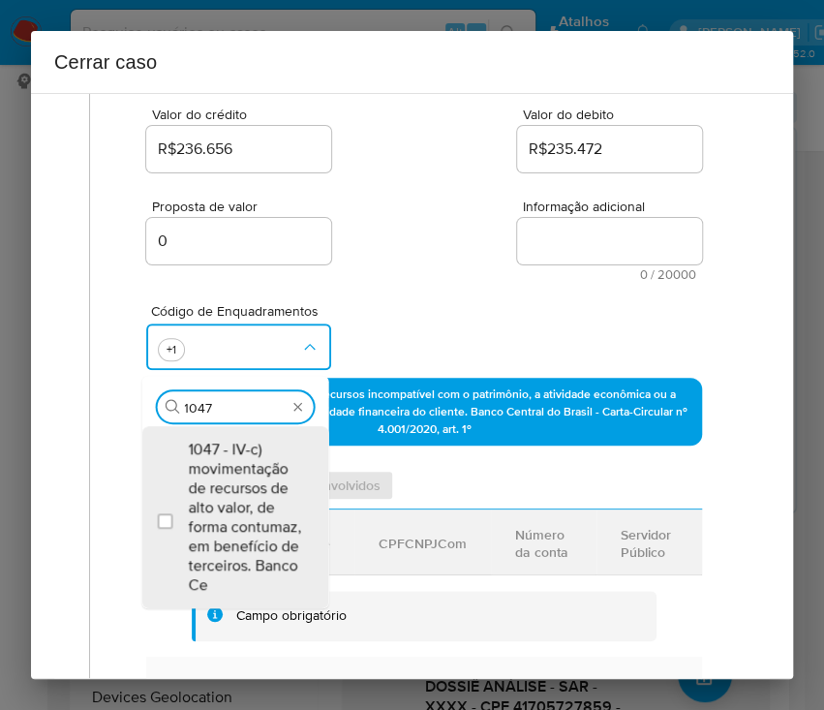
click at [225, 529] on span "1047 - IV-c) movimentação de recursos de alto valor, de forma contumaz, em bene…" at bounding box center [244, 517] width 113 height 155
checkbox input "true"
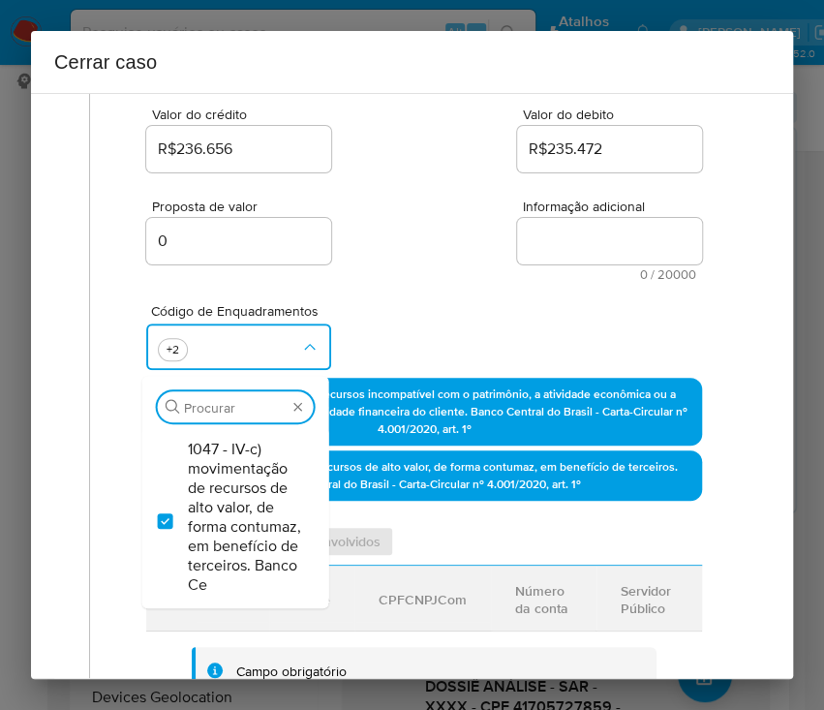
click at [384, 173] on div "Valor do crédito R$236.656 Valor do debito R$235.472" at bounding box center [424, 130] width 556 height 92
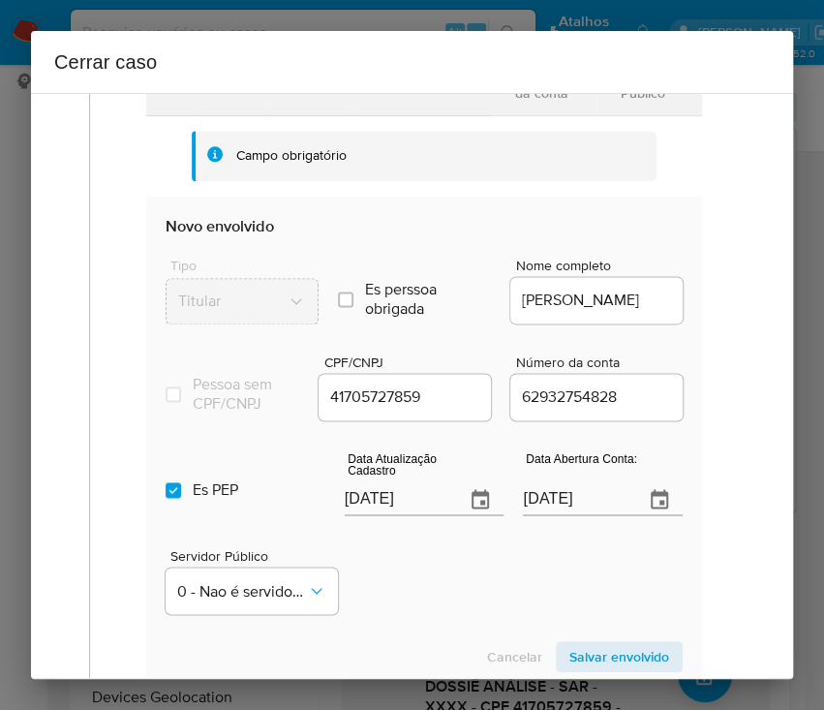
scroll to position [775, 0]
click at [395, 511] on input "[DATE]" at bounding box center [398, 498] width 106 height 31
paste input "07"
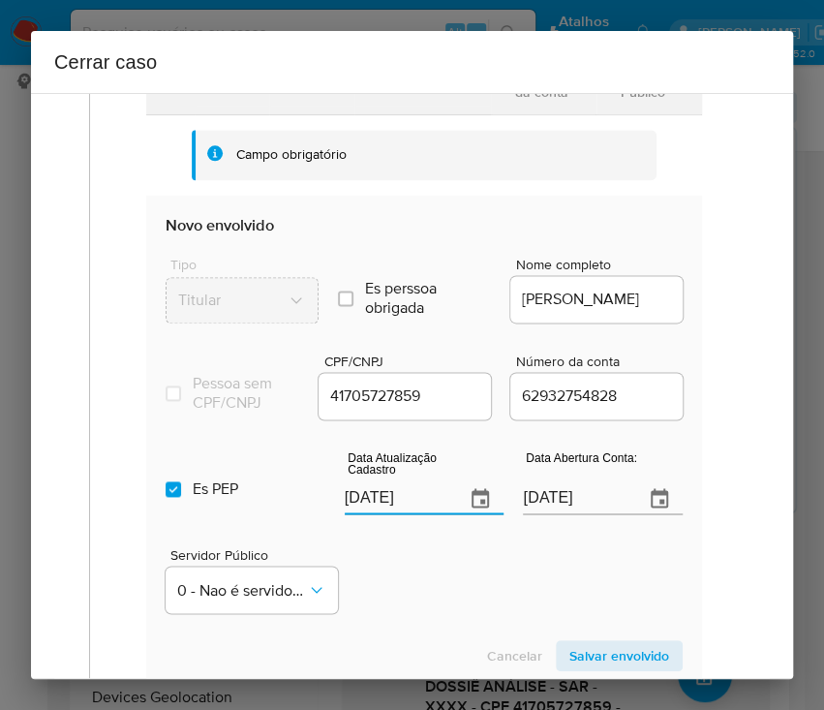
type input "[DATE]"
click at [442, 588] on div "Servidor Público 0 - Nao é servidor/[PERSON_NAME] possui informacao" at bounding box center [424, 572] width 517 height 97
click at [560, 512] on input "[DATE]" at bounding box center [576, 498] width 106 height 31
click at [570, 512] on input "[DATE]" at bounding box center [576, 498] width 106 height 31
drag, startPoint x: 575, startPoint y: 512, endPoint x: 584, endPoint y: 491, distance: 23.0
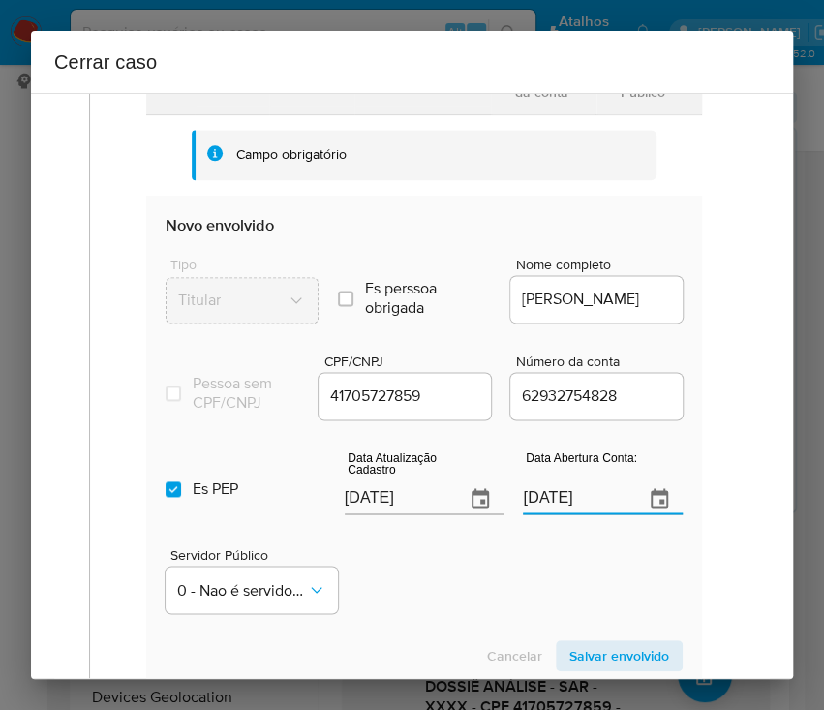
click at [578, 505] on input "[DATE]" at bounding box center [576, 498] width 106 height 31
click at [170, 497] on input "Es PEP isPEP" at bounding box center [173, 488] width 15 height 15
checkbox input "false"
click at [596, 514] on input "[DATE]" at bounding box center [576, 498] width 106 height 31
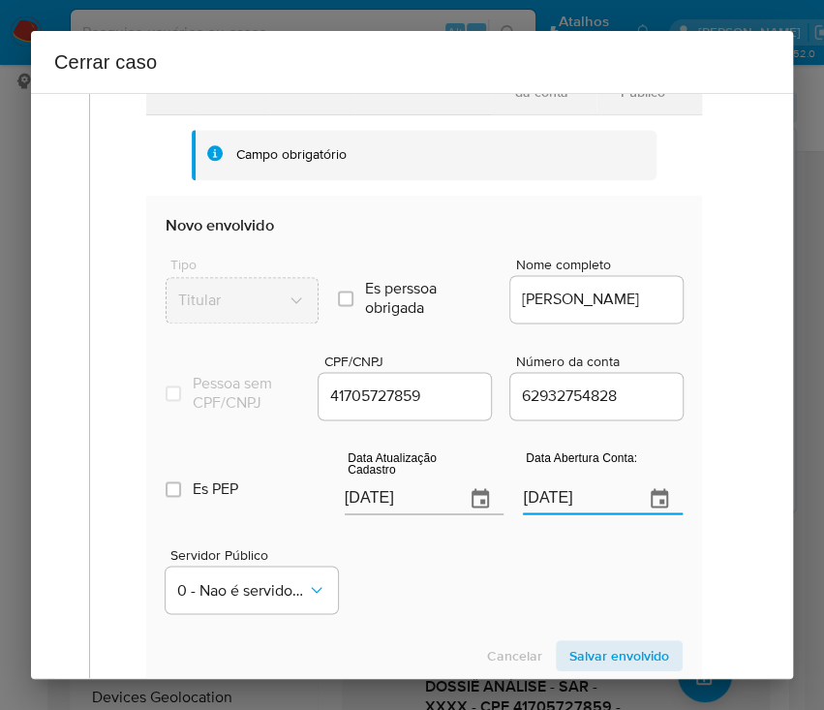
click at [596, 514] on input "[DATE]" at bounding box center [576, 498] width 106 height 31
click at [540, 616] on div "Servidor Público 0 - Nao é servidor/[PERSON_NAME] possui informacao" at bounding box center [424, 572] width 517 height 97
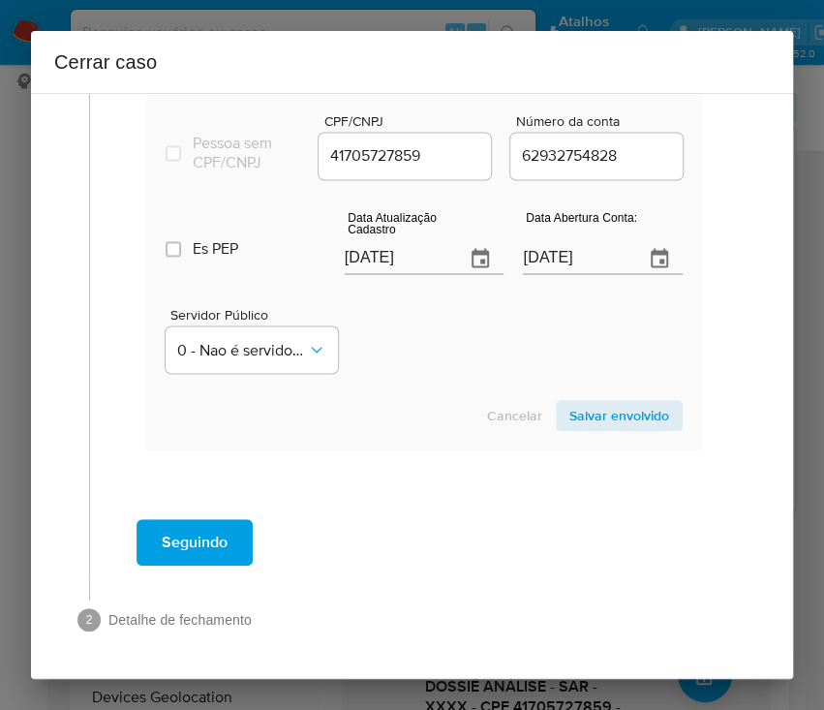
click at [604, 413] on span "Salvar envolvido" at bounding box center [619, 415] width 100 height 27
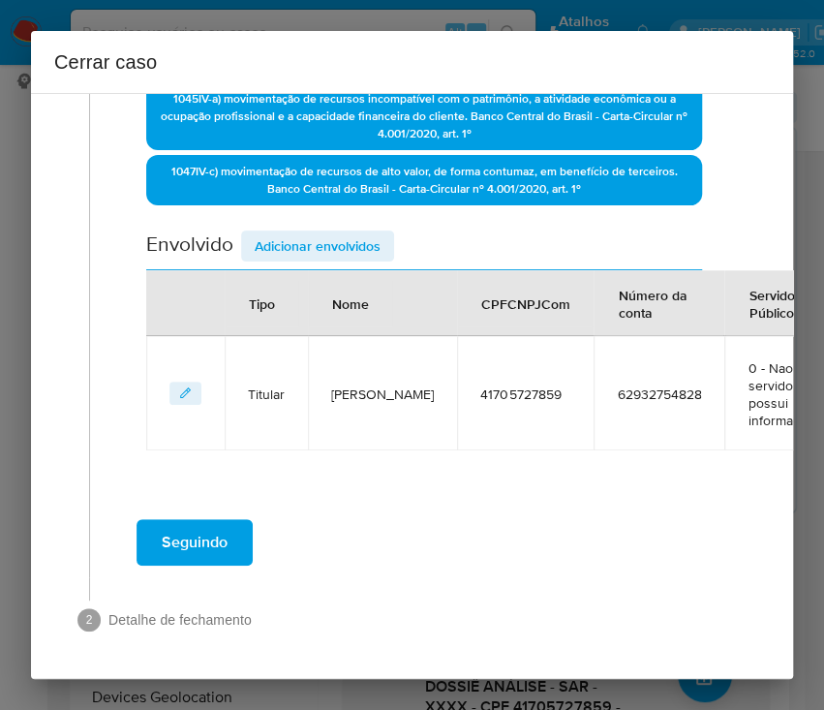
click at [338, 236] on span "Adicionar envolvidos" at bounding box center [318, 245] width 126 height 27
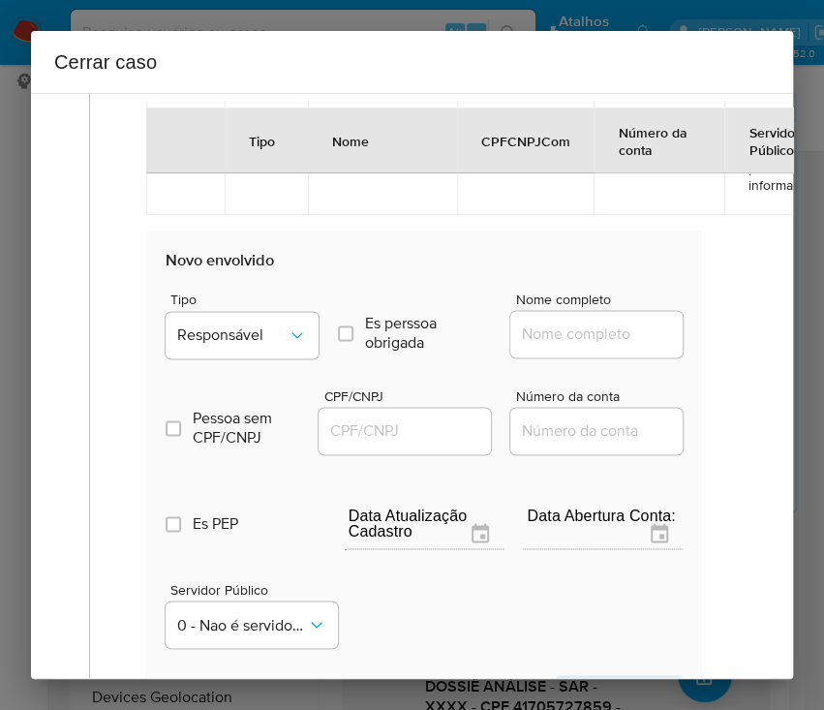
scroll to position [958, 0]
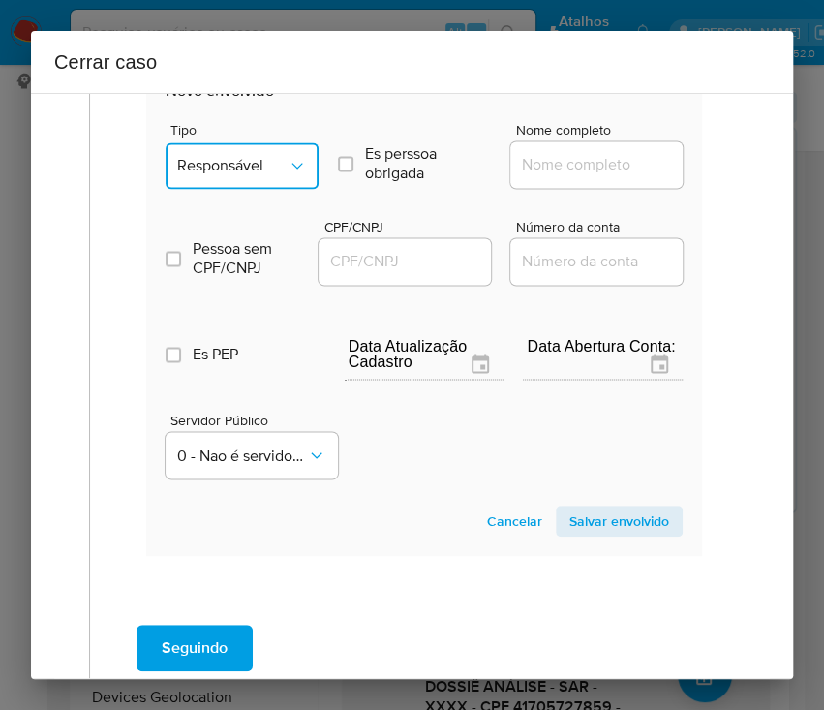
click at [232, 172] on span "Responsável" at bounding box center [232, 165] width 110 height 19
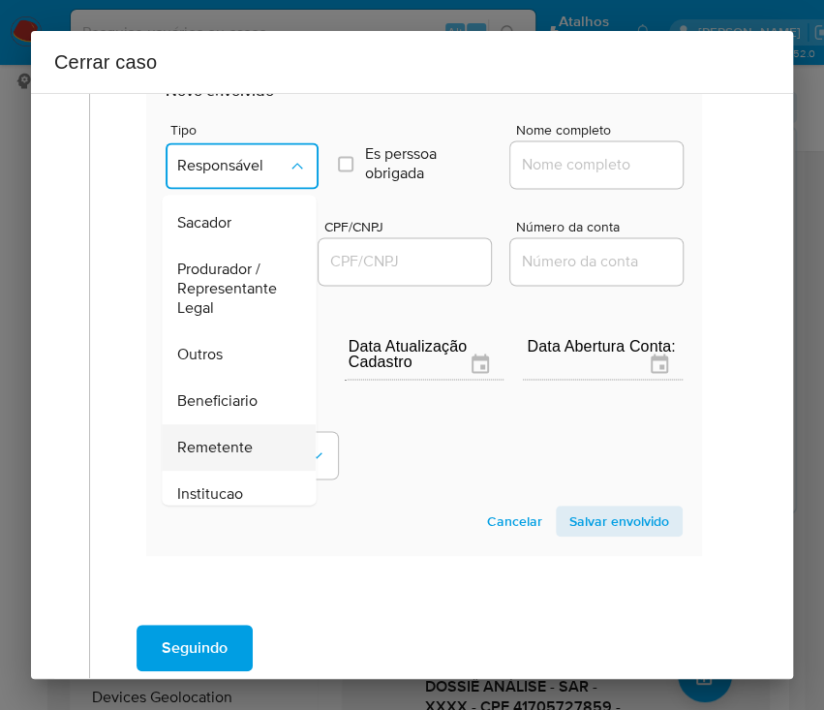
scroll to position [345, 0]
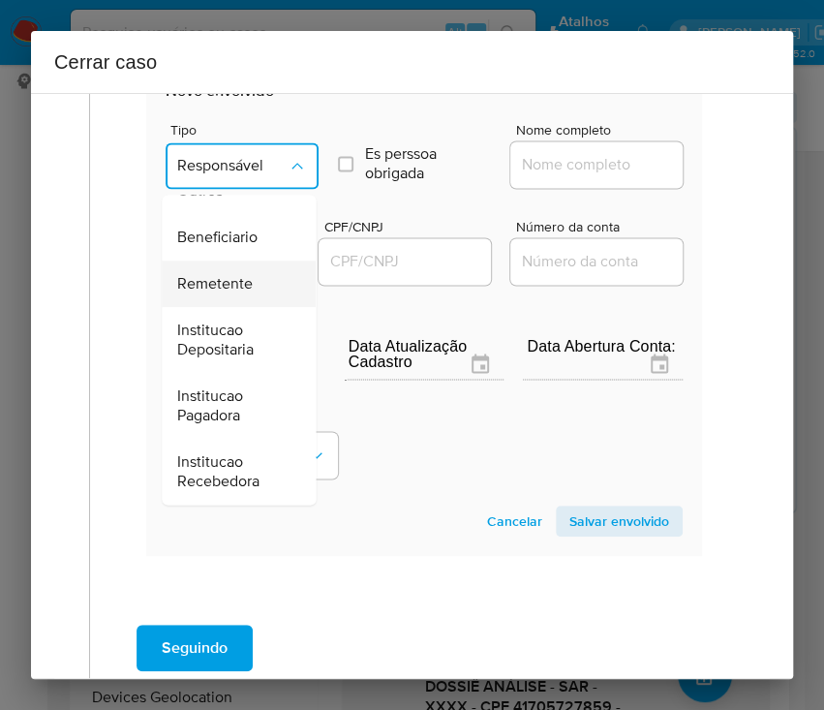
click at [237, 269] on div "Remetente" at bounding box center [232, 284] width 111 height 46
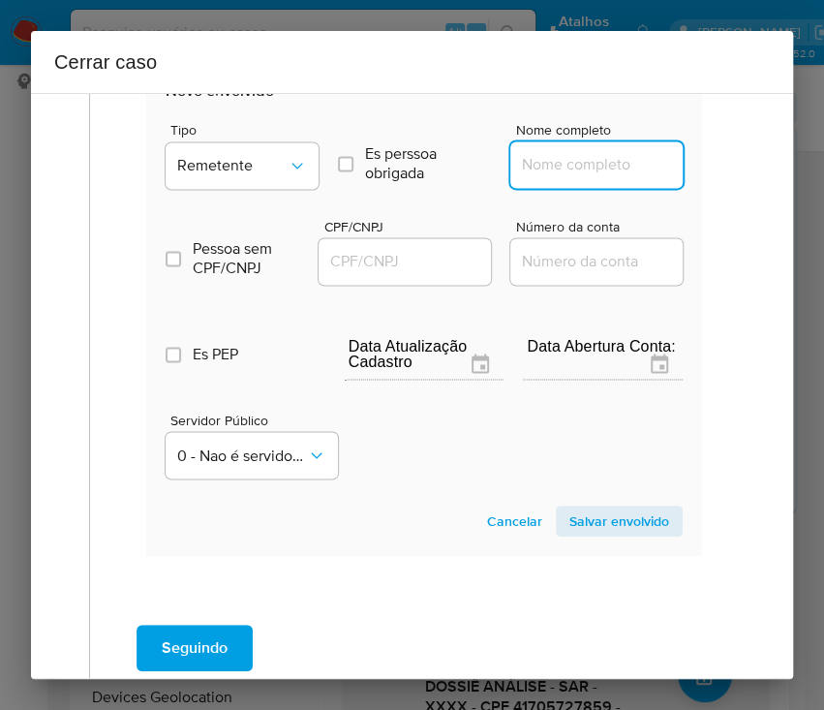
click at [539, 167] on input "Nome completo" at bounding box center [605, 164] width 190 height 25
paste input "[PERSON_NAME], 30159057833"
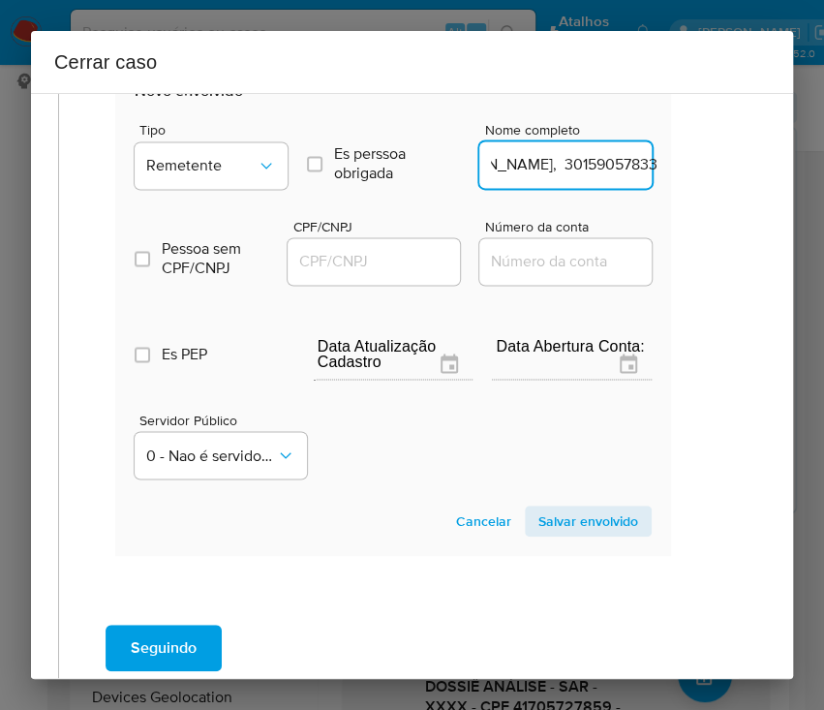
drag, startPoint x: 569, startPoint y: 166, endPoint x: 805, endPoint y: 169, distance: 235.4
click at [798, 165] on div "Cerrar caso 1 Informação completa Geral Data de início [DATE] Data Fin [DATE] V…" at bounding box center [412, 355] width 824 height 710
type input "[PERSON_NAME]"
click at [404, 270] on div at bounding box center [374, 261] width 172 height 46
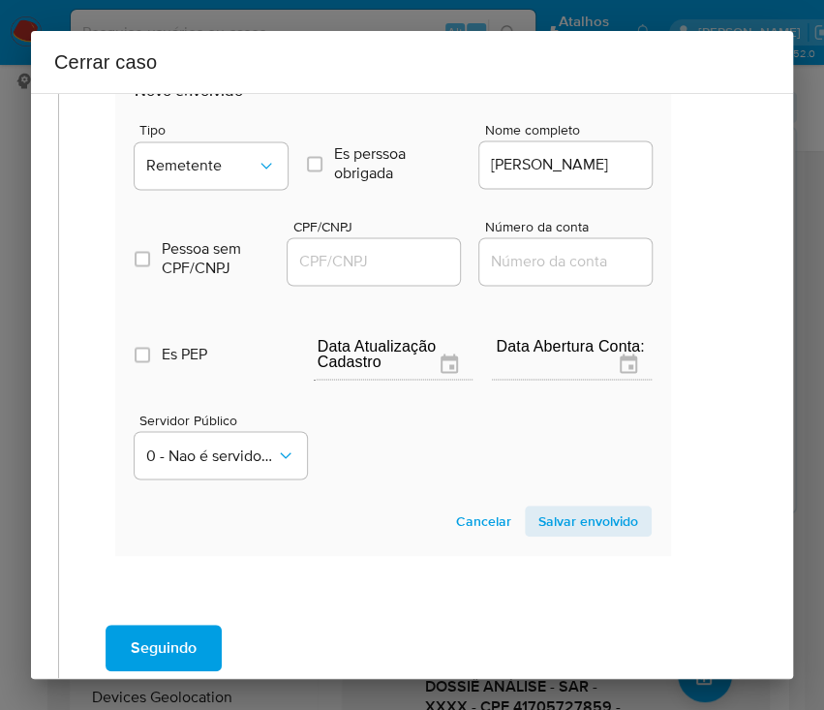
click at [411, 261] on input "CPF/CNPJ" at bounding box center [383, 261] width 190 height 25
paste input "30159057833"
type input "30159057833"
drag, startPoint x: 512, startPoint y: 509, endPoint x: 557, endPoint y: 527, distance: 47.8
click at [525, 509] on button "Salvar envolvido" at bounding box center [588, 521] width 127 height 31
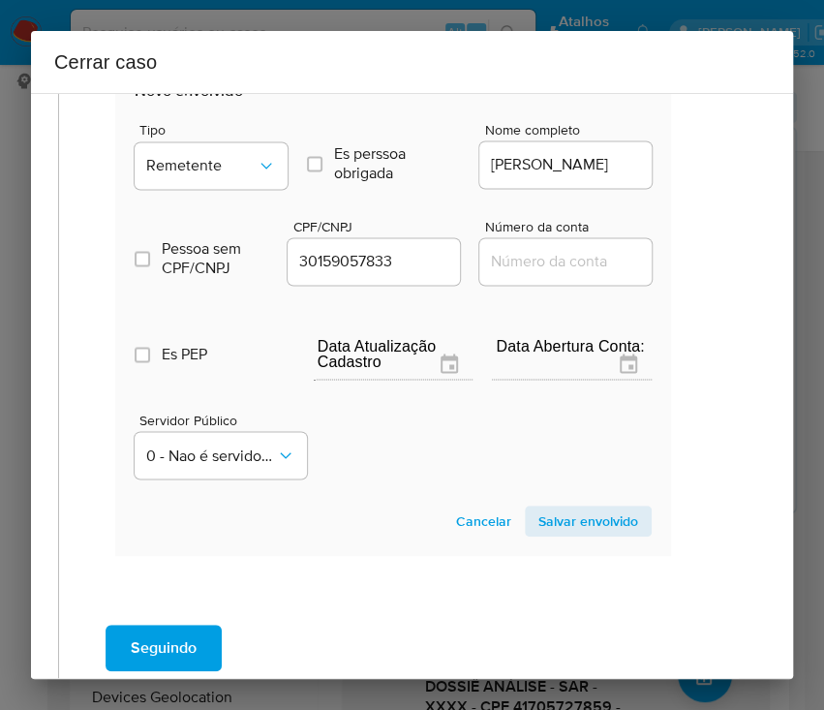
scroll to position [684, 31]
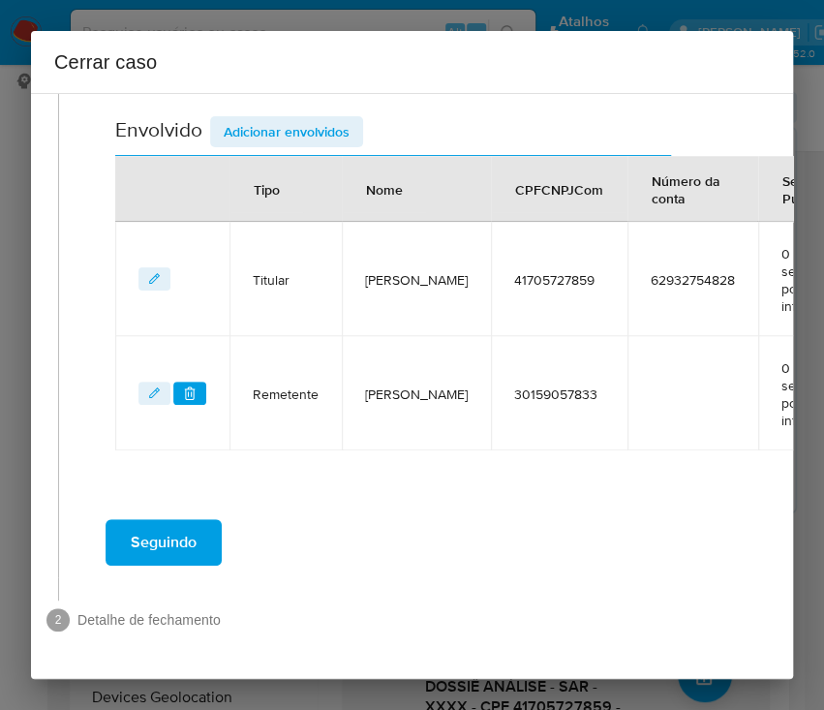
click at [271, 118] on span "Adicionar envolvidos" at bounding box center [287, 131] width 126 height 27
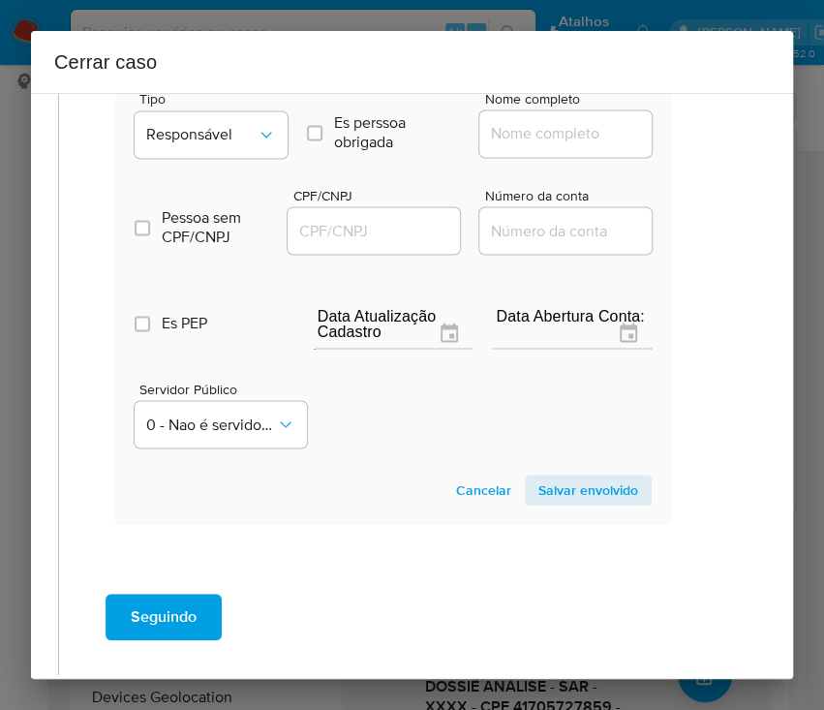
scroll to position [1066, 31]
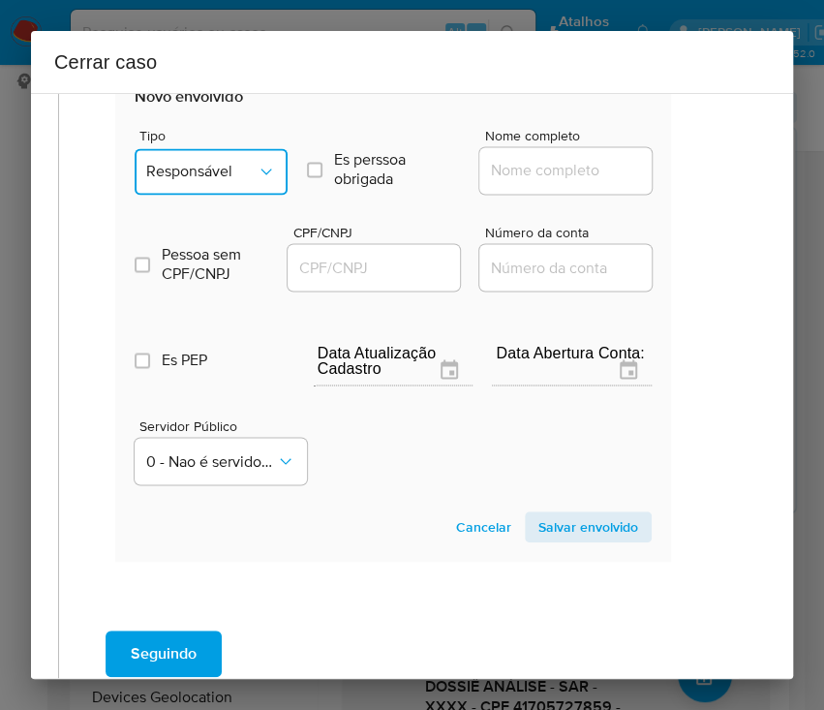
click at [237, 171] on span "Responsável" at bounding box center [201, 171] width 110 height 19
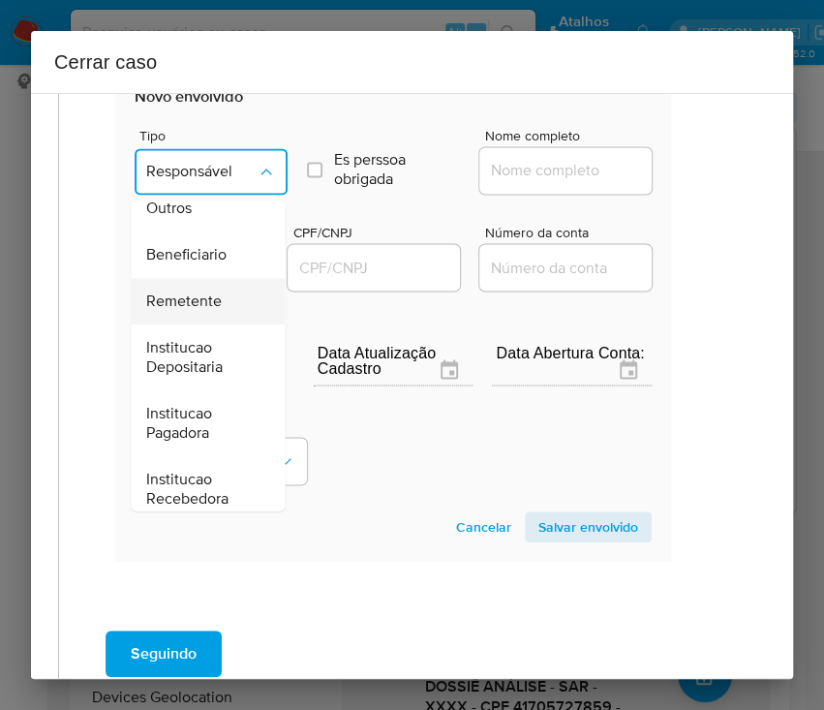
scroll to position [345, 0]
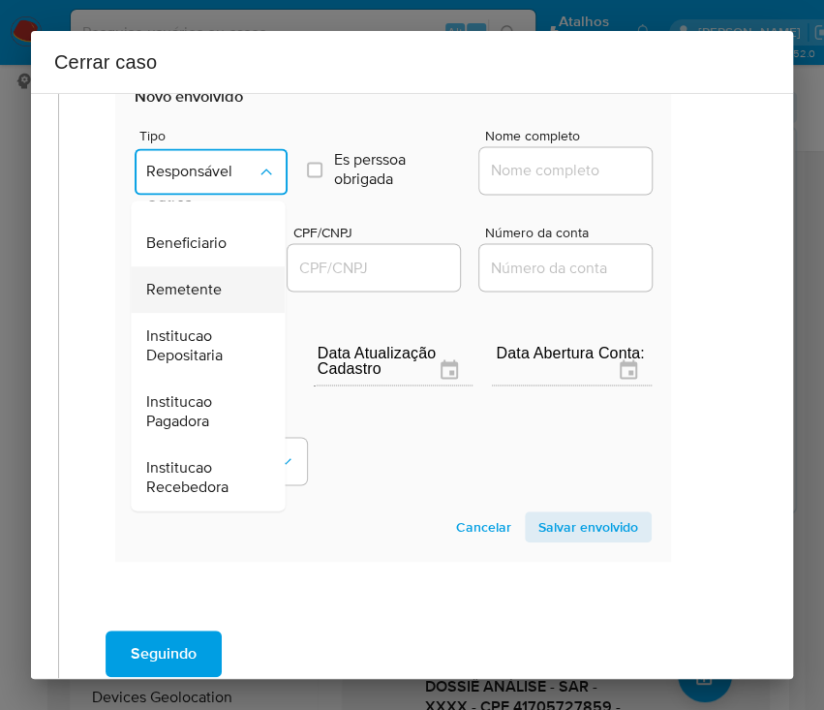
click at [214, 287] on span "Remetente" at bounding box center [184, 289] width 76 height 19
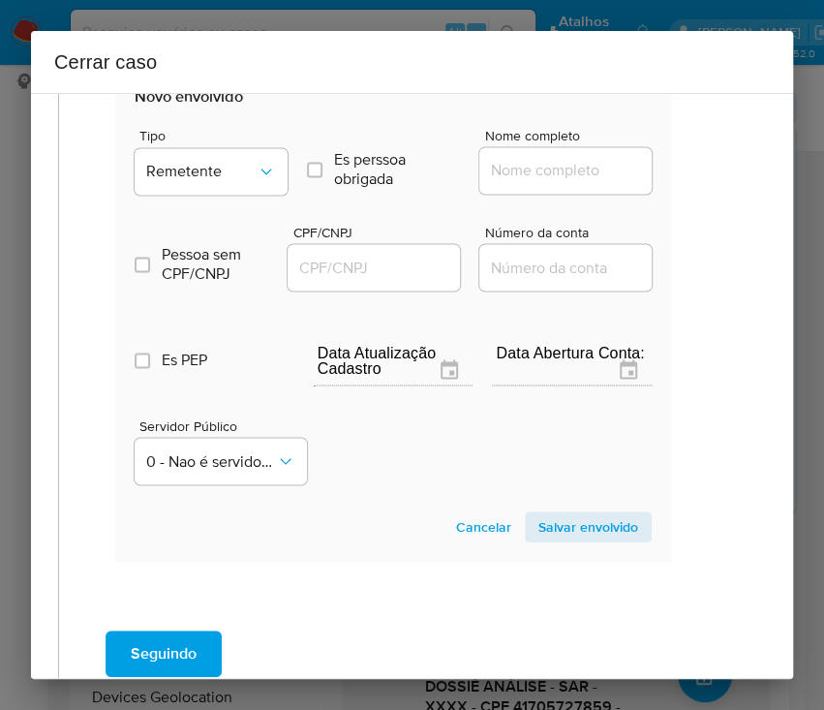
drag, startPoint x: 489, startPoint y: 170, endPoint x: 511, endPoint y: 203, distance: 39.8
click at [490, 169] on input "Nome completo" at bounding box center [574, 170] width 190 height 25
paste input "Heverton [PERSON_NAME] Brandao, 31877483842"
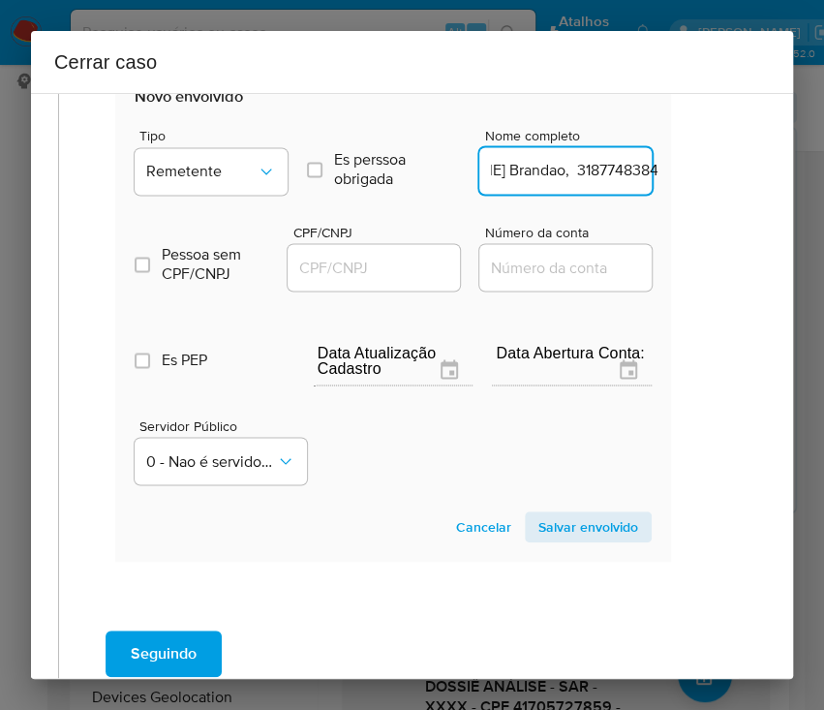
scroll to position [1066, 93]
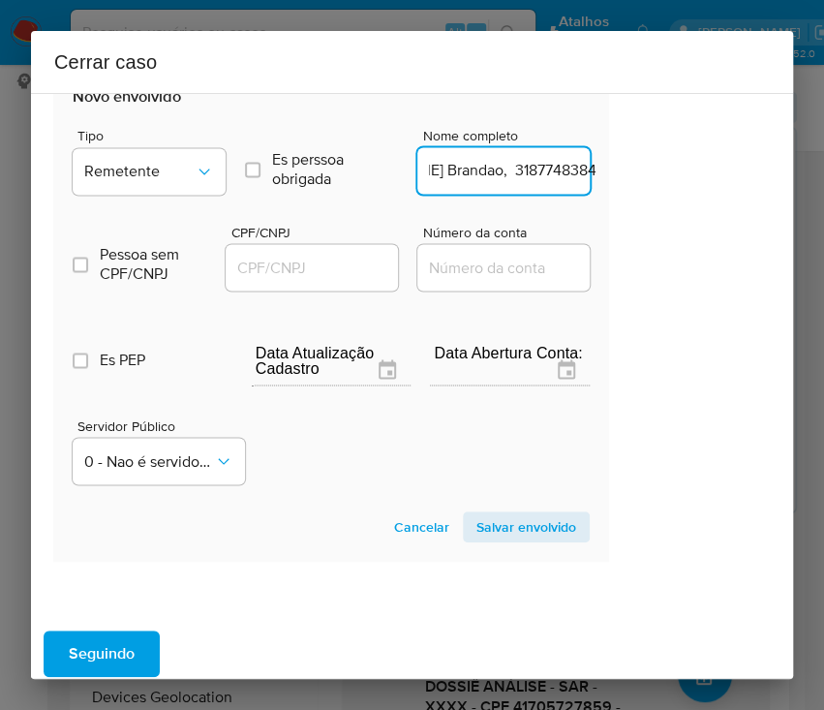
drag, startPoint x: 539, startPoint y: 170, endPoint x: 823, endPoint y: 172, distance: 283.8
type input "Heverton [PERSON_NAME] Brandao"
click at [304, 260] on input "CPF/CNPJ" at bounding box center [321, 267] width 190 height 25
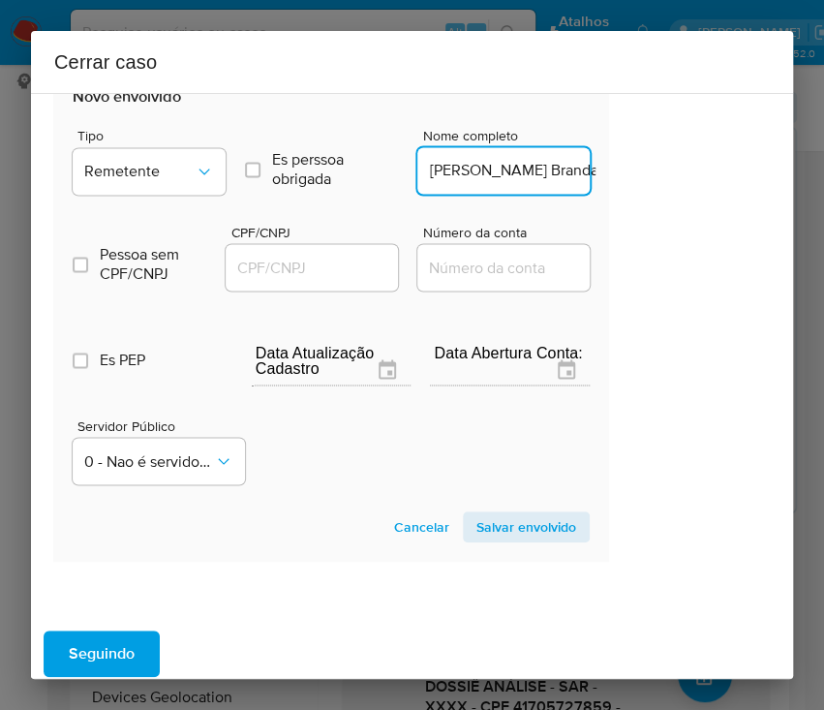
scroll to position [0, 0]
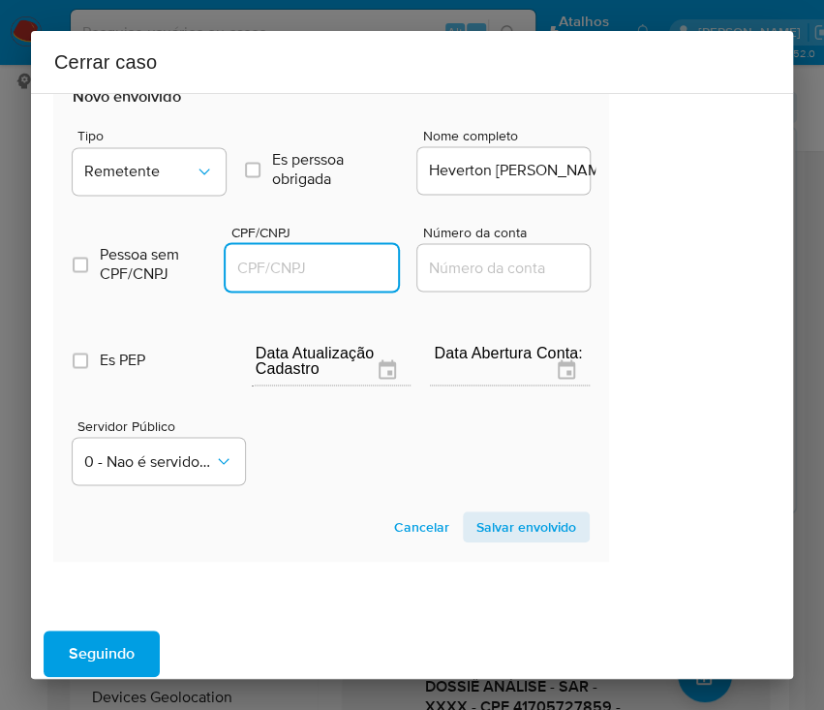
paste input "31877483842"
type input "31877483842"
click at [486, 513] on span "Salvar envolvido" at bounding box center [526, 526] width 100 height 27
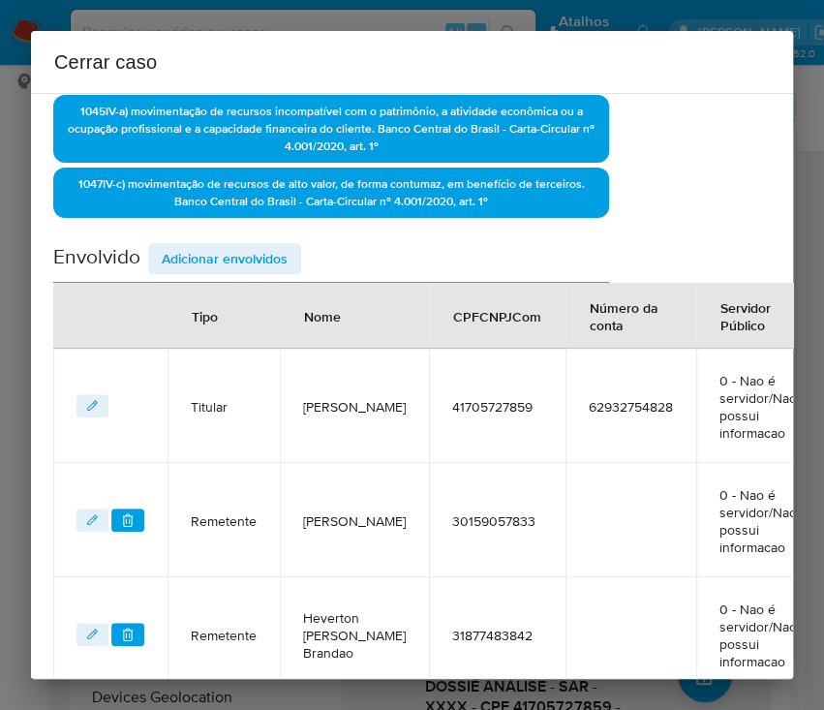
click at [240, 250] on span "Adicionar envolvidos" at bounding box center [225, 258] width 126 height 27
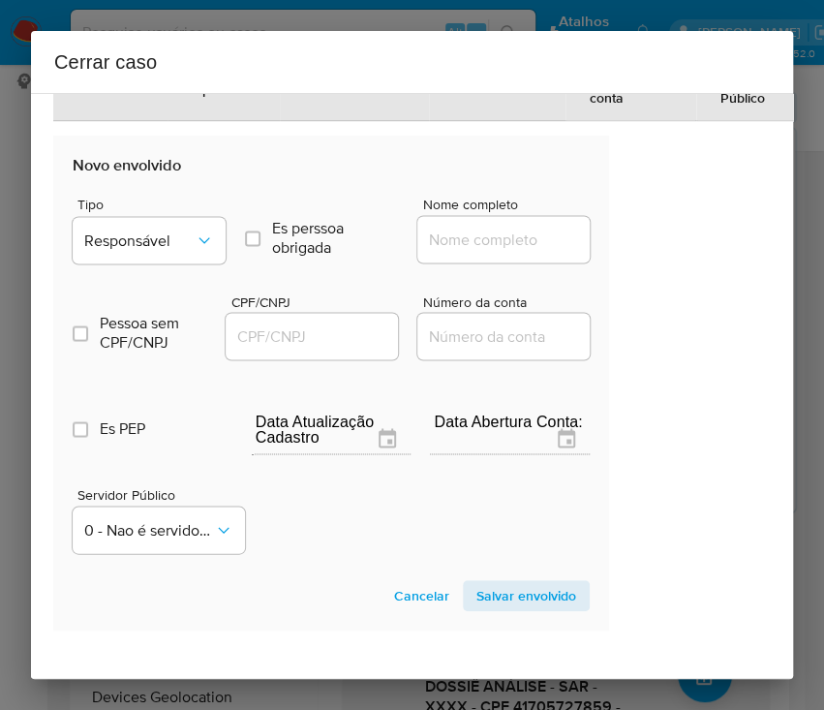
scroll to position [1185, 93]
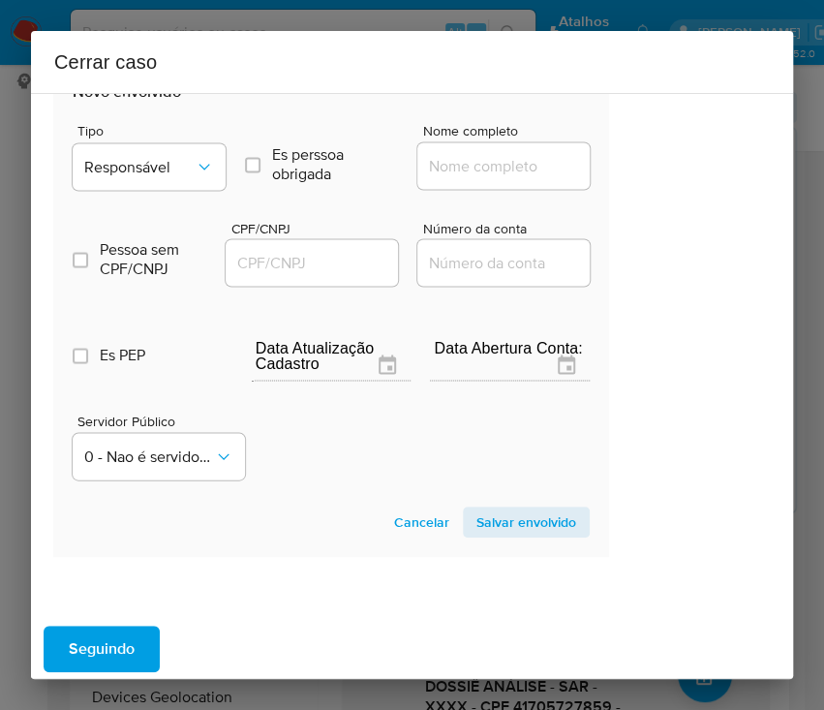
click at [167, 198] on div "Pessoa sem CPF/CNPJ Is CPFCNPJ CPF/CNPJ Número da conta" at bounding box center [331, 244] width 517 height 92
click at [180, 165] on span "Responsável" at bounding box center [139, 166] width 110 height 19
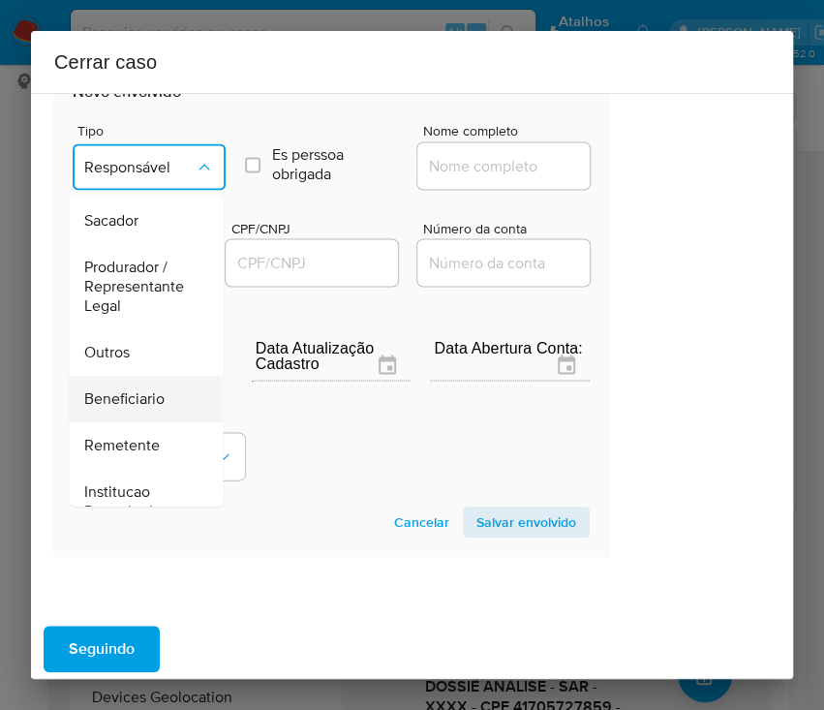
scroll to position [344, 0]
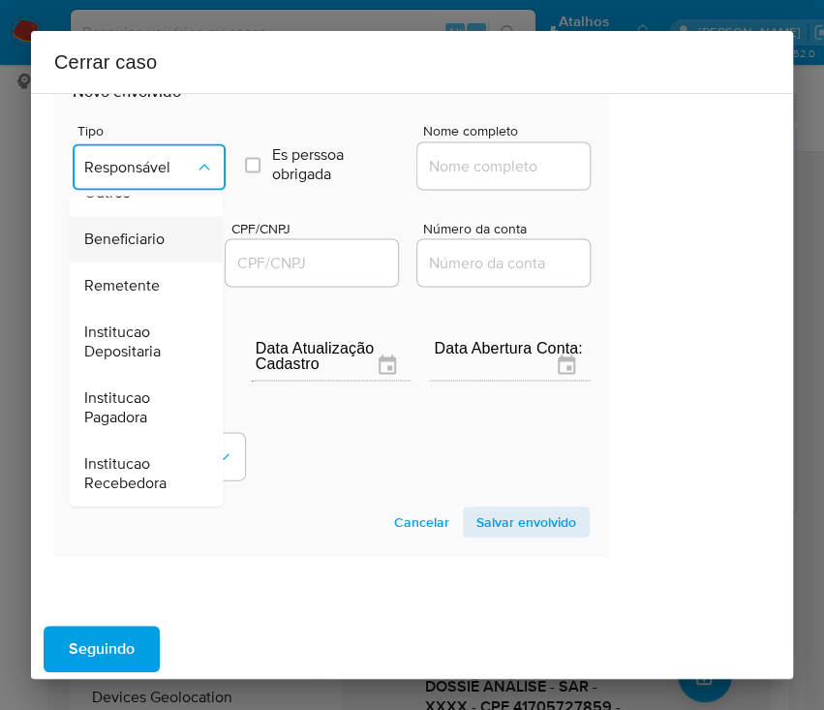
click at [156, 236] on span "Beneficiario" at bounding box center [124, 239] width 80 height 19
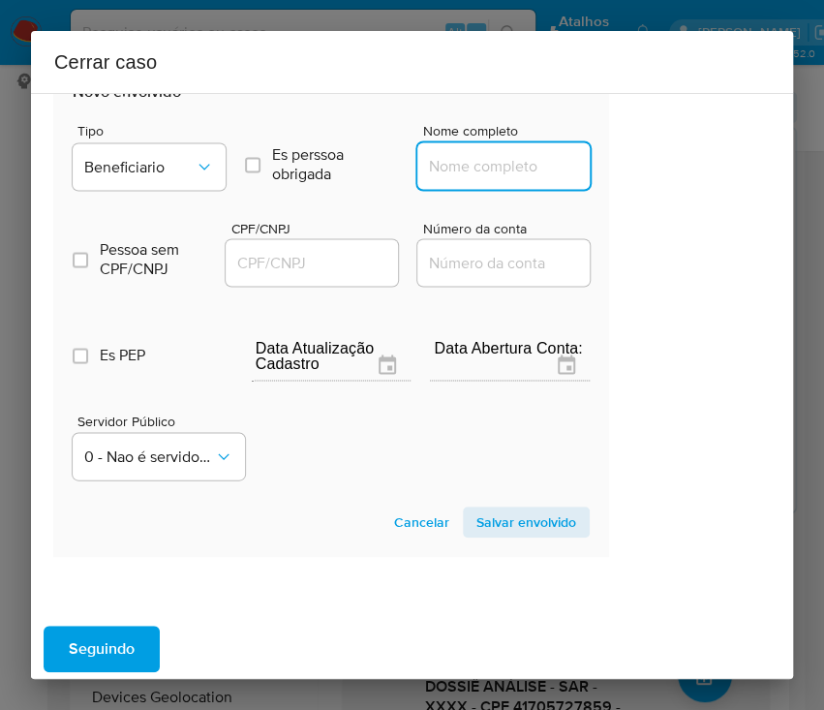
click at [488, 161] on input "Nome completo" at bounding box center [512, 165] width 190 height 25
paste input "Dlc Software Ltda, 48346762000170"
drag, startPoint x: 446, startPoint y: 167, endPoint x: 664, endPoint y: 166, distance: 218.9
click at [664, 166] on div "1 Informação completa Geral Data de início [DATE] Data Fin [DATE] Valor do créd…" at bounding box center [412, 386] width 762 height 586
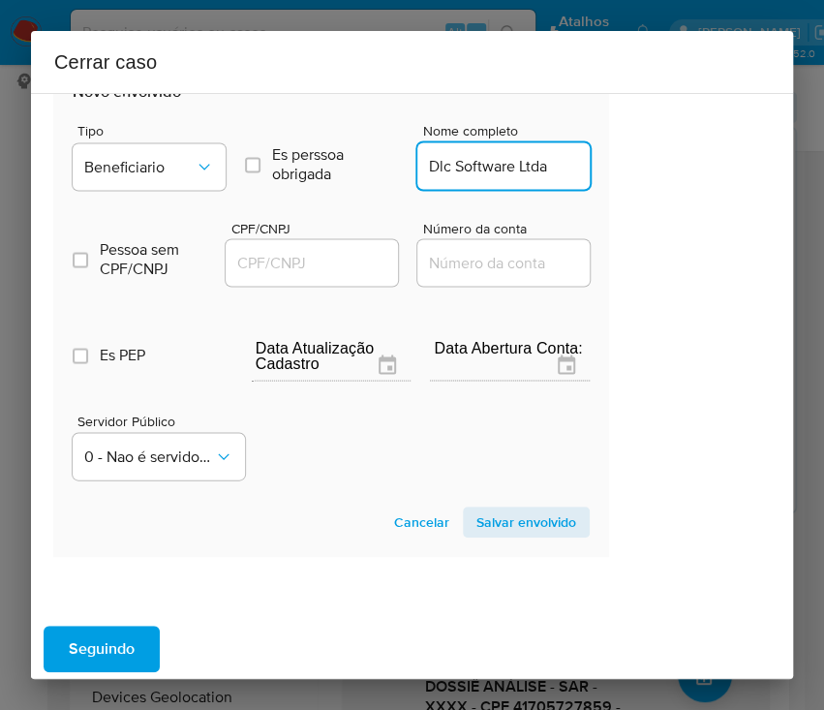
scroll to position [0, 0]
type input "Dlc Software Ltda"
click at [295, 275] on div at bounding box center [312, 262] width 172 height 46
click at [325, 259] on input "CPF/CNPJ" at bounding box center [321, 262] width 190 height 25
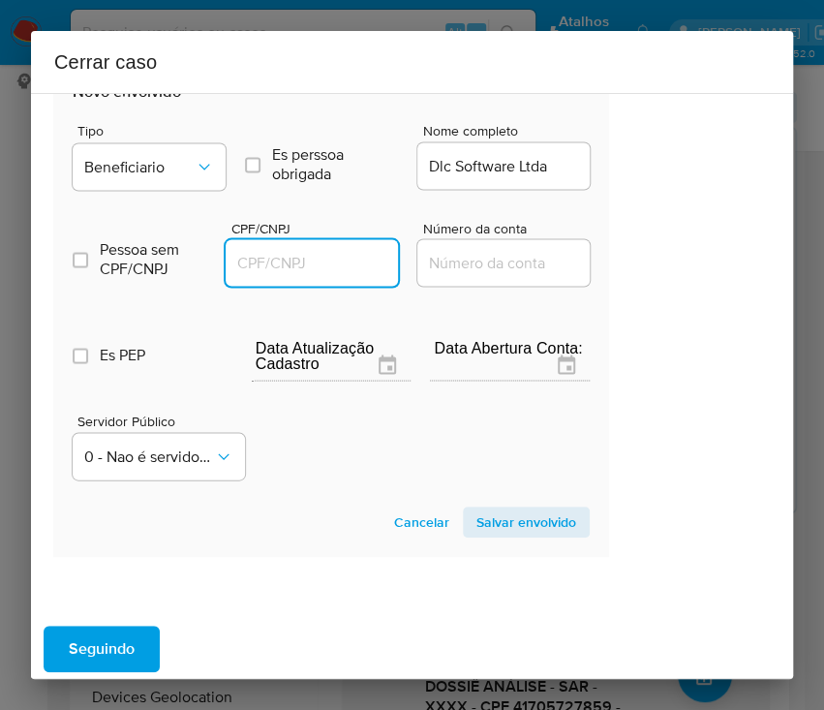
paste input "48346762000170"
type input "48346762000170"
click at [493, 523] on span "Salvar envolvido" at bounding box center [526, 521] width 100 height 27
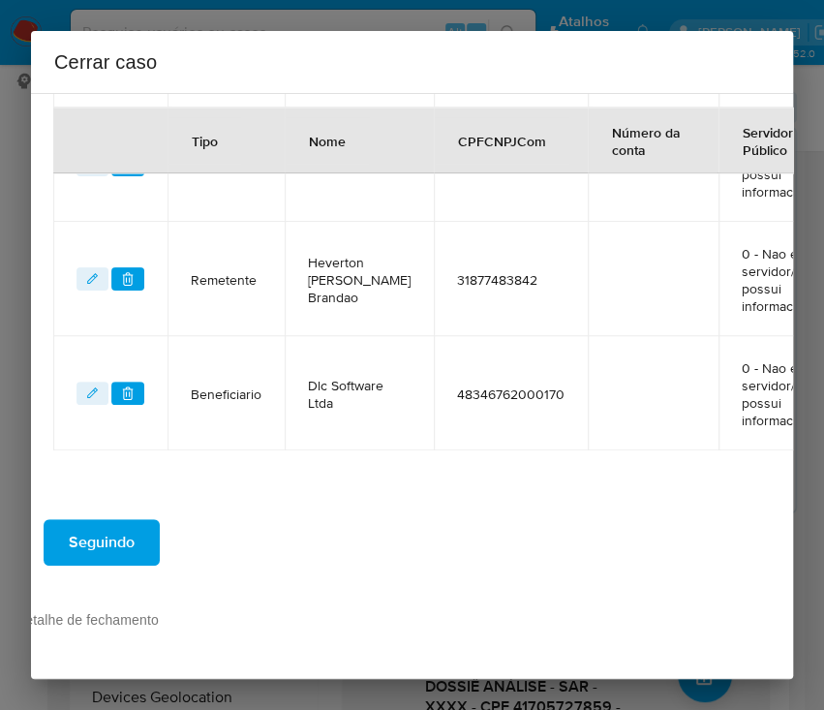
scroll to position [913, 93]
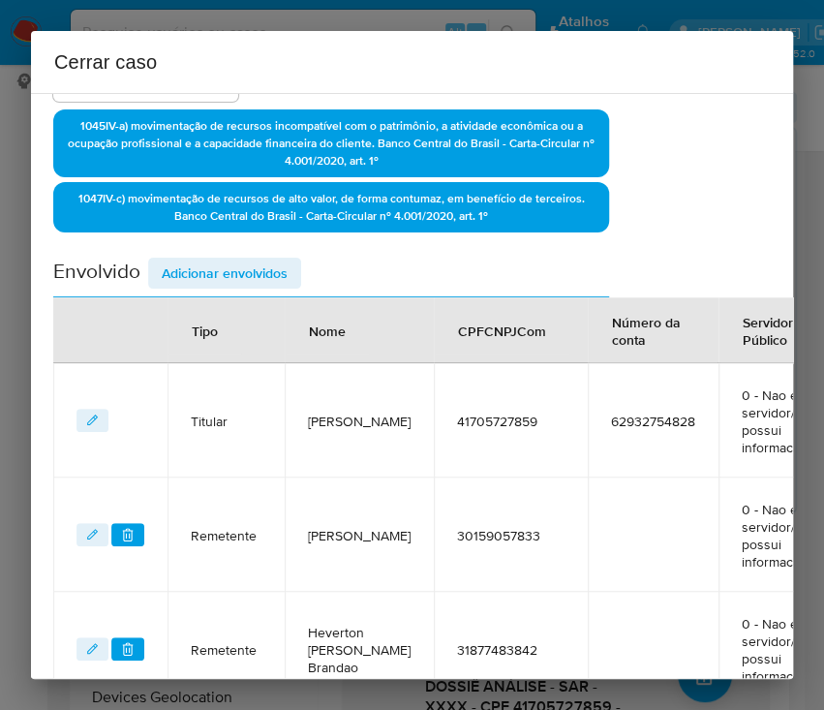
click at [248, 273] on span "Adicionar envolvidos" at bounding box center [225, 273] width 126 height 27
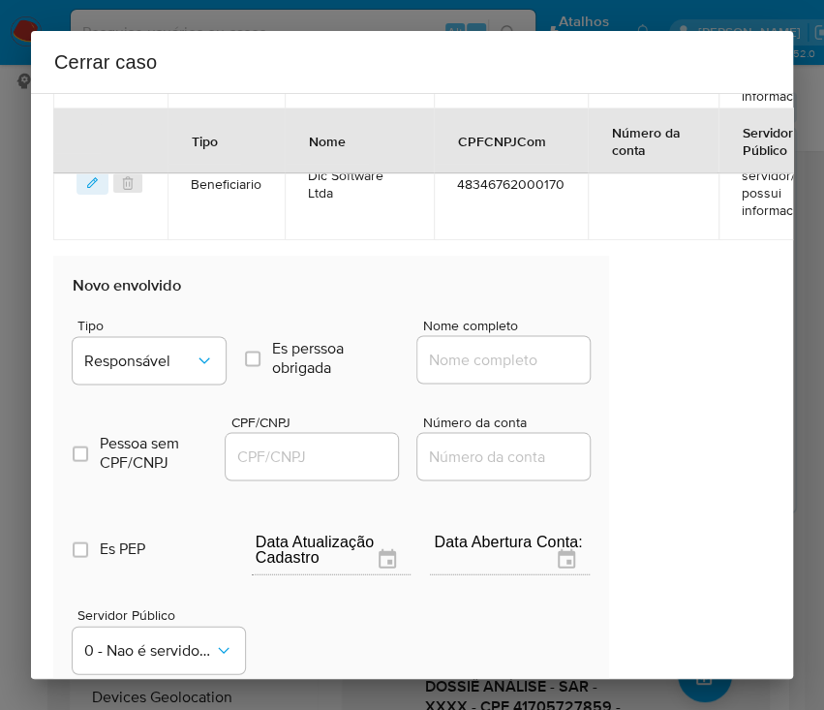
scroll to position [1301, 93]
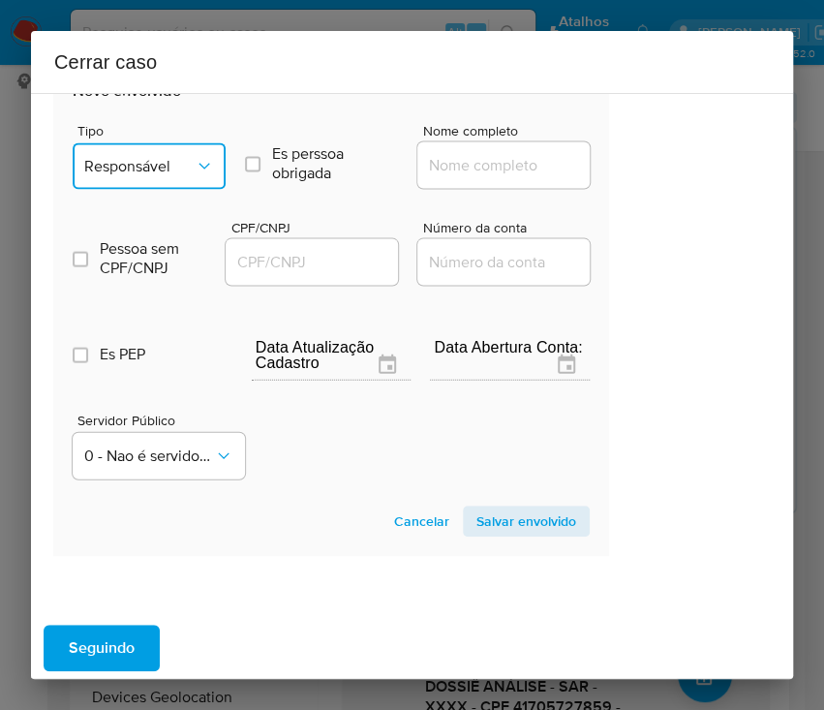
click at [168, 167] on span "Responsável" at bounding box center [139, 165] width 110 height 19
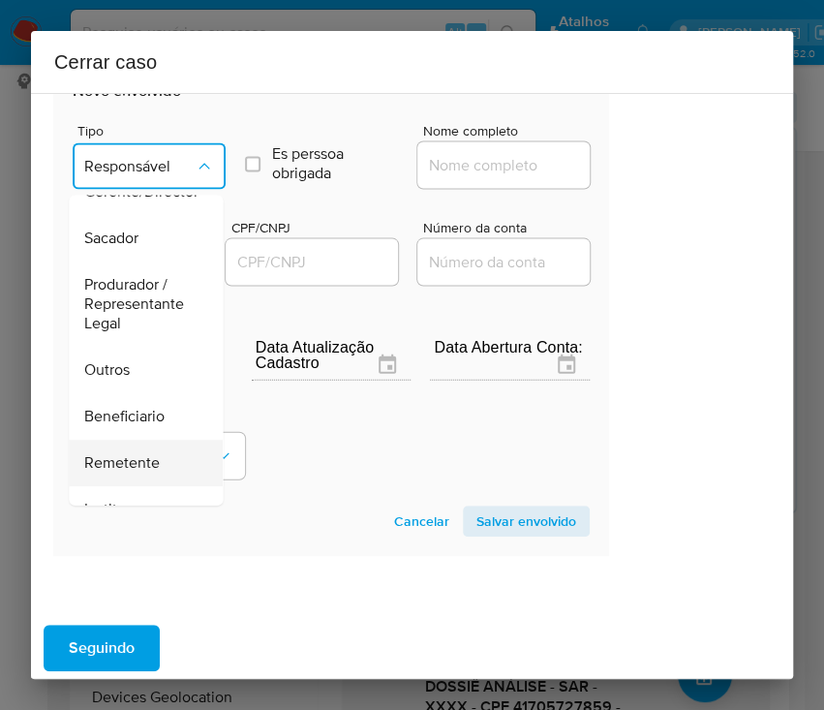
scroll to position [258, 0]
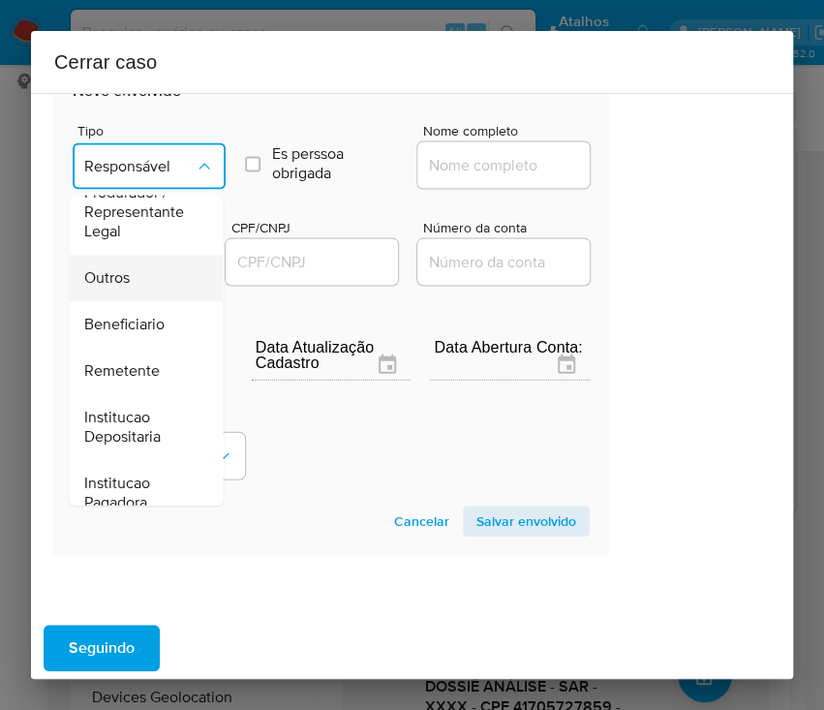
click at [129, 261] on div "Outros" at bounding box center [139, 278] width 111 height 46
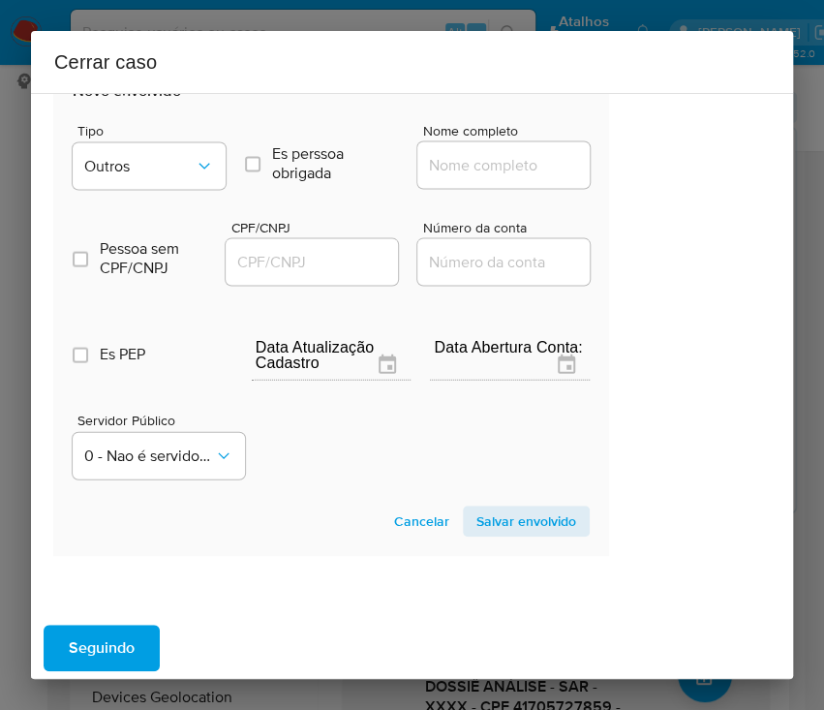
click at [437, 169] on input "Nome completo" at bounding box center [512, 164] width 190 height 25
paste input "54.152.445 [PERSON_NAME], 54152445000116"
drag, startPoint x: 452, startPoint y: 165, endPoint x: 692, endPoint y: 167, distance: 239.2
click at [692, 167] on div "1 Informação completa Geral Data de início [DATE] Data Fin [DATE] Valor do créd…" at bounding box center [412, 386] width 762 height 586
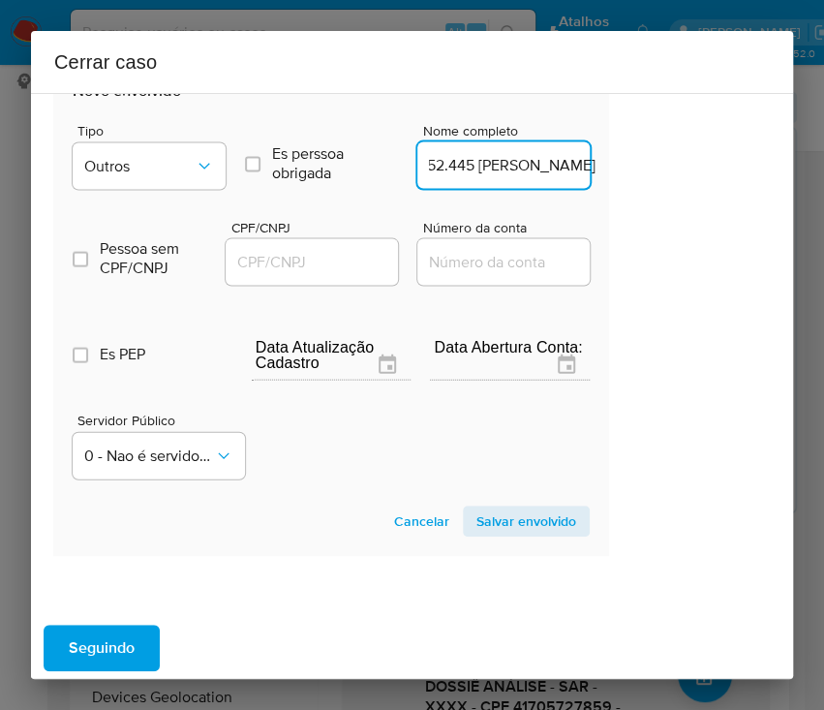
scroll to position [0, 129]
type input "54.152.445 [PERSON_NAME]"
click at [321, 259] on input "CPF/CNPJ" at bounding box center [321, 261] width 190 height 25
paste input "54152445000116"
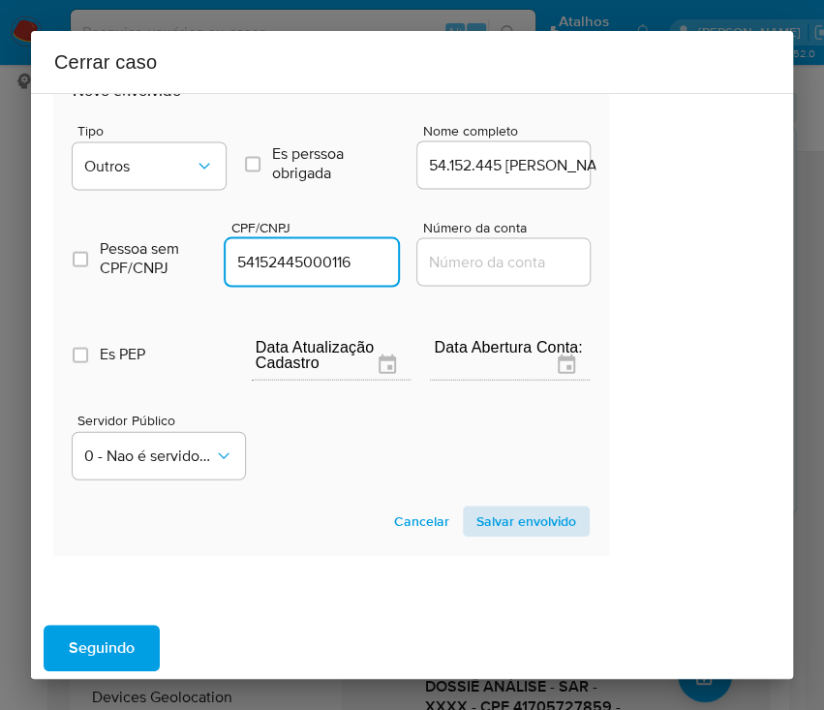
type input "54152445000116"
click at [528, 516] on span "Salvar envolvido" at bounding box center [526, 520] width 100 height 27
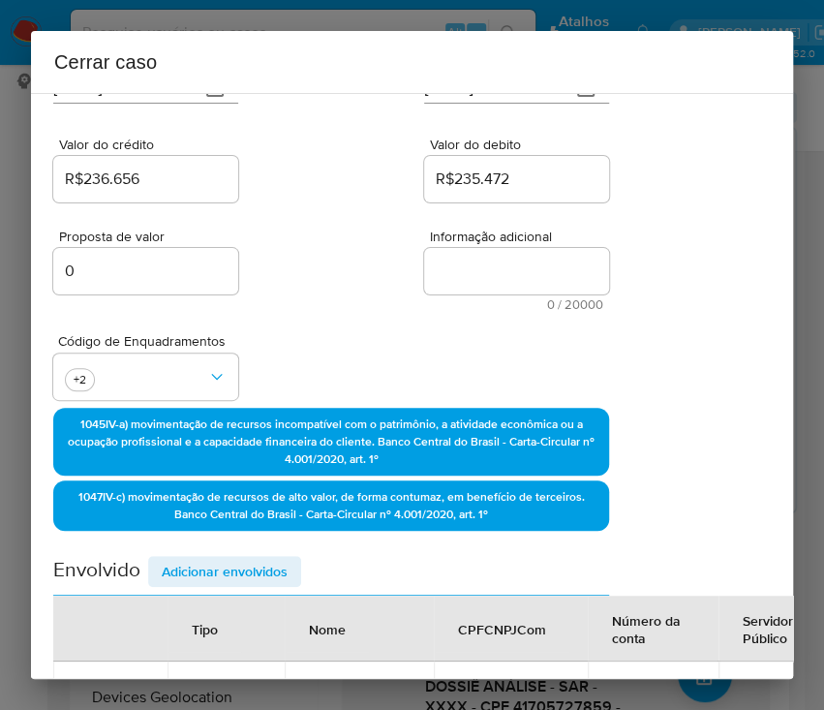
scroll to position [140, 93]
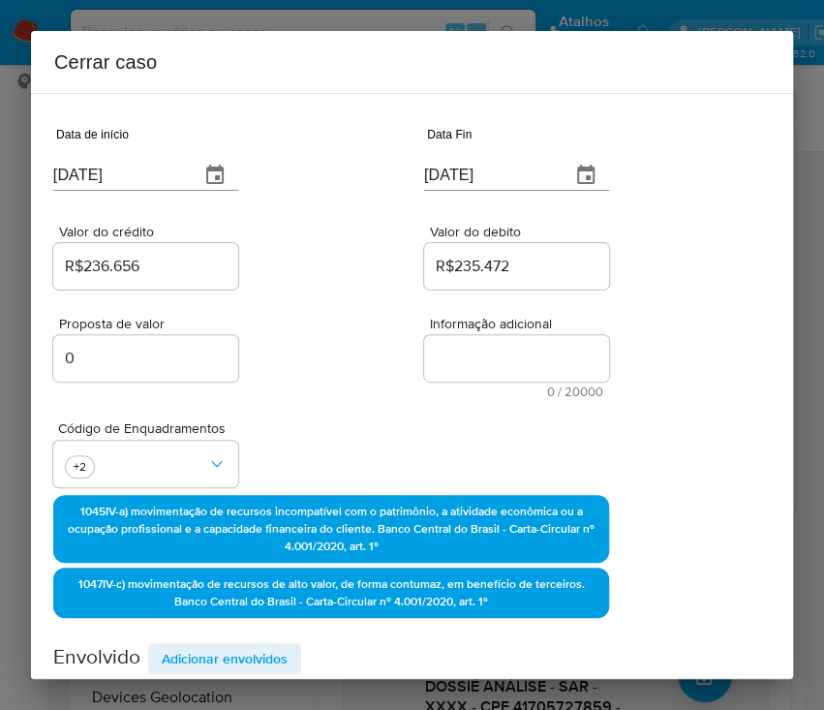
click at [451, 361] on textarea "Informação adicional" at bounding box center [516, 358] width 185 height 46
paste textarea "Loremipsumd si Ametcon Adipisc Elitsedd ei Tempo, INC 08995158635, 42 utla, etd…"
type textarea "Loremipsumd si Ametcon Adipisc Elitsedd ei Tempo, INC 08995158635, 42 utla, etd…"
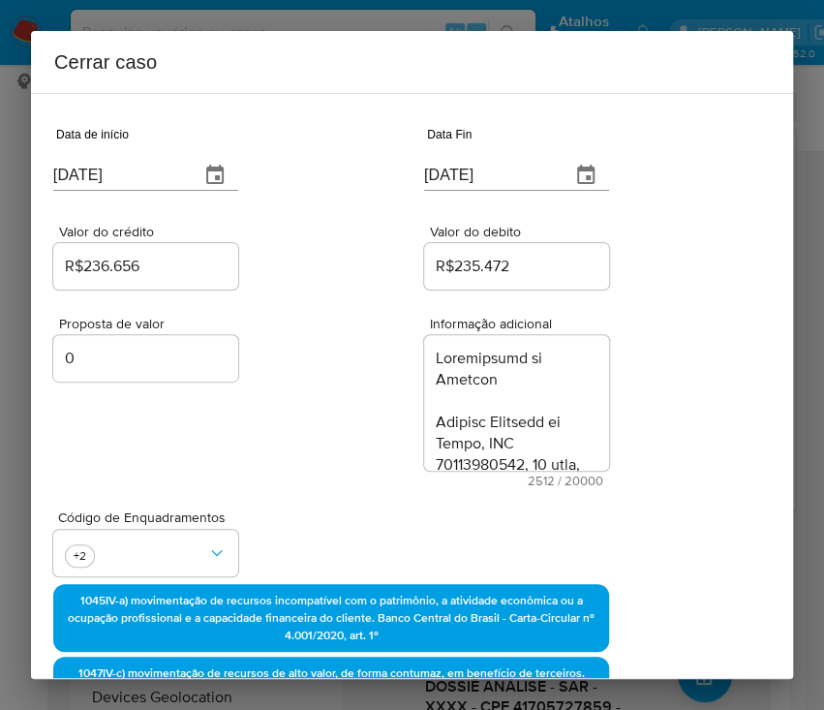
drag, startPoint x: 312, startPoint y: 525, endPoint x: 302, endPoint y: 535, distance: 13.7
click at [303, 531] on div "Código de Enquadramentos +2" at bounding box center [331, 535] width 556 height 97
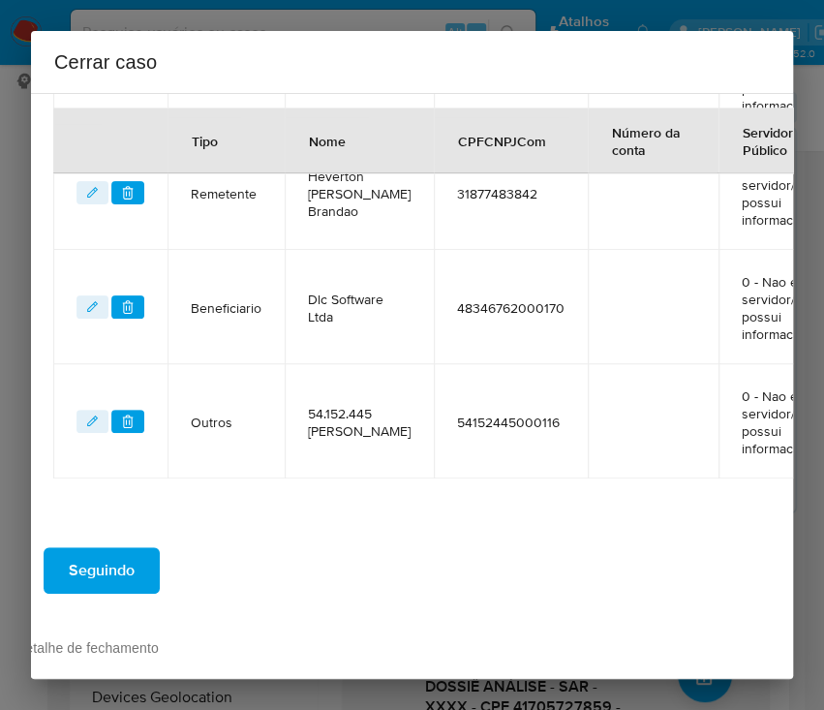
scroll to position [1133, 93]
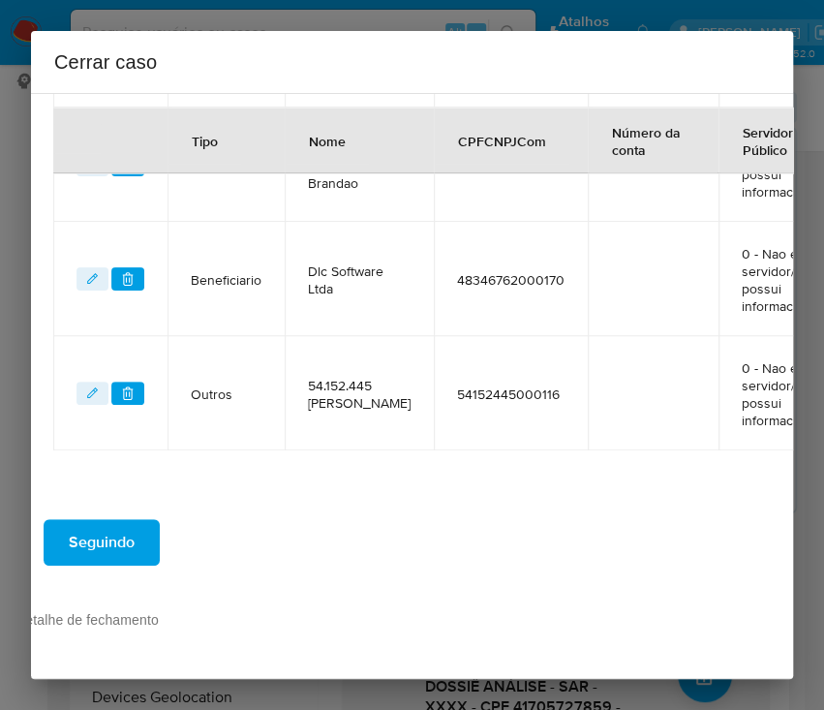
click at [140, 536] on button "Seguindo" at bounding box center [102, 542] width 116 height 46
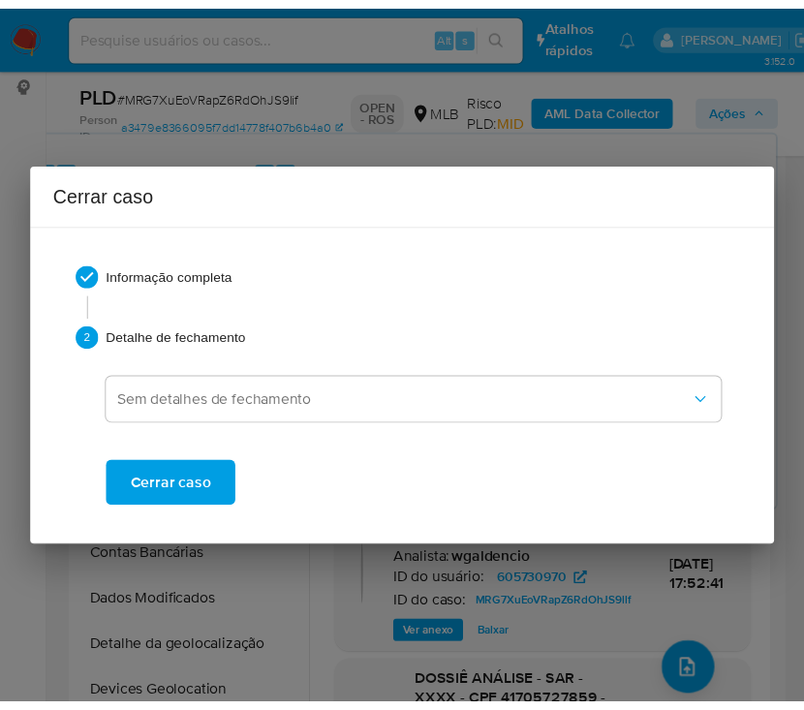
scroll to position [3618, 0]
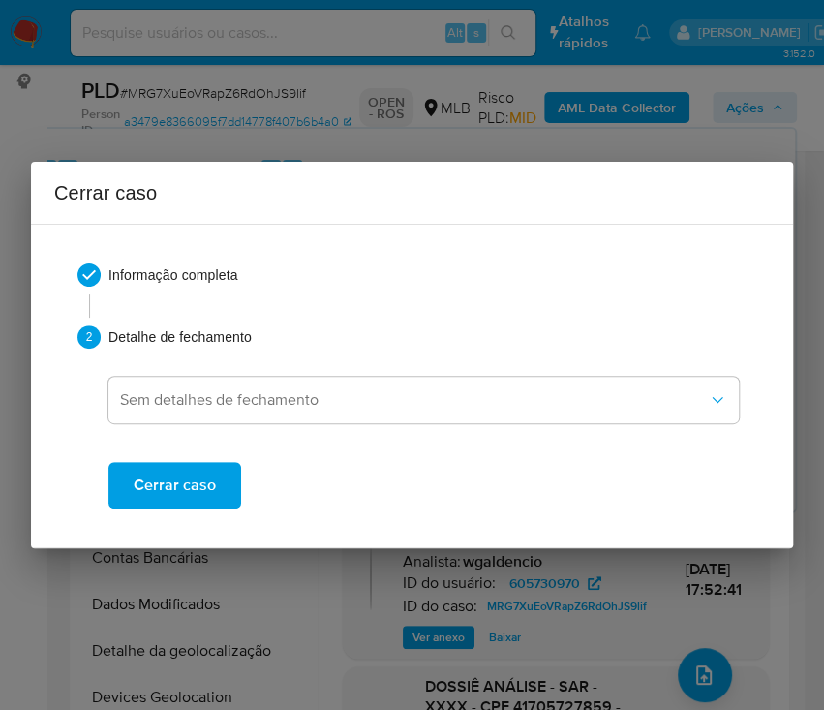
click at [171, 487] on span "Cerrar caso" at bounding box center [175, 485] width 82 height 43
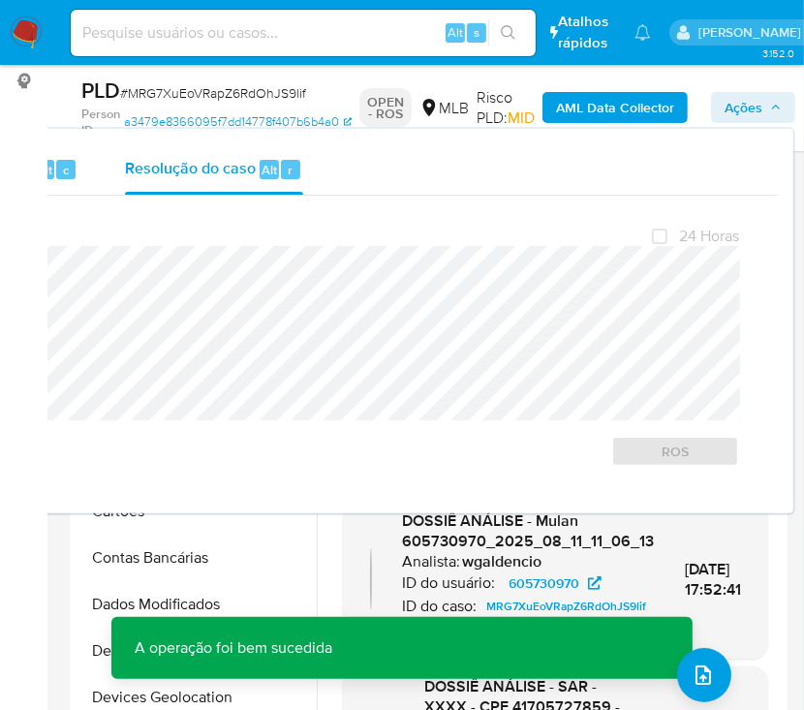
click at [189, 90] on span "# MRG7XuEoVRapZ6RdOhJS9lif" at bounding box center [213, 92] width 186 height 19
drag, startPoint x: 189, startPoint y: 90, endPoint x: 175, endPoint y: 107, distance: 21.3
click at [190, 89] on span "# MRG7XuEoVRapZ6RdOhJS9lif" at bounding box center [213, 92] width 186 height 19
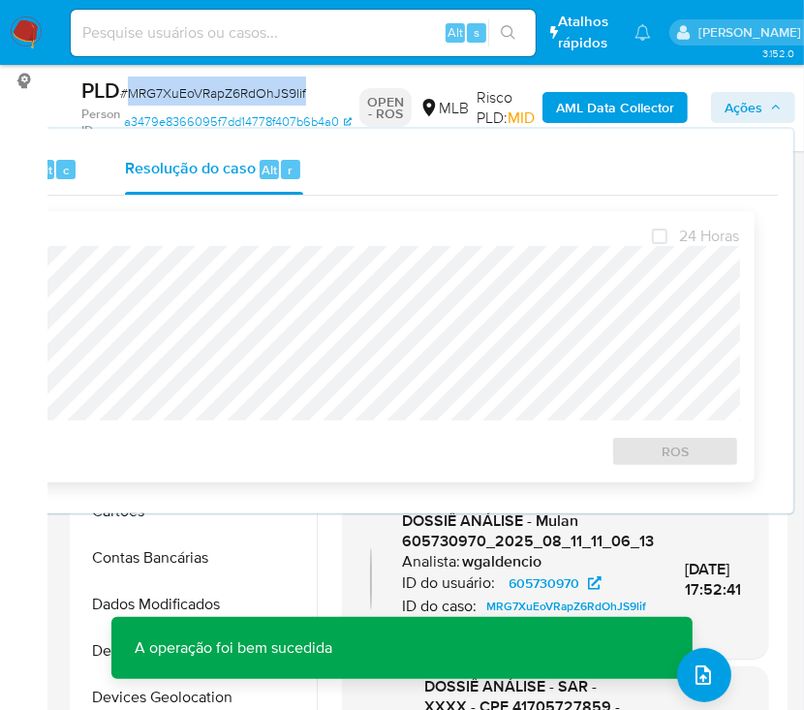
copy span "MRG7XuEoVRapZ6RdOhJS9lif"
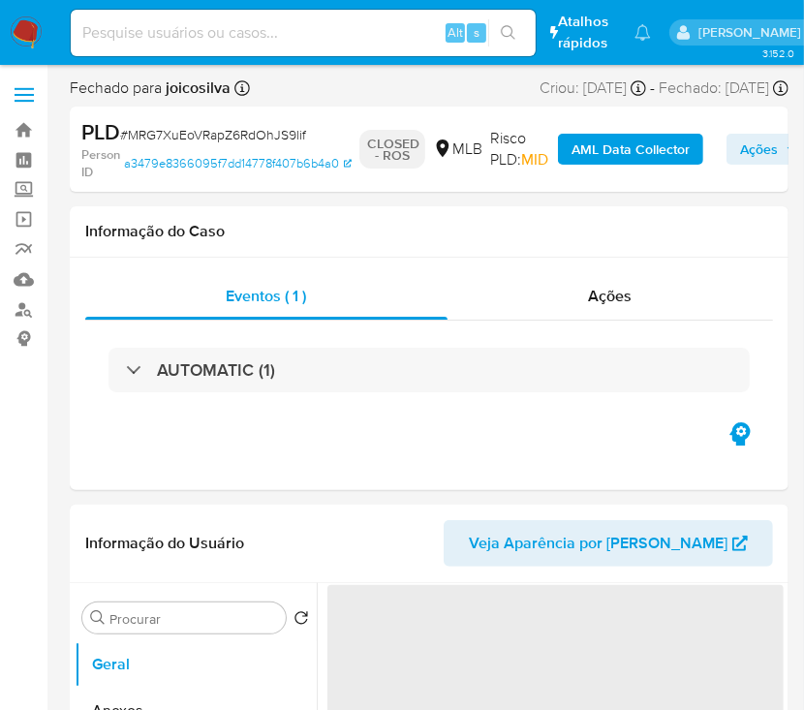
click at [29, 32] on img at bounding box center [26, 32] width 33 height 33
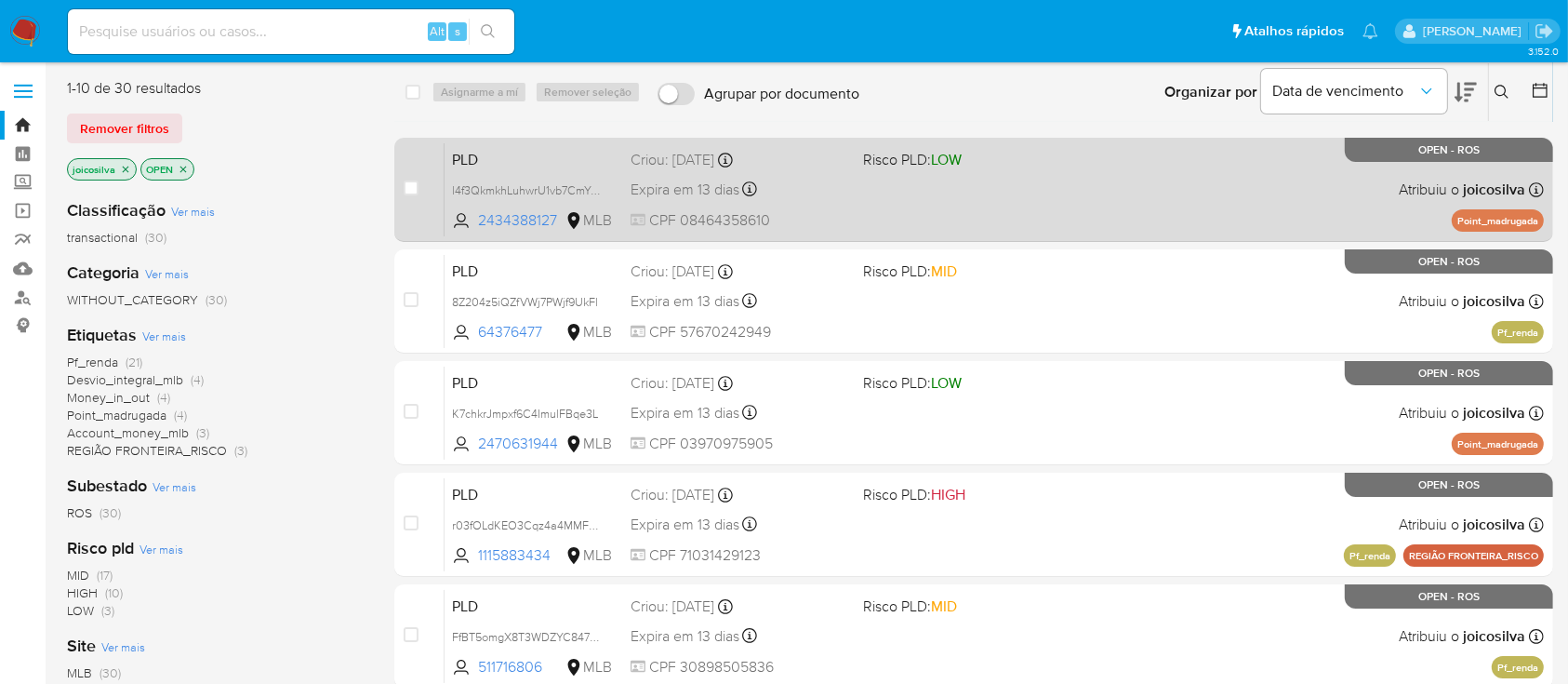
click at [898, 201] on div "PLD l4f3QkmkhLuhwrU1vb7CmYuC 2434388127 MLB Risco PLD: LOW Criou: [DATE] Criou:…" at bounding box center [994, 189] width 1099 height 94
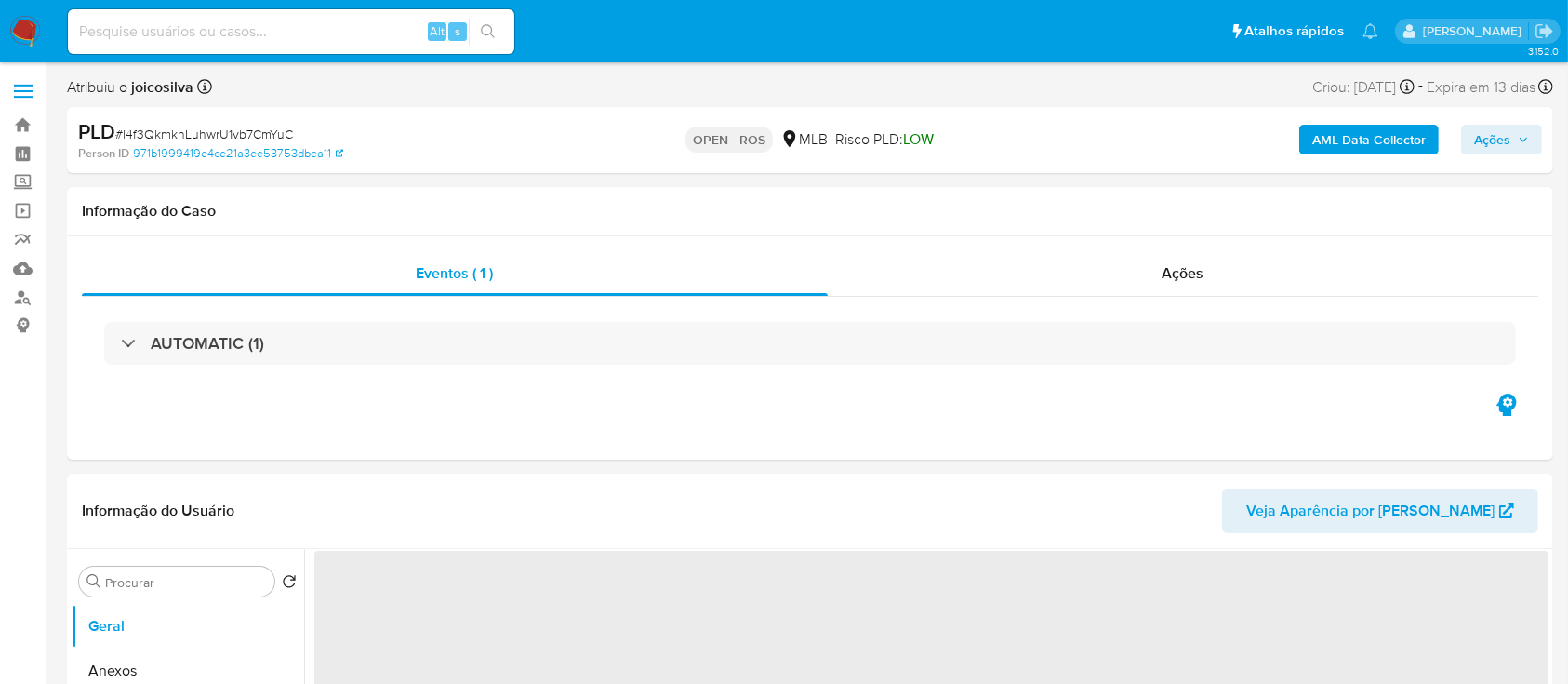
click at [266, 131] on span "# l4f3QkmkhLuhwrU1vb7CmYuC" at bounding box center [204, 134] width 178 height 18
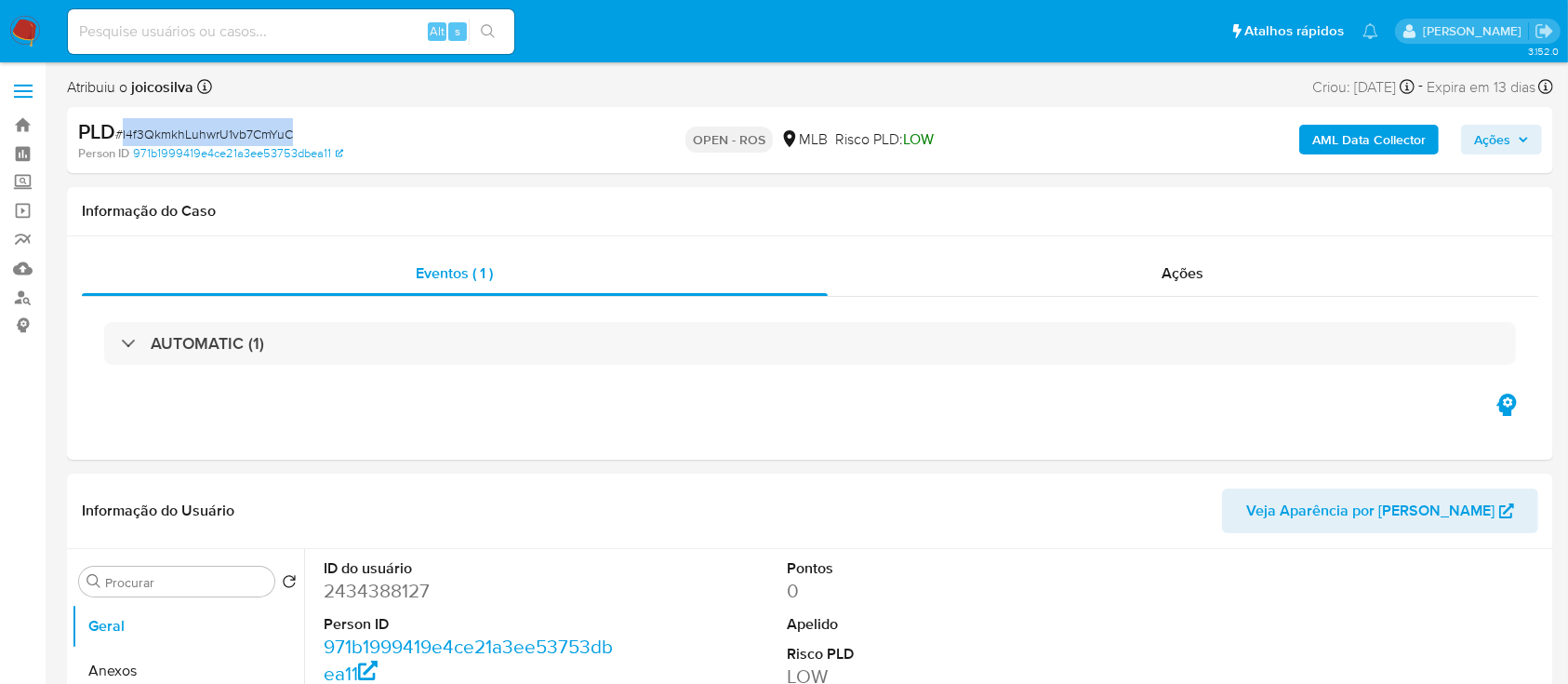
copy span "l4f3QkmkhLuhwrU1vb7CmYuC"
select select "10"
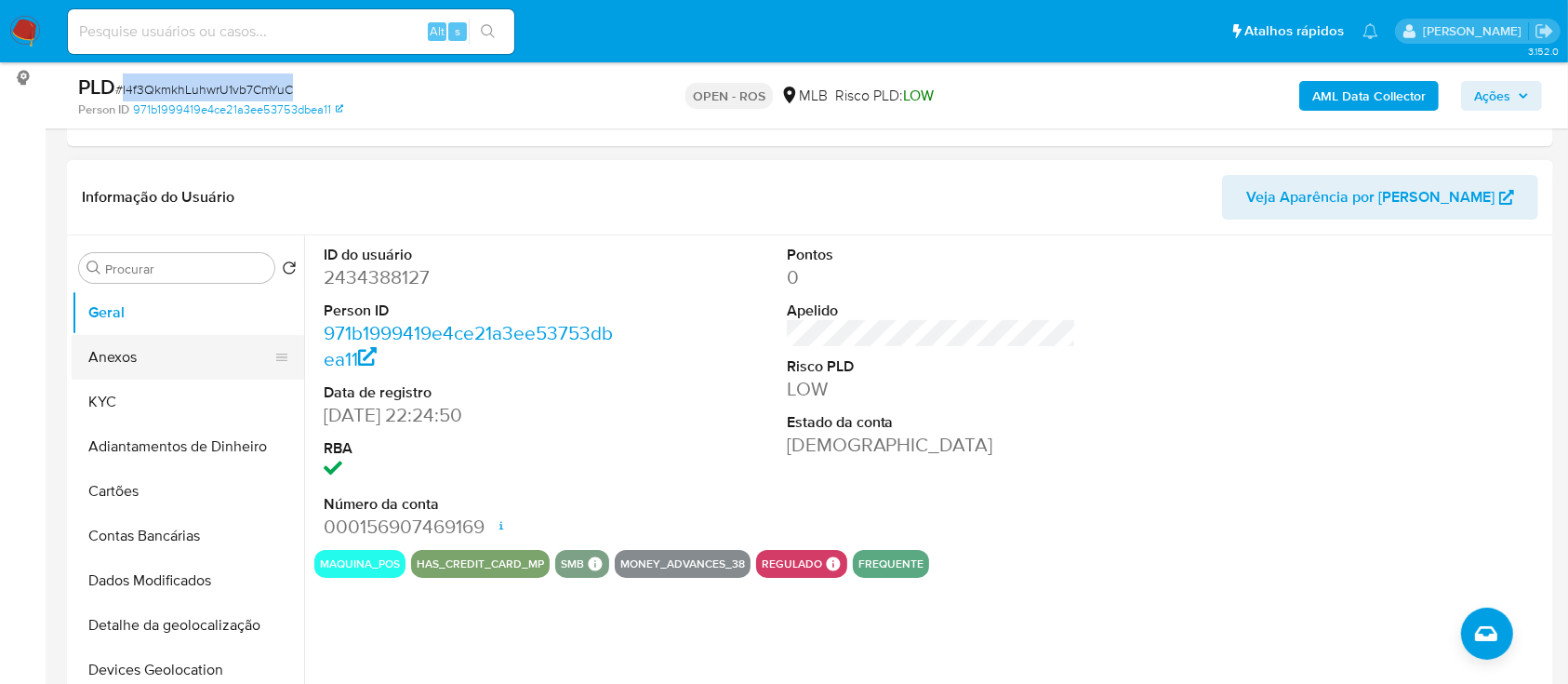
click at [134, 355] on button "Anexos" at bounding box center [181, 357] width 218 height 44
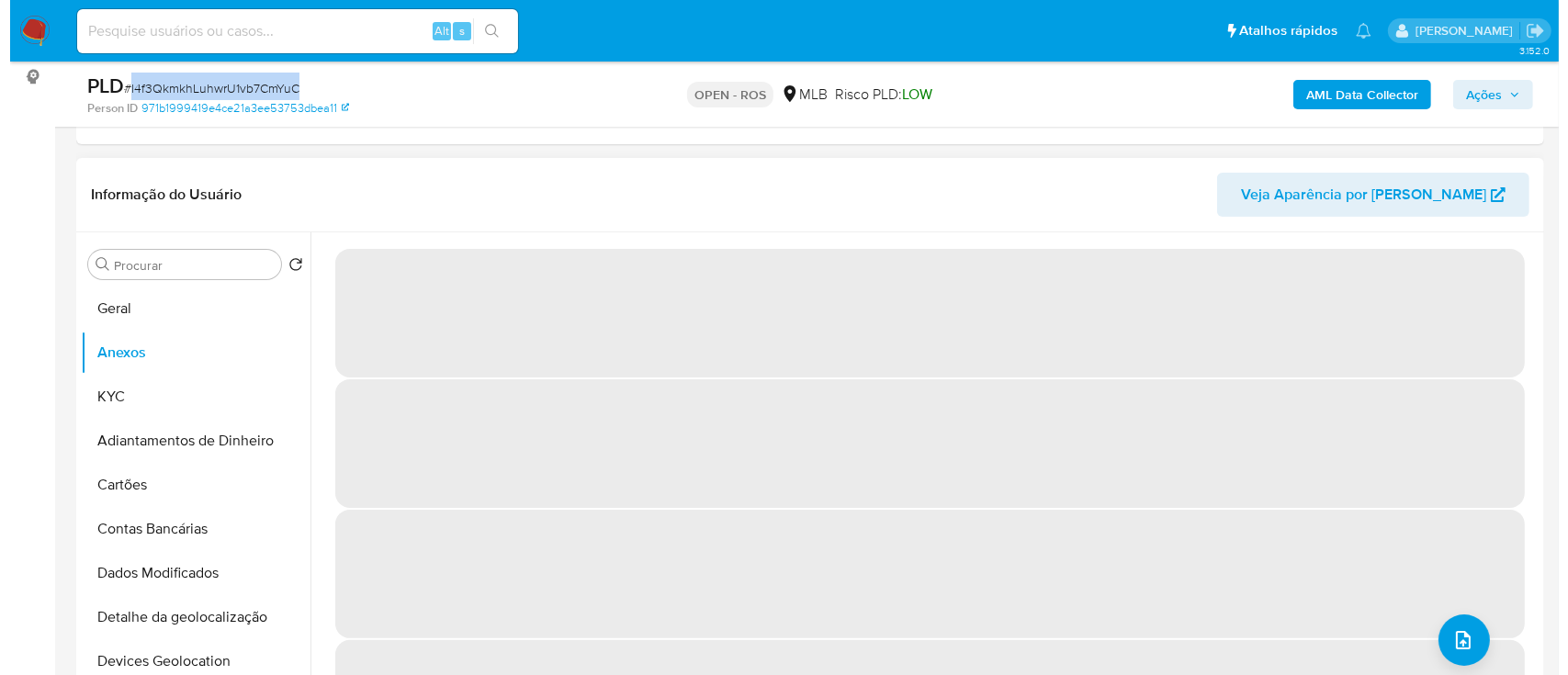
scroll to position [367, 0]
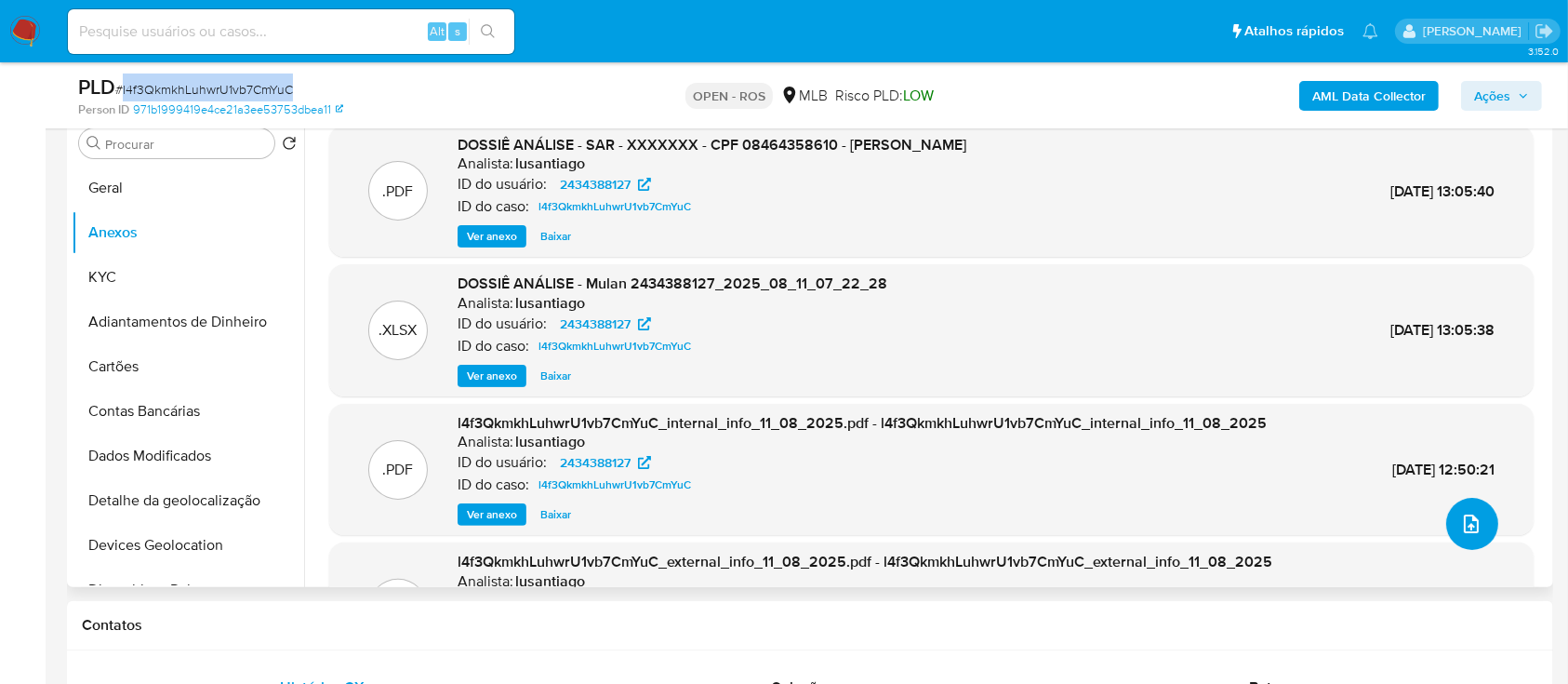
click at [1460, 517] on icon "upload-file" at bounding box center [1471, 524] width 22 height 22
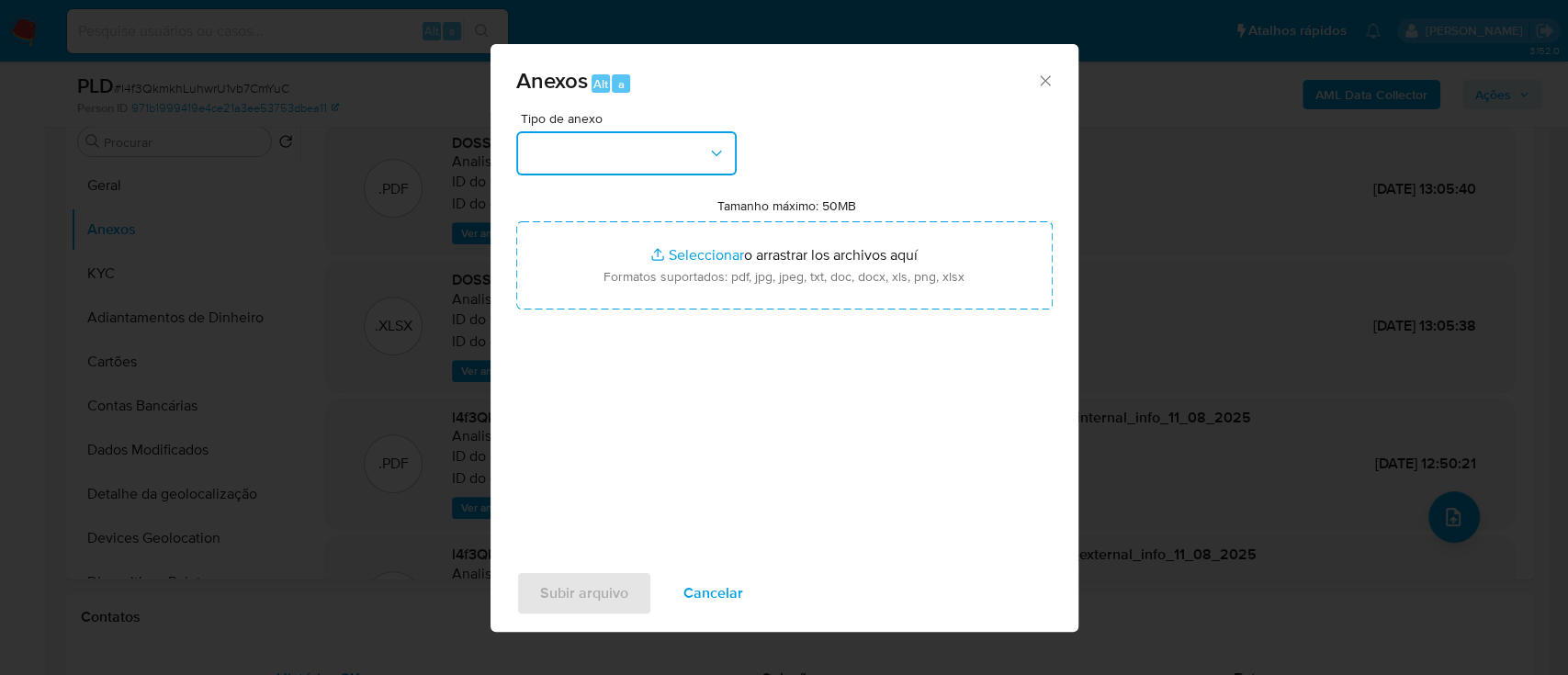
click at [655, 155] on button "button" at bounding box center [626, 153] width 220 height 44
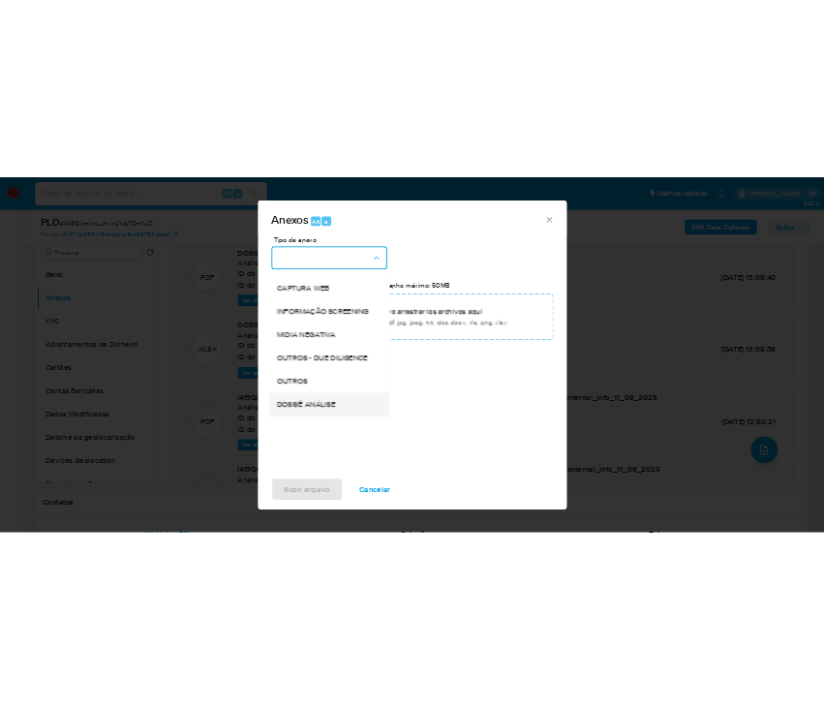
scroll to position [297, 0]
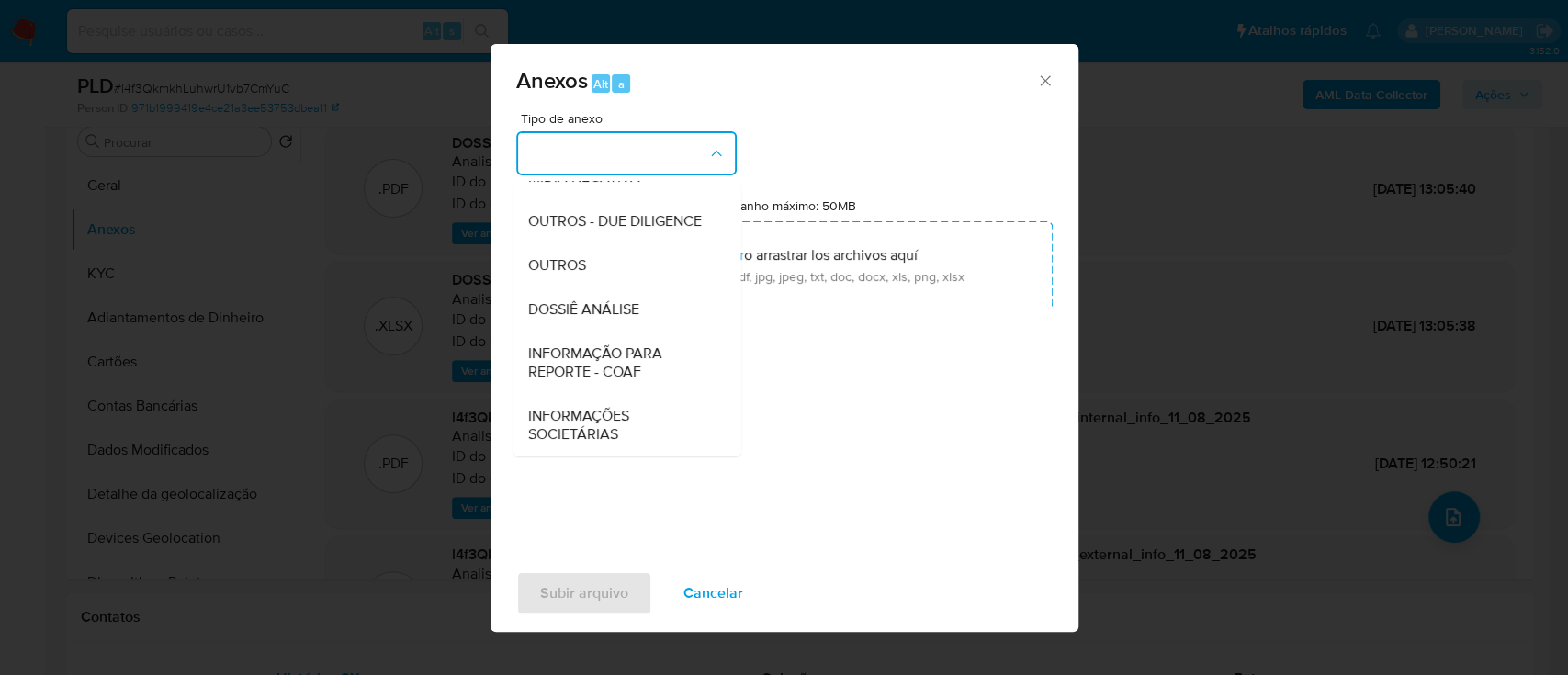
click at [645, 359] on span "INFORMAÇÃO PARA REPORTE - COAF" at bounding box center [621, 362] width 188 height 37
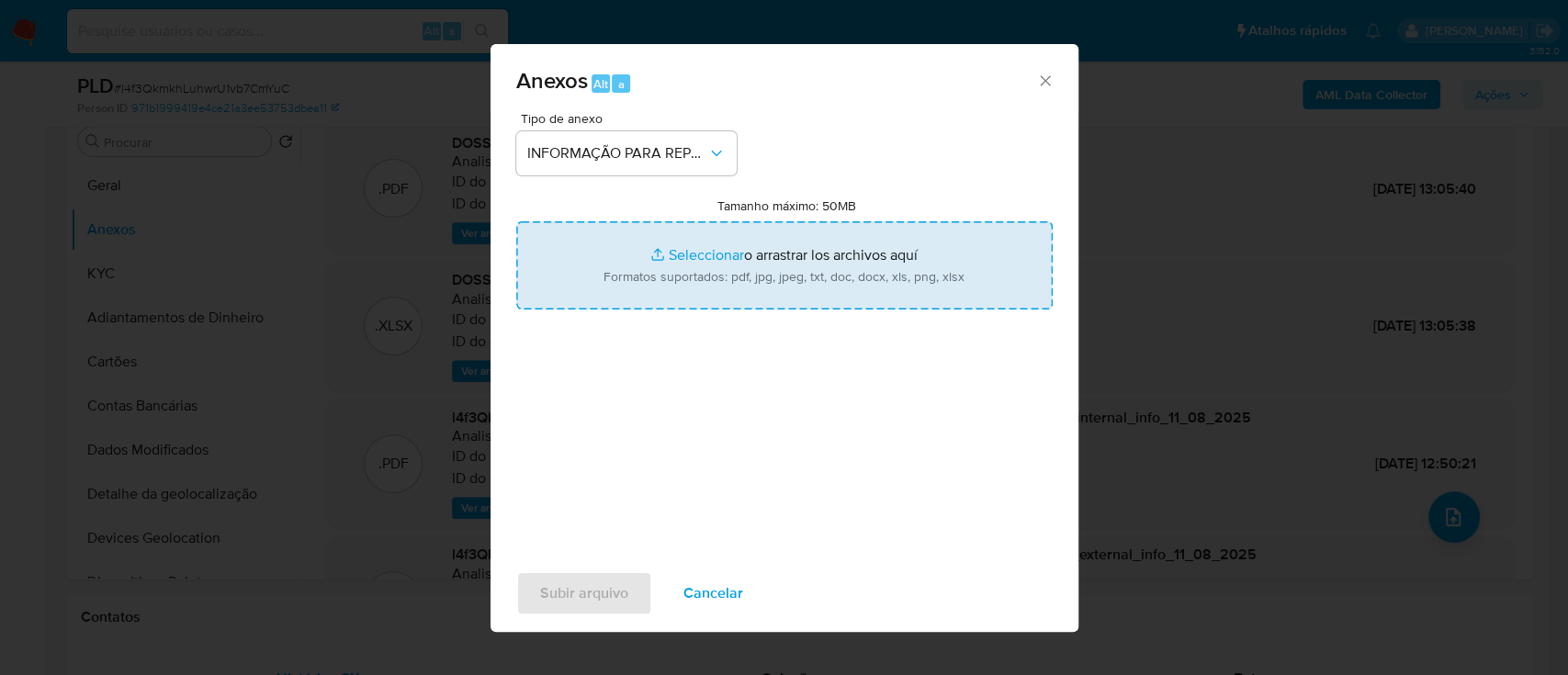
type input "C:\fakepath\SAR - l4f3QkmkhLuhwrU1vb7CmYuC - CPF 08464358610 - DOUGLAS CARVALHO…"
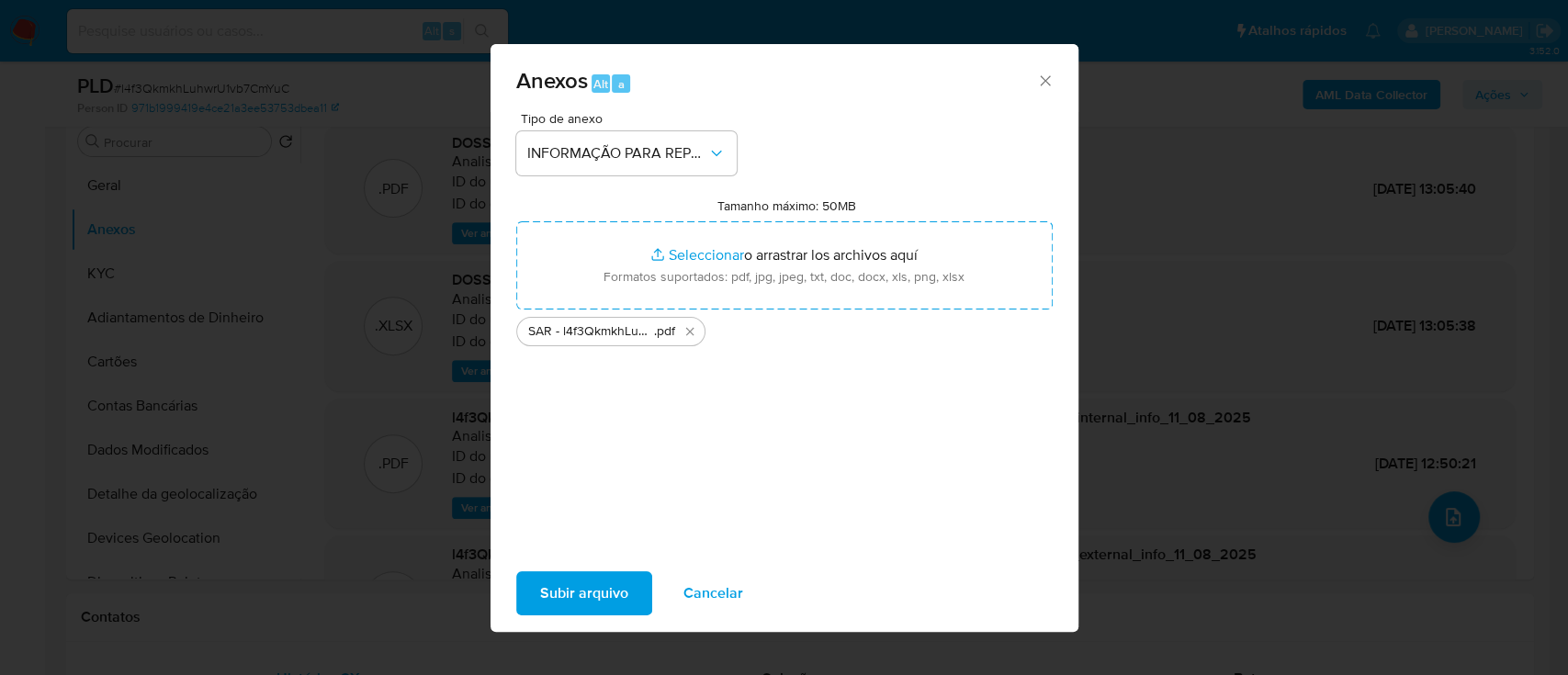
click at [593, 609] on span "Subir arquivo" at bounding box center [583, 593] width 88 height 41
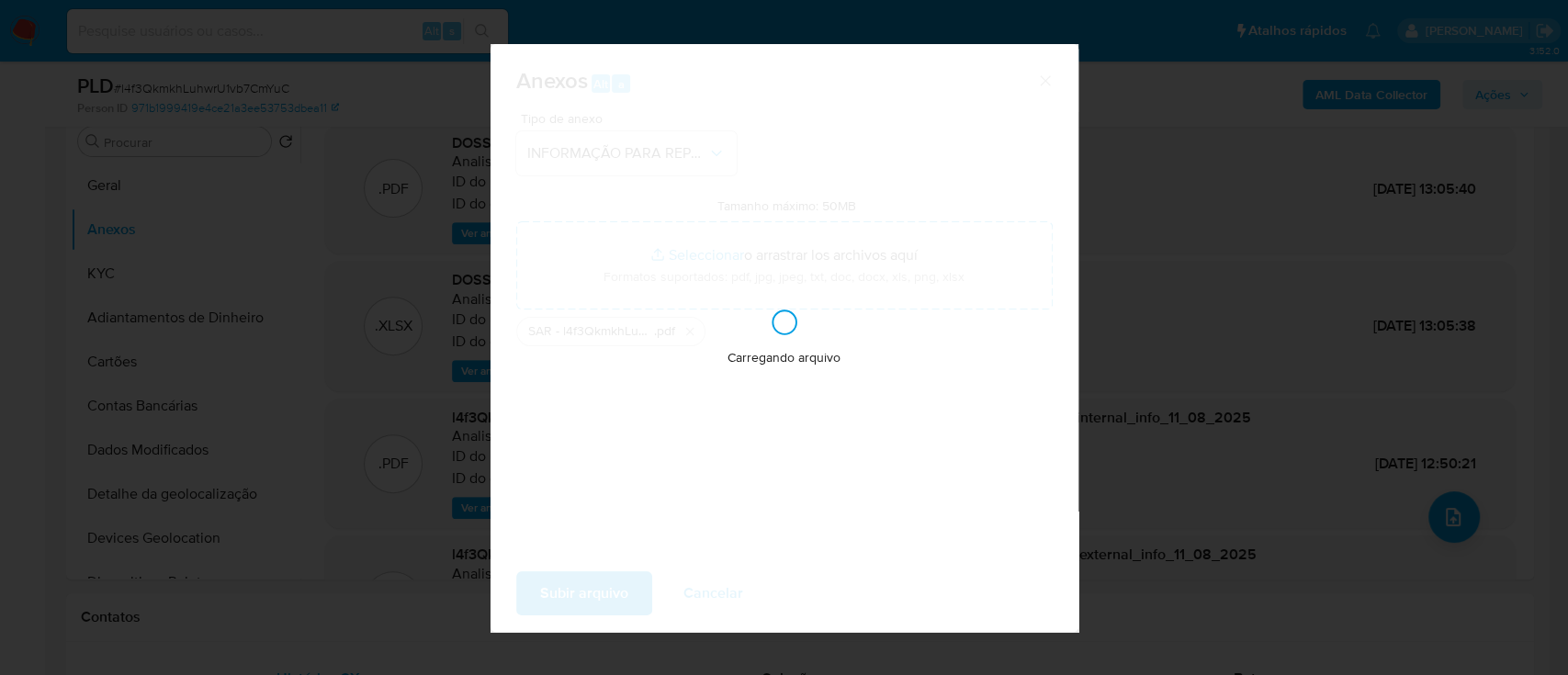
click at [615, 586] on div "Carregando arquivo" at bounding box center [784, 338] width 588 height 588
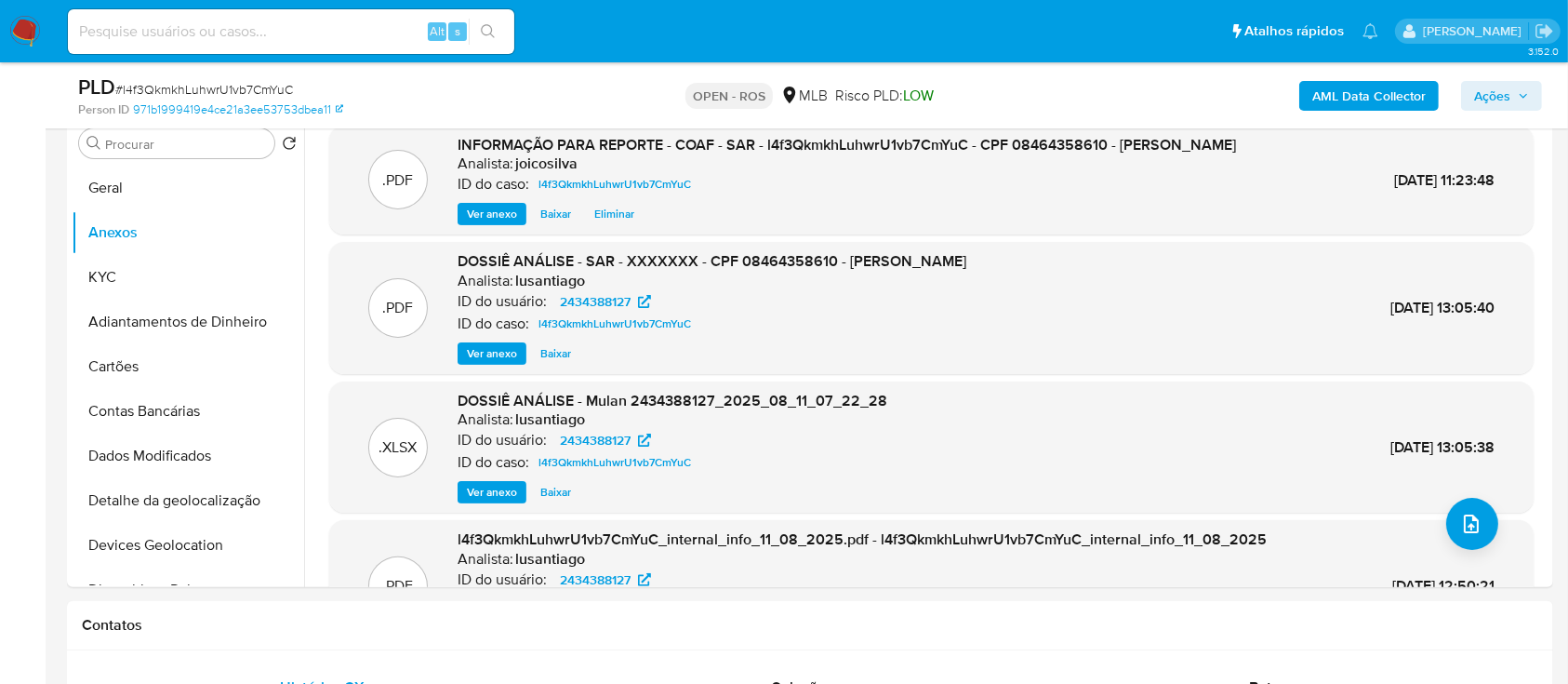
click at [1501, 105] on span "Ações" at bounding box center [1492, 95] width 36 height 30
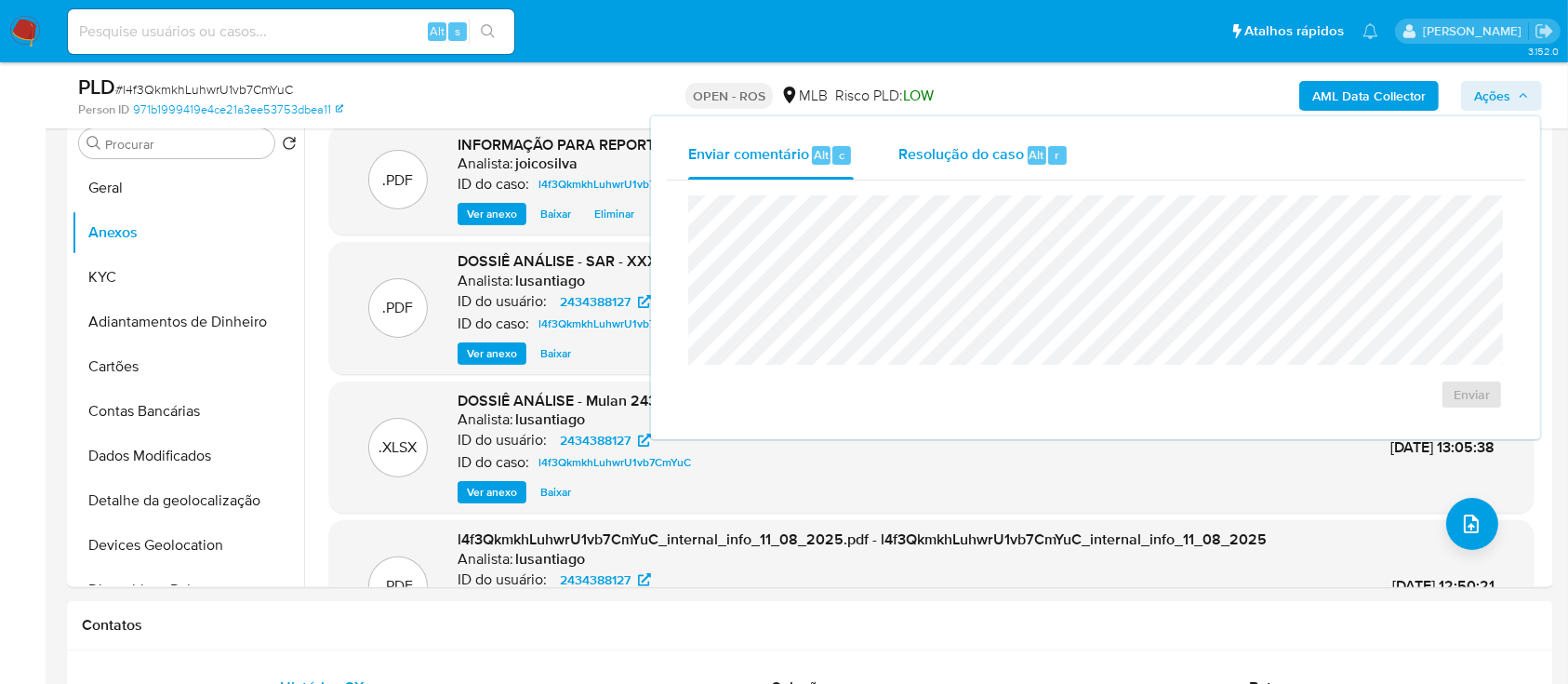
drag, startPoint x: 929, startPoint y: 159, endPoint x: 926, endPoint y: 169, distance: 10.4
click at [930, 158] on span "Resolução do caso" at bounding box center [961, 154] width 126 height 21
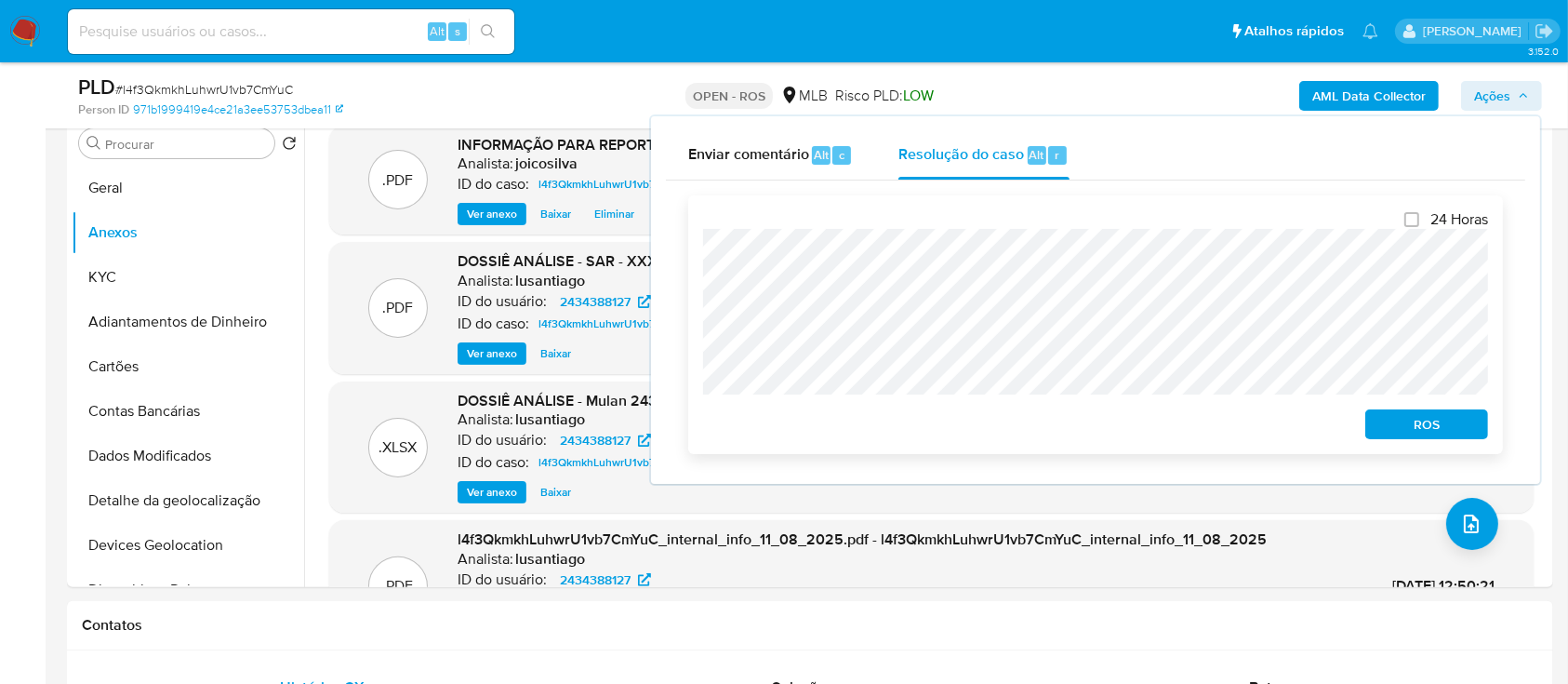
click at [1415, 430] on span "ROS" at bounding box center [1426, 424] width 97 height 26
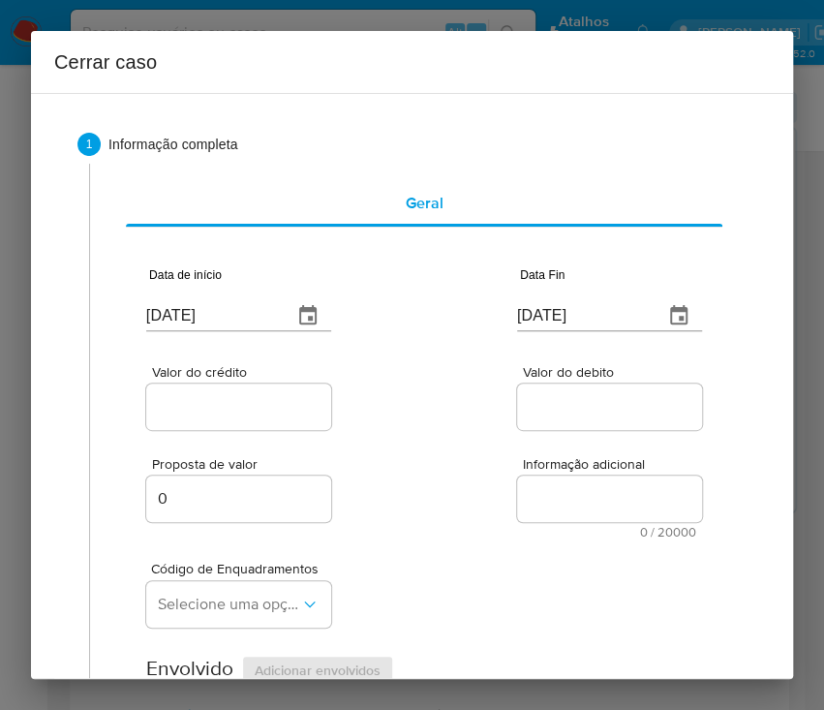
click at [205, 321] on input "[DATE]" at bounding box center [211, 315] width 131 height 31
paste input "01/06"
type input "01/06/2025"
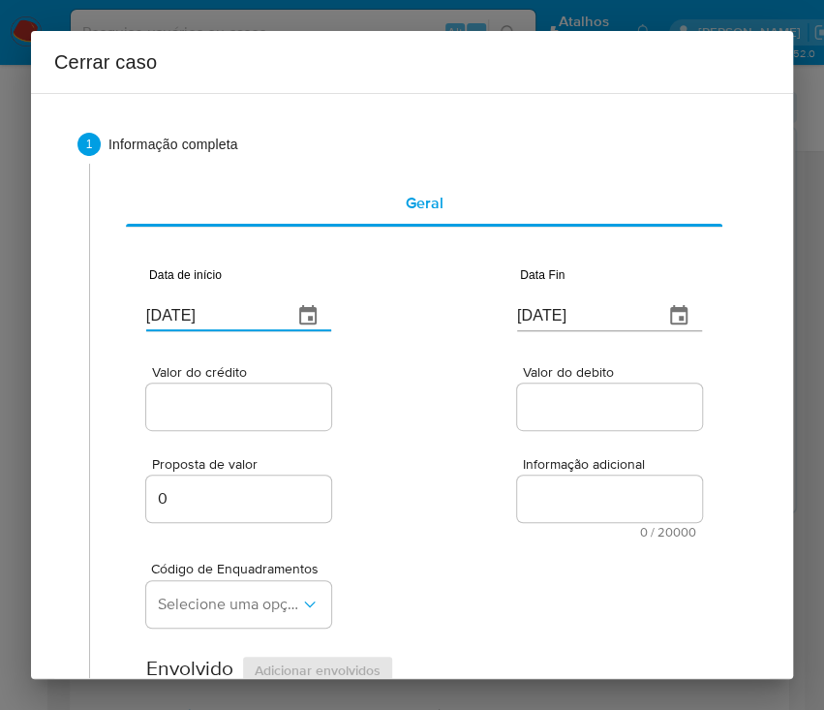
drag, startPoint x: 380, startPoint y: 494, endPoint x: 356, endPoint y: 494, distance: 23.2
click at [554, 318] on input "[DATE]" at bounding box center [582, 315] width 131 height 31
click at [555, 318] on input "[DATE]" at bounding box center [582, 315] width 131 height 31
click at [556, 317] on input "[DATE]" at bounding box center [582, 315] width 131 height 31
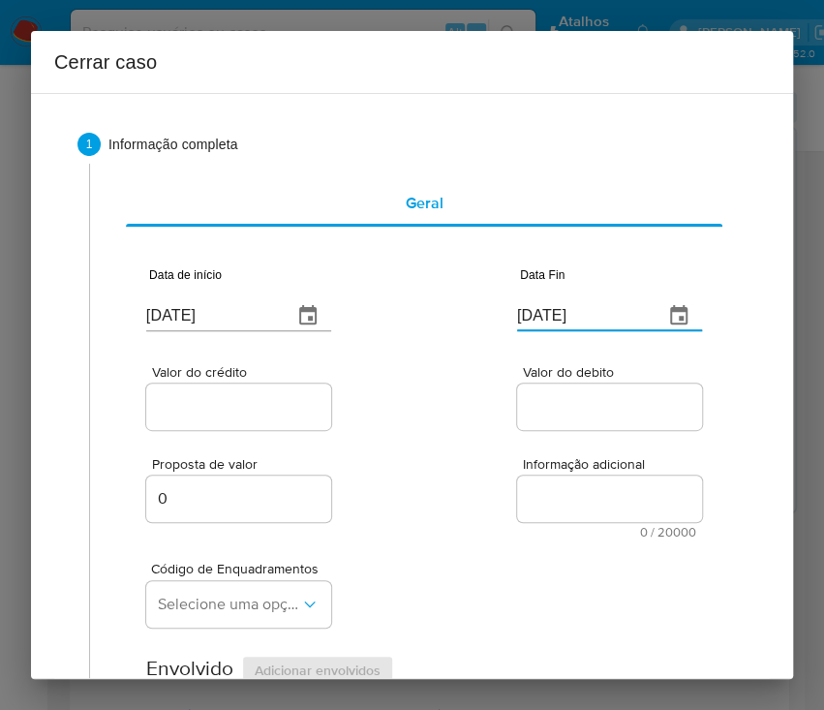
click at [556, 317] on input "[DATE]" at bounding box center [582, 315] width 131 height 31
paste input "0"
type input "10/08/2025"
drag, startPoint x: 457, startPoint y: 463, endPoint x: 272, endPoint y: 508, distance: 190.5
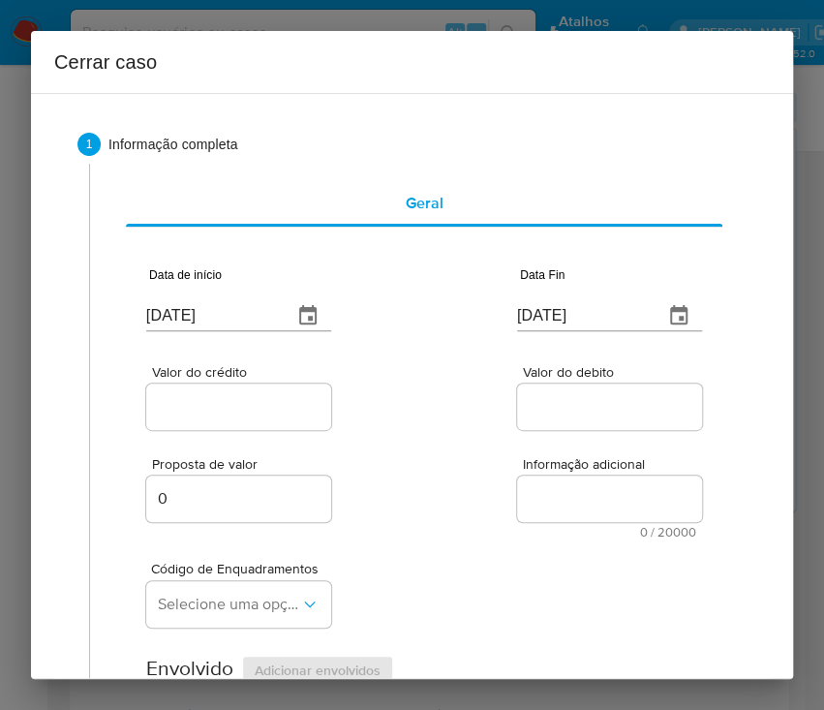
click at [288, 415] on input "Valor do crédito" at bounding box center [241, 406] width 190 height 25
click at [208, 411] on input "Valor do crédito" at bounding box center [241, 406] width 190 height 25
paste input "R$188.403"
type input "R$188.403"
drag, startPoint x: 476, startPoint y: 417, endPoint x: 414, endPoint y: 469, distance: 80.5
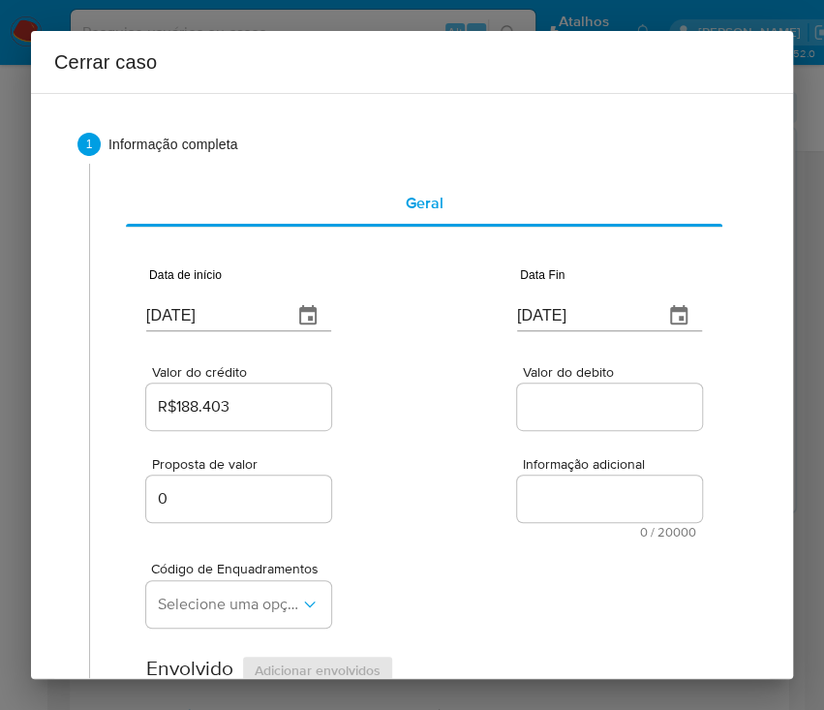
click at [566, 408] on input "Valor do debito" at bounding box center [612, 406] width 190 height 25
paste input "R$199.611"
type input "R$199.611"
click at [565, 523] on div "Informação adicional 0 / 20000 20000 caracteres restantes" at bounding box center [609, 497] width 185 height 81
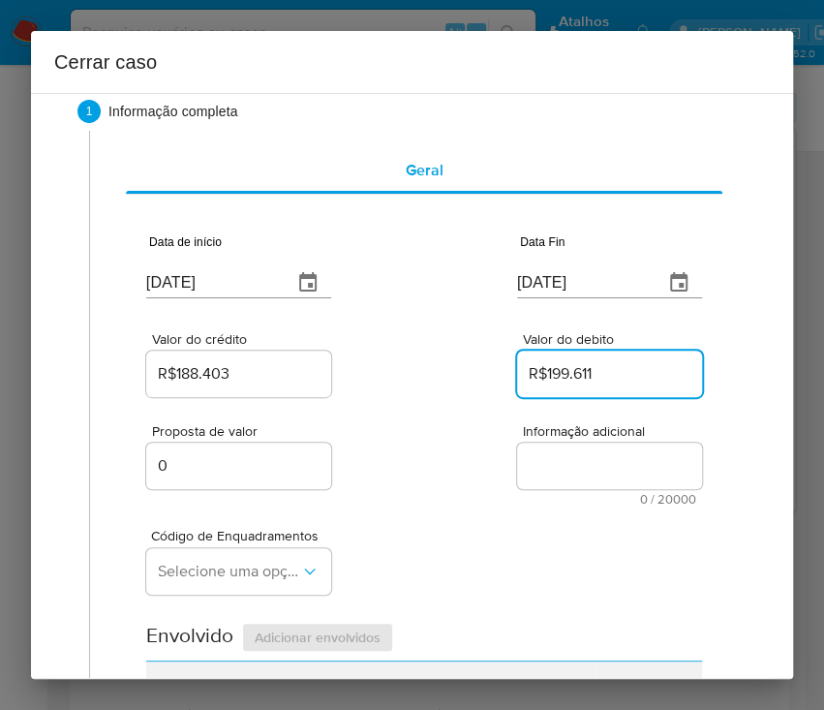
scroll to position [129, 0]
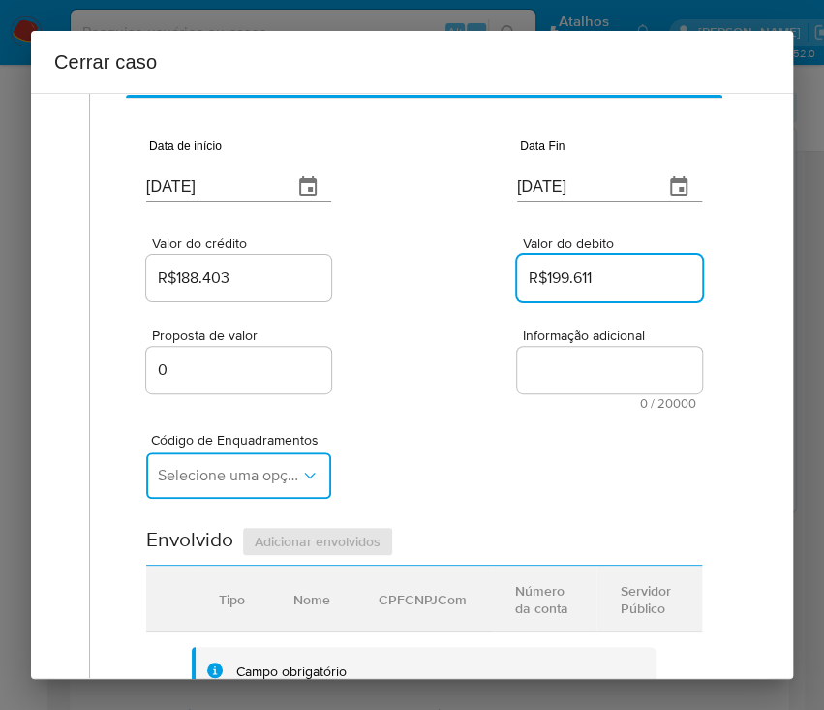
click at [240, 469] on span "Selecione uma opção" at bounding box center [229, 475] width 142 height 19
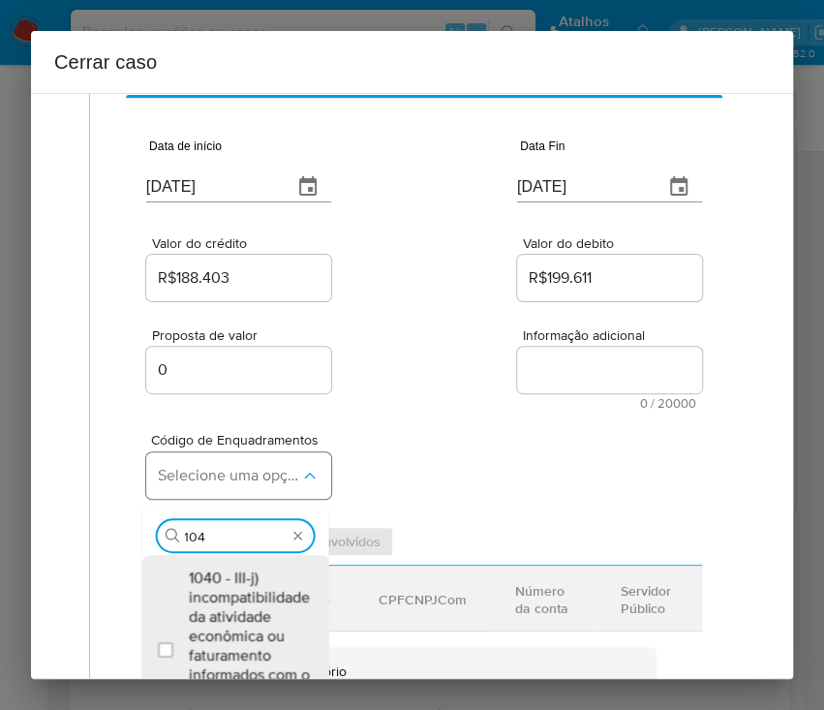
type input "1045"
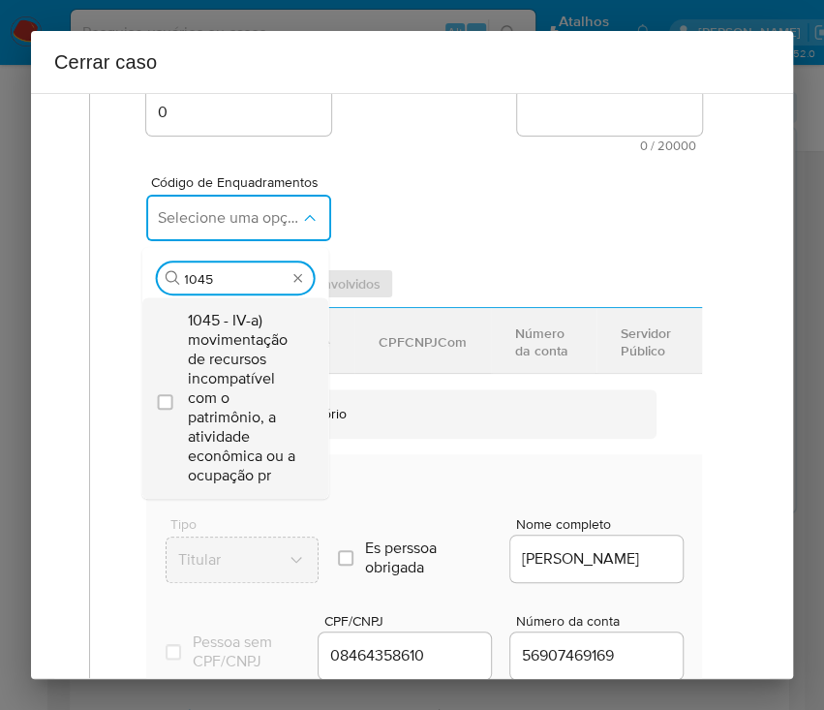
scroll to position [387, 0]
click at [225, 435] on span "1045 - IV-a) movimentação de recursos incompatível com o patrimônio, a atividad…" at bounding box center [244, 397] width 113 height 174
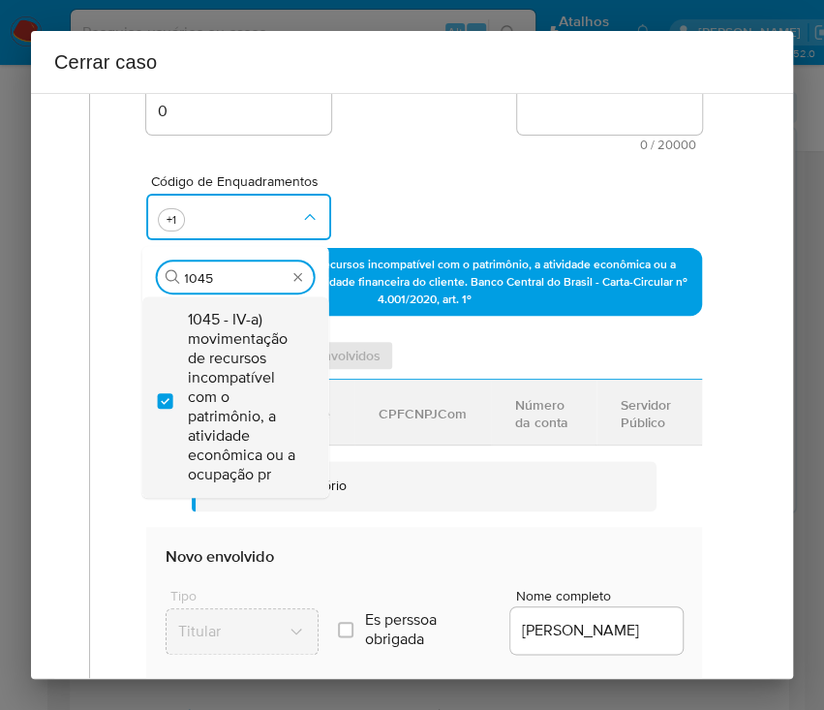
checkbox input "true"
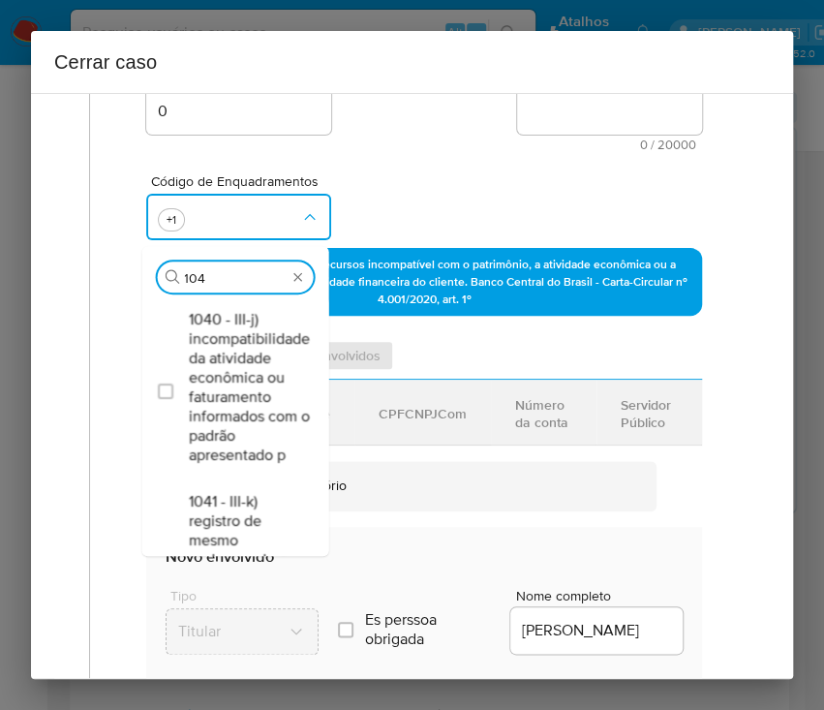
scroll to position [0, 0]
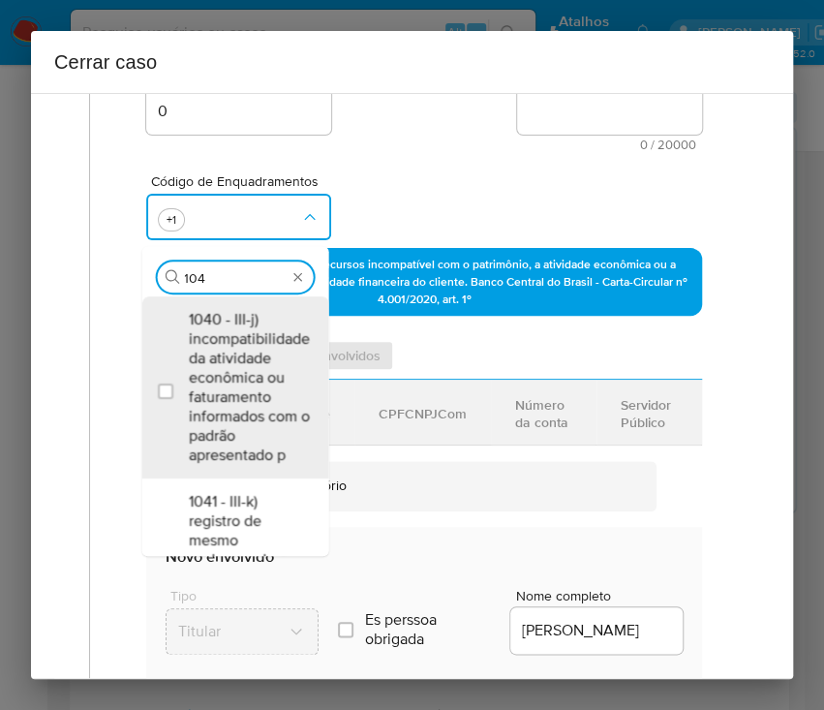
type input "1047"
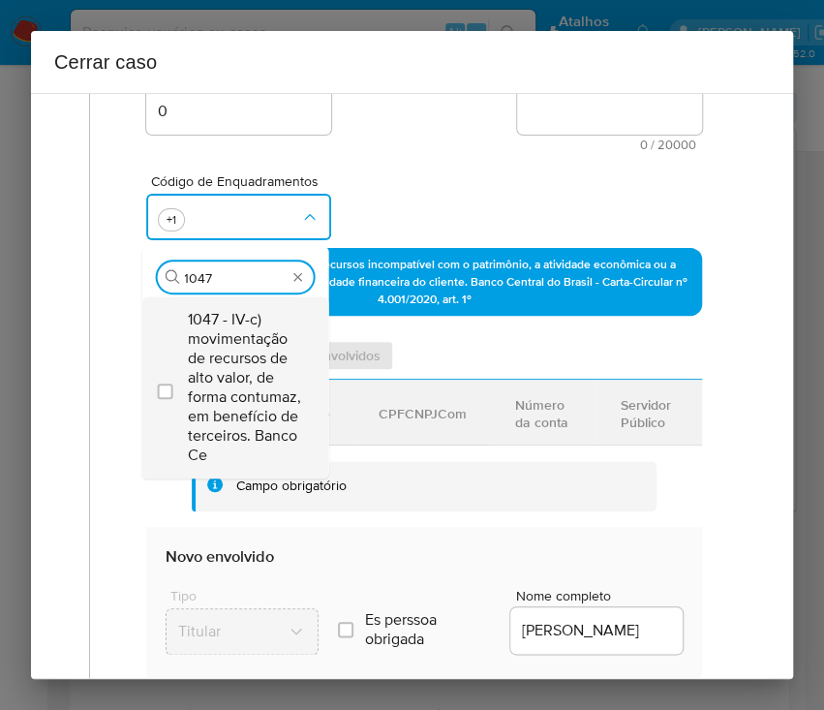
click at [256, 363] on span "1047 - IV-c) movimentação de recursos de alto valor, de forma contumaz, em bene…" at bounding box center [244, 387] width 113 height 155
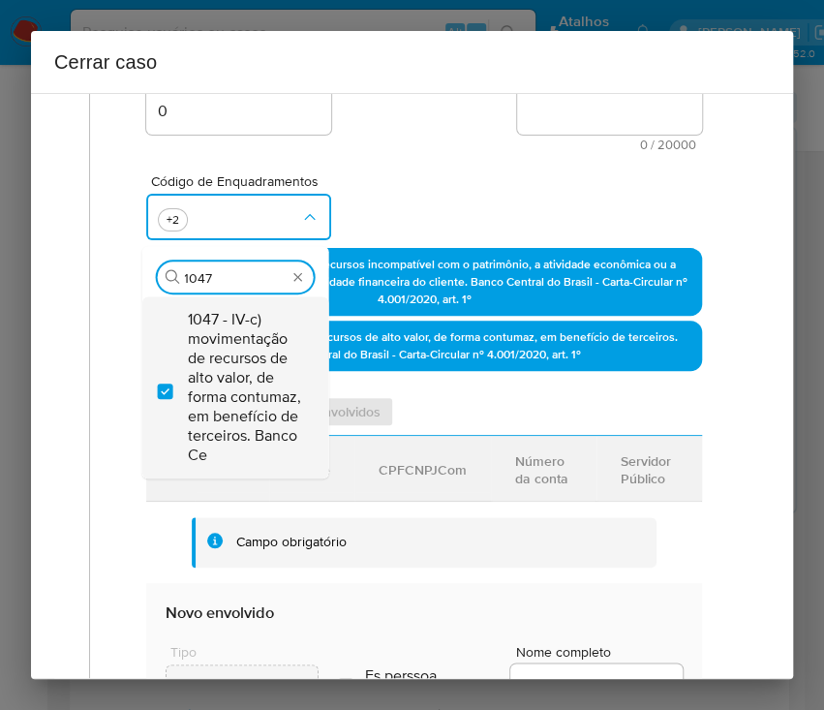
checkbox input "true"
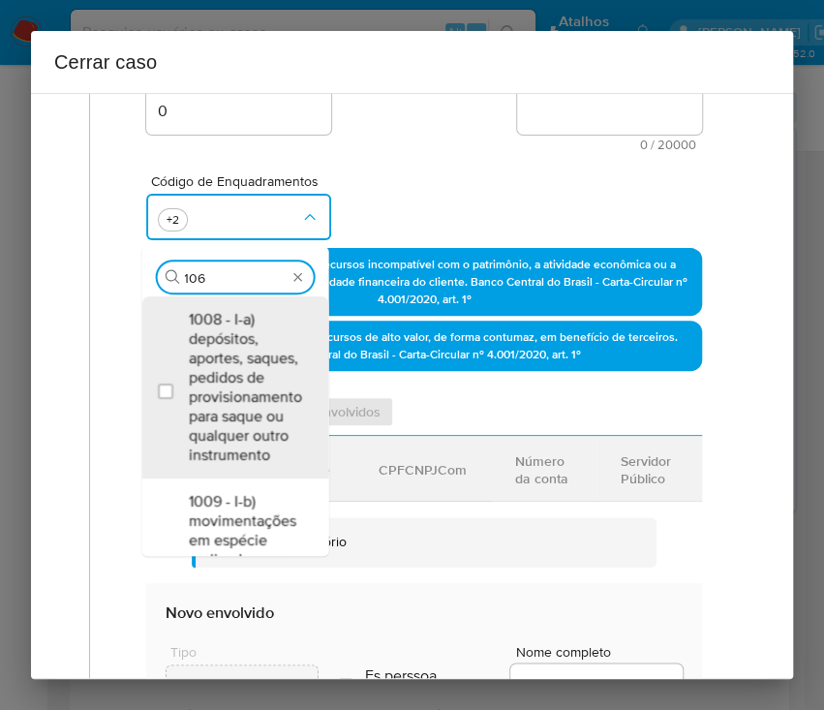
type input "1066"
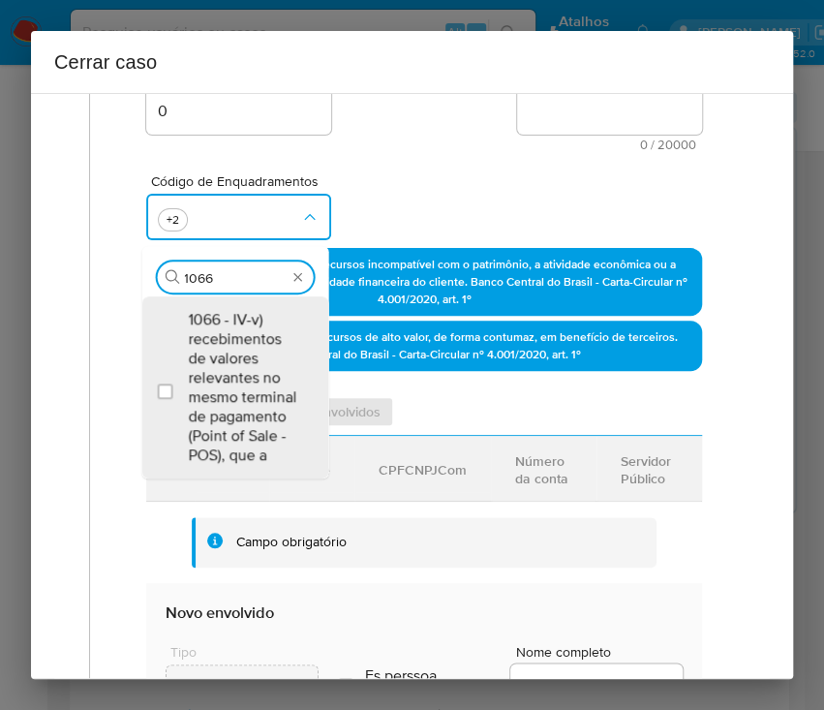
click at [256, 363] on span "1066 - IV-v) recebimentos de valores relevantes no mesmo terminal de pagamento …" at bounding box center [244, 387] width 113 height 155
checkbox input "true"
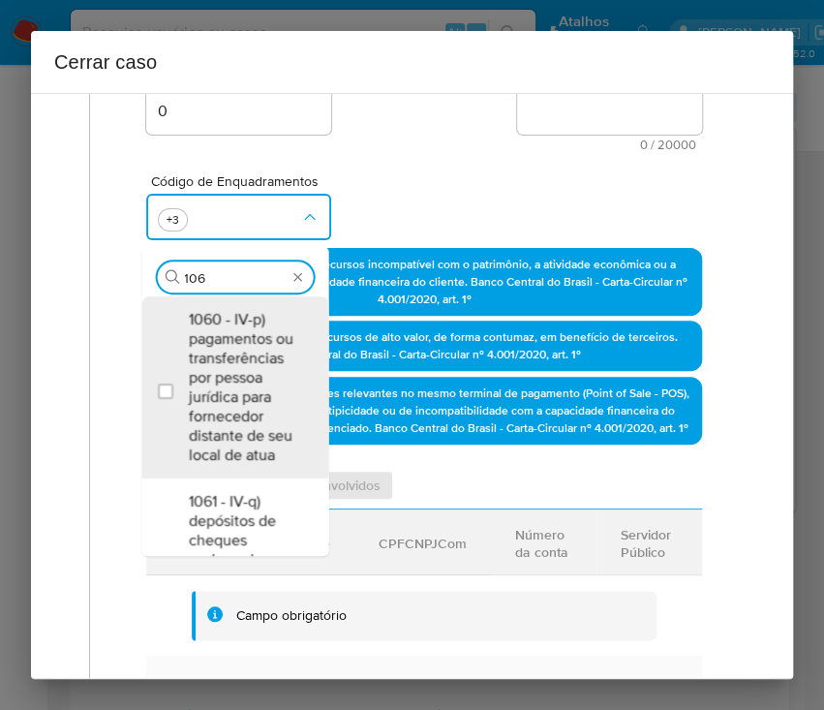
type input "1069"
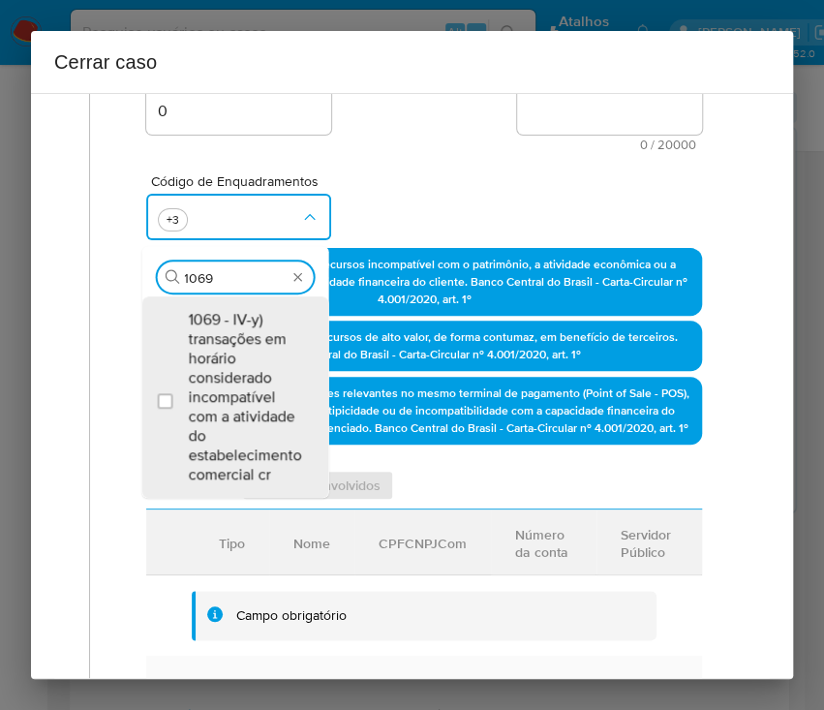
click at [256, 363] on span "1069 - IV-y) transações em horário considerado incompatível com a atividade do …" at bounding box center [244, 397] width 113 height 174
checkbox input "true"
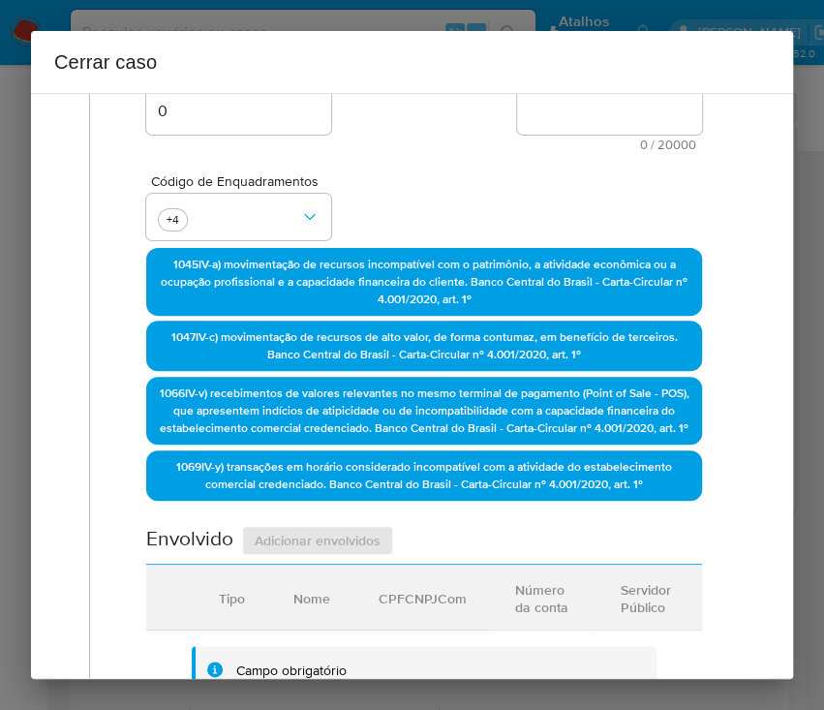
click at [431, 162] on div "Código de Enquadramentos +4" at bounding box center [424, 199] width 556 height 97
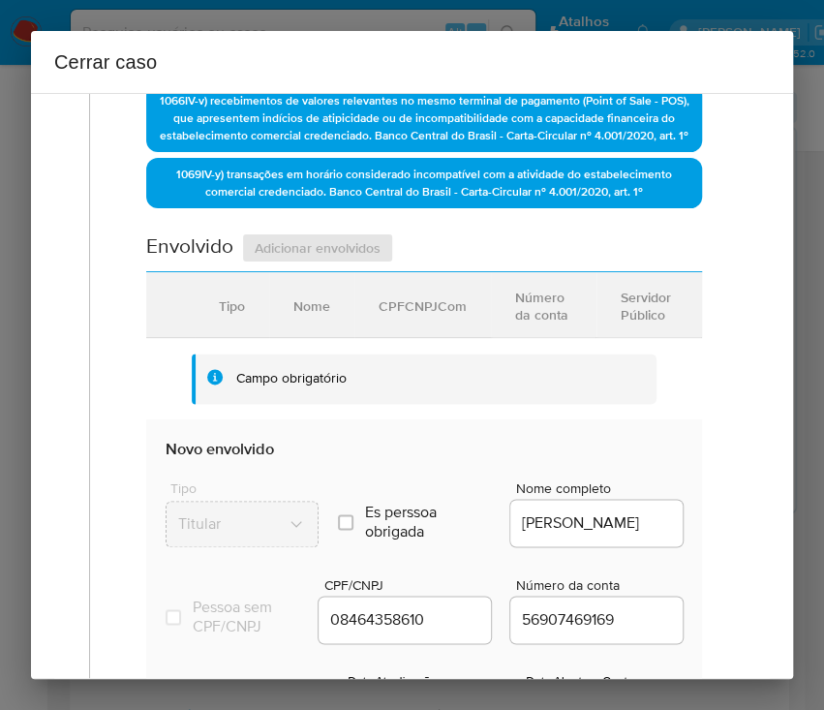
scroll to position [904, 0]
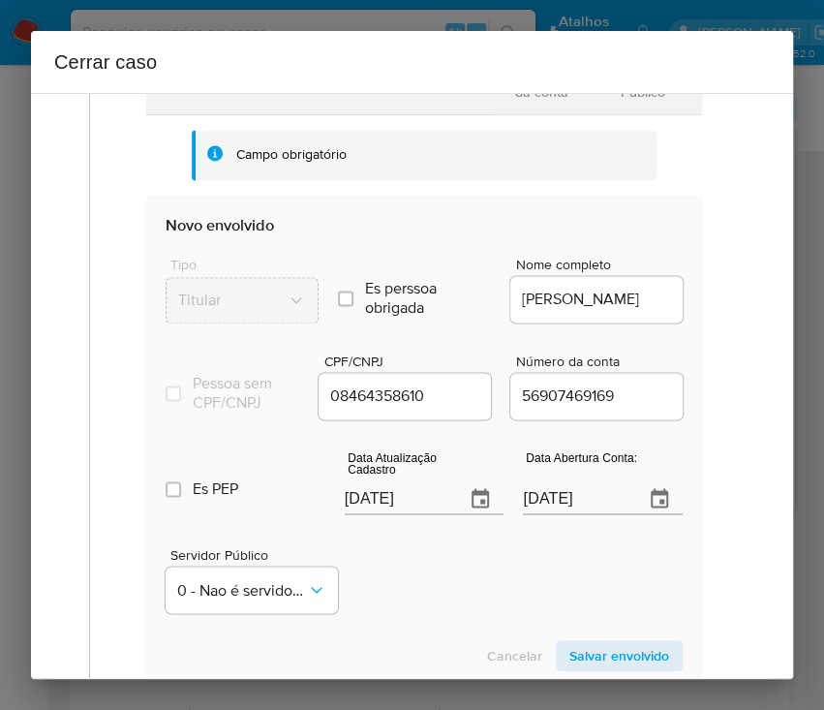
click at [391, 514] on input "[DATE]" at bounding box center [398, 498] width 106 height 31
paste input "5/07"
type input "15/07/2025"
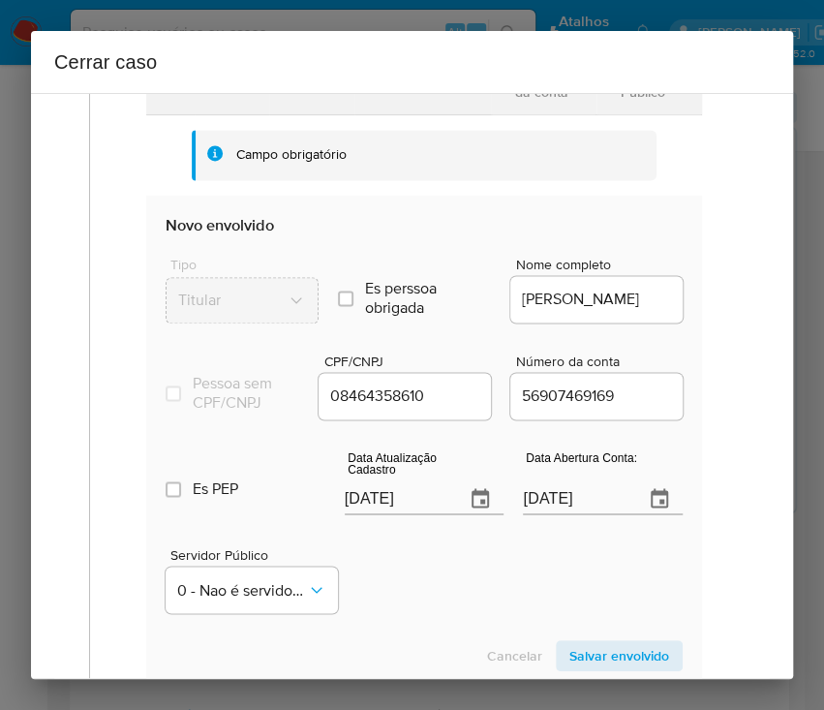
click at [399, 587] on div "Servidor Público 0 - Nao é servidor/[PERSON_NAME] possui informacao" at bounding box center [424, 572] width 517 height 97
click at [524, 514] on input "12/05/2025" at bounding box center [576, 498] width 106 height 31
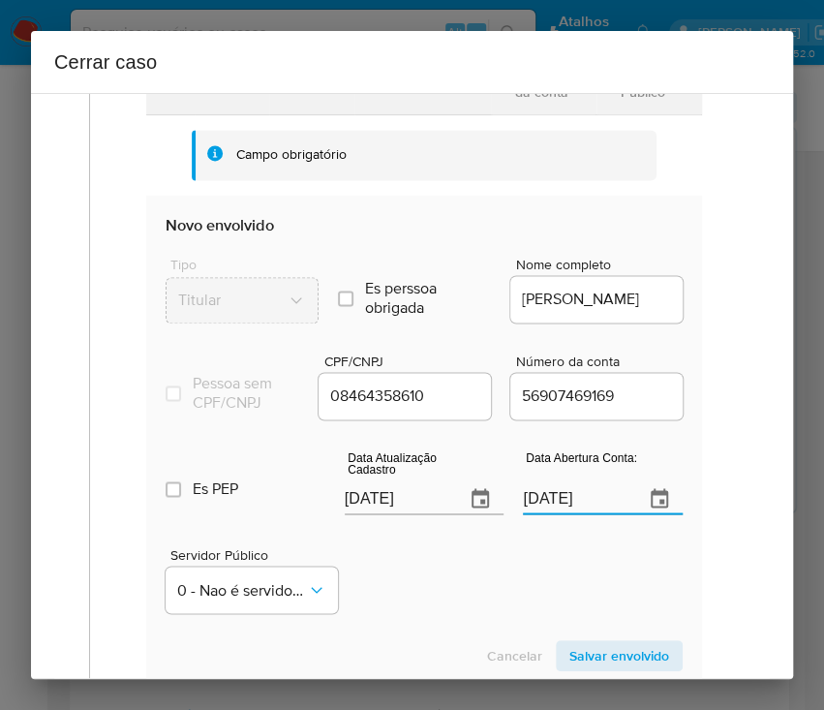
click at [541, 599] on div "Servidor Público 0 - Nao é servidor/[PERSON_NAME] possui informacao" at bounding box center [424, 572] width 517 height 97
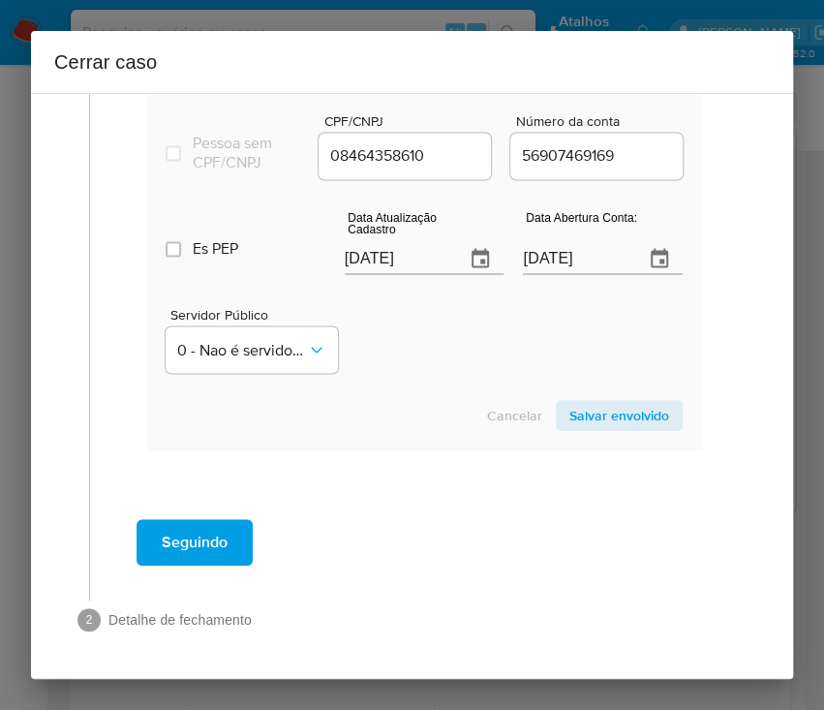
click at [612, 422] on span "Salvar envolvido" at bounding box center [619, 415] width 100 height 27
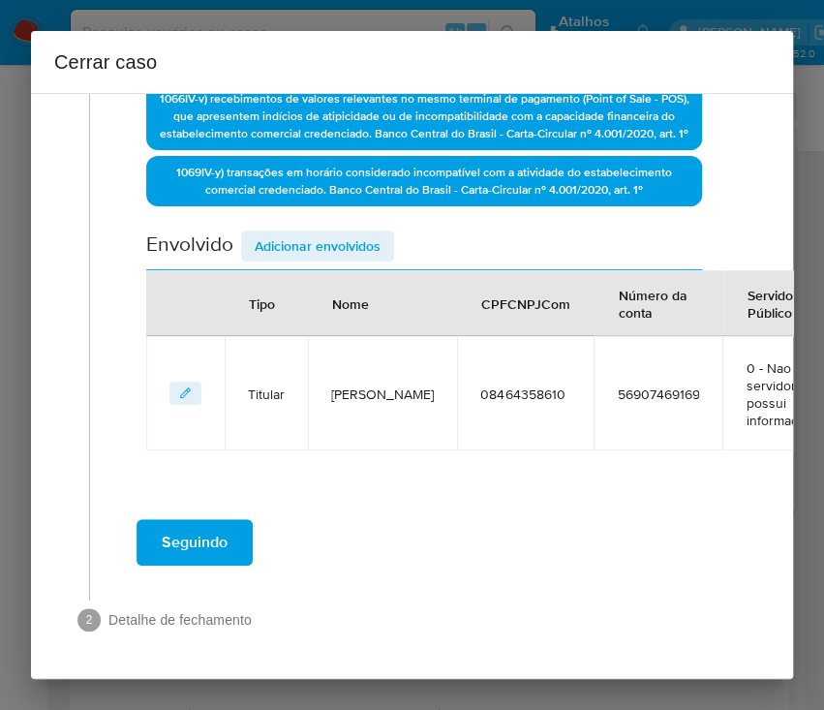
scroll to position [715, 0]
click at [312, 232] on span "Adicionar envolvidos" at bounding box center [318, 245] width 126 height 27
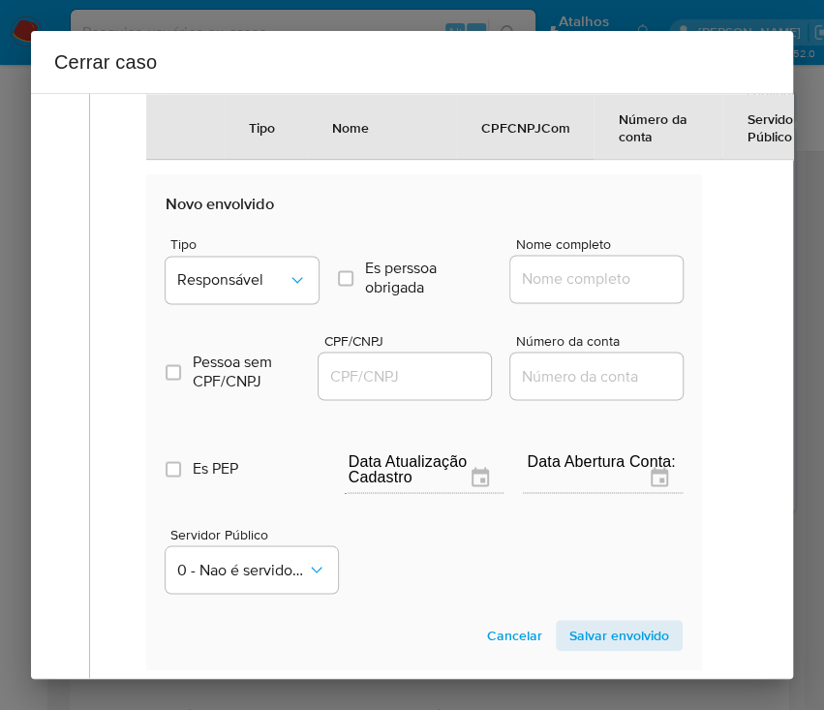
scroll to position [1102, 0]
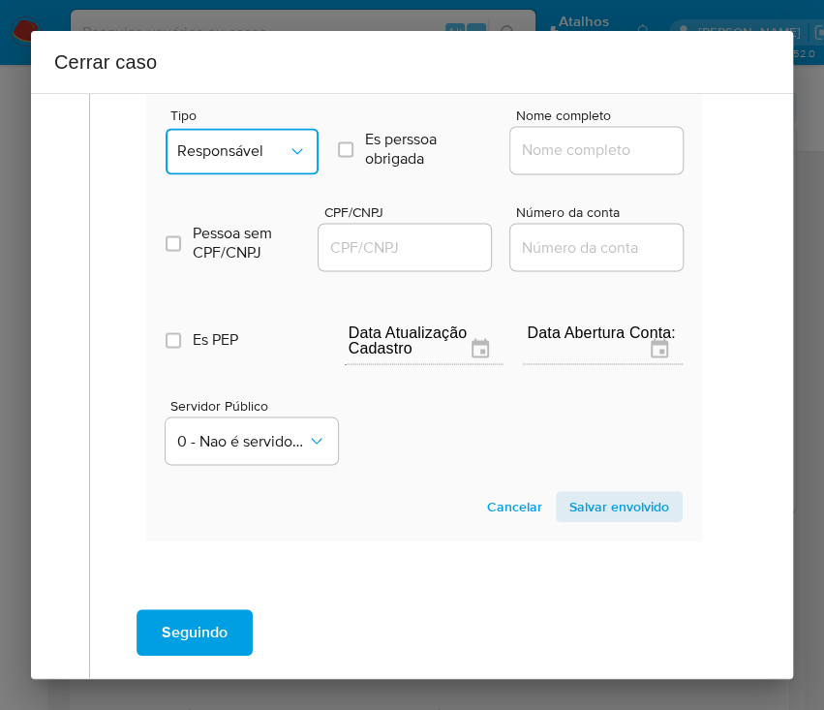
click at [259, 161] on span "Responsável" at bounding box center [232, 150] width 110 height 19
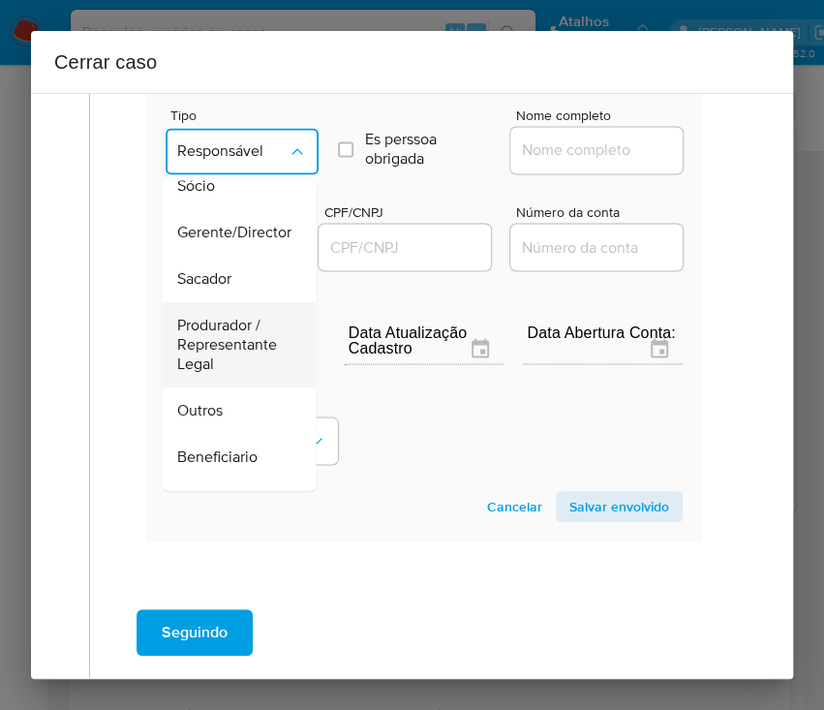
scroll to position [345, 0]
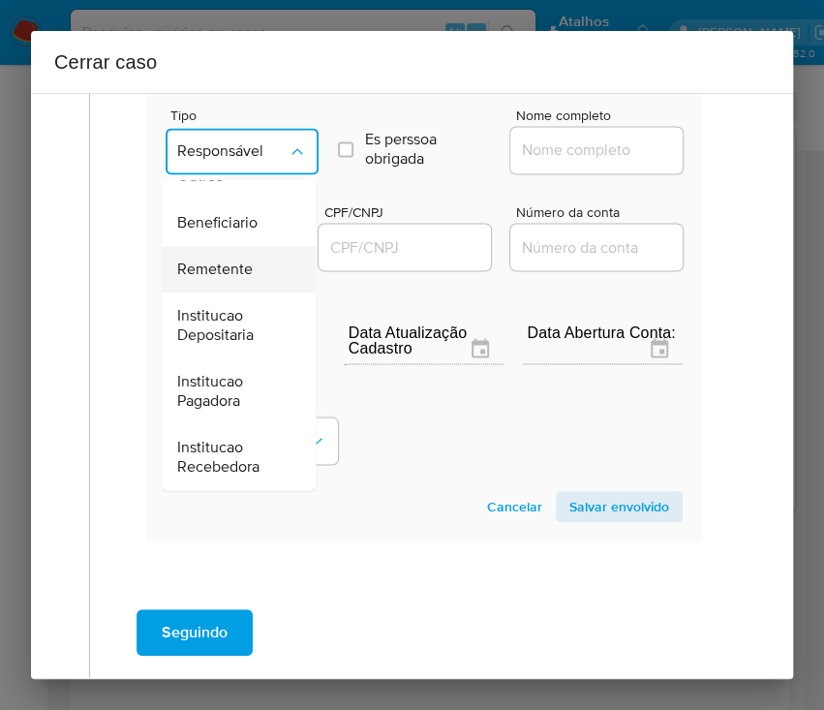
click at [240, 279] on span "Remetente" at bounding box center [215, 269] width 76 height 19
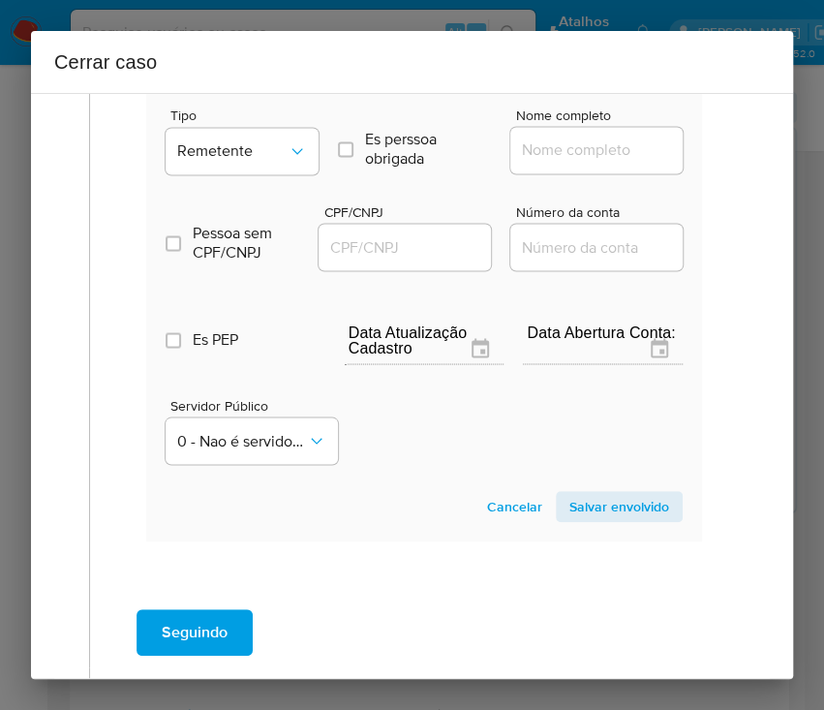
click at [554, 163] on input "Nome completo" at bounding box center [605, 150] width 190 height 25
paste input "Walace Fernando Pires, 13205571630"
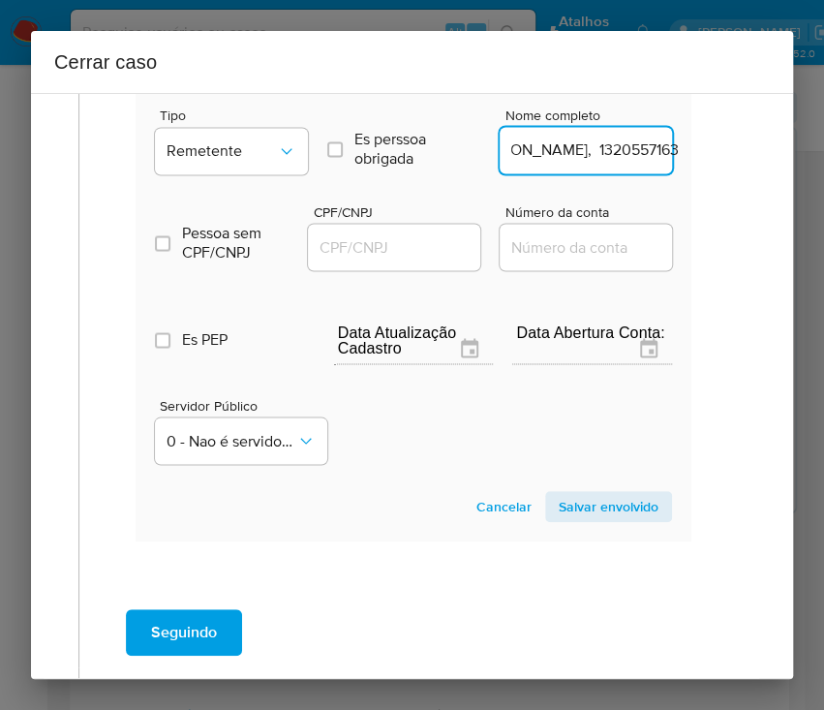
drag, startPoint x: 572, startPoint y: 167, endPoint x: 756, endPoint y: 168, distance: 184.0
click at [756, 168] on div "1 Informação completa Geral Data de início 01/06/2025 Data Fin 10/08/2025 Valor…" at bounding box center [412, 386] width 762 height 586
type input "Walace Fernando Pires"
click at [368, 270] on div at bounding box center [392, 247] width 172 height 46
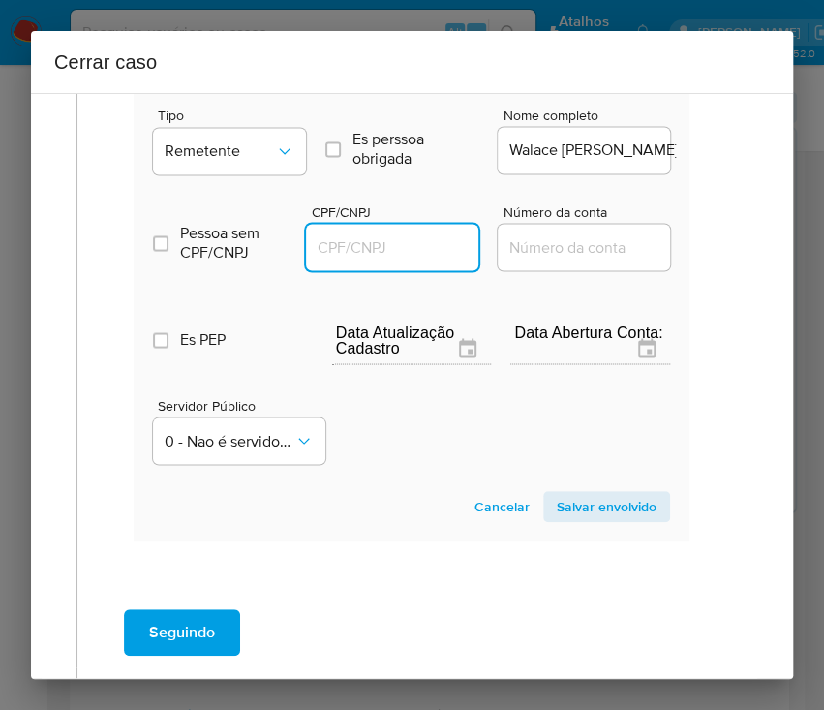
drag, startPoint x: 402, startPoint y: 257, endPoint x: 442, endPoint y: 264, distance: 40.5
click at [402, 257] on input "CPF/CNPJ" at bounding box center [401, 246] width 190 height 25
paste input "13205571630"
type input "13205571630"
click at [563, 520] on span "Salvar envolvido" at bounding box center [607, 506] width 100 height 27
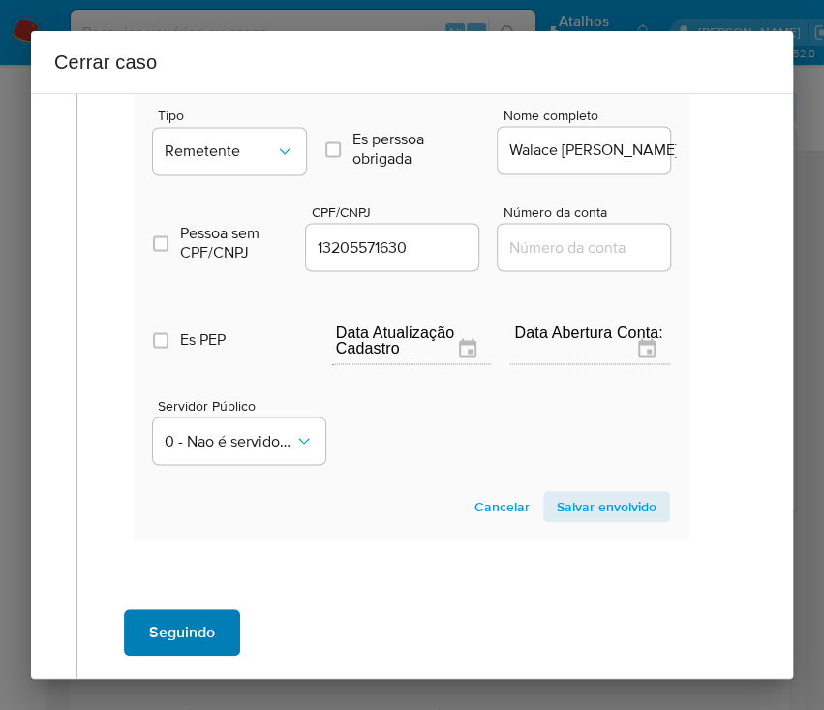
scroll to position [829, 13]
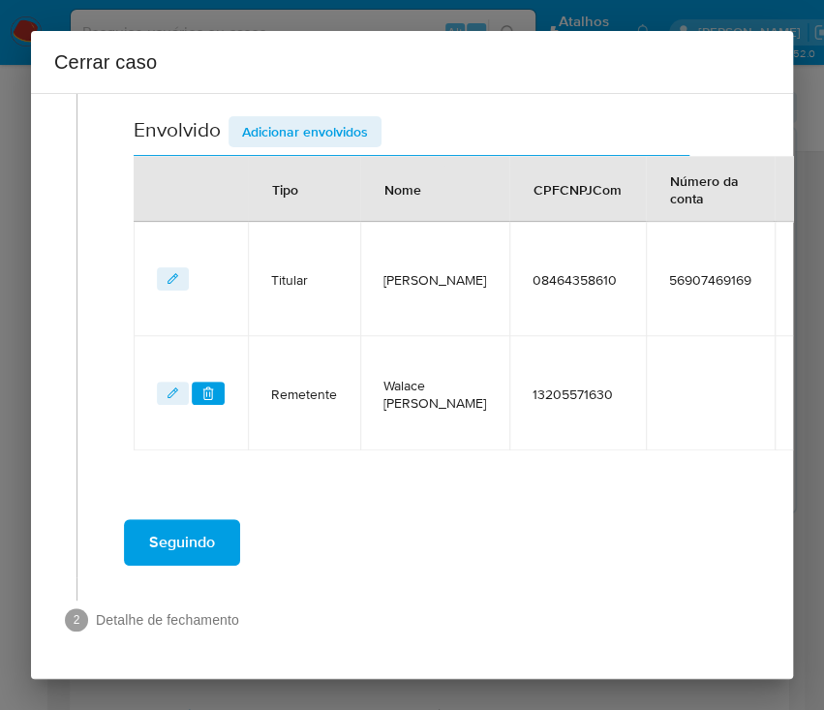
click at [289, 118] on span "Adicionar envolvidos" at bounding box center [305, 131] width 126 height 27
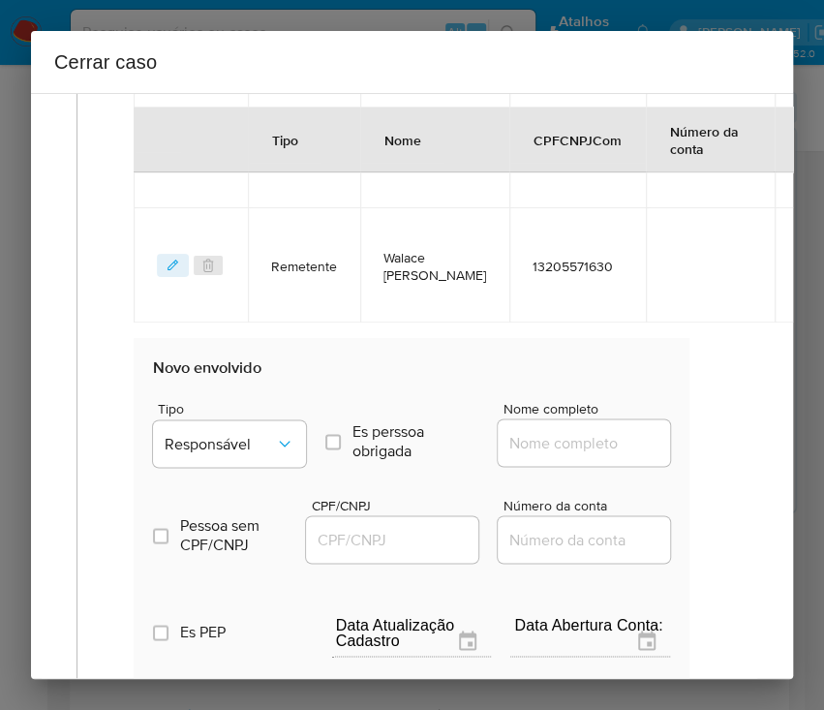
scroll to position [1087, 13]
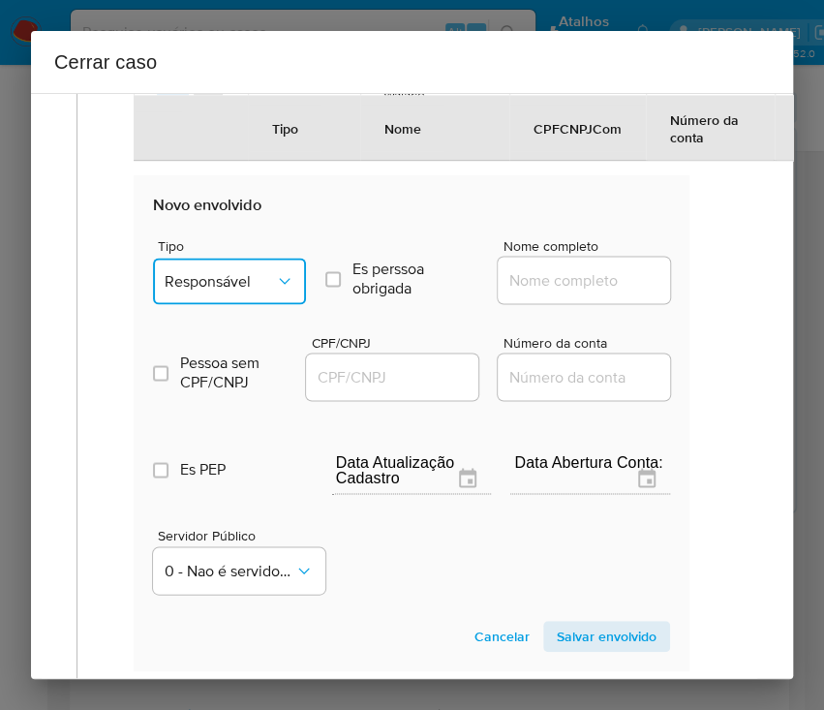
click at [240, 276] on button "Responsável" at bounding box center [229, 281] width 153 height 46
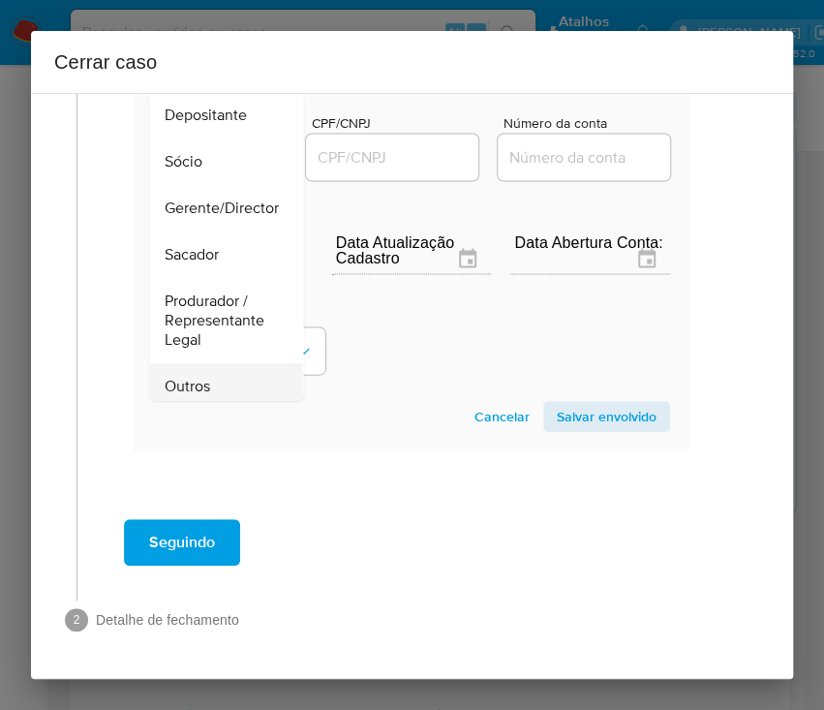
scroll to position [258, 0]
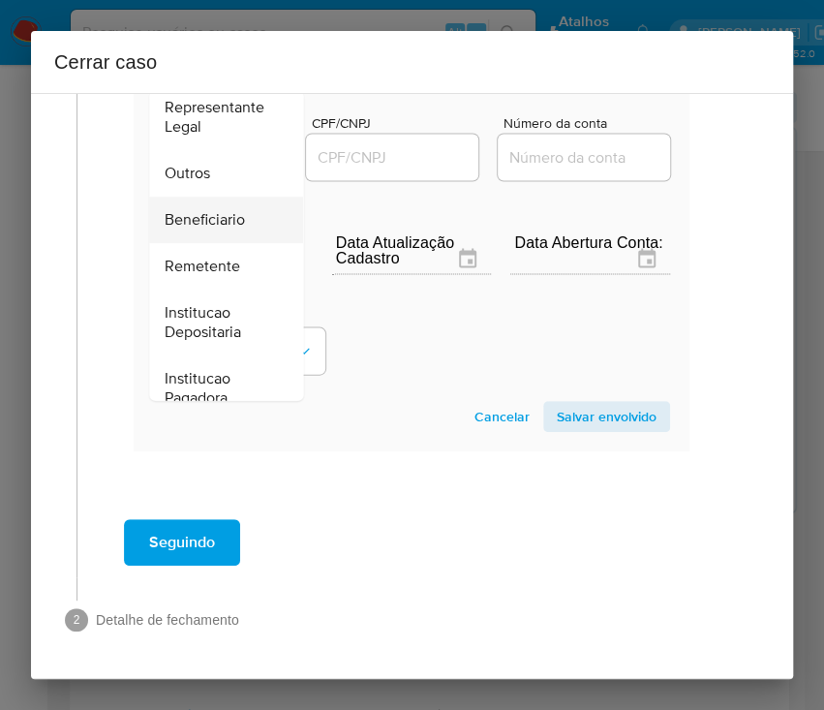
click at [219, 210] on span "Beneficiario" at bounding box center [205, 219] width 80 height 19
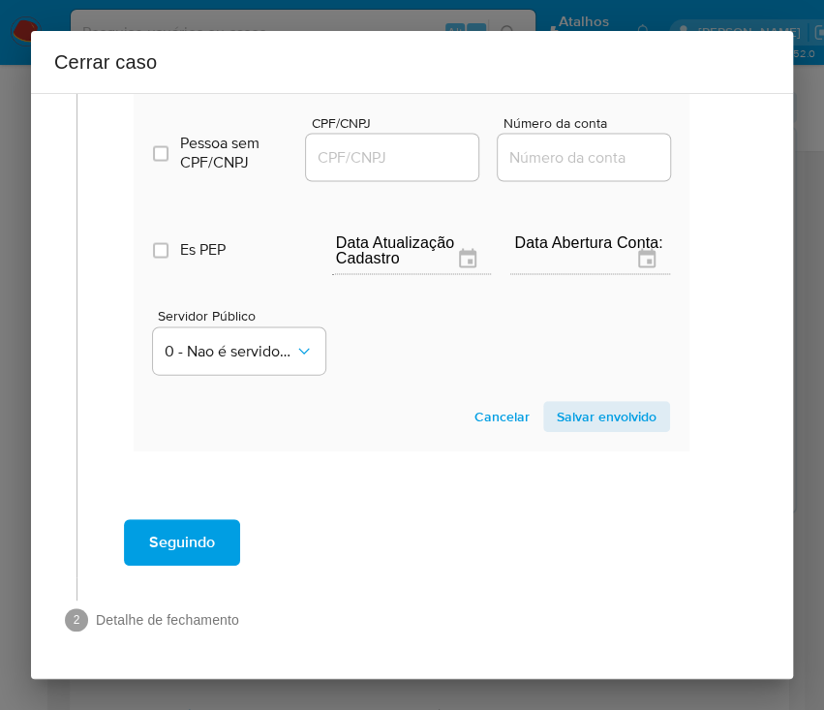
scroll to position [1004, 13]
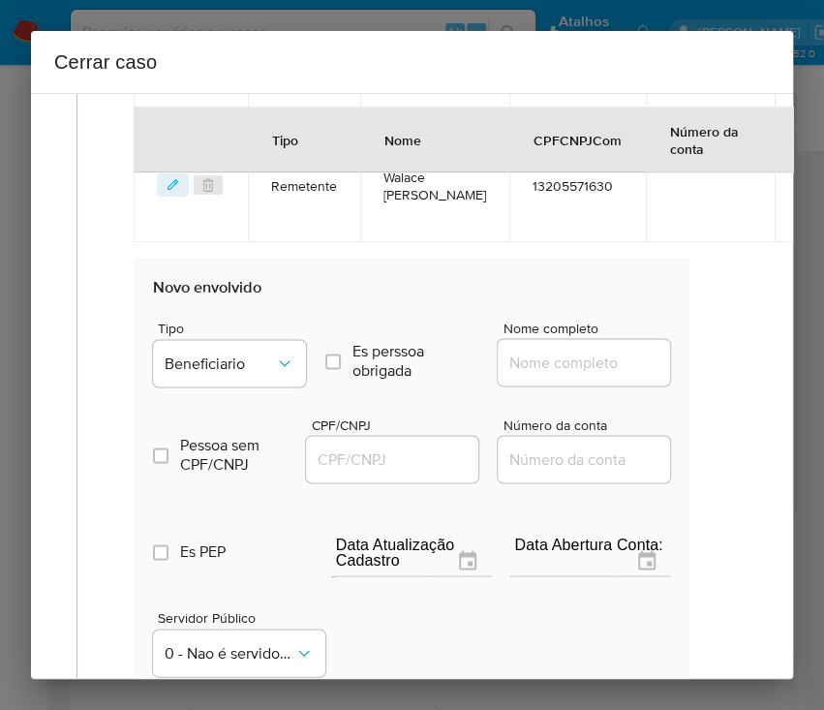
click at [538, 368] on input "Nome completo" at bounding box center [593, 362] width 190 height 25
paste input "Andre Goncalves De Moura Leite, 01581371675"
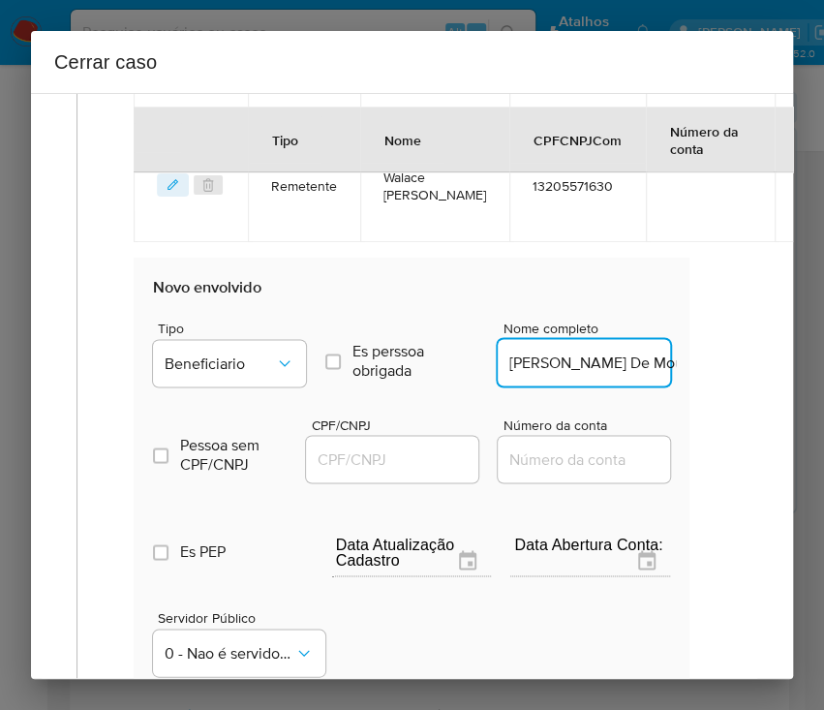
scroll to position [0, 155]
drag, startPoint x: 558, startPoint y: 376, endPoint x: 727, endPoint y: 379, distance: 169.5
click at [727, 379] on div "1 Informação completa Geral Data de início 01/06/2025 Data Fin 10/08/2025 Valor…" at bounding box center [400, 35] width 716 height 1860
click at [597, 375] on input "Andre Goncalves De Moura Leite, 01581371675" at bounding box center [593, 362] width 190 height 25
click at [569, 375] on input "Andre Goncalves De Moura Leite, 01581371675" at bounding box center [593, 362] width 190 height 25
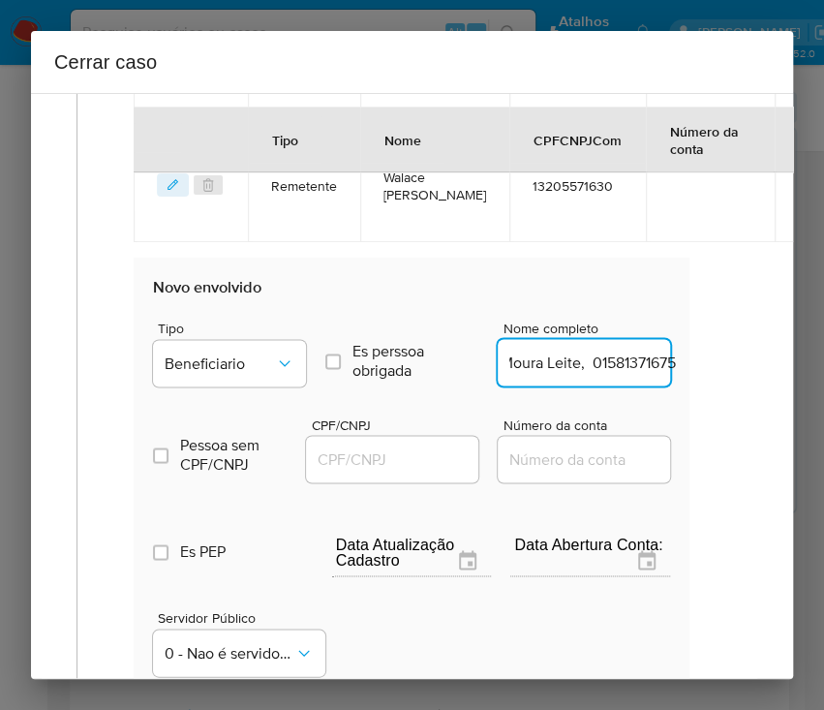
drag, startPoint x: 566, startPoint y: 382, endPoint x: 608, endPoint y: 387, distance: 43.0
click at [641, 375] on input "Andre Goncalves De Moura Leite, 01581371675" at bounding box center [593, 362] width 190 height 25
drag, startPoint x: 563, startPoint y: 380, endPoint x: 723, endPoint y: 380, distance: 160.8
click at [723, 380] on div "1 Informação completa Geral Data de início 01/06/2025 Data Fin 10/08/2025 Valor…" at bounding box center [400, 35] width 716 height 1860
click at [576, 375] on input "Andre Goncalves De Moura Leite, 01581371675" at bounding box center [593, 362] width 190 height 25
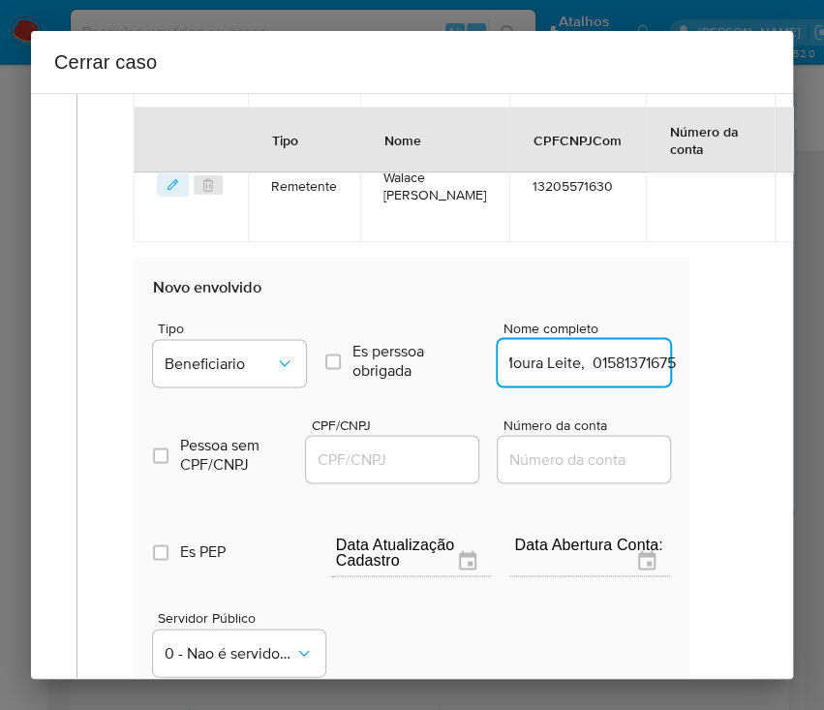
drag, startPoint x: 566, startPoint y: 375, endPoint x: 758, endPoint y: 399, distance: 194.2
click at [752, 382] on div "1 Informação completa Geral Data de início 01/06/2025 Data Fin 10/08/2025 Valor…" at bounding box center [412, 386] width 762 height 586
type input "Andre Goncalves De Moura Leite"
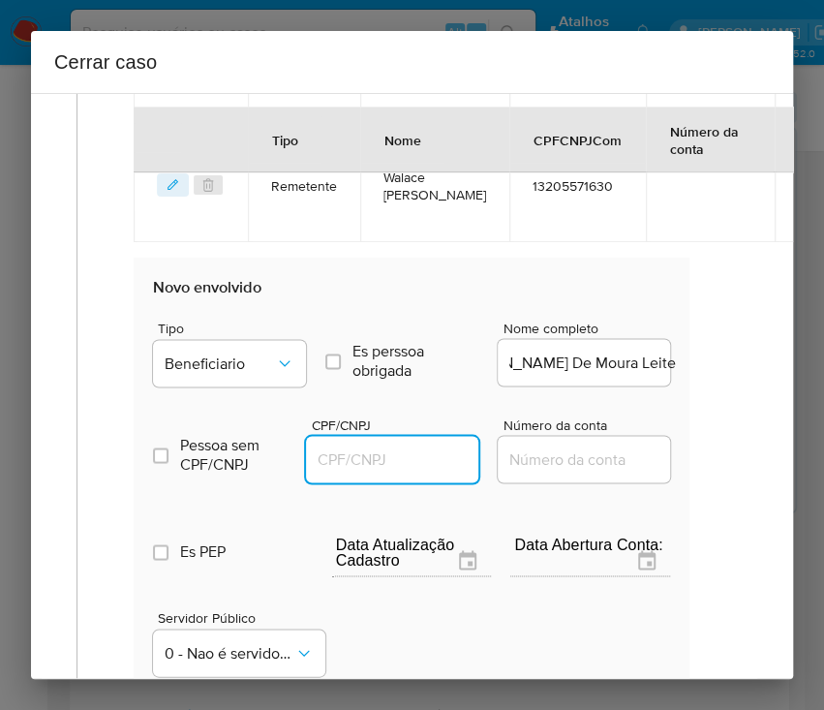
scroll to position [0, 0]
click at [357, 467] on input "CPF/CNPJ" at bounding box center [401, 458] width 190 height 25
paste input "01581371675"
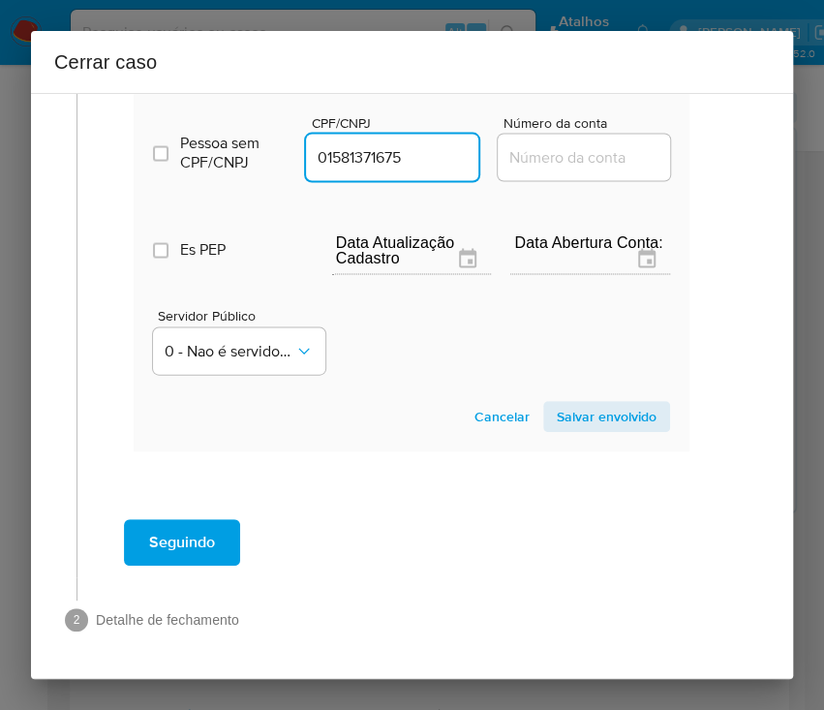
type input "1581371675"
click at [567, 403] on span "Salvar envolvido" at bounding box center [607, 416] width 100 height 27
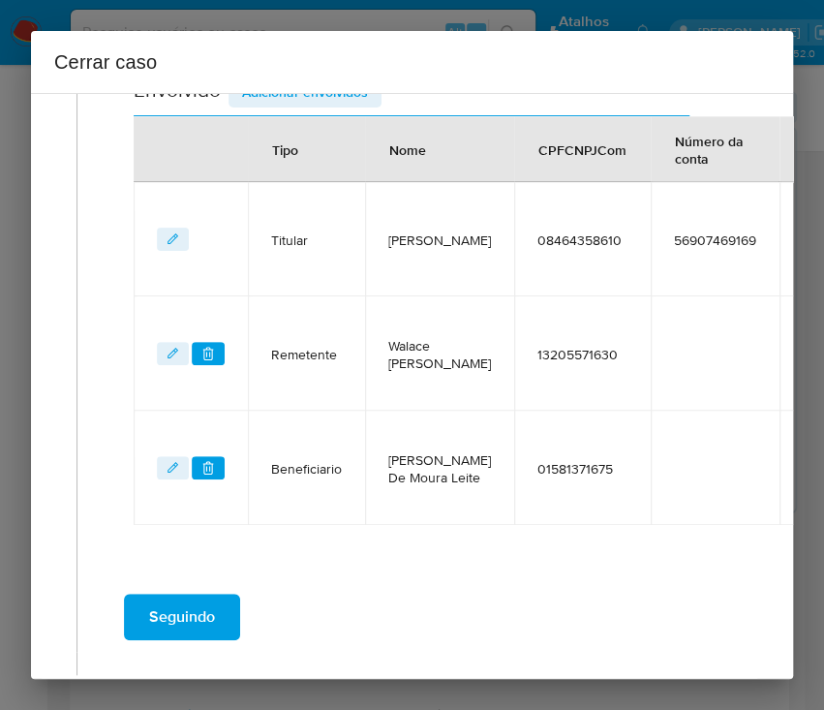
scroll to position [685, 13]
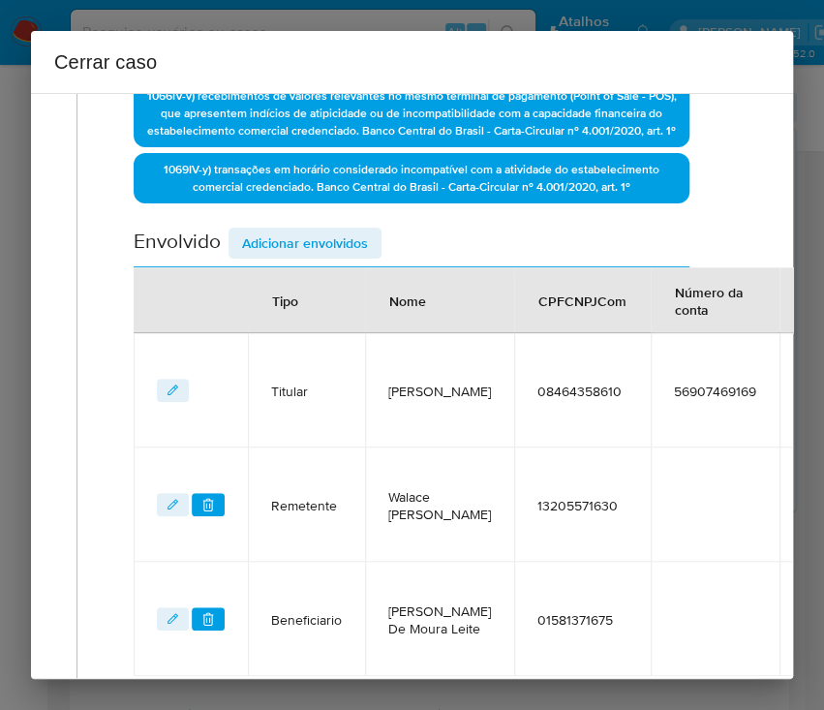
click at [304, 255] on span "Adicionar envolvidos" at bounding box center [305, 243] width 126 height 27
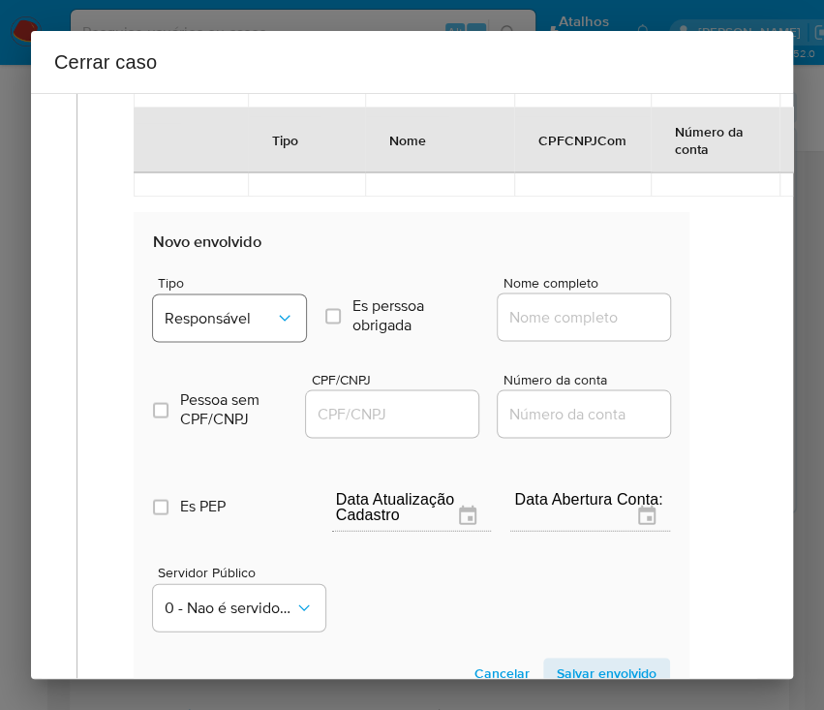
scroll to position [1201, 13]
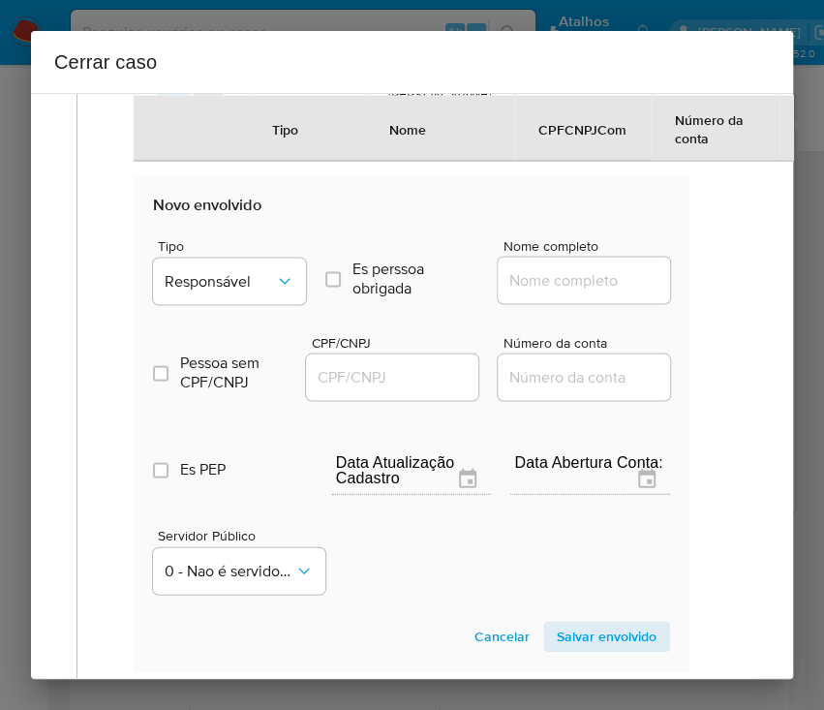
click at [222, 252] on span "Tipo" at bounding box center [234, 245] width 153 height 14
drag, startPoint x: 228, startPoint y: 297, endPoint x: 243, endPoint y: 318, distance: 25.6
click at [227, 291] on span "Responsável" at bounding box center [220, 280] width 110 height 19
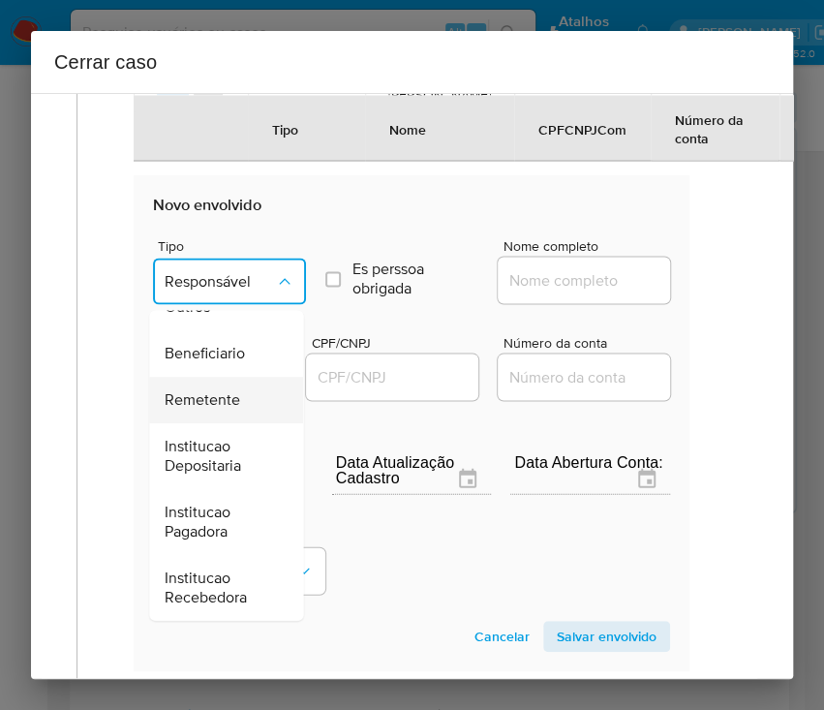
scroll to position [1455, 13]
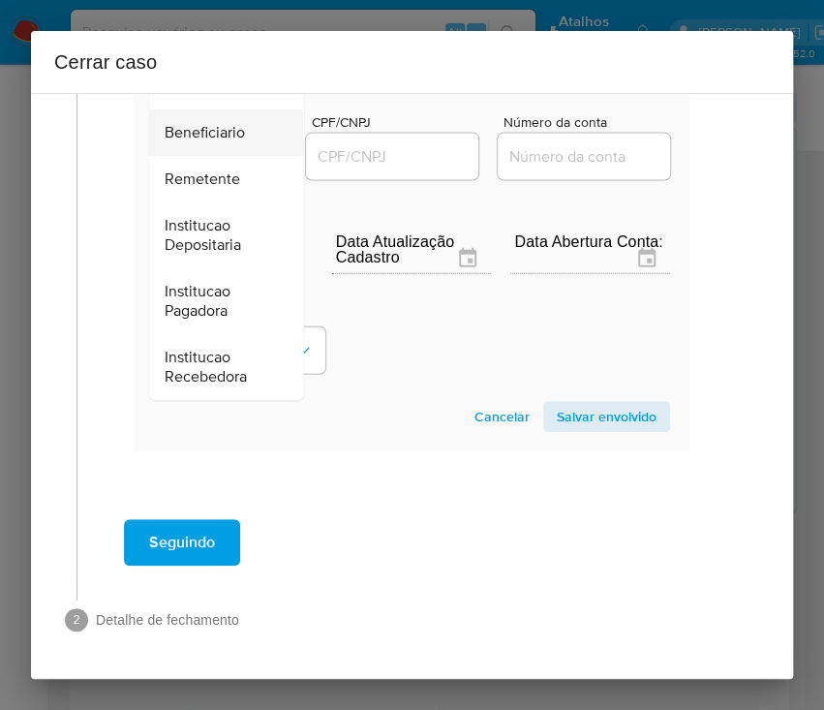
click at [222, 124] on span "Beneficiario" at bounding box center [205, 133] width 80 height 19
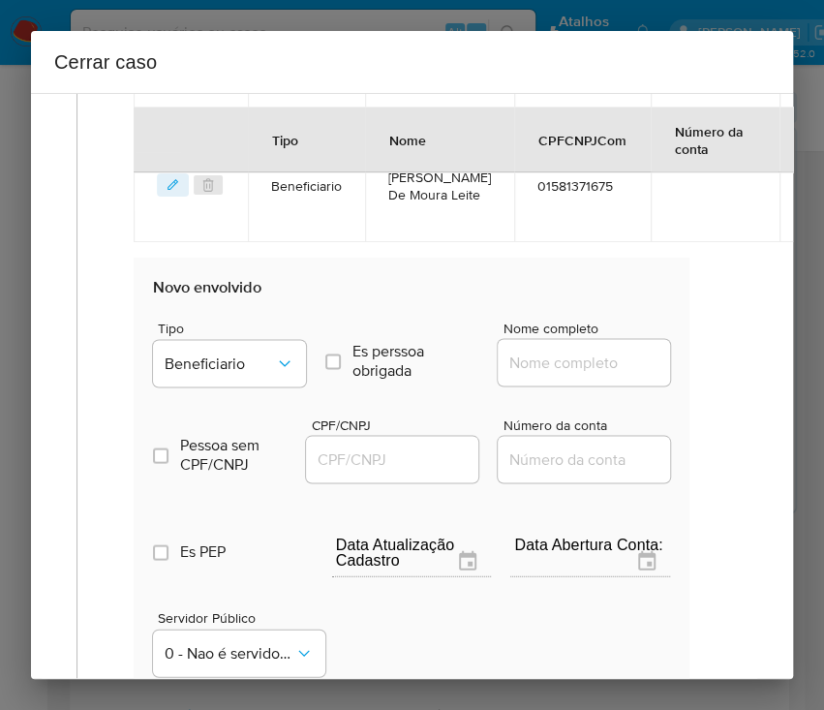
drag, startPoint x: 547, startPoint y: 376, endPoint x: 581, endPoint y: 385, distance: 35.3
click at [548, 375] on input "Nome completo" at bounding box center [593, 362] width 190 height 25
paste input "Thamylle Victoria Caetano Lemos, 13307234650"
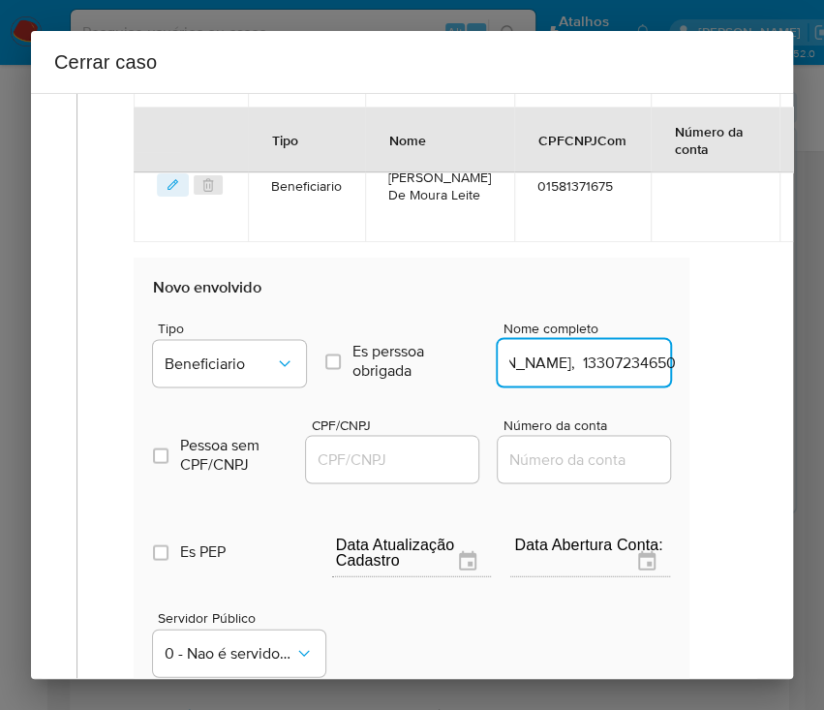
scroll to position [1119, 107]
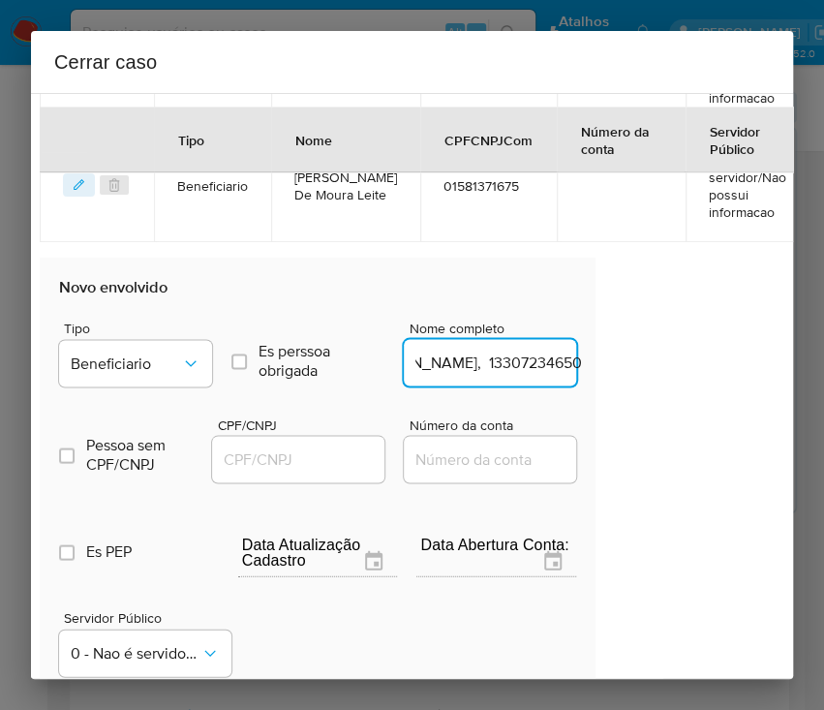
drag, startPoint x: 556, startPoint y: 381, endPoint x: 780, endPoint y: 377, distance: 223.8
click at [780, 377] on div "1 Informação completa Geral Data de início 01/06/2025 Data Fin 10/08/2025 Valor…" at bounding box center [412, 386] width 762 height 586
type input "Thamylle Victoria Caetano Lemos"
click at [323, 472] on input "CPF/CNPJ" at bounding box center [307, 458] width 190 height 25
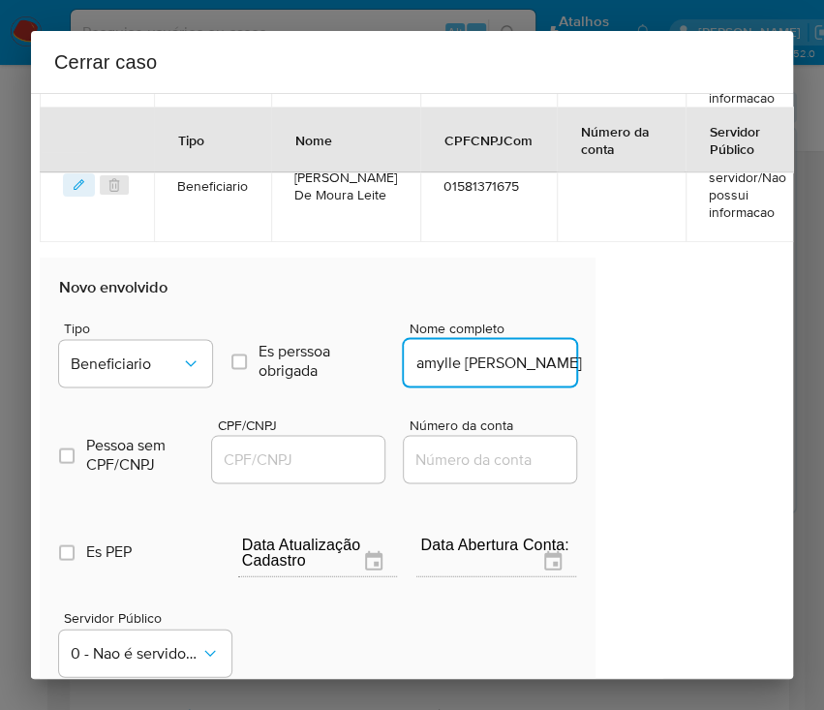
scroll to position [0, 0]
paste input "13307234650"
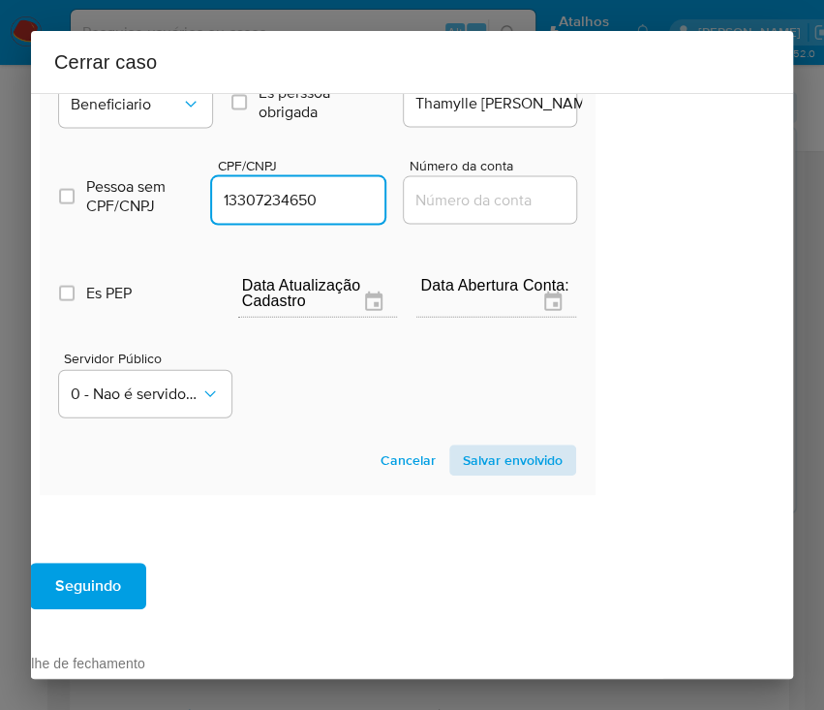
type input "13307234650"
click at [491, 469] on span "Salvar envolvido" at bounding box center [513, 459] width 100 height 27
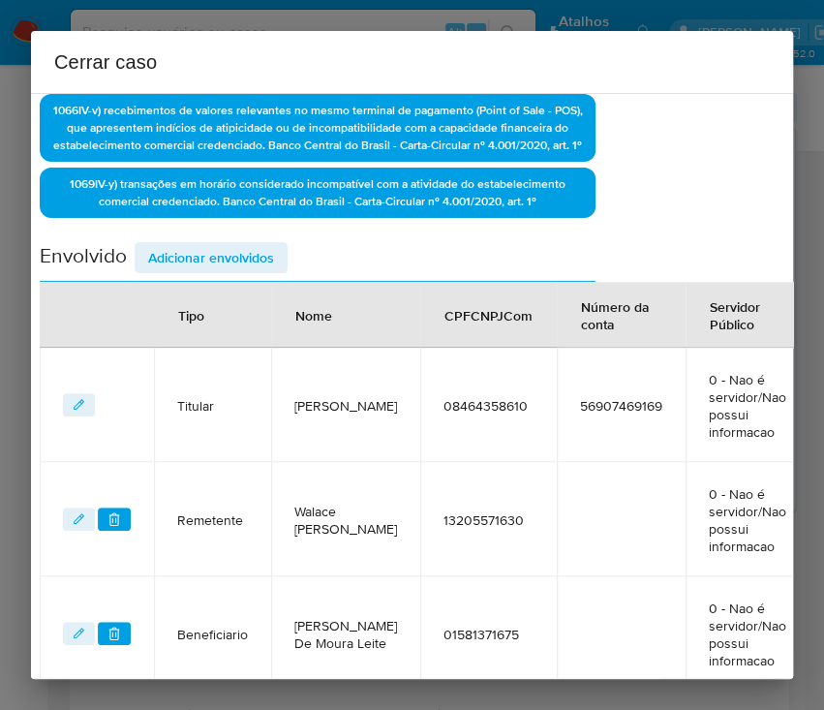
scroll to position [283, 107]
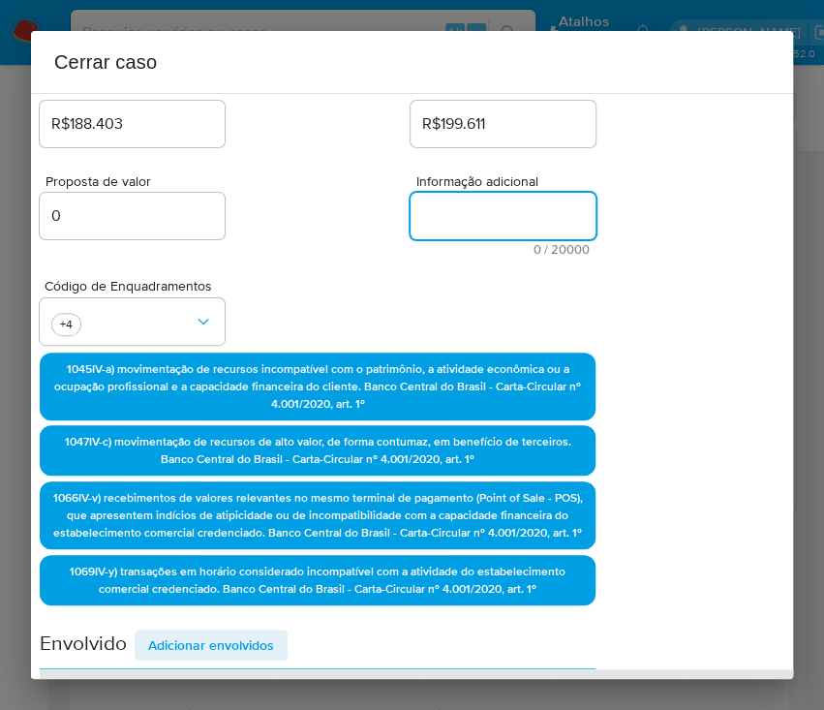
click at [438, 193] on textarea "Informação adicional" at bounding box center [503, 216] width 185 height 46
paste textarea "Informações do Cliente Douglas Carvalho Mota, CPF 08464358610, 37 anos, residen…"
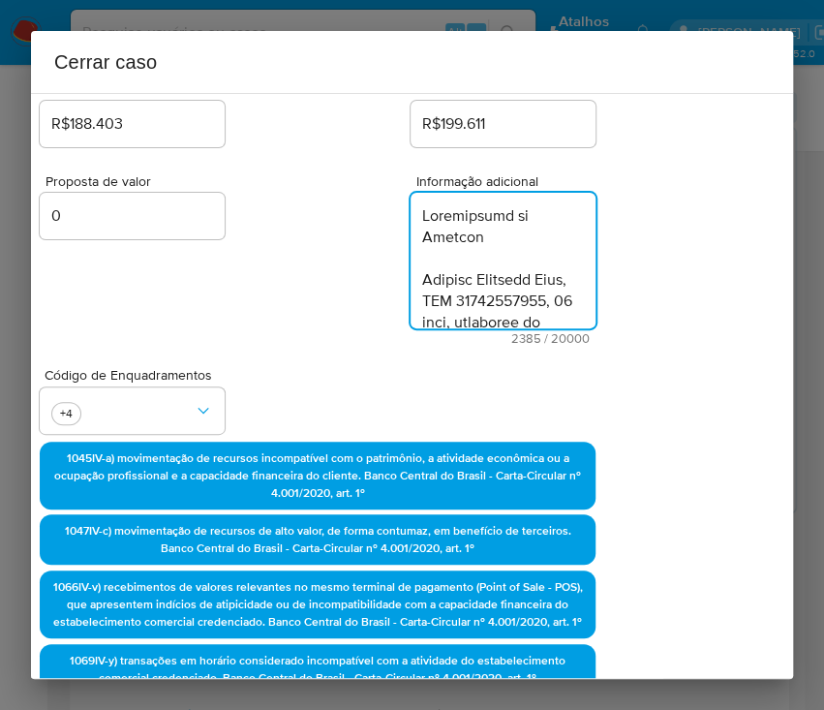
scroll to position [3562, 0]
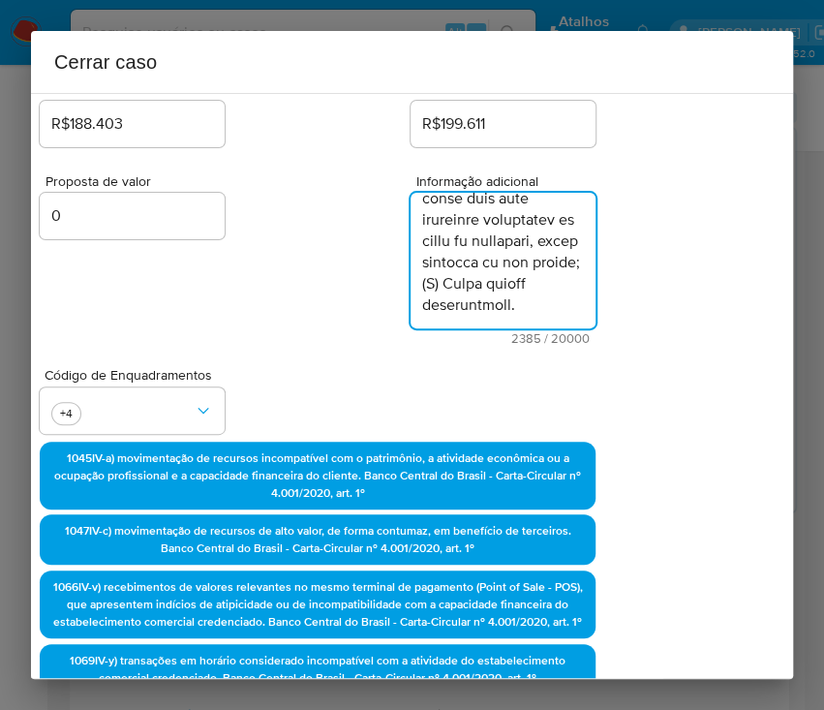
type textarea "Informações do Cliente Douglas Carvalho Mota, CPF 08464358610, 37 anos, residen…"
click at [340, 304] on div "Proposta de valor 0 Informação adicional 2385 / 20000 17615 caracteres restantes" at bounding box center [318, 248] width 556 height 194
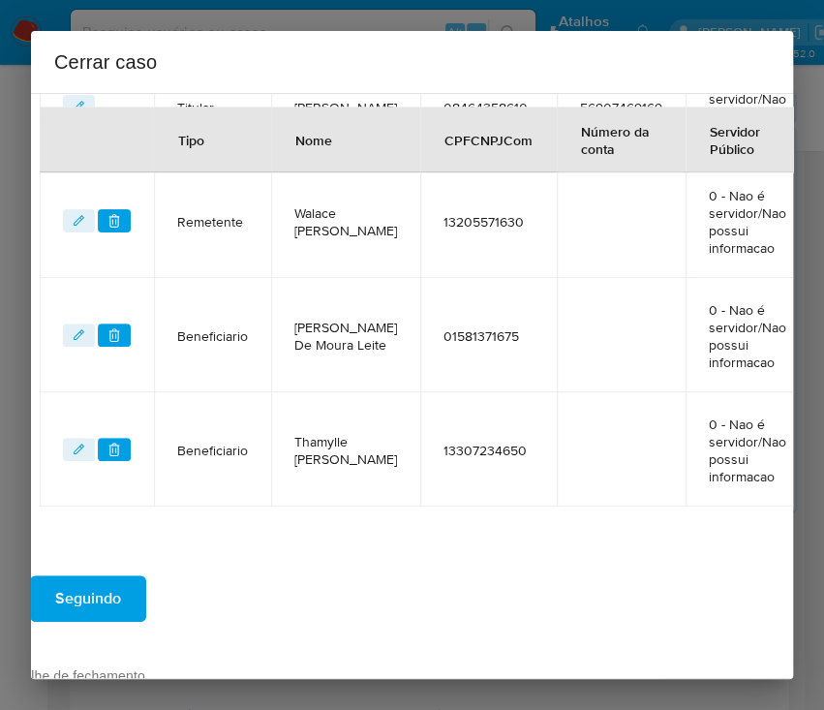
scroll to position [1147, 107]
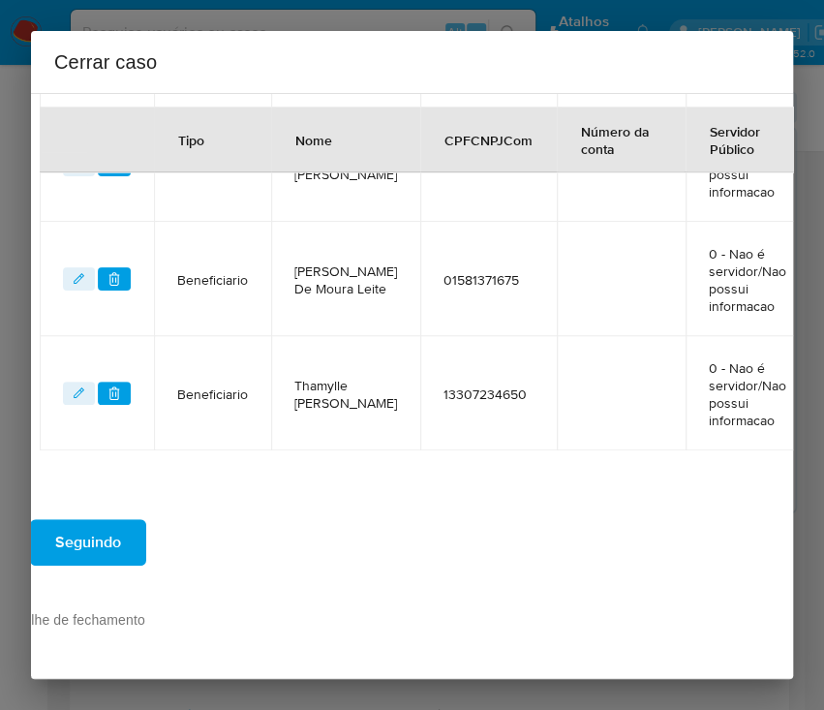
click at [99, 525] on span "Seguindo" at bounding box center [88, 542] width 66 height 43
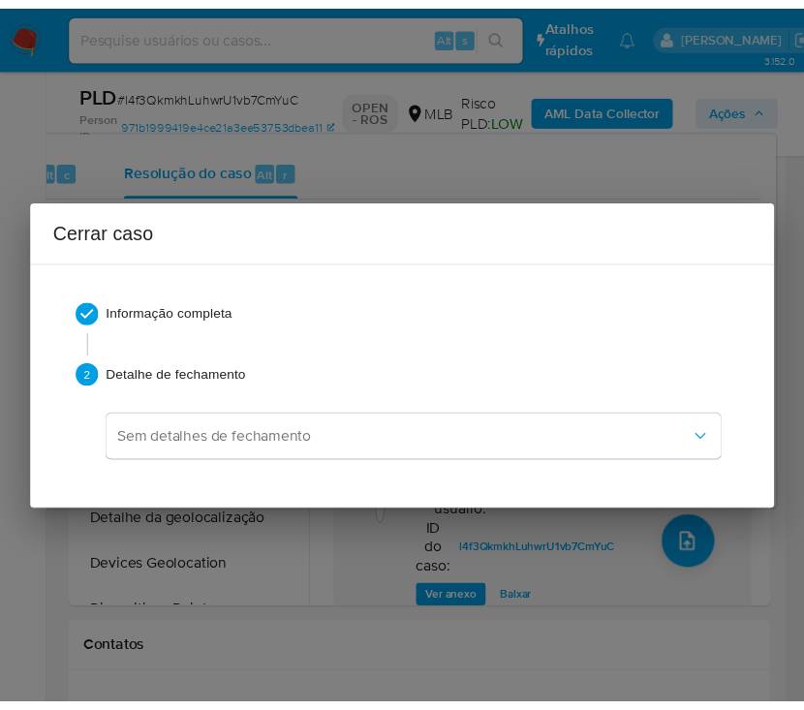
scroll to position [0, 0]
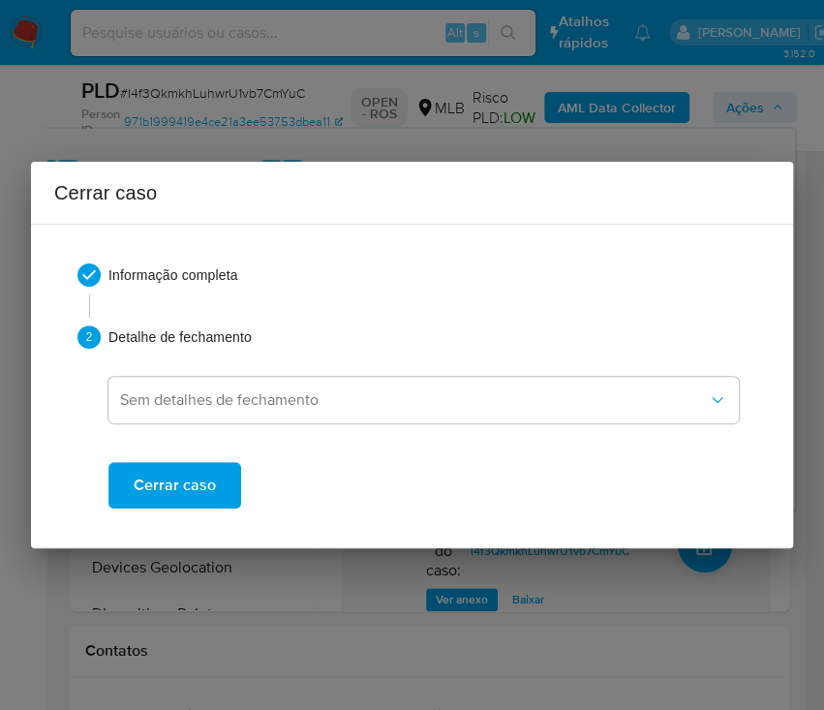
click at [169, 481] on span "Cerrar caso" at bounding box center [175, 485] width 82 height 43
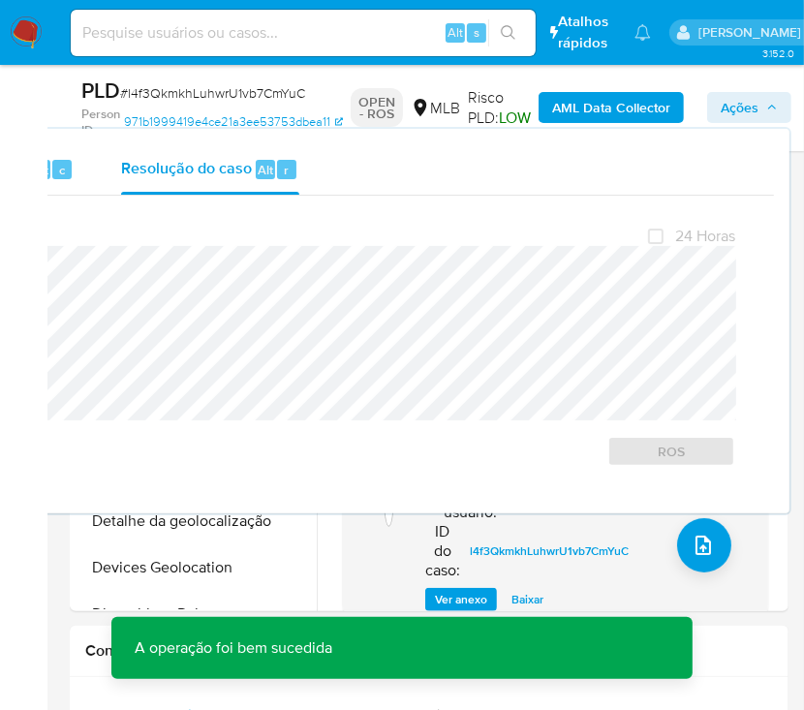
click at [162, 94] on span "# l4f3QkmkhLuhwrU1vb7CmYuC" at bounding box center [212, 92] width 185 height 19
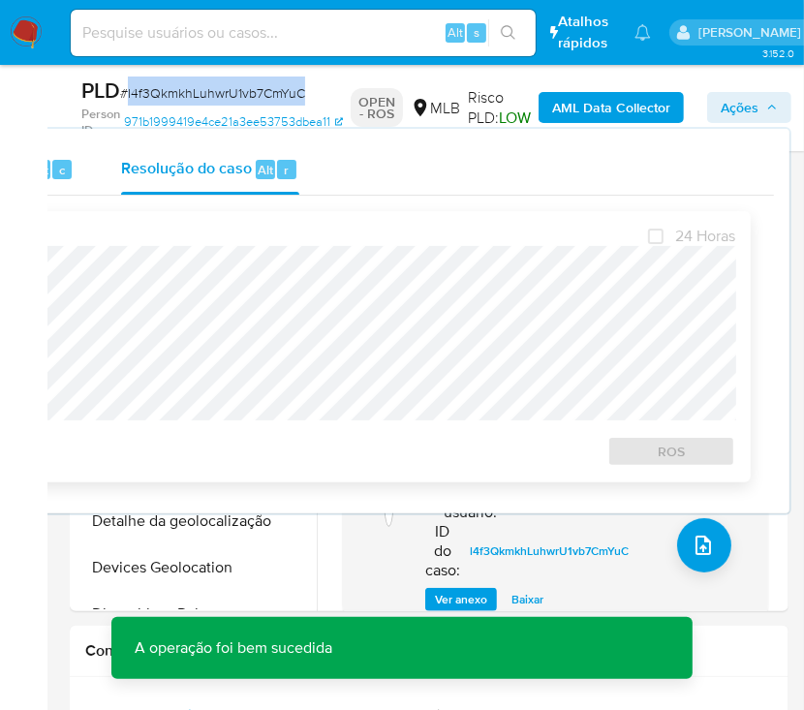
copy span "l4f3QkmkhLuhwrU1vb7CmYuC"
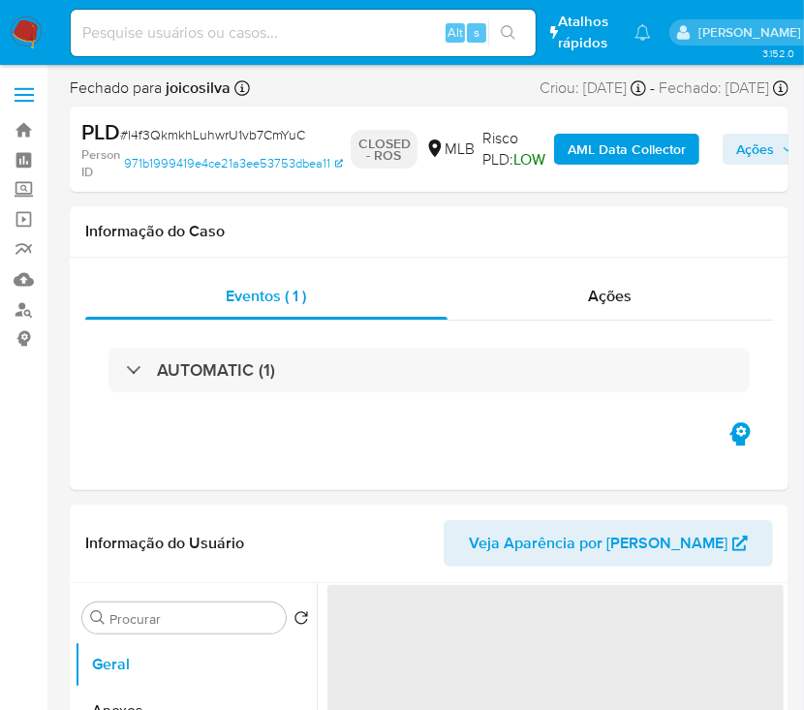
click at [14, 25] on img at bounding box center [26, 32] width 33 height 33
click at [17, 35] on img at bounding box center [26, 32] width 33 height 33
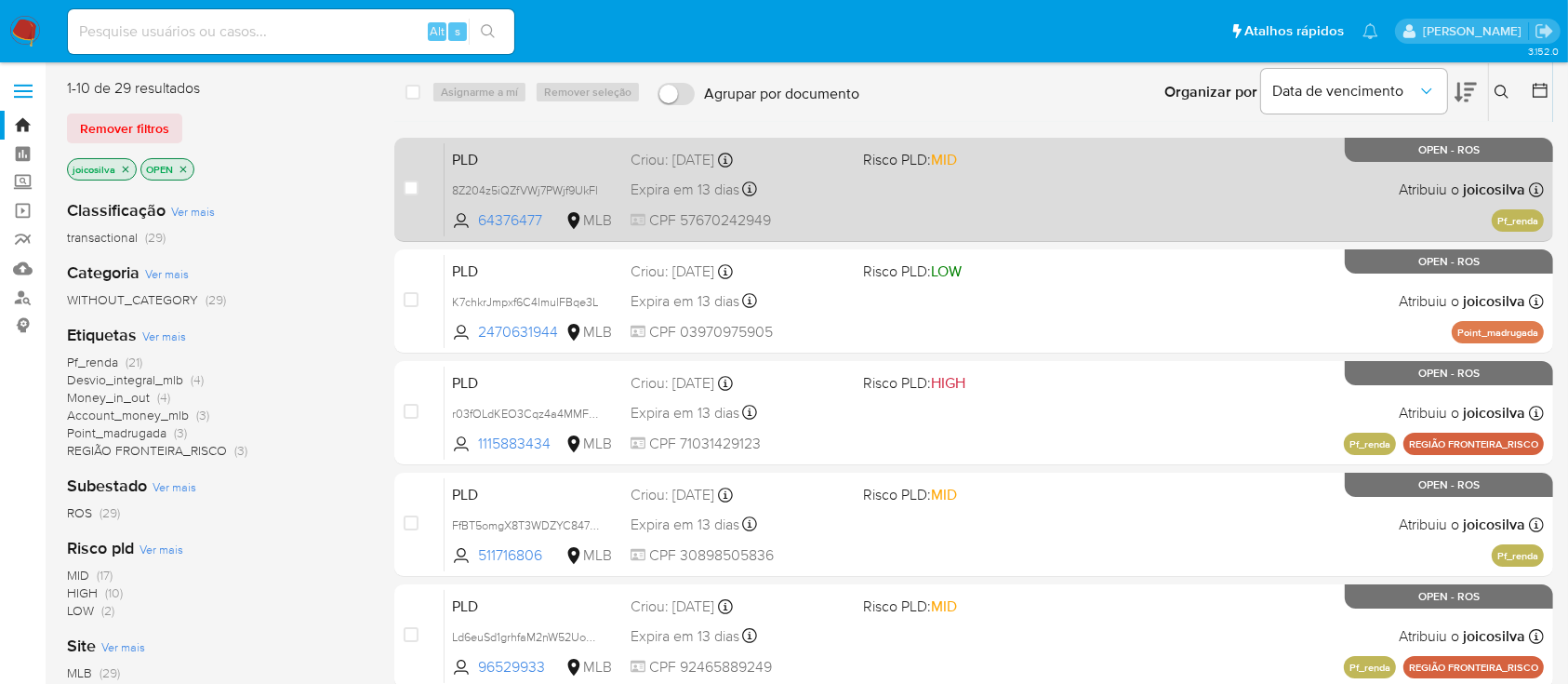
click at [790, 193] on div "PLD 8Z204z5iQZfVWj7PWjf9UkFl 64376477 MLB Risco PLD: MID Criou: [DATE] Criou: […" at bounding box center [994, 189] width 1099 height 94
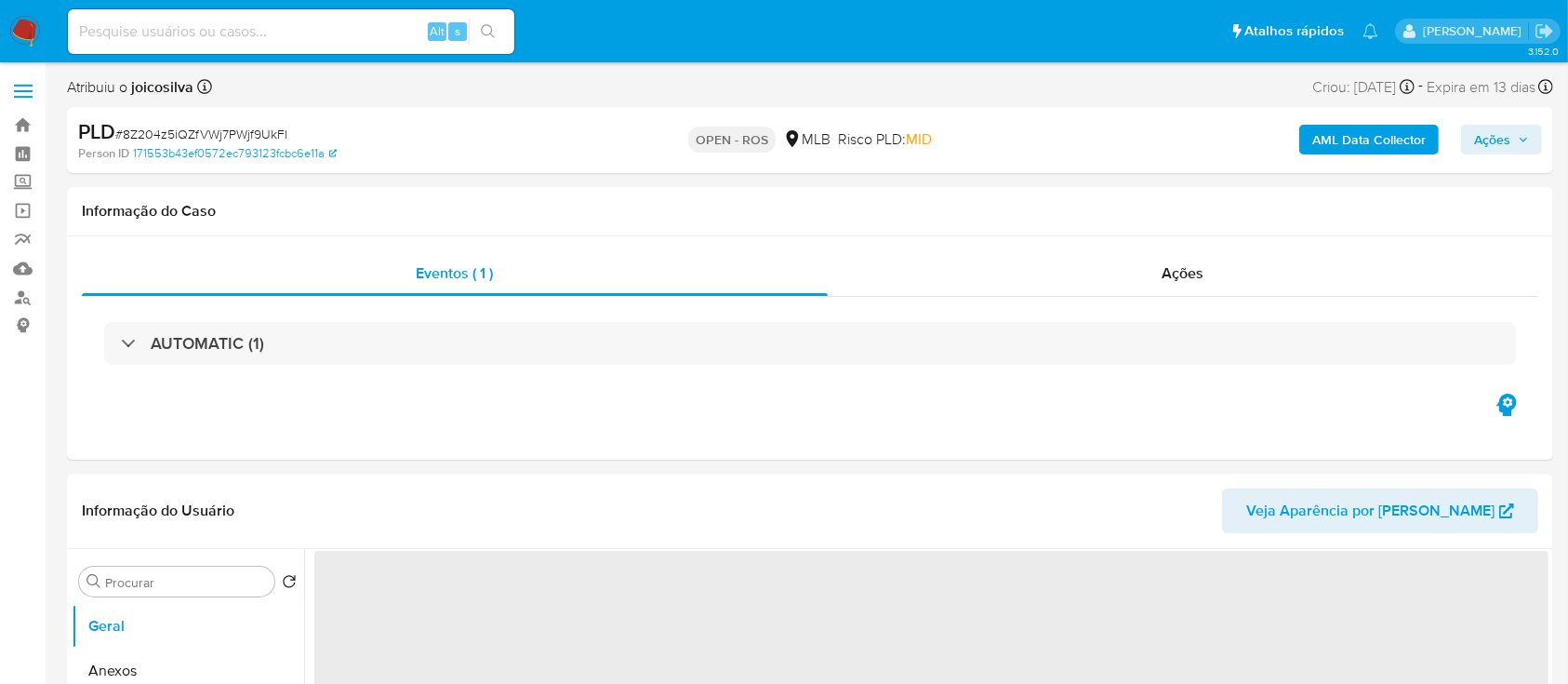
click at [258, 137] on span "# 8Z204z5iQZfVWj7PWjf9UkFl" at bounding box center [201, 134] width 172 height 18
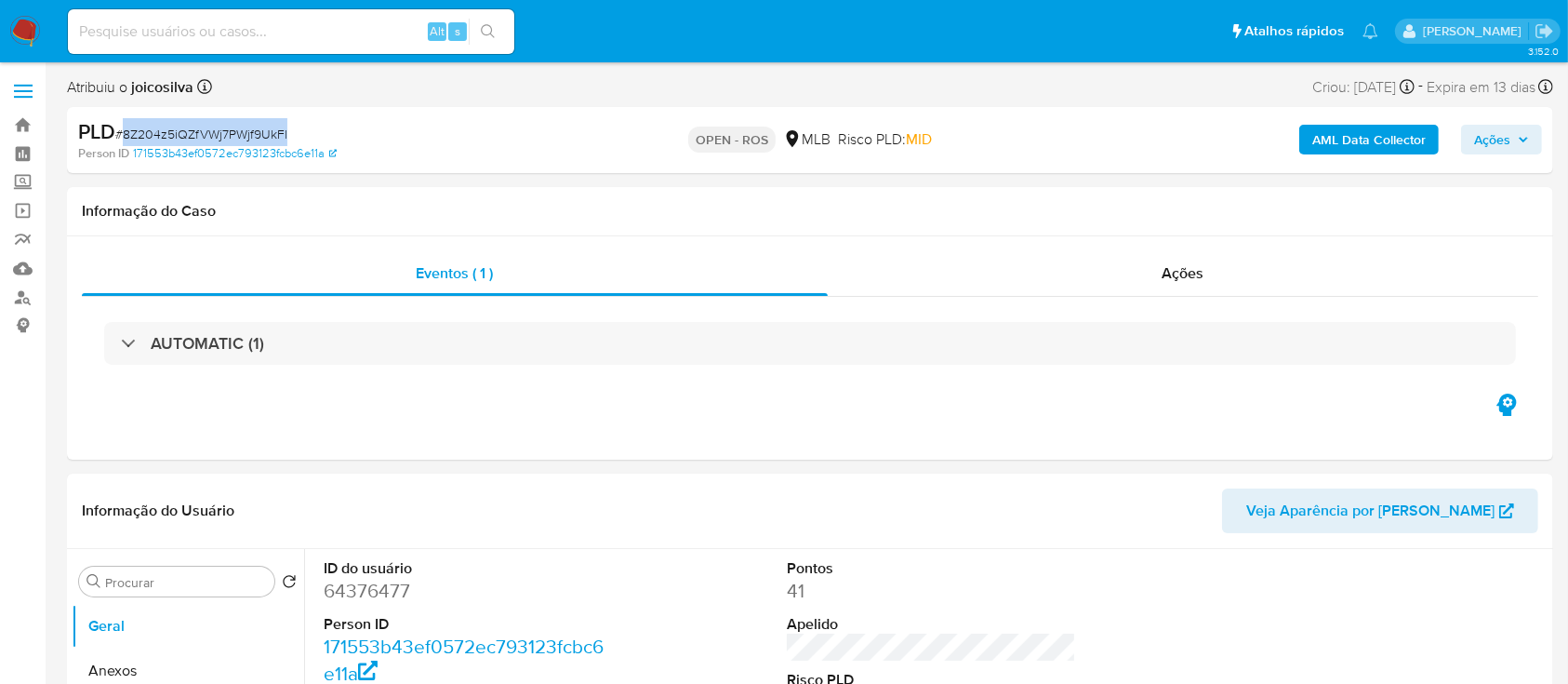
copy span "8Z204z5iQZfVWj7PWjf9UkFl"
select select "10"
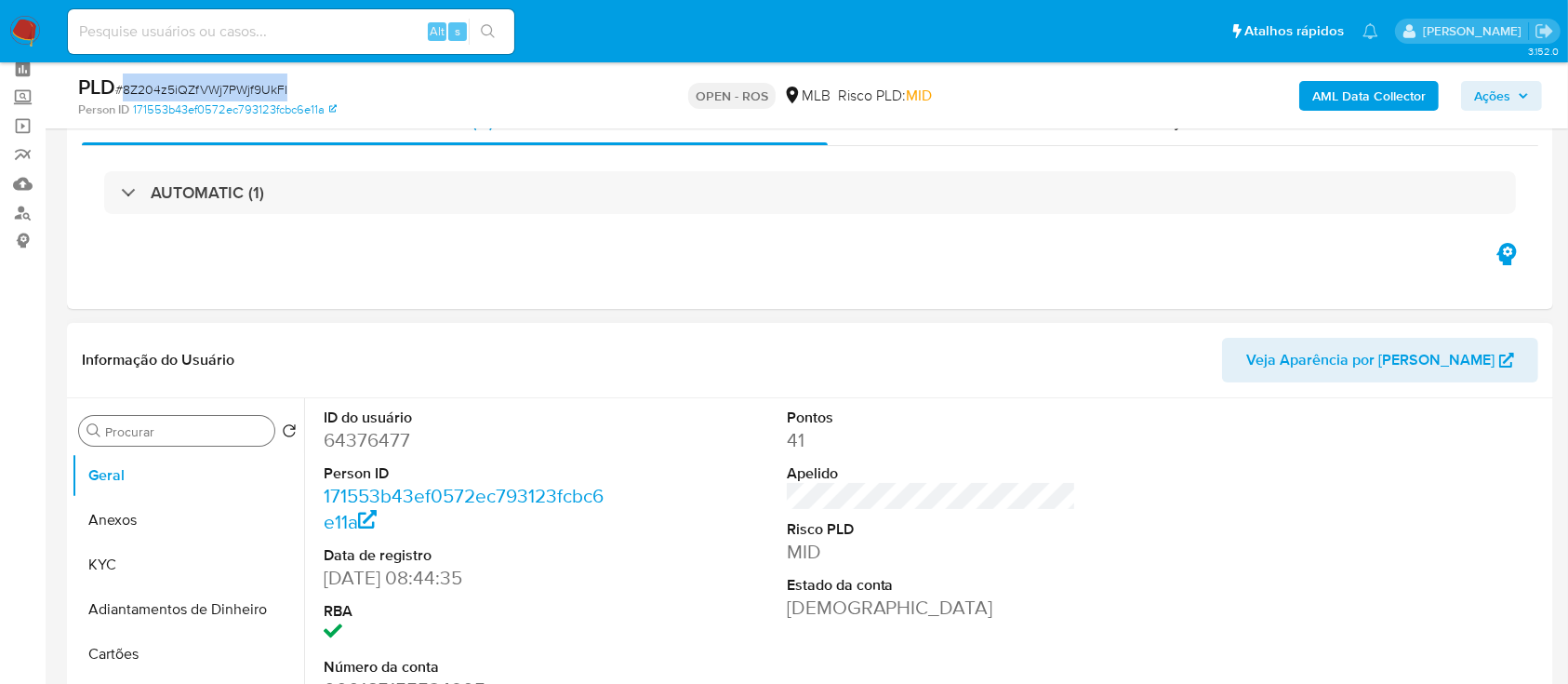
scroll to position [124, 0]
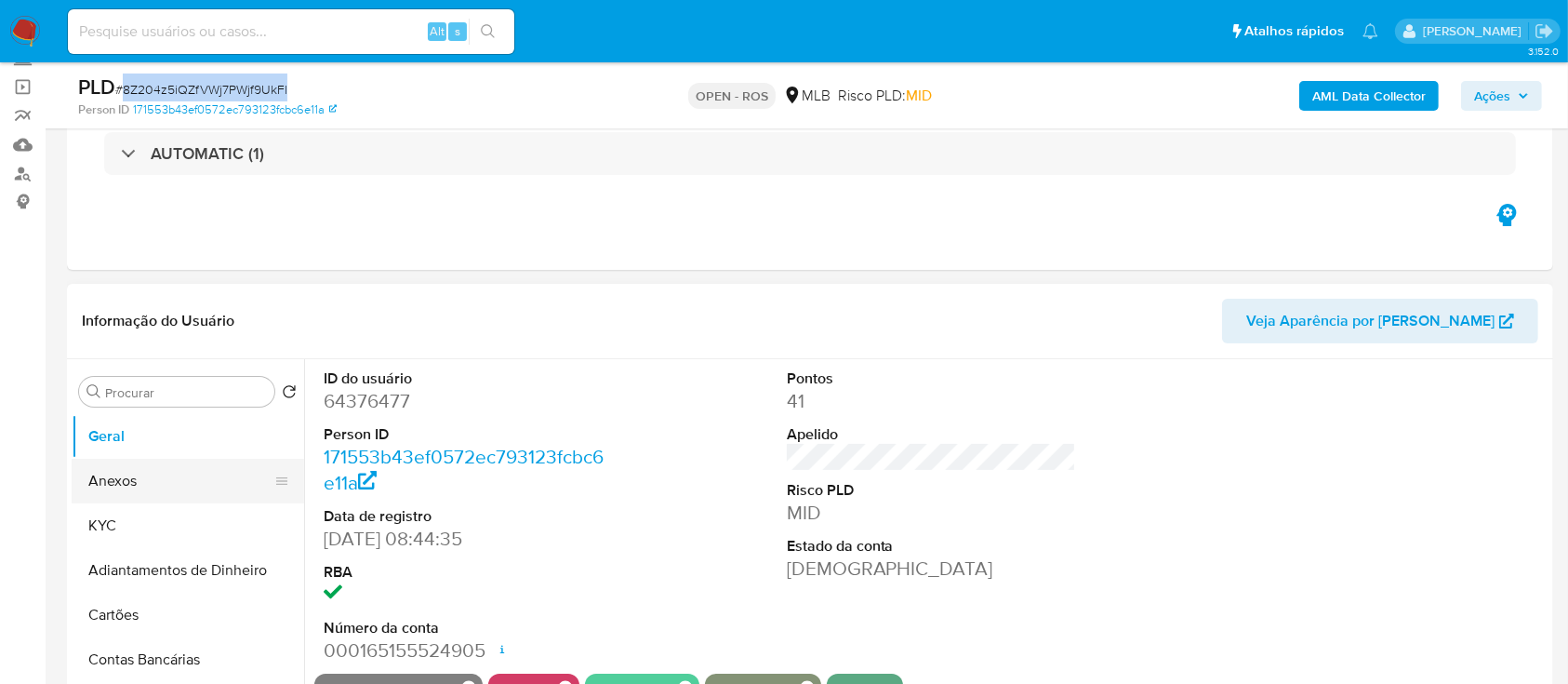
click at [132, 471] on button "Anexos" at bounding box center [181, 480] width 218 height 44
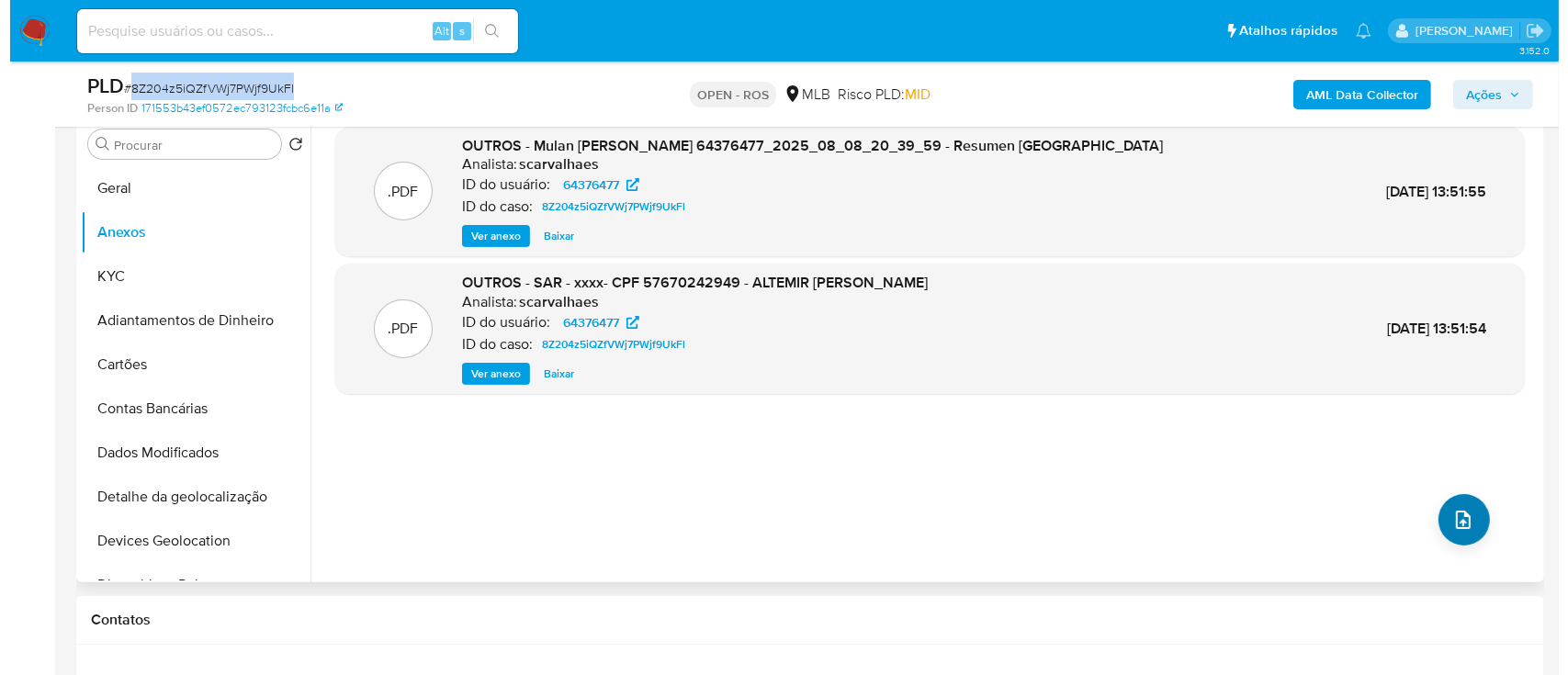
scroll to position [367, 0]
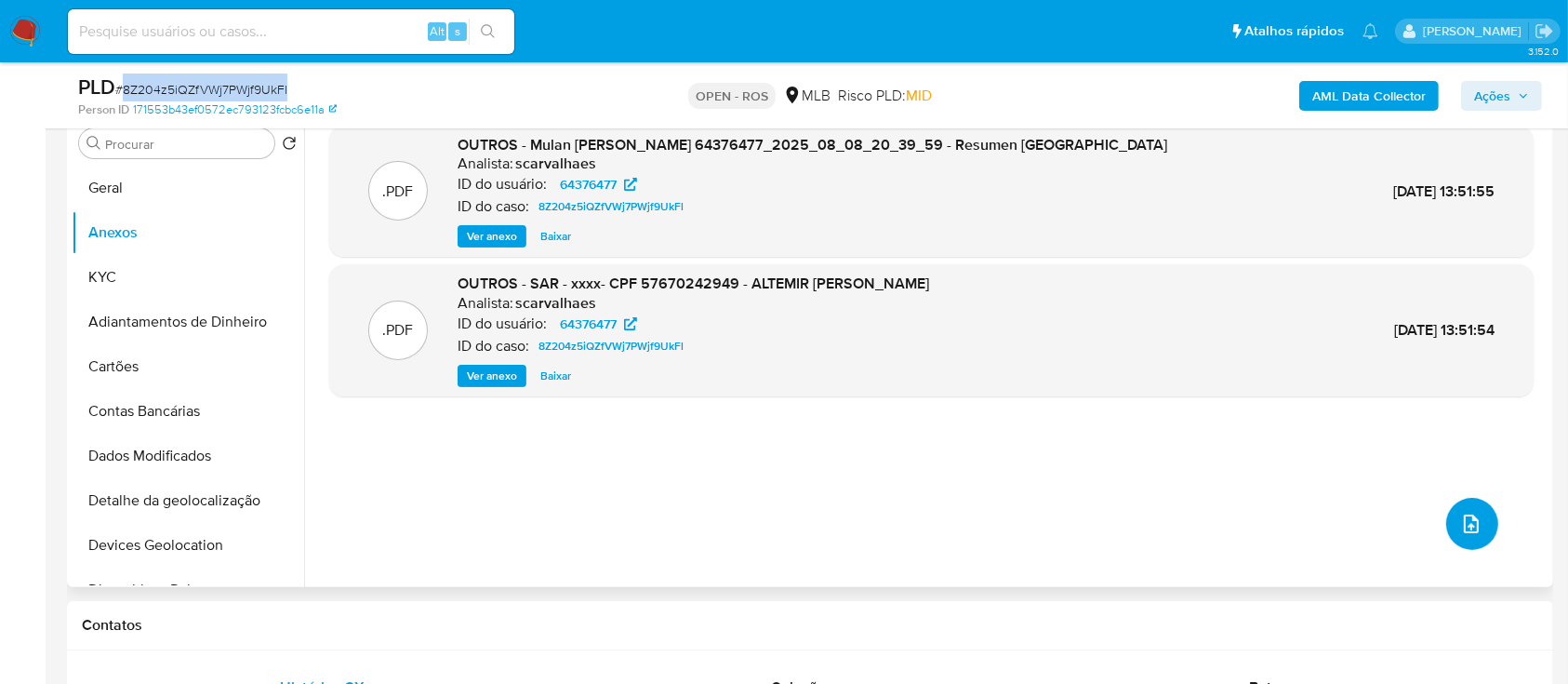
click at [1451, 517] on button "upload-file" at bounding box center [1472, 524] width 52 height 52
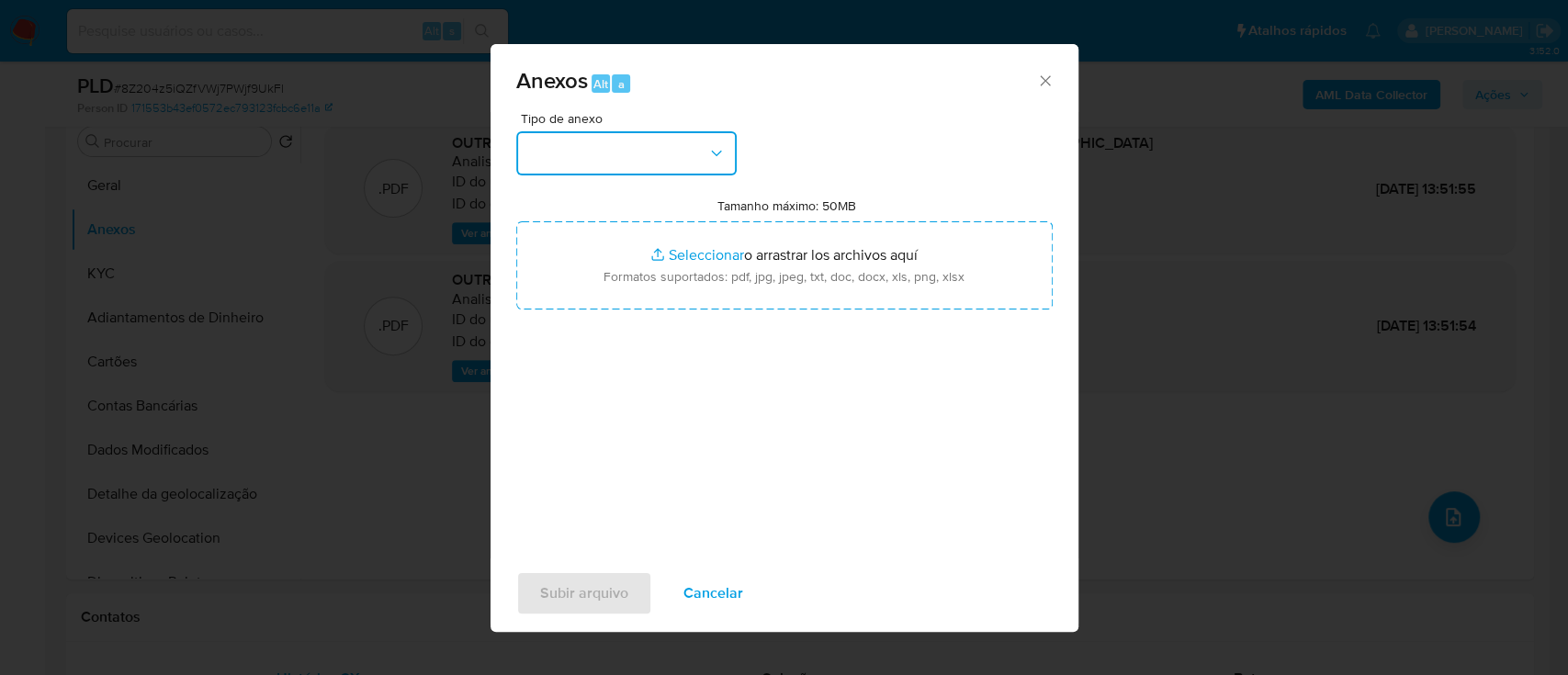
click at [671, 153] on button "button" at bounding box center [626, 153] width 220 height 44
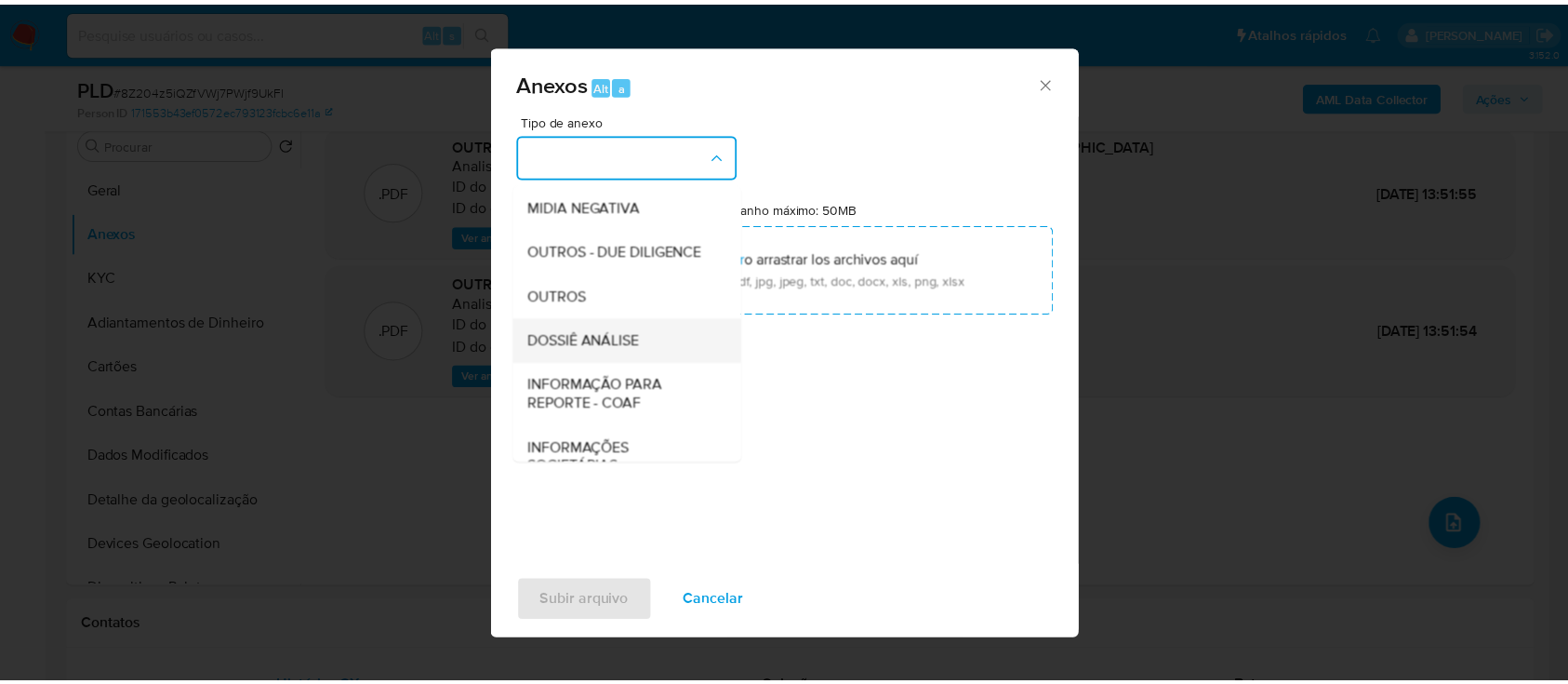
scroll to position [285, 0]
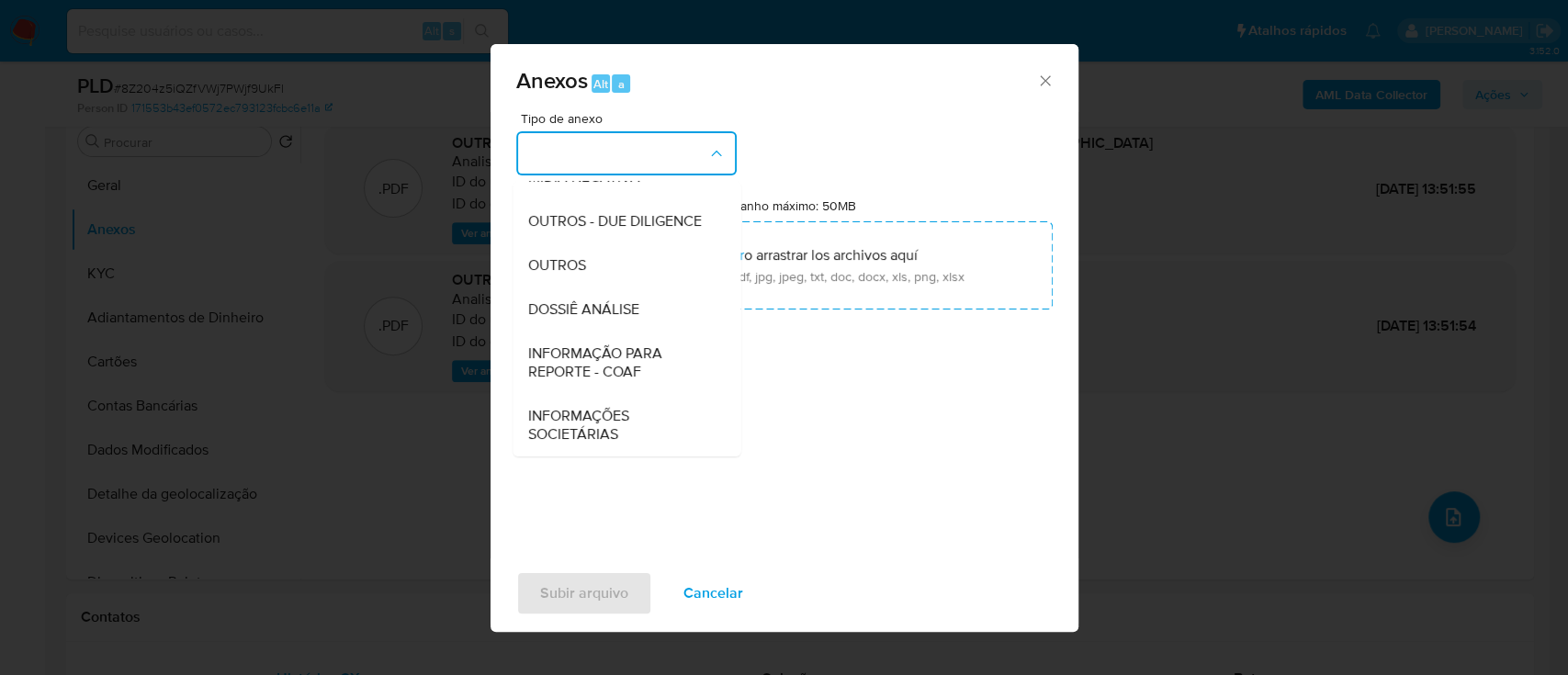
click at [632, 373] on span "INFORMAÇÃO PARA REPORTE - COAF" at bounding box center [621, 362] width 188 height 37
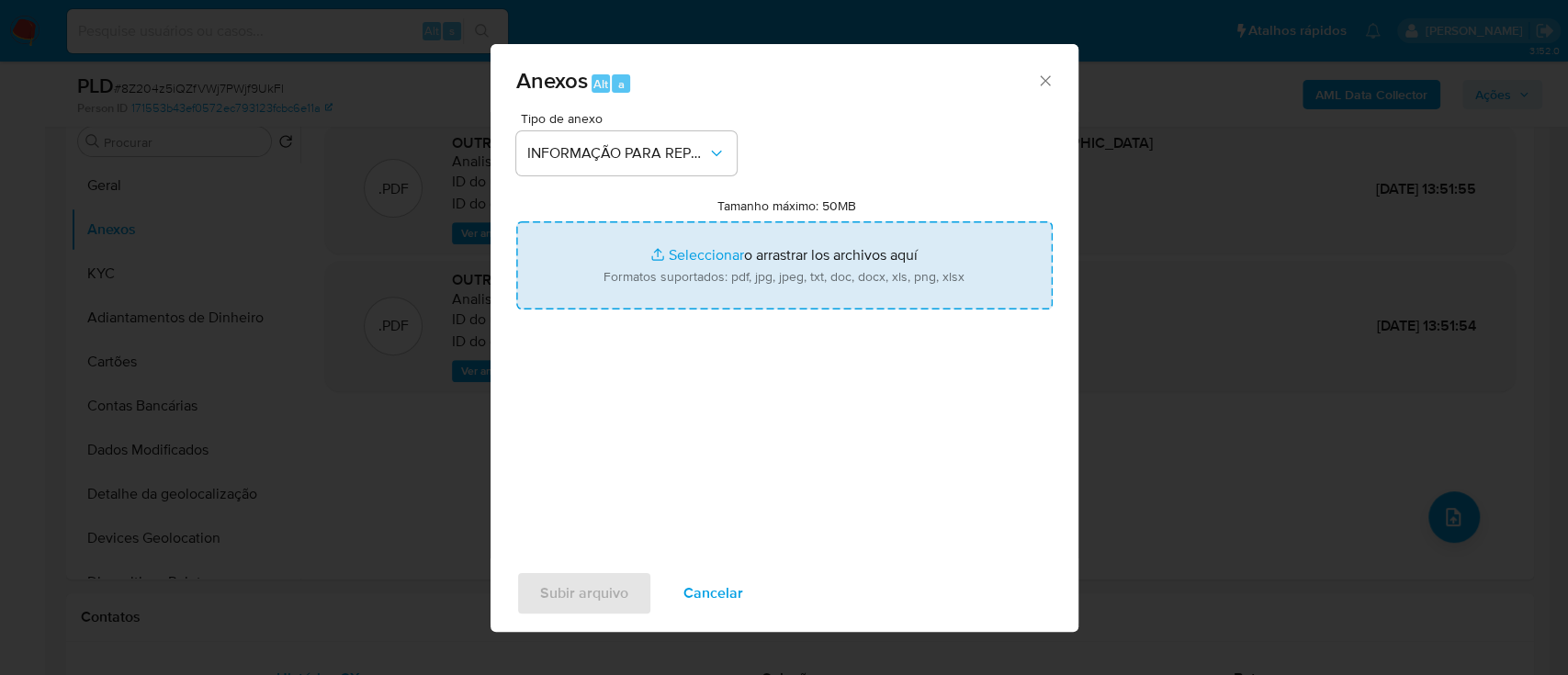
type input "C:\fakepath\SAR - 8Z204z5iQZfVWj7PWjf9UkFl - CPF 57670242949 - ALTEMIR [PERSON_…"
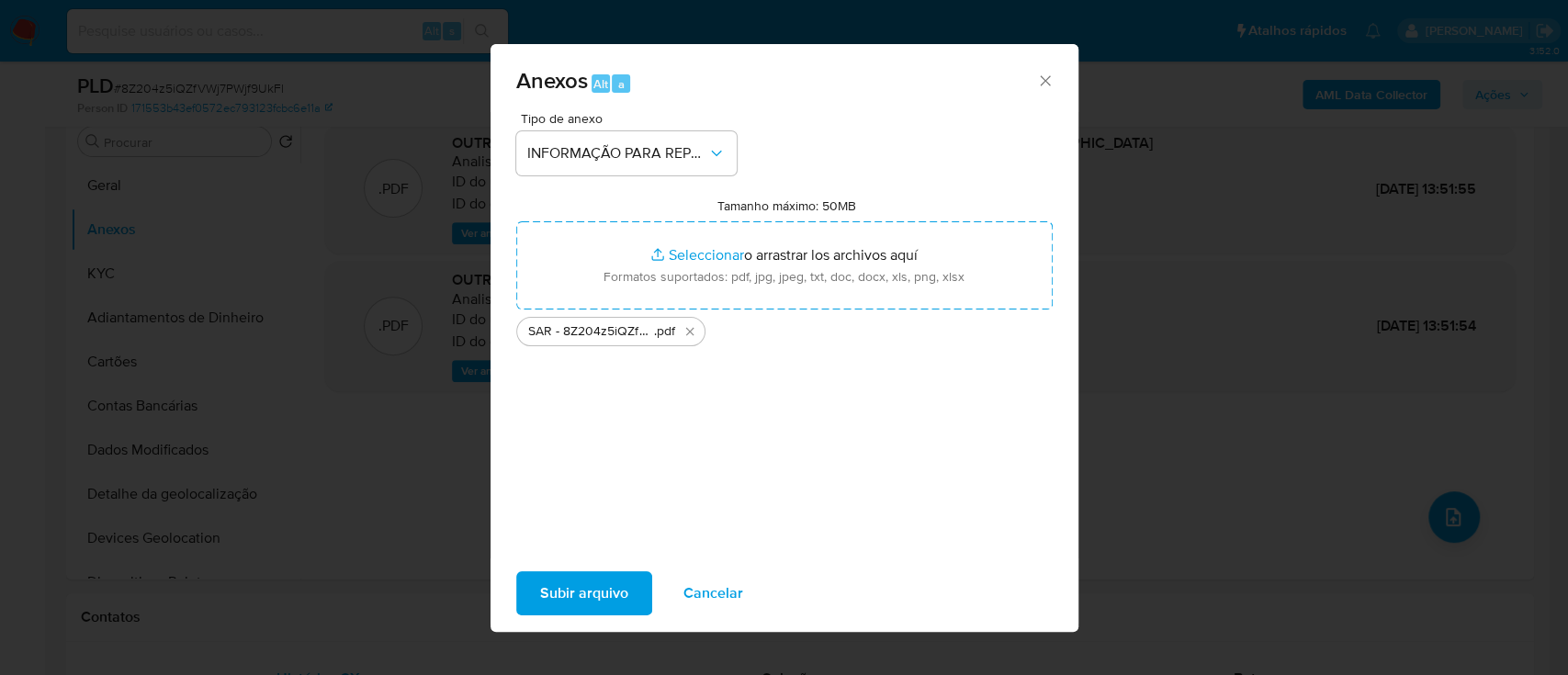
click at [603, 598] on span "Subir arquivo" at bounding box center [583, 593] width 88 height 41
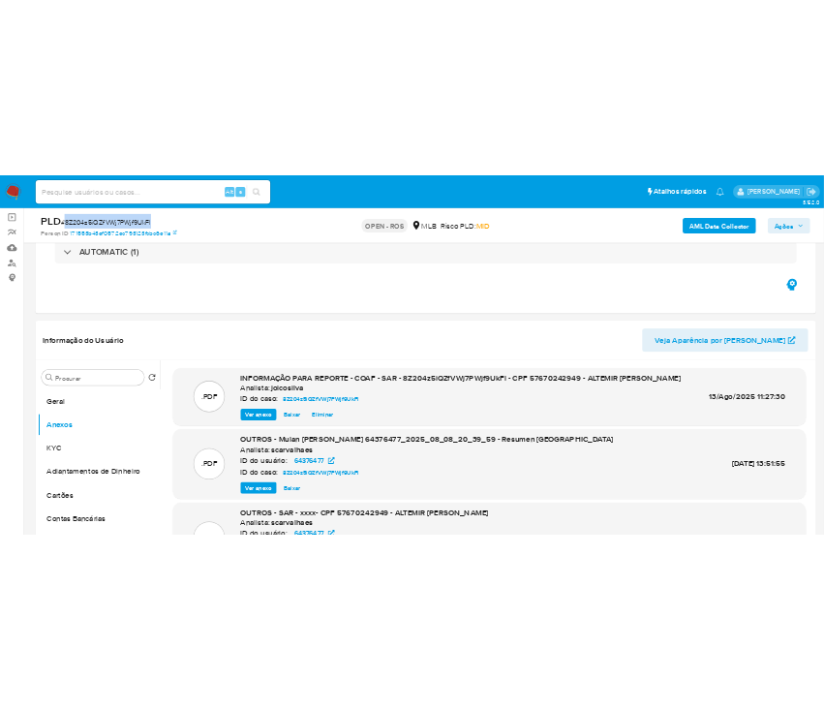
scroll to position [129, 0]
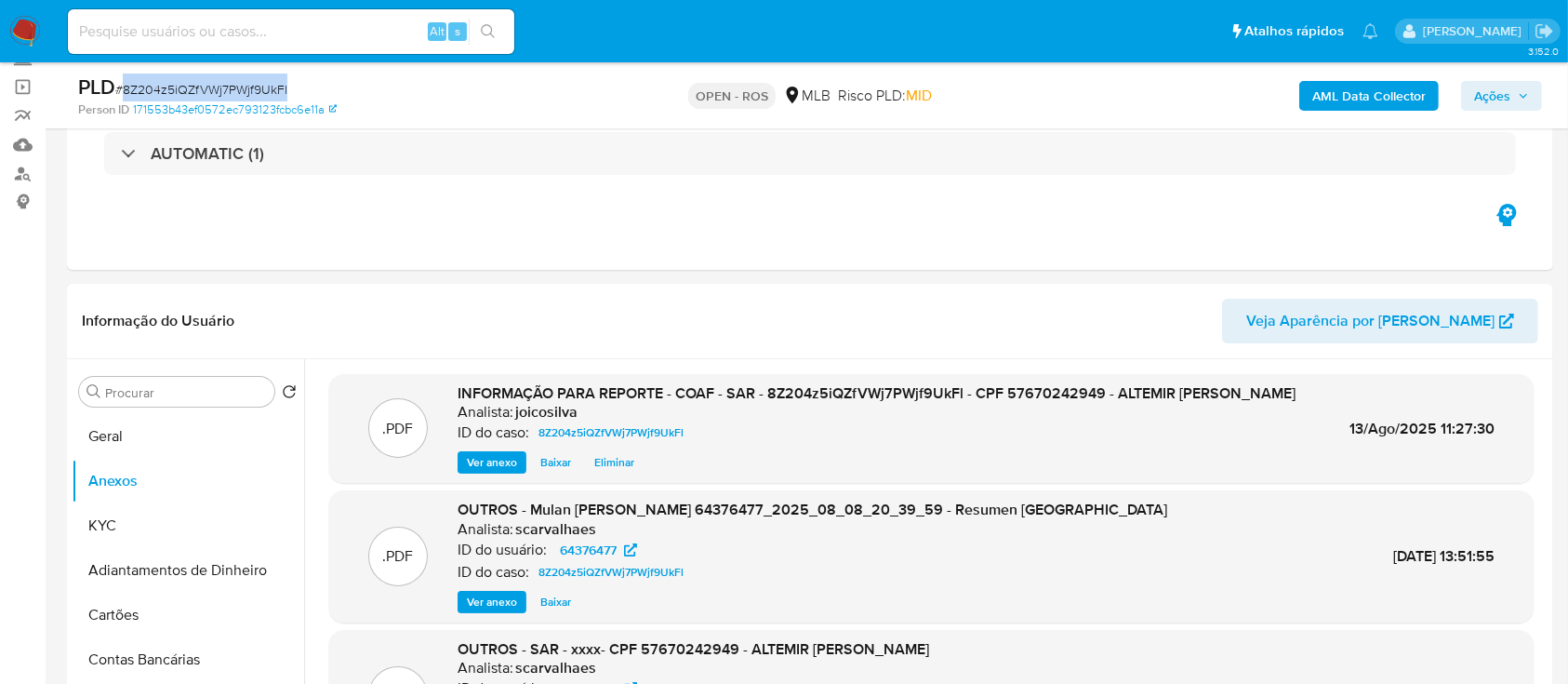
drag, startPoint x: 1475, startPoint y: 84, endPoint x: 1455, endPoint y: 108, distance: 31.2
click at [1479, 83] on span "Ações" at bounding box center [1492, 95] width 36 height 30
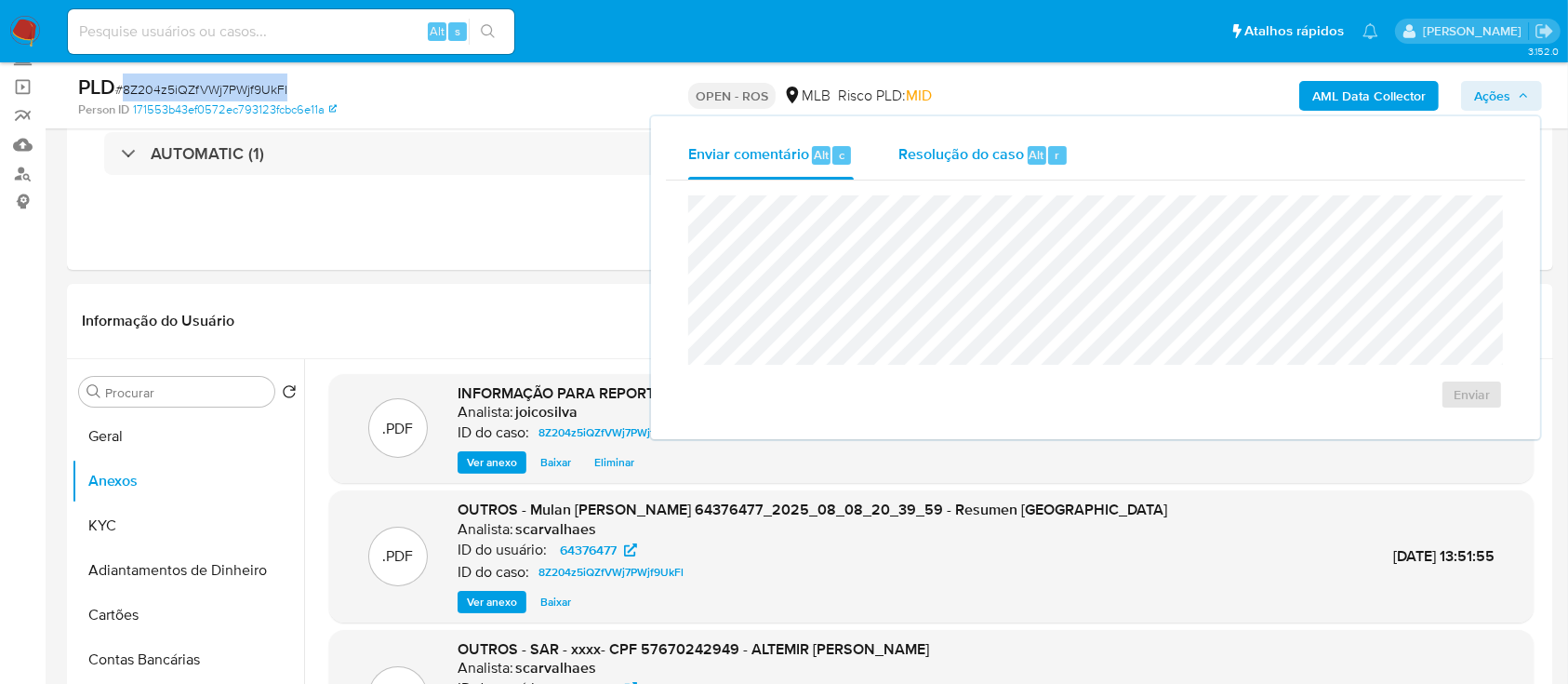
click at [975, 159] on span "Resolução do caso" at bounding box center [961, 154] width 126 height 21
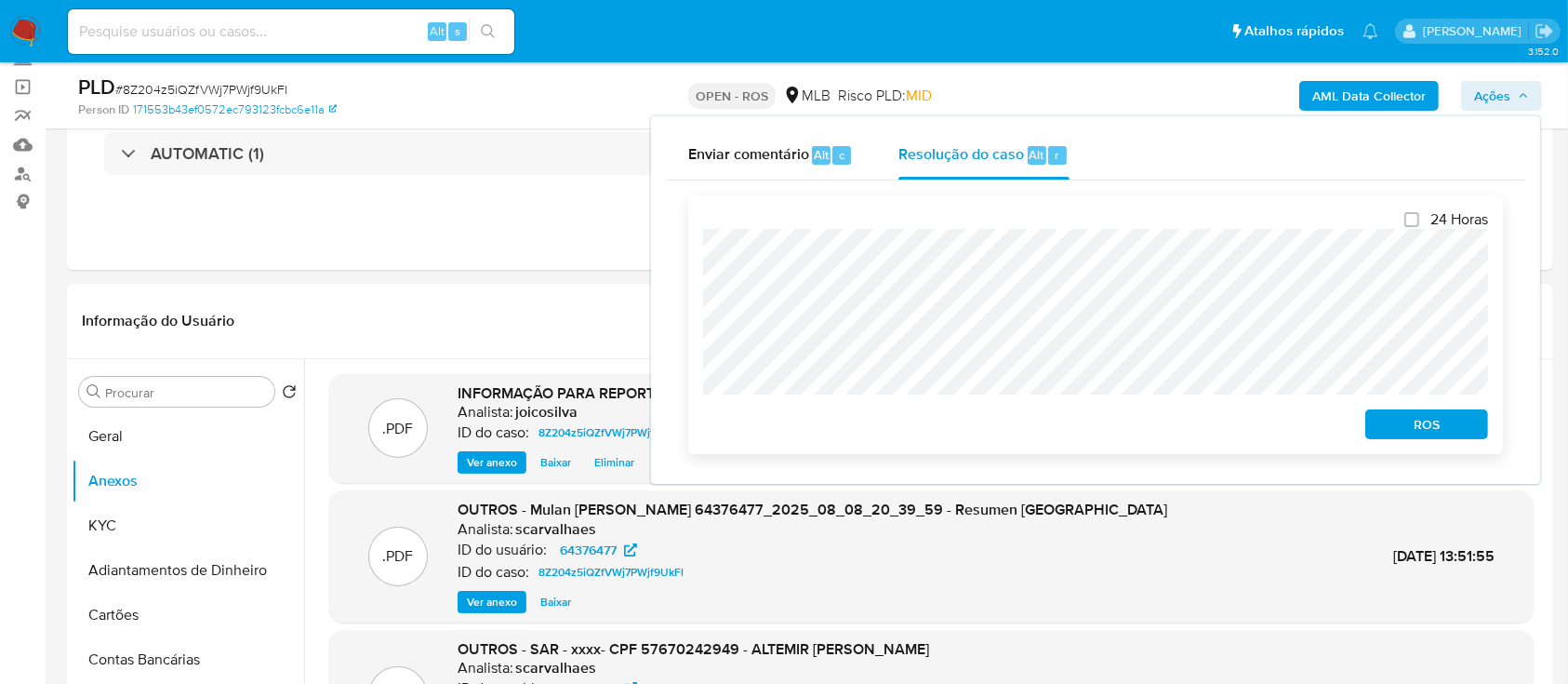
click at [1406, 416] on span "ROS" at bounding box center [1426, 424] width 97 height 26
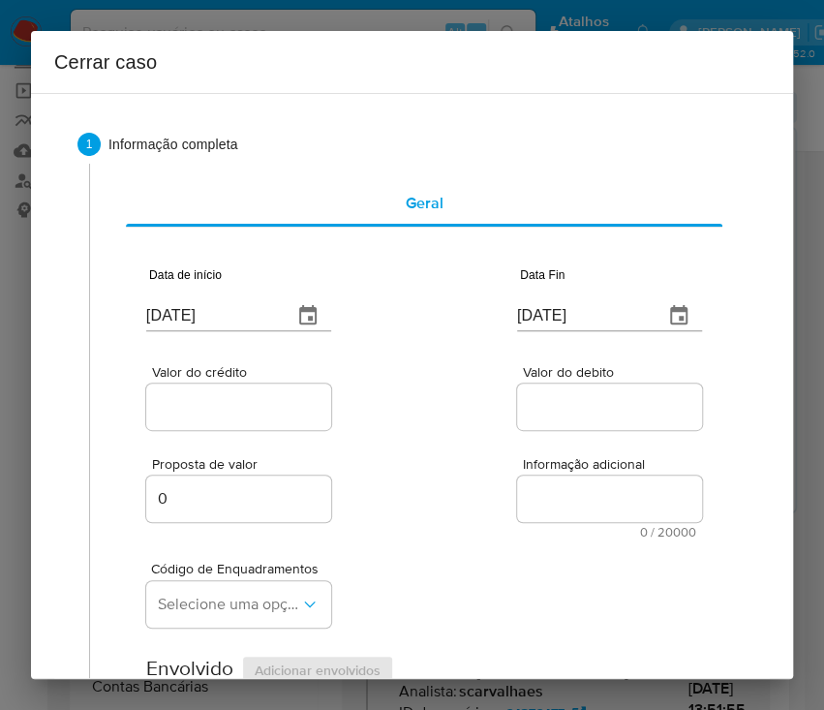
click at [236, 326] on input "[DATE]" at bounding box center [211, 315] width 131 height 31
click at [241, 318] on input "[DATE]" at bounding box center [211, 315] width 131 height 31
paste input "03/06"
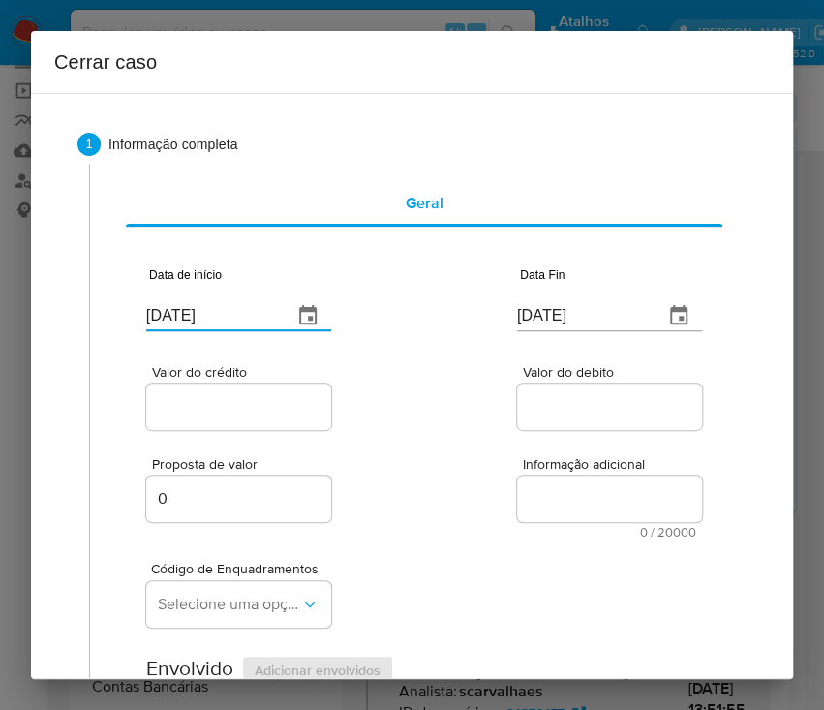
type input "[DATE]"
click at [384, 379] on div "Valor do crédito Valor do debito" at bounding box center [424, 388] width 556 height 92
click at [580, 321] on input "[DATE]" at bounding box center [582, 315] width 131 height 31
click at [581, 321] on input "[DATE]" at bounding box center [582, 315] width 131 height 31
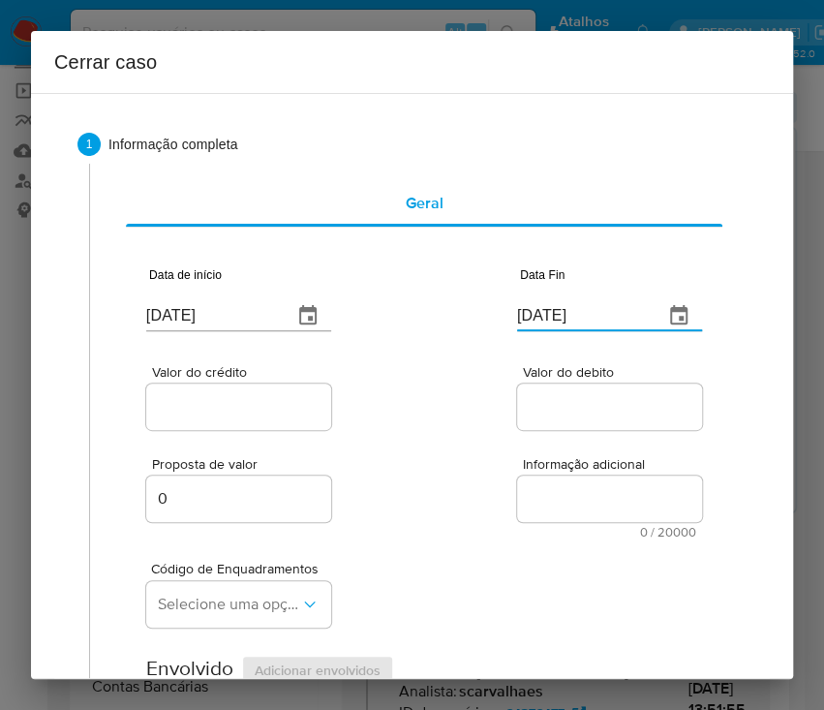
click at [581, 321] on input "[DATE]" at bounding box center [582, 315] width 131 height 31
paste input "07"
type input "[DATE]"
drag, startPoint x: 571, startPoint y: 415, endPoint x: 319, endPoint y: 423, distance: 252.9
click at [571, 415] on input "Valor do debito" at bounding box center [612, 406] width 190 height 25
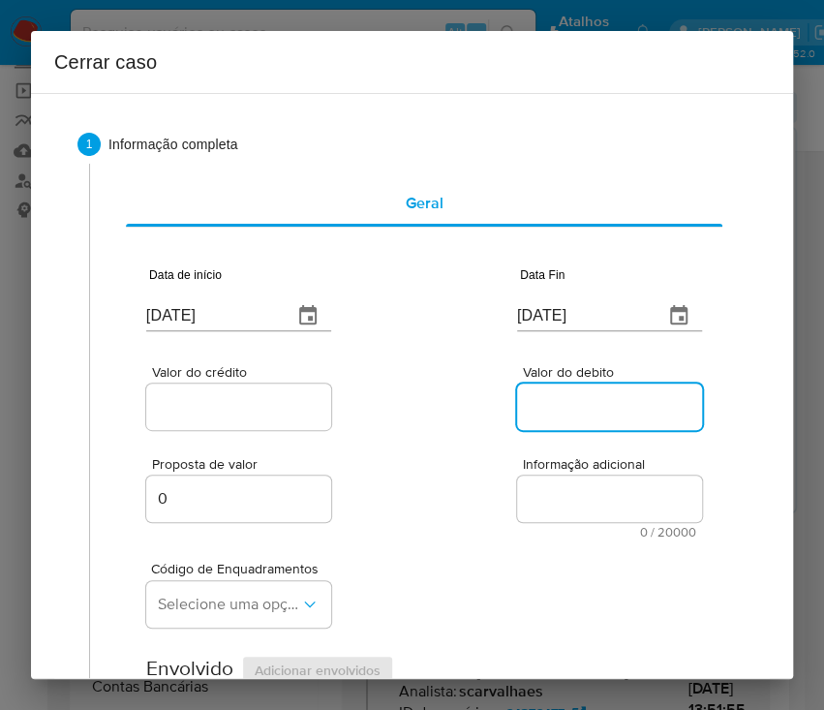
click at [268, 402] on input "Valor do crédito" at bounding box center [241, 406] width 190 height 25
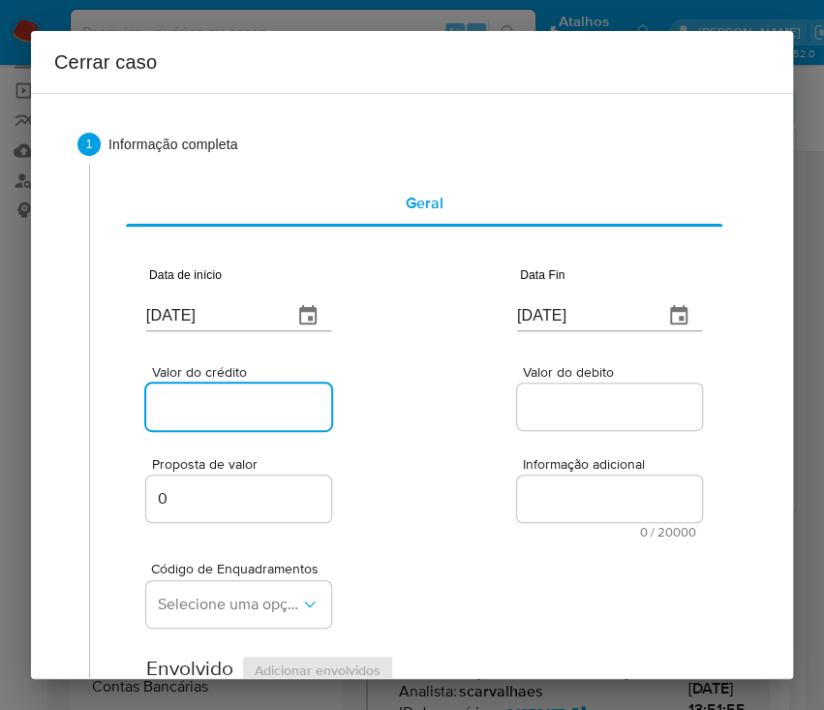
drag, startPoint x: 261, startPoint y: 401, endPoint x: 287, endPoint y: 402, distance: 25.2
click at [261, 401] on input "Valor do crédito" at bounding box center [241, 406] width 190 height 25
paste input "R$314.231"
type input "R$314.231"
click at [431, 401] on div "Valor do crédito R$314.231 Valor do debito" at bounding box center [424, 388] width 556 height 92
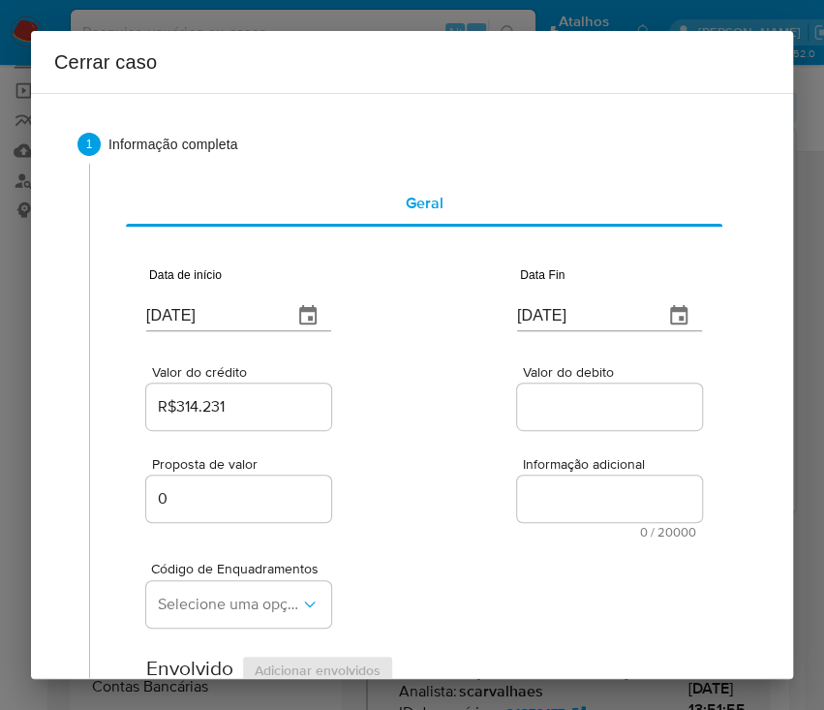
click at [570, 419] on div at bounding box center [609, 407] width 185 height 46
click at [575, 414] on input "Valor do debito" at bounding box center [612, 406] width 190 height 25
paste input "R$163.169"
type input "R$163.169"
click at [595, 536] on span "0 / 20000" at bounding box center [609, 532] width 173 height 13
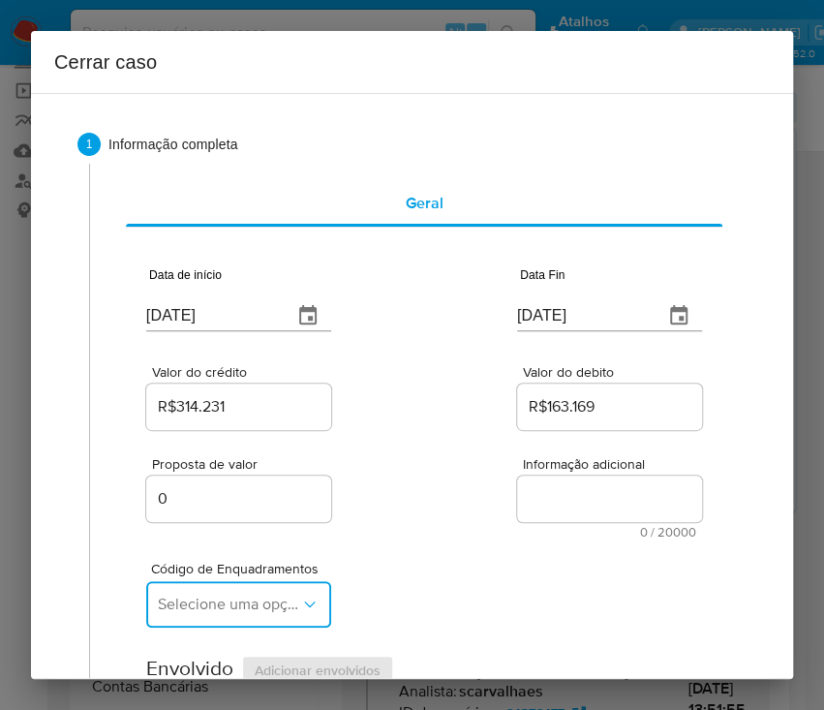
click at [240, 605] on span "Selecione uma opção" at bounding box center [229, 604] width 142 height 19
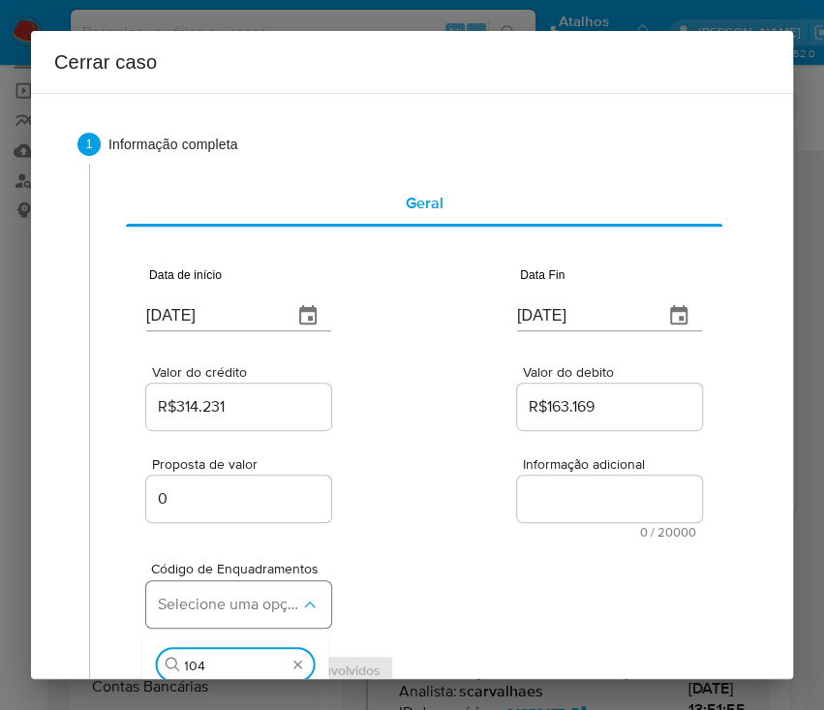
type input "1045"
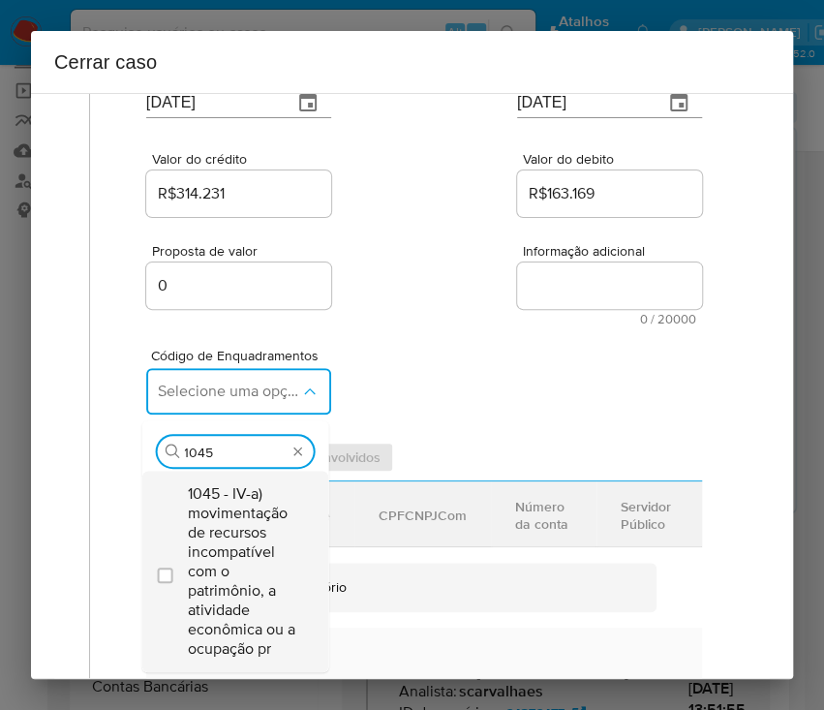
scroll to position [258, 0]
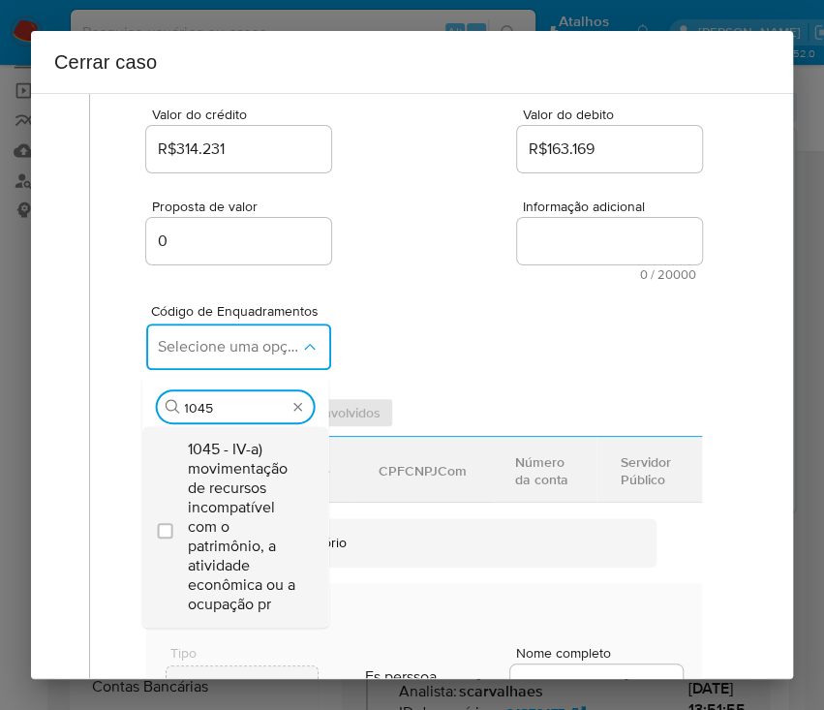
click at [238, 464] on span "1045 - IV-a) movimentação de recursos incompatível com o patrimônio, a atividad…" at bounding box center [244, 527] width 113 height 174
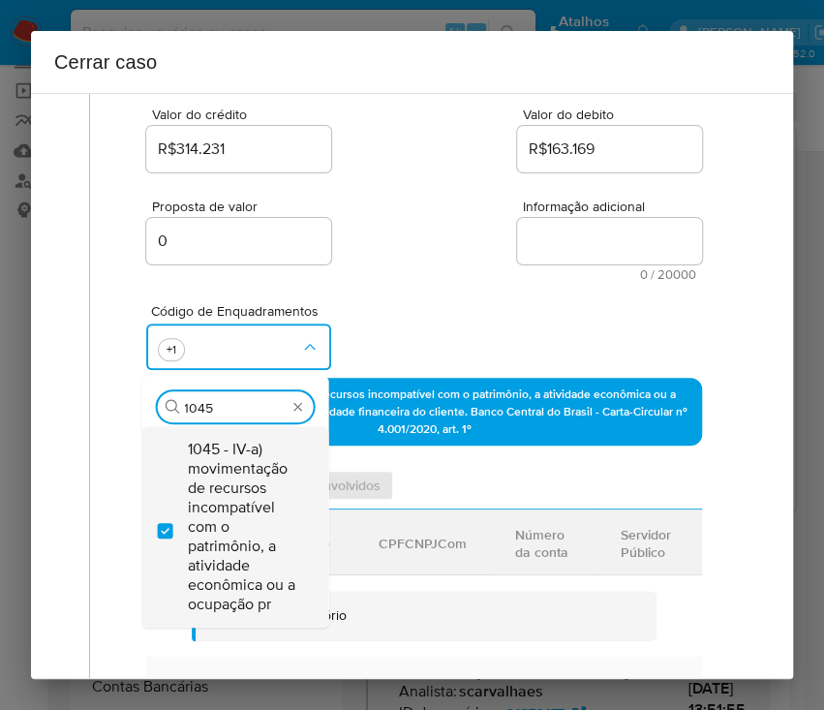
checkbox input "true"
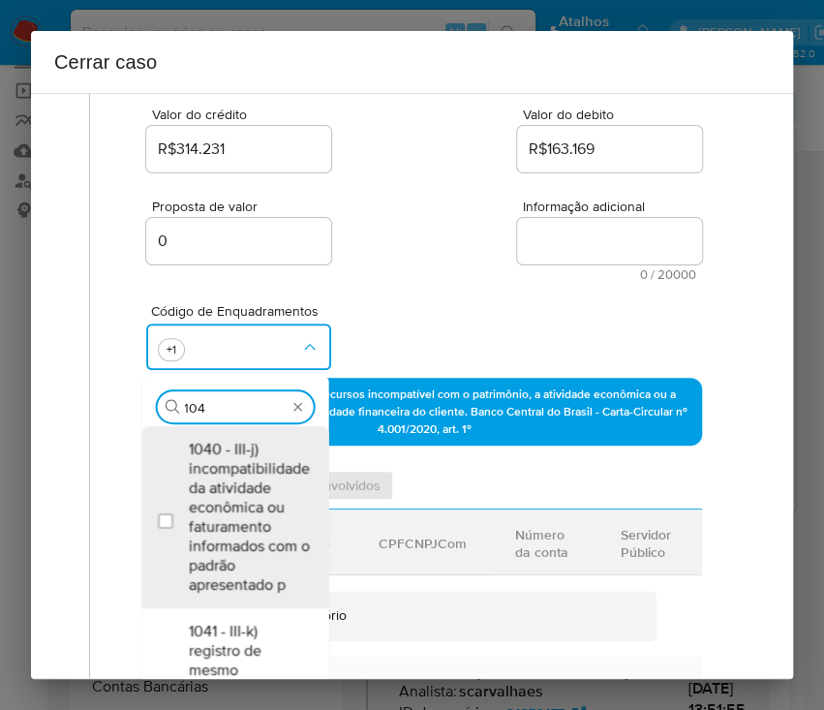
scroll to position [0, 0]
type input "1047"
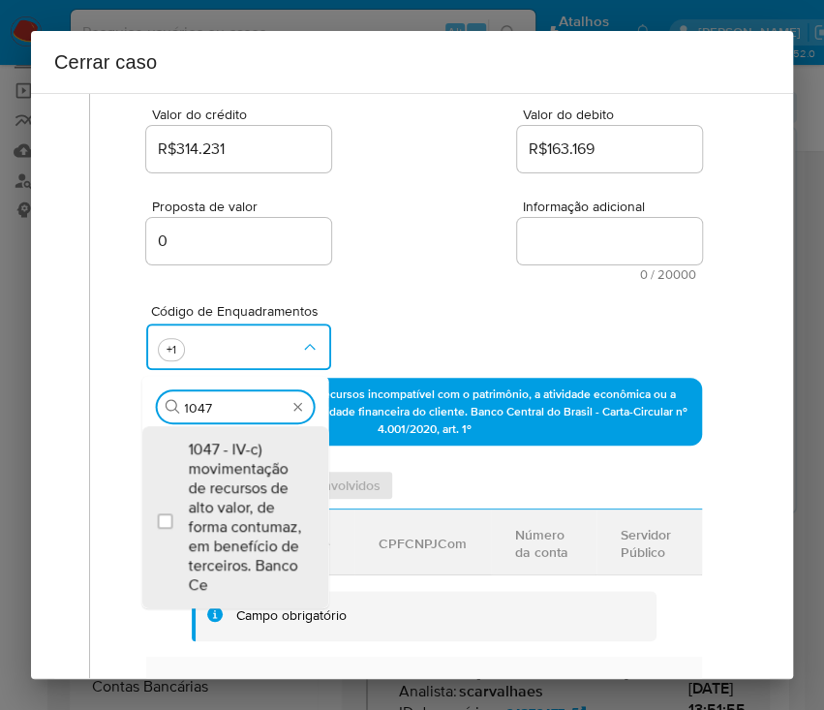
drag, startPoint x: 228, startPoint y: 502, endPoint x: 333, endPoint y: 359, distance: 177.2
click at [225, 502] on span "1047 - IV-c) movimentação de recursos de alto valor, de forma contumaz, em bene…" at bounding box center [244, 517] width 113 height 155
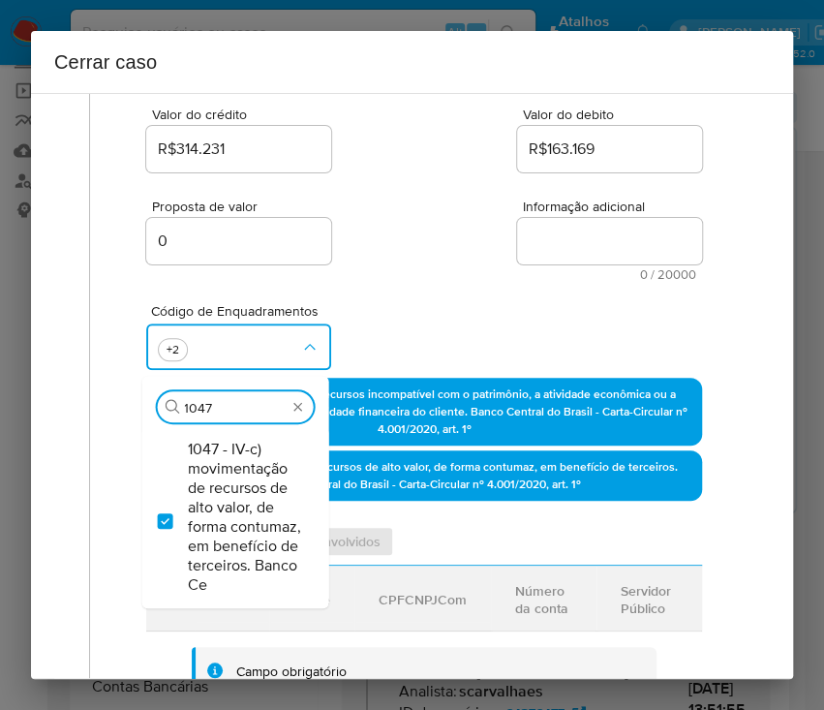
checkbox input "true"
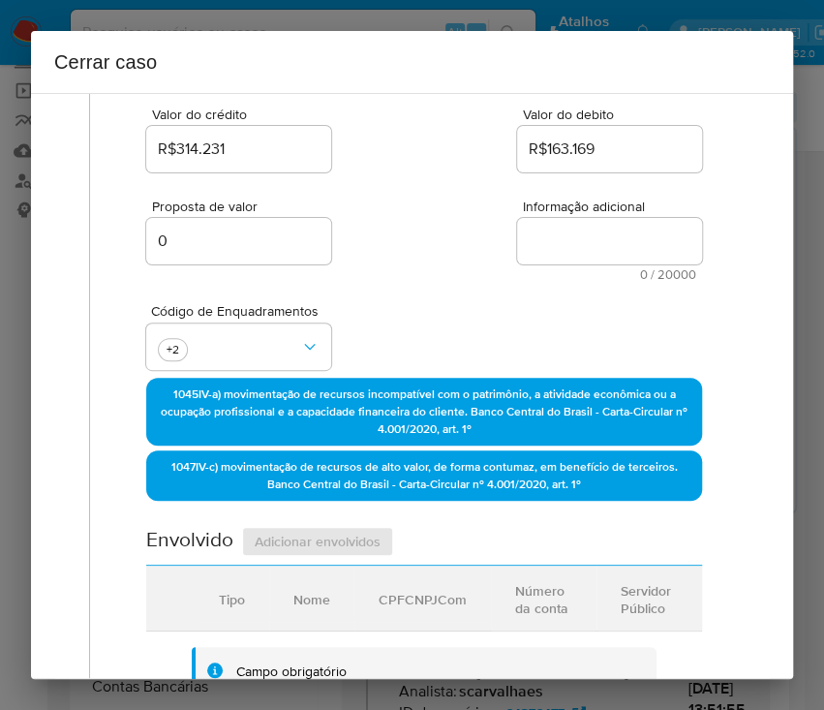
click at [416, 261] on div "Proposta de valor 0 Informação adicional 0 / 20000 20000 caracteres restantes" at bounding box center [424, 228] width 556 height 105
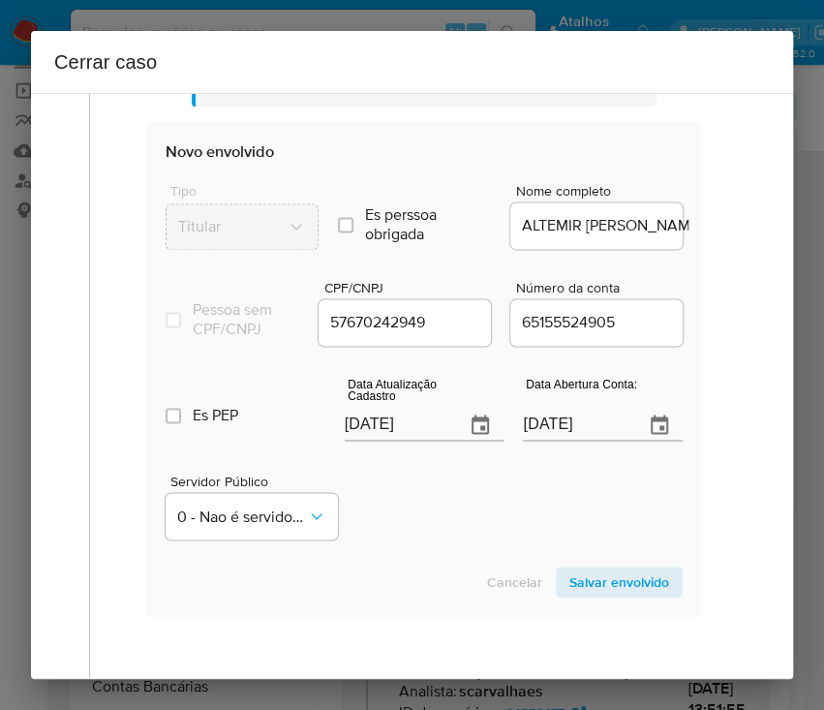
scroll to position [904, 0]
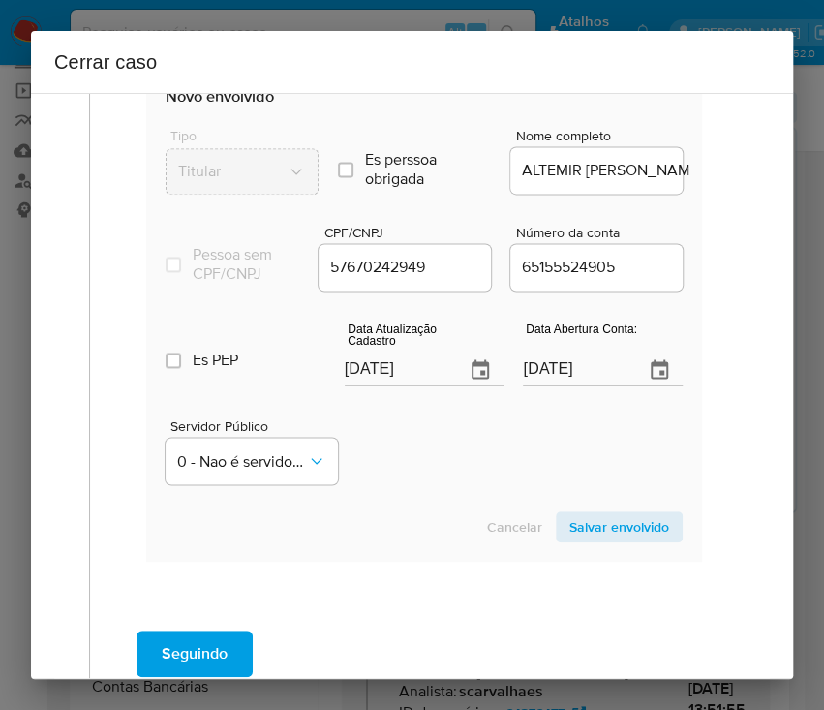
click at [384, 385] on input "[DATE]" at bounding box center [398, 369] width 106 height 31
paste input "04/05"
type input "[DATE]"
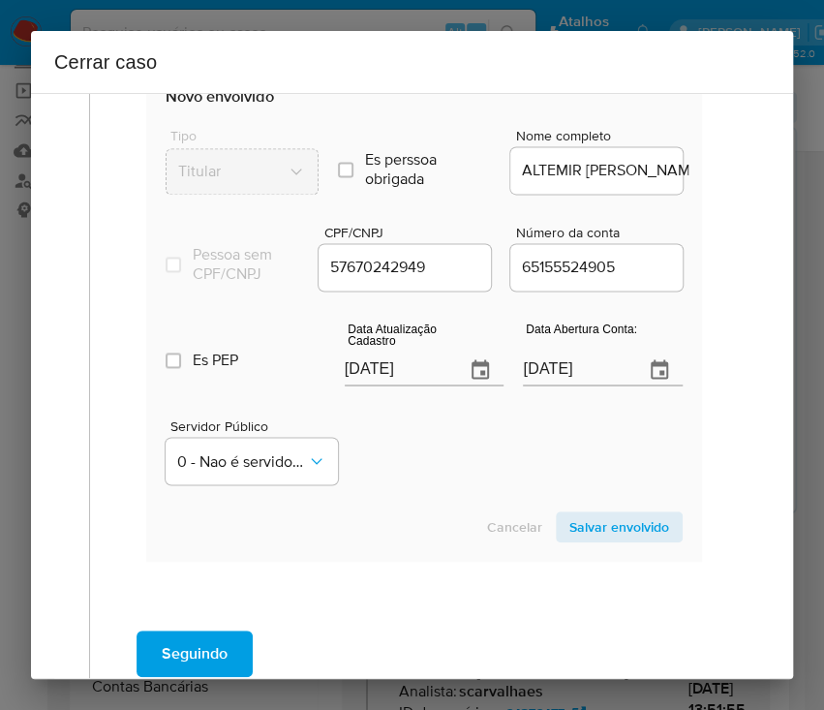
click at [442, 487] on div "Servidor Público 0 - Nao é servidor/[PERSON_NAME] possui informacao" at bounding box center [424, 443] width 517 height 97
click at [576, 385] on input "[DATE]" at bounding box center [576, 369] width 106 height 31
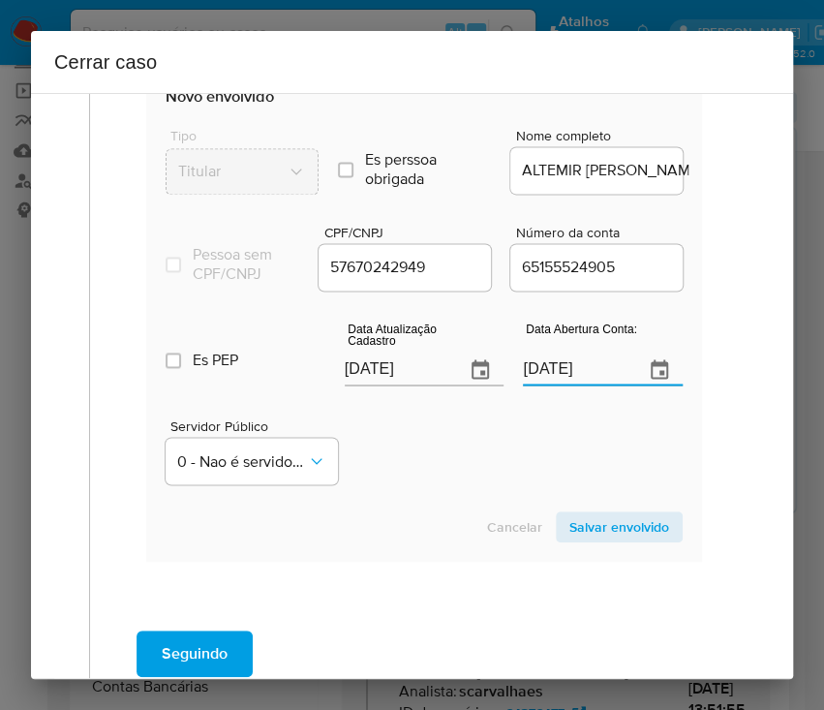
paste input "0812"
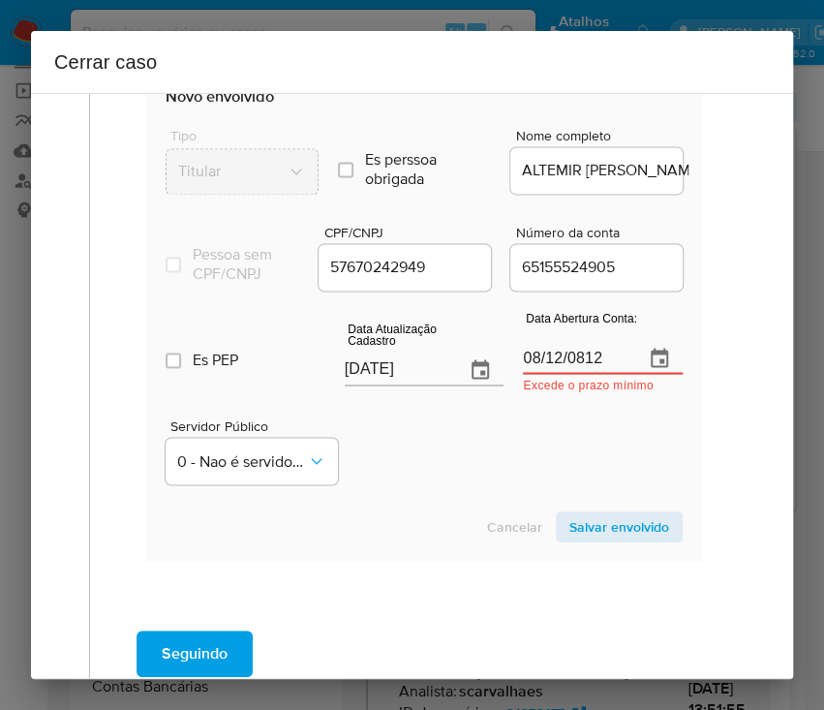
click at [561, 370] on input "08/12/0812" at bounding box center [576, 358] width 106 height 31
paste input "2021"
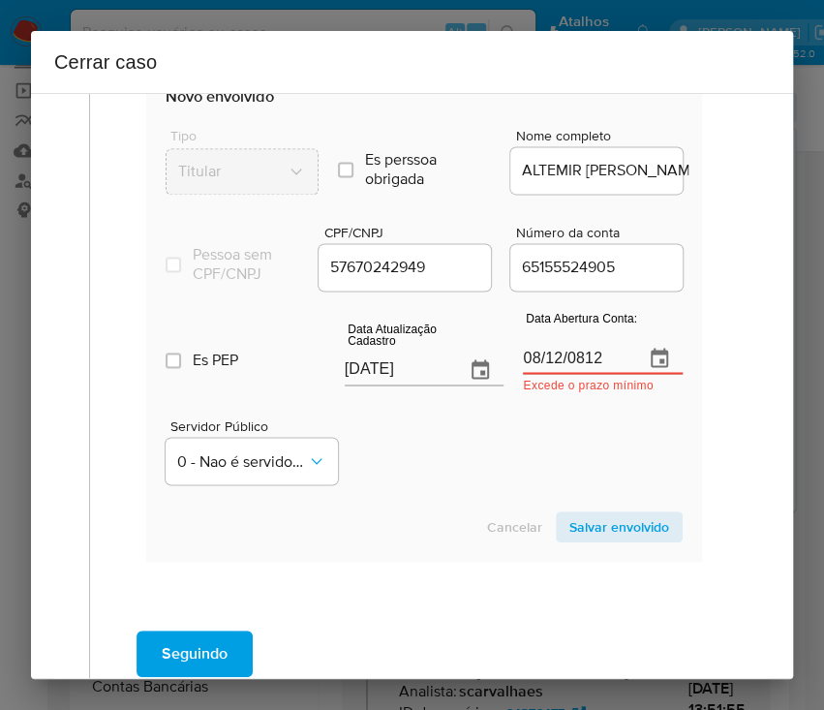
type input "[DATE]"
click at [566, 446] on div "Servidor Público 0 - Nao é servidor/[PERSON_NAME] possui informacao" at bounding box center [424, 443] width 517 height 97
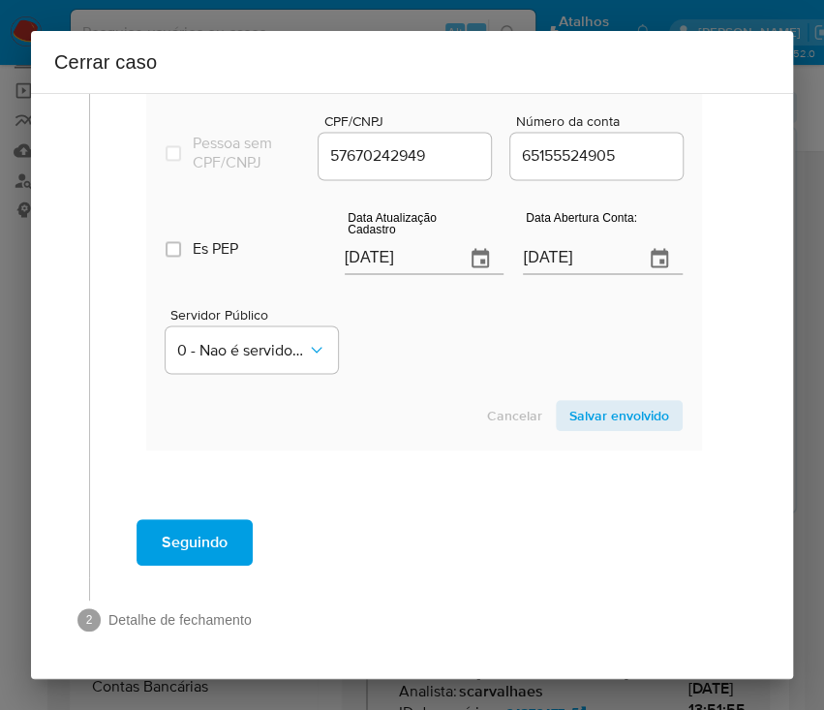
click at [580, 414] on span "Salvar envolvido" at bounding box center [619, 415] width 100 height 27
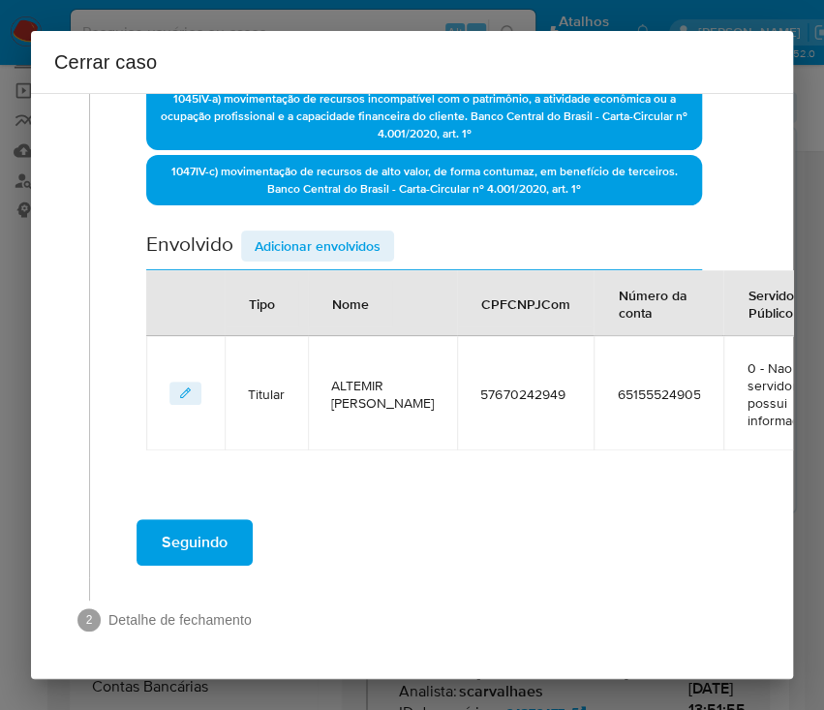
click at [346, 232] on span "Adicionar envolvidos" at bounding box center [318, 245] width 126 height 27
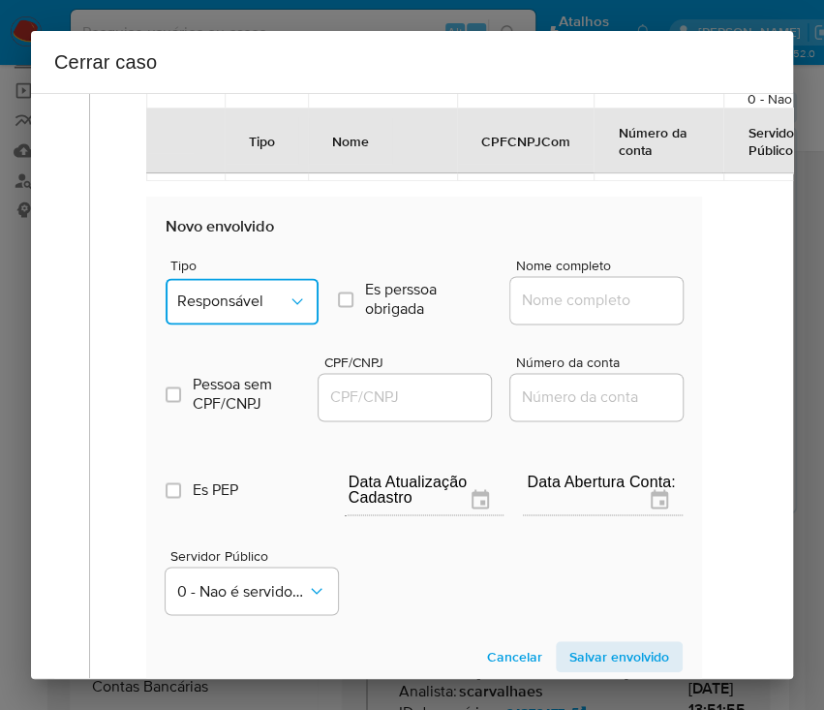
click at [263, 292] on span "Responsável" at bounding box center [232, 301] width 110 height 19
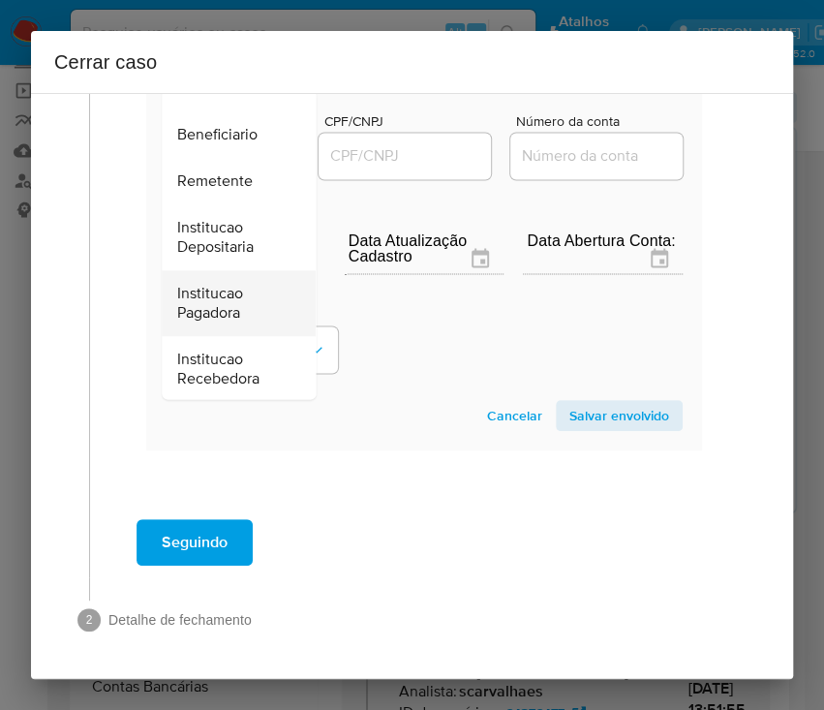
scroll to position [345, 0]
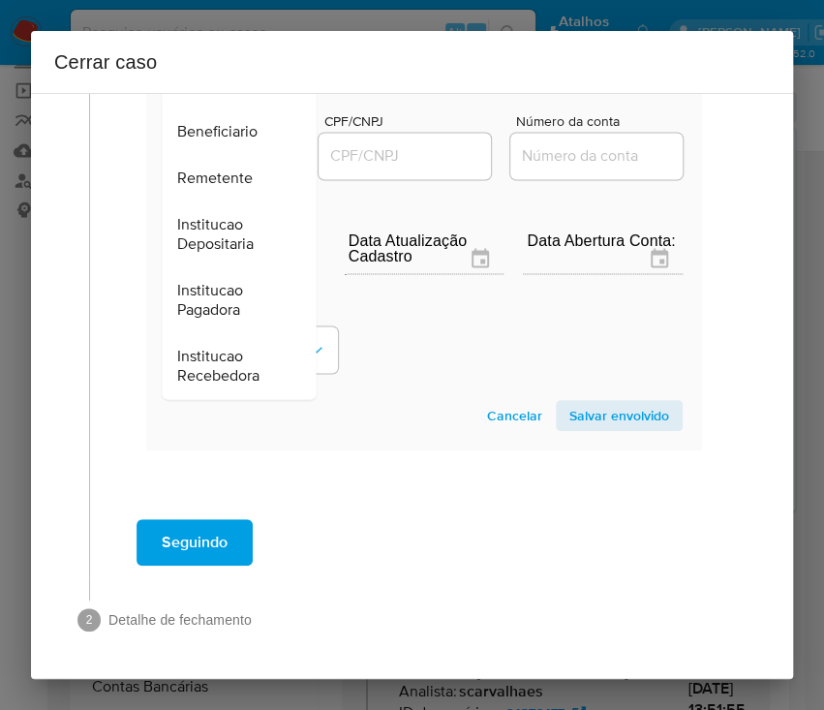
drag, startPoint x: 232, startPoint y: 154, endPoint x: 305, endPoint y: 188, distance: 80.2
click at [232, 169] on span "Remetente" at bounding box center [215, 178] width 76 height 19
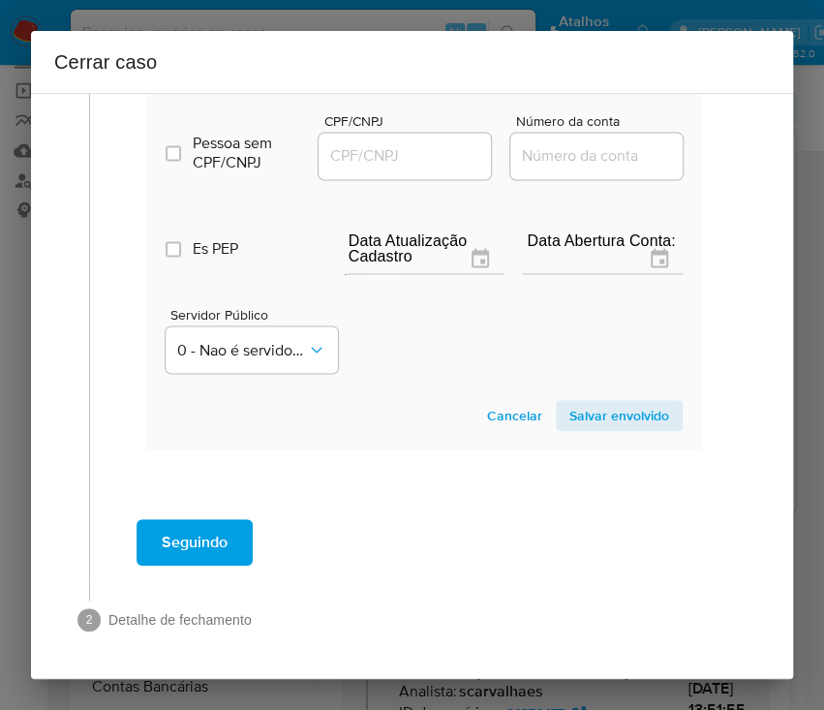
scroll to position [746, 0]
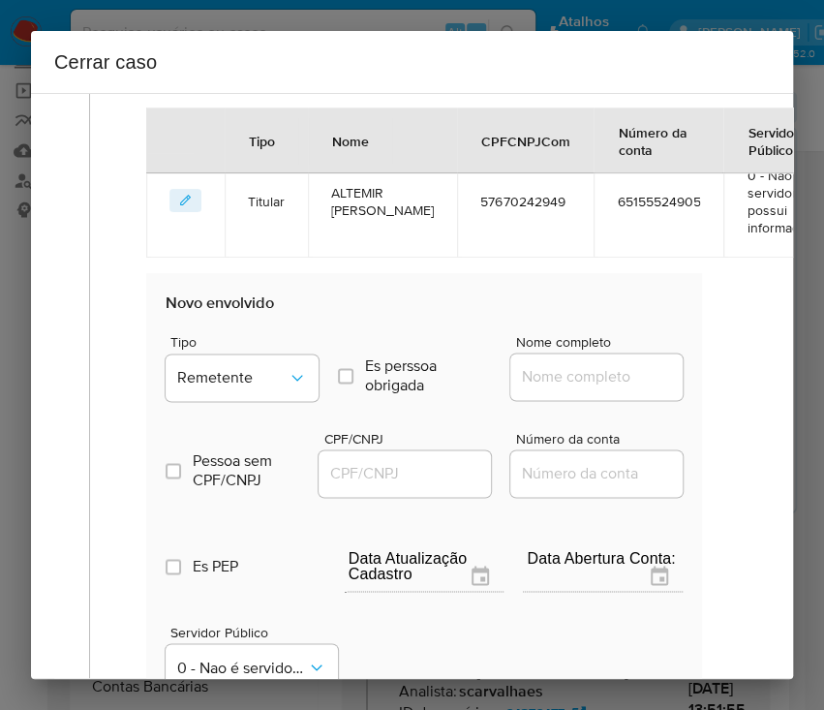
click at [550, 385] on input "Nome completo" at bounding box center [605, 376] width 190 height 25
paste input "J. B. de Brito Metalurgica, 20006610000100"
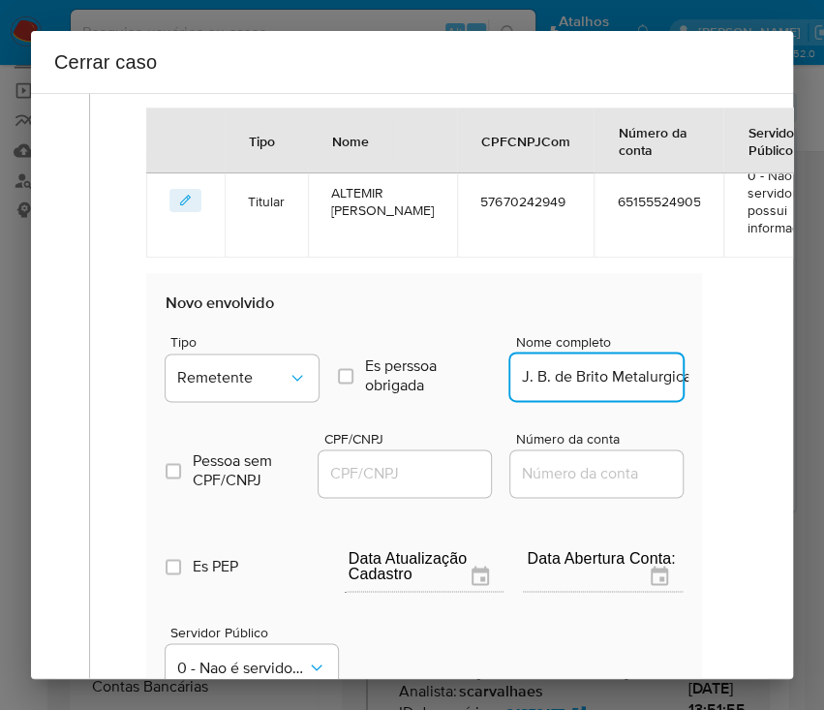
scroll to position [0, 137]
drag, startPoint x: 542, startPoint y: 380, endPoint x: 664, endPoint y: 380, distance: 122.0
click at [664, 380] on input "J. B. de Brito Metalurgica, 20006610000100" at bounding box center [605, 376] width 190 height 25
drag, startPoint x: 540, startPoint y: 382, endPoint x: 737, endPoint y: 380, distance: 196.6
click at [737, 380] on div "1 Informação completa Geral Data de início [DATE] Data Fin [DATE] Valor do créd…" at bounding box center [412, 172] width 716 height 1616
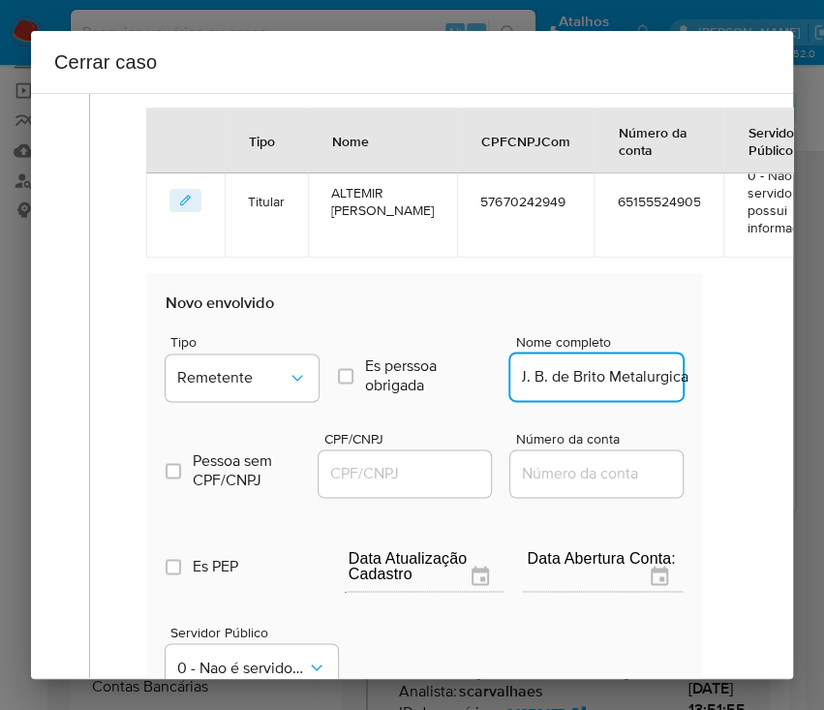
scroll to position [0, 2]
type input "J. B. de Brito Metalurgica"
click at [400, 479] on input "CPF/CNPJ" at bounding box center [414, 473] width 190 height 25
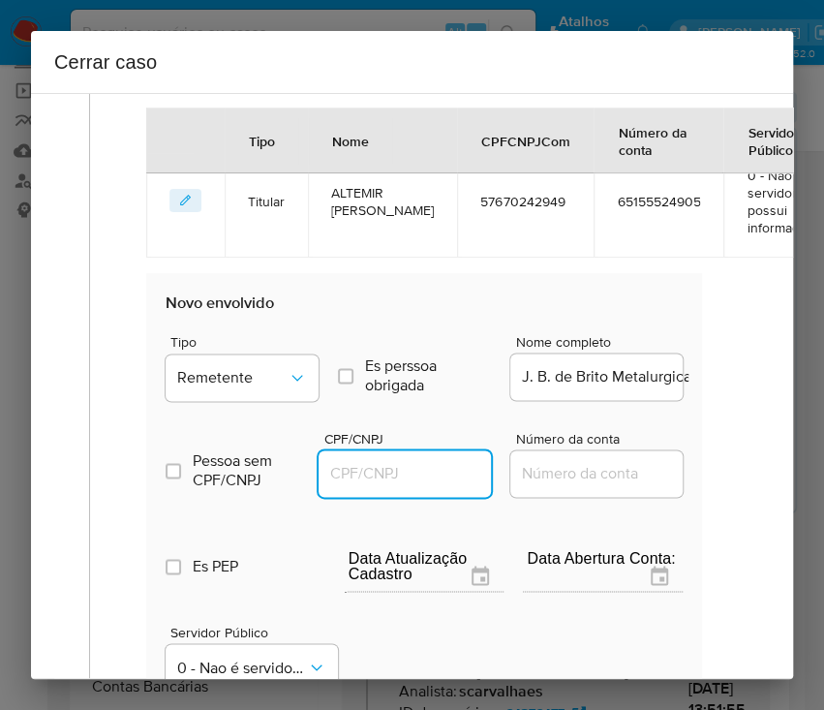
paste input "20006610000100"
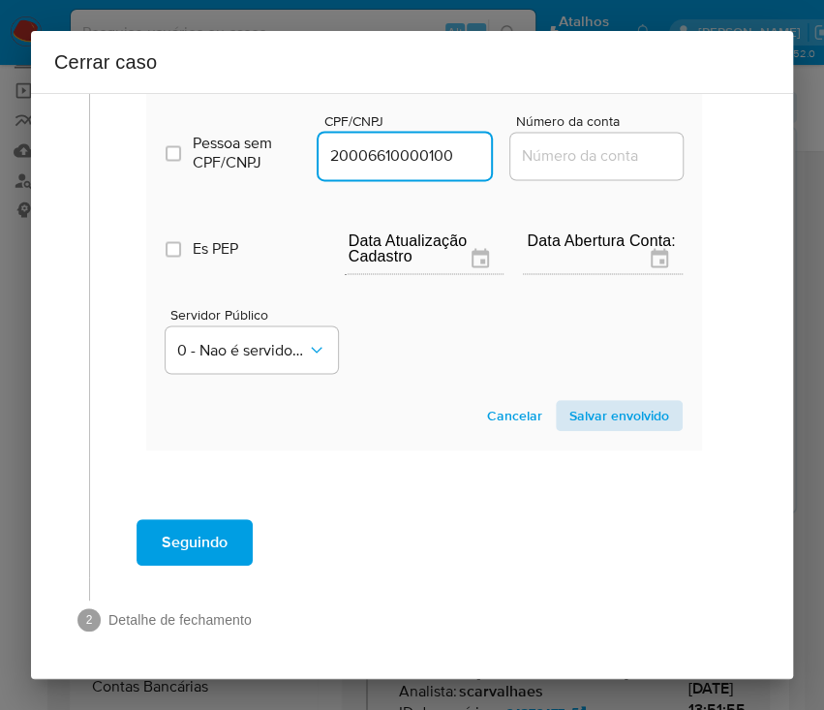
type input "20006610000100"
click at [585, 402] on span "Salvar envolvido" at bounding box center [619, 415] width 100 height 27
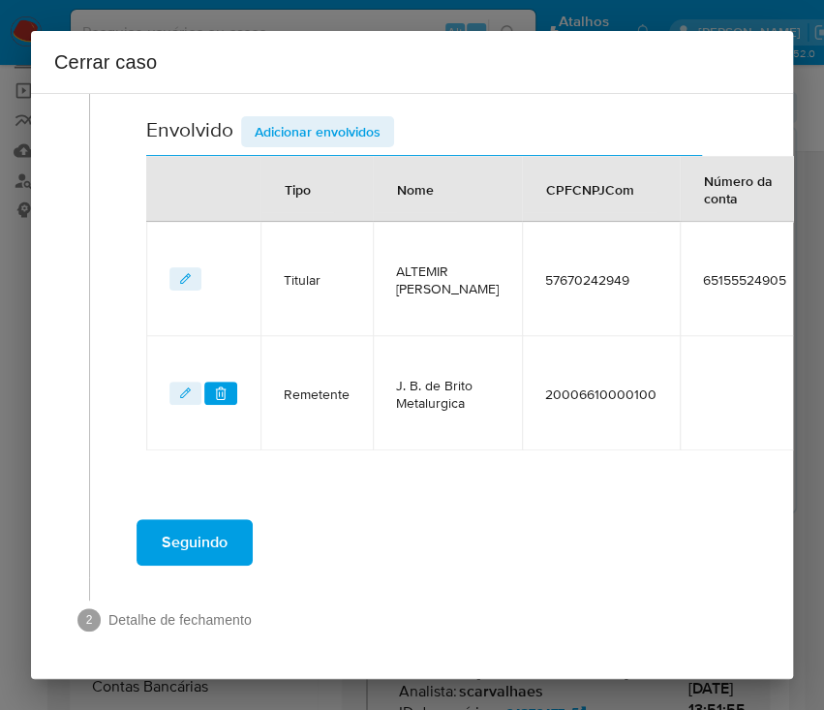
click at [318, 156] on th "Tipo" at bounding box center [317, 189] width 112 height 66
click at [323, 126] on span "Adicionar envolvidos" at bounding box center [318, 131] width 126 height 27
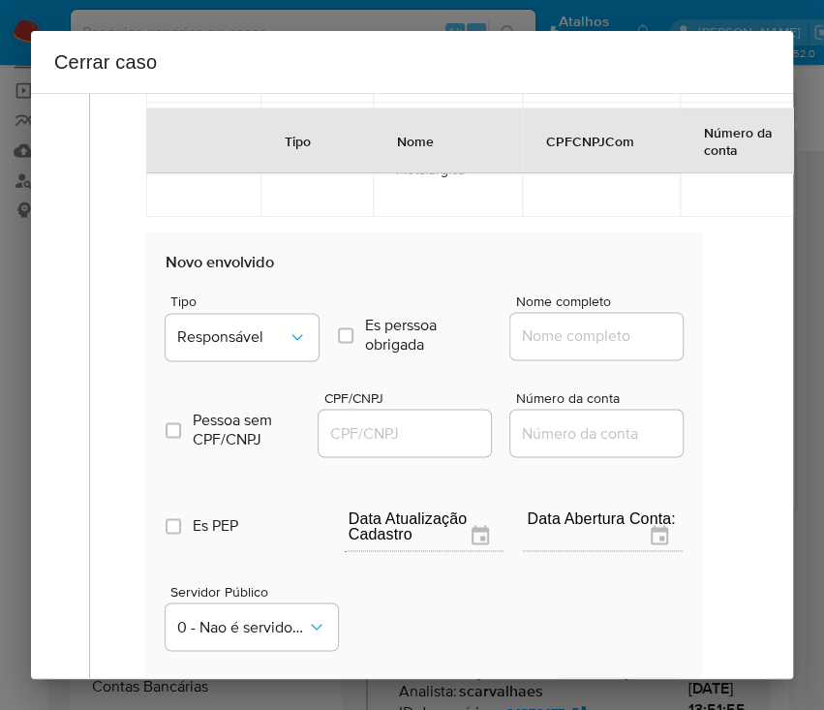
scroll to position [1071, 0]
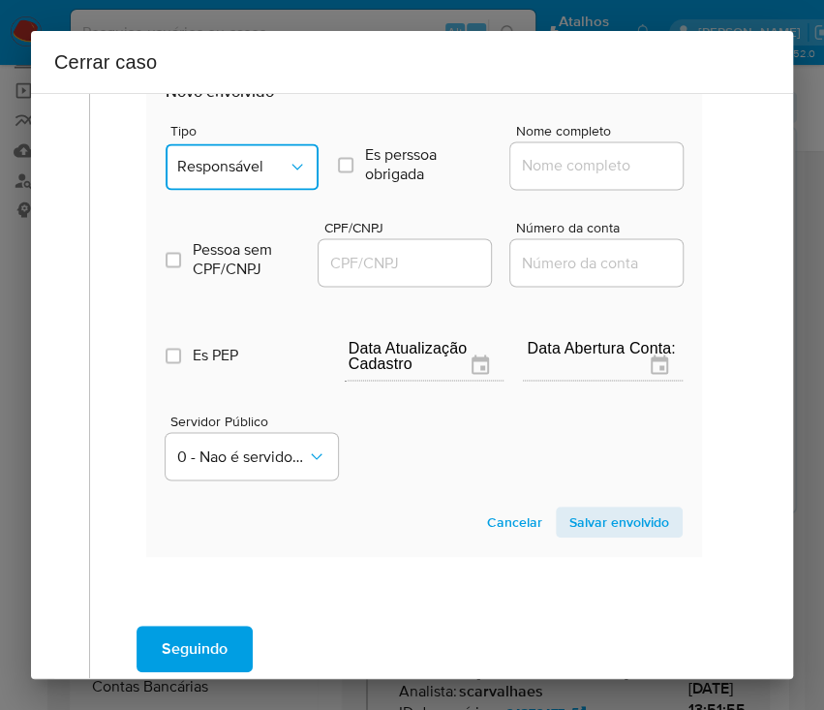
click at [276, 172] on span "Responsável" at bounding box center [232, 166] width 110 height 19
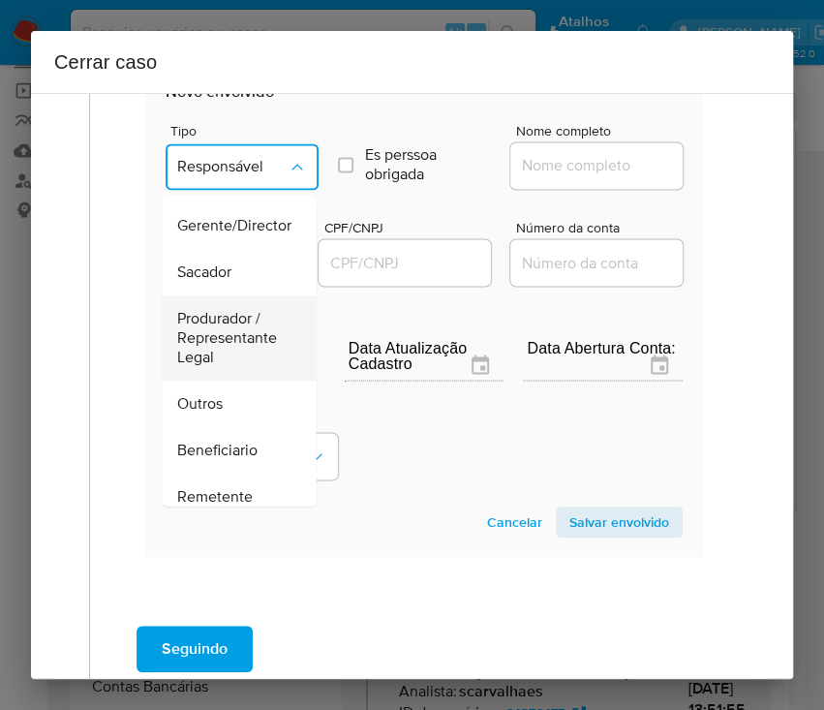
scroll to position [345, 0]
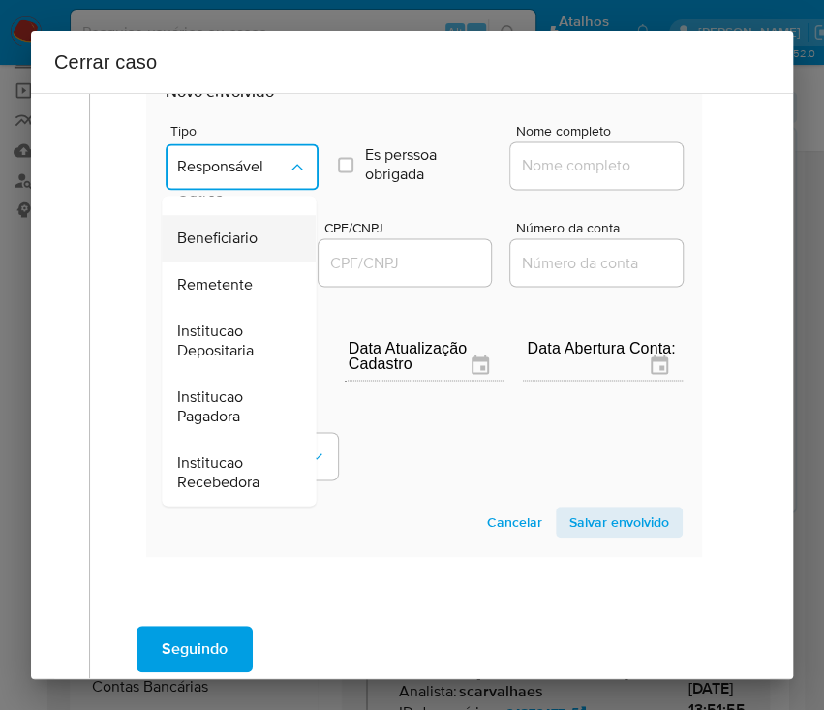
click at [238, 231] on span "Beneficiario" at bounding box center [217, 238] width 80 height 19
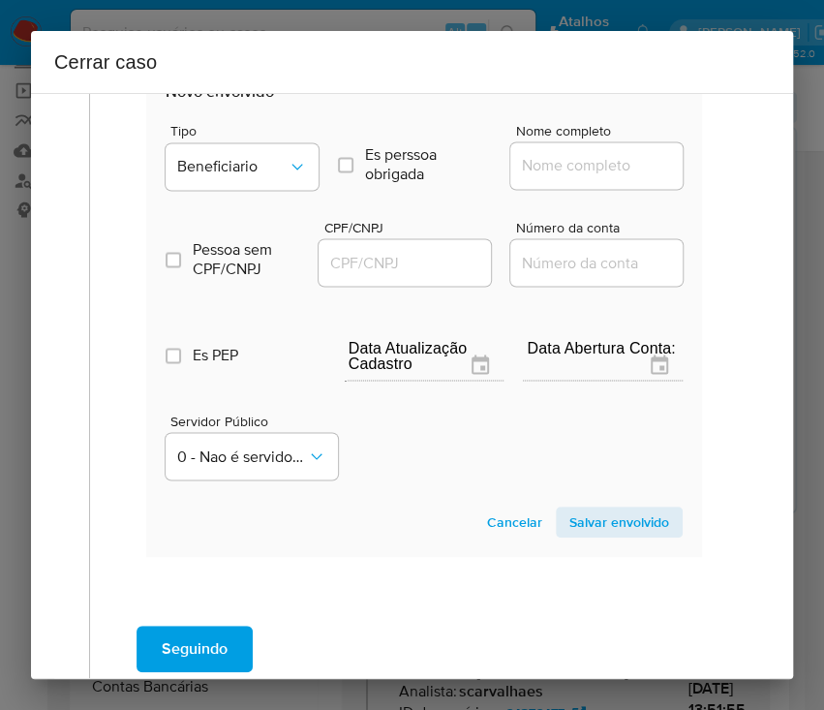
click at [519, 164] on input "Nome completo" at bounding box center [605, 165] width 190 height 25
paste input "Araujo Instalacoes Industria e Comercio Ltda, 13450661000160"
drag, startPoint x: 549, startPoint y: 168, endPoint x: 720, endPoint y: 168, distance: 170.5
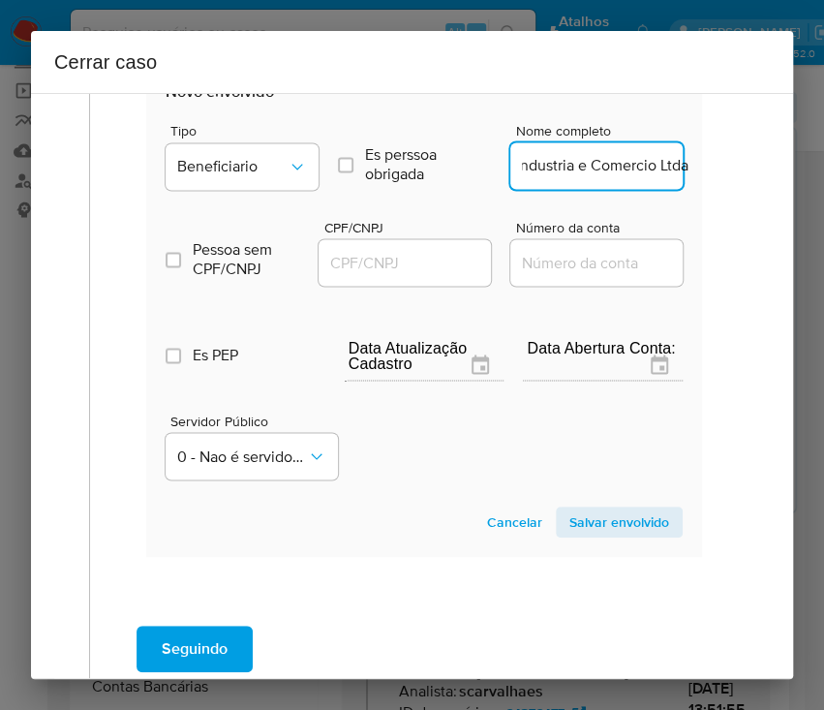
scroll to position [0, 136]
type input "Araujo Instalacoes Industria e Comercio Ltda"
drag, startPoint x: 400, startPoint y: 265, endPoint x: 418, endPoint y: 266, distance: 18.4
click at [400, 264] on input "CPF/CNPJ" at bounding box center [414, 262] width 190 height 25
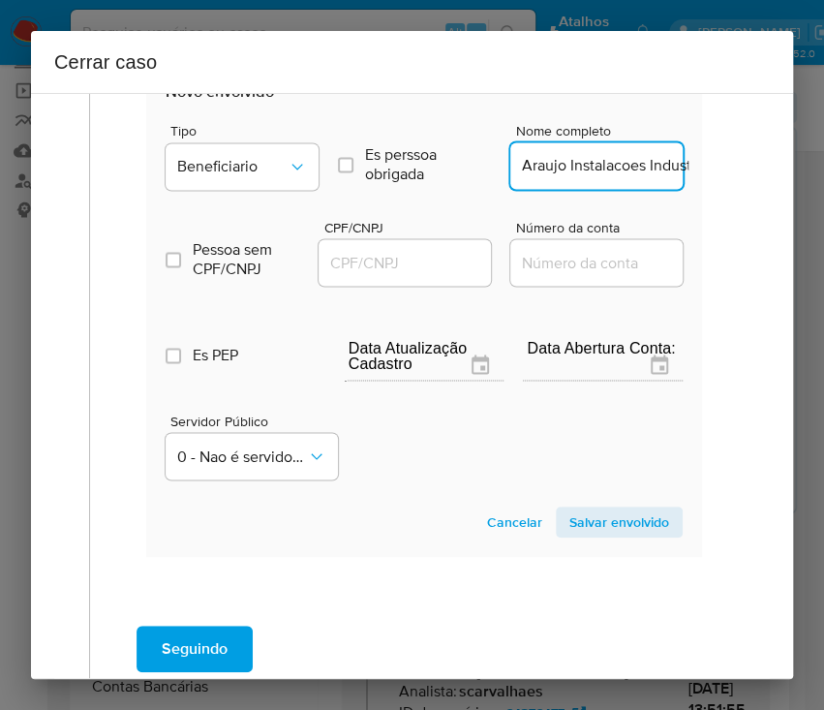
paste input "13450661000160"
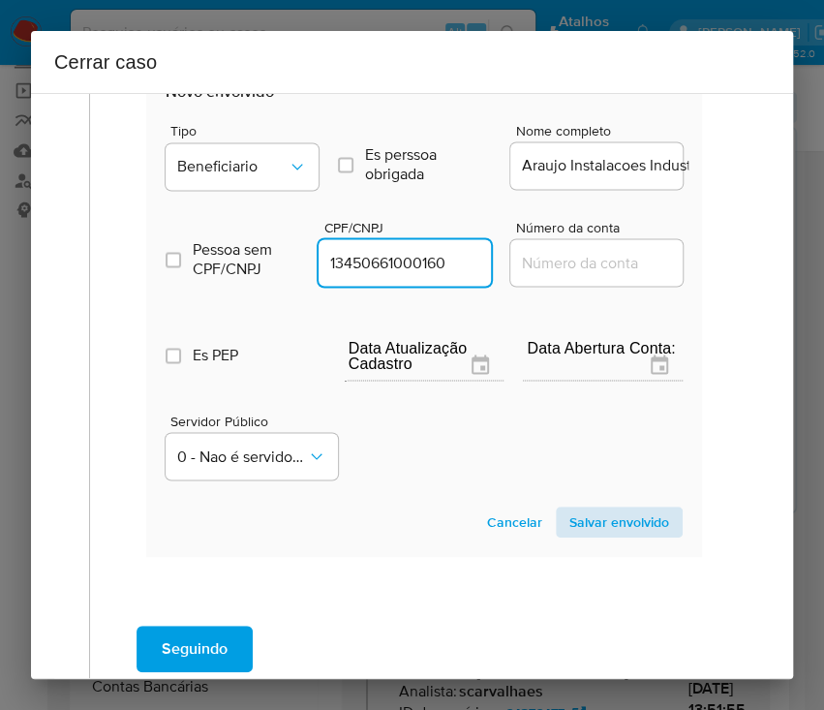
type input "13450661000160"
click at [584, 515] on span "Salvar envolvido" at bounding box center [619, 521] width 100 height 27
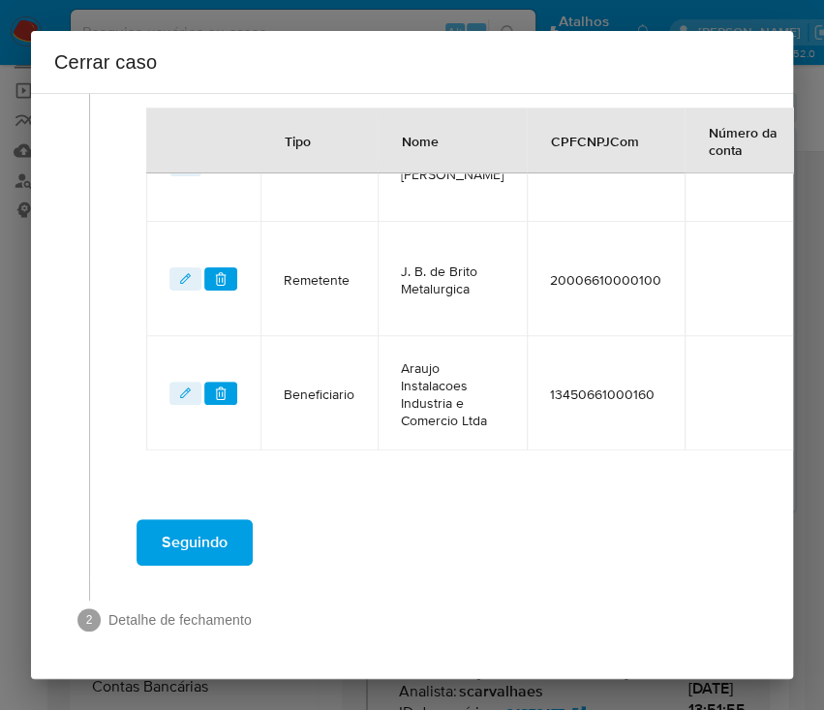
scroll to position [815, 0]
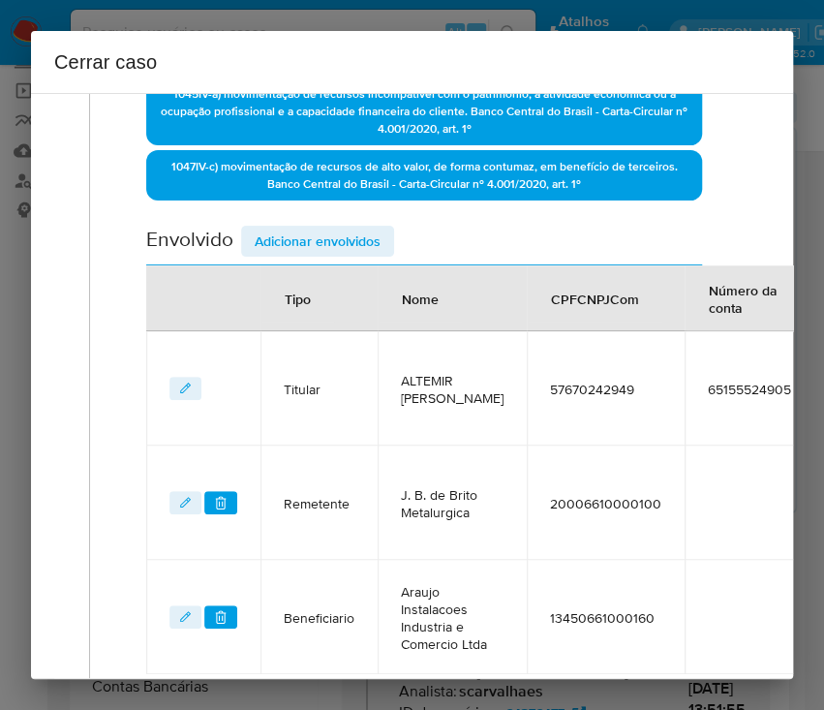
click at [335, 247] on span "Adicionar envolvidos" at bounding box center [318, 241] width 126 height 27
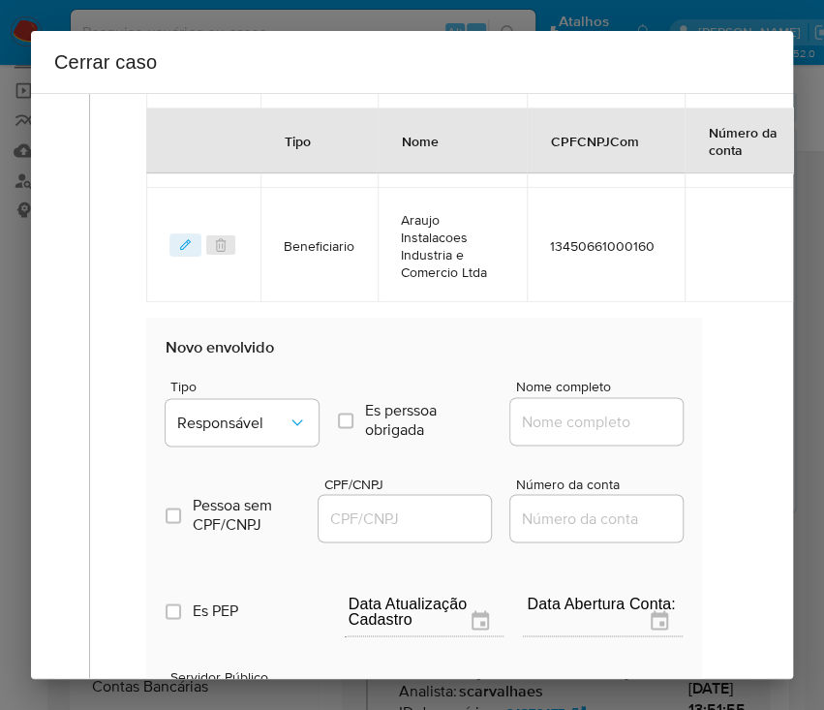
scroll to position [1074, 0]
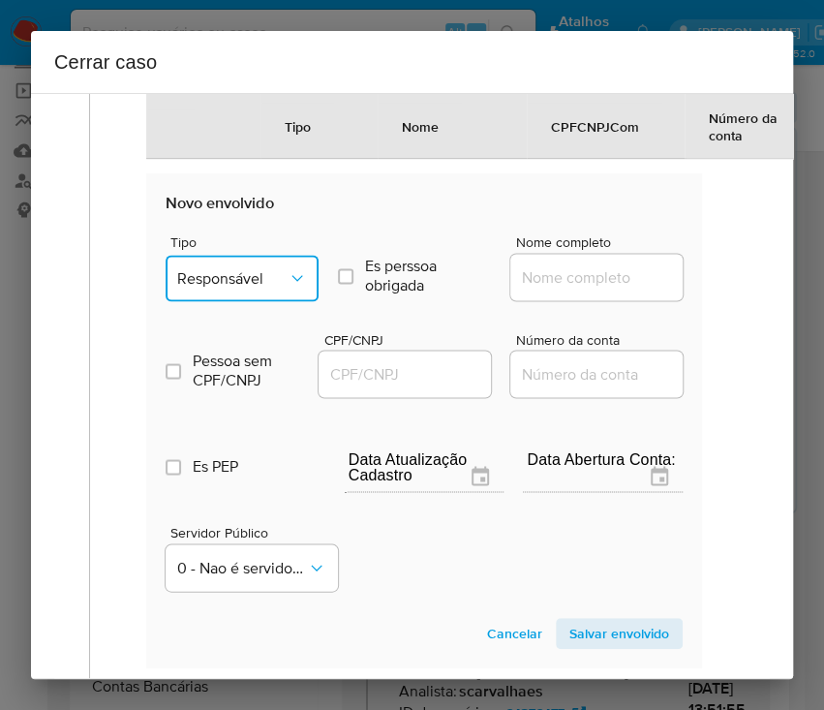
click at [282, 282] on button "Responsável" at bounding box center [242, 278] width 153 height 46
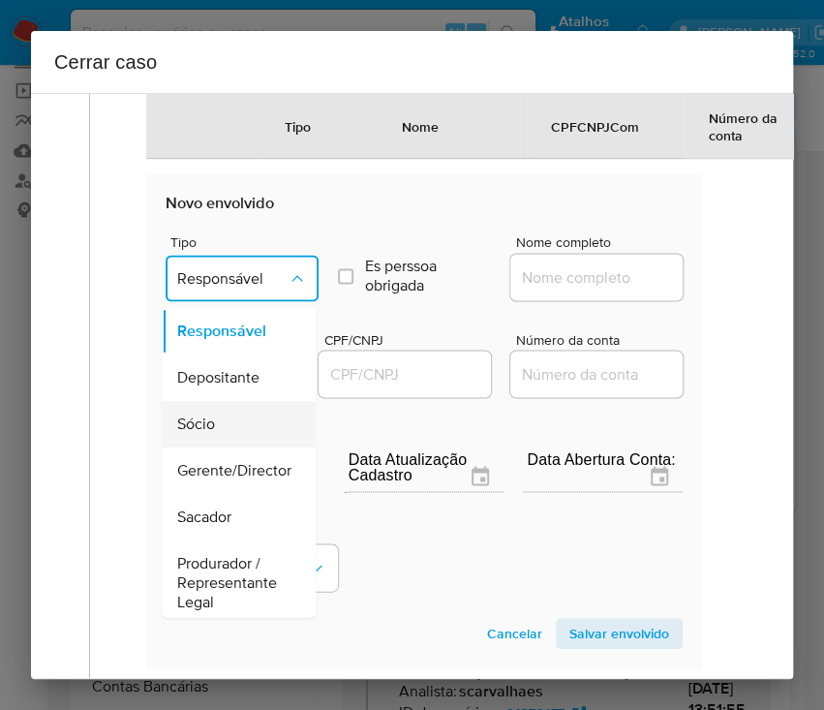
scroll to position [258, 0]
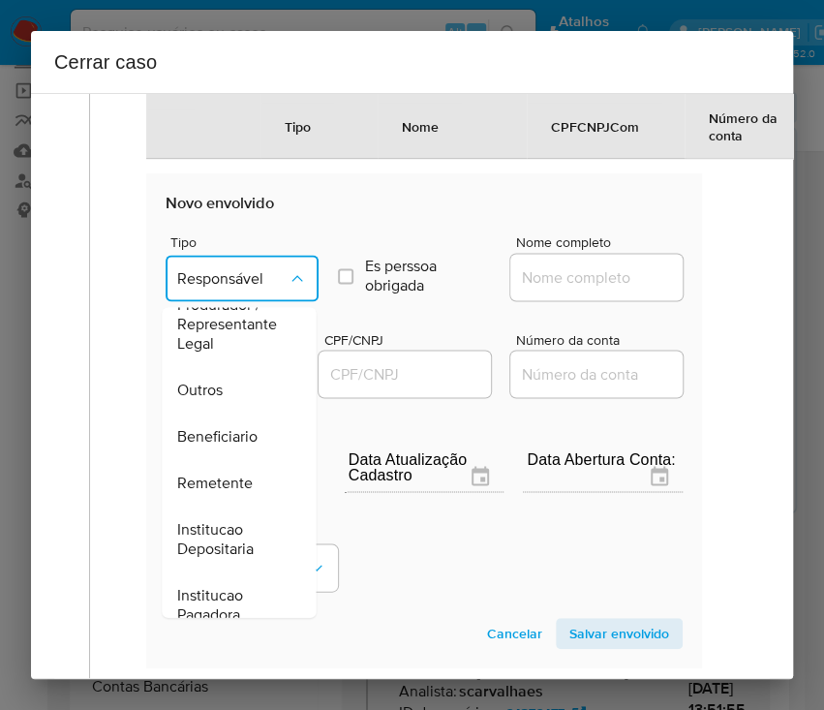
click at [231, 404] on div "Outros" at bounding box center [232, 390] width 111 height 46
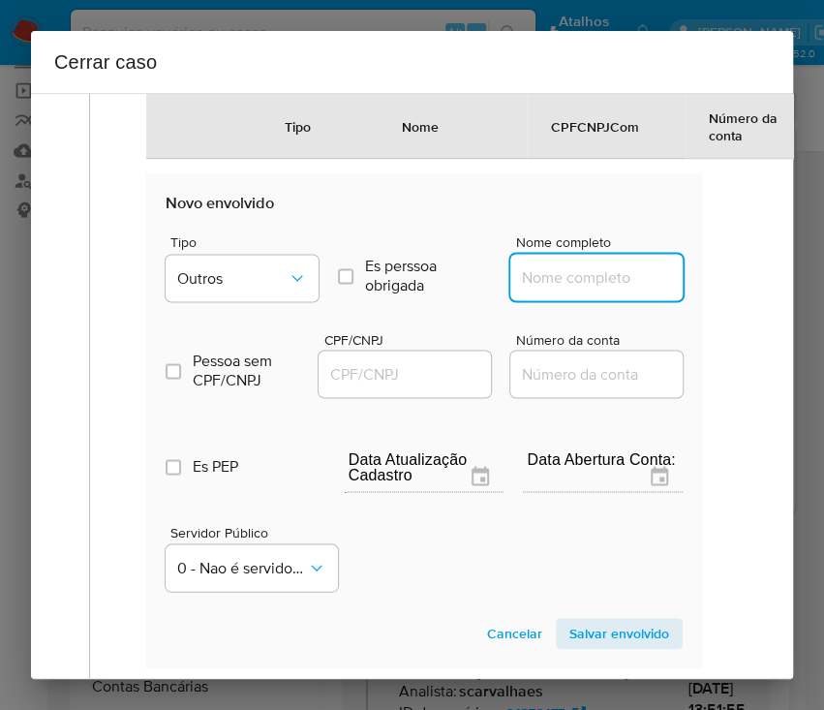
click at [589, 290] on input "Nome completo" at bounding box center [605, 276] width 190 height 25
paste input "Luza e Christoff Ltda, 10755735000189"
drag, startPoint x: 549, startPoint y: 297, endPoint x: 698, endPoint y: 298, distance: 149.2
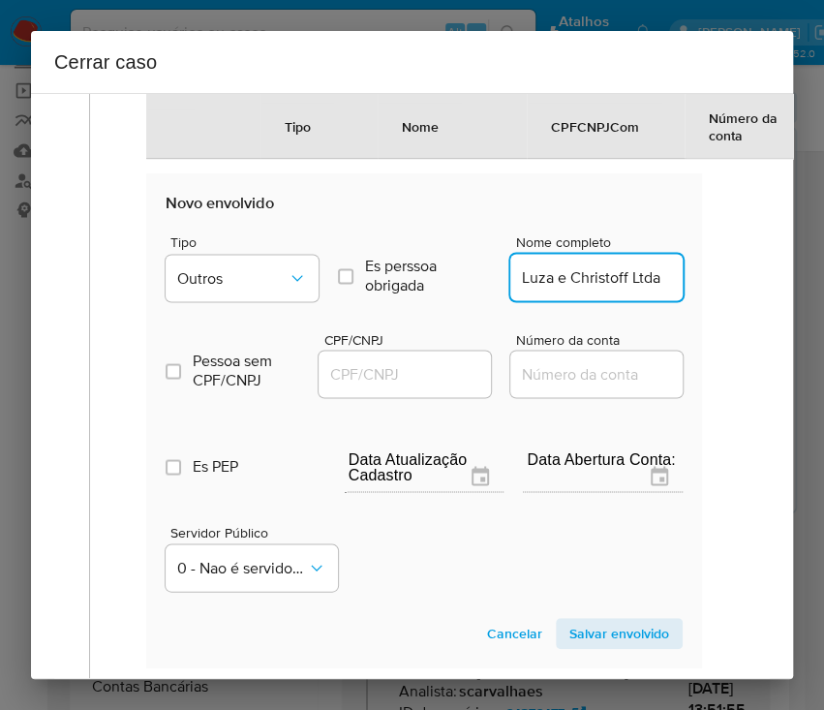
scroll to position [0, 0]
type input "Luza e Christoff Ltda"
click at [371, 384] on input "CPF/CNPJ" at bounding box center [414, 373] width 190 height 25
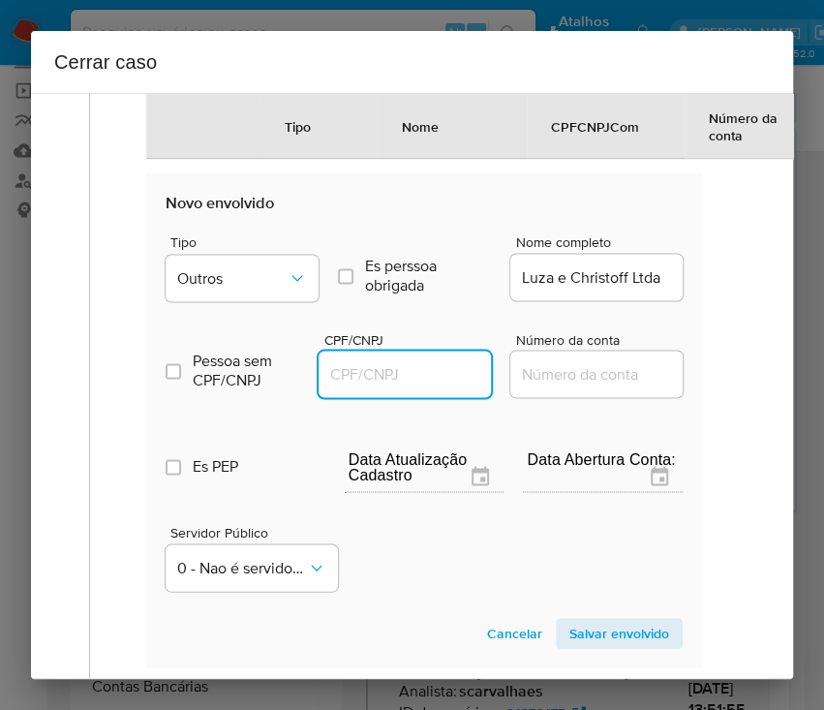
paste input "10755735000189"
type input "10755735000189"
click at [579, 647] on span "Salvar envolvido" at bounding box center [619, 633] width 100 height 27
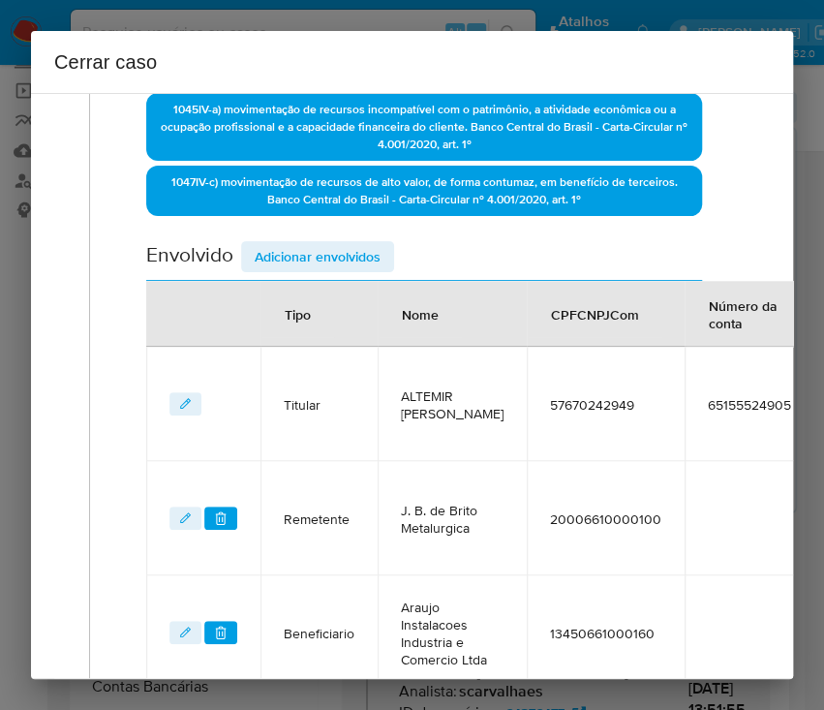
scroll to position [414, 0]
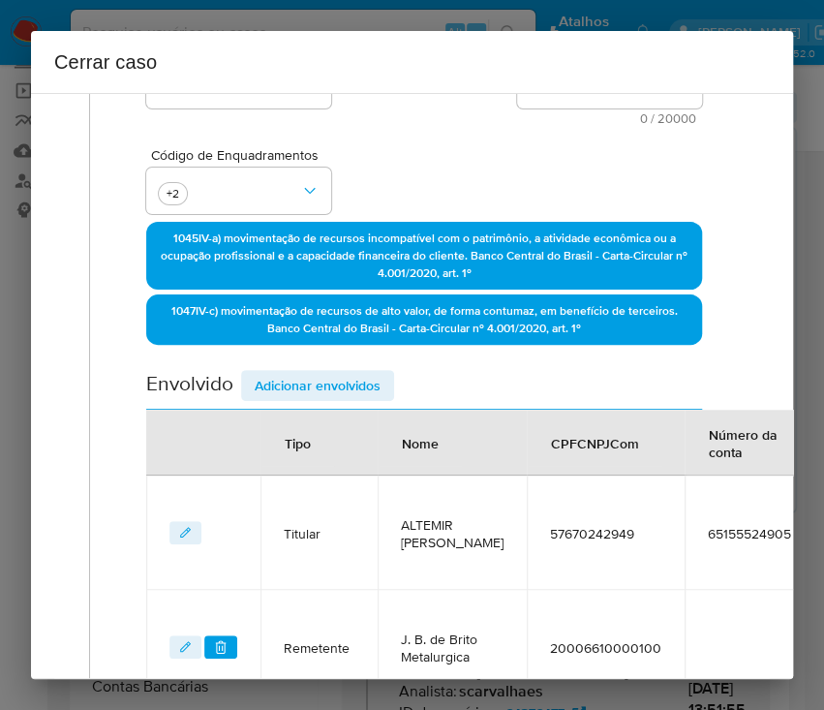
click at [349, 378] on span "Adicionar envolvidos" at bounding box center [318, 385] width 126 height 27
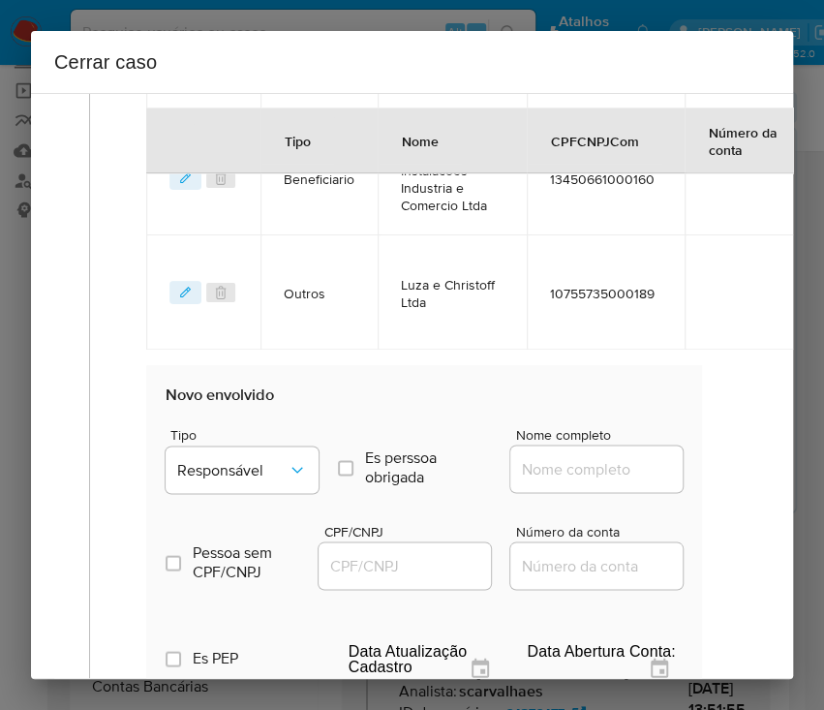
scroll to position [1060, 0]
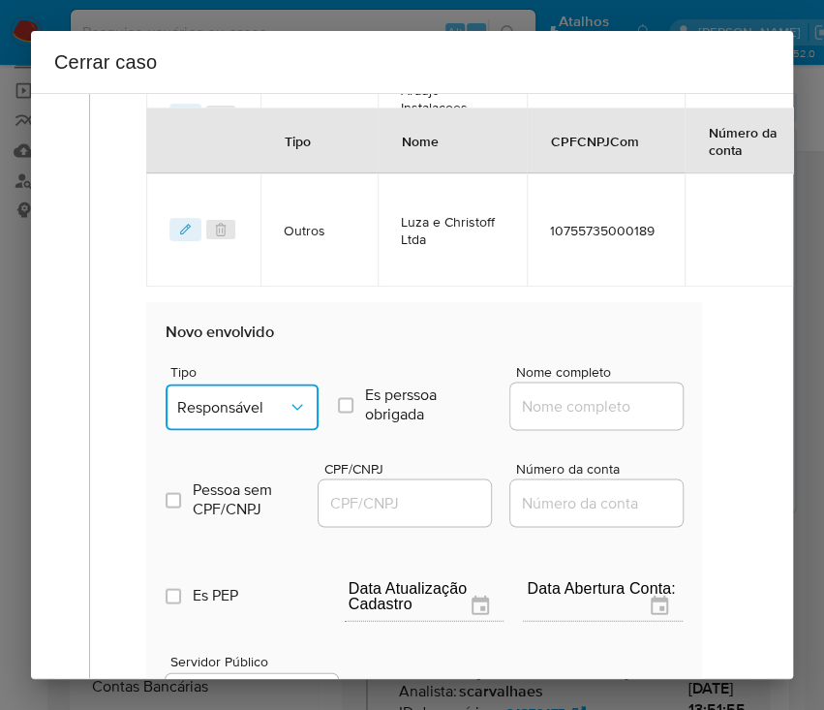
click at [249, 416] on span "Responsável" at bounding box center [232, 406] width 110 height 19
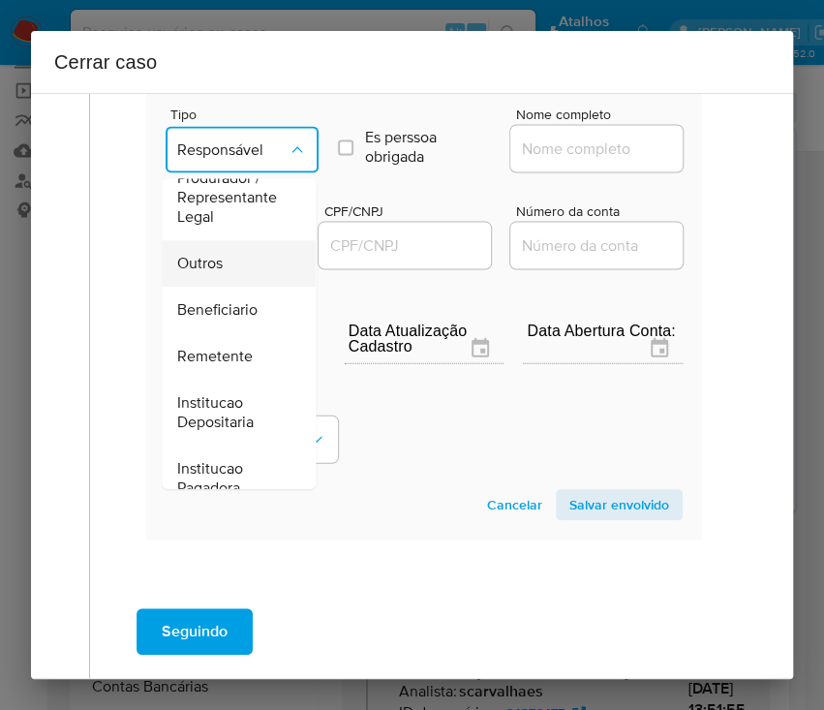
scroll to position [215, 0]
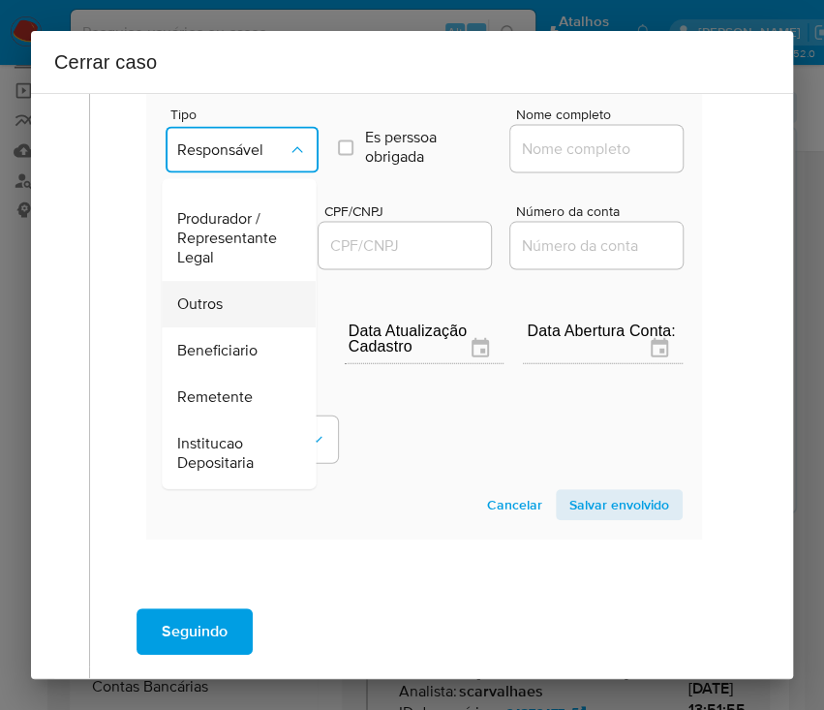
click at [223, 314] on span "Outros" at bounding box center [200, 303] width 46 height 19
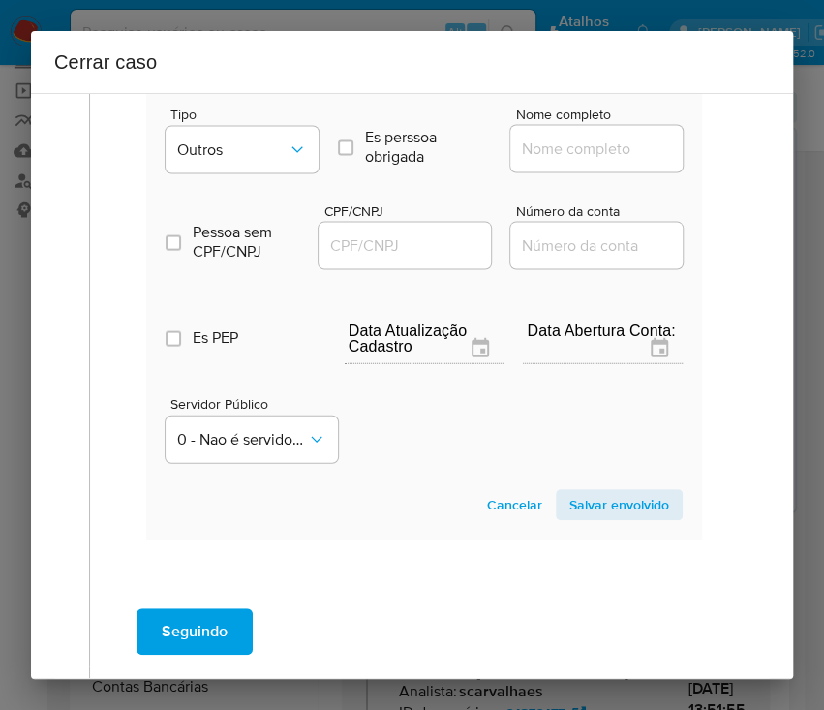
click at [560, 161] on input "Nome completo" at bounding box center [605, 148] width 190 height 25
paste input "Luza e Christoff Ltda, 10755735000260"
drag, startPoint x: 545, startPoint y: 166, endPoint x: 735, endPoint y: 162, distance: 189.9
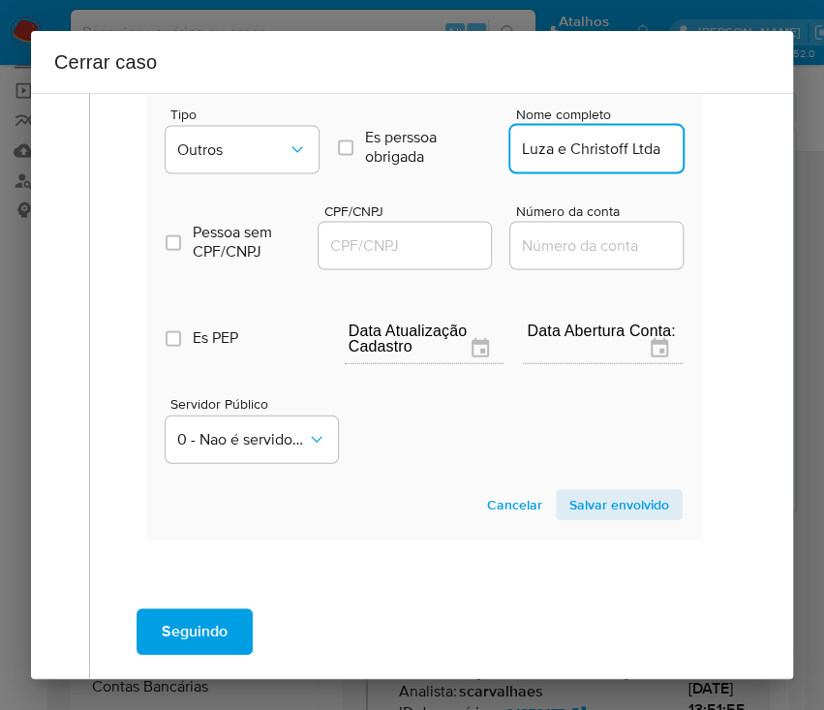
scroll to position [0, 0]
type input "Luza e Christoff Ltda"
click at [403, 258] on input "CPF/CNPJ" at bounding box center [414, 244] width 190 height 25
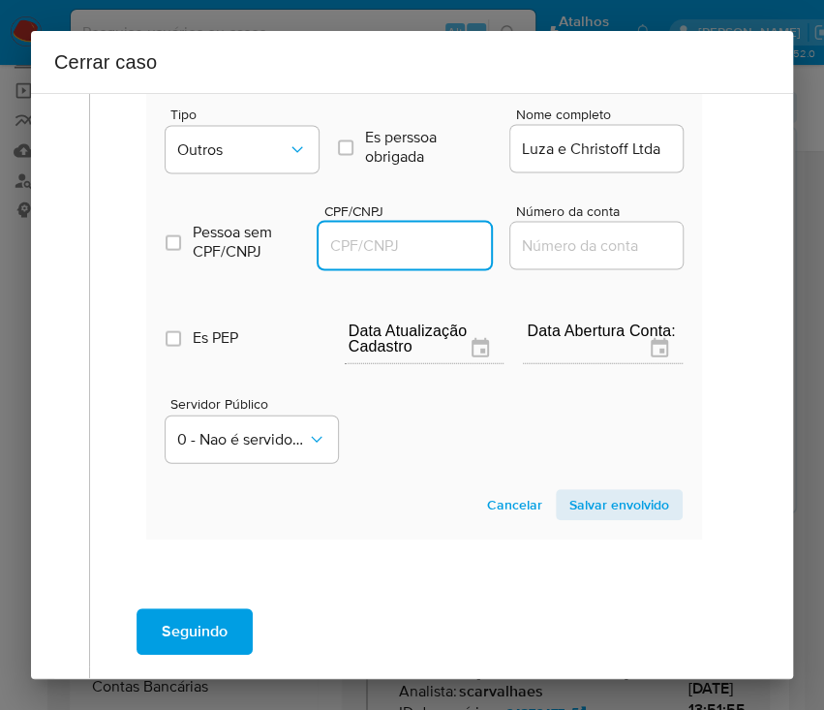
paste input "10755735000260"
type input "10755735000260"
click at [601, 518] on span "Salvar envolvido" at bounding box center [619, 504] width 100 height 27
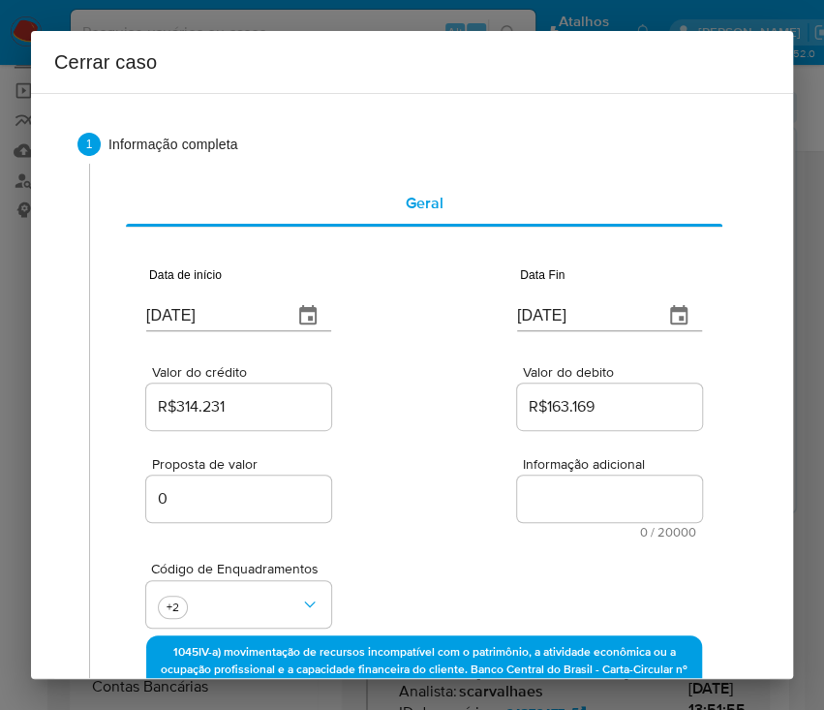
click at [558, 514] on textarea "Informação adicional" at bounding box center [609, 499] width 185 height 46
paste textarea "Loremipsumd si Ametcon Adipisc Elits Doeiusmod, TEM 46131779191, 99 inci, utlab…"
type textarea "Loremipsumd si Ametcon Adipisc Elits Doeiusmod, TEM 46131779191, 99 inci, utlab…"
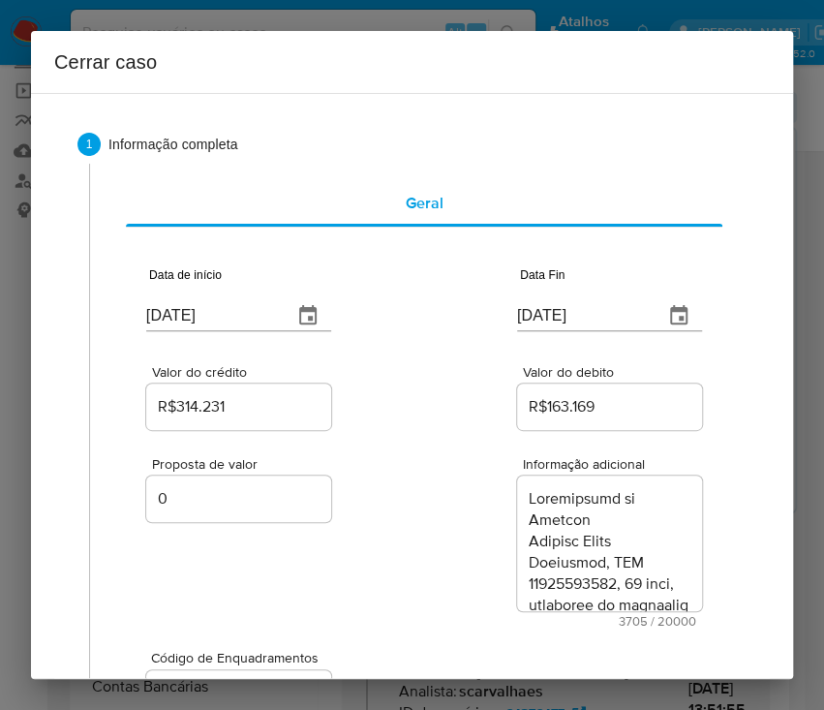
scroll to position [5522, 0]
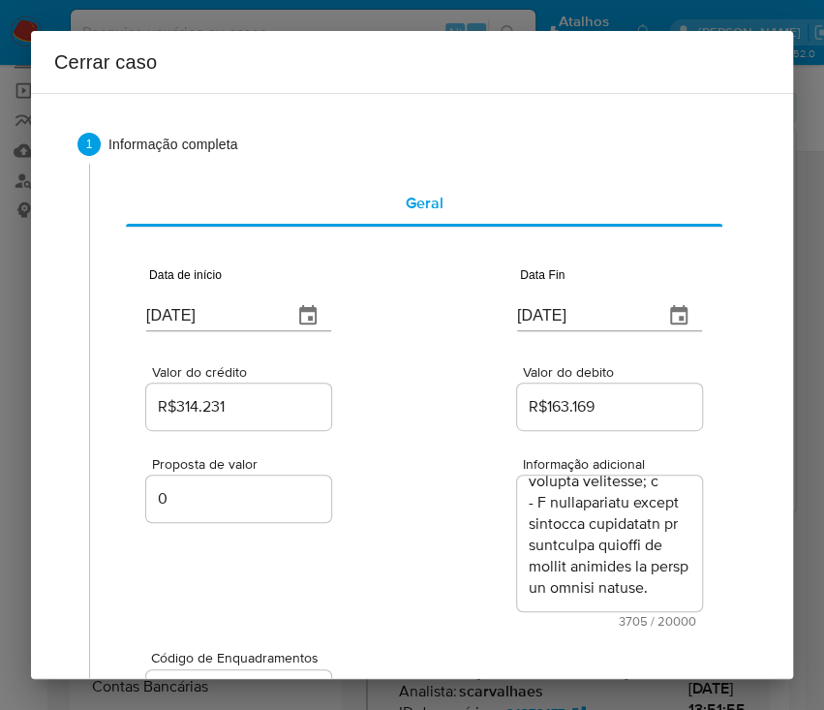
click at [451, 594] on div "Proposta de valor 0 Informação adicional 3705 / 20000 16295 caracteres restantes" at bounding box center [424, 531] width 556 height 194
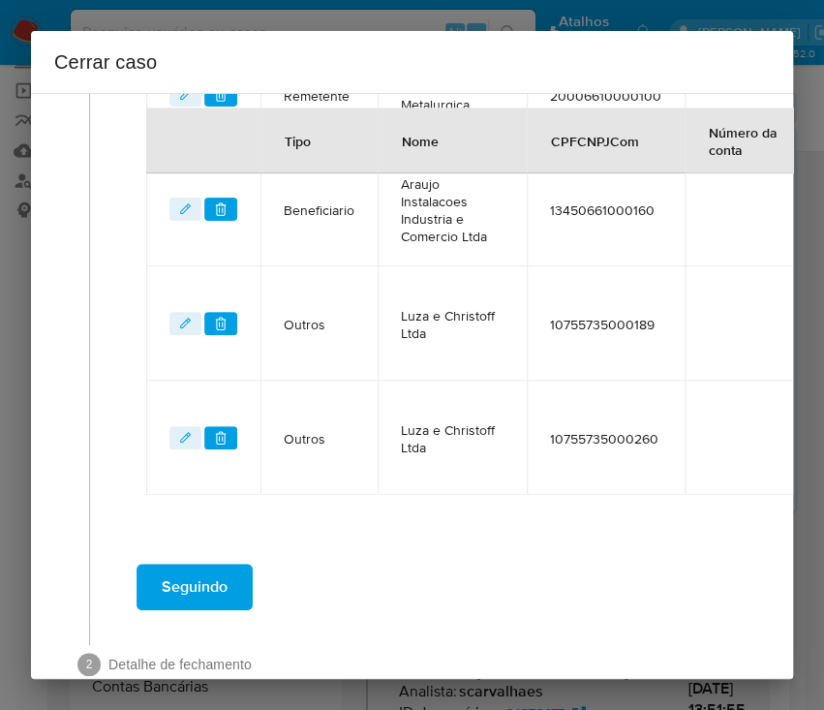
scroll to position [1133, 0]
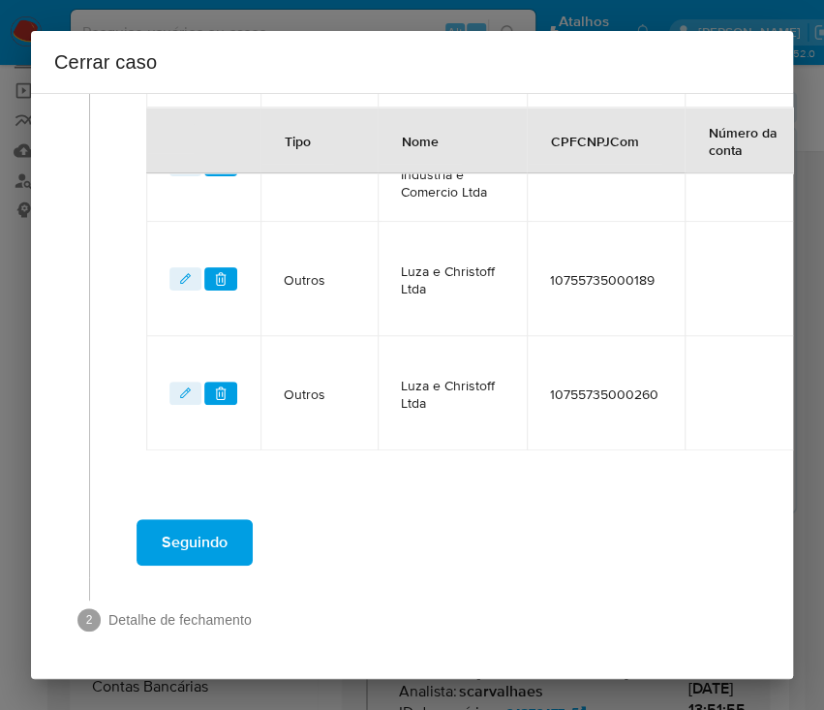
click at [221, 534] on span "Seguindo" at bounding box center [195, 542] width 66 height 43
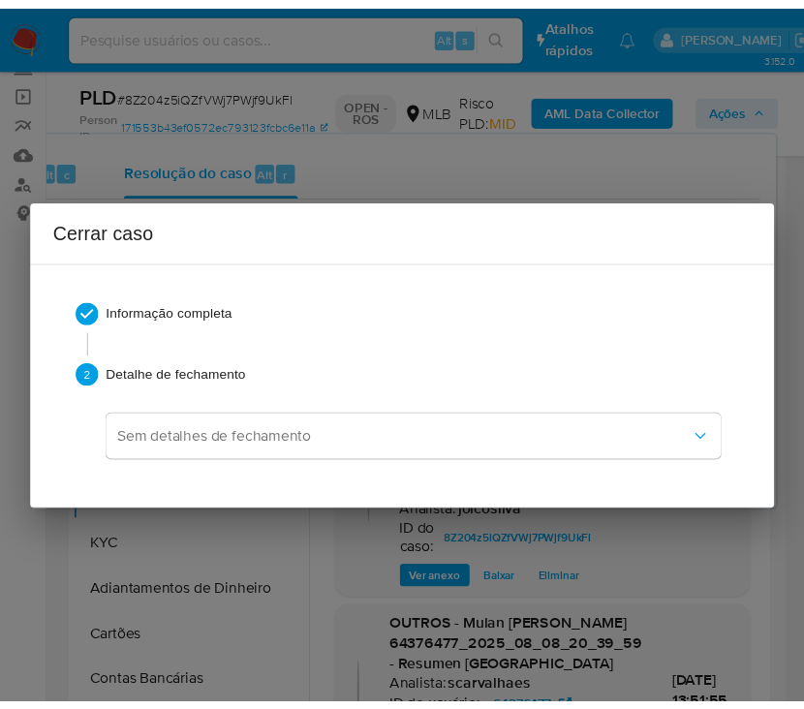
scroll to position [5245, 0]
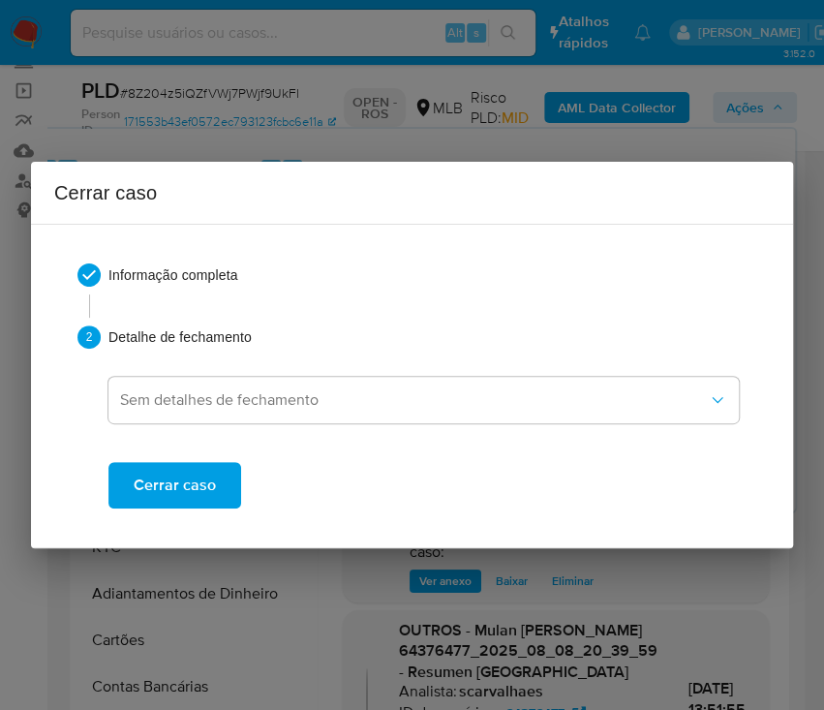
click at [202, 482] on span "Cerrar caso" at bounding box center [175, 485] width 82 height 43
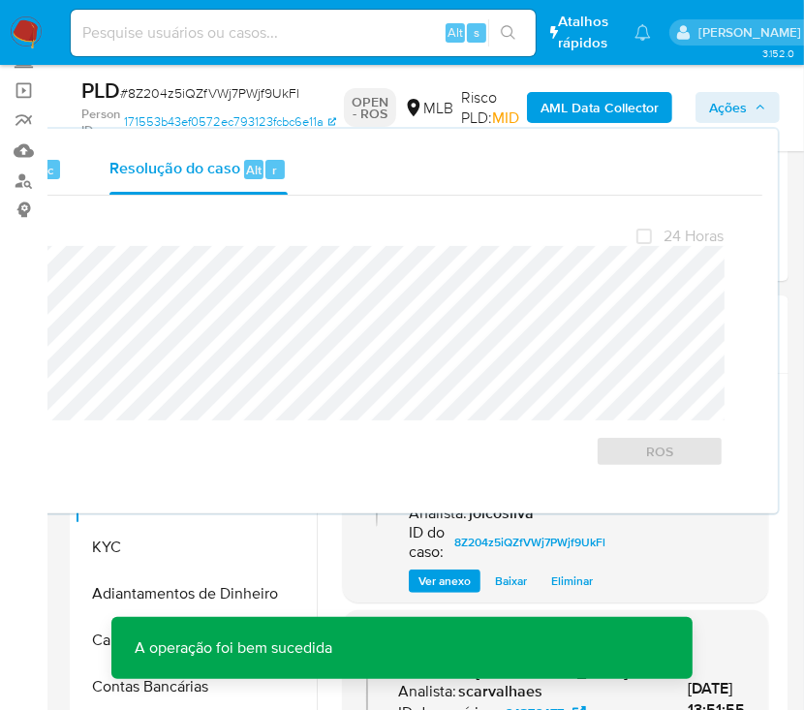
click at [182, 96] on span "# 8Z204z5iQZfVWj7PWjf9UkFl" at bounding box center [209, 92] width 179 height 19
click at [182, 95] on span "# 8Z204z5iQZfVWj7PWjf9UkFl" at bounding box center [209, 92] width 179 height 19
copy span "8Z204z5iQZfVWj7PWjf9UkFl"
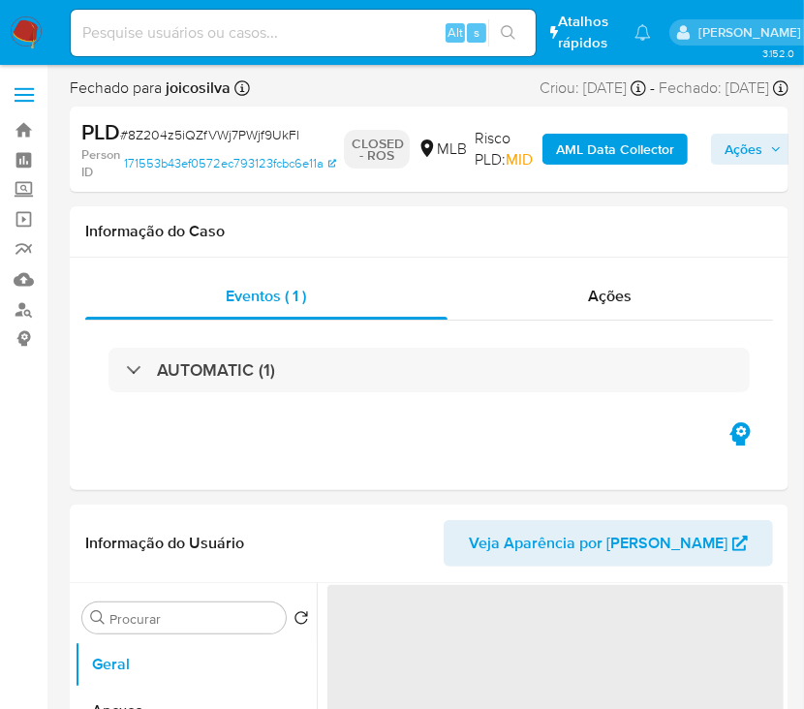
click at [23, 28] on img at bounding box center [26, 32] width 33 height 33
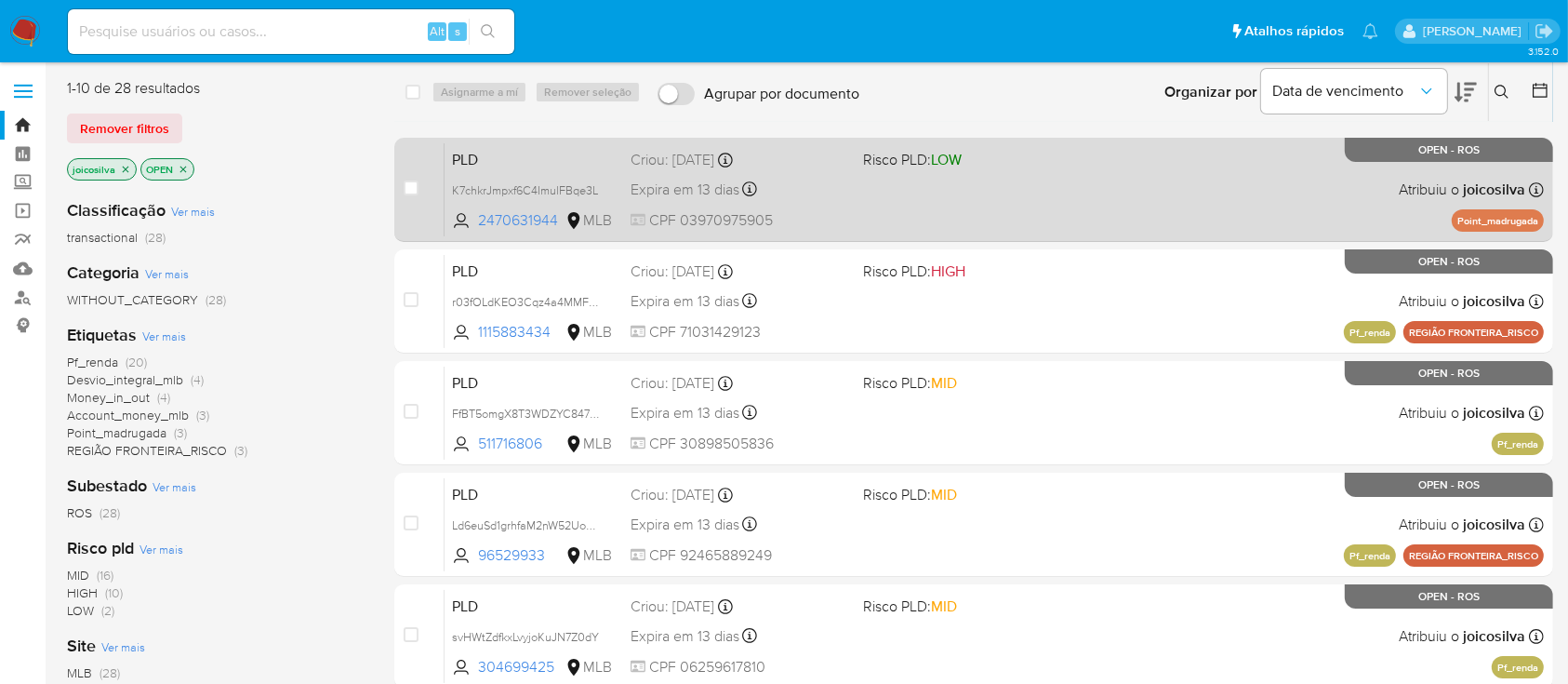
click at [790, 190] on div "PLD K7chkrJmpxf6C4ImulFBqe3L 2470631944 MLB Risco PLD: LOW Criou: [DATE] Criou:…" at bounding box center [994, 189] width 1099 height 94
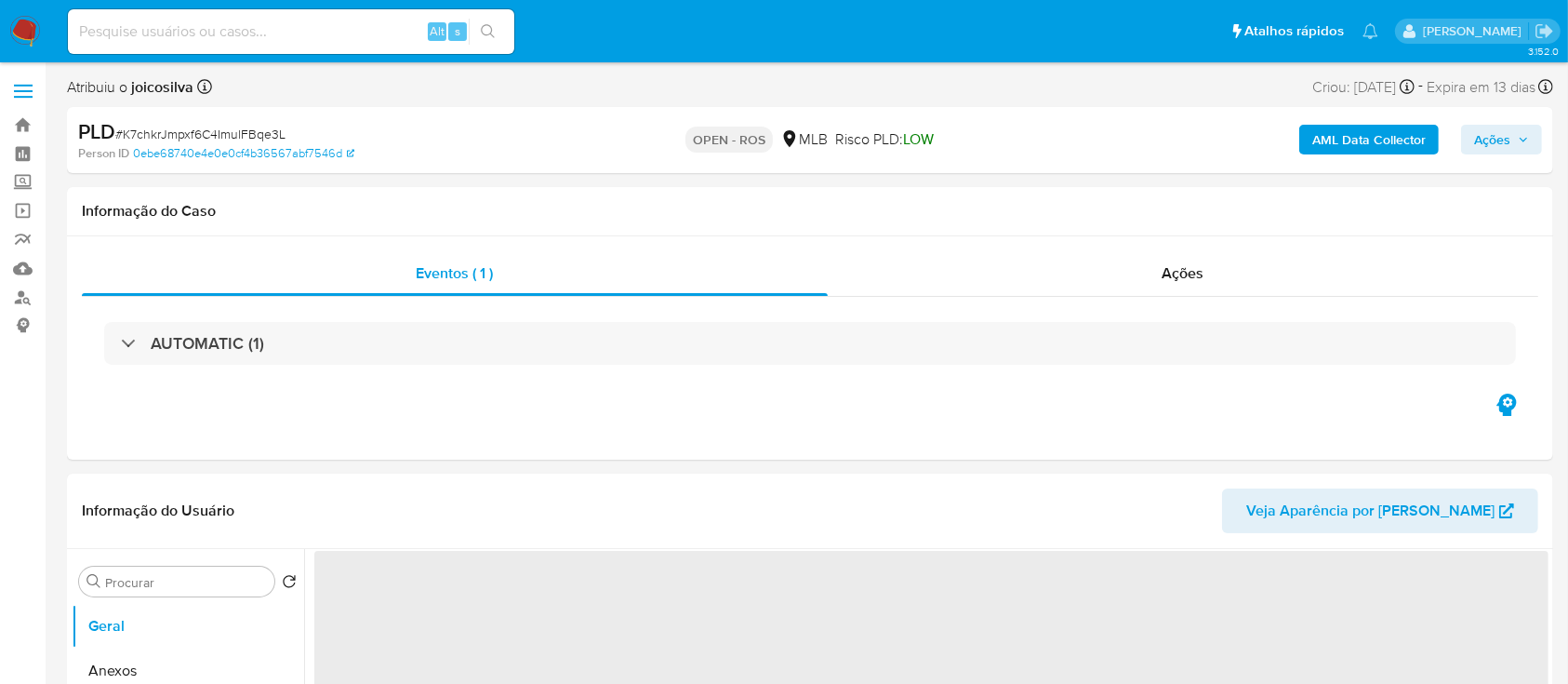
click at [280, 131] on span "# K7chkrJmpxf6C4ImulFBqe3L" at bounding box center [200, 134] width 170 height 18
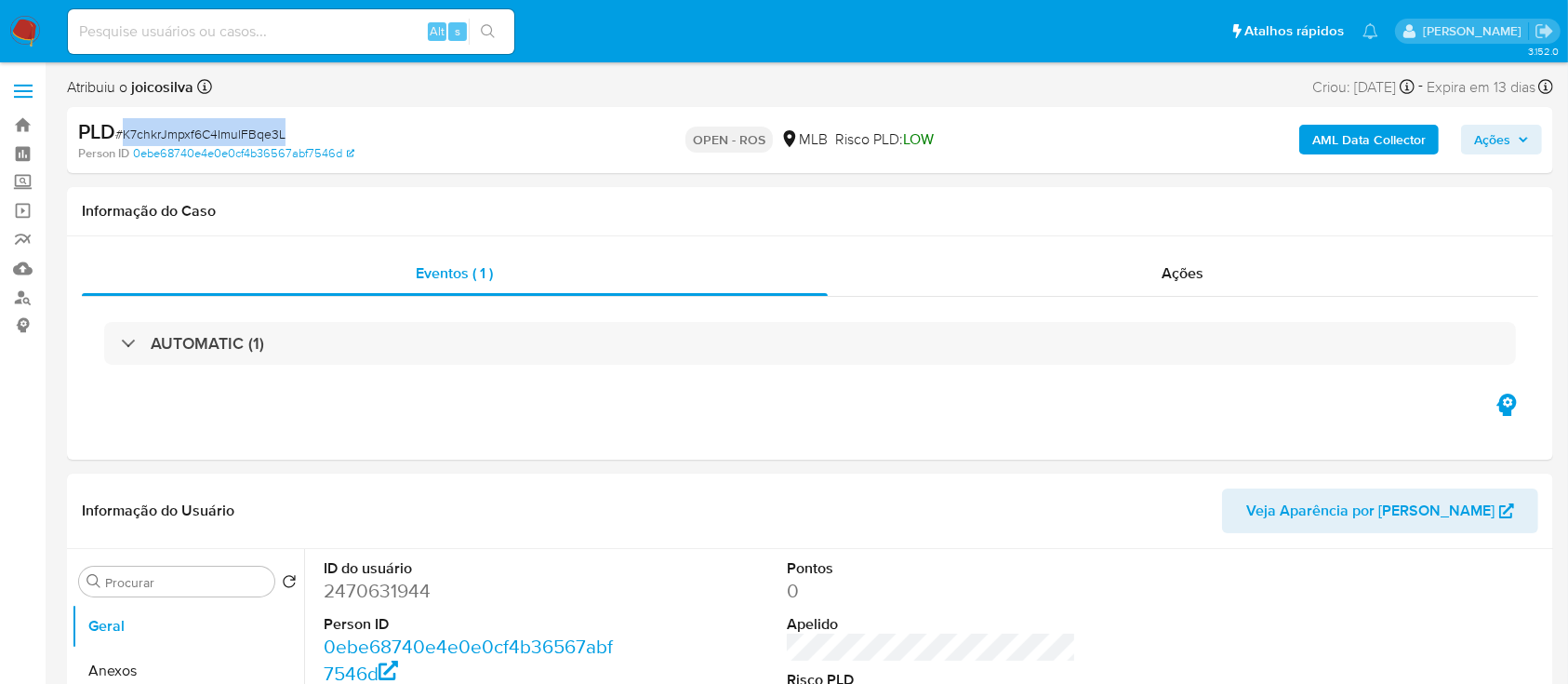
copy span "K7chkrJmpxf6C4ImulFBqe3L"
select select "10"
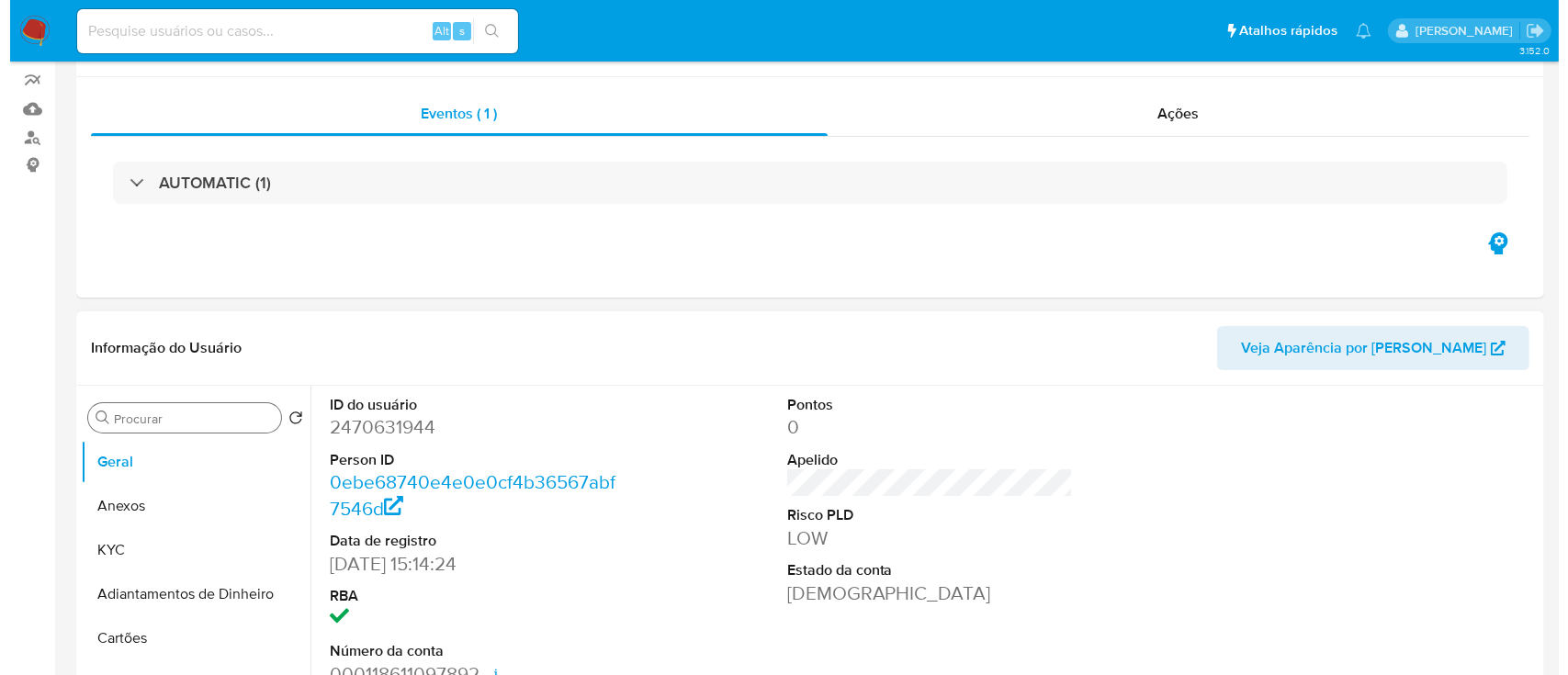
scroll to position [245, 0]
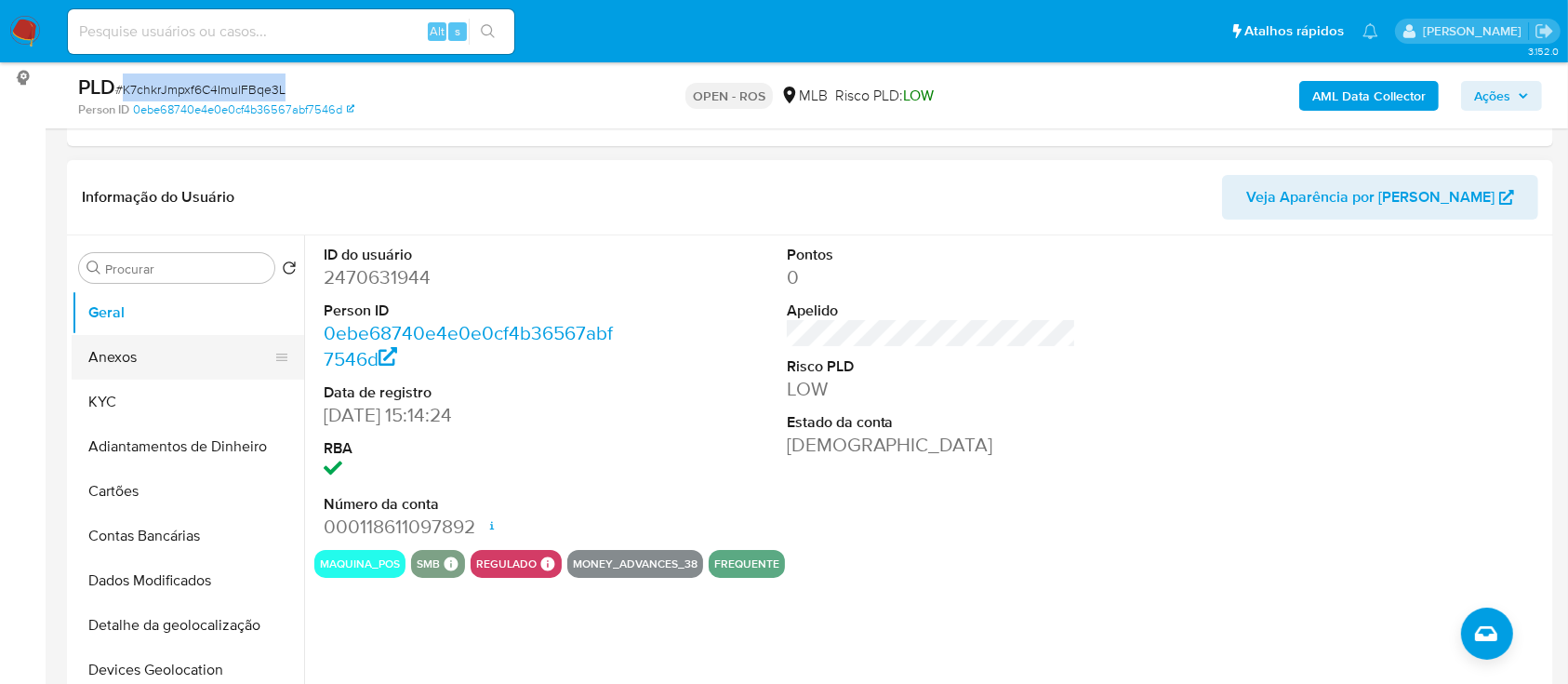
click at [146, 352] on button "Anexos" at bounding box center [181, 357] width 218 height 44
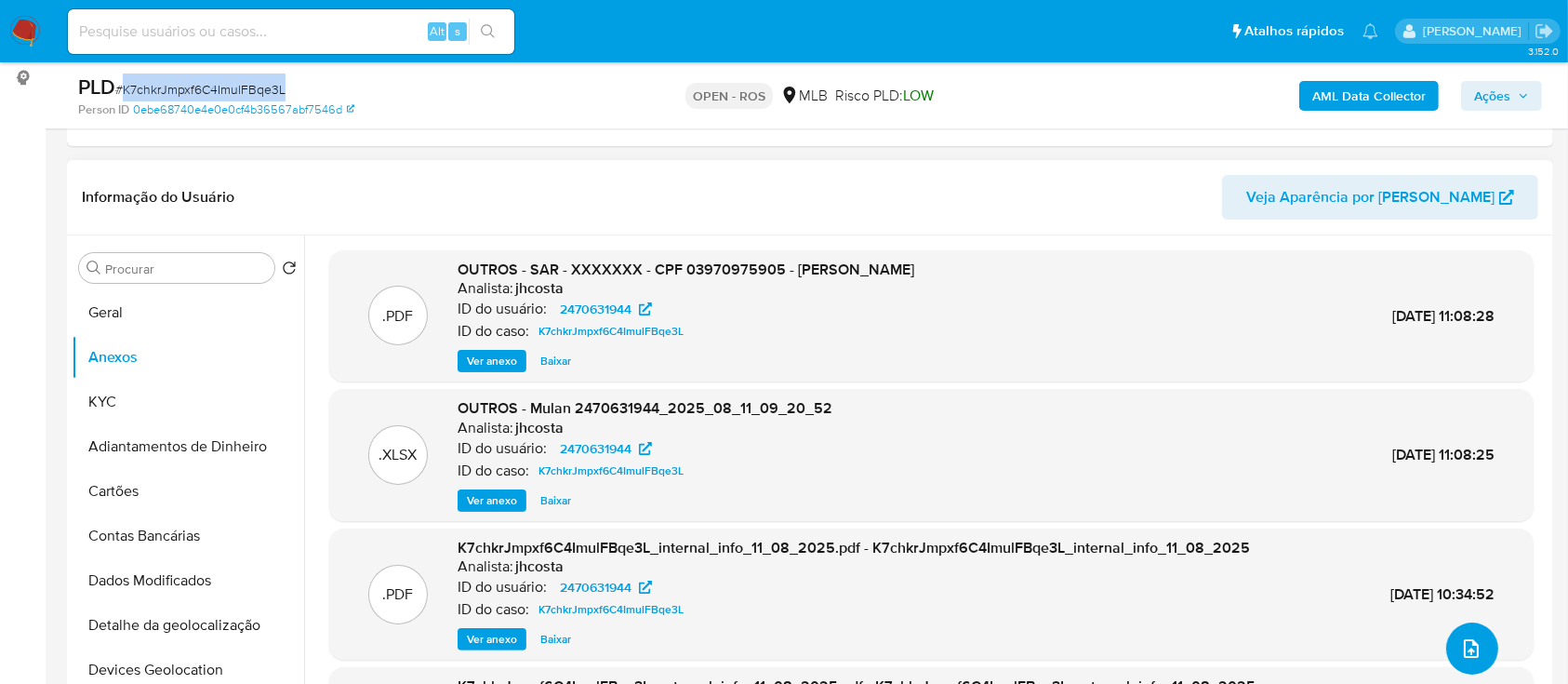
click at [1448, 648] on button "upload-file" at bounding box center [1472, 648] width 52 height 52
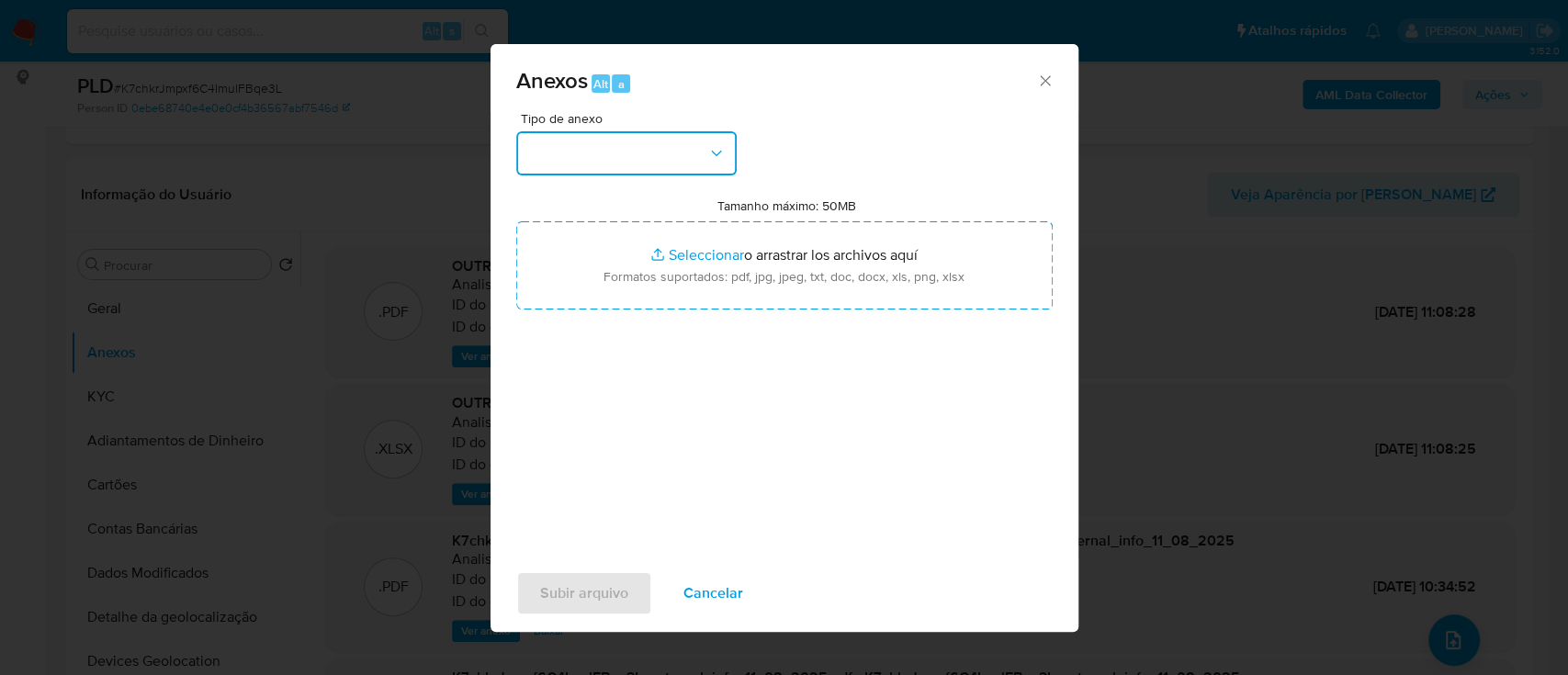
drag, startPoint x: 636, startPoint y: 140, endPoint x: 635, endPoint y: 155, distance: 15.0
click at [634, 140] on button "button" at bounding box center [626, 153] width 220 height 44
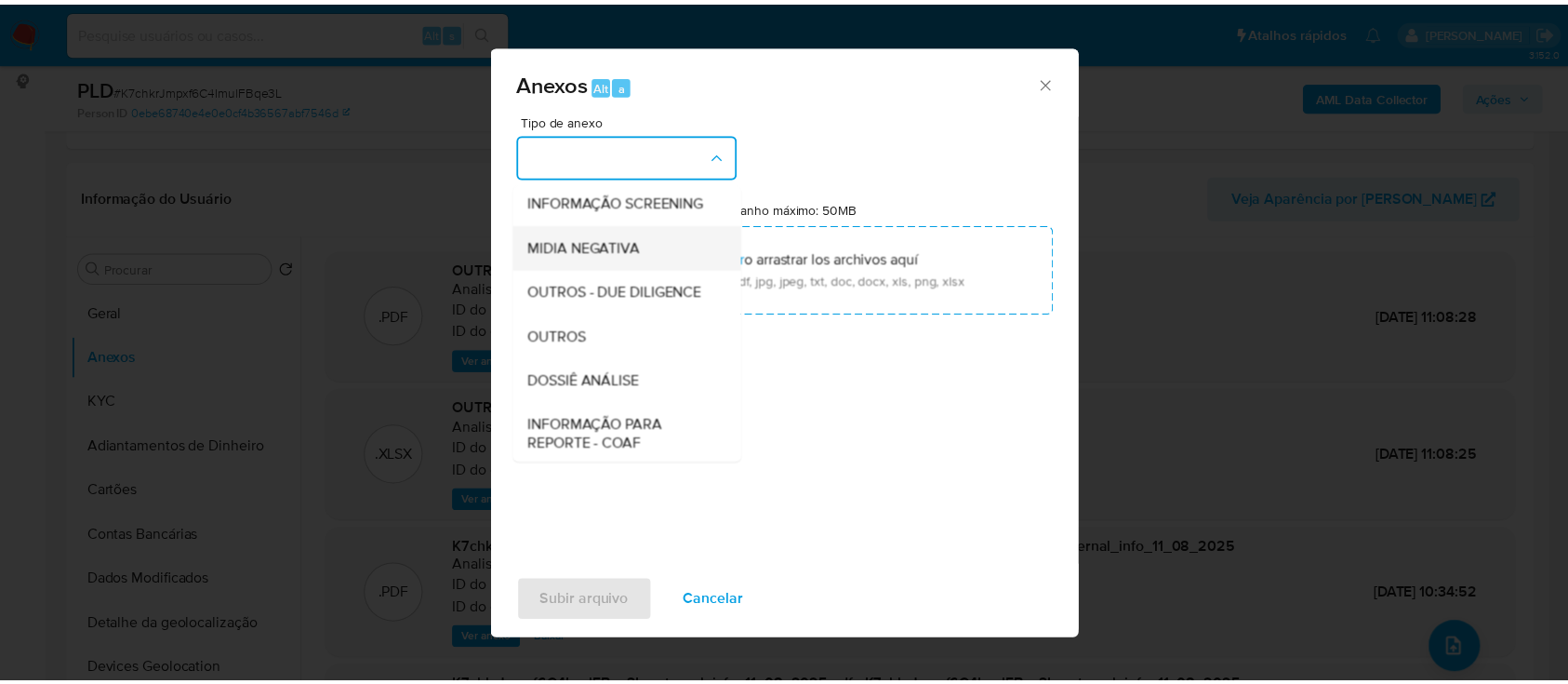
scroll to position [285, 0]
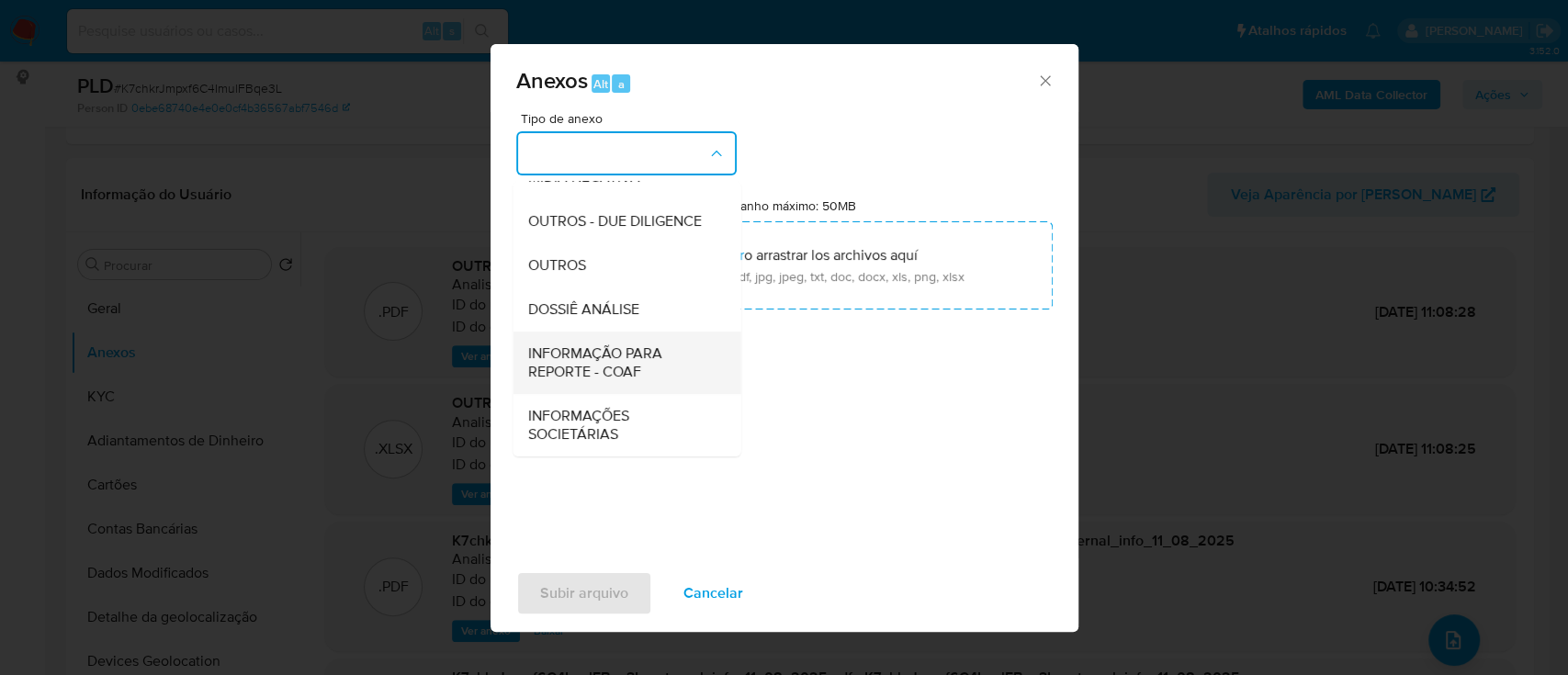
click at [647, 362] on span "INFORMAÇÃO PARA REPORTE - COAF" at bounding box center [621, 362] width 188 height 37
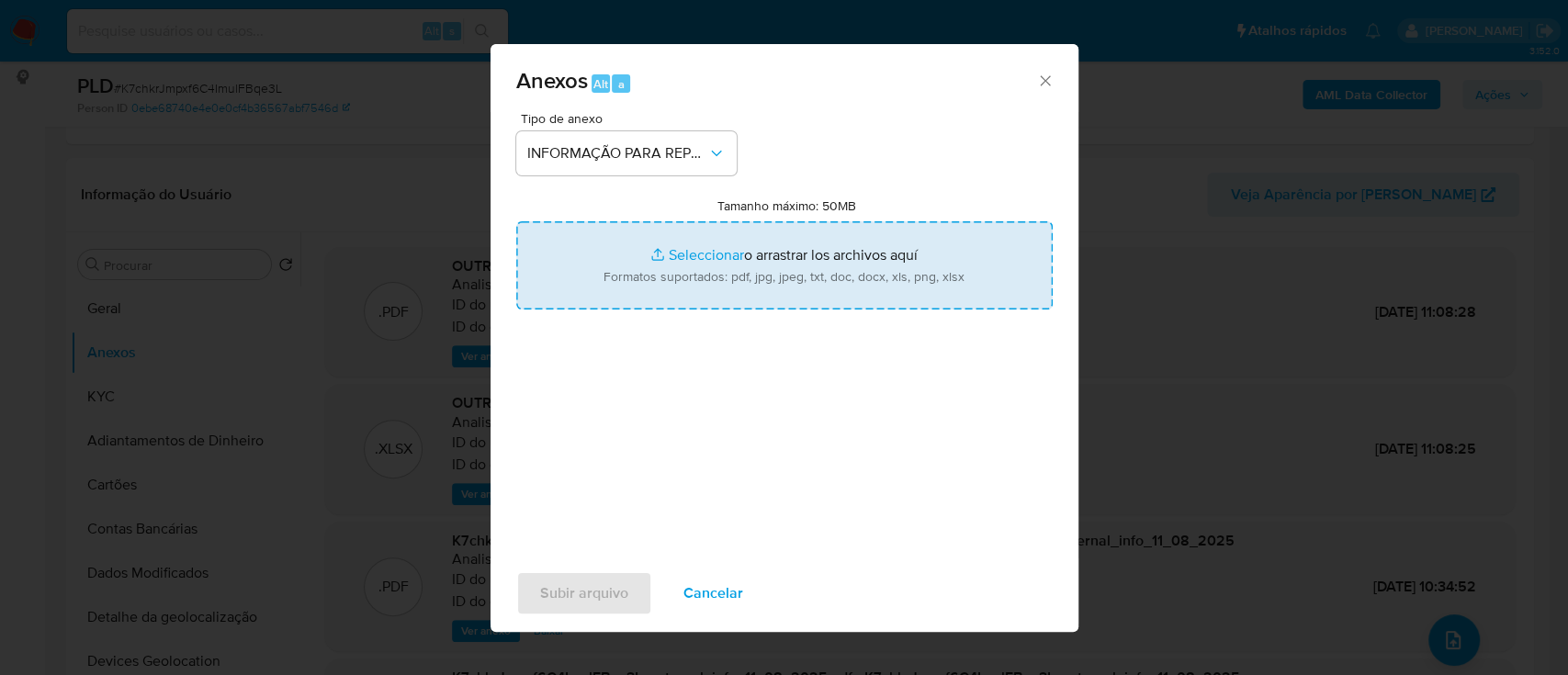
type input "C:\fakepath\SAR - K7chkrJmpxf6C4ImulFBqe3L - CPF 03970975905 - SILMAR ALBERTO A…"
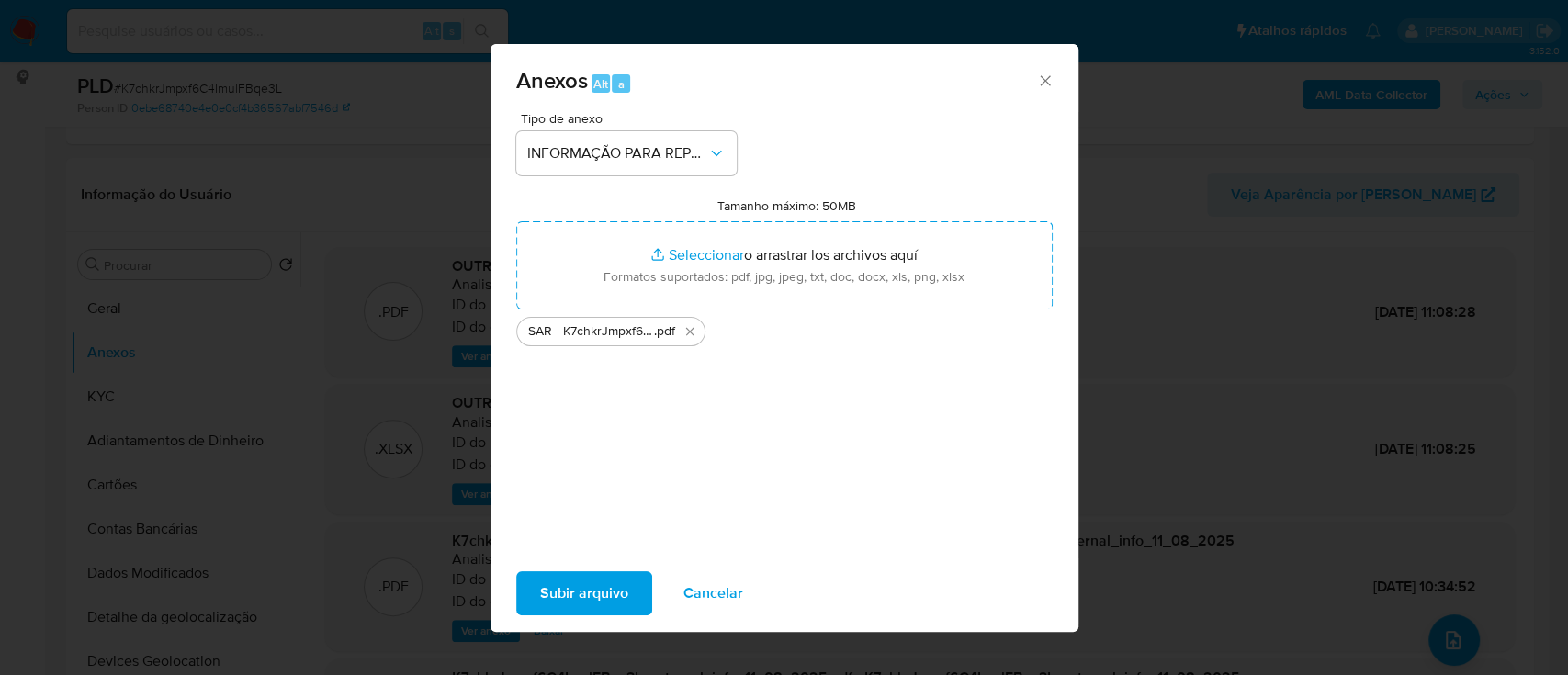
click at [599, 593] on span "Subir arquivo" at bounding box center [583, 593] width 88 height 41
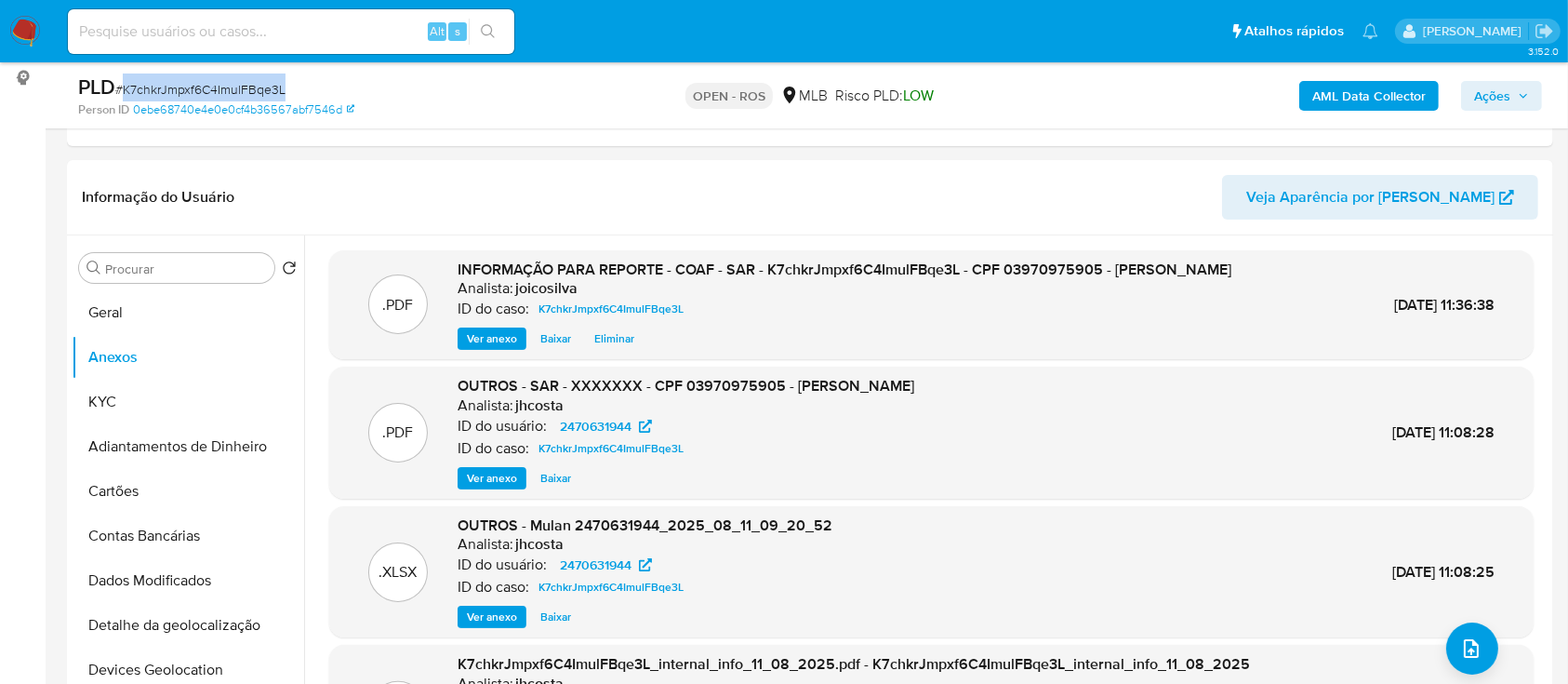
click at [1503, 95] on span "Ações" at bounding box center [1492, 95] width 36 height 30
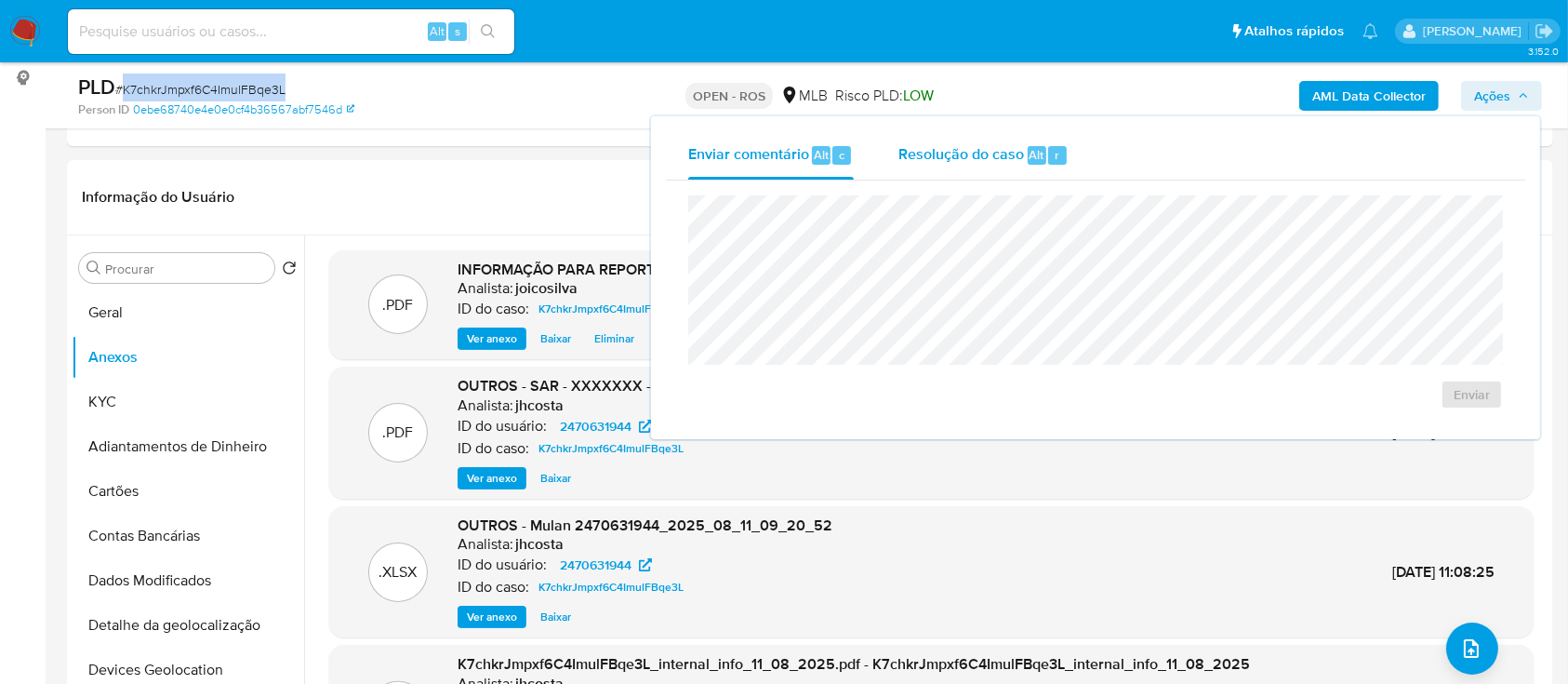
drag, startPoint x: 931, startPoint y: 171, endPoint x: 947, endPoint y: 159, distance: 20.0
click at [937, 167] on div "Resolução do caso Alt r" at bounding box center [983, 156] width 170 height 48
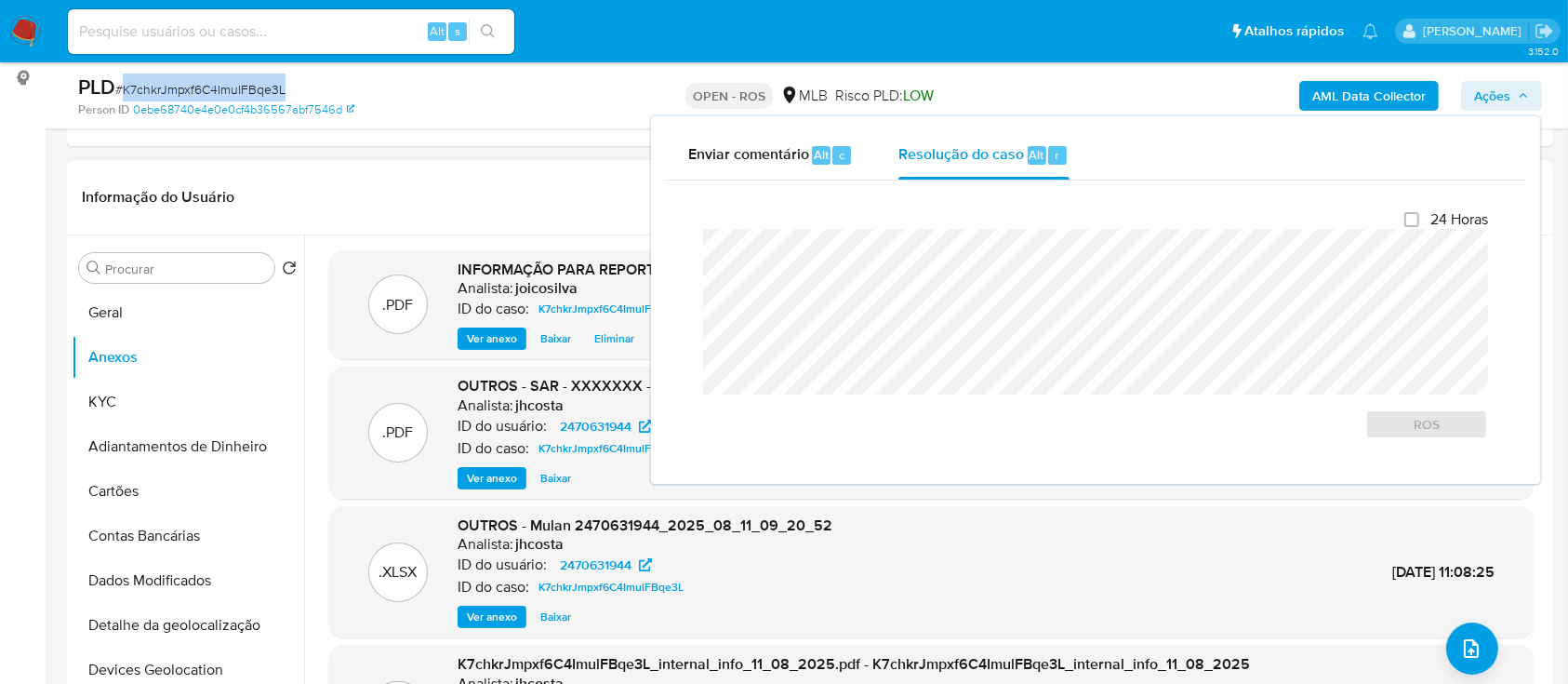
click at [498, 180] on header "Informação do Usuário Veja Aparência por Pessoa" at bounding box center [809, 197] width 1457 height 44
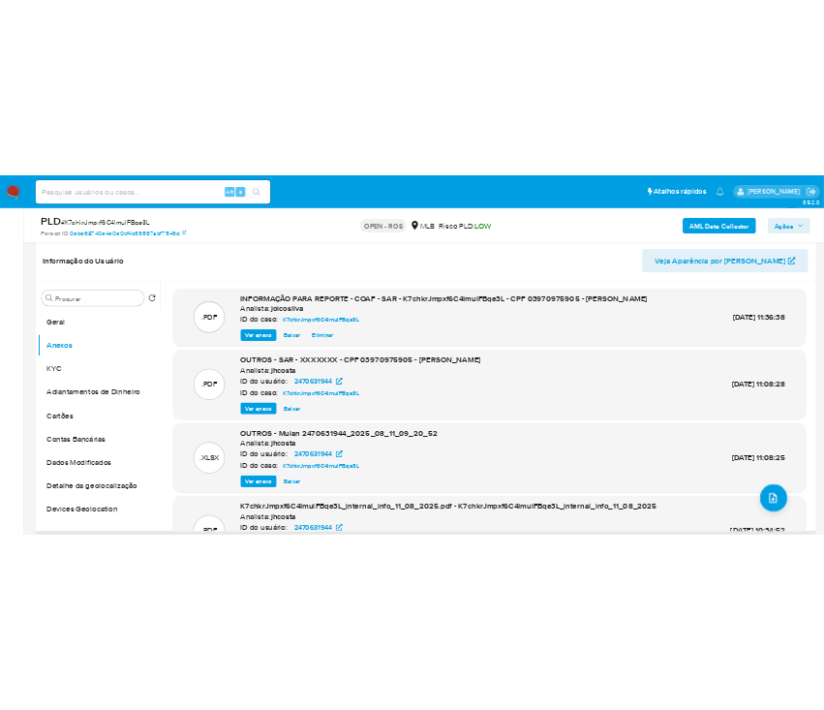
scroll to position [258, 0]
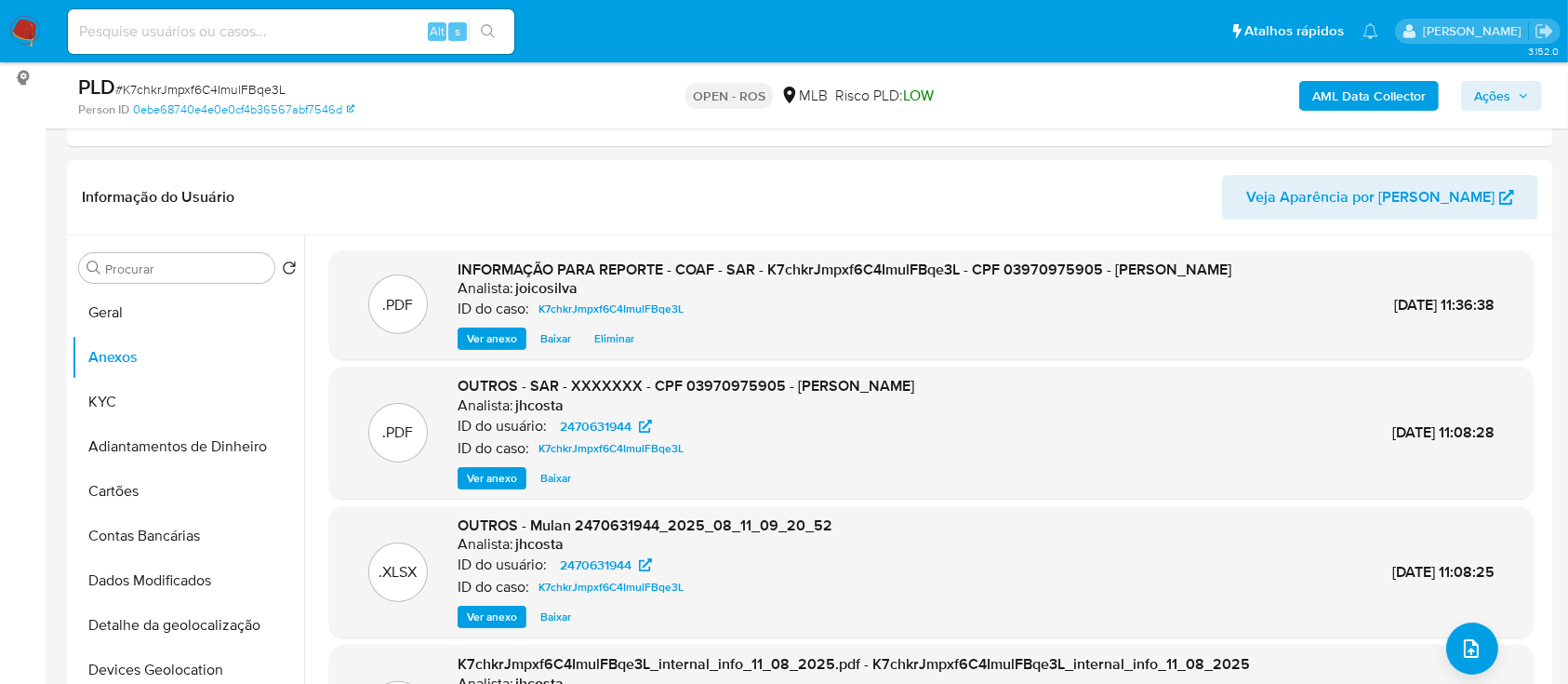
click at [1474, 88] on span "Ações" at bounding box center [1492, 95] width 36 height 30
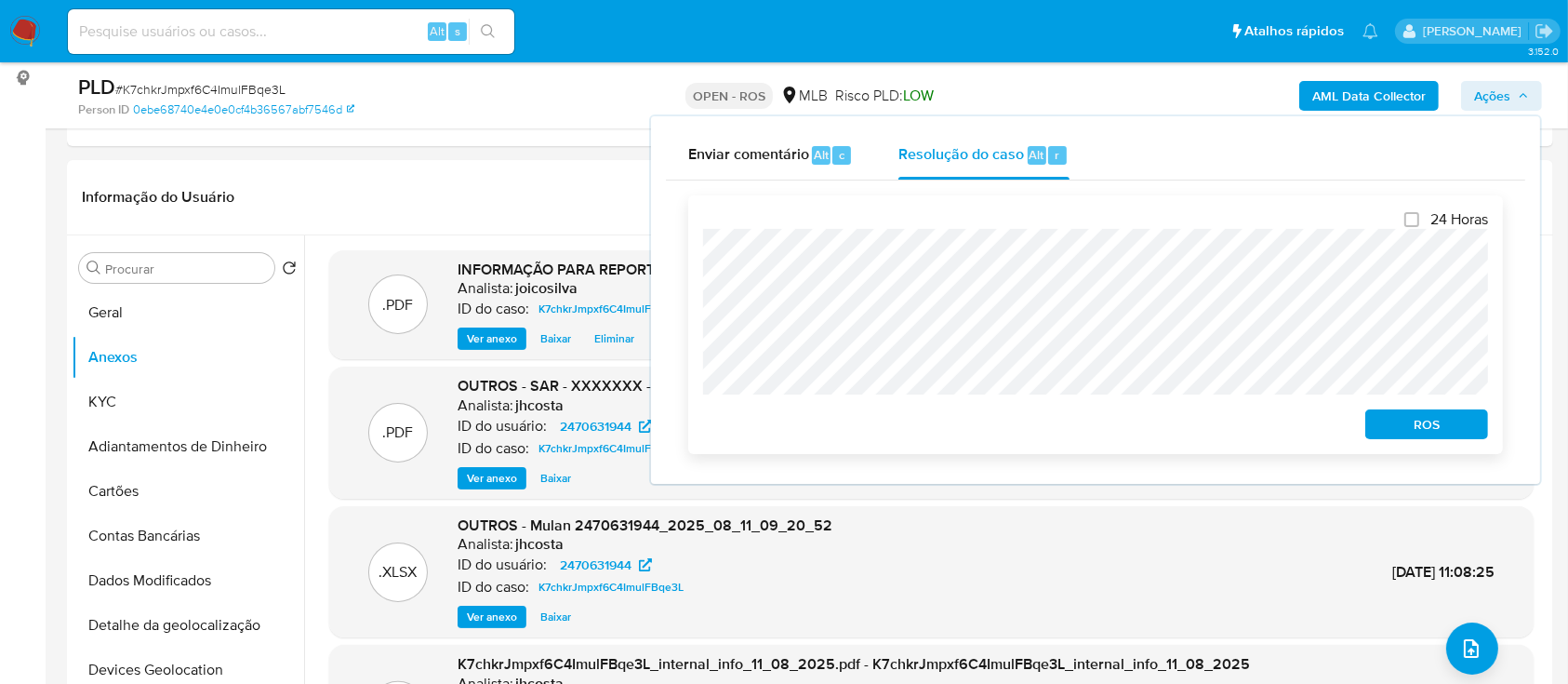
click at [1435, 429] on span "ROS" at bounding box center [1426, 424] width 97 height 26
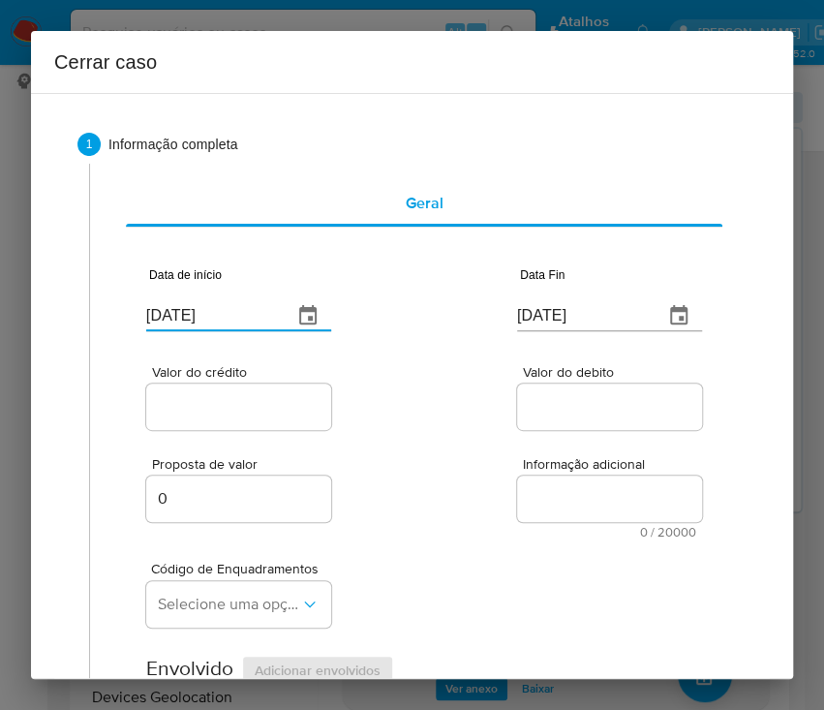
click at [182, 306] on input "[DATE]" at bounding box center [211, 315] width 131 height 31
paste input "01/06"
type input "[DATE]"
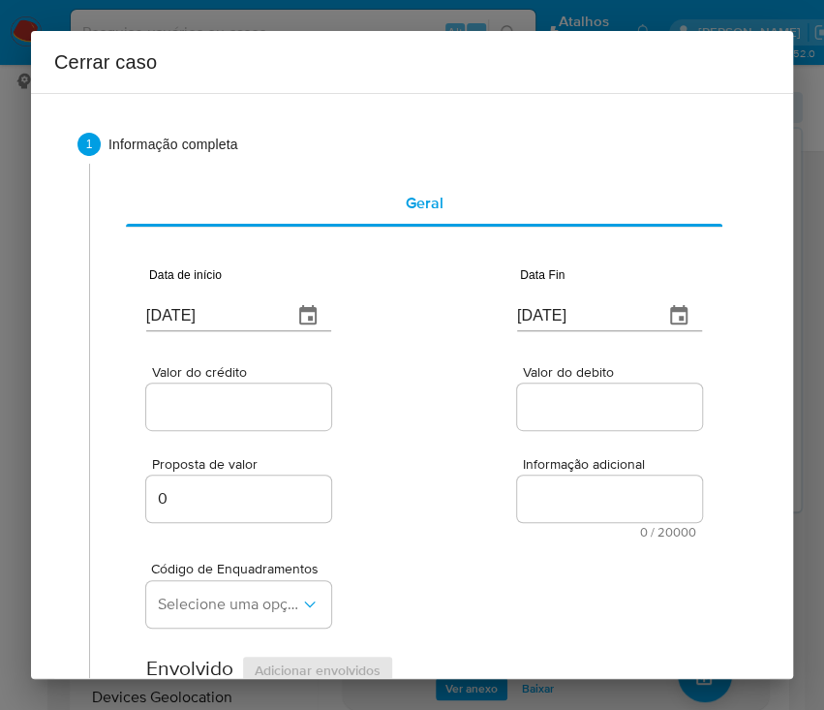
drag, startPoint x: 400, startPoint y: 357, endPoint x: 379, endPoint y: 374, distance: 26.9
click at [403, 356] on div "Valor do crédito Valor do debito" at bounding box center [424, 388] width 556 height 92
click at [563, 317] on input "[DATE]" at bounding box center [582, 315] width 131 height 31
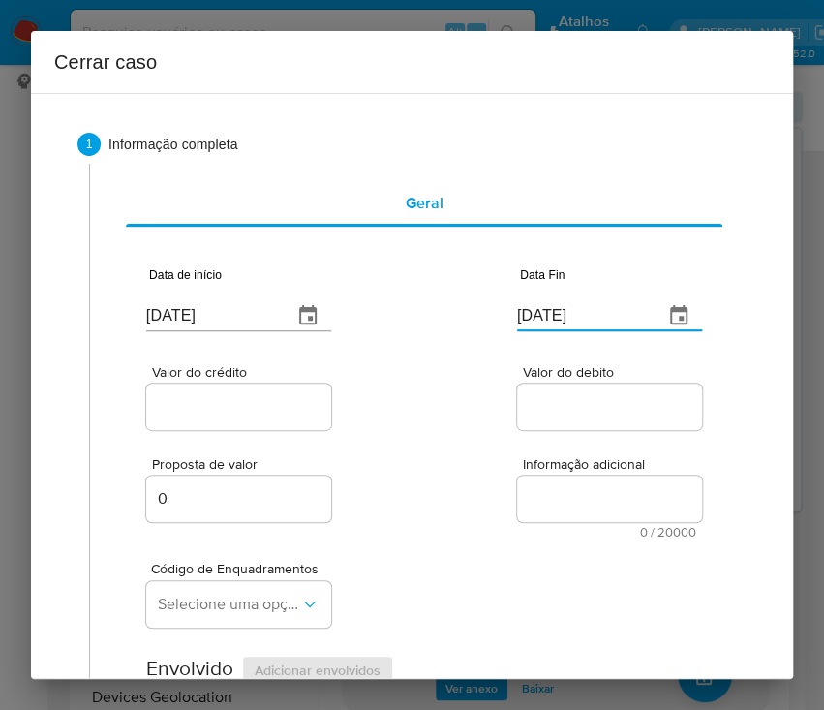
click at [563, 317] on input "[DATE]" at bounding box center [582, 315] width 131 height 31
paste input "0"
type input "[DATE]"
drag, startPoint x: 597, startPoint y: 389, endPoint x: 535, endPoint y: 417, distance: 68.1
click at [597, 390] on div at bounding box center [609, 407] width 185 height 46
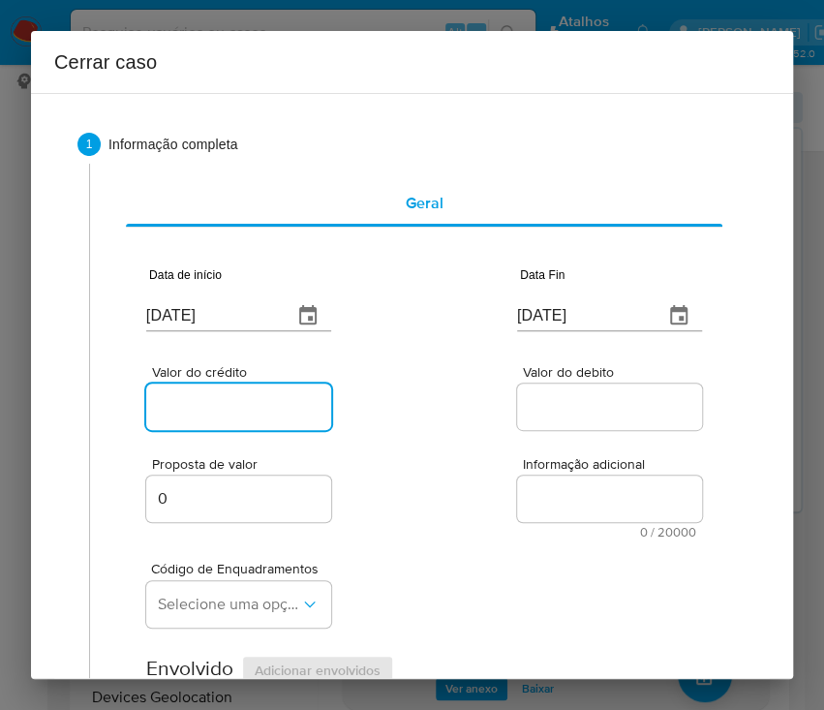
click at [254, 411] on input "Valor do crédito" at bounding box center [241, 406] width 190 height 25
click at [215, 407] on input "Valor do crédito" at bounding box center [241, 406] width 190 height 25
paste input "R$375.577"
type input "R$375.577"
drag, startPoint x: 473, startPoint y: 429, endPoint x: 25, endPoint y: 598, distance: 478.1
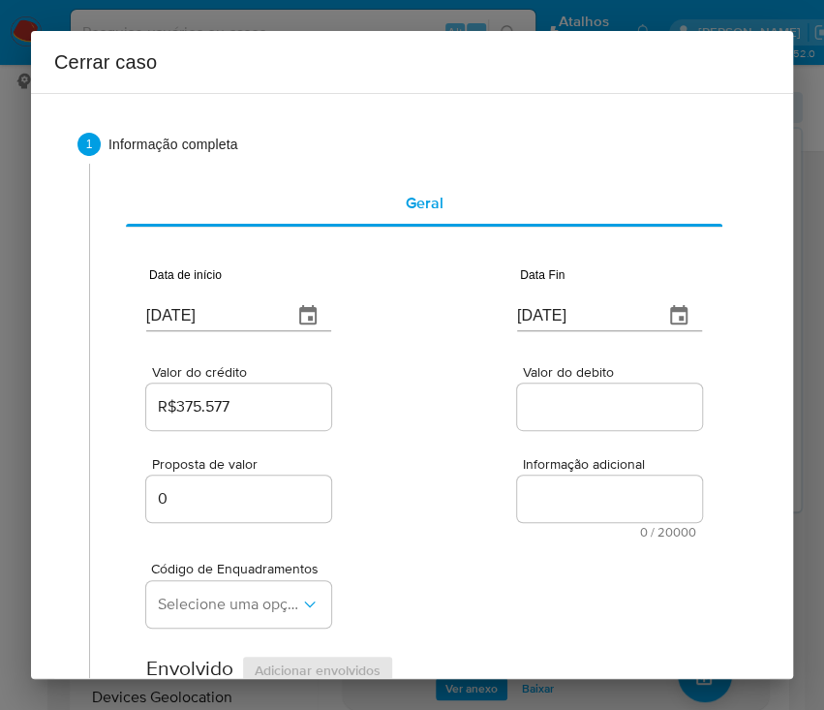
click at [473, 430] on div "Valor do crédito R$375.577 Valor do debito" at bounding box center [424, 388] width 556 height 92
click at [556, 403] on input "Valor do debito" at bounding box center [612, 406] width 190 height 25
paste input "R$379.317"
type input "R$379.317"
click at [543, 469] on span "Informação adicional" at bounding box center [615, 464] width 185 height 15
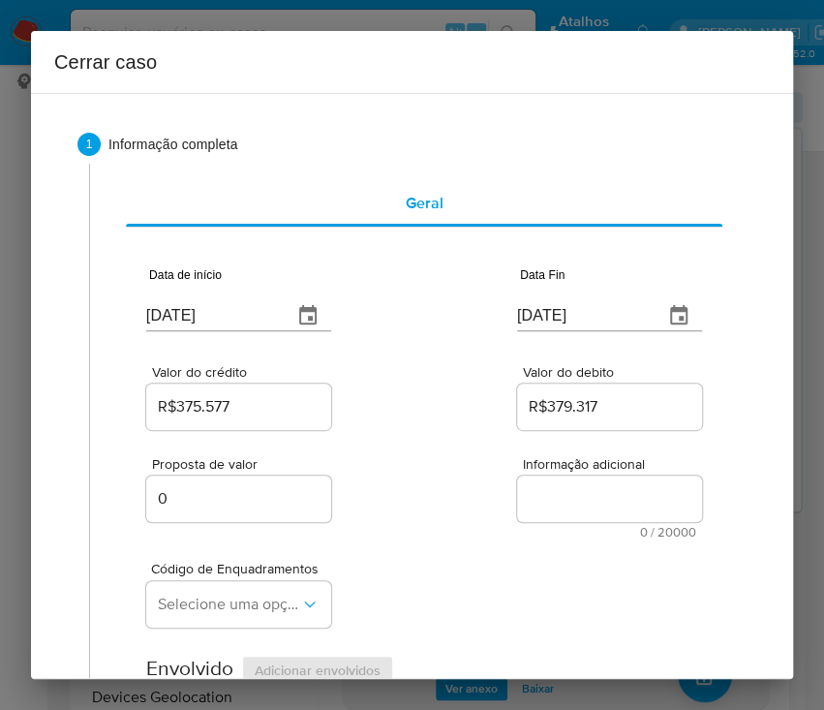
click at [543, 476] on textarea "Informação adicional" at bounding box center [609, 499] width 185 height 46
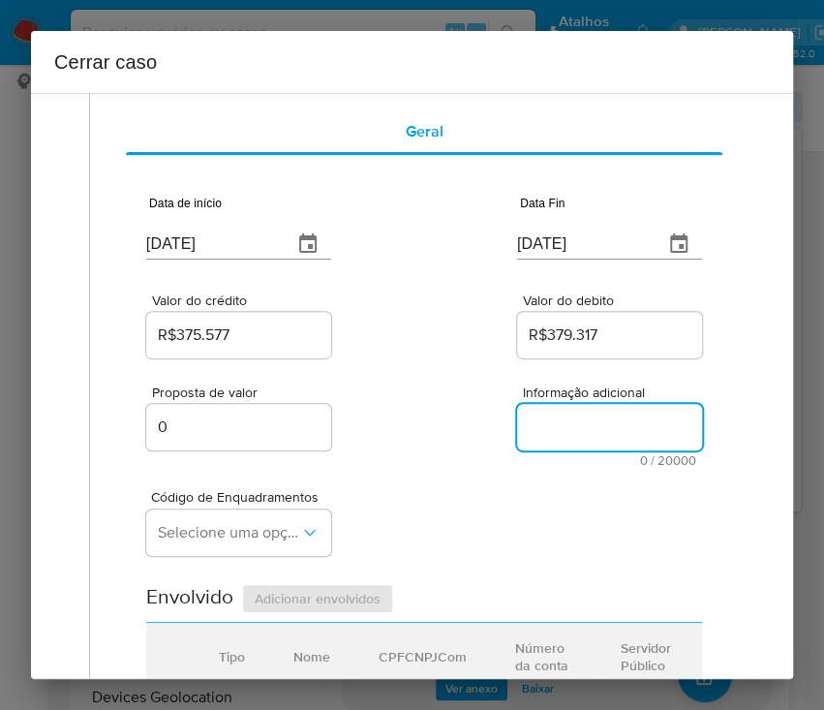
scroll to position [129, 0]
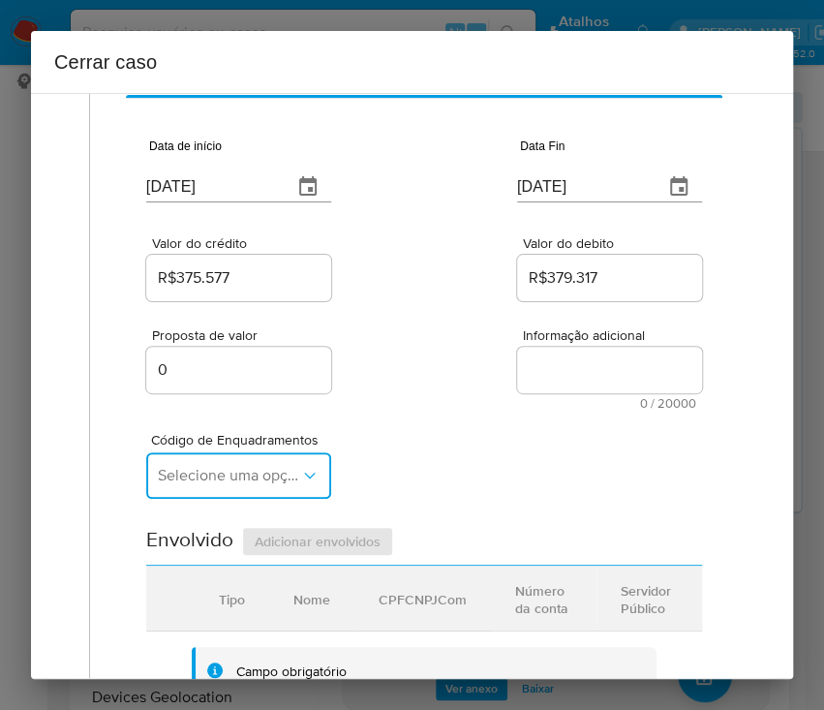
click at [261, 476] on span "Selecione uma opção" at bounding box center [229, 475] width 142 height 19
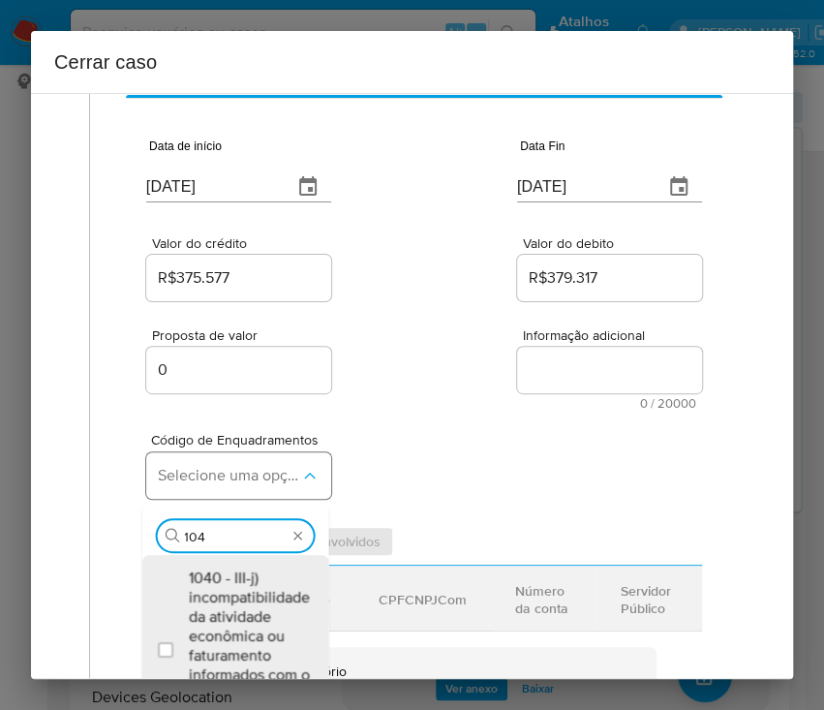
type input "1045"
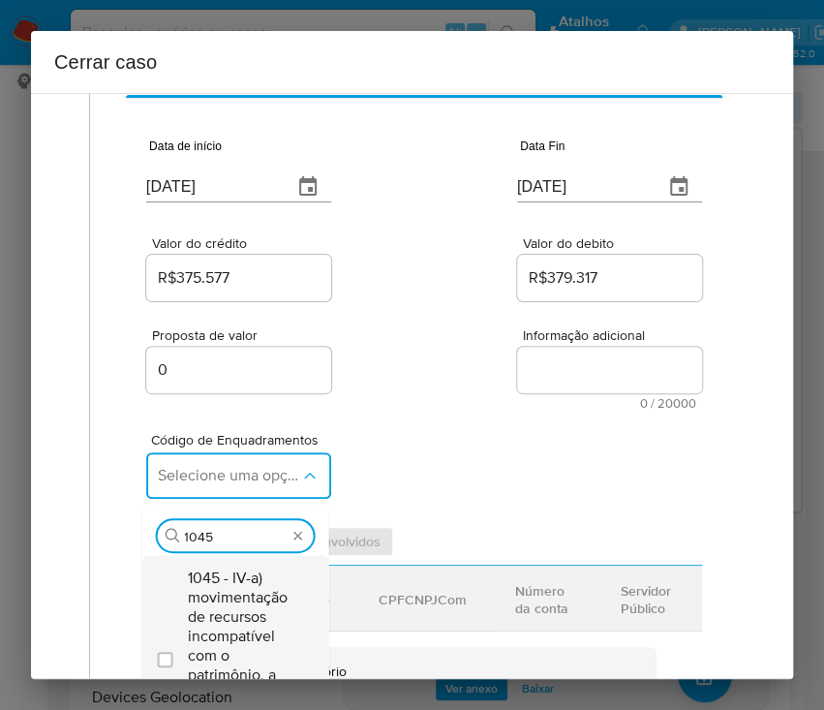
click at [231, 600] on span "1045 - IV-a) movimentação de recursos incompatível com o patrimônio, a atividad…" at bounding box center [244, 656] width 113 height 174
checkbox input "true"
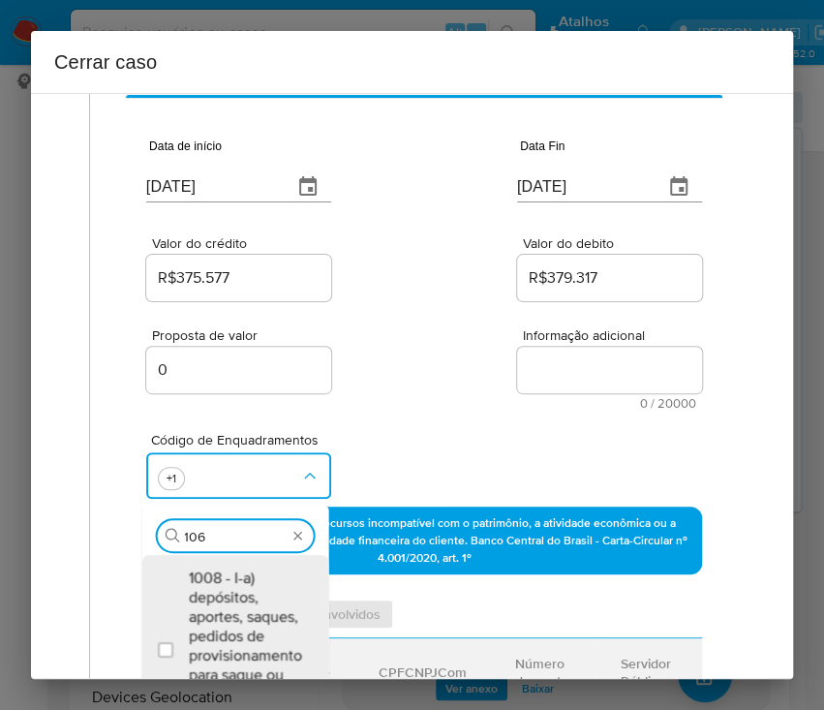
scroll to position [179, 0]
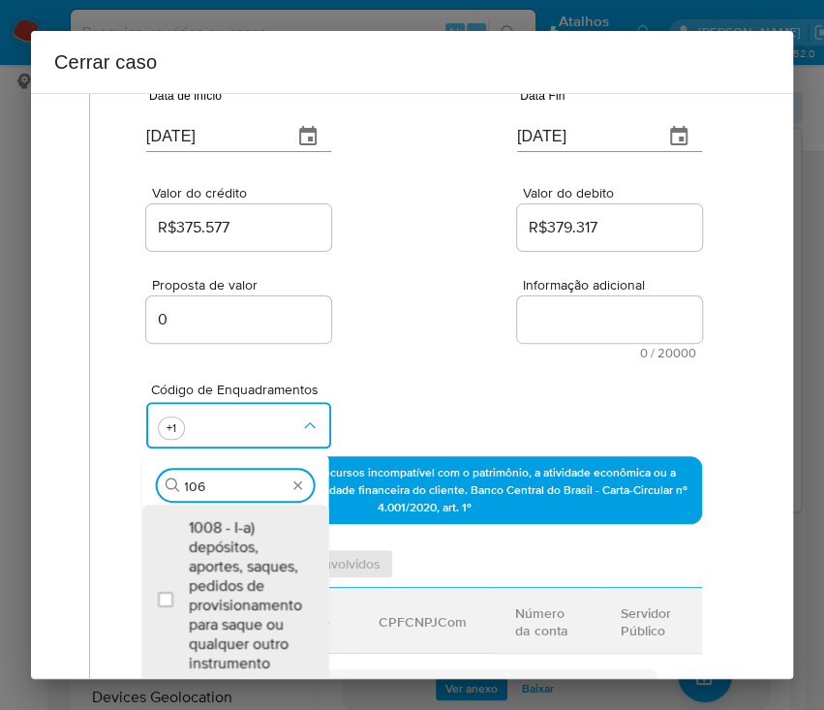
type input "1066"
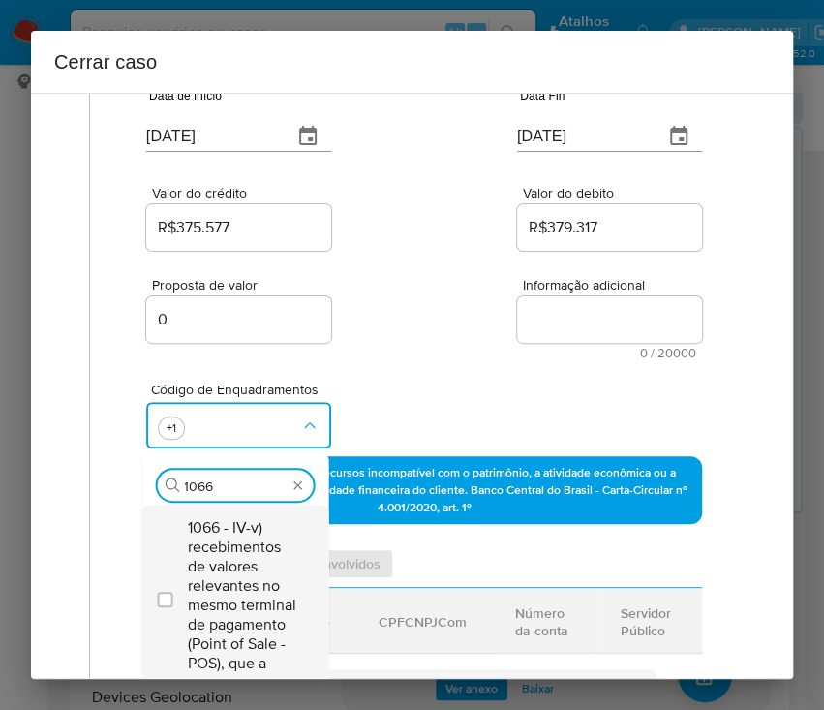
click at [230, 550] on span "1066 - IV-v) recebimentos de valores relevantes no mesmo terminal de pagamento …" at bounding box center [244, 595] width 113 height 155
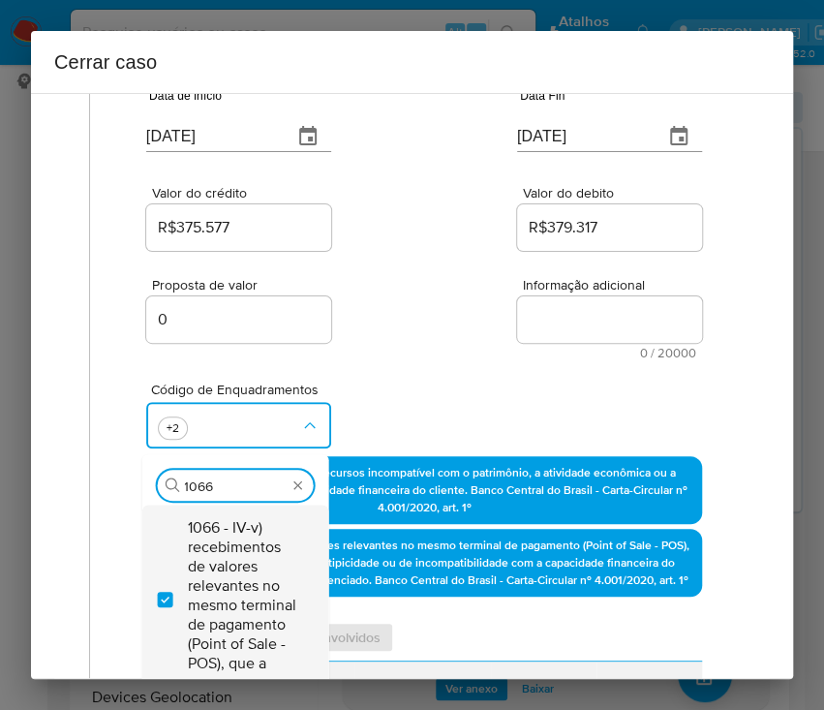
checkbox input "true"
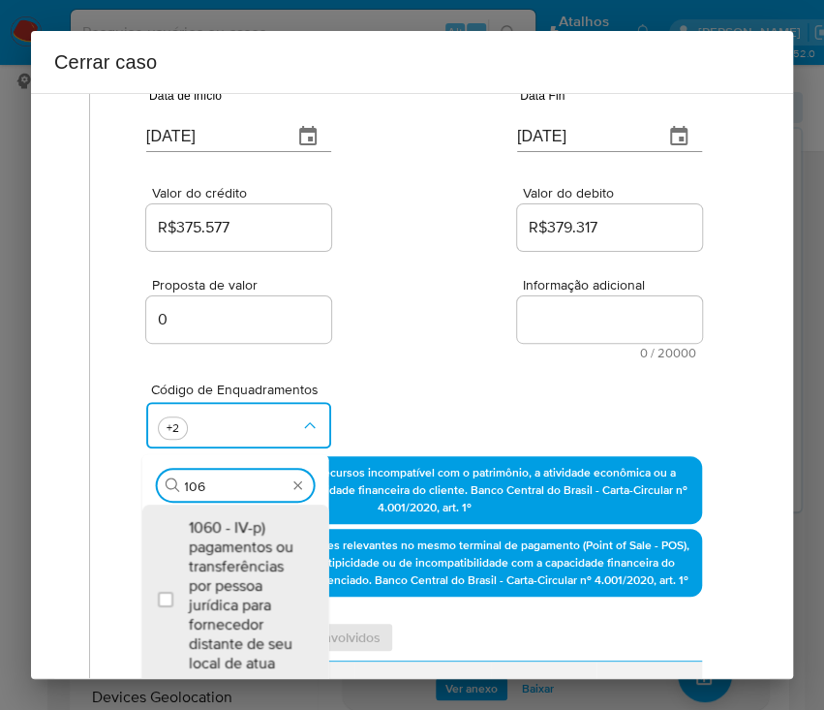
scroll to position [0, 0]
type input "1069"
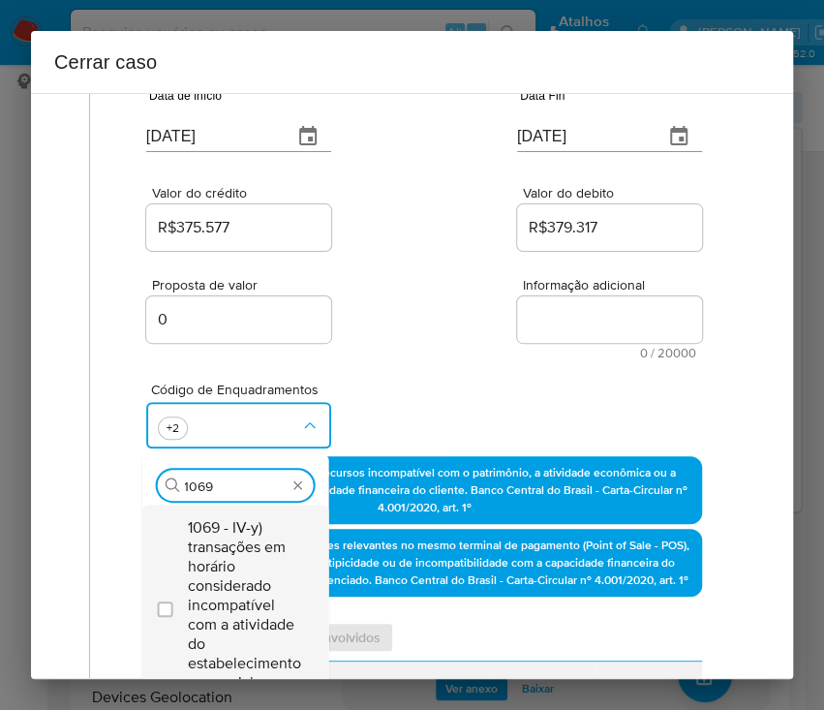
click at [231, 553] on span "1069 - IV-y) transações em horário considerado incompatível com a atividade do …" at bounding box center [244, 605] width 113 height 174
checkbox input "true"
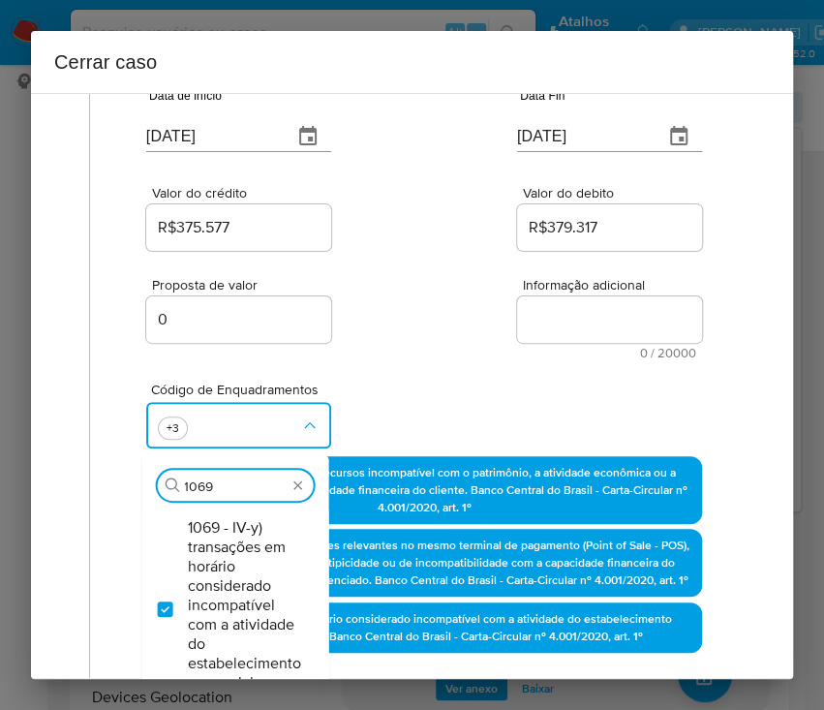
click at [399, 374] on div "Código de Enquadramentos Procurar 1069 1069 - IV-y) transações em horário consi…" at bounding box center [424, 407] width 556 height 97
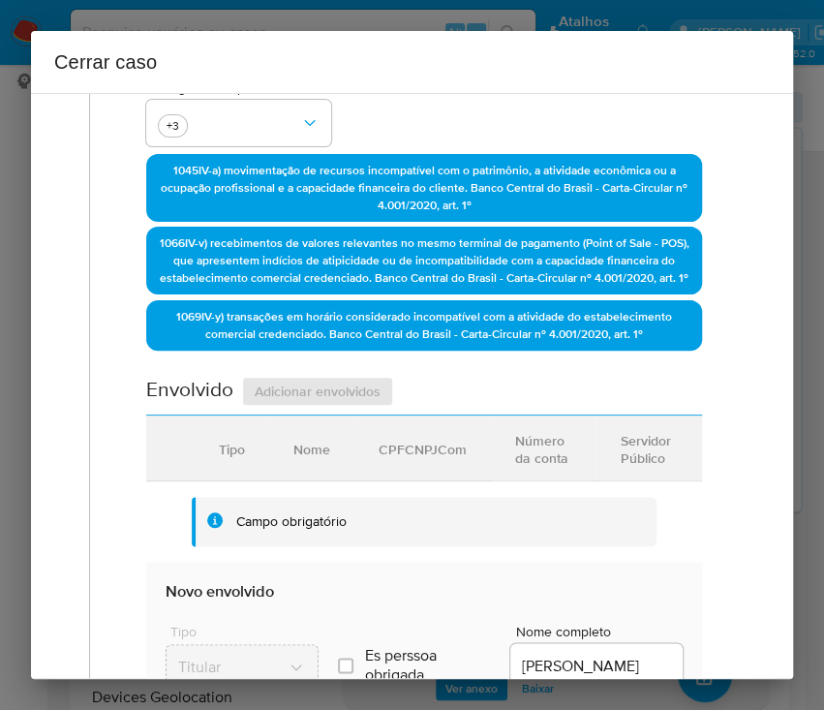
scroll to position [825, 0]
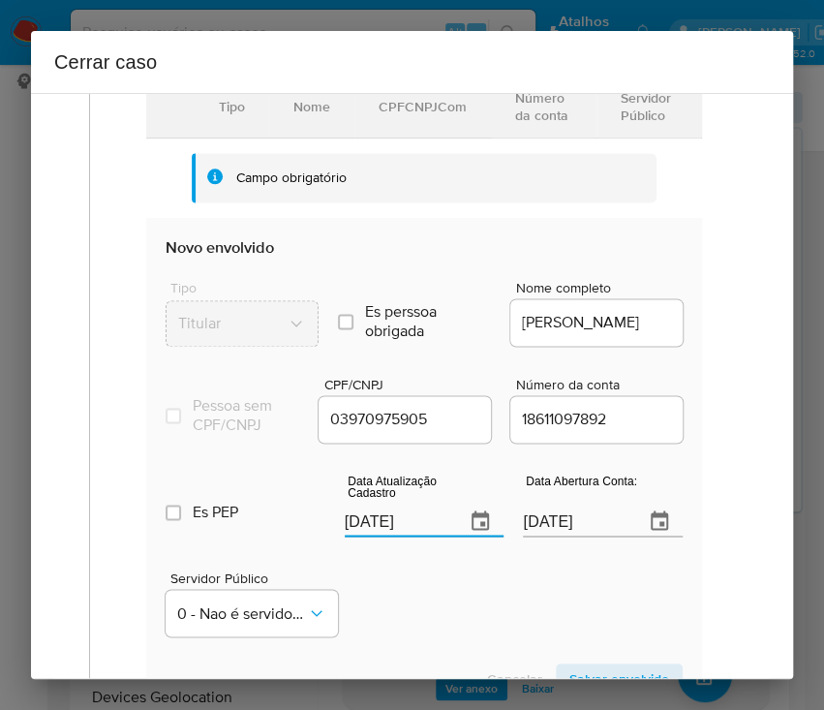
click at [378, 537] on input "[DATE]" at bounding box center [398, 521] width 106 height 31
paste input "23/06"
type input "23/06/2025"
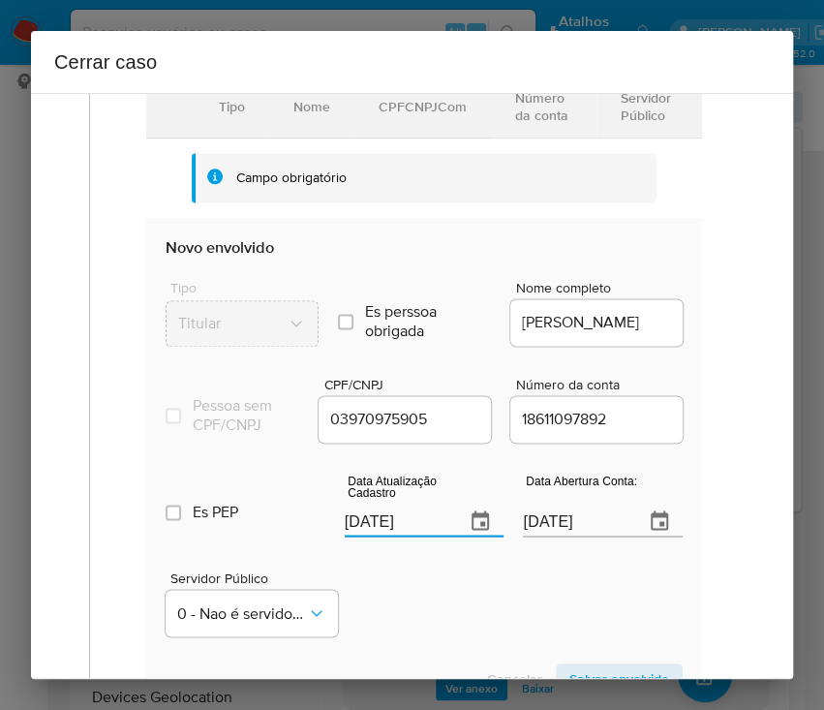
click at [425, 613] on div "Servidor Público 0 - Nao é servidor/[PERSON_NAME] possui informacao" at bounding box center [424, 595] width 517 height 97
click at [571, 537] on input "30/05/2025" at bounding box center [576, 521] width 106 height 31
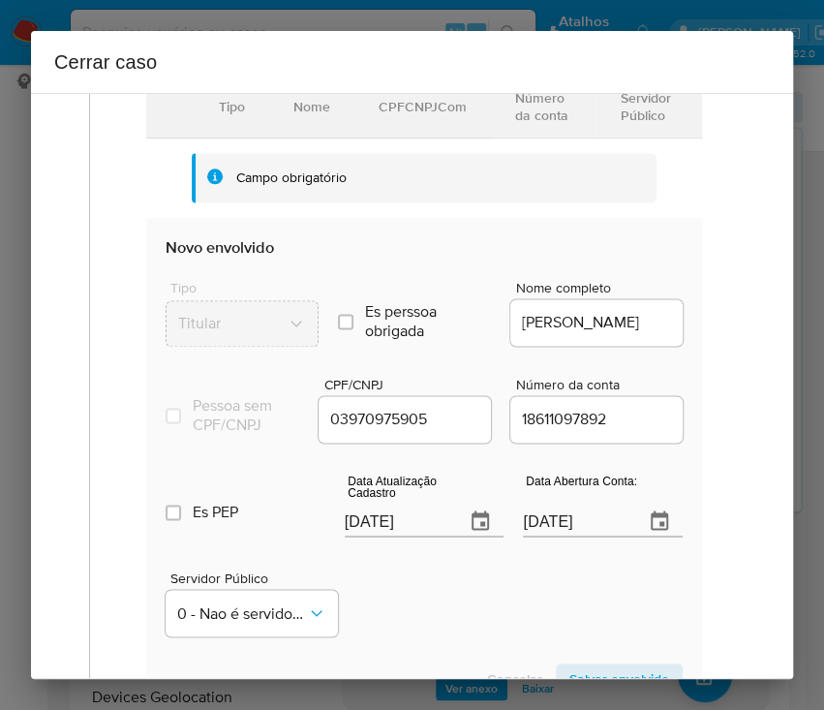
click at [512, 615] on div "Servidor Público 0 - Nao é servidor/[PERSON_NAME] possui informacao" at bounding box center [424, 595] width 517 height 97
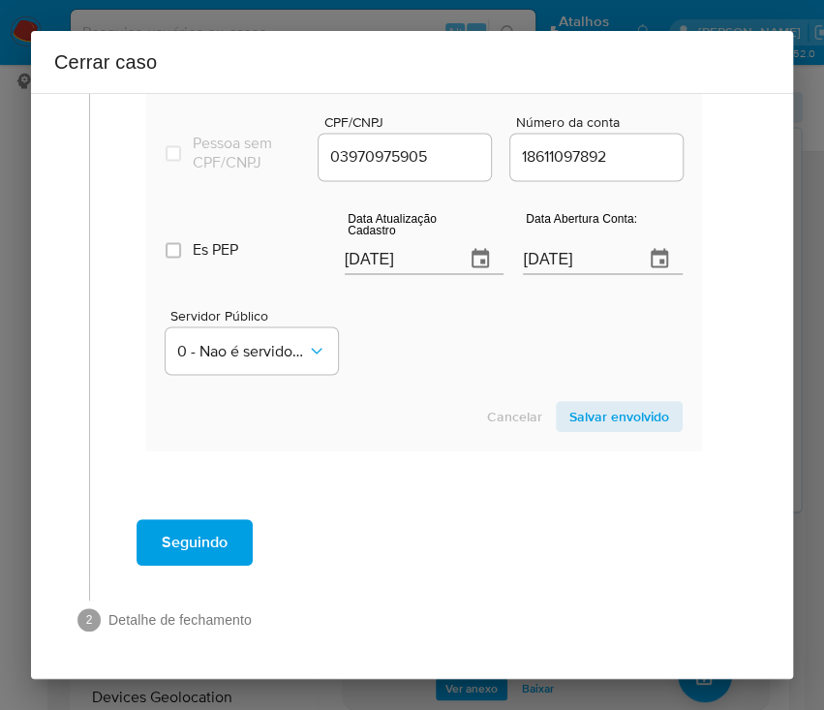
click at [569, 426] on span "Salvar envolvido" at bounding box center [619, 416] width 100 height 27
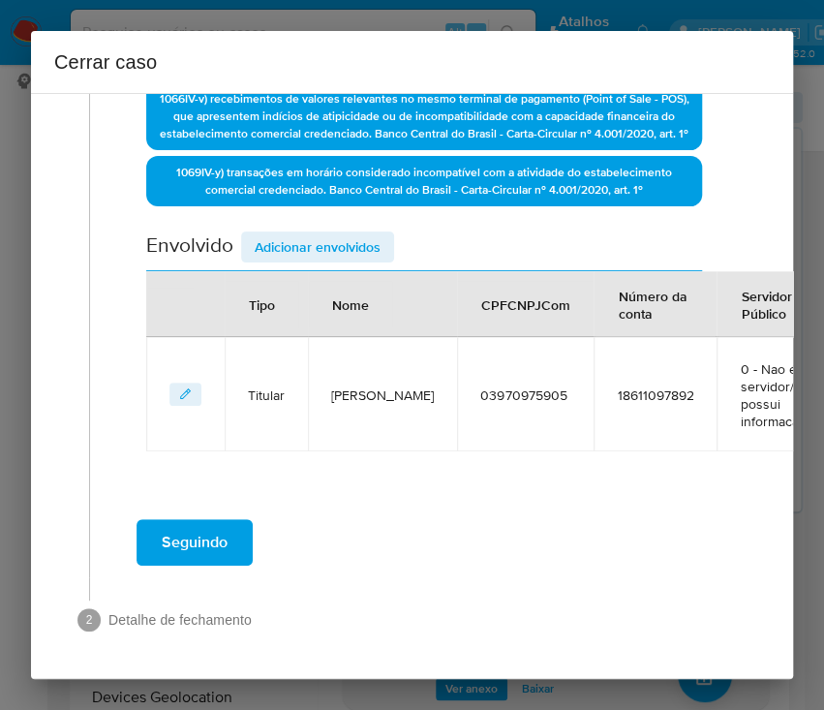
scroll to position [660, 0]
click at [329, 233] on span "Adicionar envolvidos" at bounding box center [318, 246] width 126 height 27
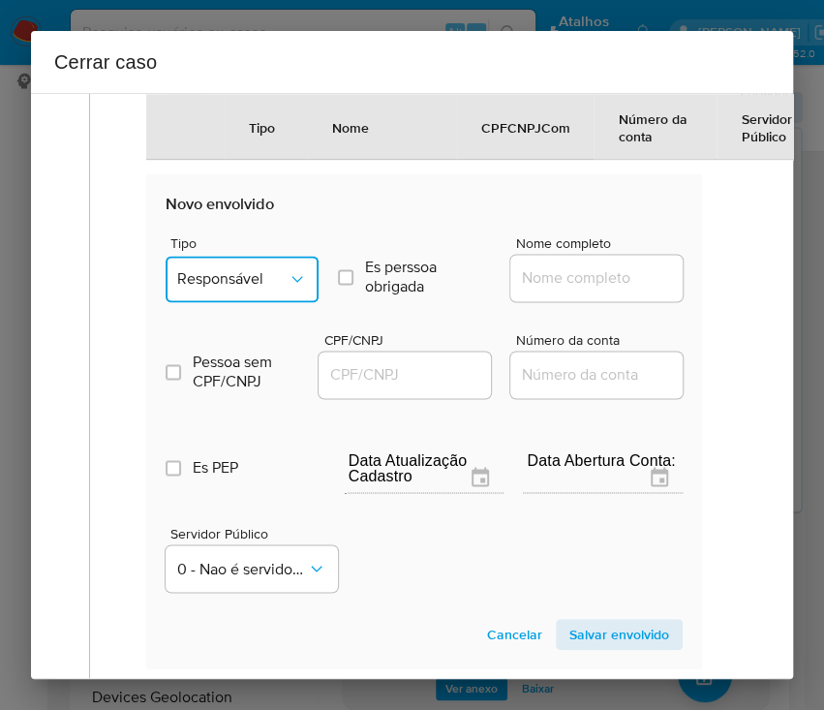
drag, startPoint x: 256, startPoint y: 288, endPoint x: 273, endPoint y: 299, distance: 21.0
click at [257, 289] on span "Responsável" at bounding box center [232, 278] width 110 height 19
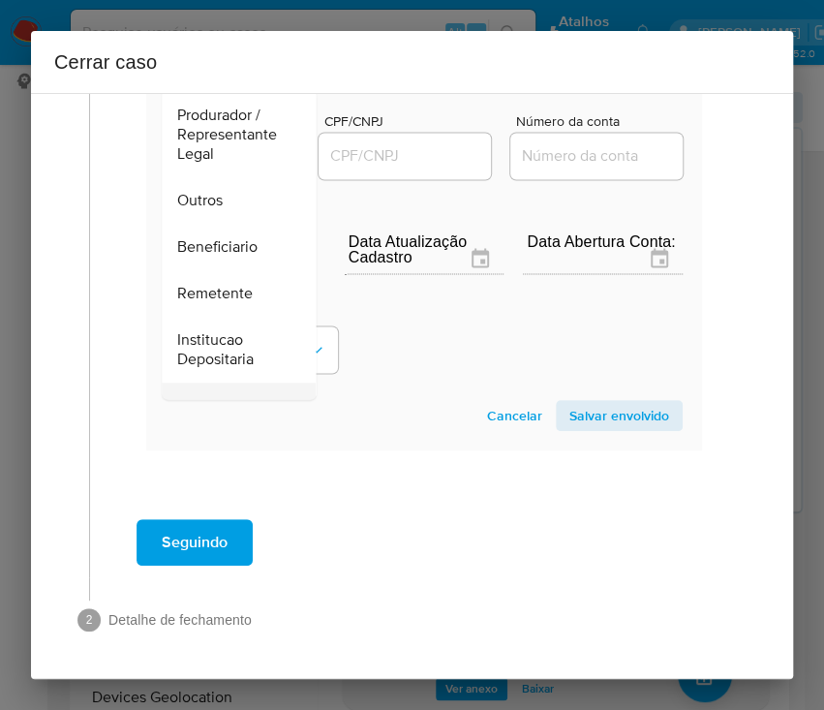
scroll to position [345, 0]
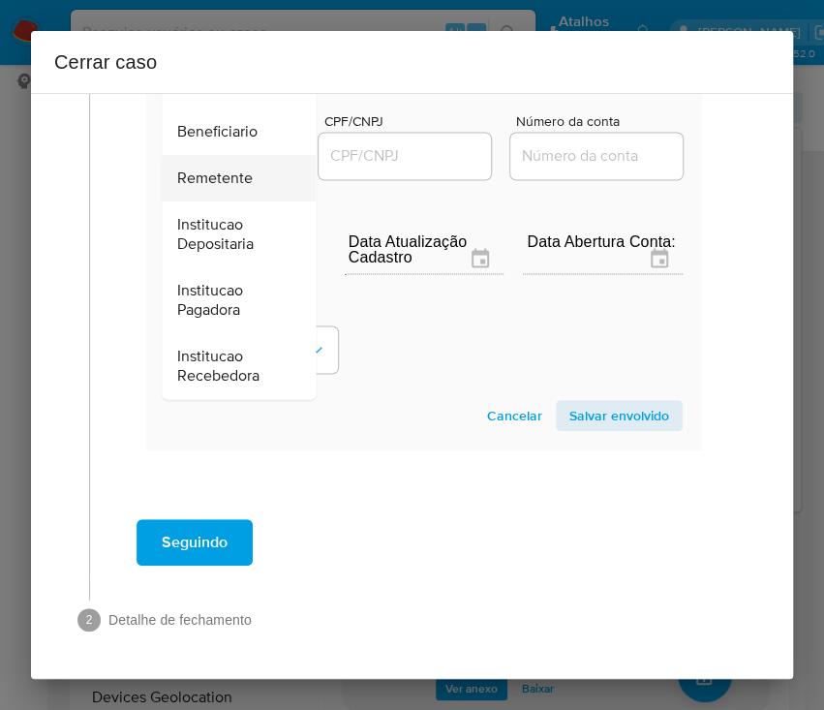
click at [237, 169] on span "Remetente" at bounding box center [215, 178] width 76 height 19
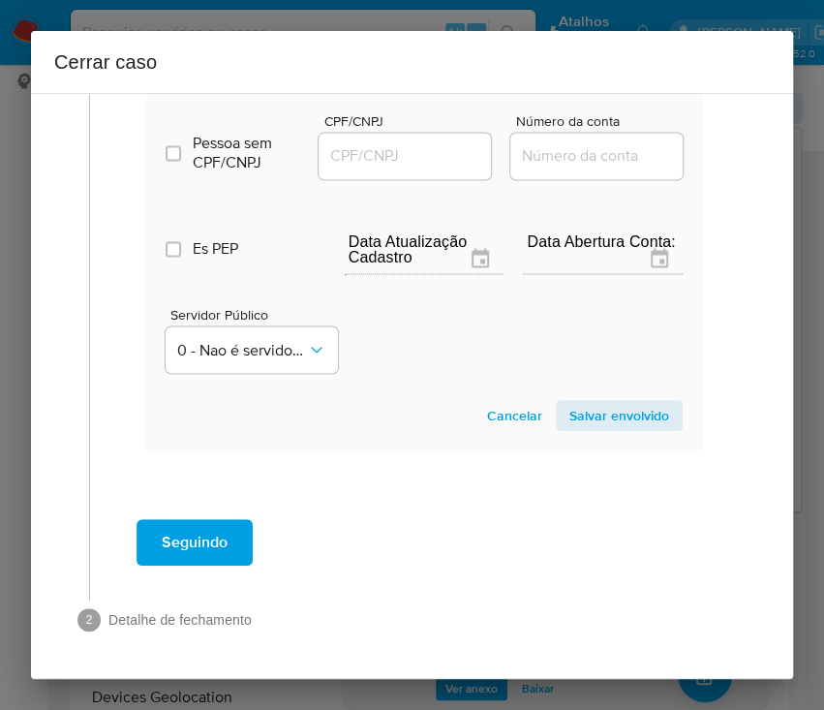
scroll to position [836, 0]
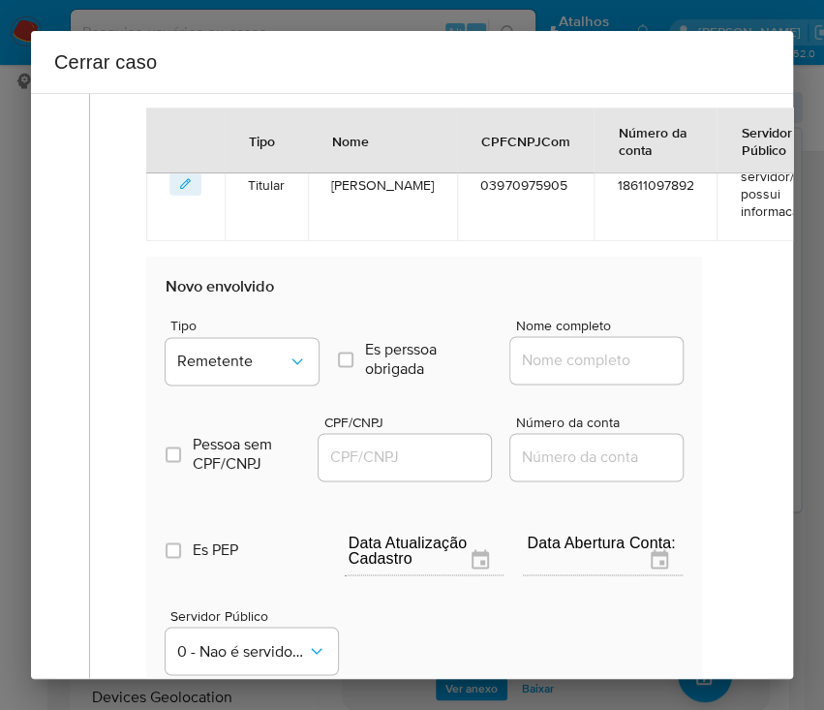
click at [538, 373] on input "Nome completo" at bounding box center [605, 360] width 190 height 25
paste input "50.367.592 Erick Milton Garcia, 50367592000152"
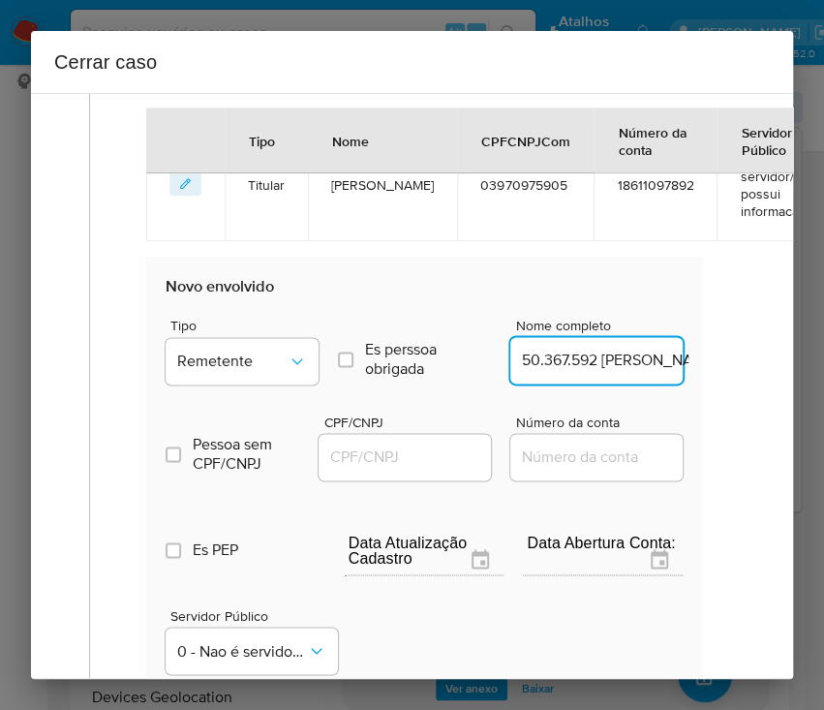
scroll to position [0, 176]
click at [542, 373] on input "50.367.592 Erick Milton Garcia, 50367592000152" at bounding box center [605, 360] width 190 height 25
drag, startPoint x: 540, startPoint y: 381, endPoint x: 747, endPoint y: 374, distance: 206.4
click at [747, 374] on div "1 Informação completa Geral Data de início 01/06/2025 Data Fin 10/08/2025 Valor…" at bounding box center [412, 119] width 716 height 1690
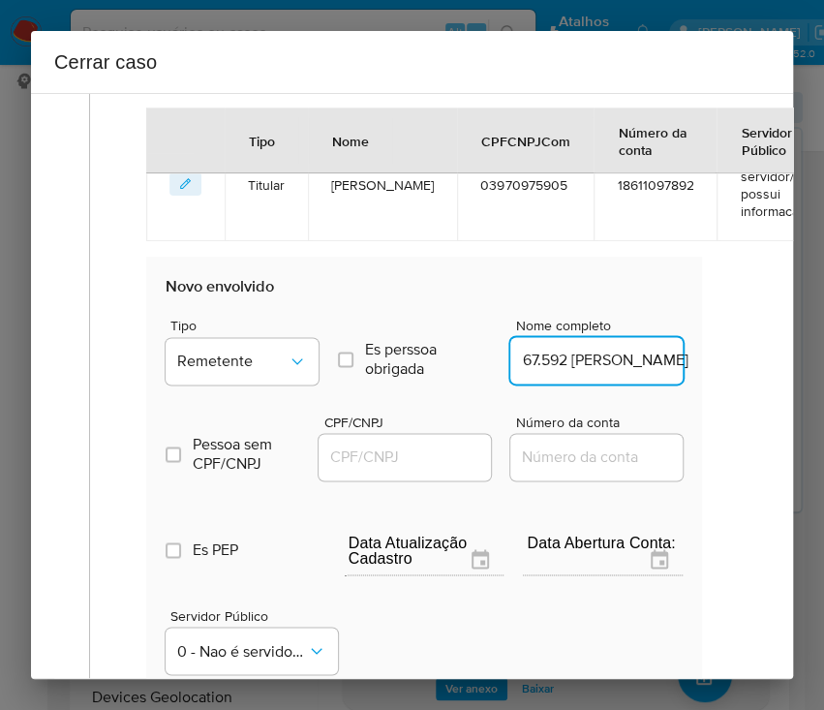
type input "50.367.592 Erick Milton Garcia"
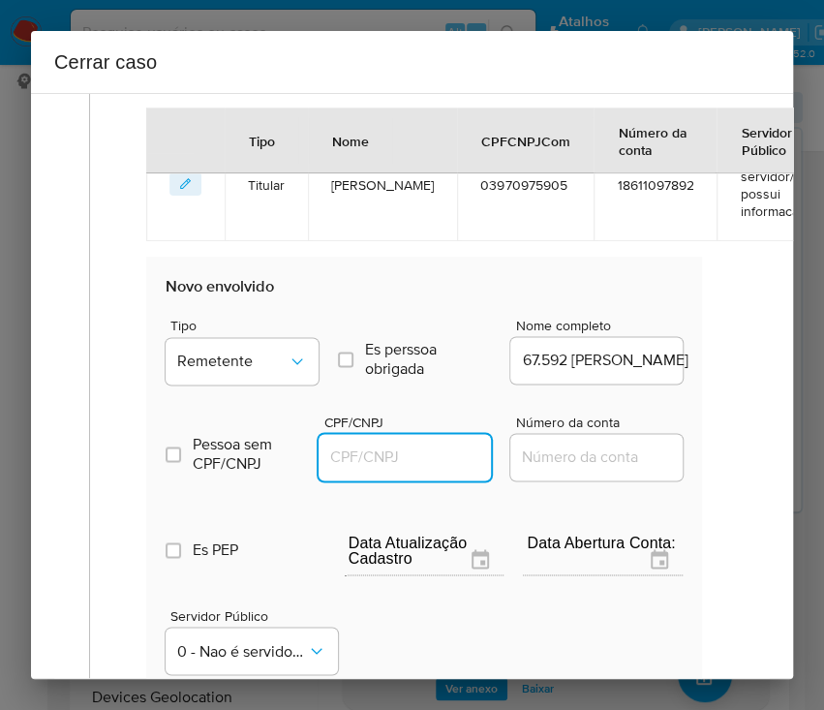
scroll to position [0, 0]
click at [406, 470] on input "CPF/CNPJ" at bounding box center [414, 457] width 190 height 25
paste input "50367592000152"
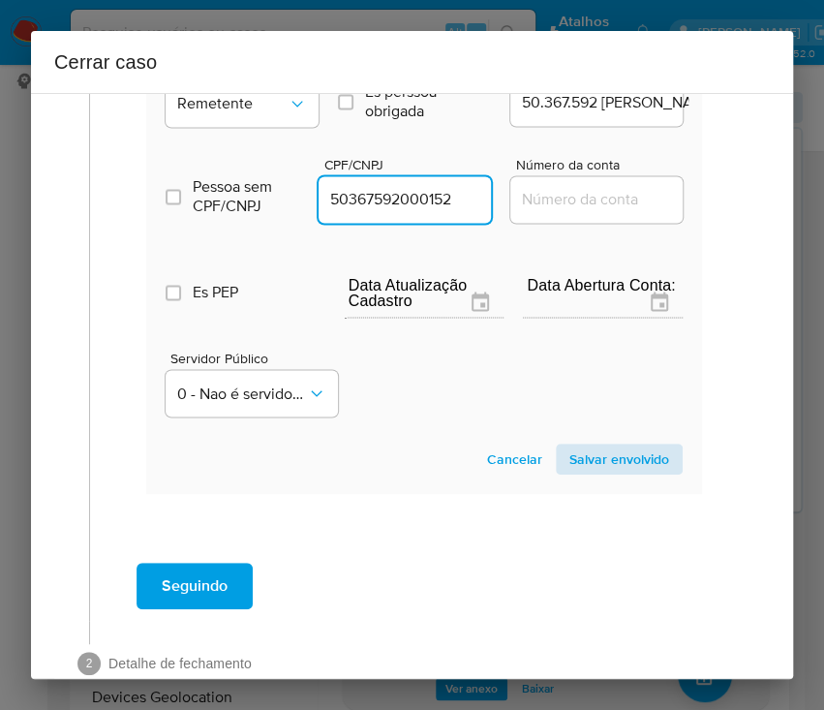
type input "50367592000152"
click at [584, 469] on span "Salvar envolvido" at bounding box center [619, 459] width 100 height 27
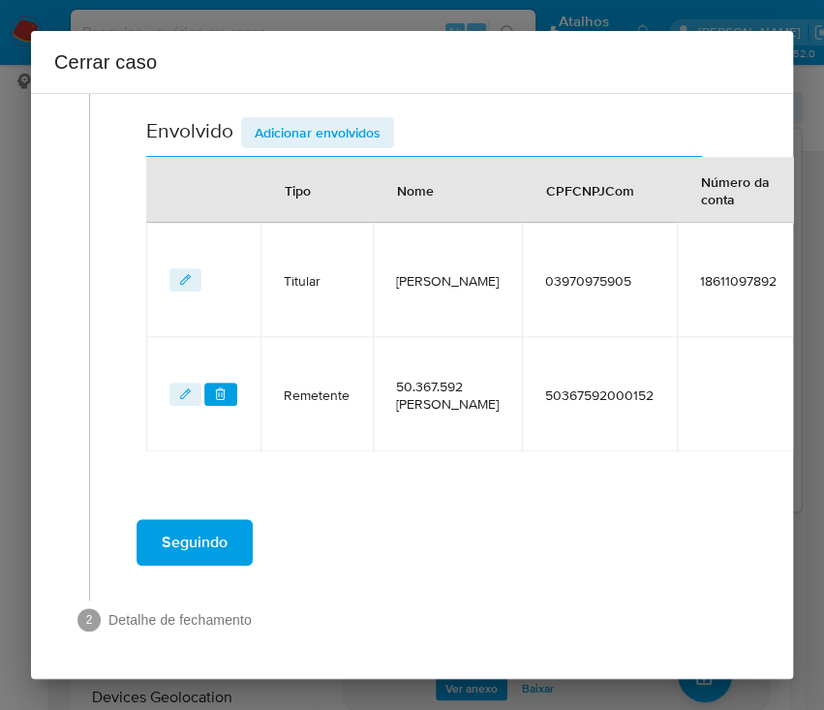
scroll to position [774, 0]
click at [327, 119] on span "Adicionar envolvidos" at bounding box center [318, 132] width 126 height 27
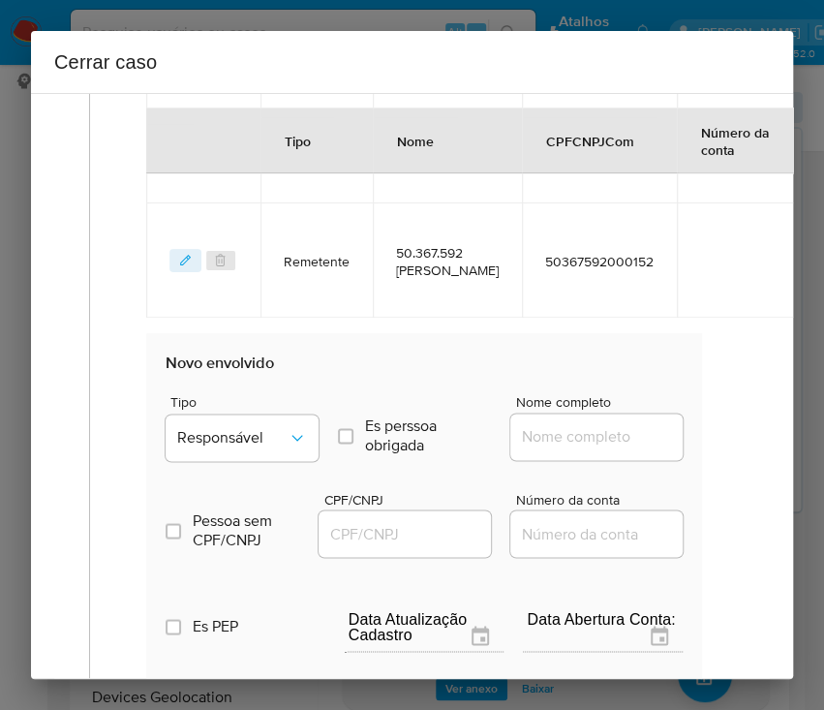
scroll to position [1161, 0]
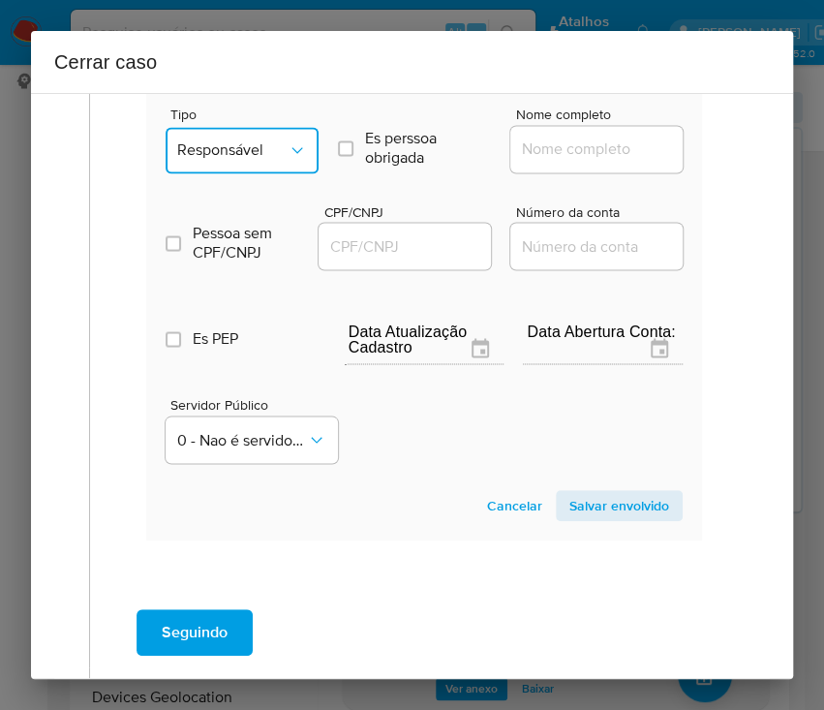
click at [251, 160] on span "Responsável" at bounding box center [232, 149] width 110 height 19
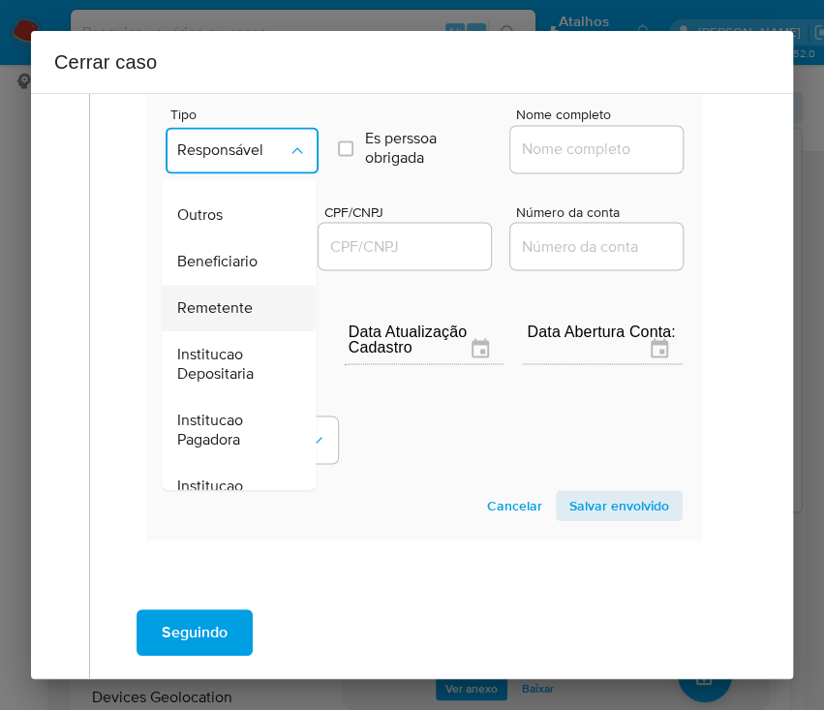
scroll to position [345, 0]
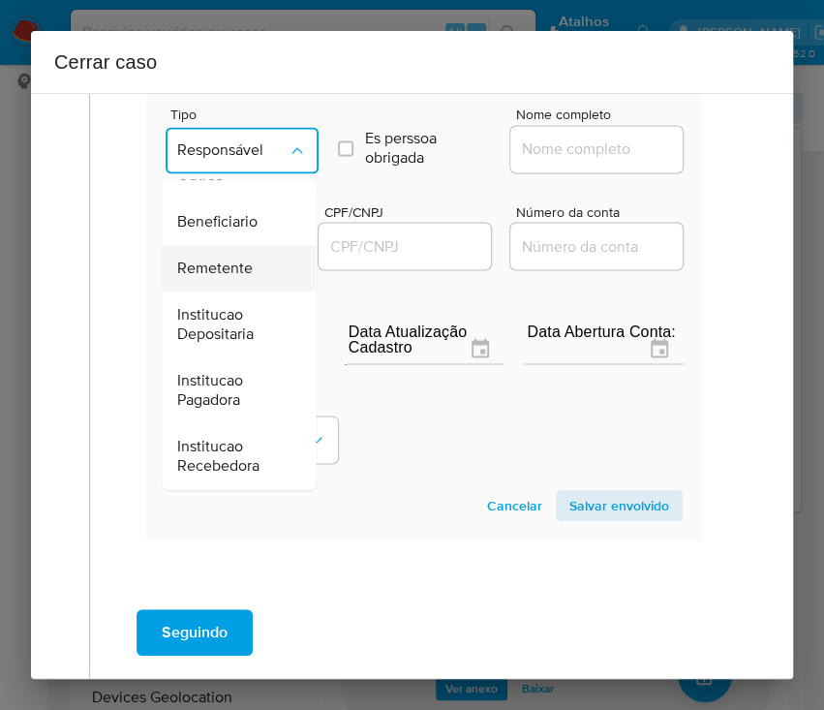
click at [243, 278] on span "Remetente" at bounding box center [215, 268] width 76 height 19
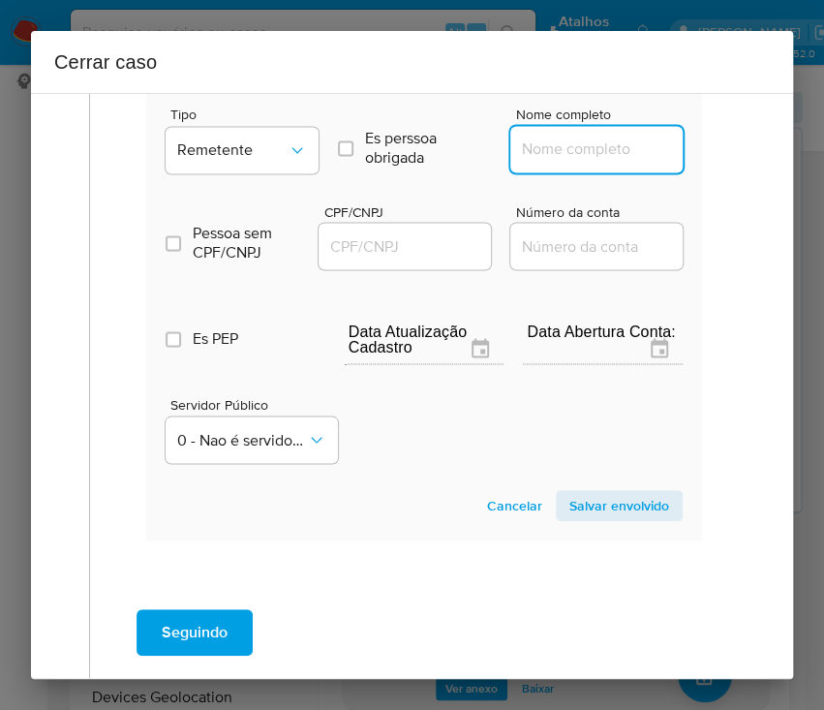
click at [550, 162] on input "Nome completo" at bounding box center [605, 149] width 190 height 25
paste input "Francis Roberto Pinheiro, 28352466810"
drag, startPoint x: 569, startPoint y: 172, endPoint x: 734, endPoint y: 168, distance: 165.7
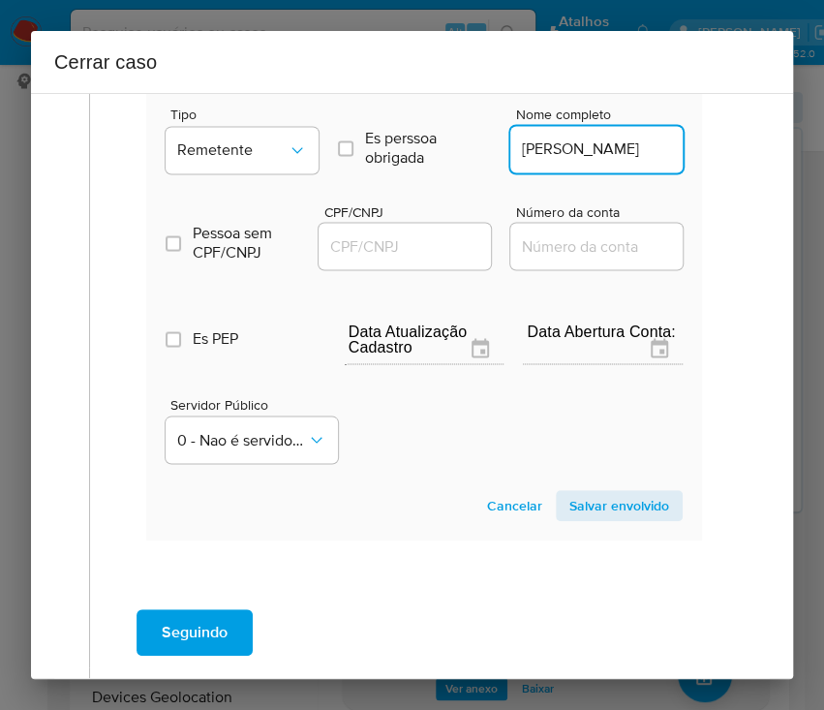
scroll to position [0, 0]
type input "Francis Roberto Pinheiro"
drag, startPoint x: 406, startPoint y: 256, endPoint x: 419, endPoint y: 256, distance: 13.6
click at [406, 256] on input "CPF/CNPJ" at bounding box center [414, 245] width 190 height 25
paste input "28352466810"
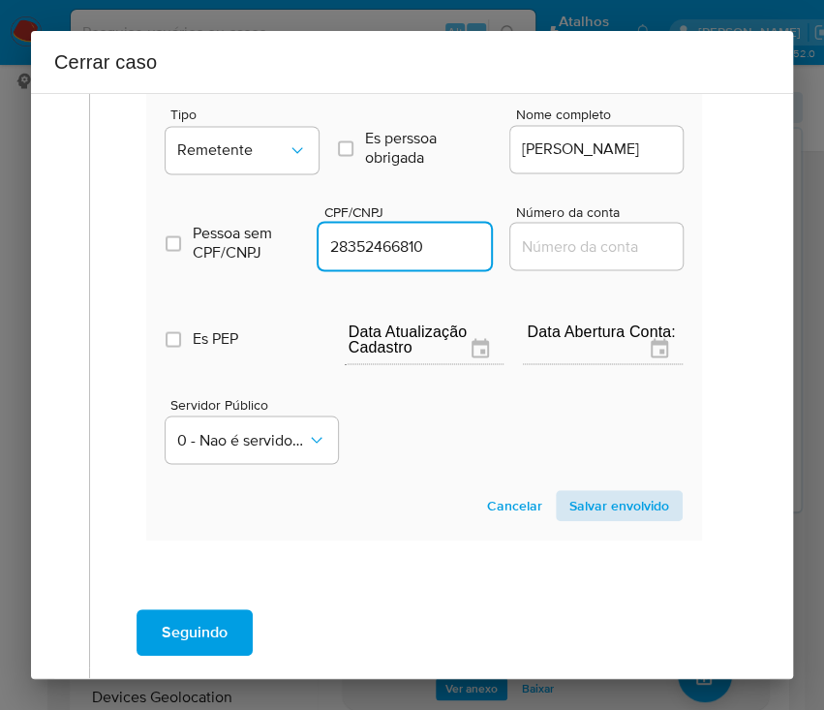
type input "28352466810"
click at [577, 519] on span "Salvar envolvido" at bounding box center [619, 505] width 100 height 27
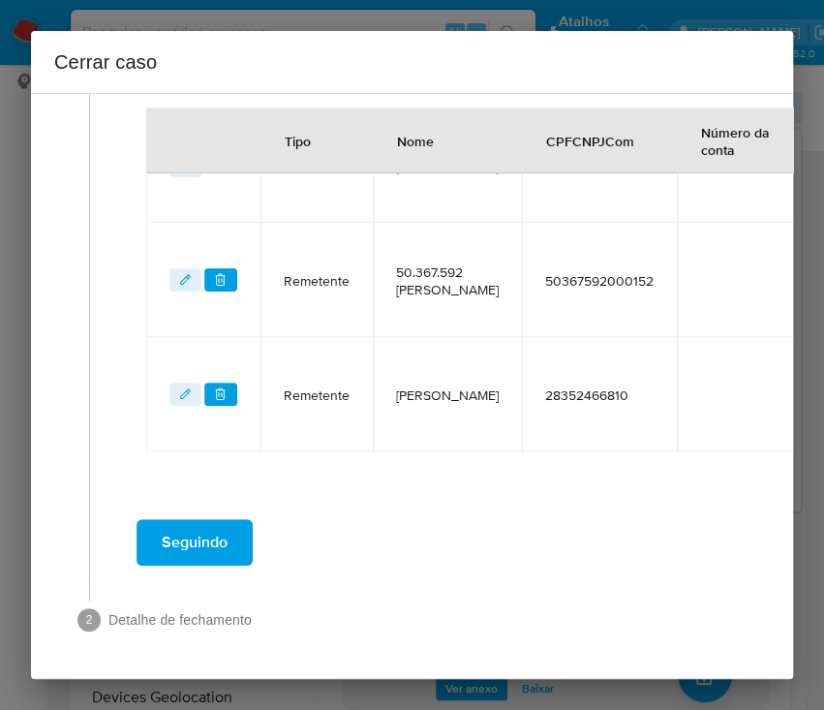
click at [527, 542] on div "Seguindo" at bounding box center [424, 542] width 630 height 70
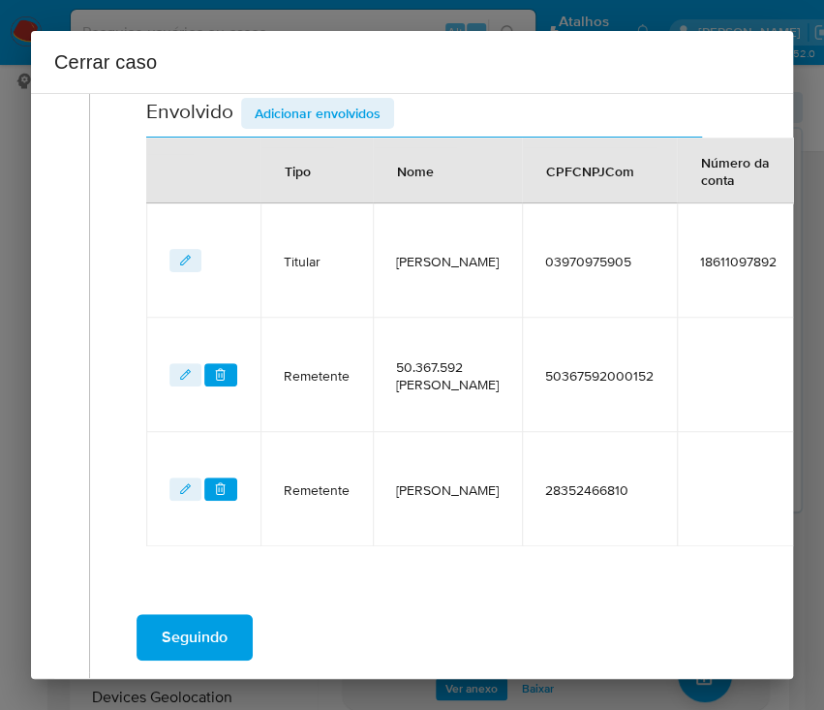
click at [305, 127] on span "Adicionar envolvidos" at bounding box center [318, 113] width 126 height 27
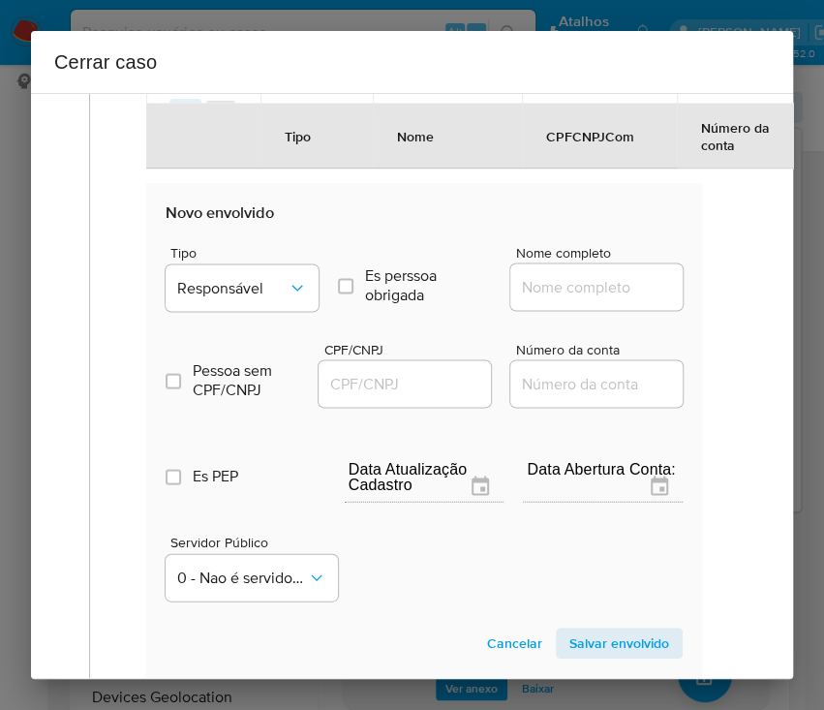
scroll to position [1147, 0]
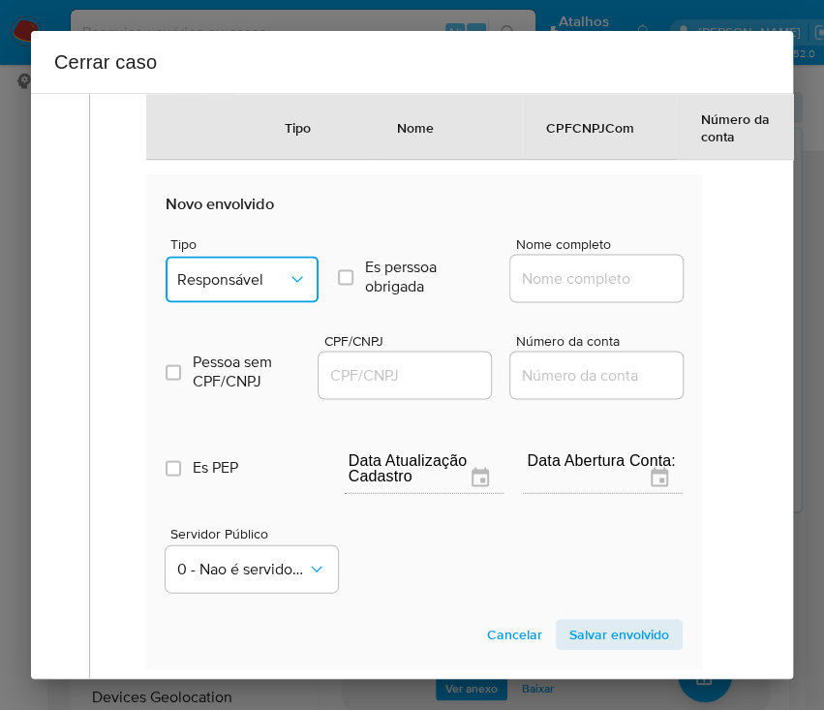
click at [266, 289] on span "Responsável" at bounding box center [232, 278] width 110 height 19
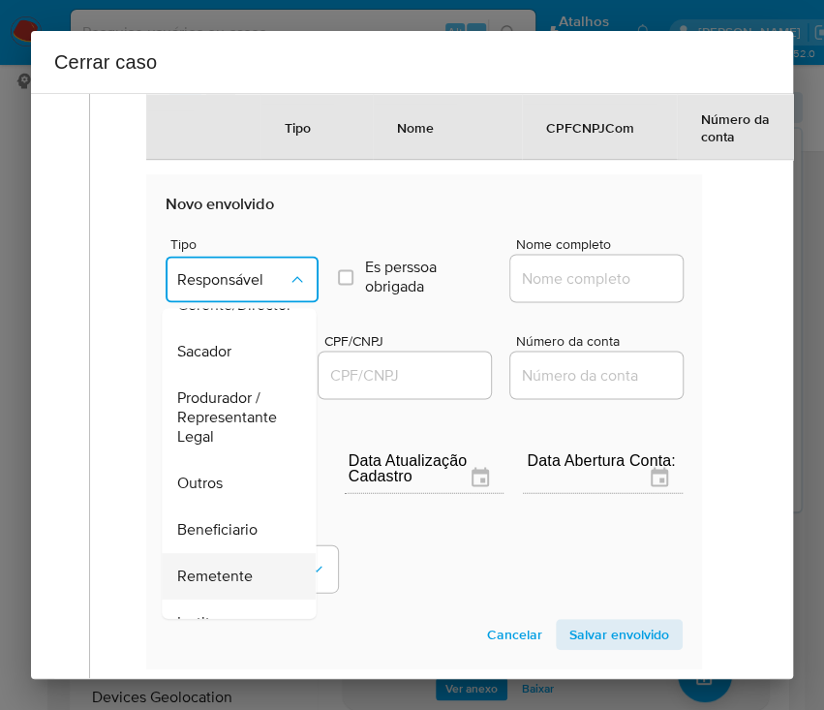
scroll to position [258, 0]
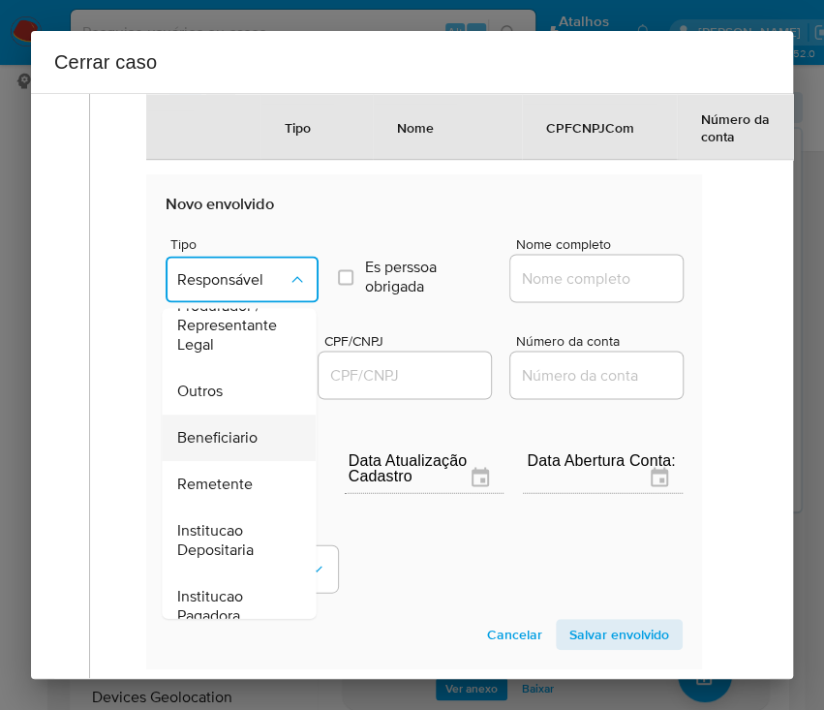
click at [232, 447] on span "Beneficiario" at bounding box center [217, 437] width 80 height 19
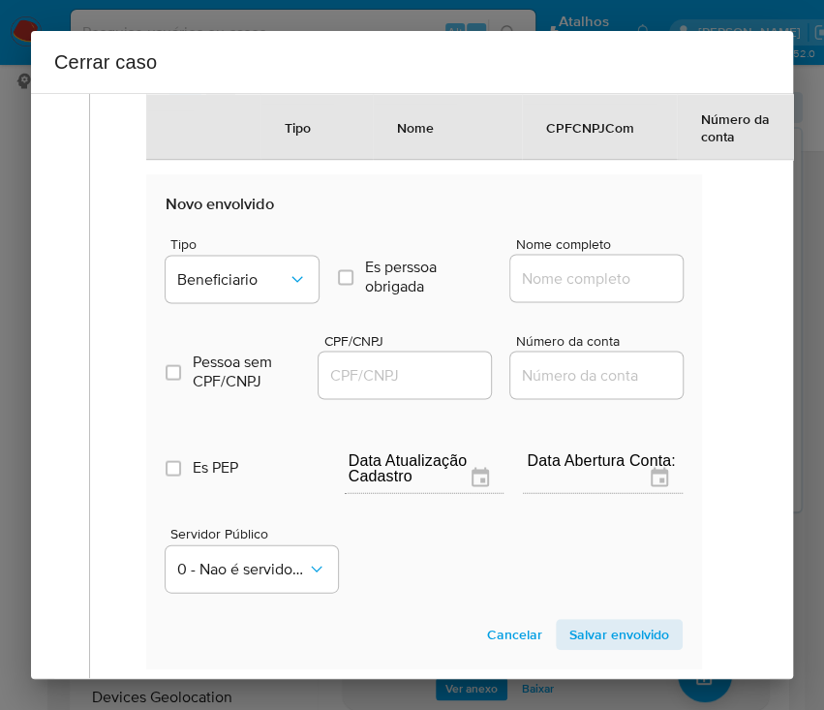
click at [532, 291] on input "Nome completo" at bounding box center [605, 277] width 190 height 25
paste input "Wilmar Jesus Sanchez Rojas, 80228535930"
drag, startPoint x: 560, startPoint y: 296, endPoint x: 706, endPoint y: 298, distance: 146.3
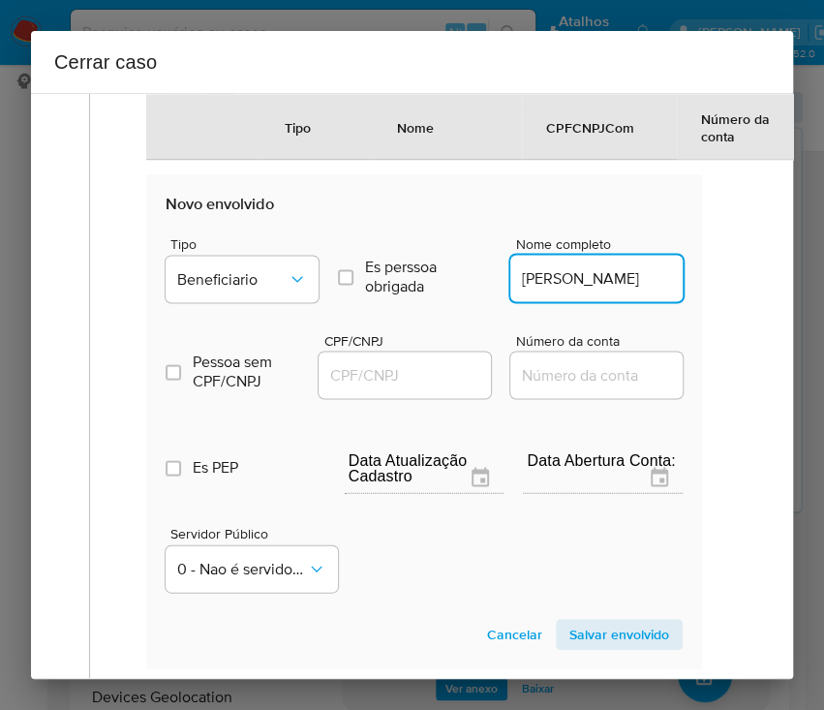
scroll to position [0, 25]
type input "Wilmar Jesus Sanchez Rojas"
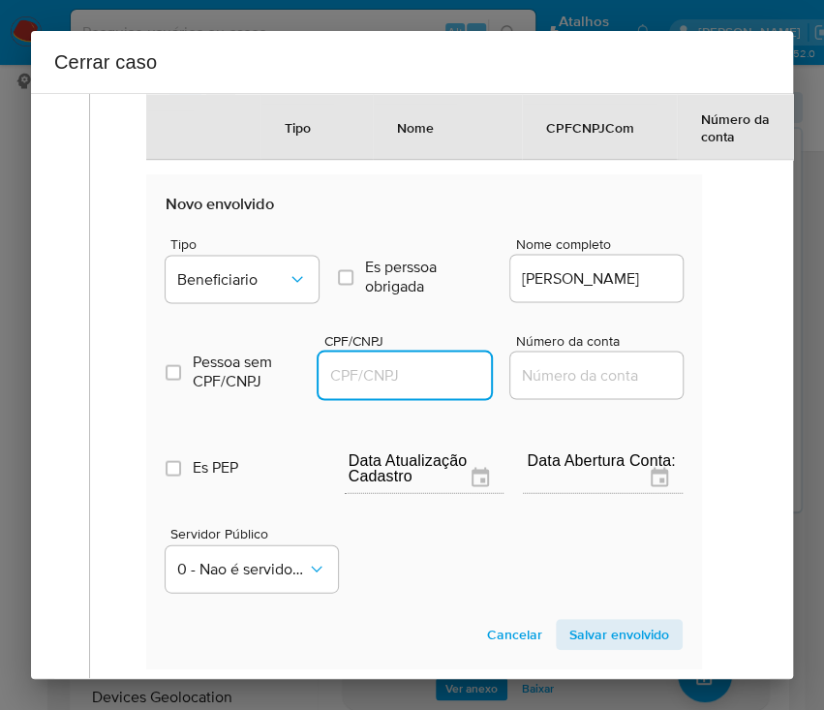
scroll to position [0, 0]
click at [387, 384] on input "CPF/CNPJ" at bounding box center [414, 374] width 190 height 25
paste input "80228535930"
type input "80228535930"
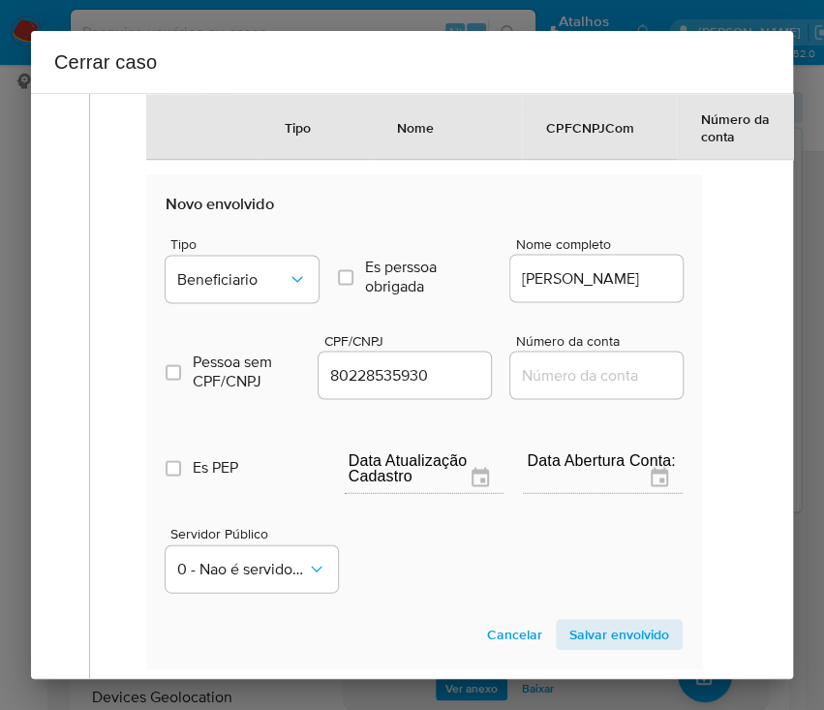
click at [573, 636] on span "Salvar envolvido" at bounding box center [619, 634] width 100 height 27
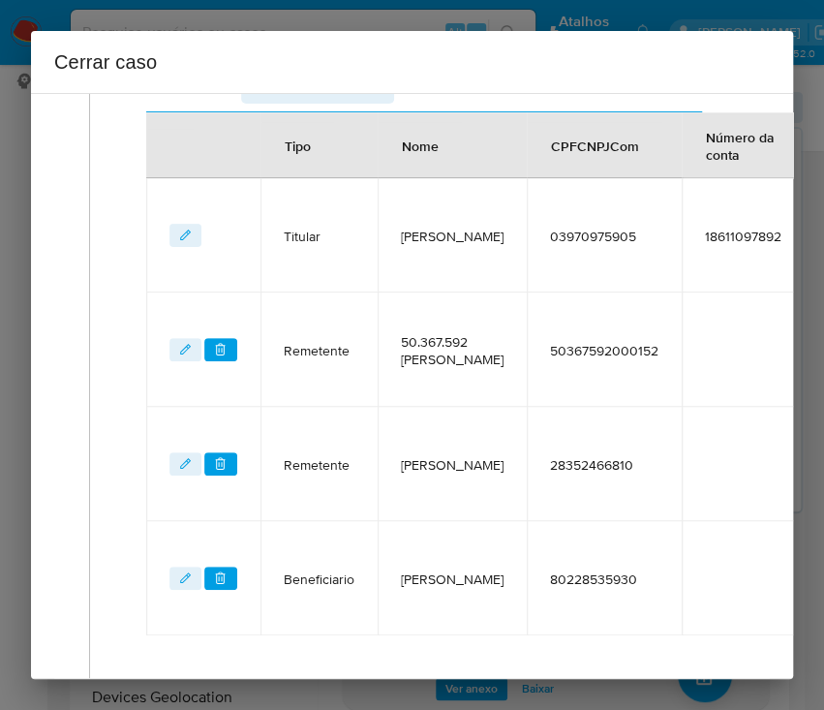
scroll to position [744, 0]
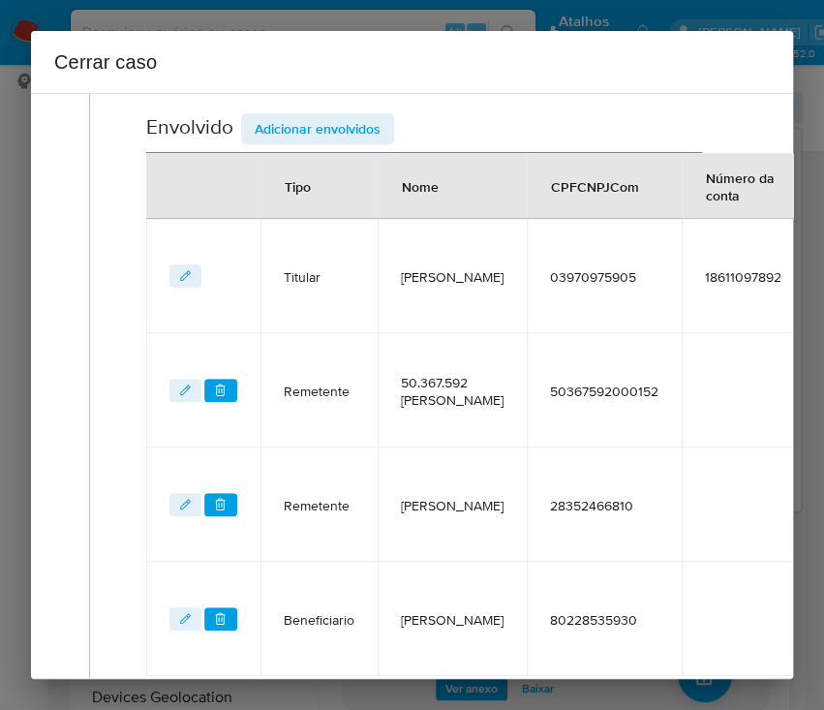
click at [318, 139] on span "Adicionar envolvidos" at bounding box center [318, 128] width 126 height 27
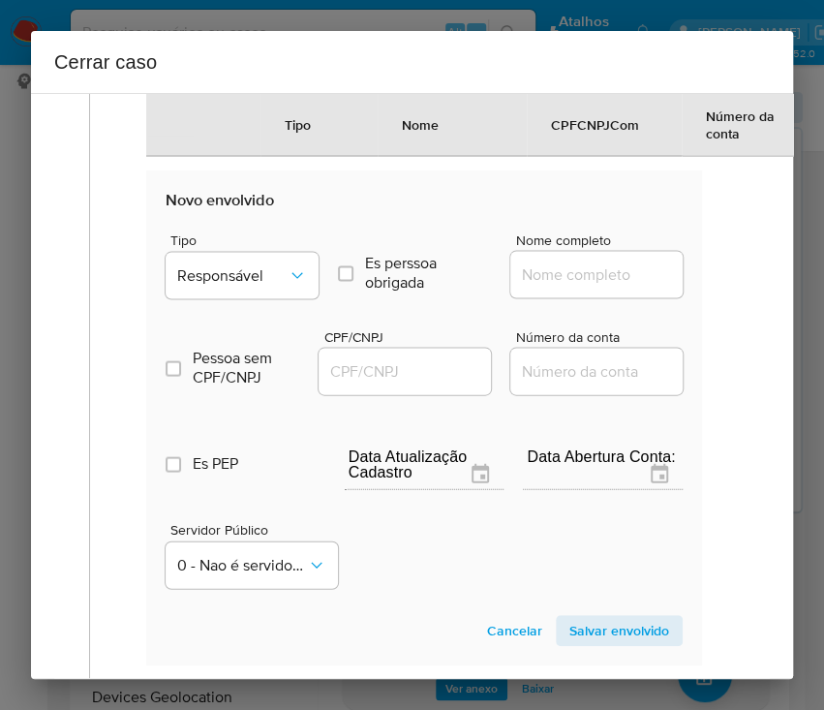
scroll to position [1390, 0]
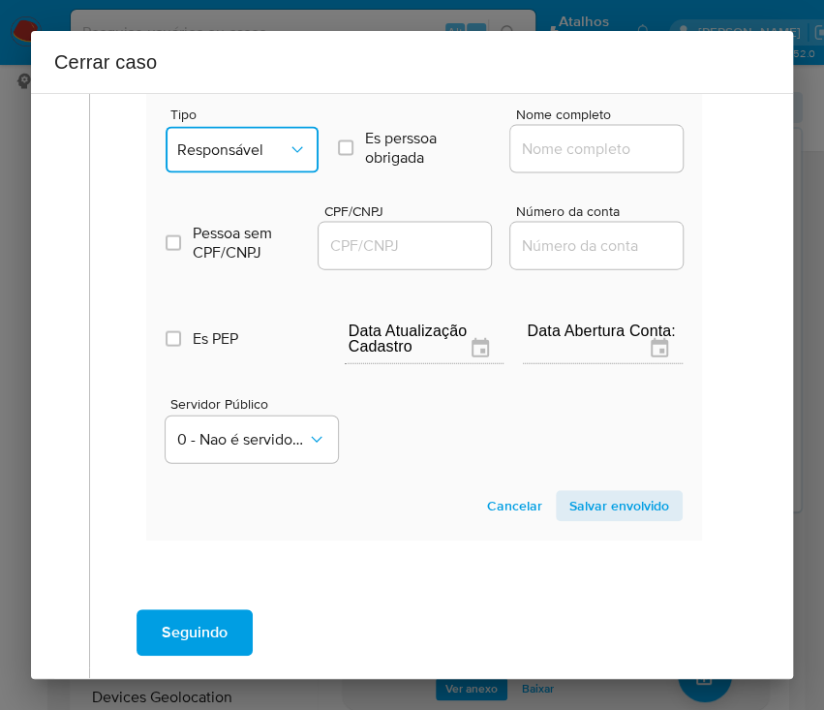
click at [273, 173] on button "Responsável" at bounding box center [242, 150] width 153 height 46
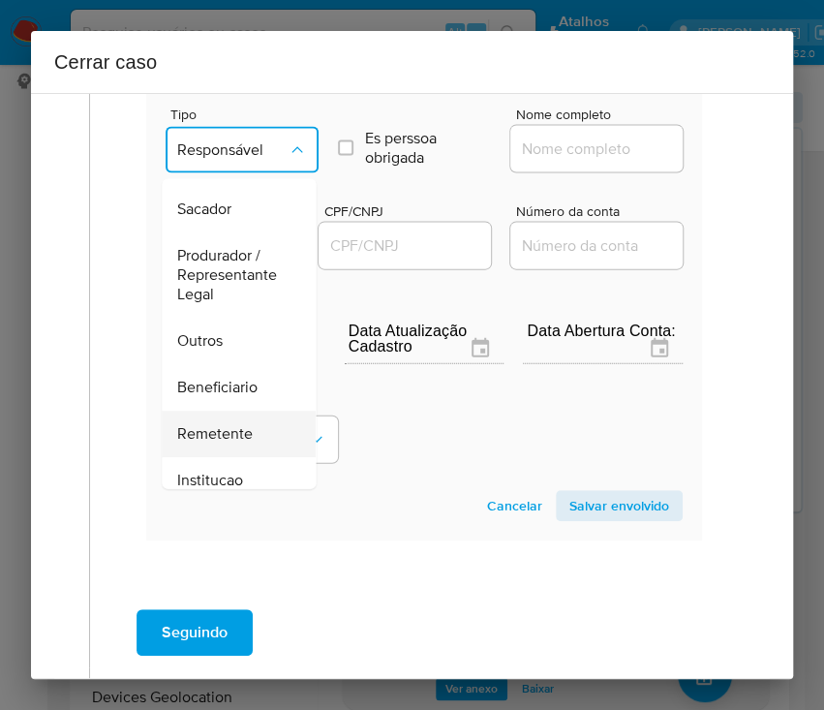
scroll to position [344, 0]
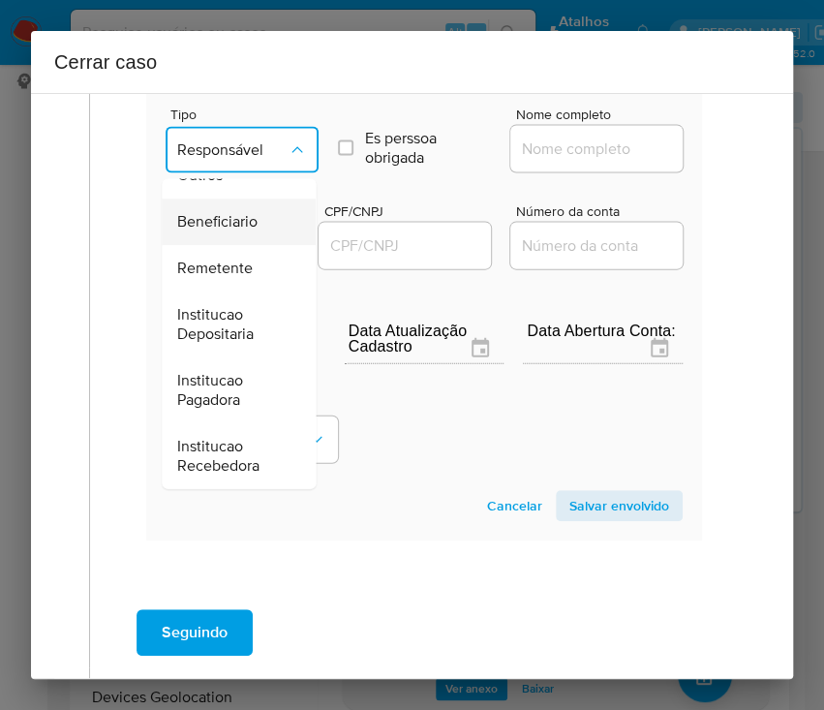
click at [241, 232] on span "Beneficiario" at bounding box center [217, 222] width 80 height 19
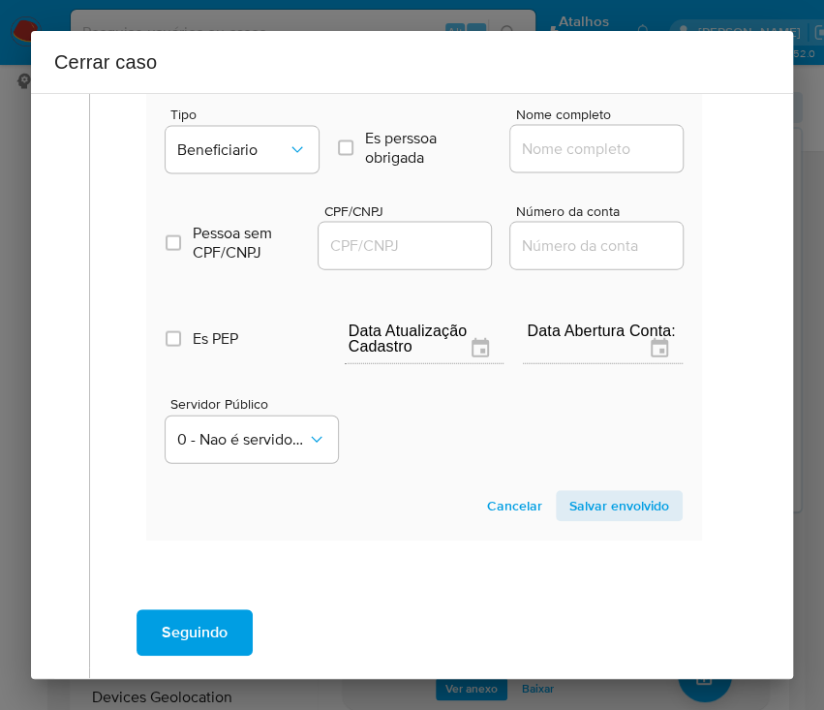
click at [567, 161] on input "Nome completo" at bounding box center [605, 149] width 190 height 25
paste input "Ali Leonardo Ruiz Laffont, 71220000280"
drag, startPoint x: 570, startPoint y: 169, endPoint x: 740, endPoint y: 169, distance: 169.5
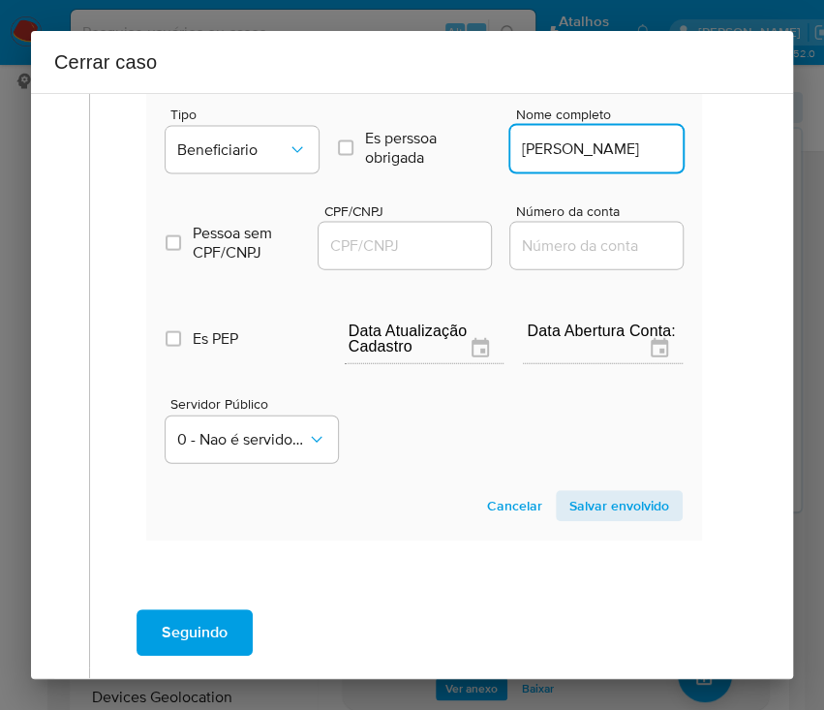
scroll to position [0, 3]
type input "Ali Leonardo Ruiz Laffont"
drag, startPoint x: 356, startPoint y: 259, endPoint x: 442, endPoint y: 272, distance: 86.3
click at [356, 257] on input "CPF/CNPJ" at bounding box center [414, 245] width 190 height 25
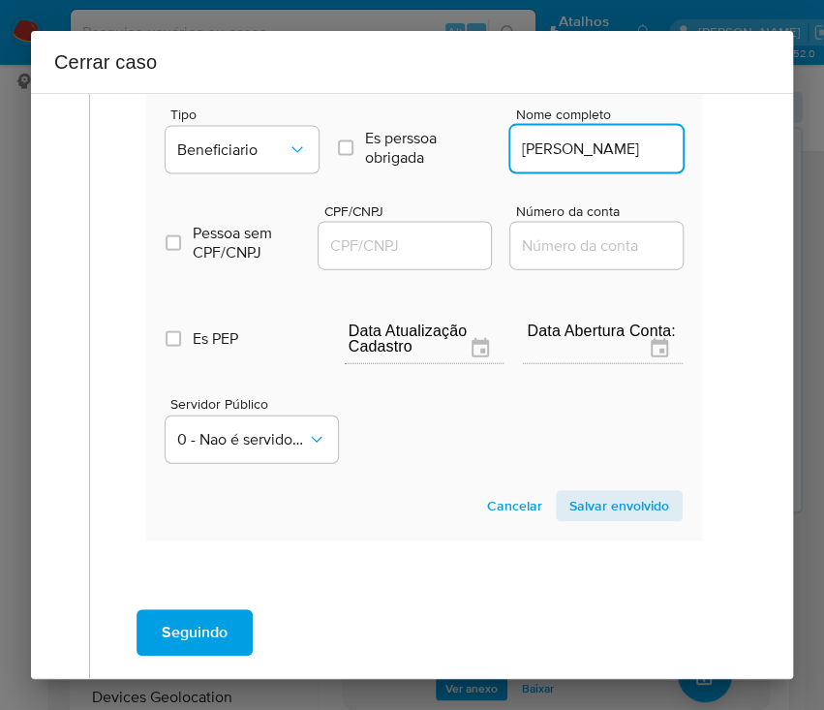
paste input "71220000280"
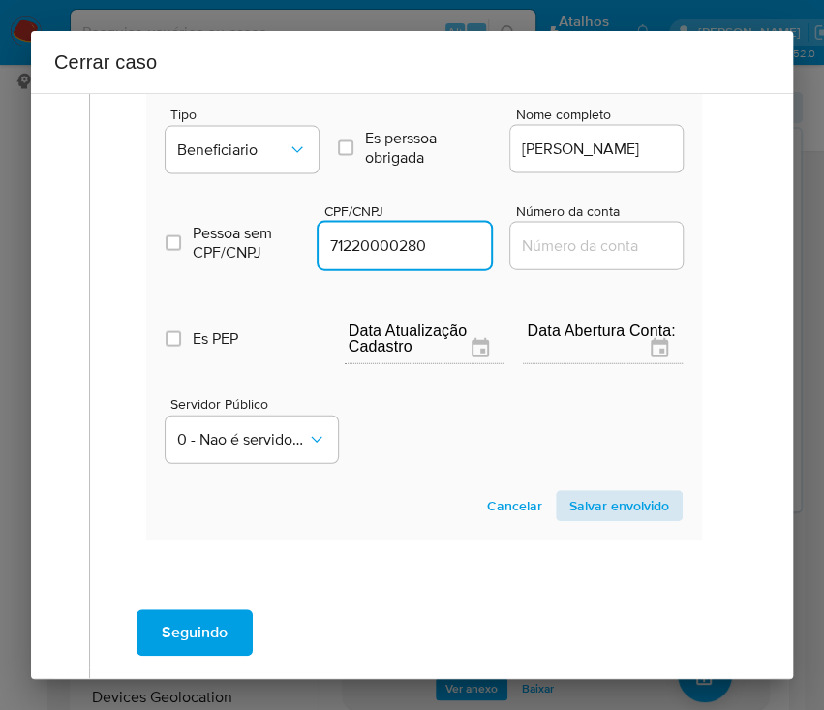
type input "71220000280"
click at [556, 517] on button "Salvar envolvido" at bounding box center [619, 505] width 127 height 31
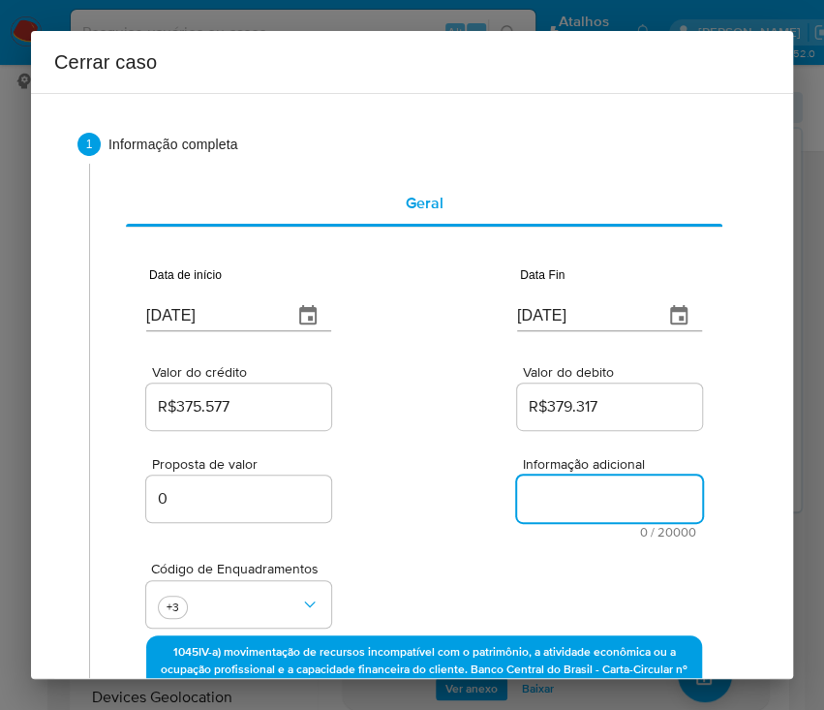
click at [545, 488] on textarea "Informação adicional" at bounding box center [609, 499] width 185 height 46
paste textarea "Informações do Cliente Silmar Alberto Agostinho, CPF 03970975905, 44 anos, resi…"
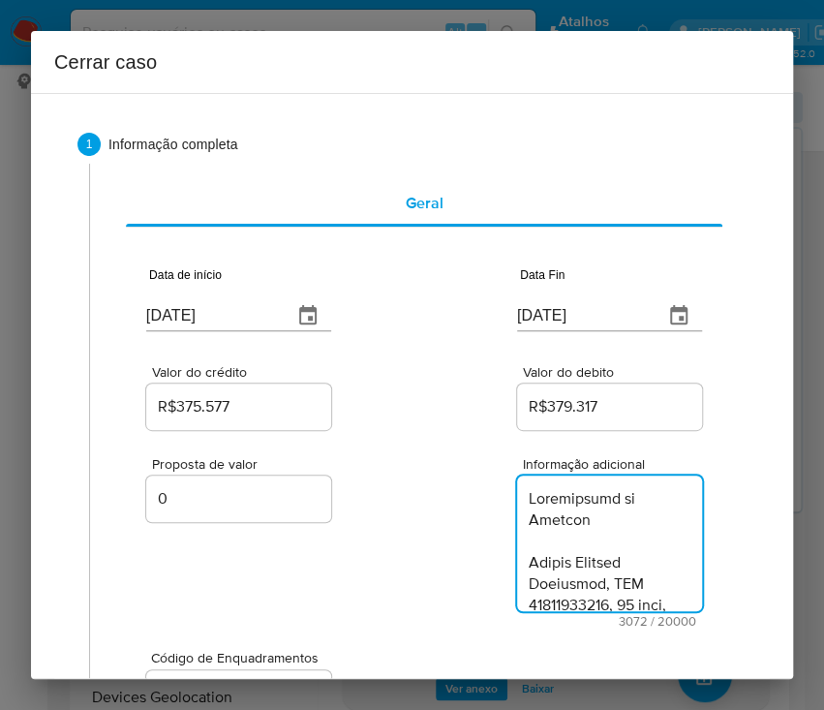
type textarea "Informações do Cliente Silmar Alberto Agostinho, CPF 03970975905, 44 anos, resi…"
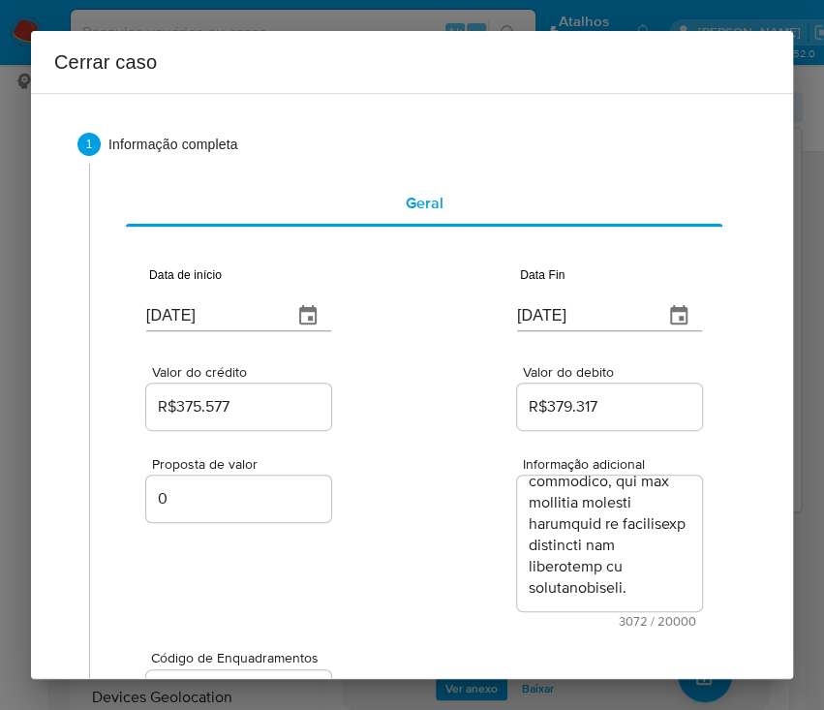
click at [429, 543] on div "Proposta de valor 0 Informação adicional 3072 / 20000 16928 caracteres restantes" at bounding box center [424, 531] width 556 height 194
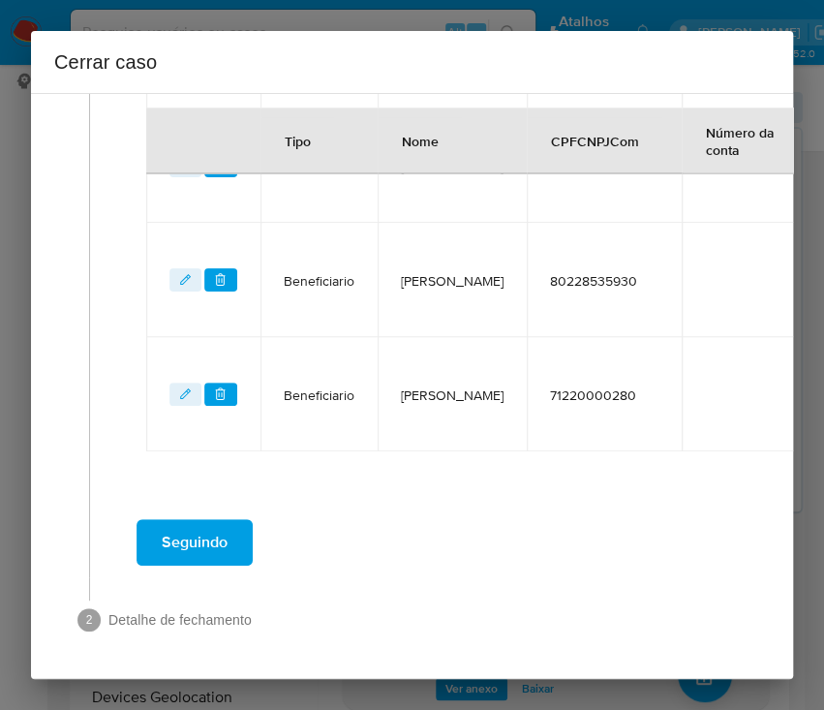
scroll to position [1206, 0]
click at [194, 528] on span "Seguindo" at bounding box center [195, 542] width 66 height 43
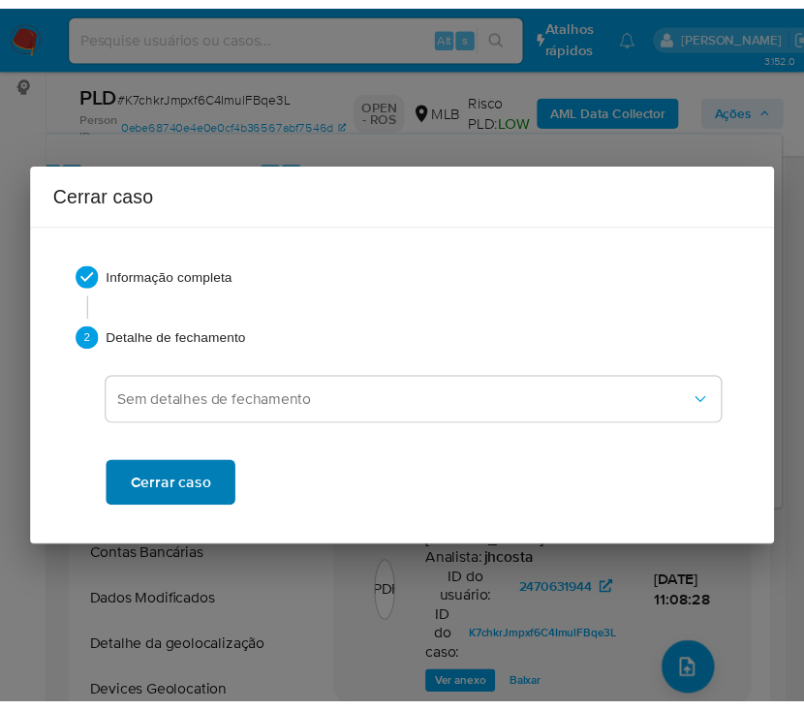
scroll to position [4436, 0]
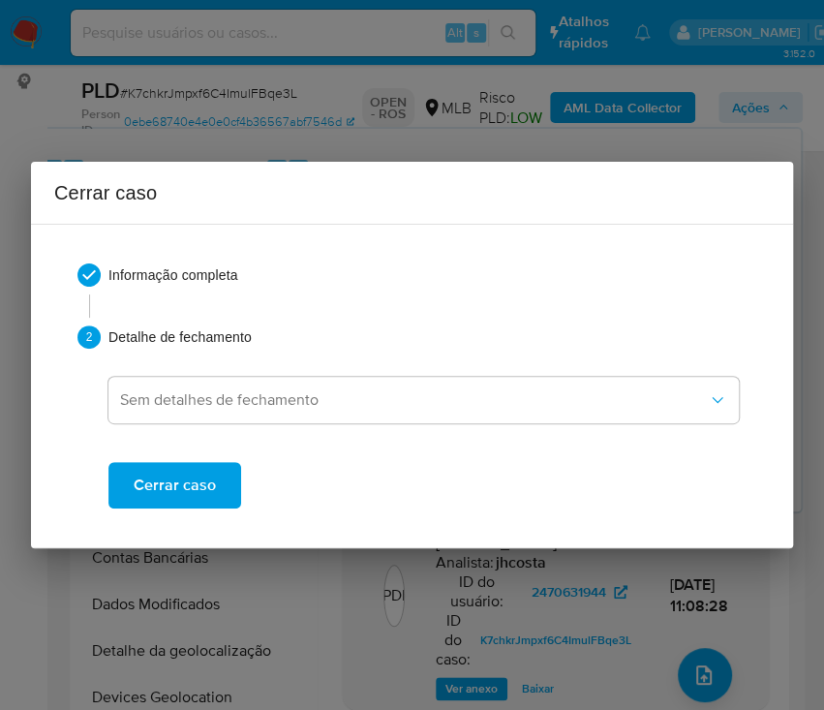
click at [223, 481] on button "Cerrar caso" at bounding box center [174, 485] width 133 height 46
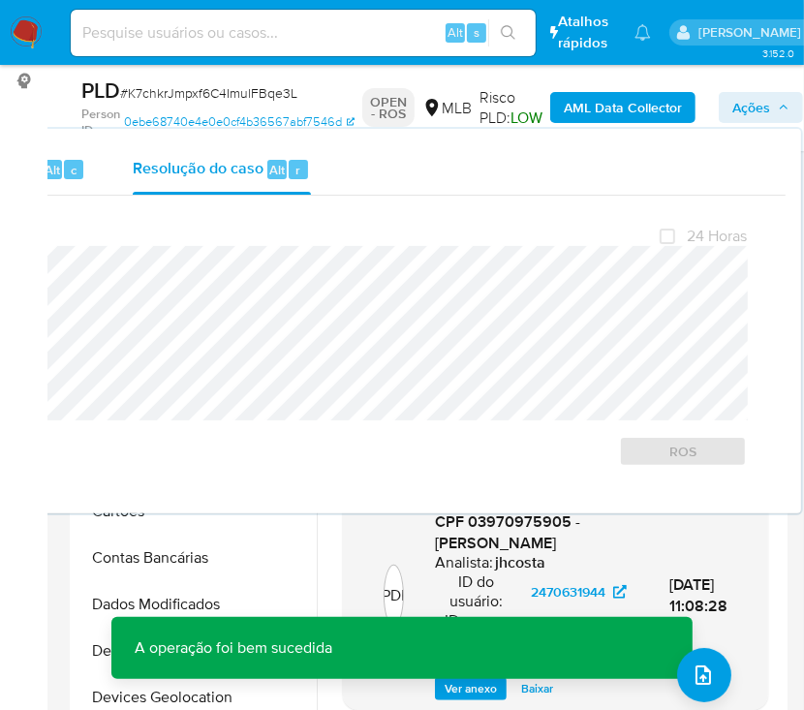
click at [182, 94] on span "# K7chkrJmpxf6C4ImulFBqe3L" at bounding box center [208, 92] width 177 height 19
click at [183, 94] on span "# K7chkrJmpxf6C4ImulFBqe3L" at bounding box center [208, 92] width 177 height 19
copy span "K7chkrJmpxf6C4ImulFBqe3L"
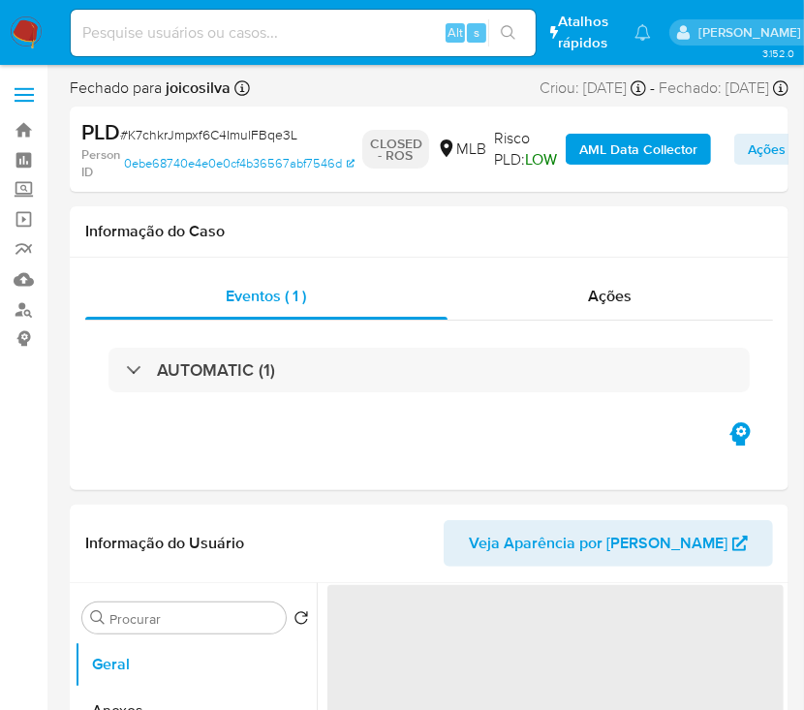
click at [25, 42] on img at bounding box center [26, 32] width 33 height 33
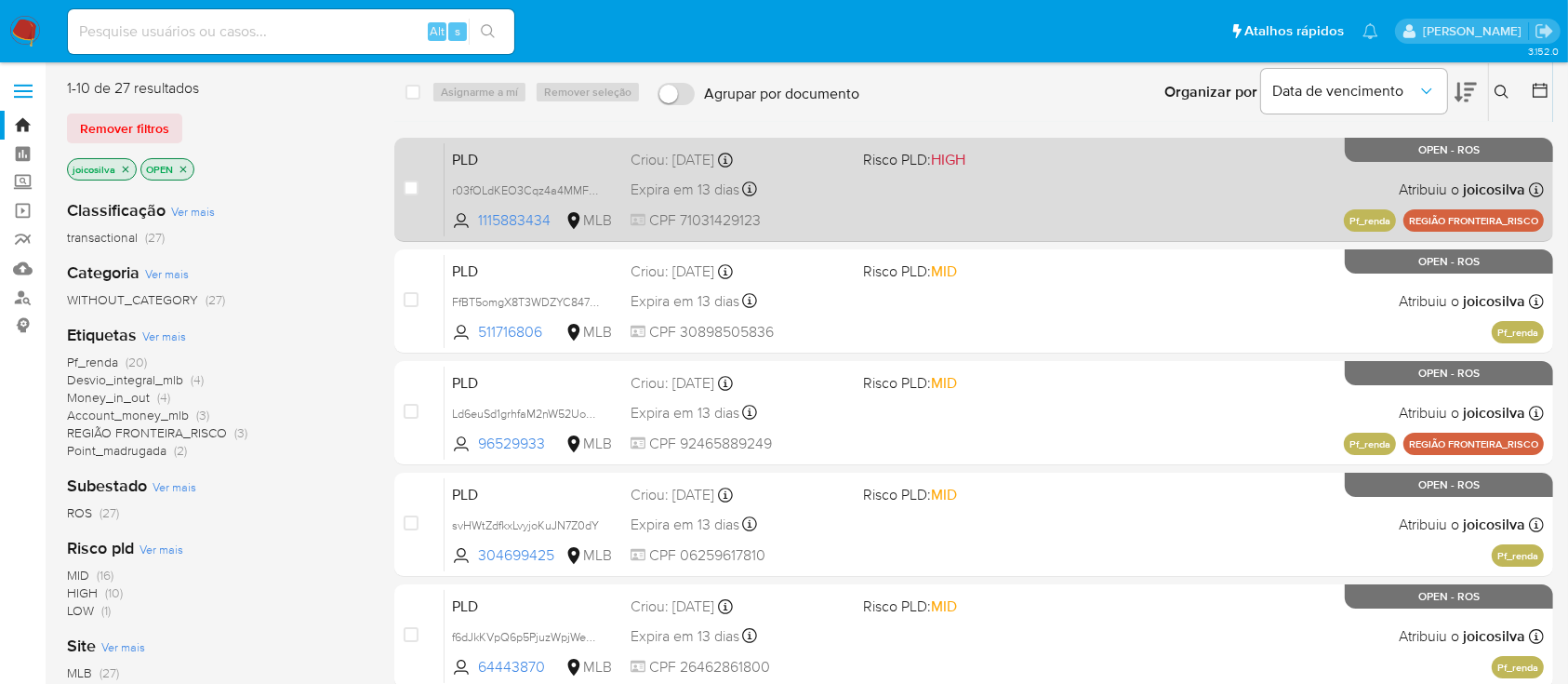
click at [790, 175] on div "PLD r03fOLdKEO3Cqz4a4MMFpY2E 1115883434 MLB Risco PLD: HIGH Criou: 12/07/2025 C…" at bounding box center [994, 189] width 1099 height 94
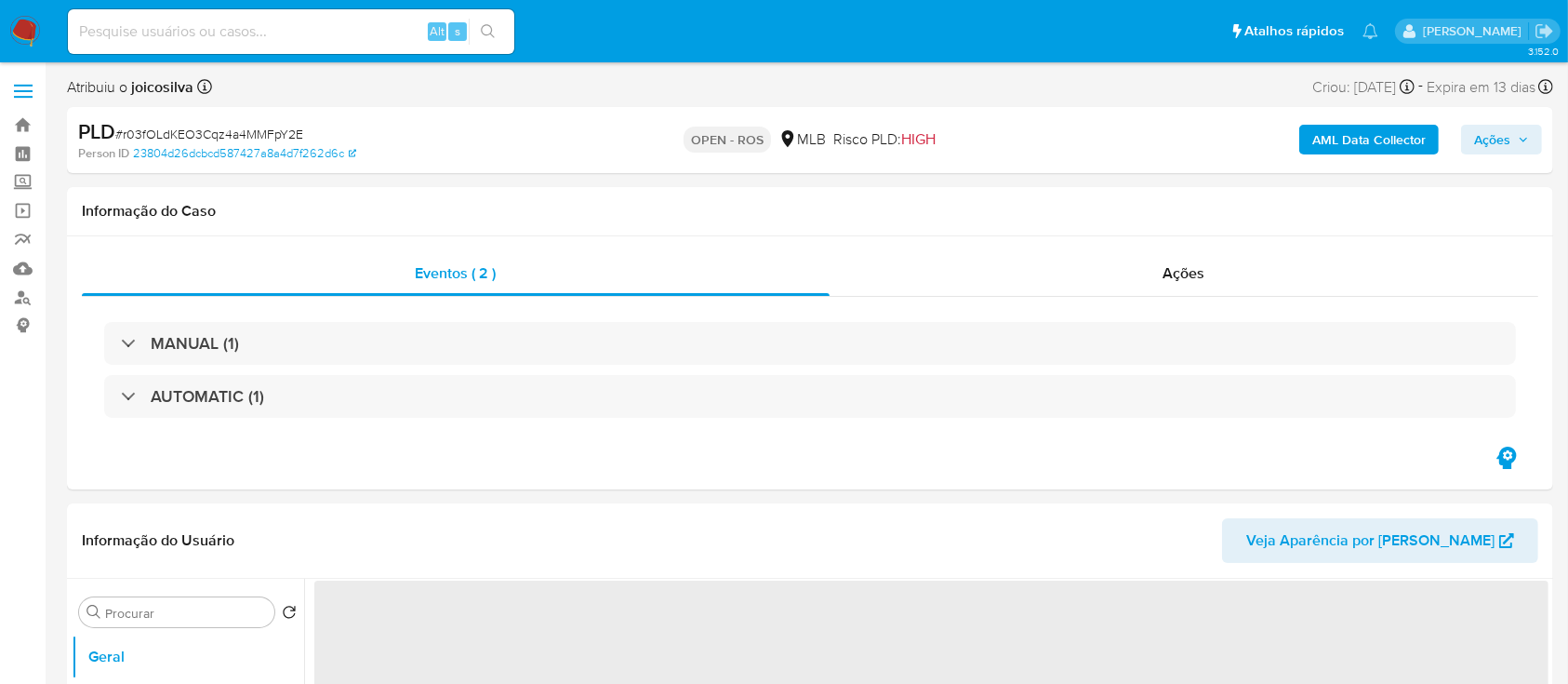
click at [238, 133] on span "# r03fOLdKEO3Cqz4a4MMFpY2E" at bounding box center [209, 134] width 188 height 18
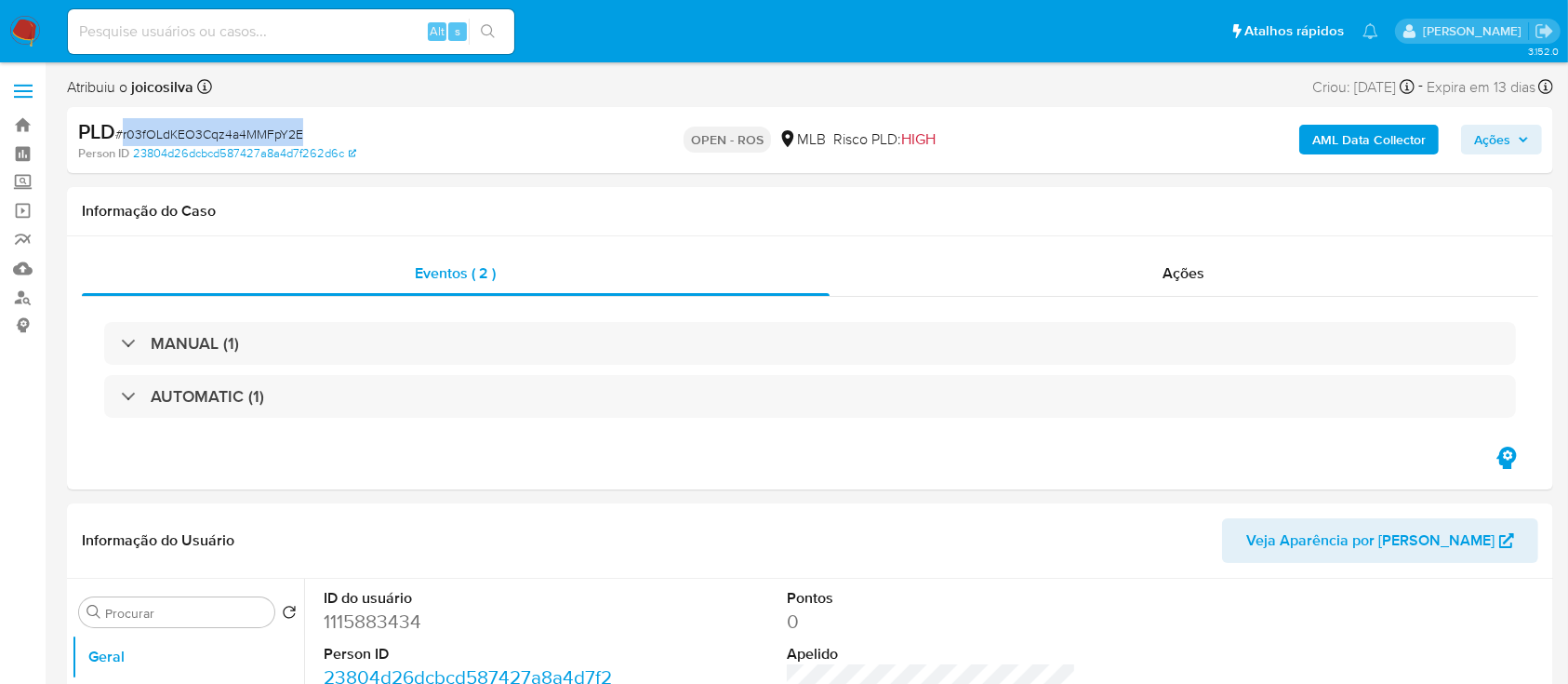
copy span "r03fOLdKEO3Cqz4a4MMFpY2E"
select select "10"
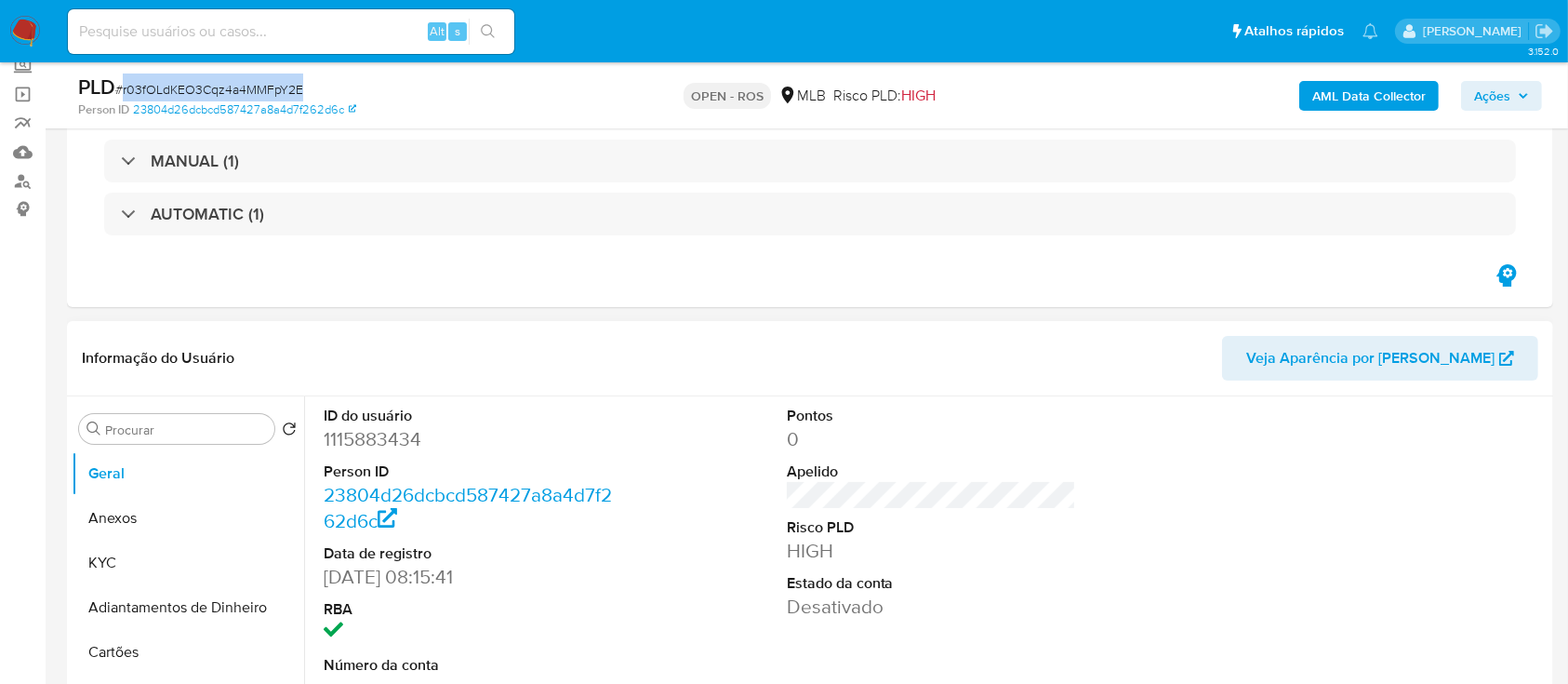
scroll to position [124, 0]
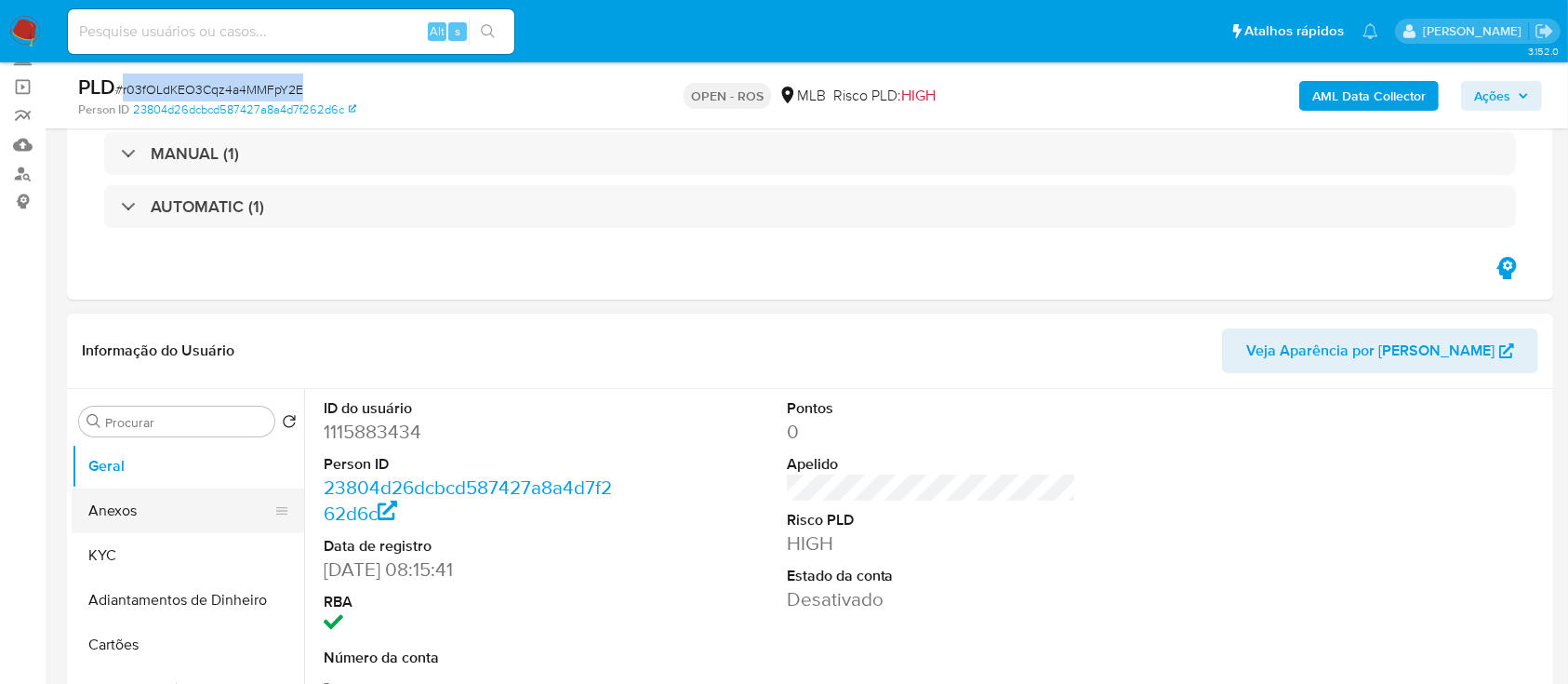
click at [171, 513] on button "Anexos" at bounding box center [181, 510] width 218 height 44
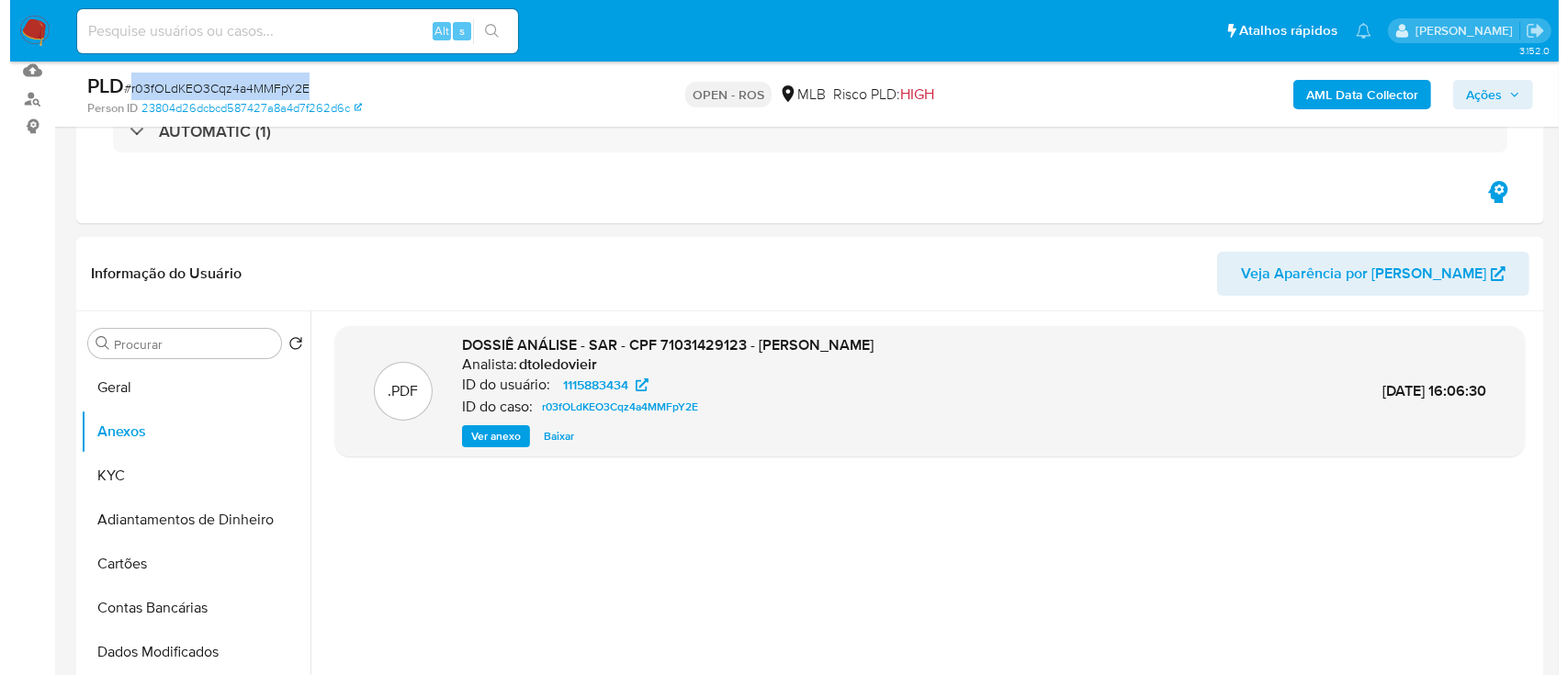
scroll to position [367, 0]
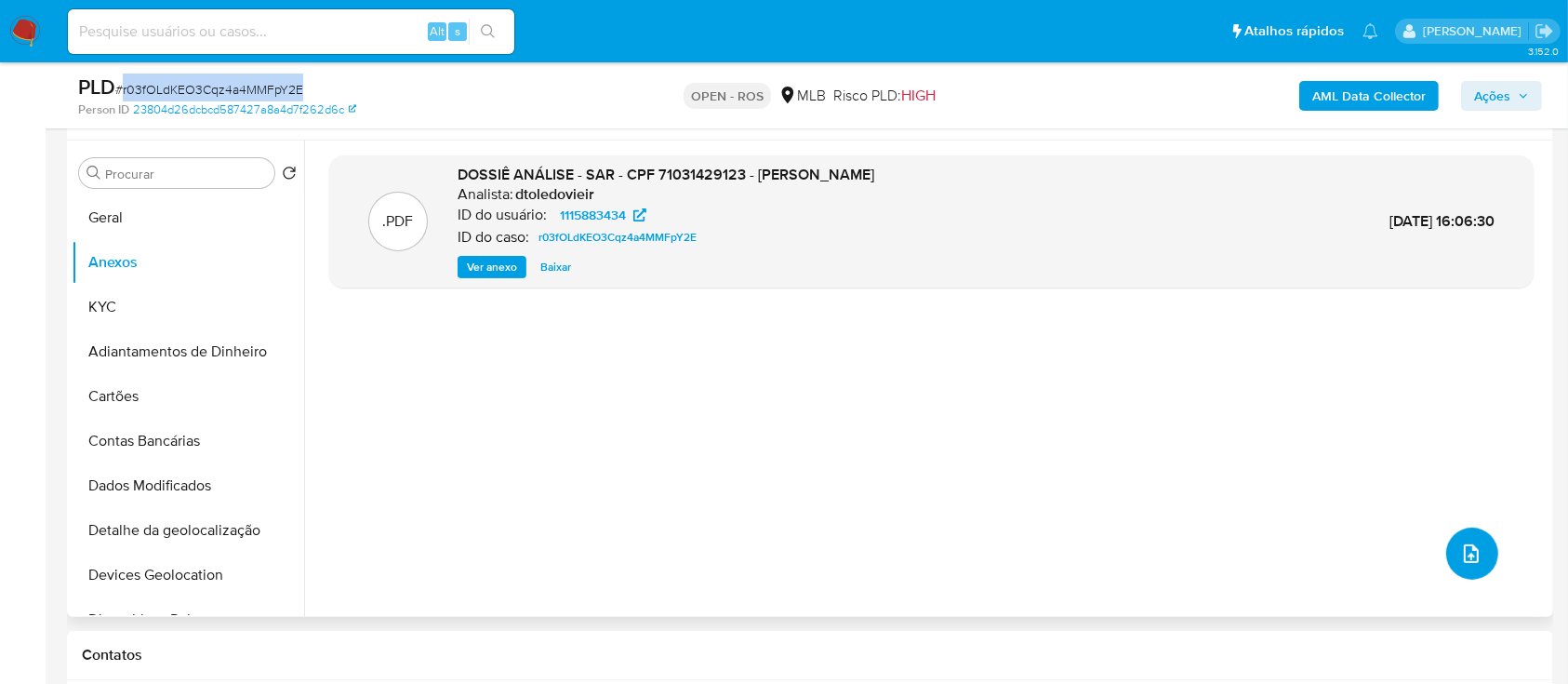
click at [1463, 562] on icon "upload-file" at bounding box center [1470, 553] width 14 height 18
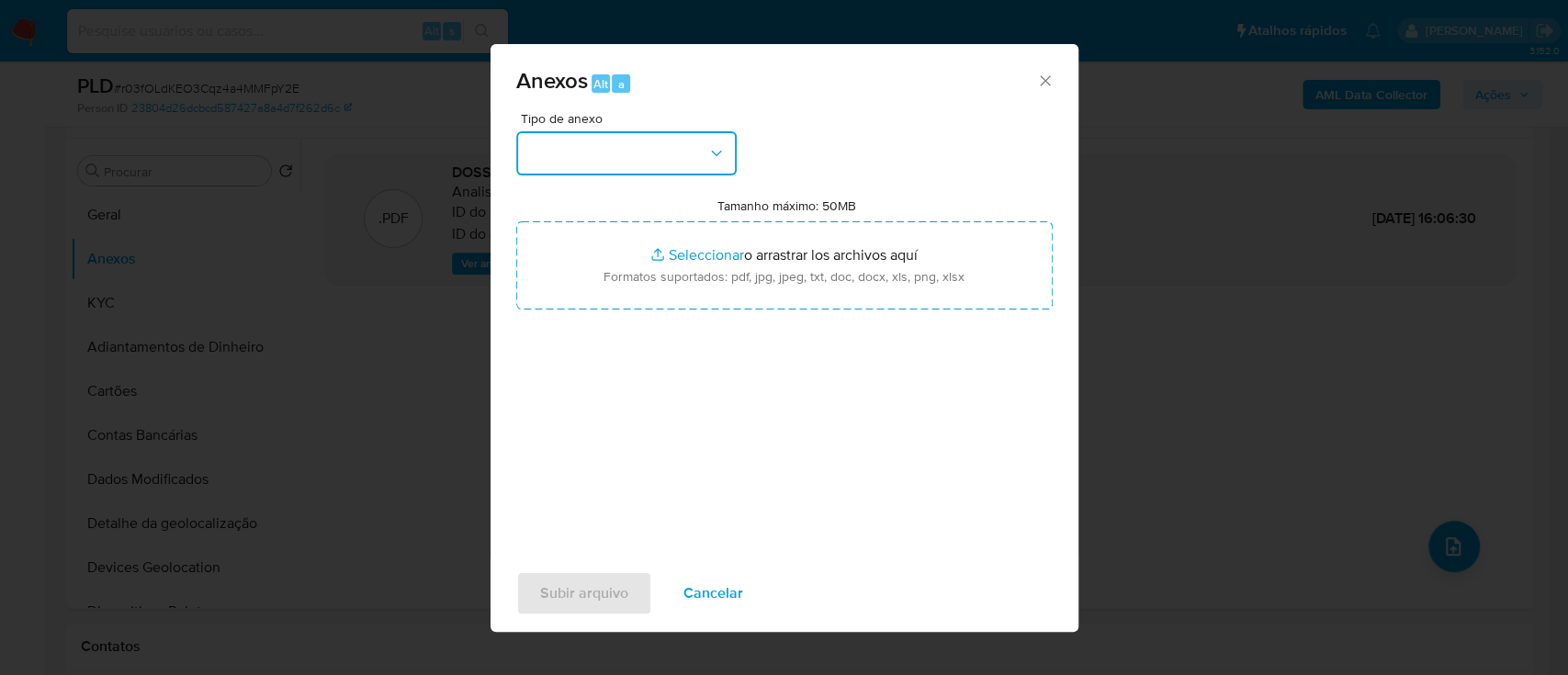
click at [664, 158] on button "button" at bounding box center [626, 153] width 220 height 44
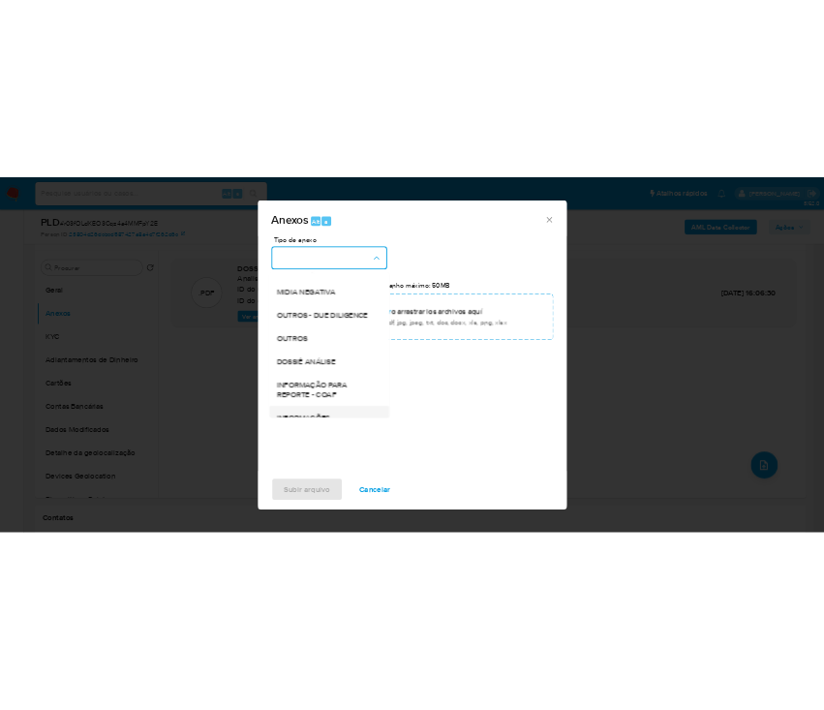
scroll to position [297, 0]
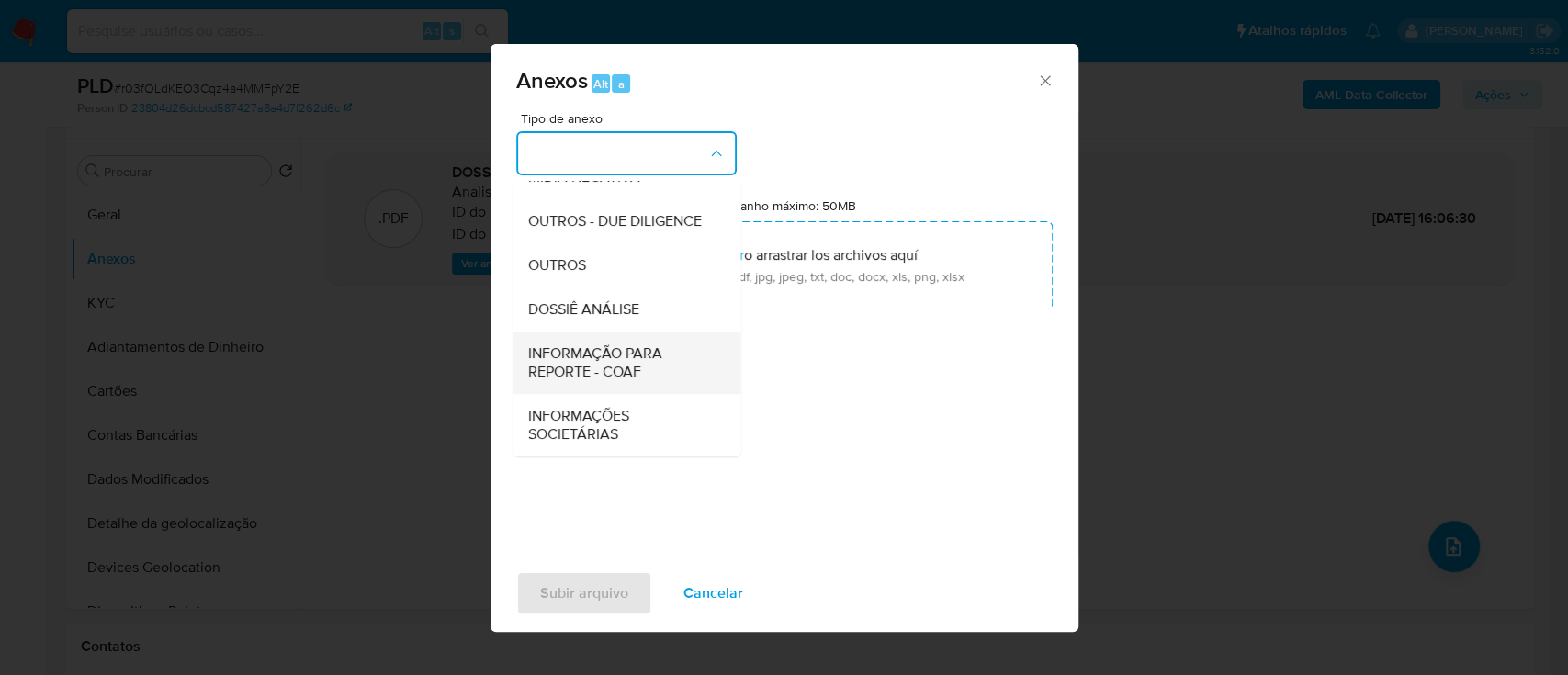
click at [621, 365] on span "INFORMAÇÃO PARA REPORTE - COAF" at bounding box center [621, 362] width 188 height 37
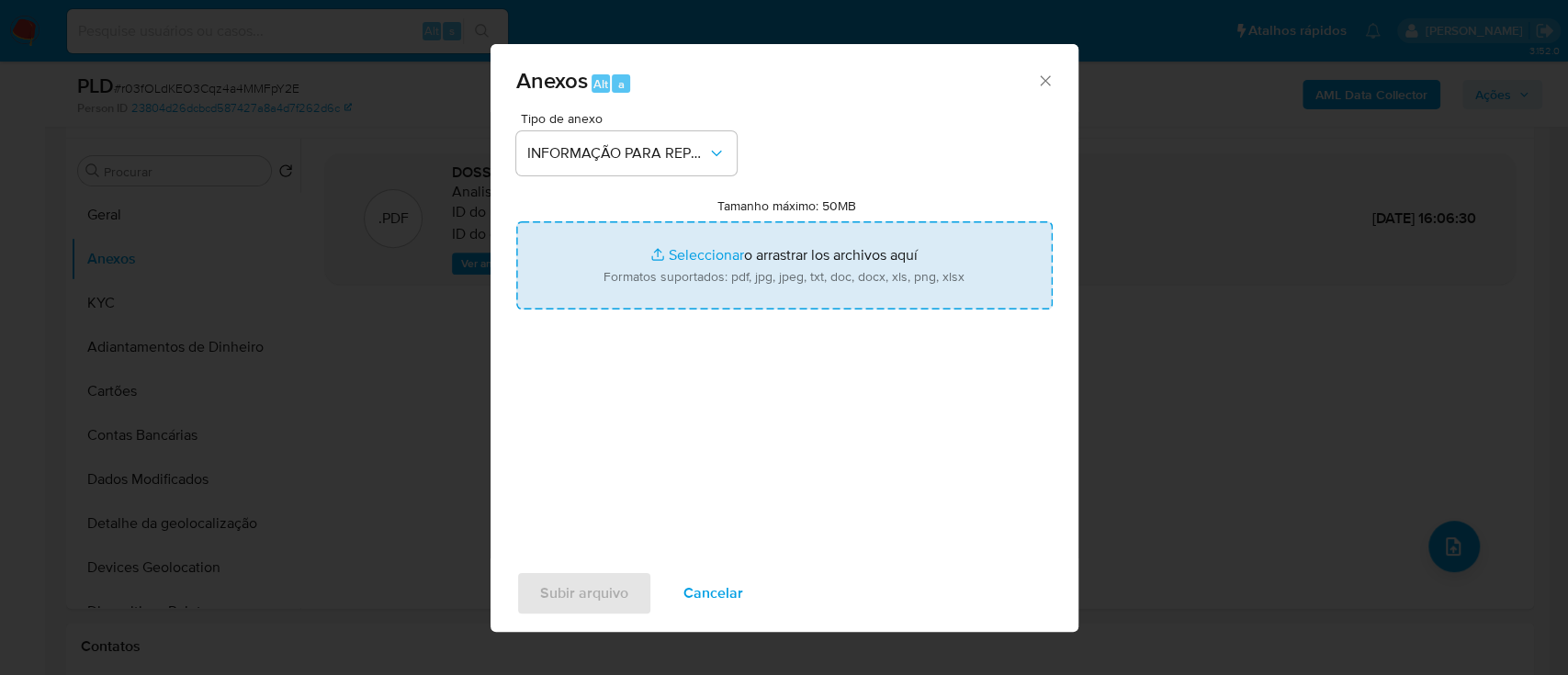
type input "C:\fakepath\SAR - r03fOLdKEO3Cqz4a4MMFpY2E - CPF 71031429123 - BRUNO GOMES DA S…"
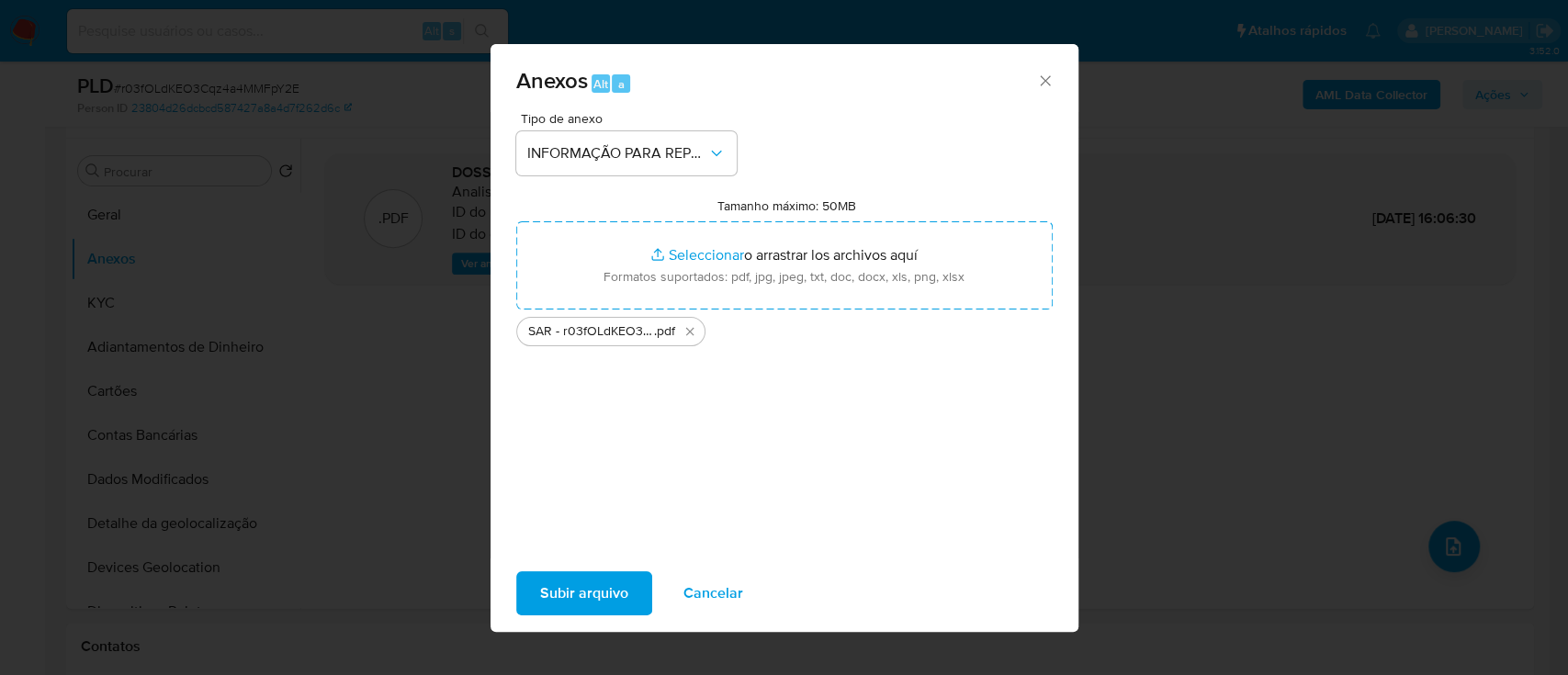
click at [627, 596] on button "Subir arquivo" at bounding box center [583, 593] width 136 height 44
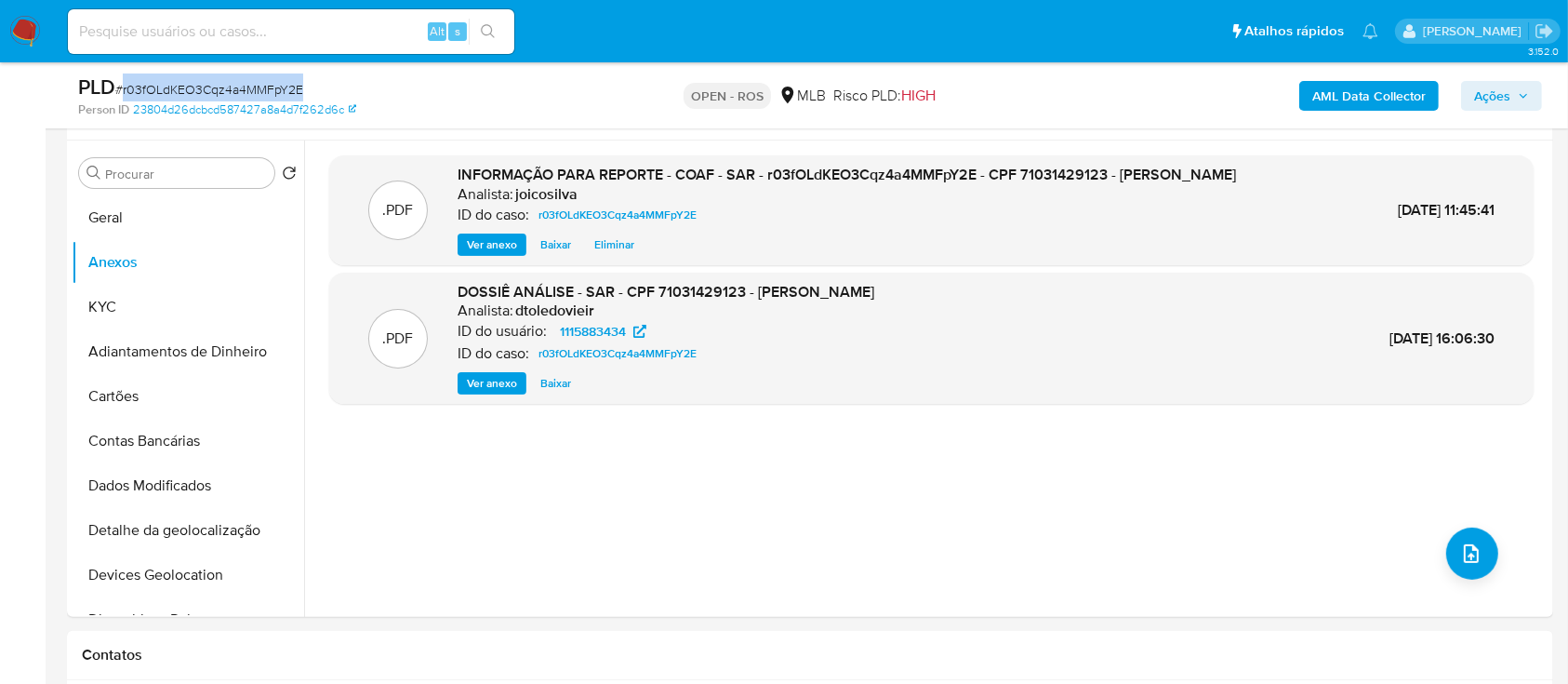
click at [1508, 106] on span "Ações" at bounding box center [1492, 95] width 36 height 30
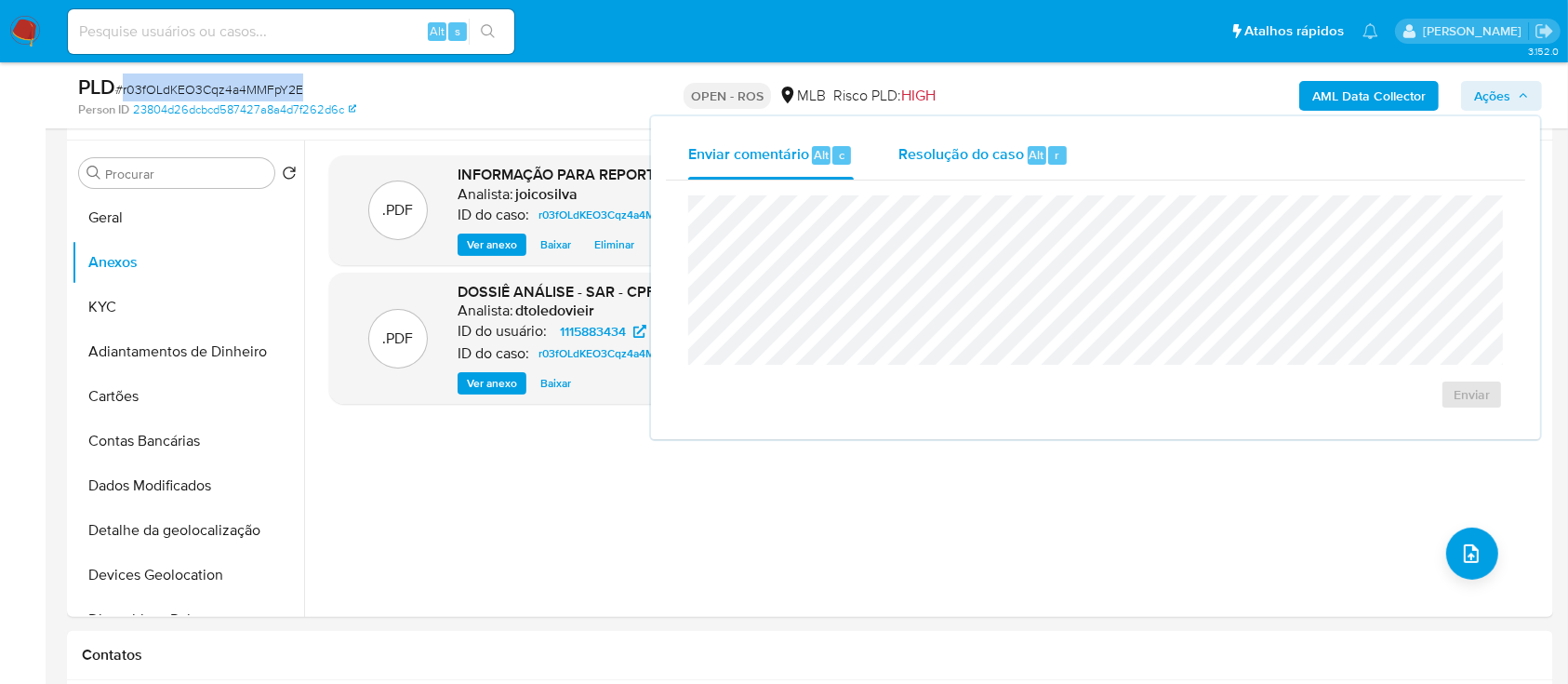
click at [922, 165] on div "Resolução do caso Alt r" at bounding box center [983, 156] width 170 height 48
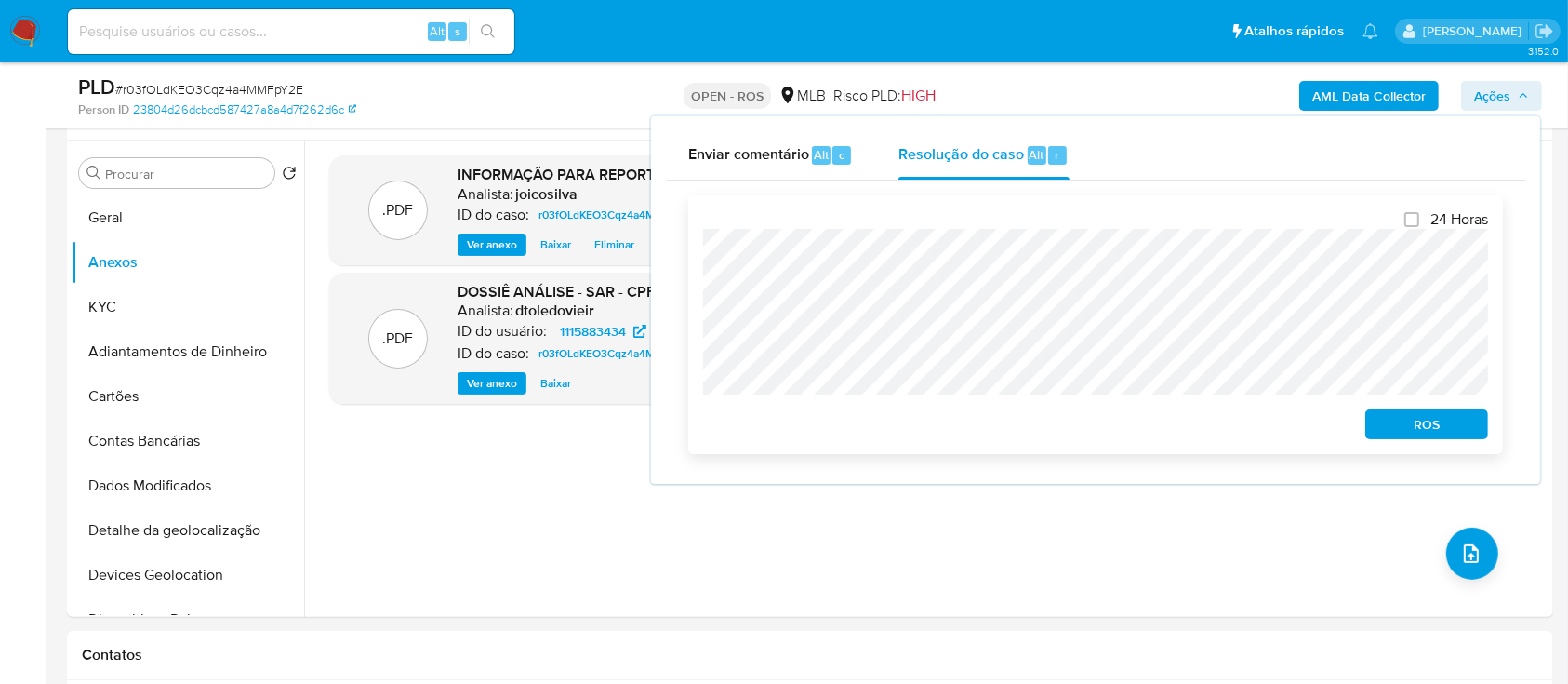
click at [1390, 429] on span "ROS" at bounding box center [1426, 424] width 97 height 26
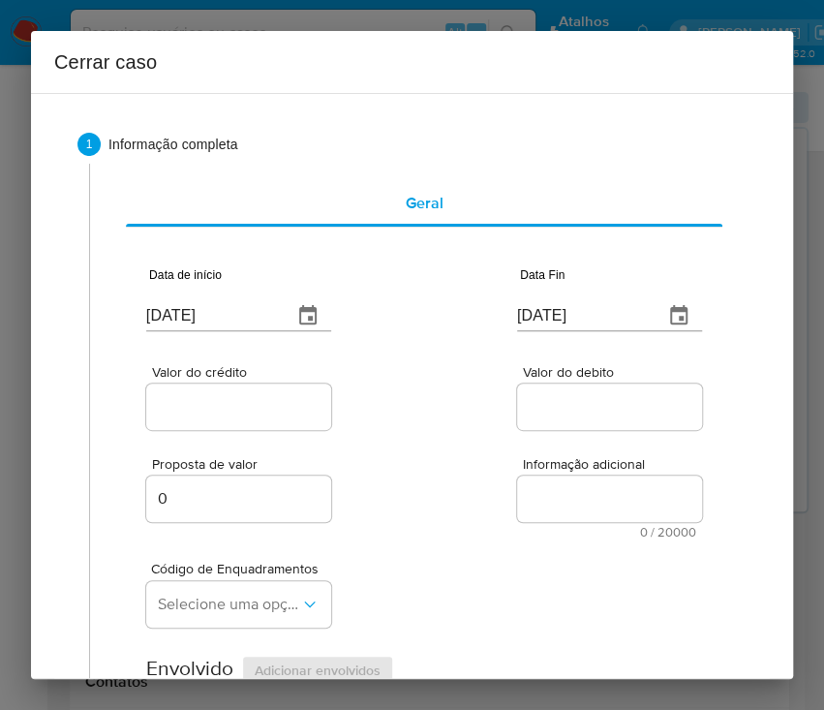
click at [217, 320] on input "[DATE]" at bounding box center [211, 315] width 131 height 31
click at [216, 321] on input "[DATE]" at bounding box center [211, 315] width 131 height 31
click at [216, 322] on input "[DATE]" at bounding box center [211, 315] width 131 height 31
paste input "05/06"
type input "05/06/2025"
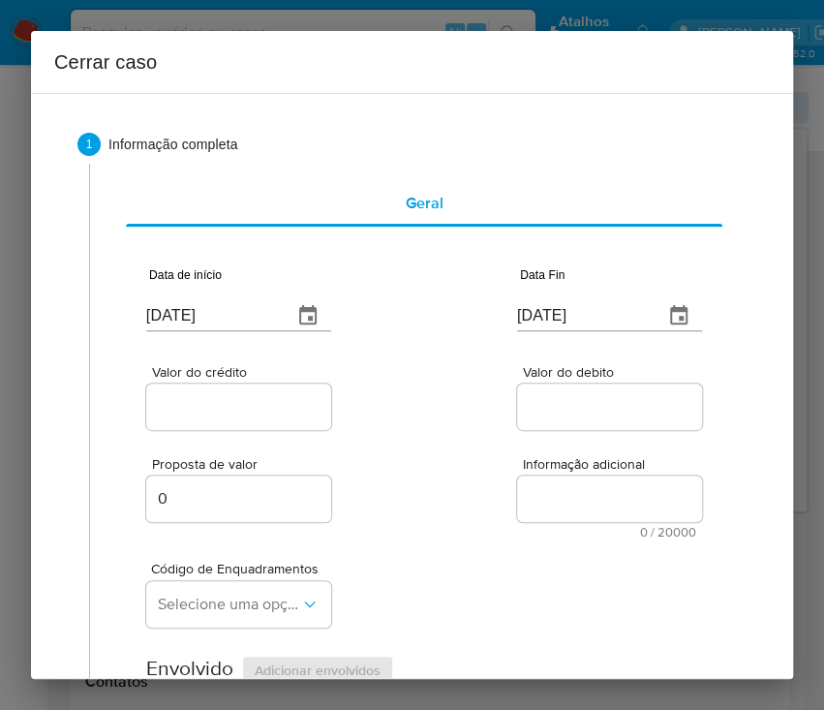
click at [395, 423] on div "Valor do crédito Valor do debito" at bounding box center [424, 388] width 556 height 92
click at [550, 313] on input "[DATE]" at bounding box center [582, 315] width 131 height 31
paste input "07/07"
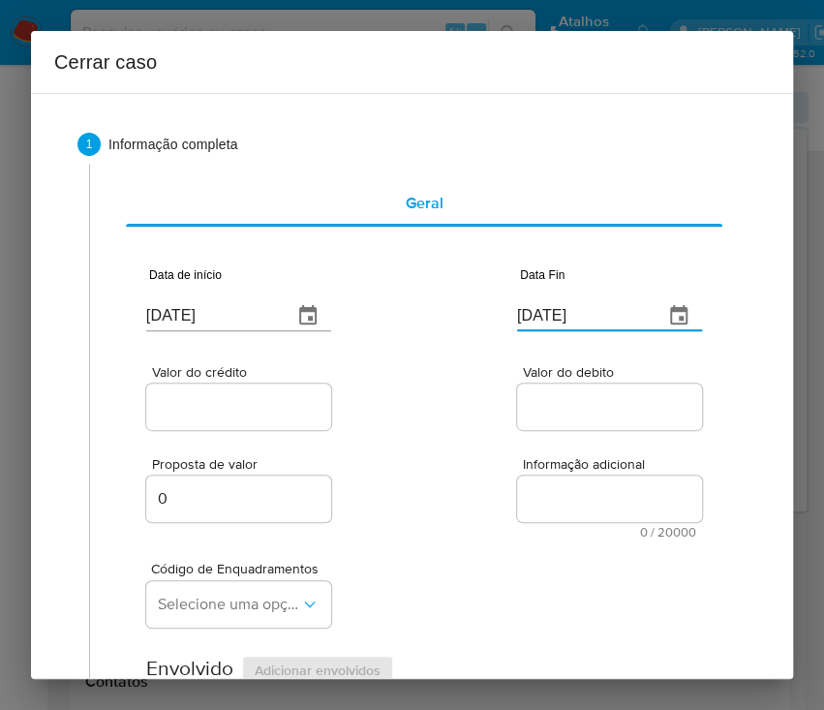
type input "07/07/2025"
drag, startPoint x: 534, startPoint y: 390, endPoint x: 416, endPoint y: 410, distance: 118.8
click at [532, 390] on div at bounding box center [609, 407] width 185 height 46
click at [271, 406] on input "Valor do crédito" at bounding box center [241, 406] width 190 height 25
drag, startPoint x: 208, startPoint y: 408, endPoint x: 242, endPoint y: 471, distance: 71.5
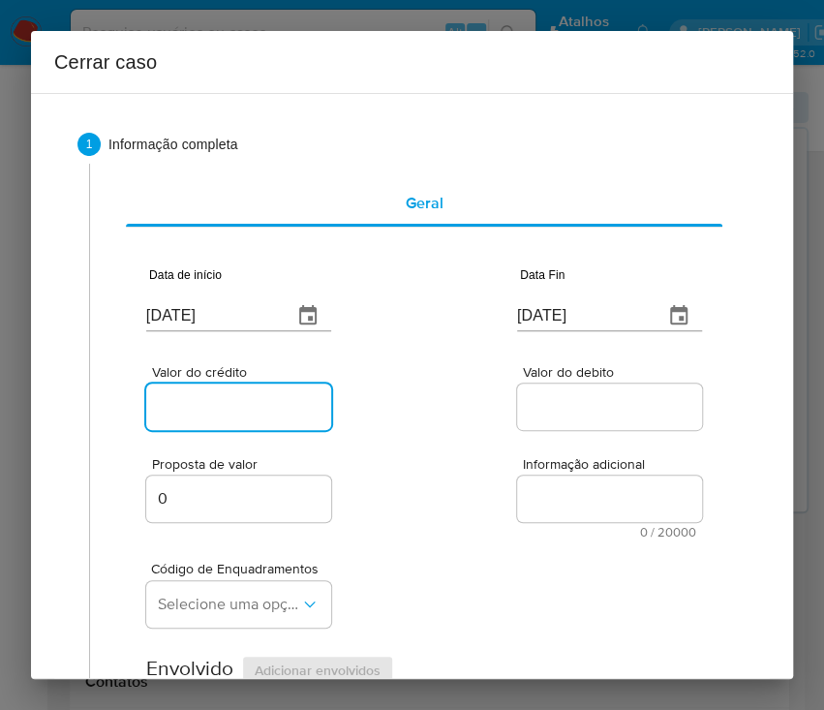
click at [208, 408] on input "Valor do crédito" at bounding box center [241, 406] width 190 height 25
paste input "R$75.230"
type input "R$75.230"
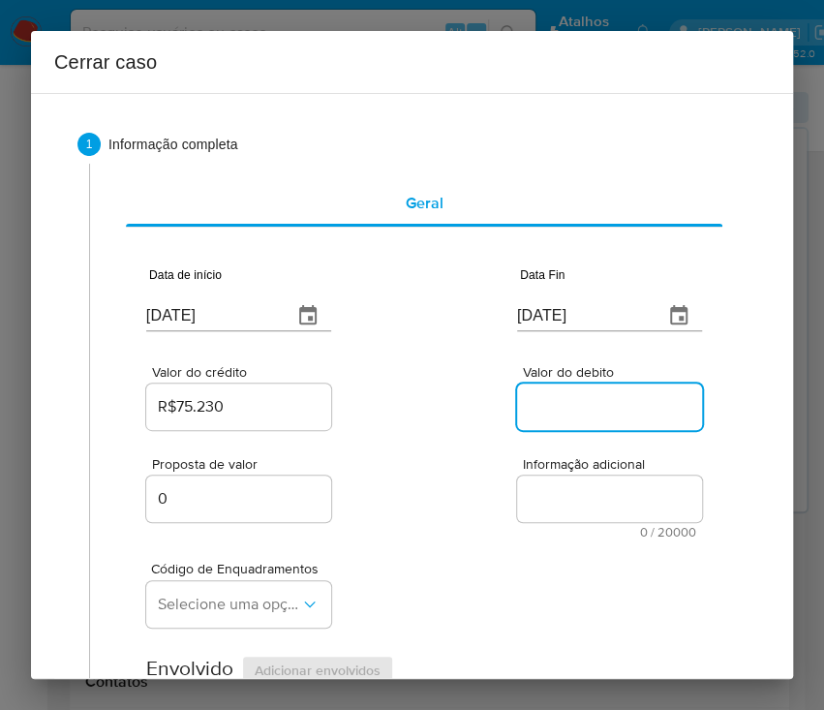
click at [534, 410] on input "Valor do debito" at bounding box center [612, 406] width 190 height 25
paste input "R$69.229"
type input "R$69.229"
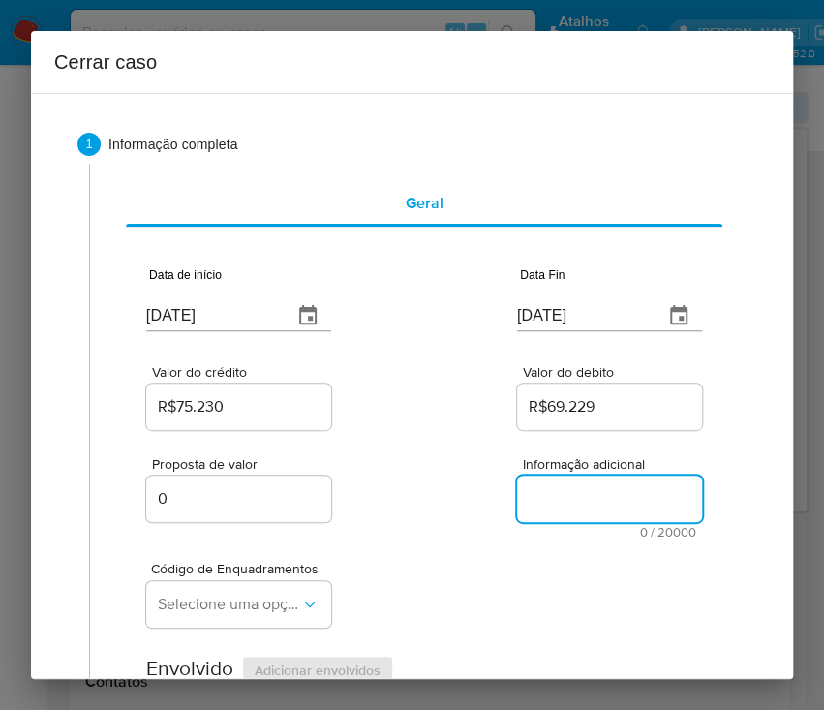
click at [517, 503] on textarea "Informação adicional" at bounding box center [609, 499] width 185 height 46
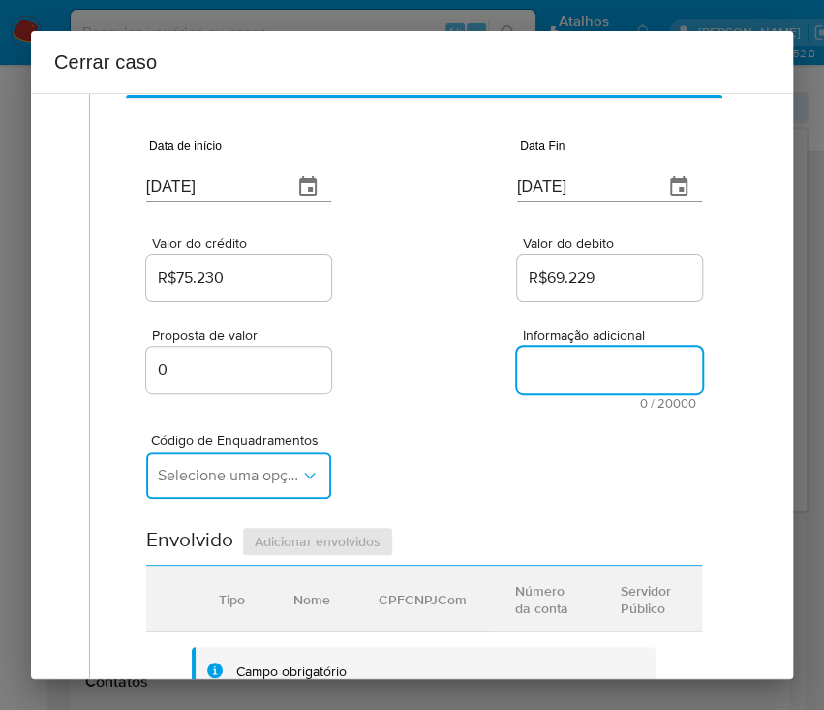
click at [210, 484] on span "Selecione uma opção" at bounding box center [229, 475] width 142 height 19
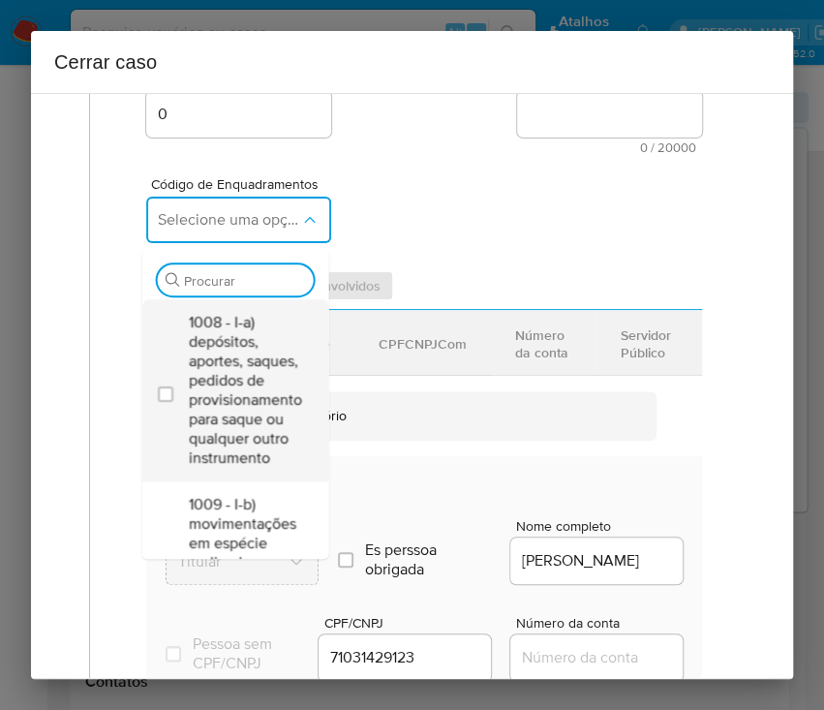
scroll to position [387, 0]
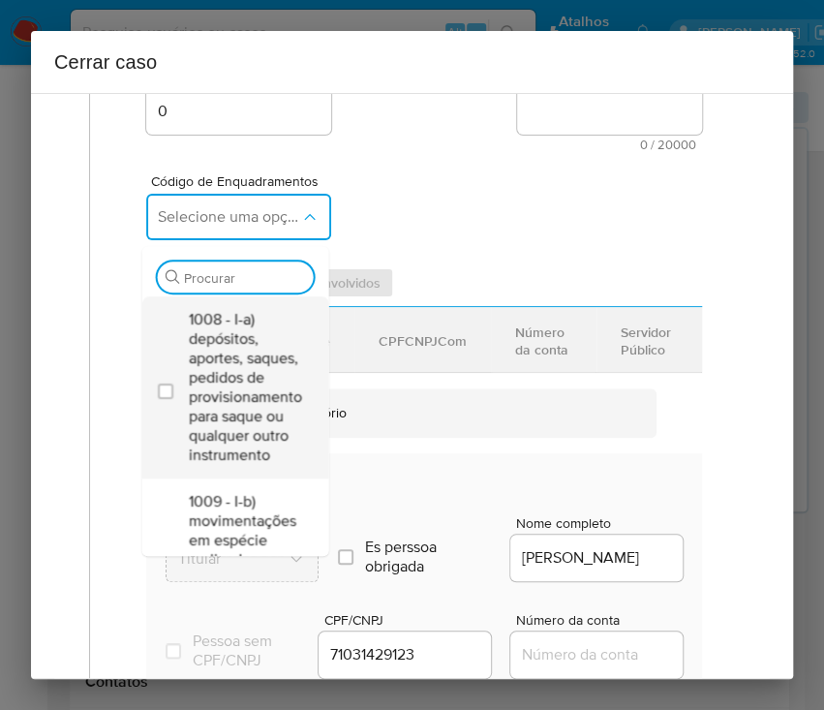
click at [246, 357] on span "1008 - I-a) depósitos, aportes, saques, pedidos de provisionamento para saque o…" at bounding box center [244, 387] width 113 height 155
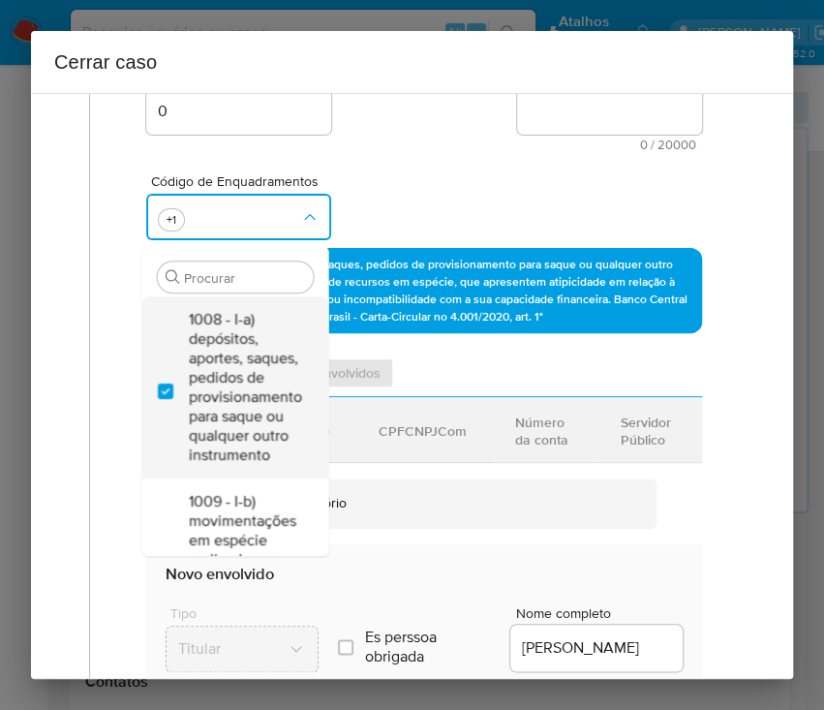
checkbox input "true"
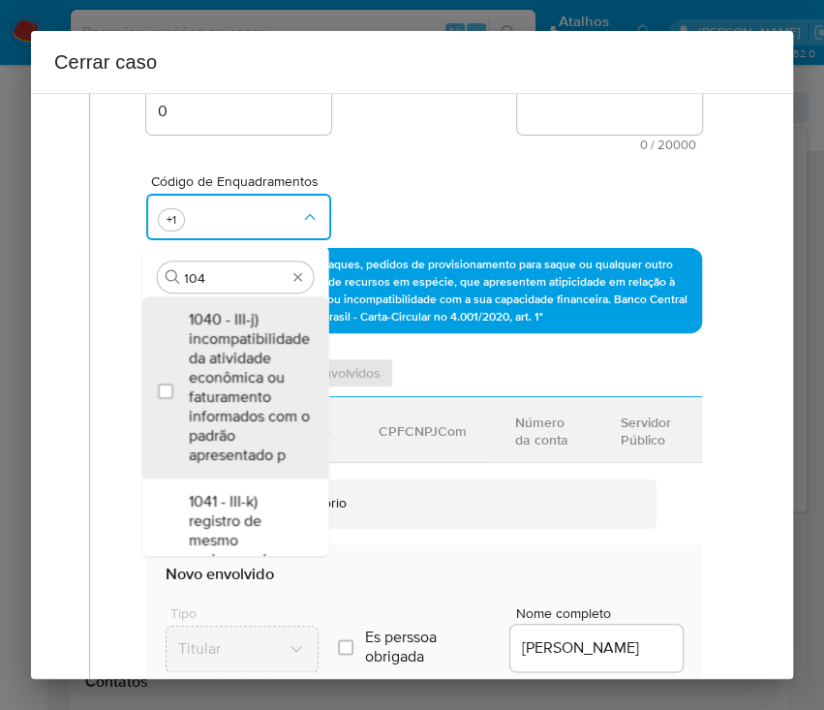
type input "1045"
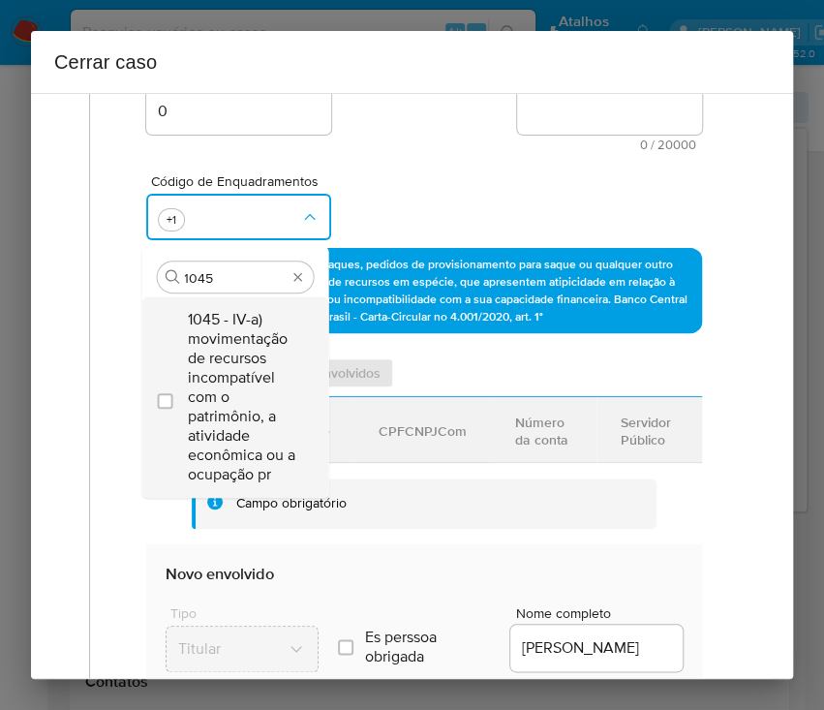
click at [244, 347] on span "1045 - IV-a) movimentação de recursos incompatível com o patrimônio, a atividad…" at bounding box center [244, 397] width 113 height 174
checkbox input "true"
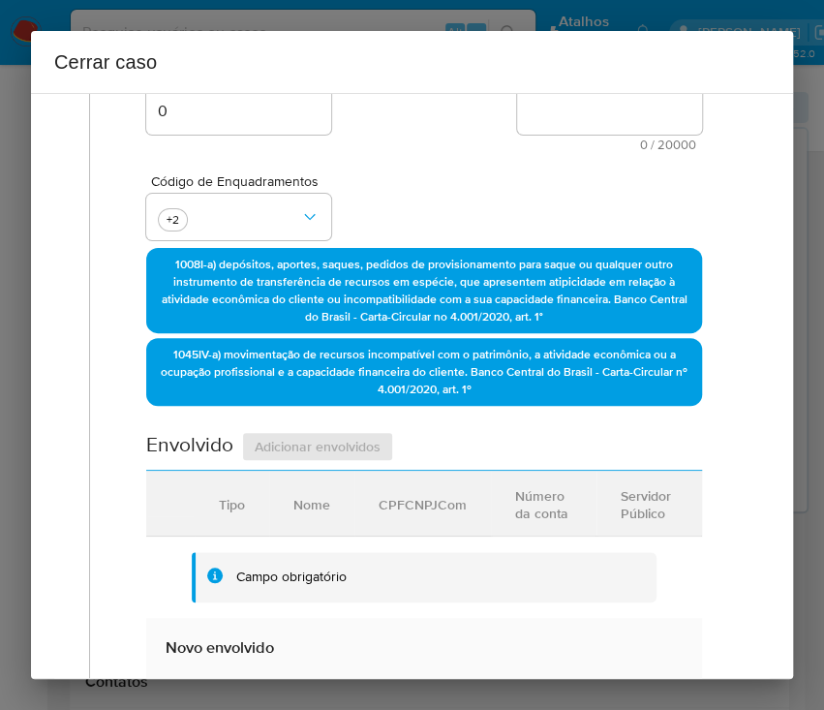
click at [420, 165] on div "Código de Enquadramentos +2" at bounding box center [424, 199] width 556 height 97
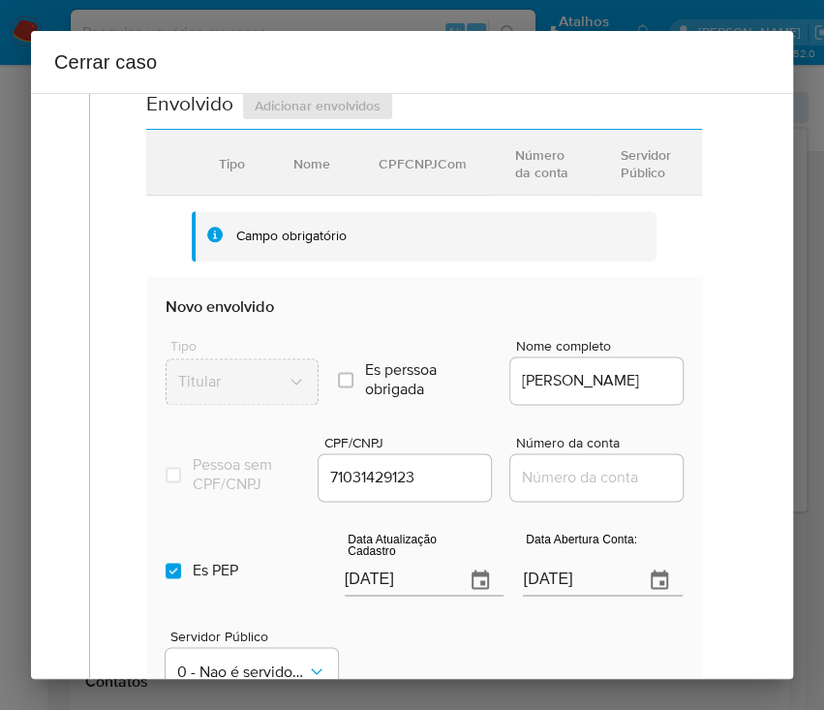
scroll to position [904, 0]
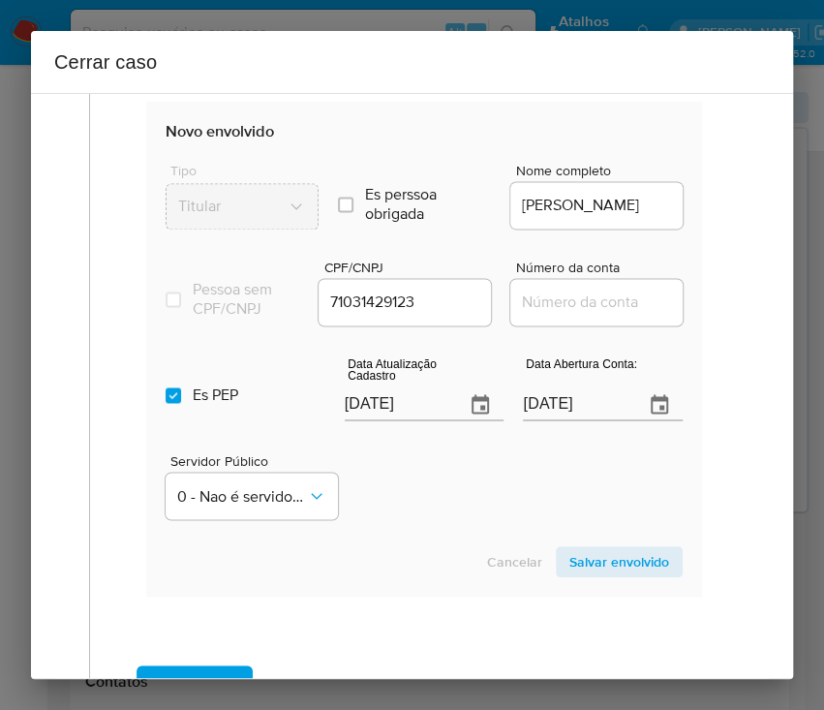
click at [377, 420] on input "[DATE]" at bounding box center [398, 404] width 106 height 31
paste input "5/07"
type input "15/07/2025"
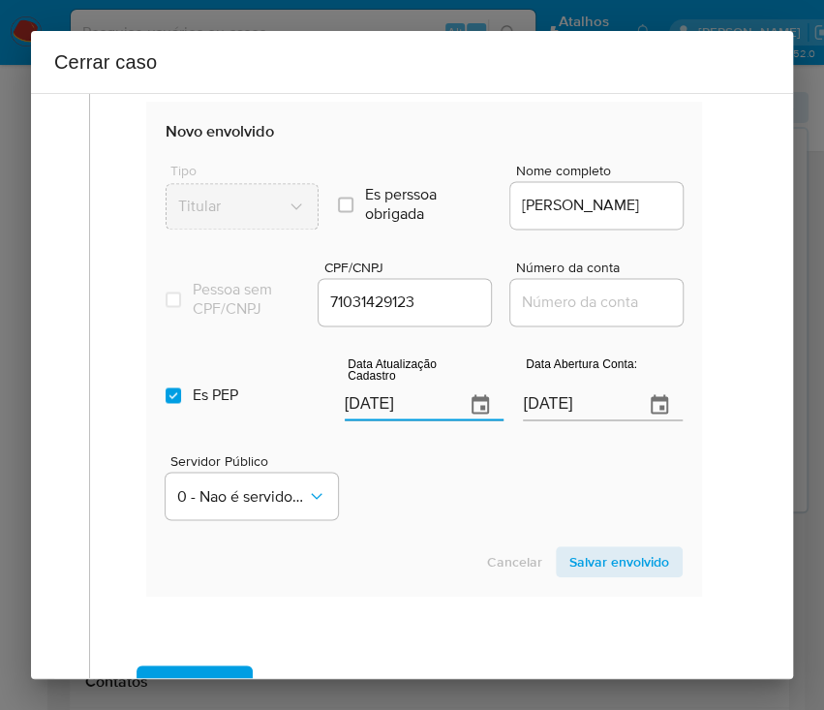
click at [343, 551] on section "Novo envolvido Tipo Titular Es perssoa obrigada Is PObrigada Nome completo BRUN…" at bounding box center [424, 349] width 556 height 495
click at [537, 414] on input "[DATE]" at bounding box center [576, 404] width 106 height 31
click at [538, 414] on input "[DATE]" at bounding box center [576, 404] width 106 height 31
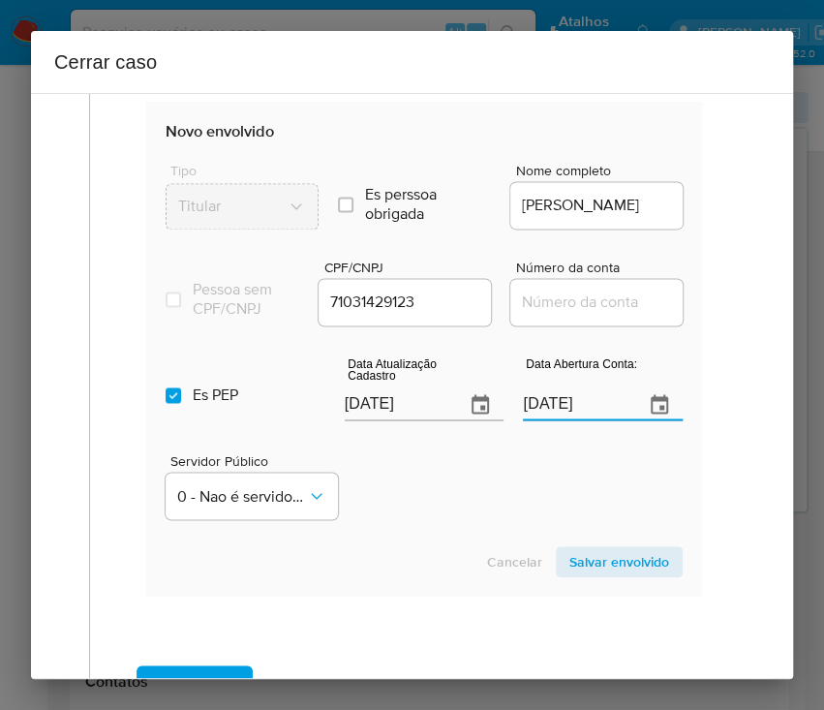
paste input "05/07/2023"
type input "05/07/2023"
click at [522, 476] on div "Servidor Público 0 - Nao é servidor/[PERSON_NAME] possui informacao" at bounding box center [424, 478] width 517 height 97
click at [550, 306] on input "Número da conta" at bounding box center [605, 302] width 190 height 25
paste input "12855571809"
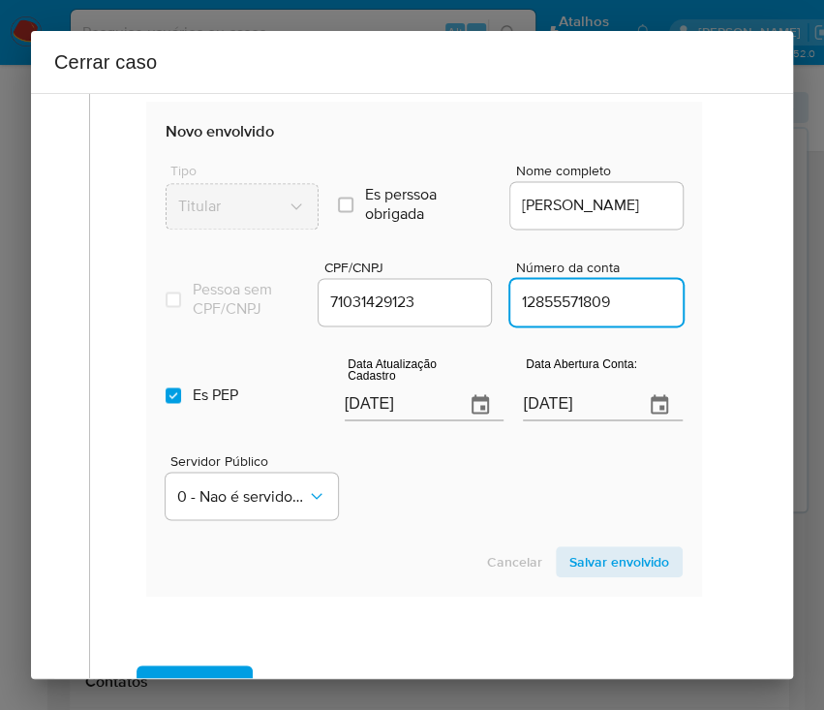
type input "12855571809"
click at [479, 472] on div "Servidor Público 0 - Nao é servidor/[PERSON_NAME] possui informacao" at bounding box center [424, 478] width 517 height 97
click at [166, 403] on input "Es PEP isPEP" at bounding box center [173, 394] width 15 height 15
checkbox input "false"
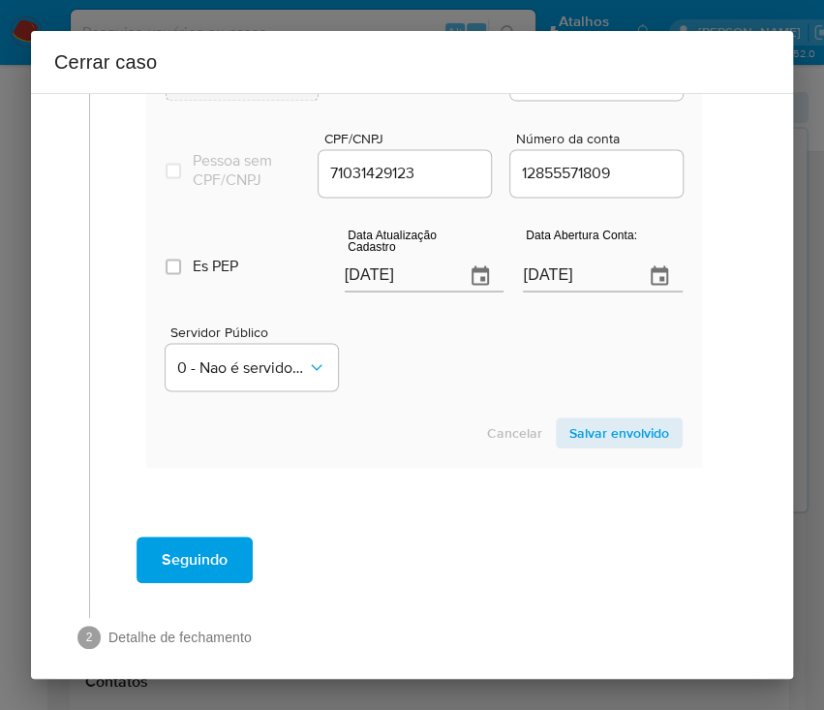
click at [606, 446] on span "Salvar envolvido" at bounding box center [619, 432] width 100 height 27
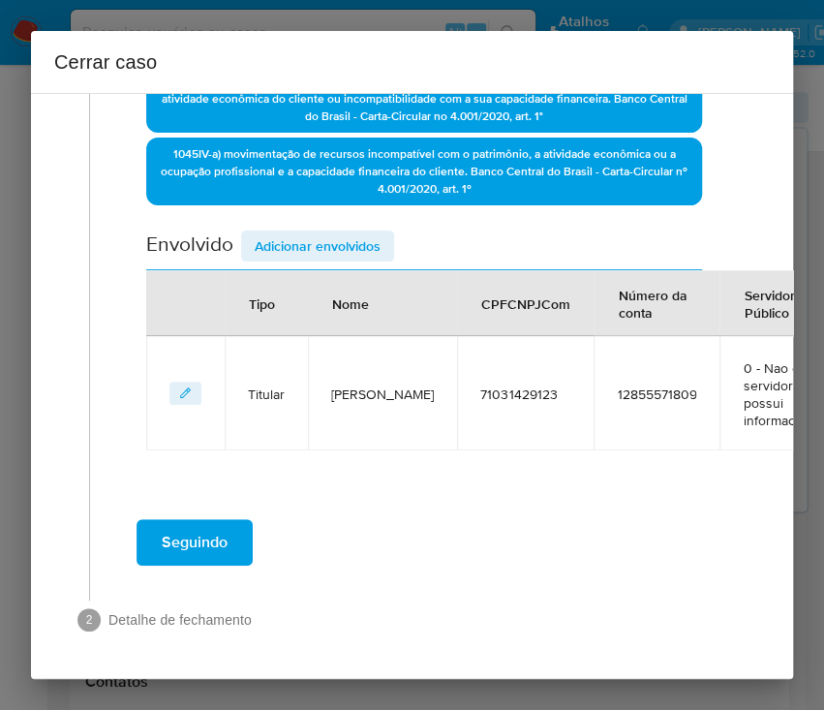
scroll to position [604, 0]
click at [324, 232] on span "Adicionar envolvidos" at bounding box center [318, 245] width 126 height 27
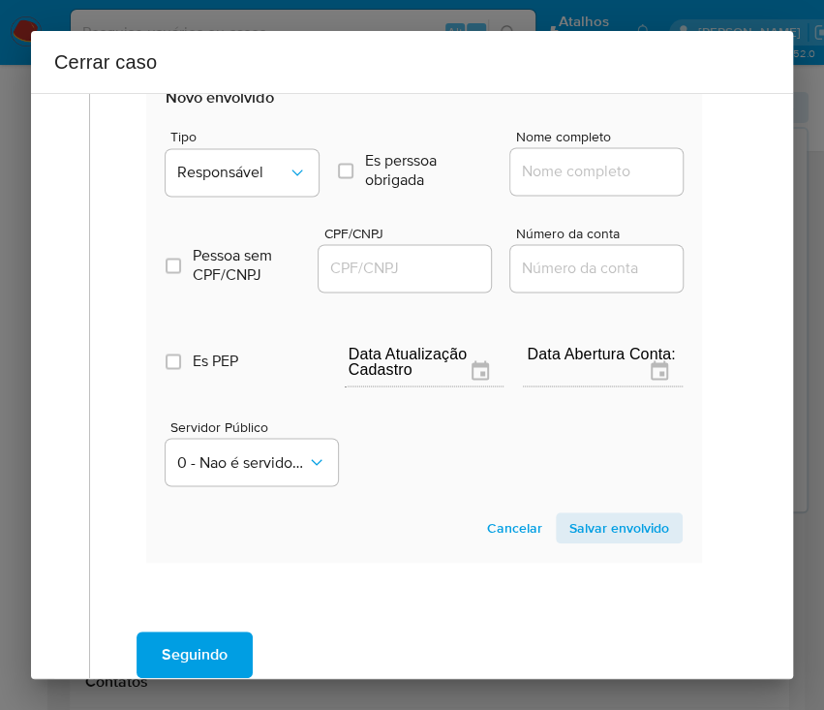
scroll to position [992, 0]
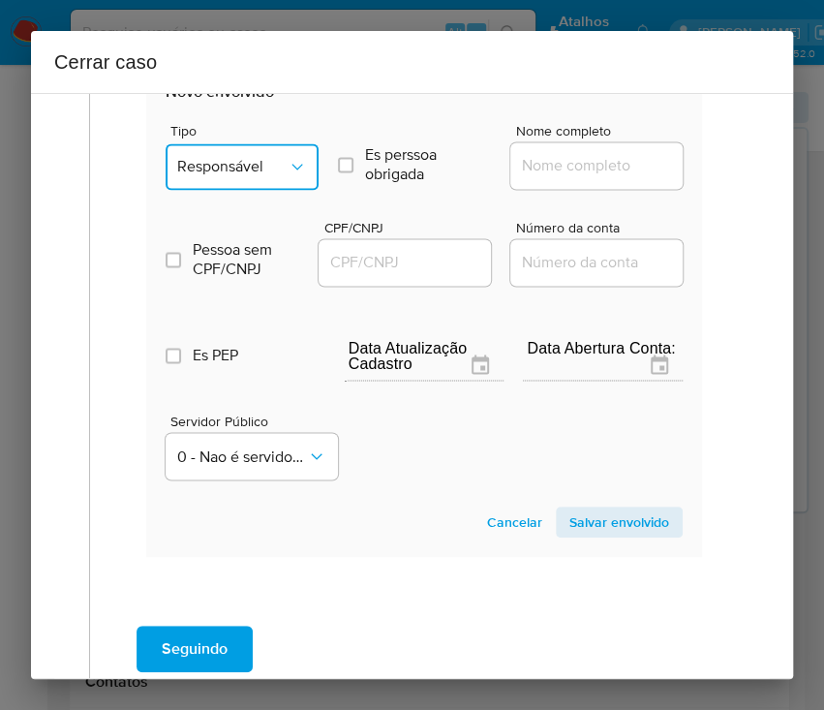
click at [271, 172] on span "Responsável" at bounding box center [232, 166] width 110 height 19
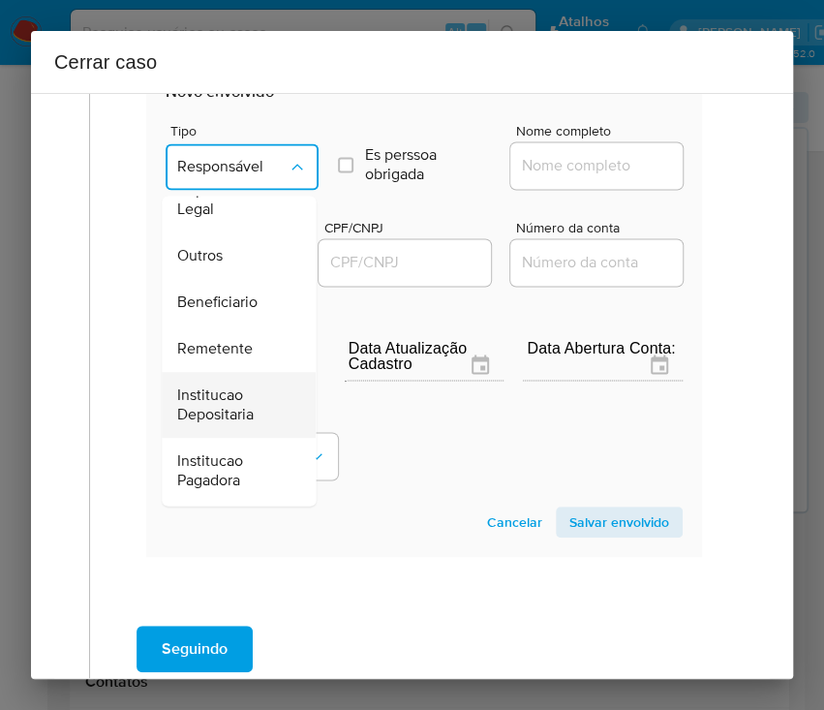
scroll to position [345, 0]
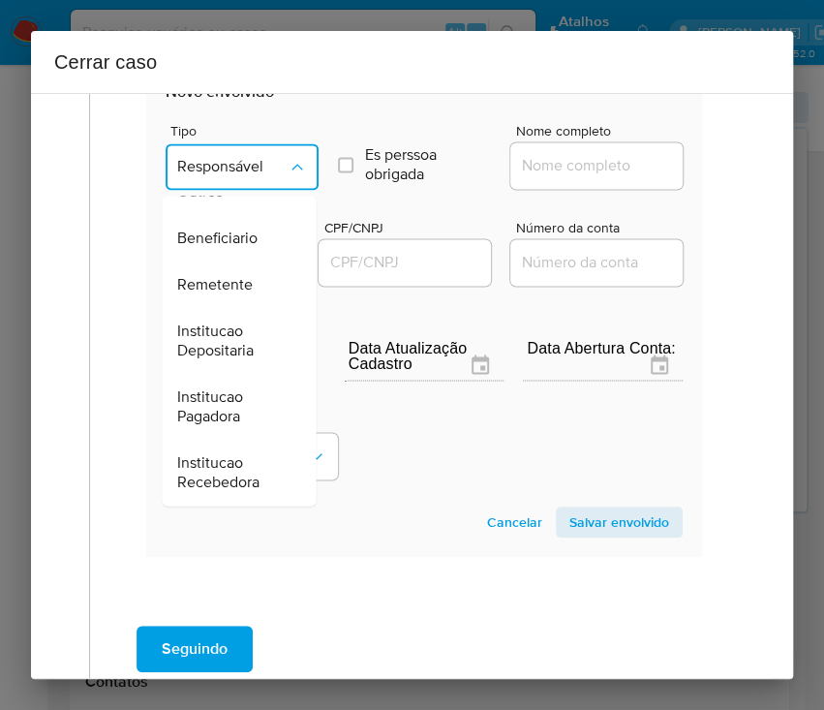
drag, startPoint x: 233, startPoint y: 281, endPoint x: 252, endPoint y: 277, distance: 18.8
click at [233, 282] on span "Remetente" at bounding box center [215, 284] width 76 height 19
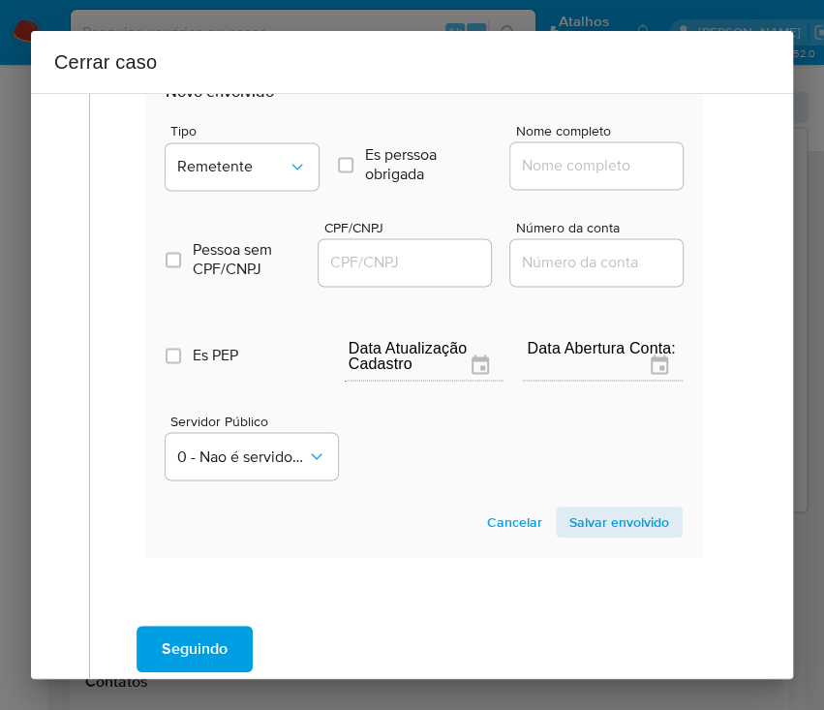
click at [553, 159] on input "Nome completo" at bounding box center [605, 165] width 190 height 25
paste input "61.334.963 MARIA JAQUELINE DA SILVA FERNANDES, 61334963000116"
click at [558, 168] on input "61.334.963 MARIA JAQUELINE DA SILVA FERNANDES, 61334963000116" at bounding box center [605, 165] width 190 height 25
click at [541, 166] on input "61.334.963 MARIA JAQUELINE DA SILVA FERNANDES, 61334963000116" at bounding box center [605, 165] width 190 height 25
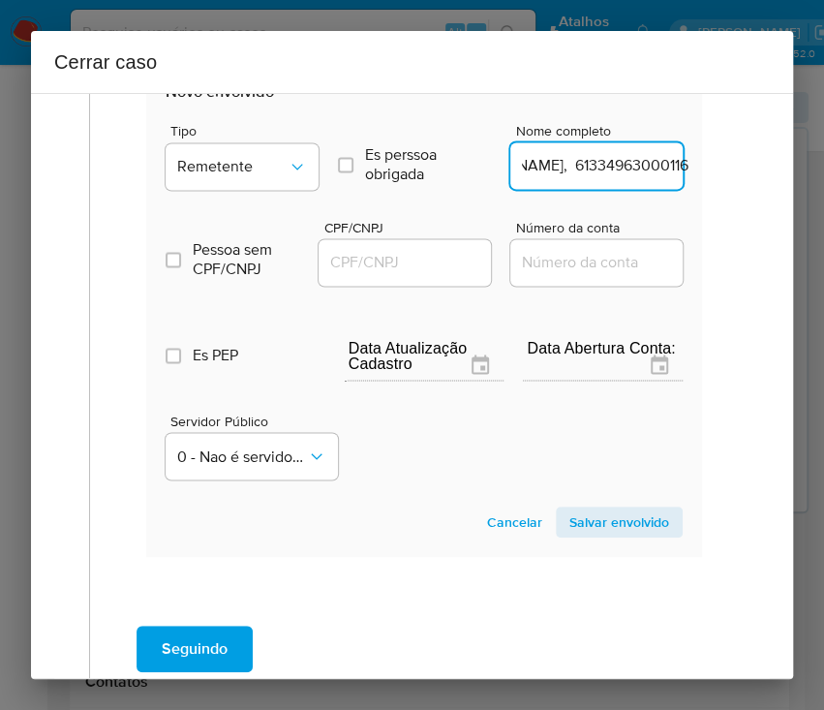
drag, startPoint x: 546, startPoint y: 167, endPoint x: 778, endPoint y: 236, distance: 241.7
click at [765, 167] on div "1 Informação completa Geral Data de início 05/06/2025 Data Fin 07/07/2025 Valor…" at bounding box center [412, 386] width 762 height 586
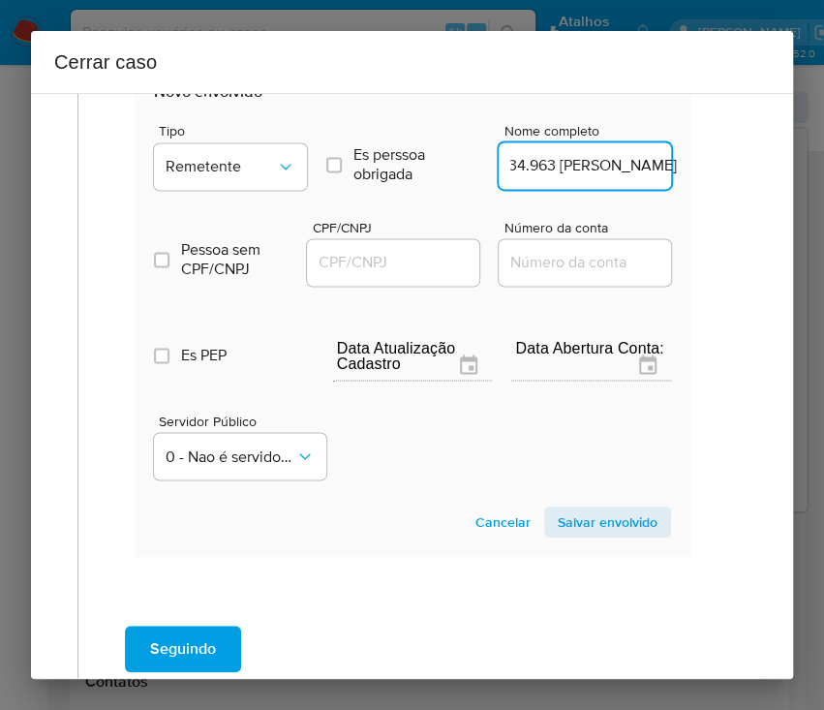
scroll to position [0, 200]
type input "61.334.963 MARIA JAQUELINE DA SILVA FERNANDES"
click at [399, 257] on input "CPF/CNPJ" at bounding box center [402, 262] width 190 height 25
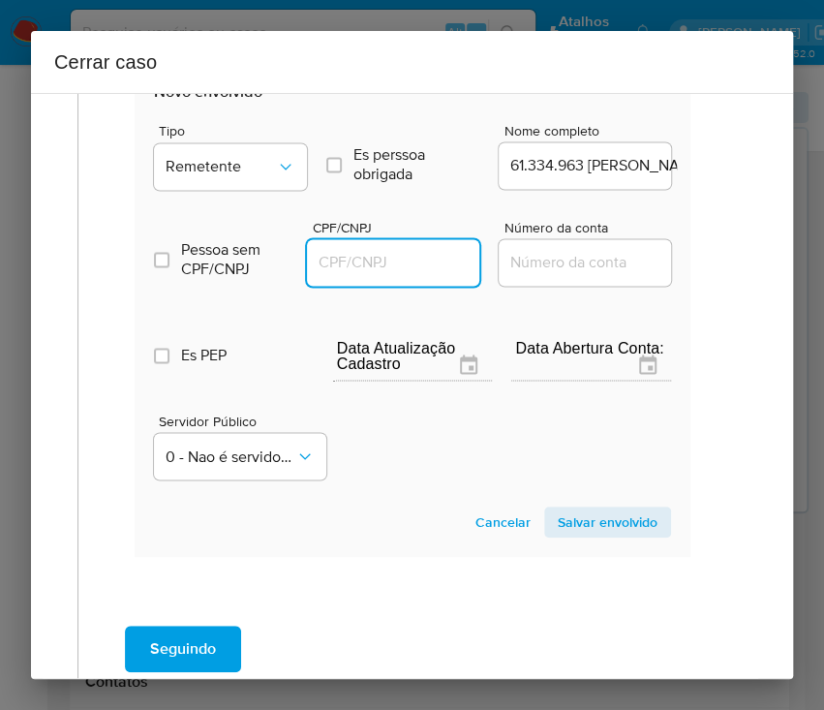
paste input "61334963000116"
type input "61334963000116"
click at [581, 499] on section "Novo envolvido Tipo Remetente Es perssoa obrigada Is PObrigada Nome completo 61…" at bounding box center [413, 309] width 556 height 495
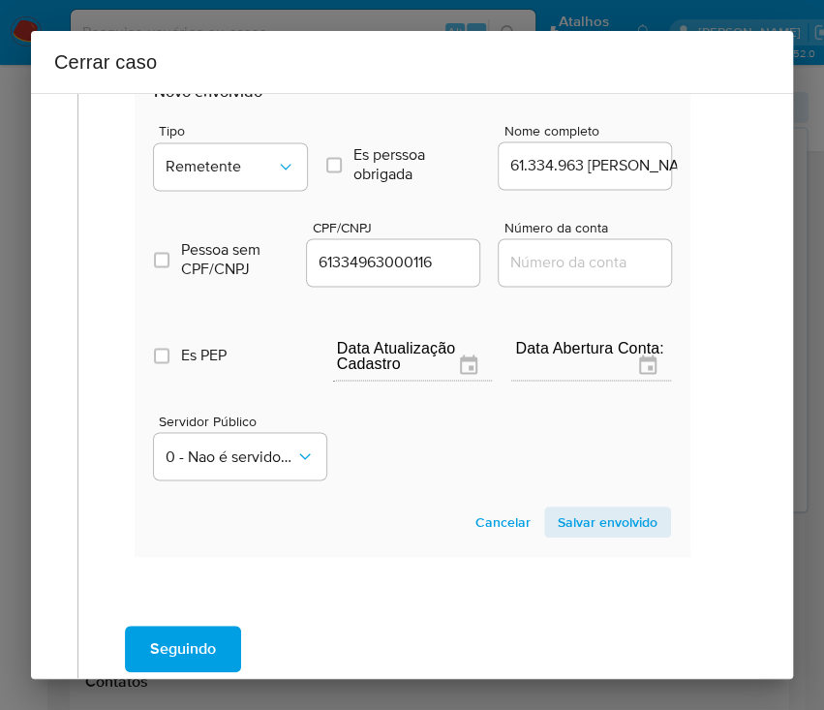
click at [582, 511] on span "Salvar envolvido" at bounding box center [608, 521] width 100 height 27
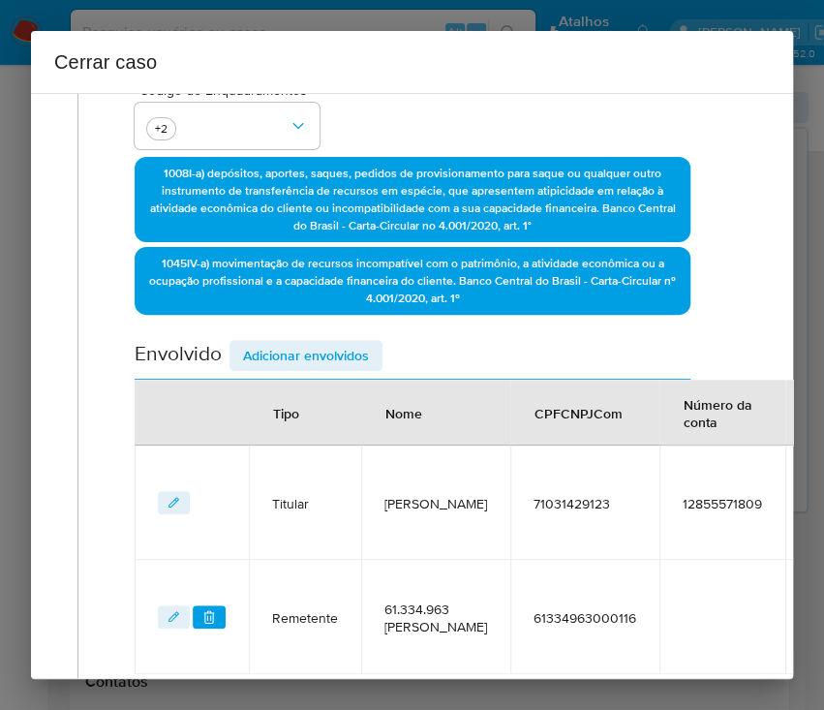
click at [299, 342] on span "Adicionar envolvidos" at bounding box center [306, 355] width 126 height 27
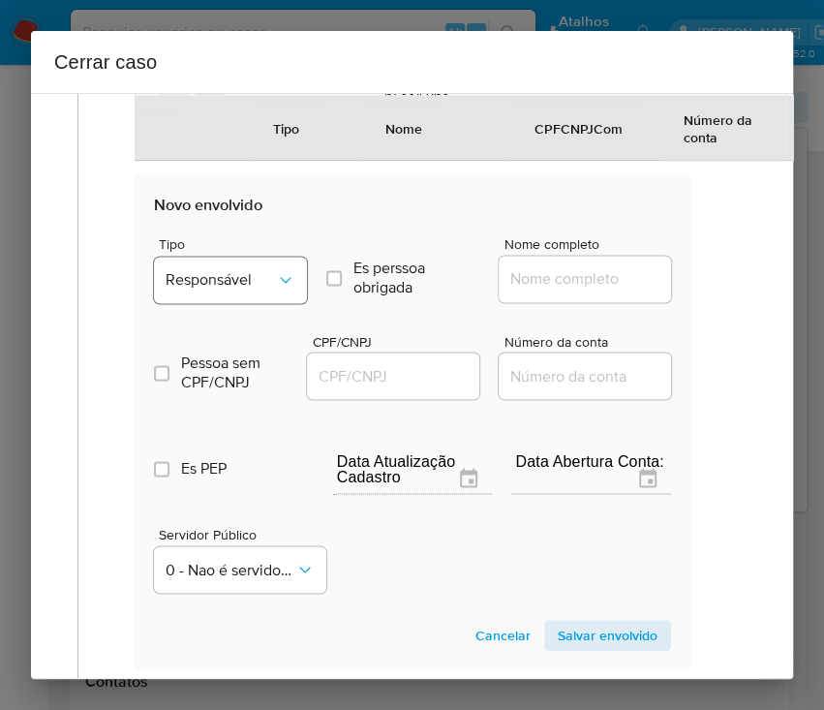
scroll to position [989, 12]
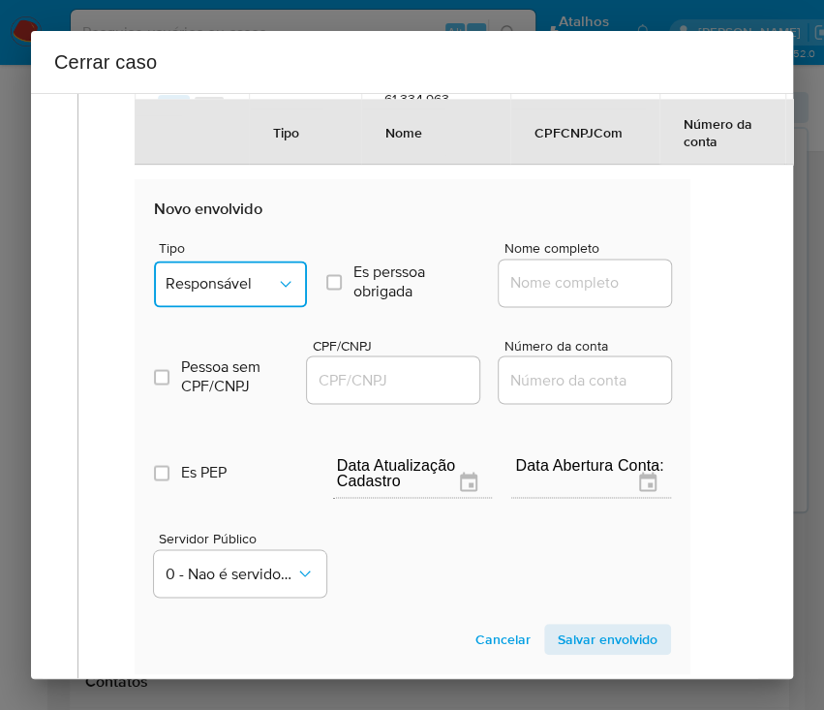
click at [265, 293] on span "Responsável" at bounding box center [221, 283] width 110 height 19
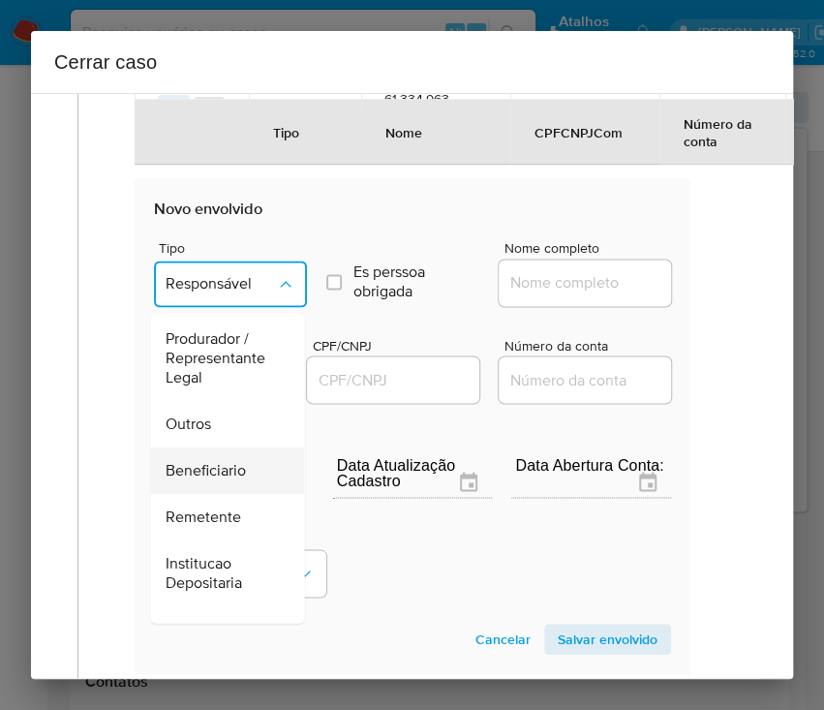
scroll to position [345, 0]
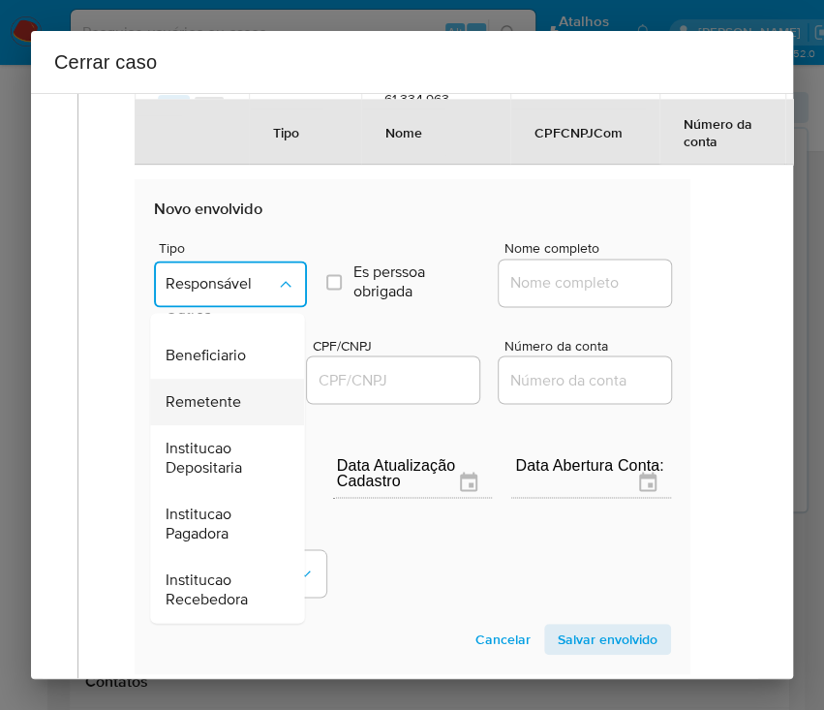
click at [228, 412] on span "Remetente" at bounding box center [204, 401] width 76 height 19
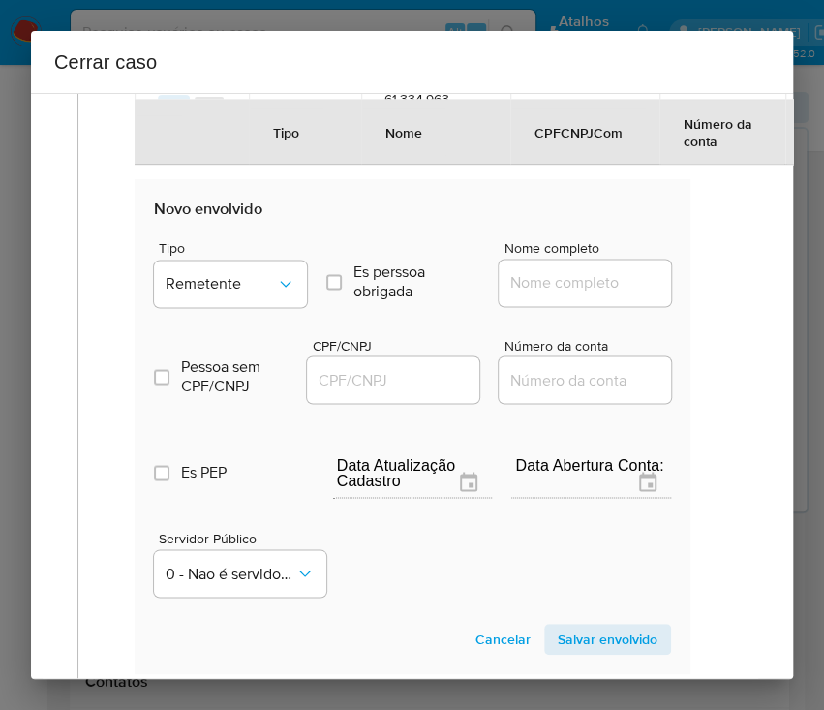
drag, startPoint x: 522, startPoint y: 306, endPoint x: 546, endPoint y: 310, distance: 24.5
click at [522, 295] on input "Nome completo" at bounding box center [594, 282] width 190 height 25
paste input "Kaio Gabriel Xavier Da Silva, 07611702190"
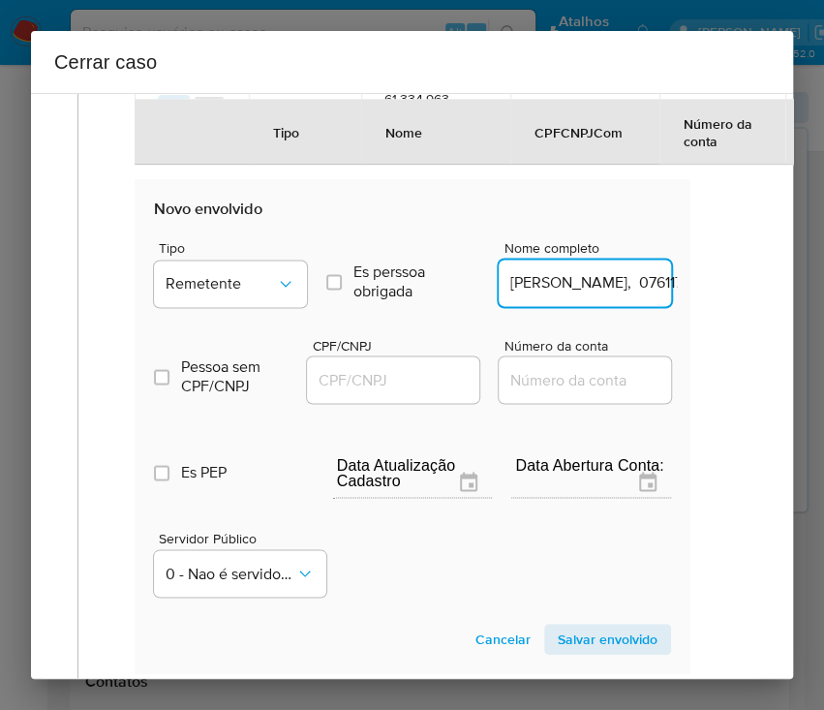
scroll to position [0, 121]
drag, startPoint x: 559, startPoint y: 306, endPoint x: 702, endPoint y: 302, distance: 143.4
click at [593, 295] on input "Kaio Gabriel Xavier Da Silva, 07611702190" at bounding box center [594, 282] width 190 height 25
click at [566, 295] on input "Kaio Gabriel Xavier Da Silva, 07611702190" at bounding box center [594, 282] width 190 height 25
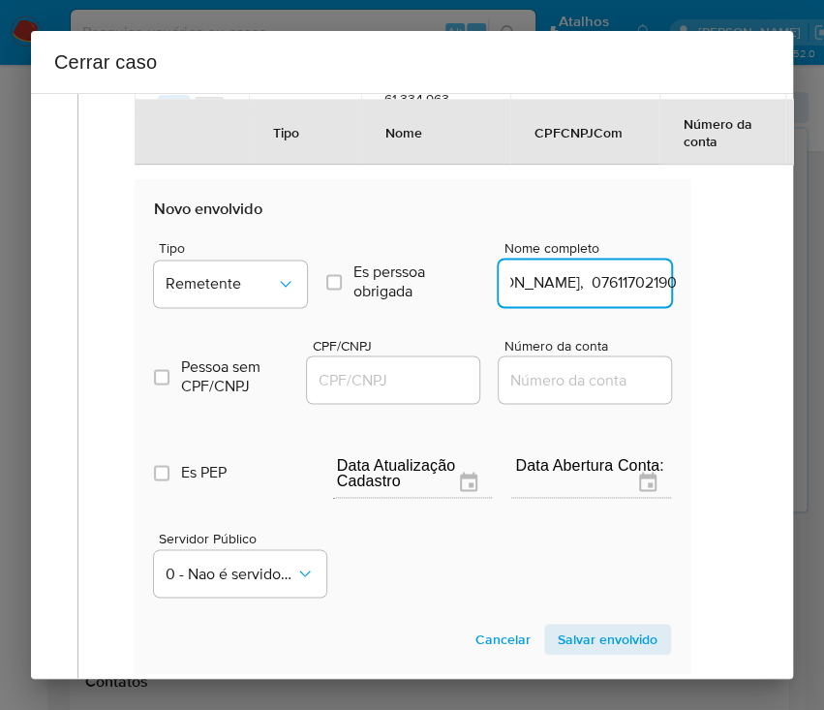
click at [566, 295] on input "Kaio Gabriel Xavier Da Silva, 07611702190" at bounding box center [594, 282] width 190 height 25
drag, startPoint x: 561, startPoint y: 299, endPoint x: 706, endPoint y: 299, distance: 145.3
type input "Kaio Gabriel Xavier Da Silva"
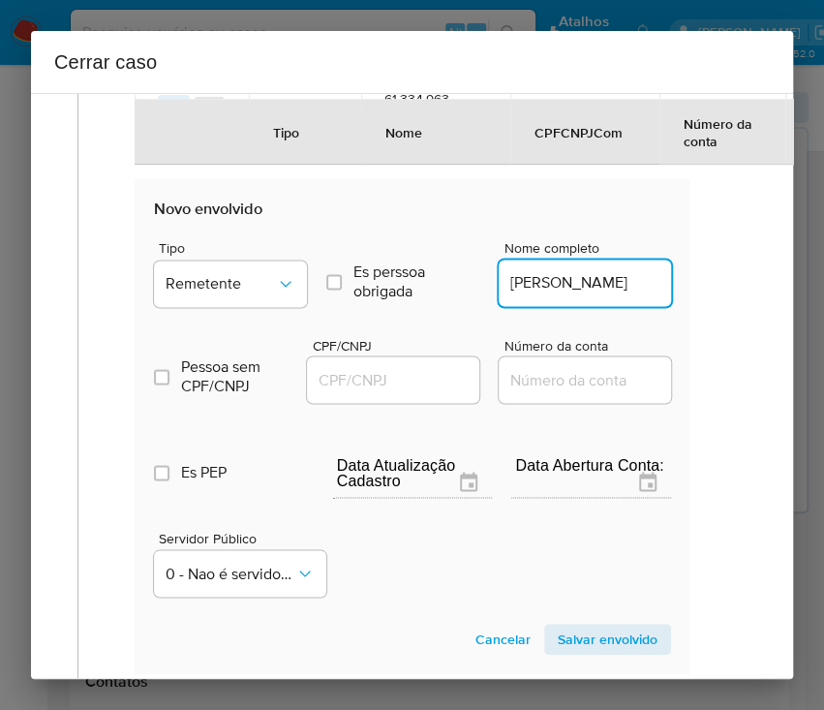
drag, startPoint x: 406, startPoint y: 399, endPoint x: 446, endPoint y: 403, distance: 40.9
click at [405, 392] on input "CPF/CNPJ" at bounding box center [402, 379] width 190 height 25
paste input "07611702190"
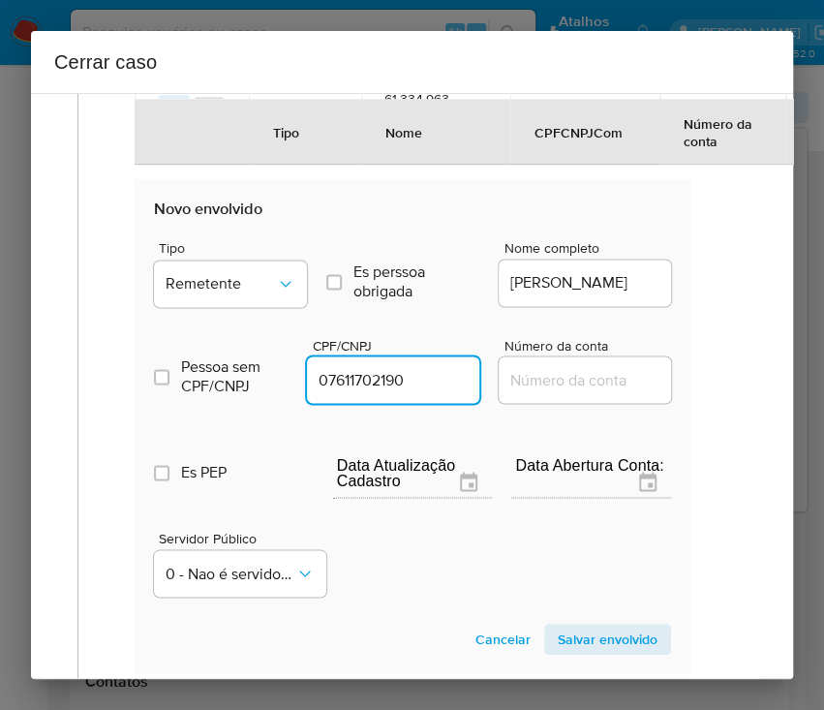
type input "7611702190"
click at [589, 652] on span "Salvar envolvido" at bounding box center [608, 639] width 100 height 27
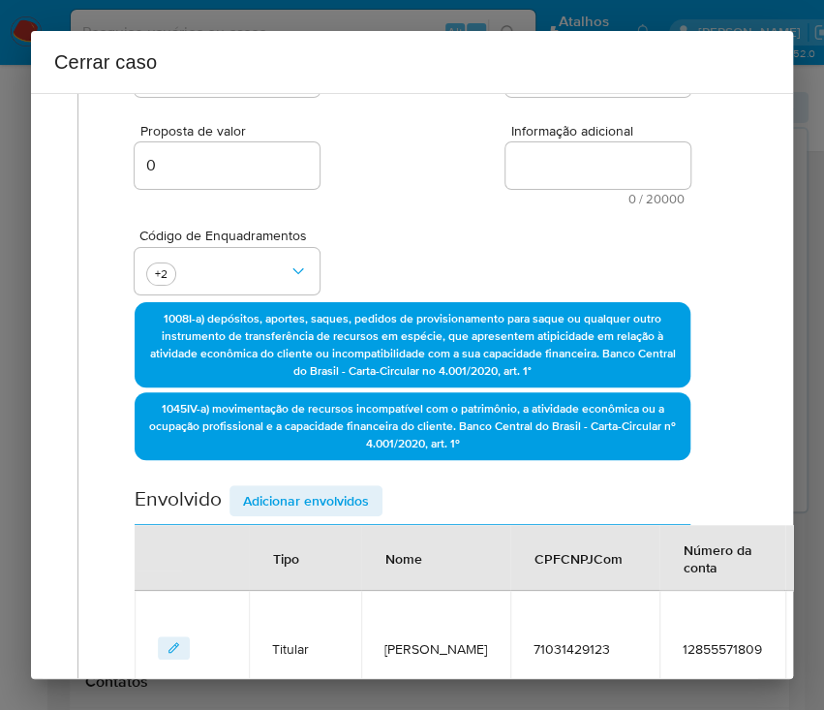
scroll to position [0, 12]
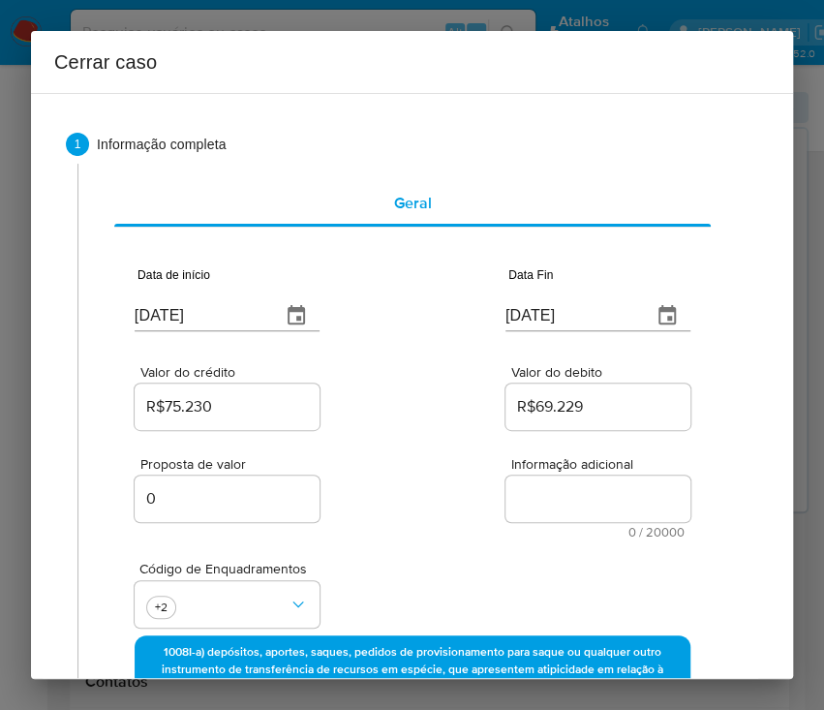
drag, startPoint x: 538, startPoint y: 492, endPoint x: 544, endPoint y: 504, distance: 13.5
click at [538, 492] on textarea "Informação adicional" at bounding box center [598, 499] width 185 height 46
click at [422, 588] on div "Código de Enquadramentos +2" at bounding box center [413, 586] width 556 height 97
click at [546, 505] on textarea "Informação adicional" at bounding box center [598, 499] width 185 height 46
paste textarea "Informações do Cliente Bruno Gomes da Silva, CPF 71031429123, 20 anos, resident…"
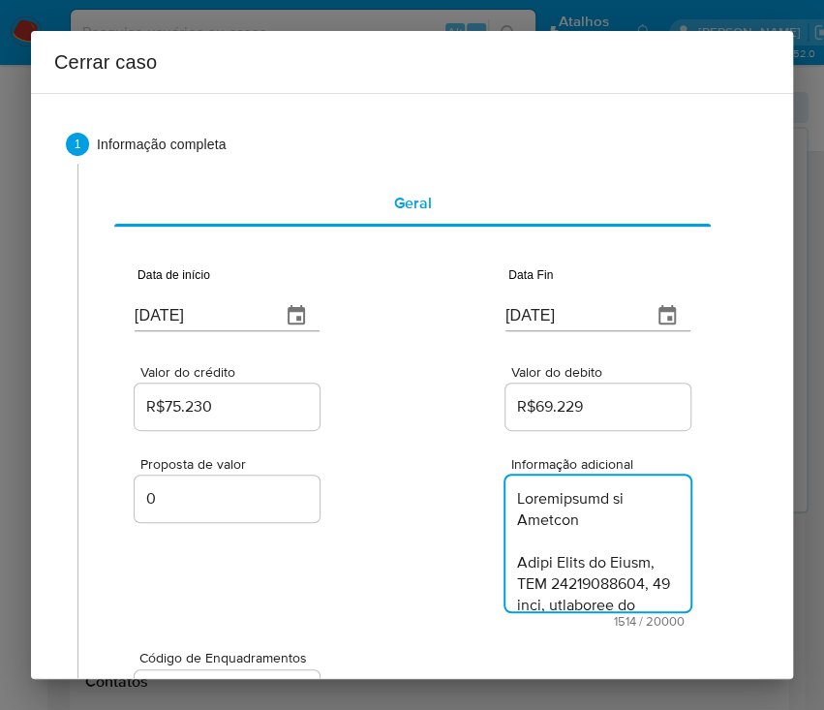
scroll to position [2390, 0]
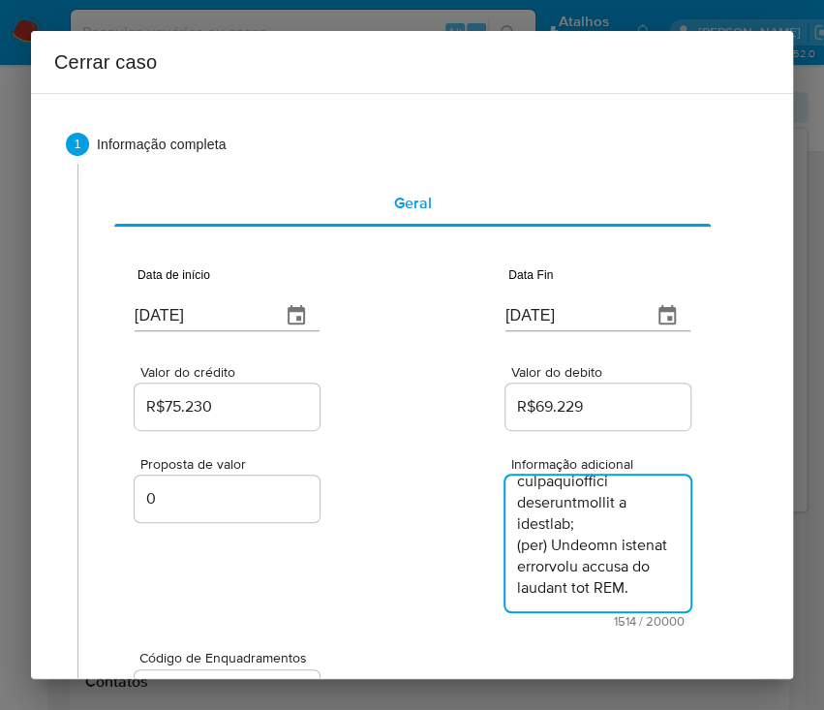
type textarea "Informações do Cliente Bruno Gomes da Silva, CPF 71031429123, 20 anos, resident…"
click at [412, 559] on div "Proposta de valor 0 Informação adicional 1514 / 20000 18486 caracteres restantes" at bounding box center [413, 531] width 556 height 194
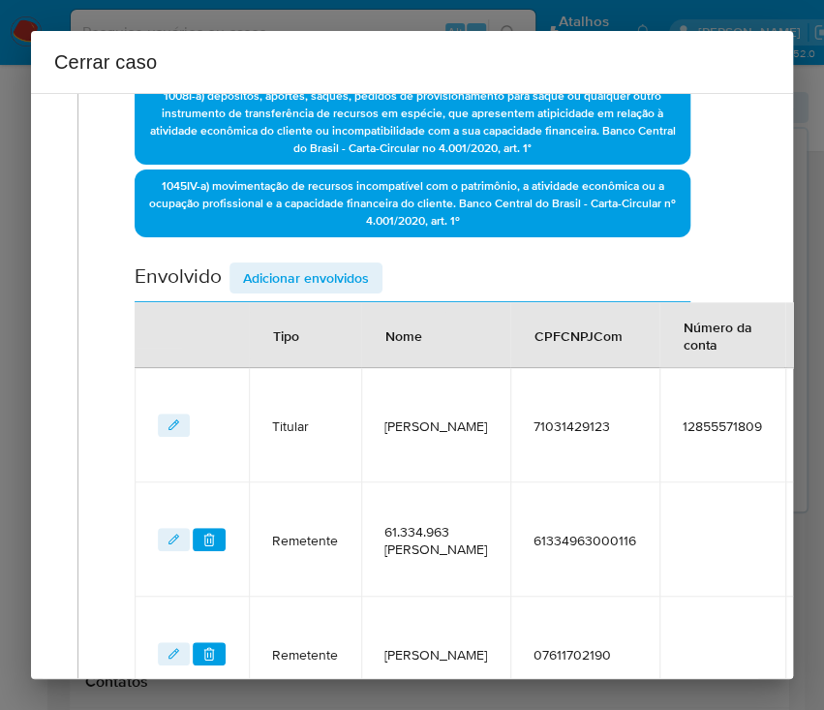
scroll to position [939, 12]
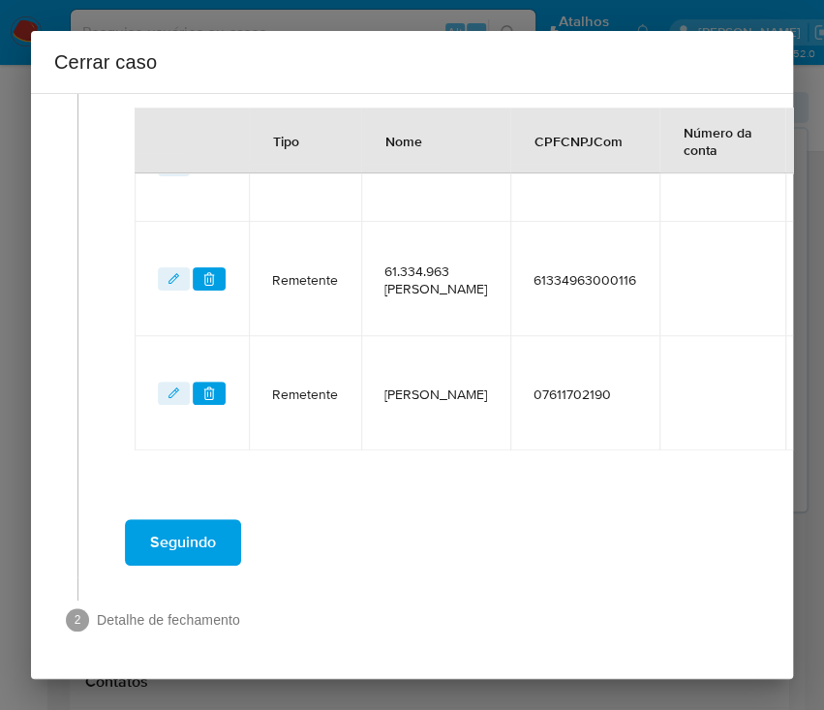
click at [219, 520] on button "Seguindo" at bounding box center [183, 542] width 116 height 46
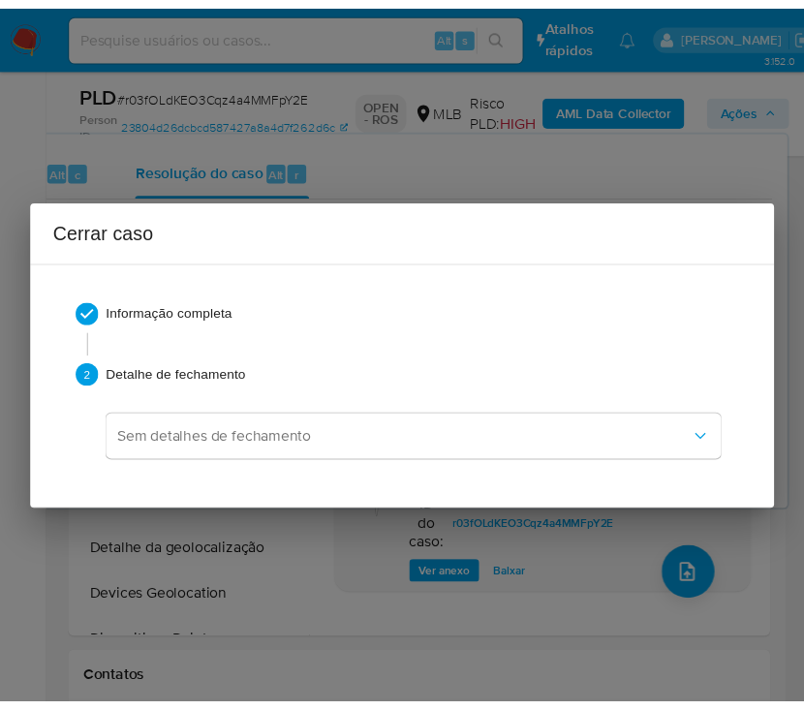
scroll to position [2360, 0]
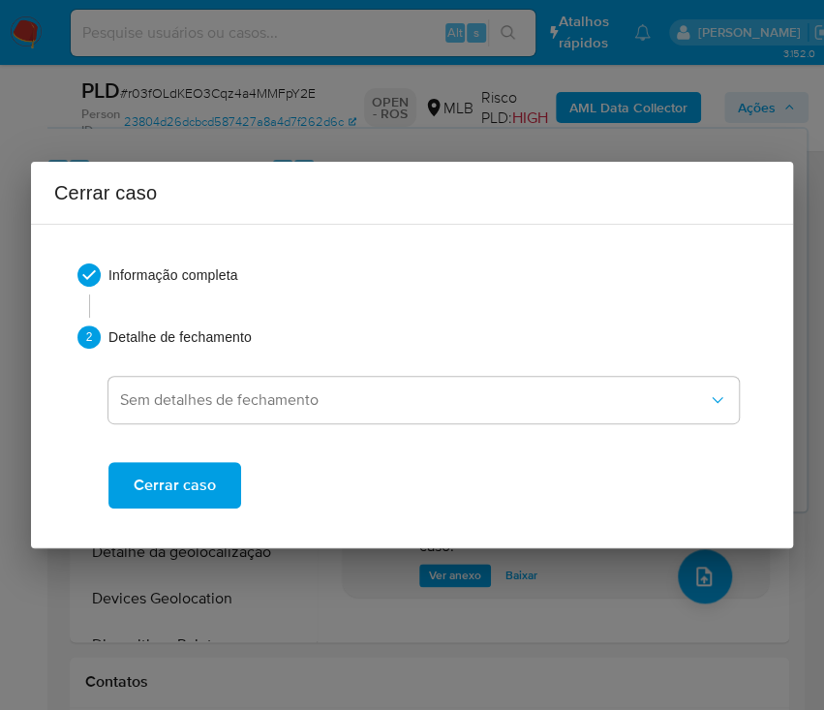
click at [182, 483] on span "Cerrar caso" at bounding box center [175, 485] width 82 height 43
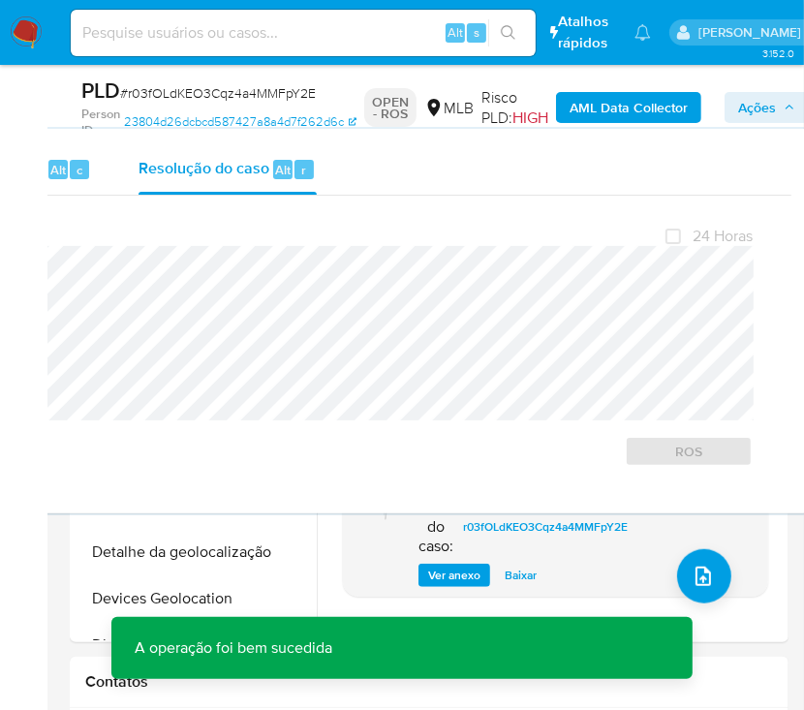
click at [152, 92] on span "# r03fOLdKEO3Cqz4a4MMFpY2E" at bounding box center [218, 92] width 196 height 19
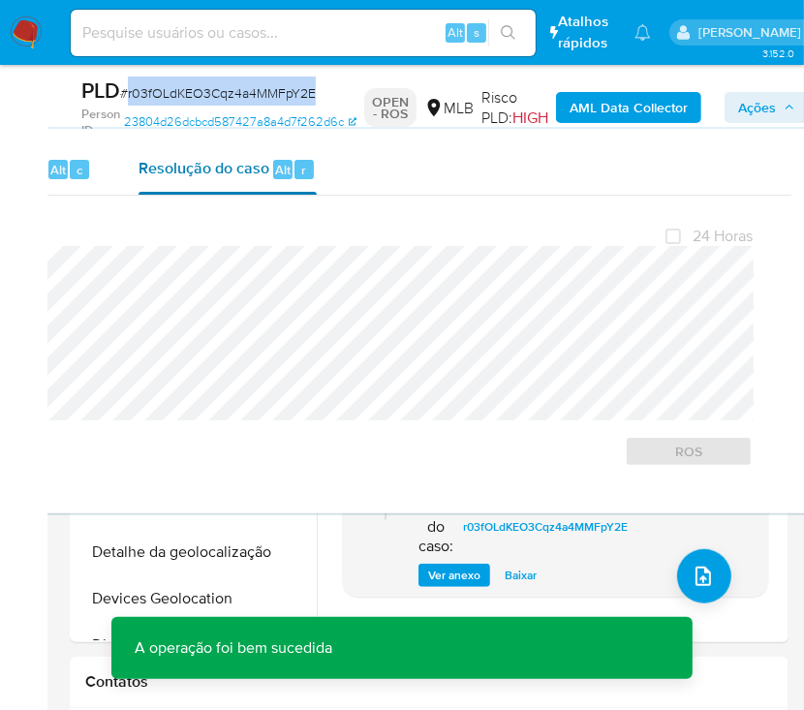
copy span "r03fOLdKEO3Cqz4a4MMFpY2E"
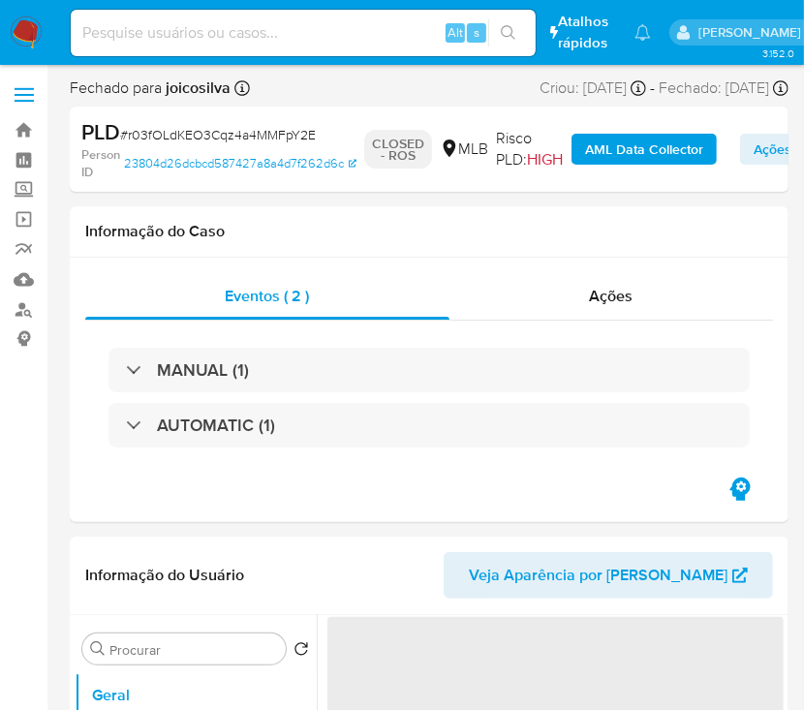
click at [27, 36] on img at bounding box center [26, 32] width 33 height 33
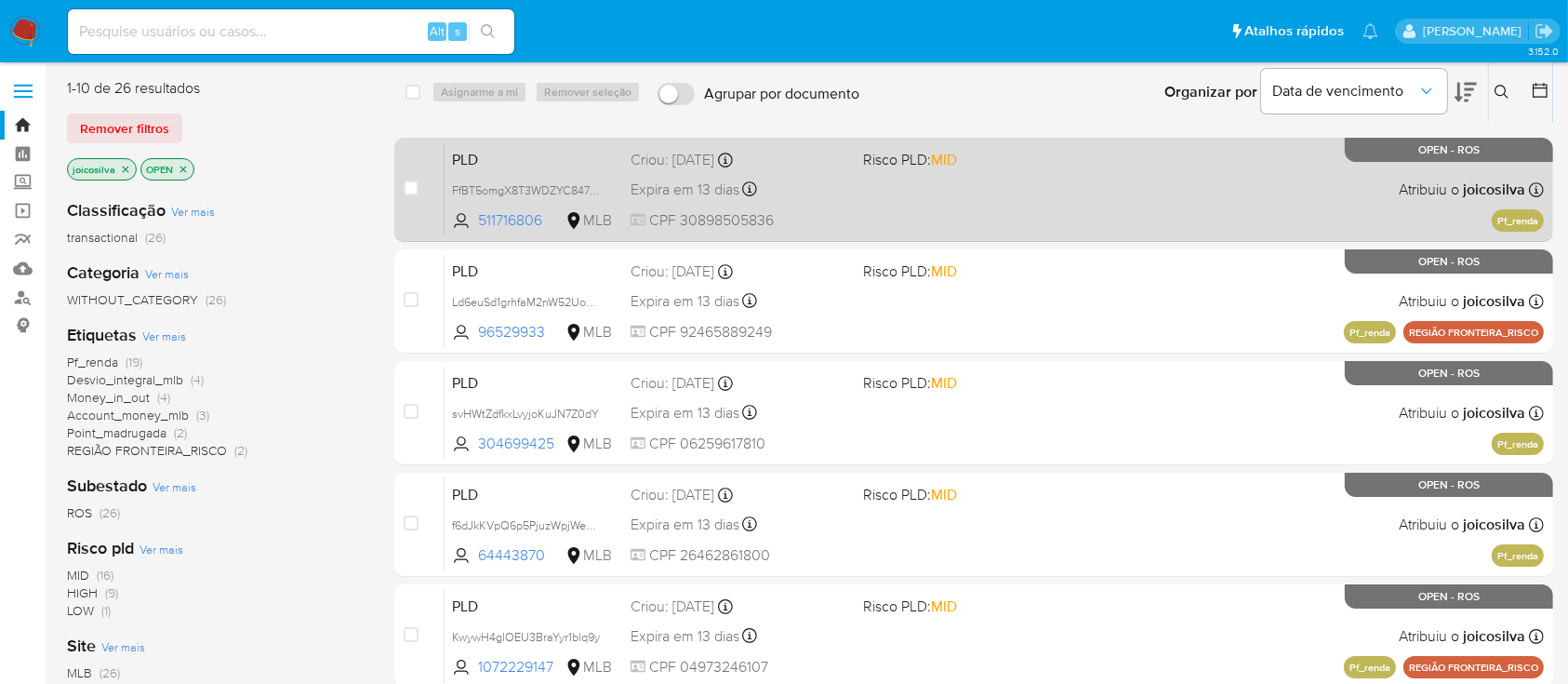
click at [790, 175] on div "PLD FfBT5omgX8T3WDZYC847276f 511716806 MLB Risco PLD: MID Criou: [DATE] Criou: …" at bounding box center [994, 189] width 1099 height 94
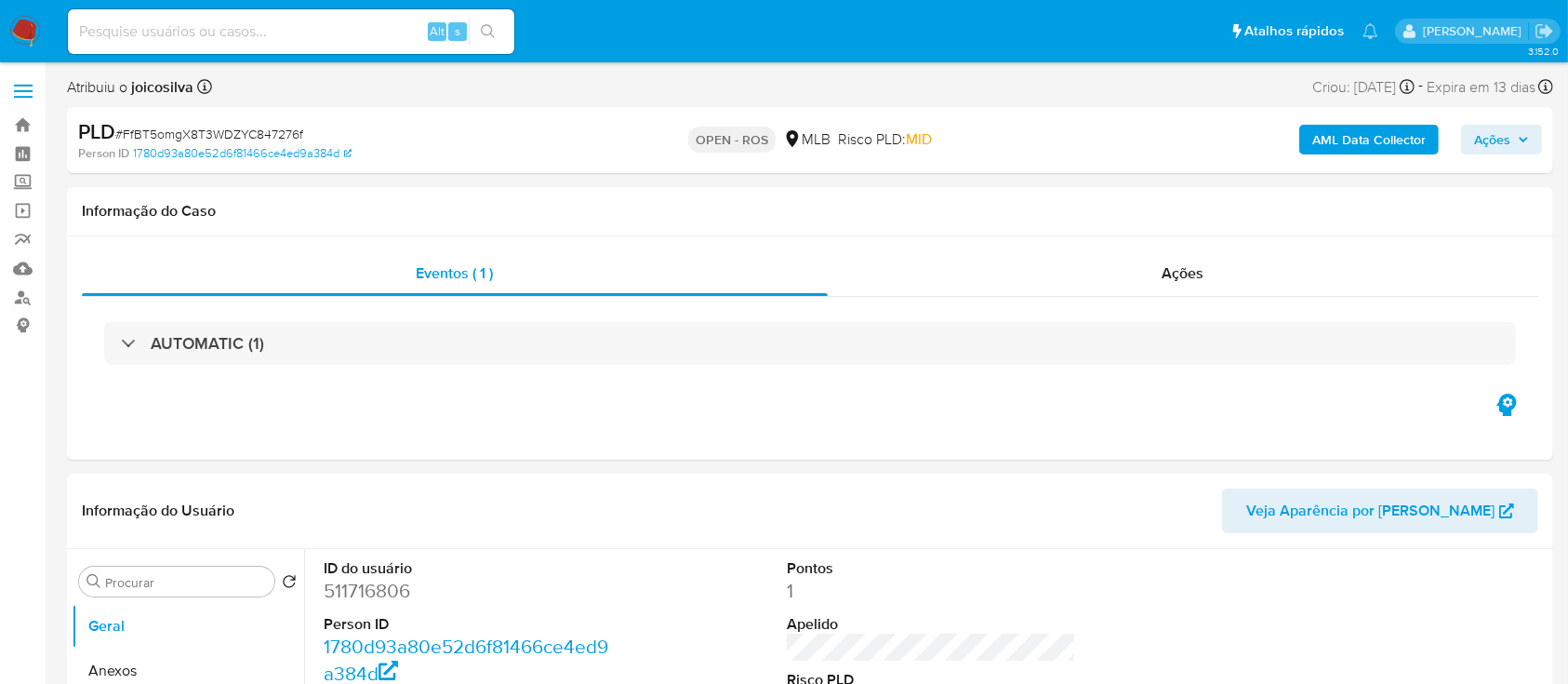
click at [293, 132] on span "# FfBT5omgX8T3WDZYC847276f" at bounding box center [209, 134] width 188 height 18
click at [293, 133] on span "# FfBT5omgX8T3WDZYC847276f" at bounding box center [209, 134] width 188 height 18
select select "10"
copy span "FfBT5omgX8T3WDZYC847276f"
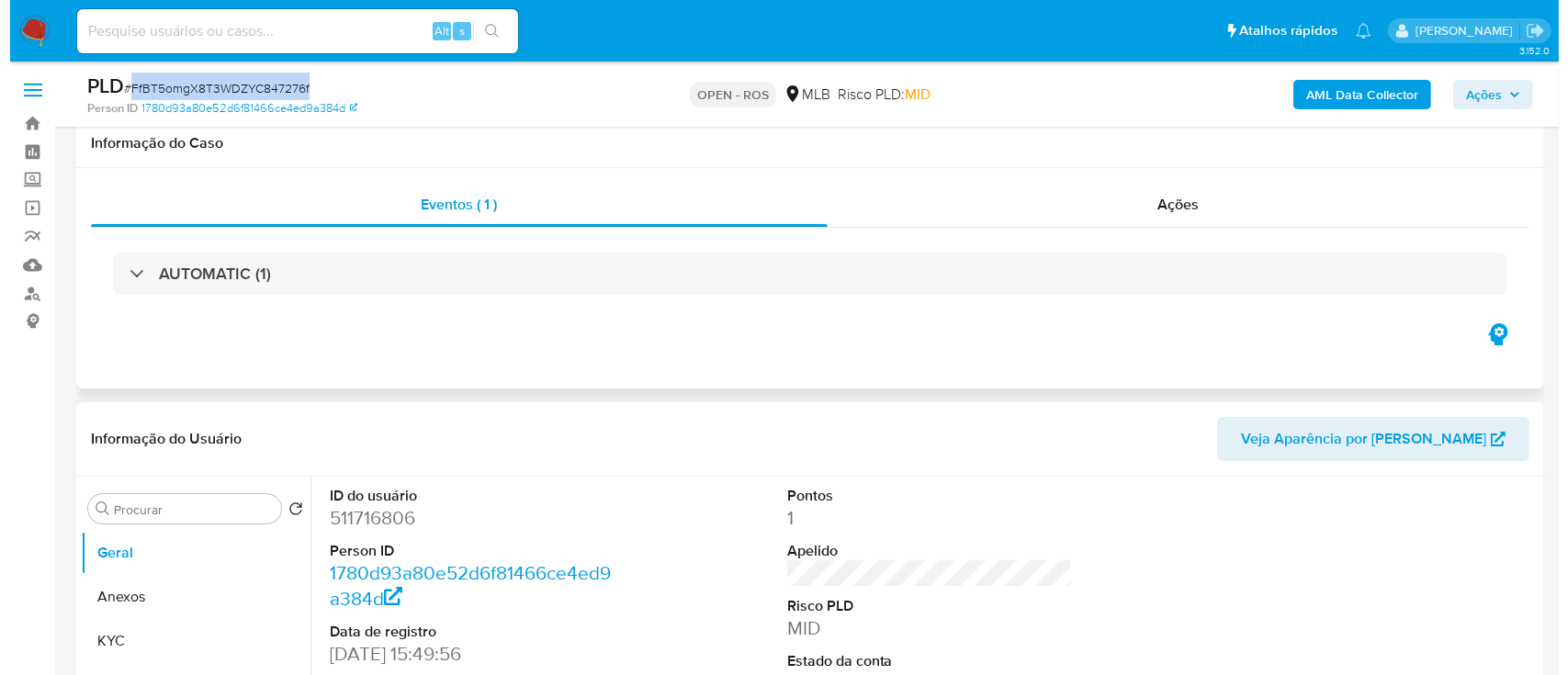
scroll to position [245, 0]
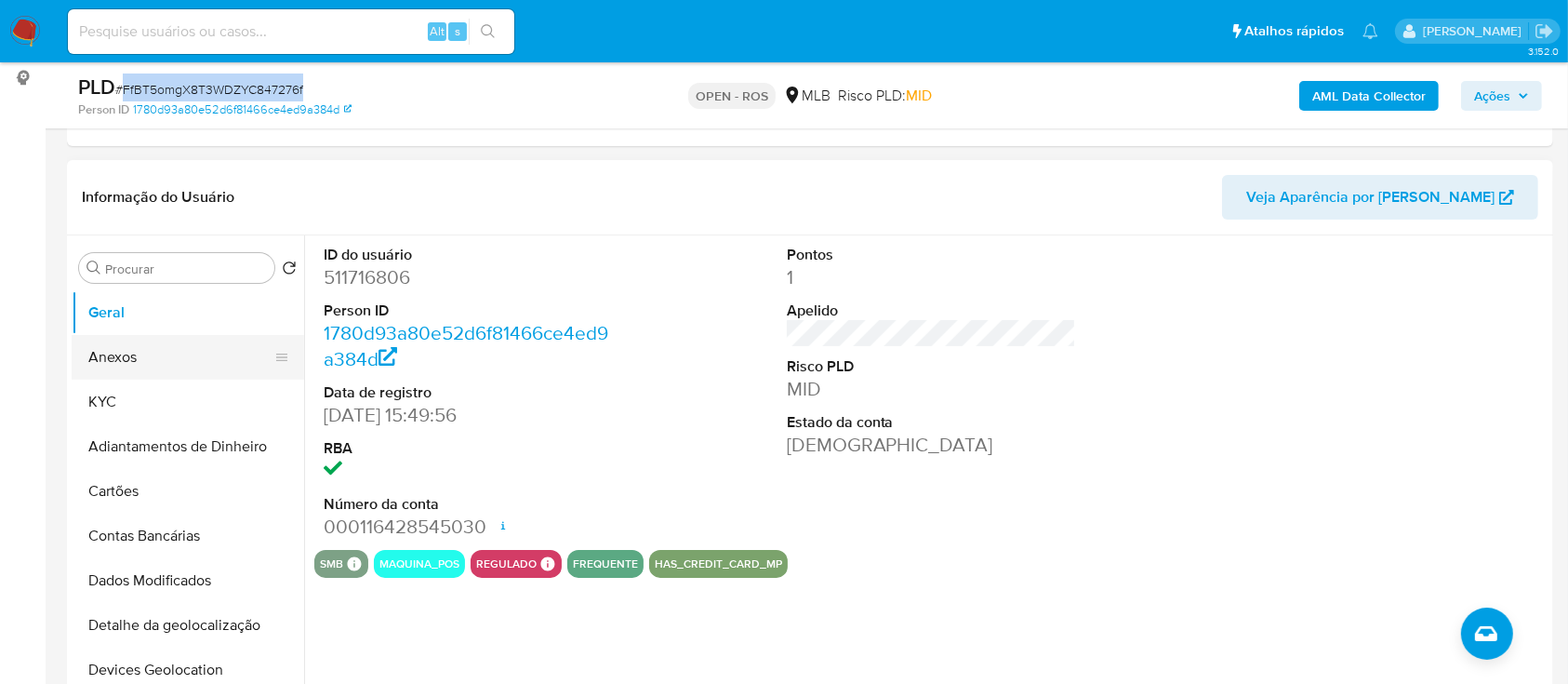
click at [144, 339] on button "Anexos" at bounding box center [181, 357] width 218 height 44
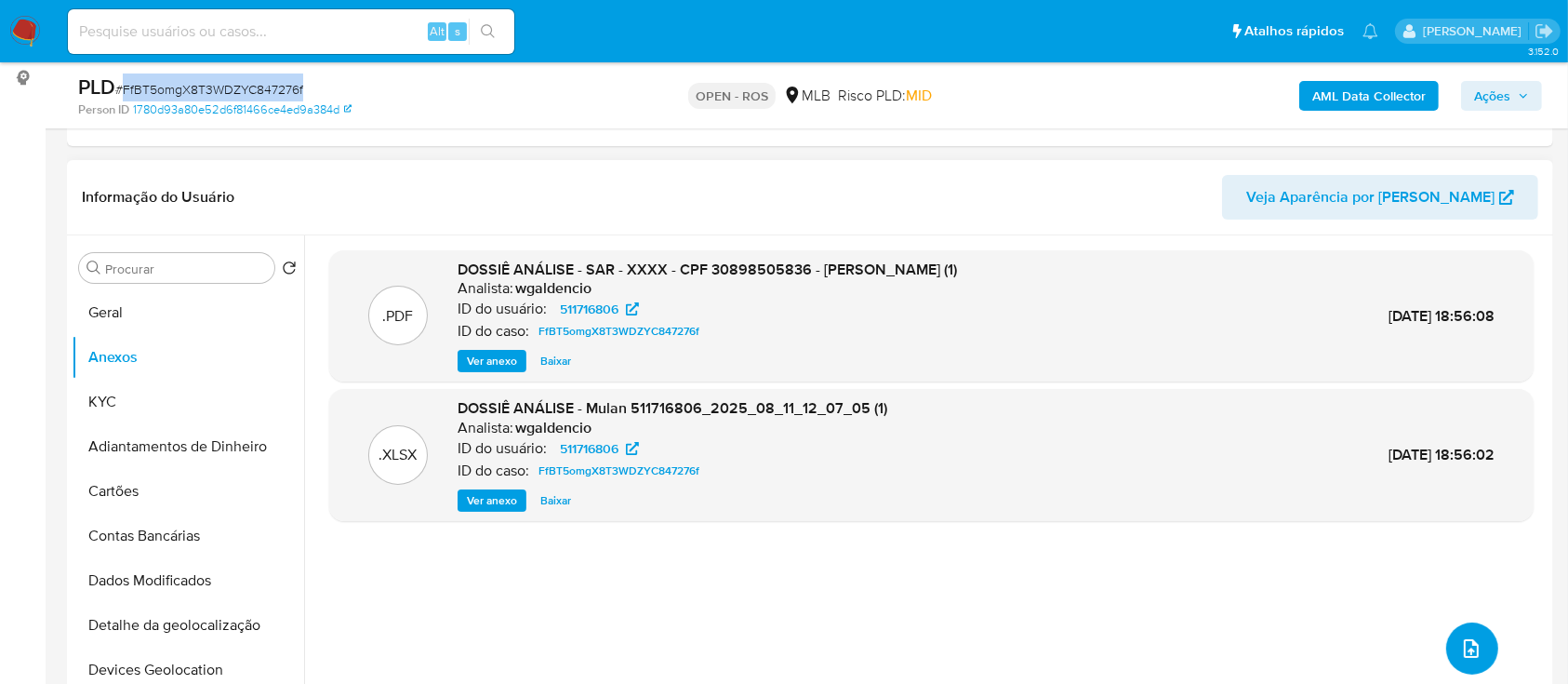
click at [1476, 657] on button "upload-file" at bounding box center [1472, 648] width 52 height 52
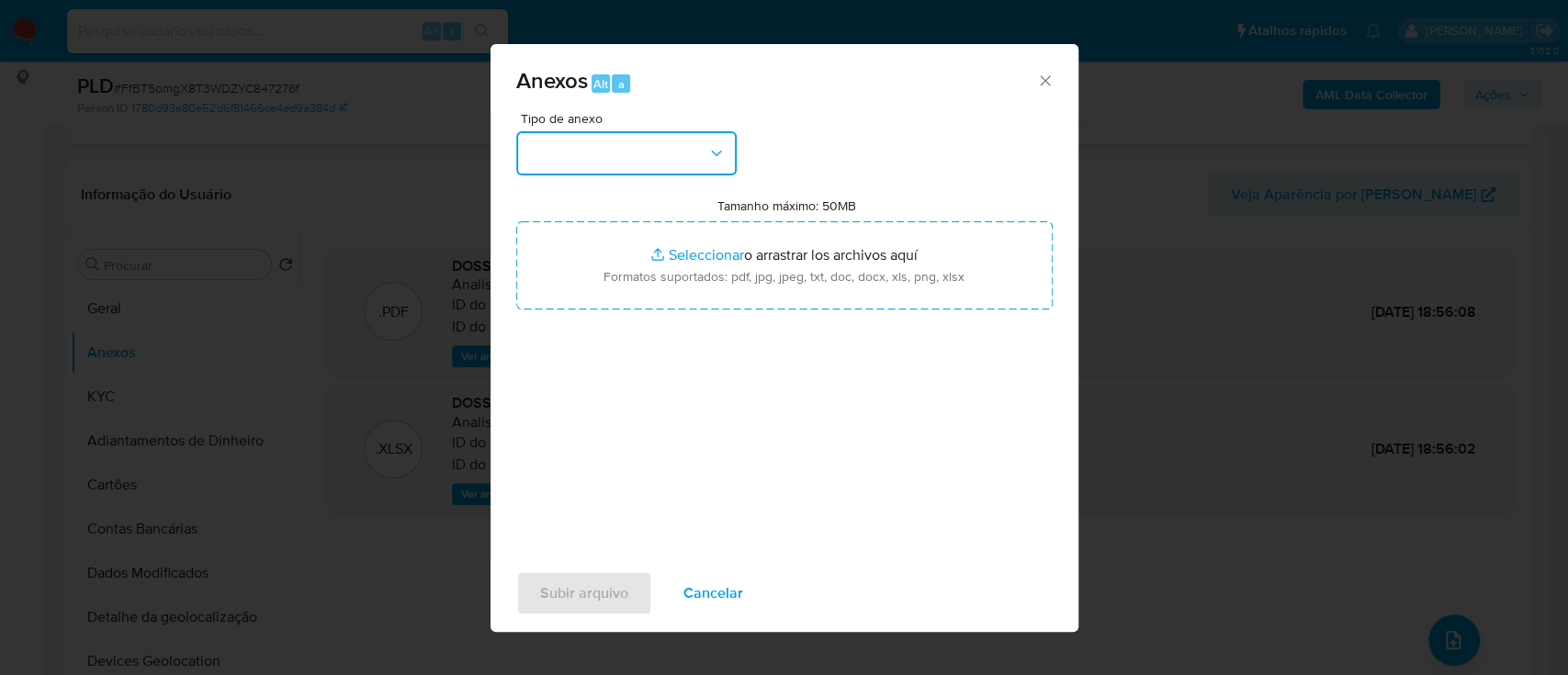
click at [603, 166] on button "button" at bounding box center [626, 153] width 220 height 44
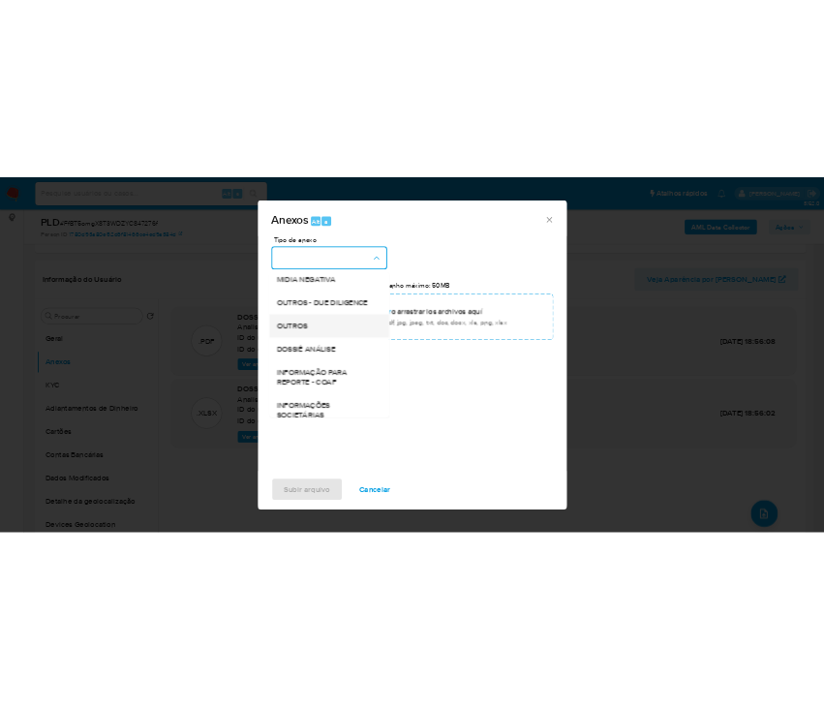
scroll to position [297, 0]
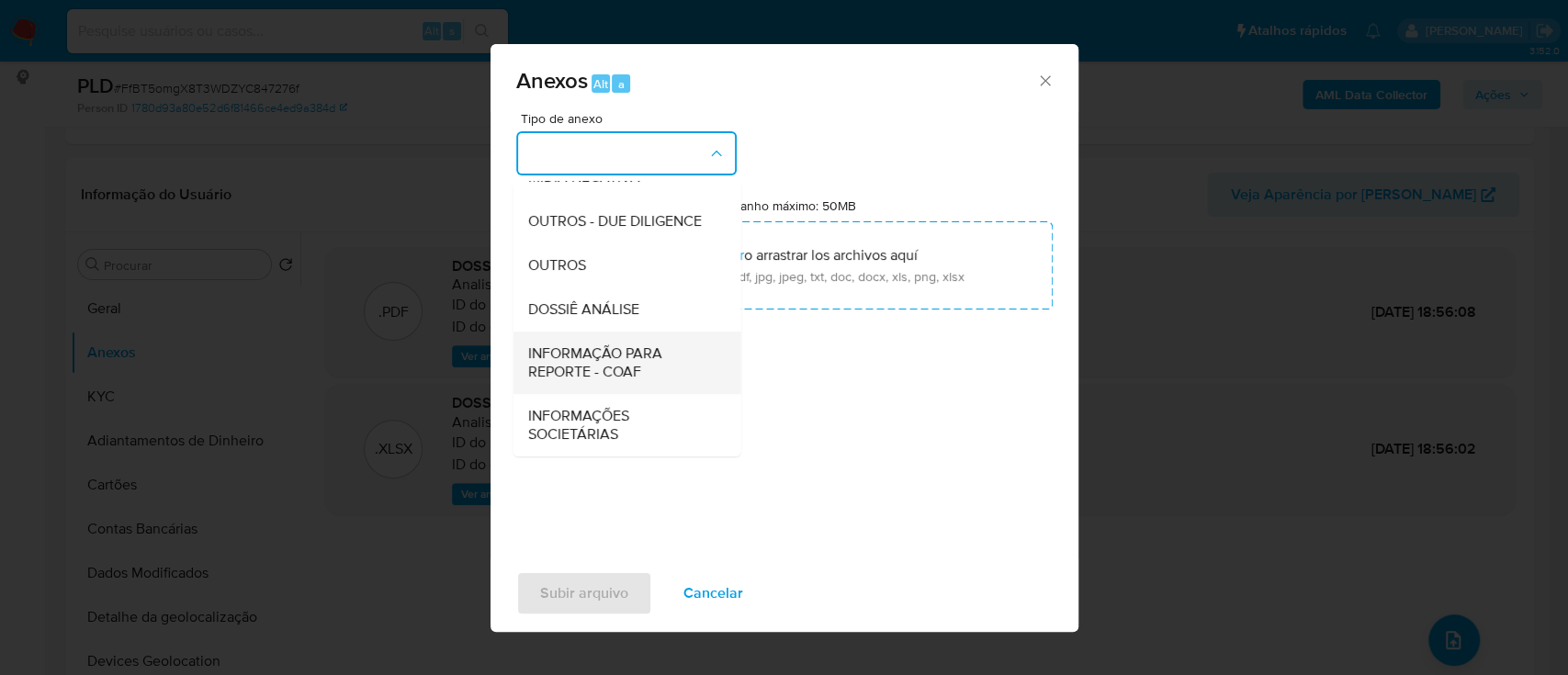
click at [629, 360] on span "INFORMAÇÃO PARA REPORTE - COAF" at bounding box center [621, 362] width 188 height 37
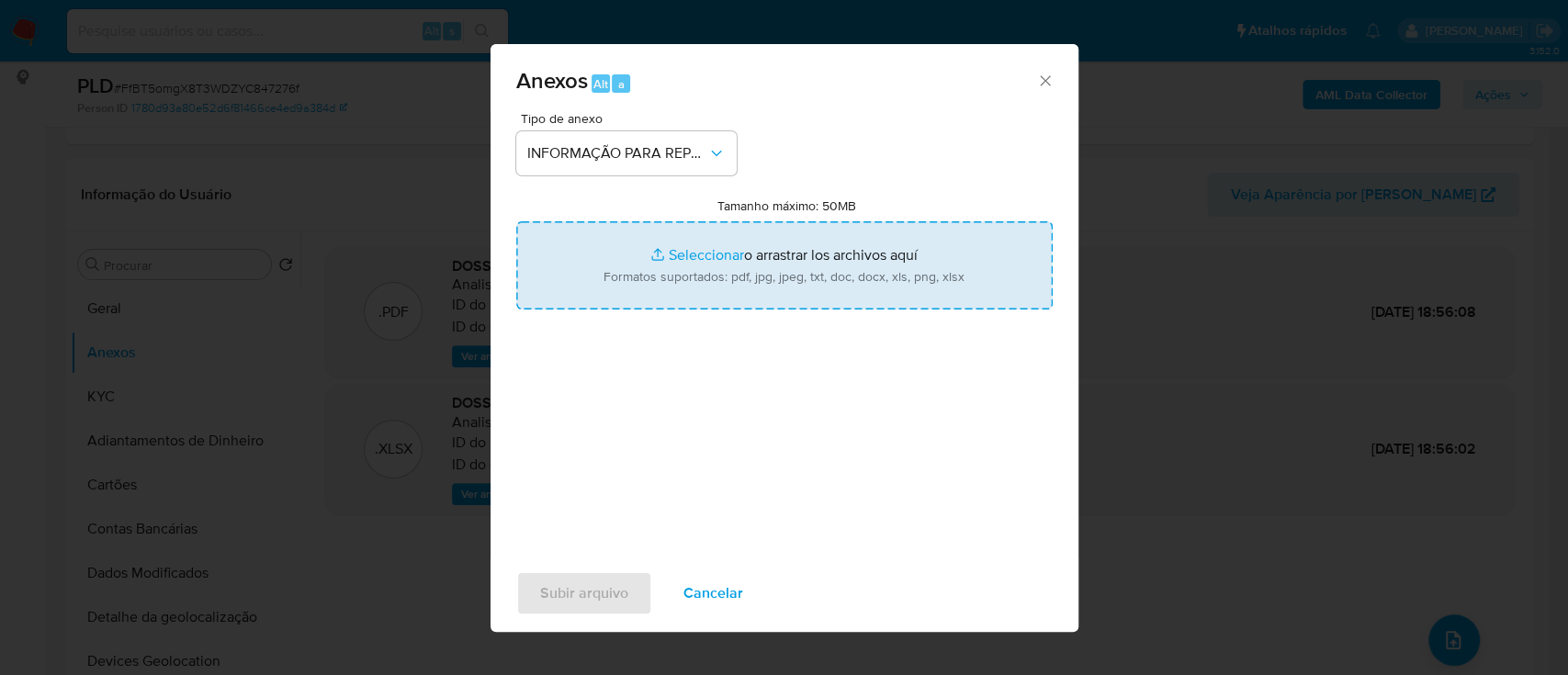
type input "C:\fakepath\SAR - FfBT5omgX8T3WDZYC847276f - CPF 30898505836 - [PERSON_NAME].pdf"
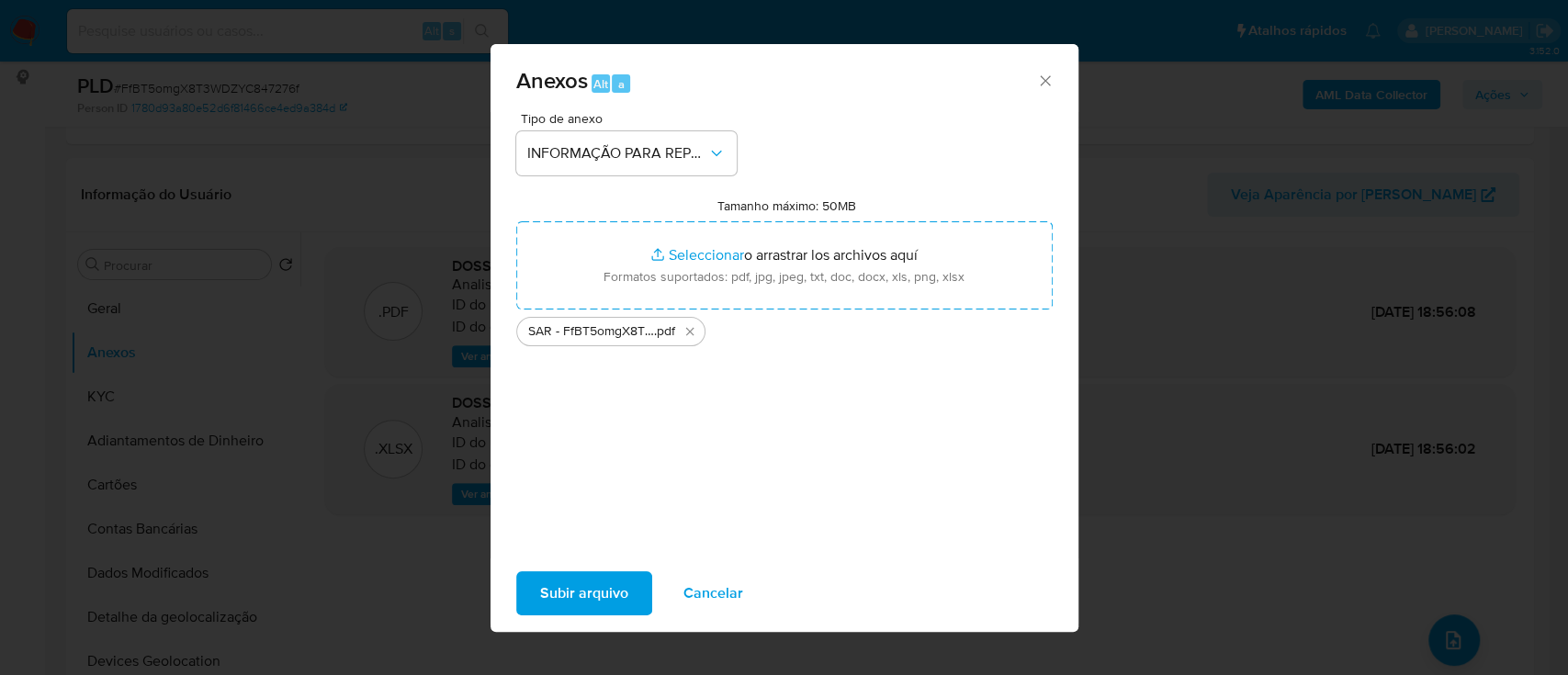
click at [599, 609] on span "Subir arquivo" at bounding box center [583, 593] width 88 height 41
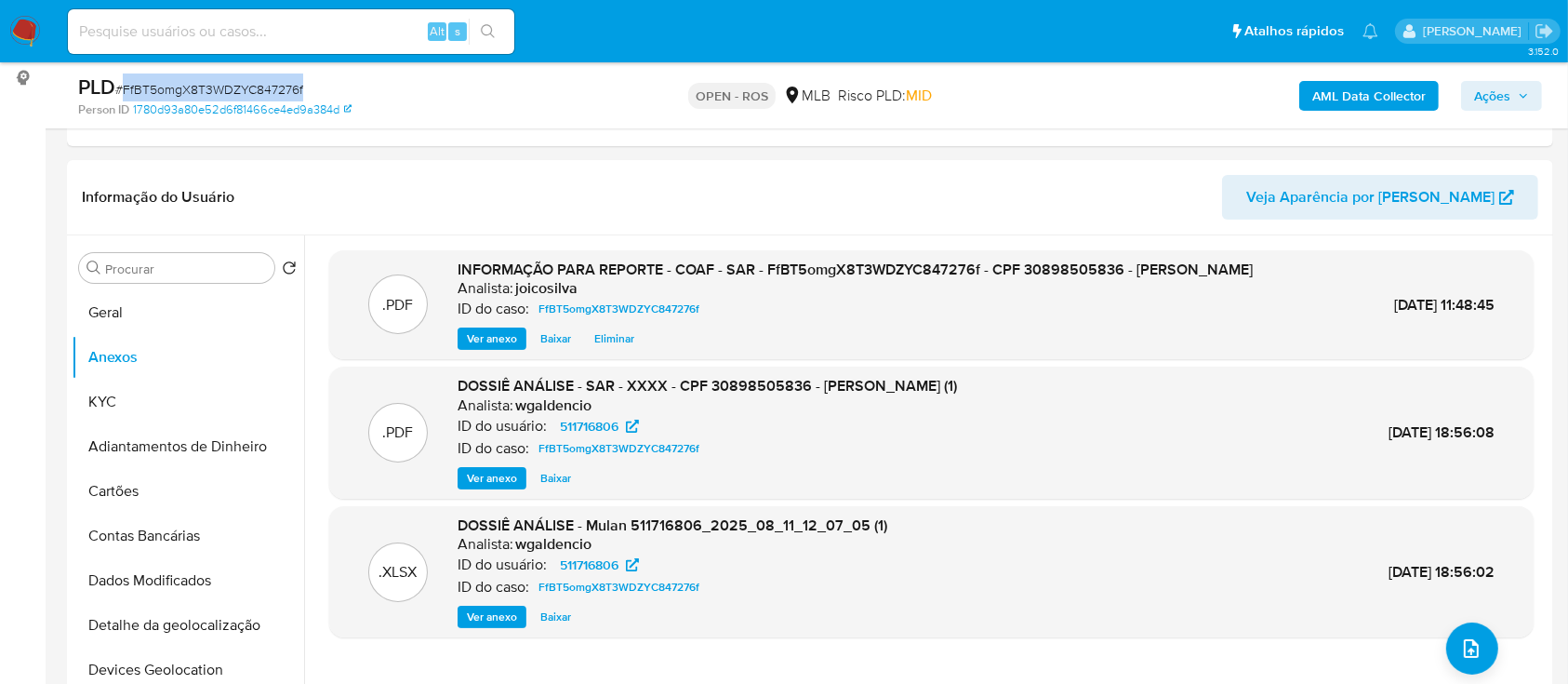
click at [1478, 104] on span "Ações" at bounding box center [1492, 95] width 36 height 30
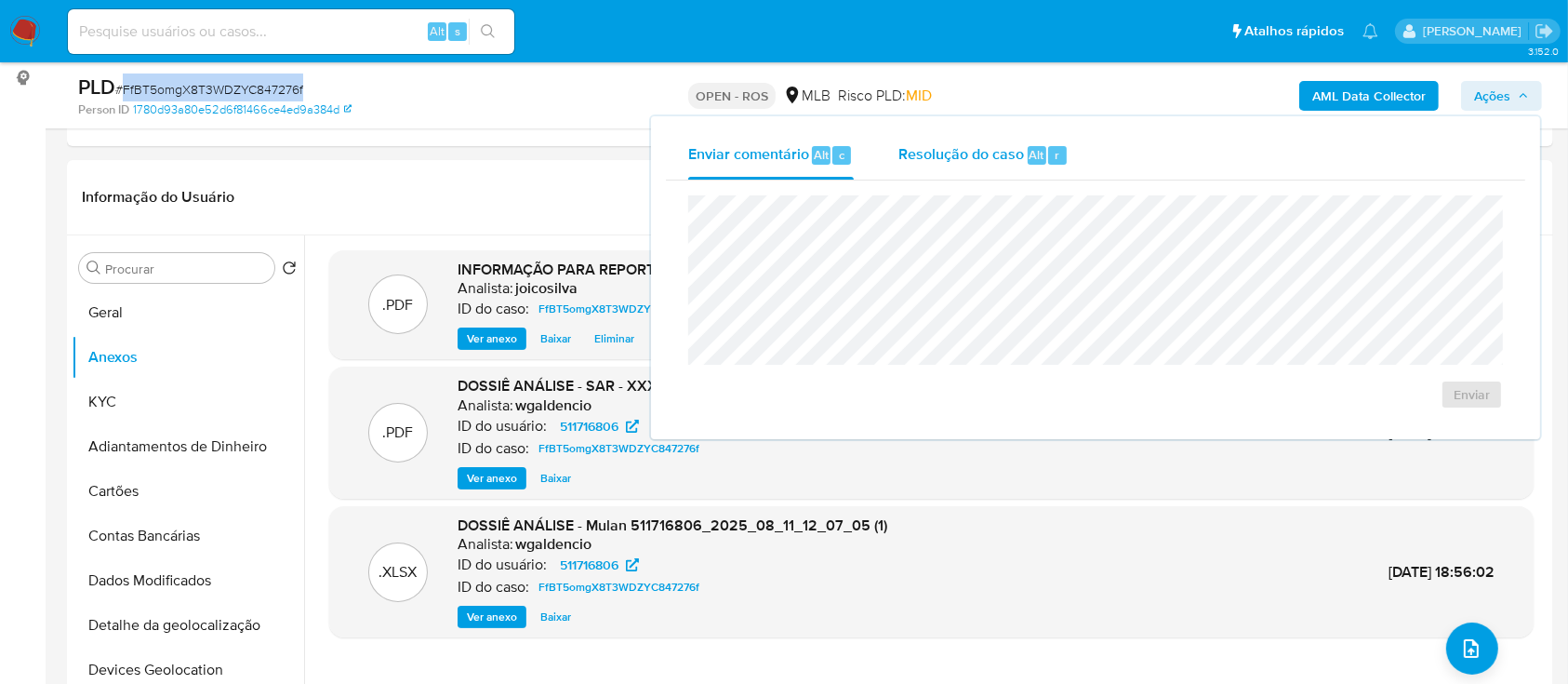
click at [966, 162] on span "Resolução do caso" at bounding box center [961, 154] width 126 height 21
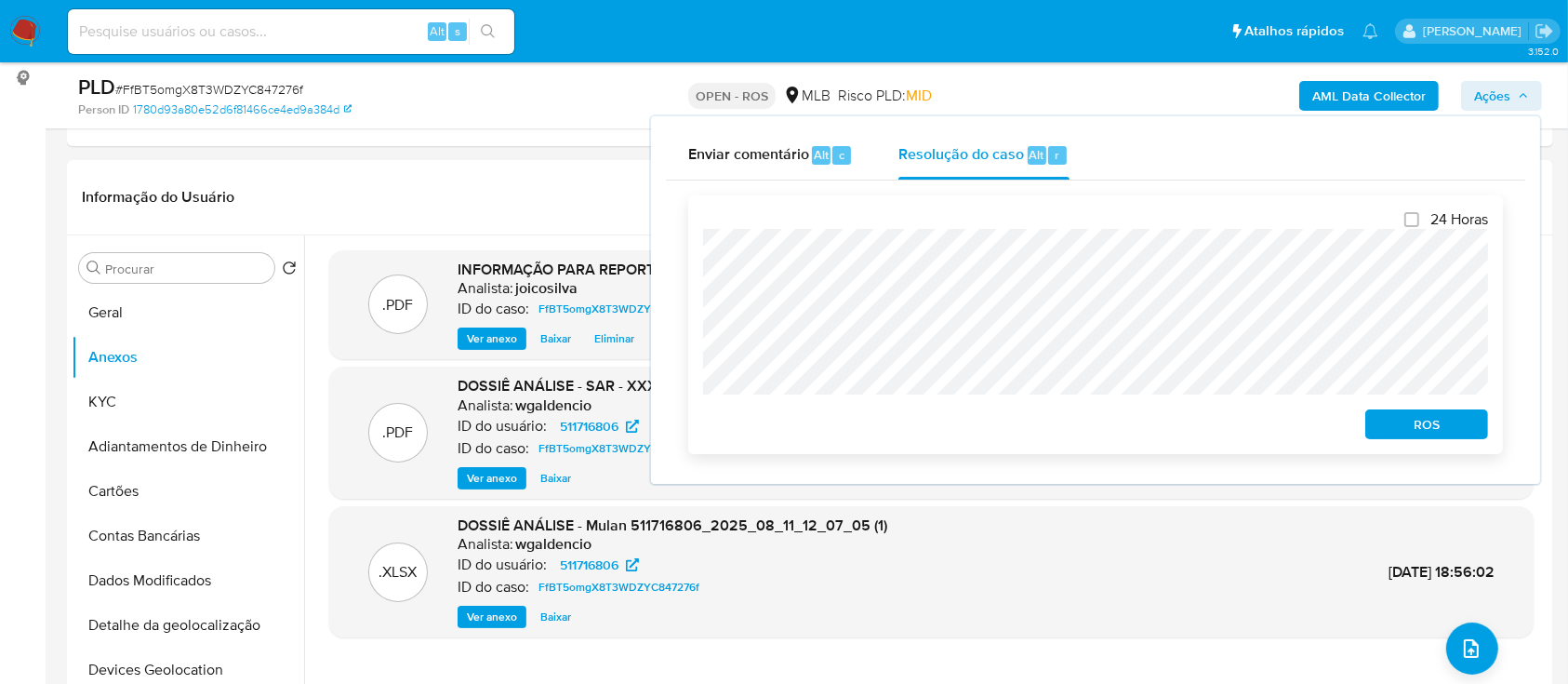
click at [1478, 439] on button "ROS" at bounding box center [1427, 424] width 123 height 30
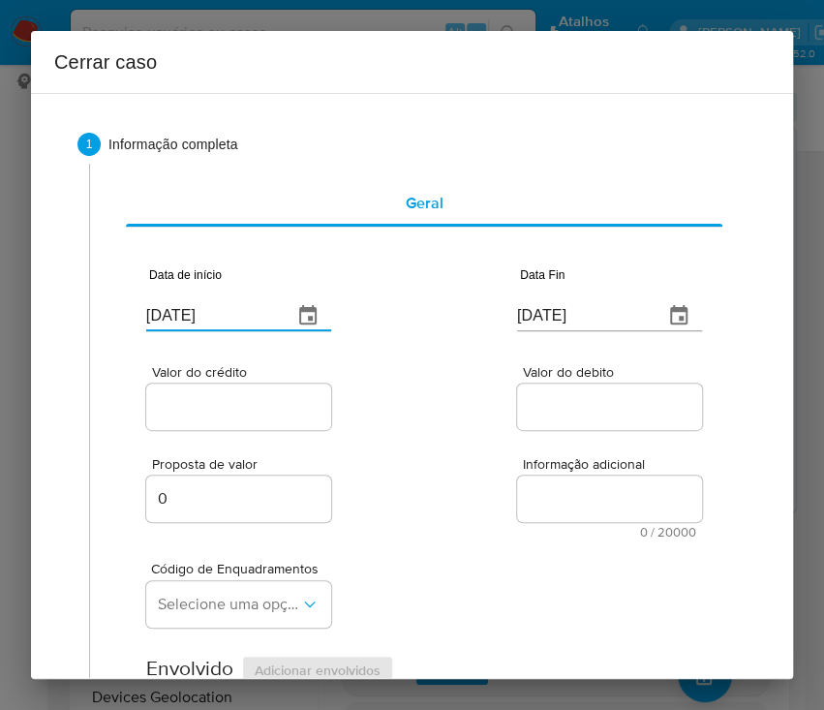
click at [182, 322] on input "13/08/2025" at bounding box center [211, 315] width 131 height 31
click at [183, 321] on input "13/08/2025" at bounding box center [211, 315] width 131 height 31
paste input "01/06"
type input "01/06/2025"
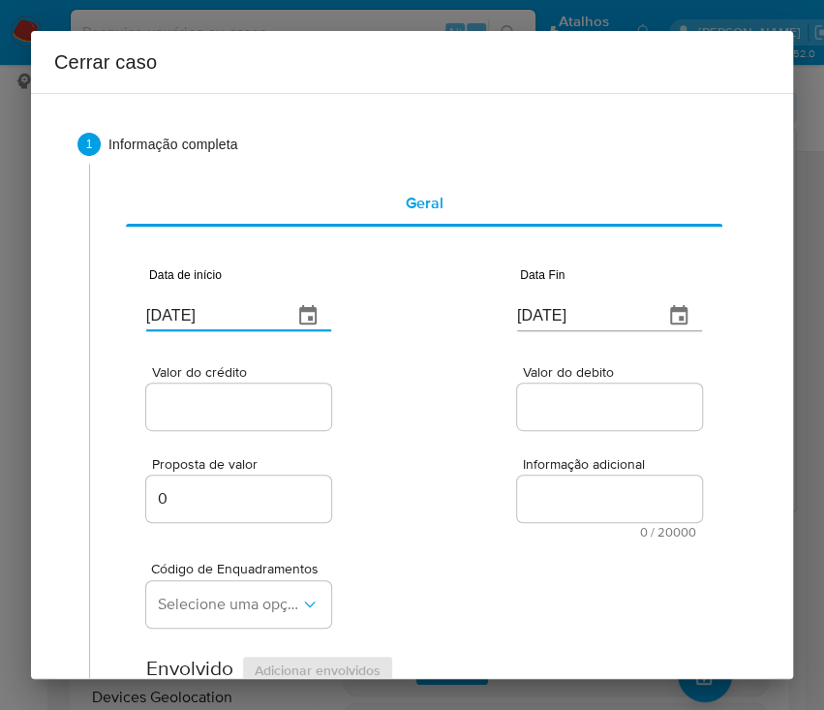
click at [523, 458] on span "Informação adicional" at bounding box center [615, 464] width 185 height 15
click at [517, 476] on textarea "Informação adicional" at bounding box center [609, 499] width 185 height 46
click at [525, 323] on input "13/08/2025" at bounding box center [582, 315] width 131 height 31
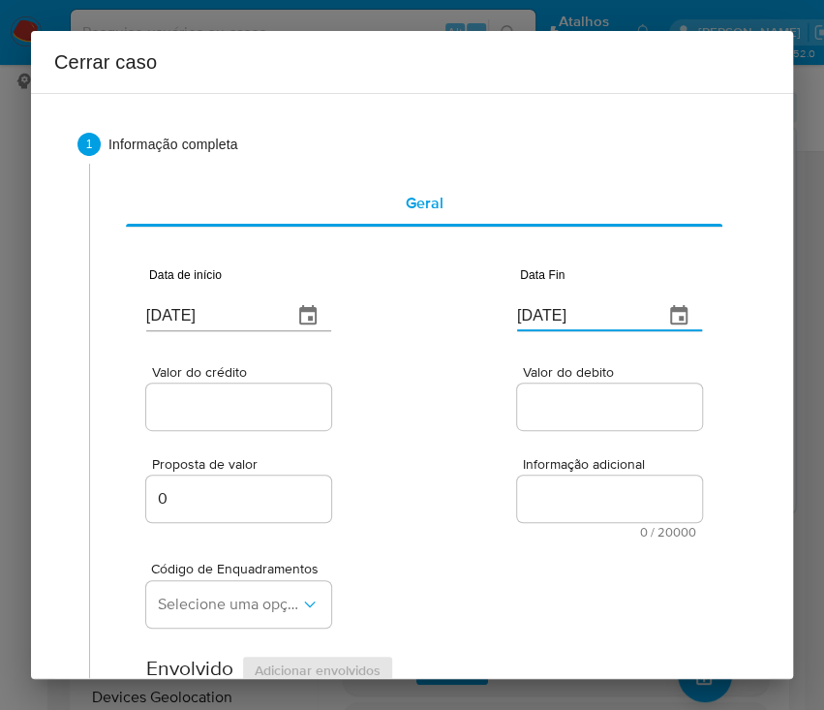
click at [525, 323] on input "13/08/2025" at bounding box center [582, 315] width 131 height 31
paste input "0"
type input "10/08/2025"
drag, startPoint x: 490, startPoint y: 455, endPoint x: 296, endPoint y: 437, distance: 194.6
click at [488, 456] on div "Proposta de valor 0 Informação adicional 0 / 20000 20000 caracteres restantes" at bounding box center [424, 486] width 556 height 105
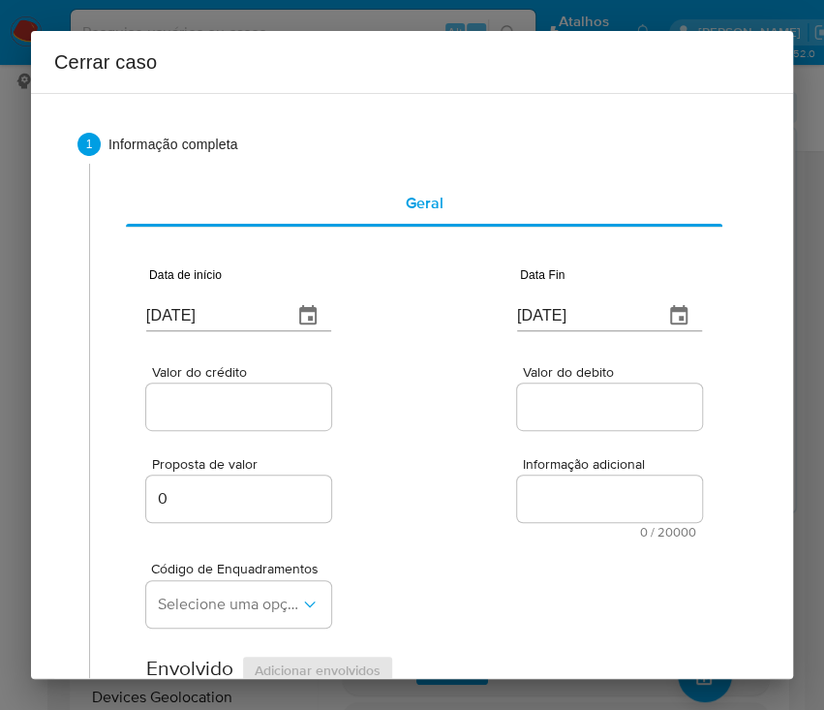
click at [283, 422] on div at bounding box center [238, 407] width 185 height 46
drag, startPoint x: 288, startPoint y: 405, endPoint x: 250, endPoint y: 435, distance: 48.3
click at [288, 405] on input "Valor do crédito" at bounding box center [241, 406] width 190 height 25
click at [280, 409] on input "Valor do crédito" at bounding box center [241, 406] width 190 height 25
paste input "R$227.649"
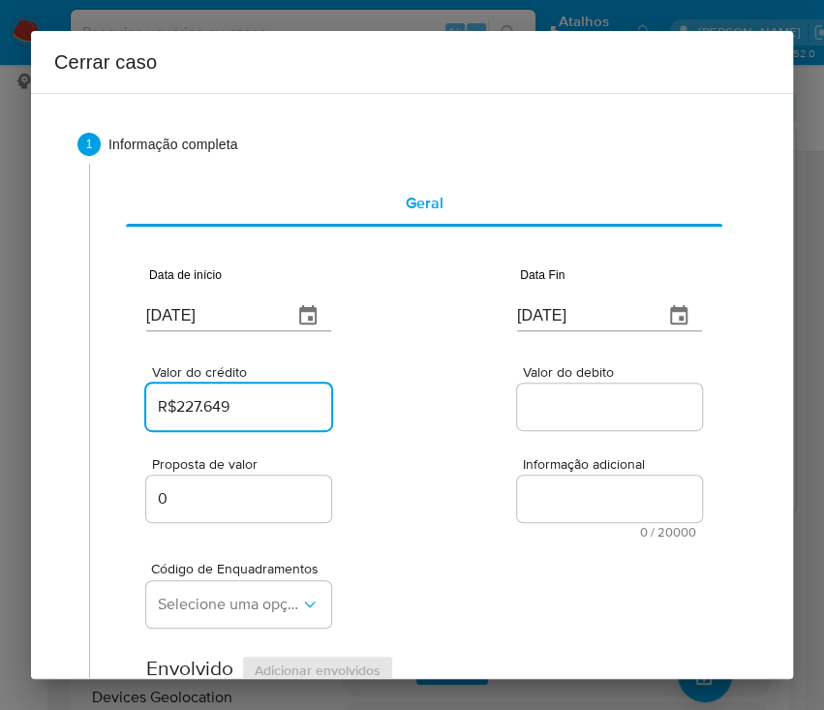
type input "R$227.649"
drag, startPoint x: 500, startPoint y: 470, endPoint x: 499, endPoint y: 507, distance: 37.8
click at [500, 470] on div "Proposta de valor 0 Informação adicional 0 / 20000 20000 caracteres restantes" at bounding box center [424, 486] width 556 height 105
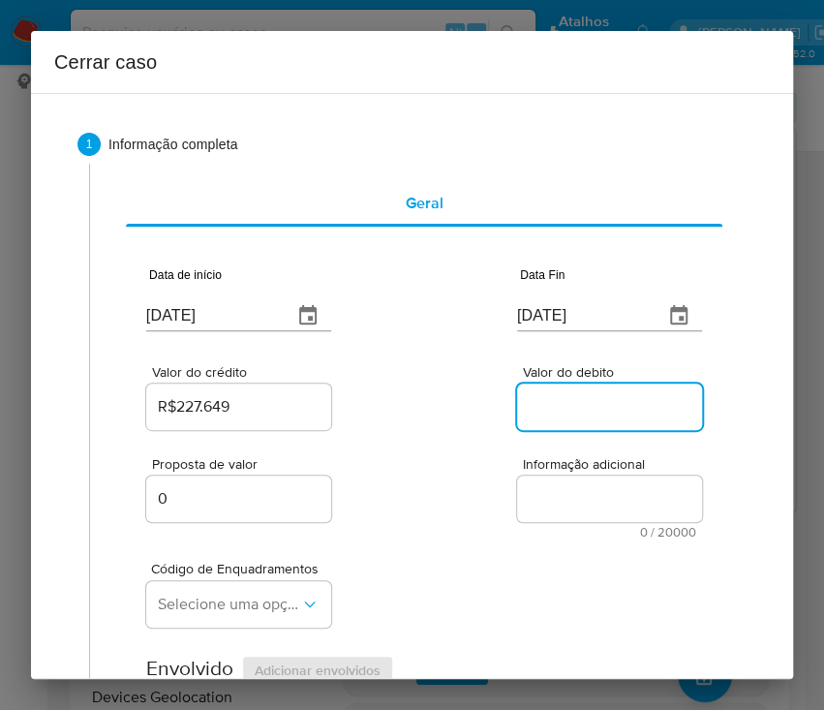
click at [581, 399] on input "Valor do debito" at bounding box center [612, 406] width 190 height 25
paste input "R$226.578"
type input "R$226.578"
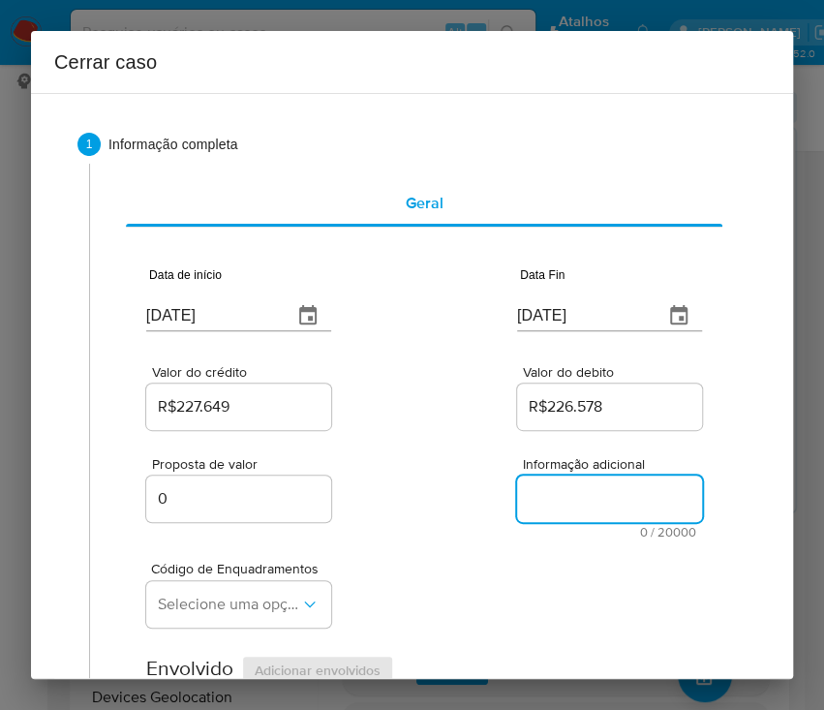
click at [573, 519] on textarea "Informação adicional" at bounding box center [609, 499] width 185 height 46
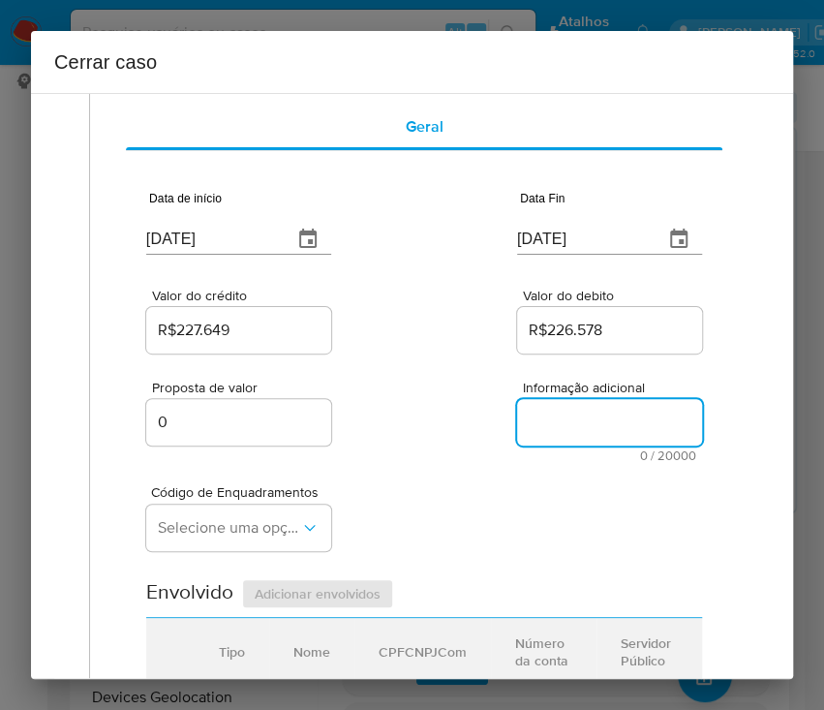
scroll to position [129, 0]
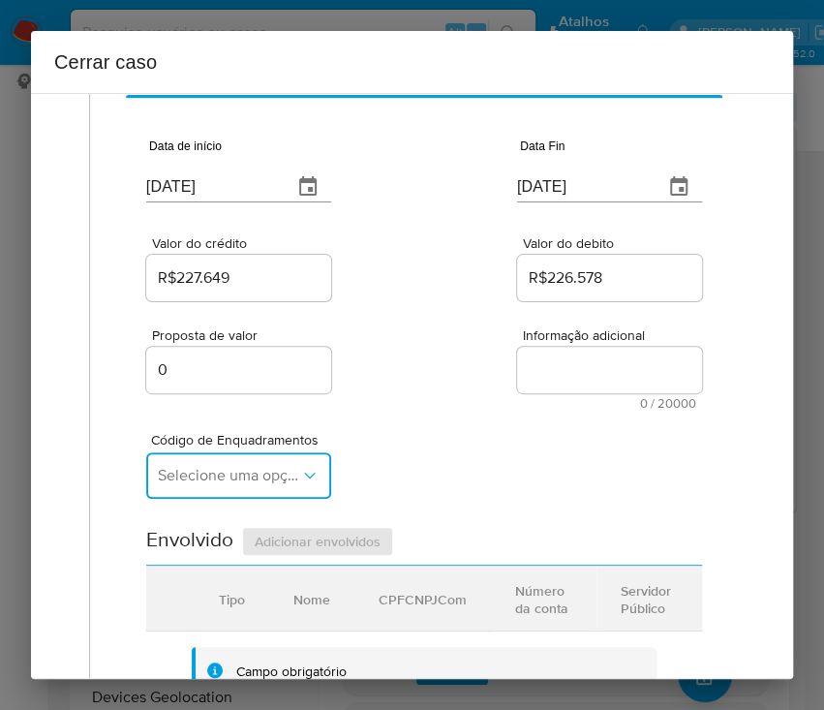
click at [199, 471] on span "Selecione uma opção" at bounding box center [229, 475] width 142 height 19
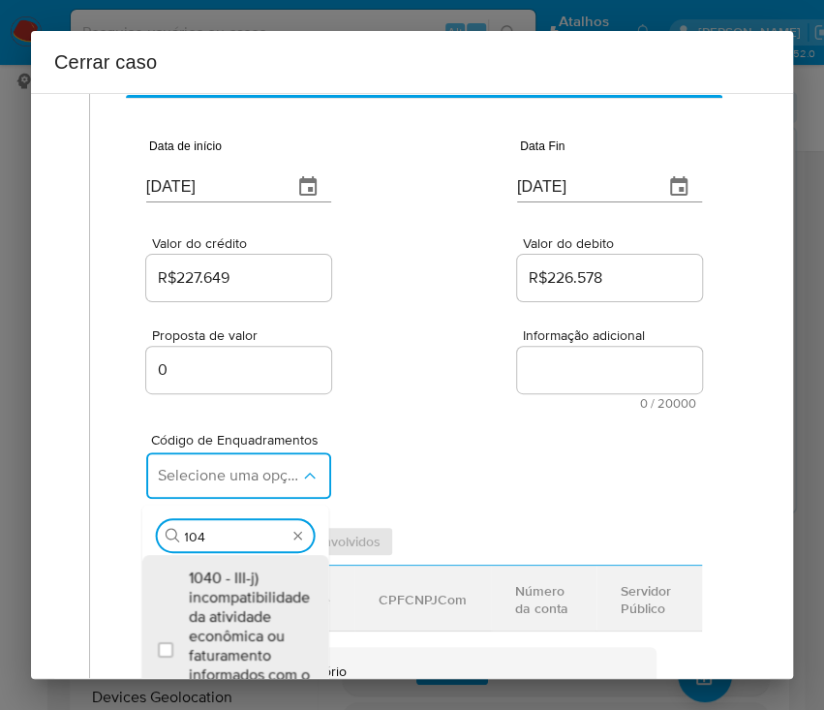
type input "1045"
click at [258, 578] on span "1045 - IV-a) movimentação de recursos incompatível com o patrimônio, a atividad…" at bounding box center [244, 656] width 113 height 174
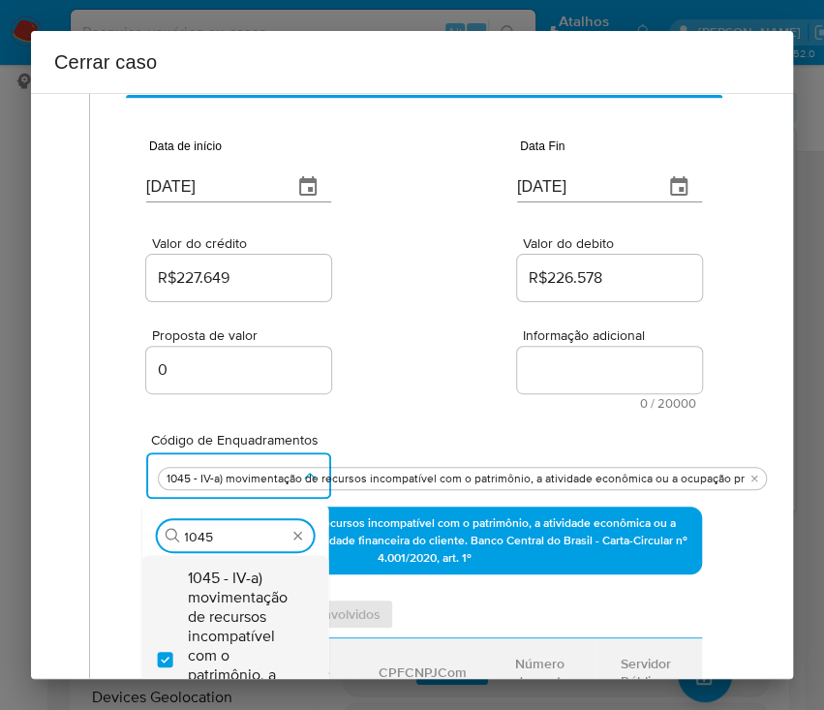
checkbox input "true"
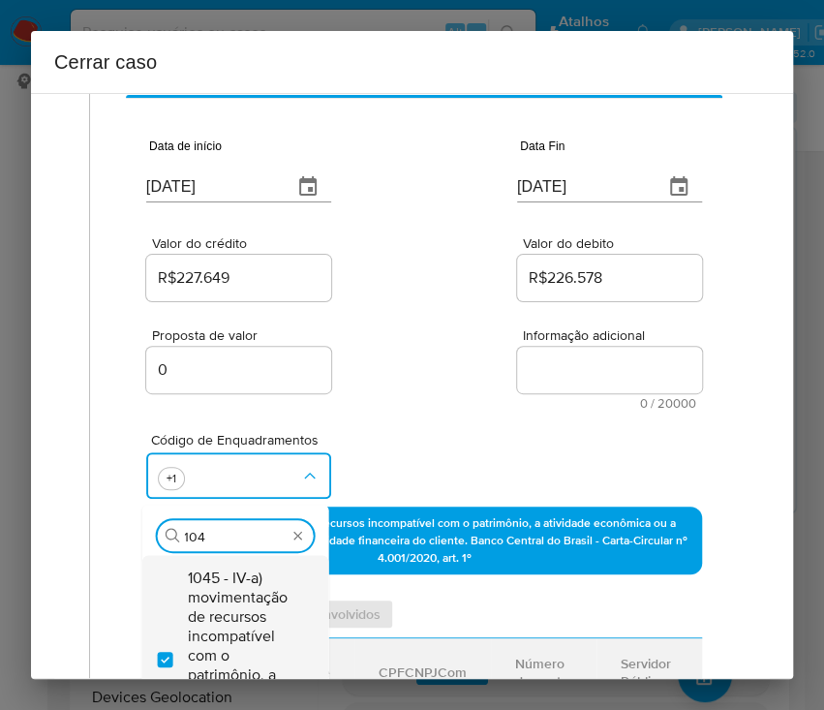
scroll to position [0, 0]
type input "1047"
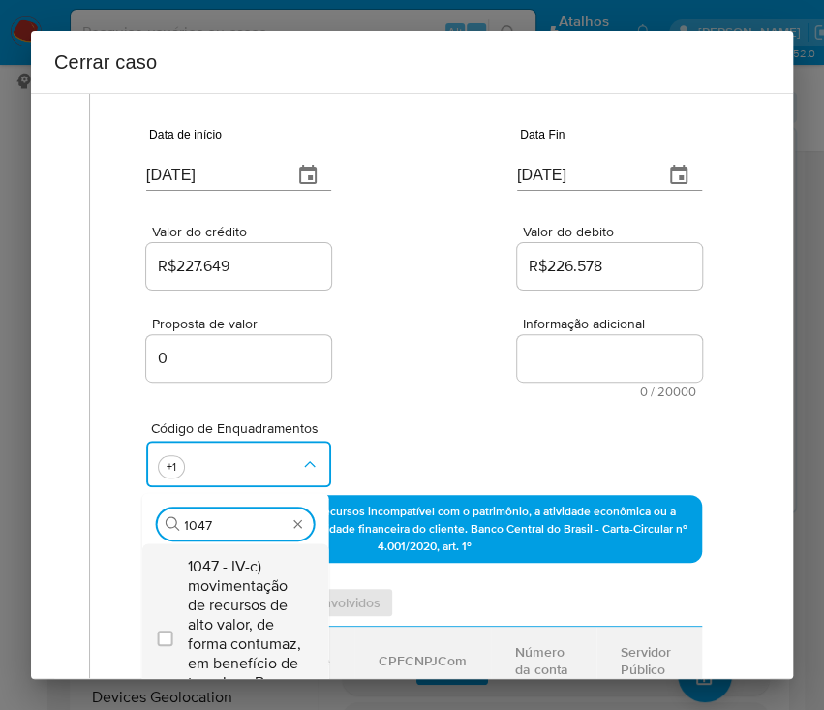
drag, startPoint x: 261, startPoint y: 577, endPoint x: 284, endPoint y: 585, distance: 24.5
click at [262, 577] on span "1047 - IV-c) movimentação de recursos de alto valor, de forma contumaz, em bene…" at bounding box center [244, 634] width 113 height 155
checkbox input "true"
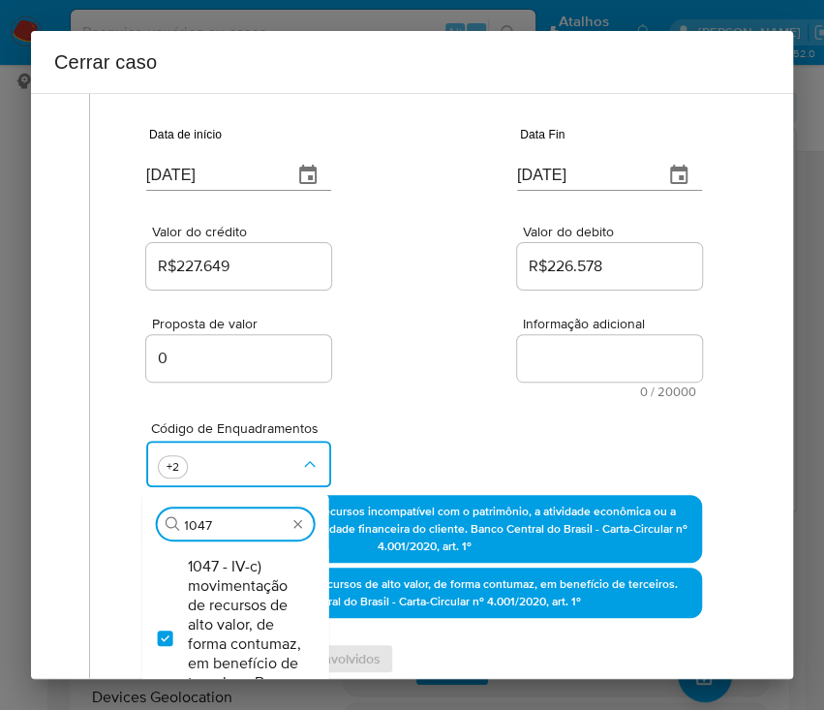
click at [447, 306] on div "Proposta de valor 0 Informação adicional 0 / 20000 20000 caracteres restantes" at bounding box center [424, 345] width 556 height 105
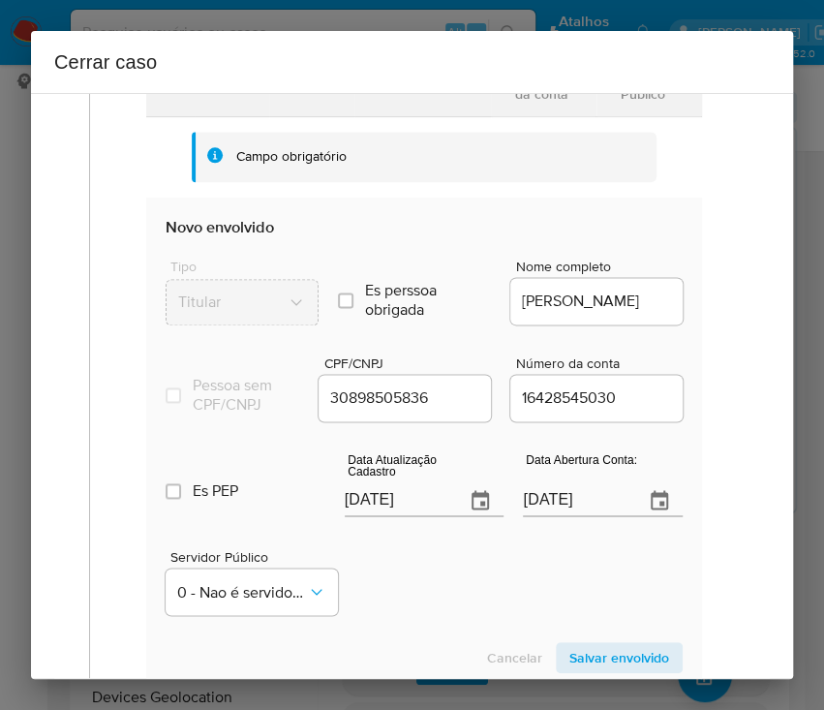
scroll to position [786, 0]
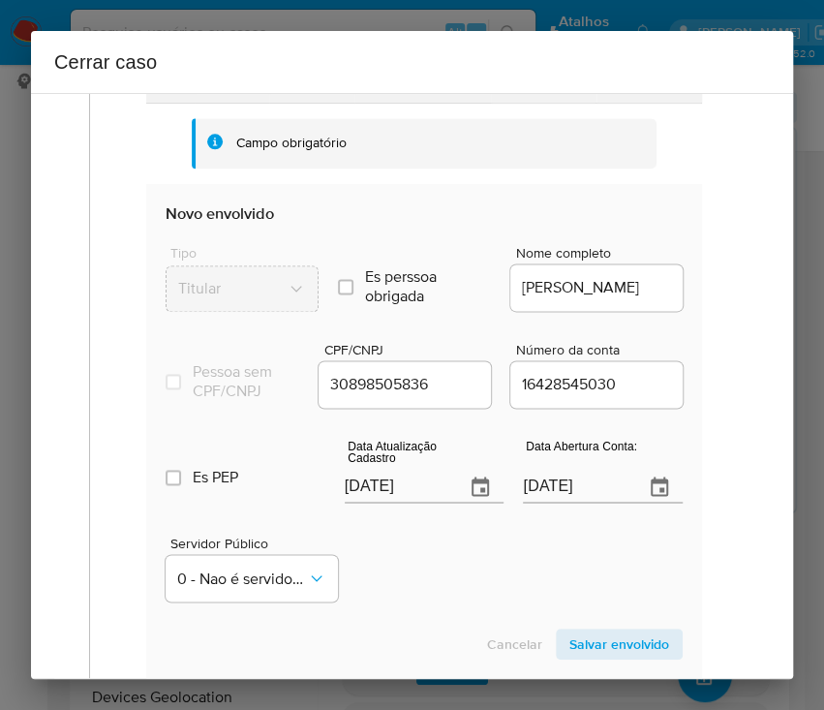
click at [406, 503] on input "13/08/2025" at bounding box center [398, 487] width 106 height 31
paste input "7/07"
type input "17/07/2025"
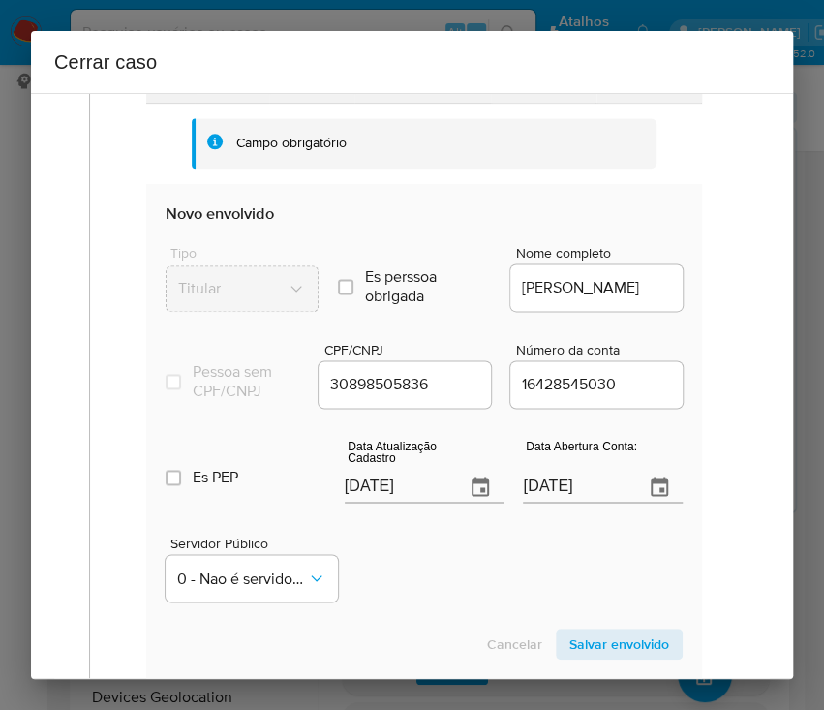
click at [406, 532] on div "Servidor Público 0 - Nao é servidor/Nao possui informacao" at bounding box center [424, 560] width 517 height 97
click at [547, 493] on input "20/02/2025" at bounding box center [576, 487] width 106 height 31
click at [546, 493] on input "20/02/2025" at bounding box center [576, 487] width 106 height 31
click at [514, 568] on div "Servidor Público 0 - Nao é servidor/Nao possui informacao" at bounding box center [424, 560] width 517 height 97
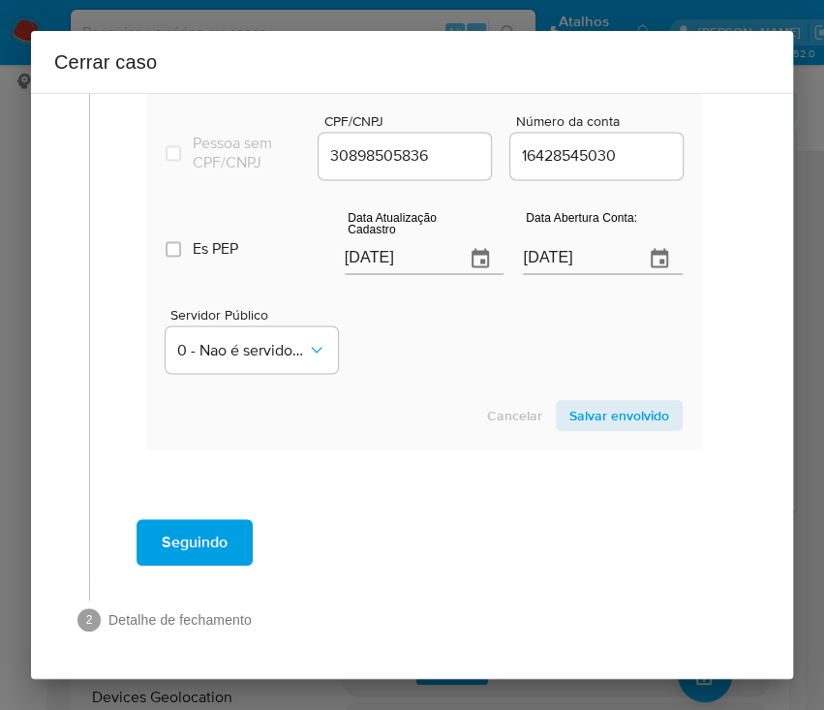
click at [573, 426] on span "Salvar envolvido" at bounding box center [619, 415] width 100 height 27
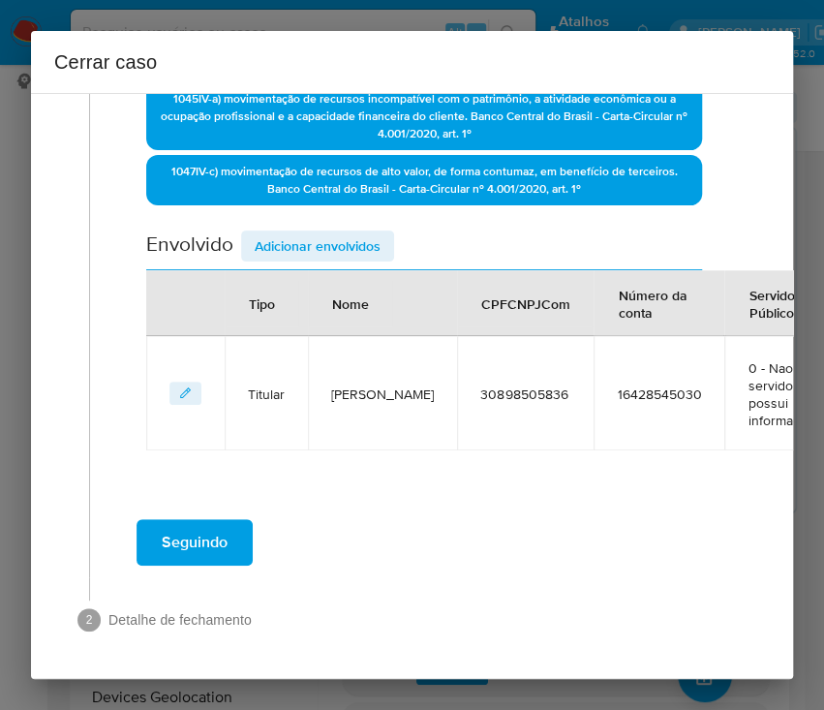
click at [332, 232] on span "Adicionar envolvidos" at bounding box center [318, 245] width 126 height 27
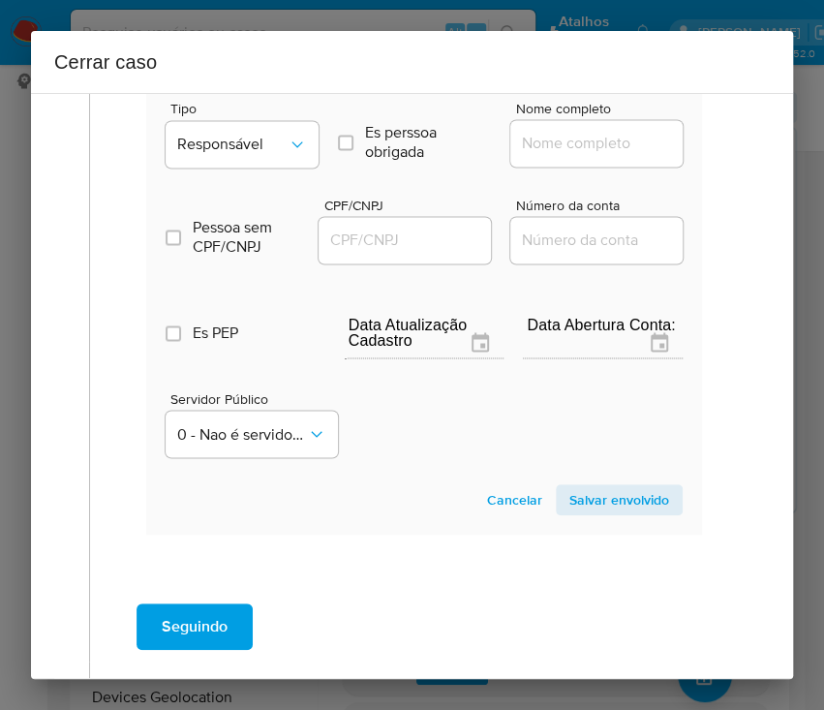
scroll to position [822, 0]
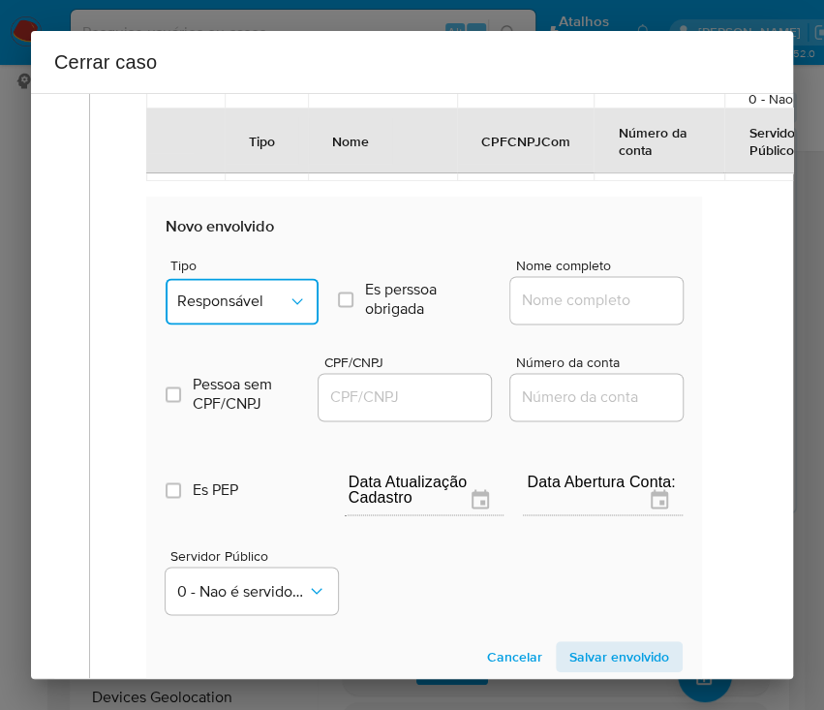
click at [235, 296] on span "Responsável" at bounding box center [232, 301] width 110 height 19
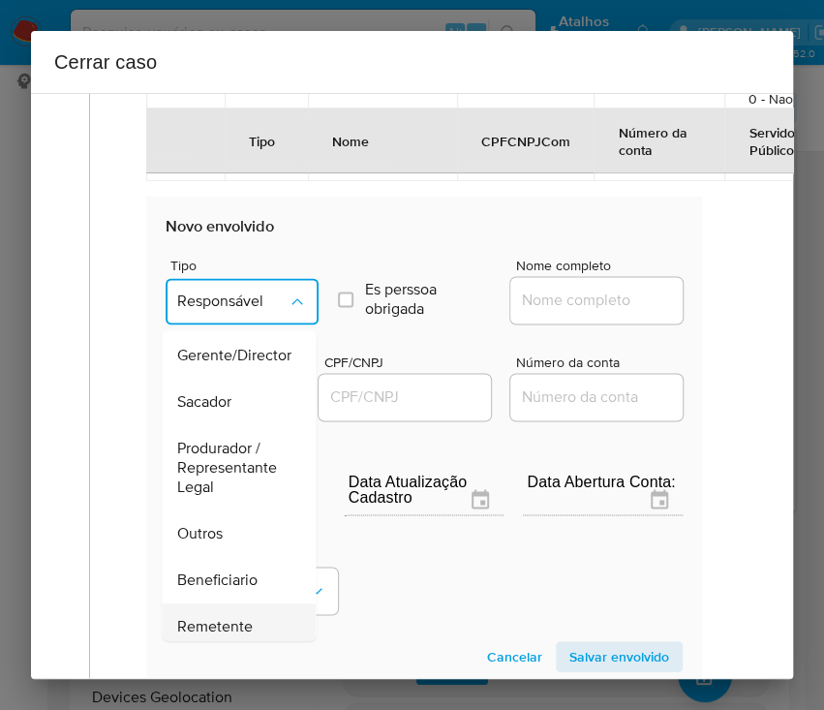
scroll to position [345, 0]
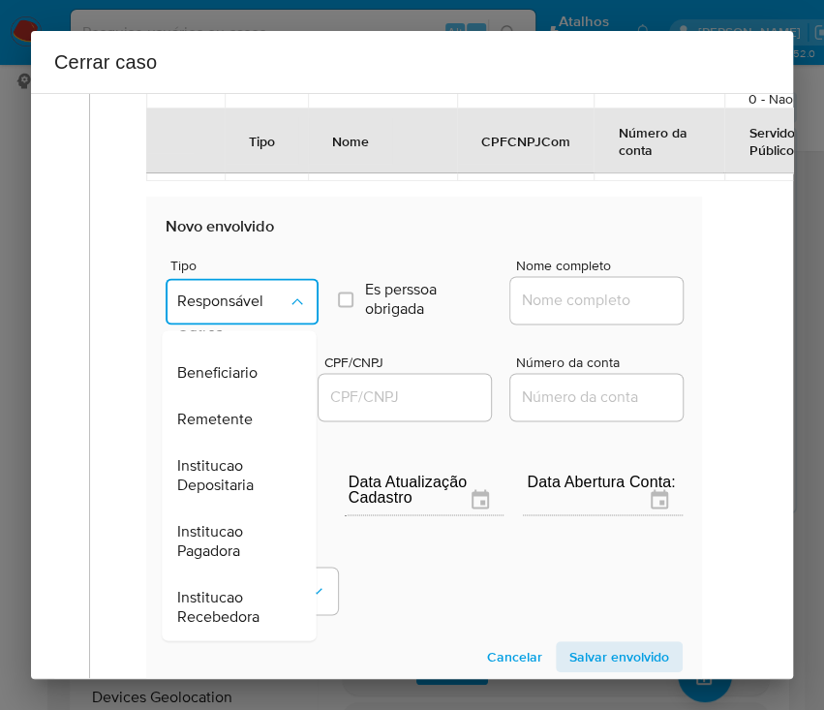
click at [228, 410] on span "Remetente" at bounding box center [215, 419] width 76 height 19
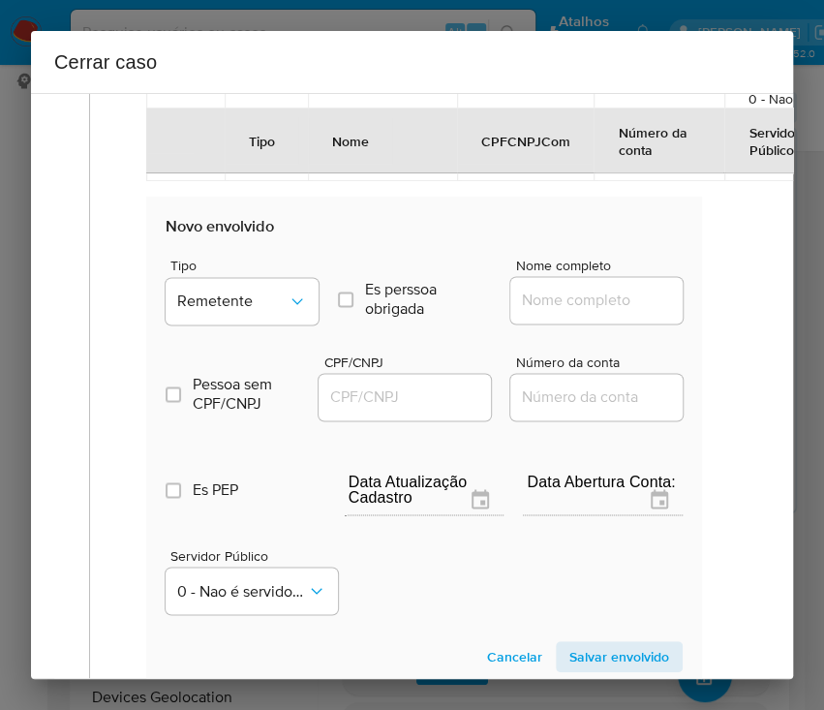
click at [525, 292] on input "Nome completo" at bounding box center [605, 300] width 190 height 25
paste input "Suelen Da Silva Moraes, 45074197864"
drag, startPoint x: 568, startPoint y: 297, endPoint x: 740, endPoint y: 379, distance: 190.6
click at [750, 304] on div "1 Informação completa Geral Data de início 01/06/2025 Data Fin 10/08/2025 Valor…" at bounding box center [412, 386] width 762 height 586
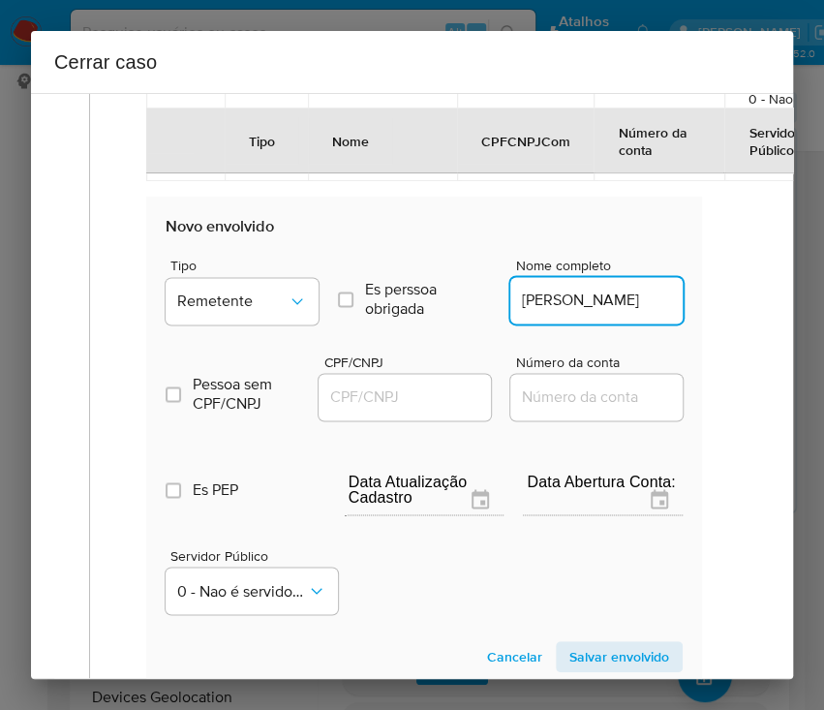
scroll to position [0, 0]
type input "Suelen Da Silva Moraes"
click at [343, 398] on input "CPF/CNPJ" at bounding box center [414, 396] width 190 height 25
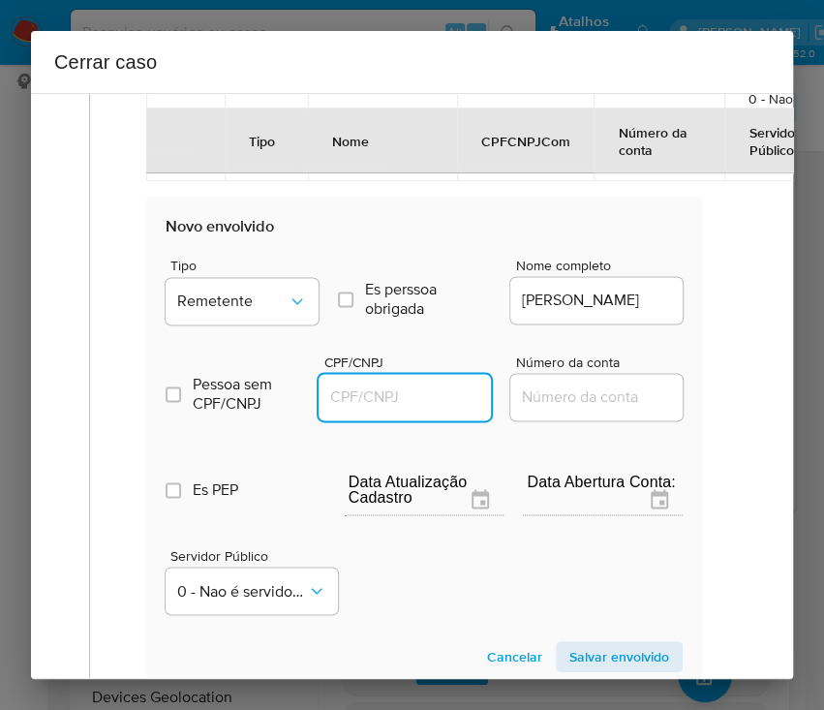
paste input "45074197864"
type input "45074197864"
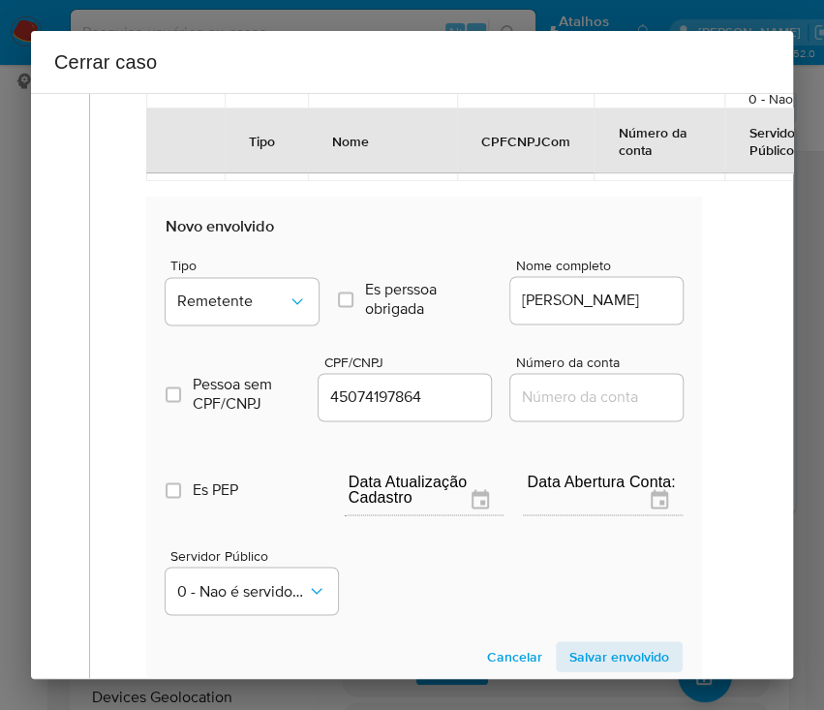
click at [575, 649] on span "Salvar envolvido" at bounding box center [619, 656] width 100 height 27
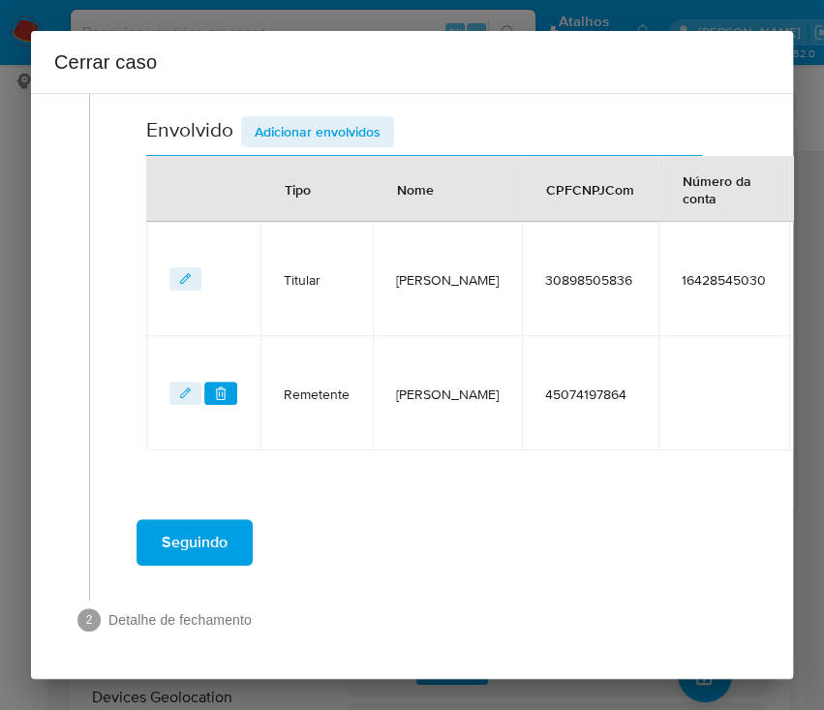
scroll to position [426, 0]
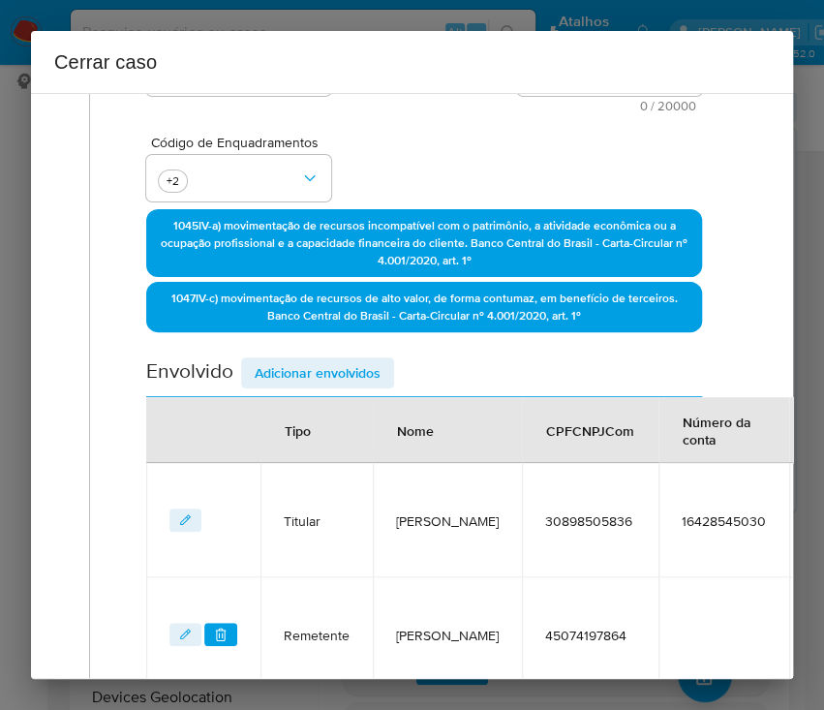
click at [380, 382] on span "Adicionar envolvidos" at bounding box center [318, 372] width 126 height 27
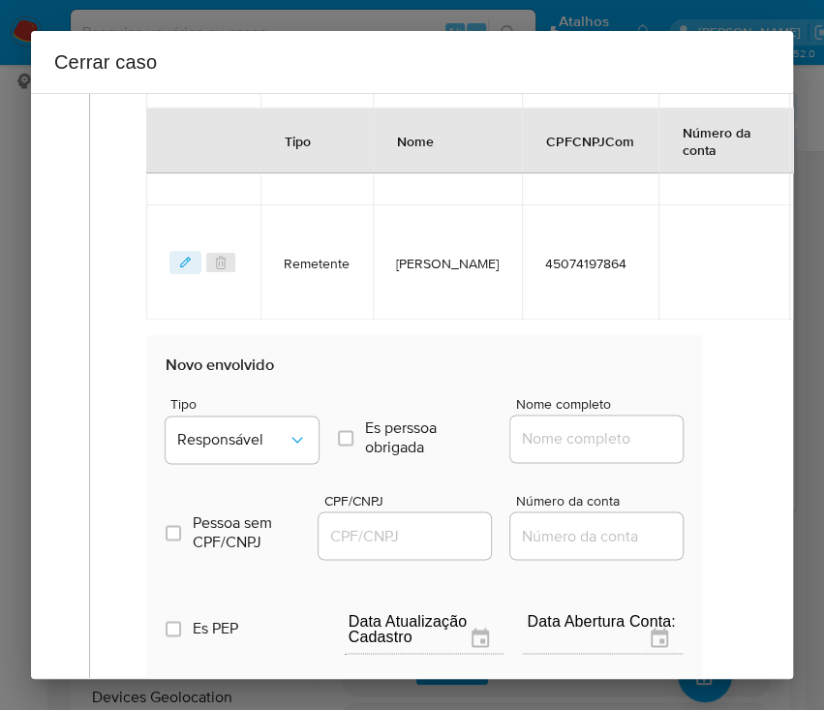
scroll to position [1071, 0]
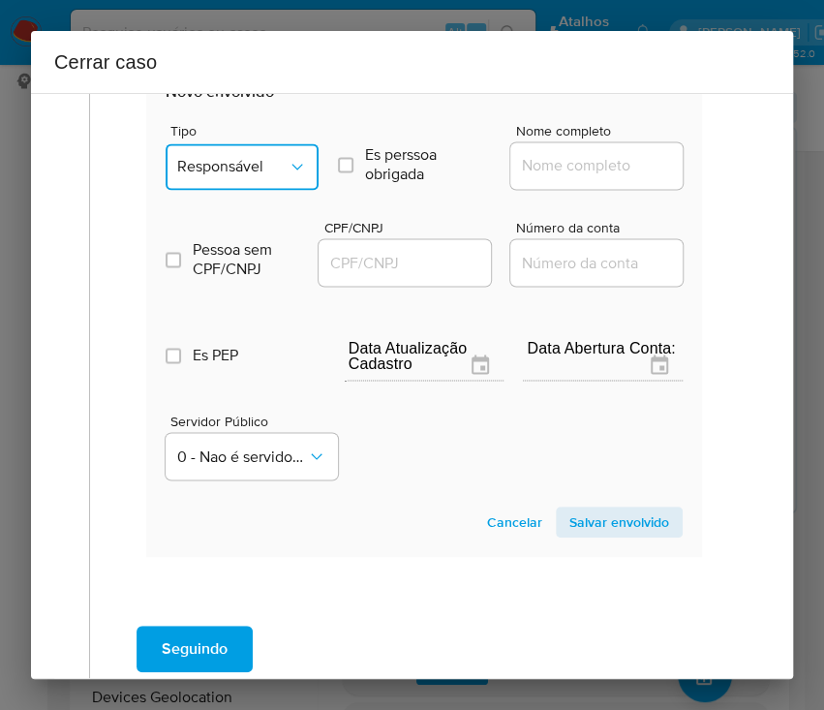
click at [255, 143] on button "Responsável" at bounding box center [242, 166] width 153 height 46
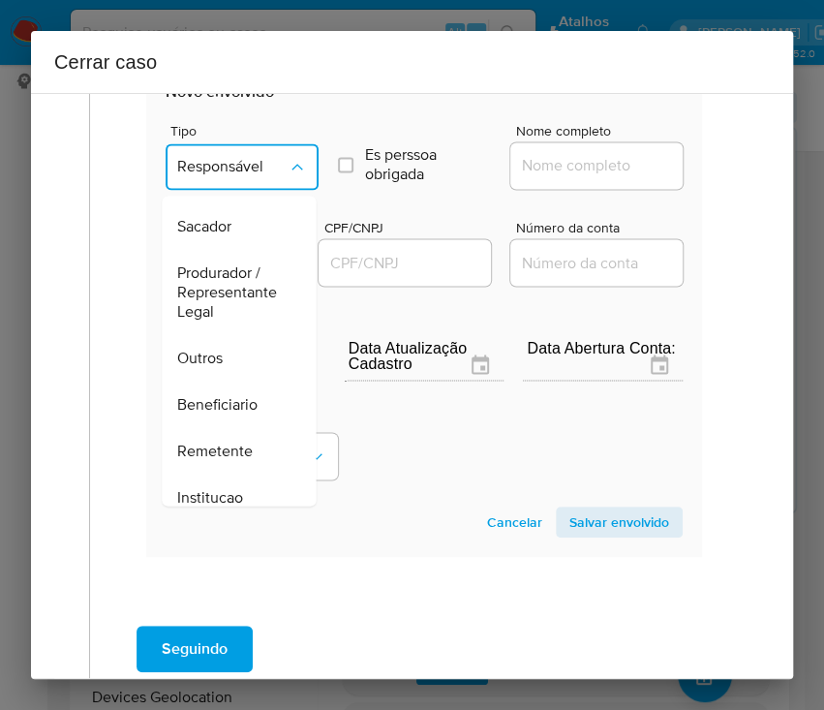
scroll to position [345, 0]
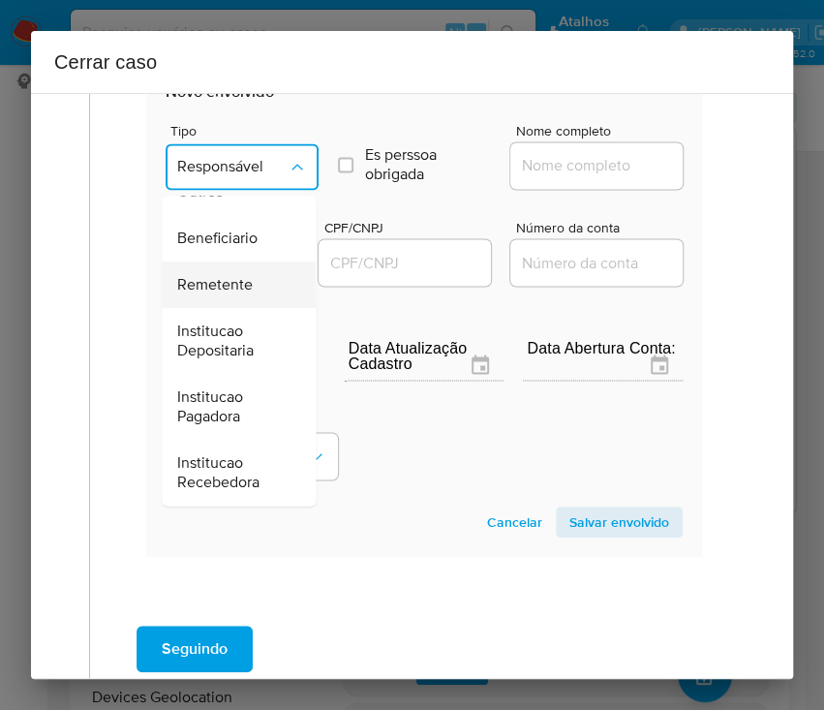
click at [224, 287] on span "Remetente" at bounding box center [215, 284] width 76 height 19
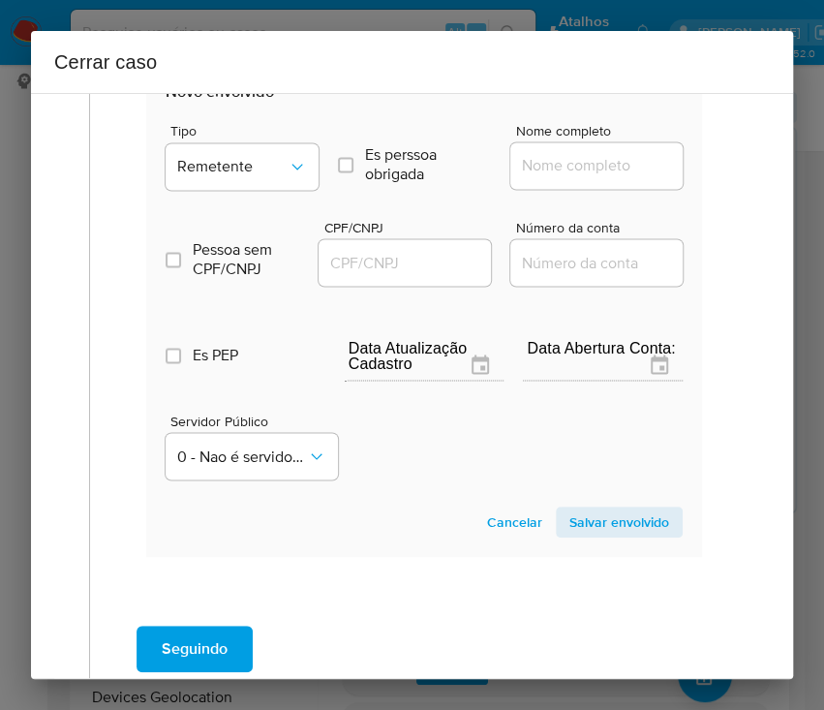
click at [549, 157] on input "Nome completo" at bounding box center [605, 165] width 190 height 25
paste input "Sortenabet Gaming Brasil Sa, 54989030000100"
drag, startPoint x: 539, startPoint y: 166, endPoint x: 585, endPoint y: 167, distance: 45.5
click at [585, 166] on input "Sortenabet Gaming Brasil Sa, 54989030000100" at bounding box center [605, 165] width 190 height 25
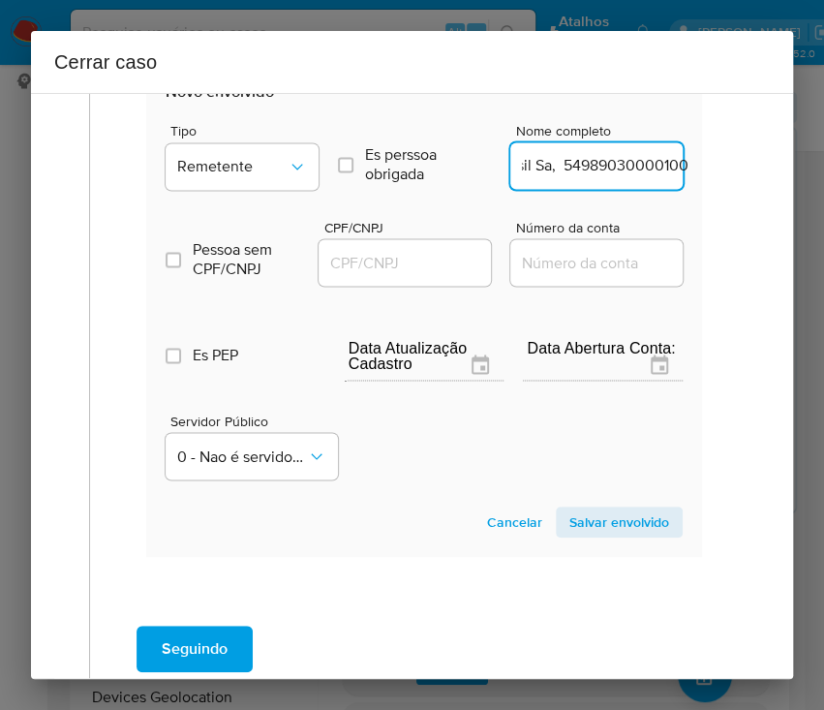
drag, startPoint x: 535, startPoint y: 171, endPoint x: 714, endPoint y: 173, distance: 179.2
type input "Sortenabet Gaming Brasil Sa"
drag, startPoint x: 403, startPoint y: 261, endPoint x: 453, endPoint y: 265, distance: 50.6
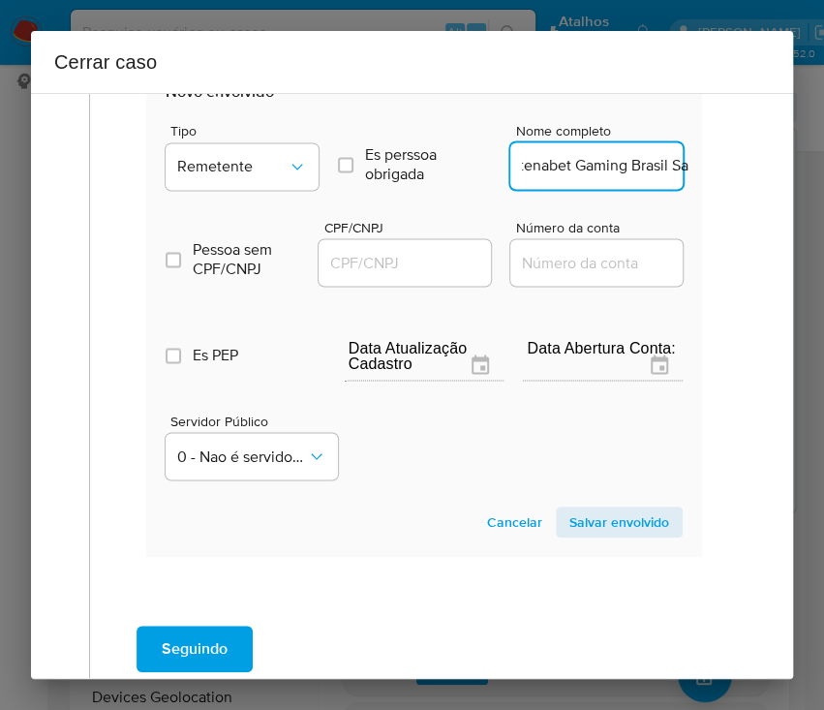
click at [403, 261] on input "CPF/CNPJ" at bounding box center [414, 262] width 190 height 25
paste input "54989030000100"
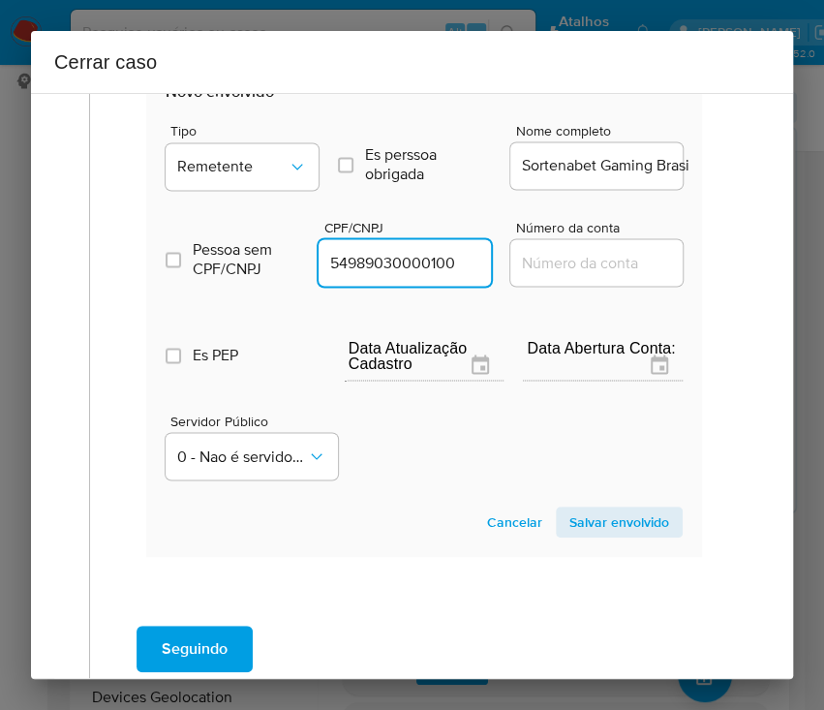
type input "54989030000100"
click at [575, 513] on span "Salvar envolvido" at bounding box center [619, 521] width 100 height 27
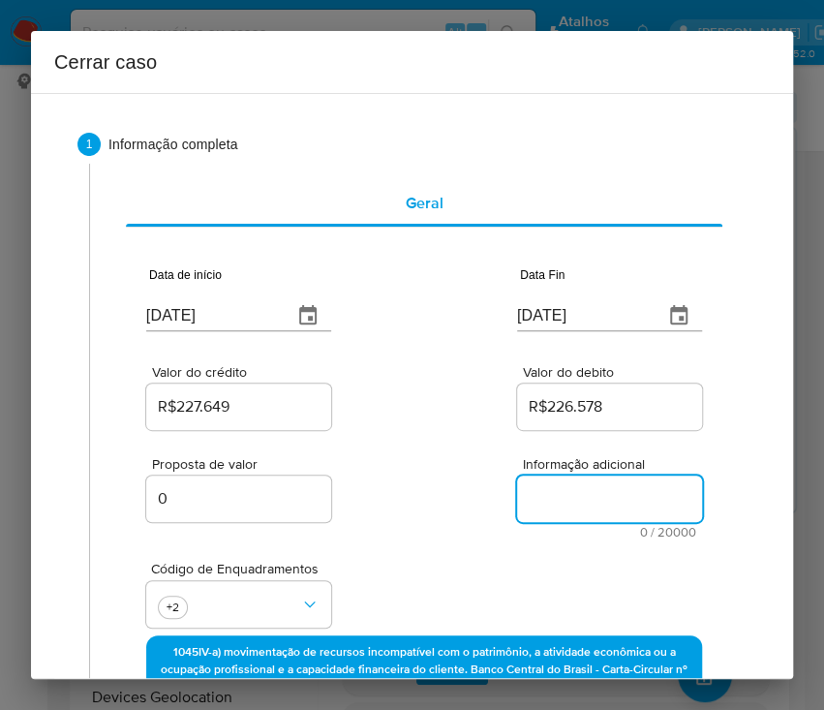
click at [573, 491] on textarea "Informação adicional" at bounding box center [609, 499] width 185 height 46
paste textarea "Informações do Cliente Sergio Flavio Guimaraes da Silva, CPF 30898505836, 41 an…"
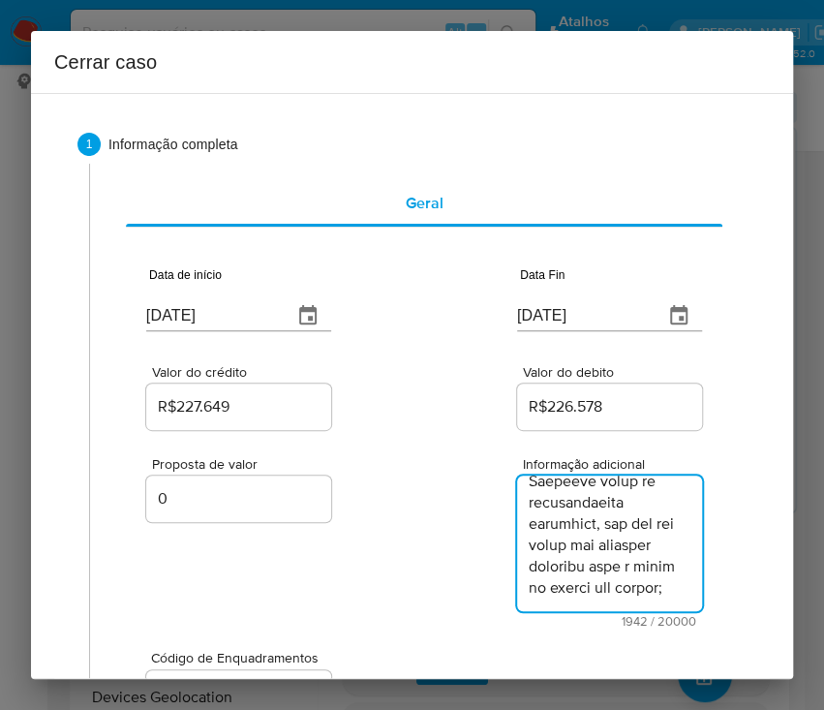
type textarea "Informações do Cliente Sergio Flavio Guimaraes da Silva, CPF 30898505836, 41 an…"
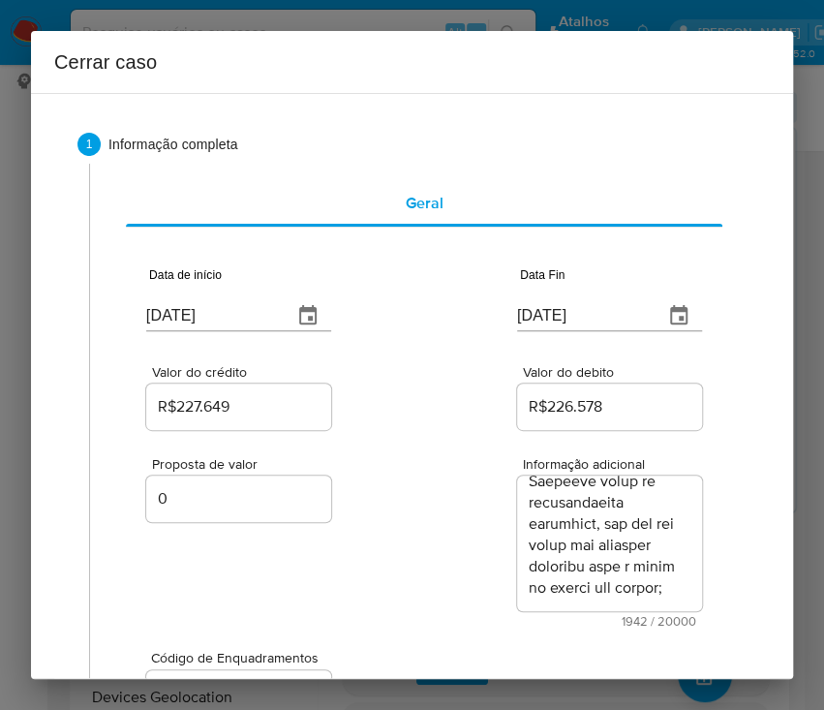
click at [396, 533] on div "Proposta de valor 0 Informação adicional 1942 / 20000 18058 caracteres restantes" at bounding box center [424, 531] width 556 height 194
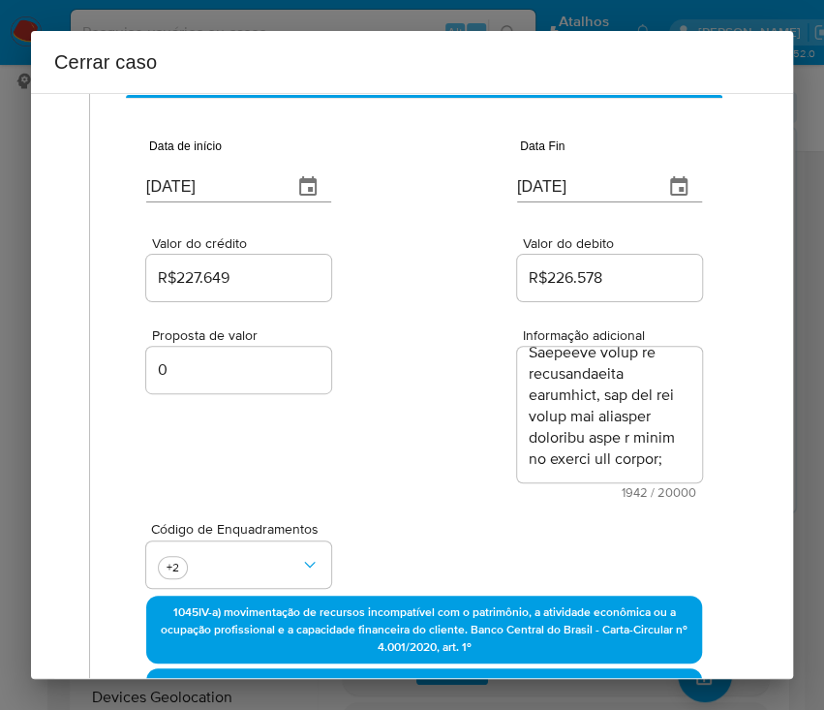
scroll to position [888, 0]
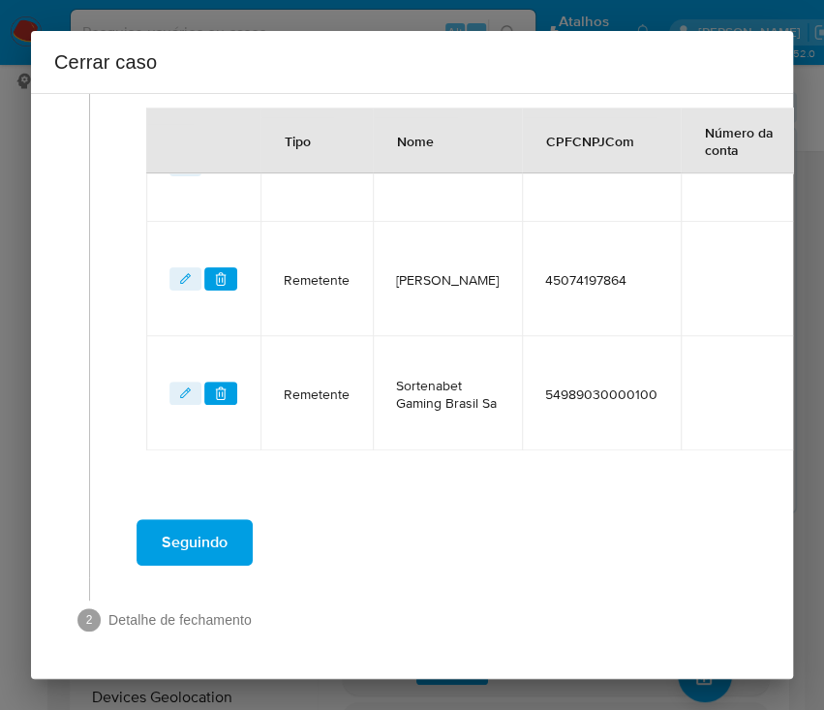
click at [200, 521] on span "Seguindo" at bounding box center [195, 542] width 66 height 43
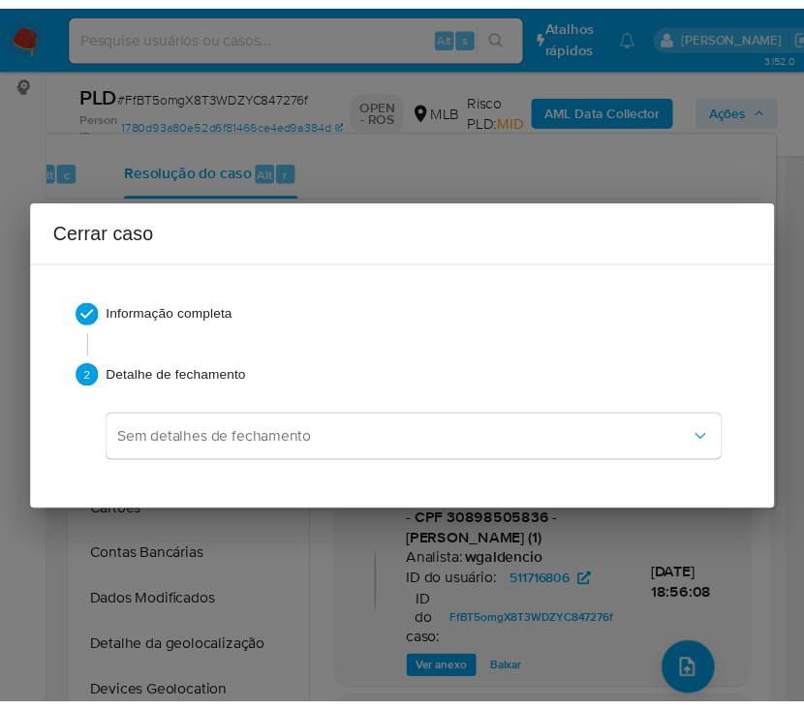
scroll to position [2851, 0]
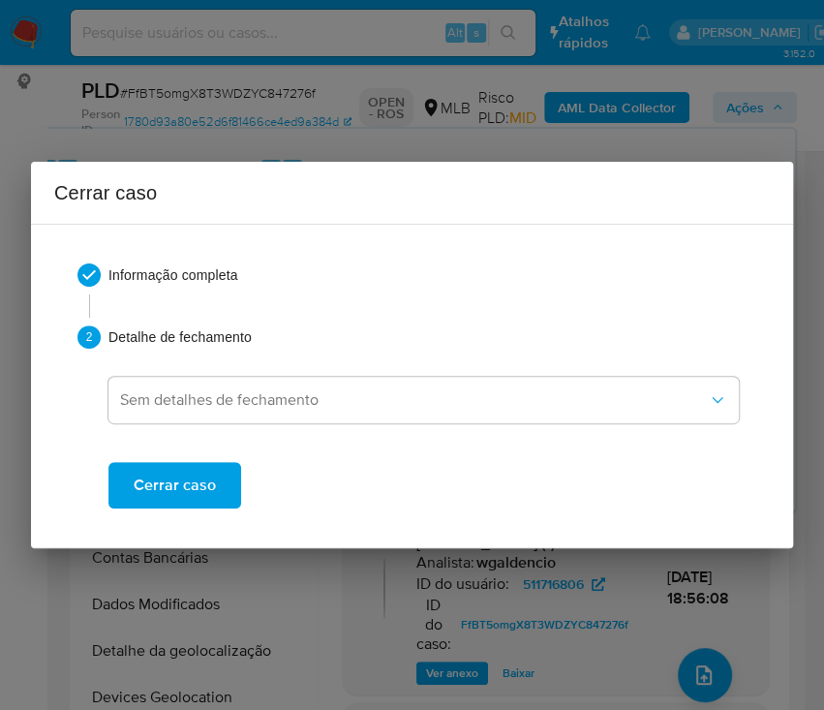
click at [218, 469] on button "Cerrar caso" at bounding box center [174, 485] width 133 height 46
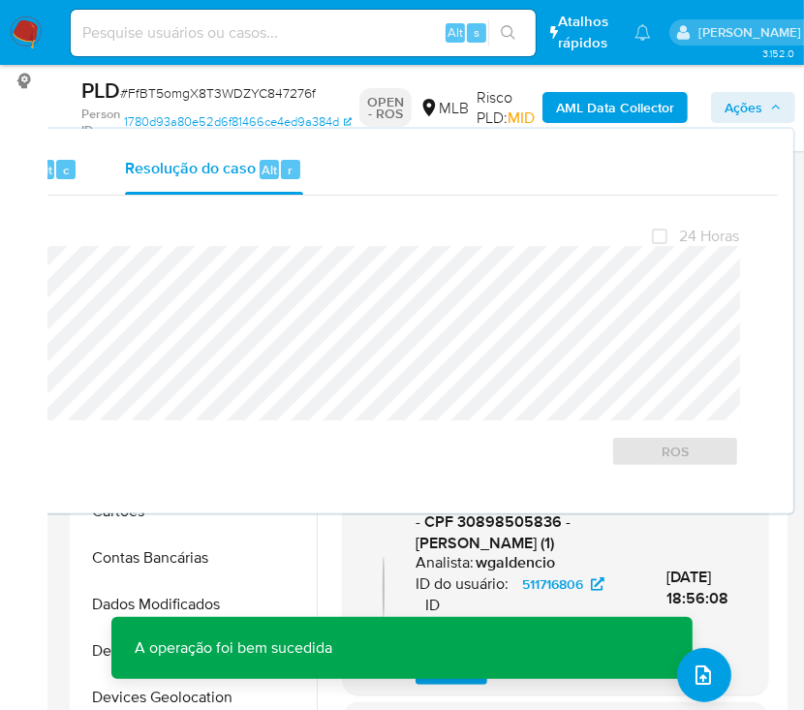
click at [160, 100] on span "# FfBT5omgX8T3WDZYC847276f" at bounding box center [218, 92] width 196 height 19
copy span "FfBT5omgX8T3WDZYC847276f"
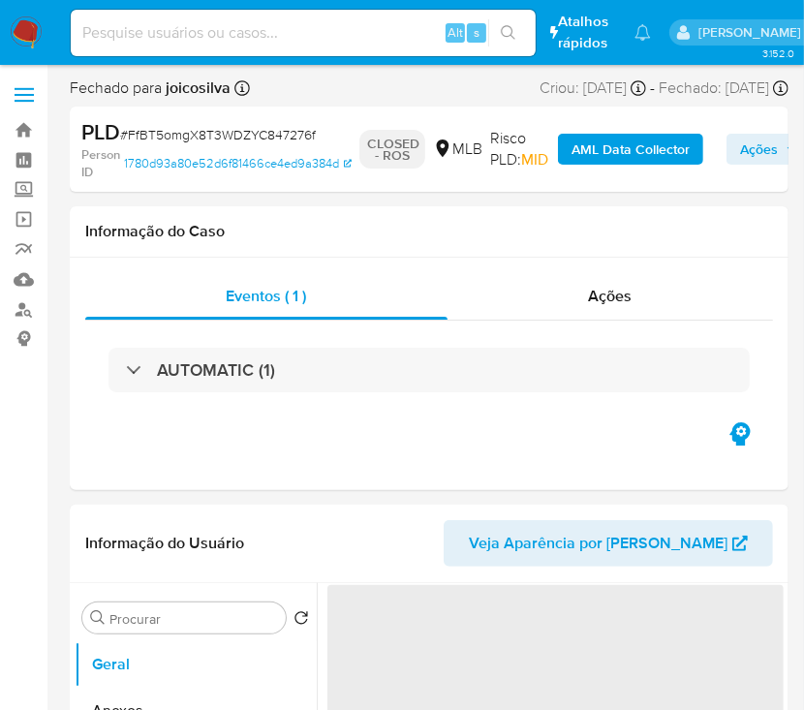
click at [32, 33] on img at bounding box center [26, 32] width 33 height 33
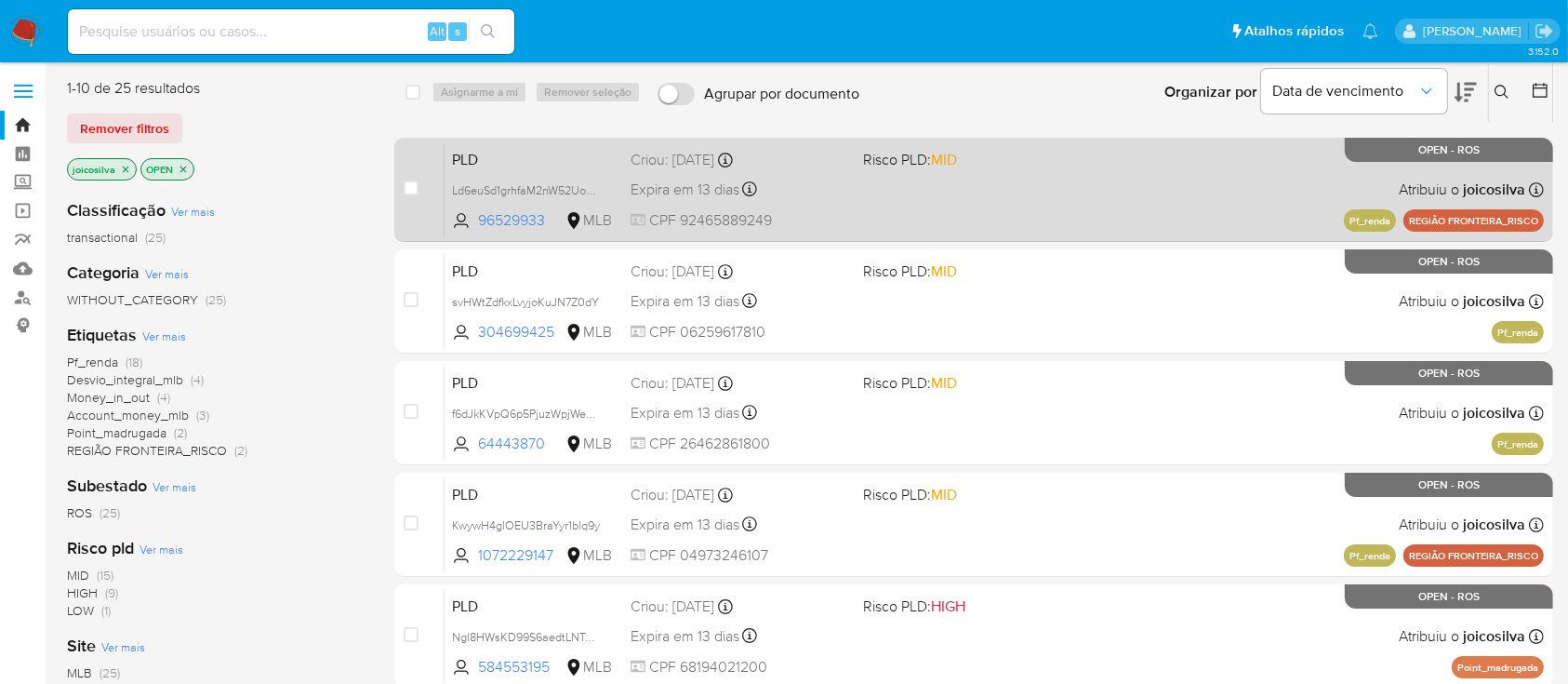
click at [836, 190] on div "Expira em 13 dias Expira em [DATE] 01:03:18" at bounding box center [739, 189] width 217 height 25
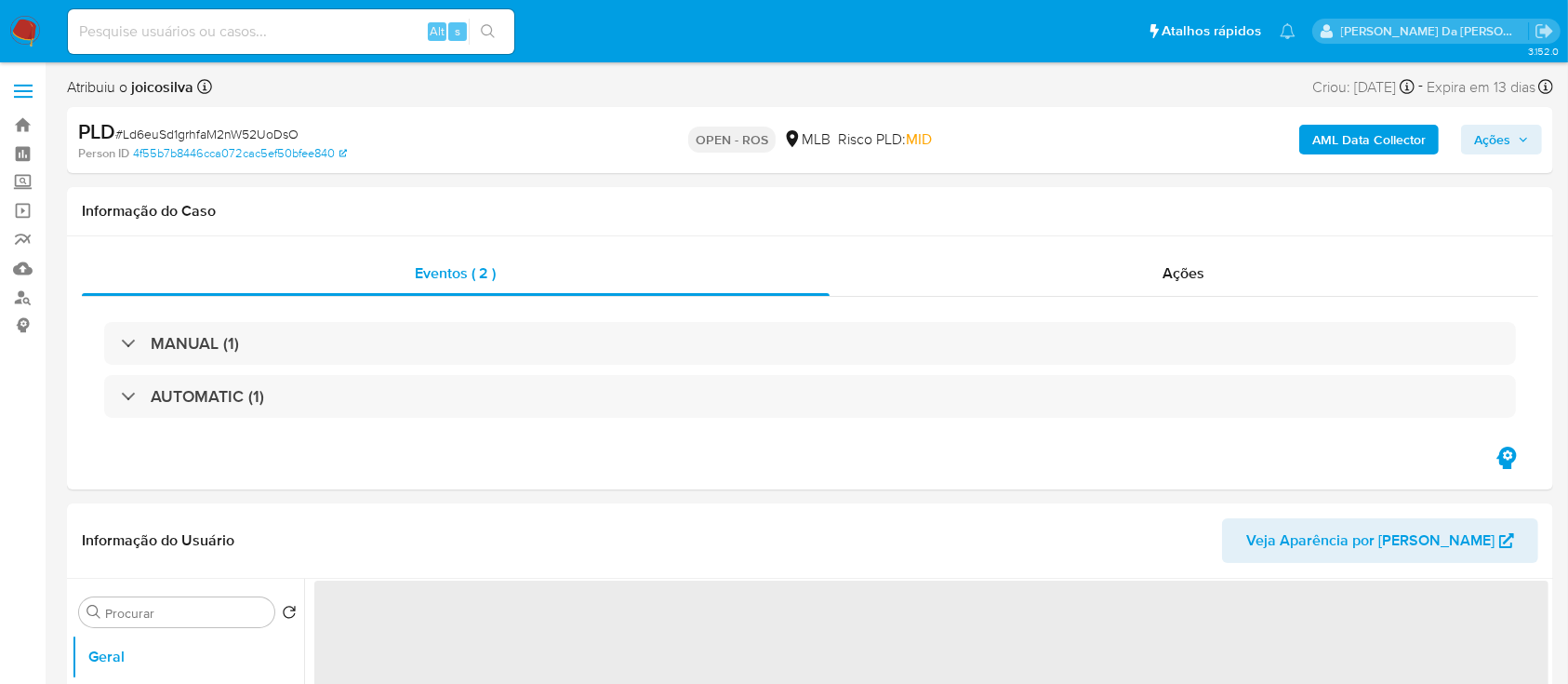
click at [248, 135] on span "# Ld6euSd1grhfaM2nW52UoDsO" at bounding box center [206, 134] width 183 height 18
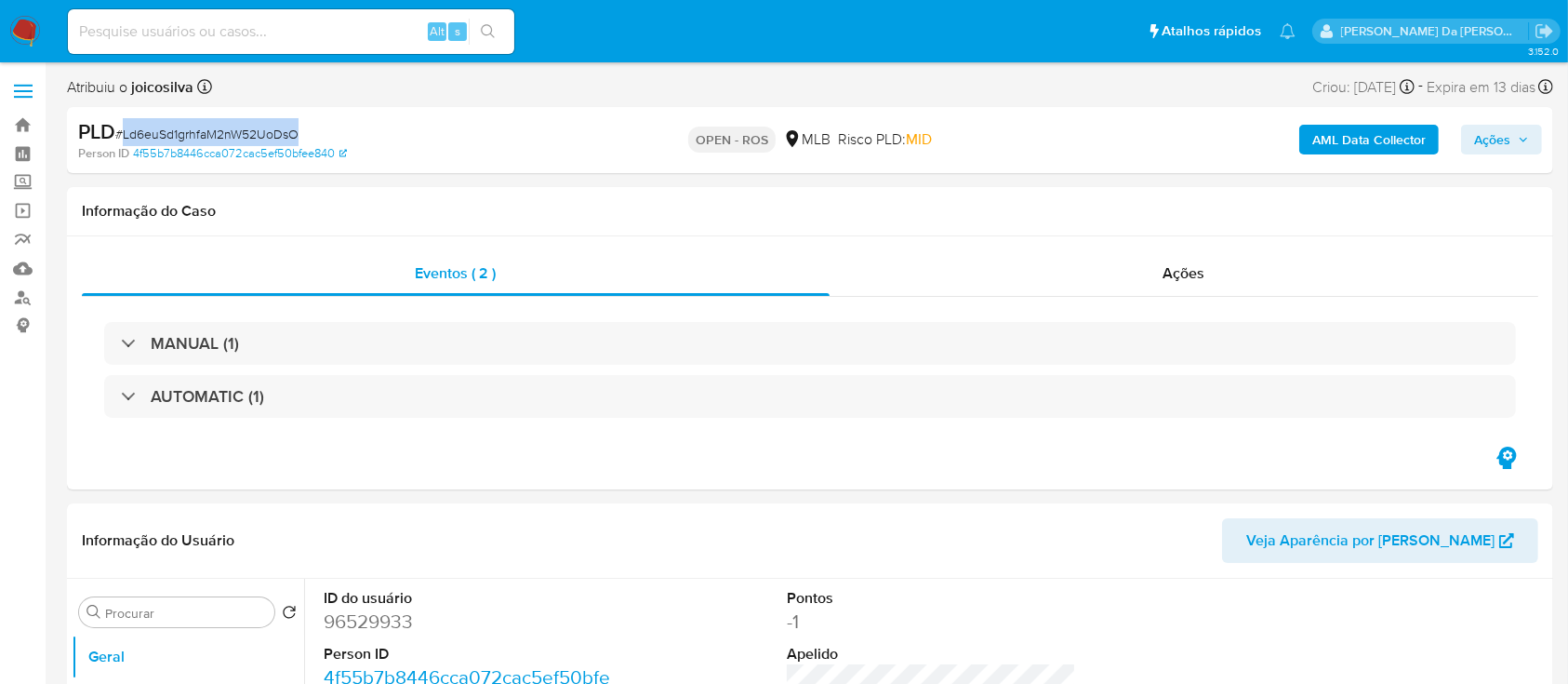
copy span "Ld6euSd1grhfaM2nW52UoDsO"
select select "10"
